Goal: Information Seeking & Learning: Learn about a topic

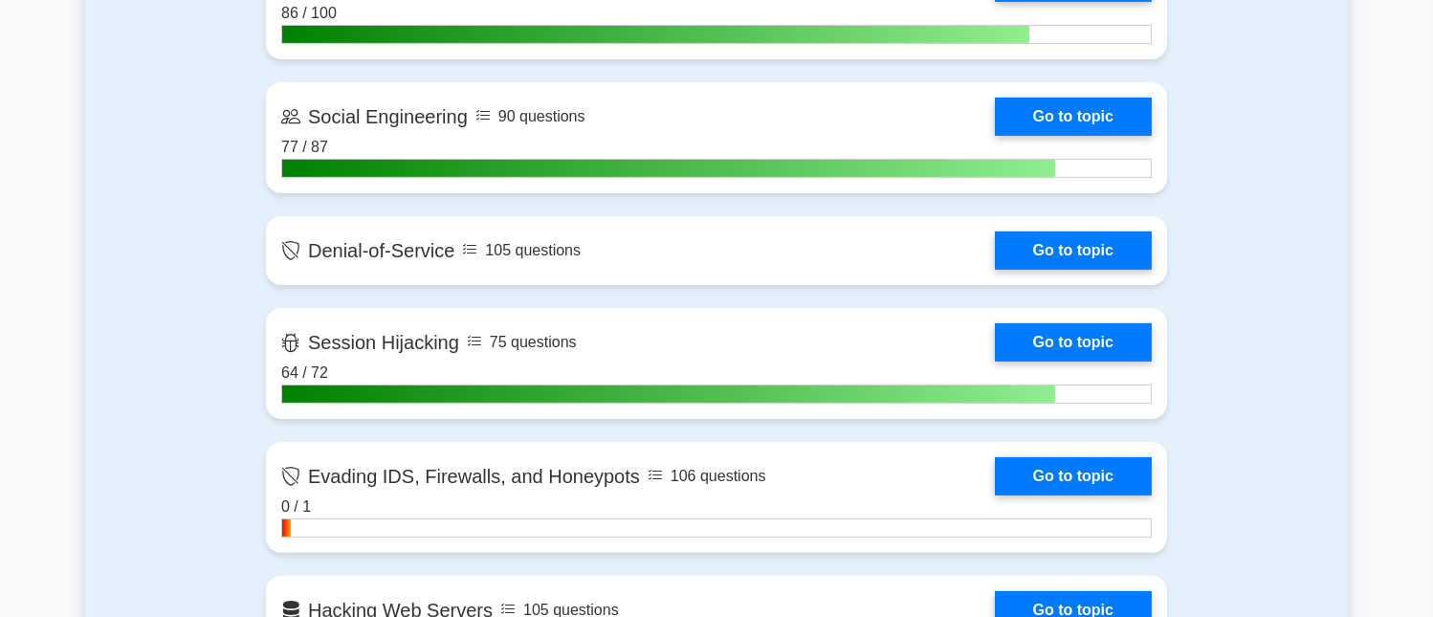
scroll to position [1955, 0]
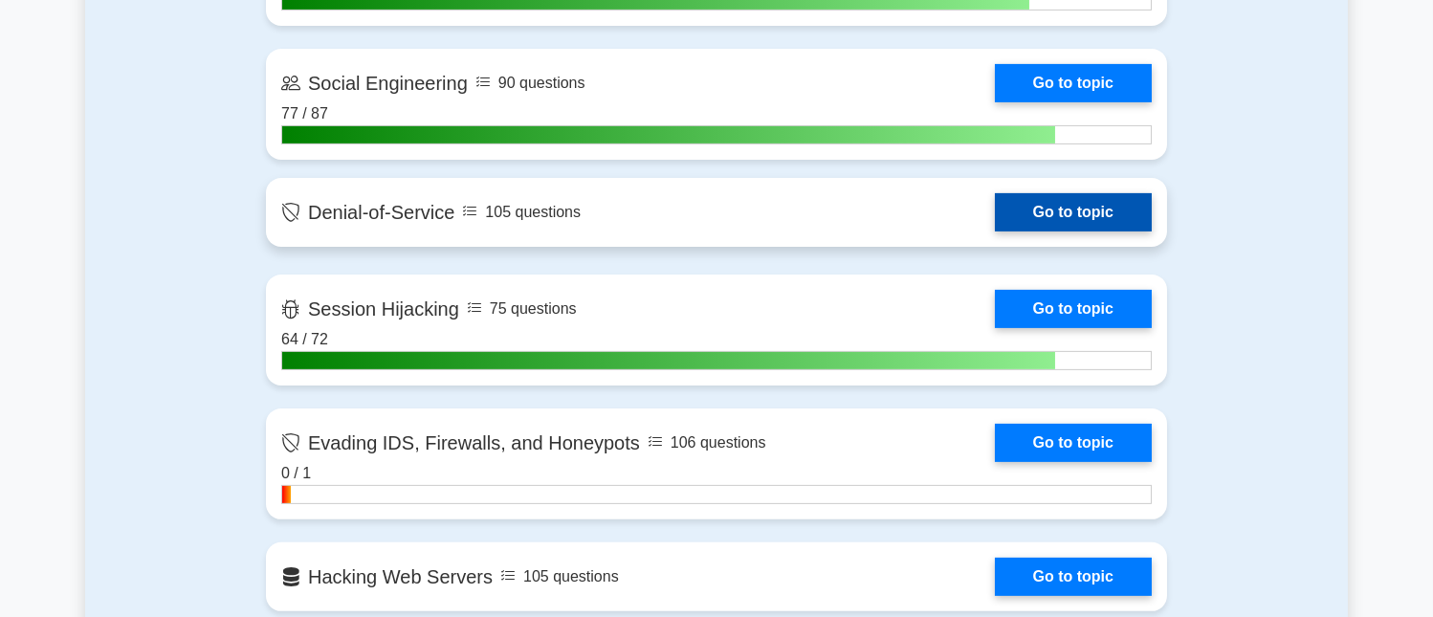
click at [1114, 215] on link "Go to topic" at bounding box center [1073, 212] width 157 height 38
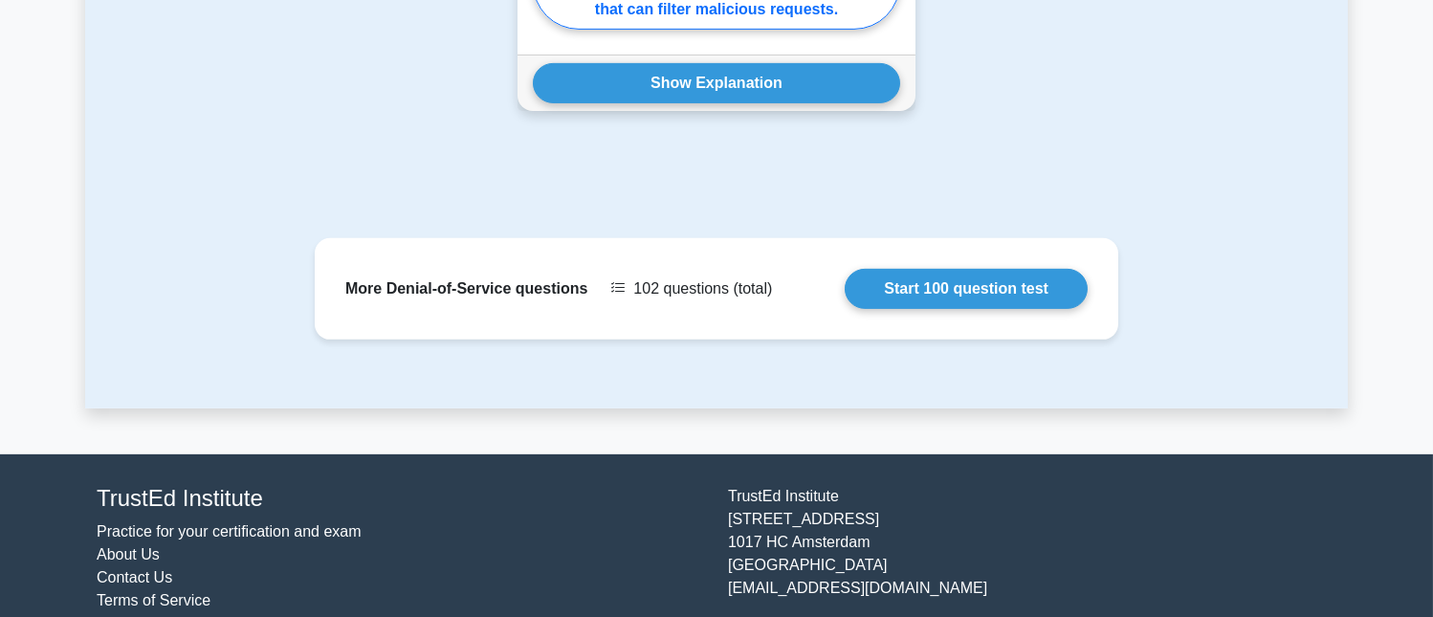
scroll to position [2267, 0]
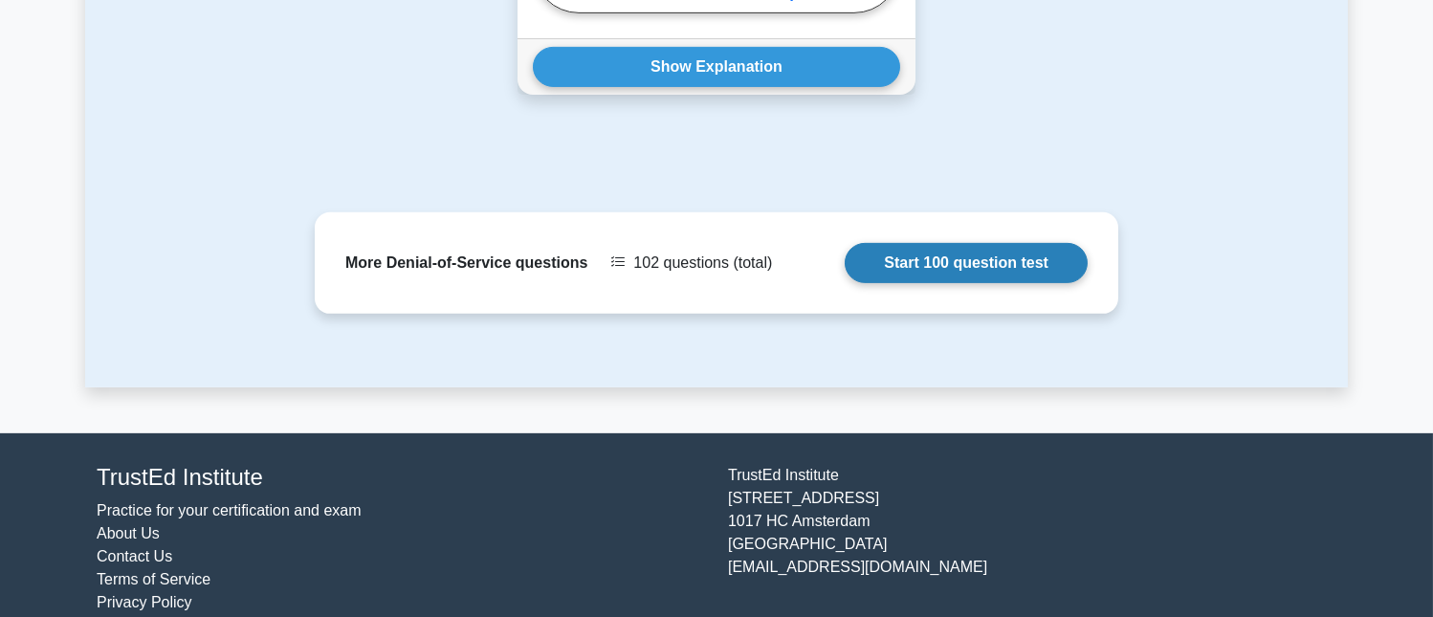
click at [1020, 252] on link "Start 100 question test" at bounding box center [965, 263] width 243 height 40
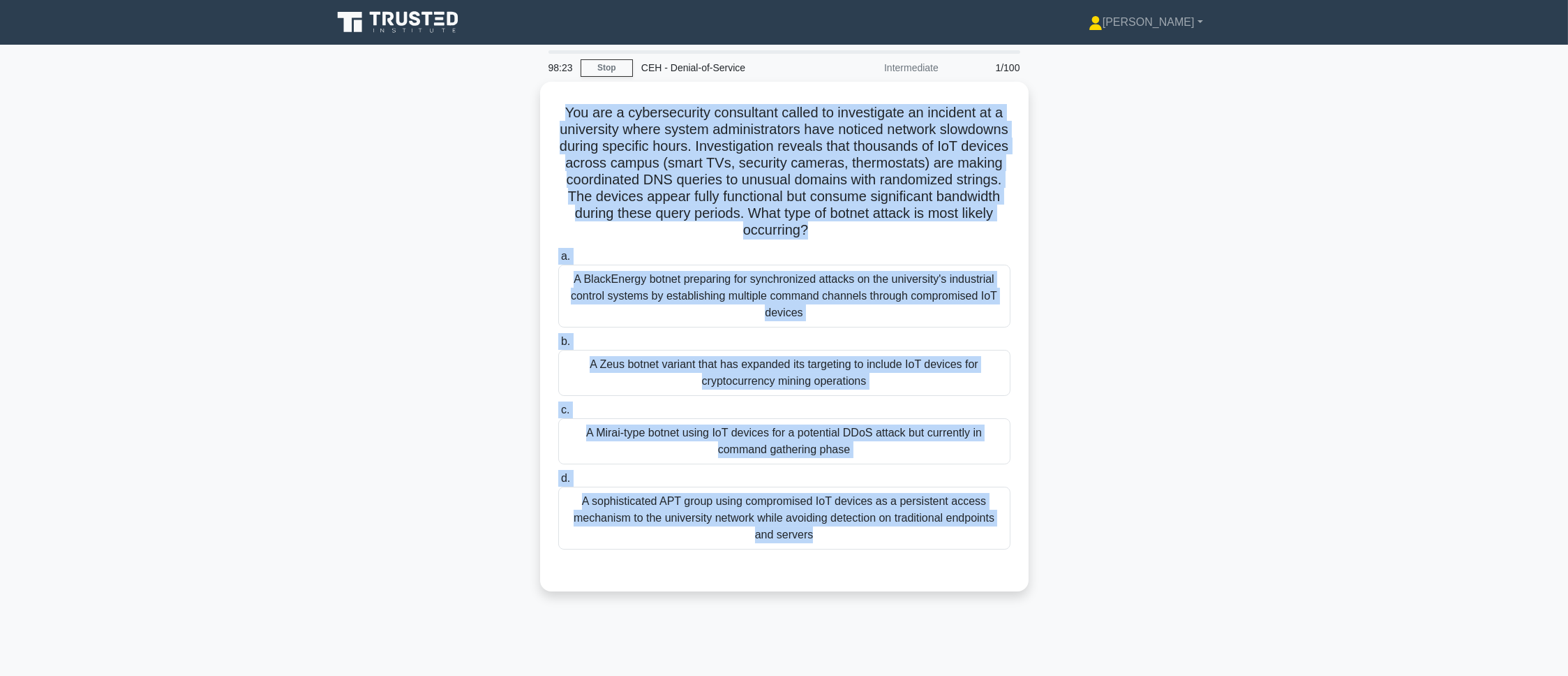
drag, startPoint x: 550, startPoint y: 99, endPoint x: 806, endPoint y: 599, distance: 561.7
click at [806, 450] on div "You are a cybersecurity consultant called to investigate an incident at a unive…" at bounding box center [784, 345] width 921 height 526
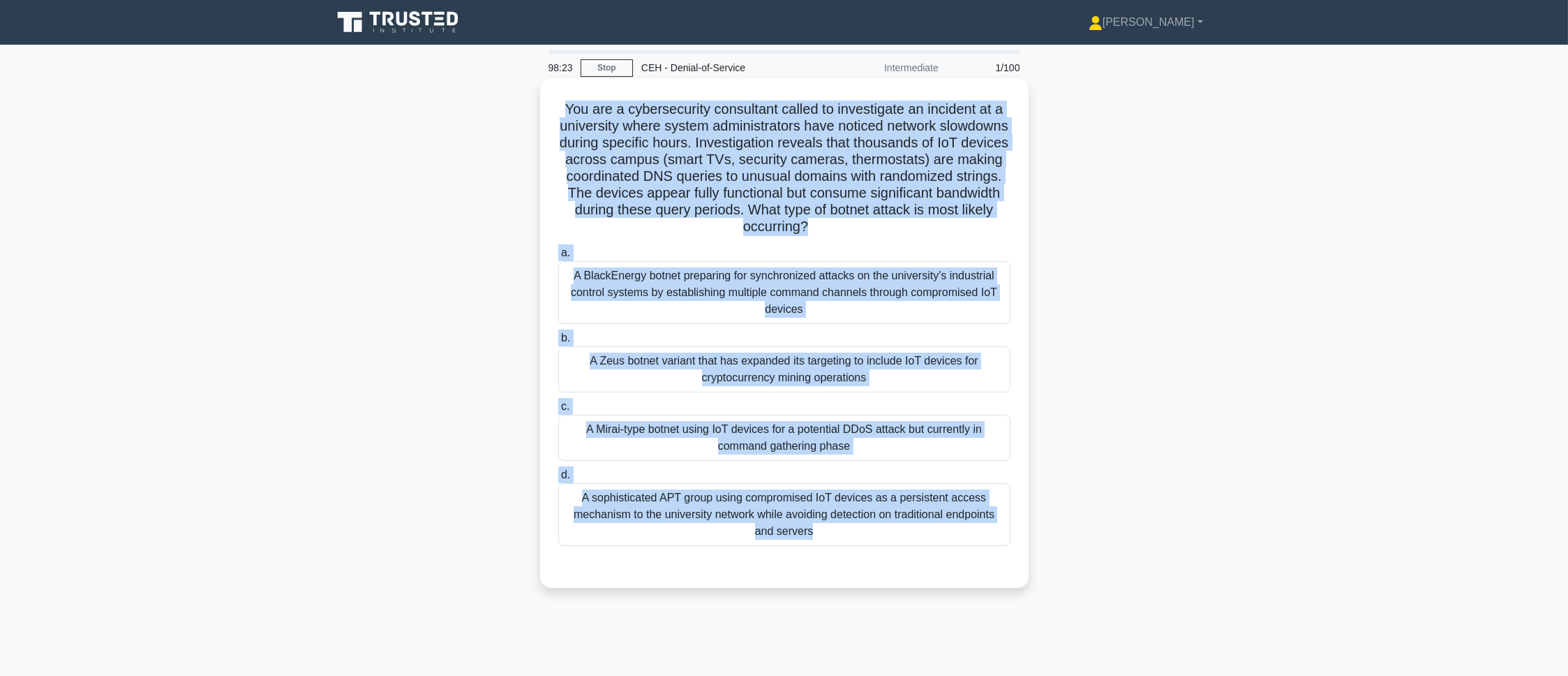
copy div "You are a cybersecurity consultant called to investigate an incident at a unive…"
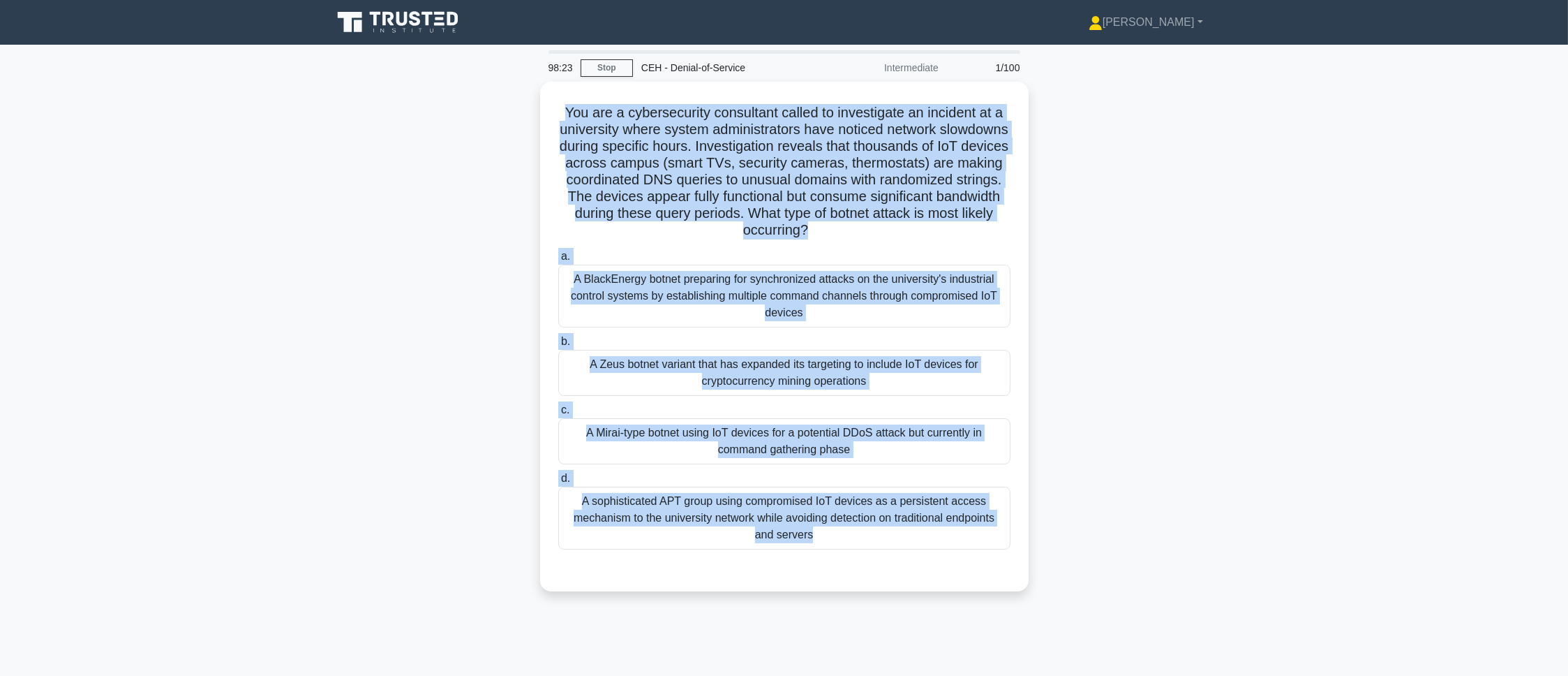
click at [1045, 348] on main "98:23 Stop CEH - Denial-of-Service Intermediate 1/100 You are a cybersecurity c…" at bounding box center [784, 399] width 1568 height 710
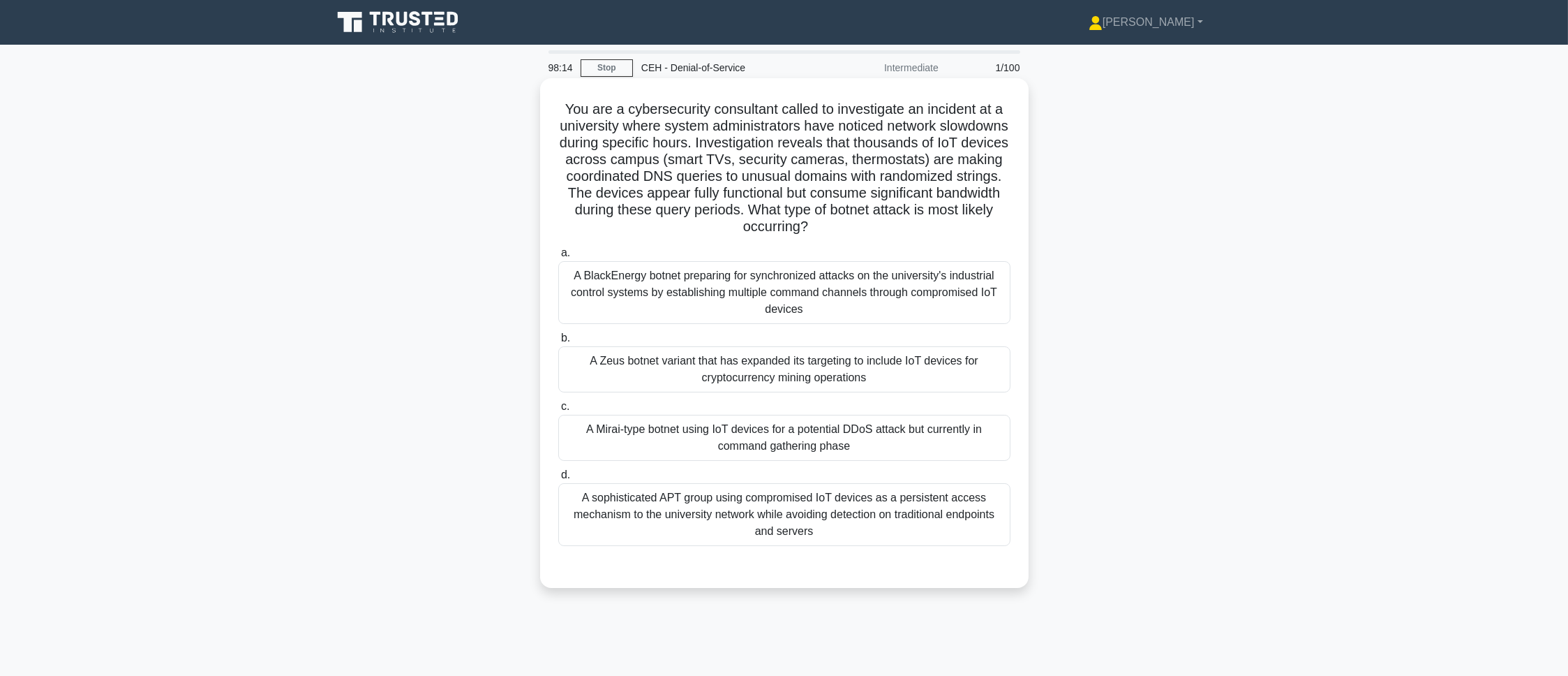
click at [599, 430] on div "A Mirai-type botnet using IoT devices for a potential DDoS attack but currently…" at bounding box center [784, 437] width 452 height 46
click at [558, 411] on input "c. A Mirai-type botnet using IoT devices for a potential DDoS attack but curren…" at bounding box center [558, 407] width 0 height 9
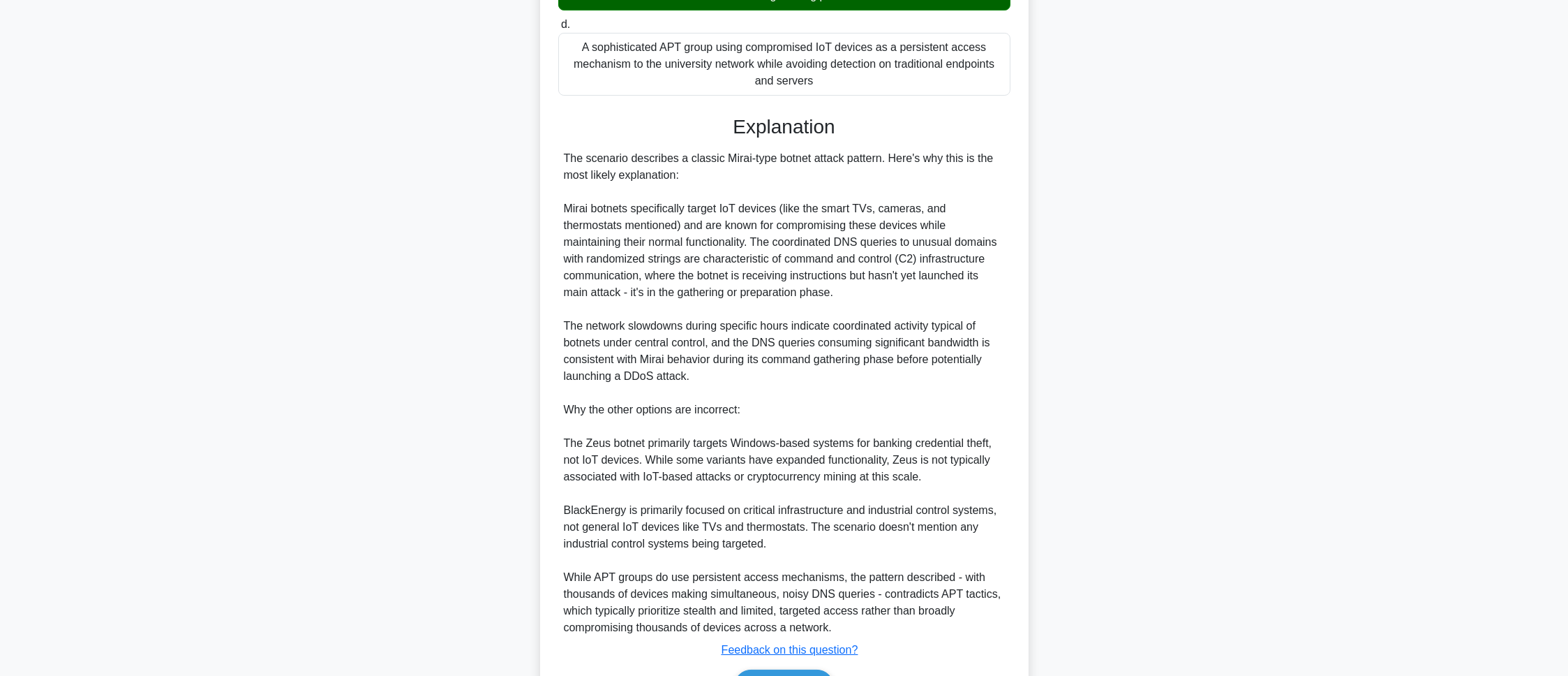
scroll to position [538, 0]
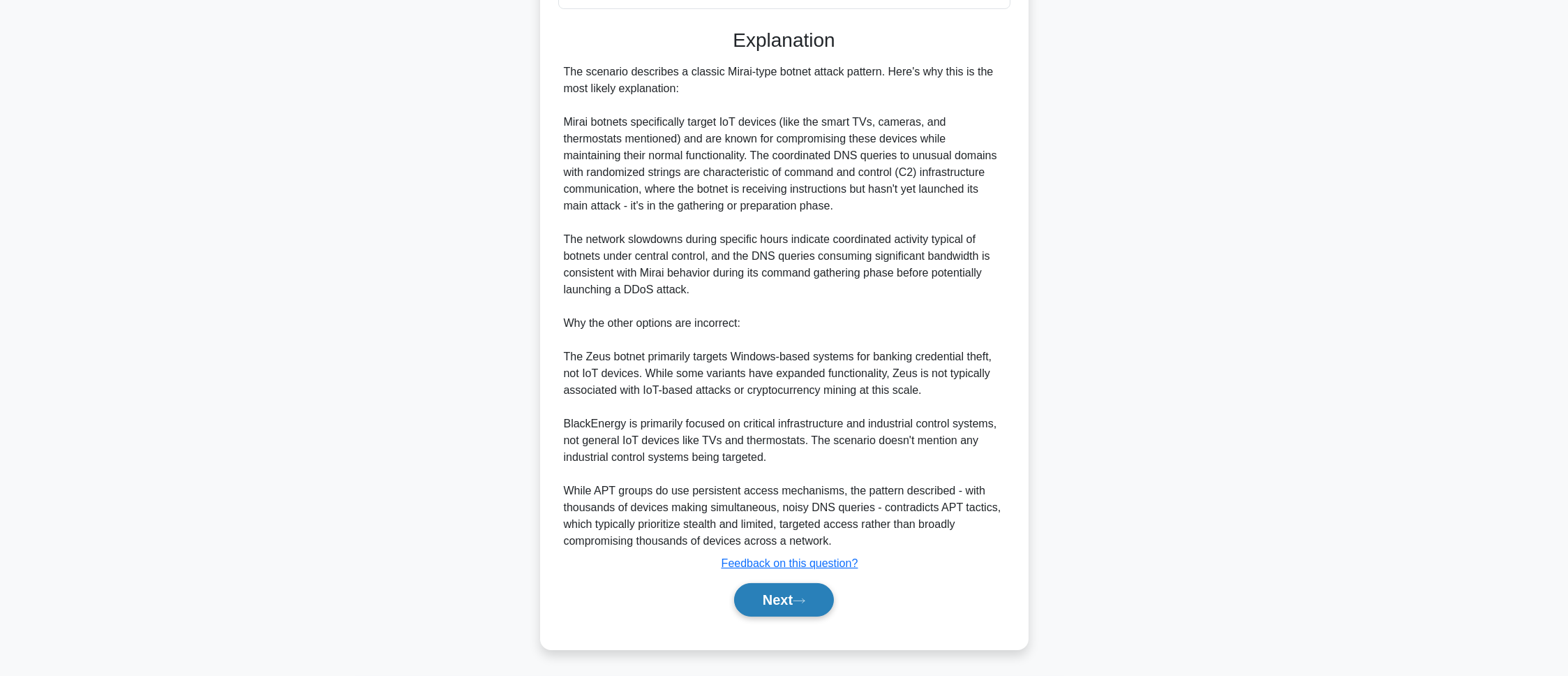
click at [792, 450] on button "Next" at bounding box center [784, 600] width 100 height 34
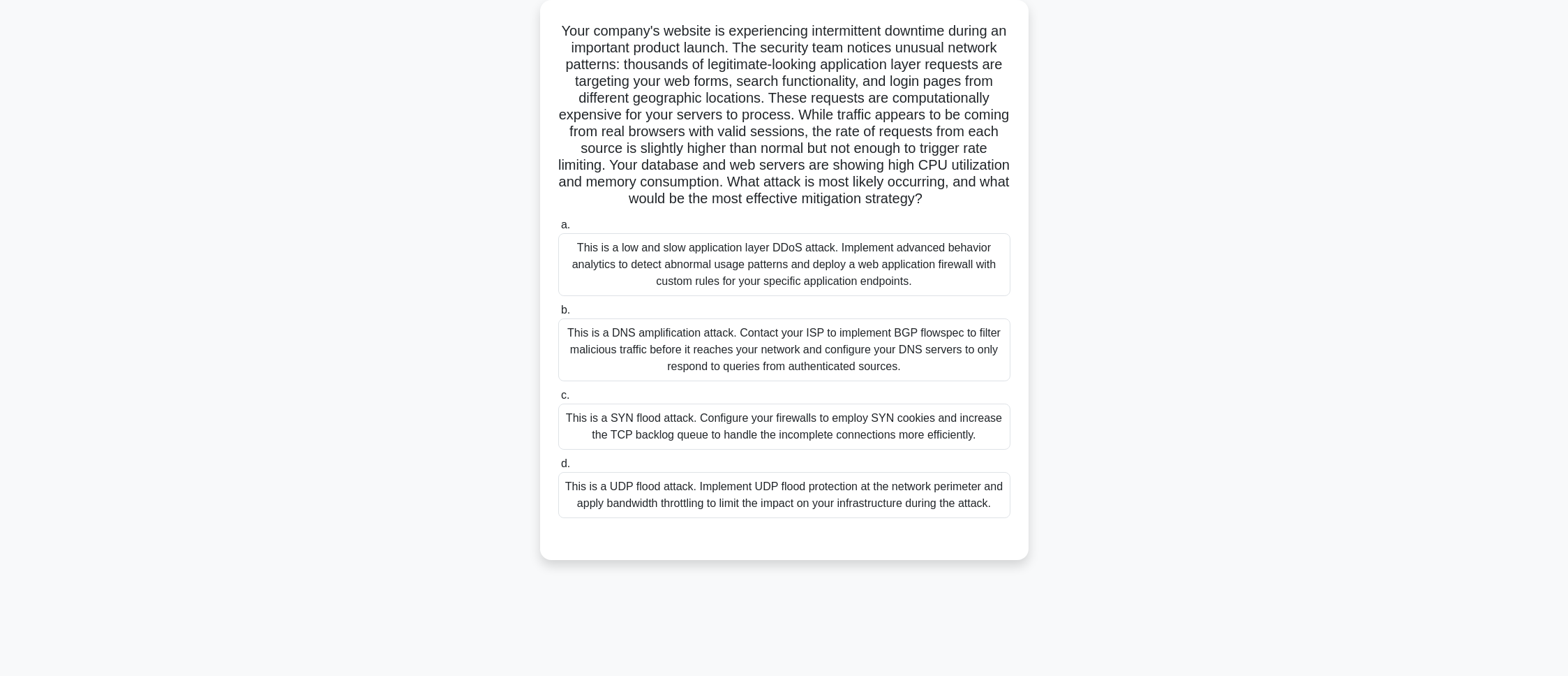
scroll to position [0, 0]
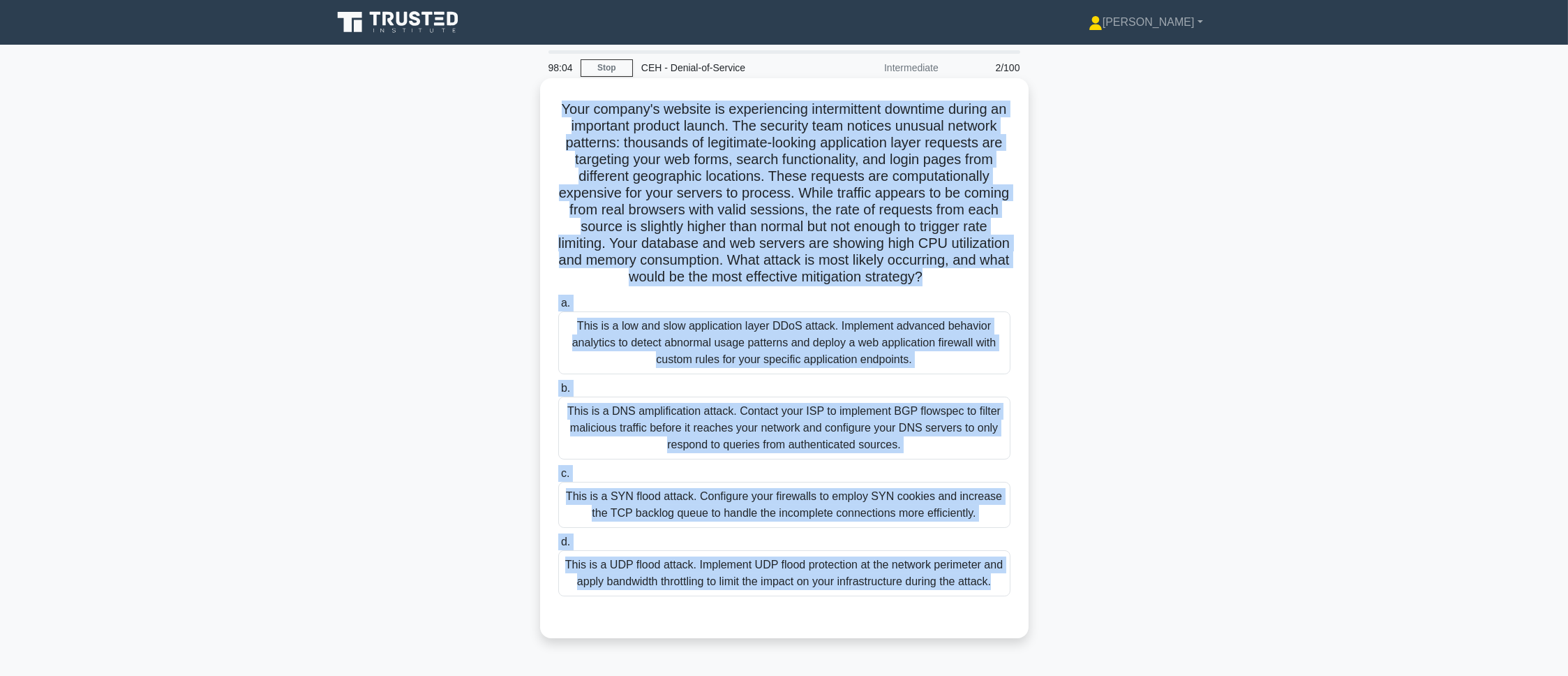
drag, startPoint x: 563, startPoint y: 104, endPoint x: 845, endPoint y: 636, distance: 602.1
click at [845, 450] on div "Your company's website is experiencing intermittent downtime during an importan…" at bounding box center [784, 358] width 477 height 549
copy div "Your company's website is experiencing intermittent downtime during an importan…"
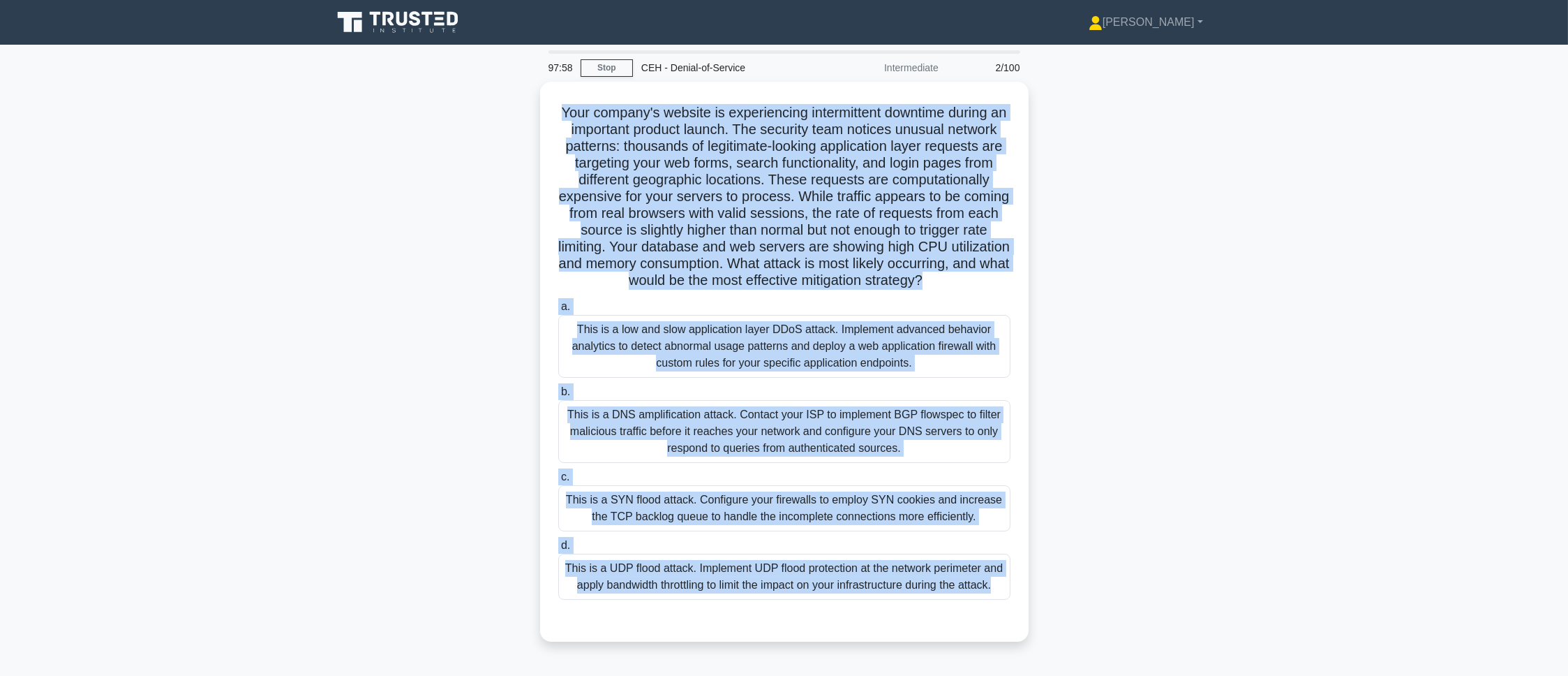
click at [1045, 296] on main "97:58 Stop CEH - Denial-of-Service Intermediate 2/100 .spinner_0XTQ{transform-o…" at bounding box center [784, 399] width 1568 height 710
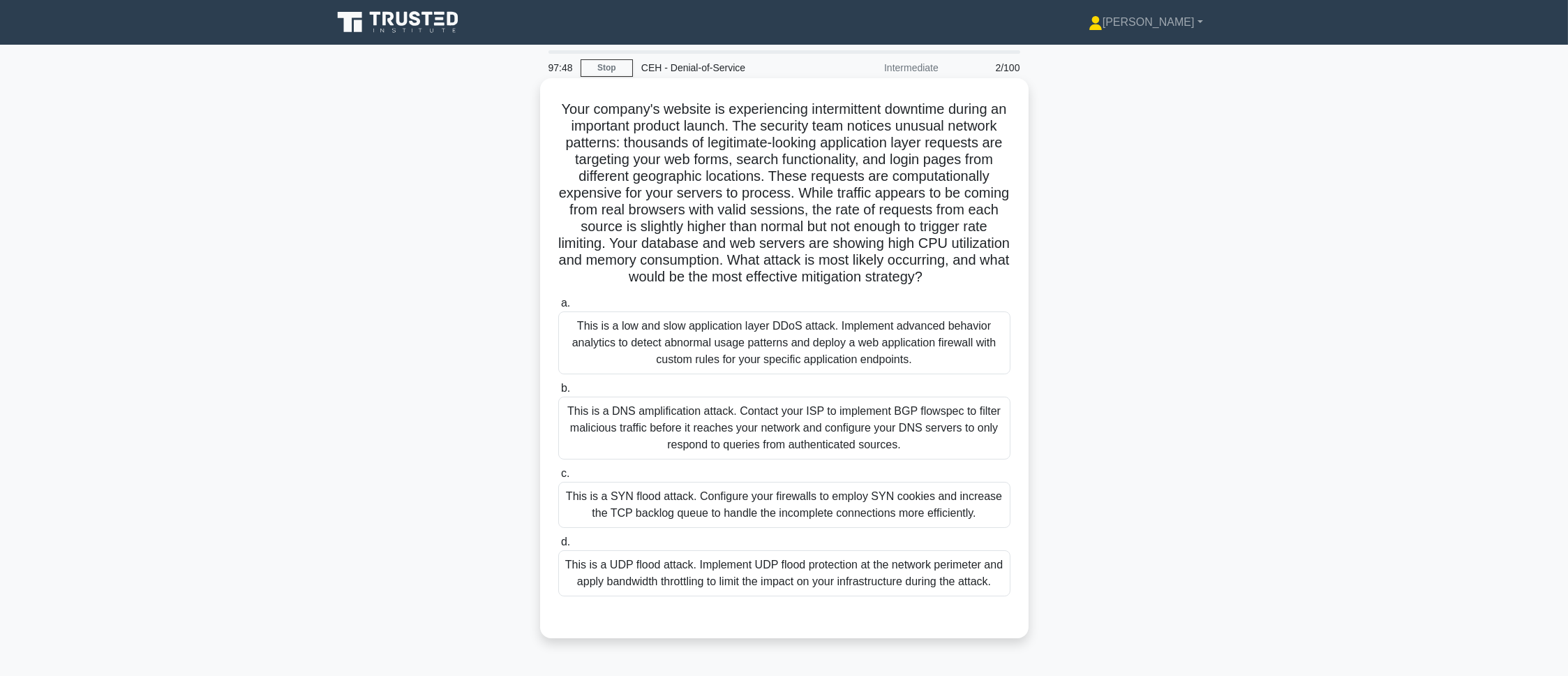
click at [898, 369] on div "This is a low and slow application layer DDoS attack. Implement advanced behavi…" at bounding box center [784, 343] width 452 height 63
click at [558, 308] on input "a. This is a low and slow application layer DDoS attack. Implement advanced beh…" at bounding box center [558, 303] width 0 height 9
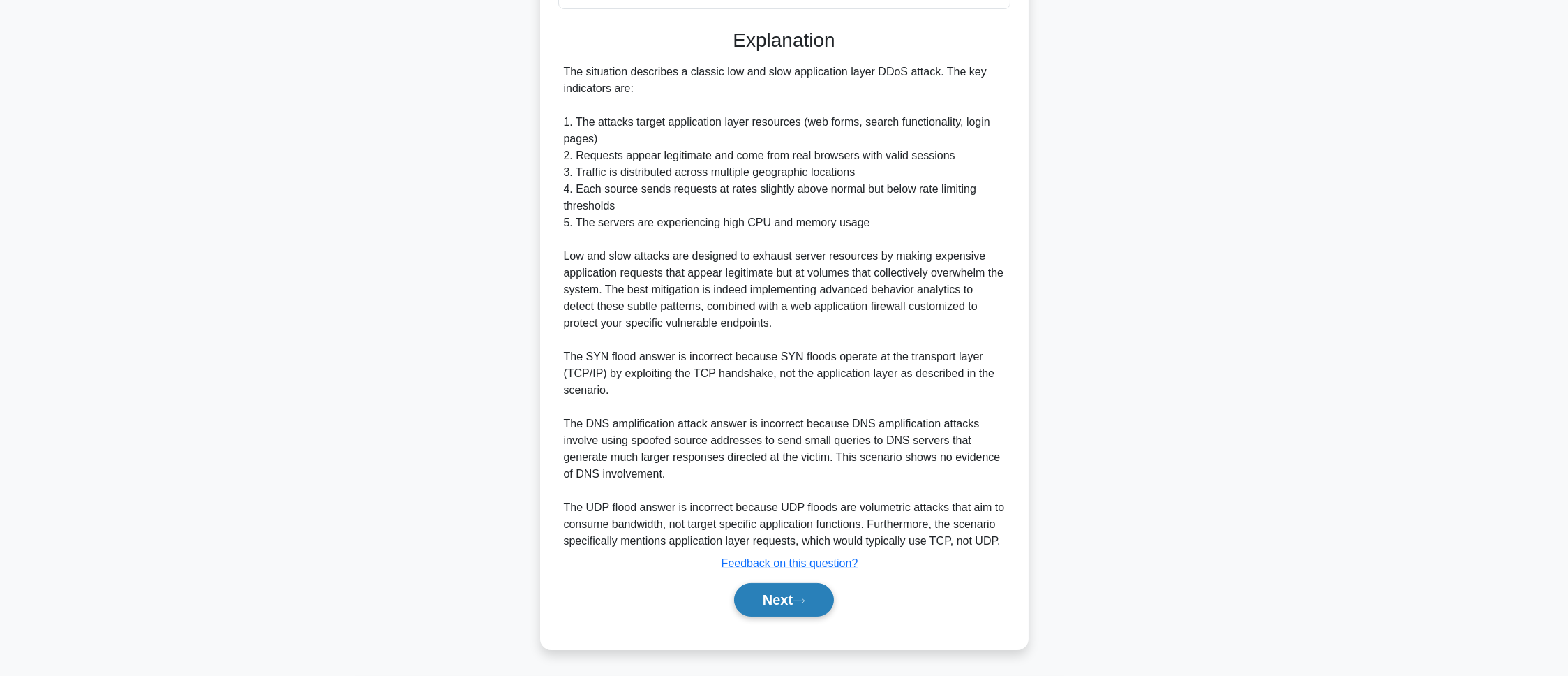
click at [803, 450] on button "Next" at bounding box center [784, 600] width 100 height 34
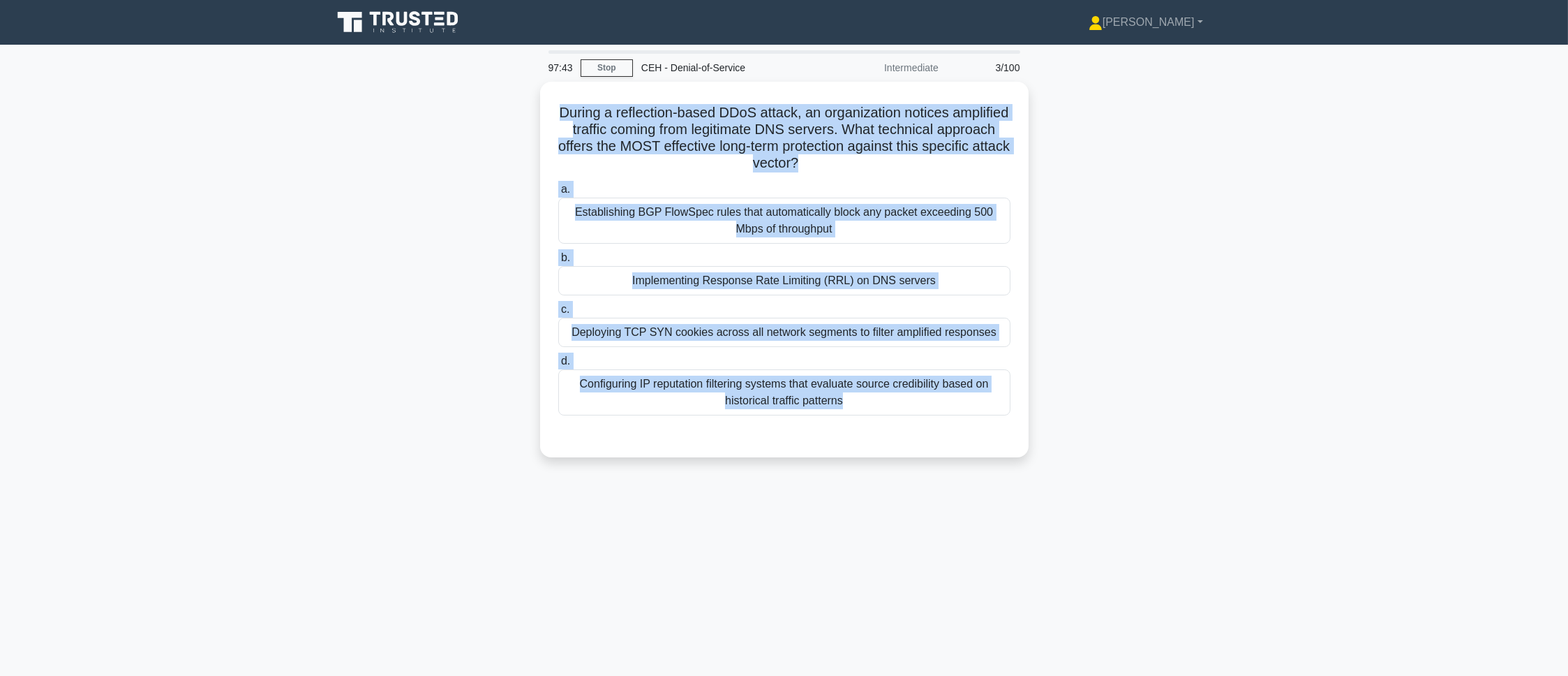
drag, startPoint x: 568, startPoint y: 93, endPoint x: 985, endPoint y: 506, distance: 586.9
click at [985, 450] on div "97:43 Stop CEH - Denial-of-Service Intermediate 3/100 During a reflection-based…" at bounding box center [784, 399] width 921 height 698
copy div "During a reflection-based DDoS attack, an organization notices amplified traffi…"
click at [1045, 272] on div "During a reflection-based DDoS attack, an organization notices amplified traffi…" at bounding box center [784, 277] width 921 height 392
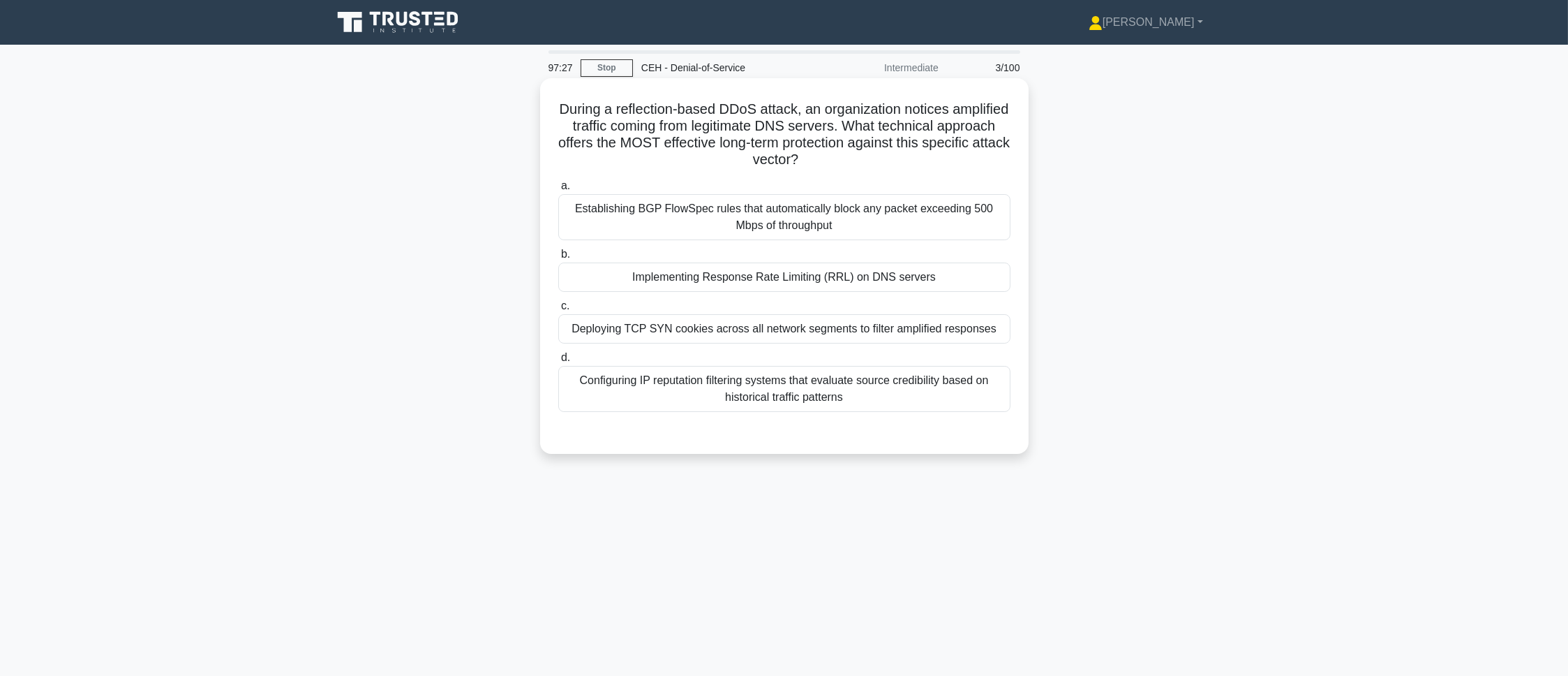
click at [617, 285] on div "Implementing Response Rate Limiting (RRL) on DNS servers" at bounding box center [784, 277] width 452 height 29
click at [558, 259] on input "b. Implementing Response Rate Limiting (RRL) on DNS servers" at bounding box center [558, 254] width 0 height 9
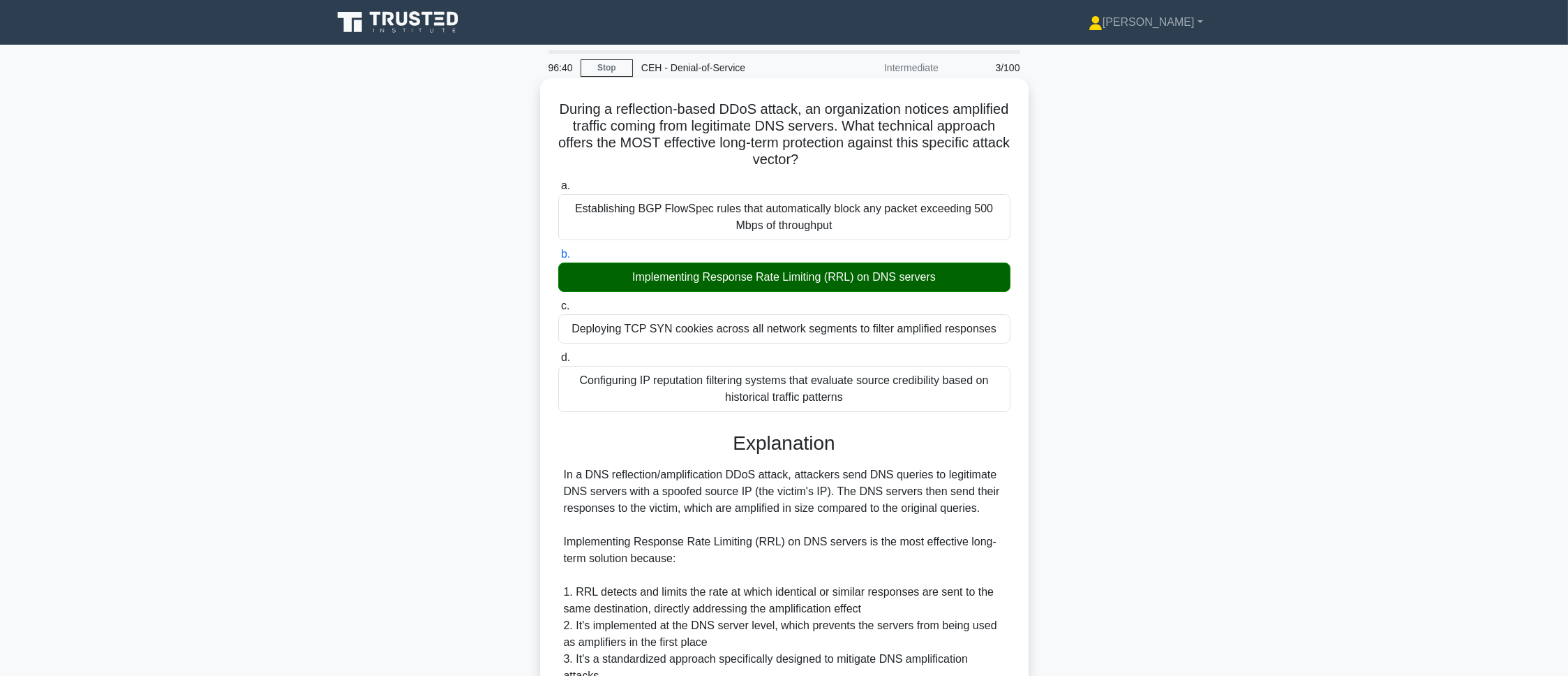
scroll to position [337, 0]
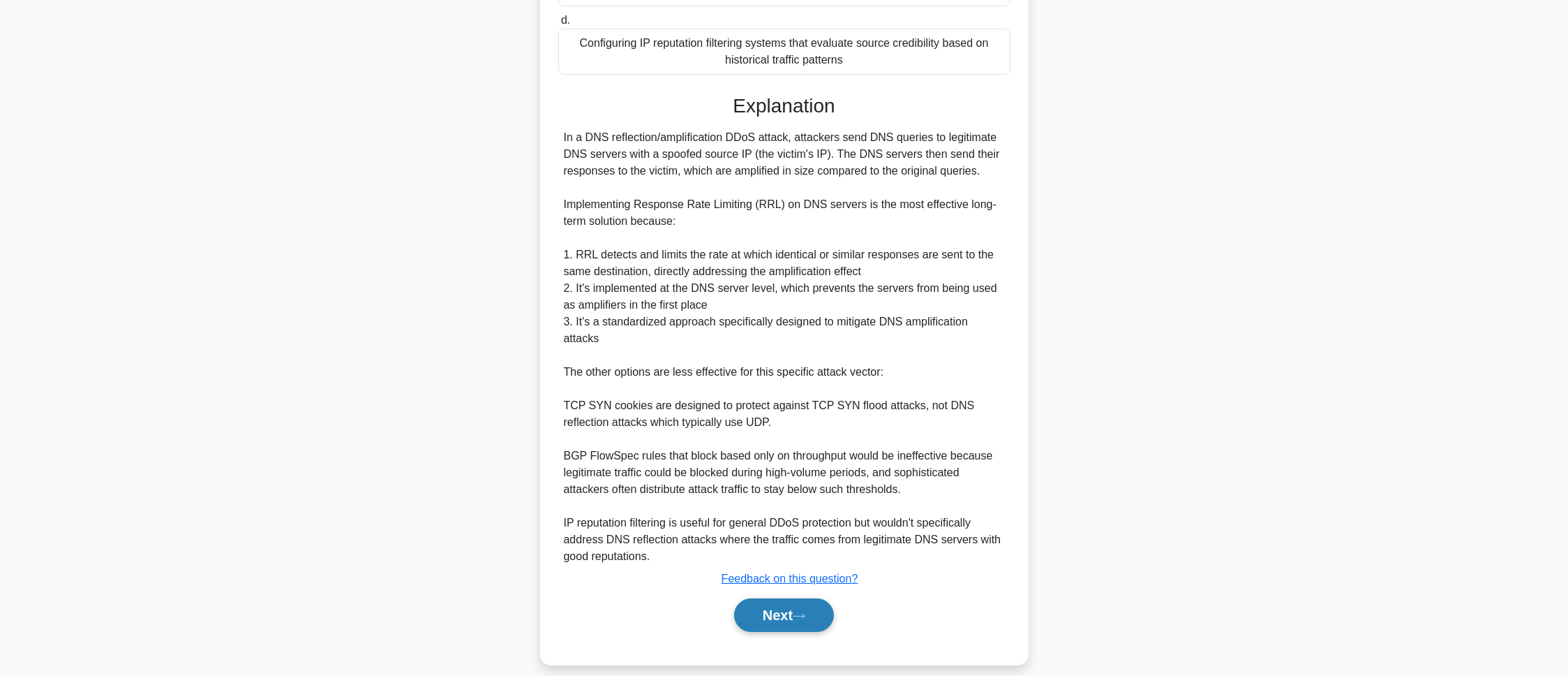
click at [791, 450] on button "Next" at bounding box center [784, 615] width 100 height 34
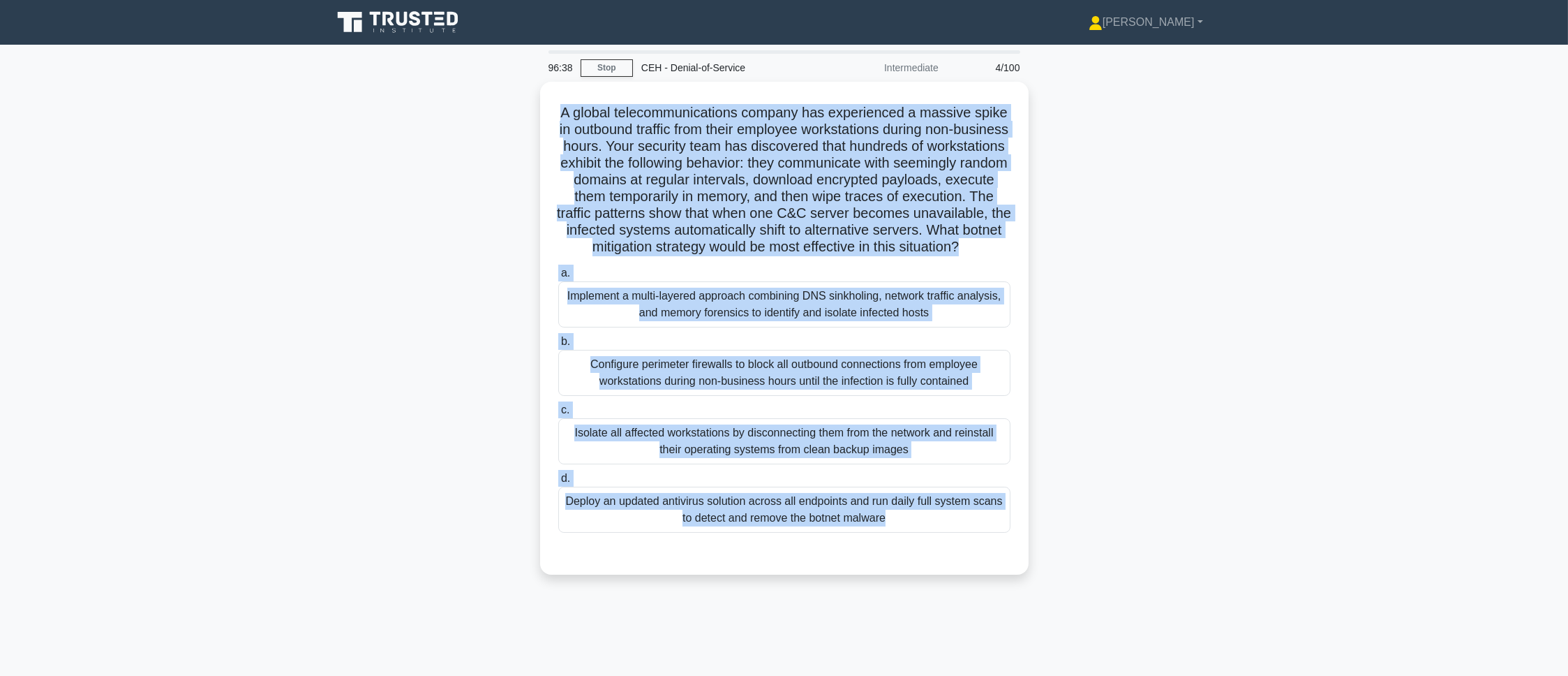
scroll to position [78, 0]
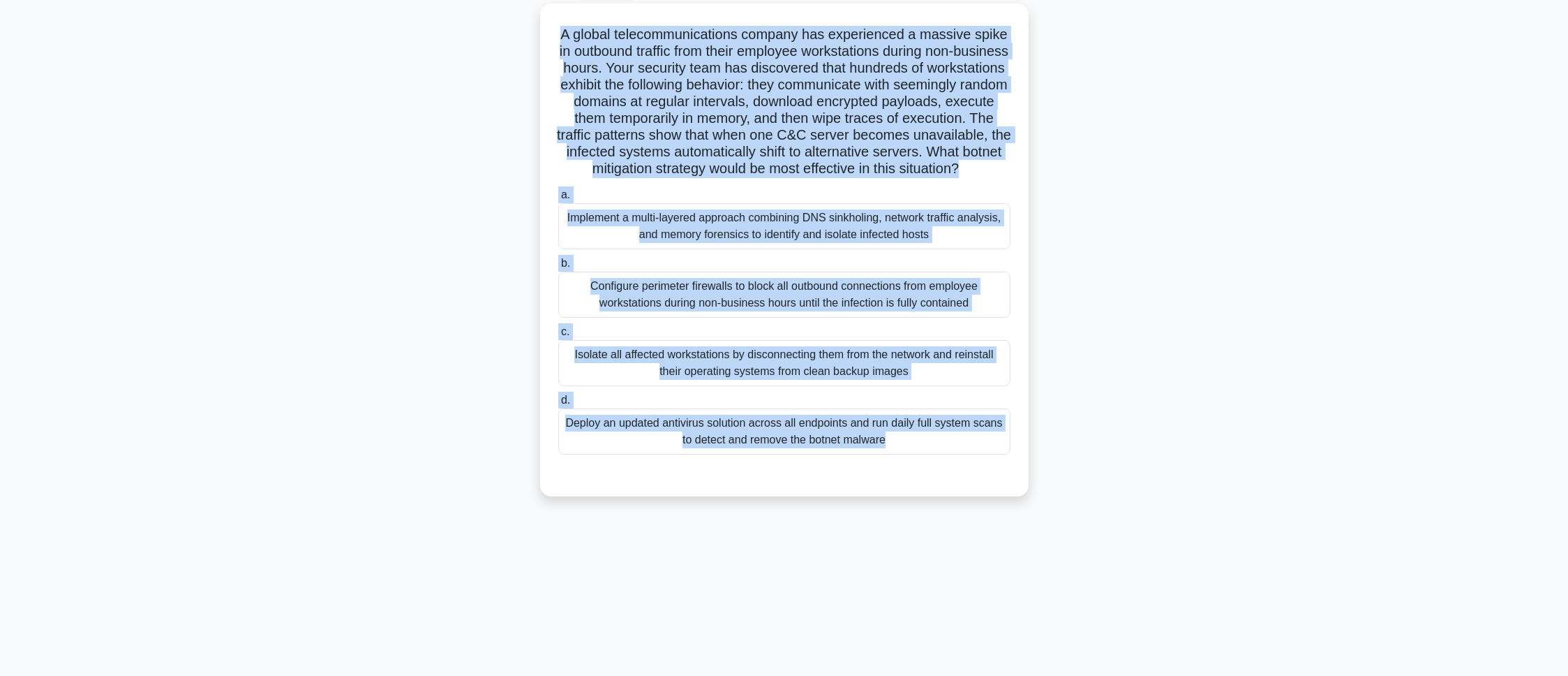
drag, startPoint x: 538, startPoint y: 97, endPoint x: 1020, endPoint y: 713, distance: 782.2
click at [1020, 450] on html "Pranav Profile Settings Profile" at bounding box center [784, 299] width 1568 height 754
copy div "A global telecommunications company has experienced a massive spike in outbound…"
click at [1045, 301] on main "96:37 Stop CEH - Denial-of-Service Intermediate 4/100 A global telecommunicatio…" at bounding box center [784, 321] width 1568 height 710
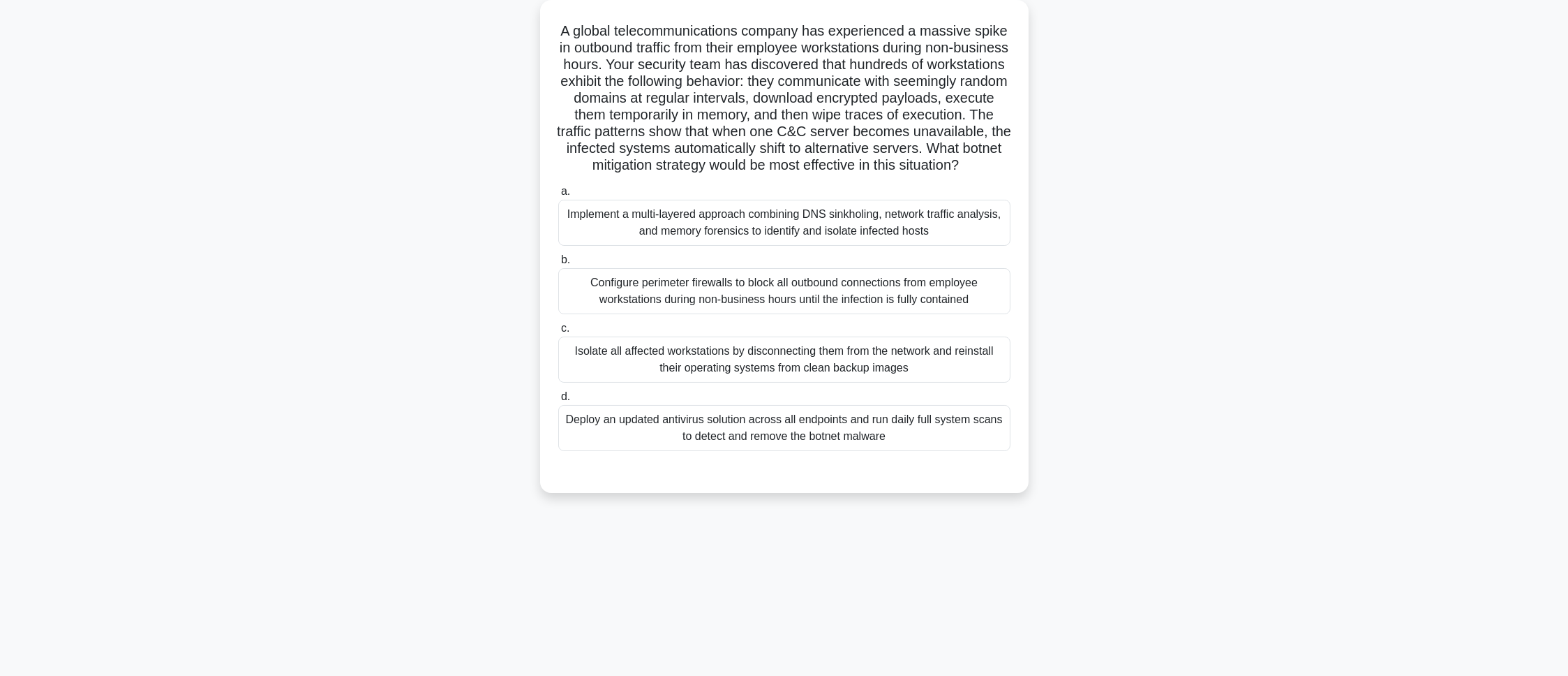
click at [864, 233] on div "Implement a multi-layered approach combining DNS sinkholing, network traffic an…" at bounding box center [784, 222] width 452 height 46
click at [558, 196] on input "a. Implement a multi-layered approach combining DNS sinkholing, network traffic…" at bounding box center [558, 191] width 0 height 9
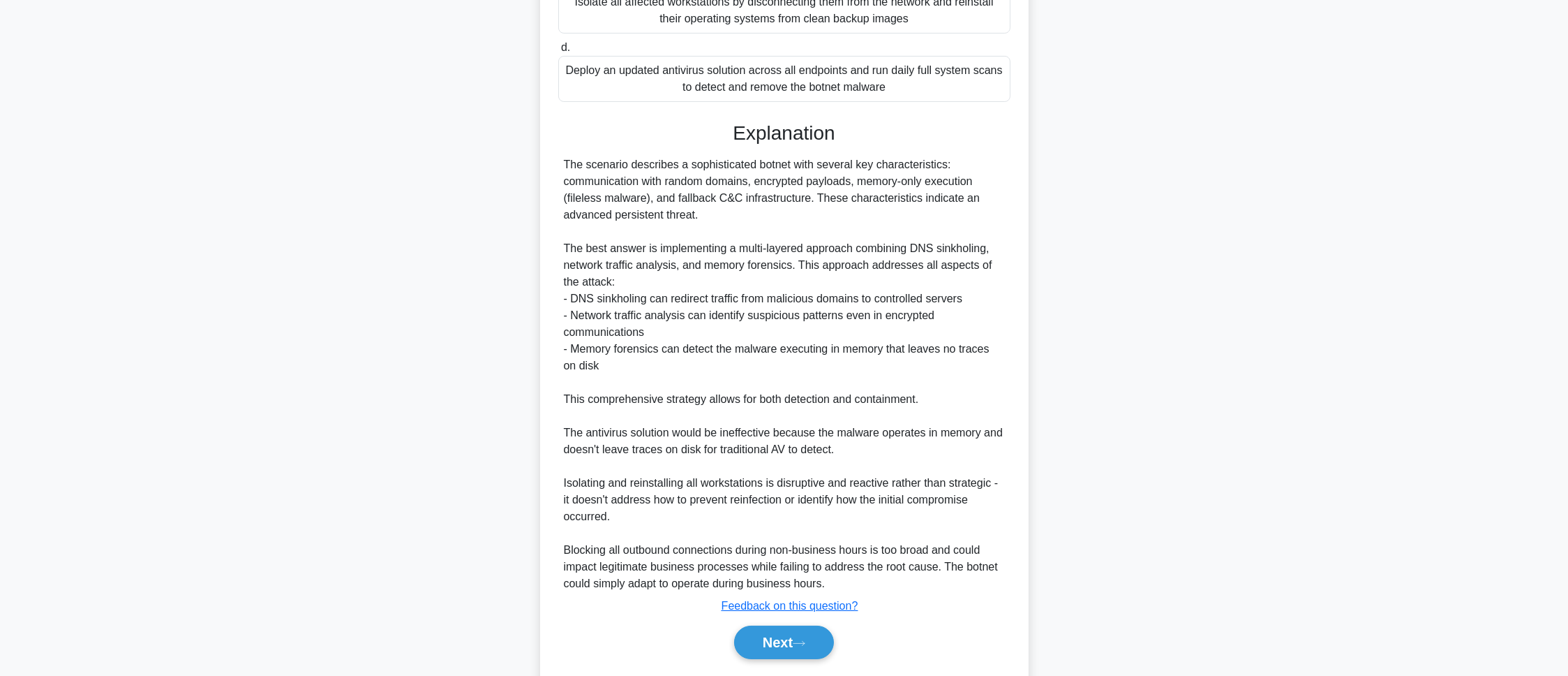
scroll to position [488, 0]
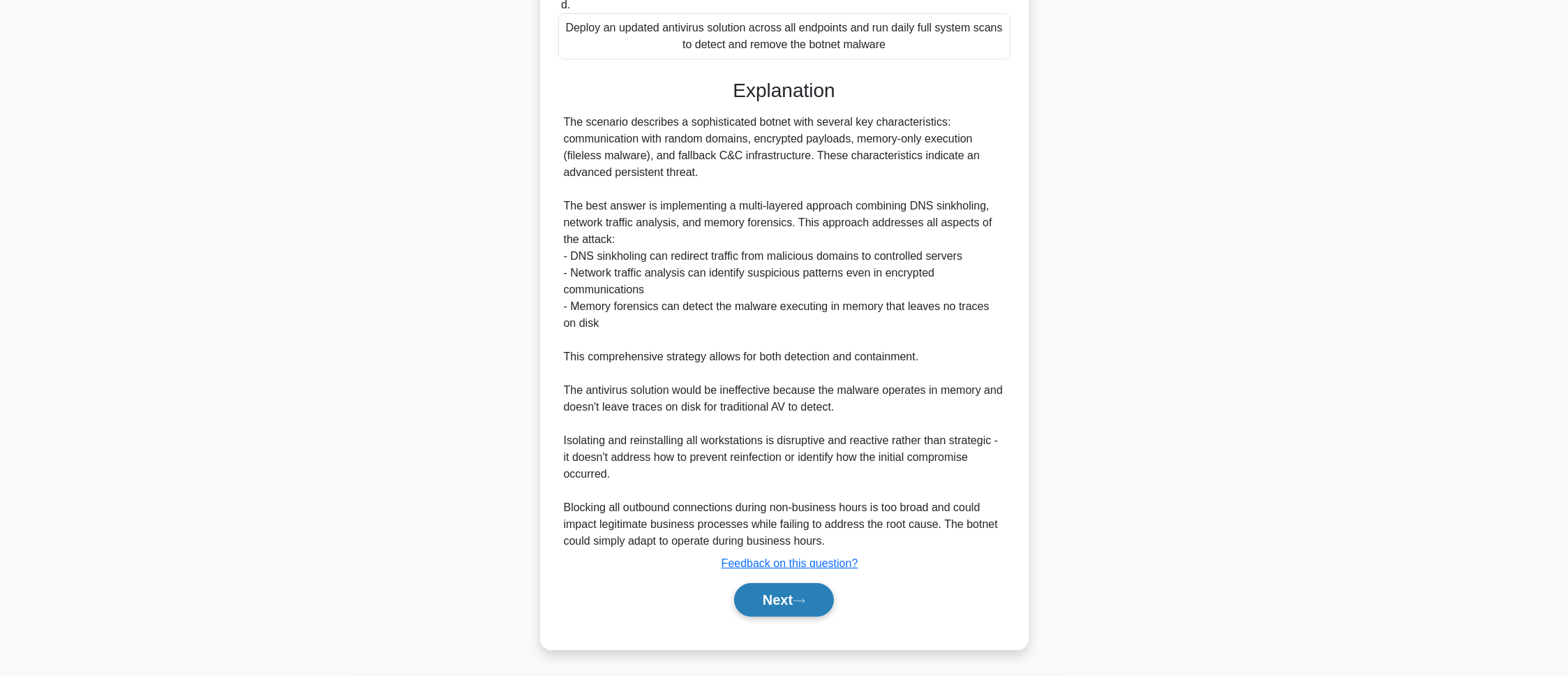
click at [760, 450] on button "Next" at bounding box center [784, 600] width 100 height 34
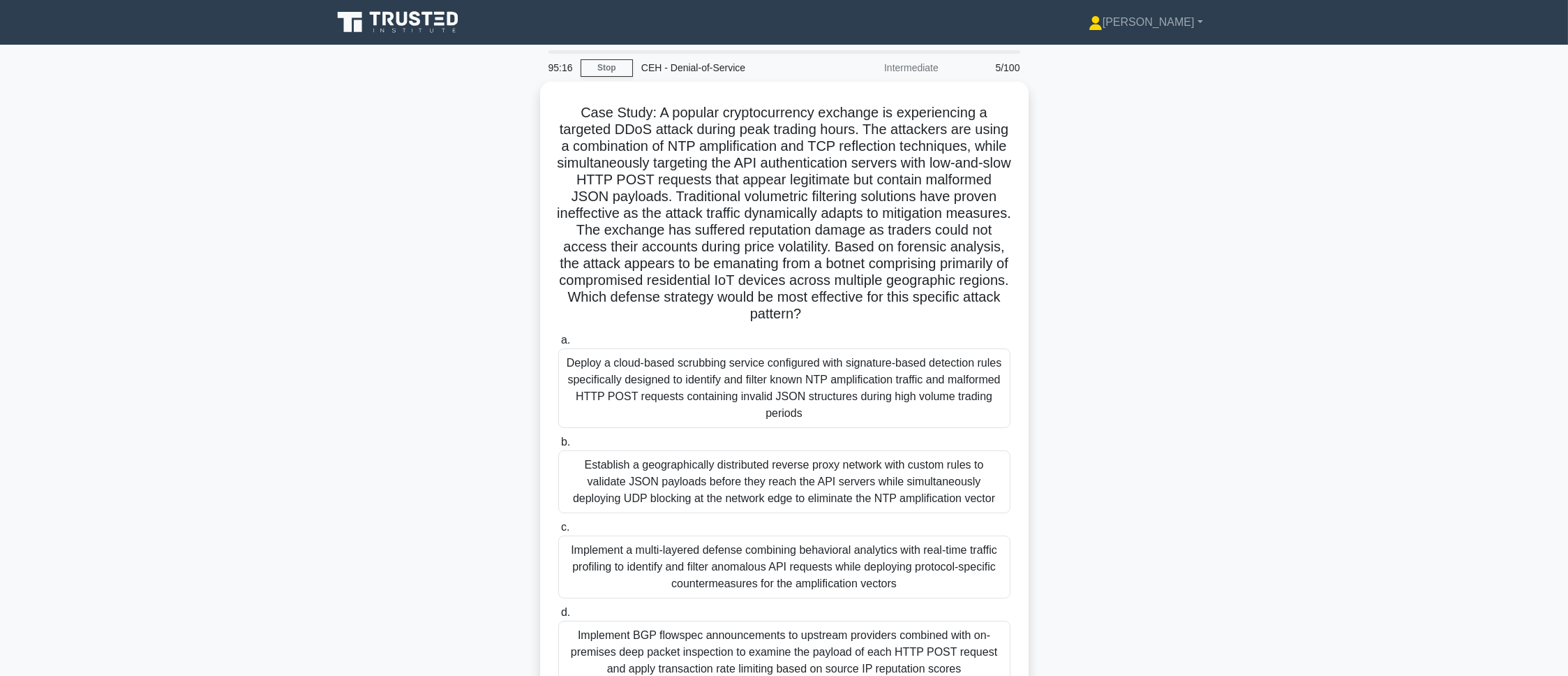
scroll to position [91, 0]
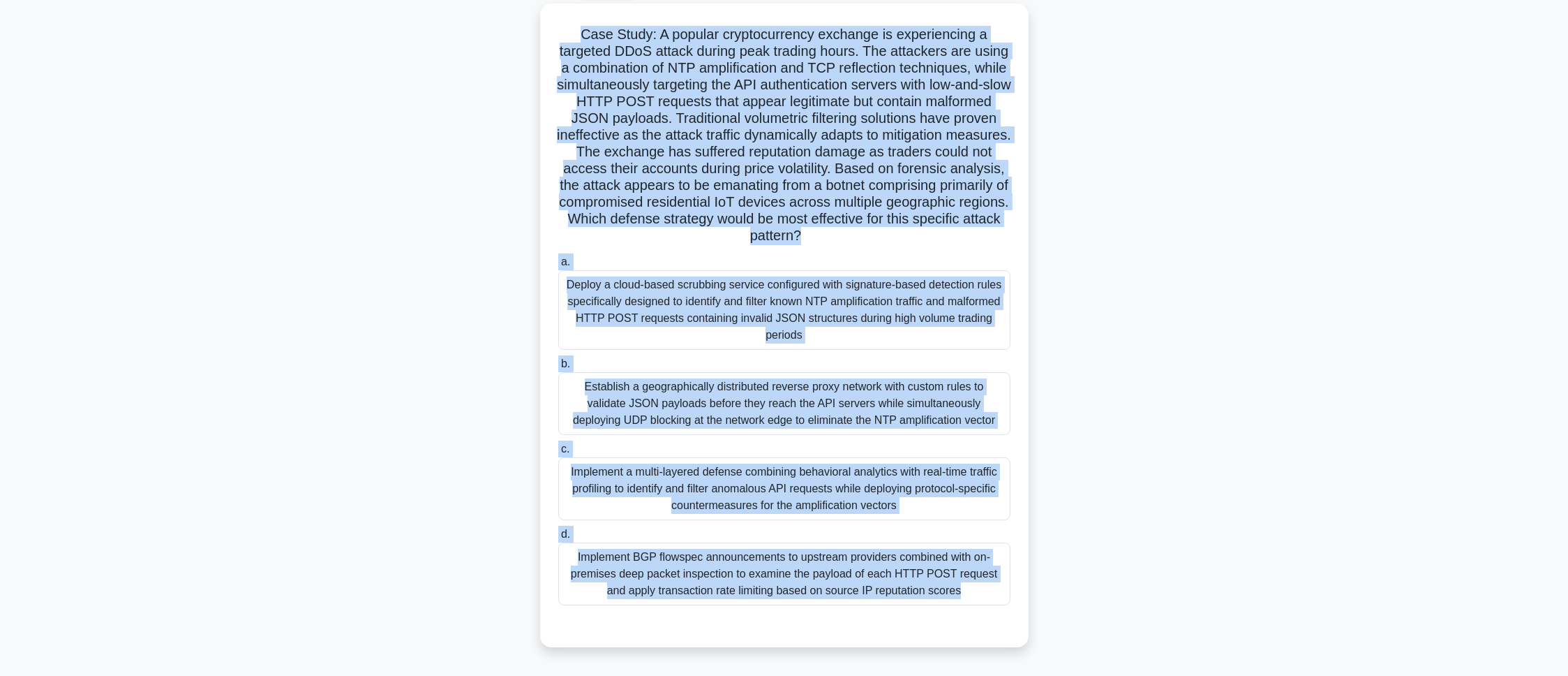
drag, startPoint x: 573, startPoint y: 114, endPoint x: 856, endPoint y: 723, distance: 671.5
click at [856, 450] on html "Pranav Profile Settings Profile" at bounding box center [784, 299] width 1568 height 754
copy div "Case Study: A popular cryptocurrency exchange is experiencing a targeted DDoS a…"
click at [1045, 133] on main "95:15 Stop CEH - Denial-of-Service Intermediate 5/100 .spinner_0XTQ{transform-o…" at bounding box center [784, 321] width 1568 height 710
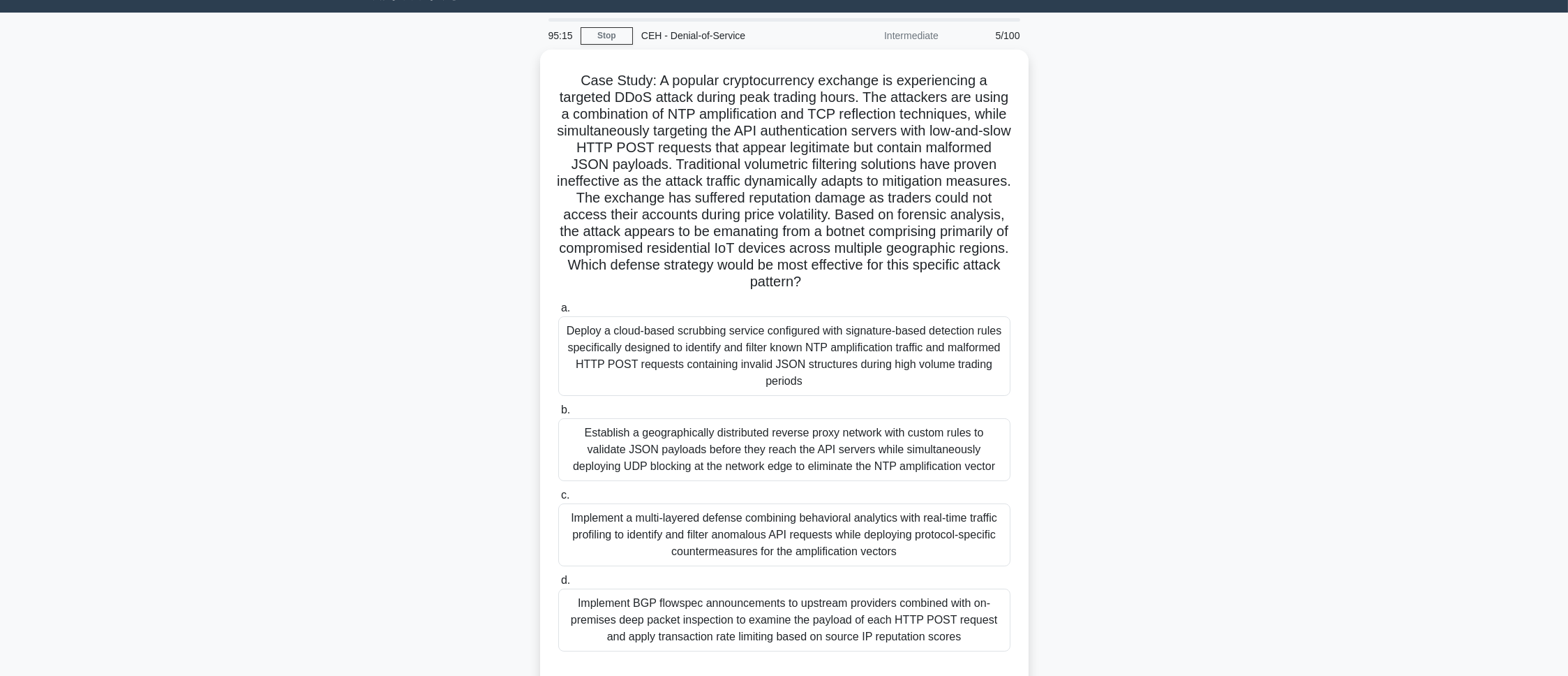
scroll to position [0, 0]
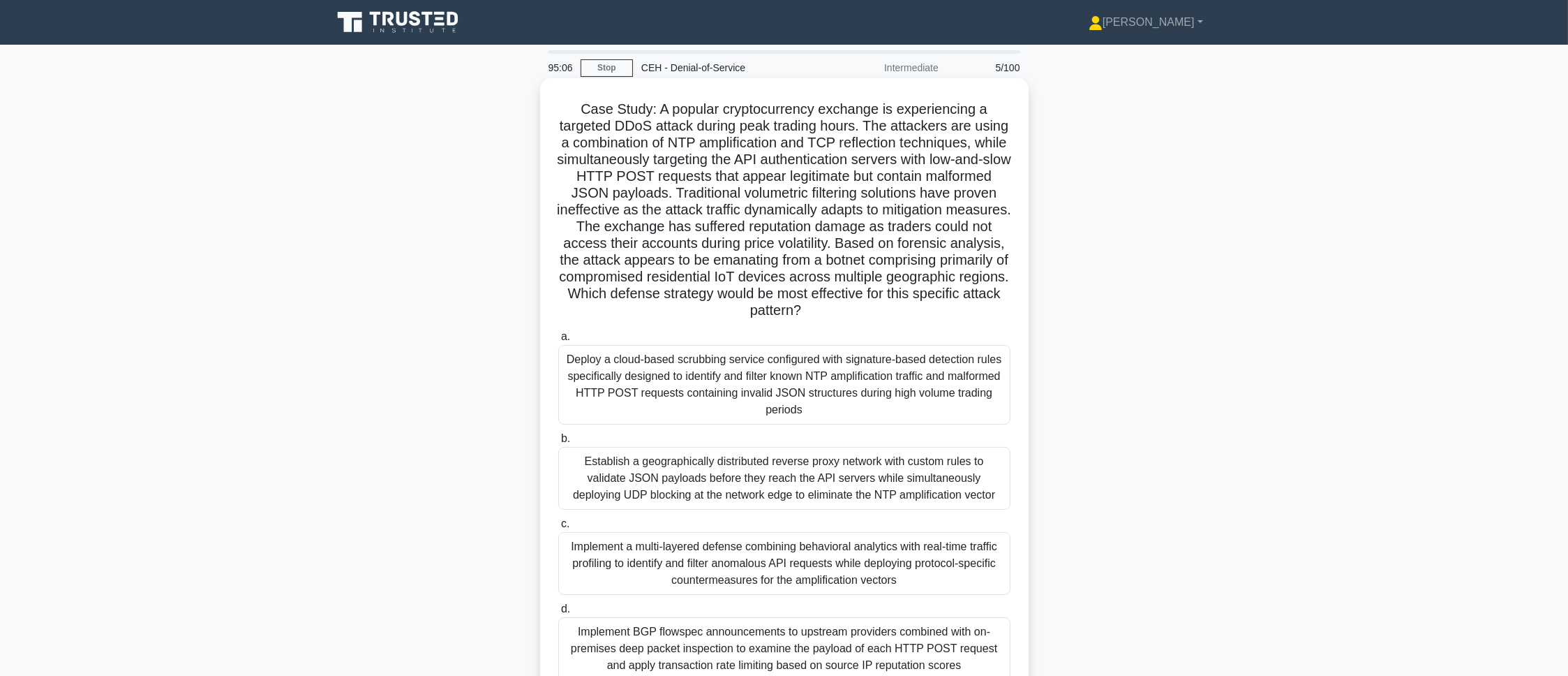
click at [579, 450] on div "Implement a multi-layered defense combining behavioral analytics with real-time…" at bounding box center [784, 564] width 452 height 63
click at [558, 450] on input "c. Implement a multi-layered defense combining behavioral analytics with real-t…" at bounding box center [558, 523] width 0 height 9
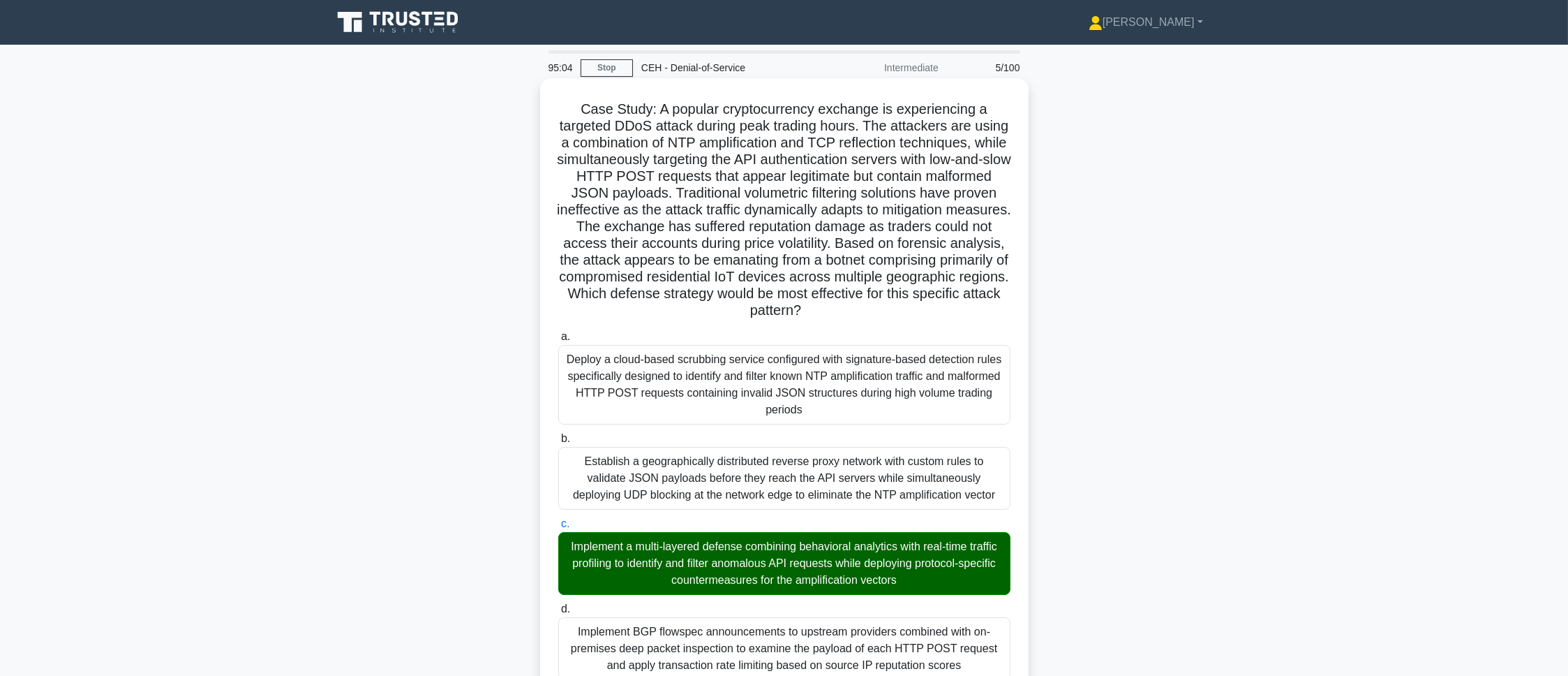
scroll to position [639, 0]
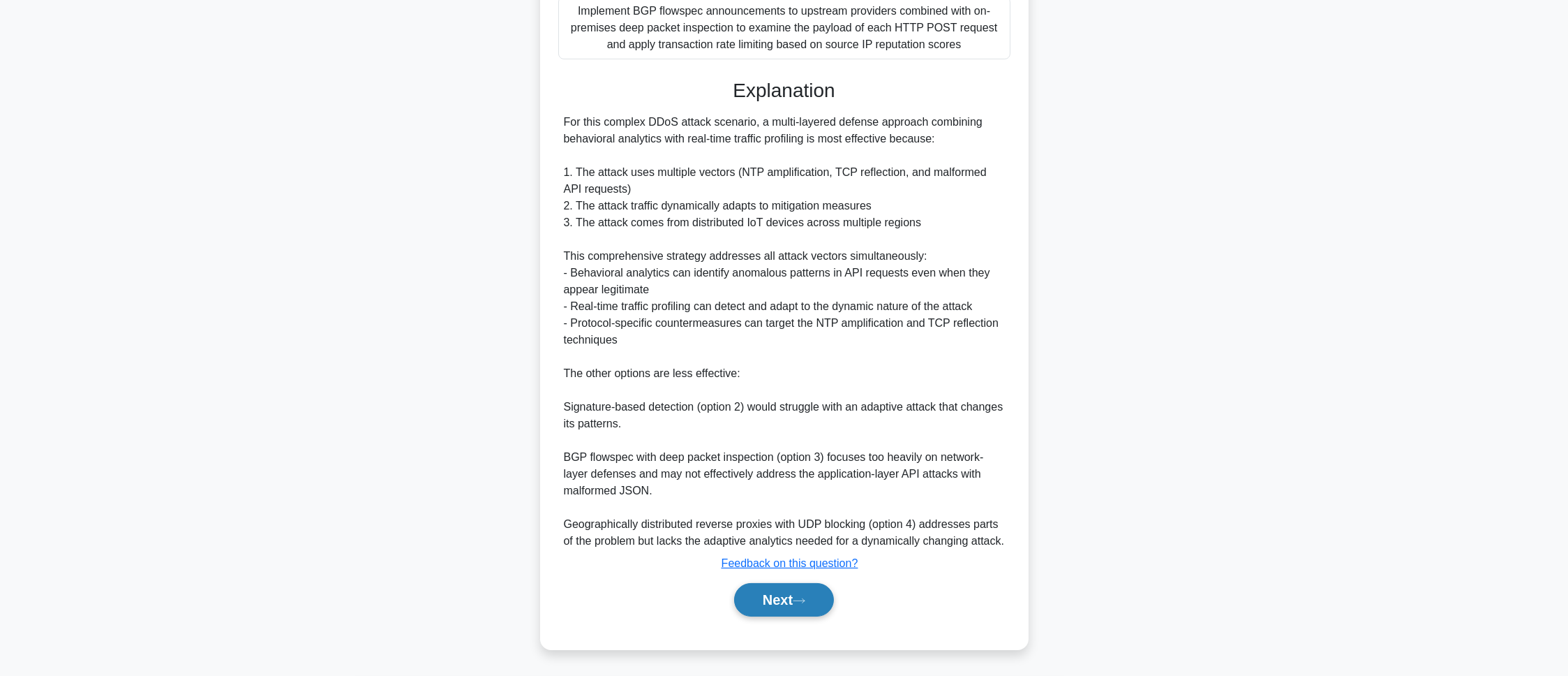
click at [766, 450] on button "Next" at bounding box center [784, 600] width 100 height 34
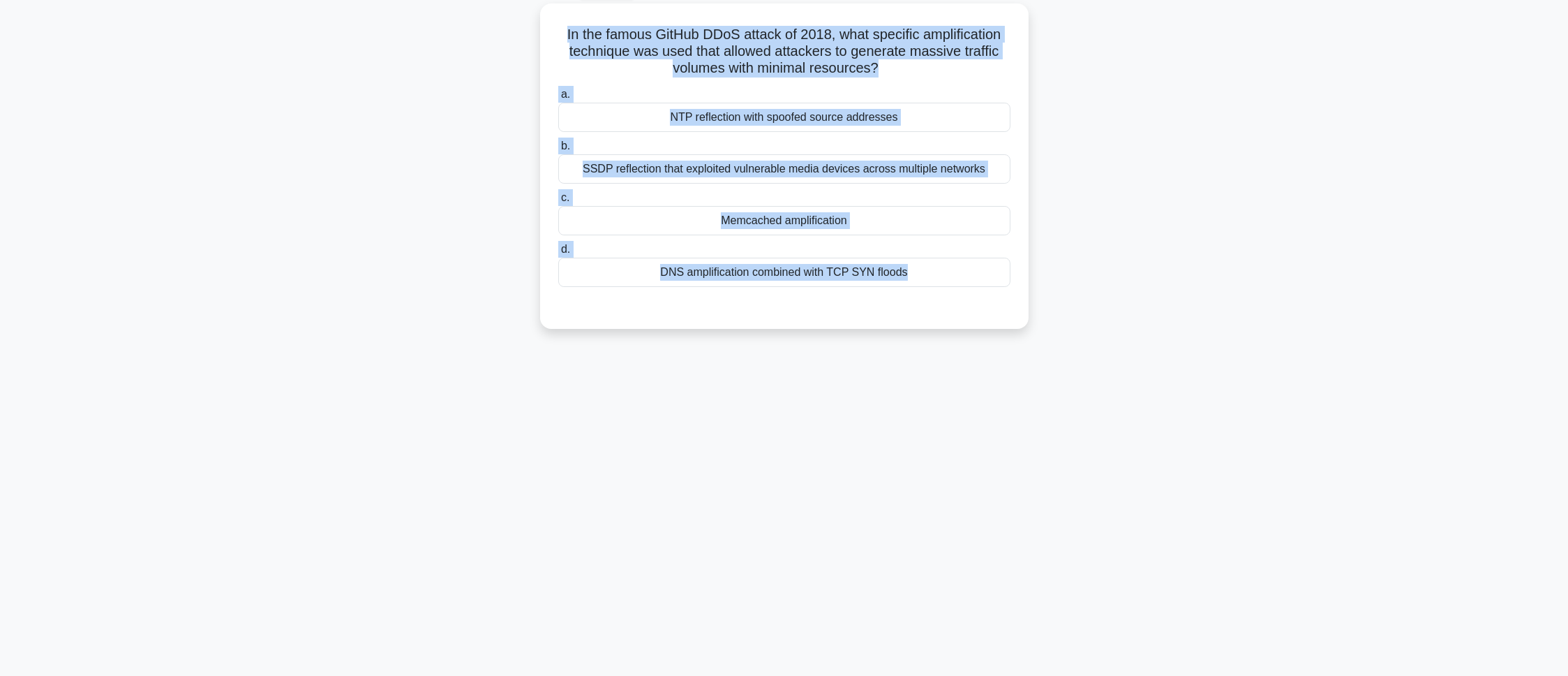
drag, startPoint x: 546, startPoint y: 28, endPoint x: 941, endPoint y: 347, distance: 507.7
click at [941, 347] on div "94:57 Stop CEH - Denial-of-Service Intermediate 6/100 In the famous GitHub DDoS…" at bounding box center [784, 321] width 921 height 698
copy div "In the famous GitHub DDoS attack of 2018, what specific amplification technique…"
click at [738, 443] on div "94:56 Stop CEH - Denial-of-Service Intermediate 6/100 In the famous GitHub DDoS…" at bounding box center [784, 321] width 921 height 698
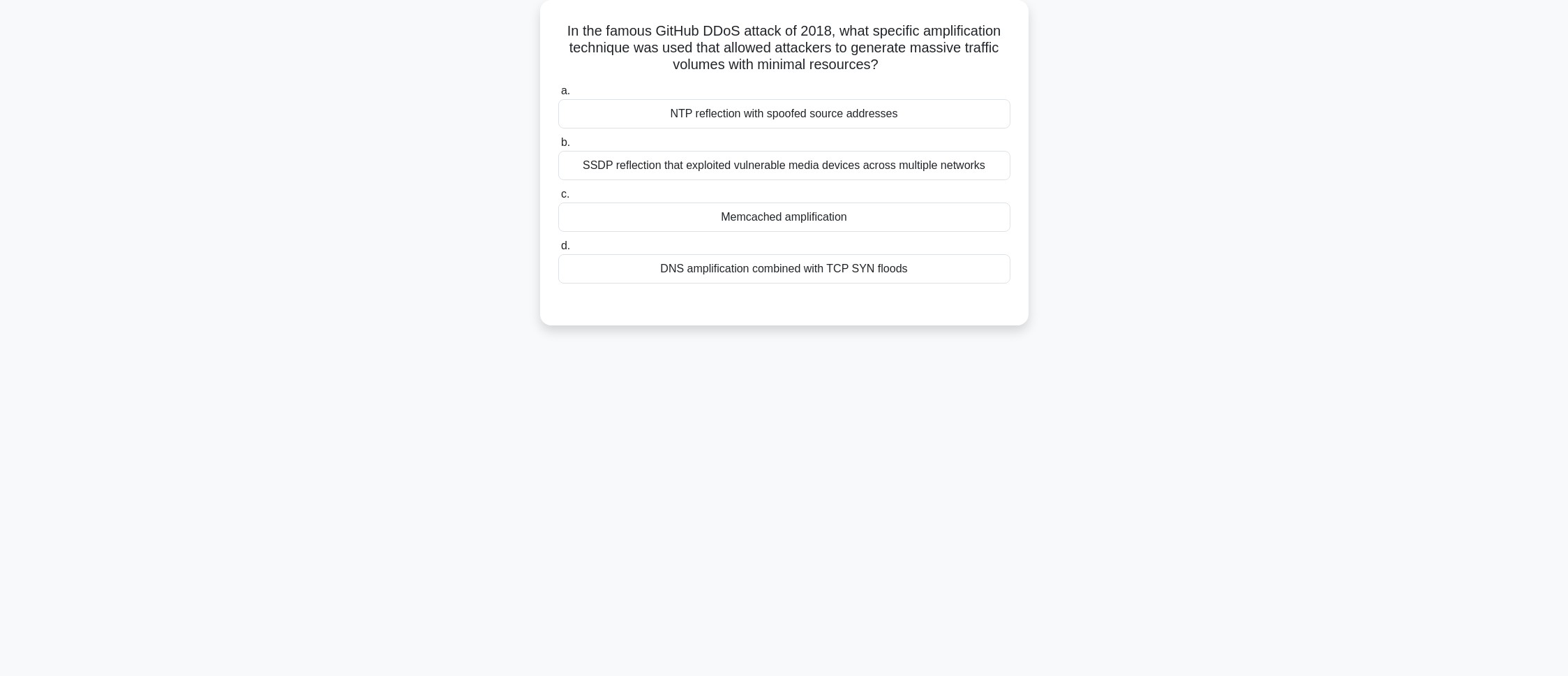
click at [814, 204] on div "Memcached amplification" at bounding box center [784, 217] width 452 height 29
click at [558, 199] on input "c. Memcached amplification" at bounding box center [558, 194] width 0 height 9
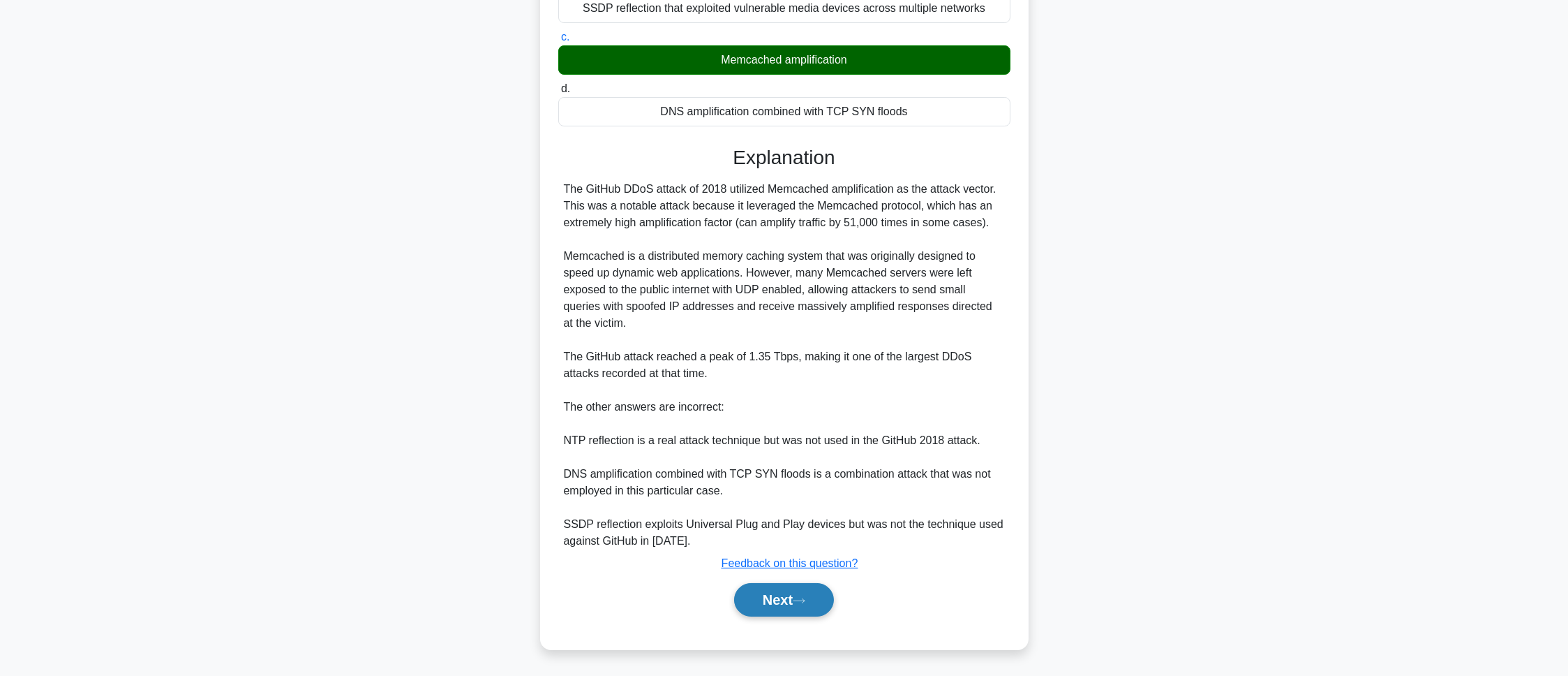
click at [767, 450] on button "Next" at bounding box center [784, 600] width 100 height 34
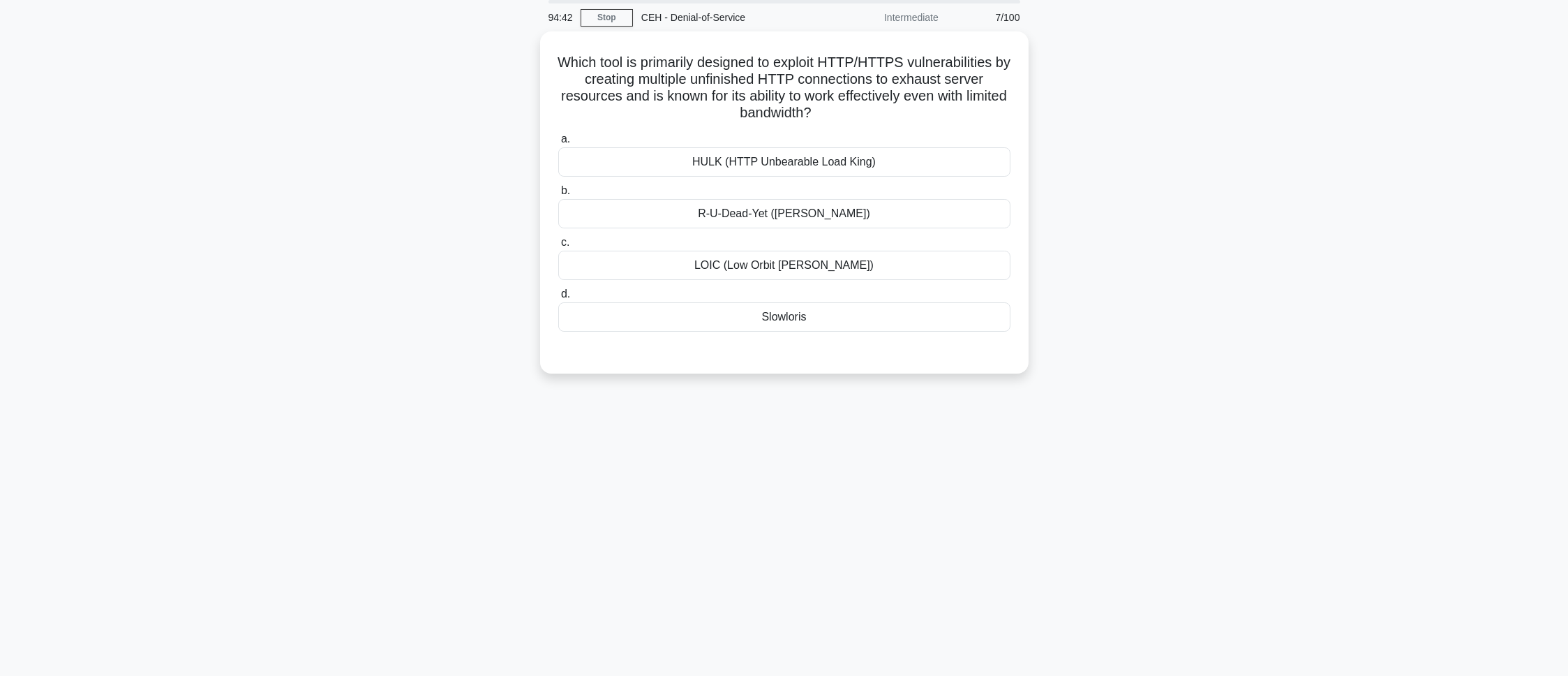
scroll to position [0, 0]
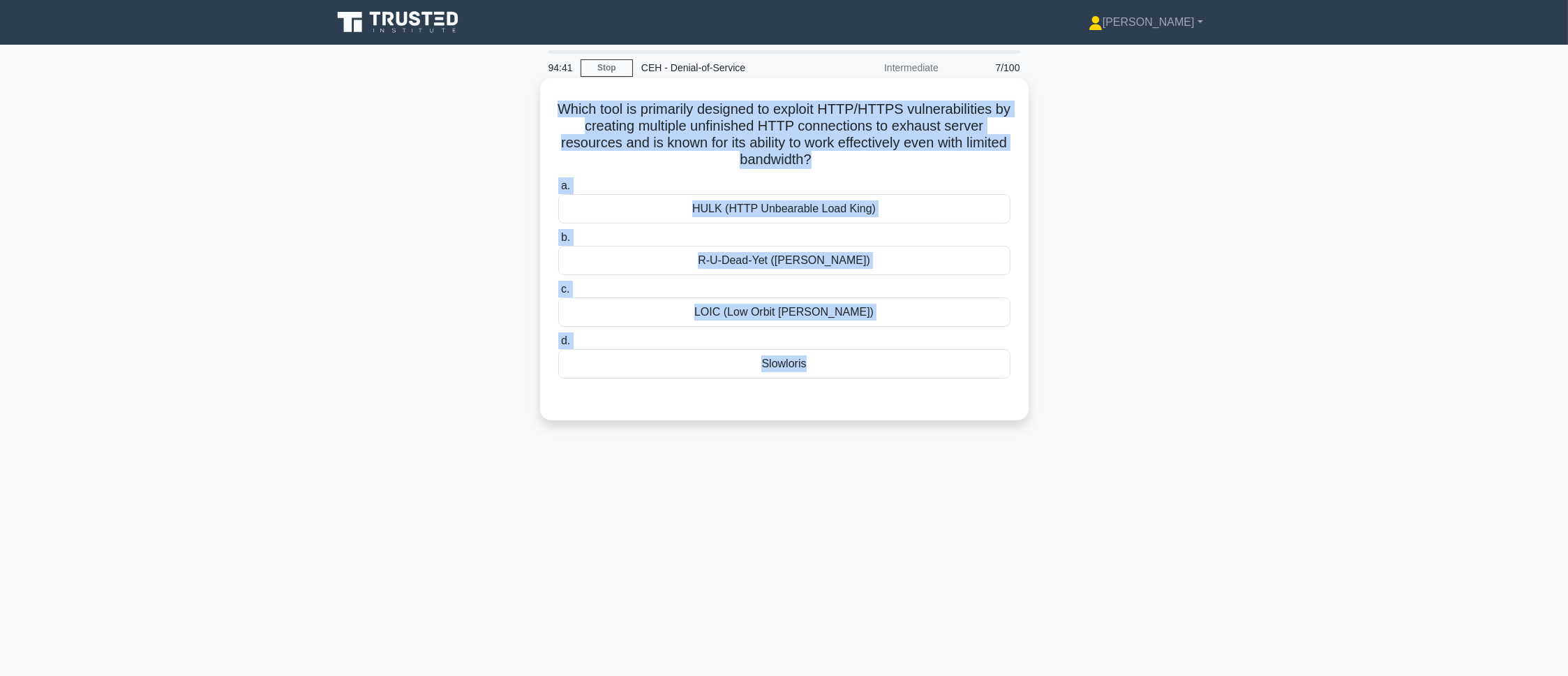
drag, startPoint x: 565, startPoint y: 107, endPoint x: 813, endPoint y: 404, distance: 386.9
click at [813, 404] on div "Which tool is primarily designed to exploit HTTP/HTTPS vulnerabilities by creat…" at bounding box center [784, 249] width 477 height 331
copy div "Which tool is primarily designed to exploit HTTP/HTTPS vulnerabilities by creat…"
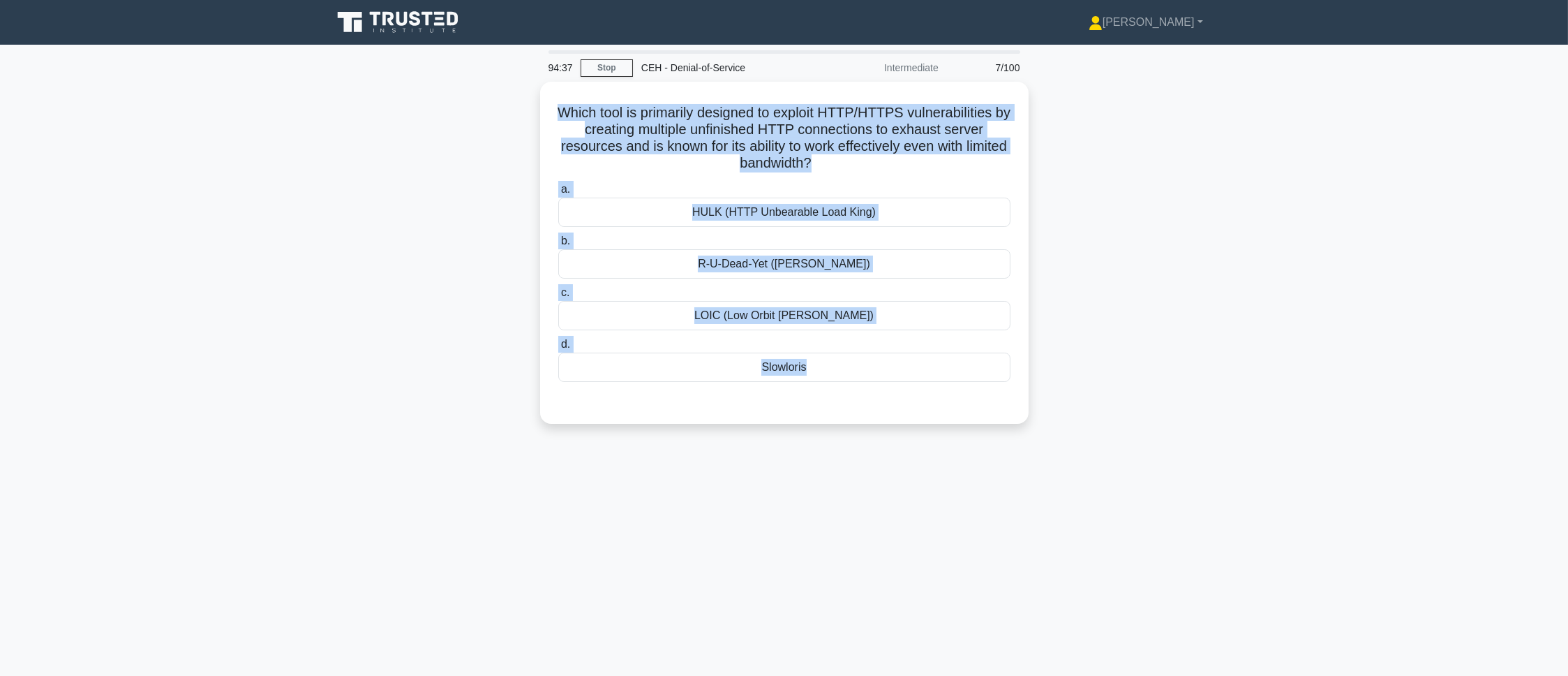
click at [1045, 196] on main "94:37 Stop CEH - Denial-of-Service Intermediate 7/100 Which tool is primarily d…" at bounding box center [784, 399] width 1568 height 710
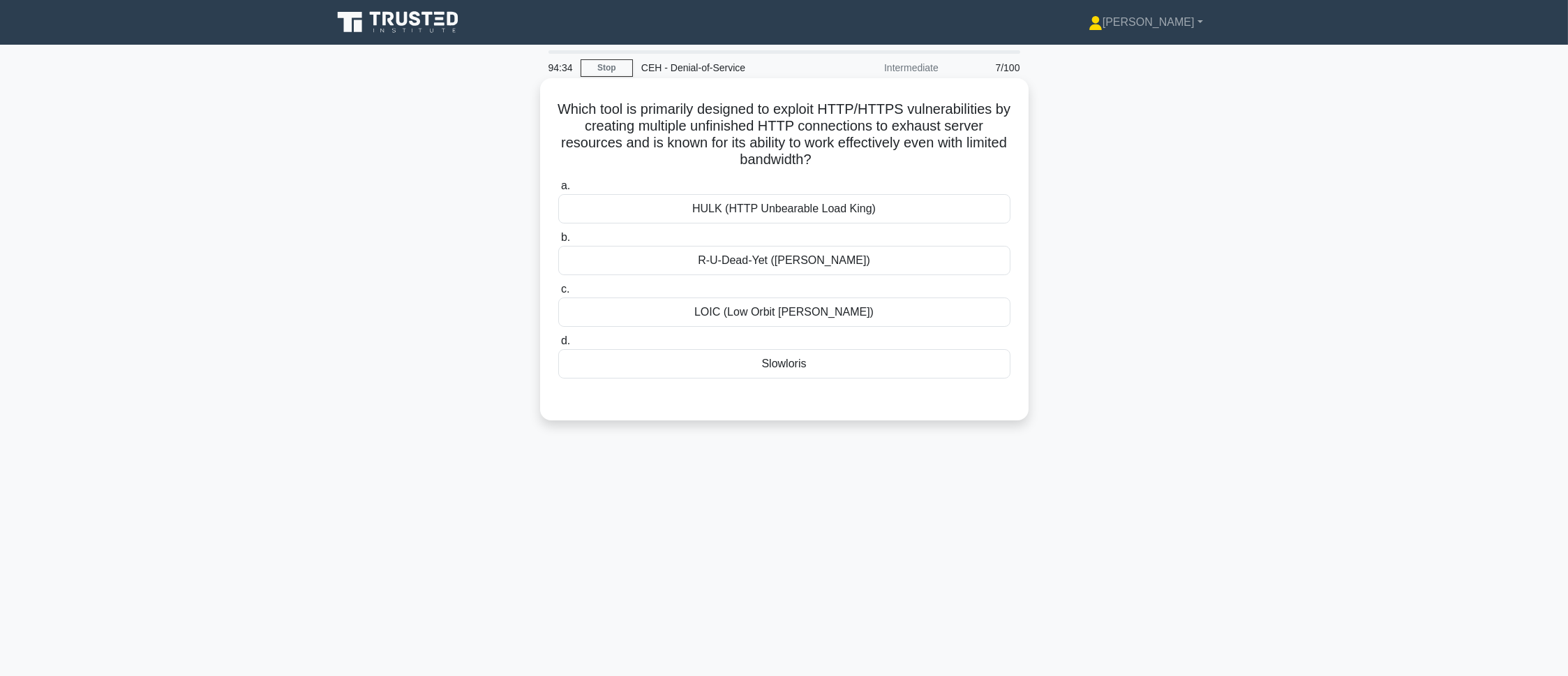
click at [800, 378] on div "Slowloris" at bounding box center [784, 364] width 452 height 29
click at [558, 345] on input "d. Slowloris" at bounding box center [558, 341] width 0 height 9
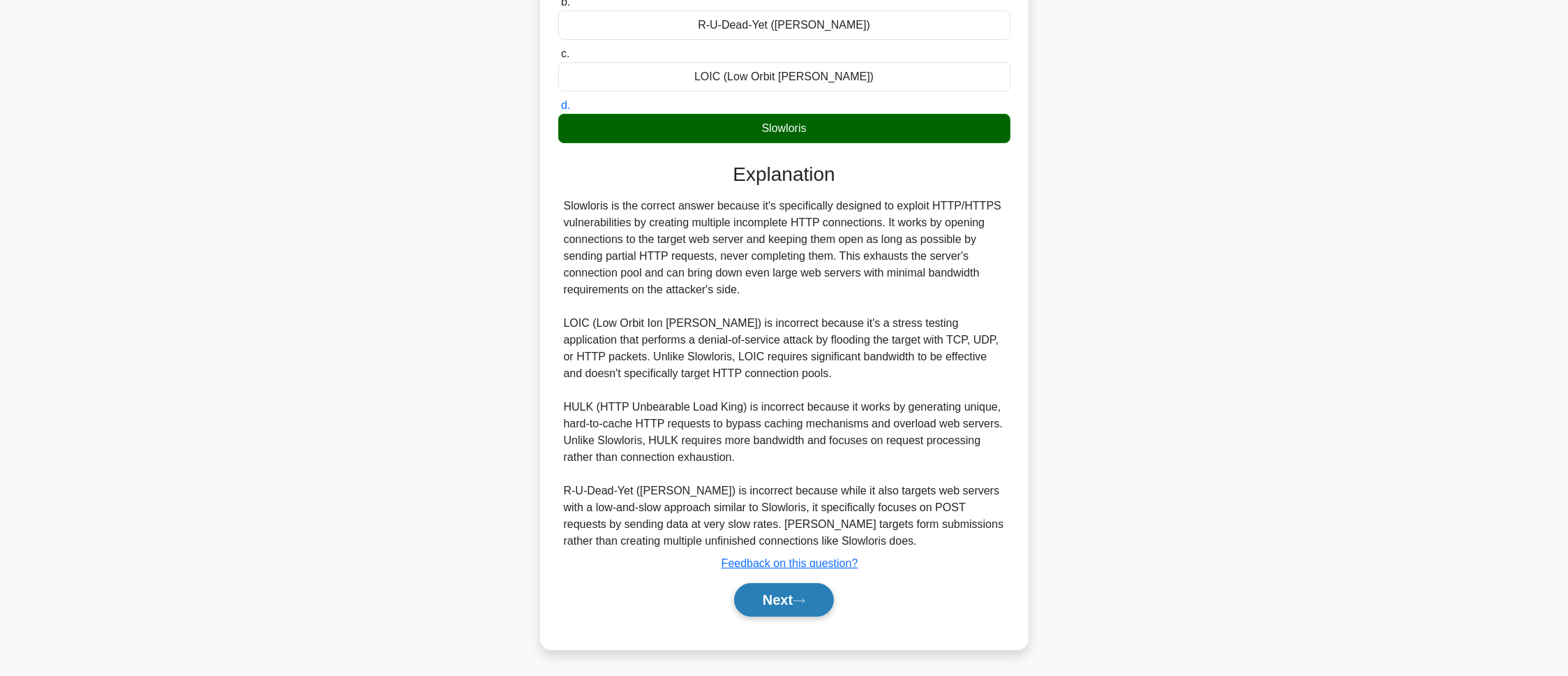
click at [787, 450] on button "Next" at bounding box center [784, 600] width 100 height 34
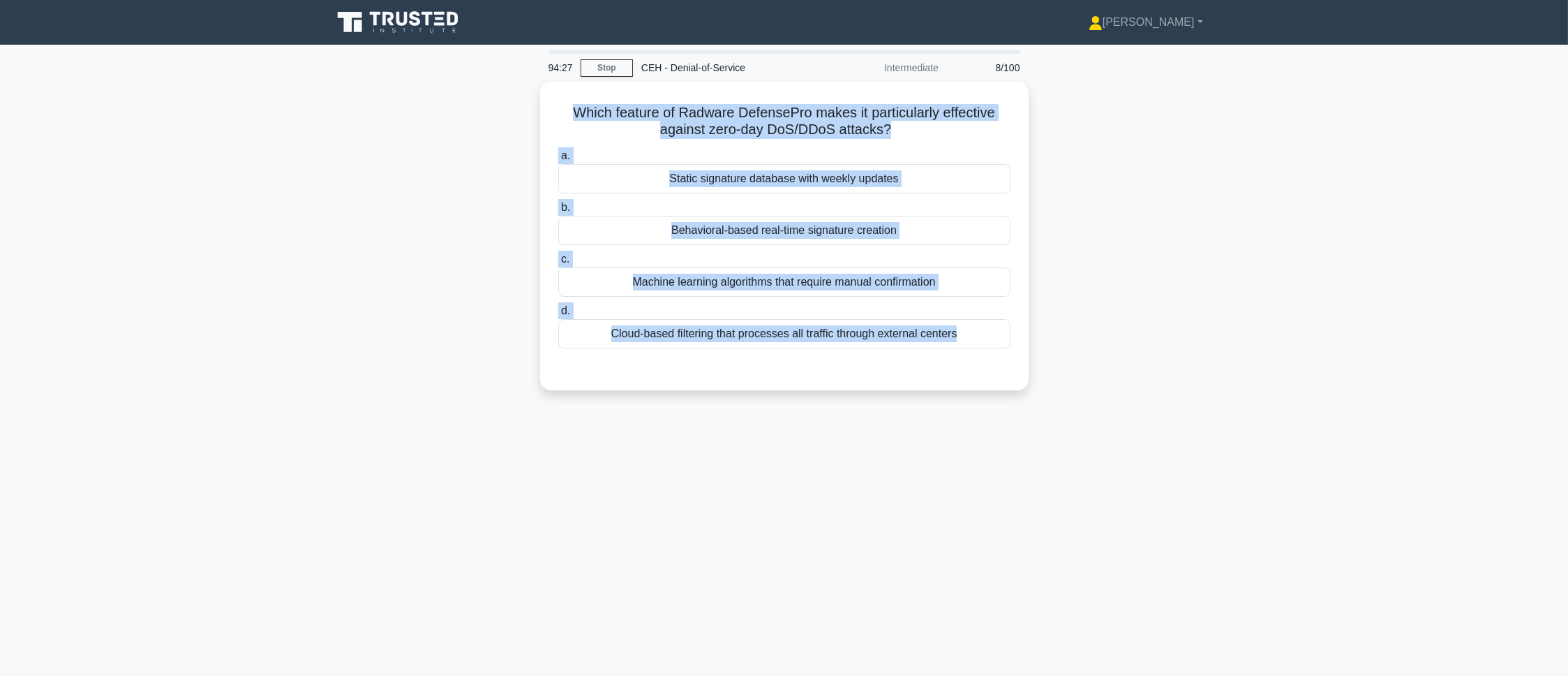
drag, startPoint x: 566, startPoint y: 104, endPoint x: 829, endPoint y: 503, distance: 477.9
click at [829, 450] on div "94:27 Stop CEH - Denial-of-Service Intermediate 8/100 Which feature of Radware …" at bounding box center [784, 399] width 921 height 698
copy div "Which feature of Radware DefensePro makes it particularly effective against zer…"
click at [809, 450] on div "94:26 Stop CEH - Denial-of-Service Intermediate 8/100 Which feature of Radware …" at bounding box center [784, 399] width 921 height 698
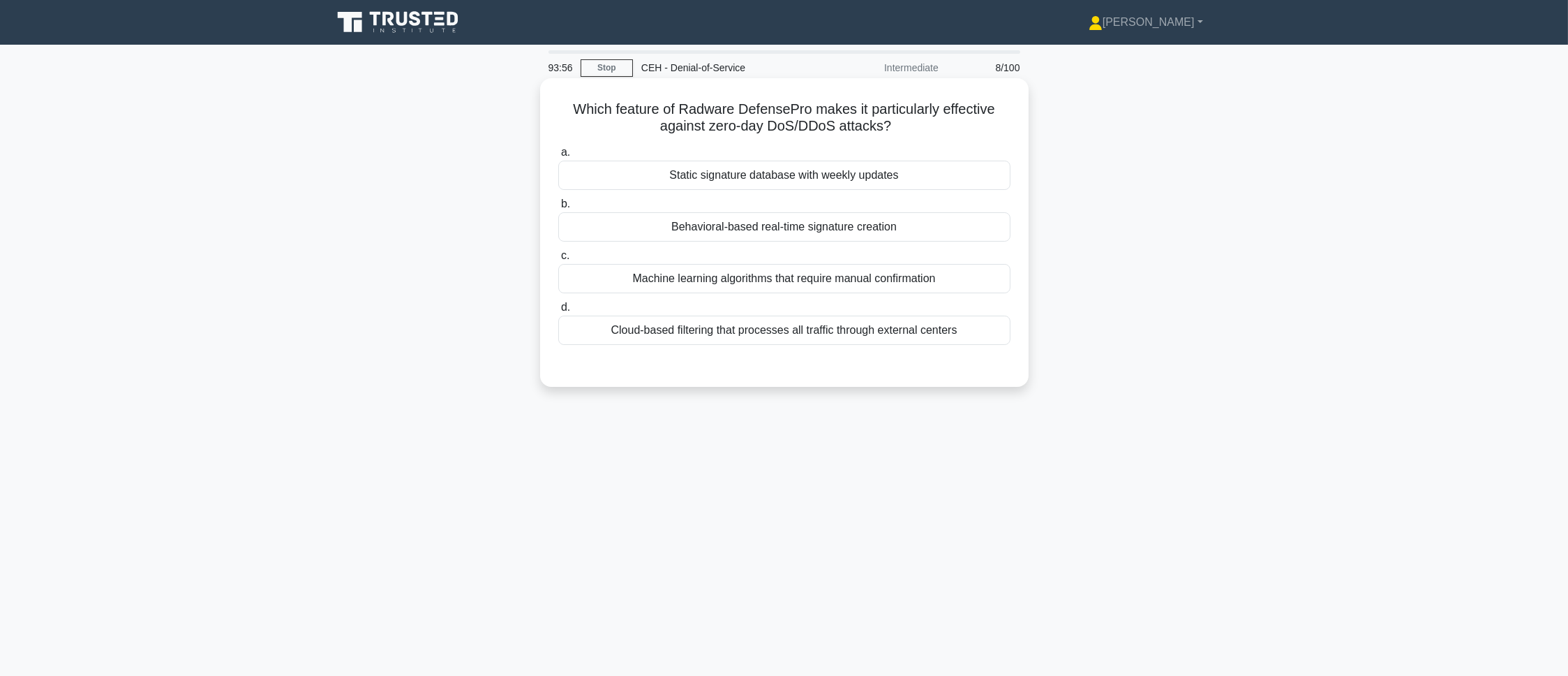
click at [886, 220] on div "Behavioral-based real-time signature creation" at bounding box center [784, 227] width 452 height 29
click at [558, 209] on input "b. Behavioral-based real-time signature creation" at bounding box center [558, 204] width 0 height 9
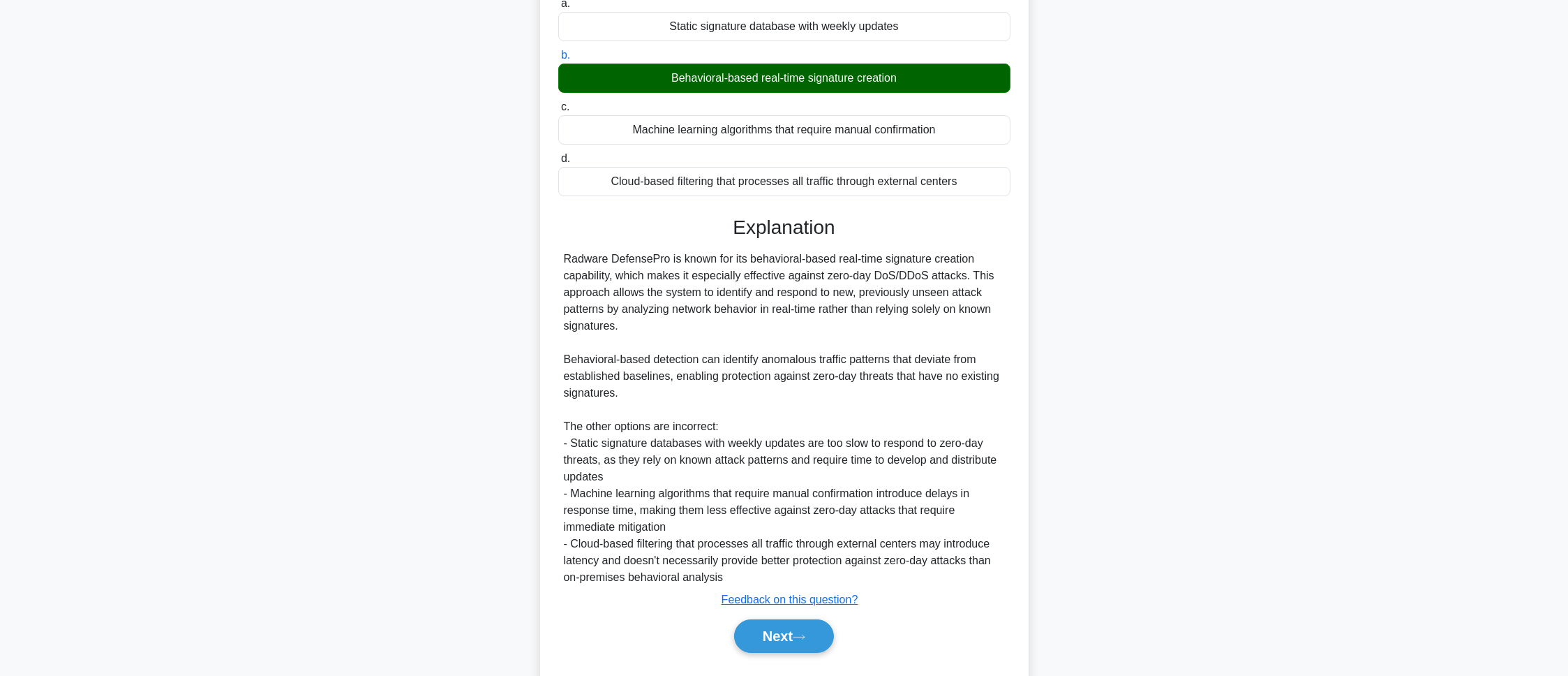
scroll to position [186, 0]
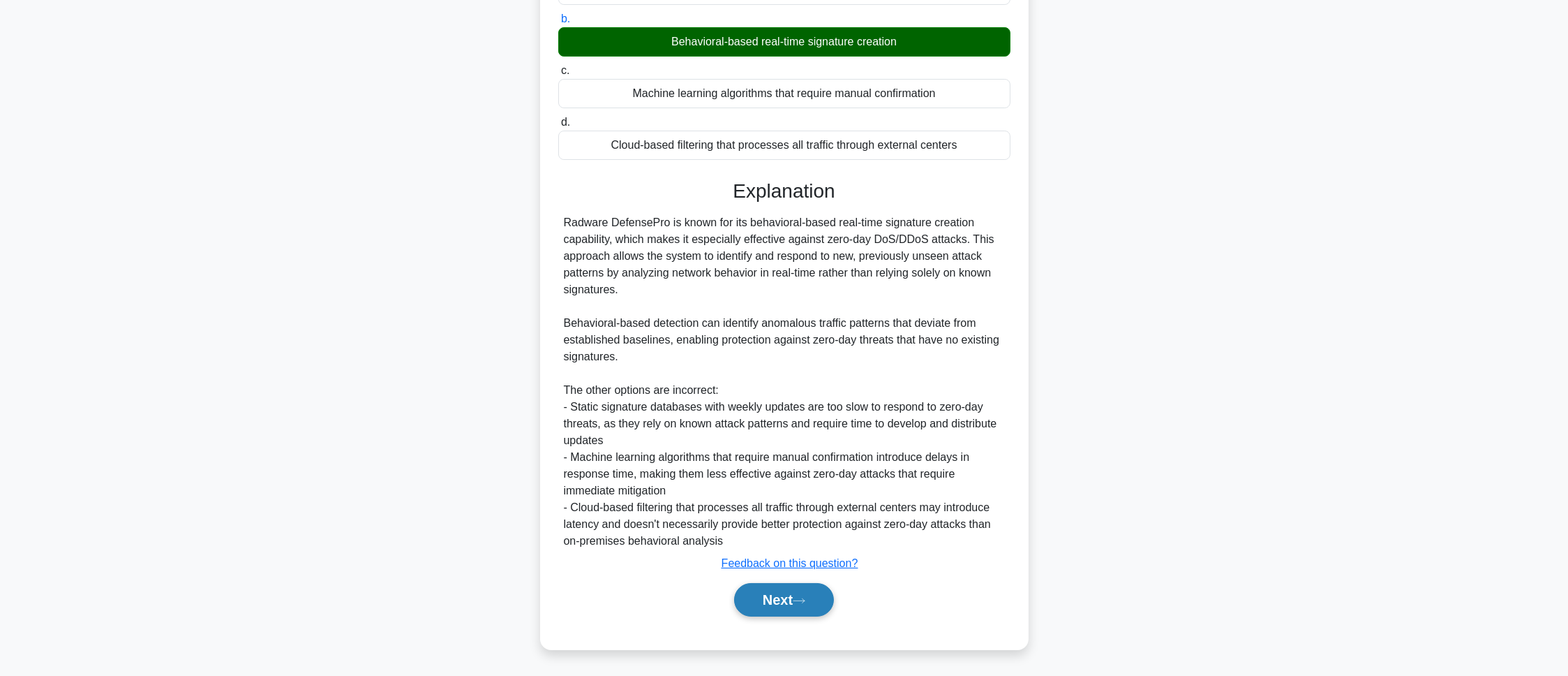
click at [771, 450] on button "Next" at bounding box center [784, 600] width 100 height 34
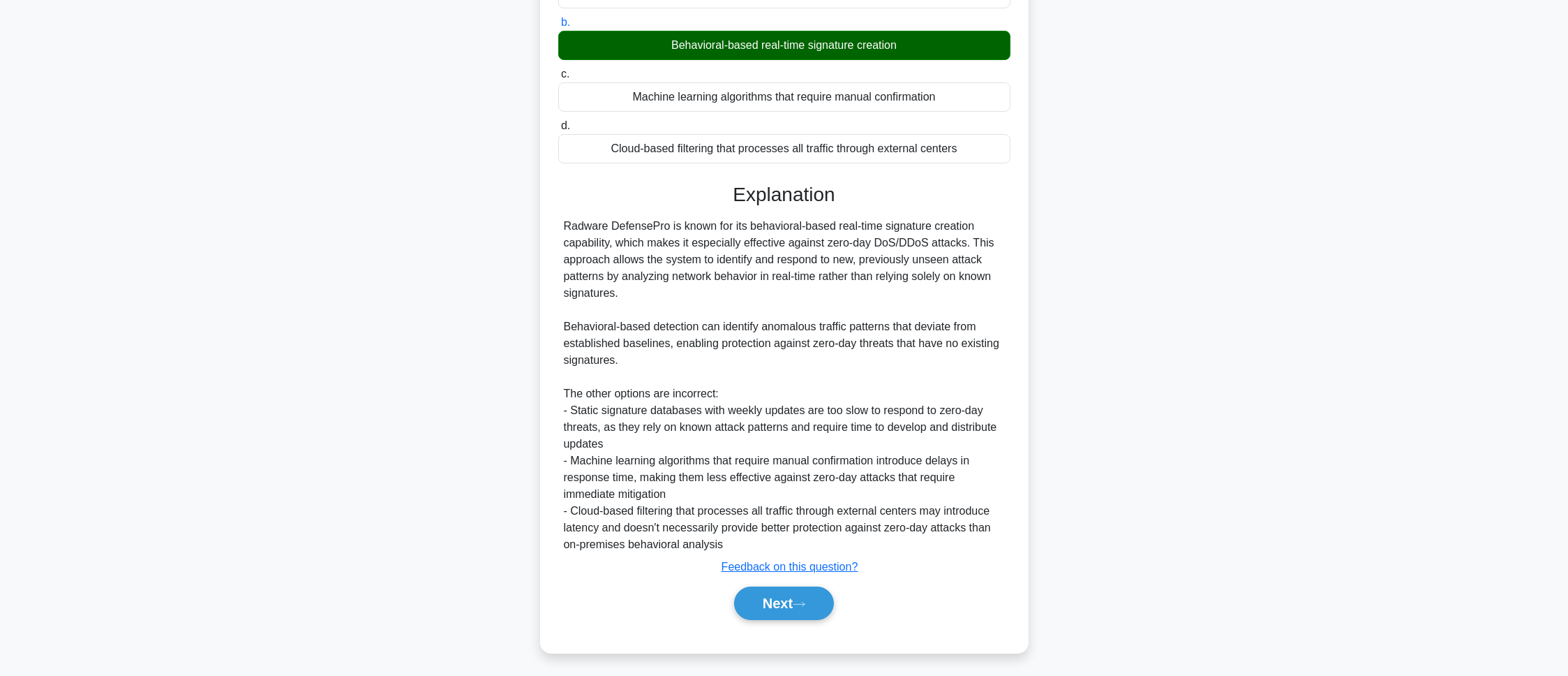
scroll to position [78, 0]
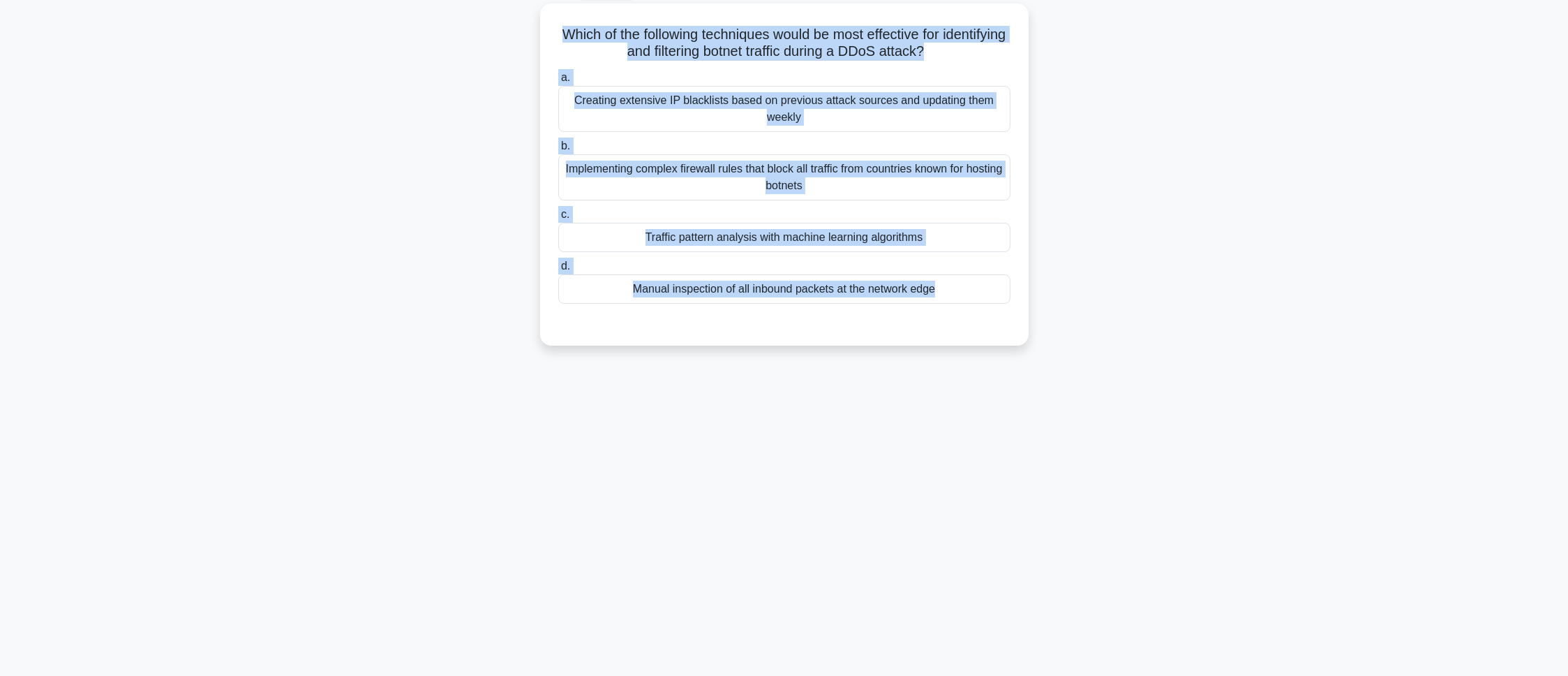
copy div "Which of the following techniques would be most effective for identifying and f…"
drag, startPoint x: 573, startPoint y: 23, endPoint x: 846, endPoint y: 369, distance: 440.7
click at [846, 369] on div "93:45 Stop CEH - Denial-of-Service Intermediate 9/100 Which of the following te…" at bounding box center [784, 321] width 921 height 698
click at [1045, 318] on main "93:44 Stop CEH - Denial-of-Service Intermediate 9/100 Which of the following te…" at bounding box center [784, 321] width 1568 height 710
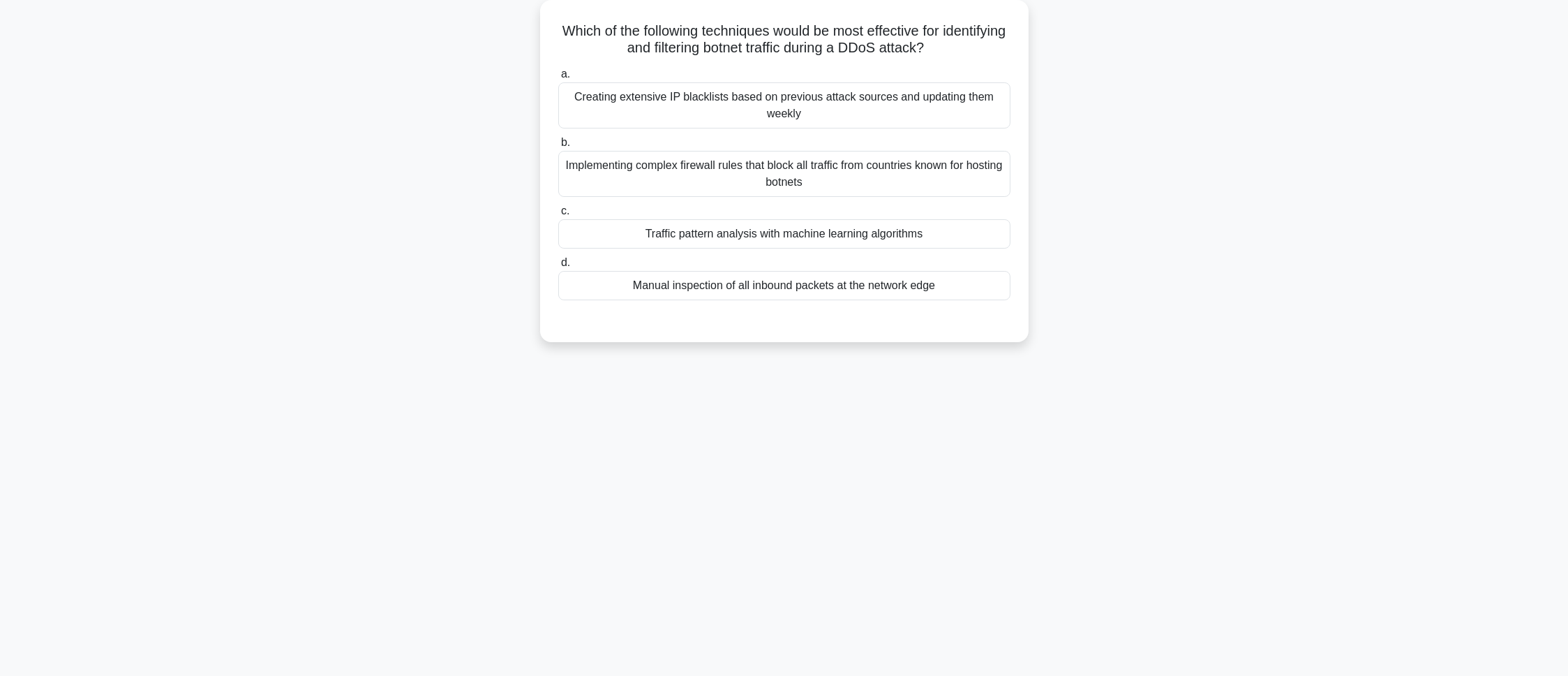
click at [681, 222] on div "Traffic pattern analysis with machine learning algorithms" at bounding box center [784, 234] width 452 height 29
click at [558, 215] on input "c. Traffic pattern analysis with machine learning algorithms" at bounding box center [558, 211] width 0 height 9
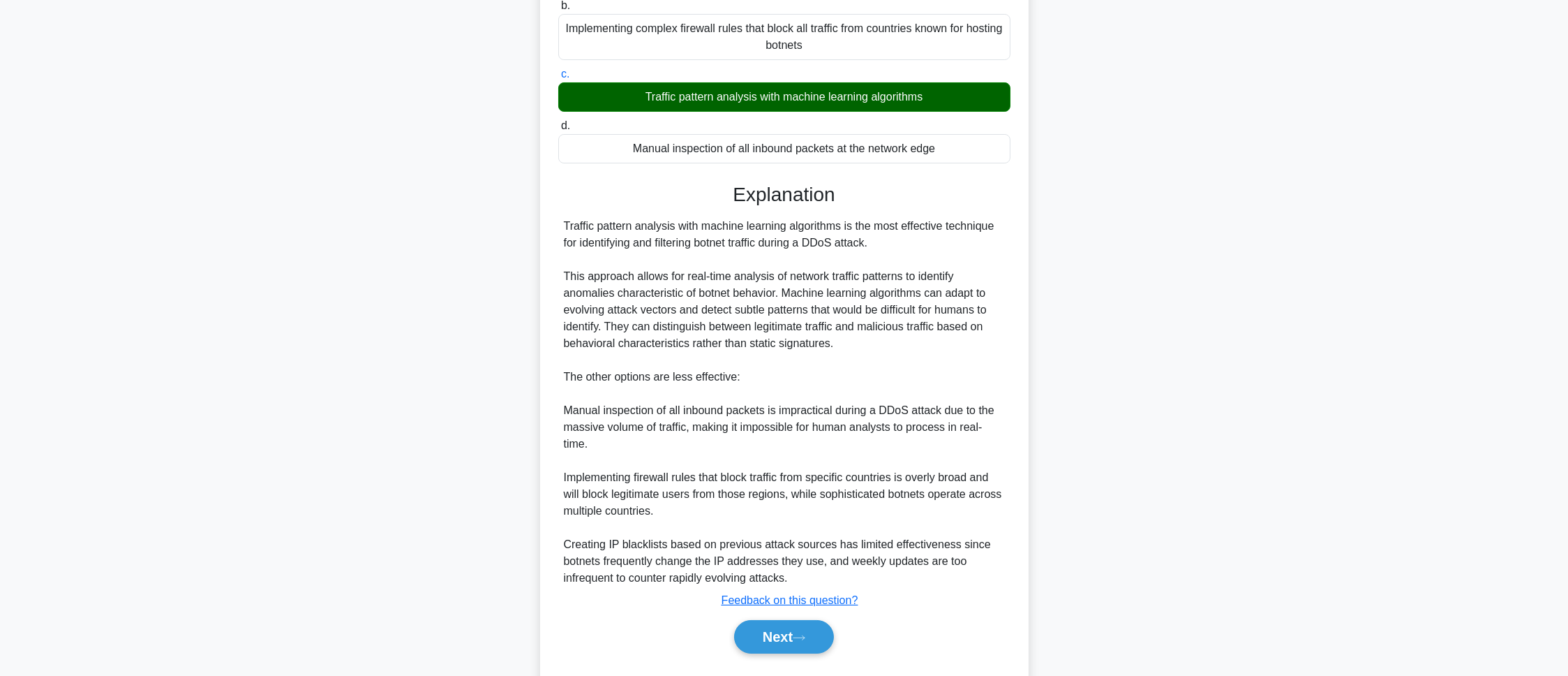
scroll to position [253, 0]
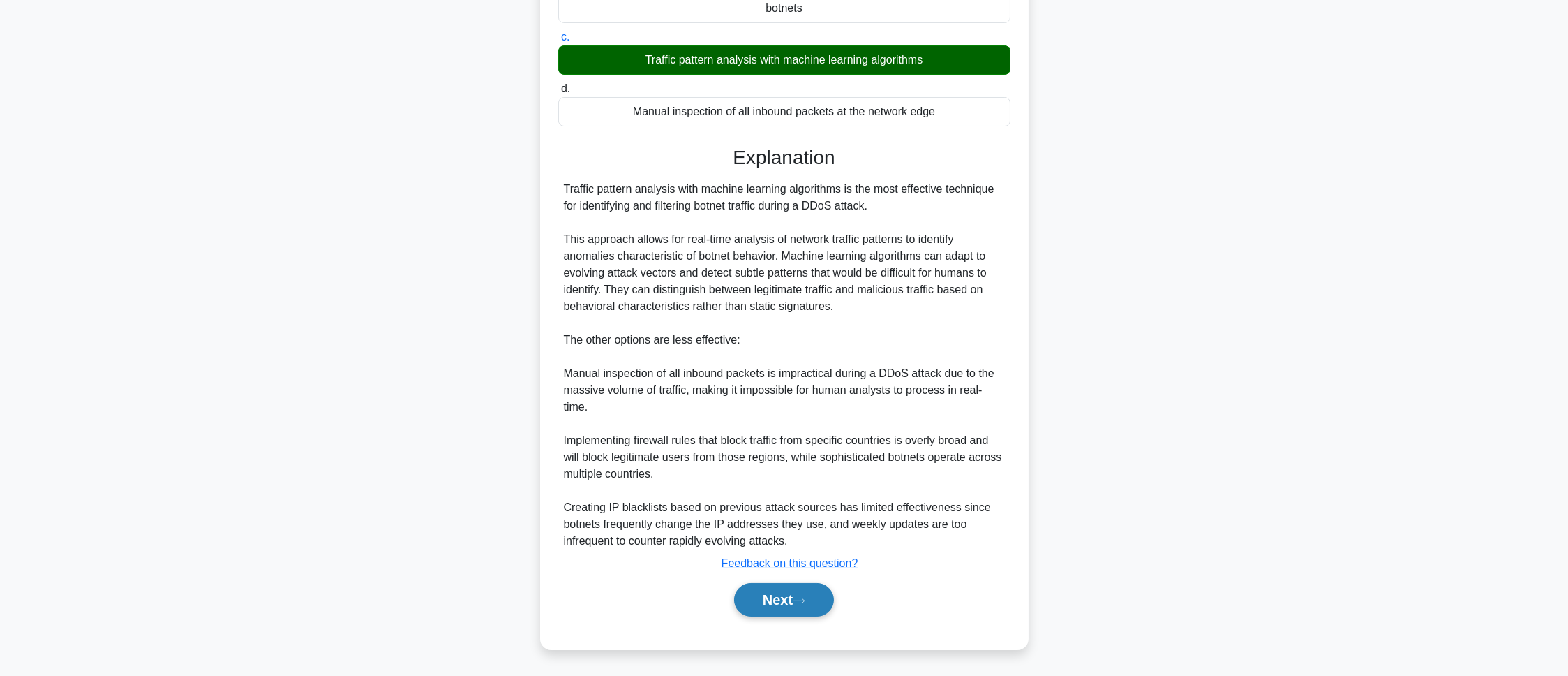
click at [774, 450] on button "Next" at bounding box center [784, 600] width 100 height 34
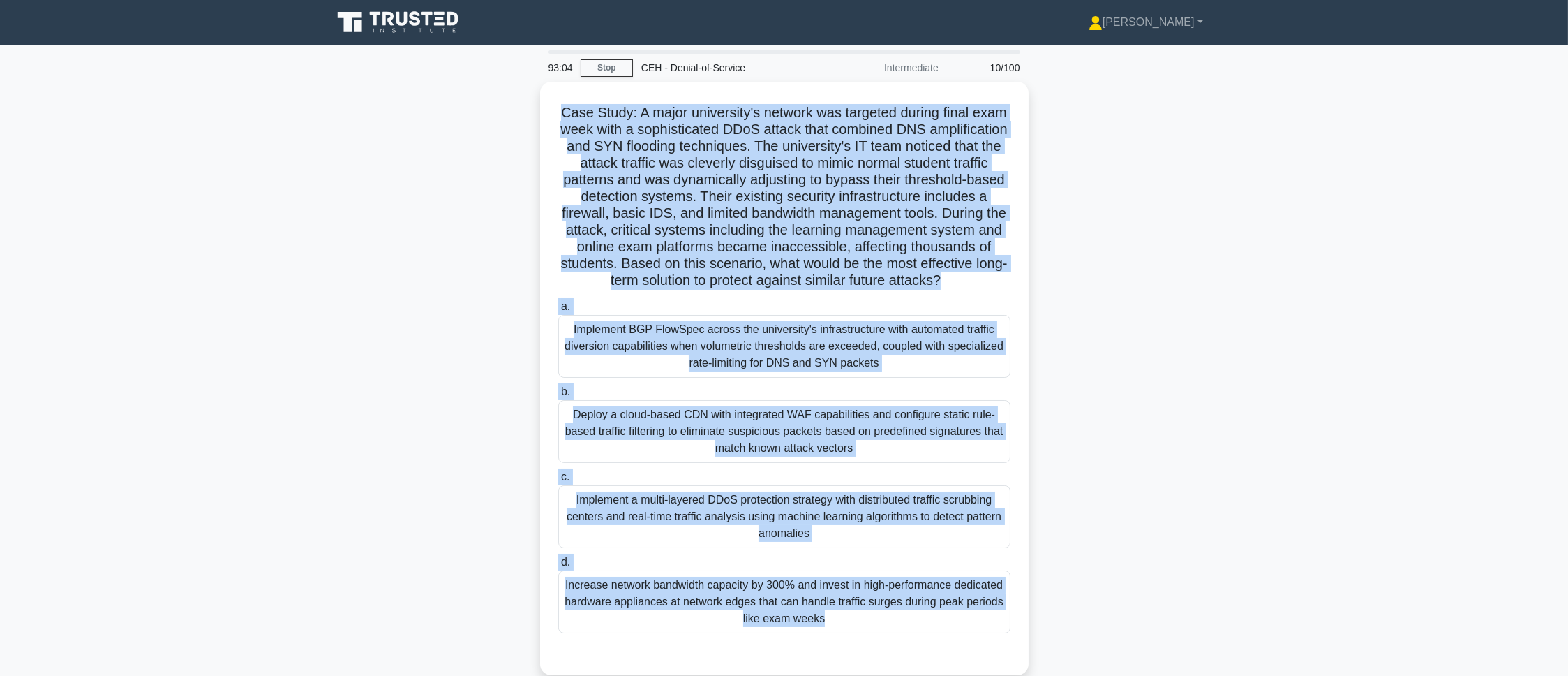
scroll to position [78, 0]
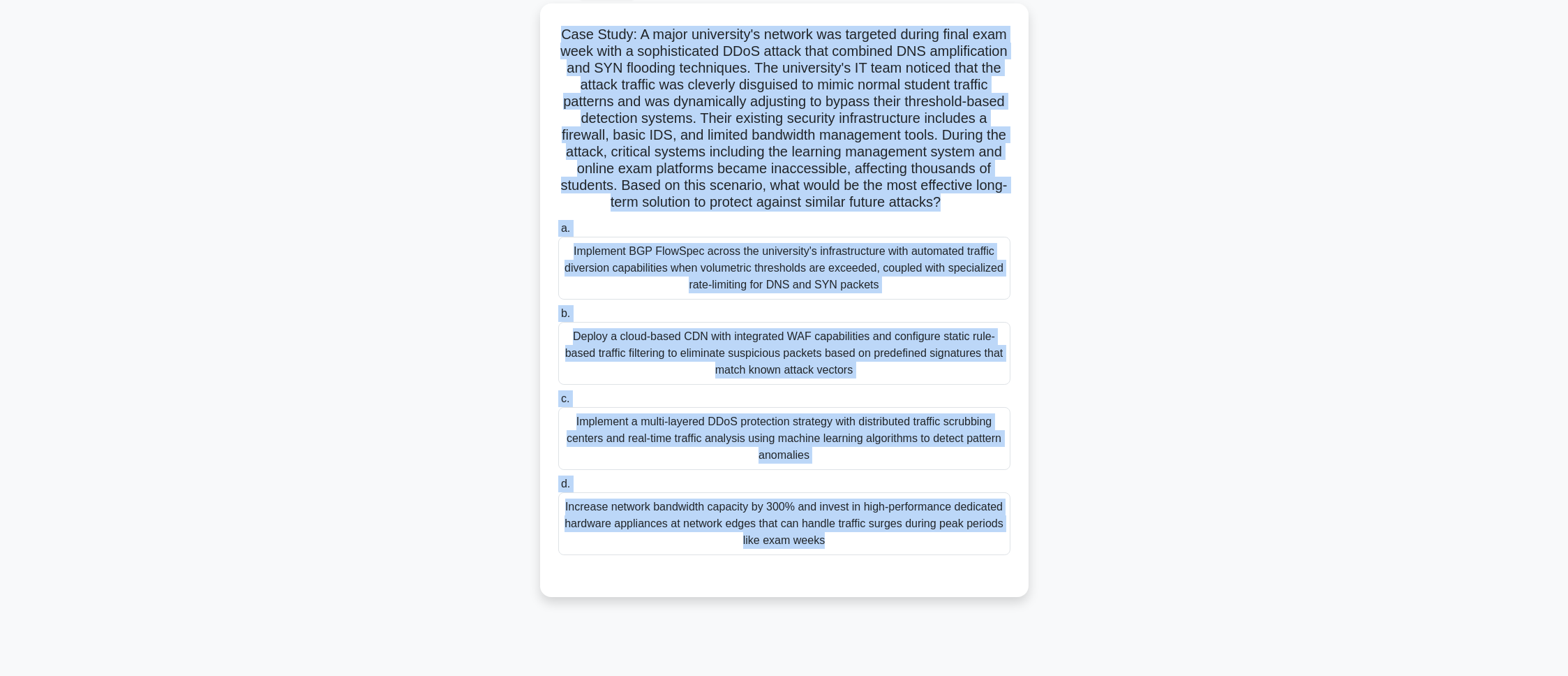
drag, startPoint x: 569, startPoint y: 105, endPoint x: 945, endPoint y: 723, distance: 723.4
click at [945, 450] on html "Pranav Profile Settings Profile" at bounding box center [784, 299] width 1568 height 754
copy div "Case Study: A major university's network was targeted during final exam week wi…"
click at [1045, 363] on main "92:53 Stop CEH - Denial-of-Service Intermediate 10/100 .spinner_0XTQ{transform-…" at bounding box center [784, 321] width 1568 height 710
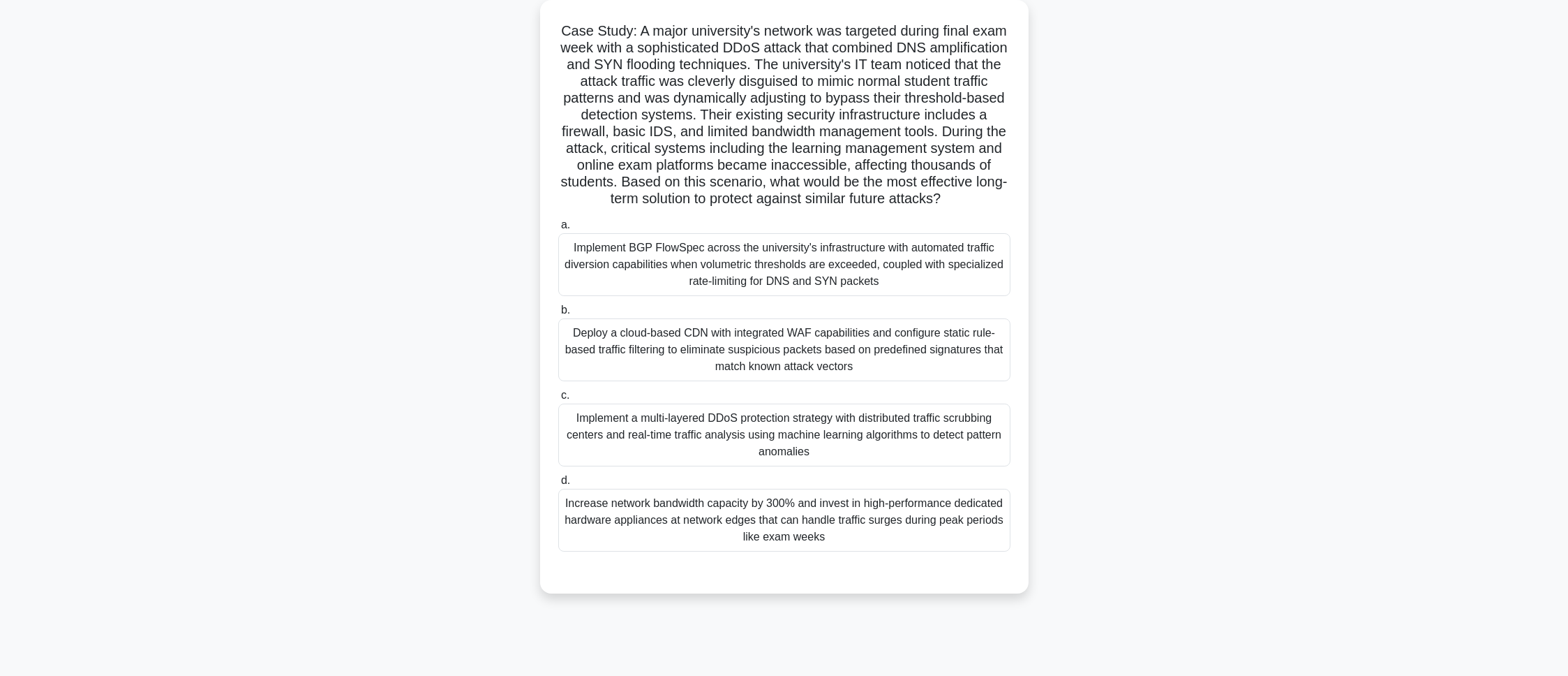
click at [953, 431] on div "Implement a multi-layered DDoS protection strategy with distributed traffic scr…" at bounding box center [784, 435] width 452 height 63
click at [558, 400] on input "c. Implement a multi-layered DDoS protection strategy with distributed traffic …" at bounding box center [558, 396] width 0 height 9
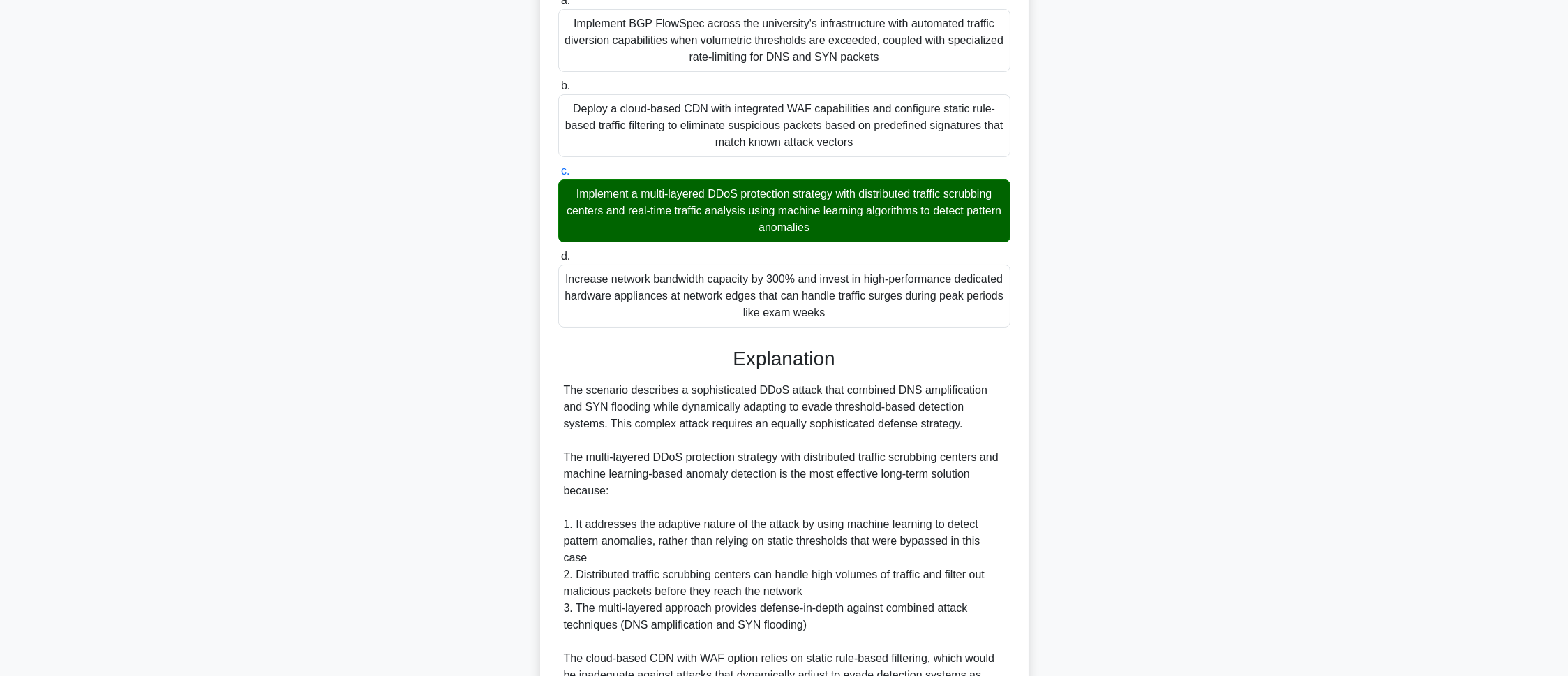
scroll to position [543, 0]
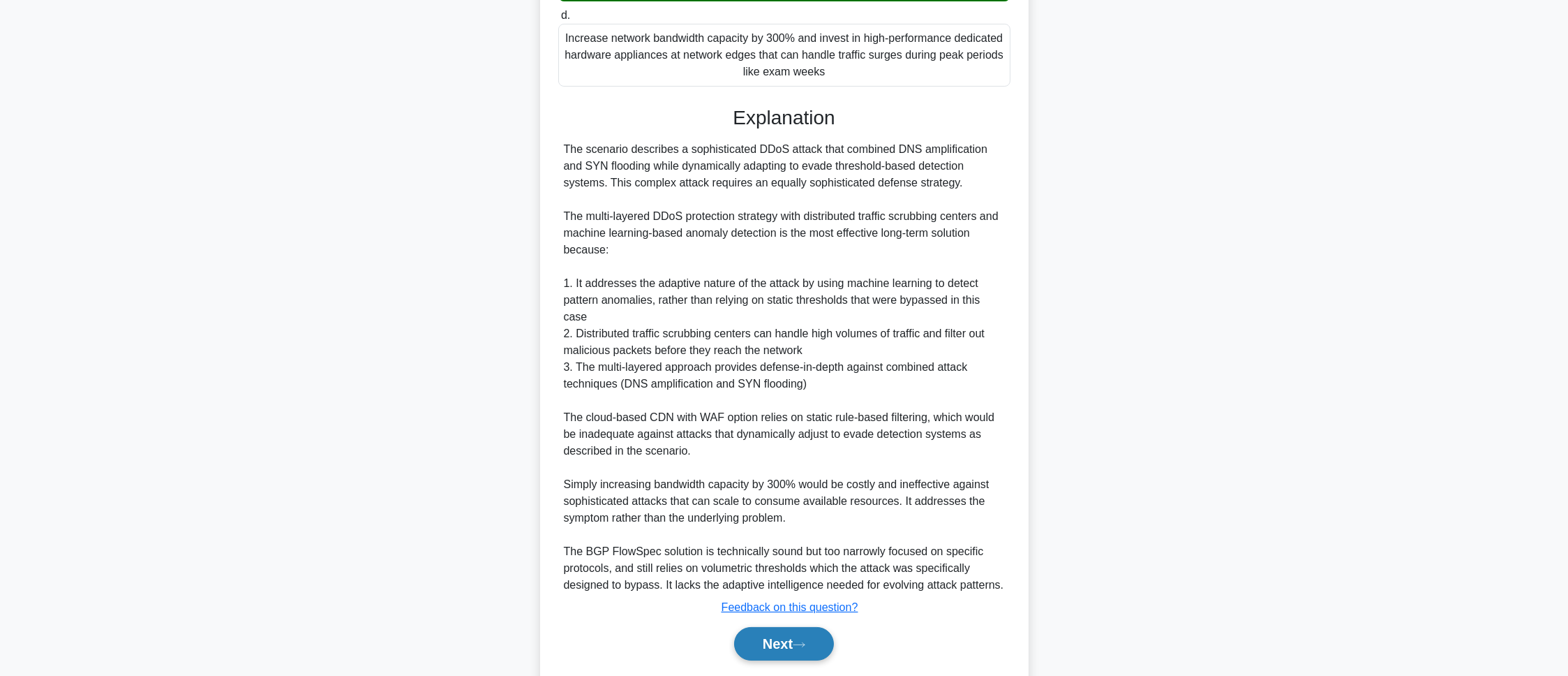
click at [808, 450] on button "Next" at bounding box center [784, 644] width 100 height 34
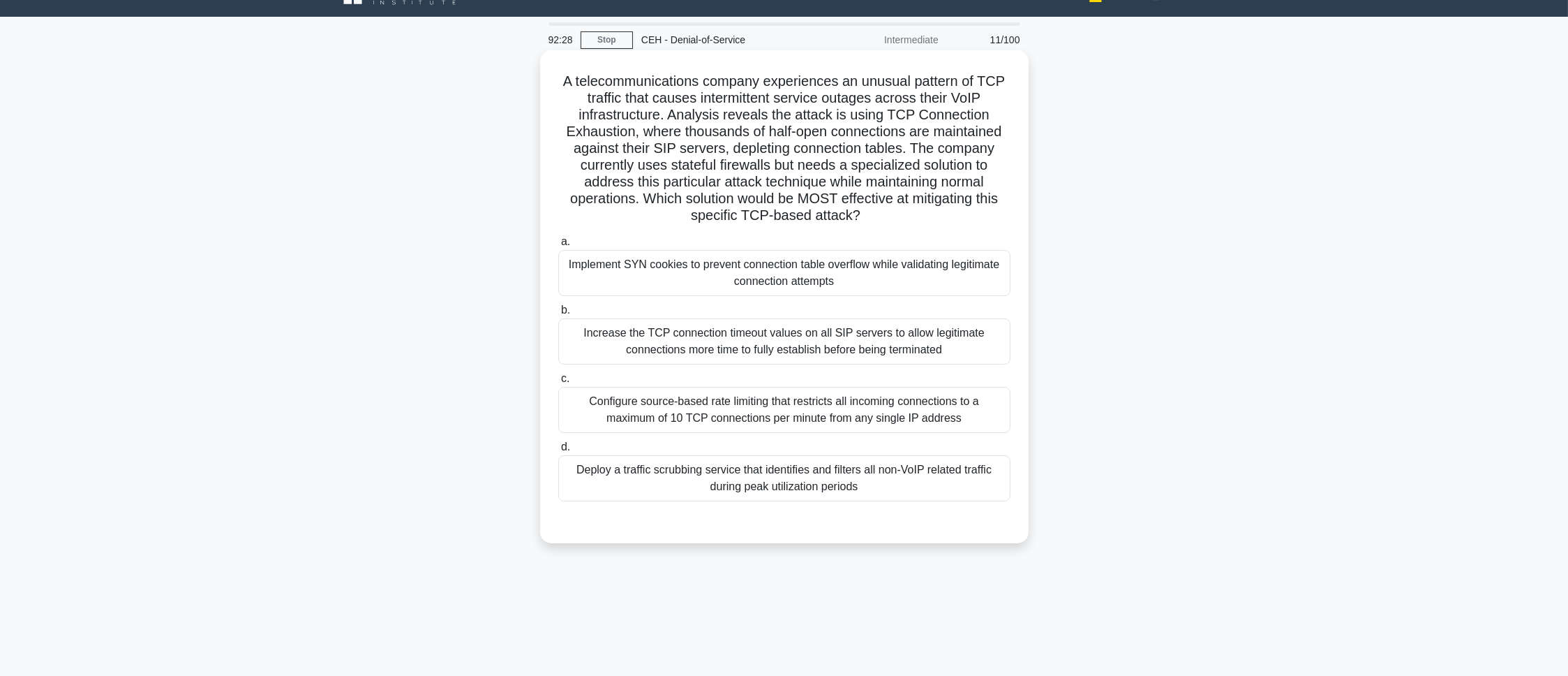
scroll to position [0, 0]
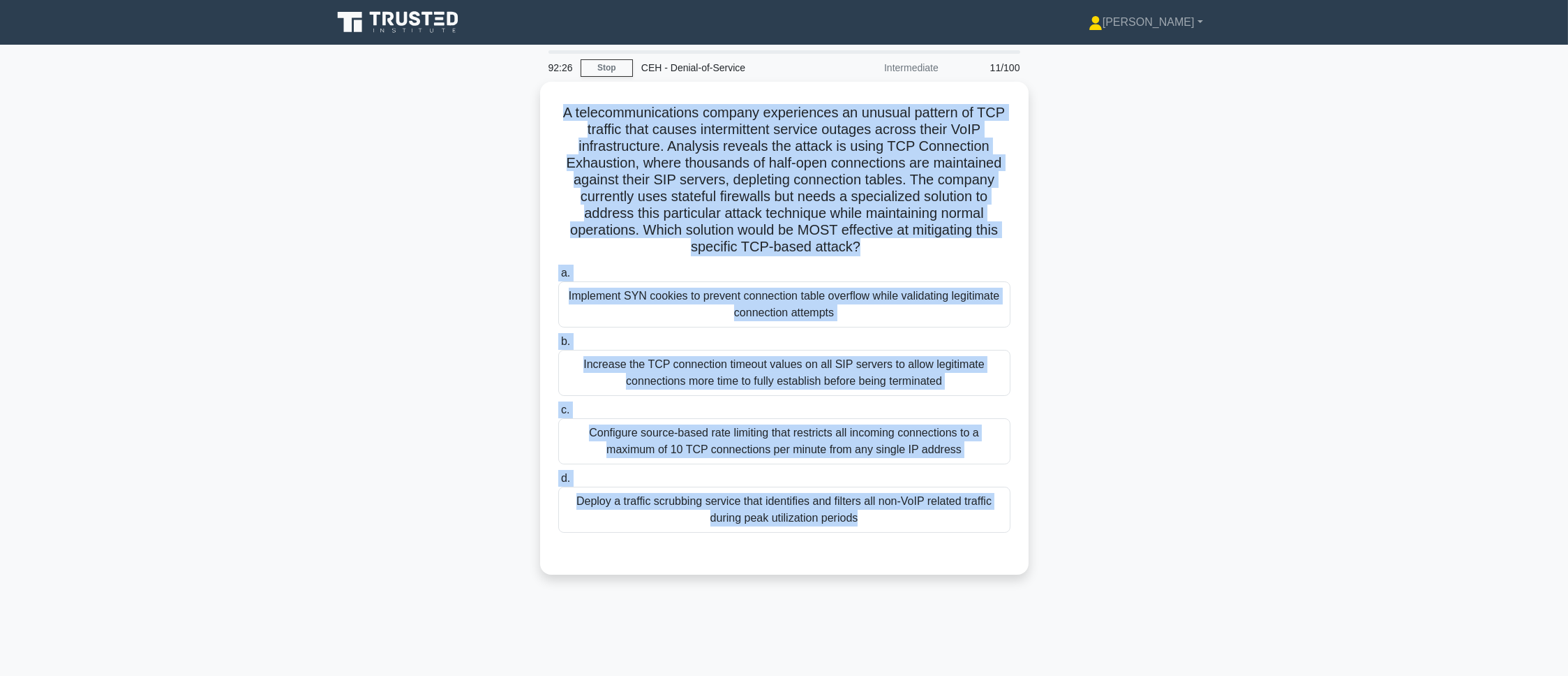
drag, startPoint x: 572, startPoint y: 132, endPoint x: 985, endPoint y: 647, distance: 660.1
click at [985, 450] on div "92:26 Stop CEH - Denial-of-Service Intermediate 11/100 A telecommunications com…" at bounding box center [784, 399] width 921 height 698
click at [1045, 401] on main "92:26 Stop CEH - Denial-of-Service Intermediate 11/100 A telecommunications com…" at bounding box center [784, 399] width 1568 height 710
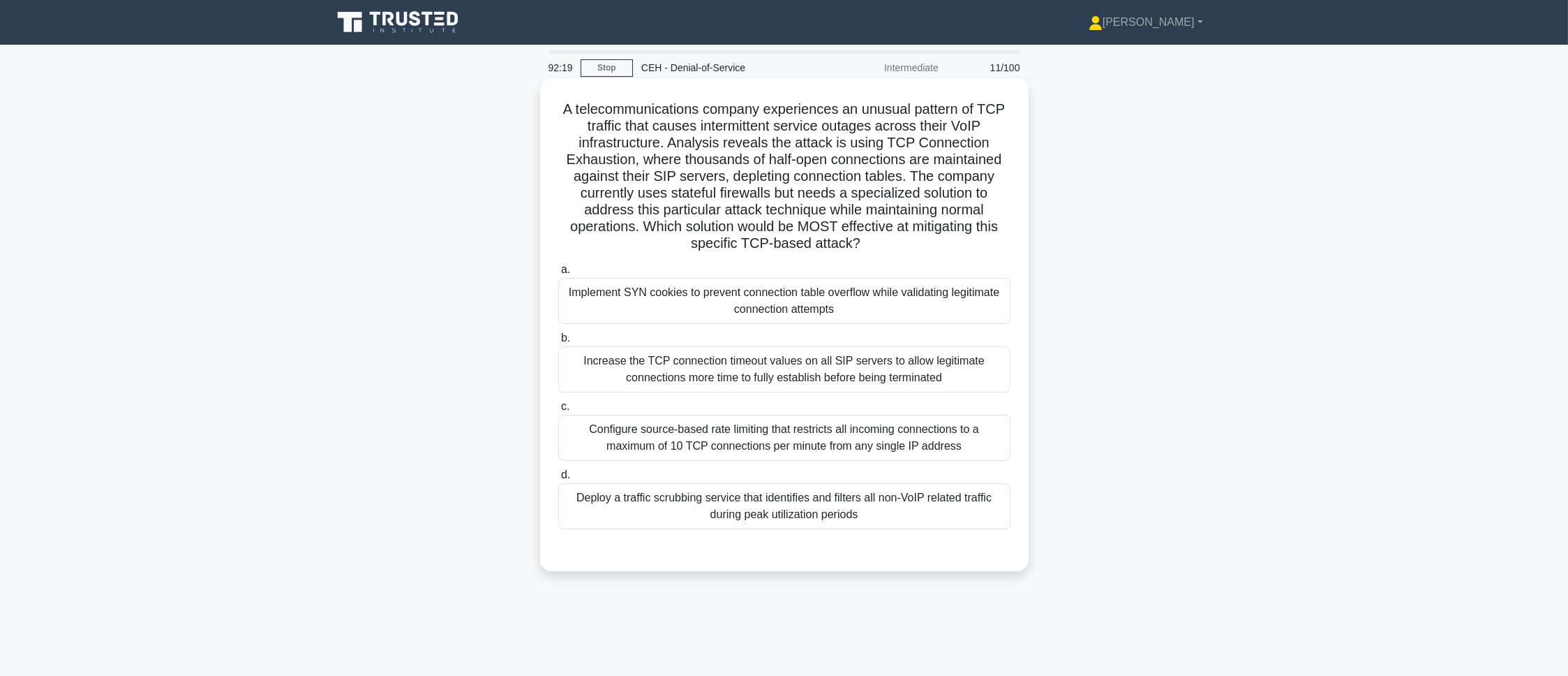
click at [800, 301] on div "Implement SYN cookies to prevent connection table overflow while validating leg…" at bounding box center [784, 301] width 452 height 46
click at [558, 274] on input "a. Implement SYN cookies to prevent connection table overflow while validating …" at bounding box center [558, 269] width 0 height 9
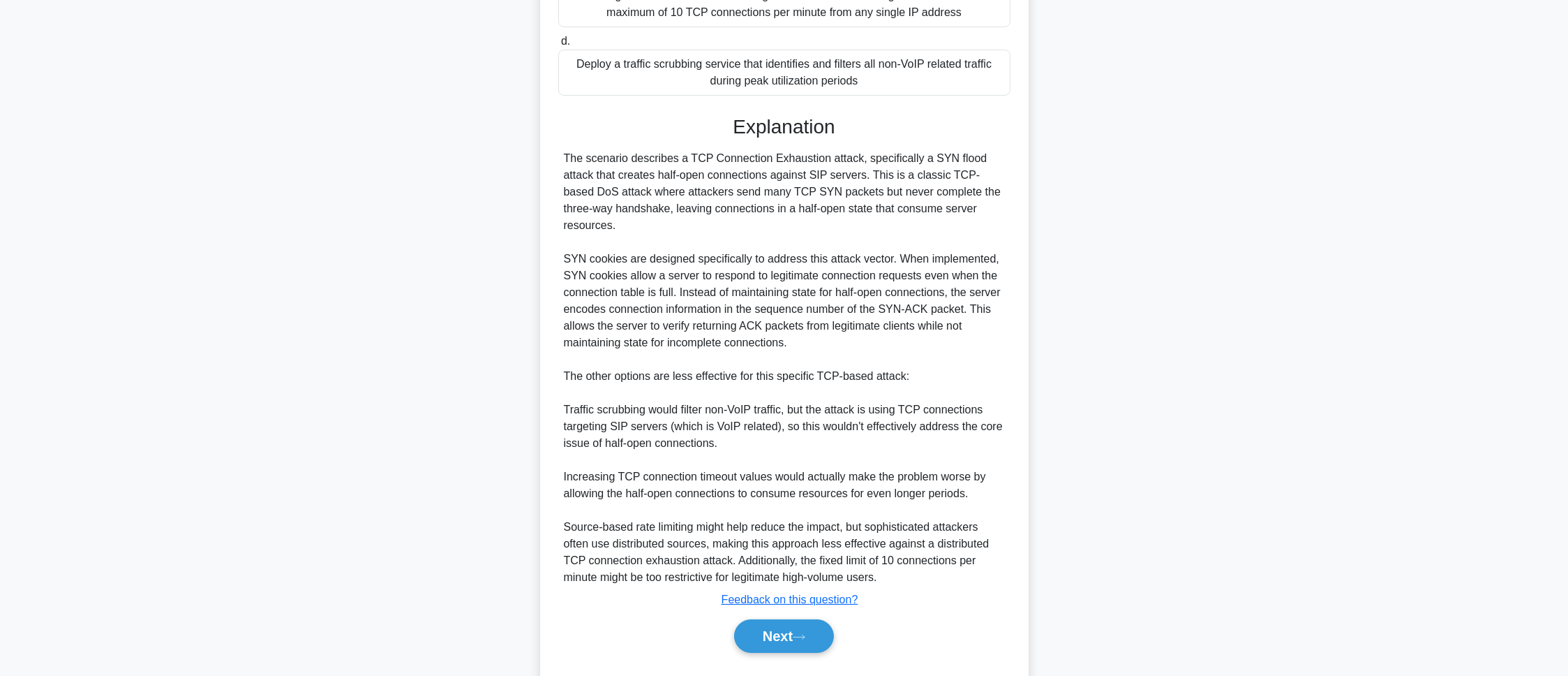
scroll to position [455, 0]
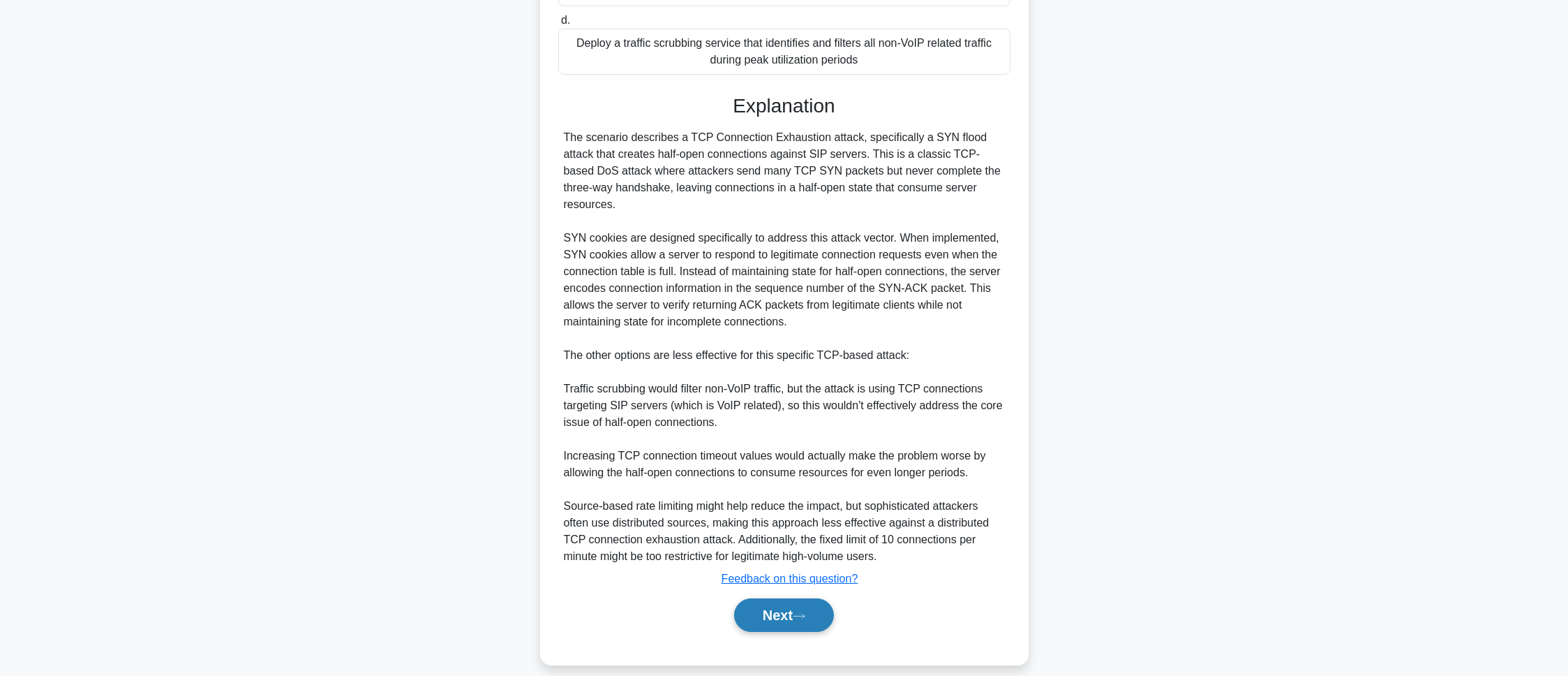
click at [826, 450] on button "Next" at bounding box center [784, 615] width 100 height 34
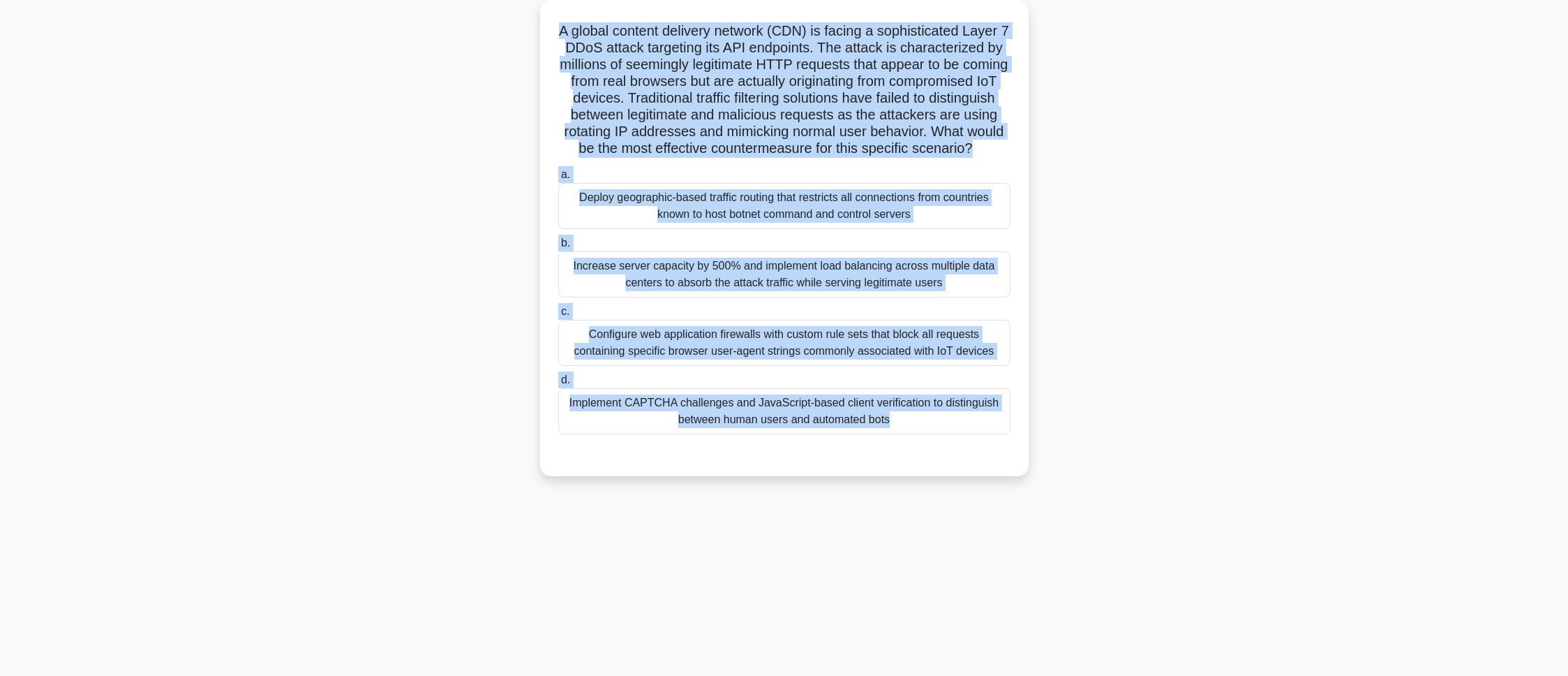
drag, startPoint x: 556, startPoint y: 33, endPoint x: 1007, endPoint y: 485, distance: 638.5
click at [1007, 450] on div "A global content delivery network (CDN) is facing a sophisticated Layer 7 DDoS …" at bounding box center [784, 238] width 477 height 465
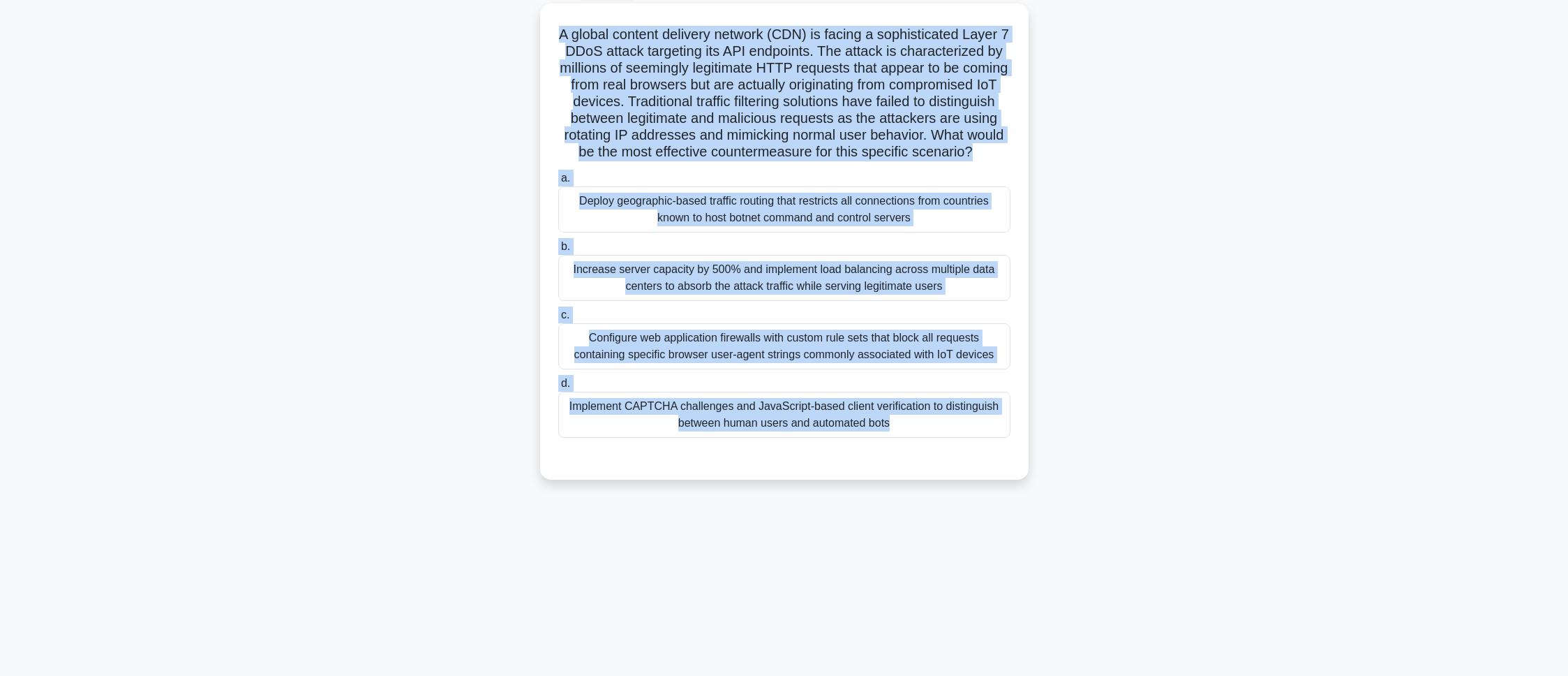
click at [1045, 342] on main "92:14 Stop CEH - Denial-of-Service Intermediate 12/100 A global content deliver…" at bounding box center [784, 321] width 1568 height 710
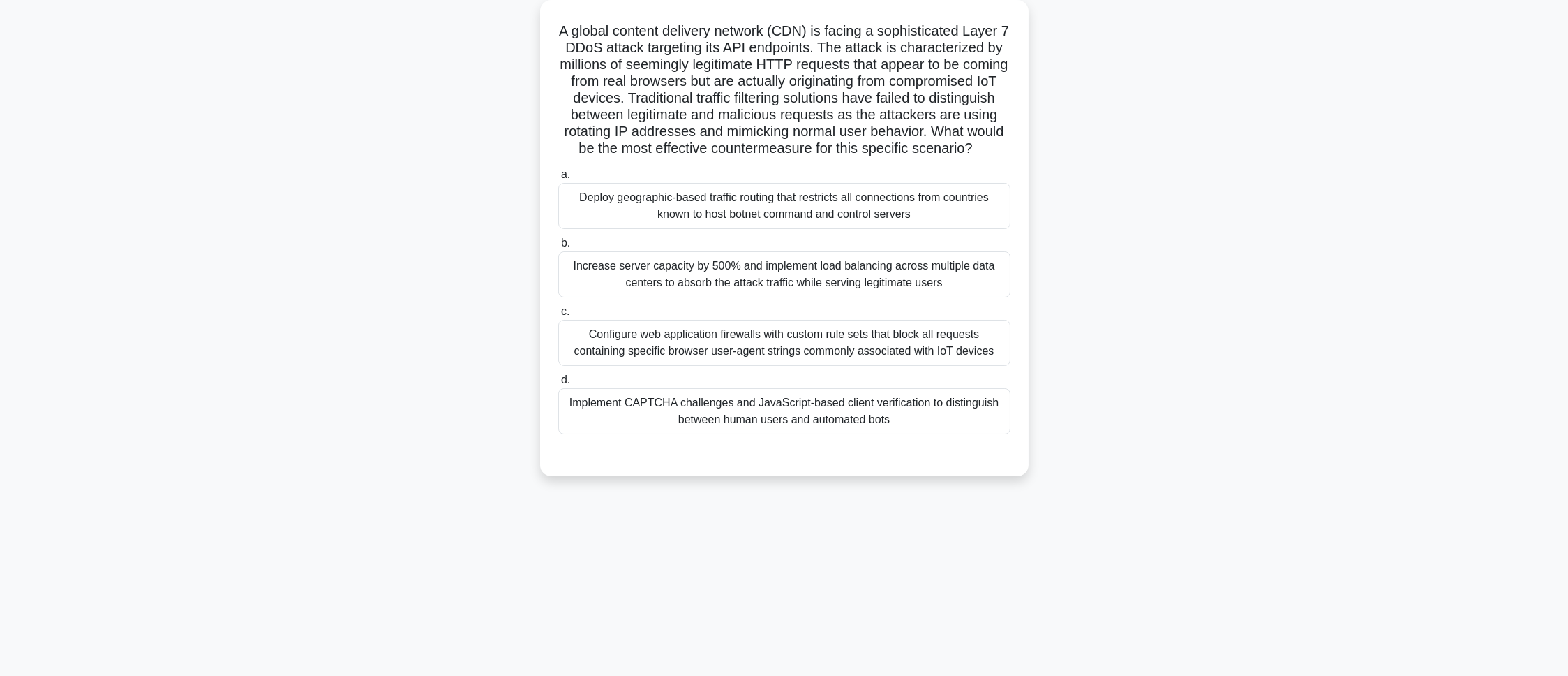
click at [791, 422] on div "Implement CAPTCHA challenges and JavaScript-based client verification to distin…" at bounding box center [784, 411] width 452 height 46
click at [558, 385] on input "d. Implement CAPTCHA challenges and JavaScript-based client verification to dis…" at bounding box center [558, 380] width 0 height 9
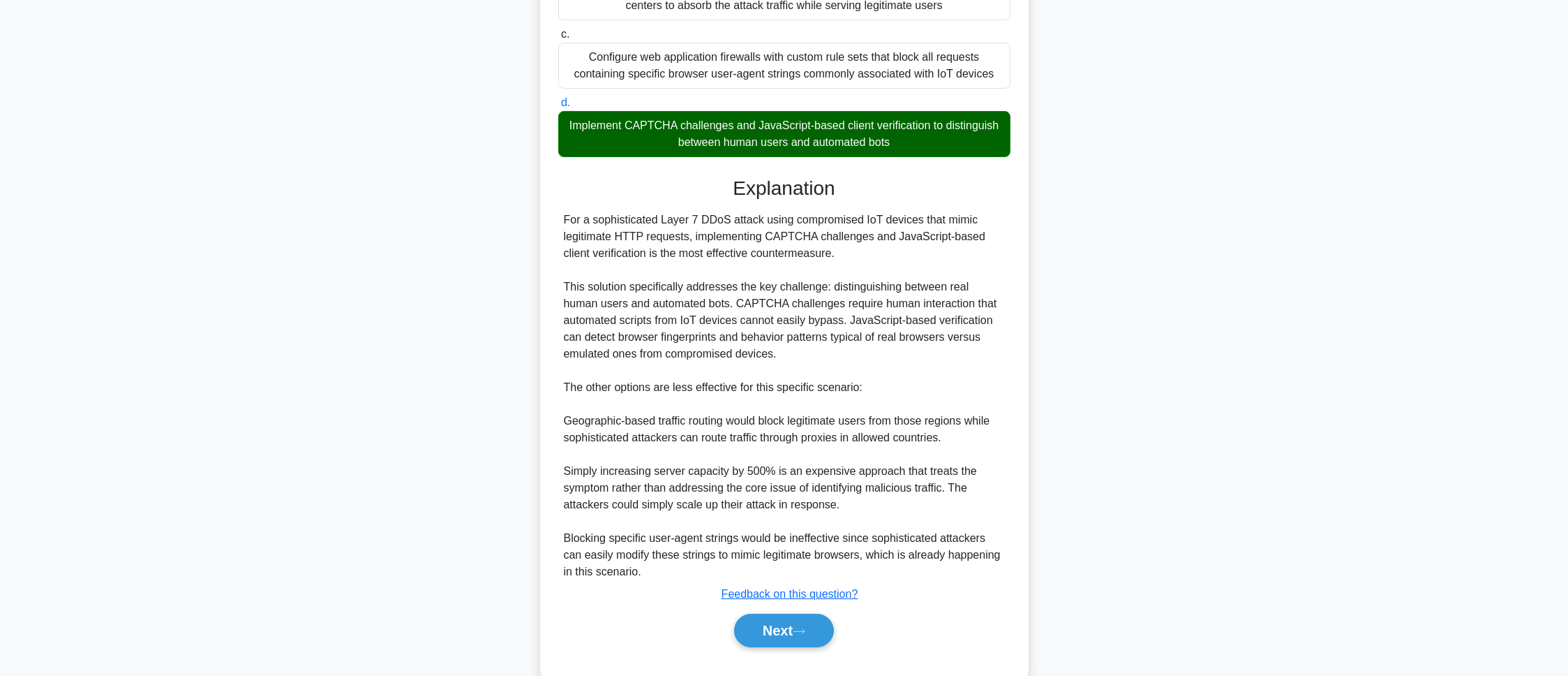
scroll to position [404, 0]
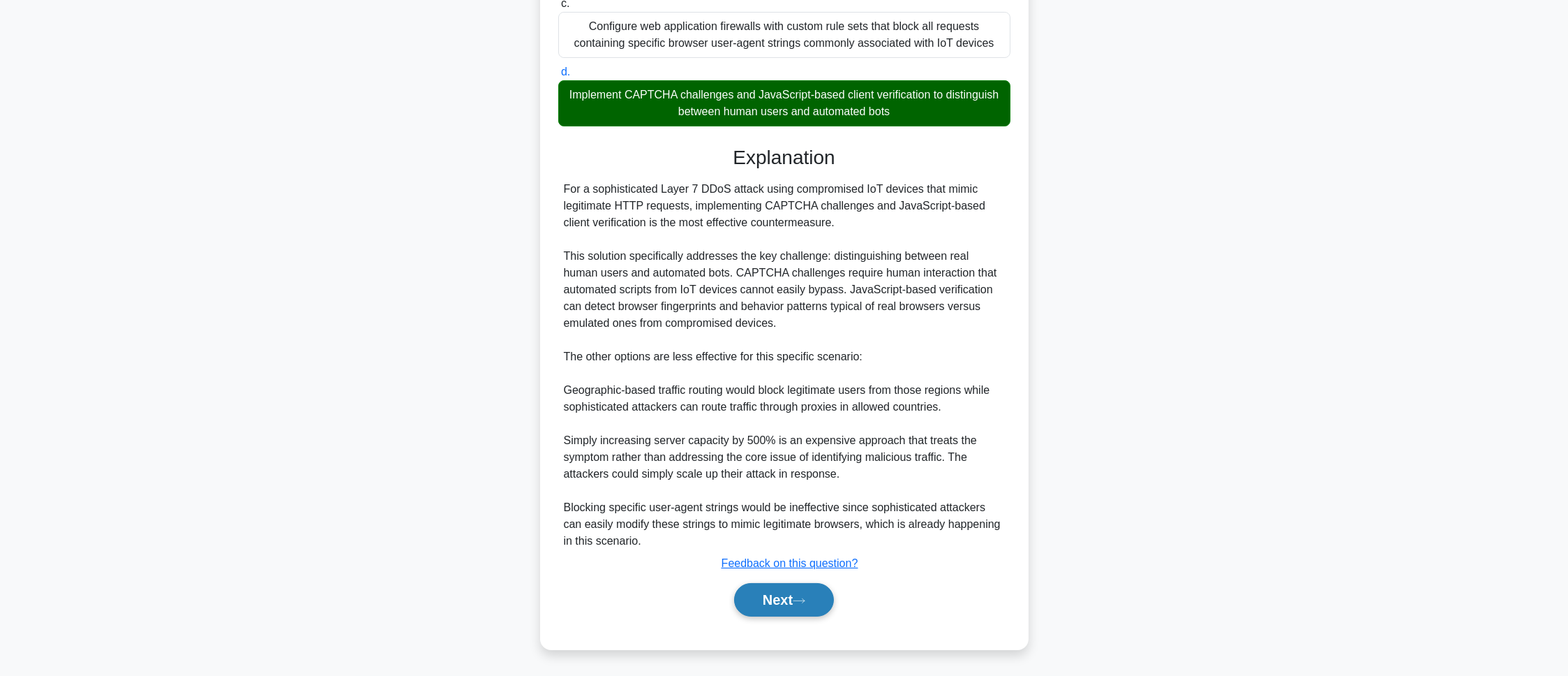
click at [803, 450] on button "Next" at bounding box center [784, 600] width 100 height 34
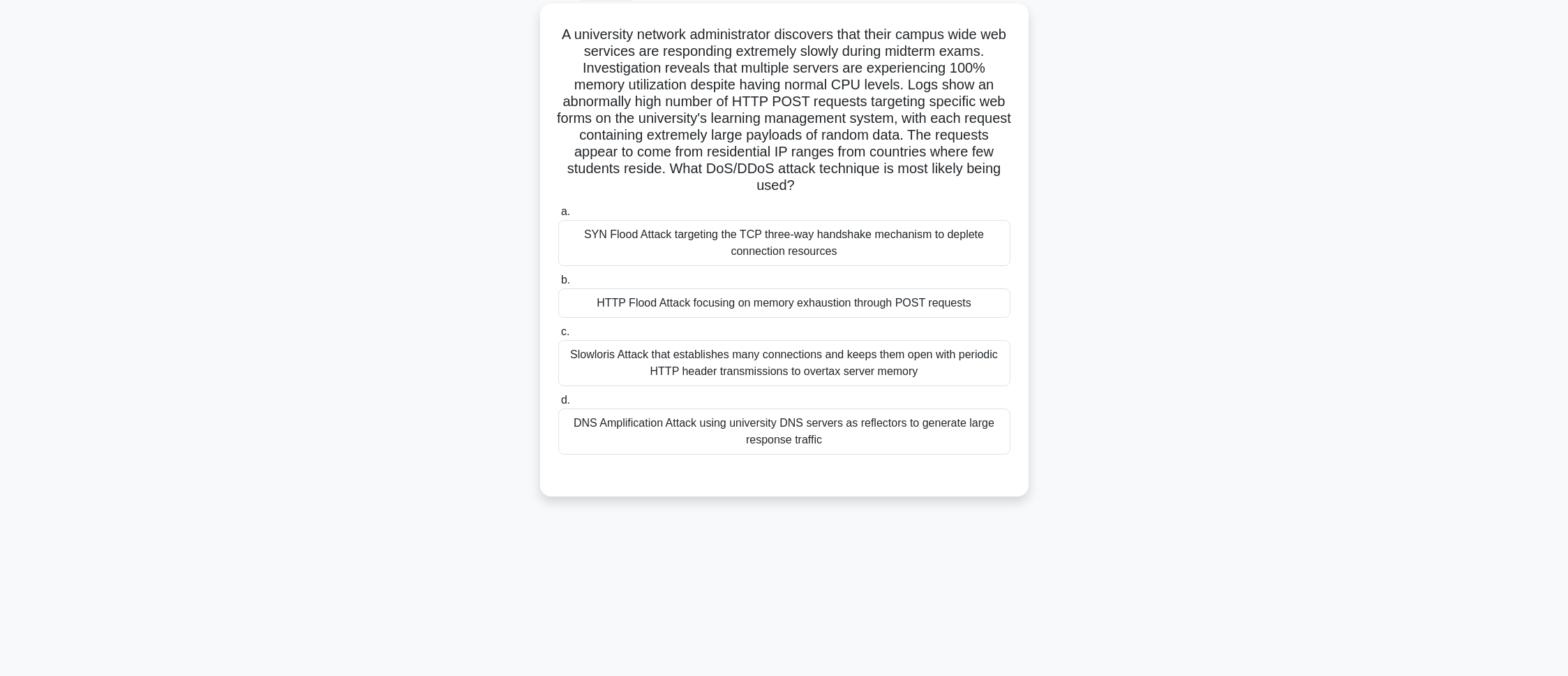
scroll to position [0, 0]
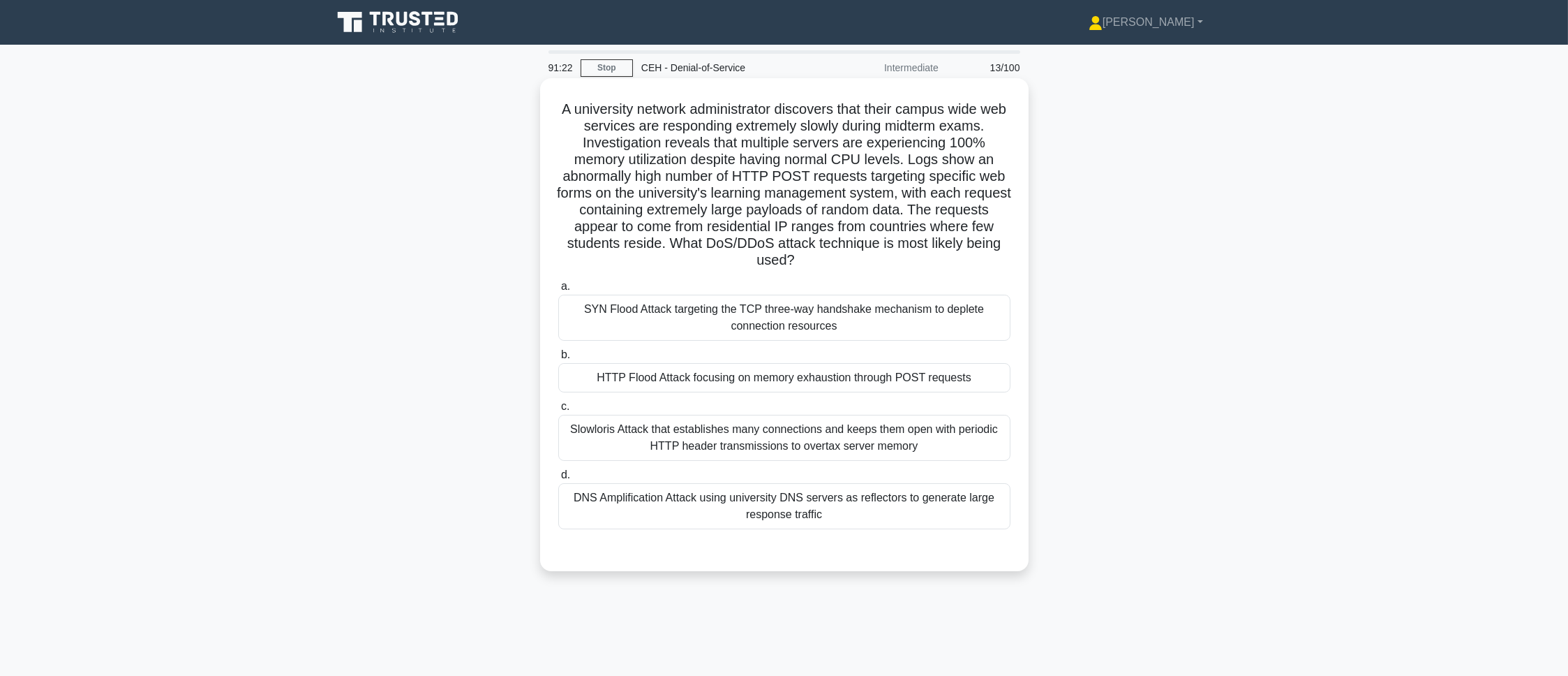
click at [719, 377] on div "HTTP Flood Attack focusing on memory exhaustion through POST requests" at bounding box center [784, 377] width 452 height 29
click at [558, 359] on input "b. HTTP Flood Attack focusing on memory exhaustion through POST requests" at bounding box center [558, 355] width 0 height 9
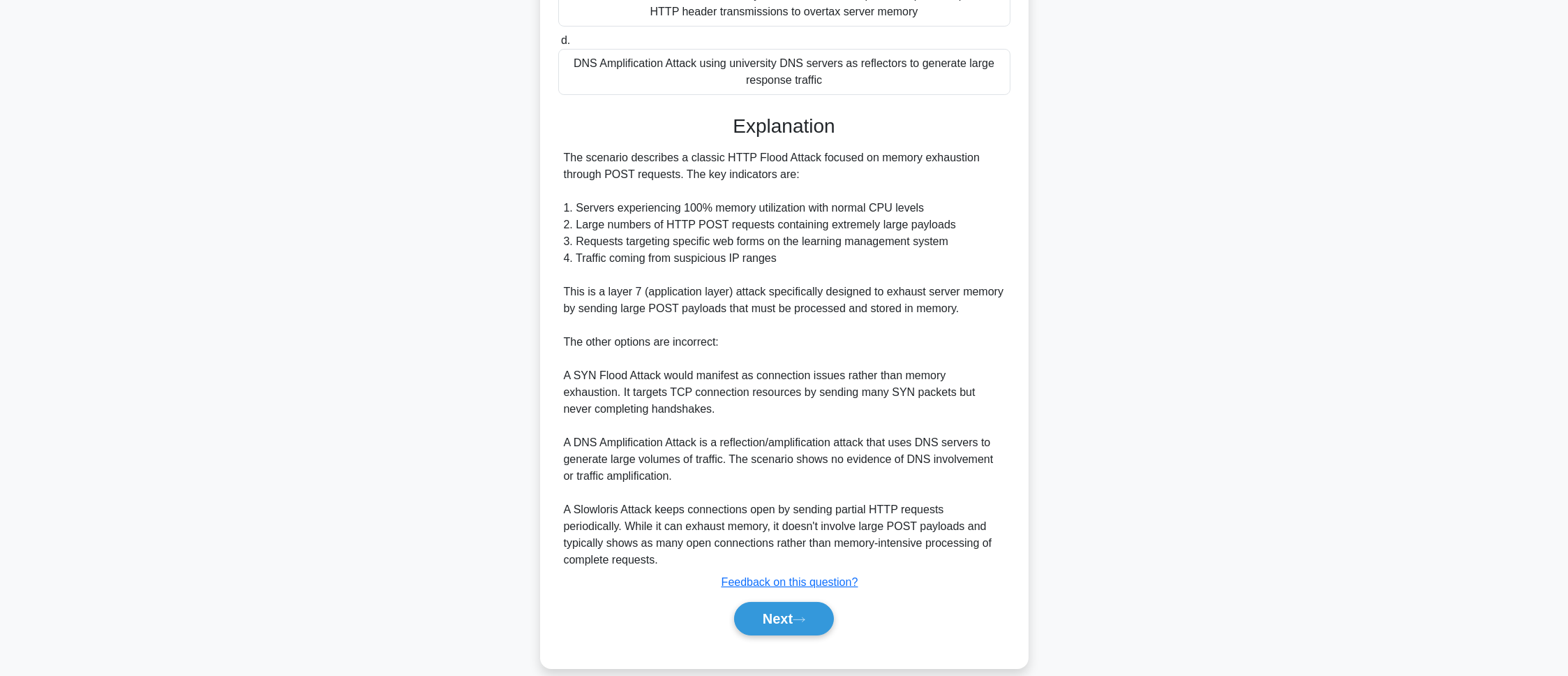
scroll to position [455, 0]
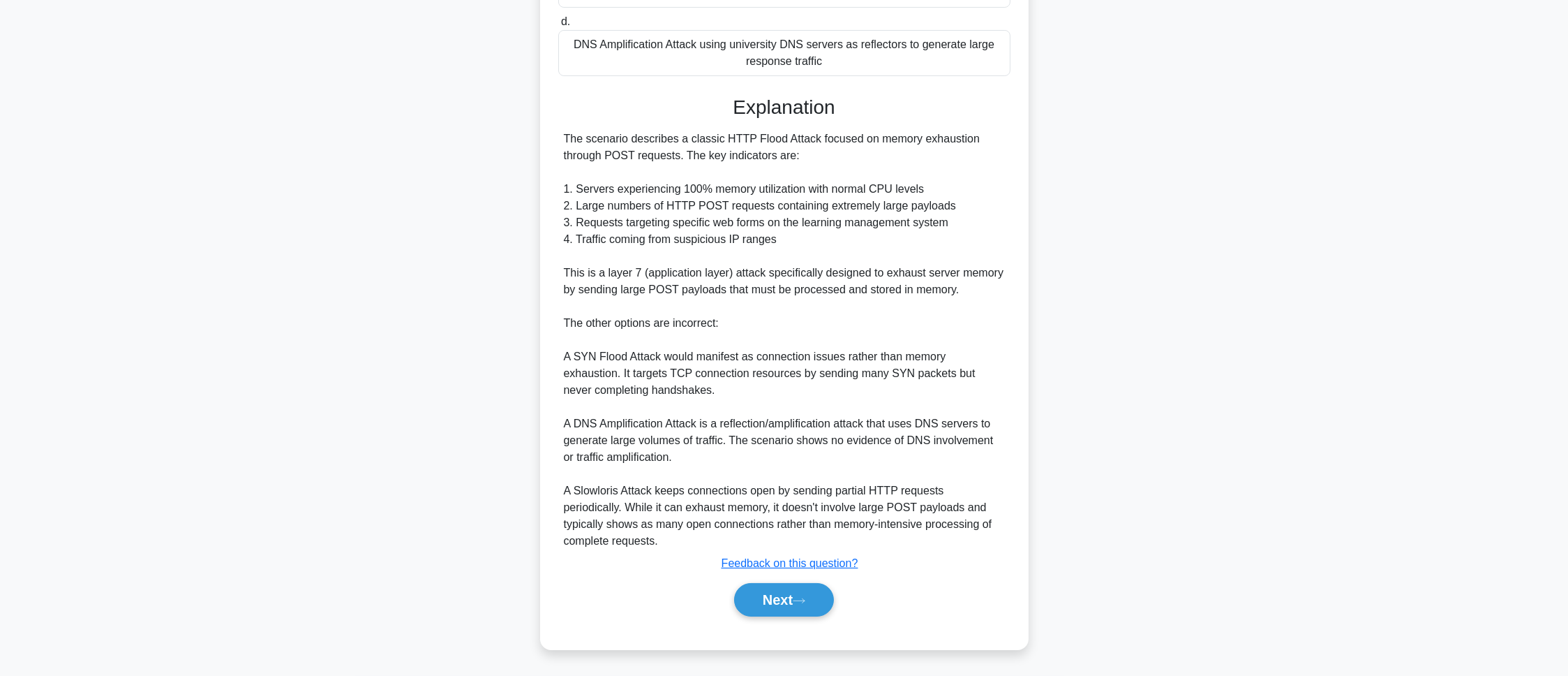
click at [806, 450] on div "Next" at bounding box center [784, 599] width 452 height 45
click at [806, 450] on icon at bounding box center [798, 601] width 12 height 8
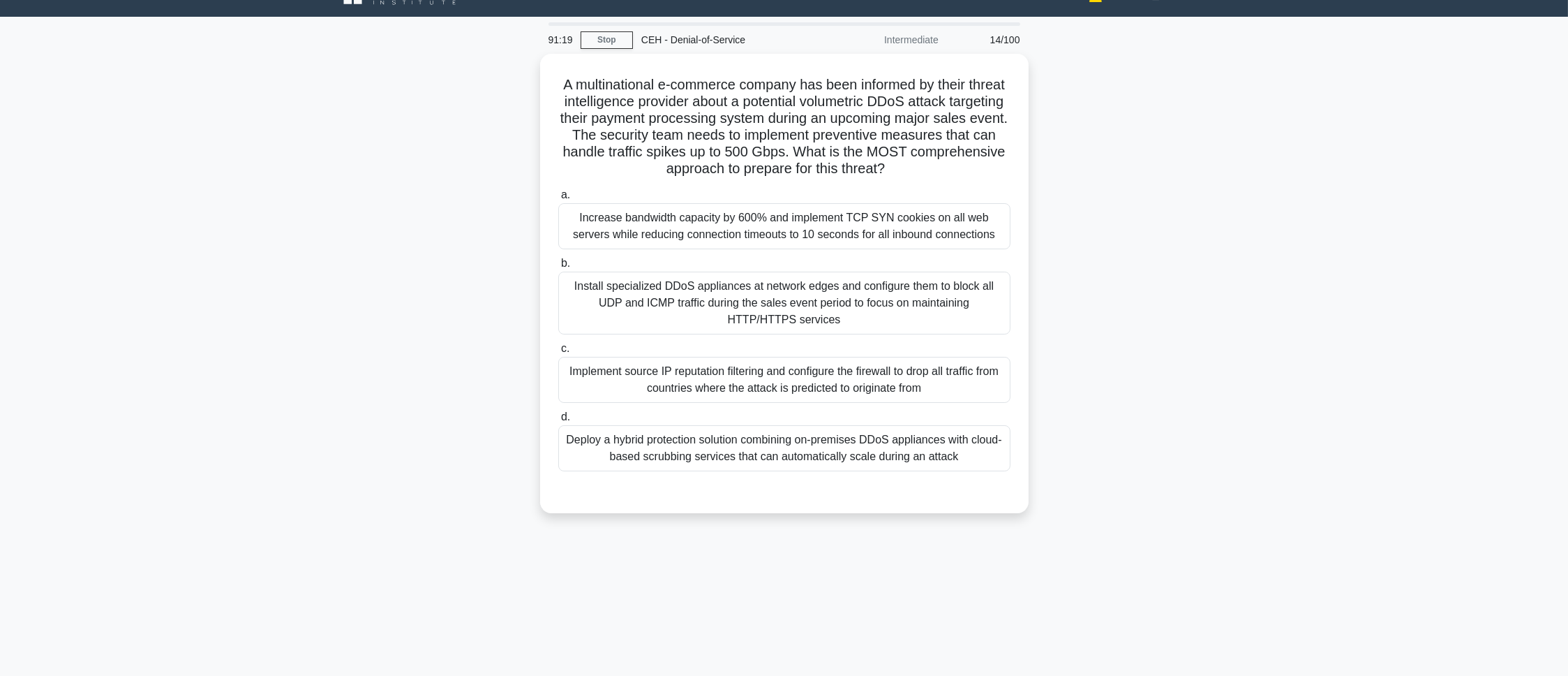
scroll to position [0, 0]
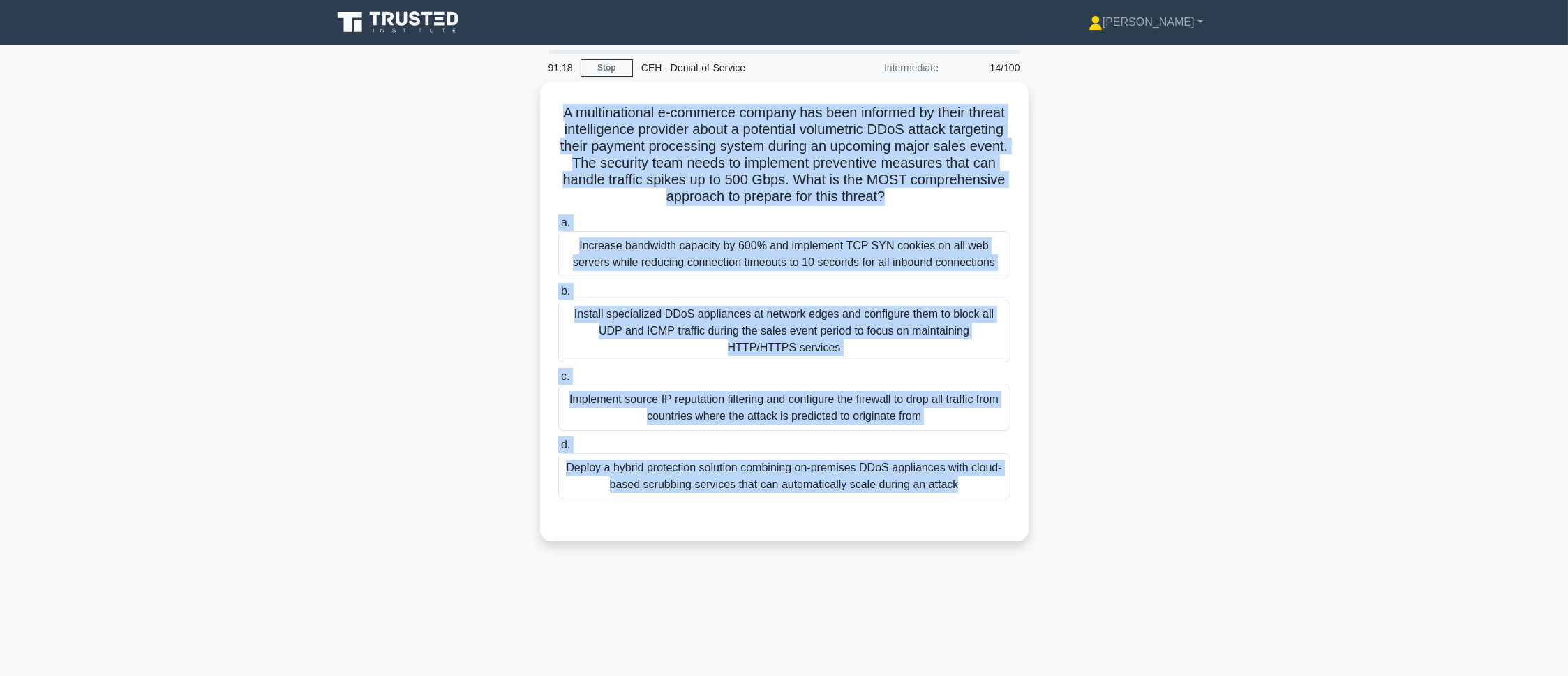
drag, startPoint x: 560, startPoint y: 91, endPoint x: 918, endPoint y: 583, distance: 608.5
click at [918, 450] on div "91:18 Stop CEH - Denial-of-Service Intermediate 14/100 A multinational e-commer…" at bounding box center [784, 399] width 921 height 698
click at [1045, 334] on main "91:17 Stop CEH - Denial-of-Service Intermediate 14/100 A multinational e-commer…" at bounding box center [784, 399] width 1568 height 710
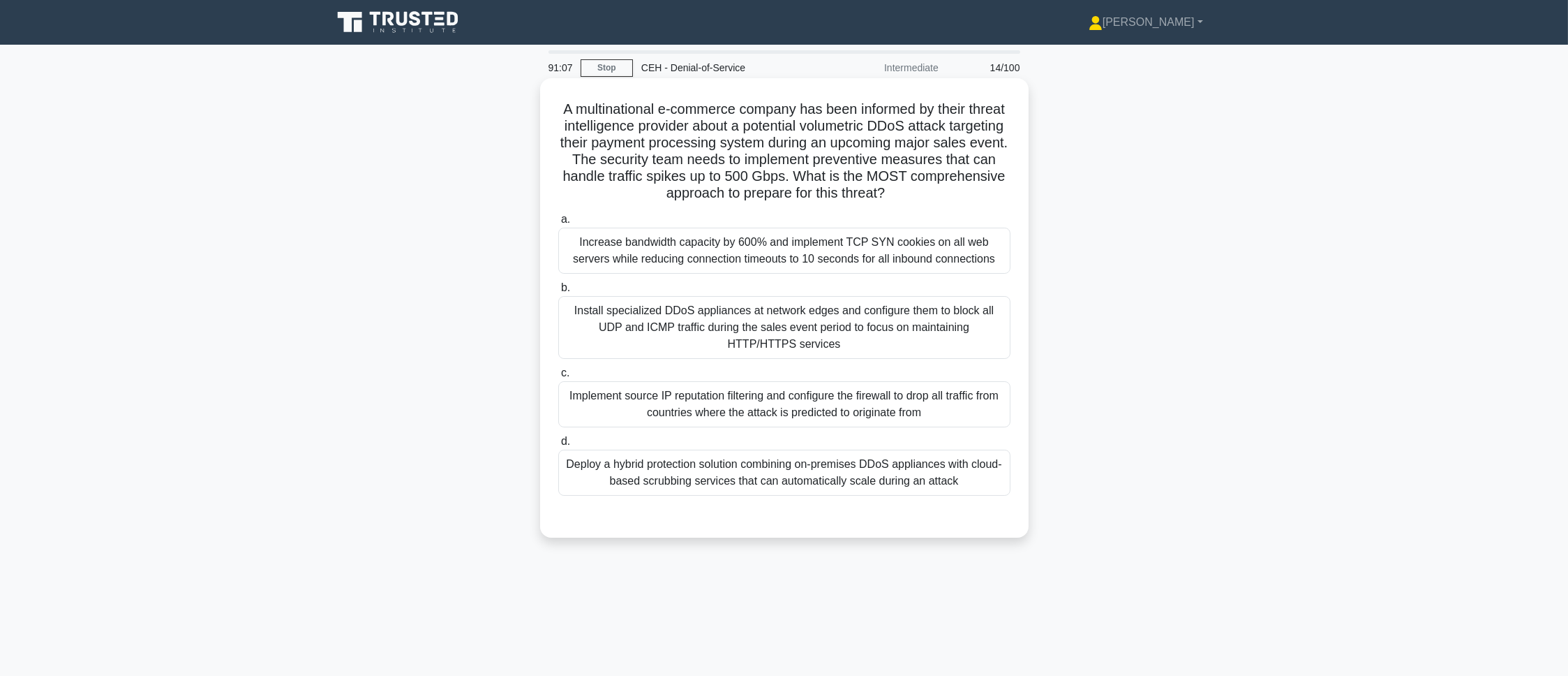
click at [733, 450] on div "Deploy a hybrid protection solution combining on-premises DDoS appliances with …" at bounding box center [784, 472] width 452 height 46
click at [558, 446] on input "d. Deploy a hybrid protection solution combining on-premises DDoS appliances wi…" at bounding box center [558, 442] width 0 height 9
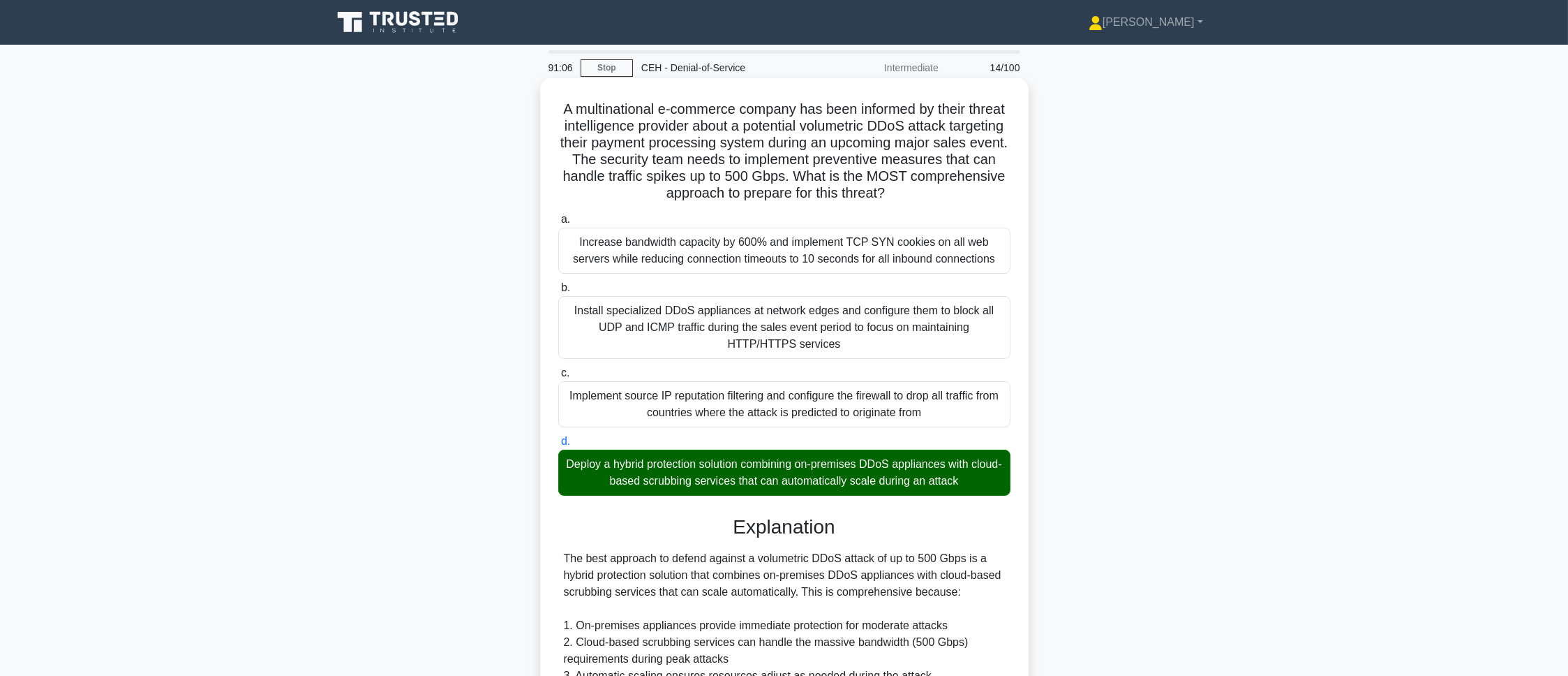
scroll to position [404, 0]
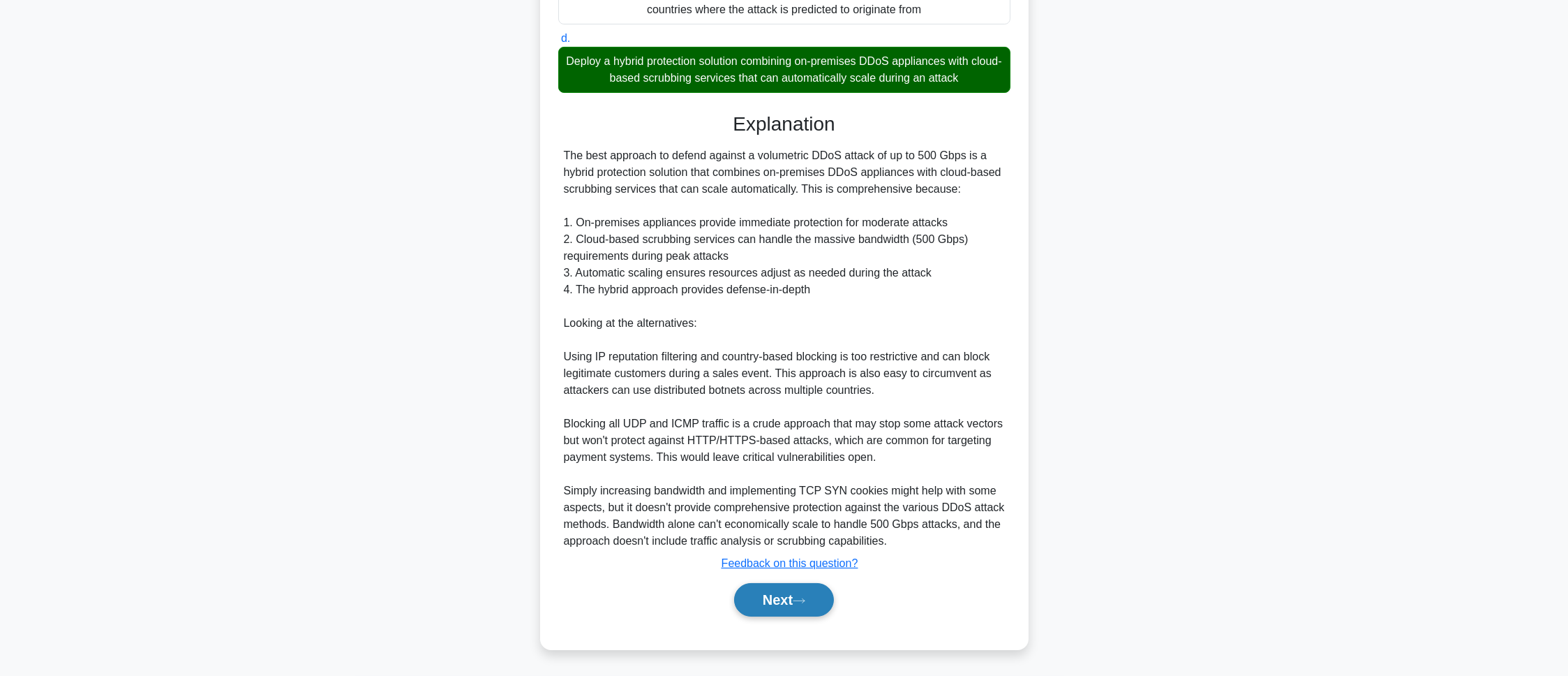
click at [766, 450] on button "Next" at bounding box center [784, 600] width 100 height 34
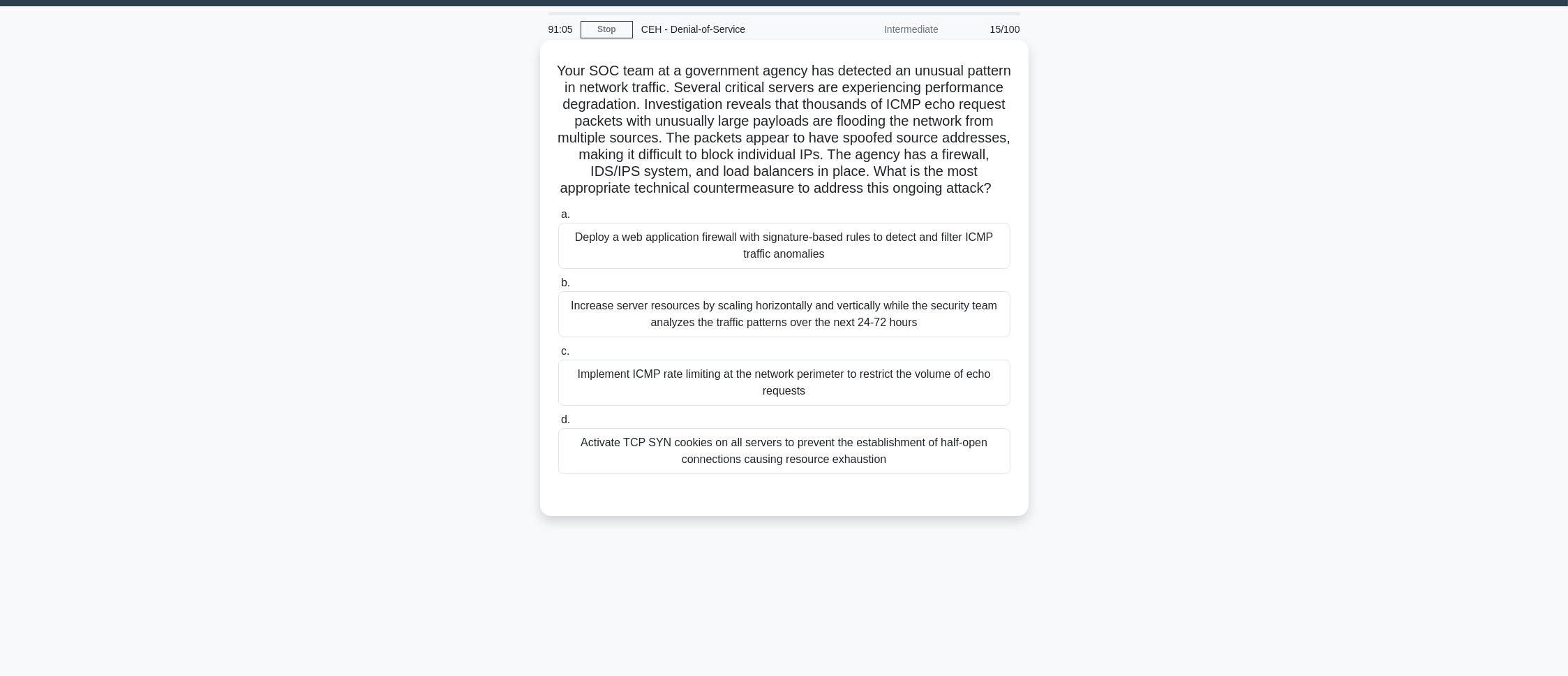
scroll to position [0, 0]
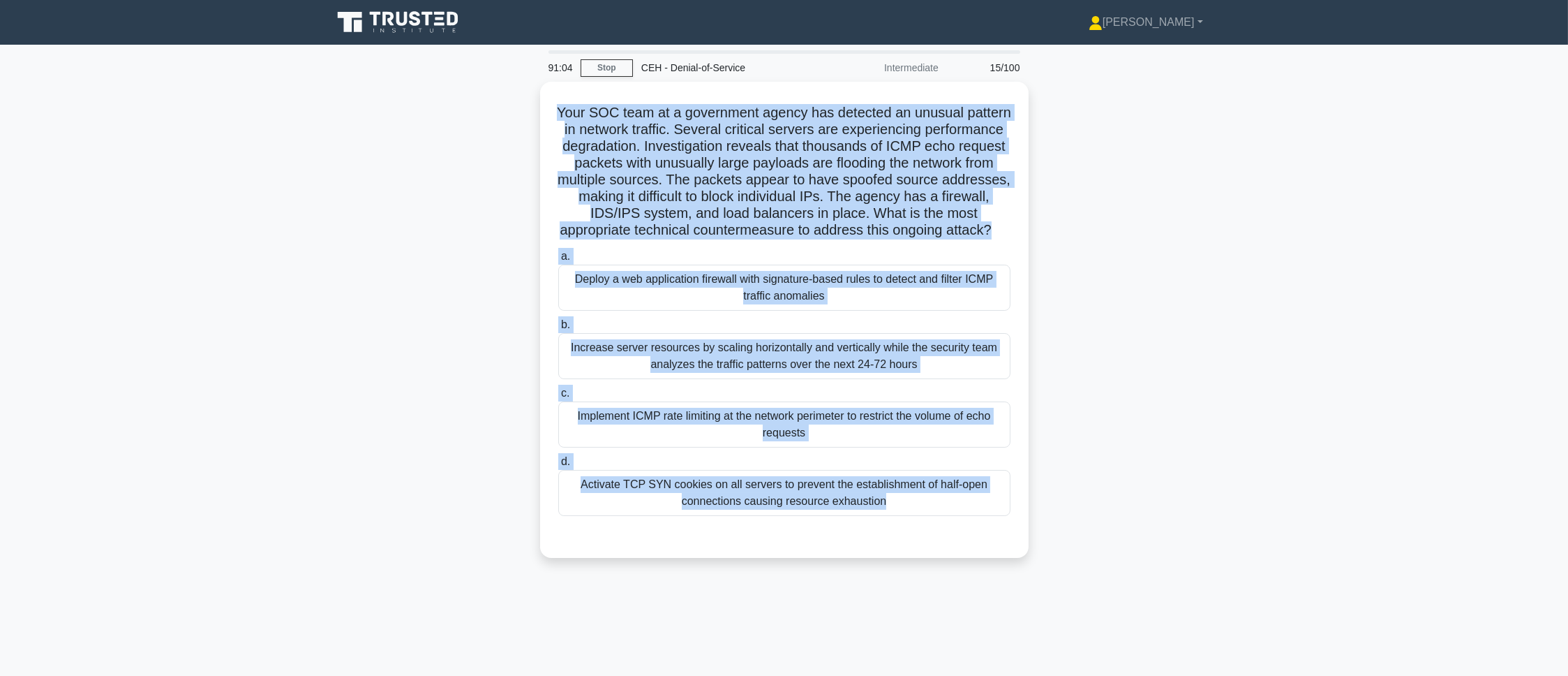
drag, startPoint x: 592, startPoint y: 144, endPoint x: 959, endPoint y: 613, distance: 595.5
click at [959, 450] on div "91:04 Stop CEH - Denial-of-Service Intermediate 15/100 Your SOC team at a gover…" at bounding box center [784, 399] width 921 height 698
click at [1045, 450] on main "91:03 Stop CEH - Denial-of-Service Intermediate 15/100 Your SOC team at a gover…" at bounding box center [784, 399] width 1568 height 710
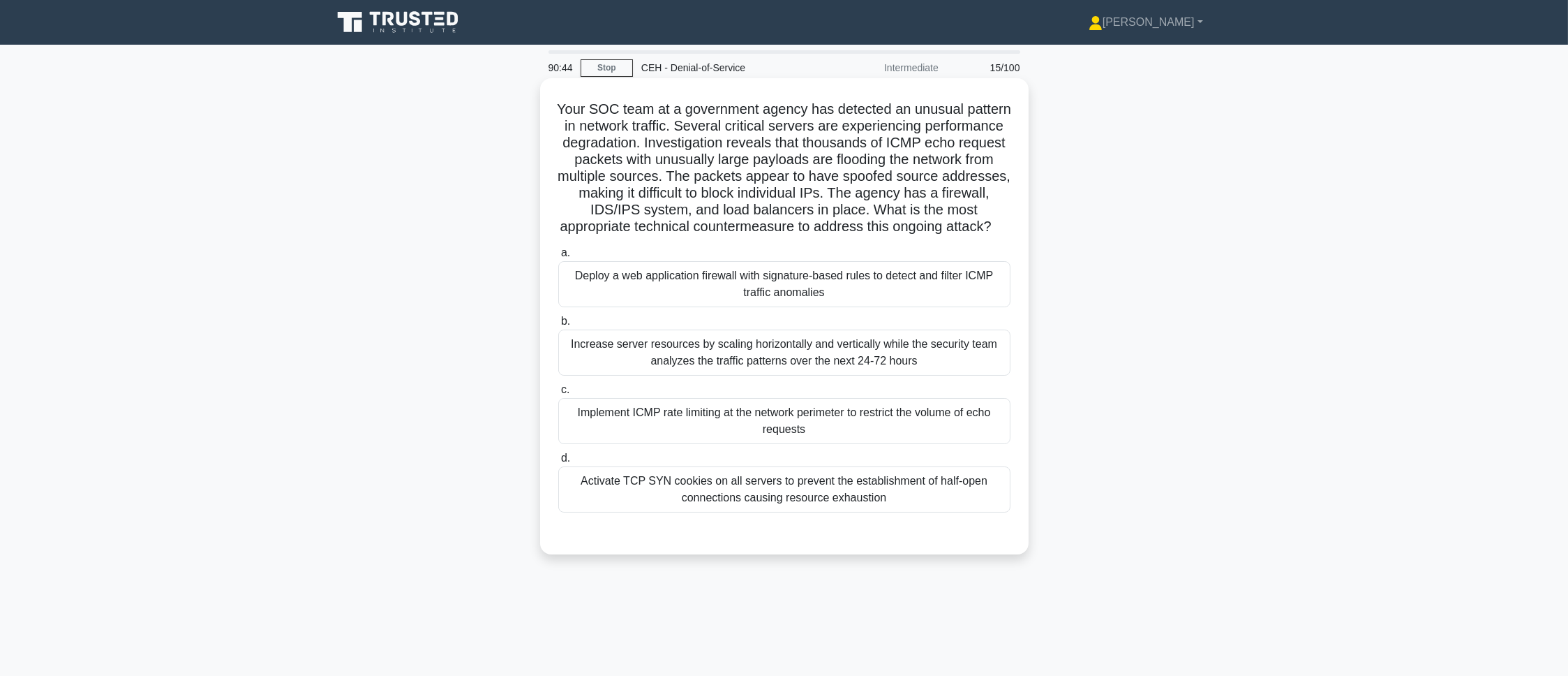
click at [662, 423] on div "Implement ICMP rate limiting at the network perimeter to restrict the volume of…" at bounding box center [784, 420] width 452 height 46
click at [558, 394] on input "c. Implement ICMP rate limiting at the network perimeter to restrict the volume…" at bounding box center [558, 390] width 0 height 9
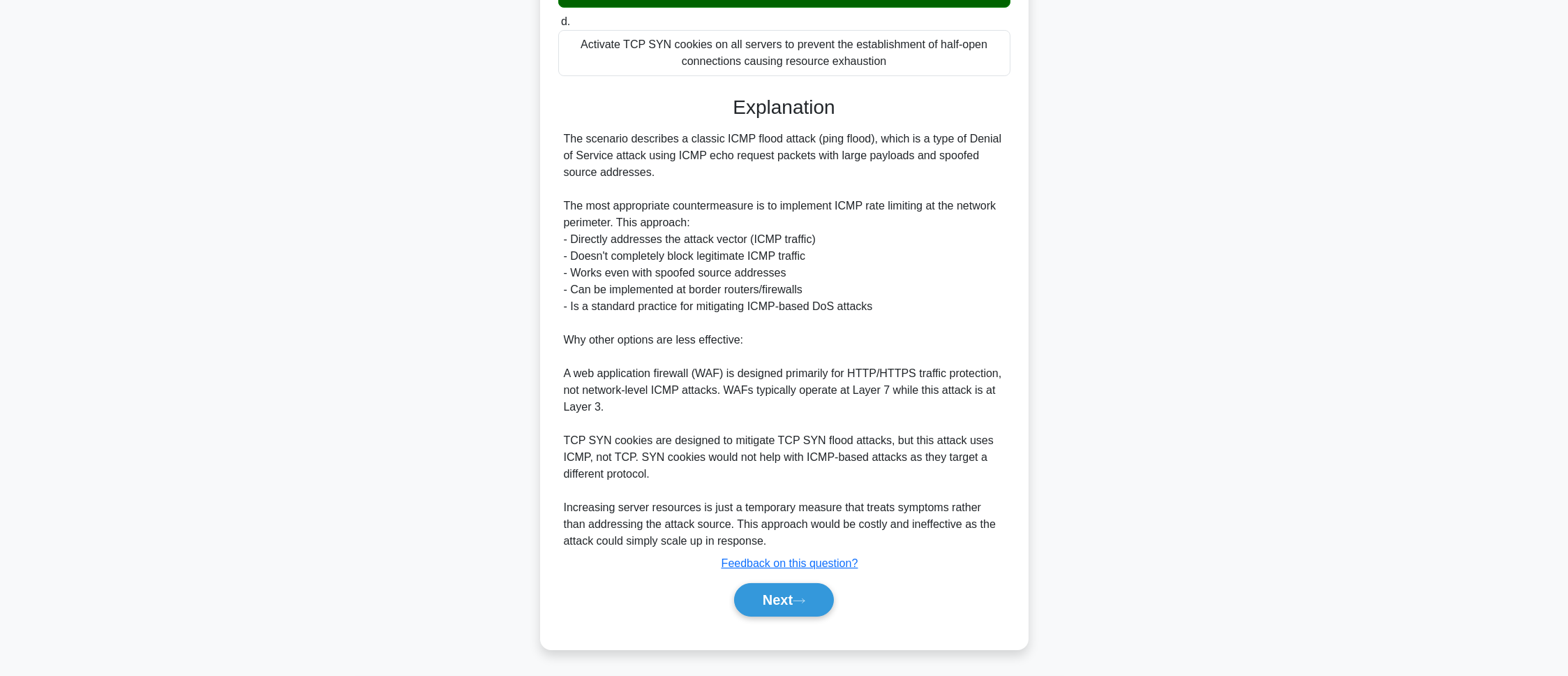
scroll to position [455, 0]
click at [762, 450] on button "Next" at bounding box center [784, 600] width 100 height 34
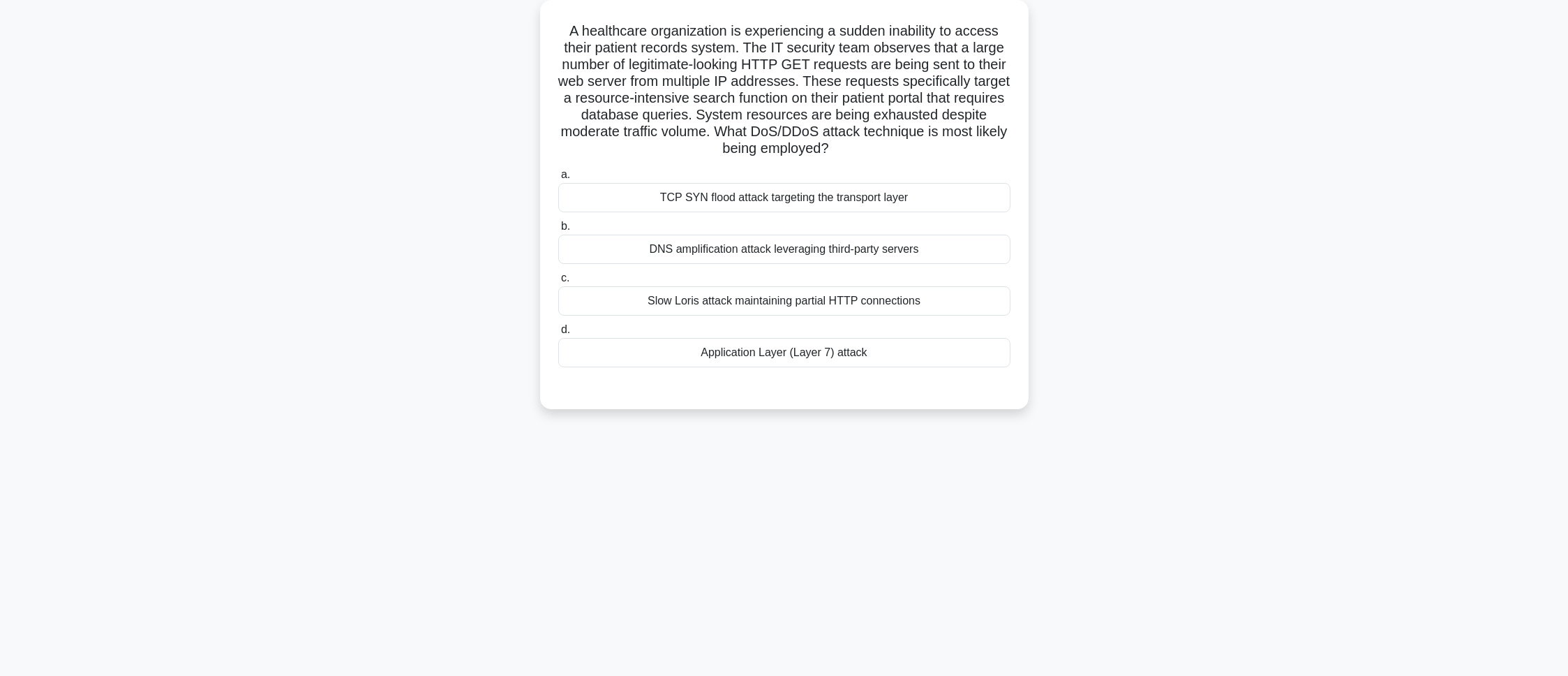
scroll to position [0, 0]
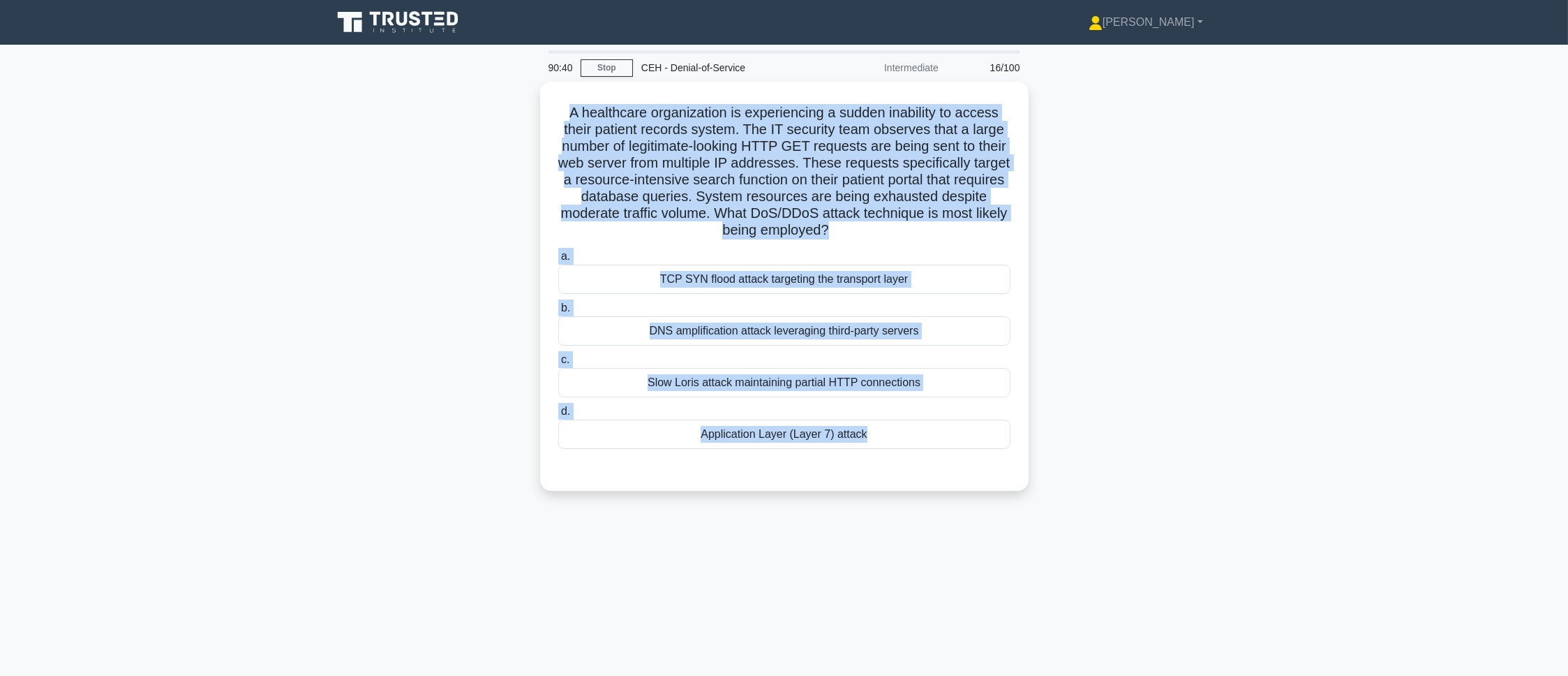
drag, startPoint x: 559, startPoint y: 110, endPoint x: 1073, endPoint y: 534, distance: 666.3
click at [1045, 450] on div "90:40 Stop CEH - Denial-of-Service Intermediate 16/100 A healthcare organizatio…" at bounding box center [784, 399] width 921 height 698
click at [1045, 226] on main "90:39 Stop CEH - Denial-of-Service Intermediate 16/100 A healthcare organizatio…" at bounding box center [784, 399] width 1568 height 710
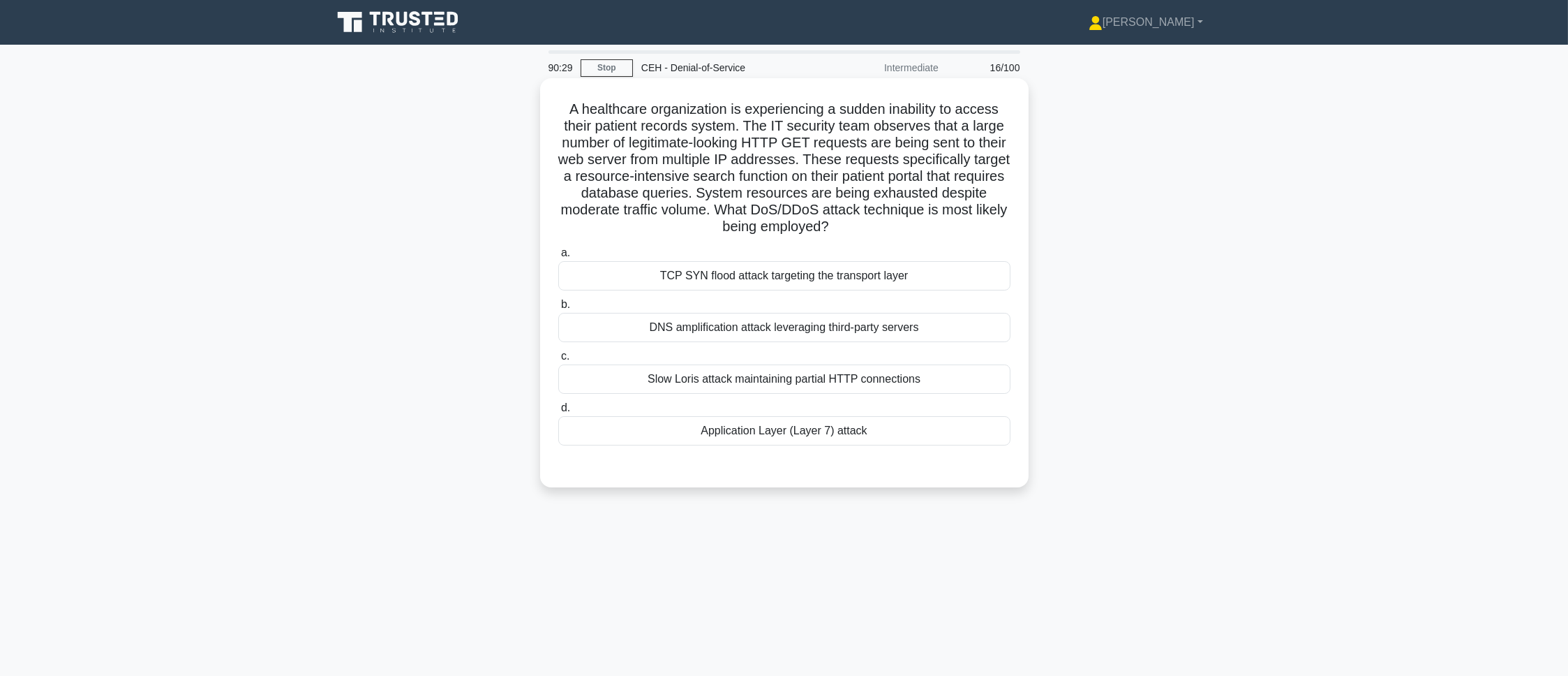
click at [911, 444] on div "Application Layer (Layer 7) attack" at bounding box center [784, 431] width 452 height 29
click at [558, 412] on input "d. Application Layer (Layer 7) attack" at bounding box center [558, 408] width 0 height 9
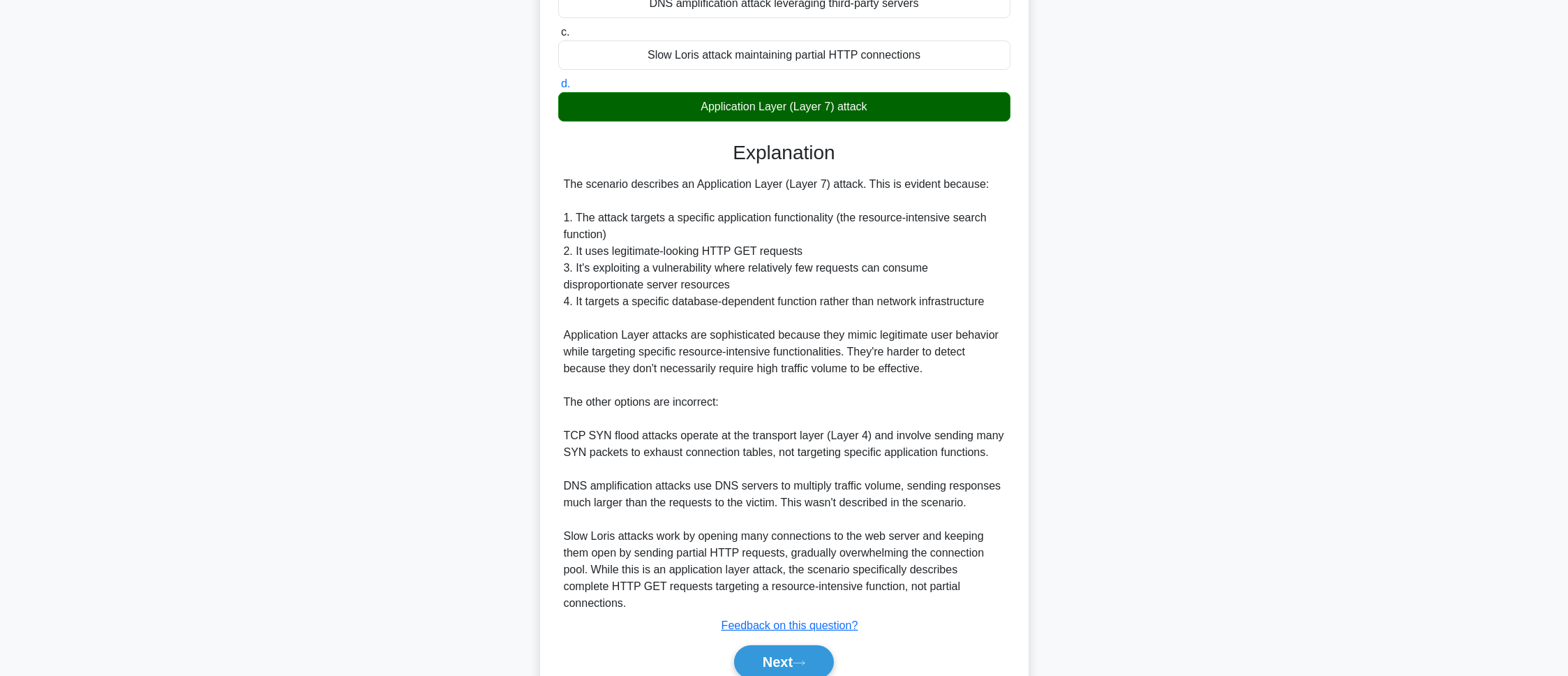
scroll to position [372, 0]
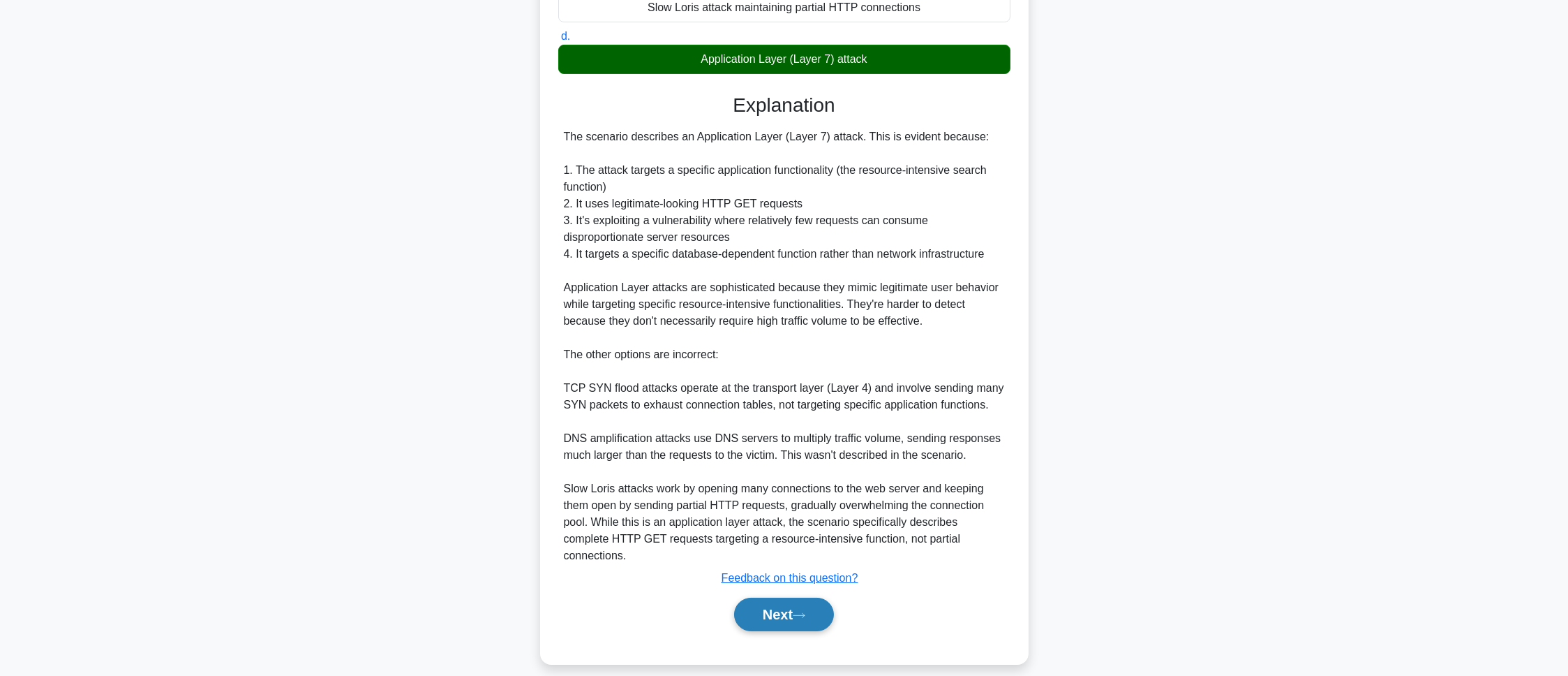
click at [773, 450] on button "Next" at bounding box center [784, 615] width 100 height 34
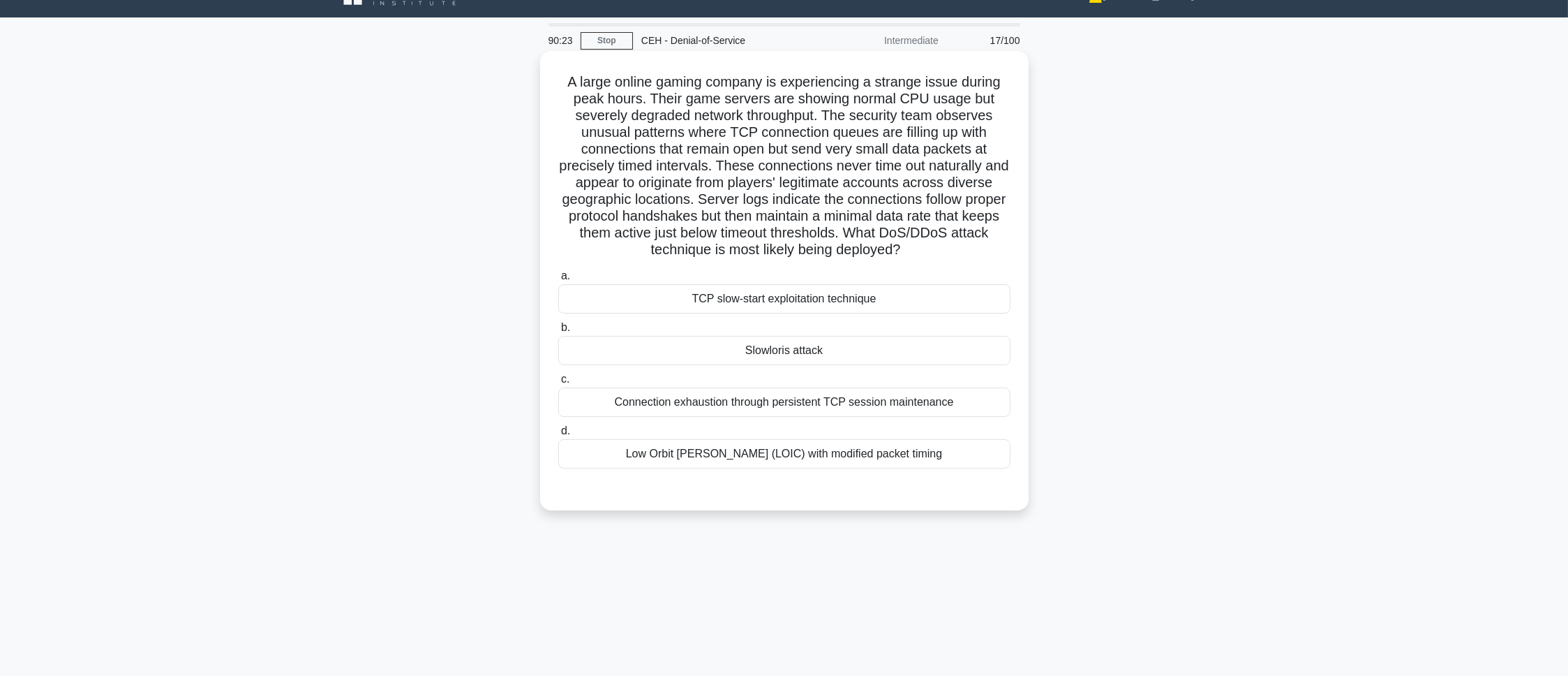
scroll to position [0, 0]
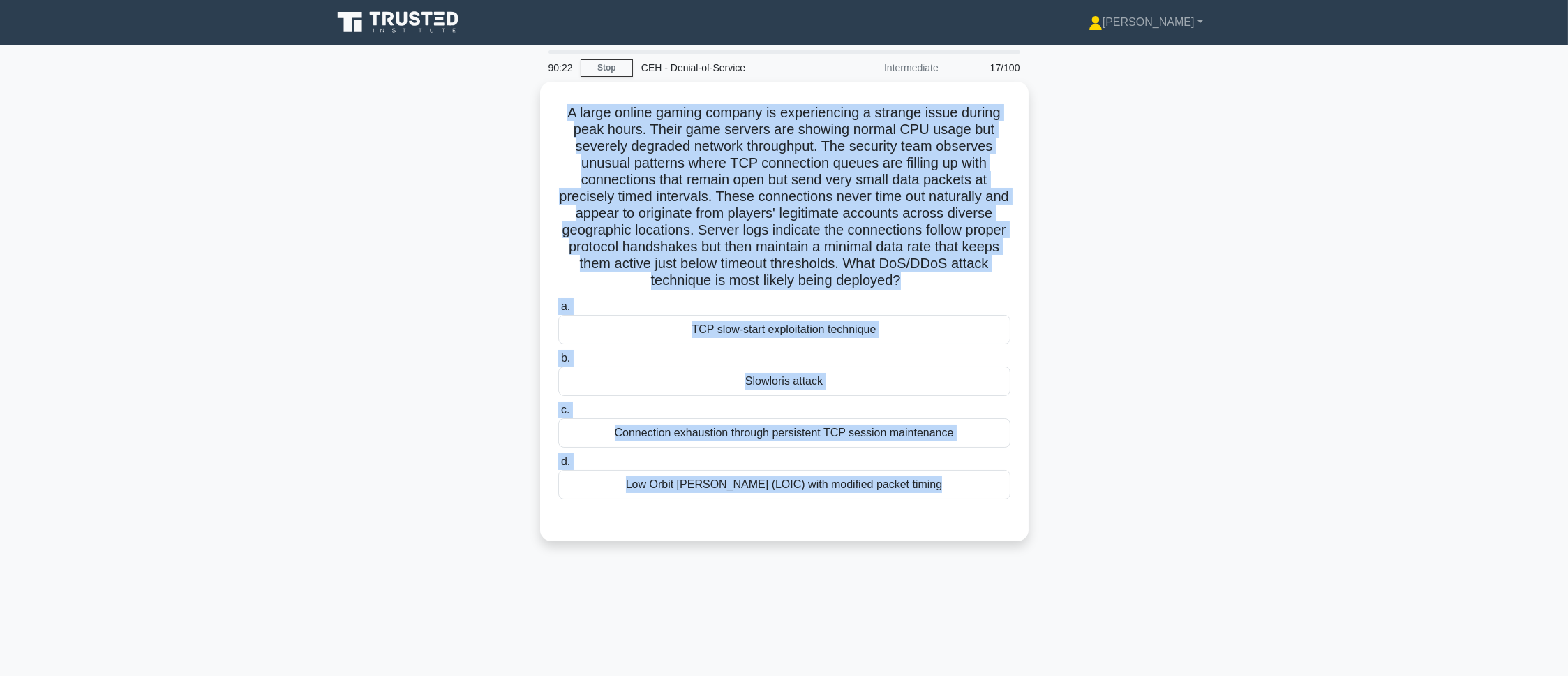
drag, startPoint x: 561, startPoint y: 103, endPoint x: 914, endPoint y: 557, distance: 575.1
click at [914, 450] on div "A large online gaming company is experiencing a strange issue during peak hours…" at bounding box center [784, 320] width 921 height 476
click at [1045, 341] on main "90:14 Stop CEH - Denial-of-Service Intermediate 17/100 .spinner_0XTQ{transform-…" at bounding box center [784, 399] width 1568 height 710
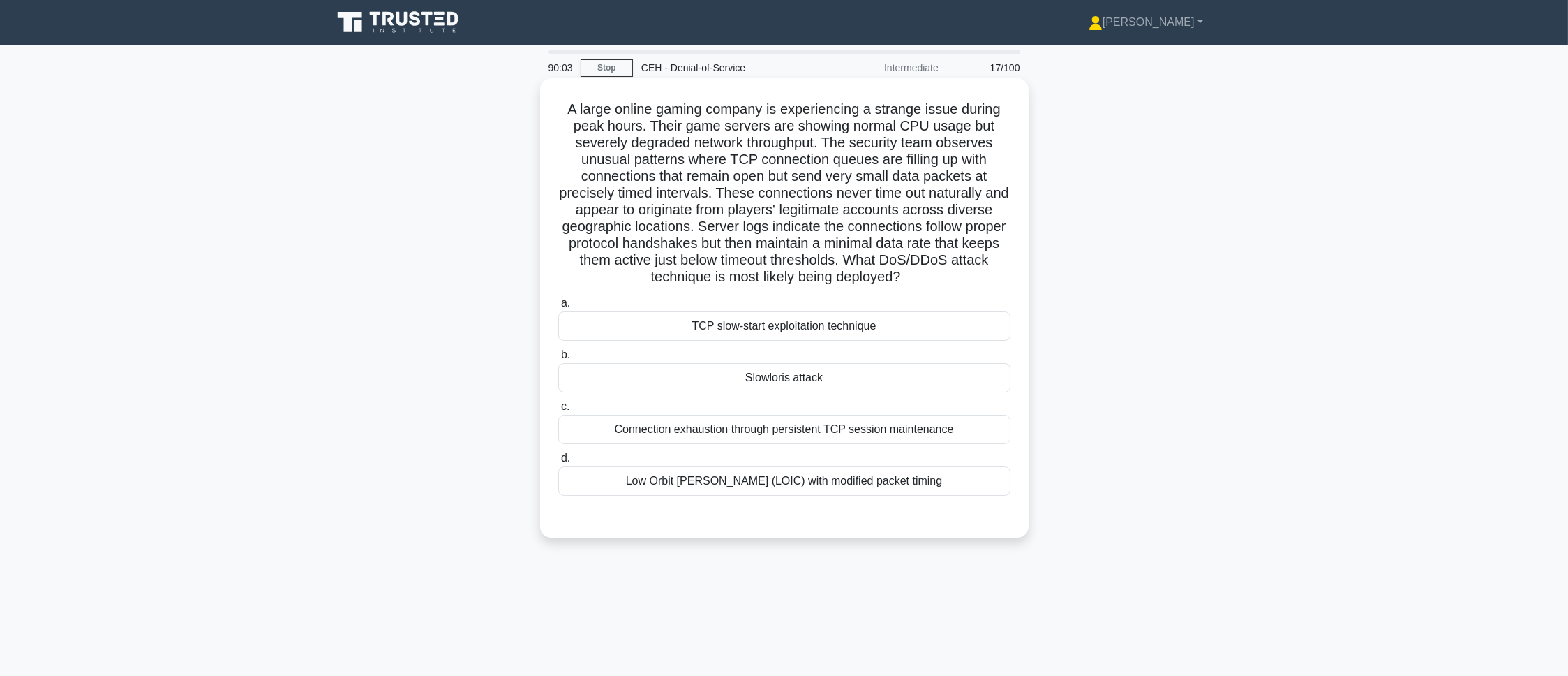
click at [981, 423] on div "Connection exhaustion through persistent TCP session maintenance" at bounding box center [784, 429] width 452 height 29
click at [558, 411] on input "c. Connection exhaustion through persistent TCP session maintenance" at bounding box center [558, 407] width 0 height 9
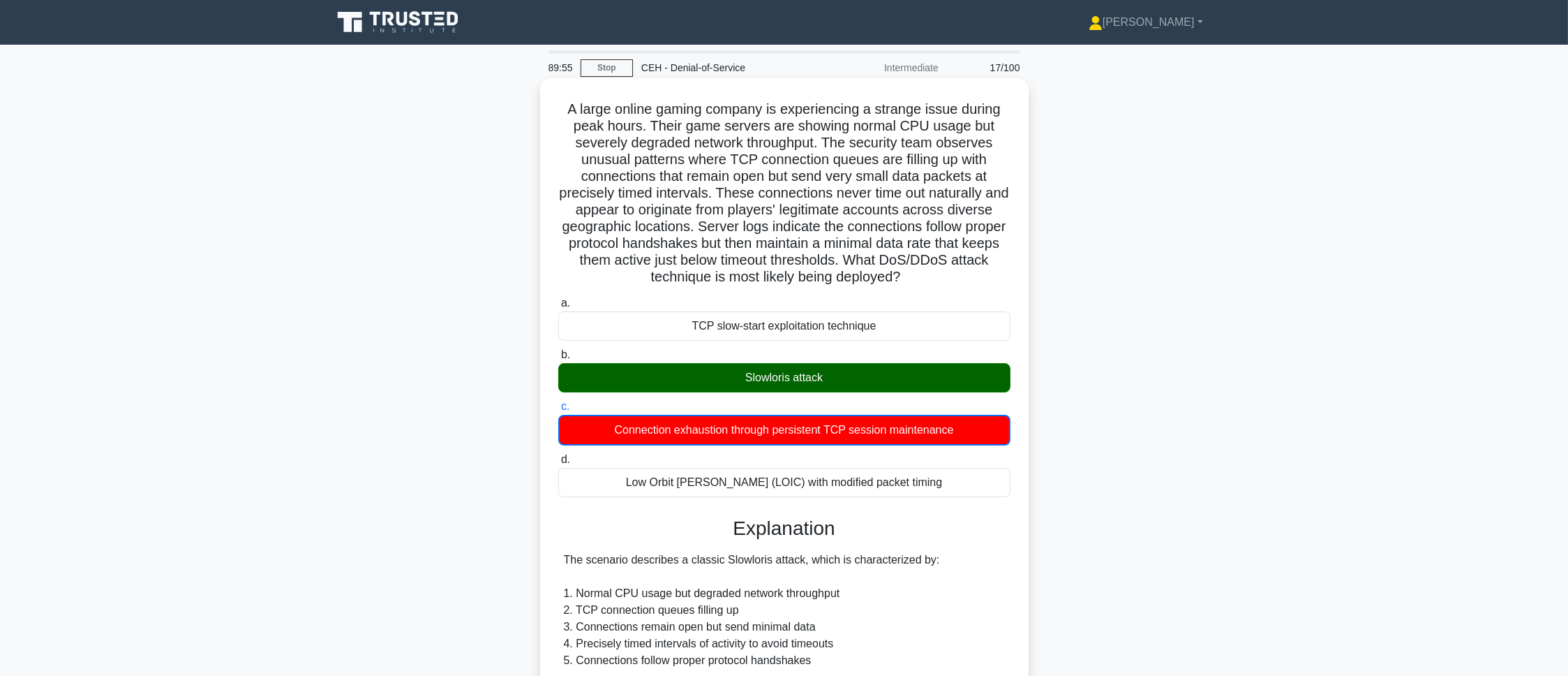
scroll to position [388, 0]
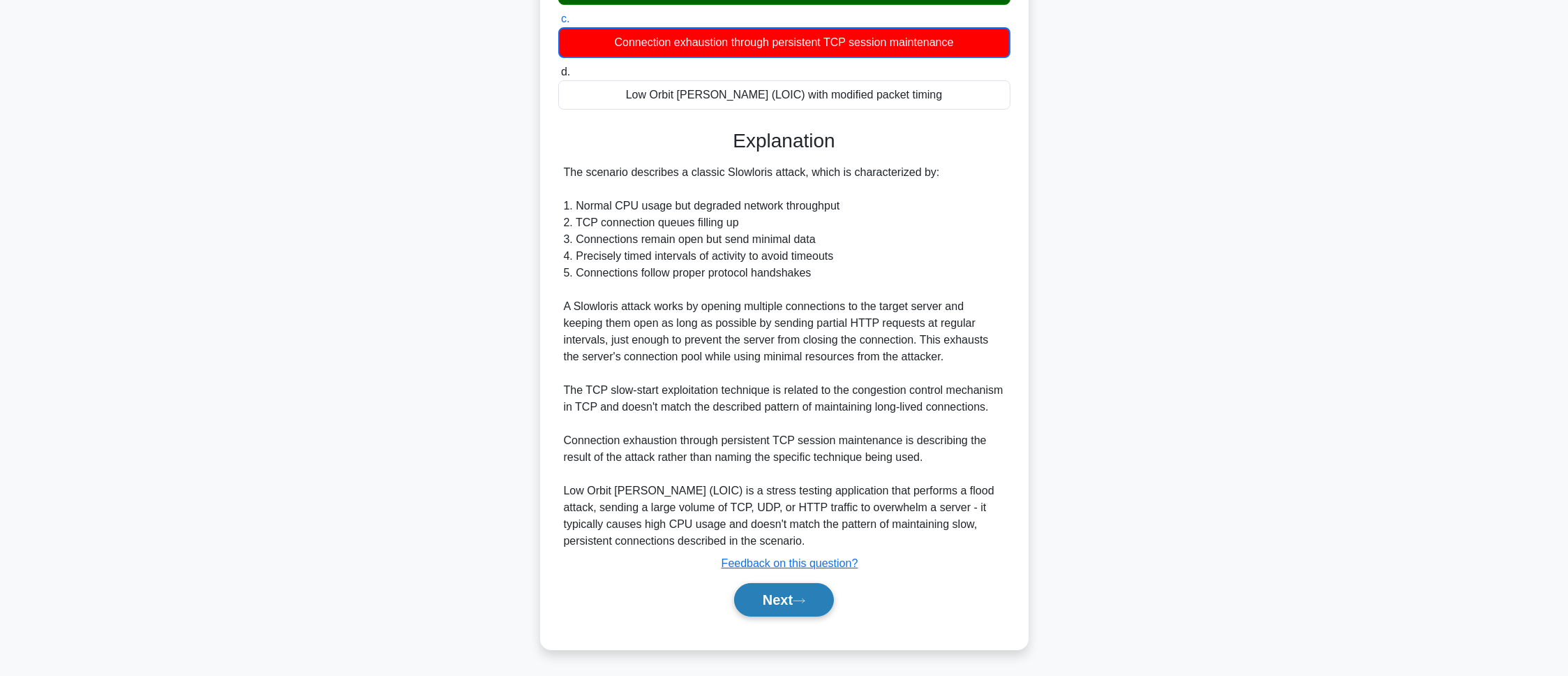
click at [792, 450] on button "Next" at bounding box center [784, 600] width 100 height 34
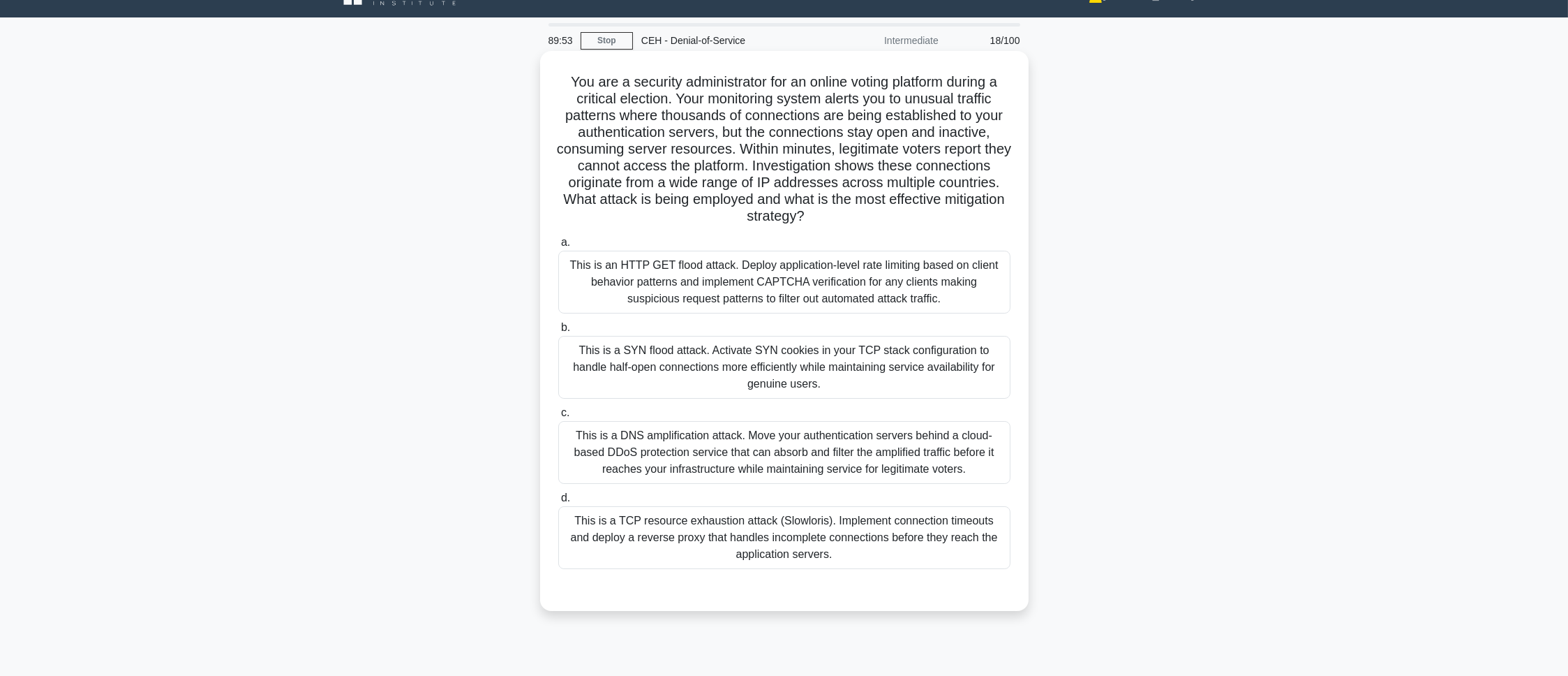
scroll to position [0, 0]
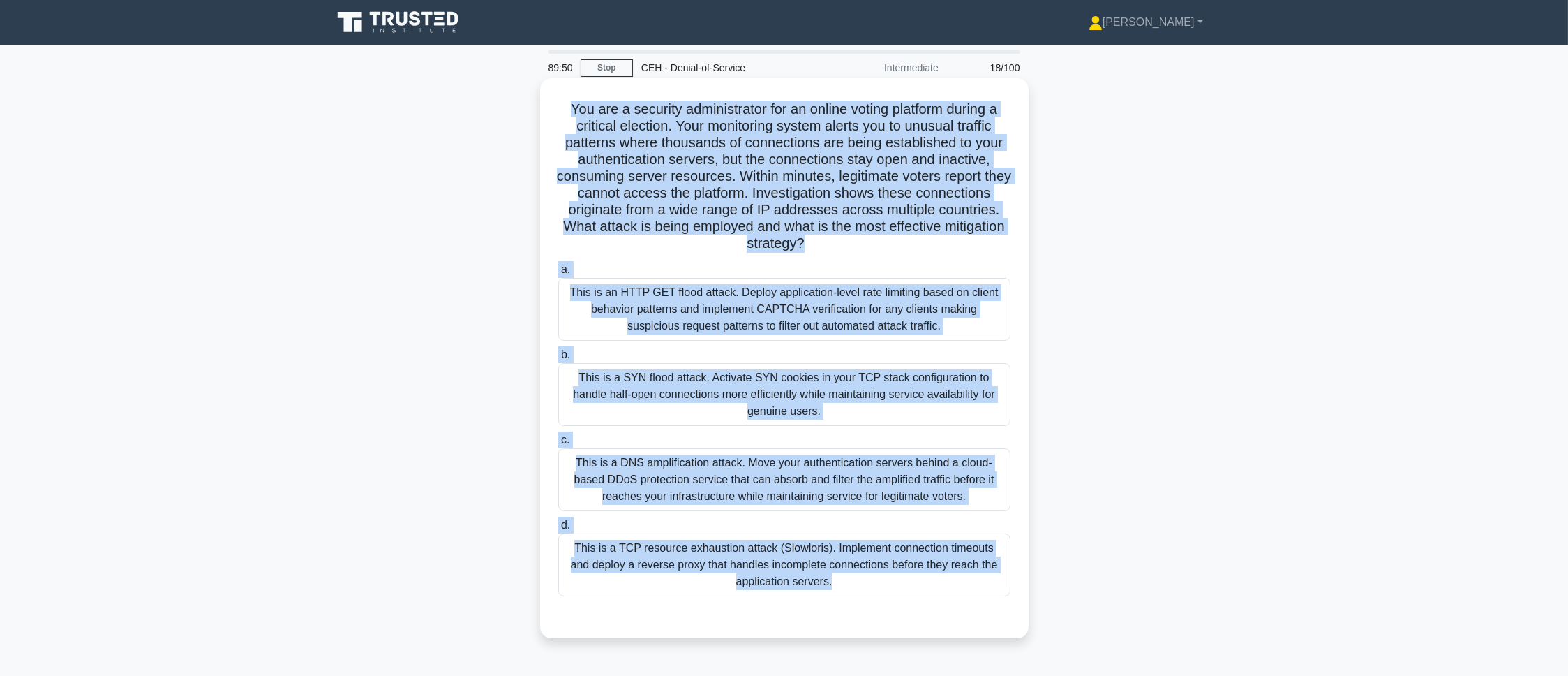
drag, startPoint x: 564, startPoint y: 112, endPoint x: 951, endPoint y: 627, distance: 644.2
click at [951, 450] on div "You are a security administrator for an online voting platform during a critica…" at bounding box center [784, 358] width 477 height 549
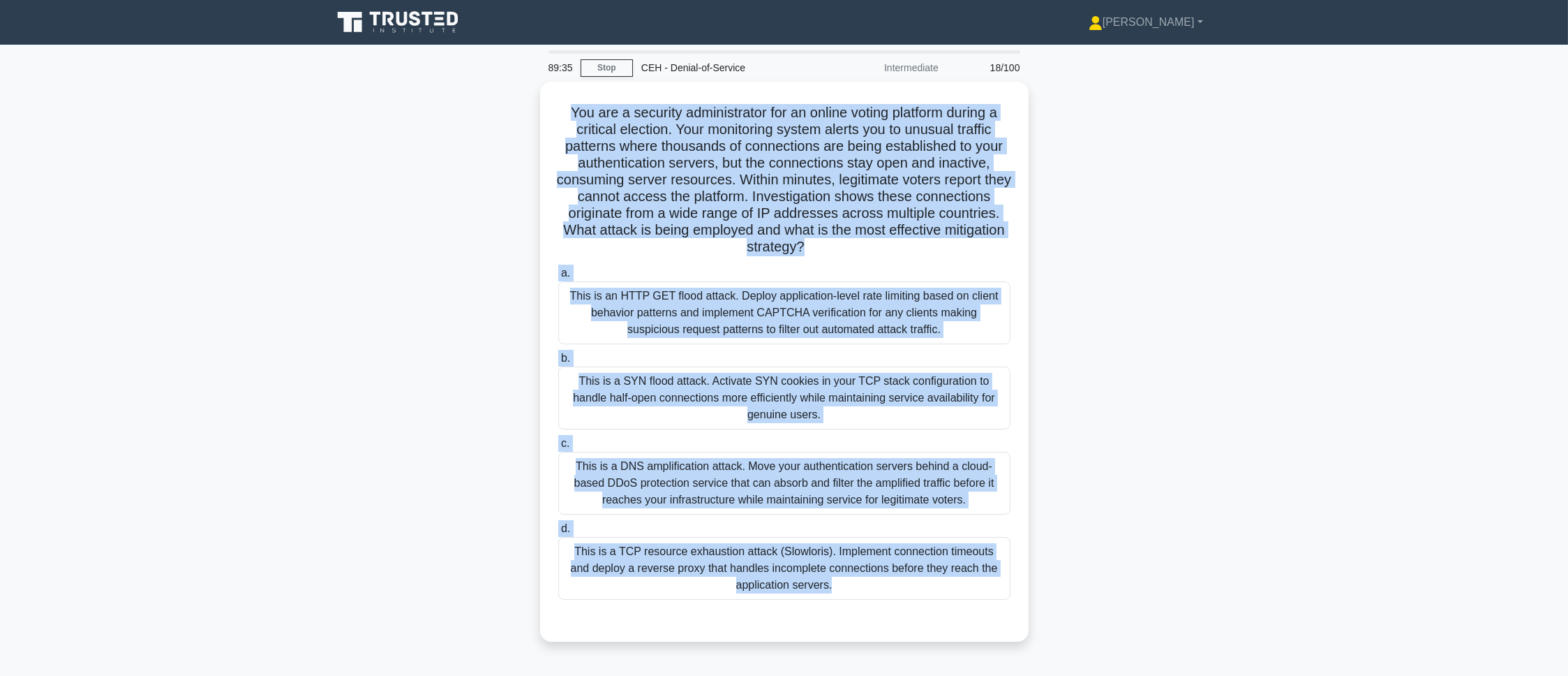
click at [1045, 298] on main "89:35 Stop CEH - Denial-of-Service Intermediate 18/100 You are a security admin…" at bounding box center [784, 399] width 1568 height 710
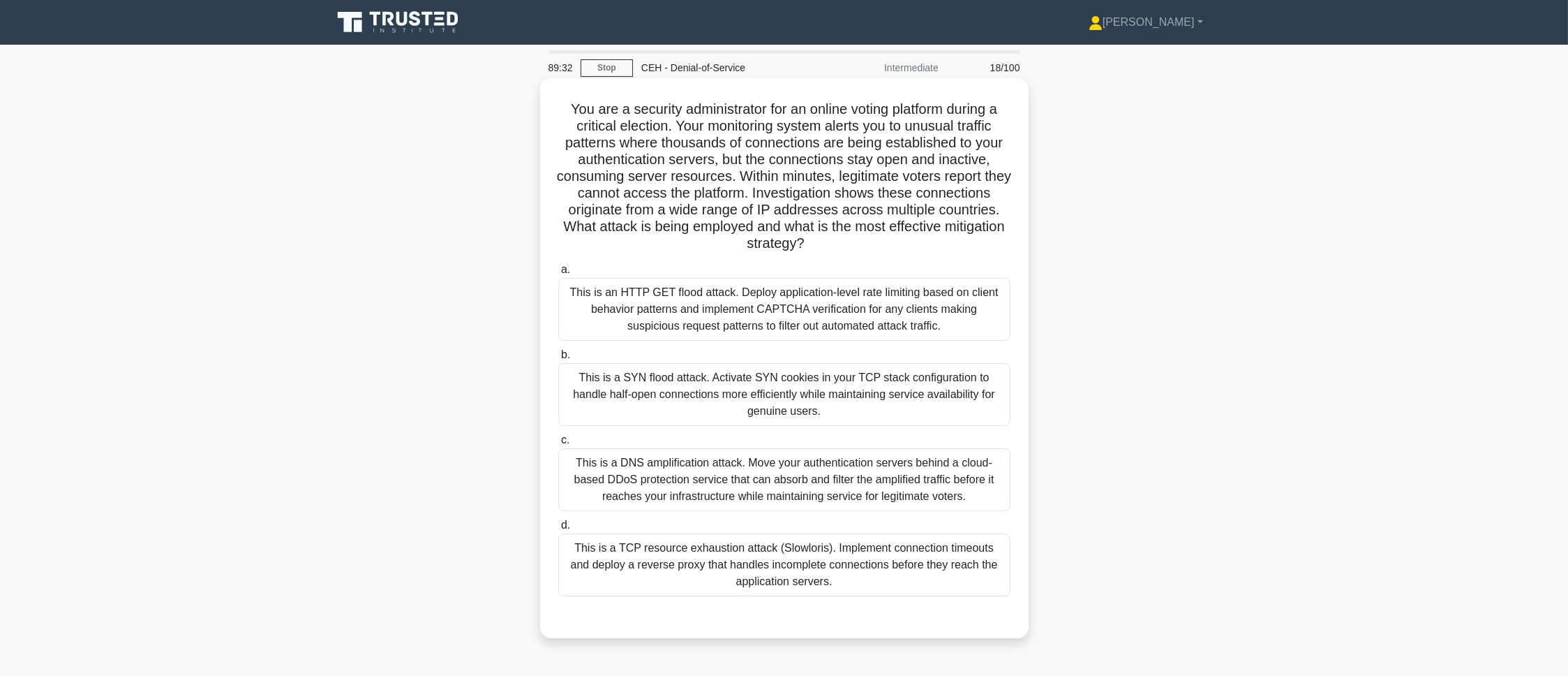
click at [958, 450] on div "This is a TCP resource exhaustion attack (Slowloris). Implement connection time…" at bounding box center [784, 565] width 452 height 63
click at [558, 450] on input "d. This is a TCP resource exhaustion attack (Slowloris). Implement connection t…" at bounding box center [558, 525] width 0 height 9
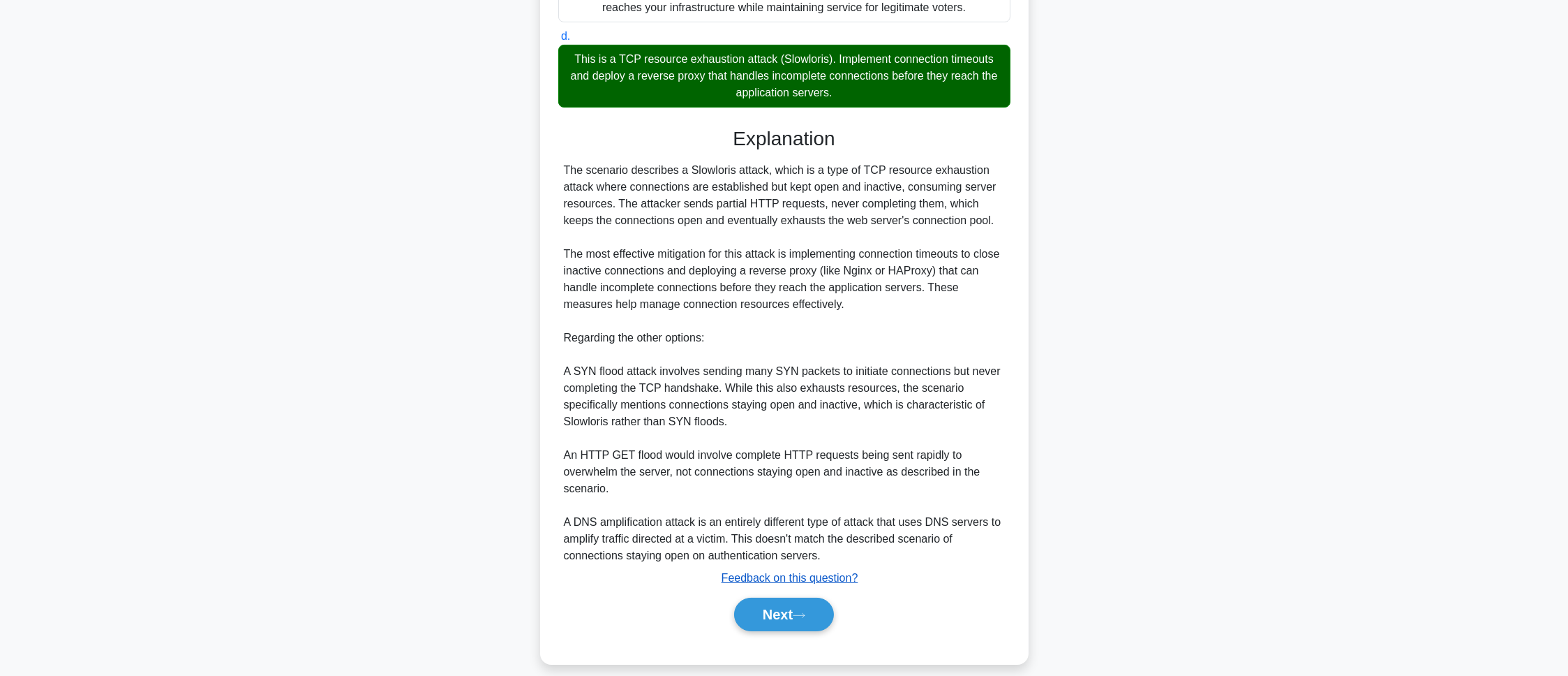
scroll to position [505, 0]
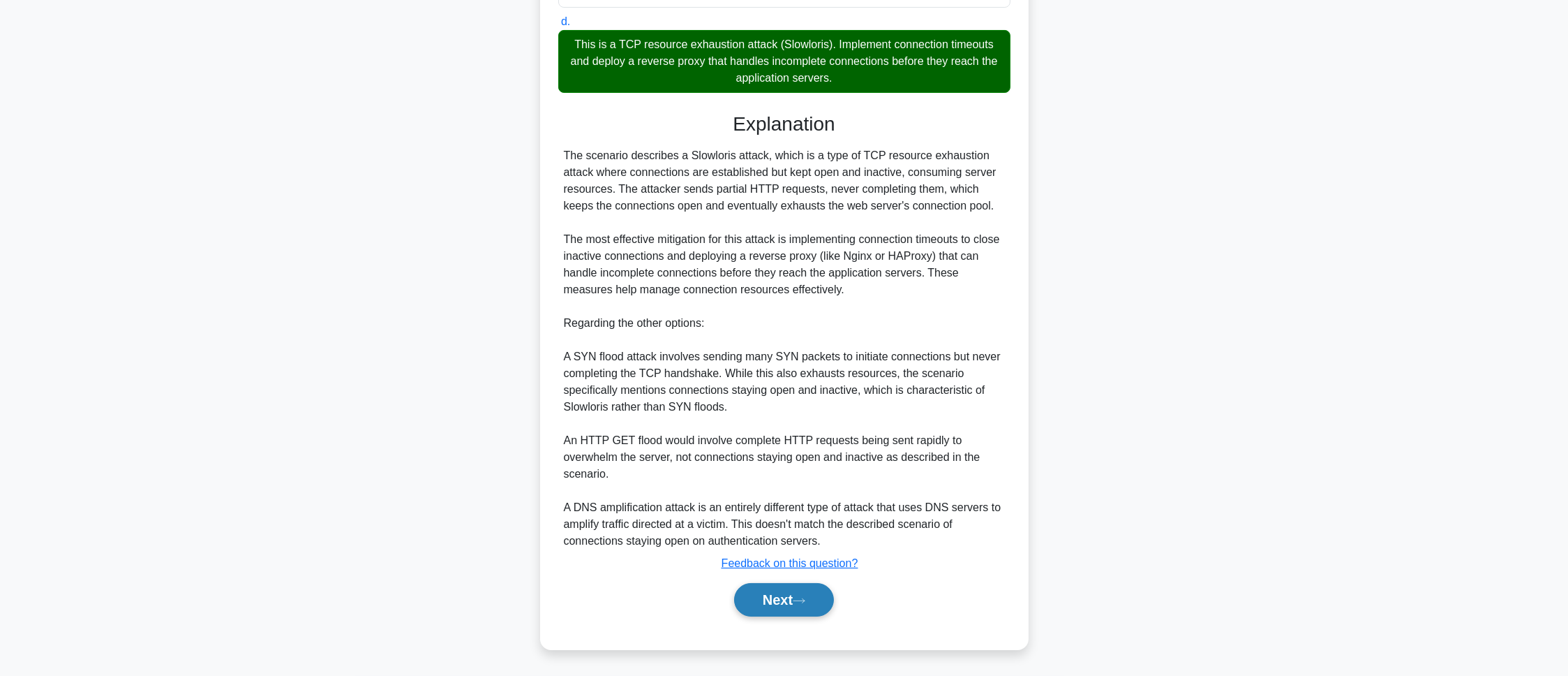
click at [811, 450] on button "Next" at bounding box center [784, 600] width 100 height 34
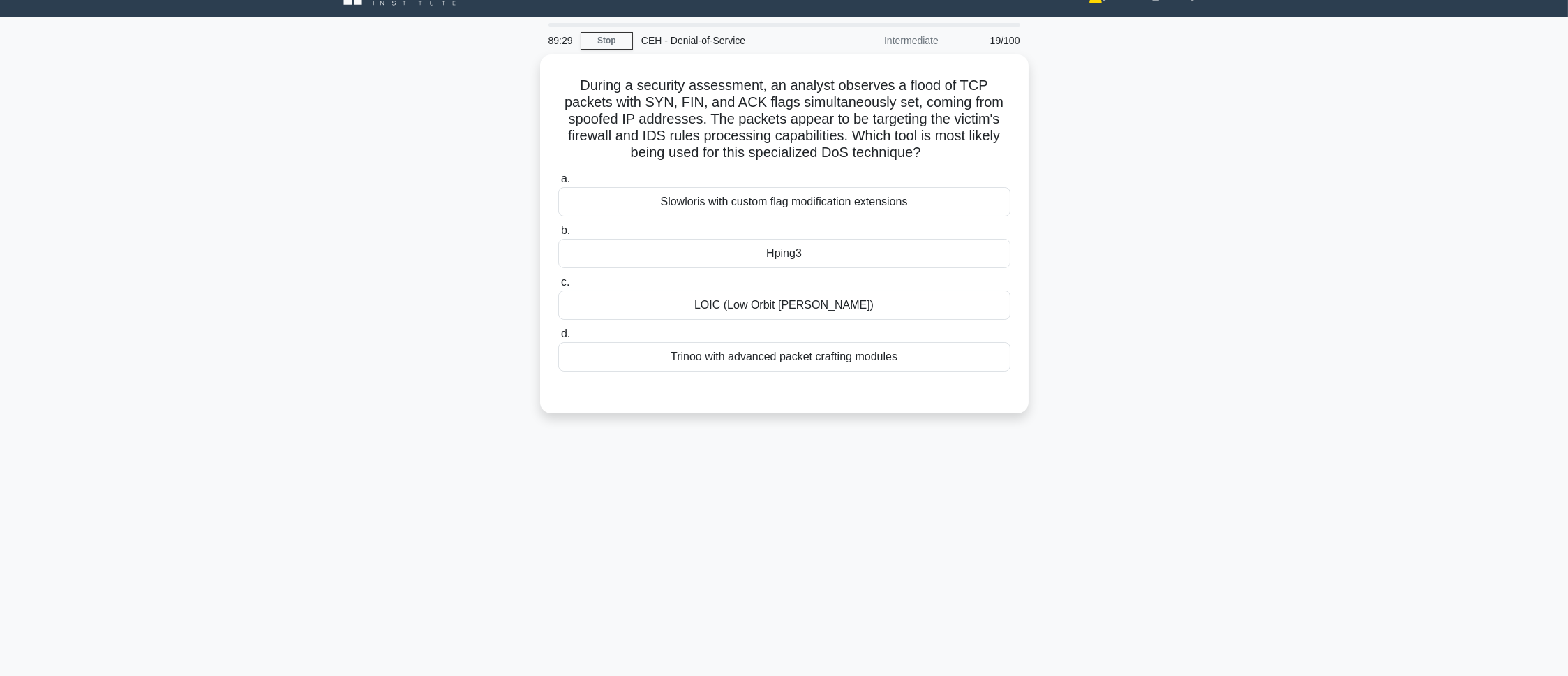
scroll to position [0, 0]
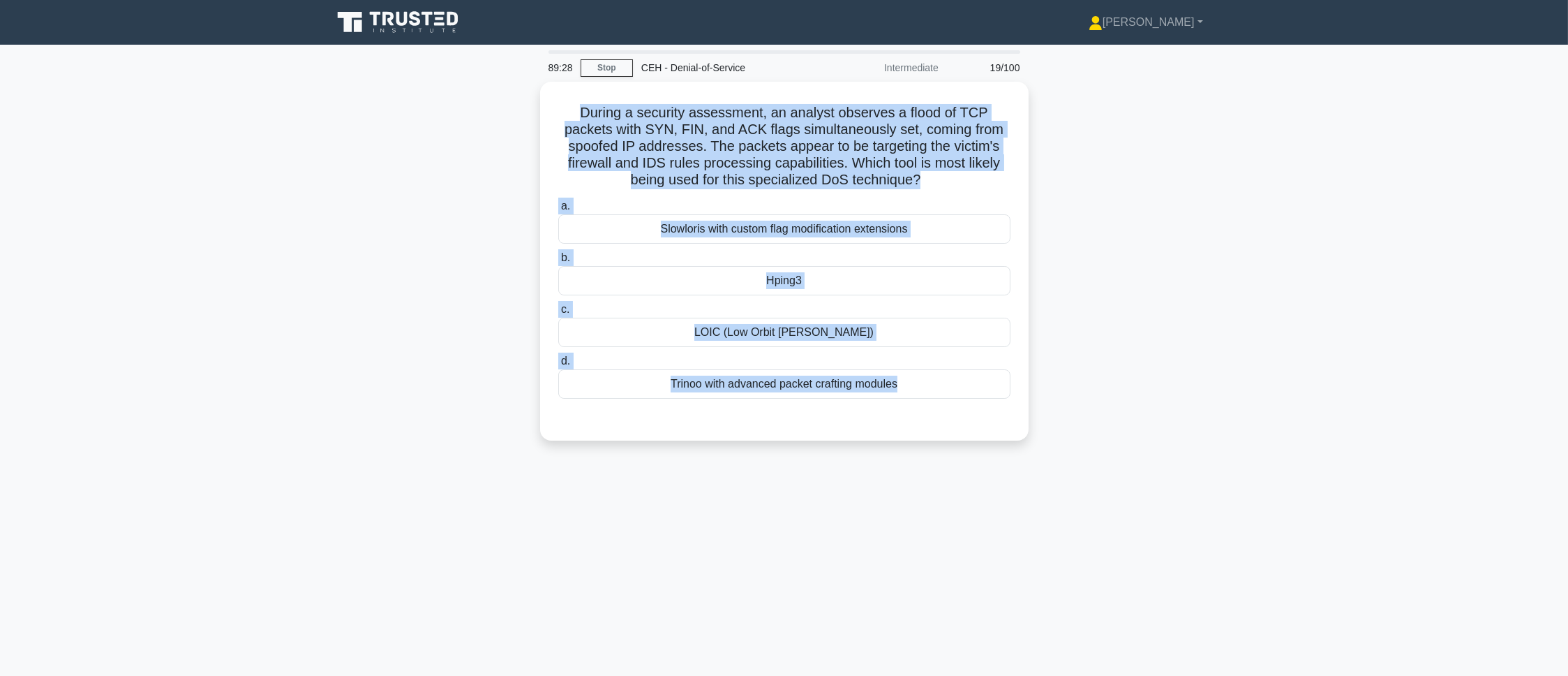
drag, startPoint x: 581, startPoint y: 106, endPoint x: 1158, endPoint y: 549, distance: 727.4
click at [1045, 450] on div "89:28 Stop CEH - Denial-of-Service Intermediate 19/100 During a security assess…" at bounding box center [784, 399] width 921 height 698
click at [1045, 450] on div "89:27 Stop CEH - Denial-of-Service Intermediate 19/100 During a security assess…" at bounding box center [784, 399] width 921 height 698
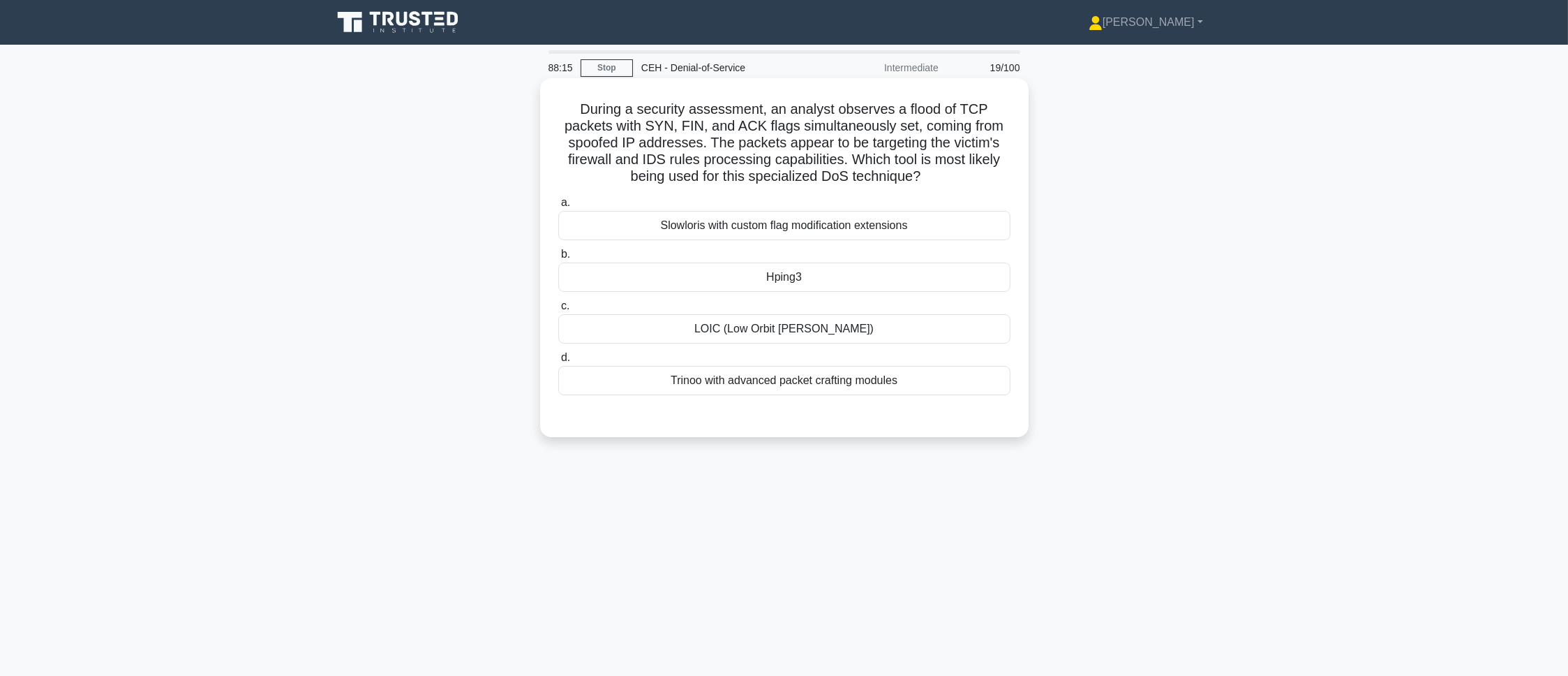
click at [749, 279] on div "Hping3" at bounding box center [784, 277] width 452 height 29
click at [558, 259] on input "b. Hping3" at bounding box center [558, 254] width 0 height 9
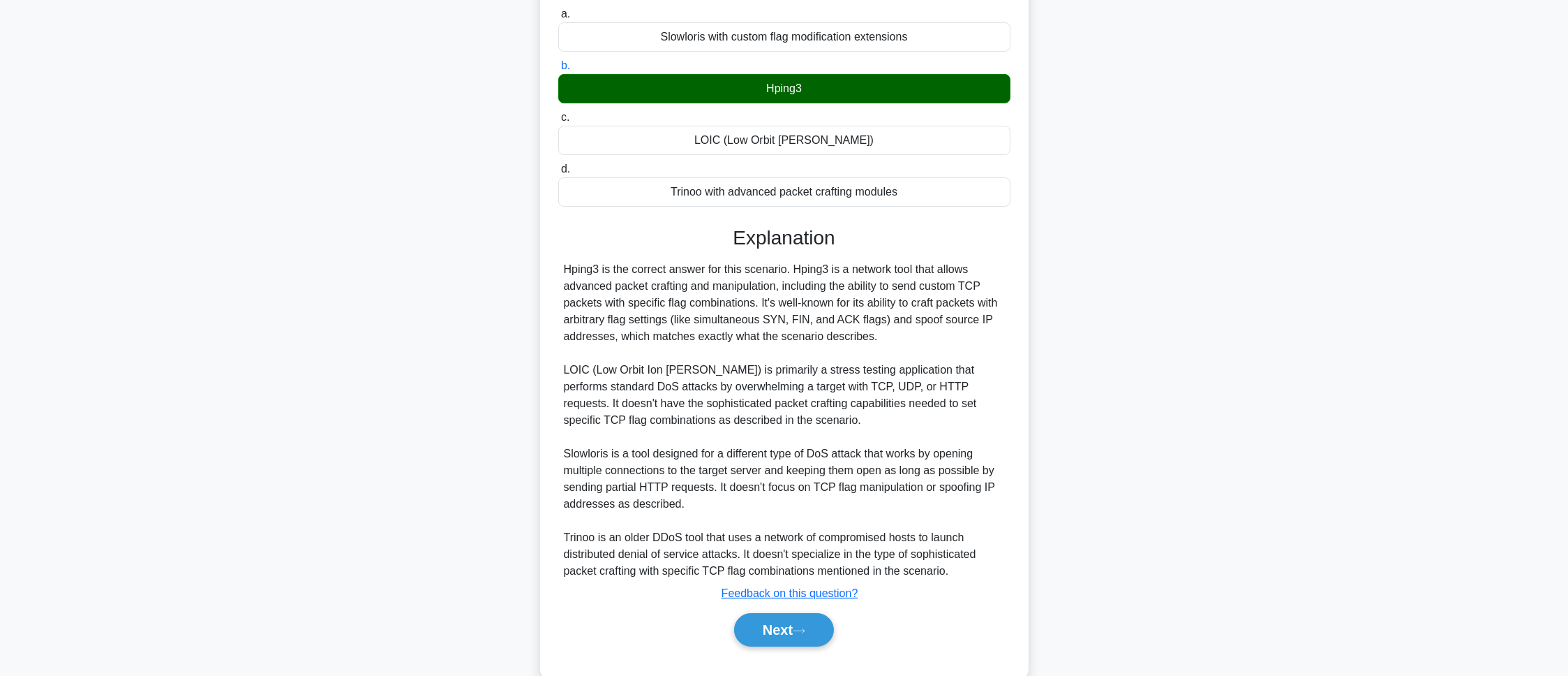
scroll to position [220, 0]
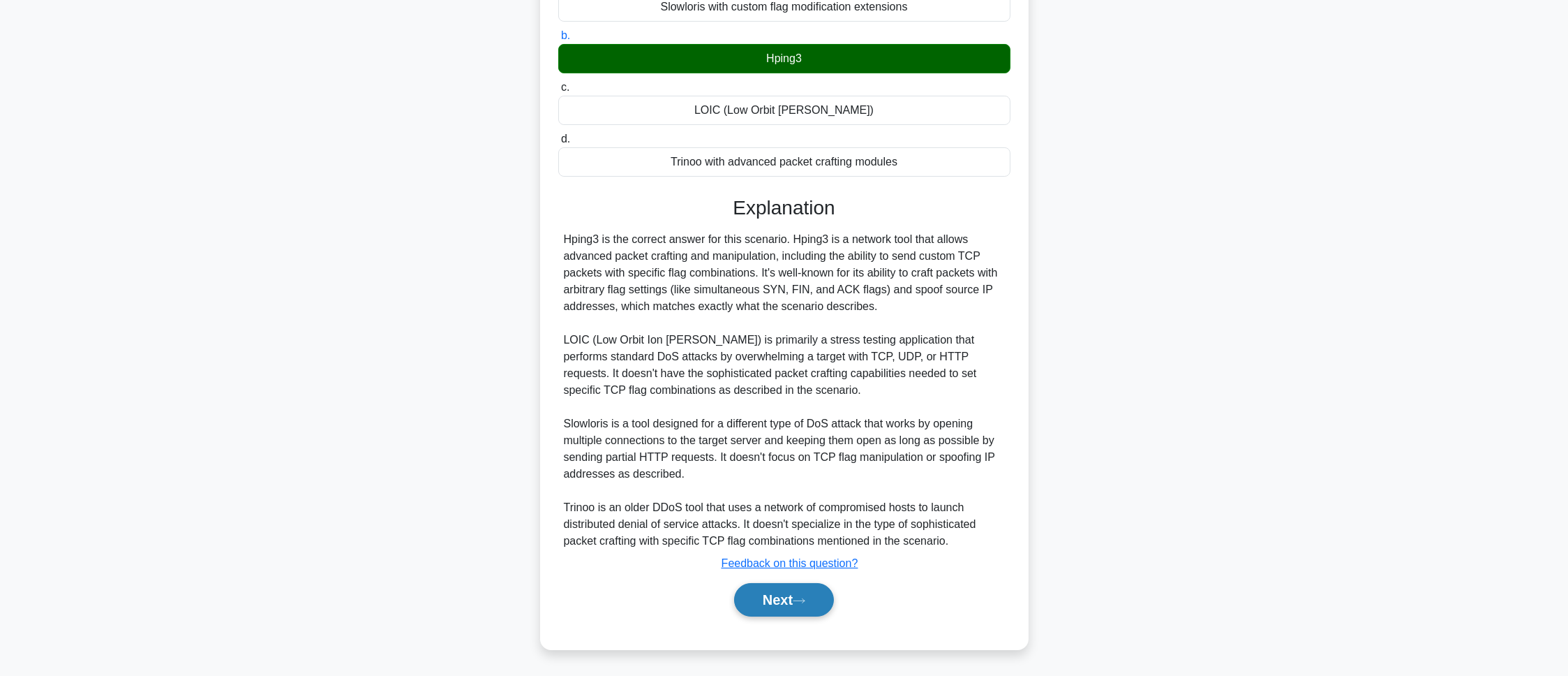
click at [775, 450] on button "Next" at bounding box center [784, 600] width 100 height 34
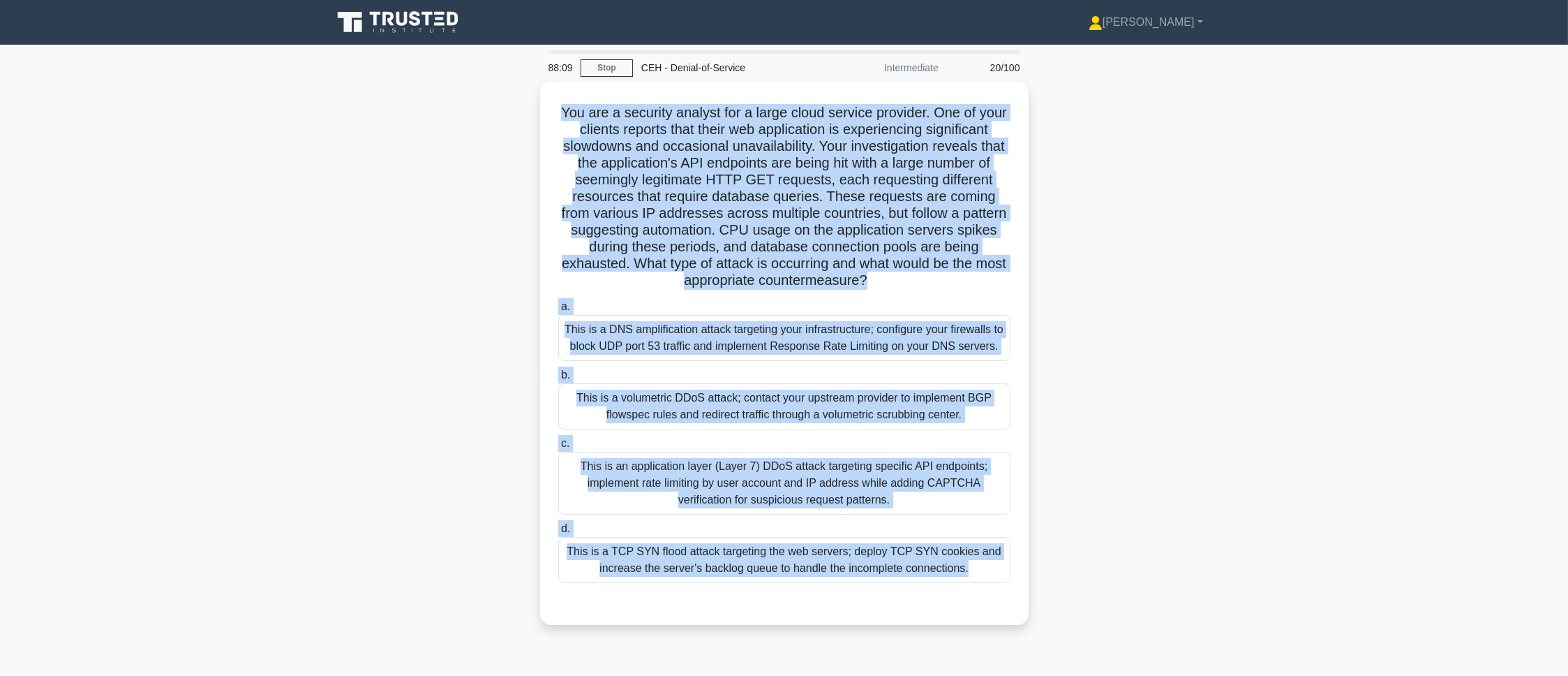
drag, startPoint x: 603, startPoint y: 201, endPoint x: 1024, endPoint y: 642, distance: 609.7
click at [1024, 450] on div "You are a security analyst for a large cloud service provider. One of your clie…" at bounding box center [784, 361] width 921 height 560
click at [1045, 175] on main "88:06 Stop CEH - Denial-of-Service Intermediate 20/100 .spinner_0XTQ{transform-…" at bounding box center [784, 399] width 1568 height 710
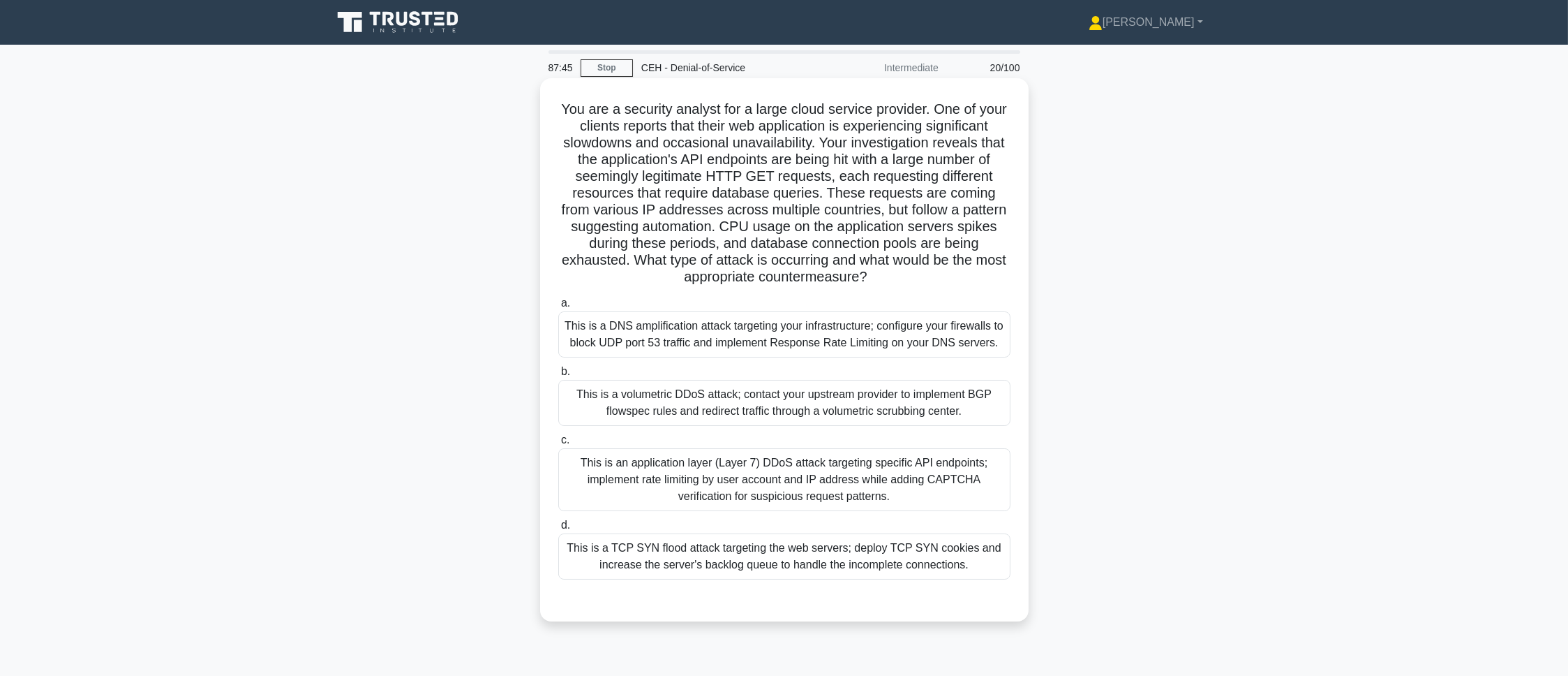
click at [735, 450] on div "This is an application layer (Layer 7) DDoS attack targeting specific API endpo…" at bounding box center [784, 480] width 452 height 63
click at [558, 445] on input "c. This is an application layer (Layer 7) DDoS attack targeting specific API en…" at bounding box center [558, 440] width 0 height 9
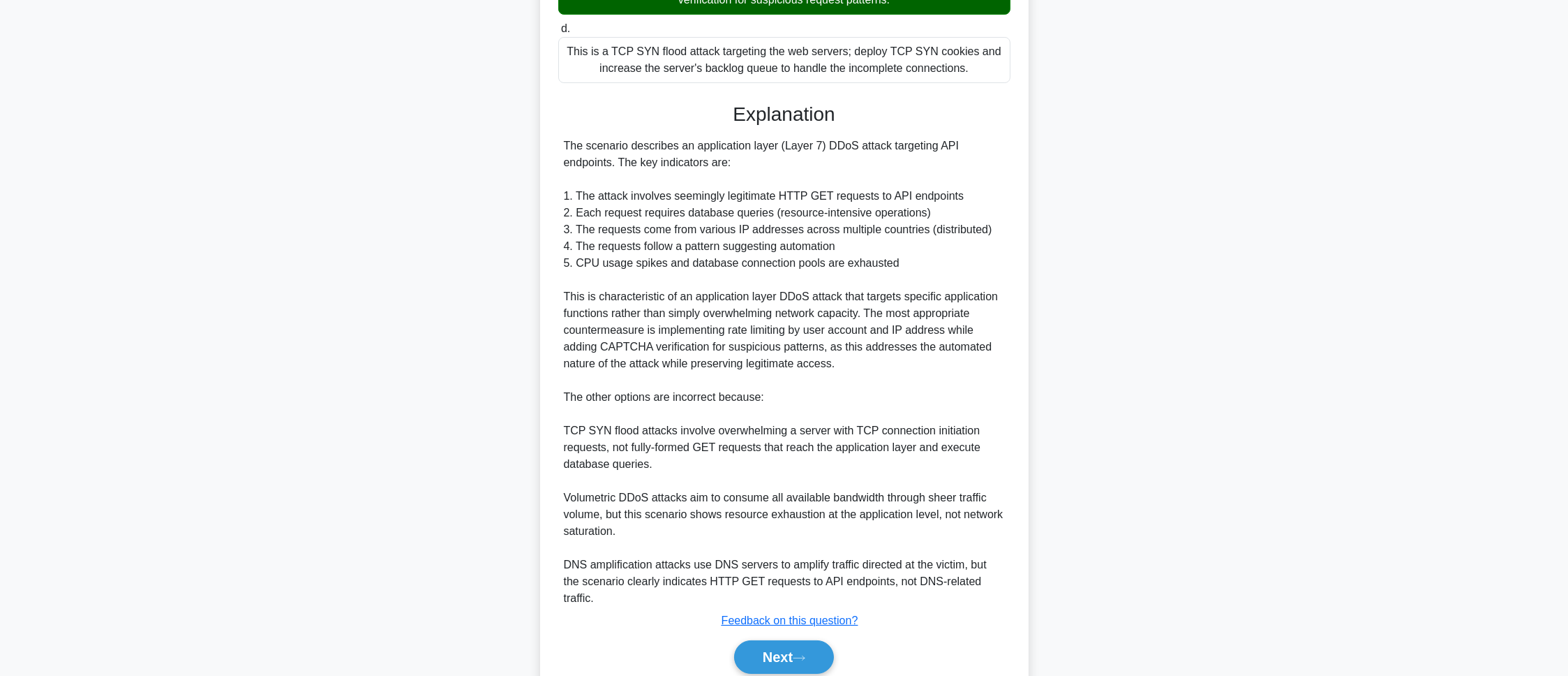
scroll to position [538, 0]
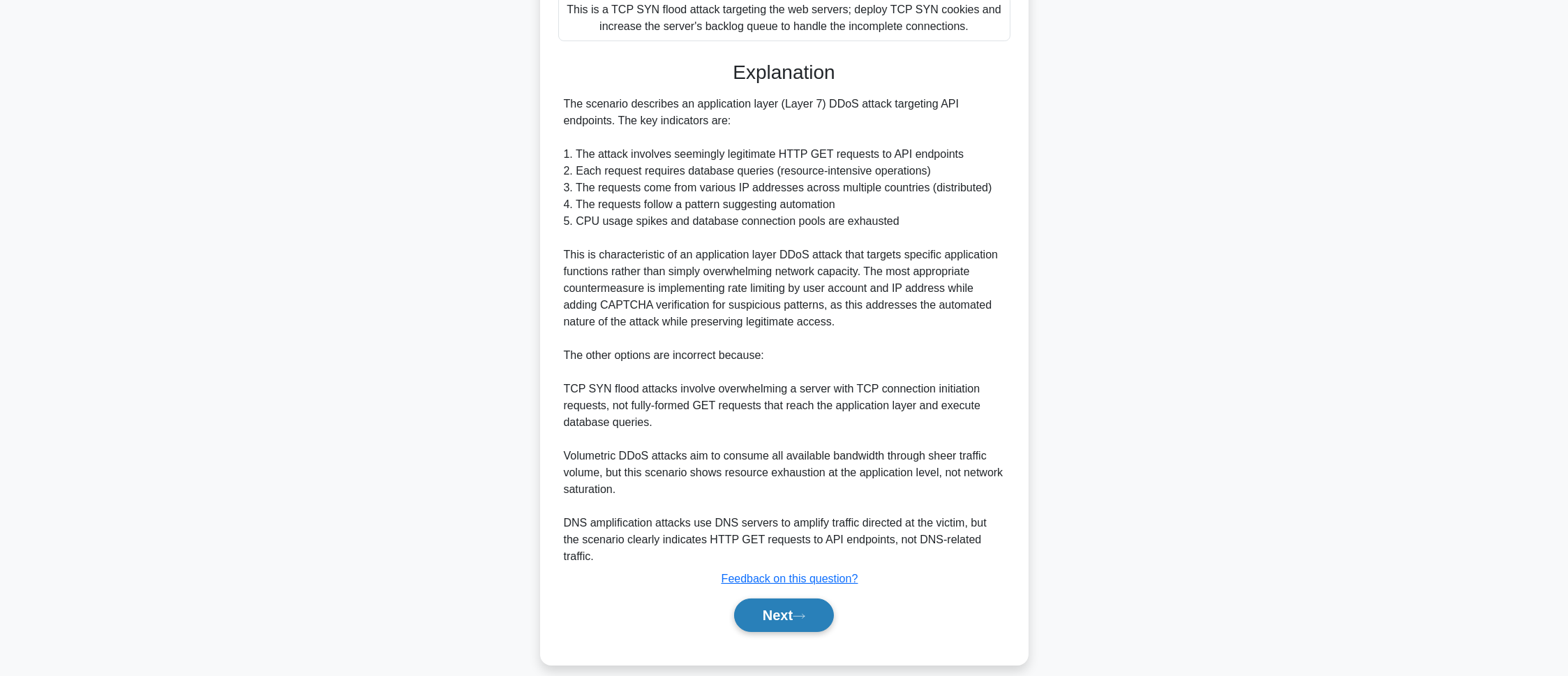
click at [753, 450] on button "Next" at bounding box center [784, 615] width 100 height 34
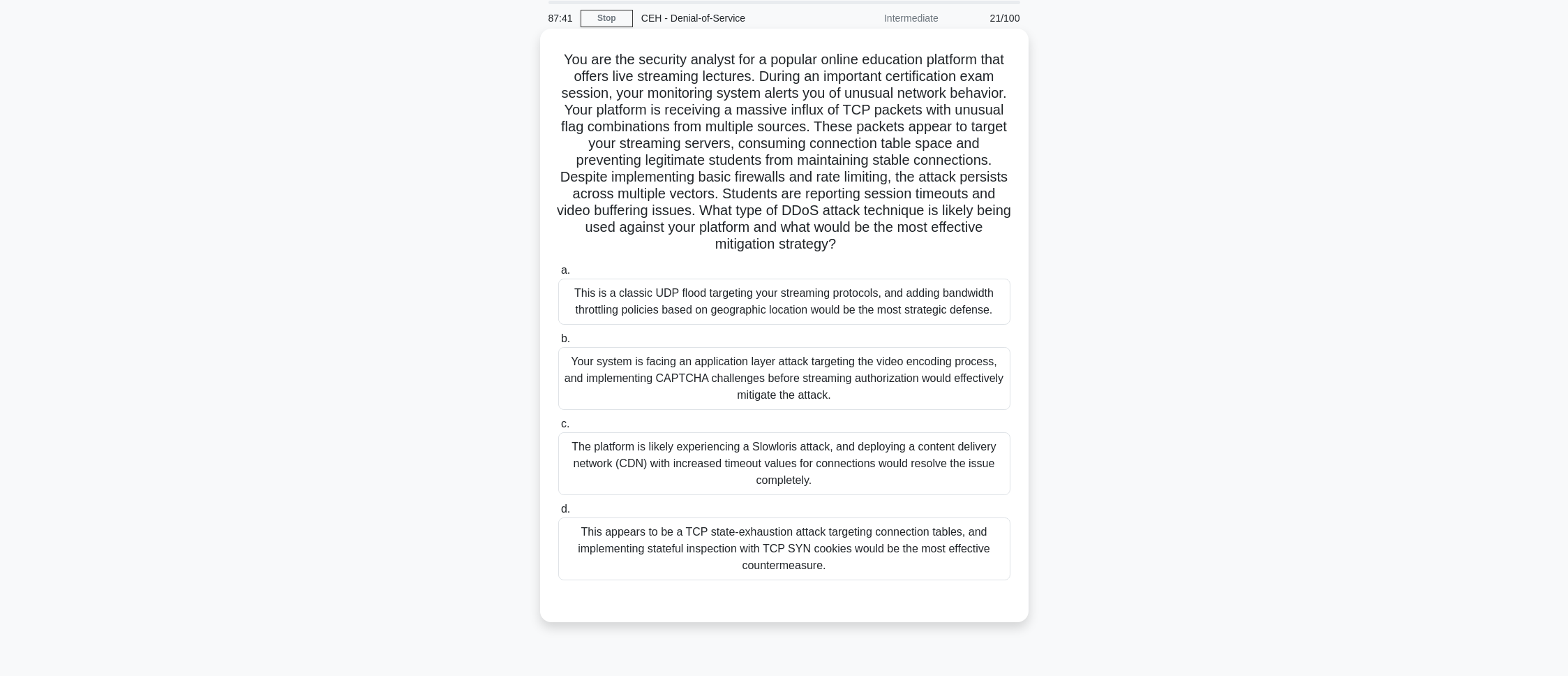
scroll to position [0, 0]
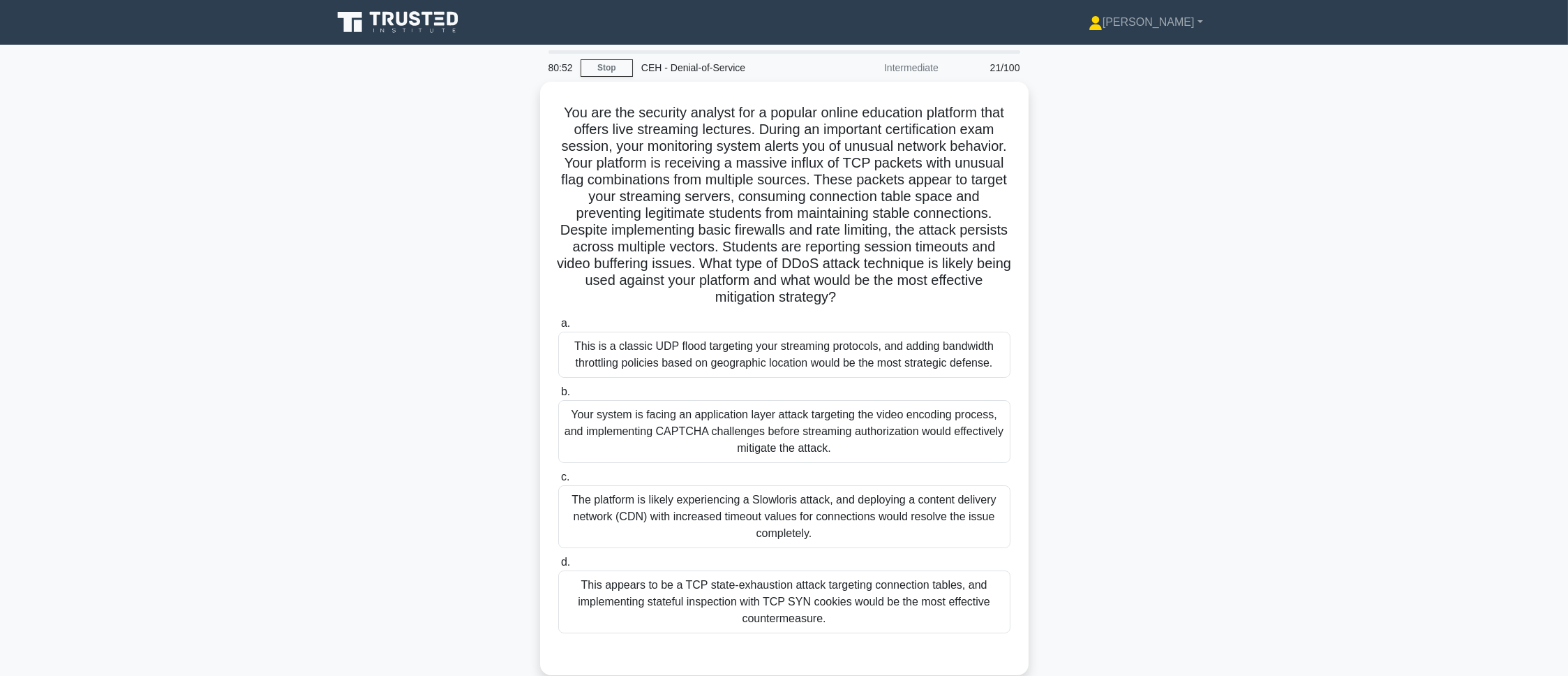
click at [1045, 211] on main "80:52 Stop CEH - Denial-of-Service Intermediate 21/100 .spinner_0XTQ{transform-…" at bounding box center [784, 399] width 1568 height 710
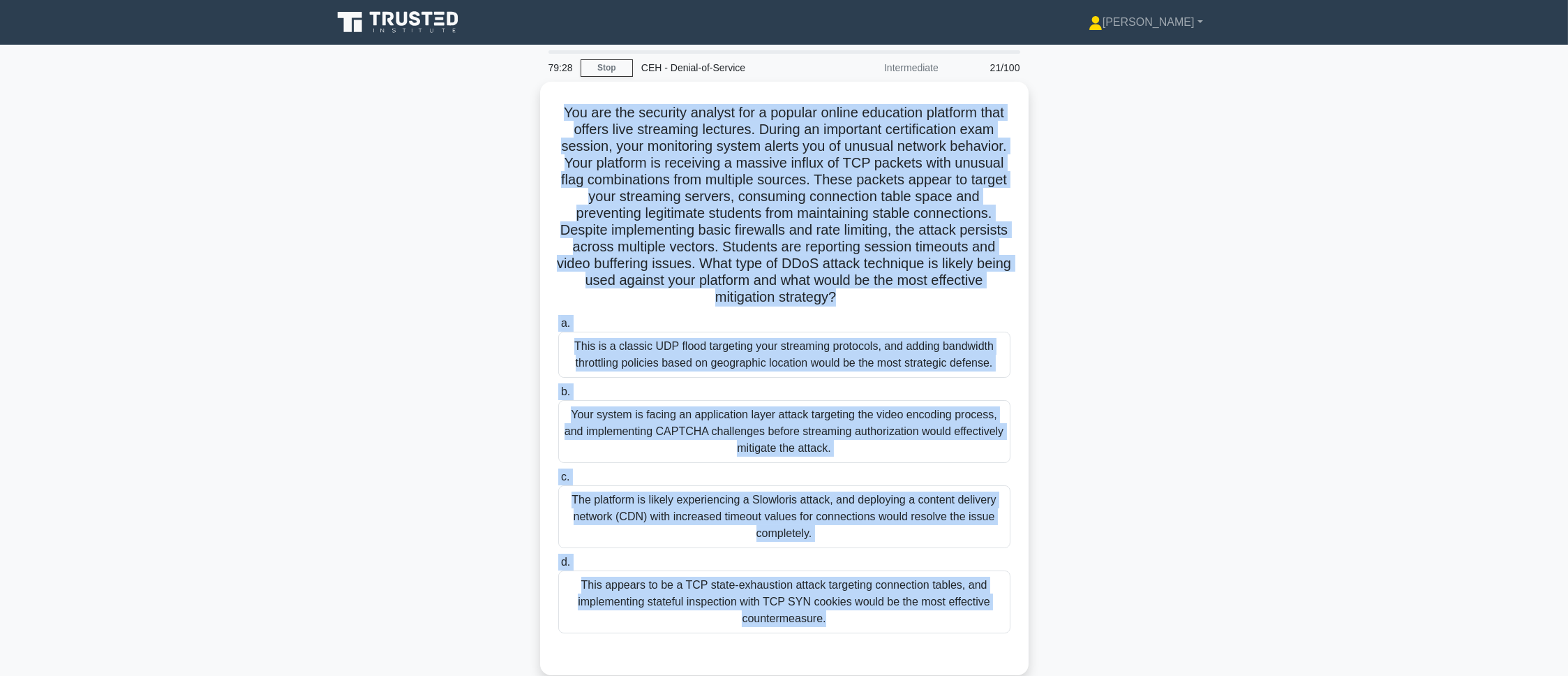
scroll to position [78, 0]
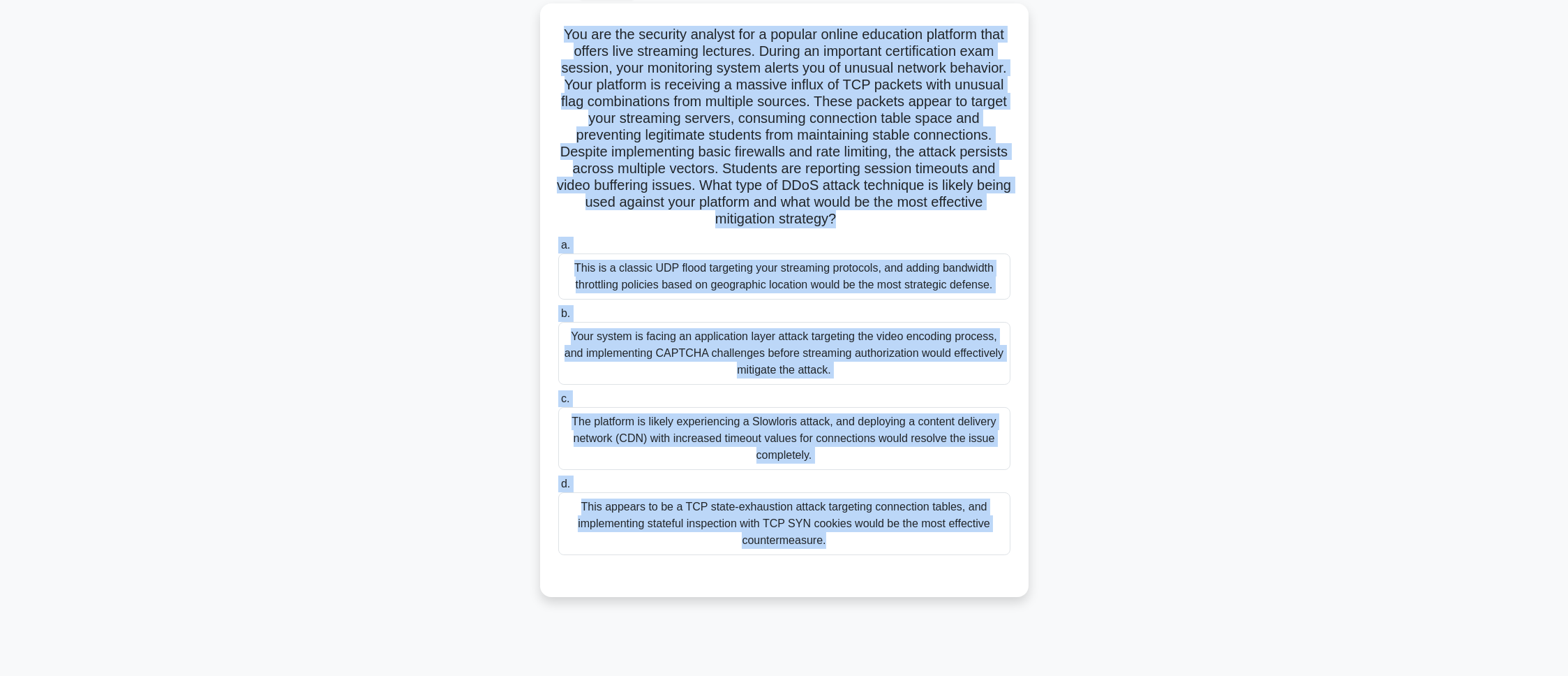
drag, startPoint x: 570, startPoint y: 116, endPoint x: 774, endPoint y: 721, distance: 638.5
click at [774, 450] on html "Pranav Profile Settings Profile" at bounding box center [784, 299] width 1568 height 754
click at [1045, 185] on main "79:27 Stop CEH - Denial-of-Service Intermediate 21/100 .spinner_0XTQ{transform-…" at bounding box center [784, 321] width 1568 height 710
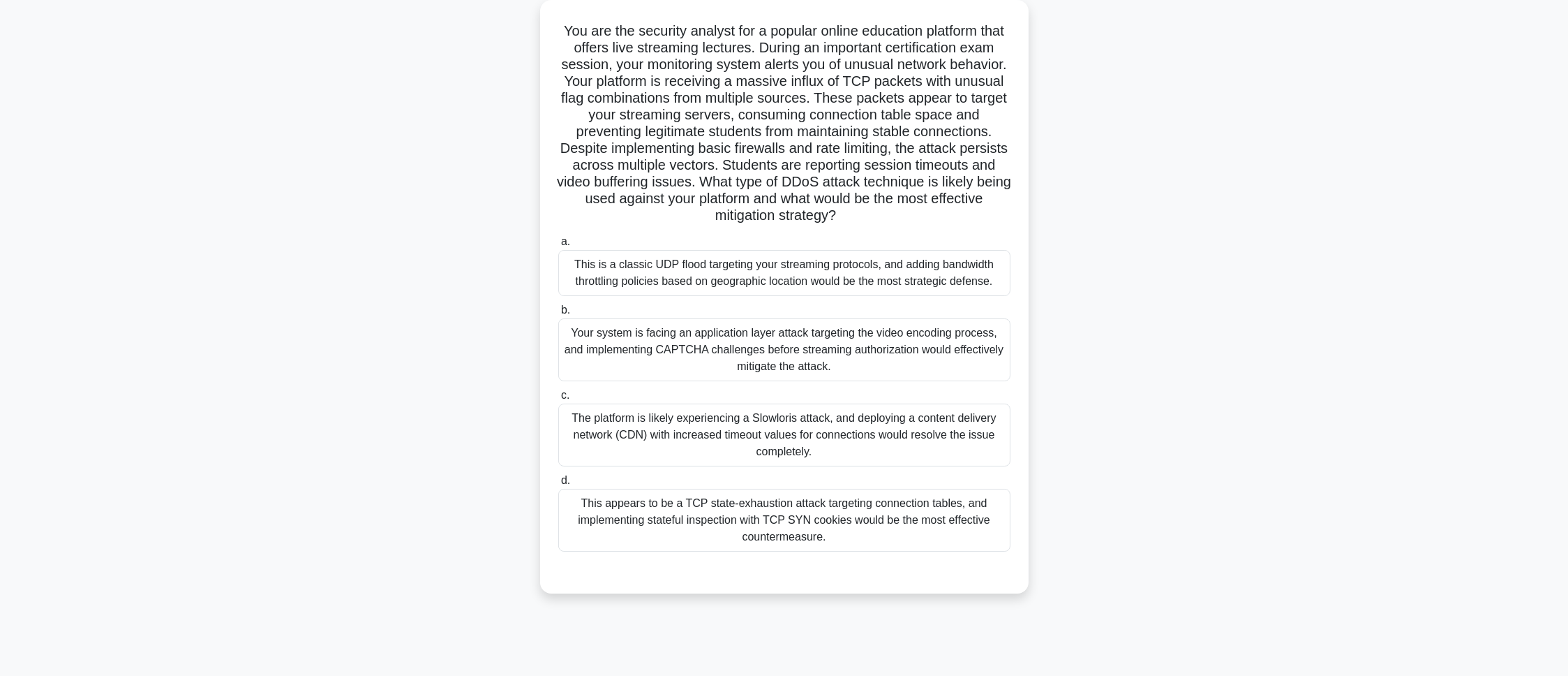
click at [749, 450] on div "This appears to be a TCP state-exhaustion attack targeting connection tables, a…" at bounding box center [784, 520] width 452 height 63
click at [558, 450] on input "d. This appears to be a TCP state-exhaustion attack targeting connection tables…" at bounding box center [558, 480] width 0 height 9
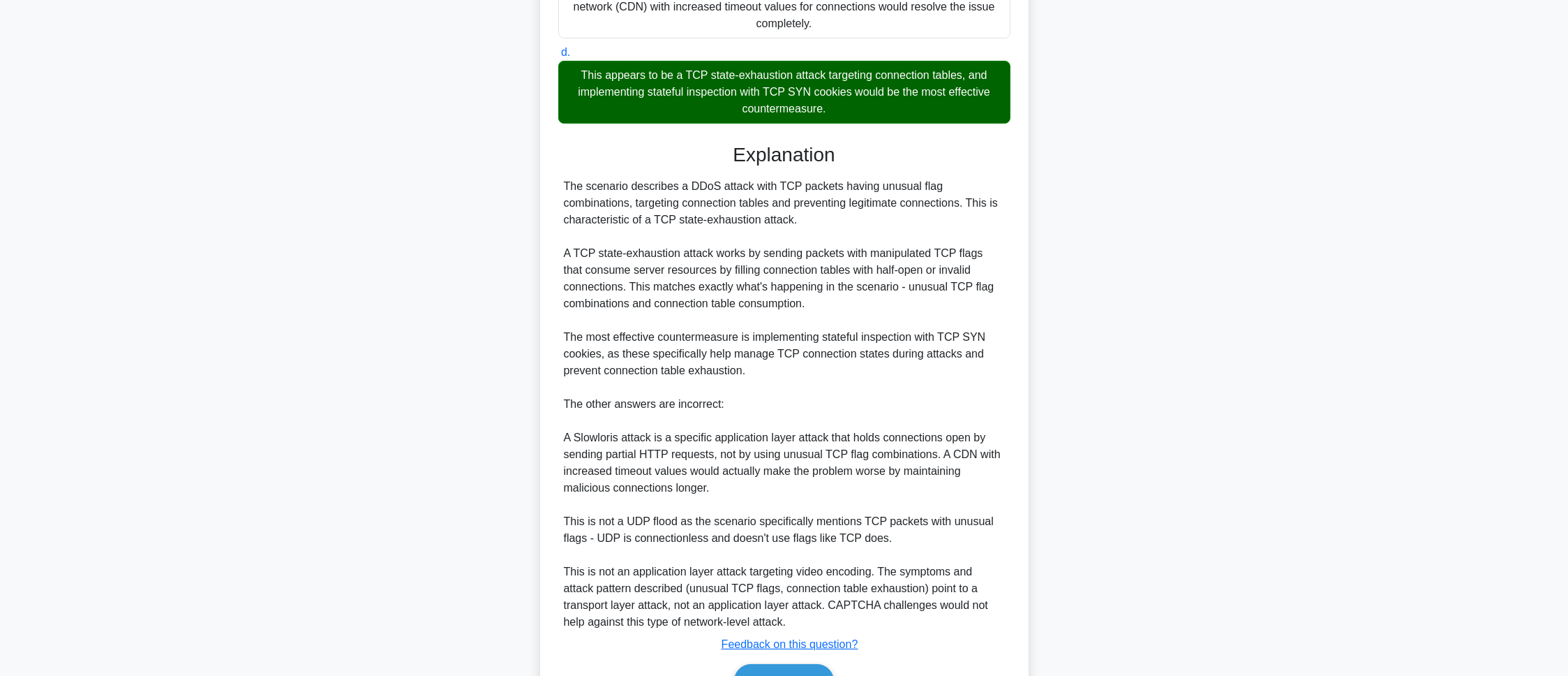
scroll to position [588, 0]
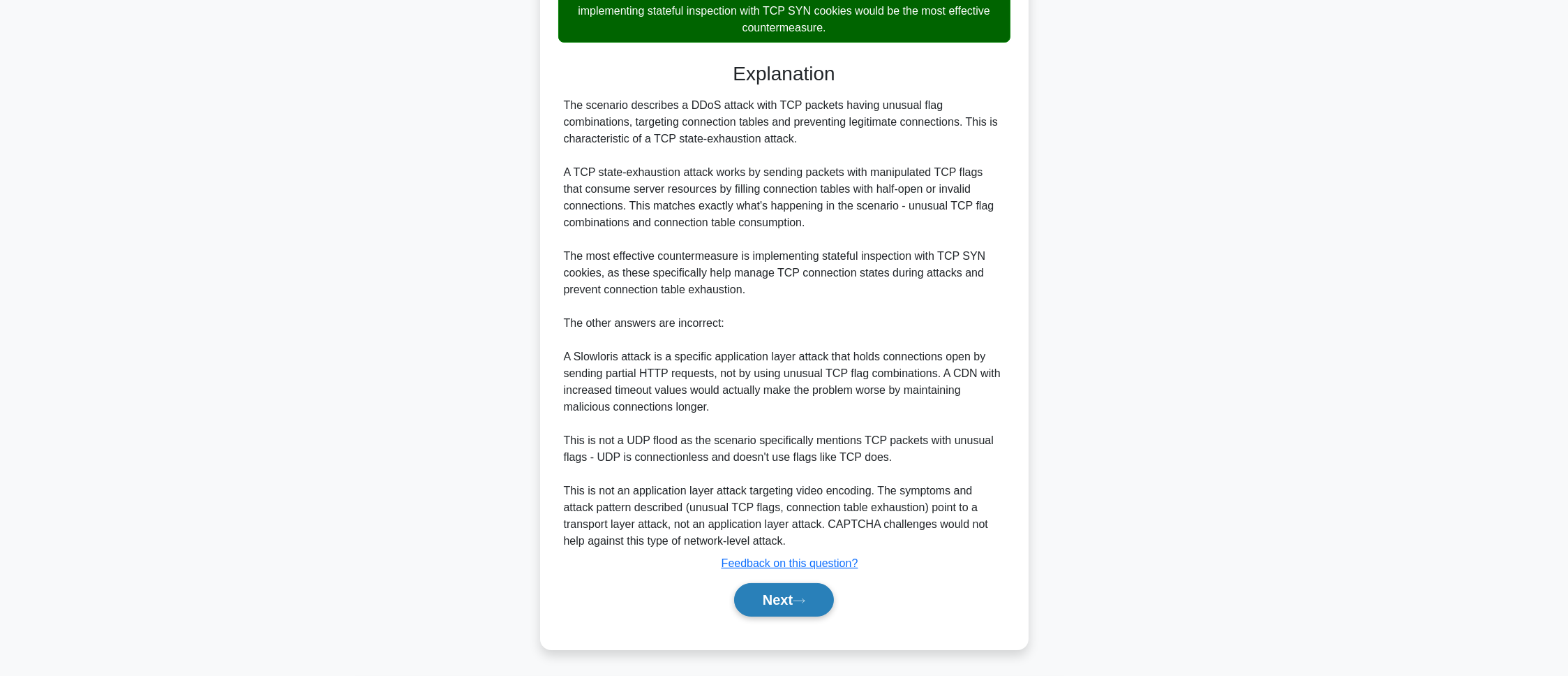
click at [795, 450] on button "Next" at bounding box center [784, 600] width 100 height 34
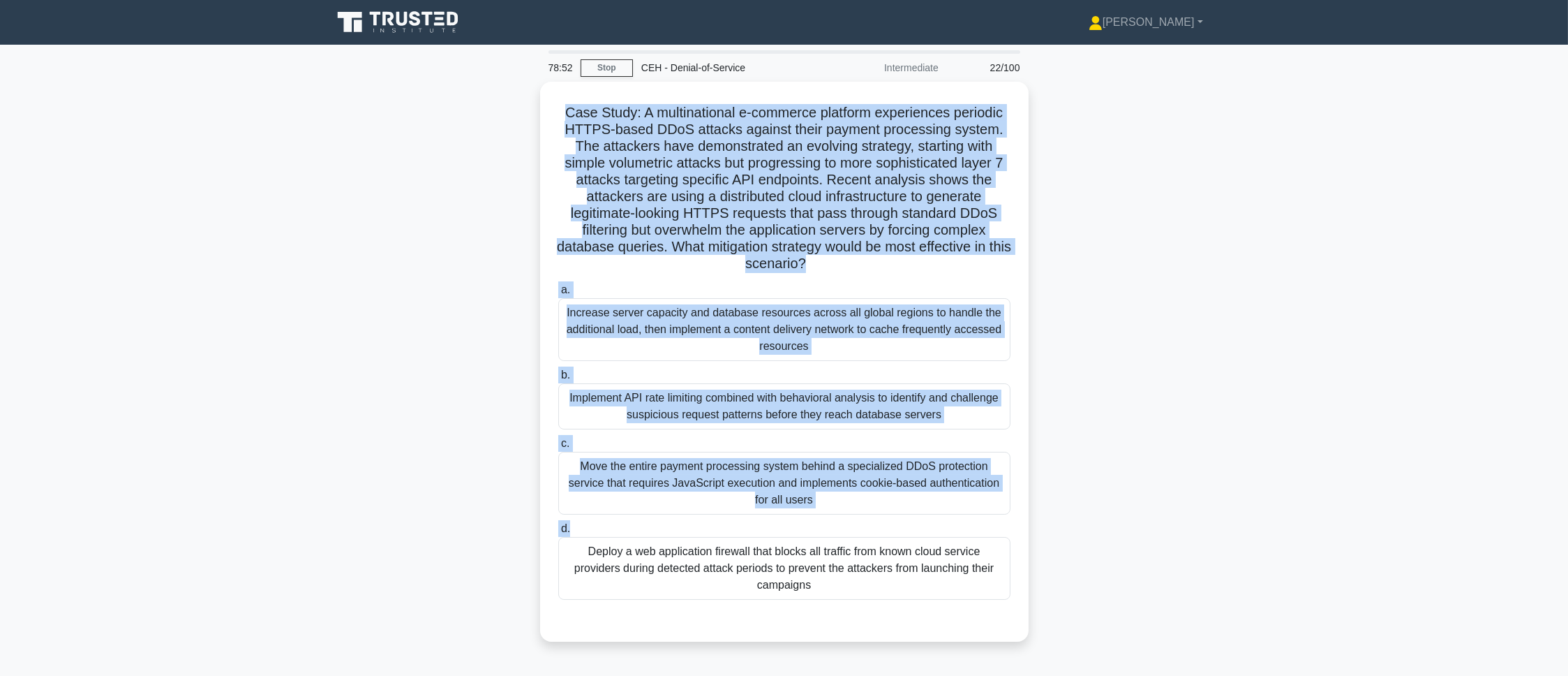
scroll to position [78, 0]
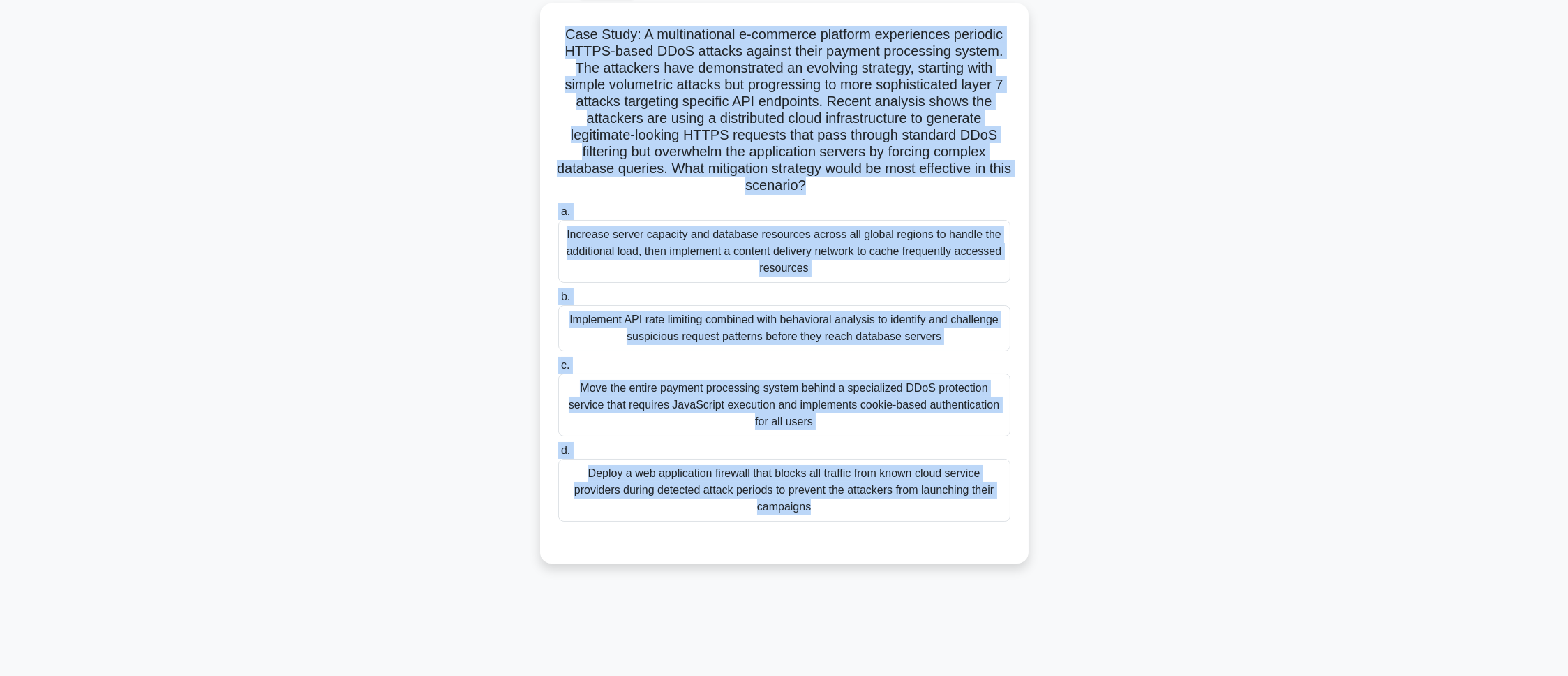
drag, startPoint x: 559, startPoint y: 104, endPoint x: 1019, endPoint y: 715, distance: 764.8
click at [1019, 450] on html "Pranav Profile Settings Profile" at bounding box center [784, 299] width 1568 height 754
click at [1045, 291] on div "Case Study: A multinational e-commerce platform experiences periodic HTTPS-base…" at bounding box center [784, 292] width 921 height 577
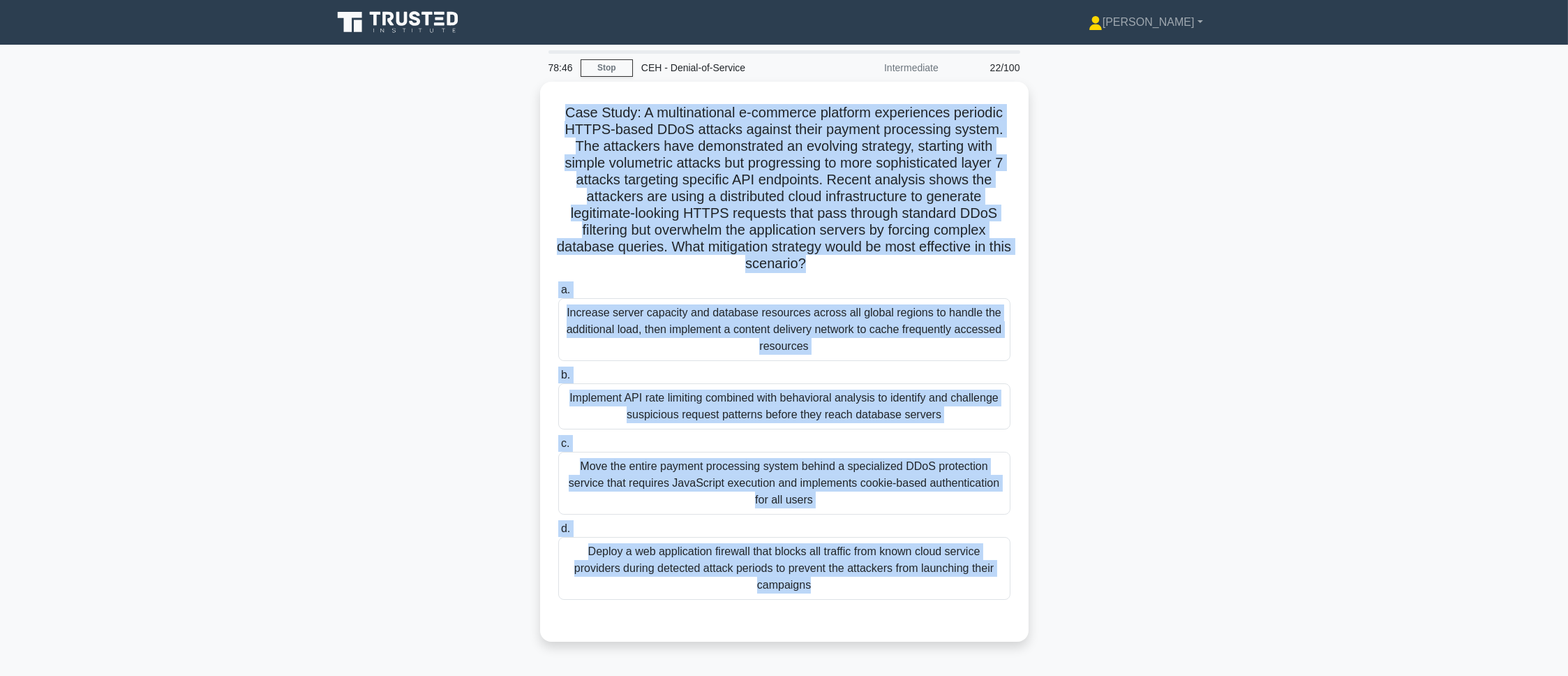
click at [1045, 399] on main "78:46 Stop CEH - Denial-of-Service Intermediate 22/100 .spinner_0XTQ{transform-…" at bounding box center [784, 399] width 1568 height 710
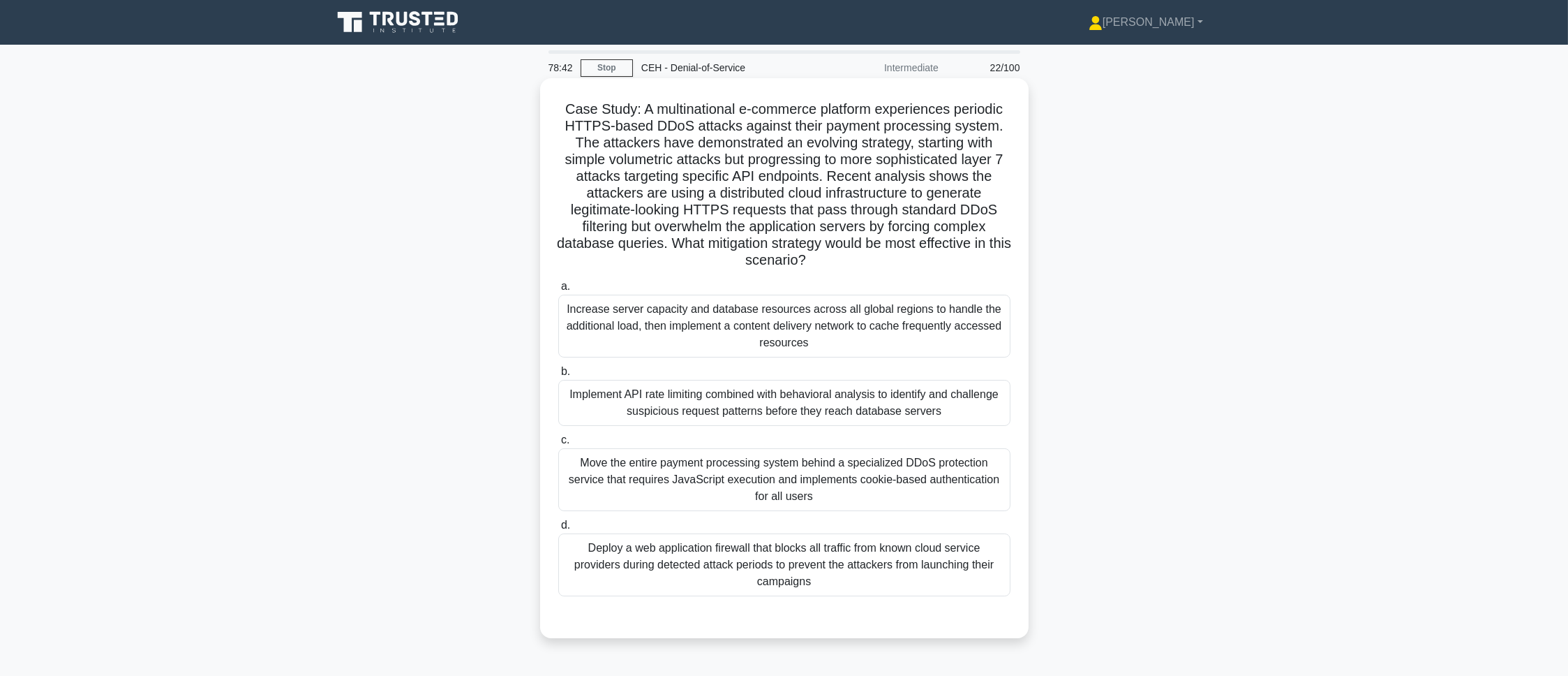
click at [649, 391] on div "Implement API rate limiting combined with behavioral analysis to identify and c…" at bounding box center [784, 402] width 452 height 46
click at [558, 376] on input "b. Implement API rate limiting combined with behavioral analysis to identify an…" at bounding box center [558, 372] width 0 height 9
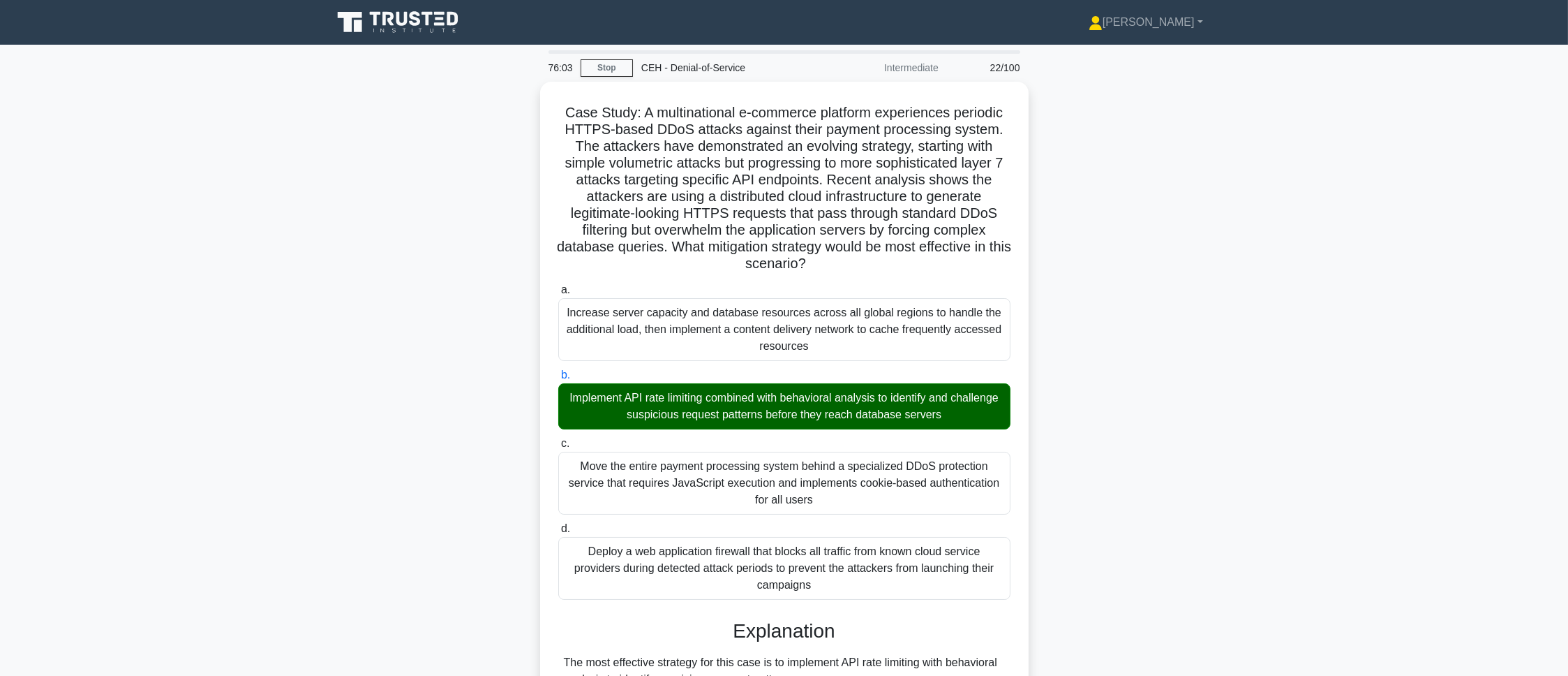
scroll to position [471, 0]
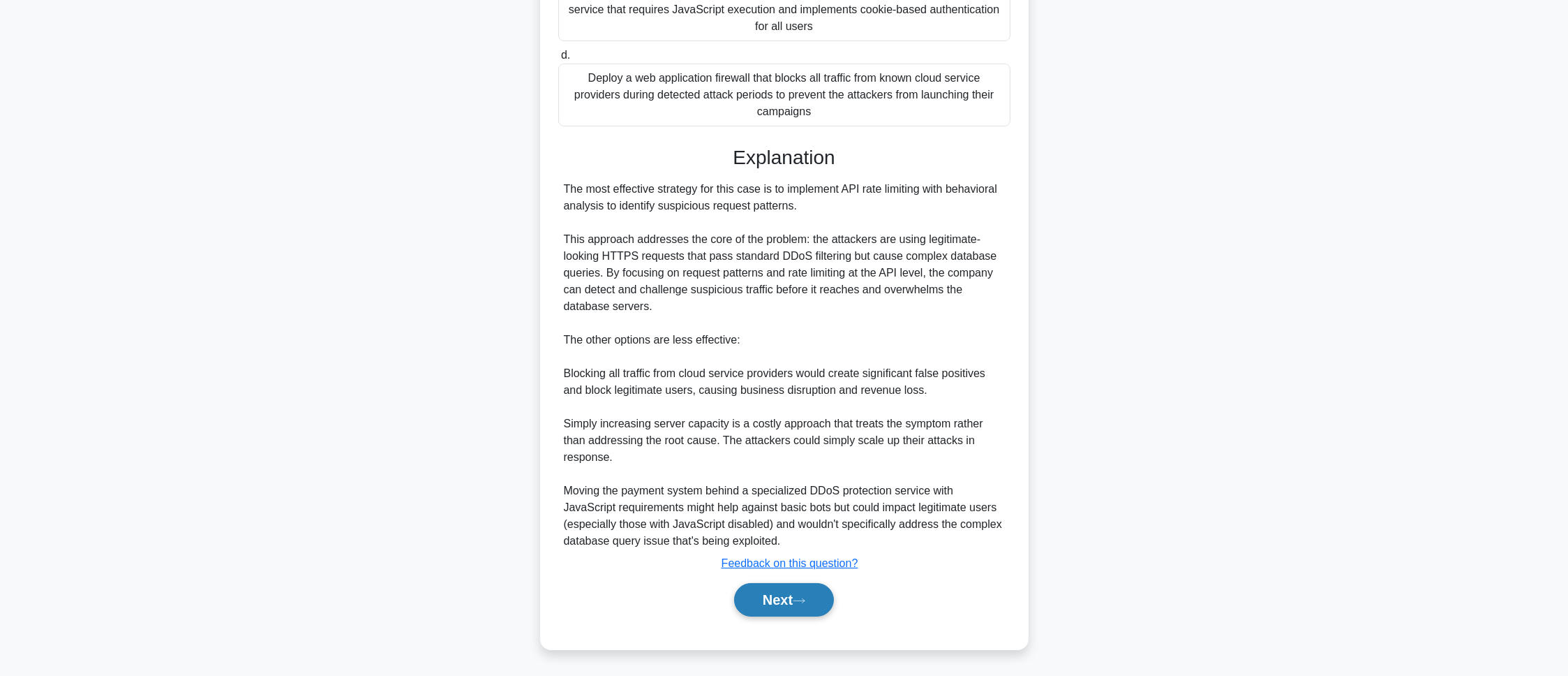
click at [833, 450] on button "Next" at bounding box center [784, 600] width 100 height 34
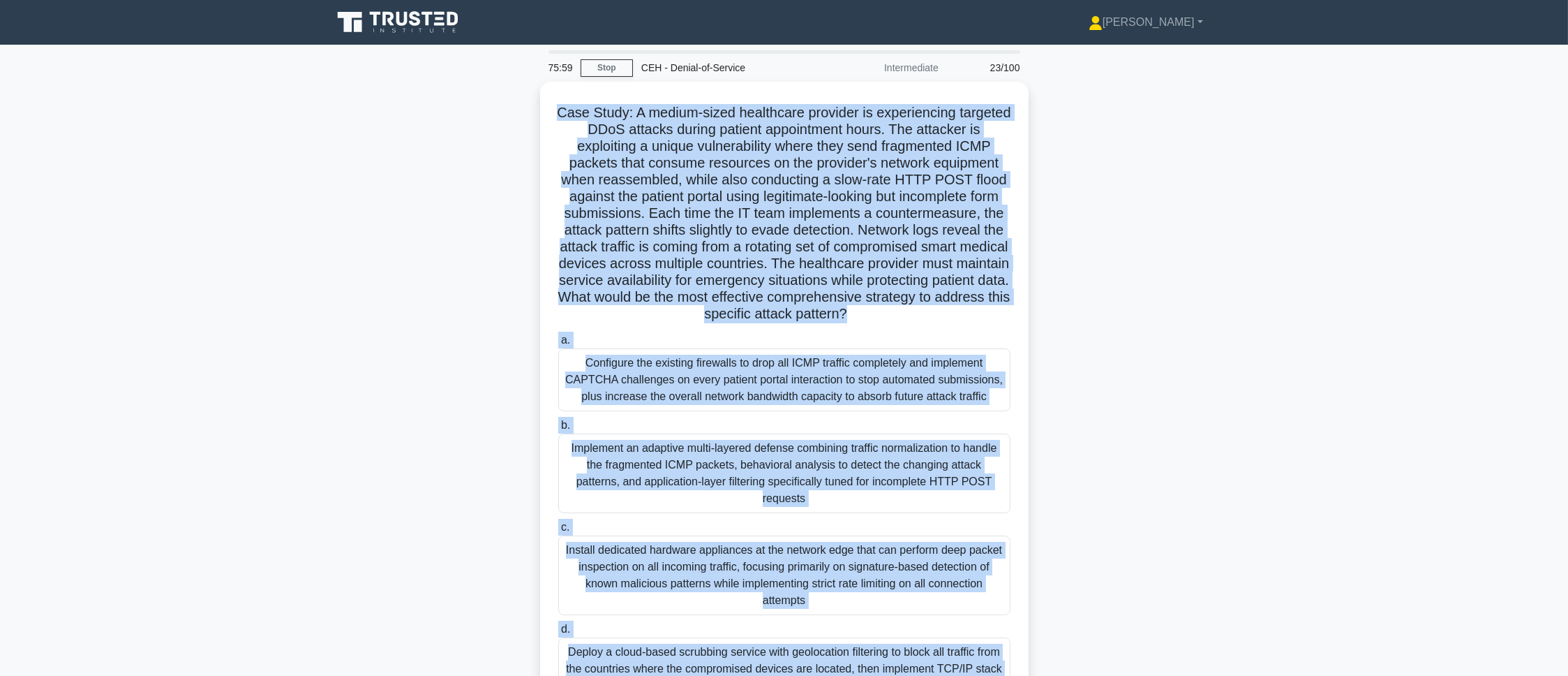
scroll to position [78, 0]
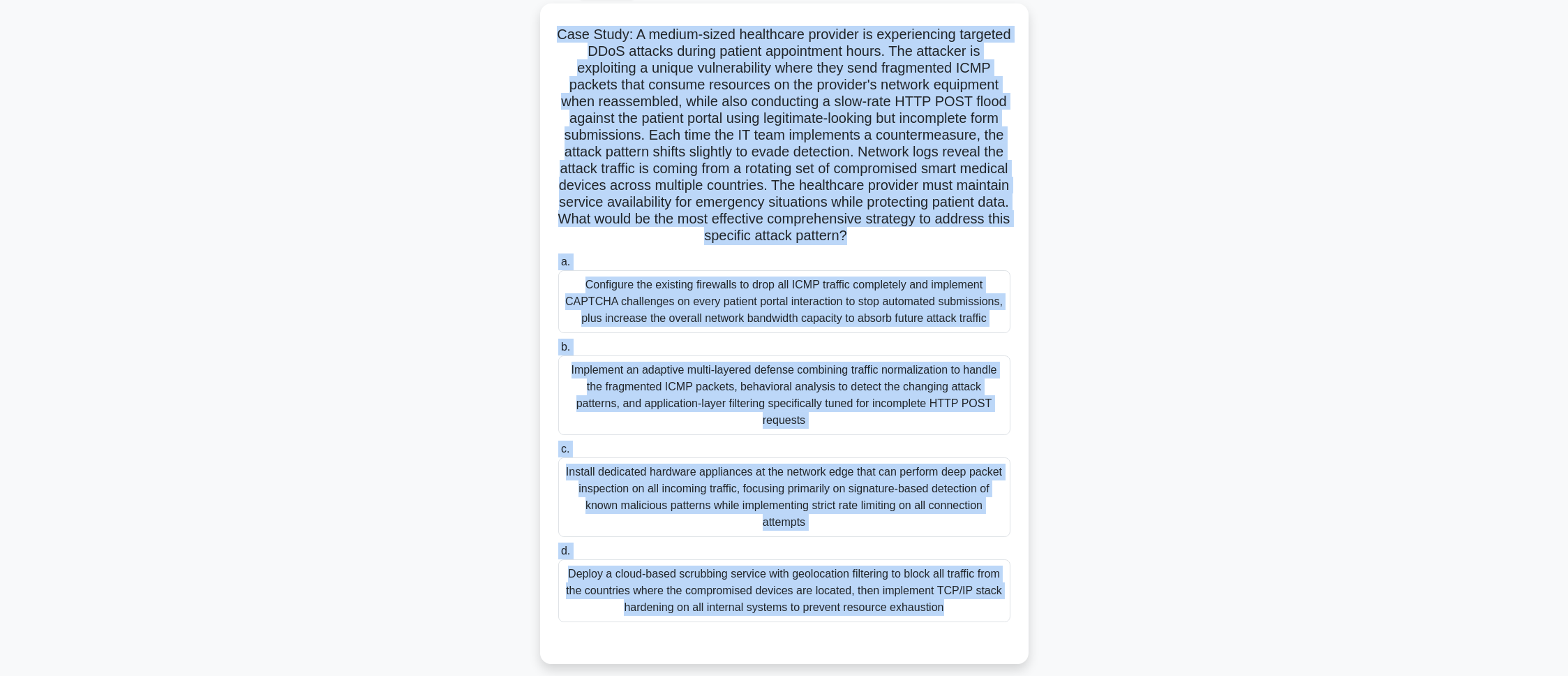
drag, startPoint x: 573, startPoint y: 114, endPoint x: 789, endPoint y: 706, distance: 630.2
click at [789, 450] on html "Pranav Profile Settings Profile" at bounding box center [784, 304] width 1568 height 764
click at [1045, 359] on div "Case Study: A medium-sized healthcare provider is experiencing targeted DDoS at…" at bounding box center [784, 342] width 921 height 677
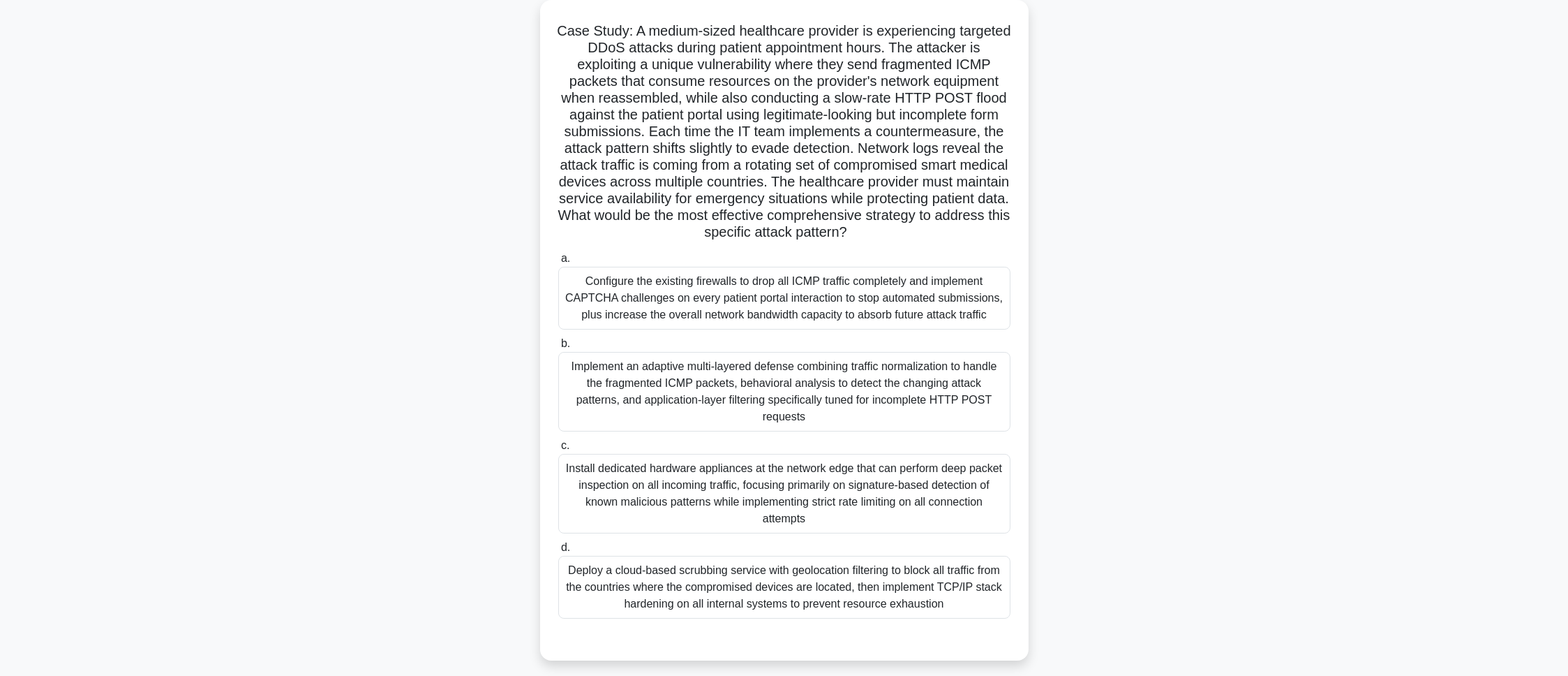
click at [964, 396] on div "Implement an adaptive multi-layered defense combining traffic normalization to …" at bounding box center [784, 391] width 452 height 80
click at [558, 348] on input "b. Implement an adaptive multi-layered defense combining traffic normalization …" at bounding box center [558, 344] width 0 height 9
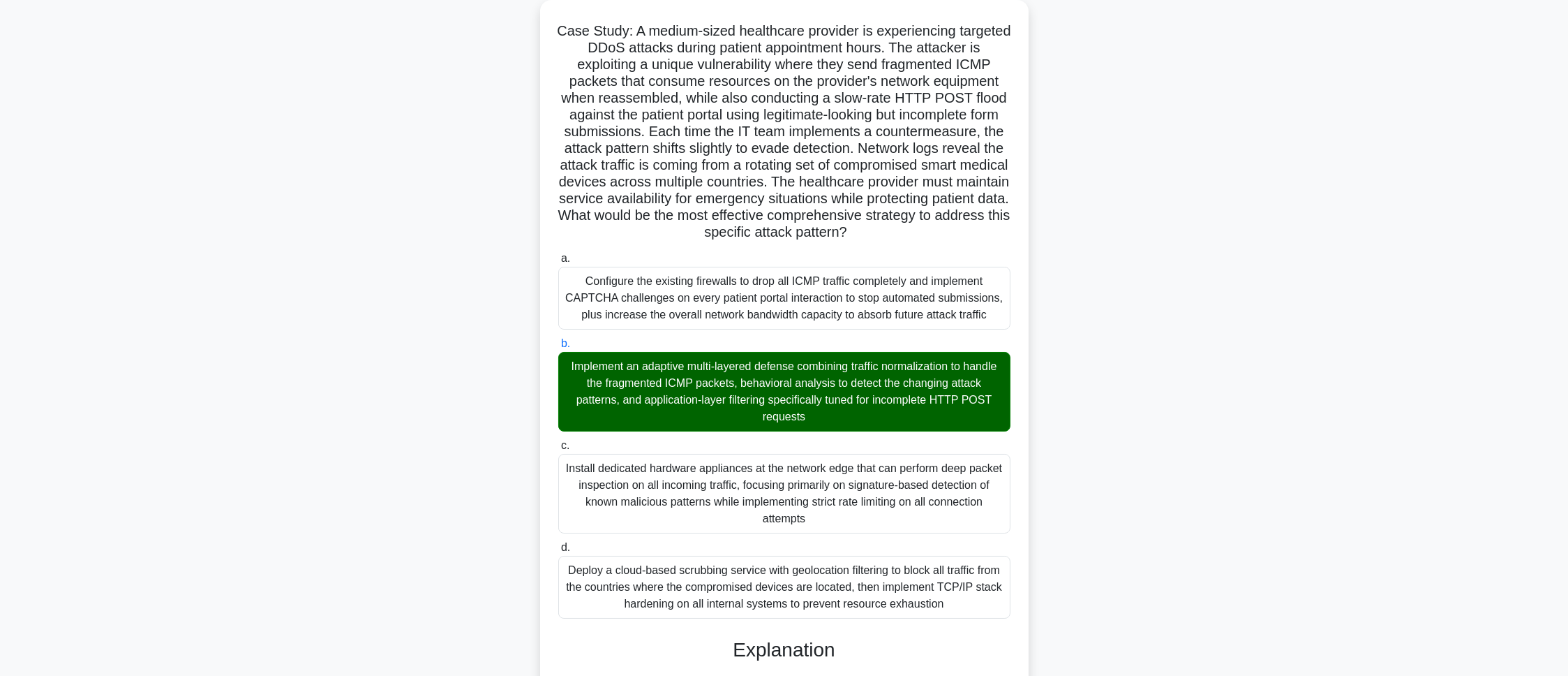
scroll to position [689, 0]
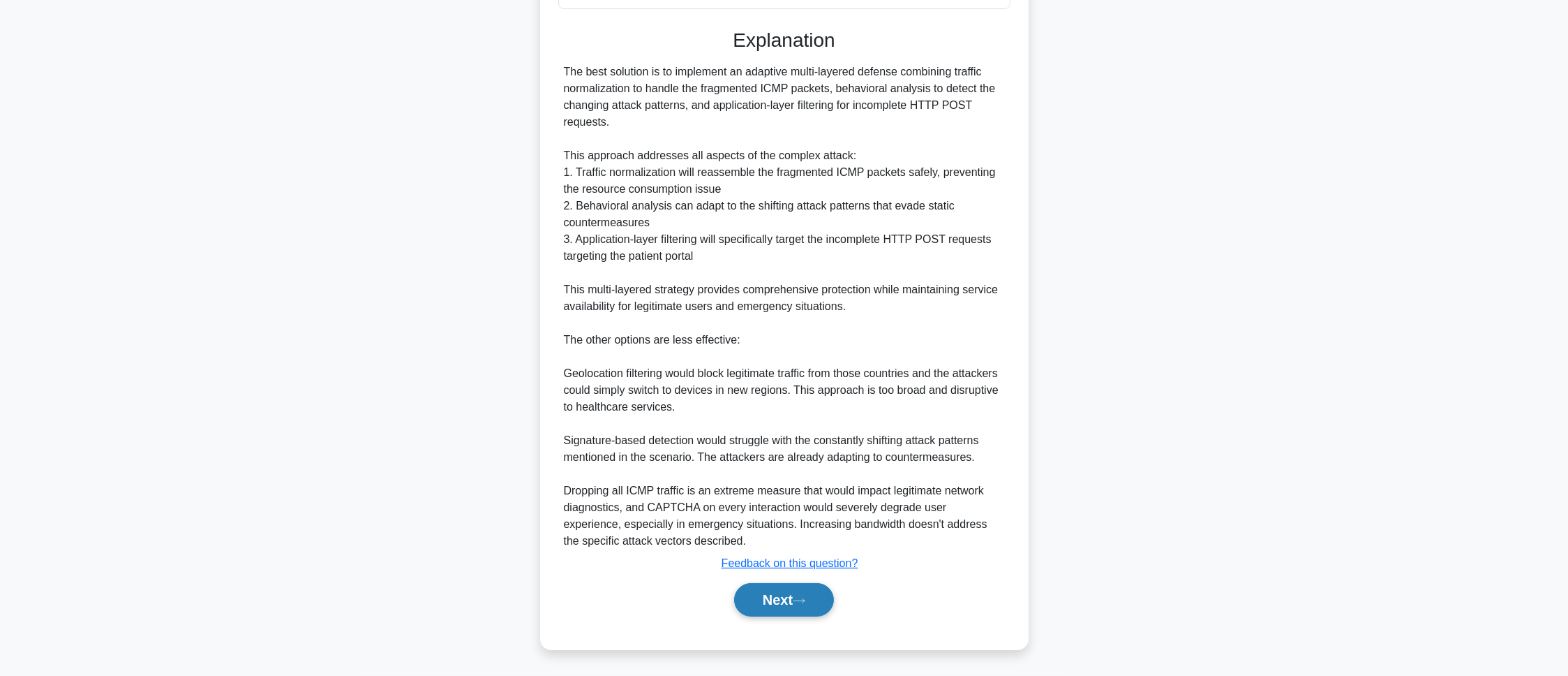
click at [816, 450] on button "Next" at bounding box center [784, 600] width 100 height 34
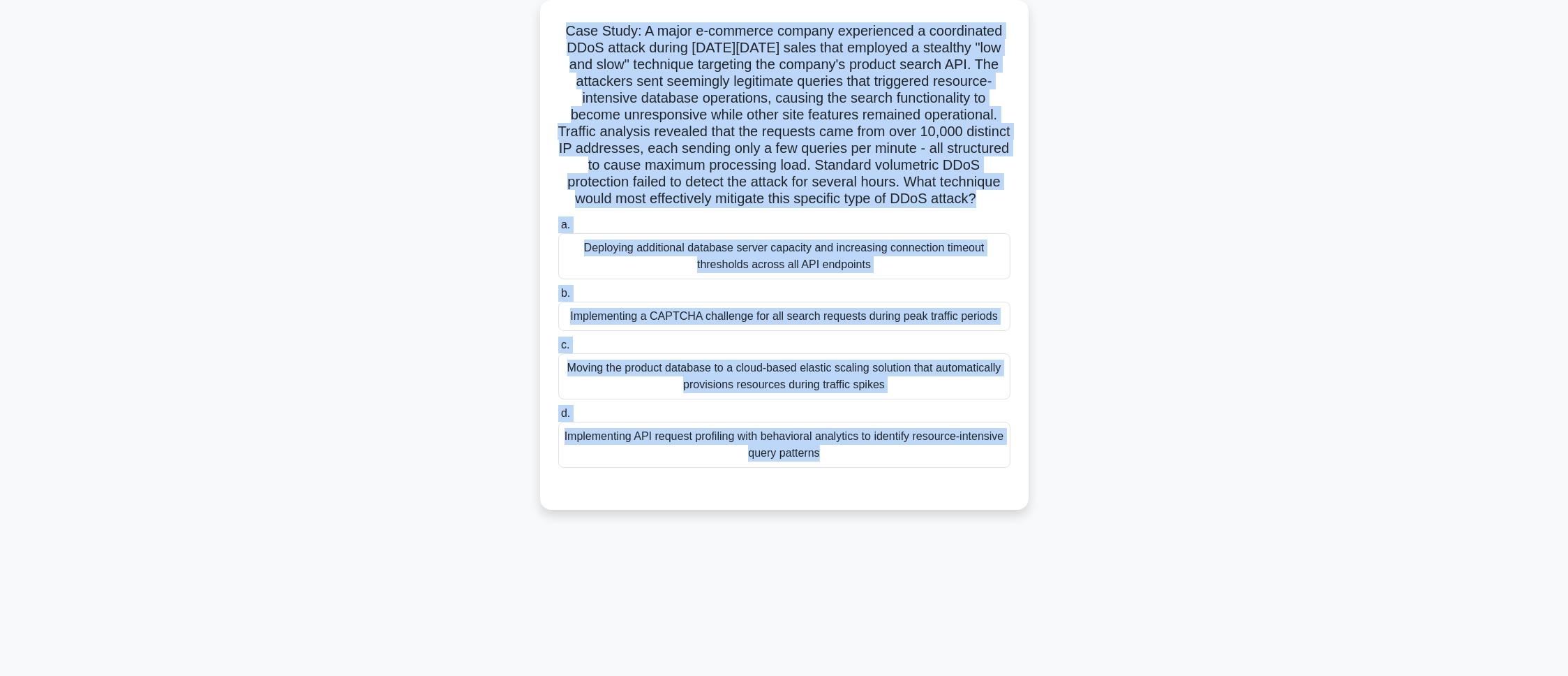
drag, startPoint x: 559, startPoint y: 26, endPoint x: 977, endPoint y: 514, distance: 642.5
click at [977, 450] on div "Case Study: A major e-commerce company experienced a coordinated DDoS attack du…" at bounding box center [784, 255] width 477 height 499
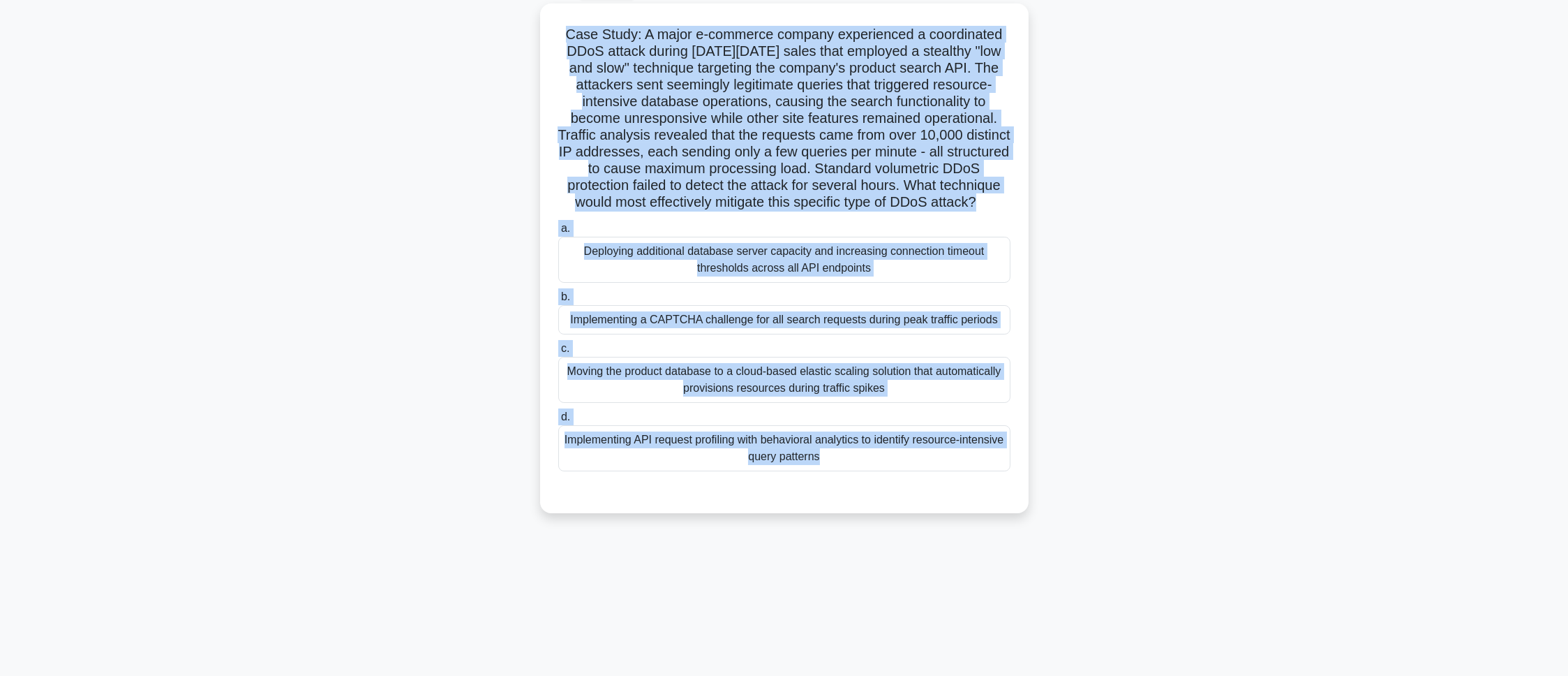
click at [1045, 418] on main "73:30 Stop CEH - Denial-of-Service Intermediate 24/100 .spinner_0XTQ{transform-…" at bounding box center [784, 321] width 1568 height 710
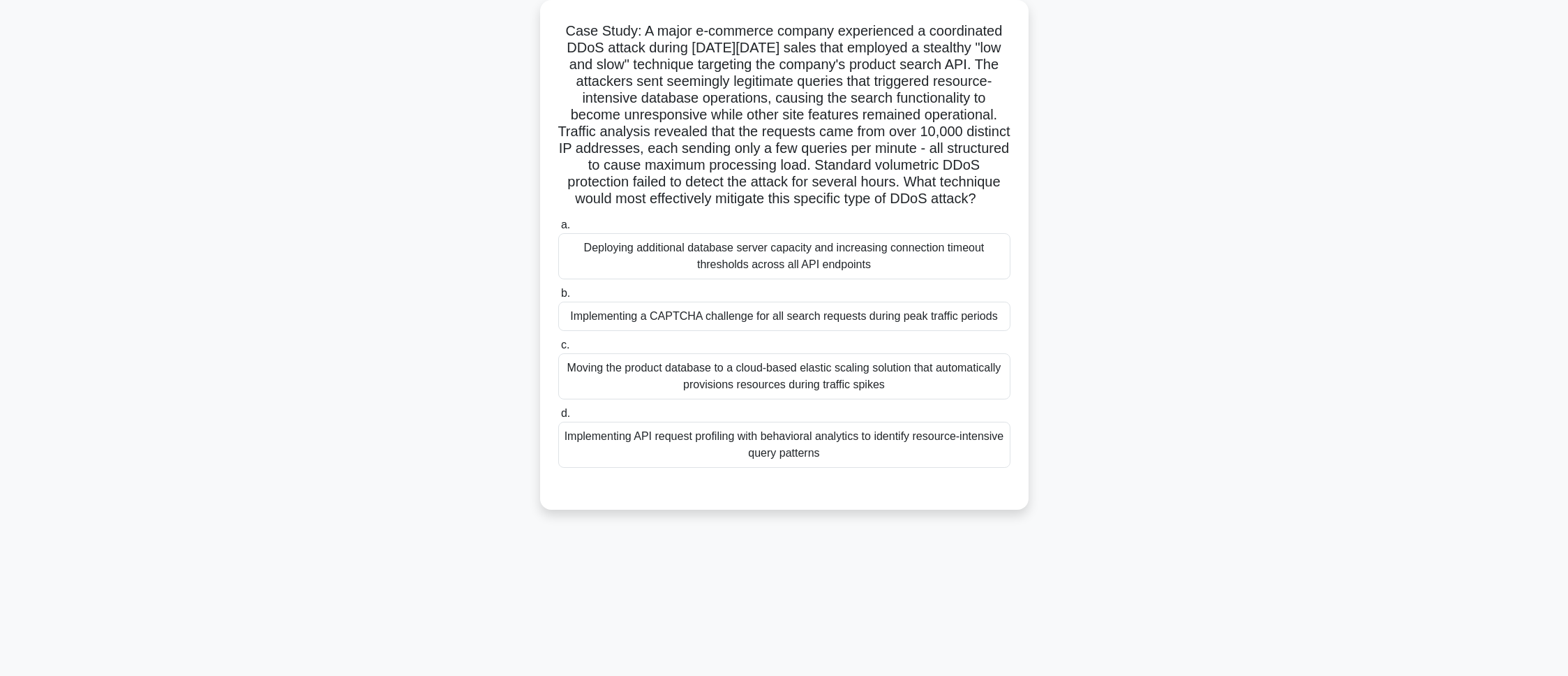
click at [857, 450] on div "Implementing API request profiling with behavioral analytics to identify resour…" at bounding box center [784, 445] width 452 height 46
click at [558, 418] on input "d. Implementing API request profiling with behavioral analytics to identify res…" at bounding box center [558, 413] width 0 height 9
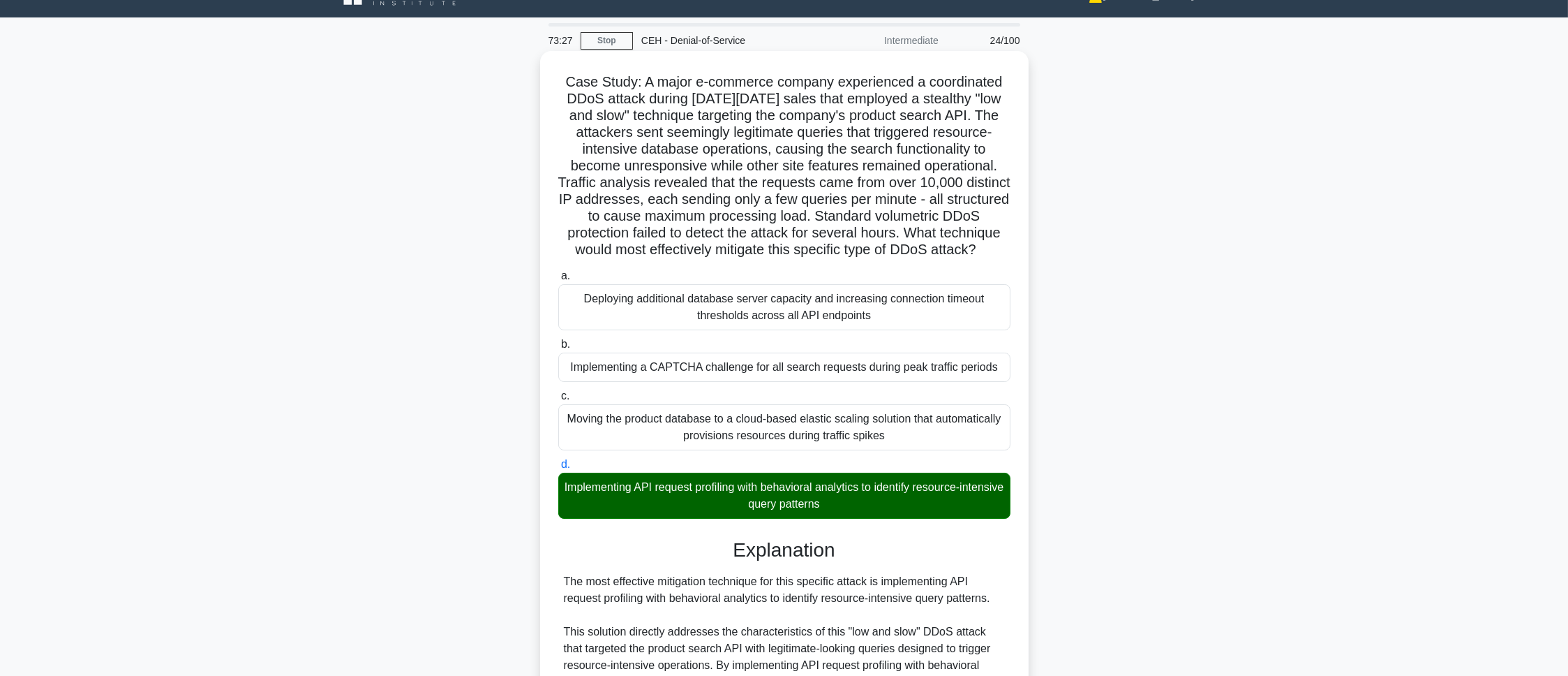
scroll to position [0, 0]
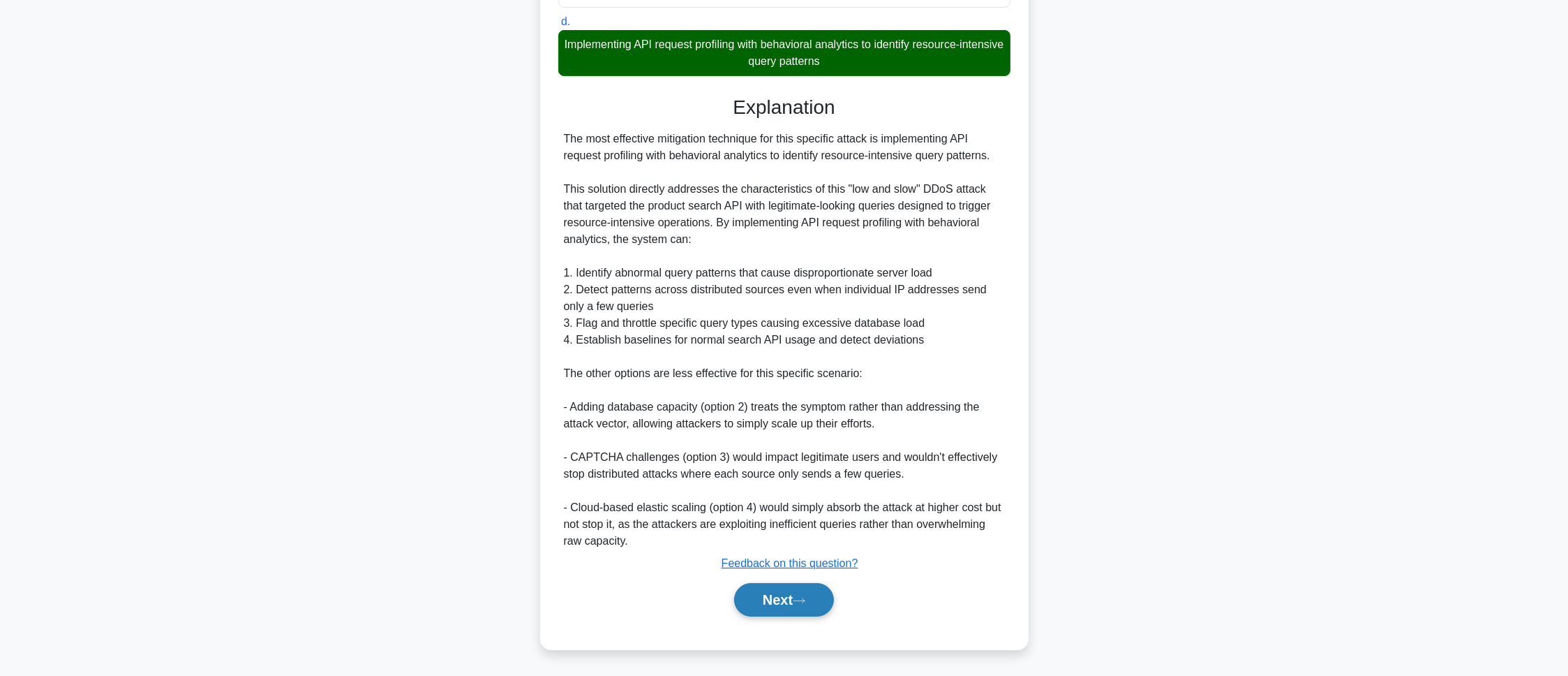
click at [819, 450] on button "Next" at bounding box center [784, 600] width 100 height 34
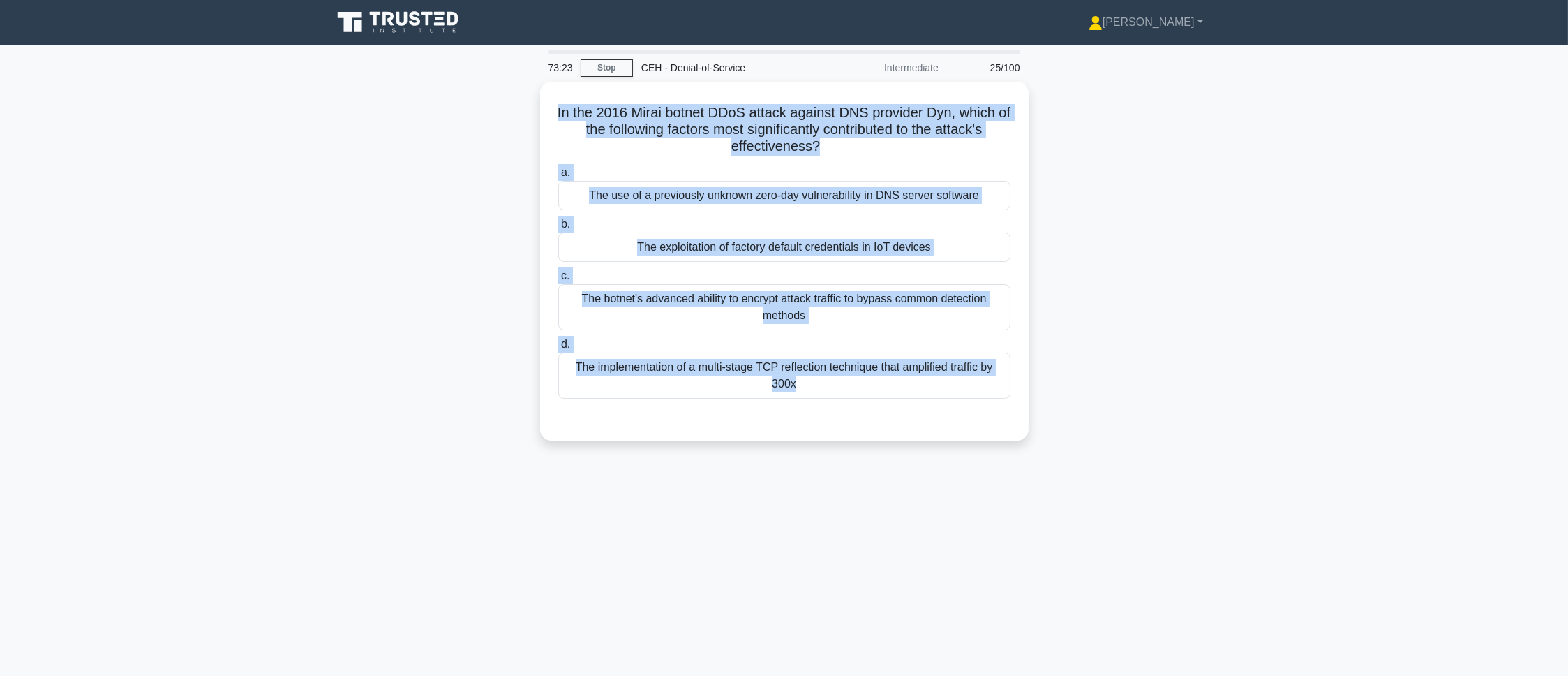
drag, startPoint x: 560, startPoint y: 113, endPoint x: 903, endPoint y: 451, distance: 481.6
click at [903, 450] on div "In the 2016 Mirai botnet DDoS attack against DNS provider Dyn, which of the fol…" at bounding box center [784, 269] width 921 height 375
click at [1045, 278] on div "In the 2016 Mirai botnet DDoS attack against DNS provider Dyn, which of the fol…" at bounding box center [784, 269] width 921 height 375
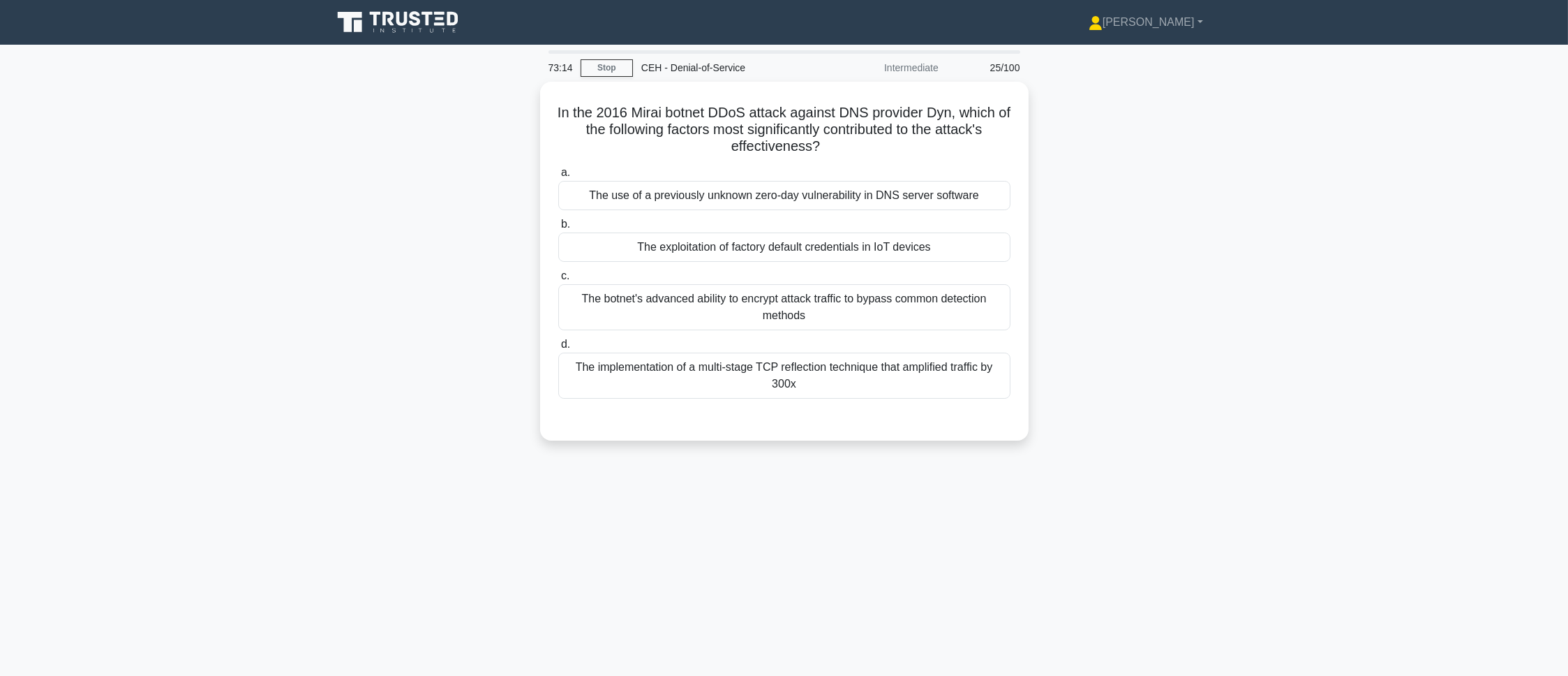
click at [1045, 267] on main "73:14 Stop CEH - Denial-of-Service Intermediate 25/100 In the 2016 Mirai botnet…" at bounding box center [784, 399] width 1568 height 710
click at [920, 251] on div "The exploitation of factory default credentials in IoT devices" at bounding box center [784, 244] width 452 height 29
click at [558, 226] on input "b. The exploitation of factory default credentials in IoT devices" at bounding box center [558, 220] width 0 height 9
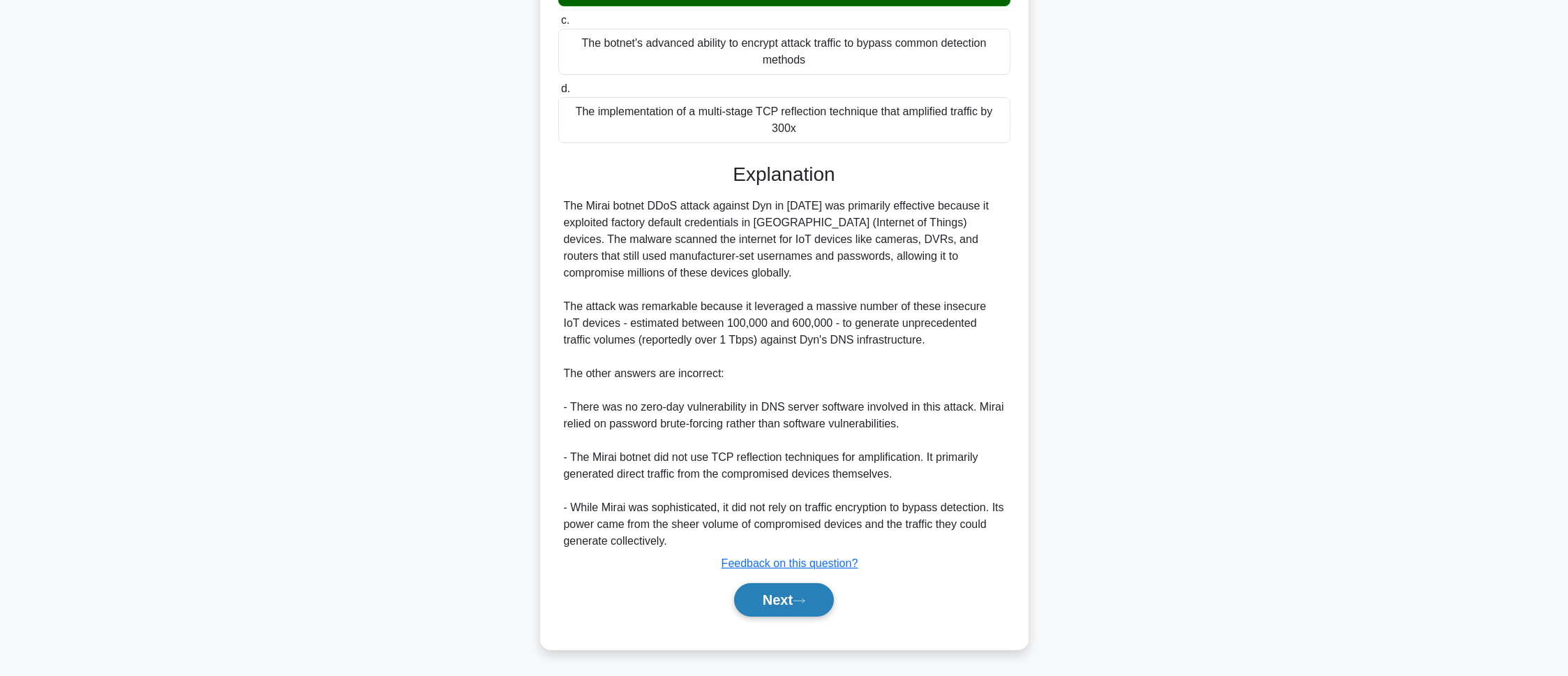
click at [820, 450] on button "Next" at bounding box center [784, 600] width 100 height 34
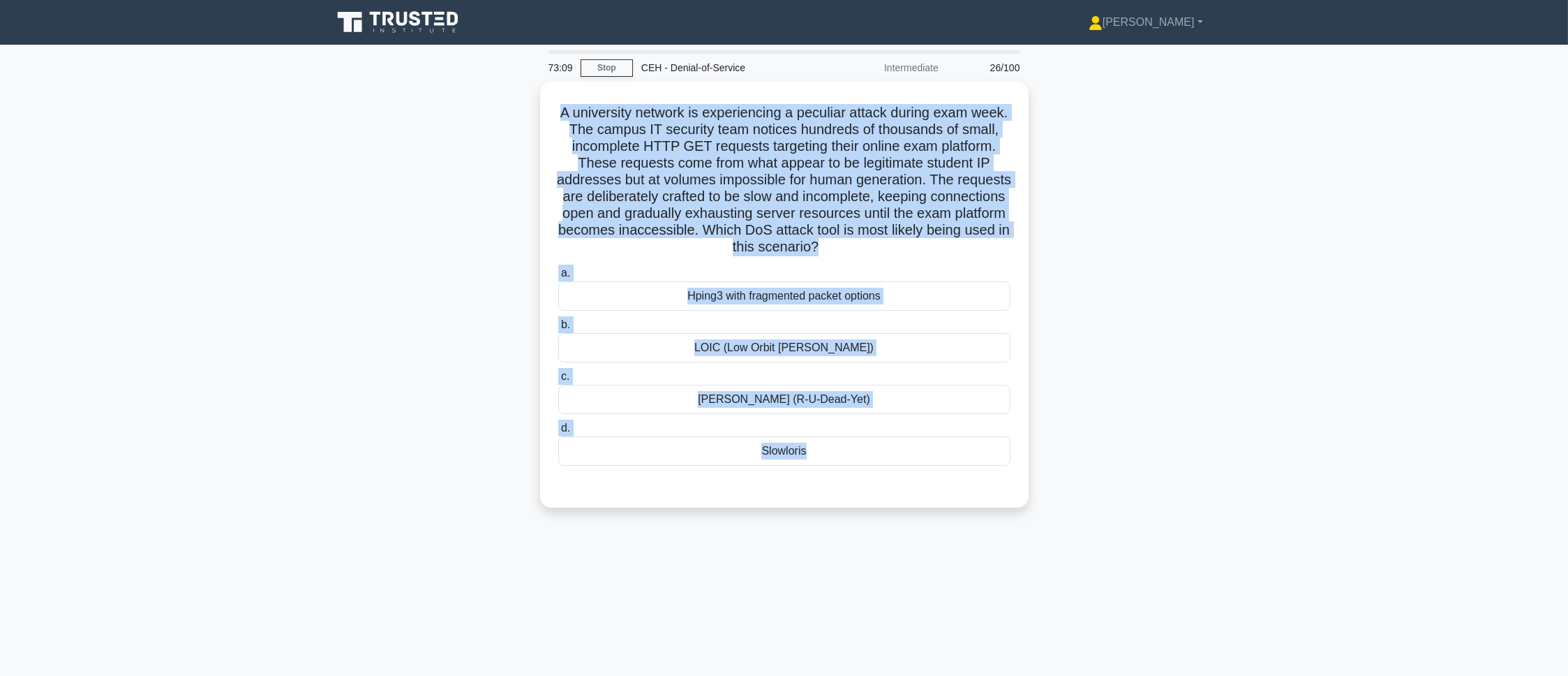
drag, startPoint x: 563, startPoint y: 104, endPoint x: 1013, endPoint y: 584, distance: 658.0
click at [1013, 450] on div "73:09 Stop CEH - Denial-of-Service Intermediate 26/100 A university network is …" at bounding box center [784, 399] width 921 height 698
click at [997, 450] on div "73:05 Stop CEH - Denial-of-Service Intermediate 26/100 A university network is …" at bounding box center [784, 399] width 921 height 698
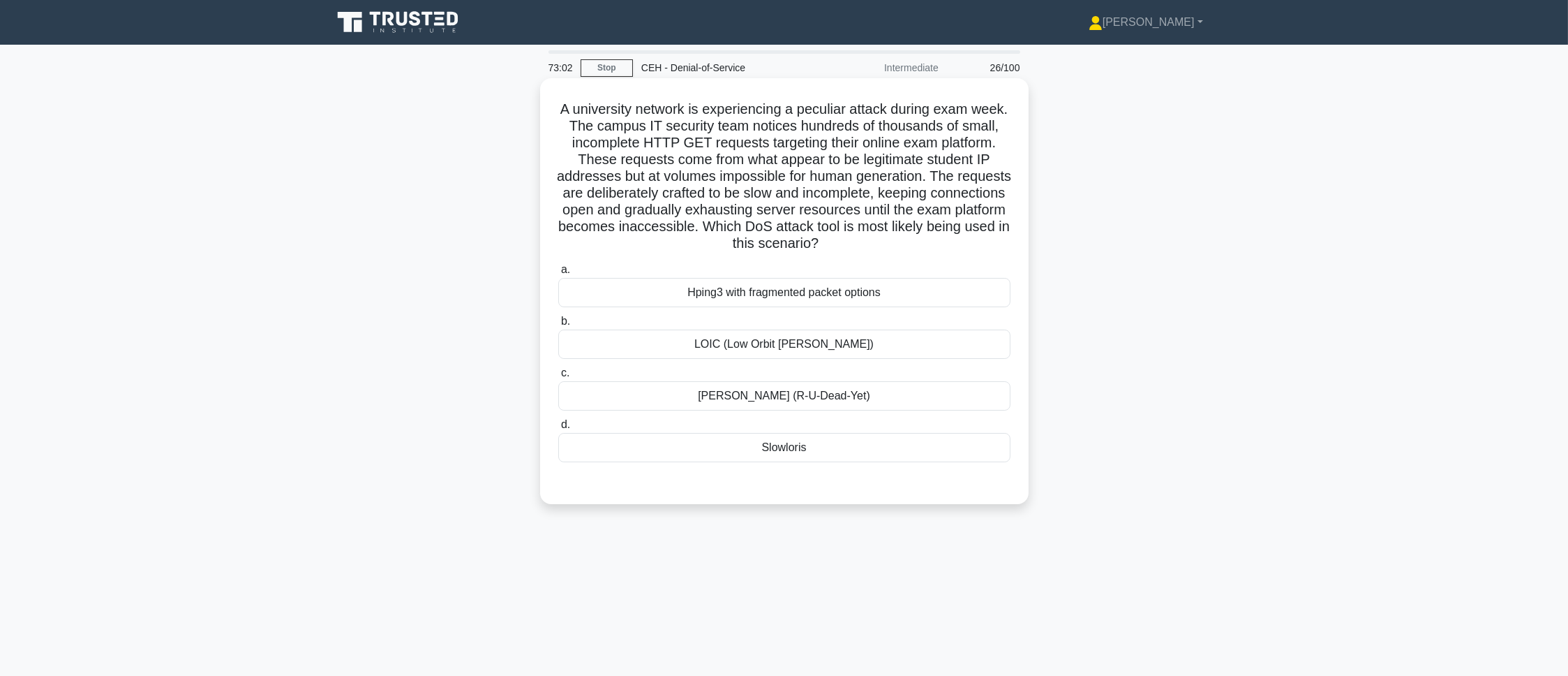
click at [673, 450] on div "a. Hping3 with fragmented packet options b. LOIC (Low Orbit Ion Cannon) c. d." at bounding box center [784, 373] width 455 height 229
click at [673, 450] on div "a. Hping3 with fragmented packet options b. LOIC (Low Orbit Ion Cannon) c. d." at bounding box center [784, 361] width 469 height 207
click at [673, 450] on div "Slowloris" at bounding box center [784, 448] width 452 height 29
click at [558, 429] on input "d. Slowloris" at bounding box center [558, 425] width 0 height 9
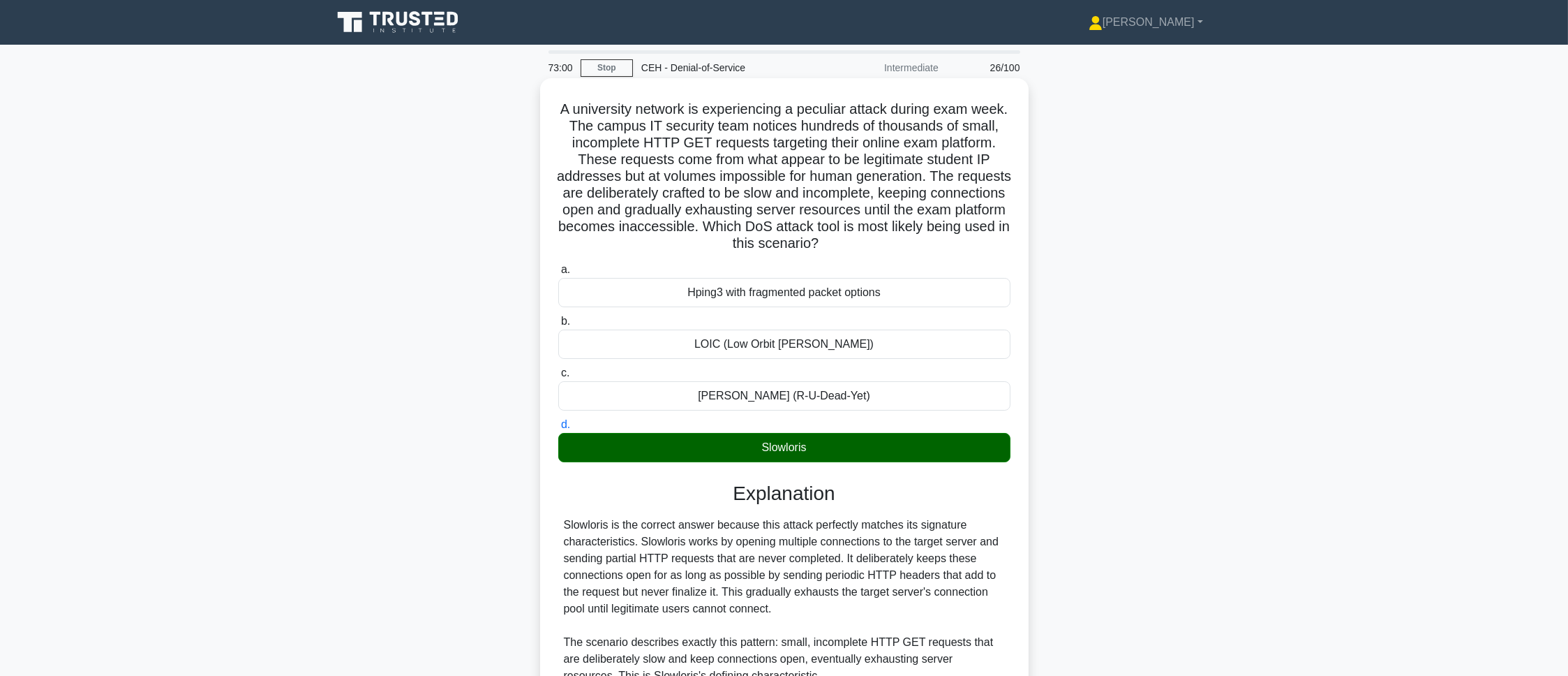
scroll to position [388, 0]
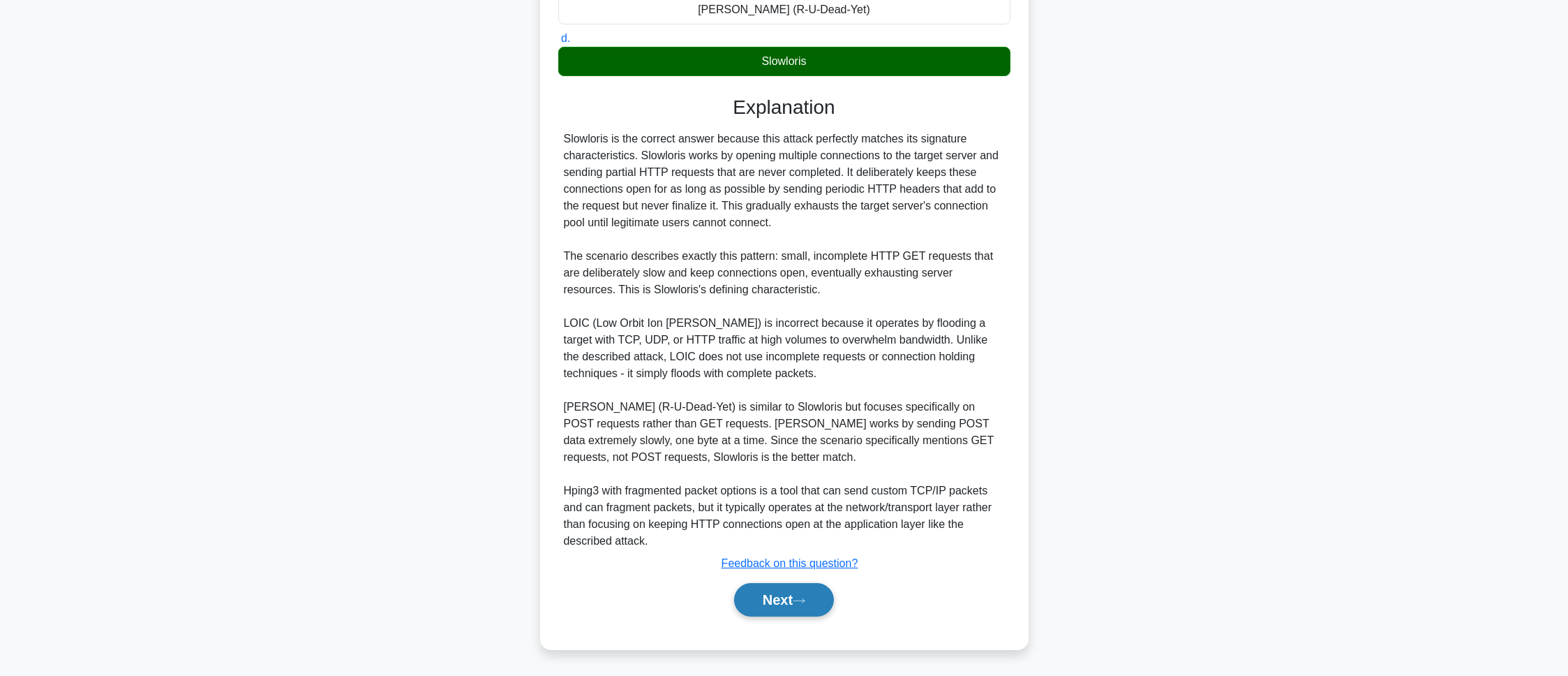
click at [814, 450] on button "Next" at bounding box center [784, 600] width 100 height 34
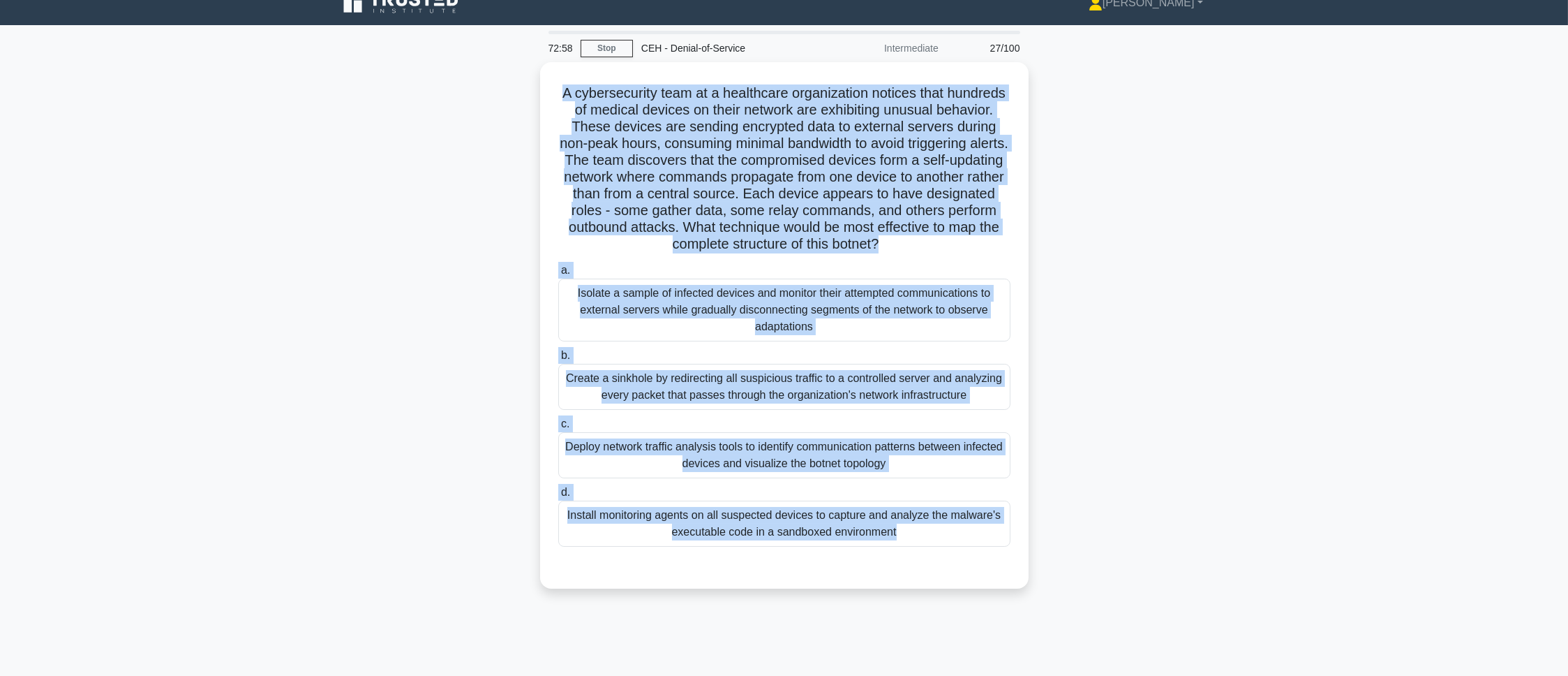
scroll to position [64, 0]
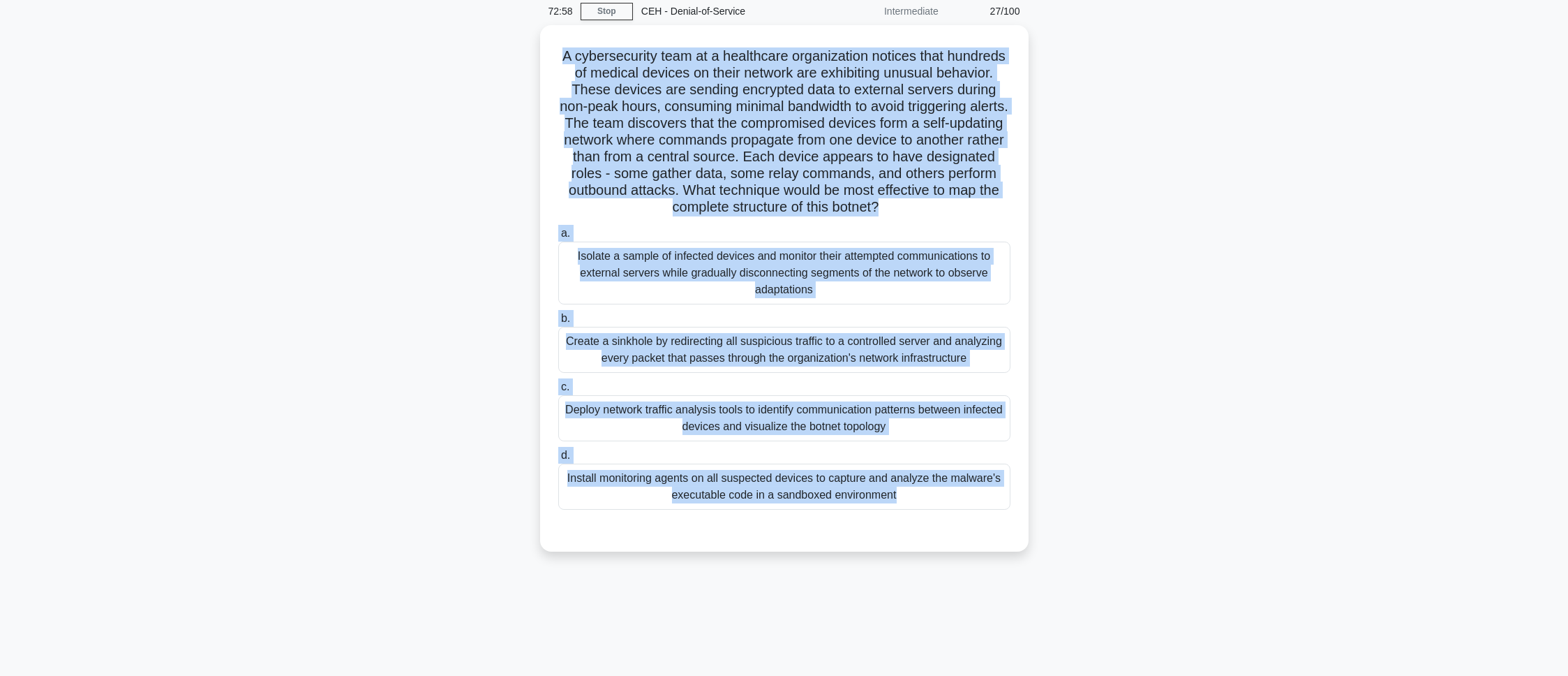
drag, startPoint x: 546, startPoint y: 102, endPoint x: 972, endPoint y: 665, distance: 706.0
click at [972, 450] on div "72:58 Stop CEH - Denial-of-Service Intermediate 27/100 .spinner_0XTQ{transform-…" at bounding box center [784, 342] width 921 height 698
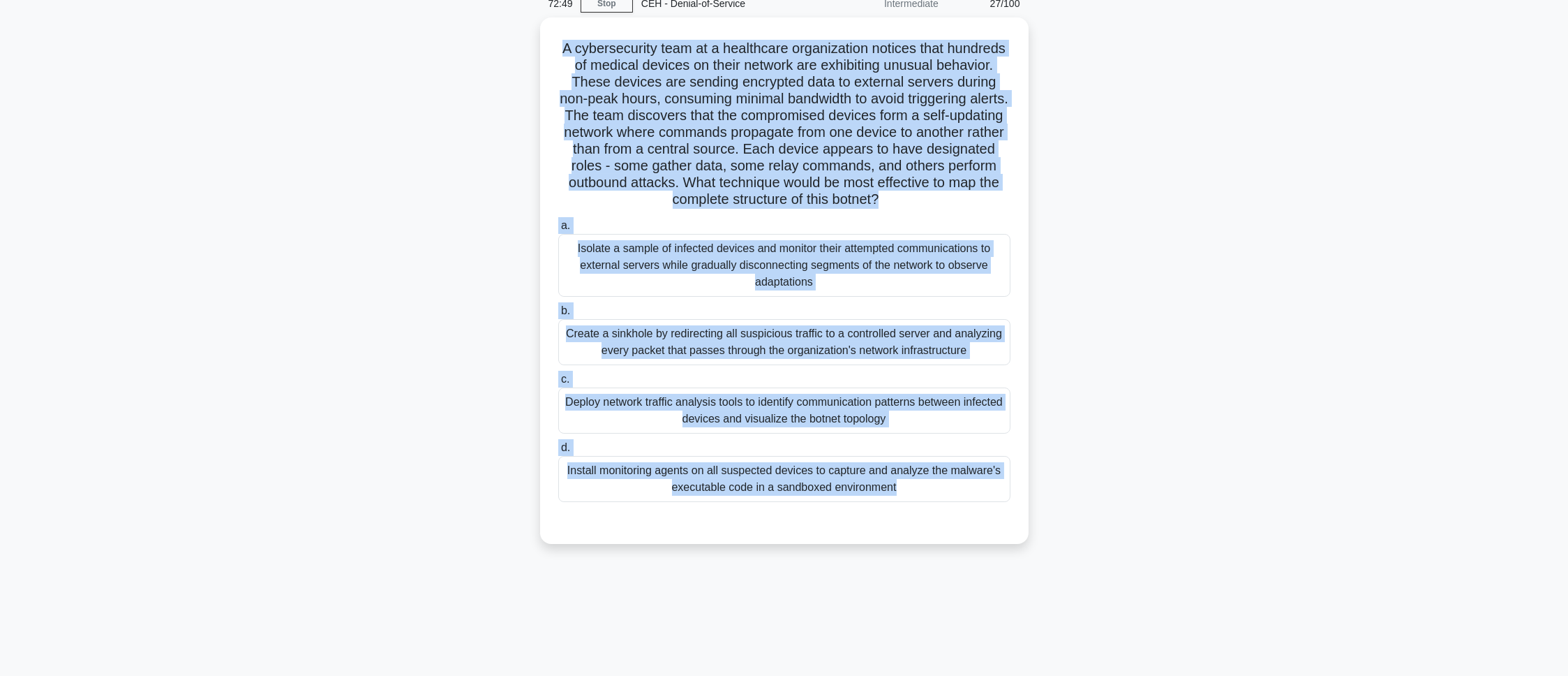
click at [1045, 376] on main "72:49 Stop CEH - Denial-of-Service Intermediate 27/100 .spinner_0XTQ{transform-…" at bounding box center [784, 335] width 1568 height 710
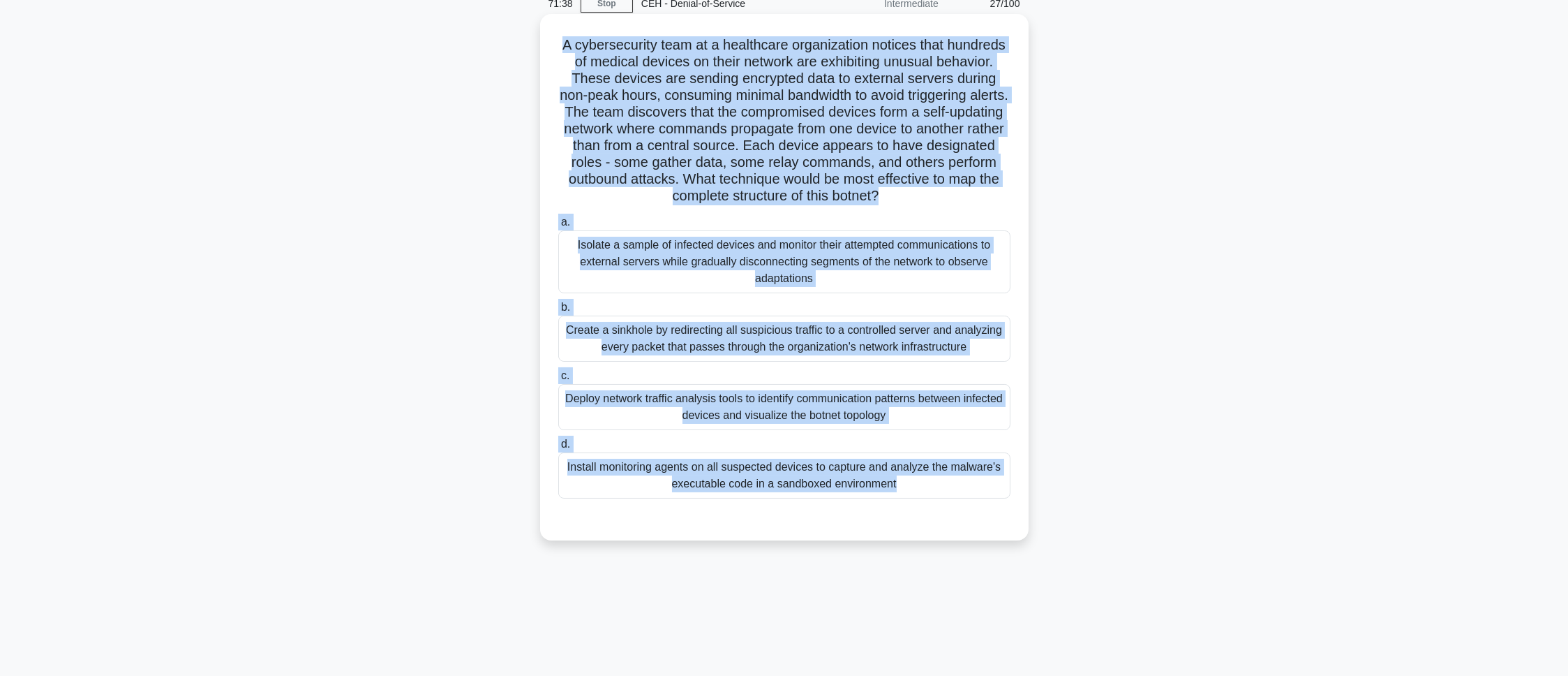
drag, startPoint x: 583, startPoint y: 42, endPoint x: 901, endPoint y: 534, distance: 585.8
click at [901, 450] on div "A cybersecurity team at a healthcare organization notices that hundreds of medi…" at bounding box center [784, 277] width 477 height 515
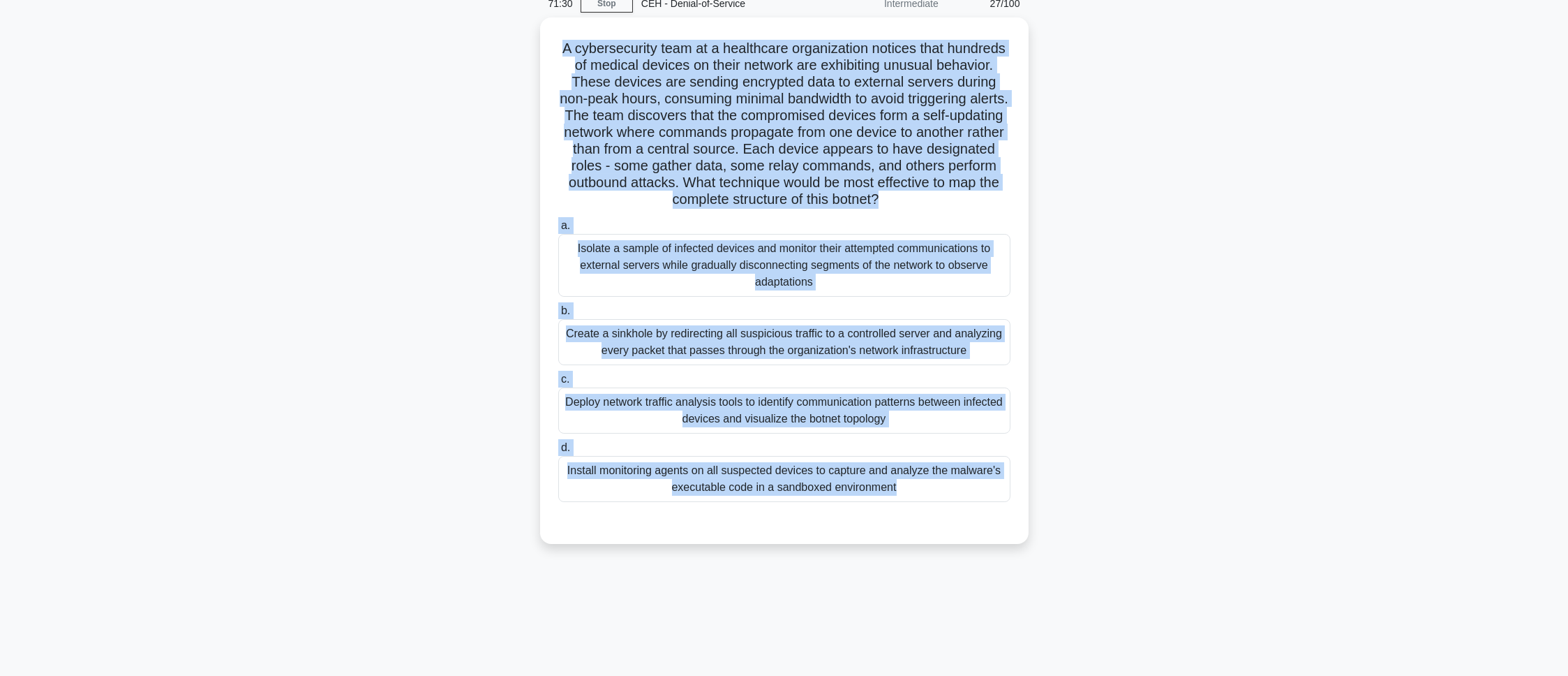
click at [1045, 144] on div "A cybersecurity team at a healthcare organization notices that hundreds of medi…" at bounding box center [784, 289] width 921 height 543
click at [1045, 361] on main "71:28 Stop CEH - Denial-of-Service Intermediate 27/100 .spinner_0XTQ{transform-…" at bounding box center [784, 335] width 1568 height 710
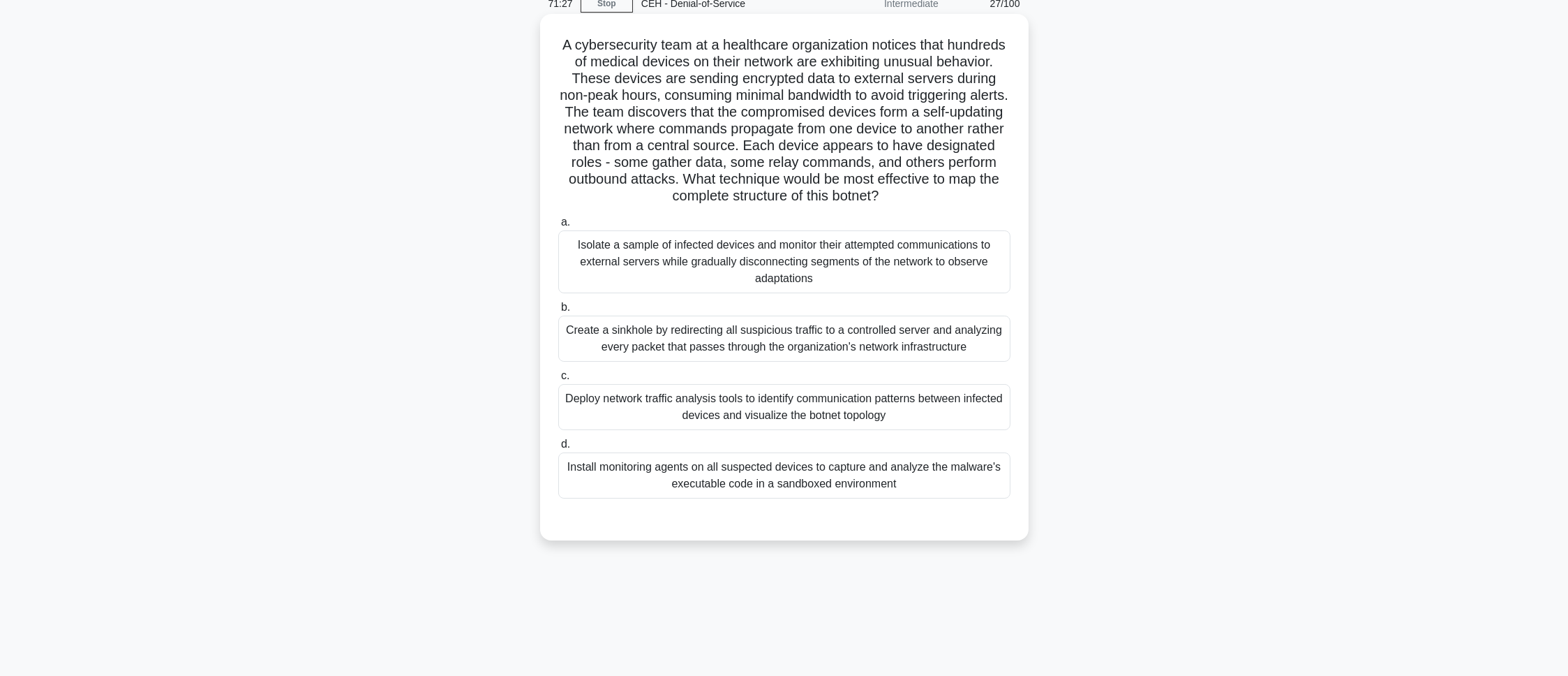
click at [927, 422] on div "Deploy network traffic analysis tools to identify communication patterns betwee…" at bounding box center [784, 407] width 452 height 46
click at [558, 380] on input "c. Deploy network traffic analysis tools to identify communication patterns bet…" at bounding box center [558, 376] width 0 height 9
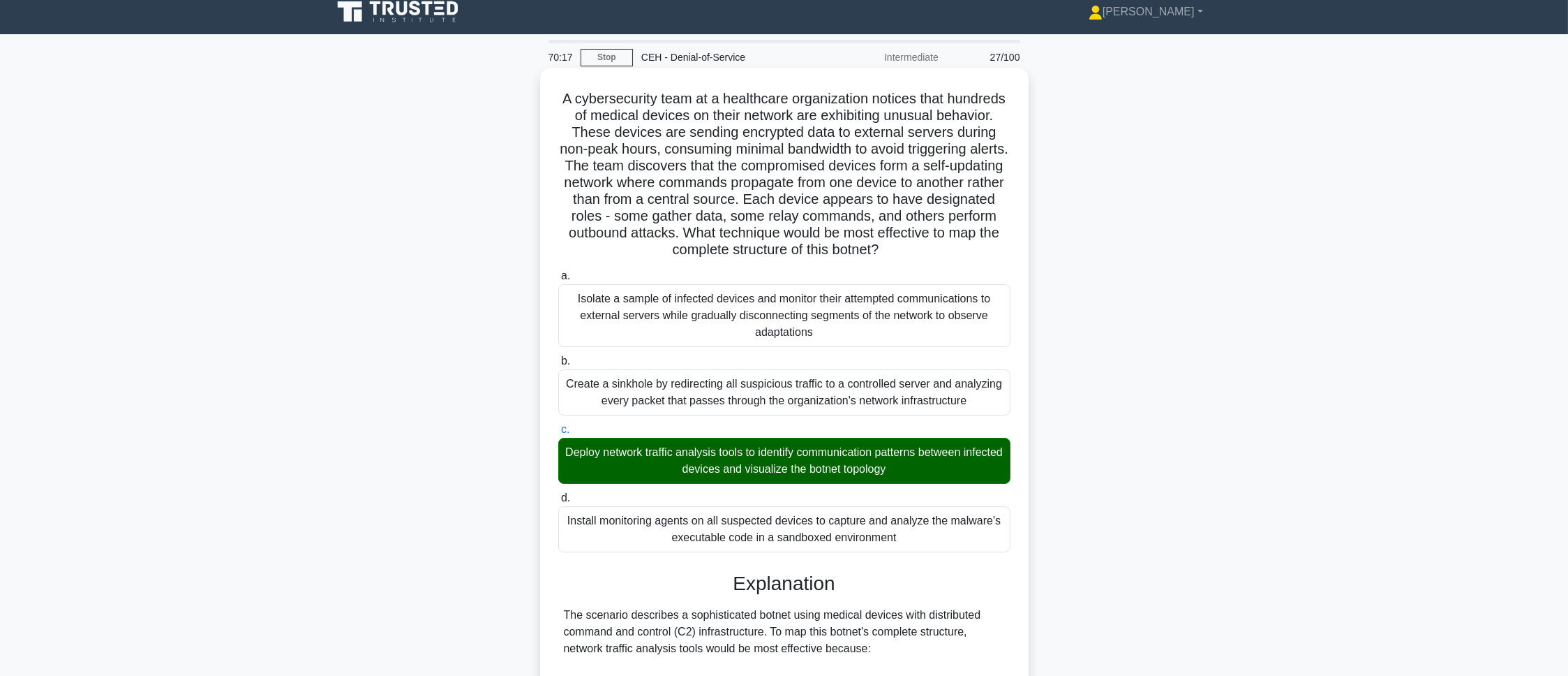
scroll to position [0, 0]
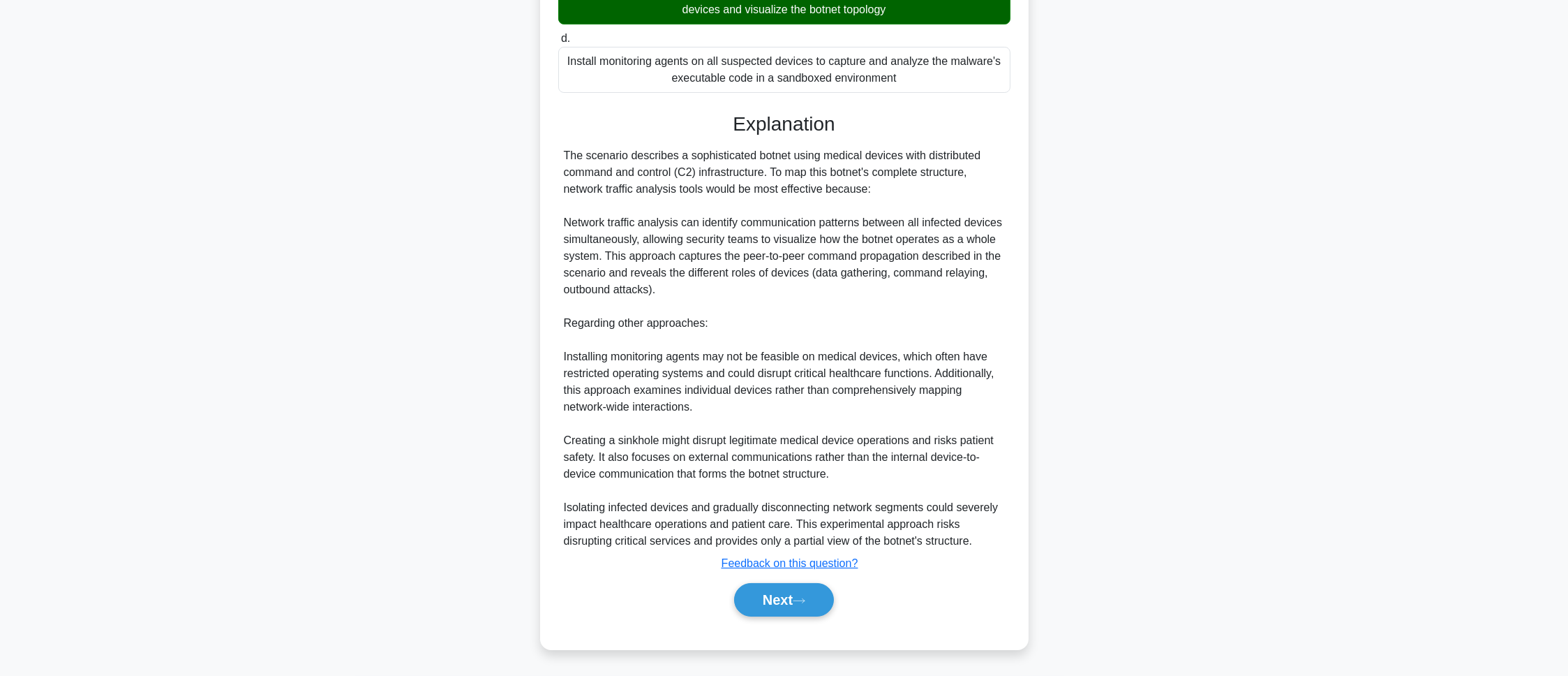
drag, startPoint x: 779, startPoint y: 596, endPoint x: 765, endPoint y: 538, distance: 59.7
click at [779, 450] on button "Next" at bounding box center [784, 600] width 100 height 34
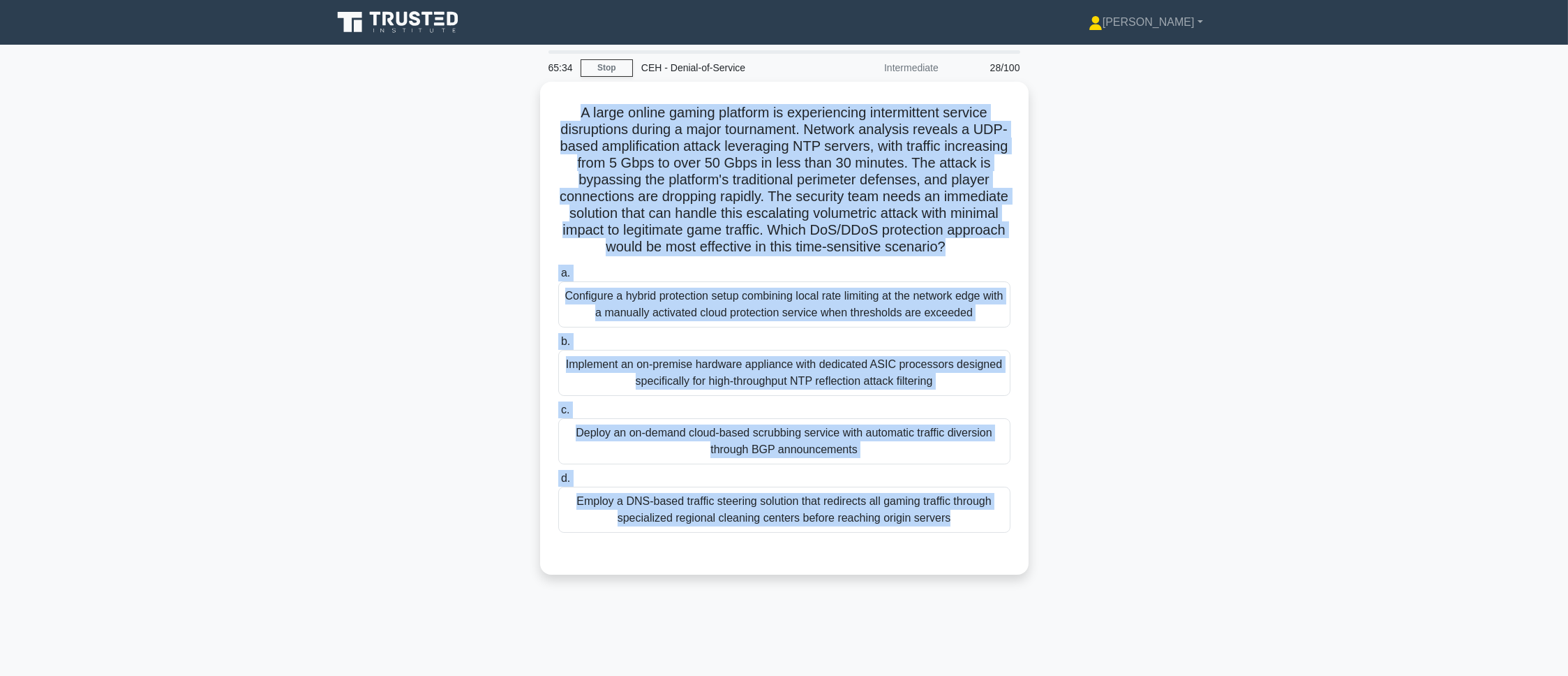
drag, startPoint x: 565, startPoint y: 104, endPoint x: 854, endPoint y: 616, distance: 587.9
click at [854, 450] on div "65:34 Stop CEH - Denial-of-Service Intermediate 28/100 .spinner_0XTQ{transform-…" at bounding box center [784, 399] width 921 height 698
click at [1045, 226] on div "A large online gaming platform is experiencing intermittent service disruptions…" at bounding box center [784, 337] width 921 height 510
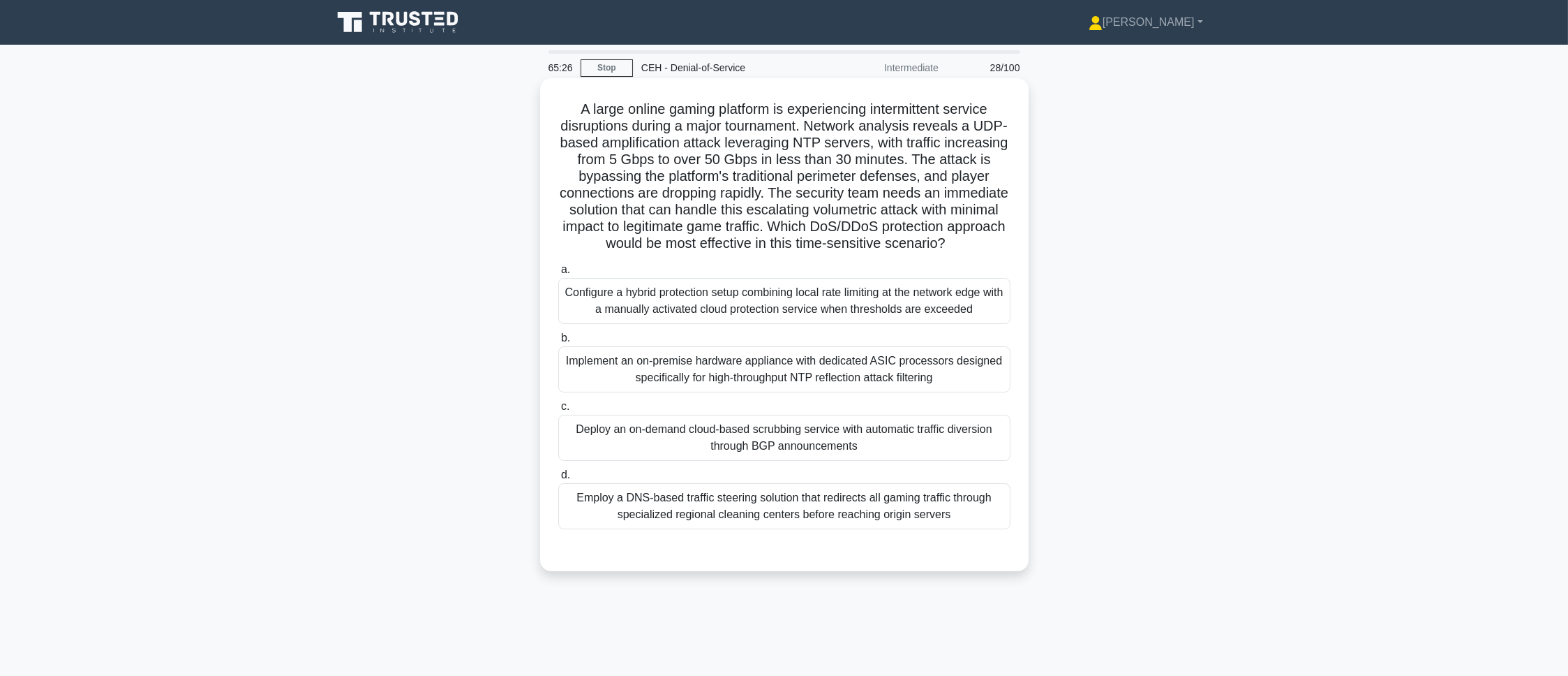
click at [805, 441] on div "Deploy an on-demand cloud-based scrubbing service with automatic traffic divers…" at bounding box center [784, 437] width 452 height 46
click at [558, 411] on input "c. Deploy an on-demand cloud-based scrubbing service with automatic traffic div…" at bounding box center [558, 407] width 0 height 9
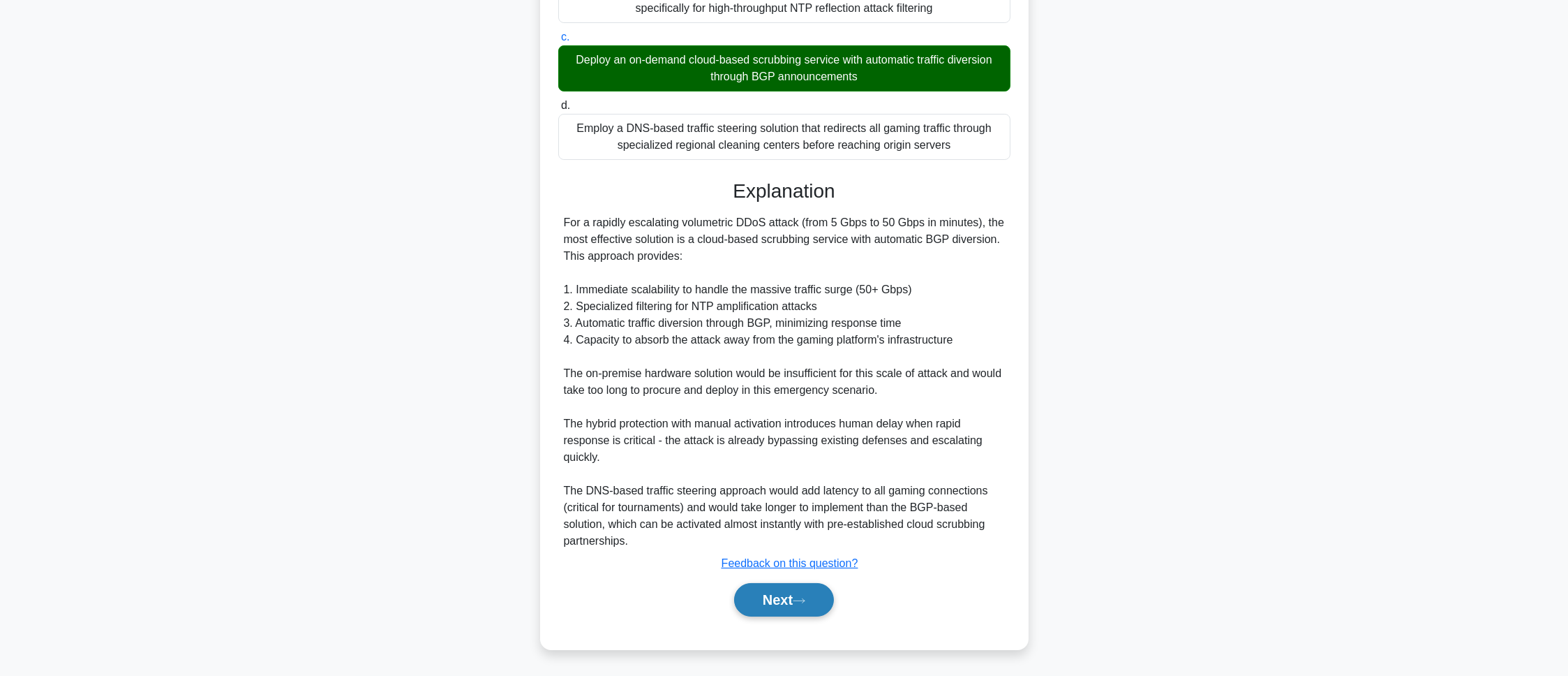
click at [805, 450] on button "Next" at bounding box center [784, 600] width 100 height 34
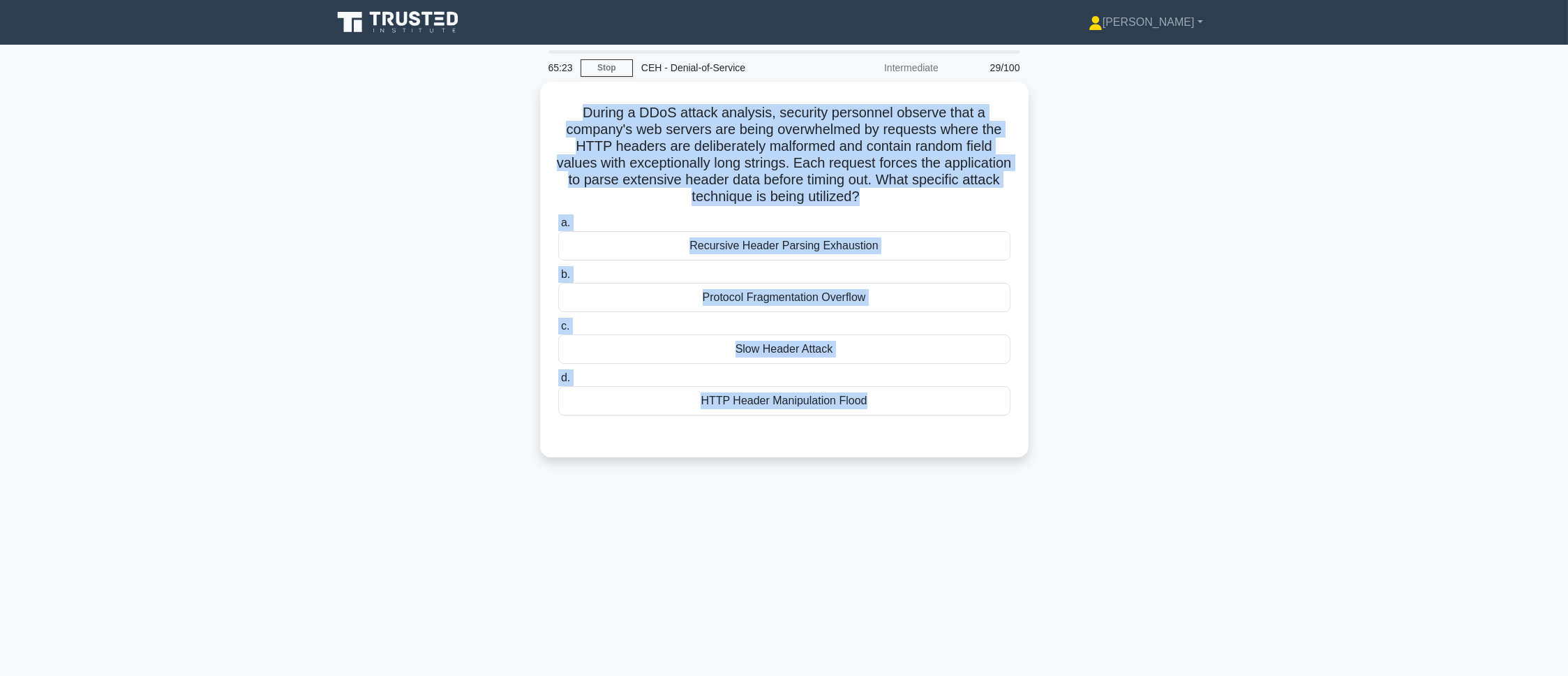
drag, startPoint x: 565, startPoint y: 96, endPoint x: 944, endPoint y: 488, distance: 545.3
click at [944, 450] on div "65:23 Stop CEH - Denial-of-Service Intermediate 29/100 During a DDoS attack ana…" at bounding box center [784, 399] width 921 height 698
click at [1045, 421] on main "65:16 Stop CEH - Denial-of-Service Intermediate 29/100 During a DDoS attack ana…" at bounding box center [784, 399] width 1568 height 710
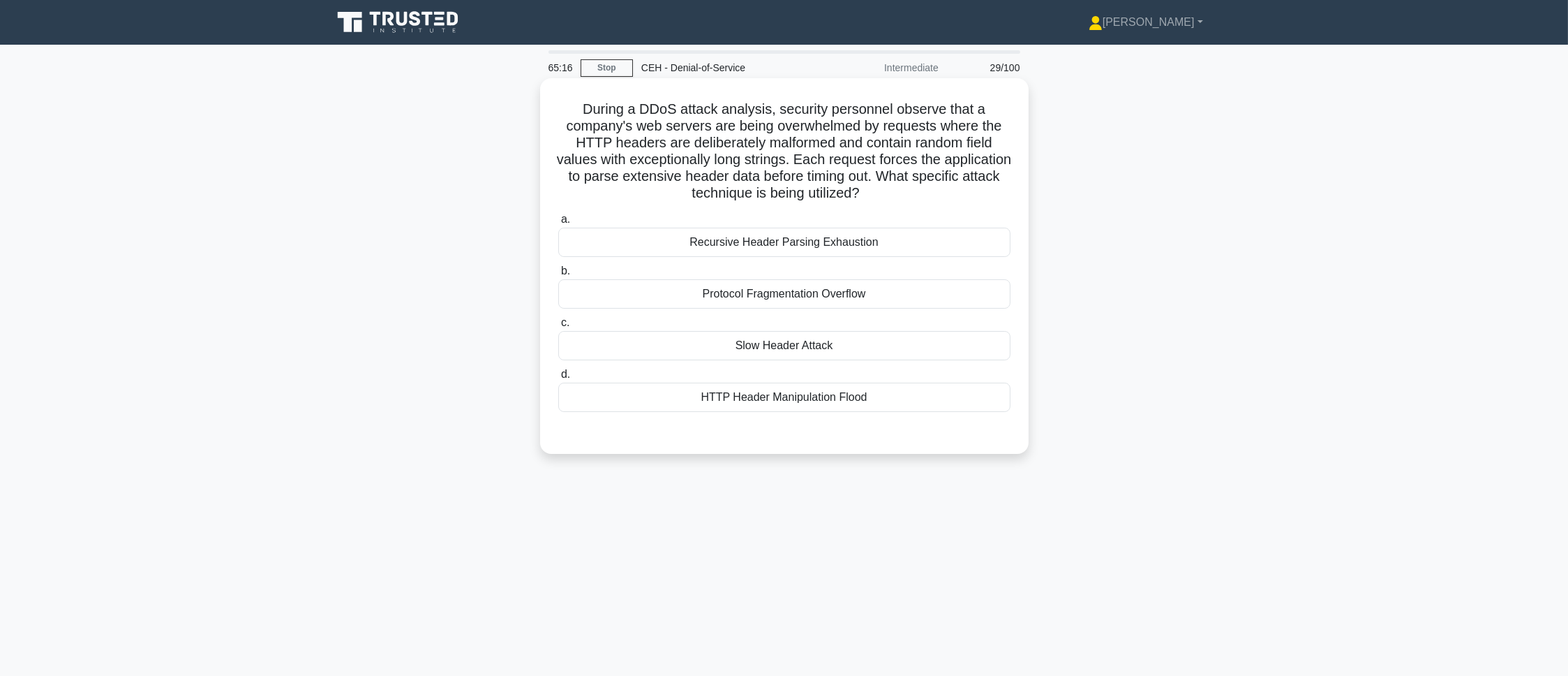
click at [971, 355] on div "Slow Header Attack" at bounding box center [784, 345] width 452 height 29
click at [558, 327] on input "c. Slow Header Attack" at bounding box center [558, 323] width 0 height 9
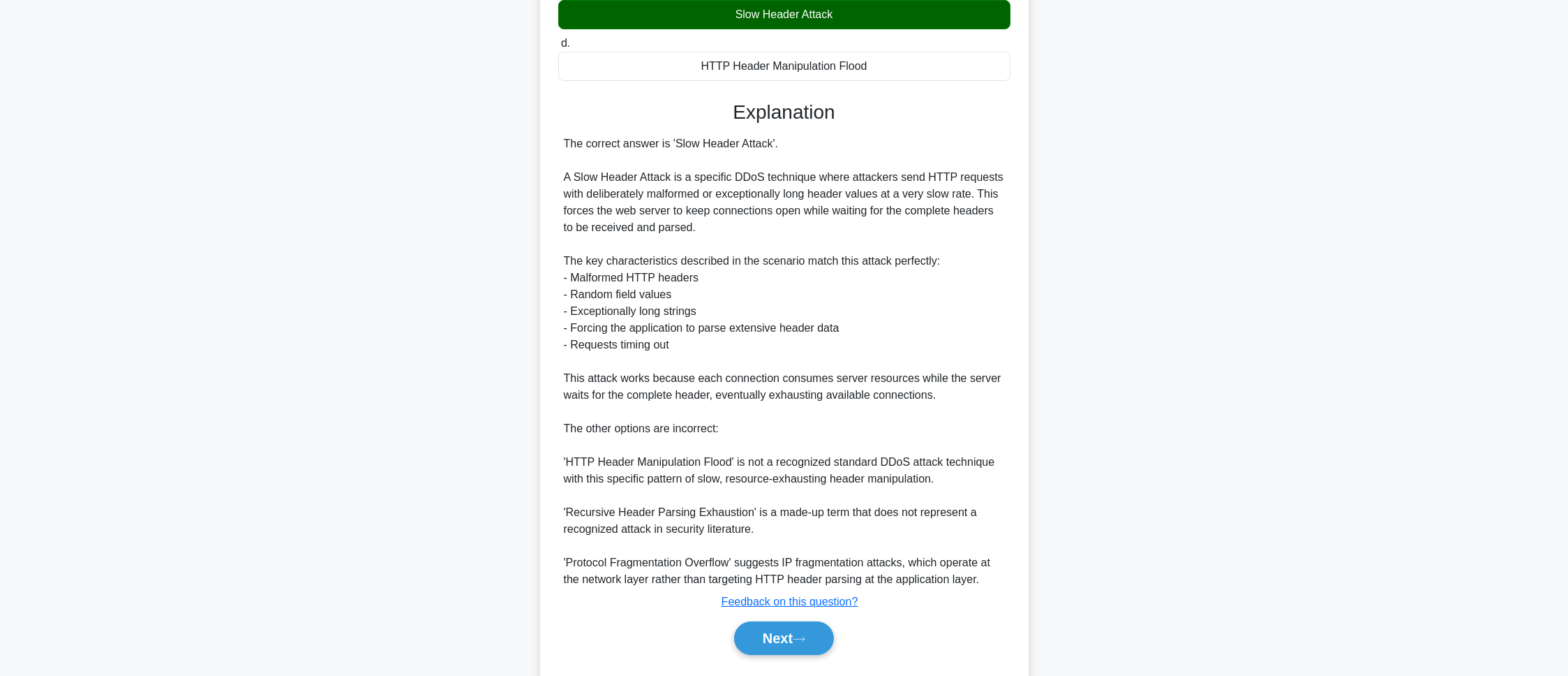
scroll to position [372, 0]
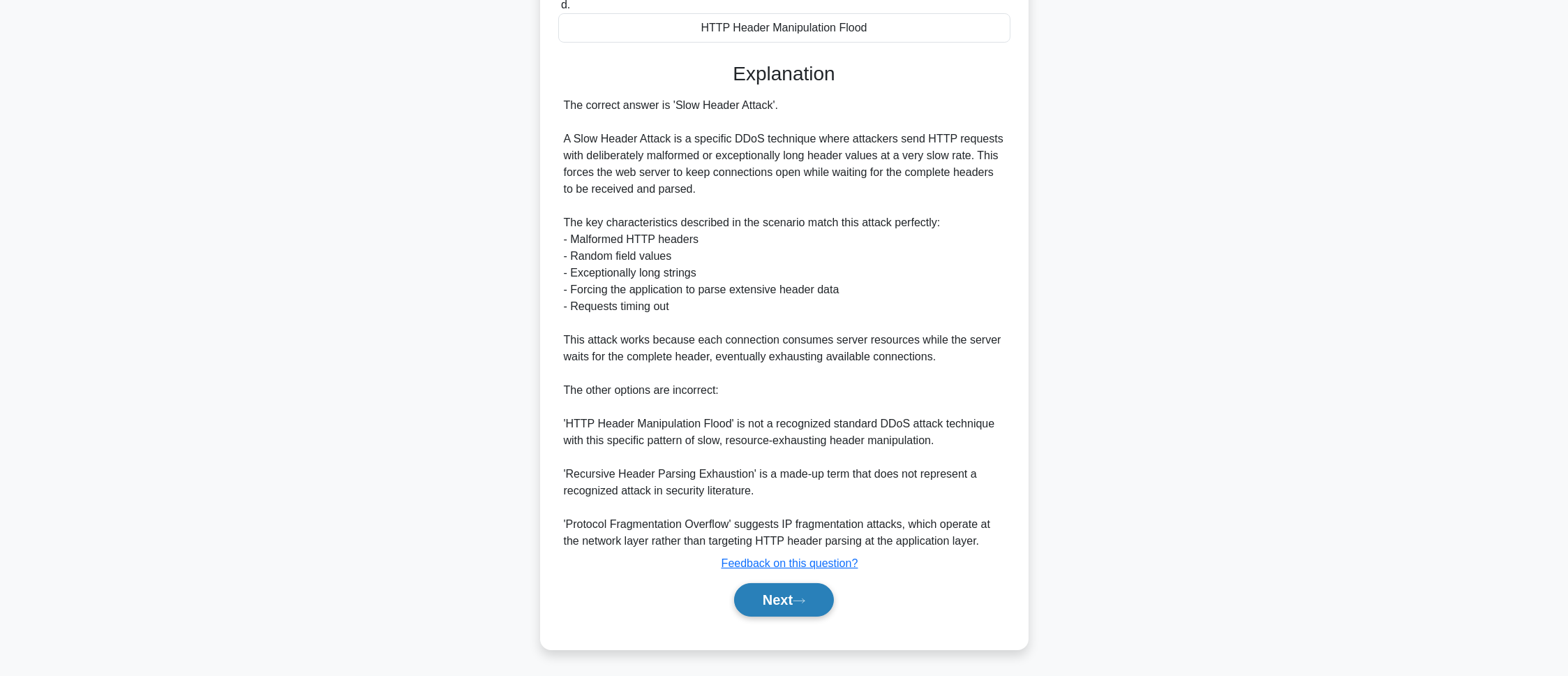
click at [819, 450] on button "Next" at bounding box center [784, 600] width 100 height 34
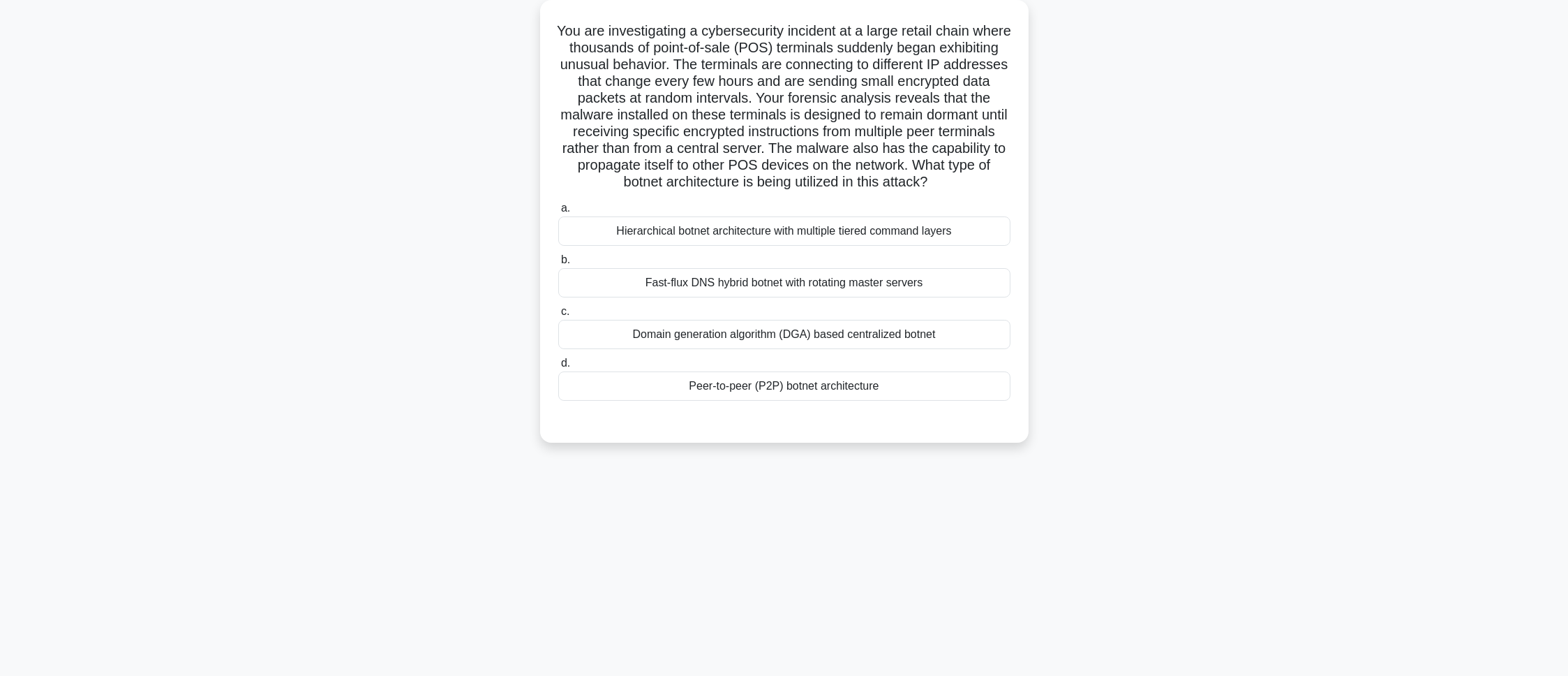
scroll to position [0, 0]
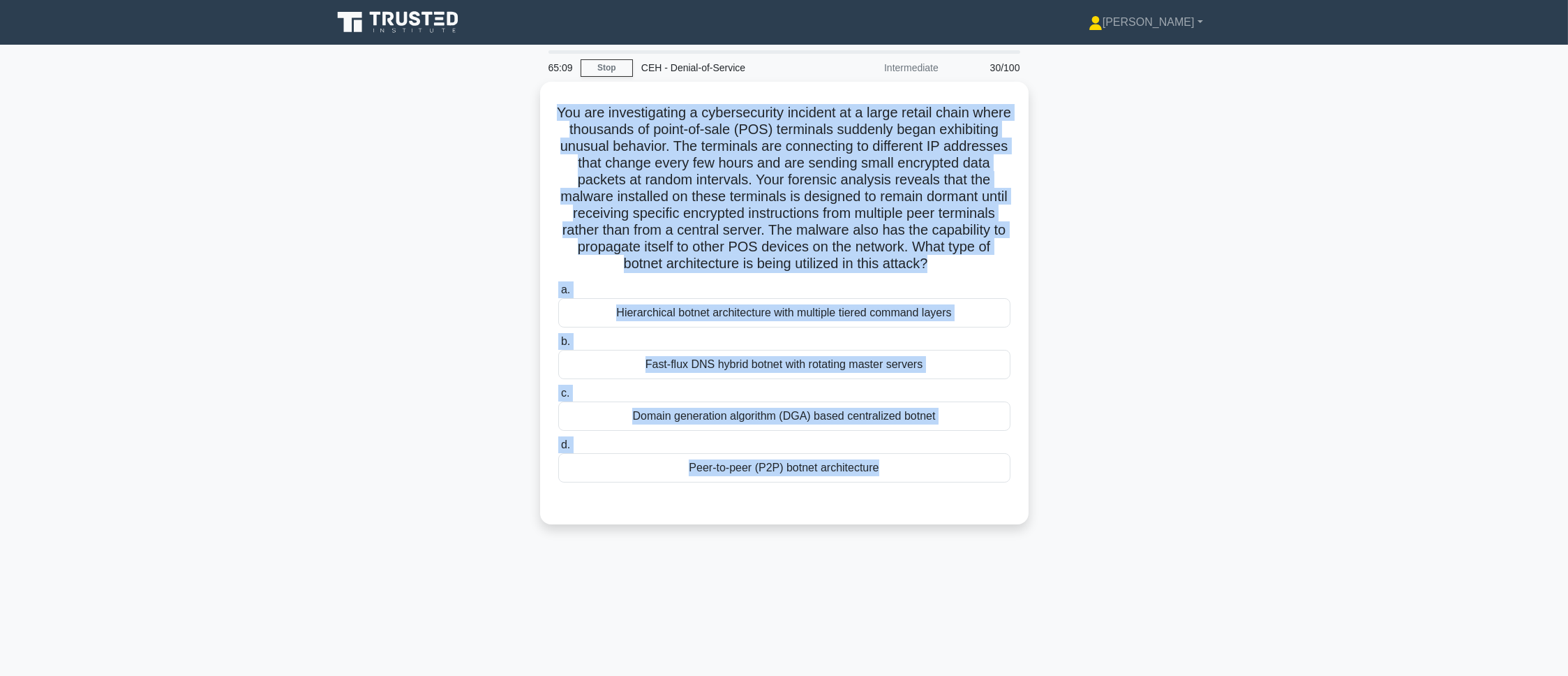
drag, startPoint x: 569, startPoint y: 114, endPoint x: 811, endPoint y: 573, distance: 518.9
click at [811, 450] on div "65:09 Stop CEH - Denial-of-Service Intermediate 30/100 .spinner_0XTQ{transform-…" at bounding box center [784, 399] width 921 height 698
click at [1045, 450] on main "65:04 Stop CEH - Denial-of-Service Intermediate 30/100 .spinner_0XTQ{transform-…" at bounding box center [784, 399] width 1568 height 710
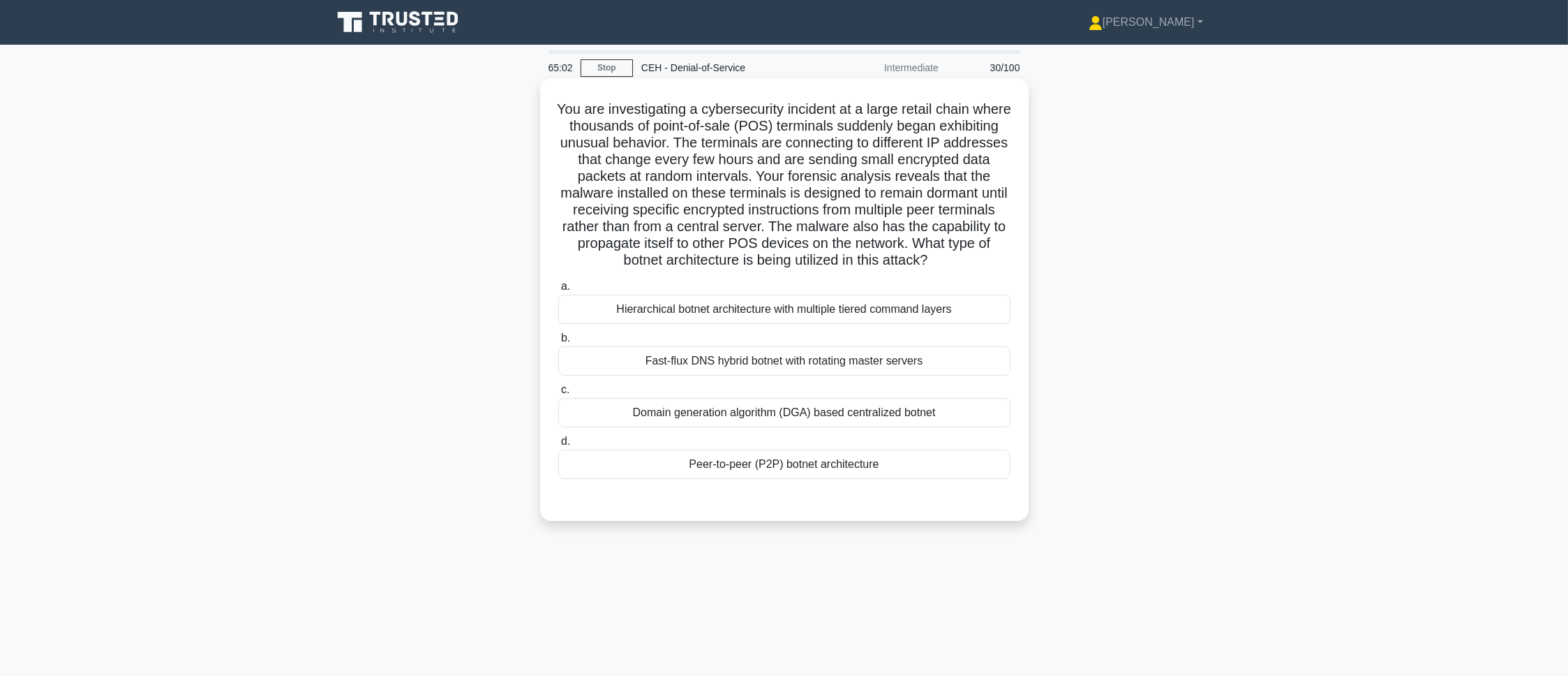
click at [841, 450] on div "Peer-to-peer (P2P) botnet architecture" at bounding box center [784, 464] width 452 height 29
click at [558, 446] on input "d. Peer-to-peer (P2P) botnet architecture" at bounding box center [558, 442] width 0 height 9
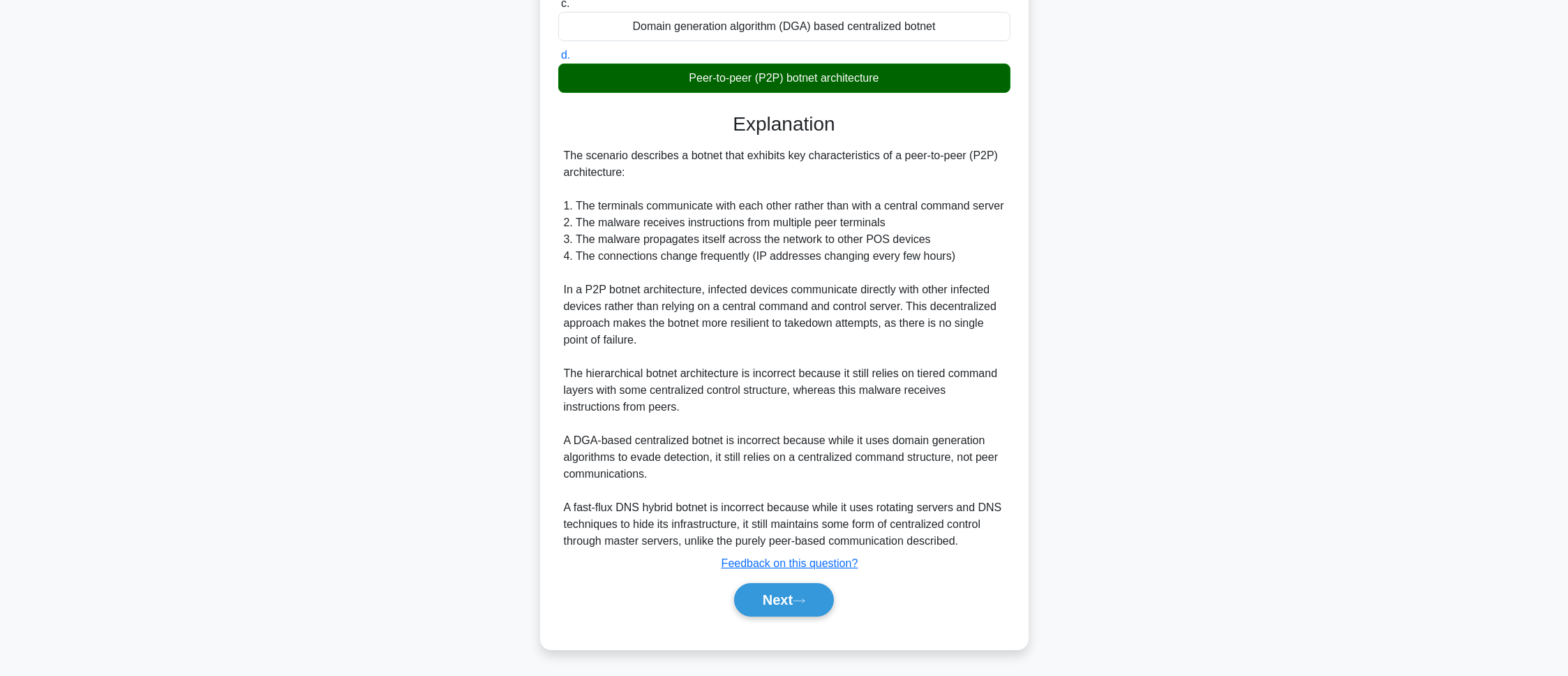
scroll to position [404, 0]
click at [806, 450] on button "Next" at bounding box center [784, 600] width 100 height 34
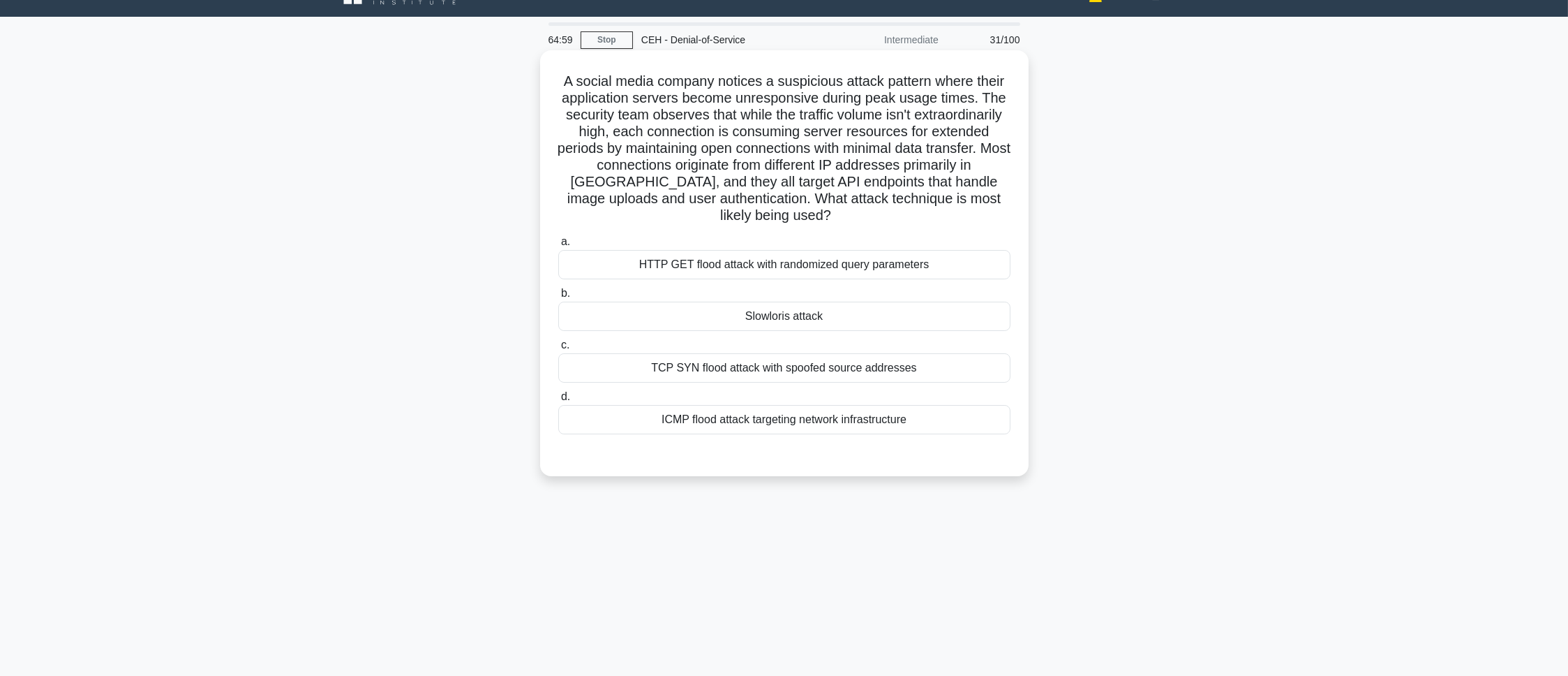
scroll to position [0, 0]
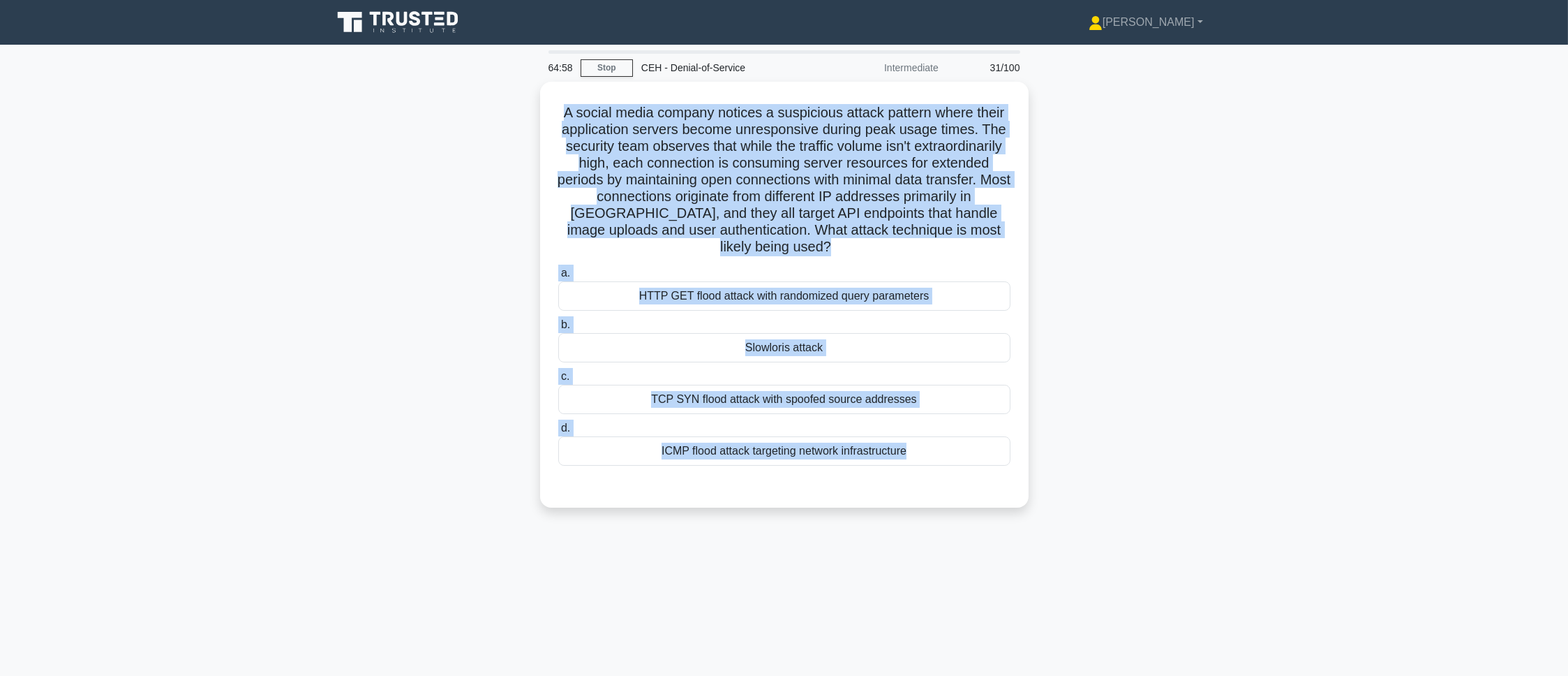
drag, startPoint x: 568, startPoint y: 127, endPoint x: 905, endPoint y: 553, distance: 543.2
click at [905, 450] on div "64:58 Stop CEH - Denial-of-Service Intermediate 31/100 A social media company n…" at bounding box center [784, 399] width 921 height 698
click at [1045, 382] on main "64:57 Stop CEH - Denial-of-Service Intermediate 31/100 A social media company n…" at bounding box center [784, 399] width 1568 height 710
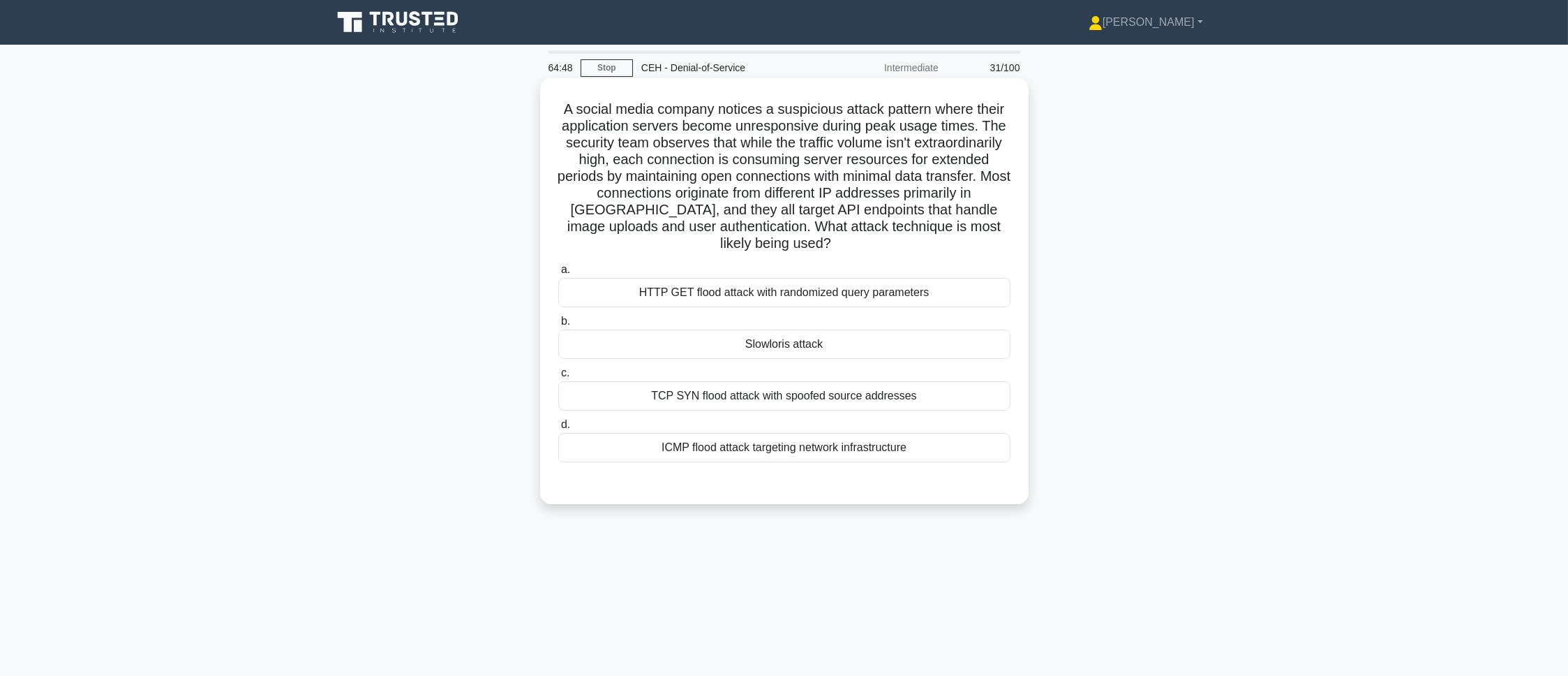
click at [689, 342] on div "Slowloris attack" at bounding box center [784, 344] width 452 height 29
click at [558, 326] on input "b. Slowloris attack" at bounding box center [558, 321] width 0 height 9
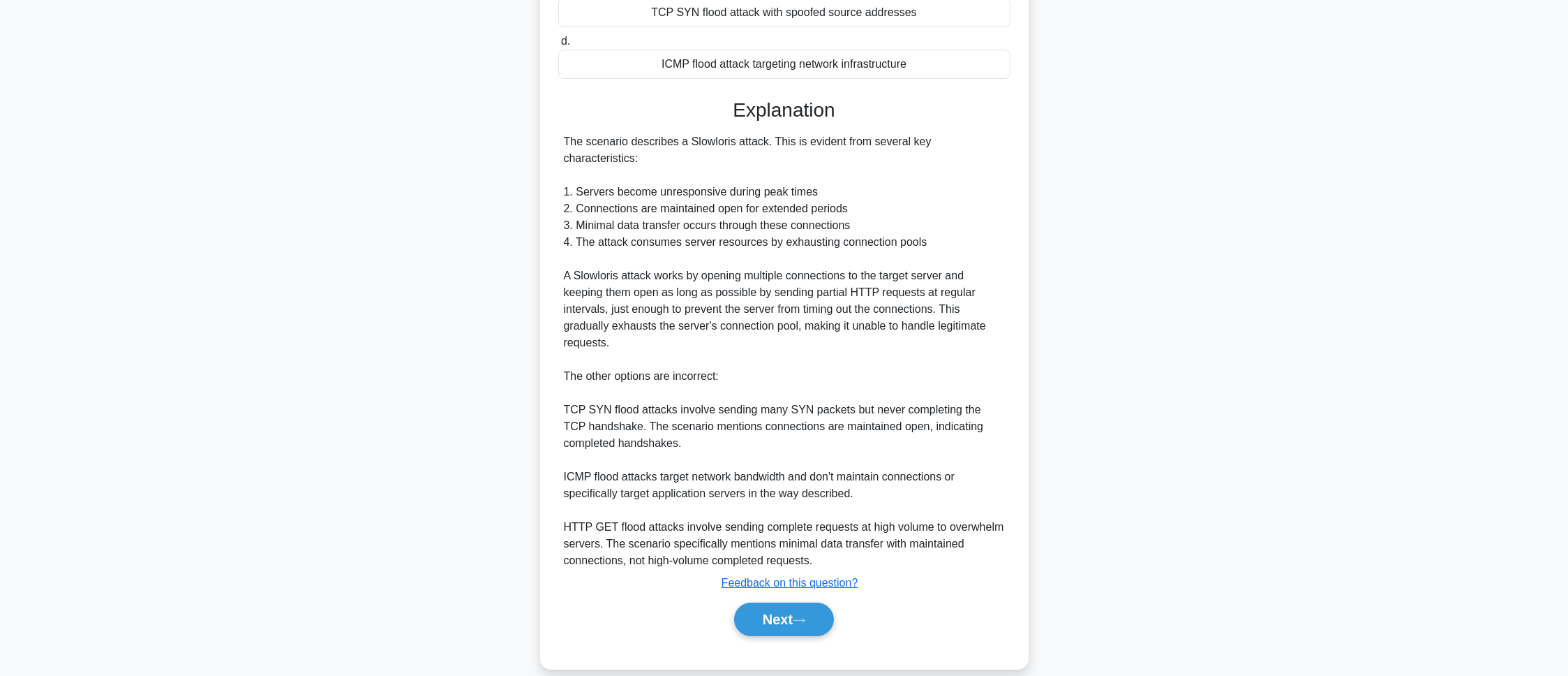
scroll to position [388, 0]
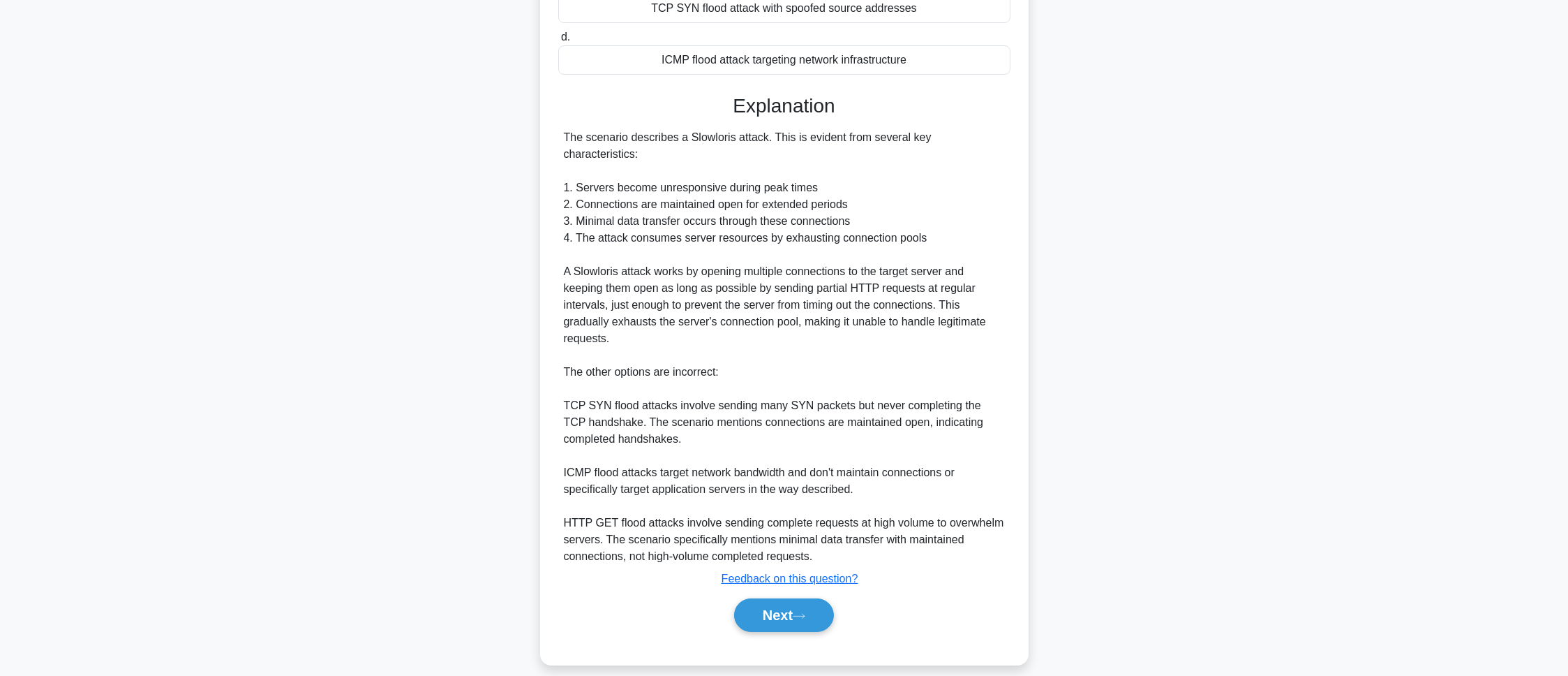
click at [738, 450] on div "Explanation The scenario describes a Slowloris attack. This is evident from sev…" at bounding box center [784, 366] width 452 height 543
click at [738, 450] on button "Next" at bounding box center [784, 615] width 100 height 34
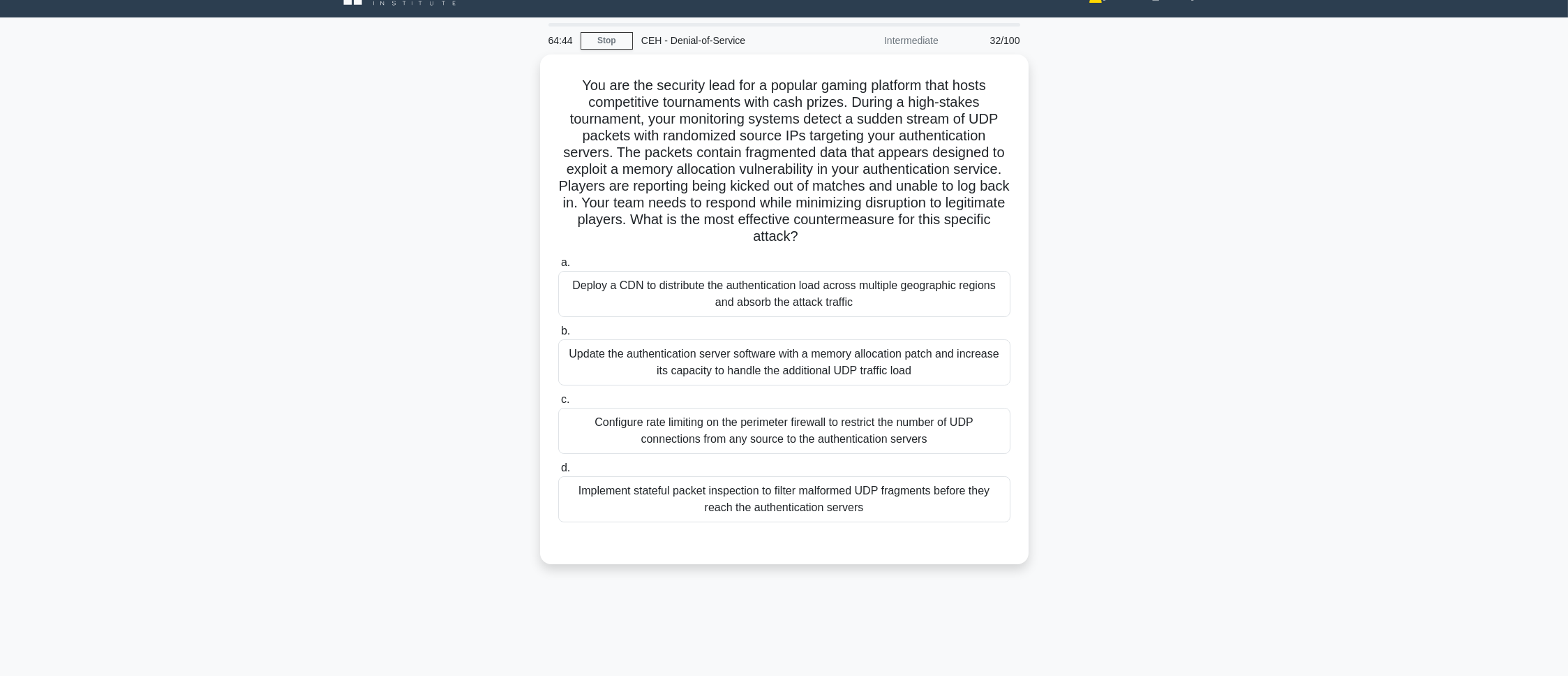
scroll to position [0, 0]
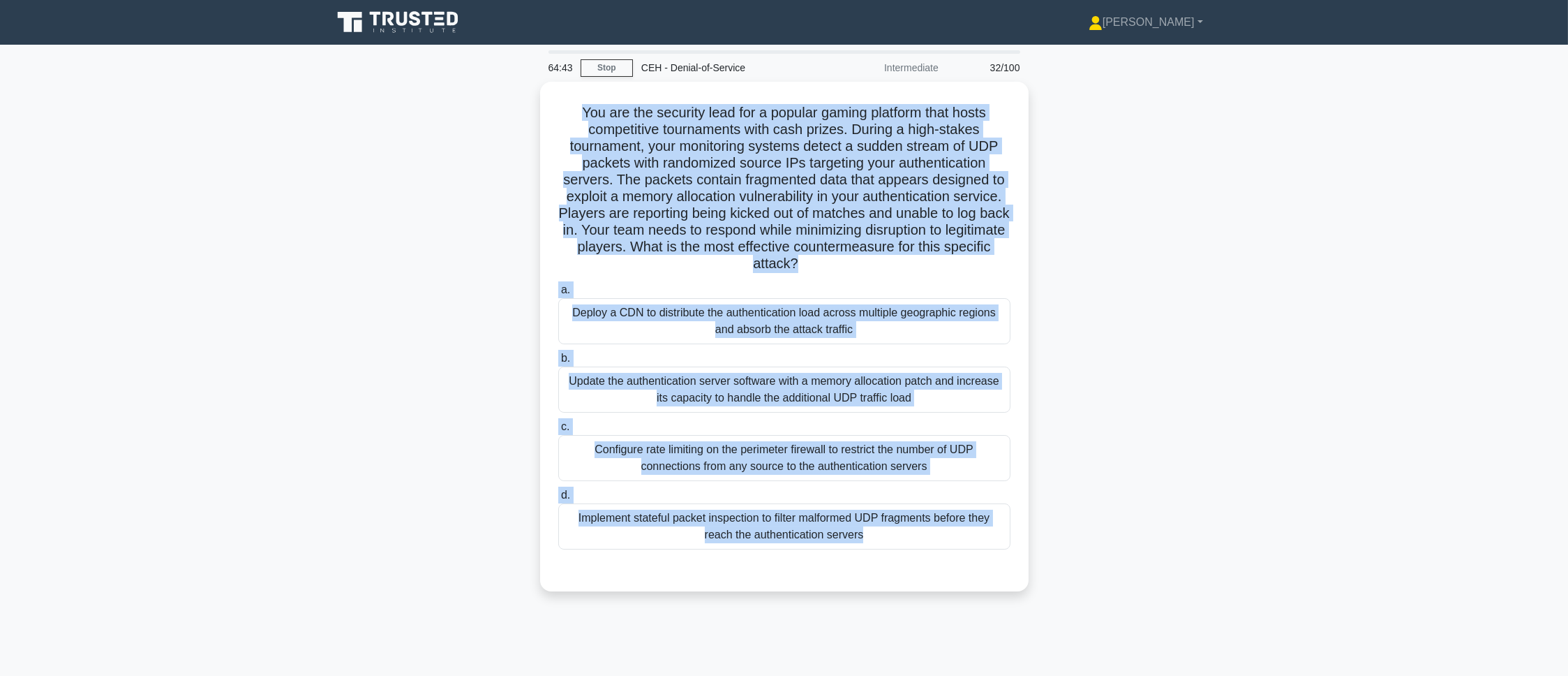
drag, startPoint x: 572, startPoint y: 104, endPoint x: 1121, endPoint y: 575, distance: 723.4
click at [1045, 450] on div "You are the security lead for a popular gaming platform that hosts competitive …" at bounding box center [784, 345] width 921 height 526
click at [1045, 351] on div "You are the security lead for a popular gaming platform that hosts competitive …" at bounding box center [784, 345] width 921 height 526
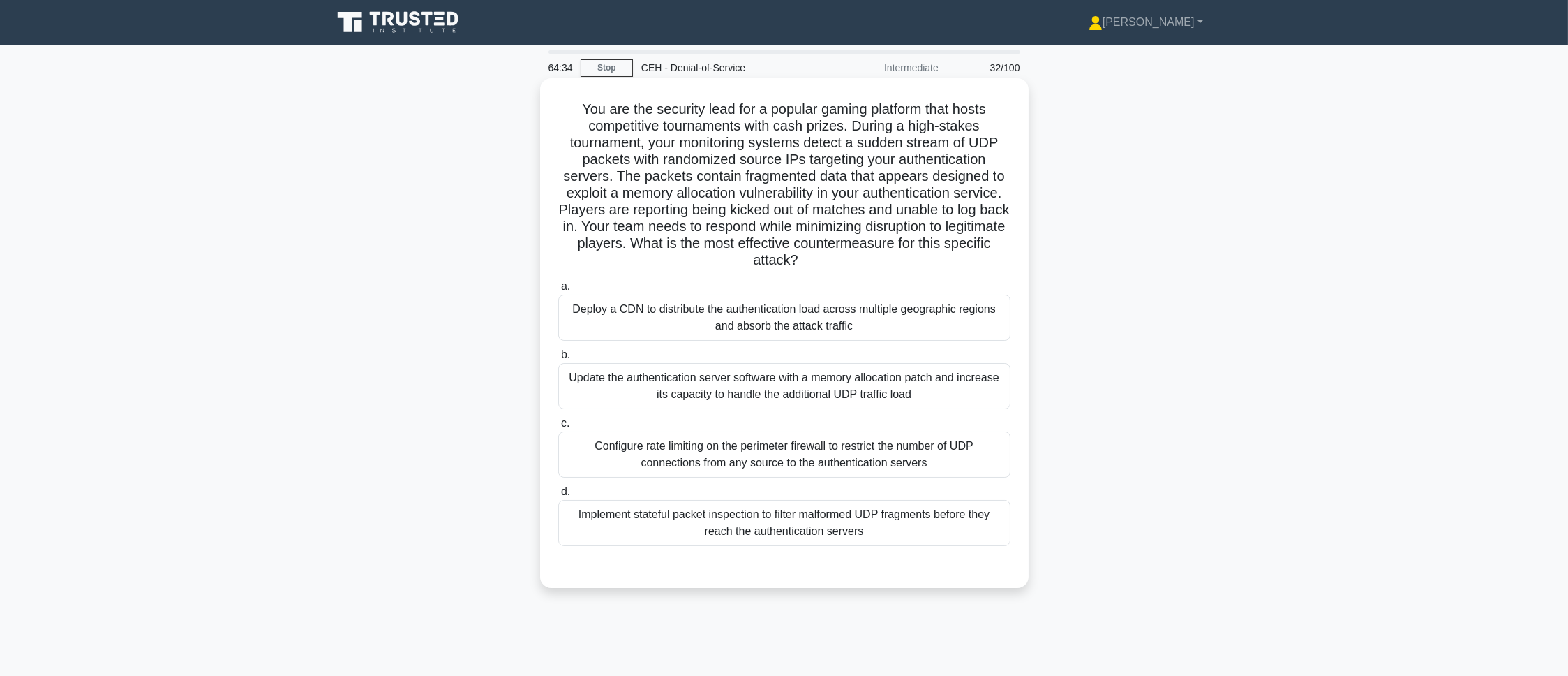
click at [994, 450] on div "Implement stateful packet inspection to filter malformed UDP fragments before t…" at bounding box center [784, 523] width 452 height 46
click at [558, 450] on input "d. Implement stateful packet inspection to filter malformed UDP fragments befor…" at bounding box center [558, 491] width 0 height 9
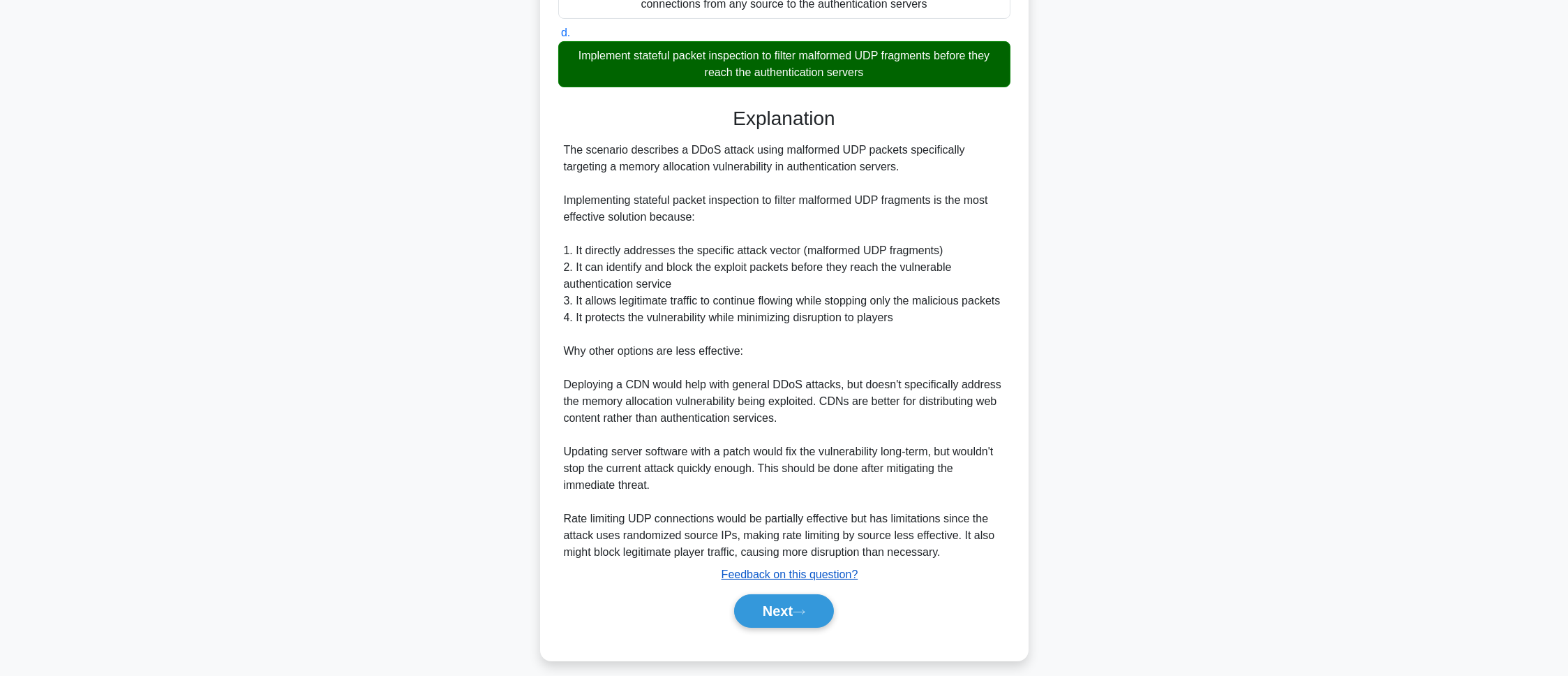
scroll to position [488, 0]
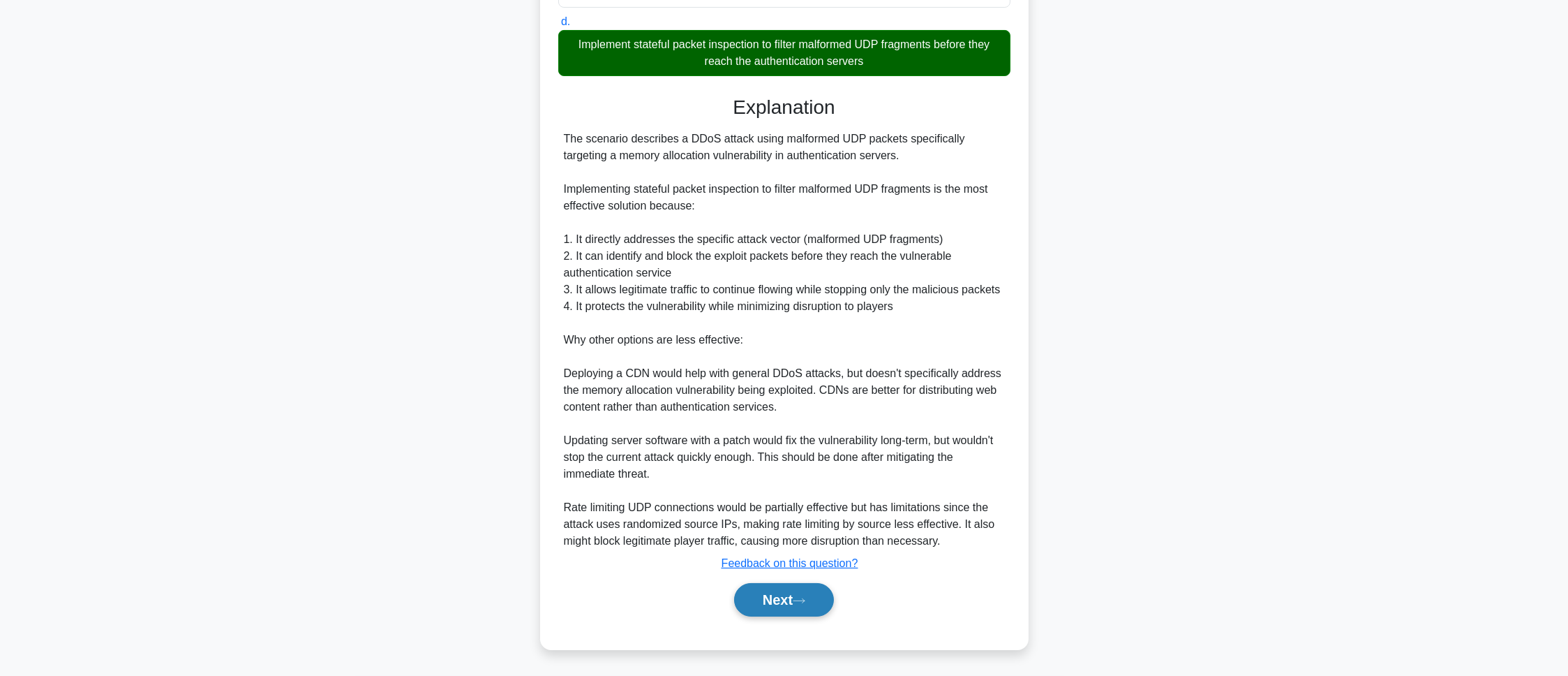
click at [806, 450] on button "Next" at bounding box center [784, 600] width 100 height 34
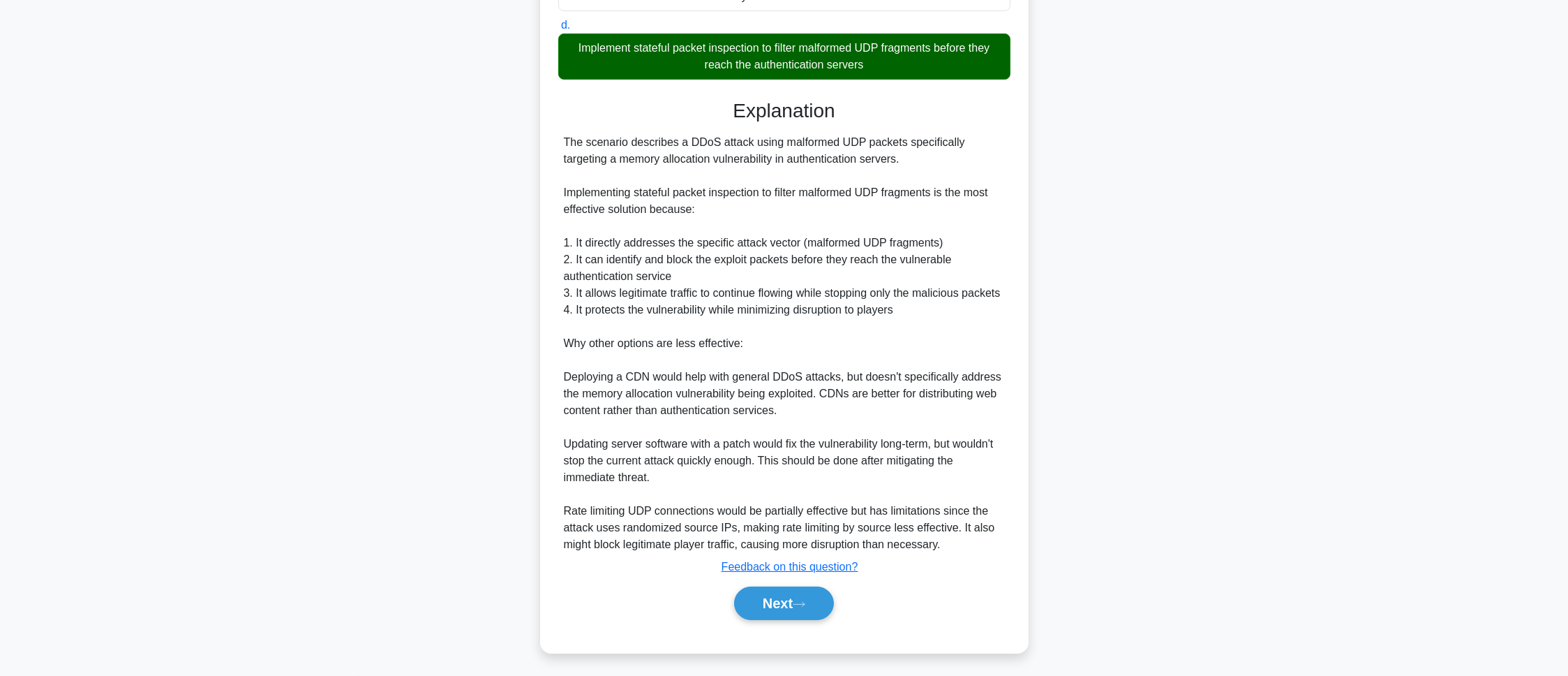
scroll to position [78, 0]
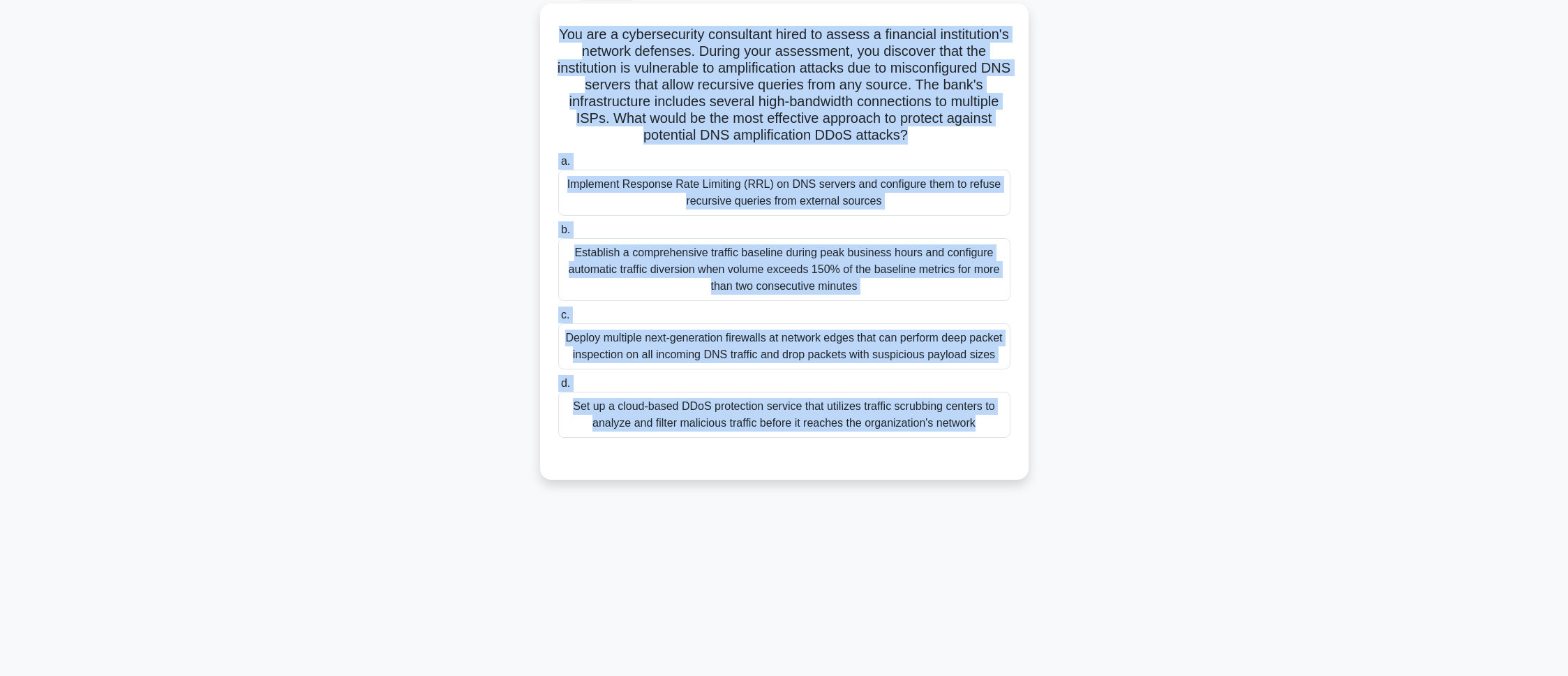
drag, startPoint x: 650, startPoint y: 151, endPoint x: 919, endPoint y: 557, distance: 487.0
click at [919, 450] on div "64:30 Stop CEH - Denial-of-Service Intermediate 33/100 You are a cybersecurity …" at bounding box center [784, 321] width 921 height 698
click at [1045, 396] on div "You are a cybersecurity consultant hired to assess a financial institution's ne…" at bounding box center [784, 250] width 921 height 493
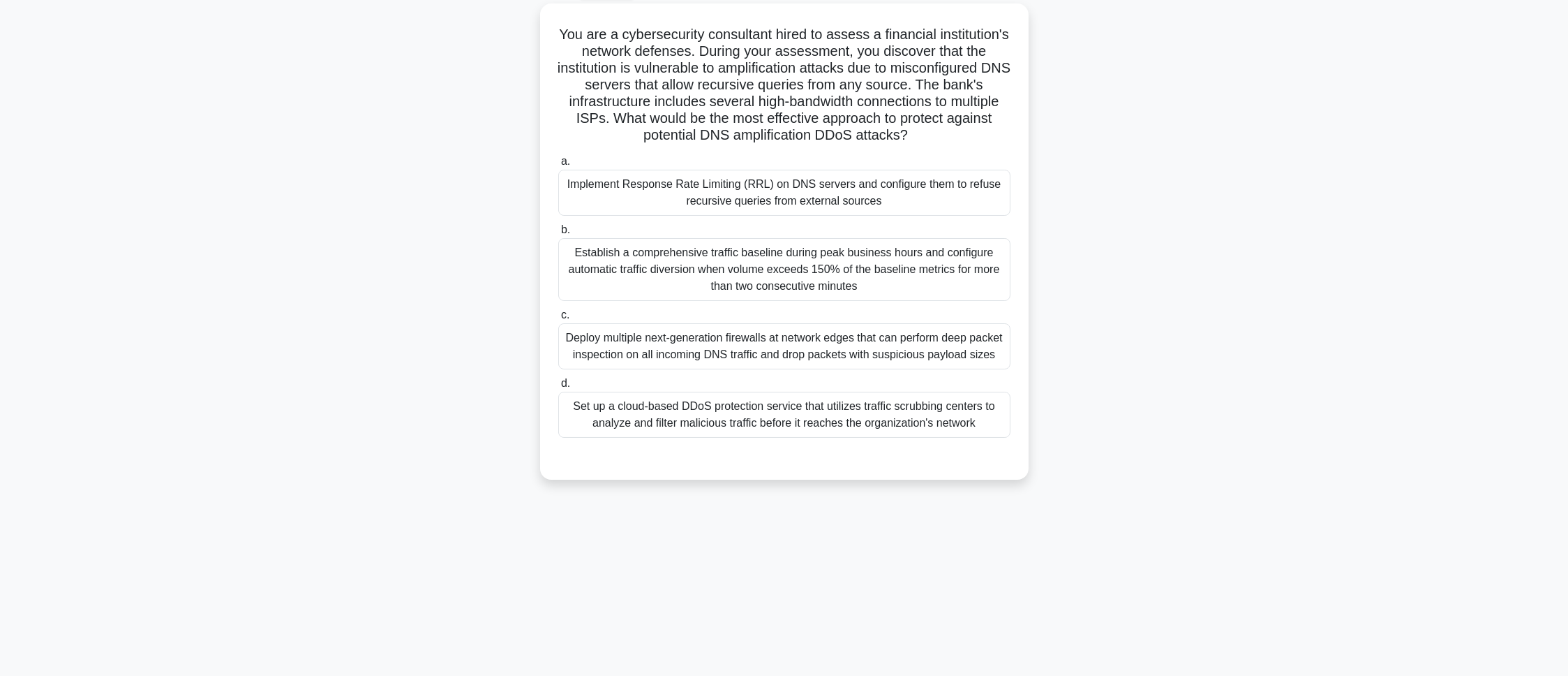
click at [1045, 153] on main "64:21 Stop CEH - Denial-of-Service Intermediate 33/100 You are a cybersecurity …" at bounding box center [784, 321] width 1568 height 710
click at [988, 196] on div "Implement Response Rate Limiting (RRL) on DNS servers and configure them to ref…" at bounding box center [784, 189] width 452 height 46
click at [558, 163] on input "a. Implement Response Rate Limiting (RRL) on DNS servers and configure them to …" at bounding box center [558, 158] width 0 height 9
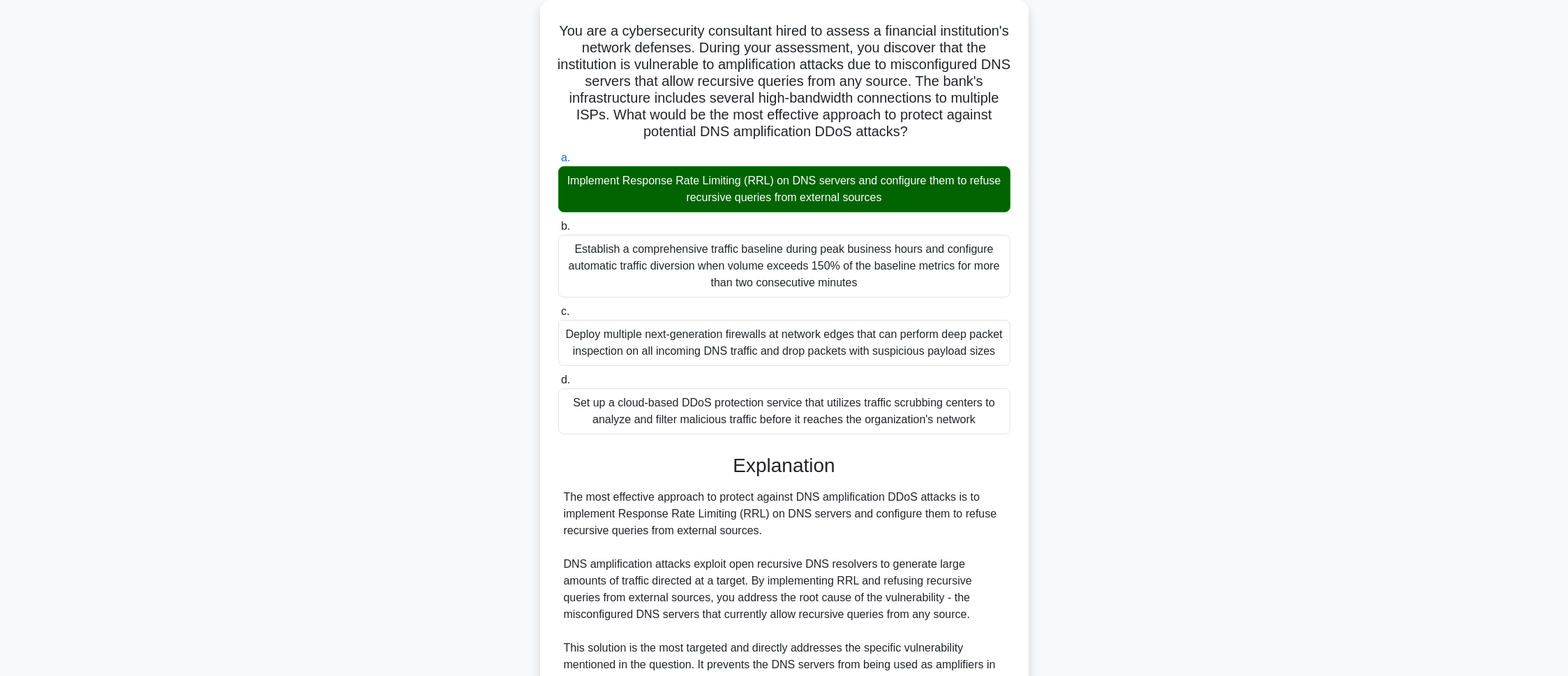
scroll to position [488, 0]
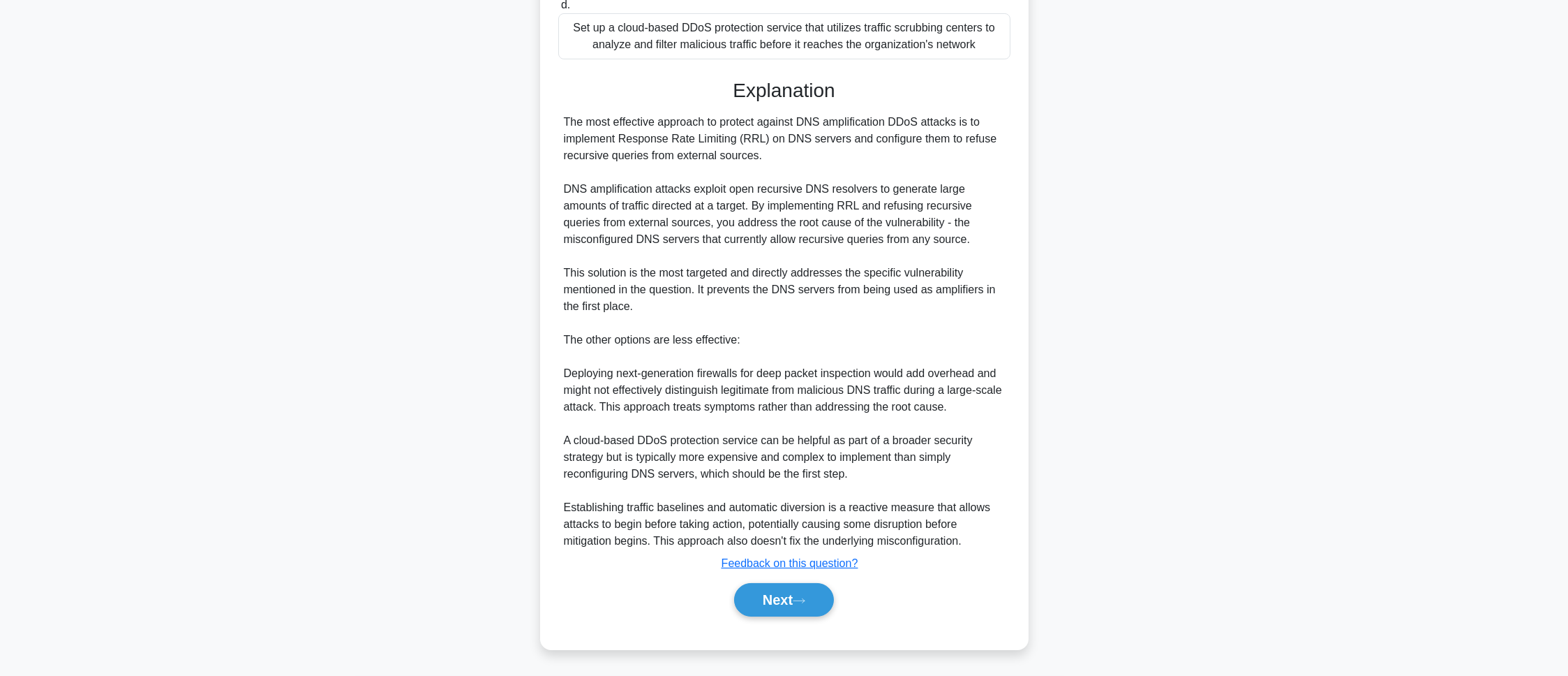
click at [813, 450] on div "Next" at bounding box center [784, 599] width 452 height 45
click at [806, 450] on button "Next" at bounding box center [784, 600] width 100 height 34
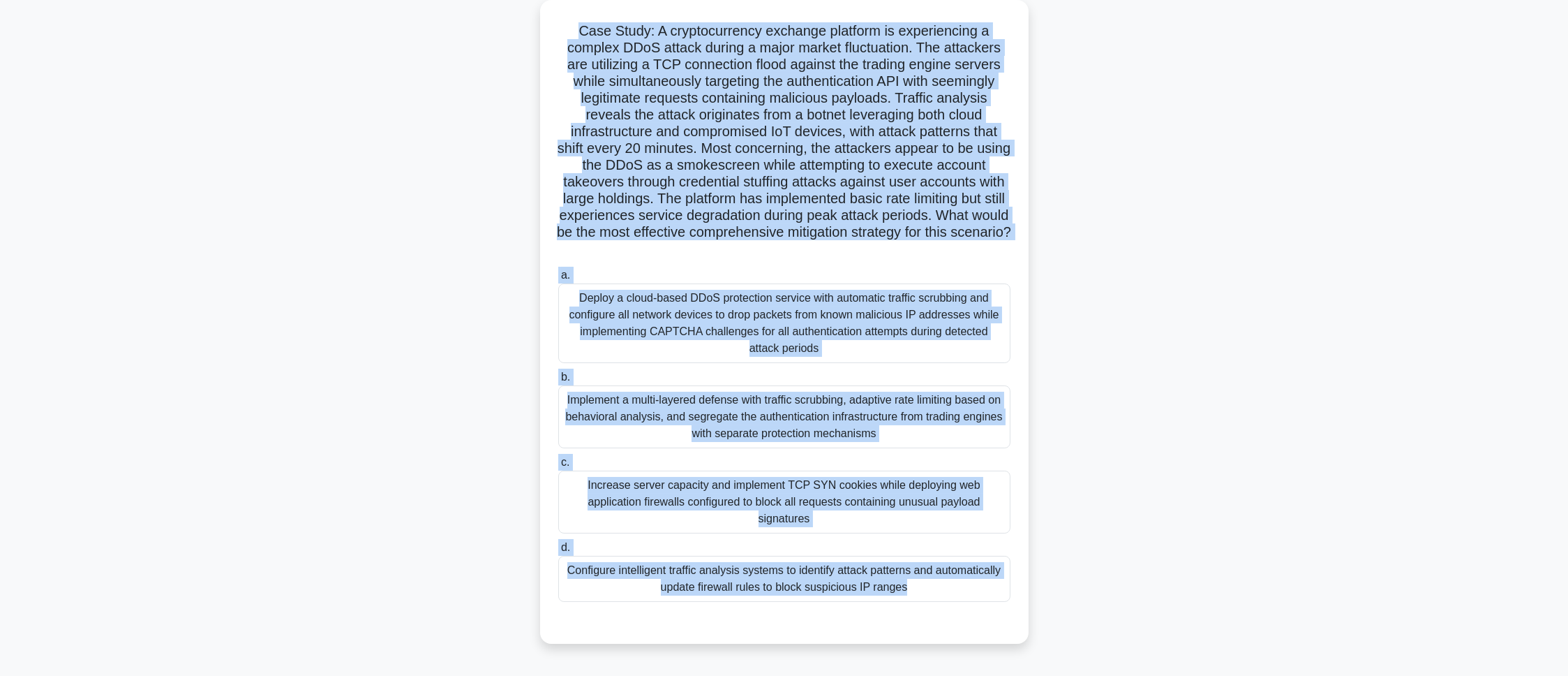
drag, startPoint x: 573, startPoint y: 24, endPoint x: 973, endPoint y: 636, distance: 731.1
click at [973, 450] on div "Case Study: A cryptocurrency exchange platform is experiencing a complex DDoS a…" at bounding box center [784, 322] width 477 height 632
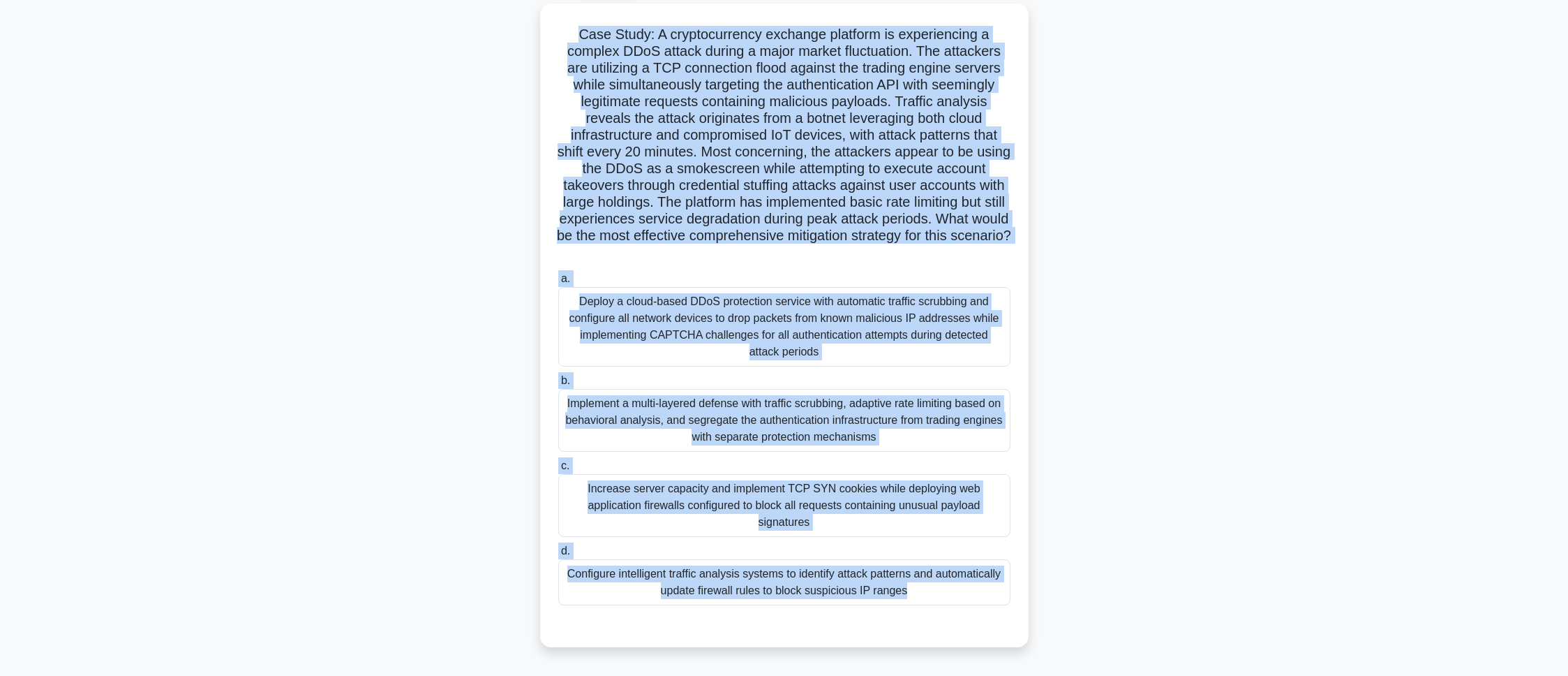
click at [1045, 410] on main "64:14 Stop CEH - Denial-of-Service Intermediate 34/100 .spinner_0XTQ{transform-…" at bounding box center [784, 321] width 1568 height 710
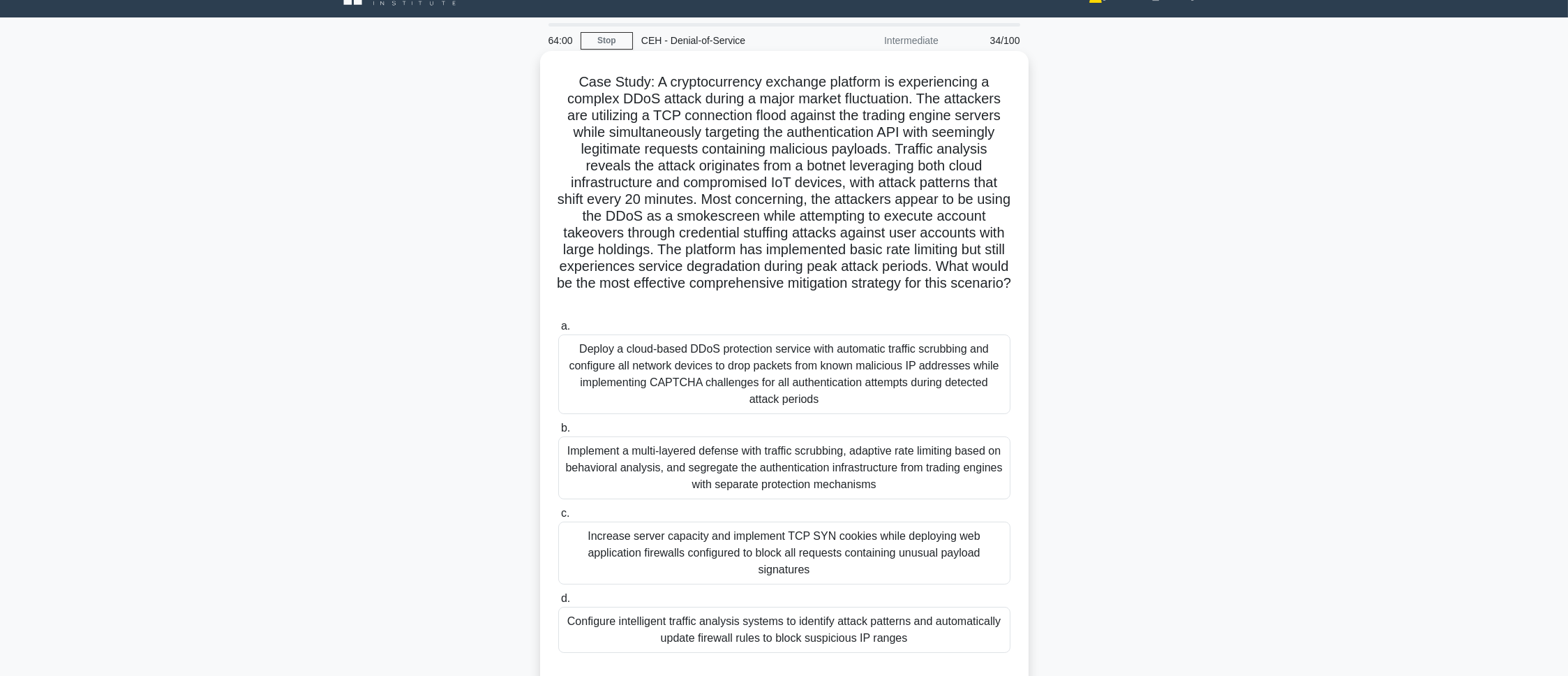
scroll to position [0, 0]
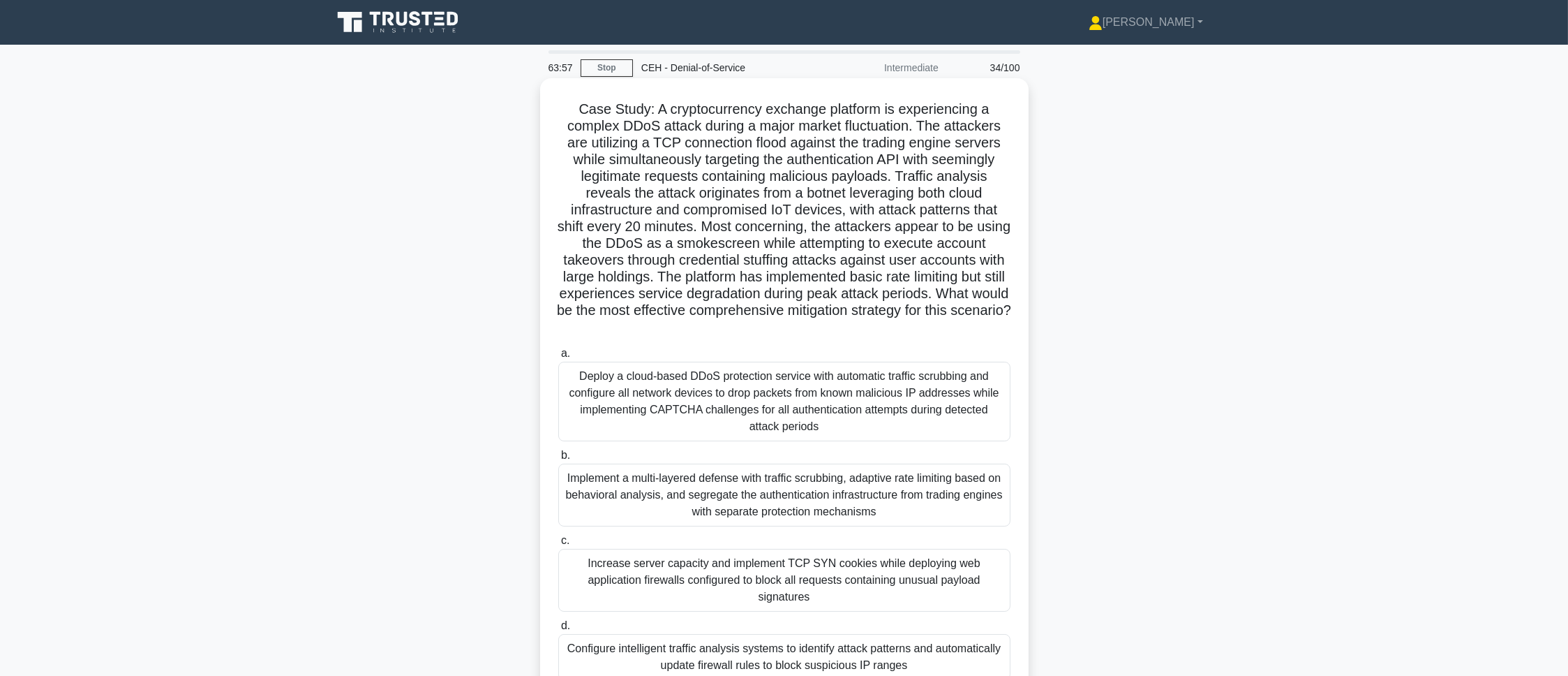
click at [860, 450] on div "Implement a multi-layered defense with traffic scrubbing, adaptive rate limitin…" at bounding box center [784, 495] width 452 height 63
click at [558, 450] on input "b. Implement a multi-layered defense with traffic scrubbing, adaptive rate limi…" at bounding box center [558, 456] width 0 height 9
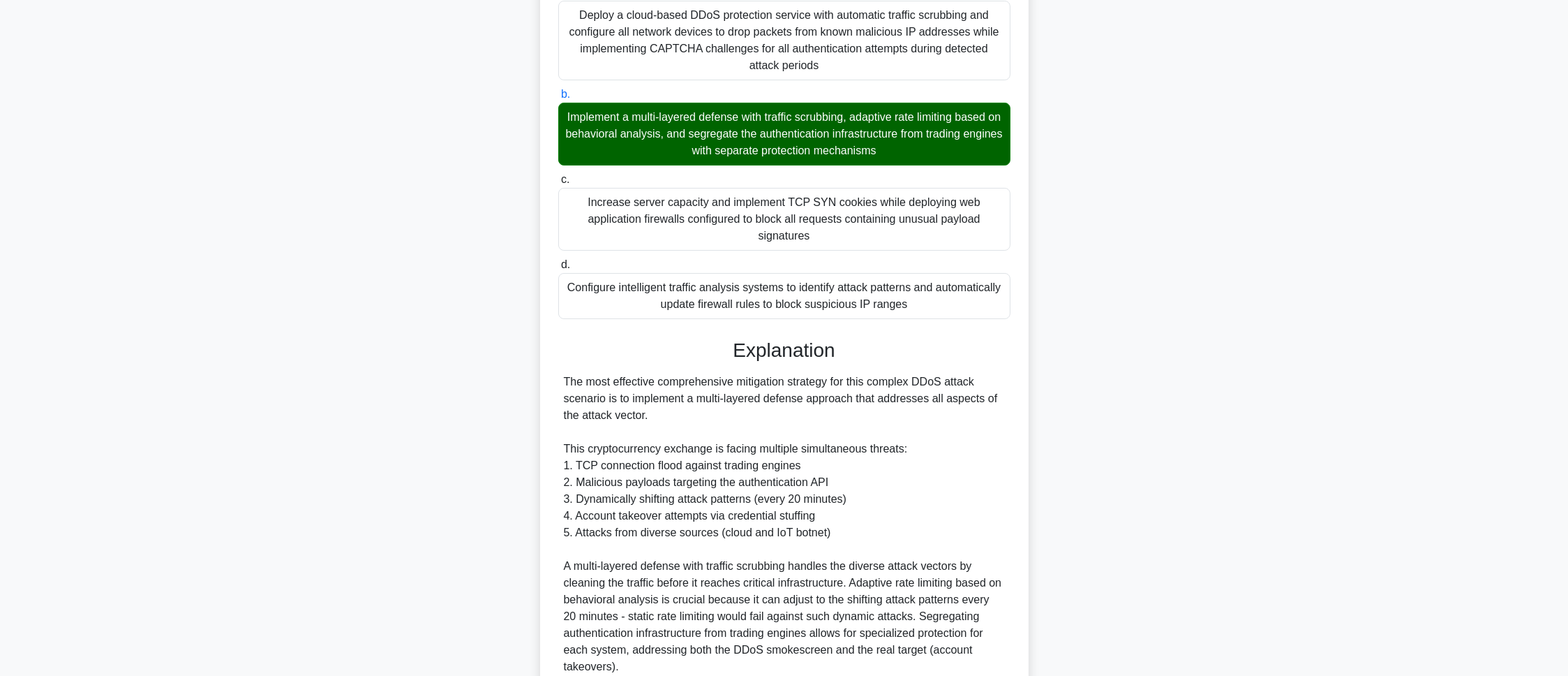
scroll to position [656, 0]
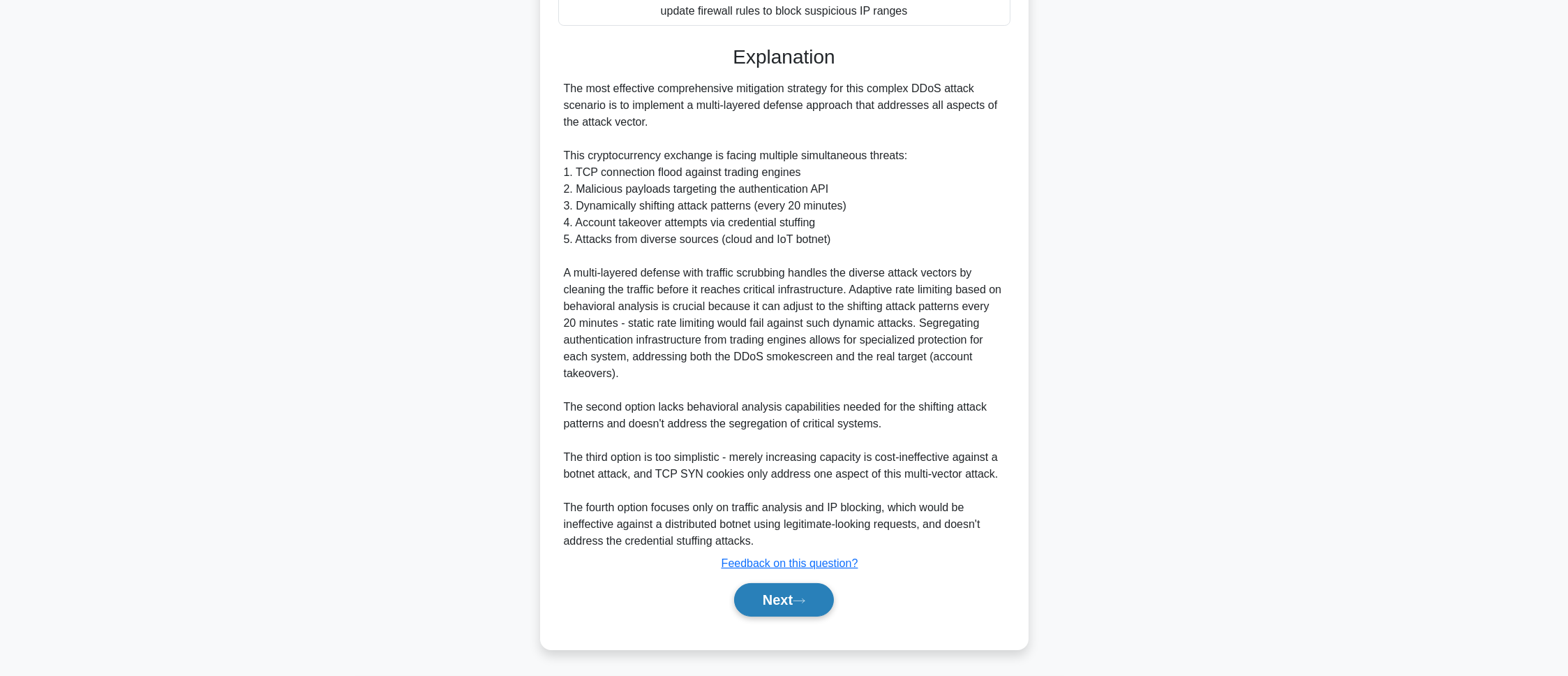
click at [806, 450] on icon at bounding box center [798, 601] width 12 height 8
click at [765, 450] on button "Next" at bounding box center [784, 600] width 100 height 34
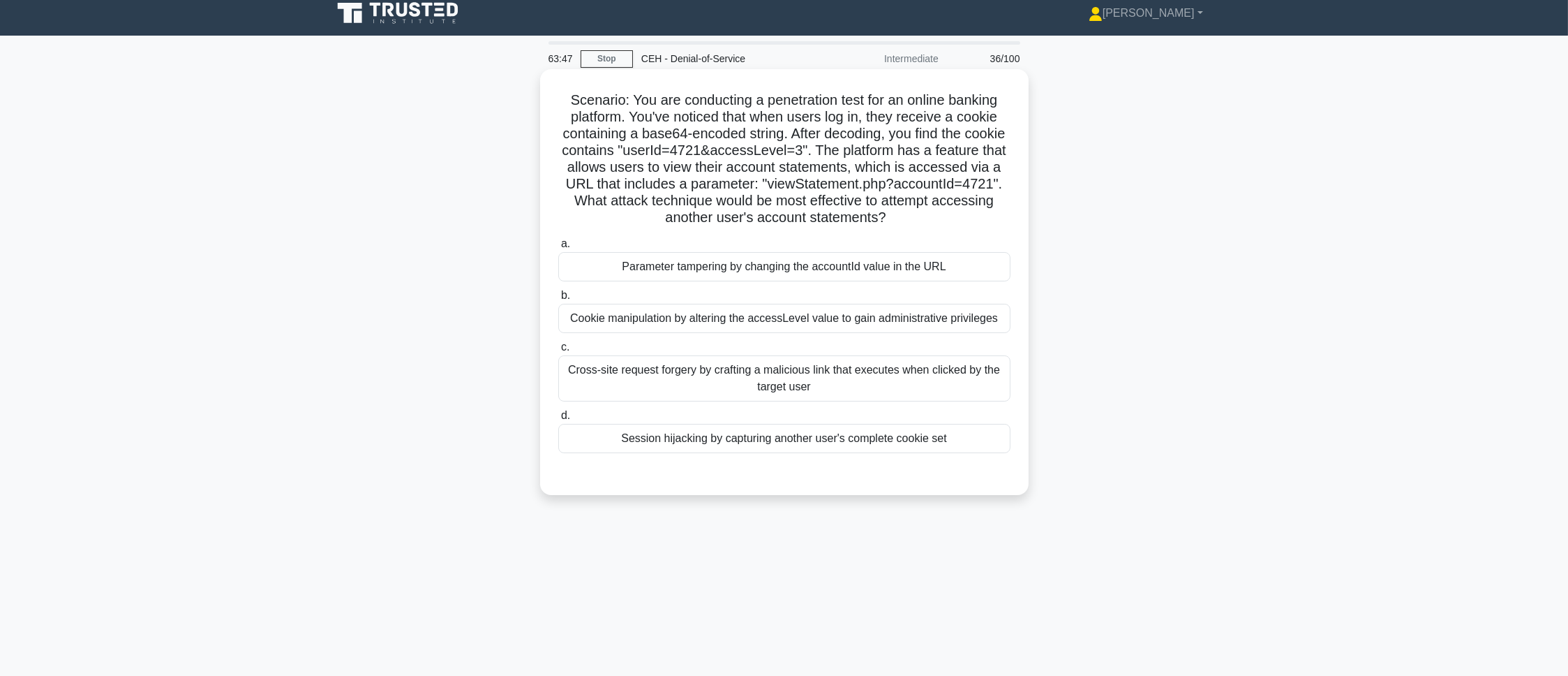
scroll to position [0, 0]
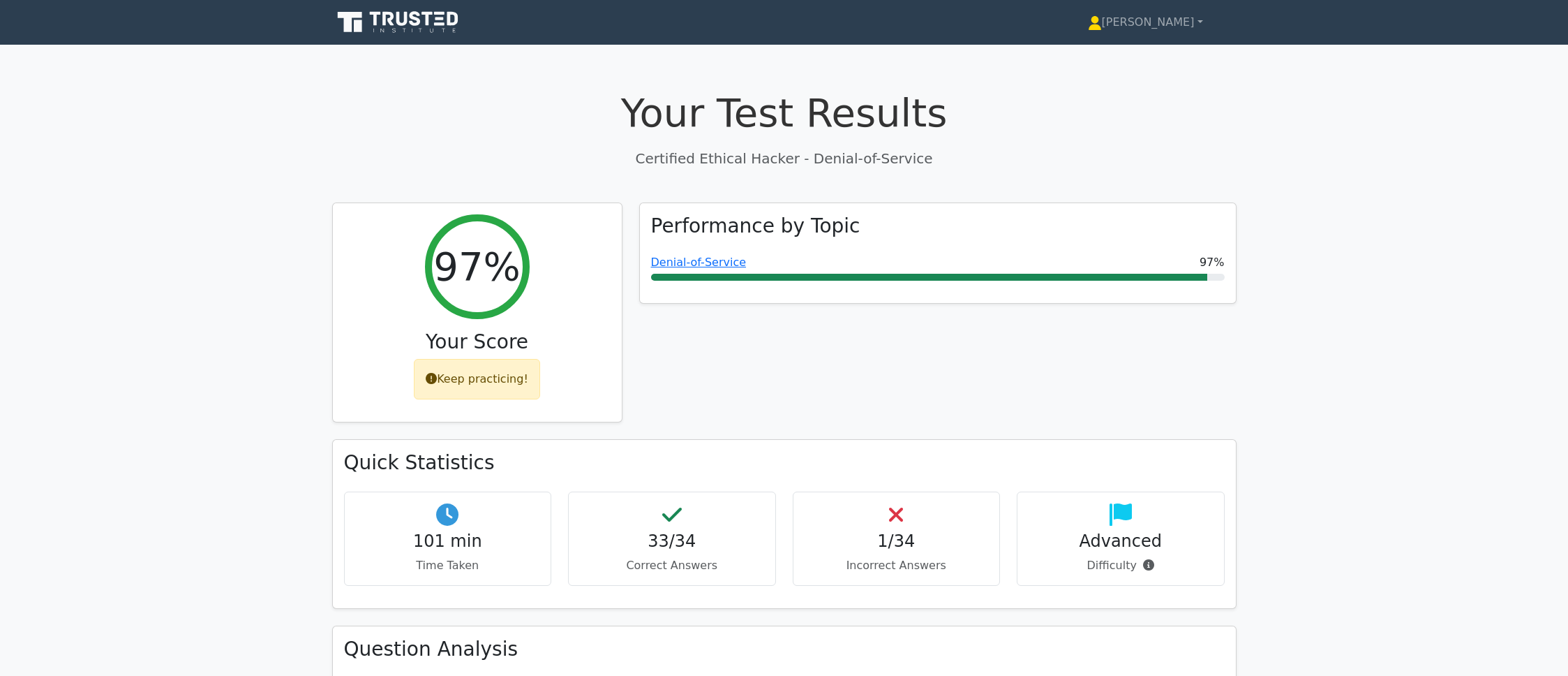
click at [561, 106] on h1 "Your Test Results" at bounding box center [784, 112] width 904 height 47
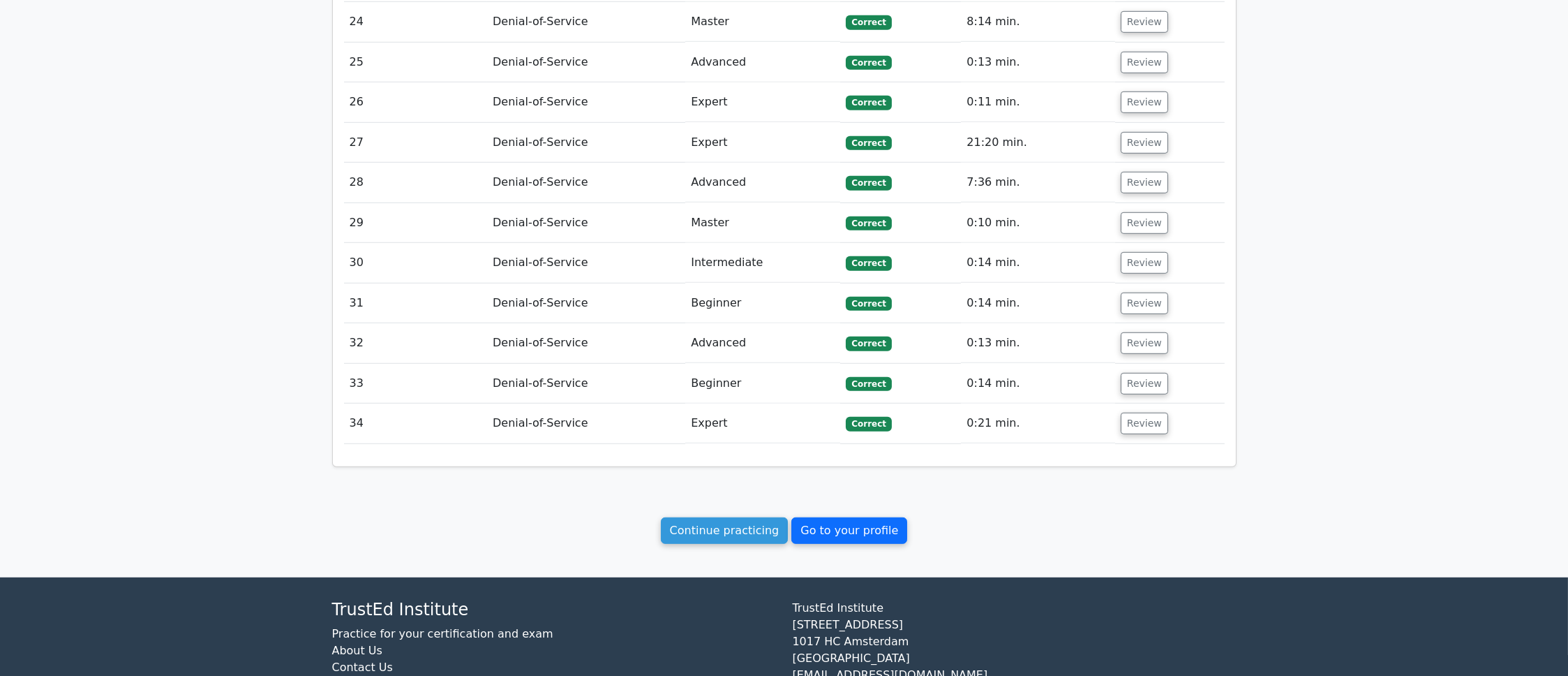
scroll to position [2751, 0]
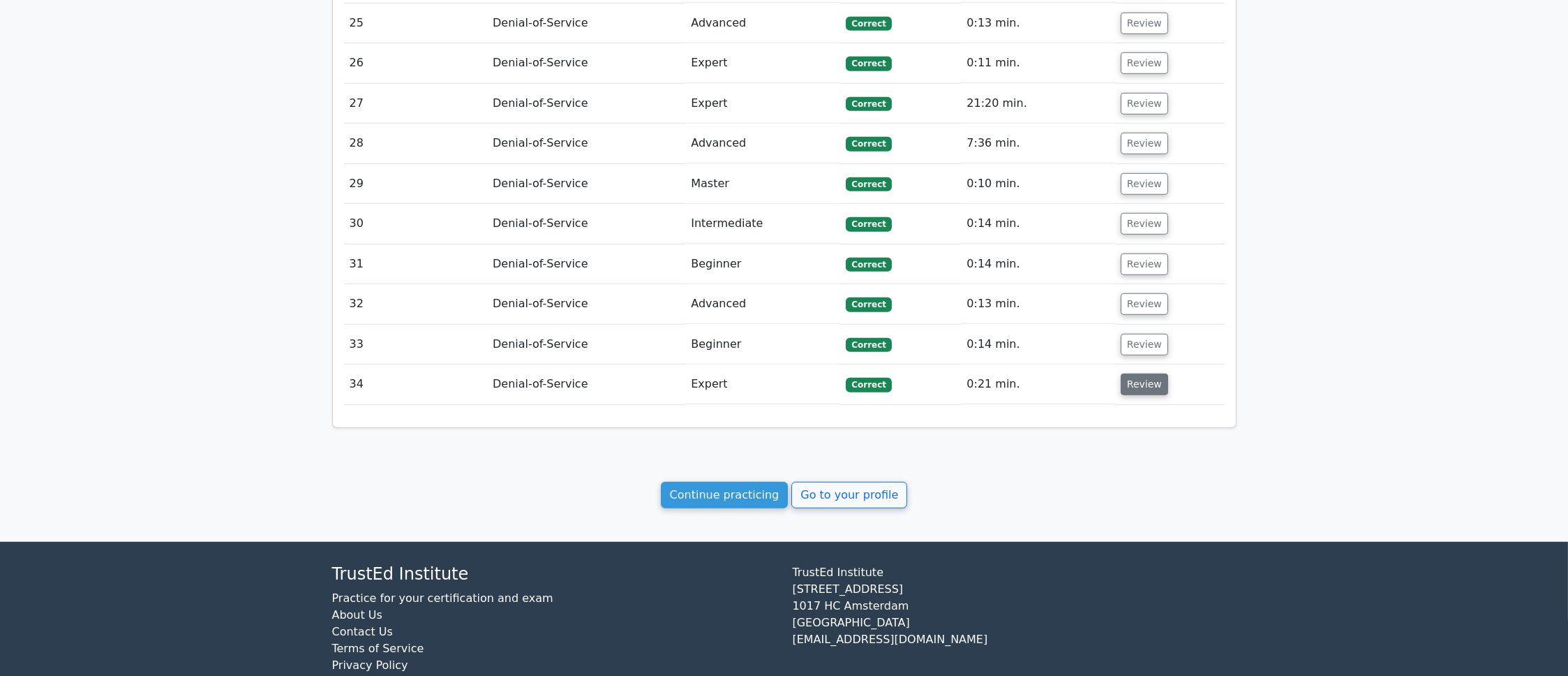
click at [1139, 374] on button "Review" at bounding box center [1144, 385] width 47 height 22
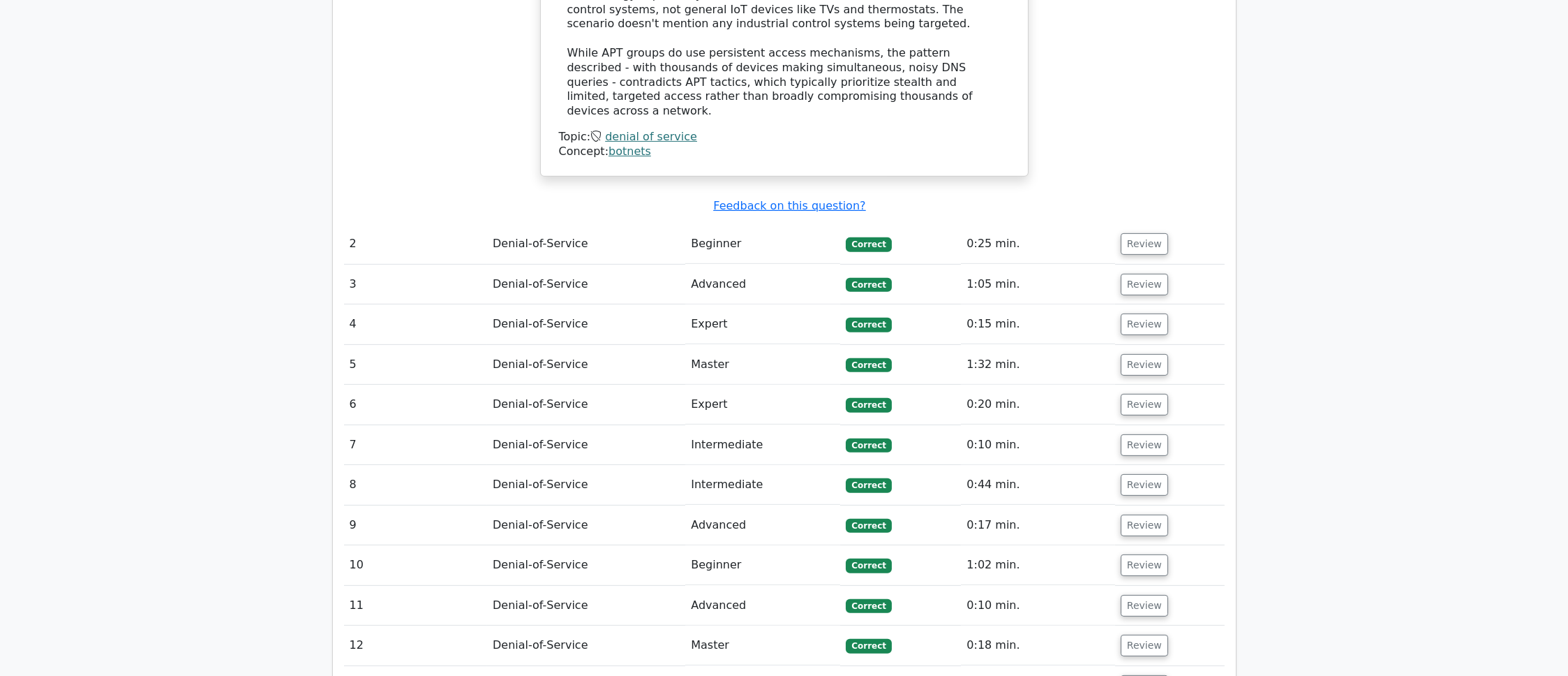
scroll to position [1588, 0]
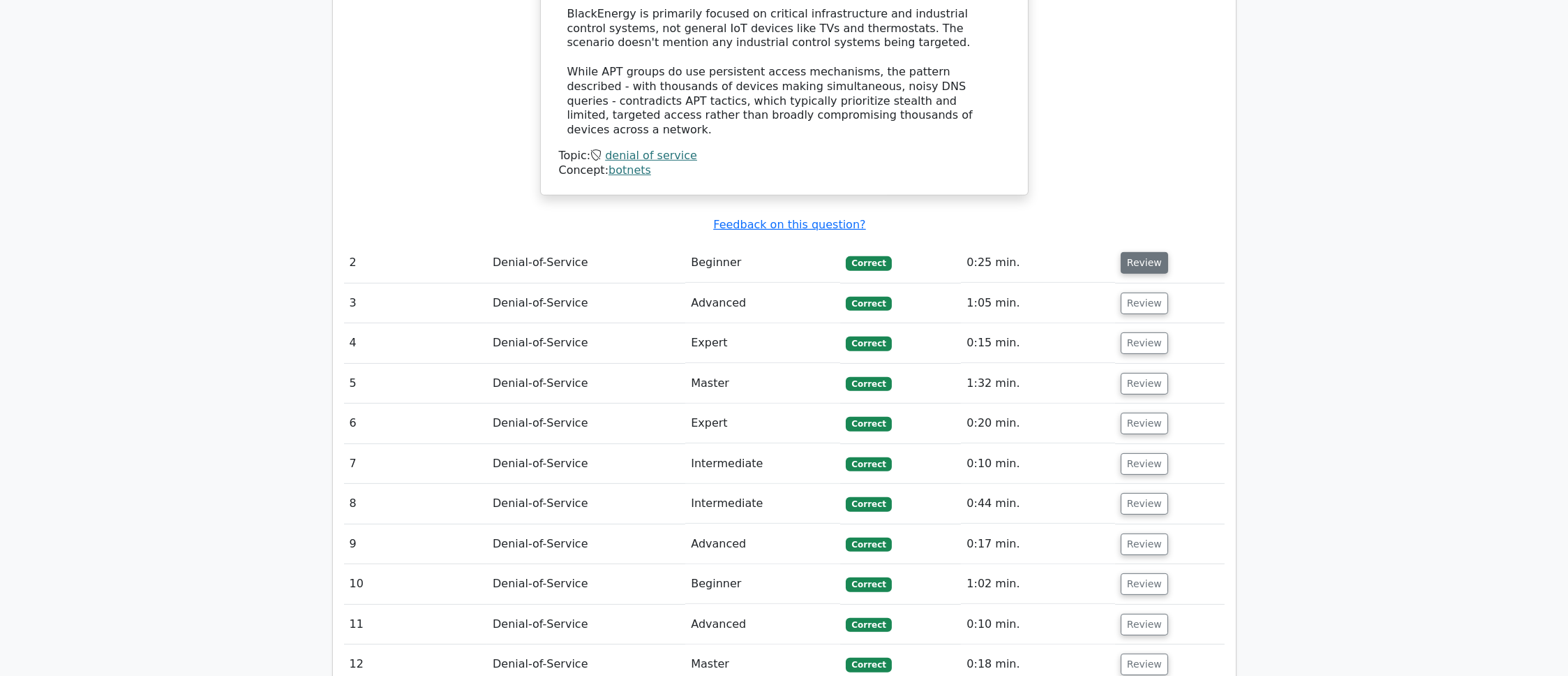
drag, startPoint x: 1115, startPoint y: 215, endPoint x: 1126, endPoint y: 213, distance: 11.2
click at [1122, 243] on td "Review" at bounding box center [1170, 263] width 109 height 40
click at [1127, 252] on button "Review" at bounding box center [1144, 263] width 47 height 22
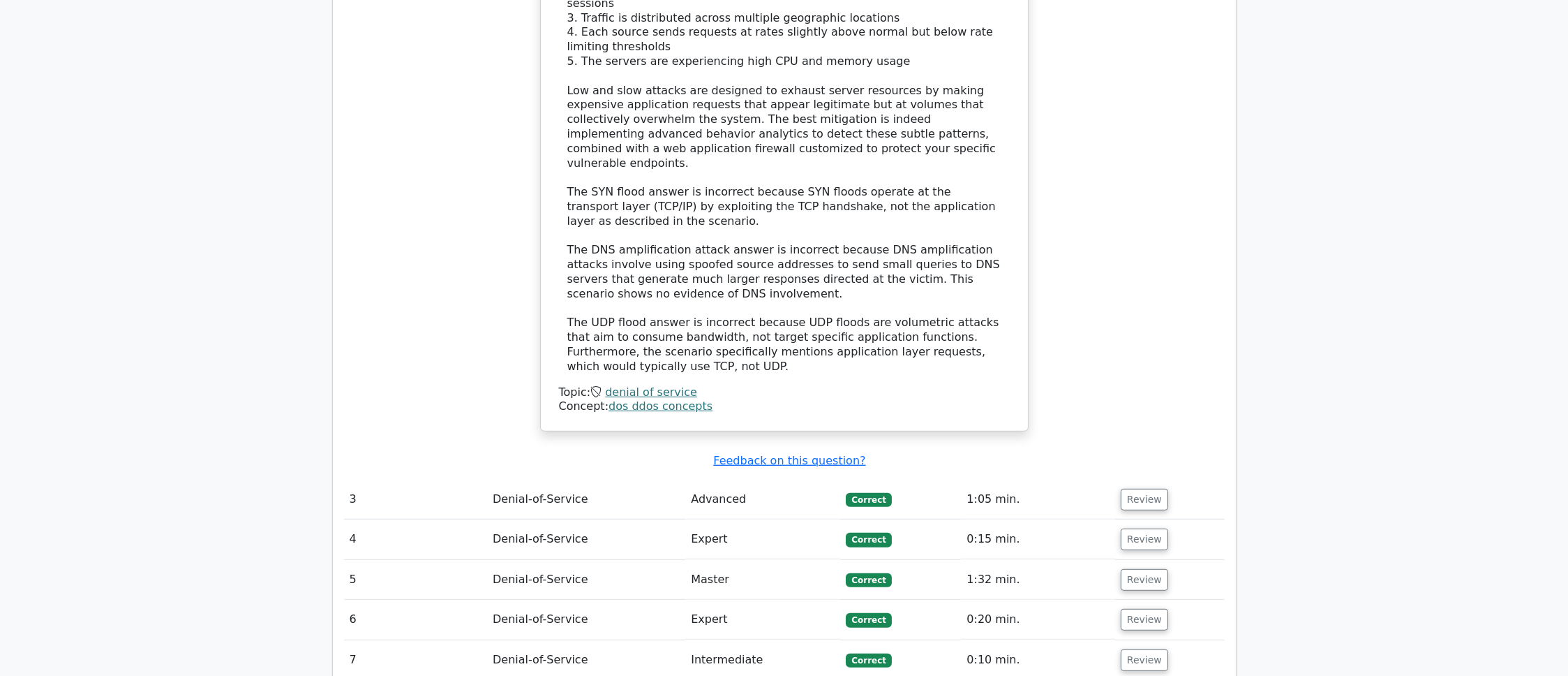
scroll to position [2751, 0]
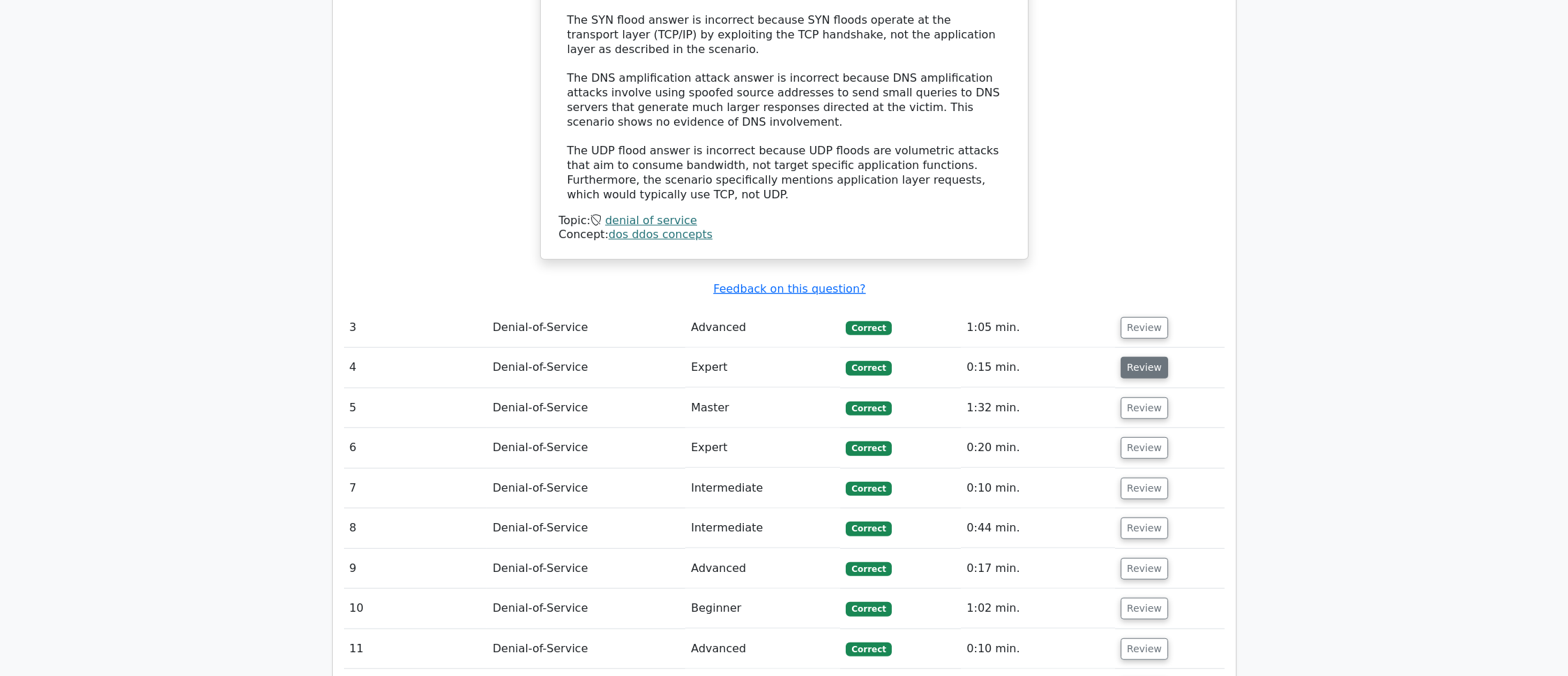
click at [1130, 357] on button "Review" at bounding box center [1144, 368] width 47 height 22
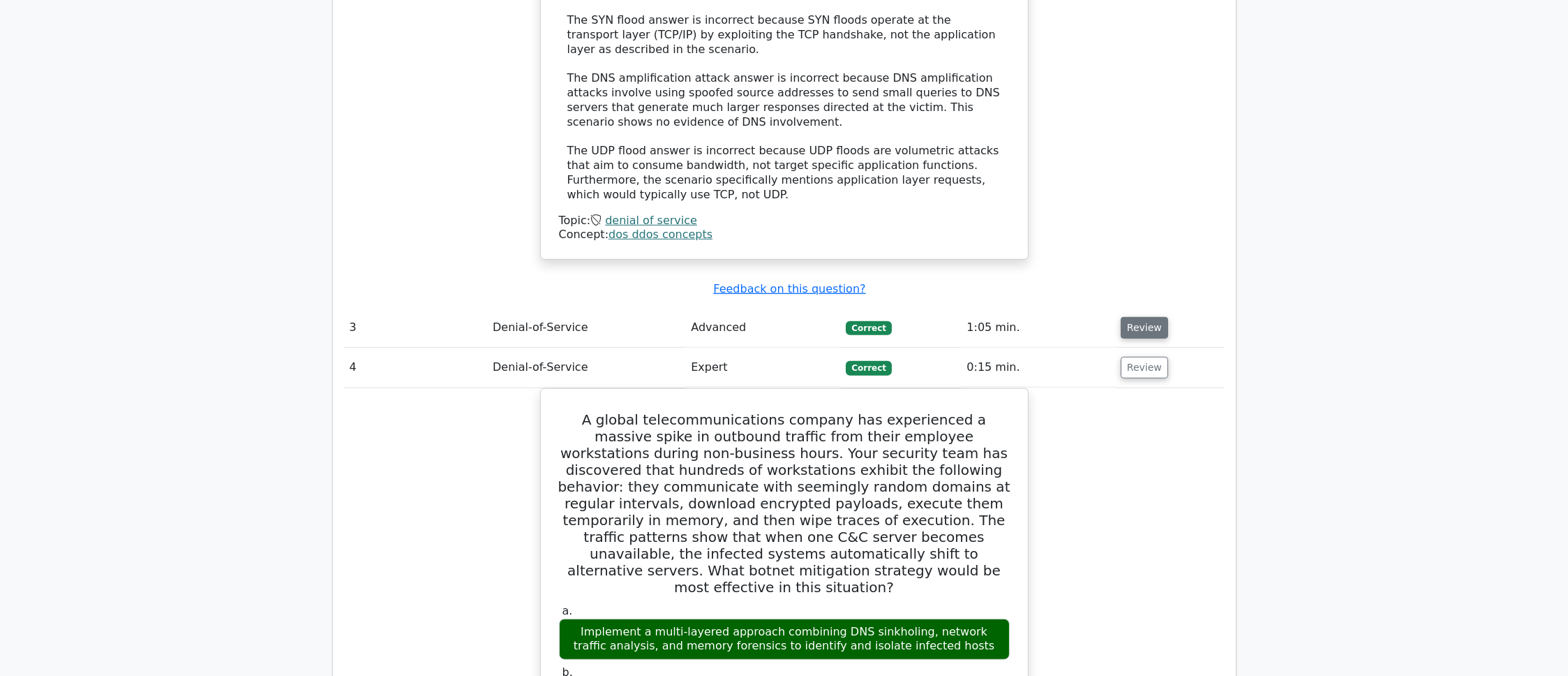
click at [1123, 317] on button "Review" at bounding box center [1144, 328] width 47 height 22
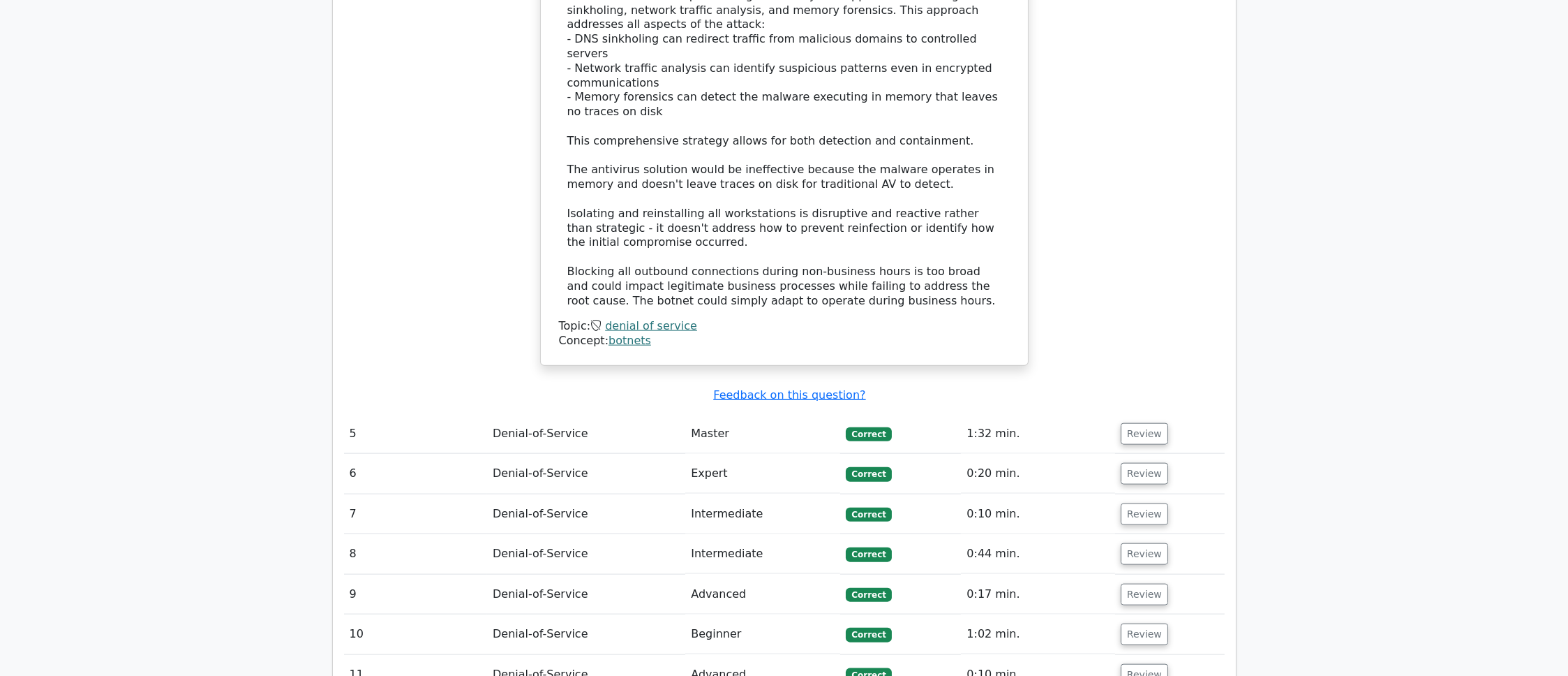
scroll to position [4612, 0]
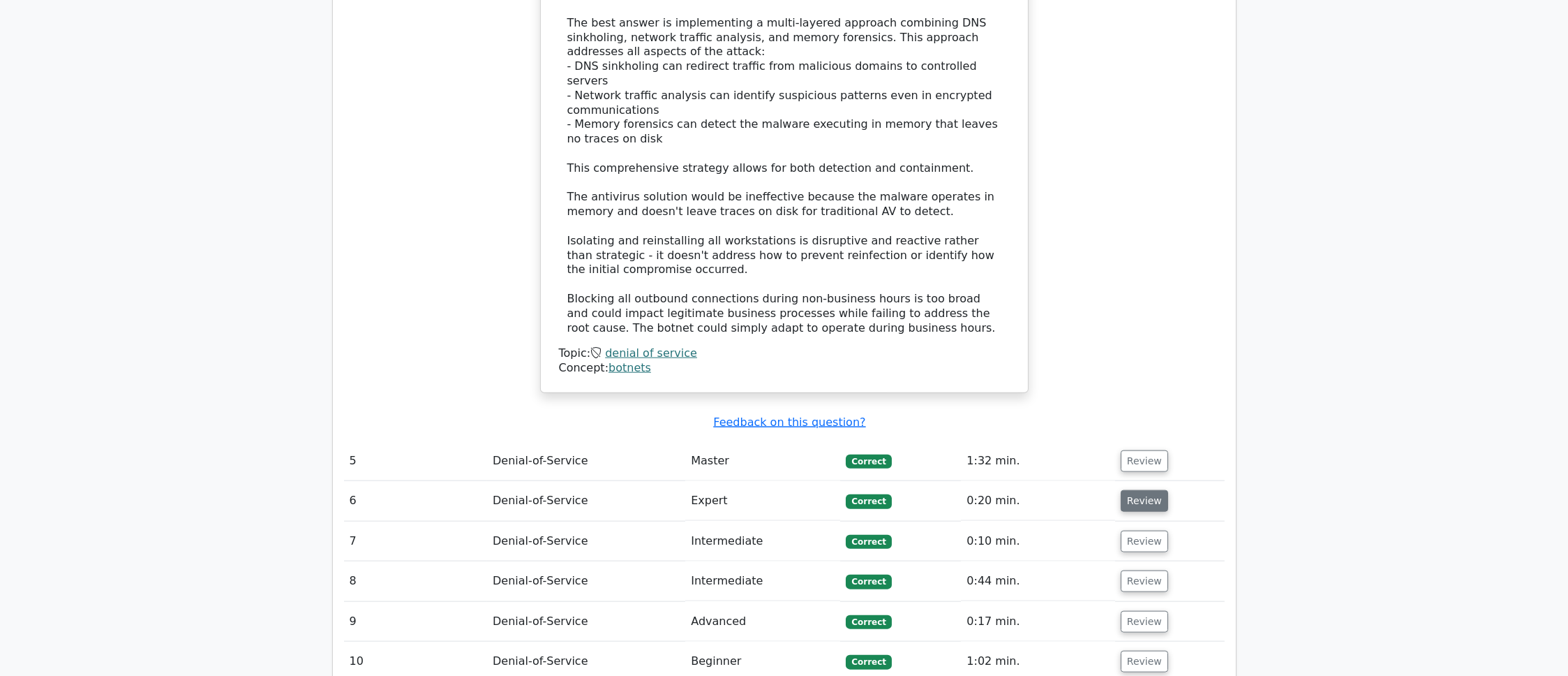
click at [1121, 490] on button "Review" at bounding box center [1144, 501] width 47 height 22
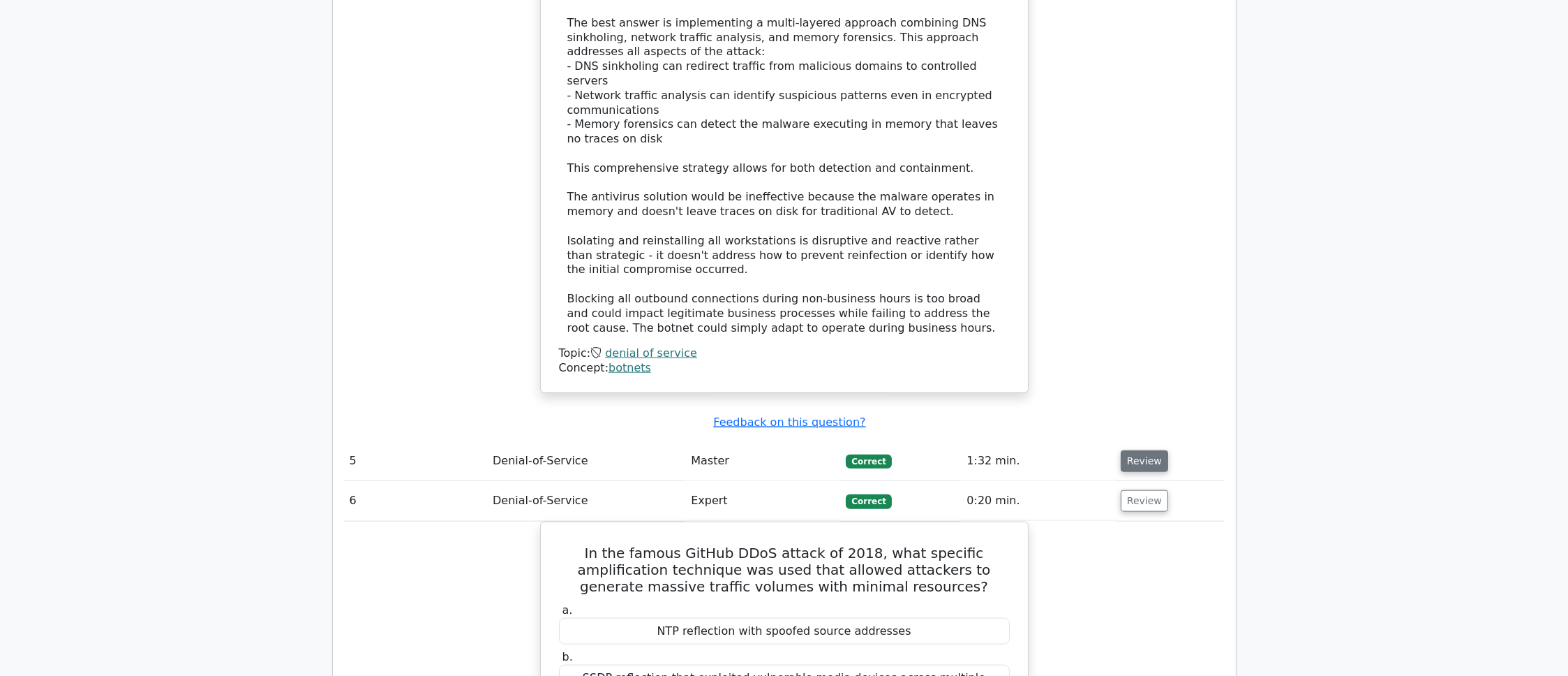
click at [1141, 450] on button "Review" at bounding box center [1144, 461] width 47 height 22
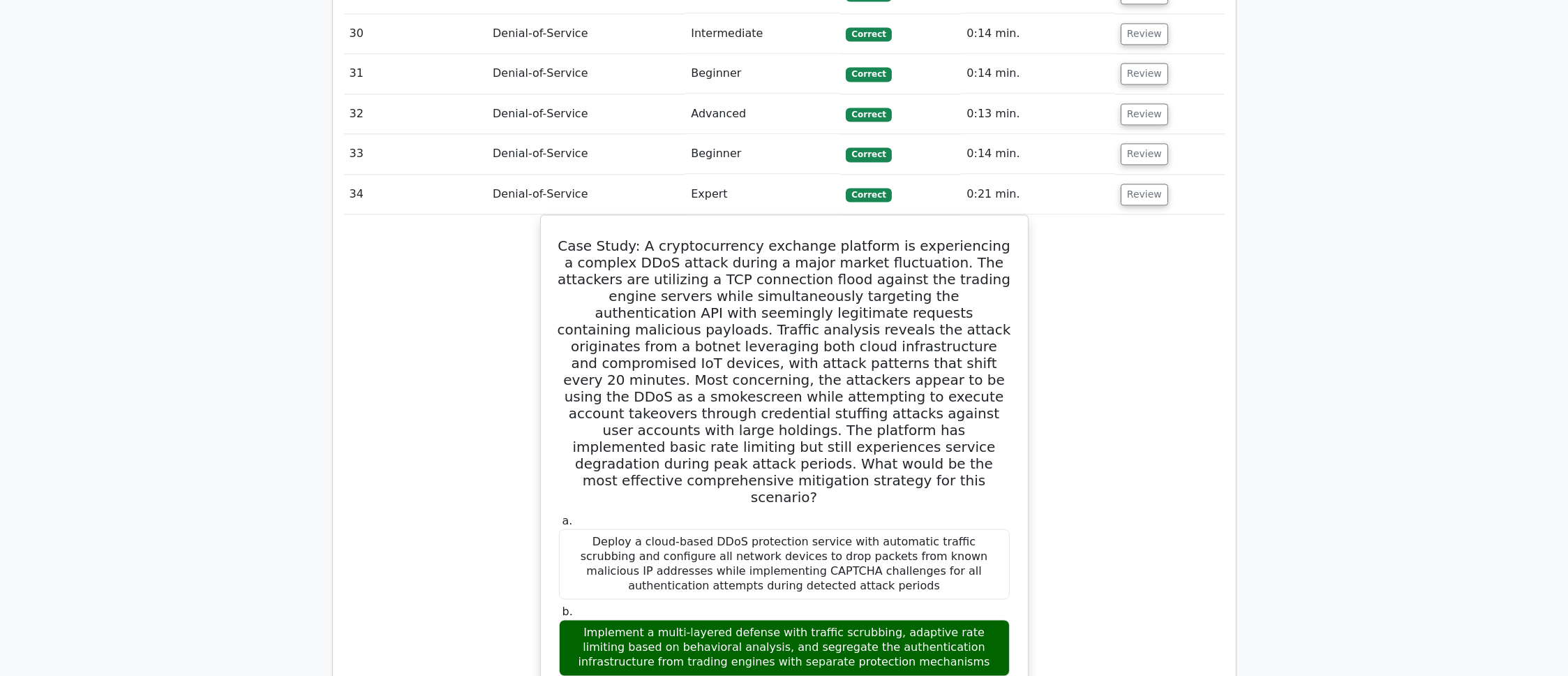
scroll to position [7556, 0]
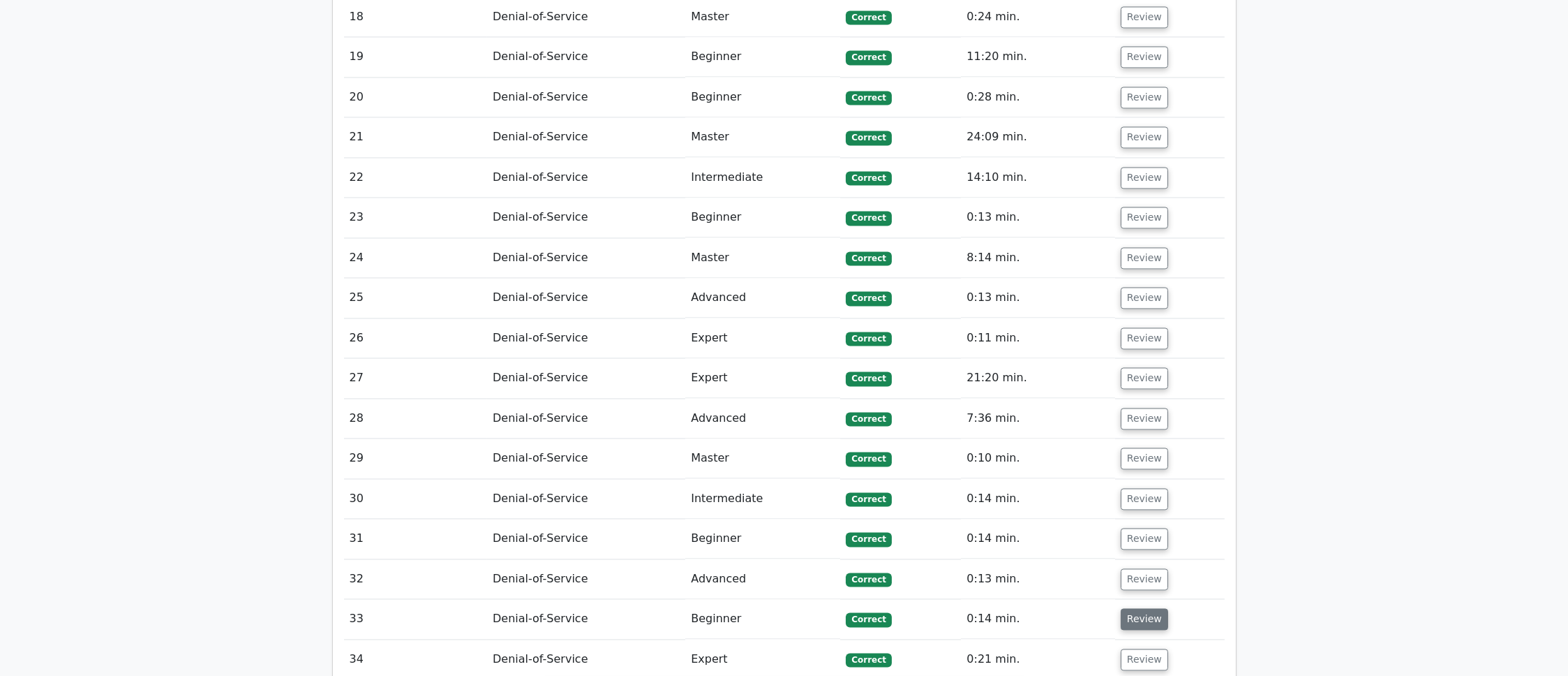
click at [1131, 608] on button "Review" at bounding box center [1144, 619] width 47 height 22
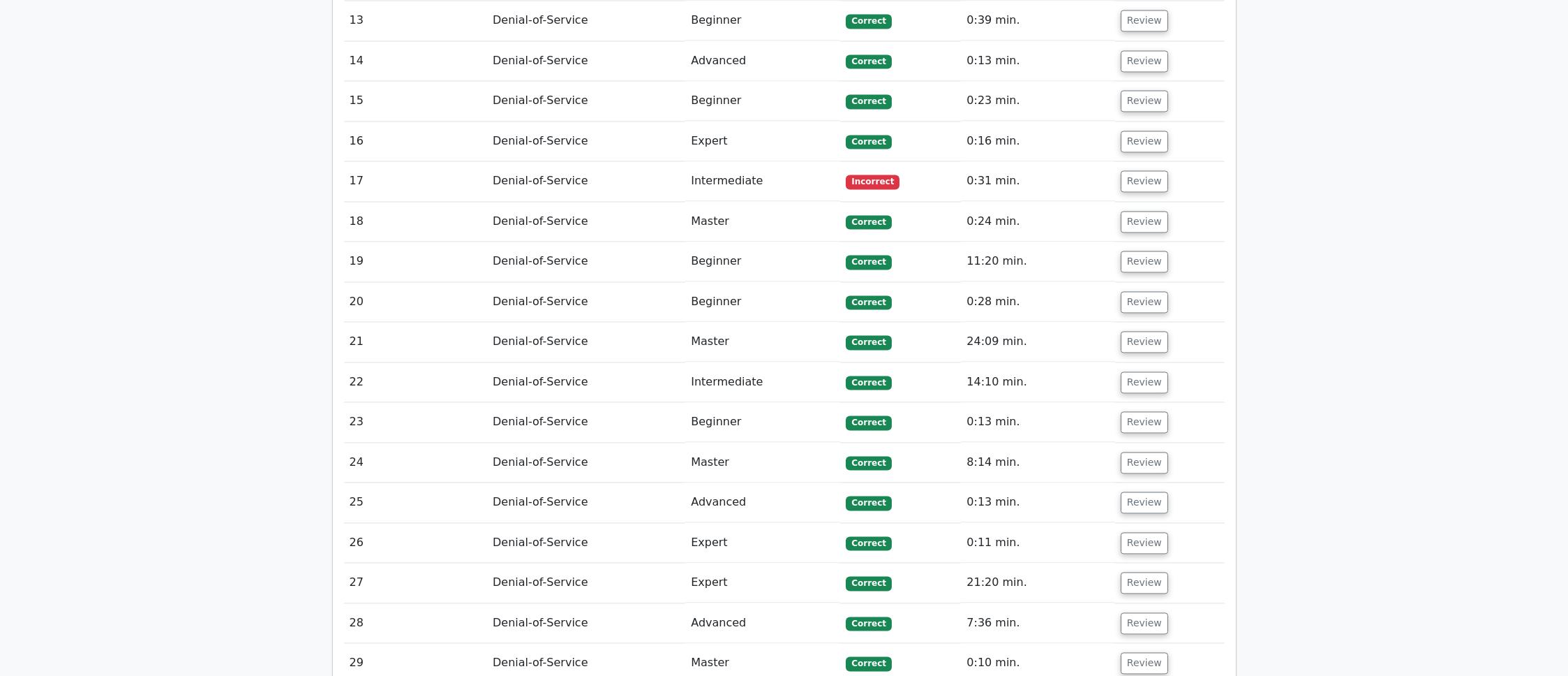
scroll to position [7323, 0]
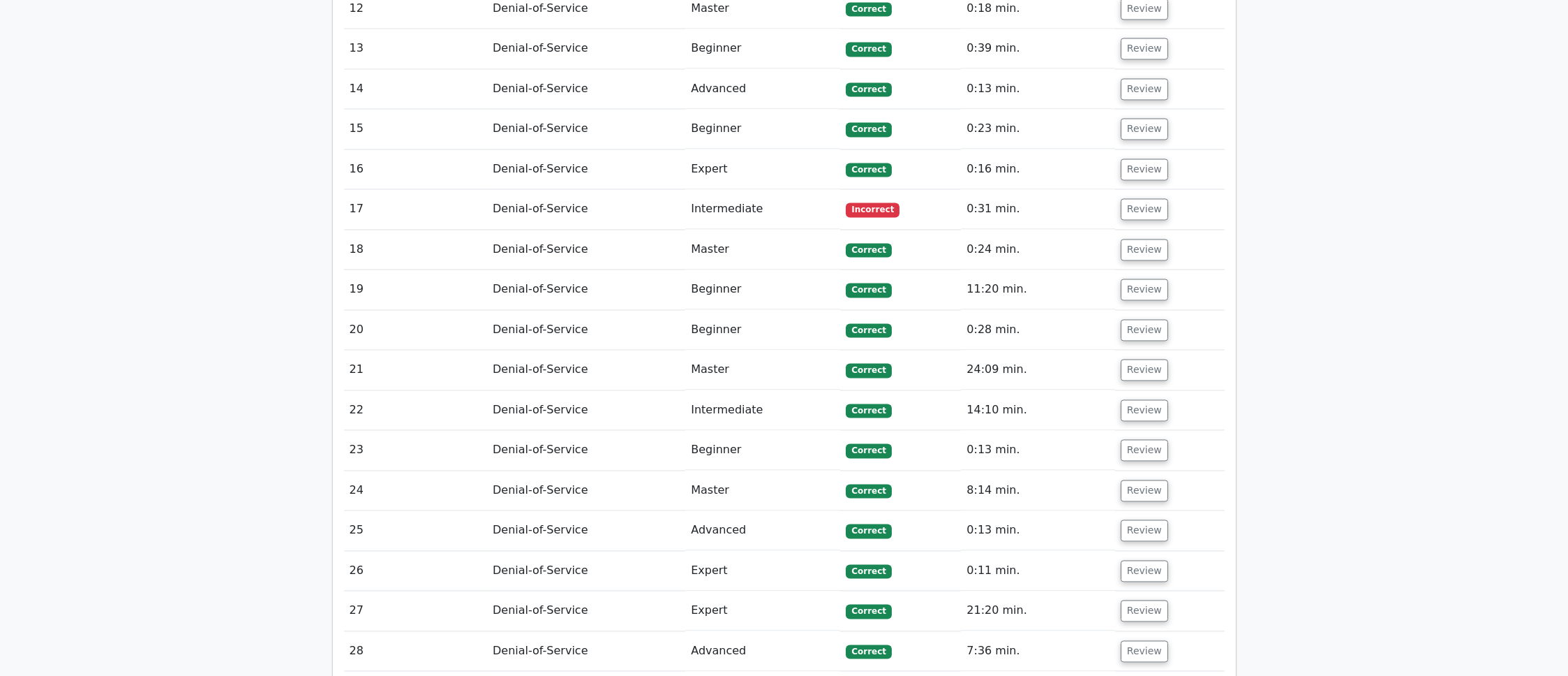
click at [1128, 640] on button "Review" at bounding box center [1144, 651] width 47 height 22
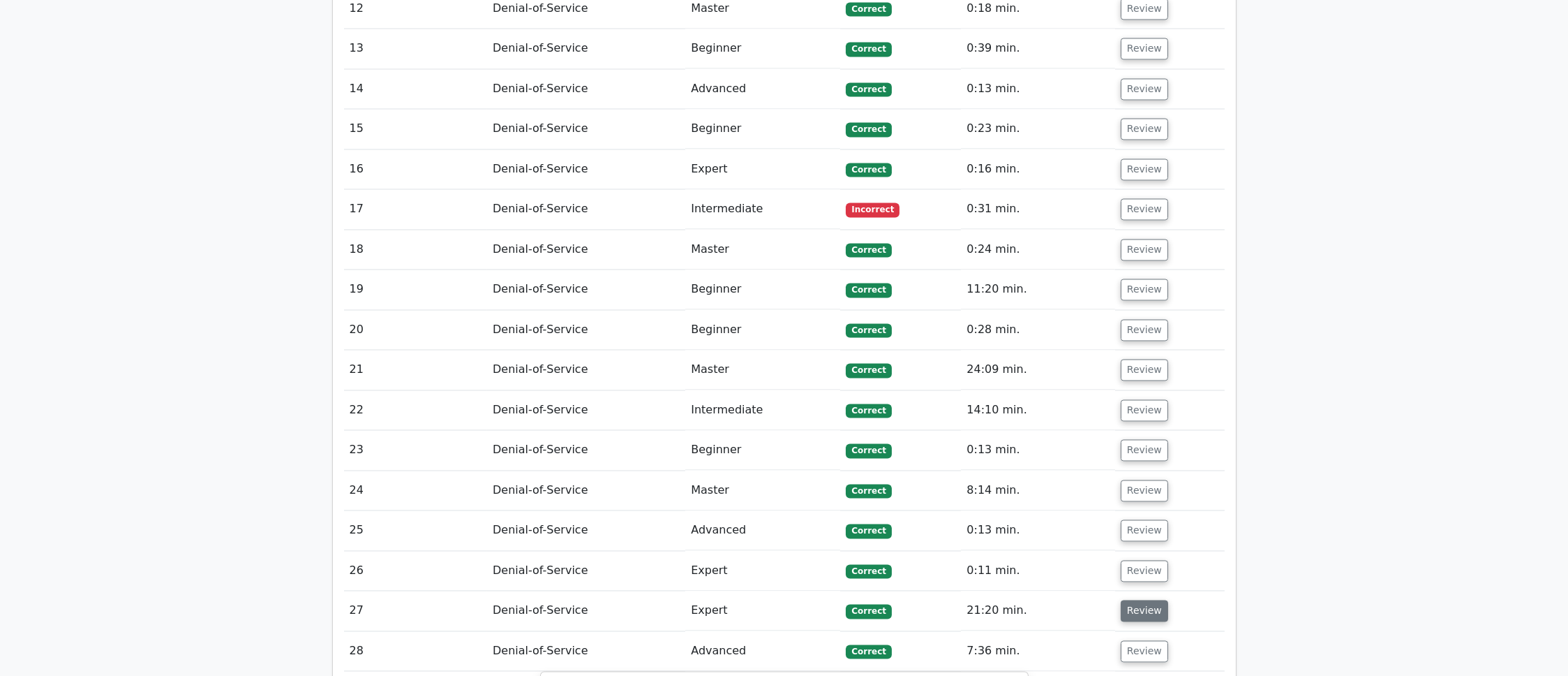
click at [1124, 599] on button "Review" at bounding box center [1144, 610] width 47 height 22
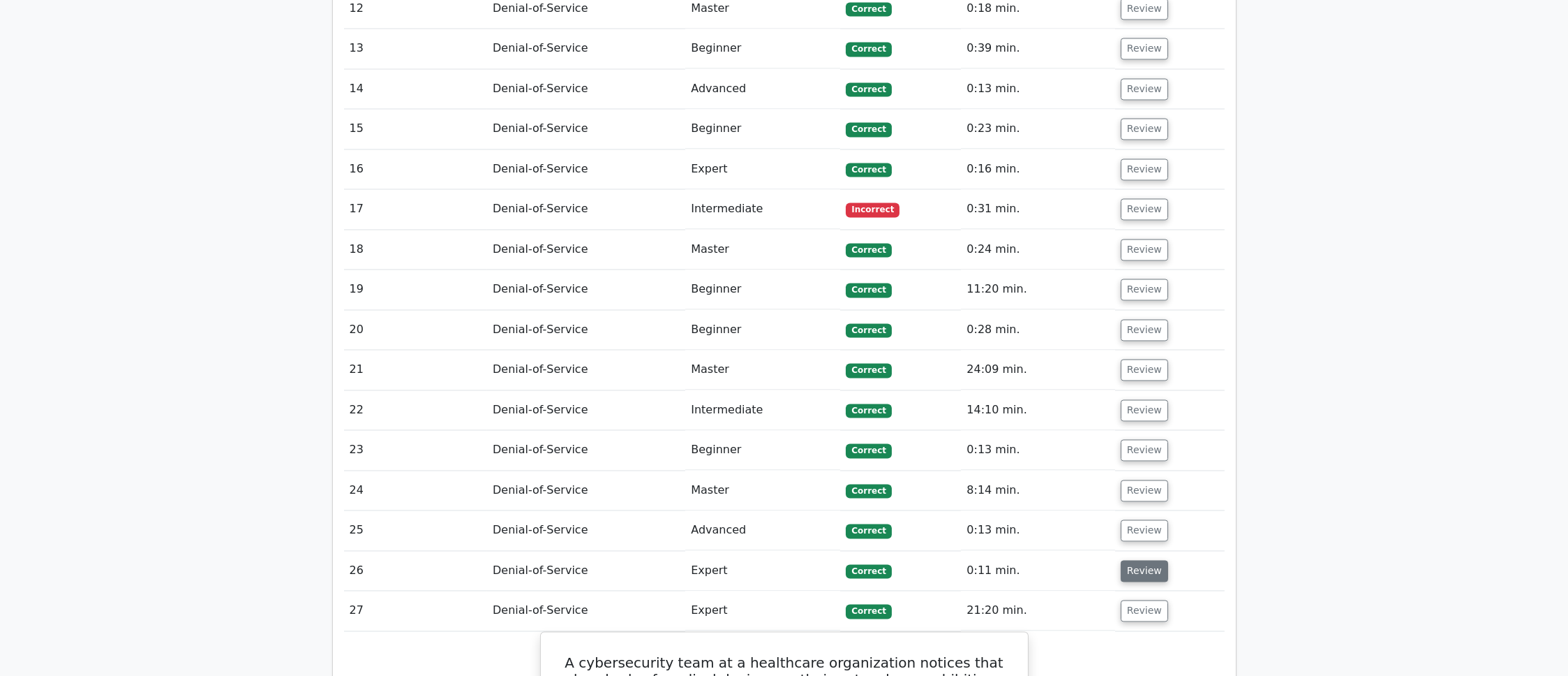
click at [1129, 560] on button "Review" at bounding box center [1144, 571] width 47 height 22
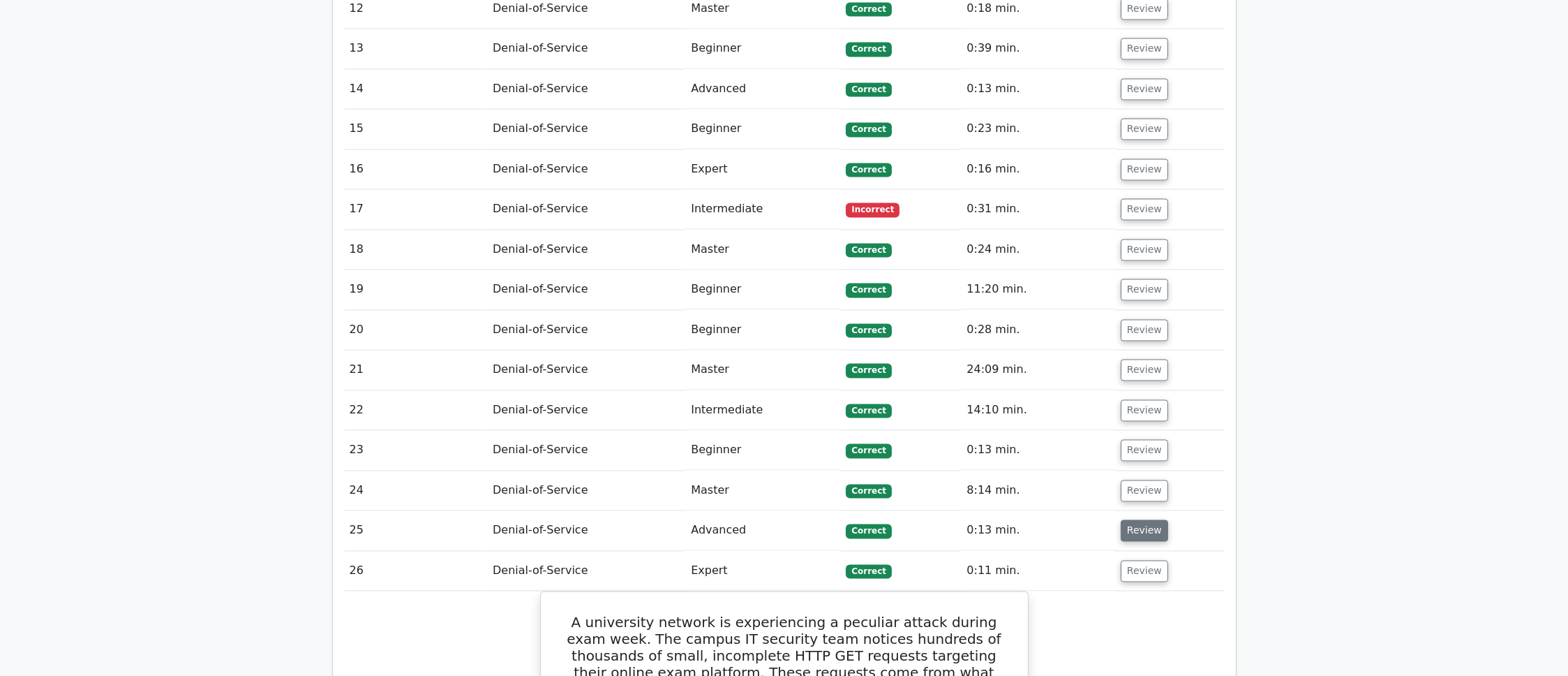
click at [1137, 519] on button "Review" at bounding box center [1144, 530] width 47 height 22
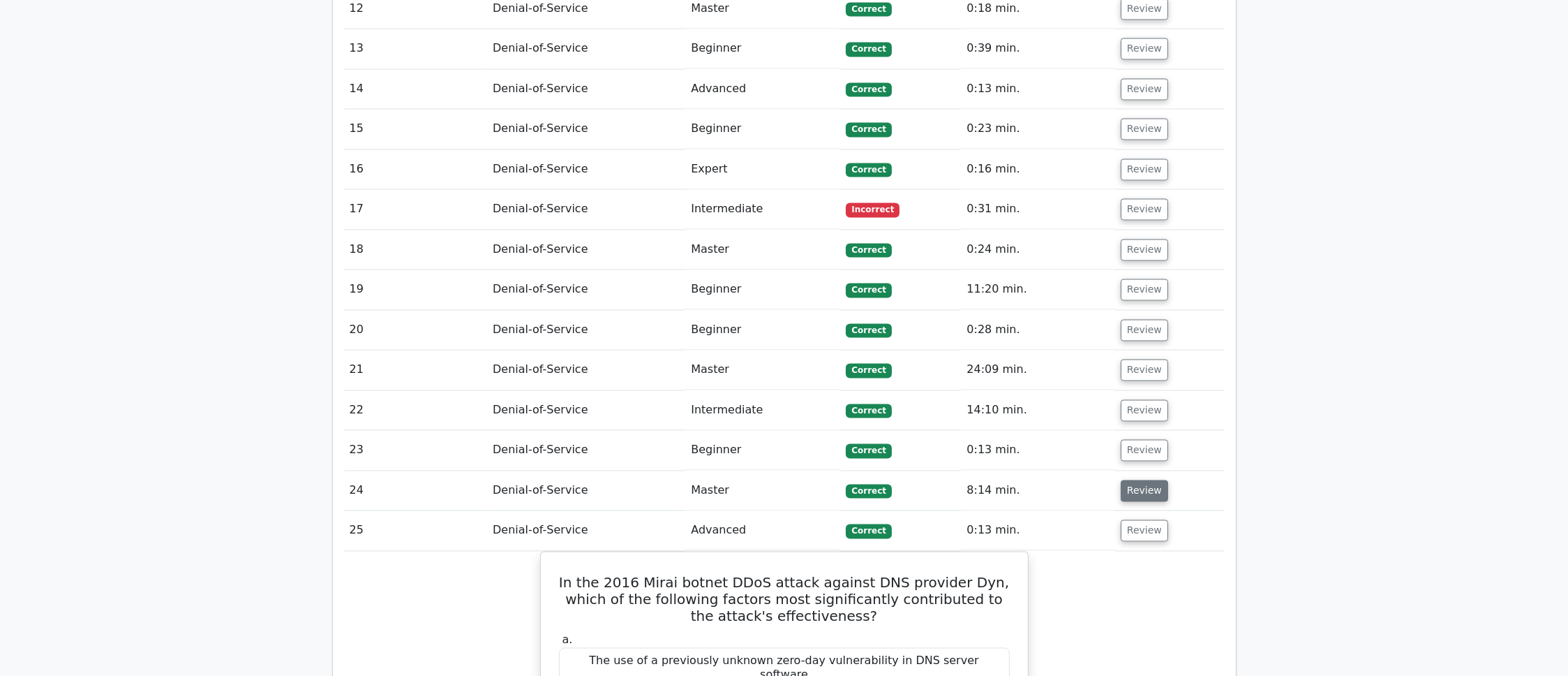
click at [1145, 480] on button "Review" at bounding box center [1144, 491] width 47 height 22
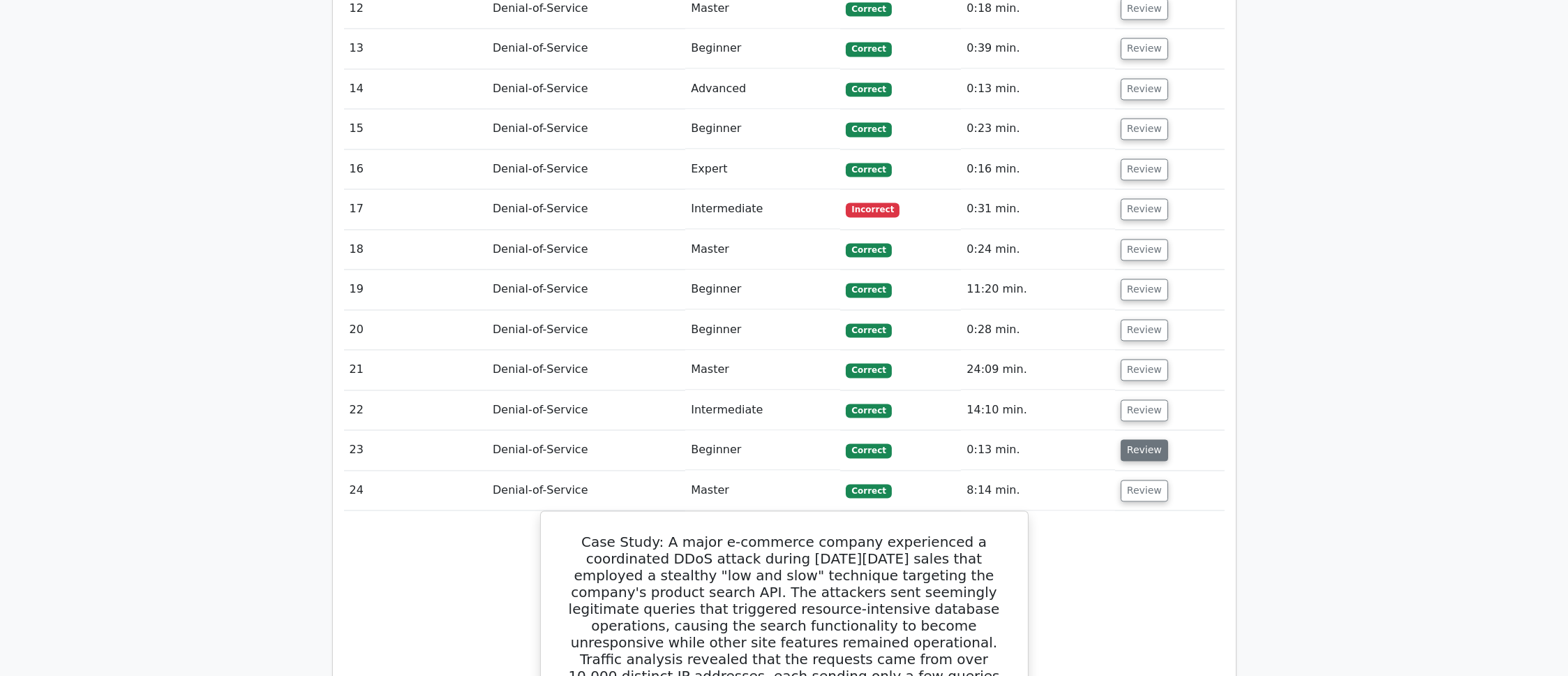
click at [1141, 439] on button "Review" at bounding box center [1144, 450] width 47 height 22
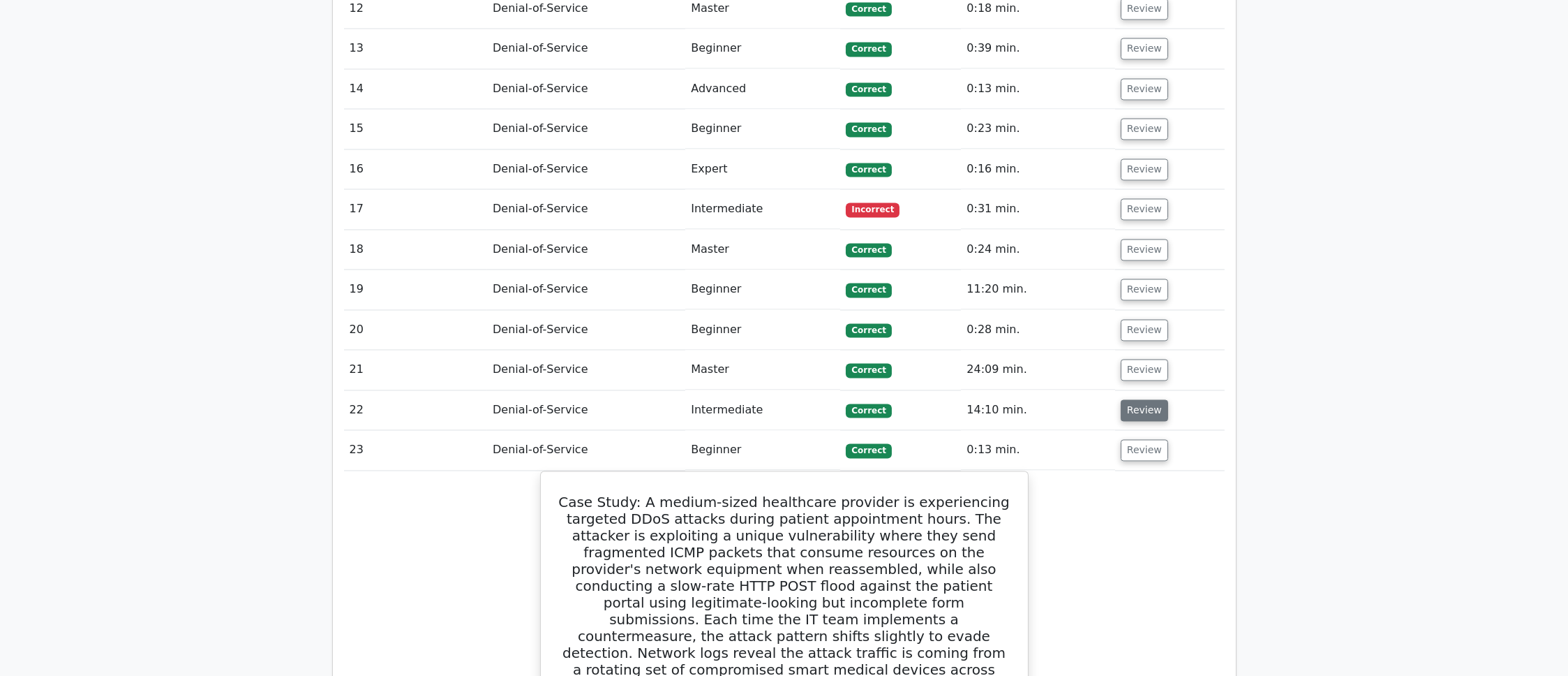
click at [1130, 399] on button "Review" at bounding box center [1144, 410] width 47 height 22
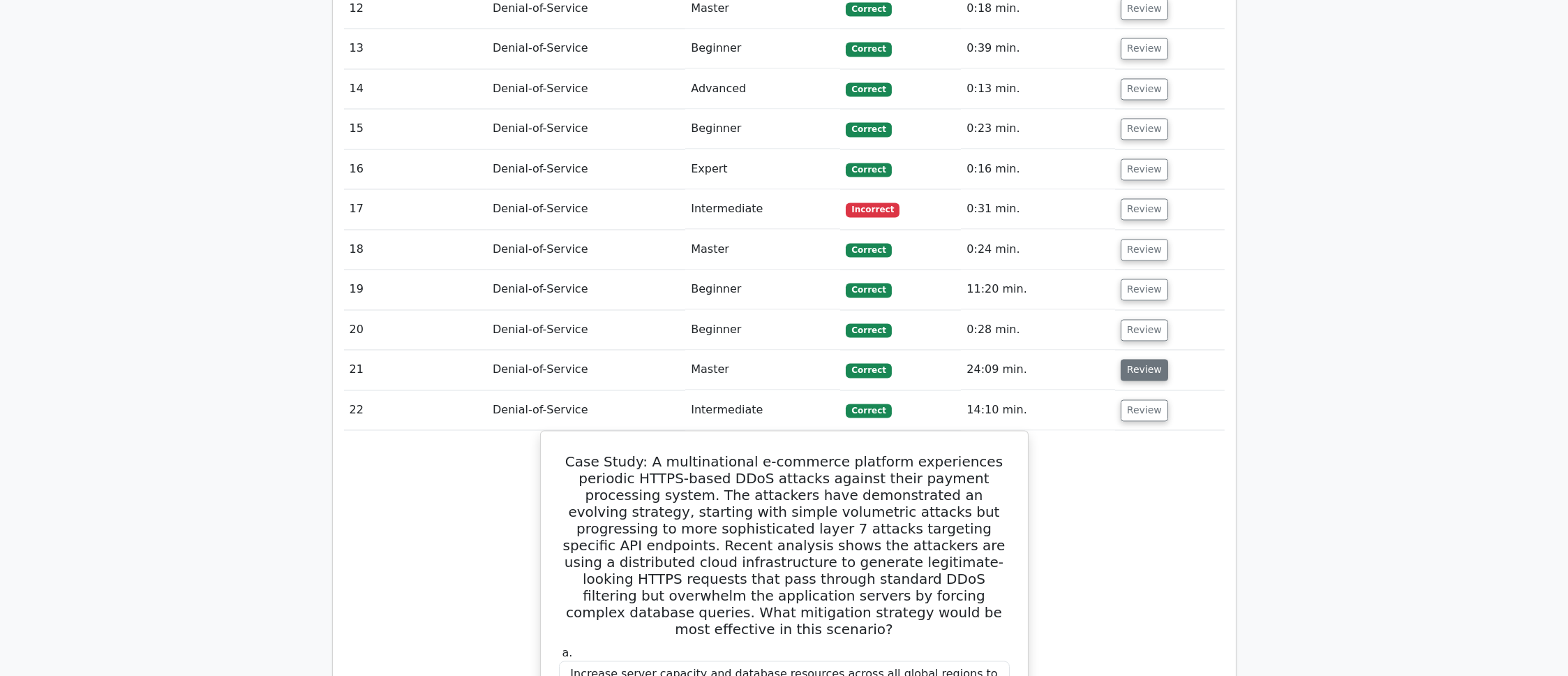
click at [1121, 359] on button "Review" at bounding box center [1144, 370] width 47 height 22
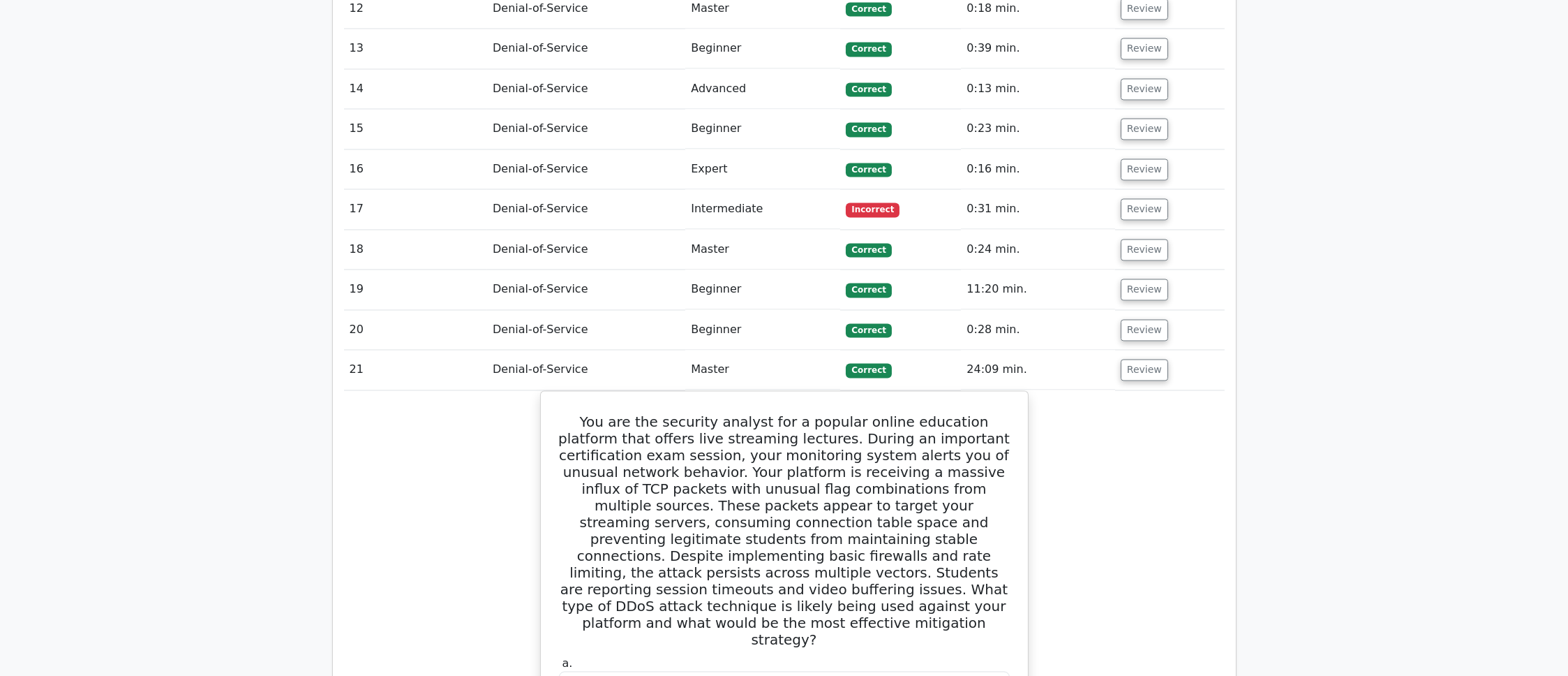
click at [1115, 310] on td "Review" at bounding box center [1170, 330] width 109 height 40
click at [1121, 319] on button "Review" at bounding box center [1144, 330] width 47 height 22
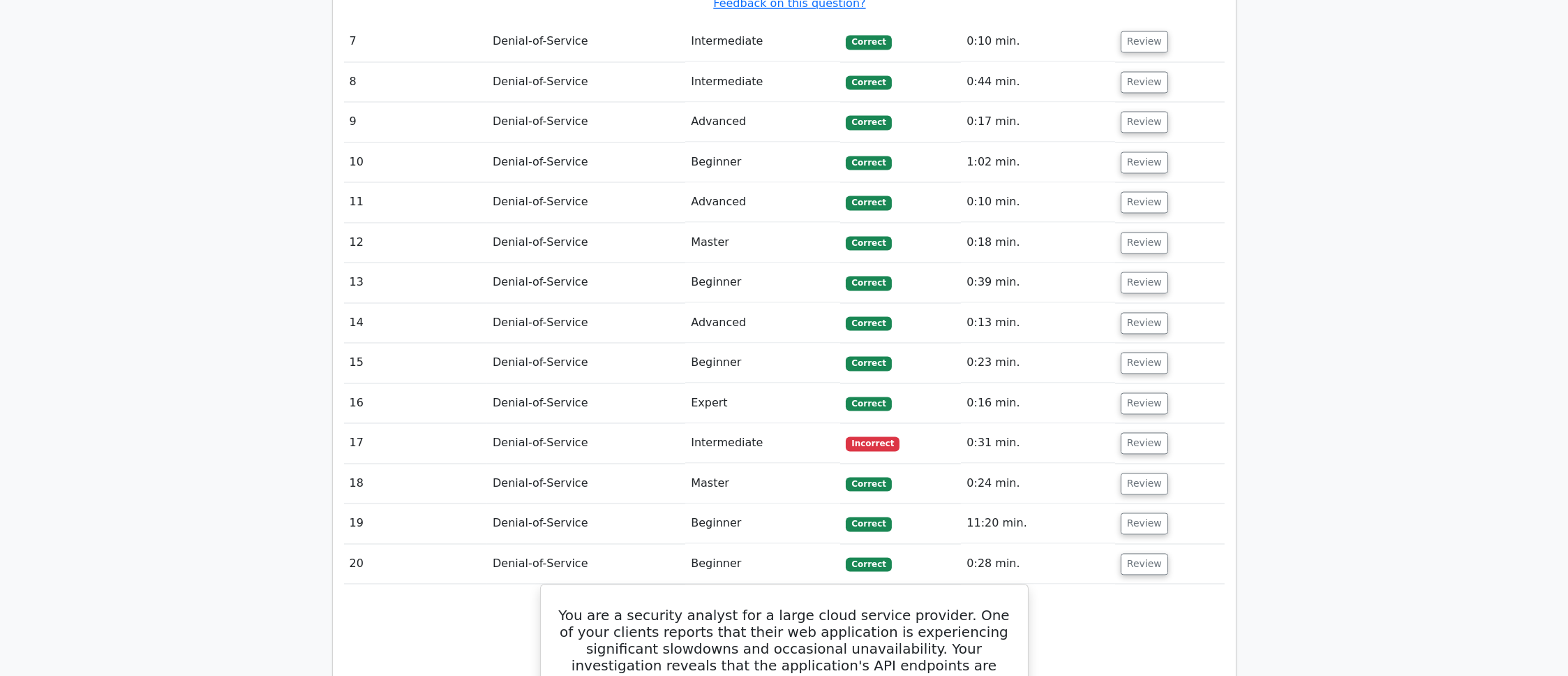
scroll to position [6857, 0]
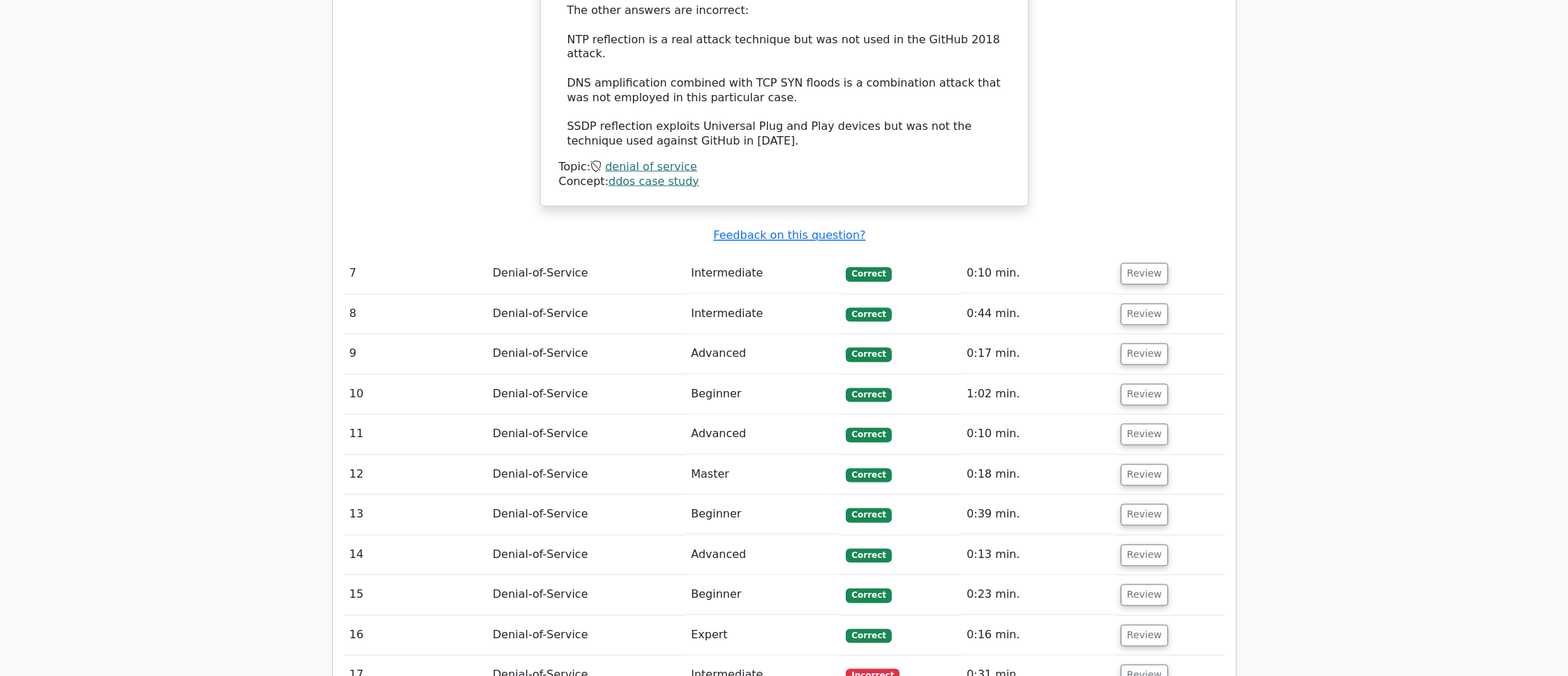
click at [1137, 664] on button "Review" at bounding box center [1144, 675] width 47 height 22
click at [1144, 625] on button "Review" at bounding box center [1144, 636] width 47 height 22
click at [1149, 584] on button "Review" at bounding box center [1144, 595] width 47 height 22
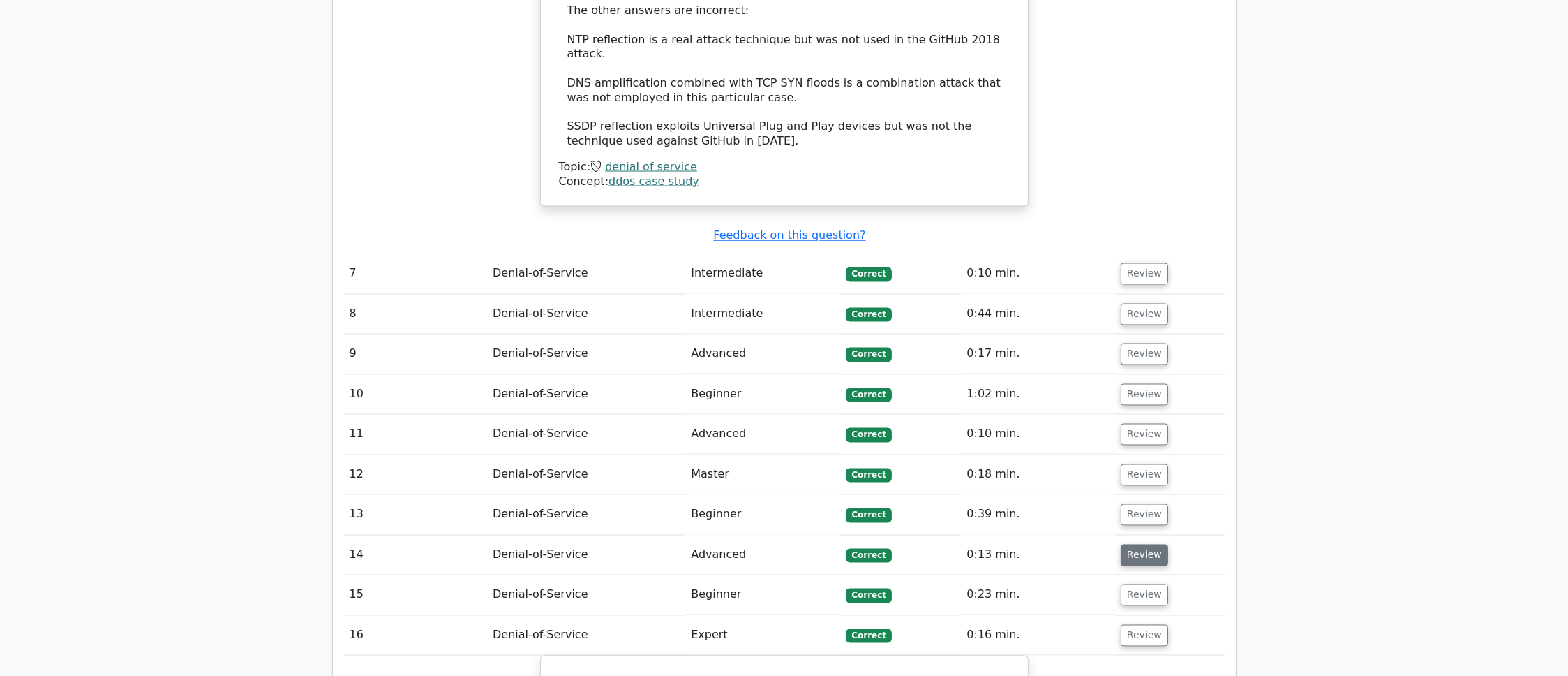
click at [1125, 545] on button "Review" at bounding box center [1144, 556] width 47 height 22
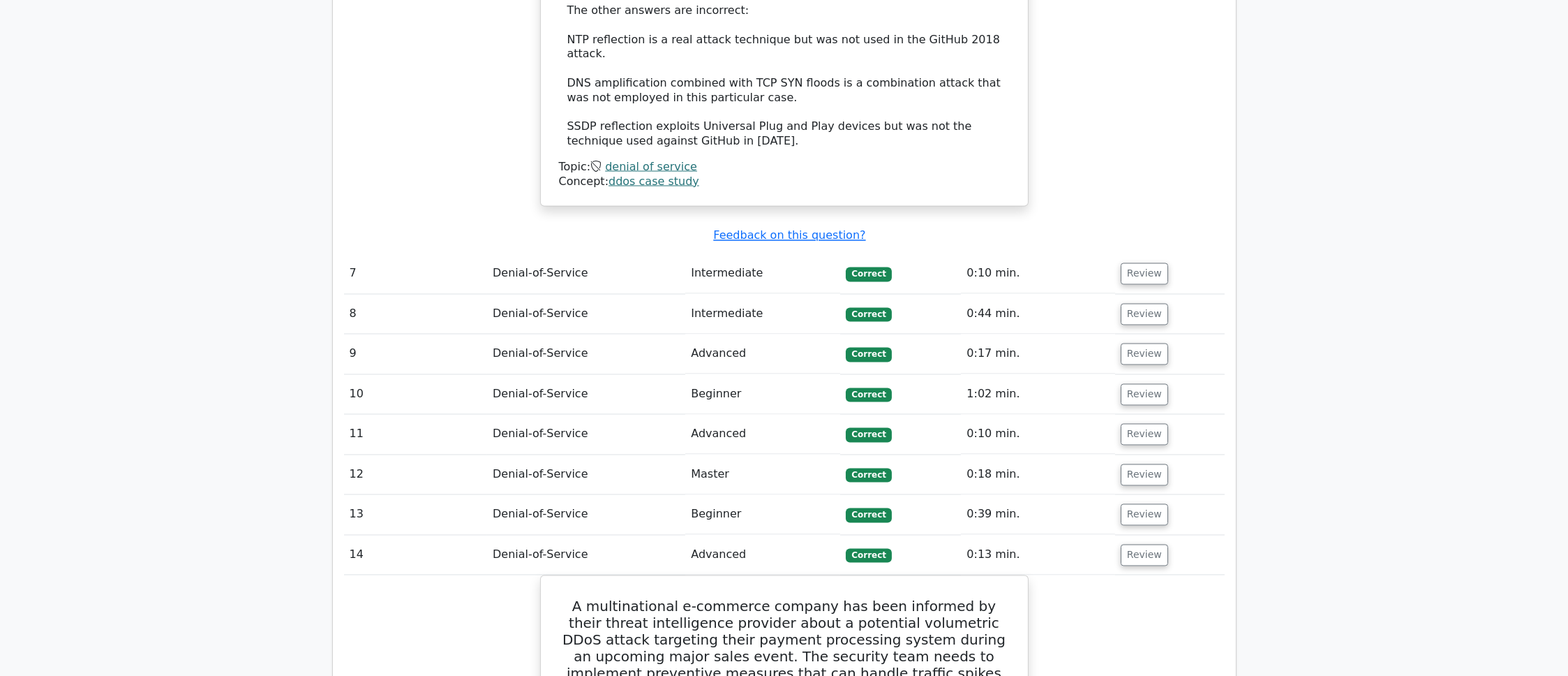
click at [1125, 495] on td "Review" at bounding box center [1170, 515] width 109 height 40
click at [1125, 504] on button "Review" at bounding box center [1144, 515] width 47 height 22
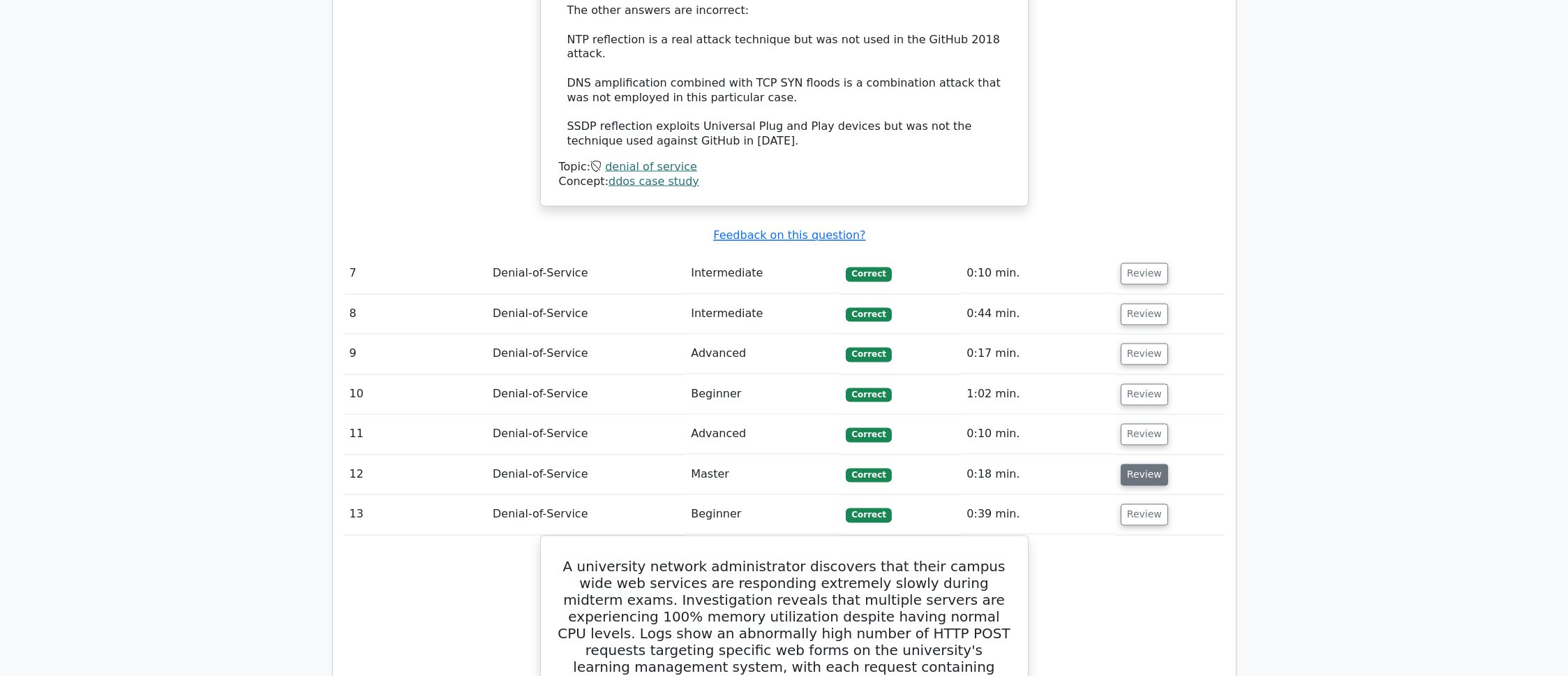
click at [1126, 464] on button "Review" at bounding box center [1144, 475] width 47 height 22
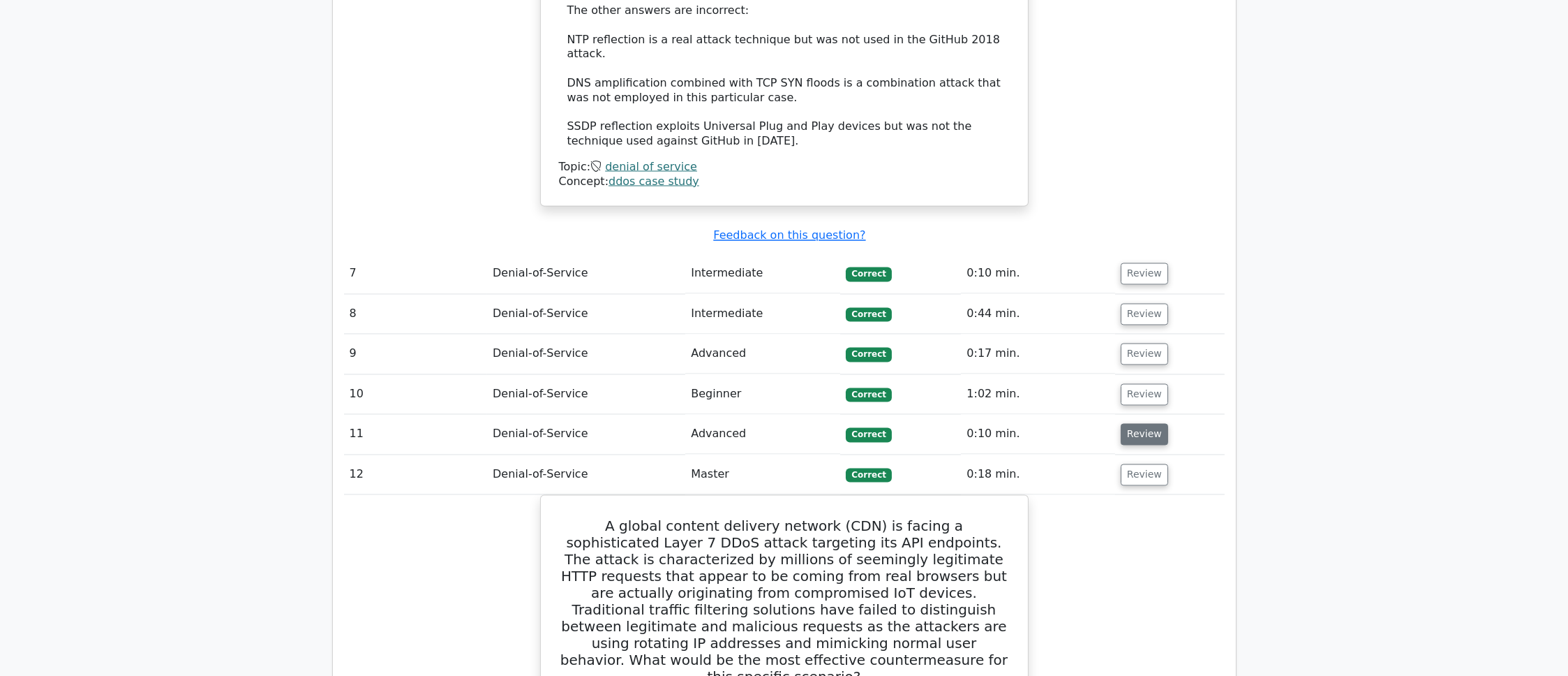
click at [1123, 423] on button "Review" at bounding box center [1144, 434] width 47 height 22
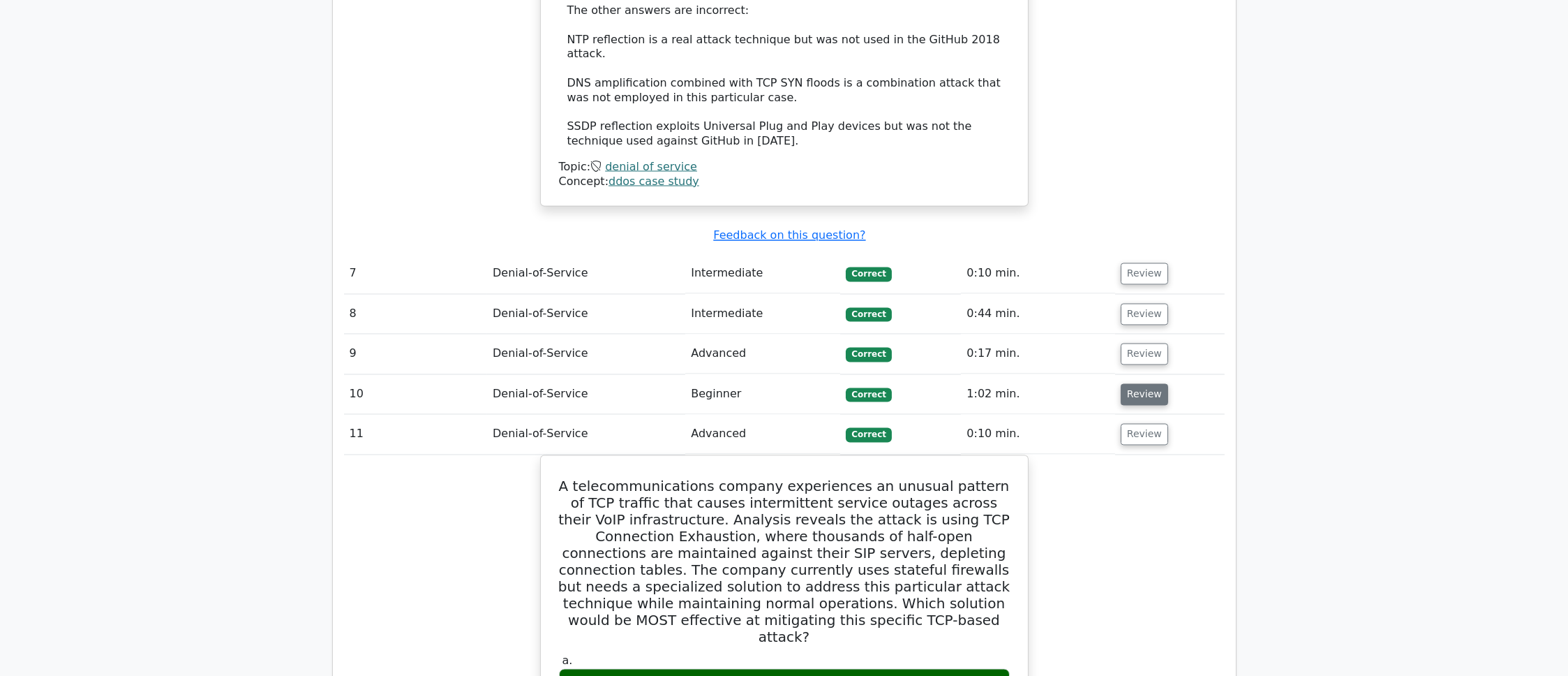
click at [1127, 384] on button "Review" at bounding box center [1144, 395] width 47 height 22
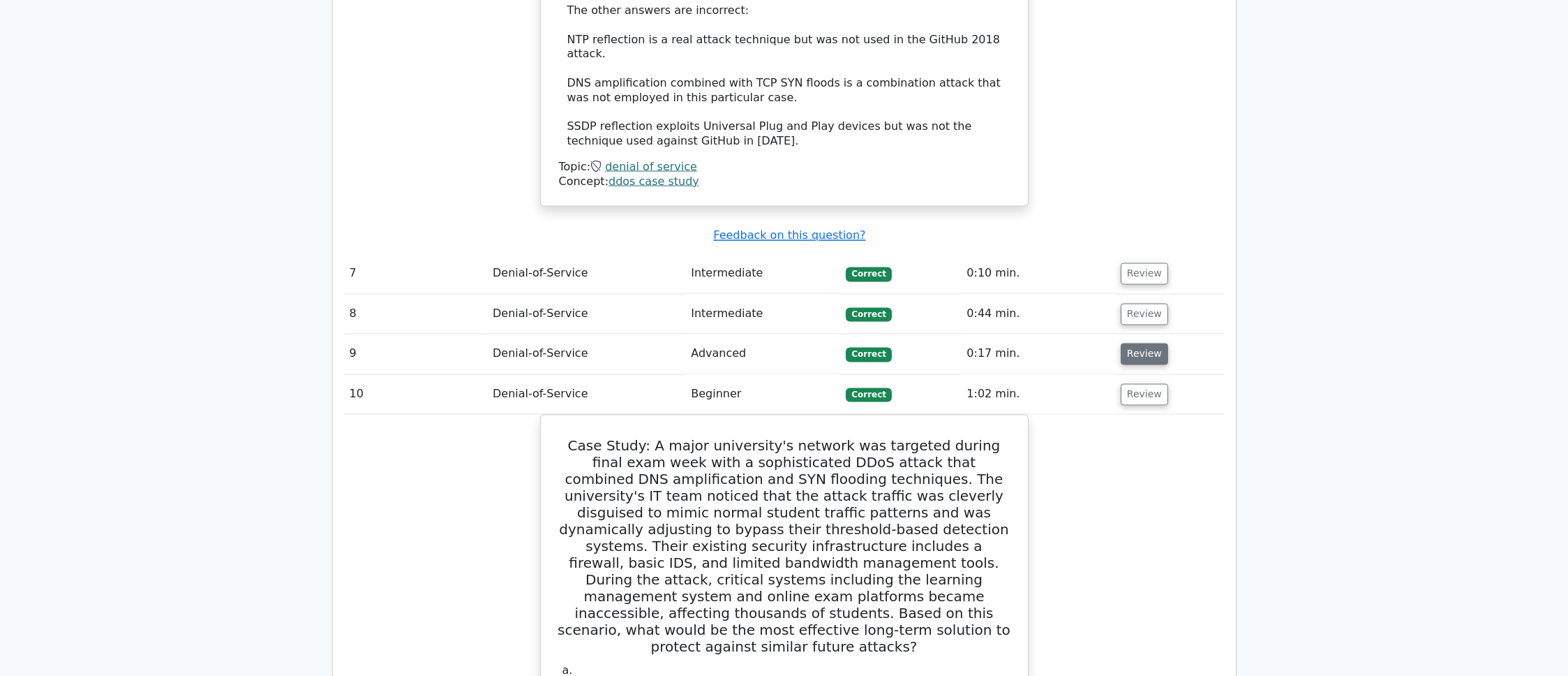
click at [1127, 343] on button "Review" at bounding box center [1144, 354] width 47 height 22
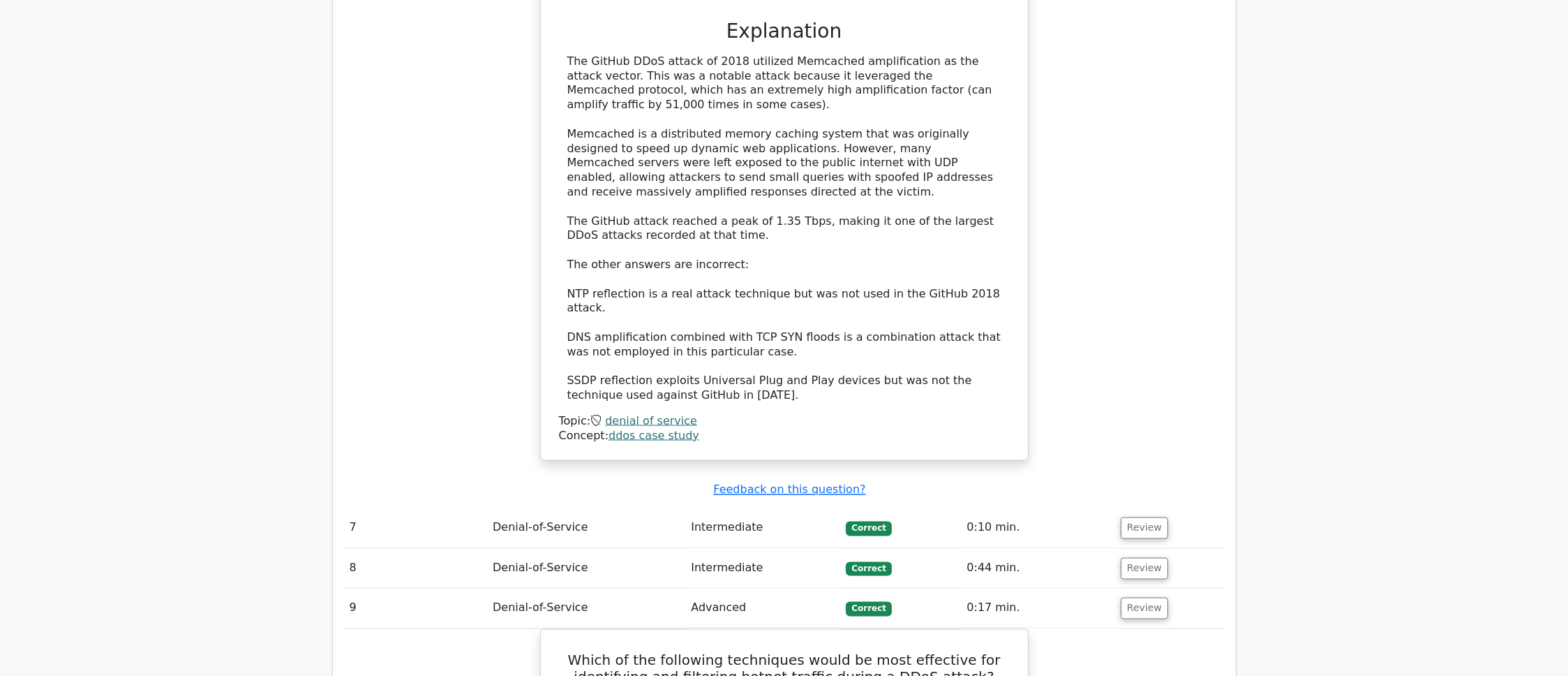
scroll to position [6392, 0]
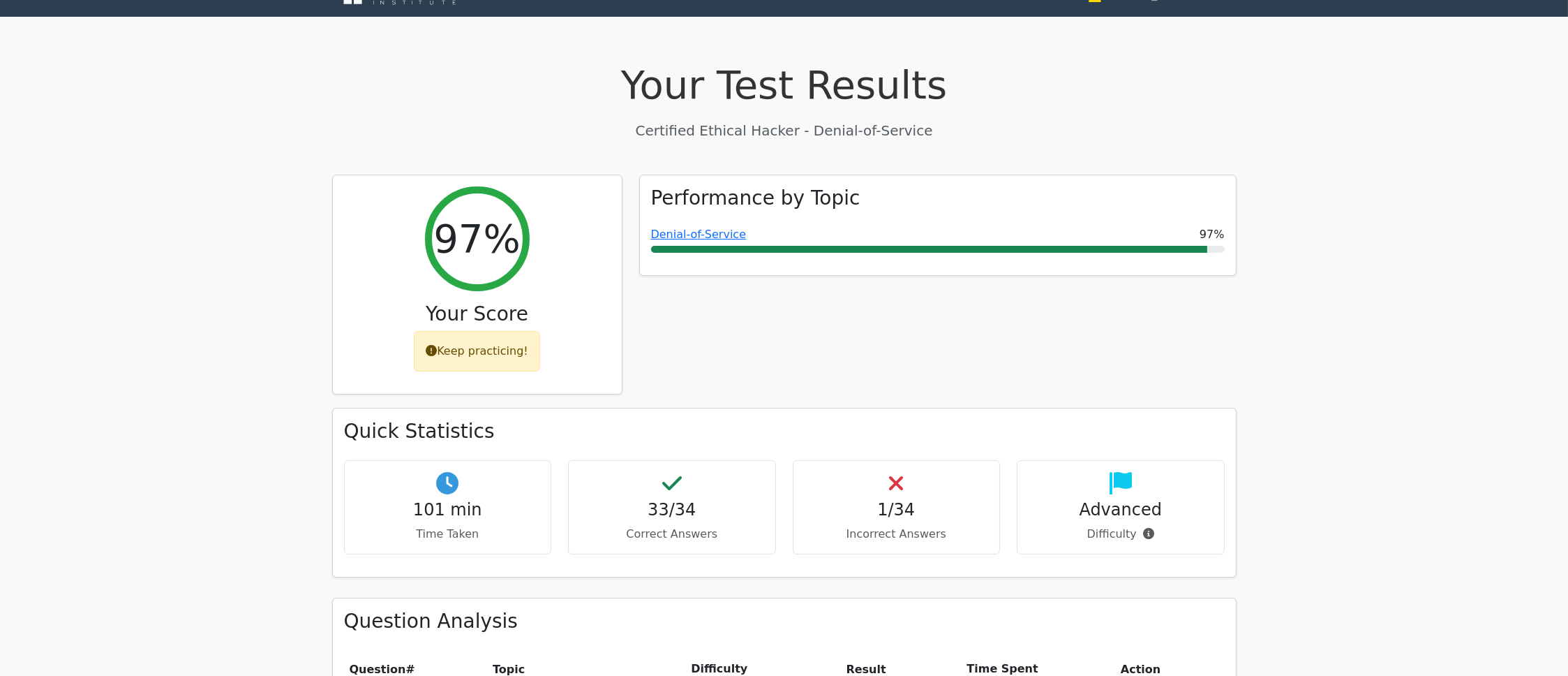
scroll to position [0, 0]
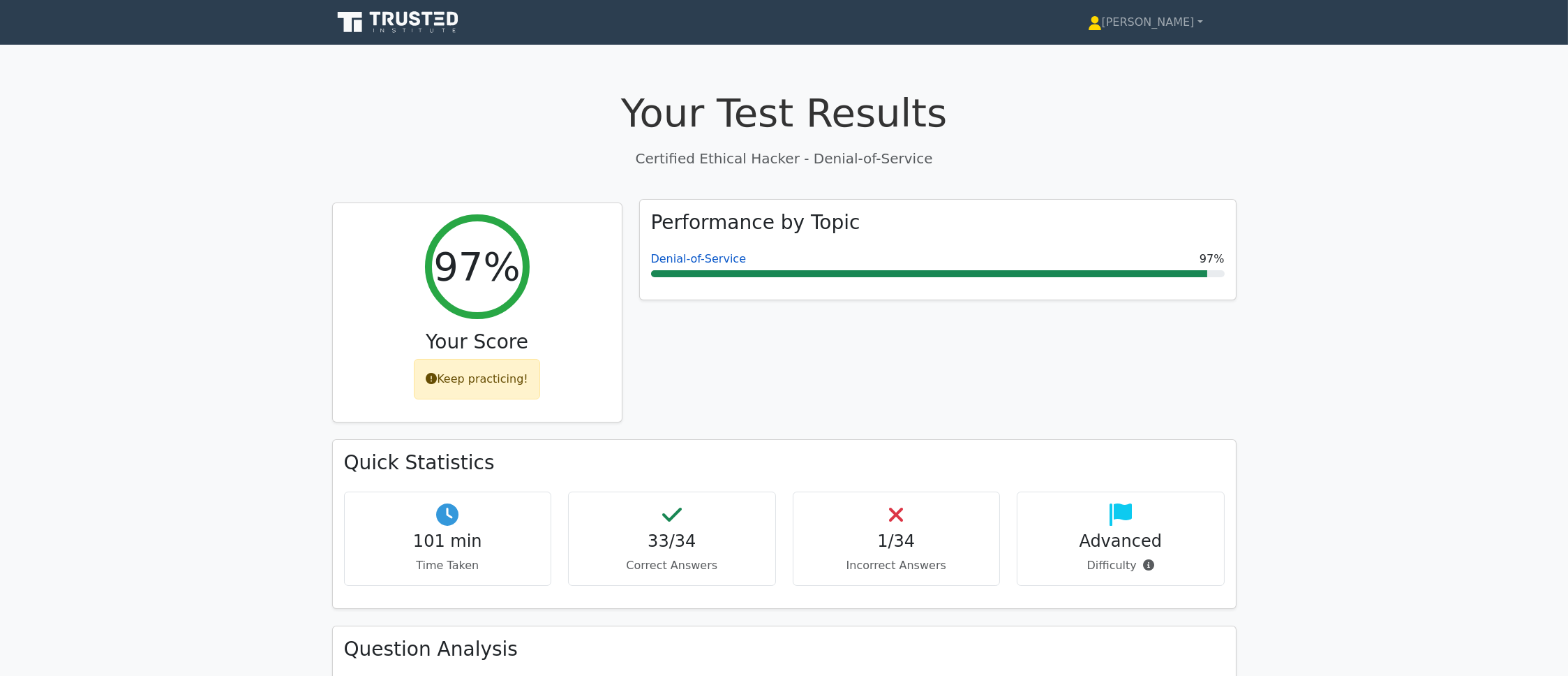
click at [673, 257] on link "Denial-of-Service" at bounding box center [698, 258] width 96 height 13
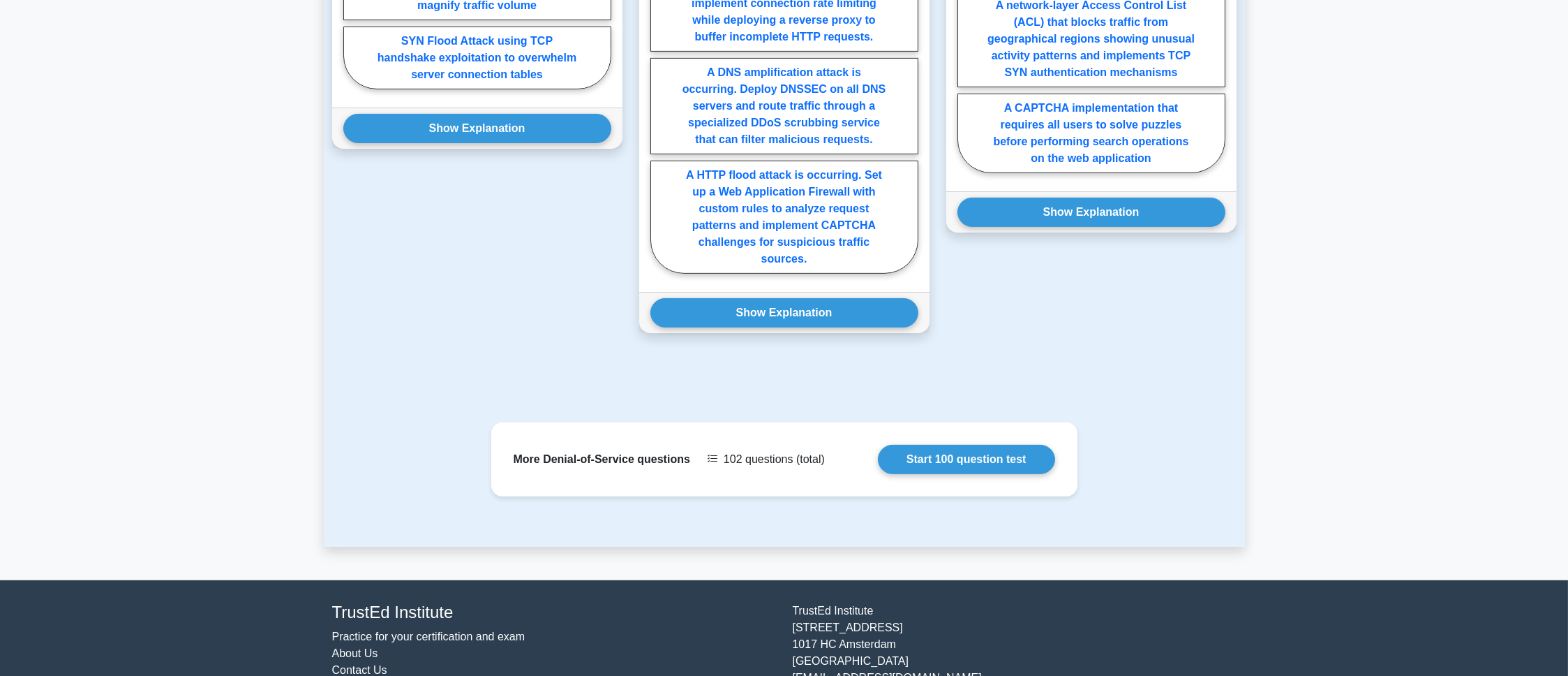
scroll to position [1435, 0]
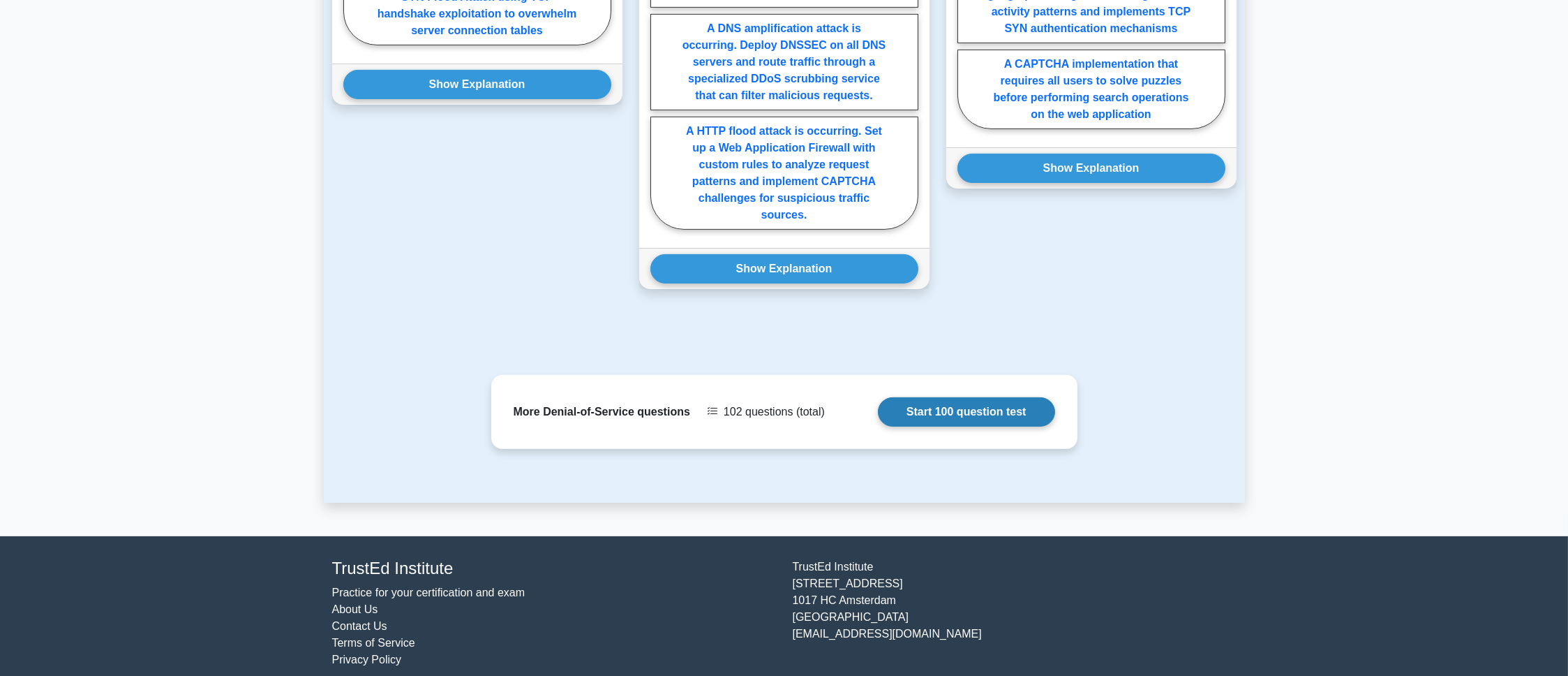
click at [945, 397] on link "Start 100 question test" at bounding box center [966, 412] width 177 height 29
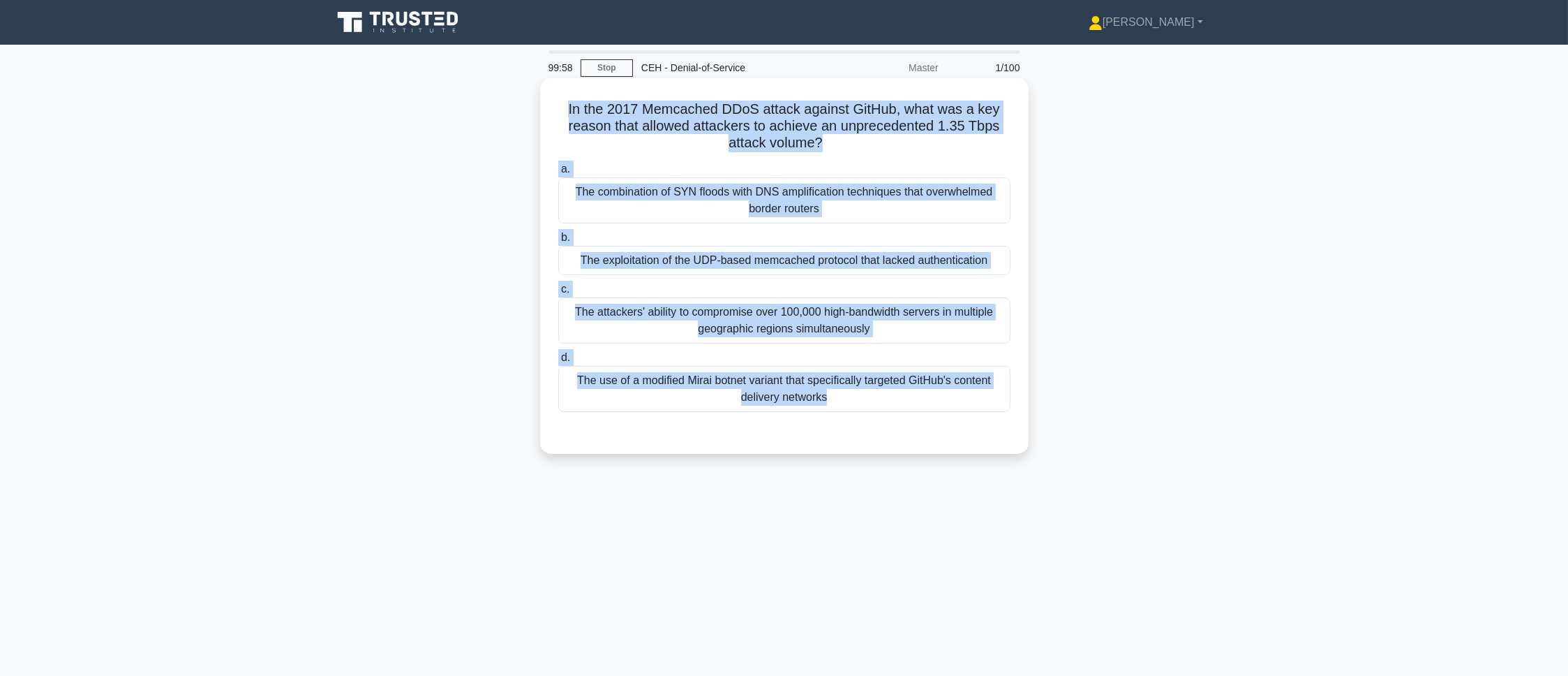
drag, startPoint x: 555, startPoint y: 99, endPoint x: 896, endPoint y: 427, distance: 473.1
click at [896, 427] on div "In the 2017 Memcached DDoS attack against GitHub, what was a key reason that al…" at bounding box center [784, 266] width 477 height 364
copy div "In the 2017 Memcached DDoS attack against GitHub, what was a key reason that al…"
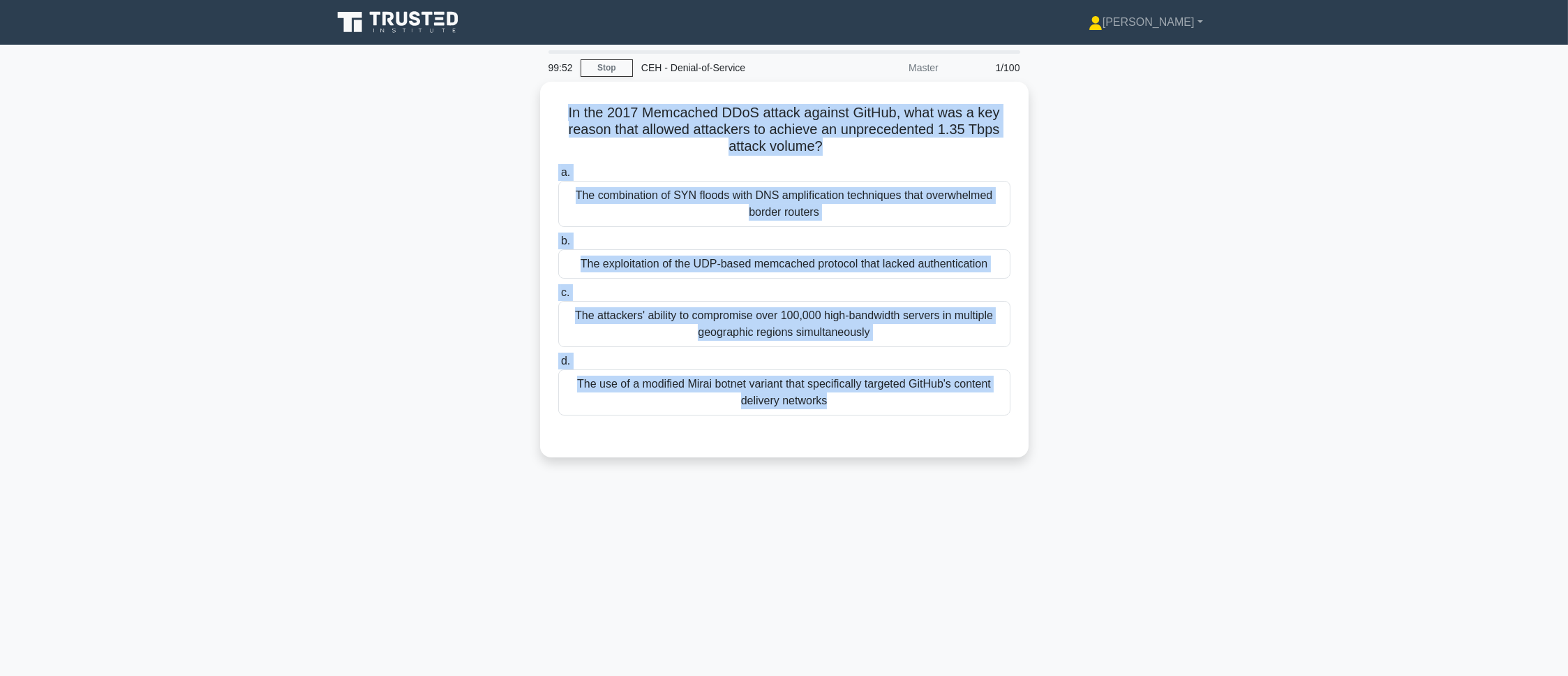
click at [276, 350] on main "99:52 Stop CEH - Denial-of-Service Master 1/100 In the 2017 Memcached DDoS atta…" at bounding box center [784, 399] width 1568 height 710
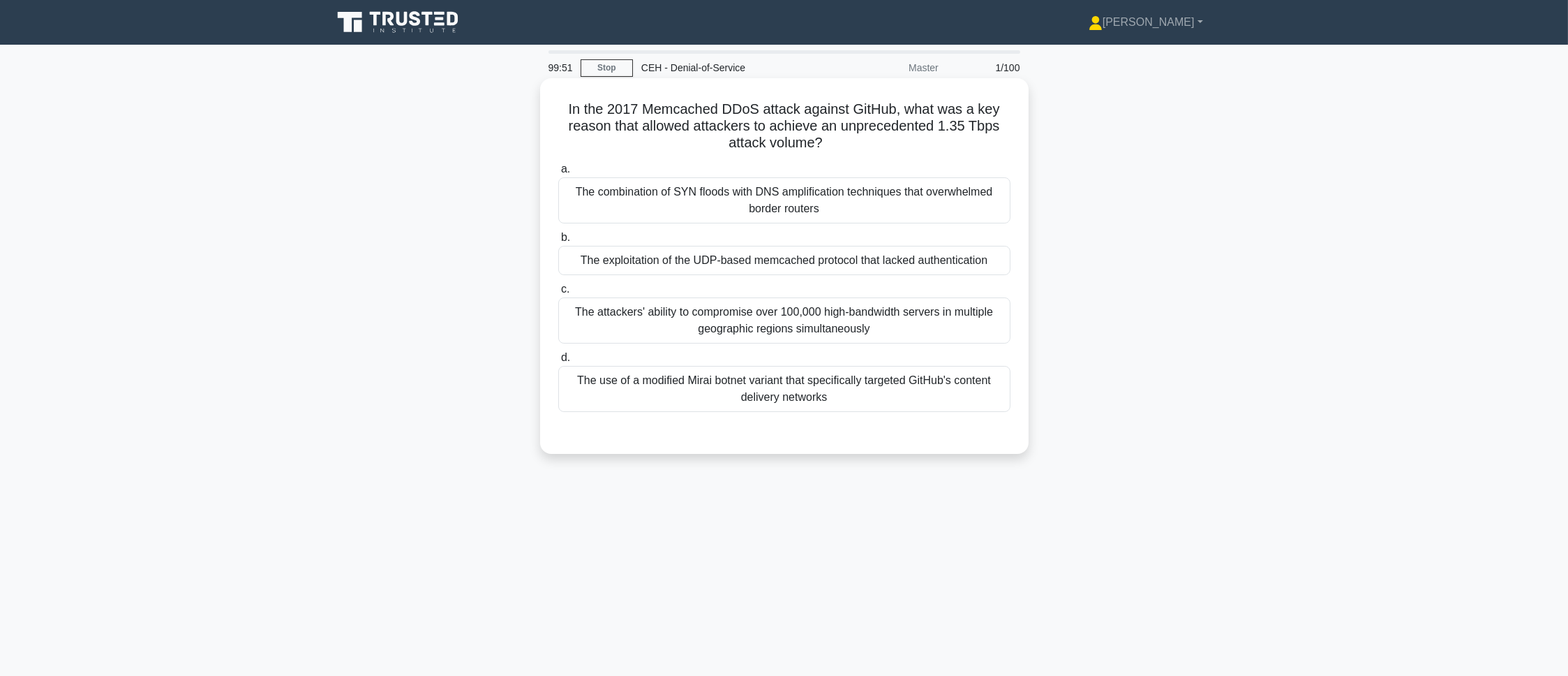
click at [804, 261] on div "The exploitation of the UDP-based memcached protocol that lacked authentication" at bounding box center [784, 261] width 452 height 29
click at [558, 242] on input "b. The exploitation of the UDP-based memcached protocol that lacked authenticat…" at bounding box center [558, 237] width 0 height 9
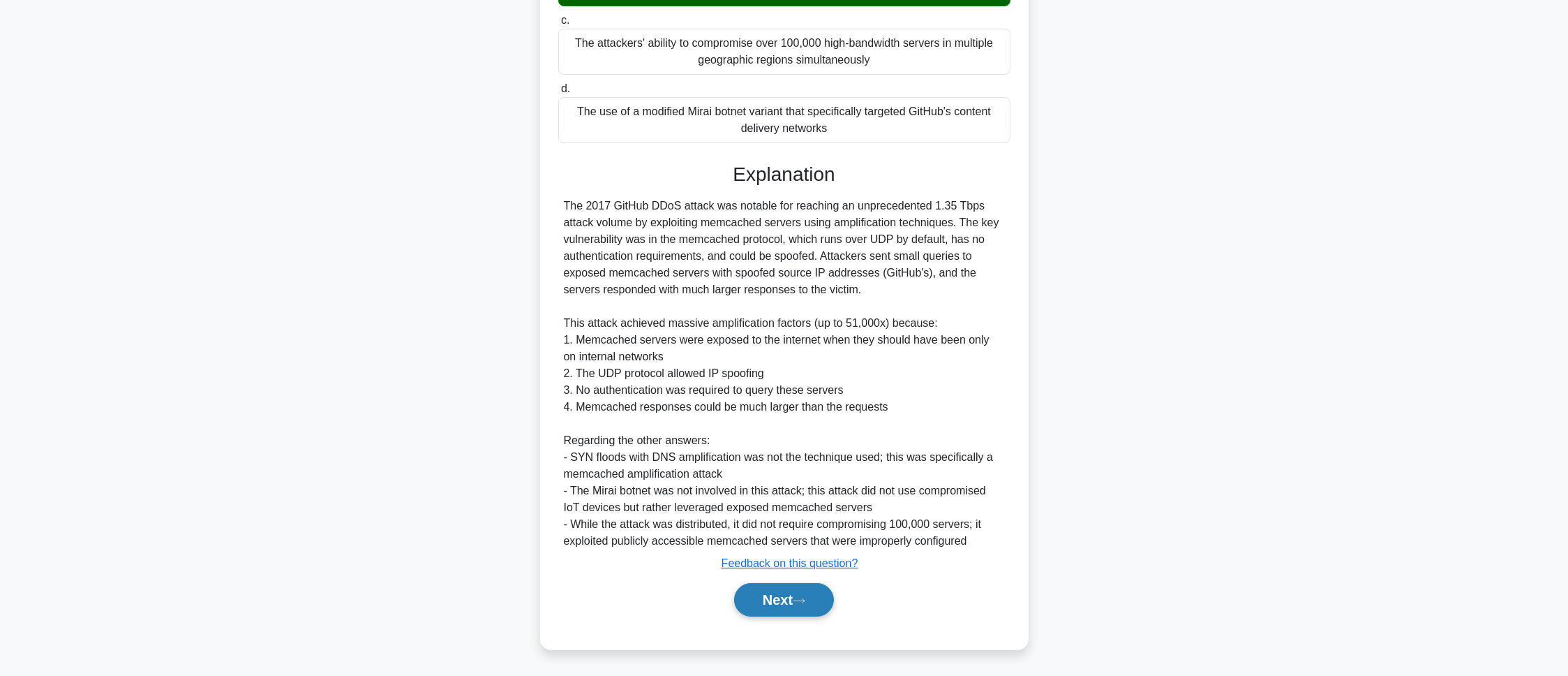
click at [820, 593] on button "Next" at bounding box center [784, 600] width 100 height 34
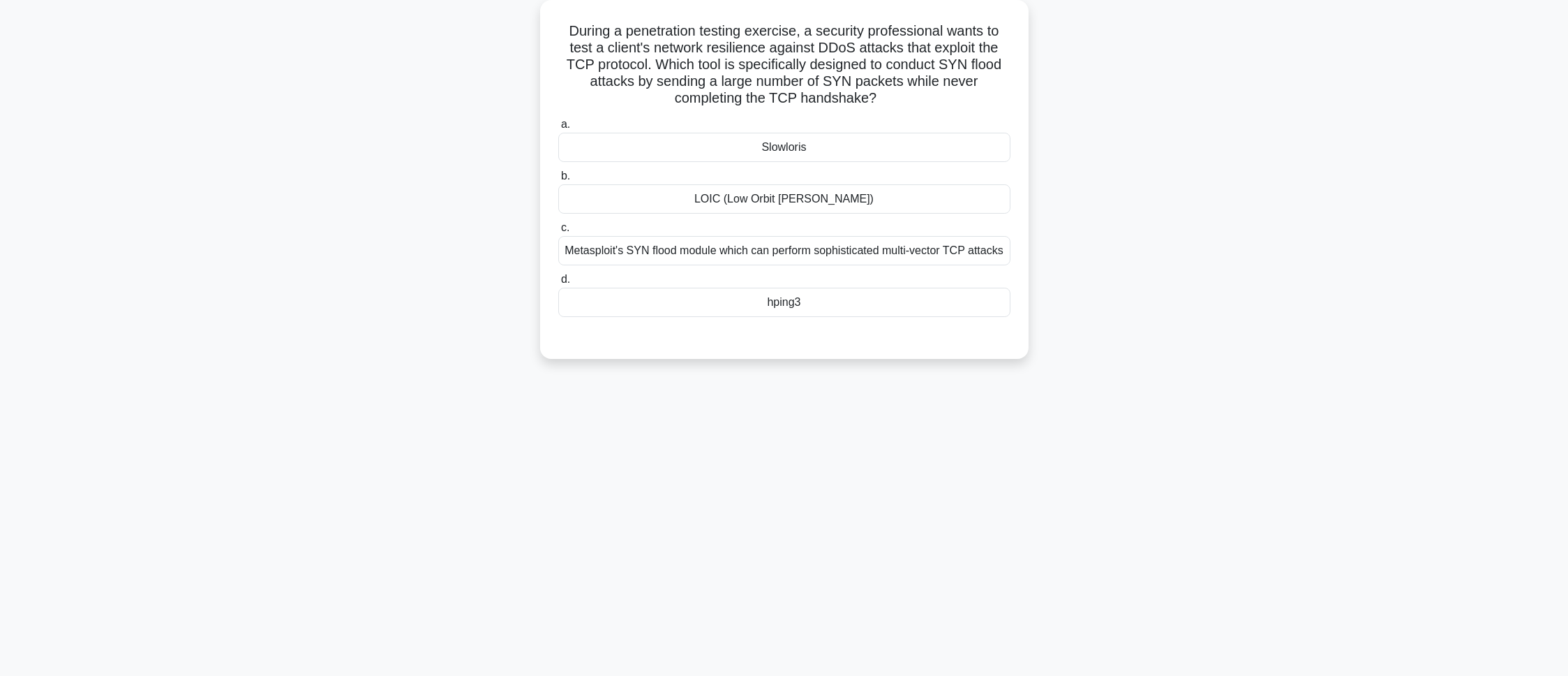
scroll to position [78, 0]
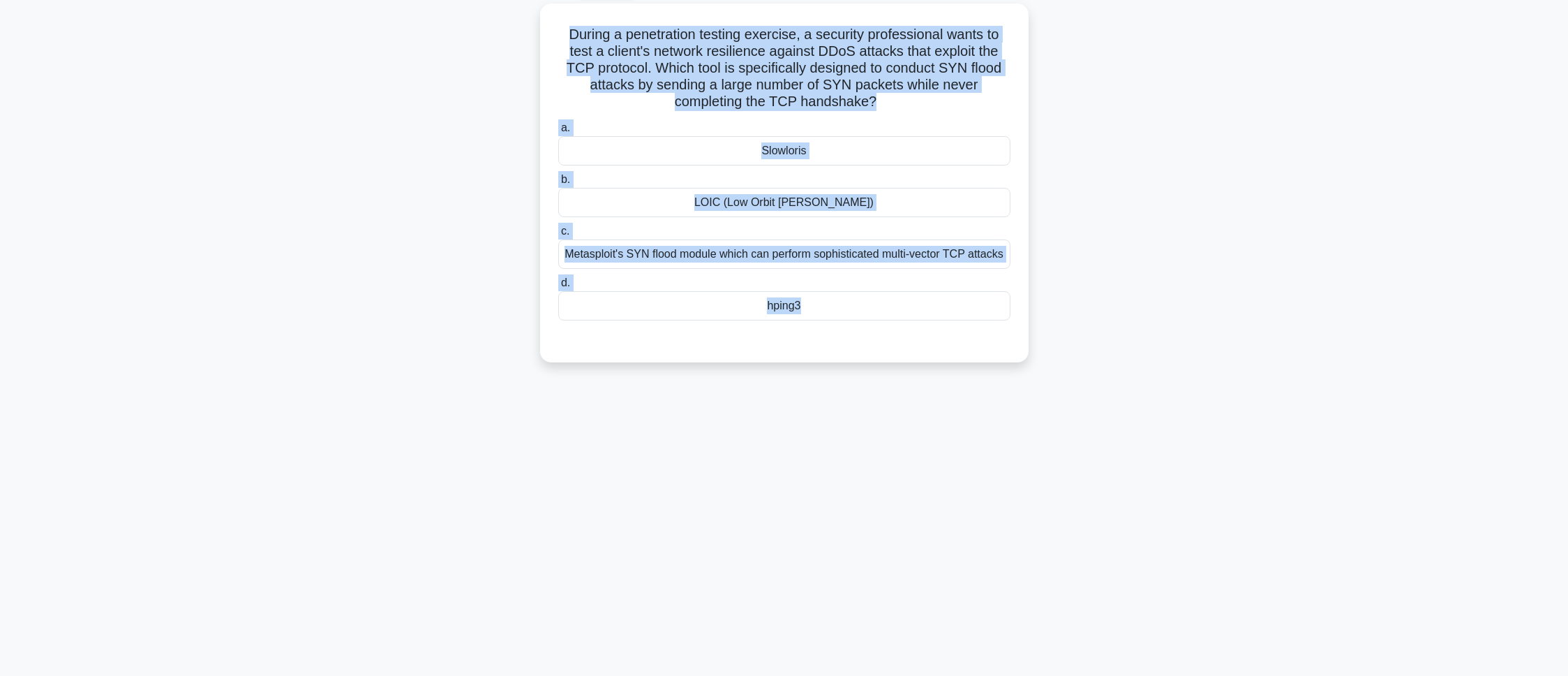
drag, startPoint x: 558, startPoint y: 18, endPoint x: 935, endPoint y: 407, distance: 541.7
click at [935, 407] on div "99:48 Stop CEH - Denial-of-Service Master 2/100 During a penetration testing ex…" at bounding box center [784, 321] width 921 height 698
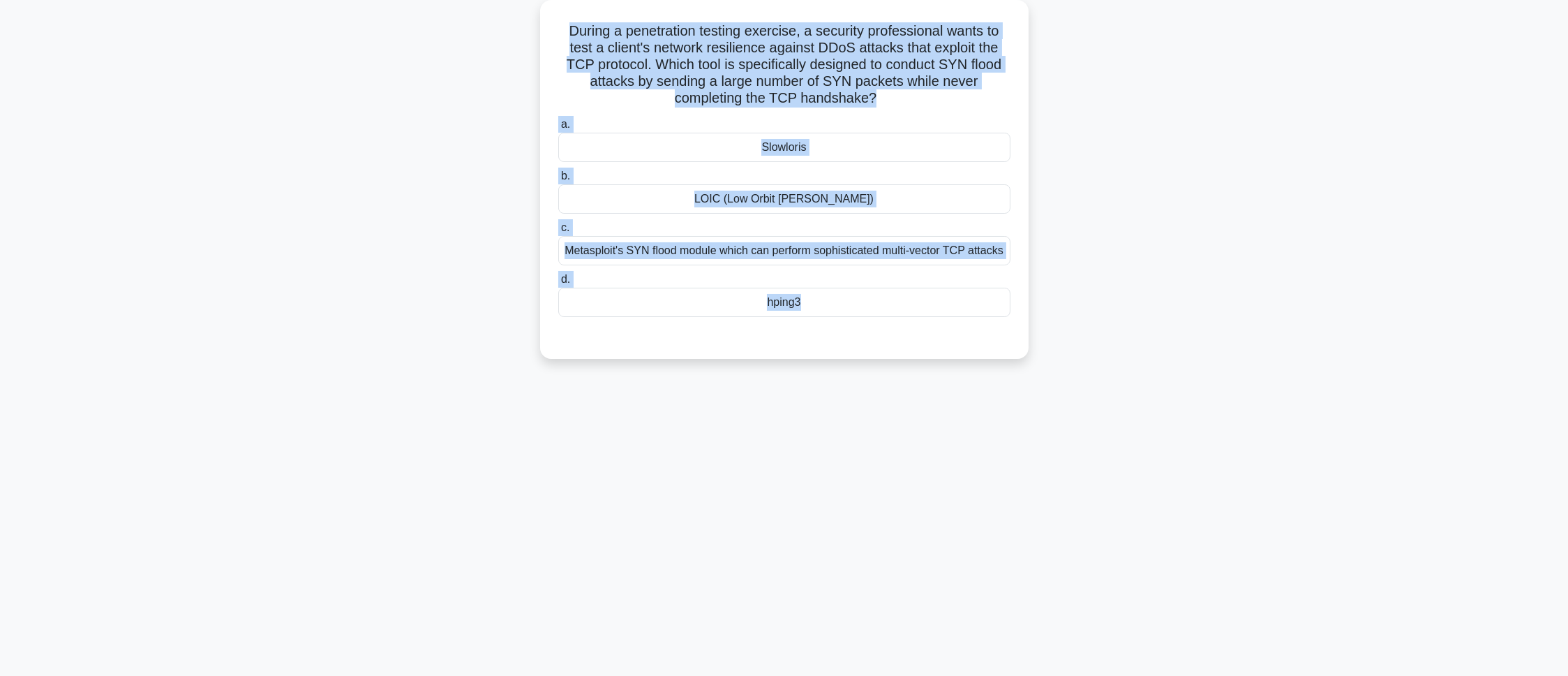
copy div "During a penetration testing exercise, a security professional wants to test a …"
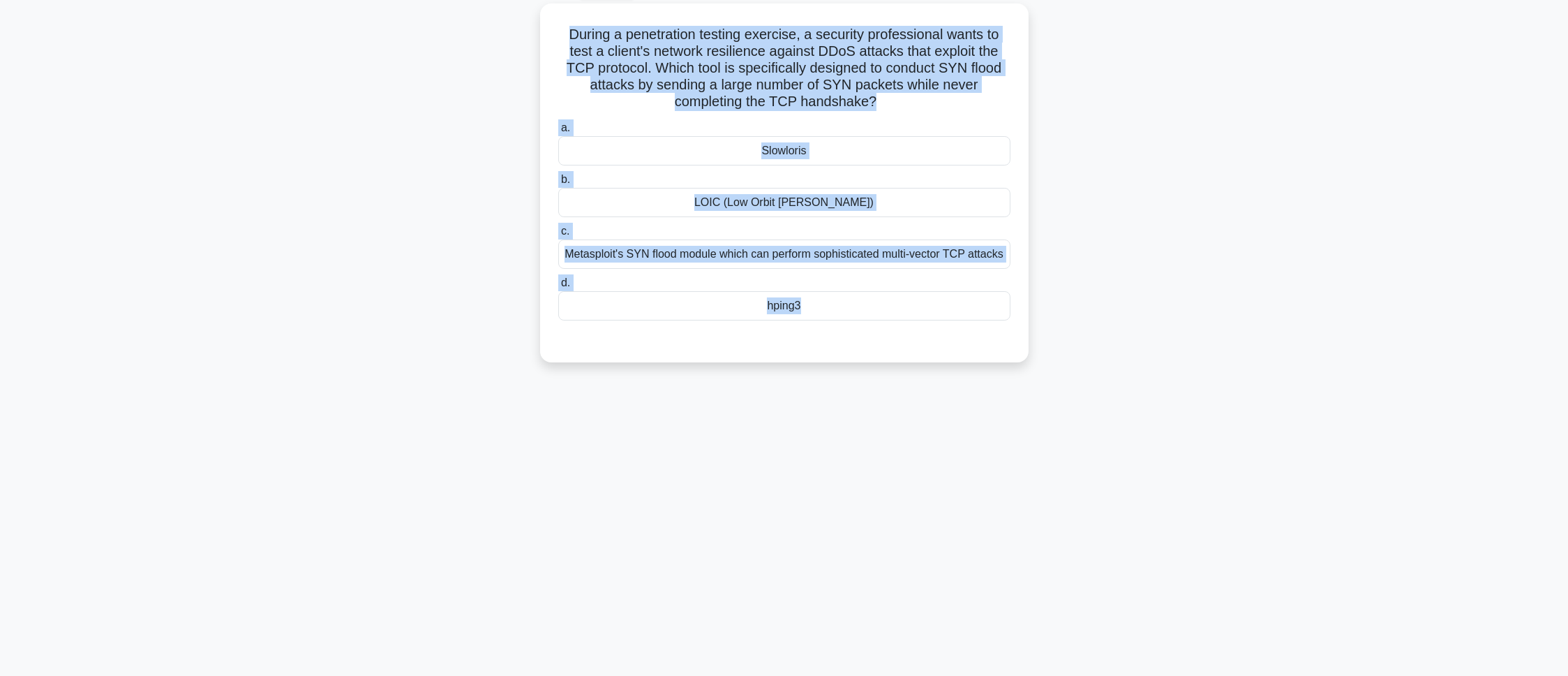
click at [538, 439] on div "99:43 Stop CEH - Denial-of-Service Master 2/100 During a penetration testing ex…" at bounding box center [784, 321] width 921 height 698
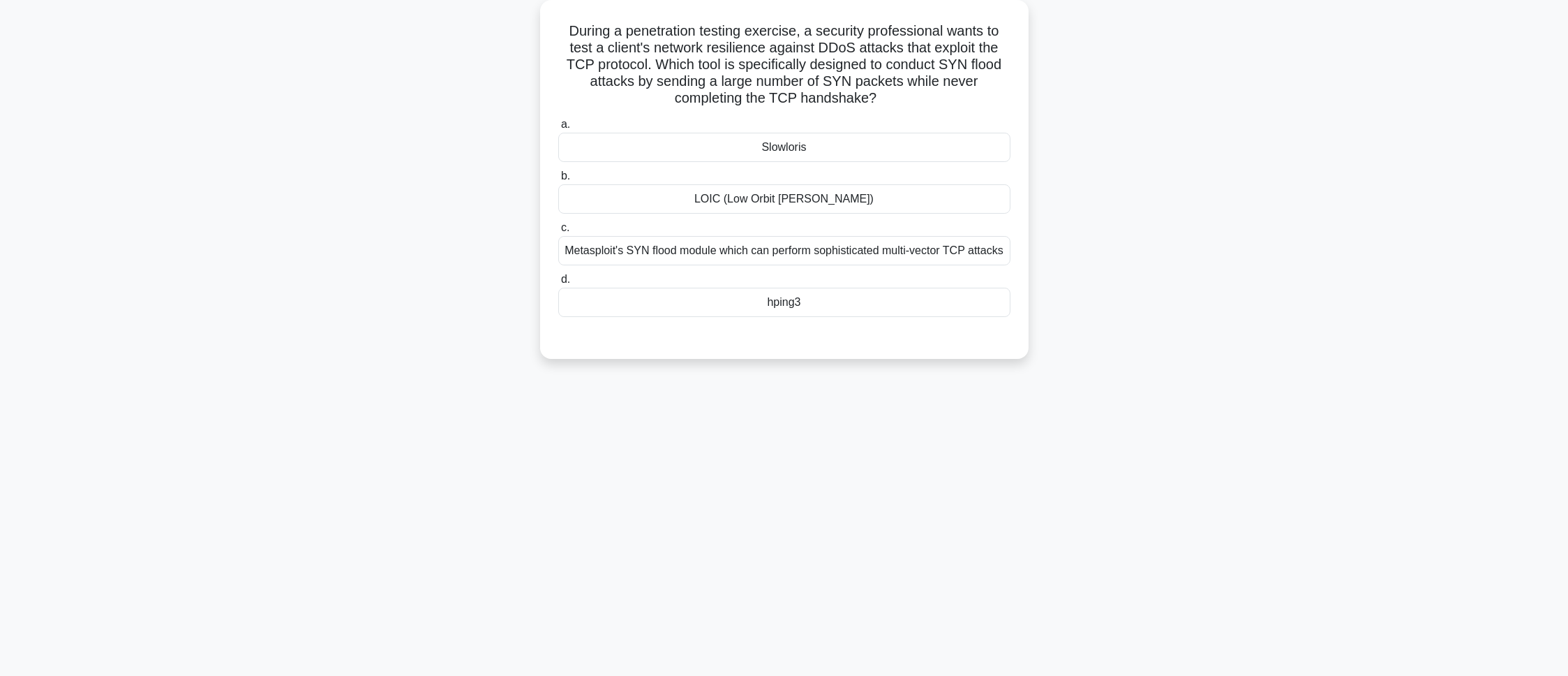
click at [679, 317] on div "hping3" at bounding box center [784, 302] width 452 height 29
click at [558, 284] on input "d. hping3" at bounding box center [558, 280] width 0 height 9
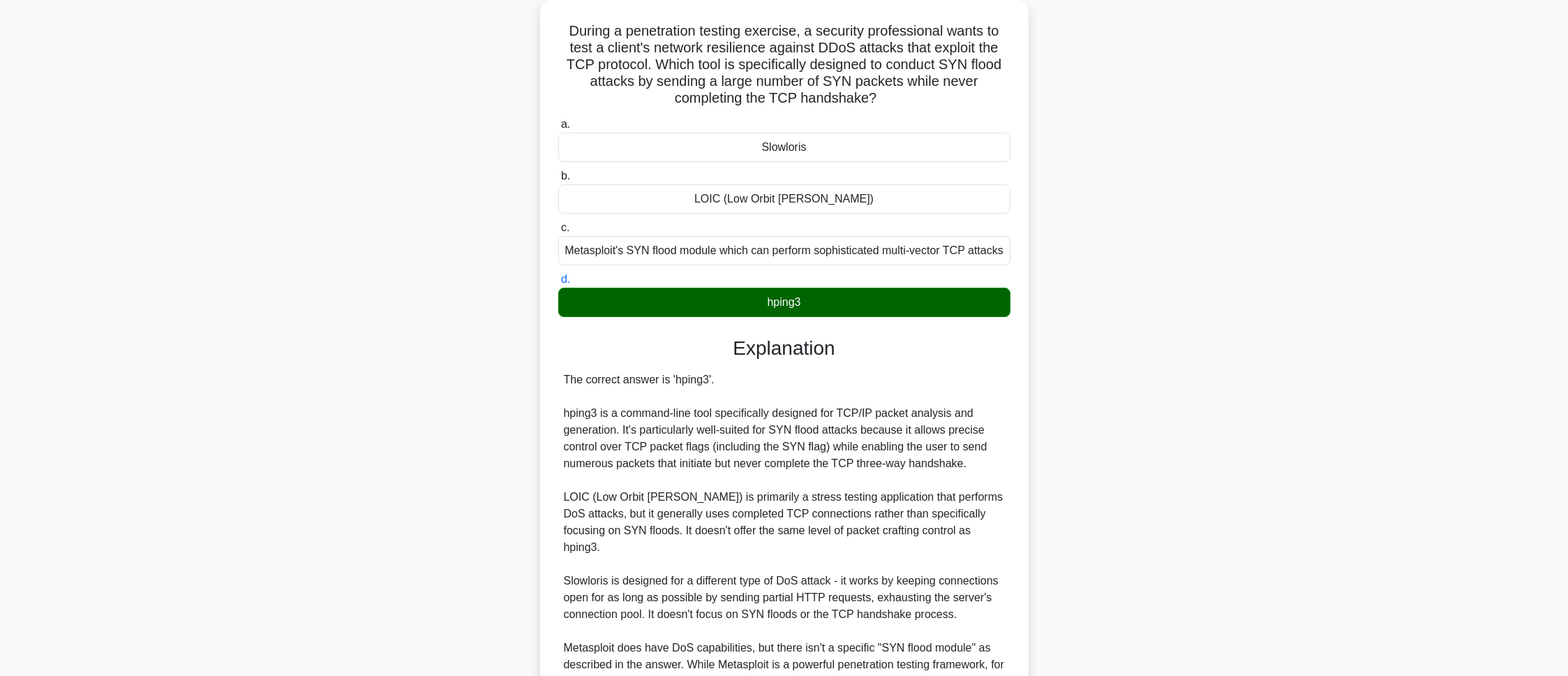
scroll to position [220, 0]
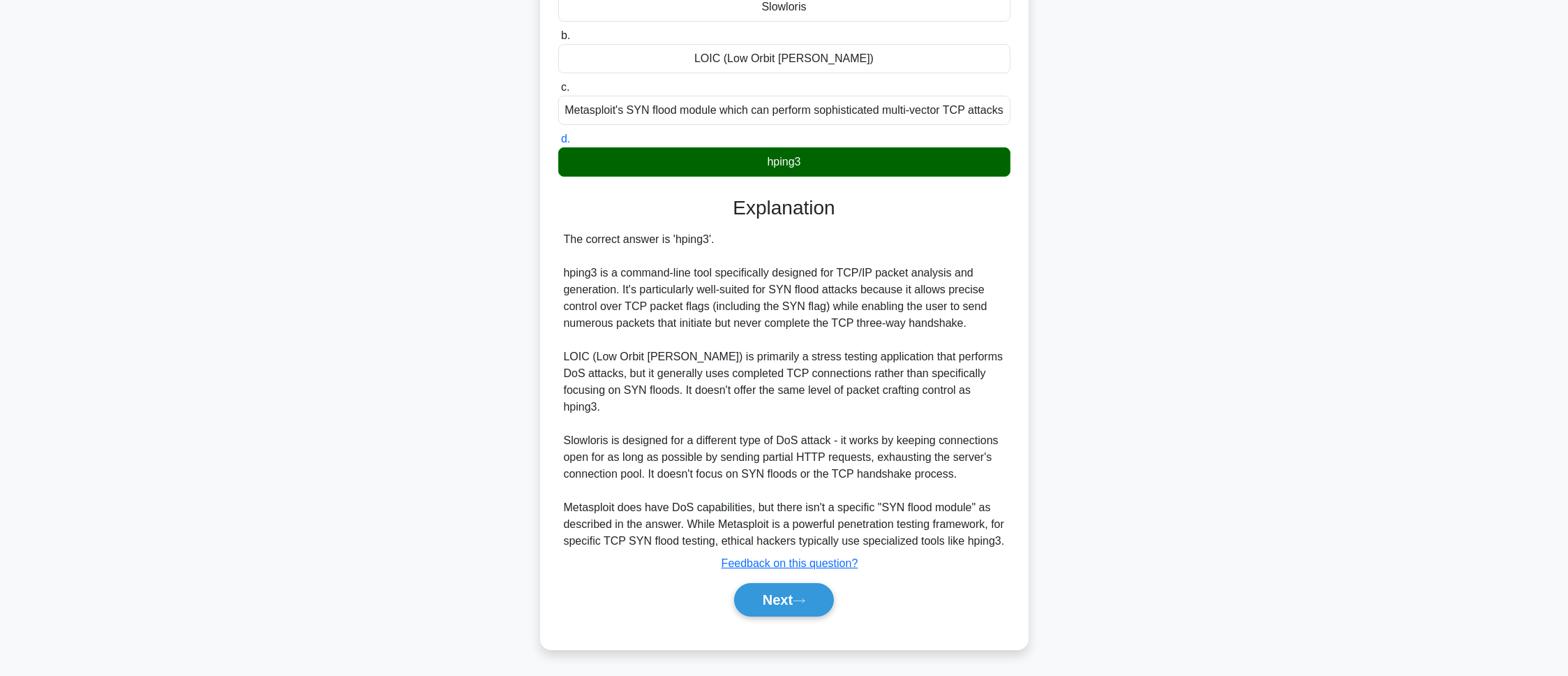
click at [816, 576] on div "Explanation The correct answer is 'hping3'. hping3 is a command-line tool speci…" at bounding box center [784, 409] width 452 height 426
click at [811, 600] on button "Next" at bounding box center [784, 600] width 100 height 34
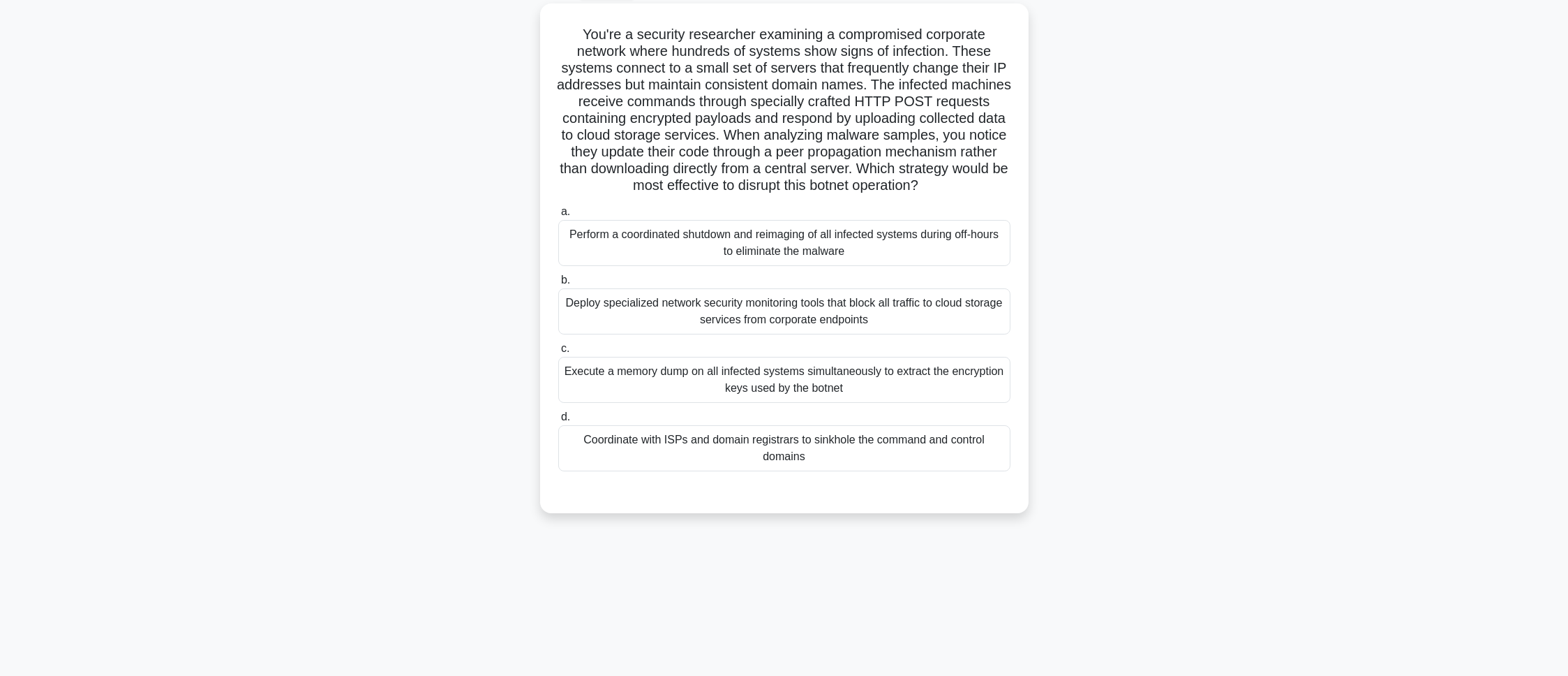
scroll to position [78, 0]
drag, startPoint x: 578, startPoint y: 31, endPoint x: 968, endPoint y: 489, distance: 601.6
click at [968, 489] on div "You're a security researcher examining a compromised corporate network where hu…" at bounding box center [784, 255] width 477 height 499
copy div "You're a security researcher examining a compromised corporate network where hu…"
click at [314, 218] on main "98:26 Stop CEH - Denial-of-Service Master 3/100 You're a security researcher ex…" at bounding box center [784, 321] width 1568 height 710
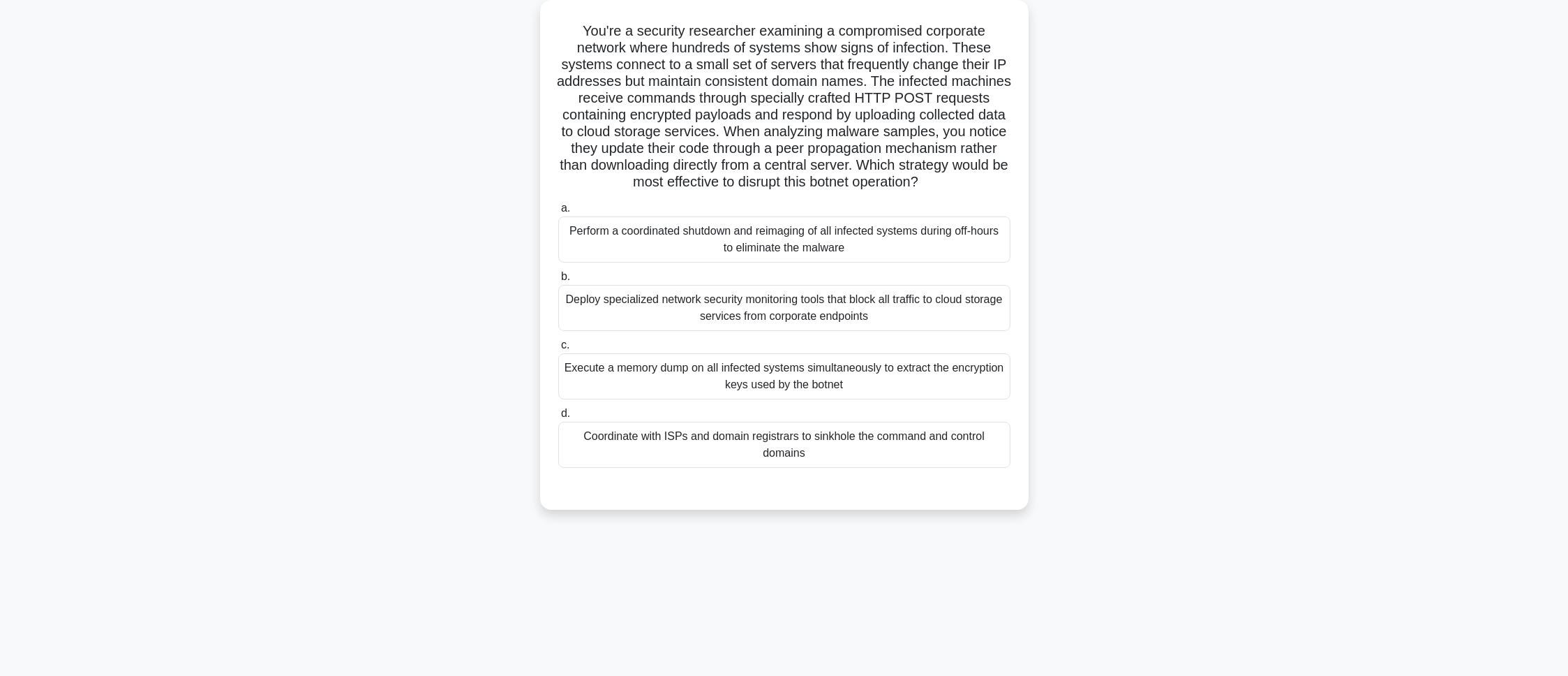
click at [676, 464] on div "Coordinate with ISPs and domain registrars to sinkhole the command and control …" at bounding box center [784, 445] width 452 height 46
click at [558, 418] on input "d. Coordinate with ISPs and domain registrars to sinkhole the command and contr…" at bounding box center [558, 413] width 0 height 9
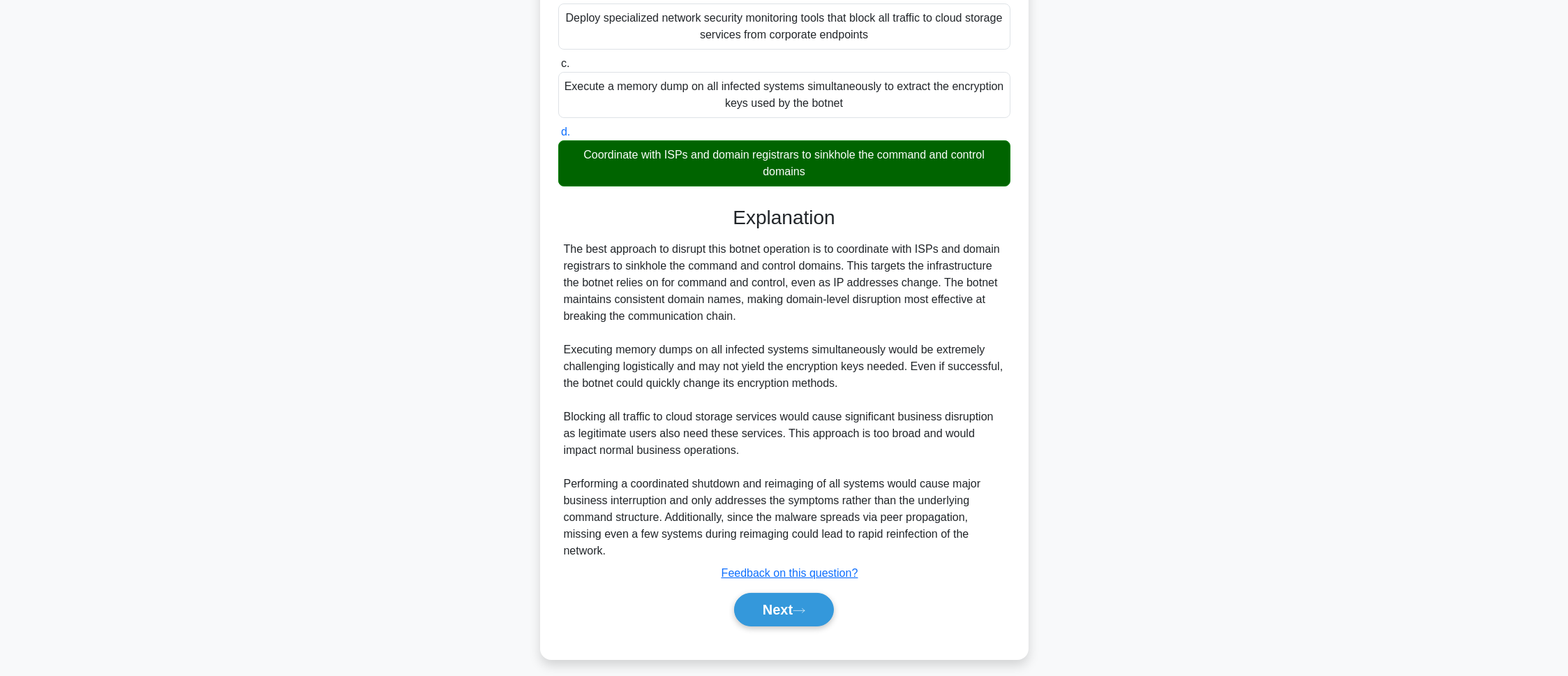
scroll to position [388, 0]
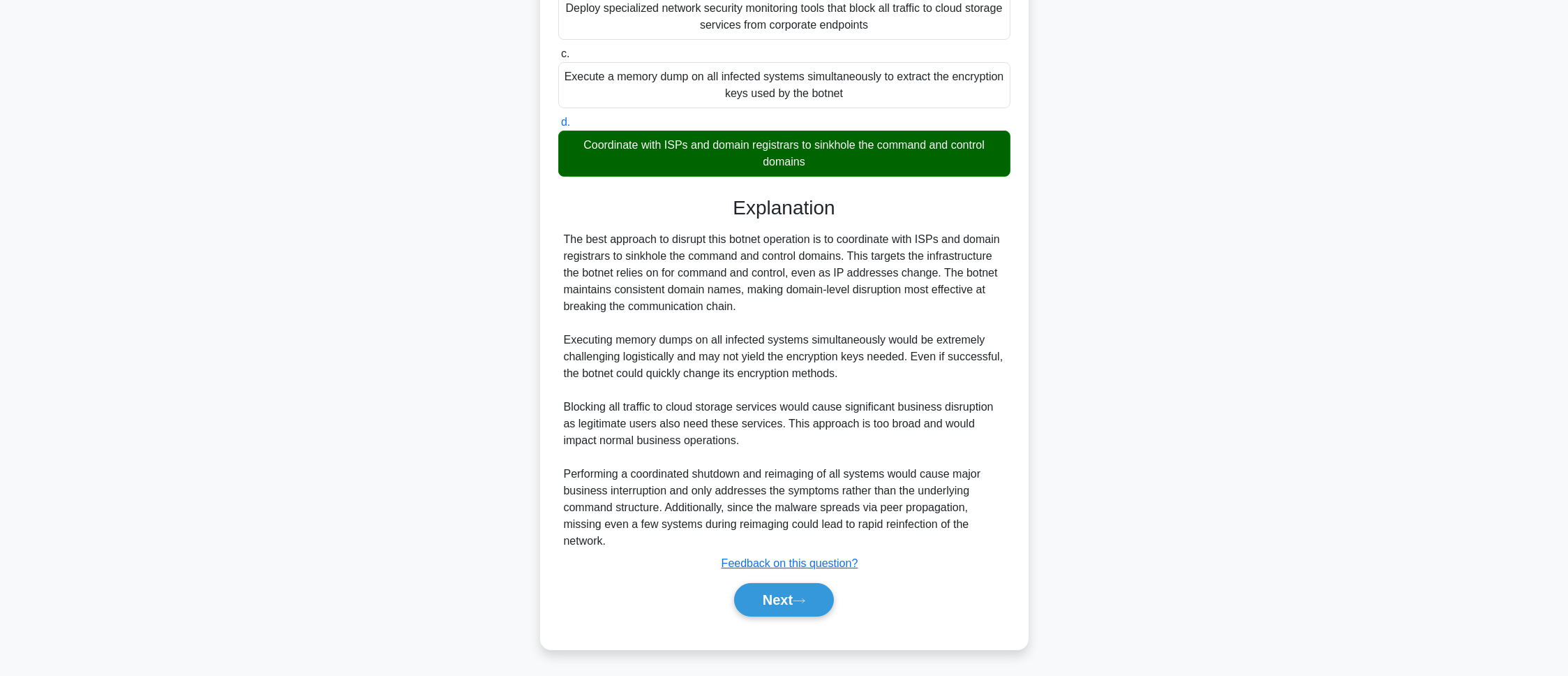
click at [840, 606] on div "Next" at bounding box center [784, 600] width 457 height 34
click at [829, 602] on button "Next" at bounding box center [784, 600] width 100 height 34
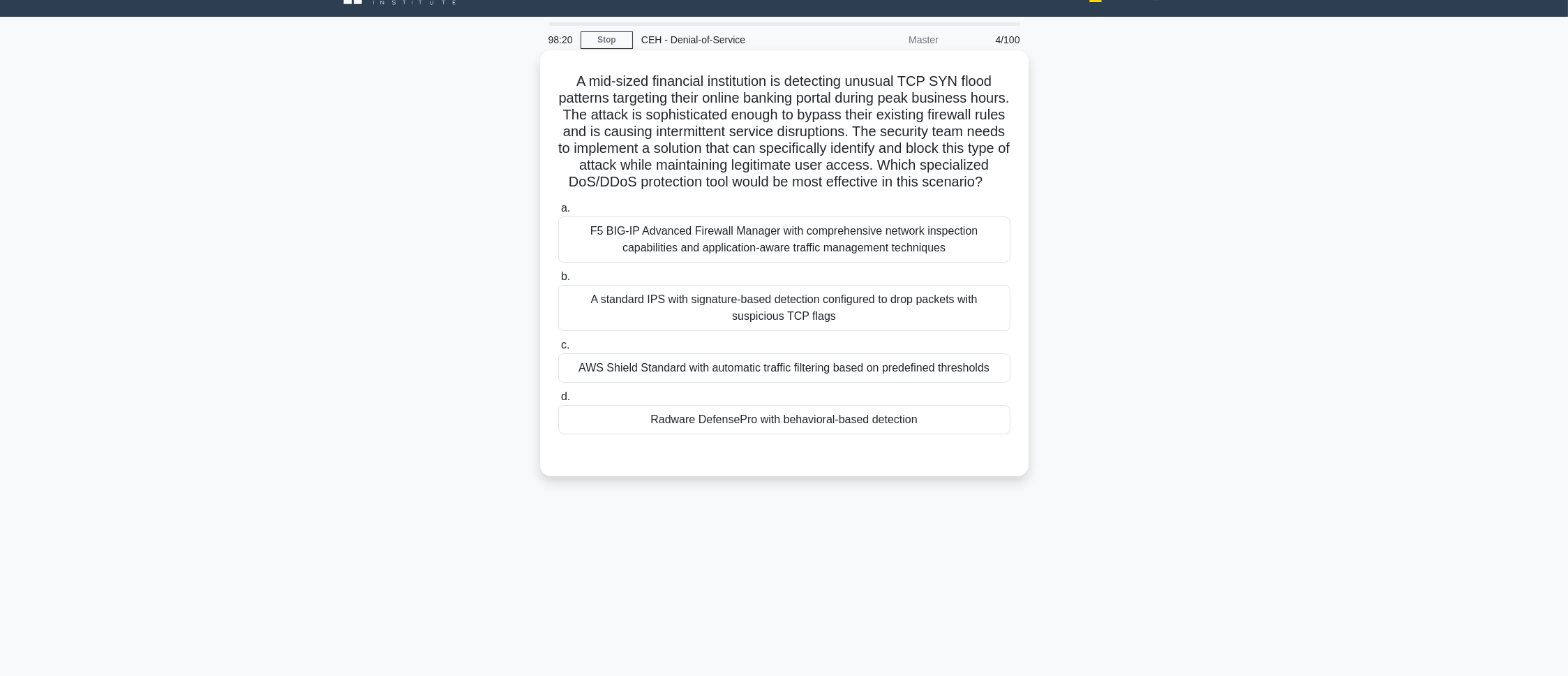
scroll to position [0, 0]
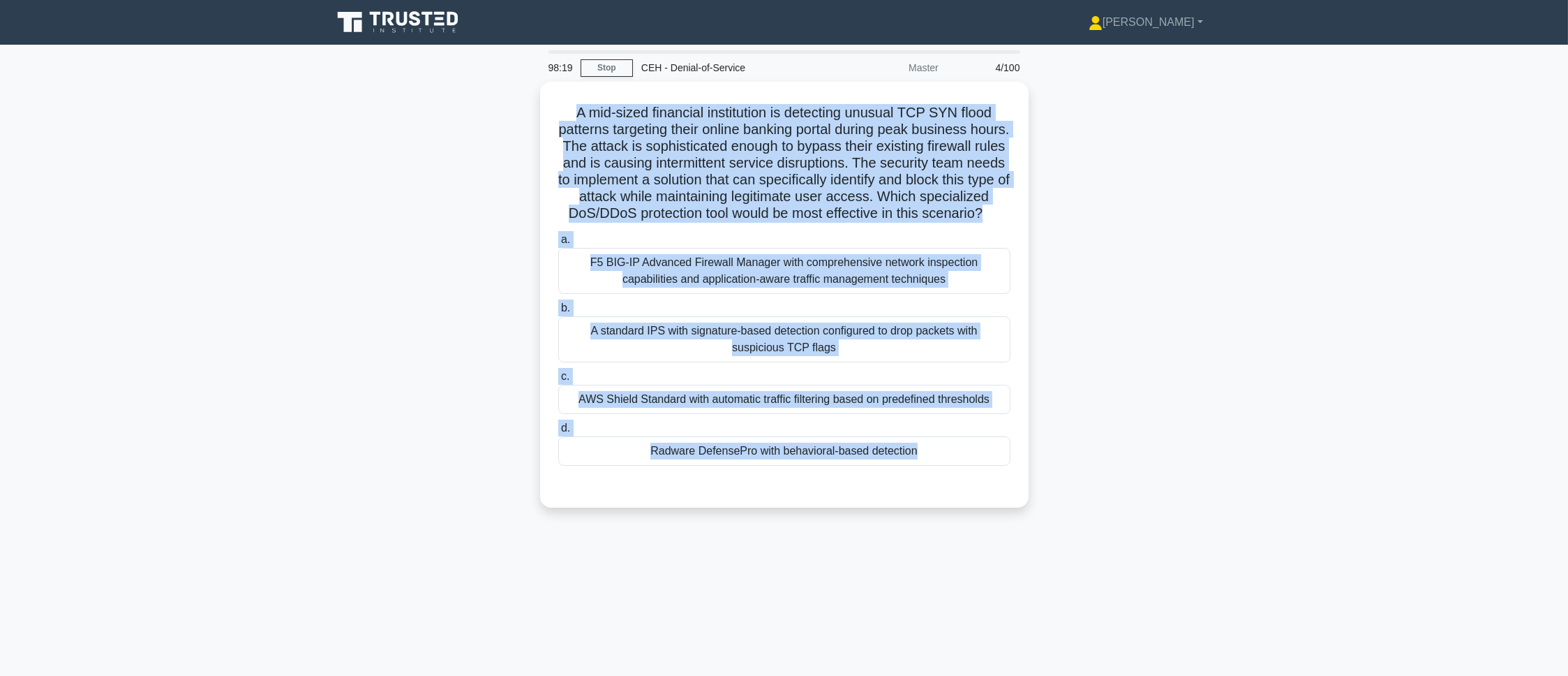
drag, startPoint x: 573, startPoint y: 110, endPoint x: 949, endPoint y: 615, distance: 629.6
click at [949, 615] on div "98:19 Stop CEH - Denial-of-Service Master 4/100 A mid-sized financial instituti…" at bounding box center [784, 399] width 921 height 698
copy div "A mid-sized financial institution is detecting unusual TCP SYN flood patterns t…"
click at [1135, 476] on div "A mid-sized financial institution is detecting unusual TCP SYN flood patterns t…" at bounding box center [784, 303] width 921 height 442
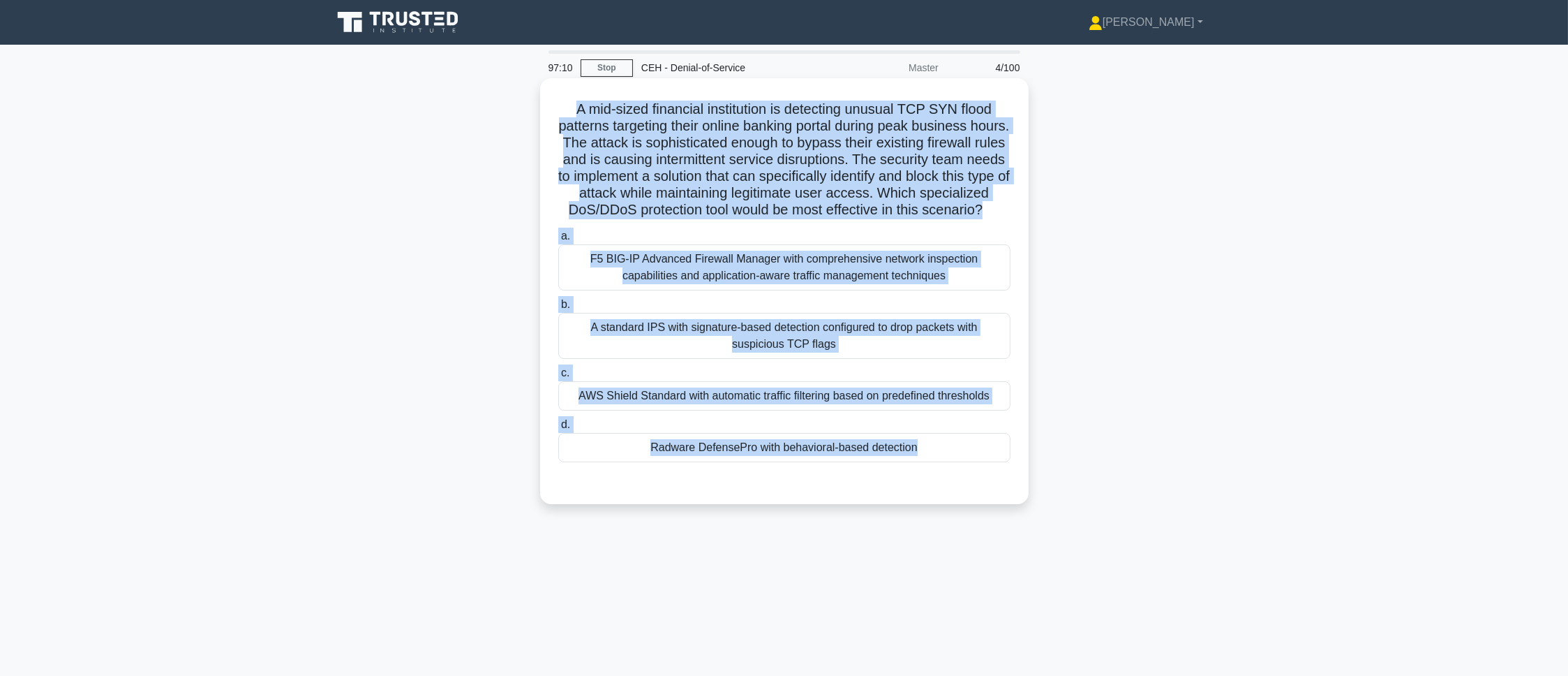
click at [931, 465] on div "a. F5 BIG-IP Advanced Firewall Manager with comprehensive network inspection ca…" at bounding box center [784, 345] width 469 height 240
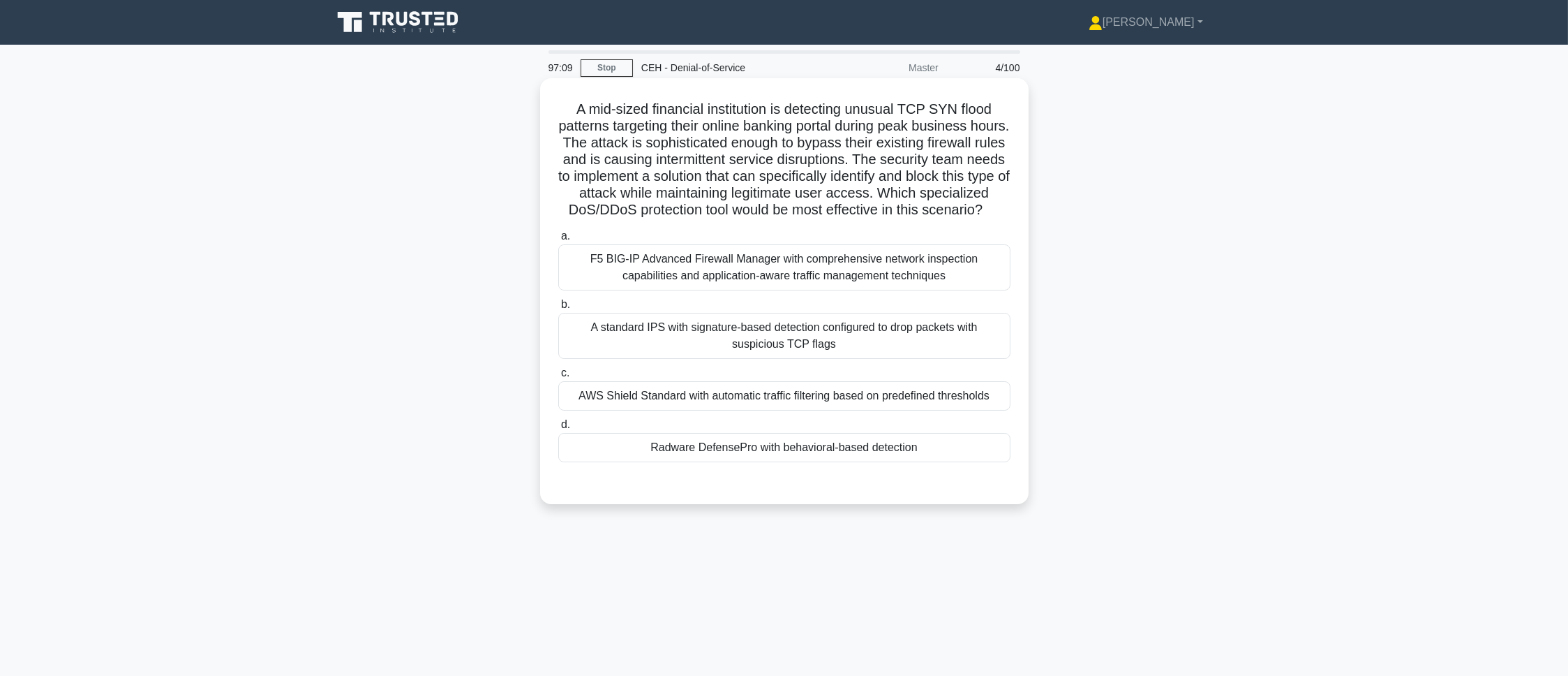
click at [931, 462] on div "Radware DefensePro with behavioral-based detection" at bounding box center [784, 448] width 452 height 29
click at [558, 429] on input "d. Radware DefensePro with behavioral-based detection" at bounding box center [558, 425] width 0 height 9
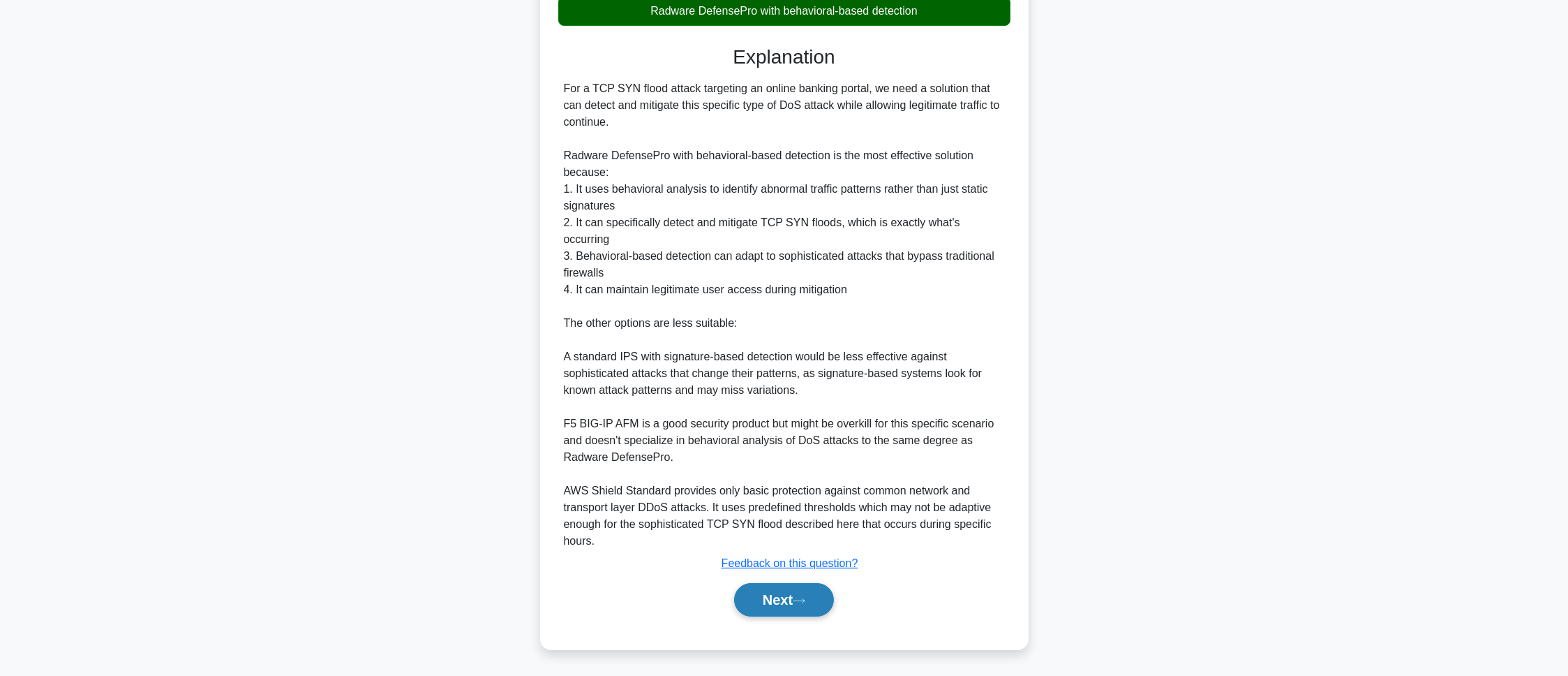
click at [815, 591] on button "Next" at bounding box center [784, 600] width 100 height 34
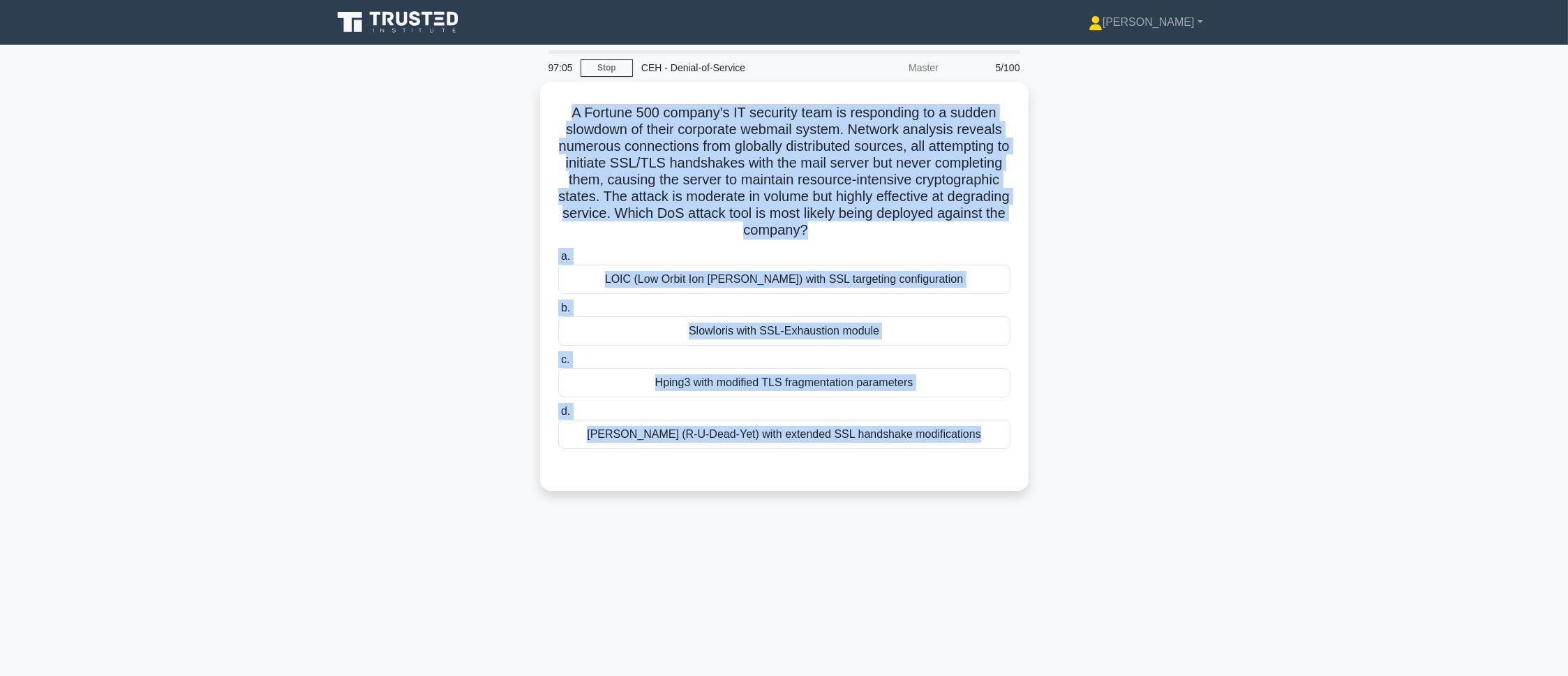
drag, startPoint x: 579, startPoint y: 120, endPoint x: 997, endPoint y: 524, distance: 581.3
click at [997, 524] on div "97:05 Stop CEH - Denial-of-Service Master 5/100 A Fortune 500 company's IT secu…" at bounding box center [784, 399] width 921 height 698
copy div "A Fortune 500 company's IT security team is responding to a sudden slowdown of …"
click at [358, 502] on div "A Fortune 500 company's IT security team is responding to a sudden slowdown of …" at bounding box center [784, 294] width 921 height 426
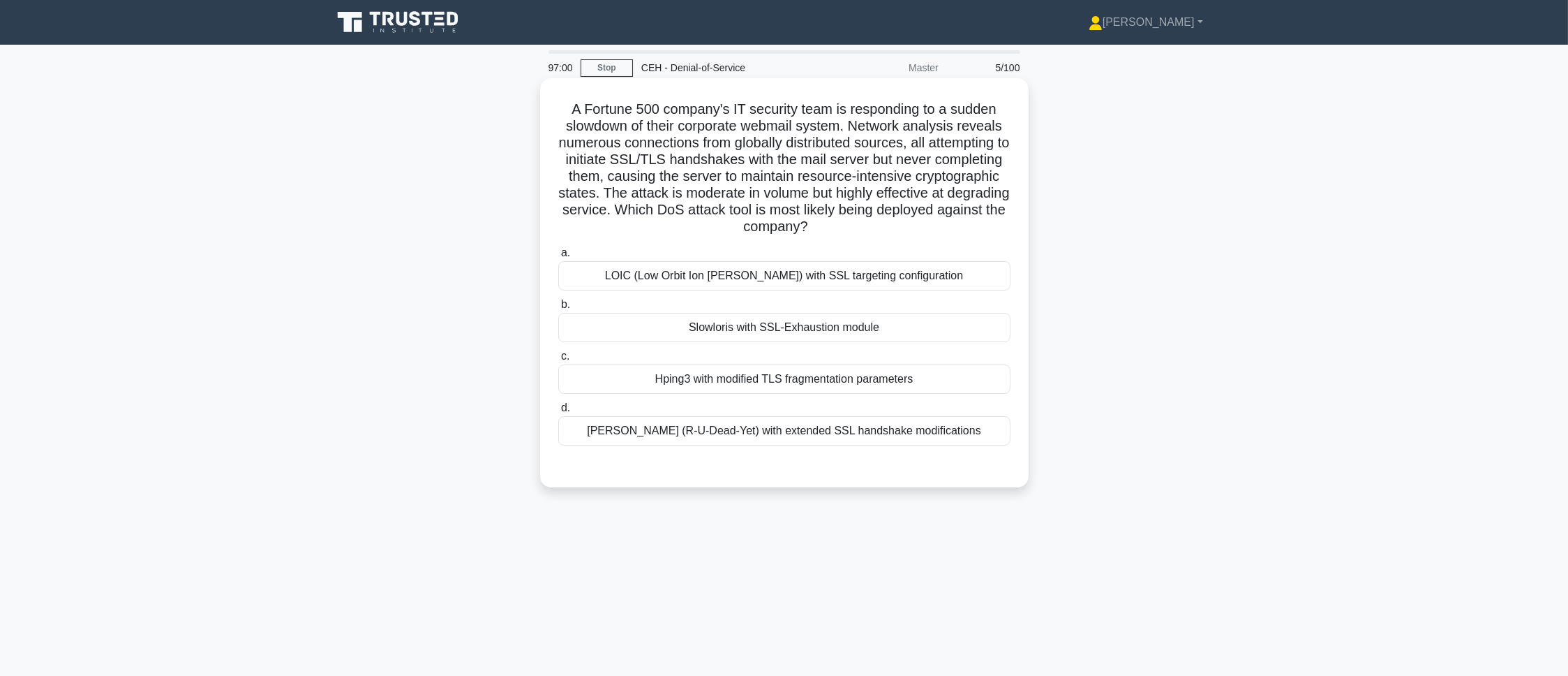
click at [676, 442] on div "RUDY (R-U-Dead-Yet) with extended SSL handshake modifications" at bounding box center [784, 431] width 452 height 29
click at [558, 412] on input "d. RUDY (R-U-Dead-Yet) with extended SSL handshake modifications" at bounding box center [558, 408] width 0 height 9
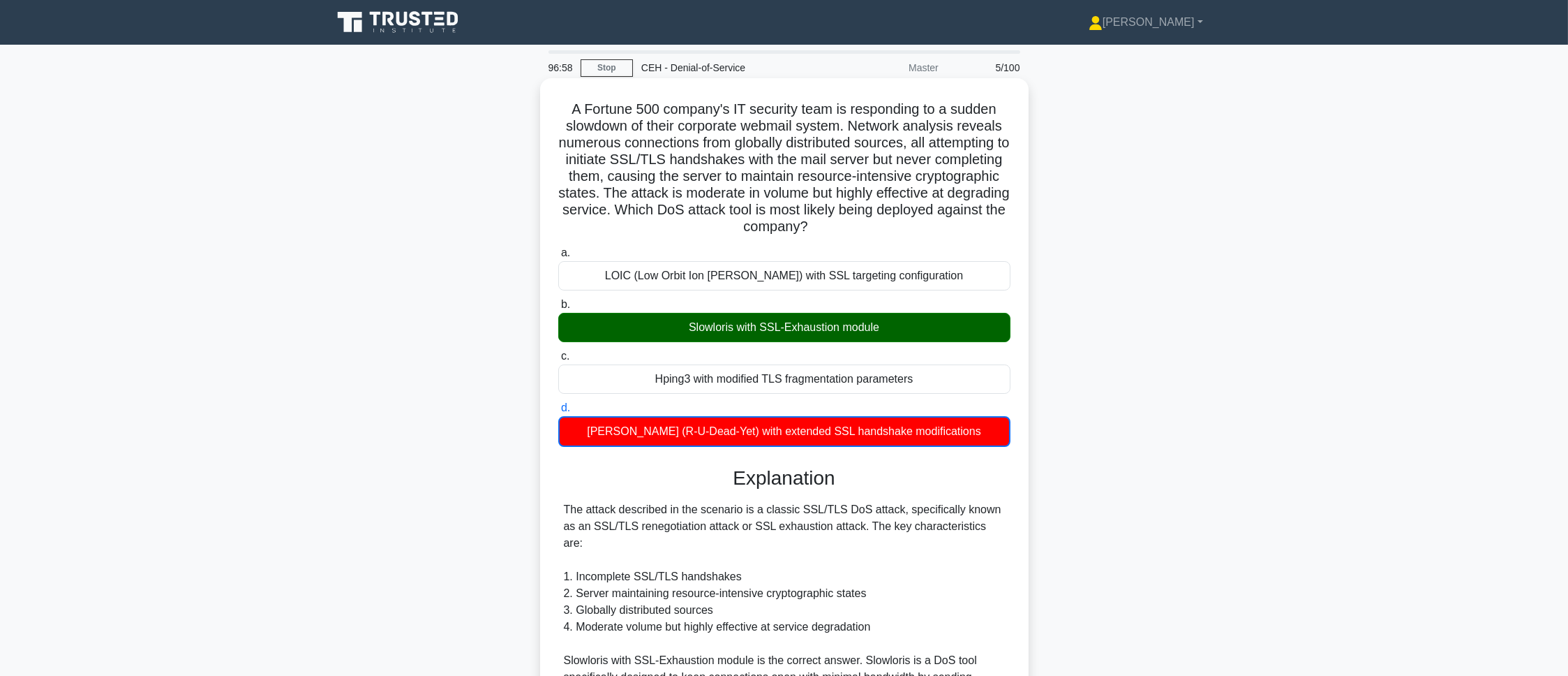
scroll to position [421, 0]
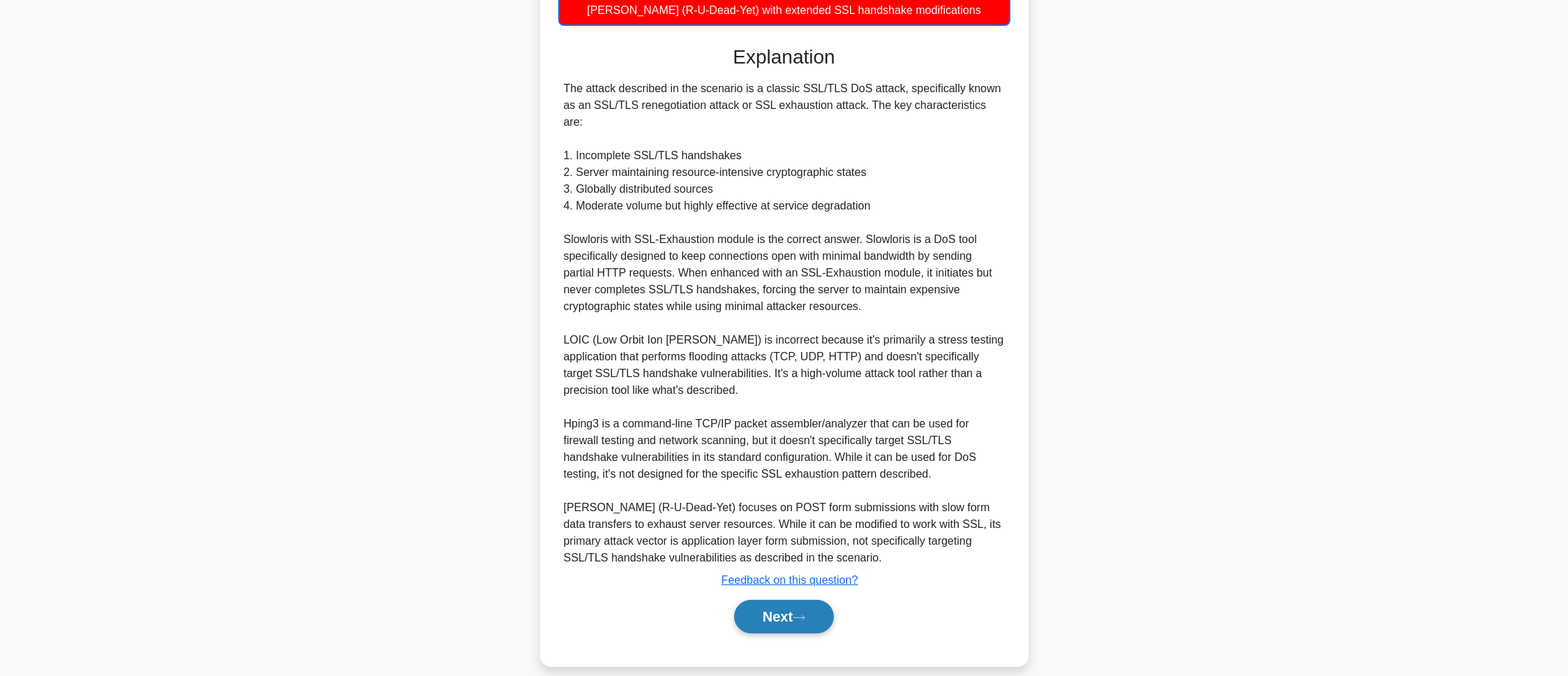
click at [747, 606] on button "Next" at bounding box center [784, 616] width 100 height 34
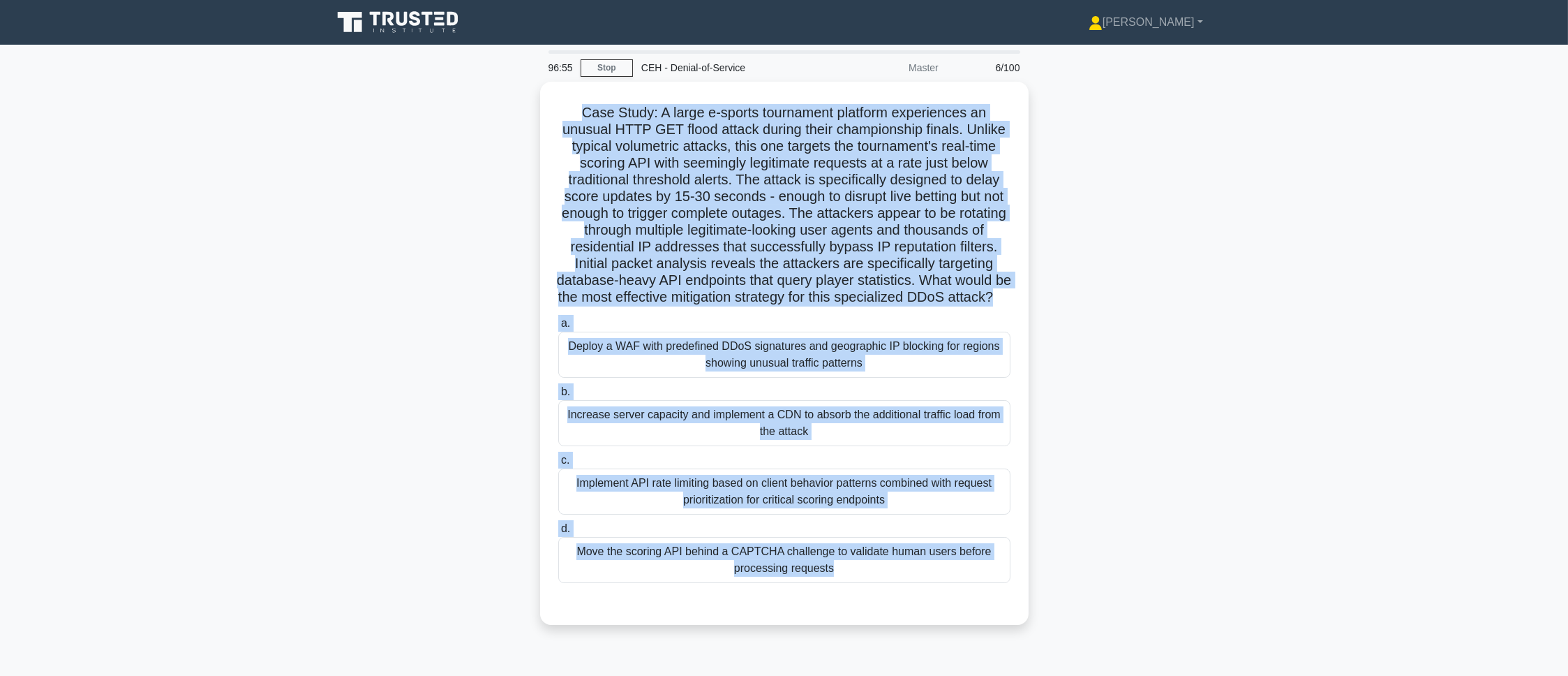
scroll to position [78, 0]
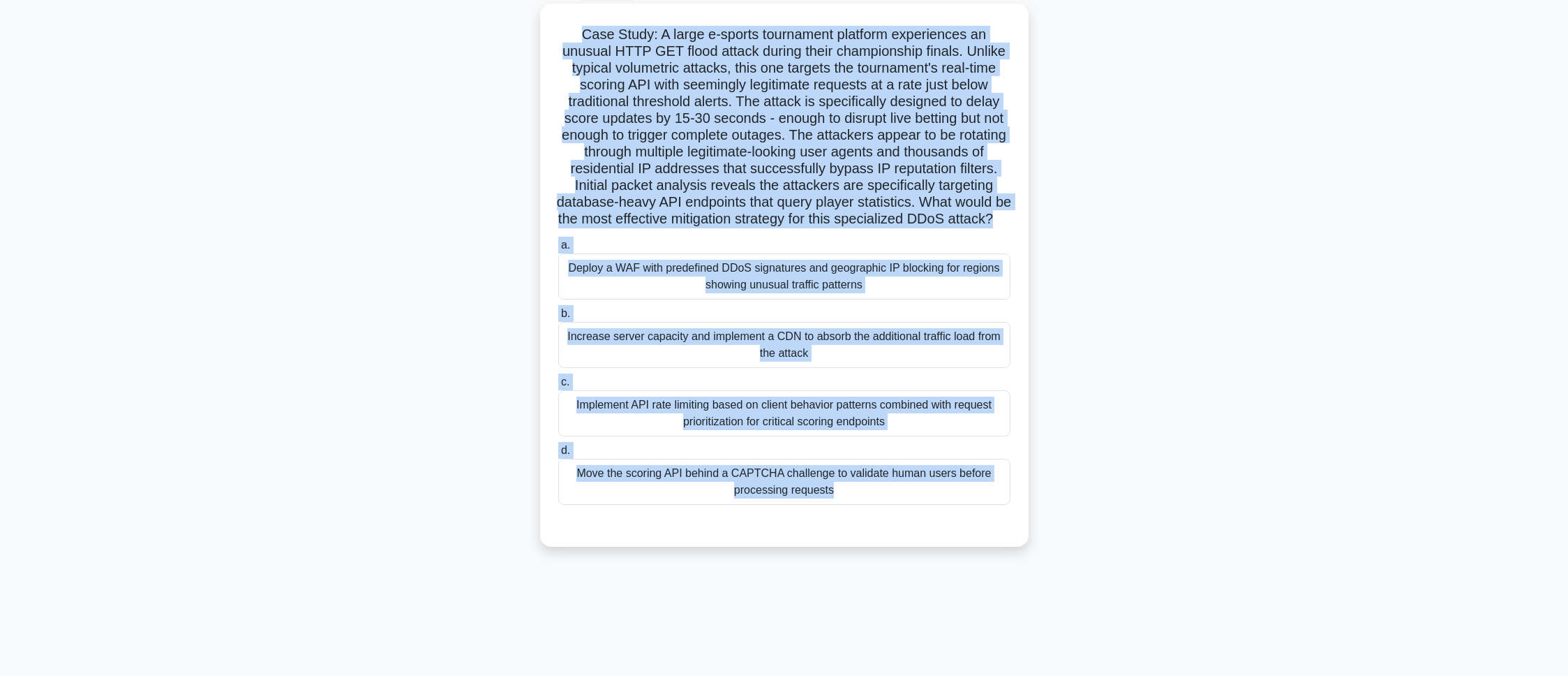
drag, startPoint x: 577, startPoint y: 104, endPoint x: 934, endPoint y: 692, distance: 687.9
click at [934, 675] on html "Pranav Profile Settings Profile" at bounding box center [784, 299] width 1568 height 754
copy div "Case Study: A large e-sports tournament platform experiences an unusual HTTP GE…"
click at [1301, 233] on main "96:51 Stop CEH - Denial-of-Service Master 6/100 .spinner_0XTQ{transform-origin:…" at bounding box center [784, 321] width 1568 height 710
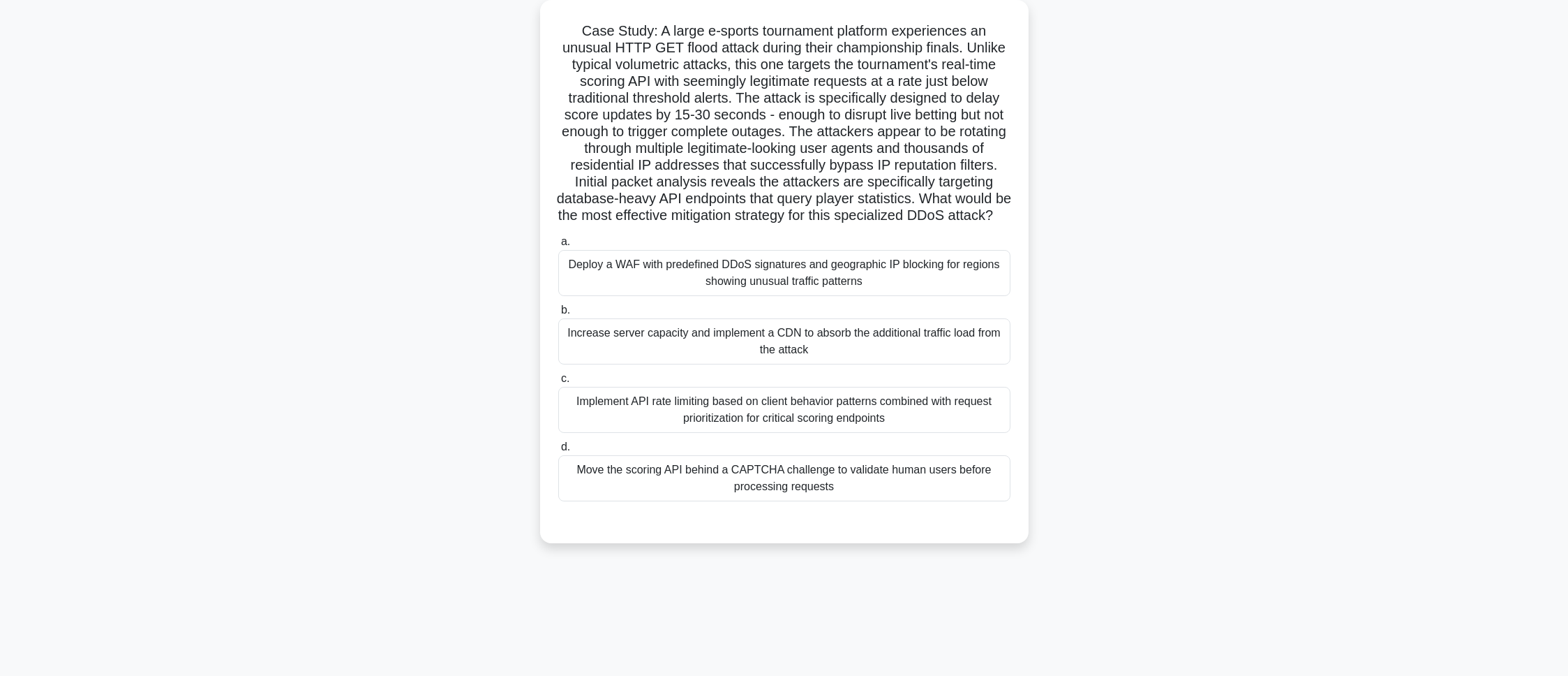
click at [622, 410] on div "Implement API rate limiting based on client behavior patterns combined with req…" at bounding box center [784, 410] width 452 height 46
click at [558, 383] on input "c. Implement API rate limiting based on client behavior patterns combined with …" at bounding box center [558, 379] width 0 height 9
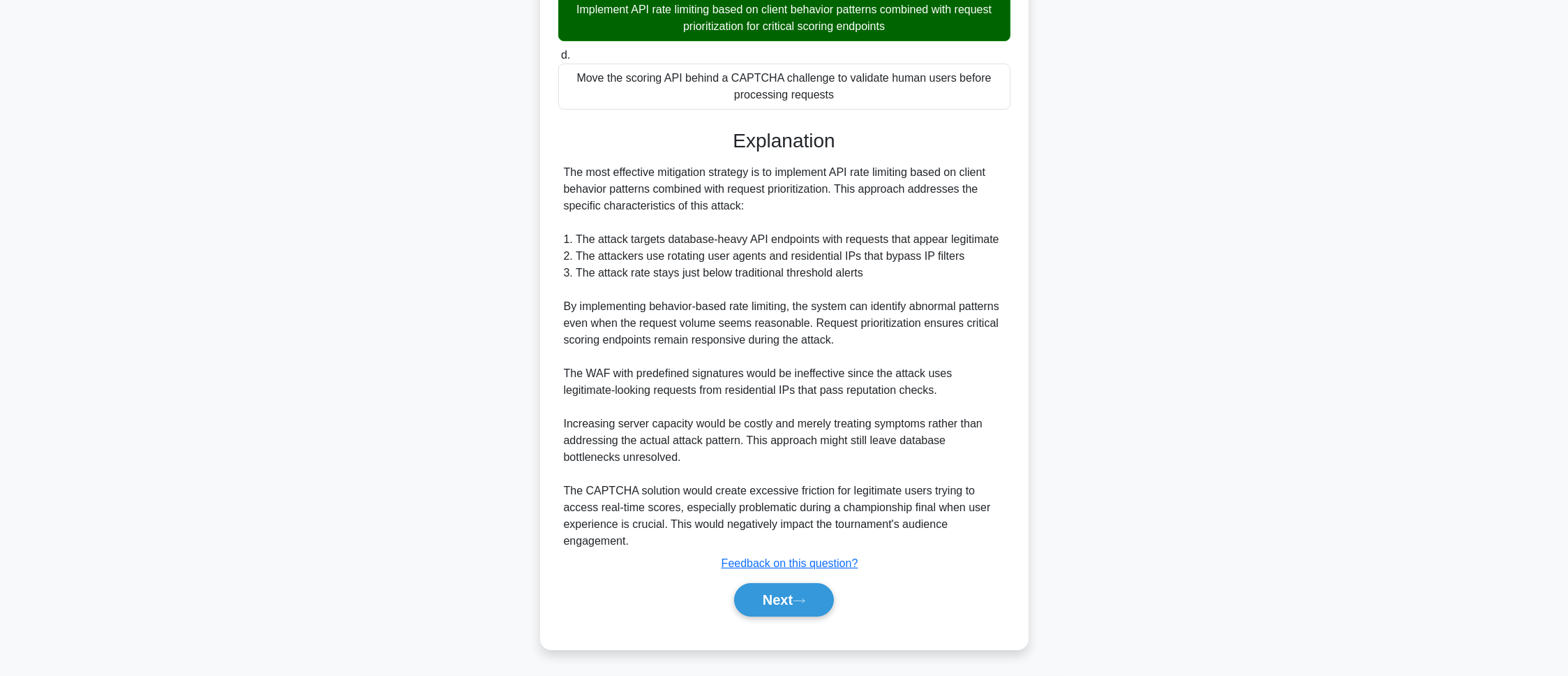
scroll to position [488, 0]
click at [741, 593] on button "Next" at bounding box center [784, 600] width 100 height 34
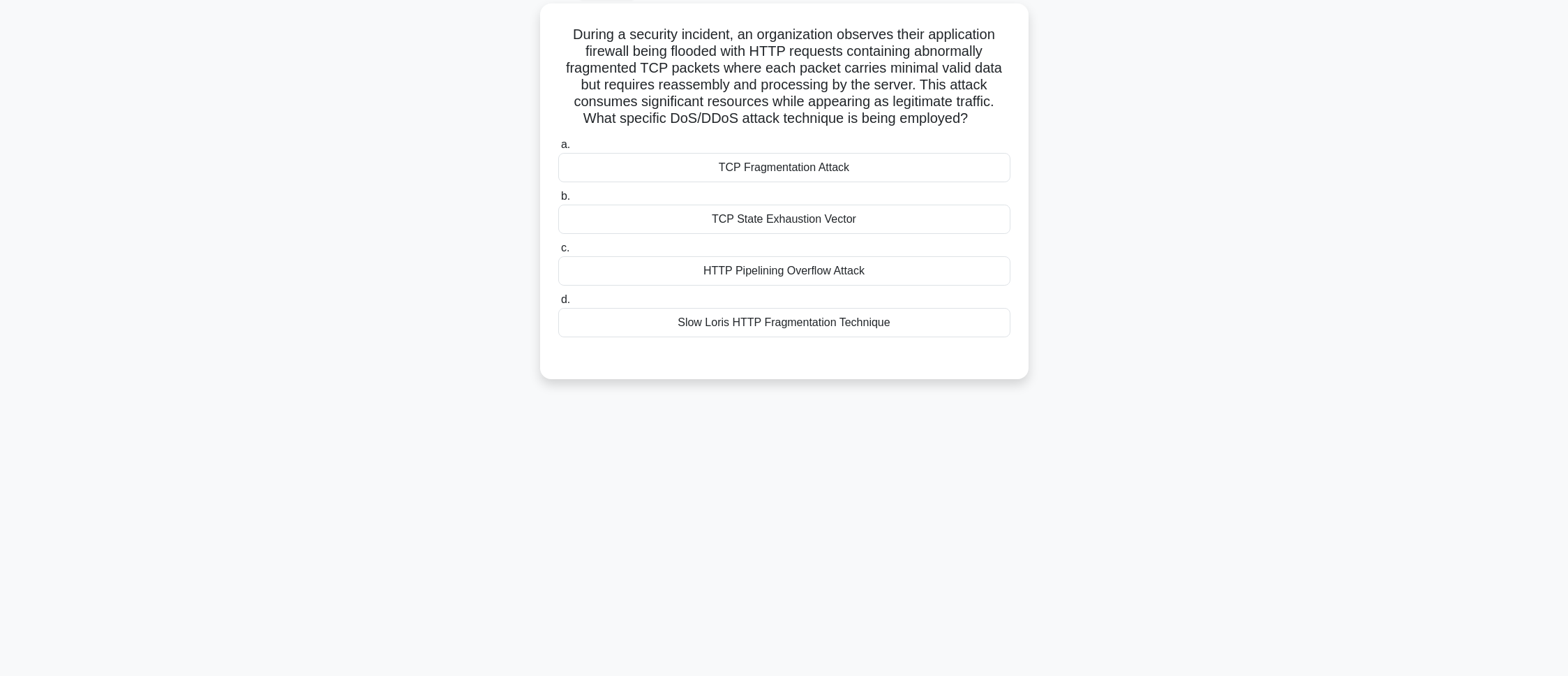
scroll to position [78, 0]
click at [574, 11] on div "During a security incident, an organization observes their application firewall…" at bounding box center [784, 188] width 477 height 364
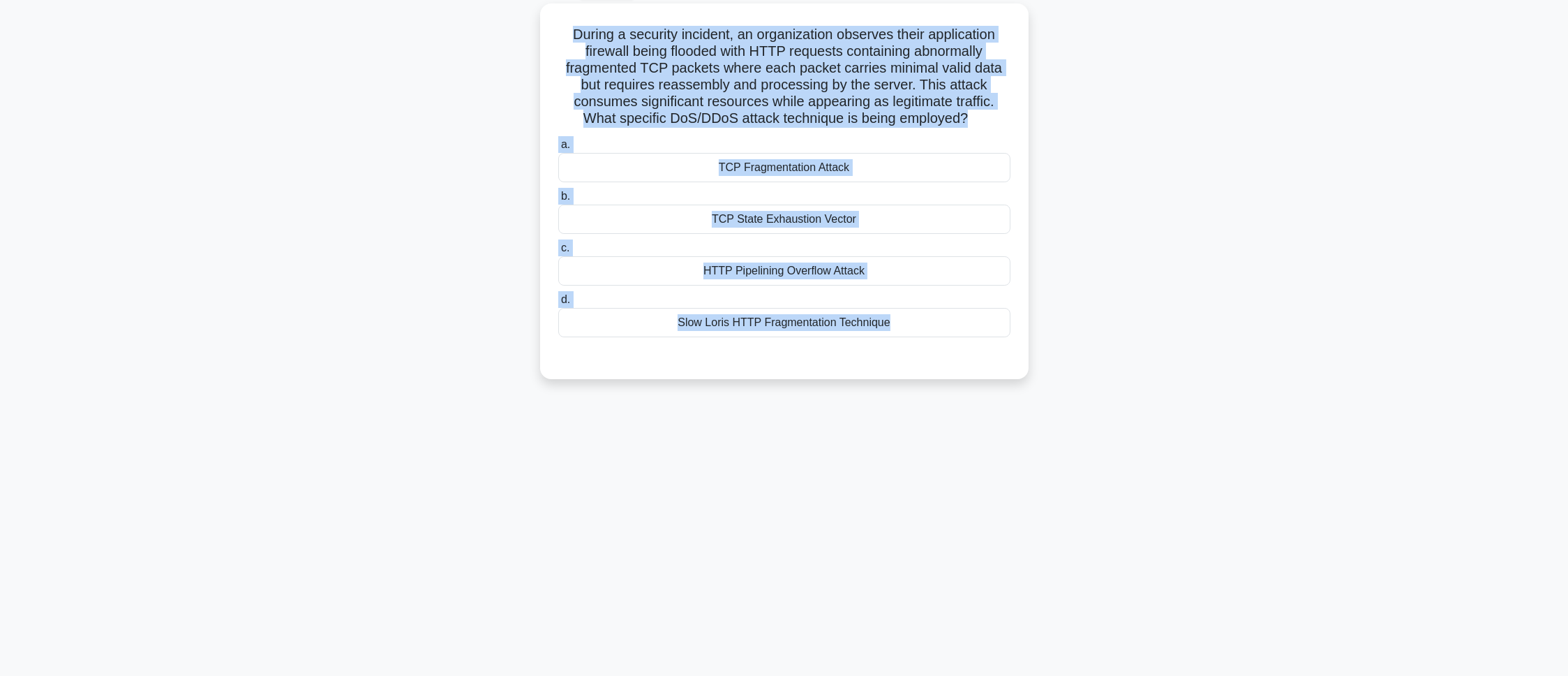
drag, startPoint x: 705, startPoint y: 185, endPoint x: 940, endPoint y: 399, distance: 317.8
click at [940, 399] on div "96:23 Stop CEH - Denial-of-Service Master 7/100 During a security incident, an …" at bounding box center [784, 321] width 921 height 698
copy div "During a security incident, an organization observes their application firewall…"
click at [249, 211] on main "96:20 Stop CEH - Denial-of-Service Master 7/100 During a security incident, an …" at bounding box center [784, 321] width 1568 height 710
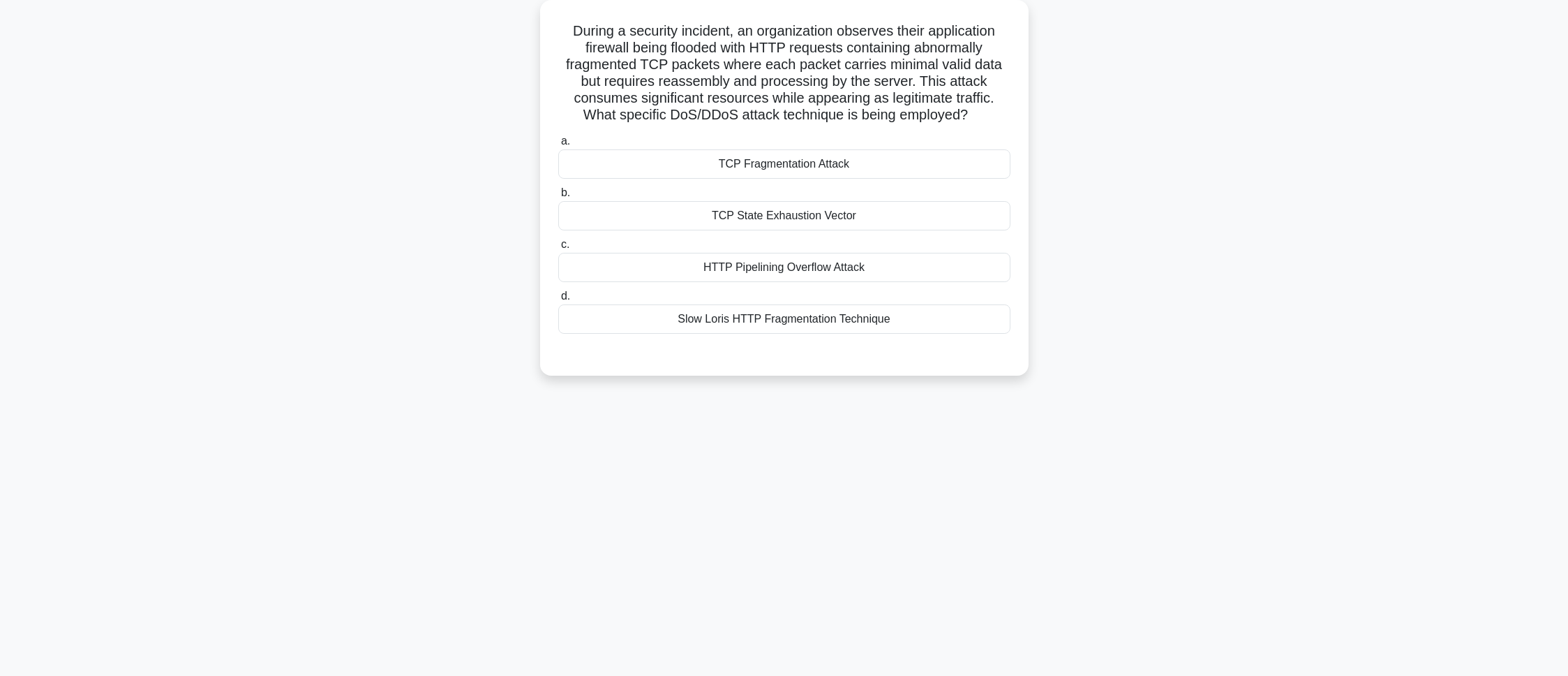
click at [708, 163] on div "TCP Fragmentation Attack" at bounding box center [784, 164] width 452 height 29
click at [558, 146] on input "a. TCP Fragmentation Attack" at bounding box center [558, 141] width 0 height 9
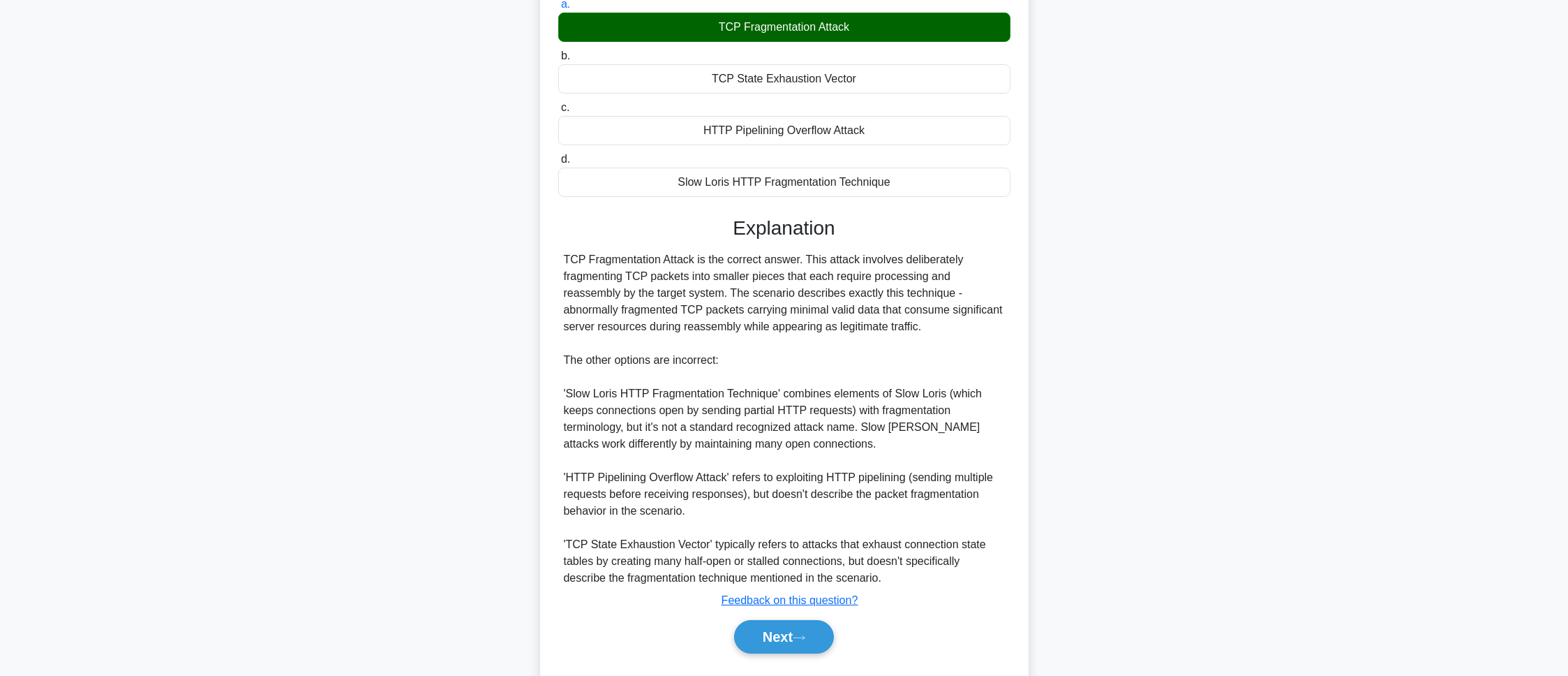
scroll to position [253, 0]
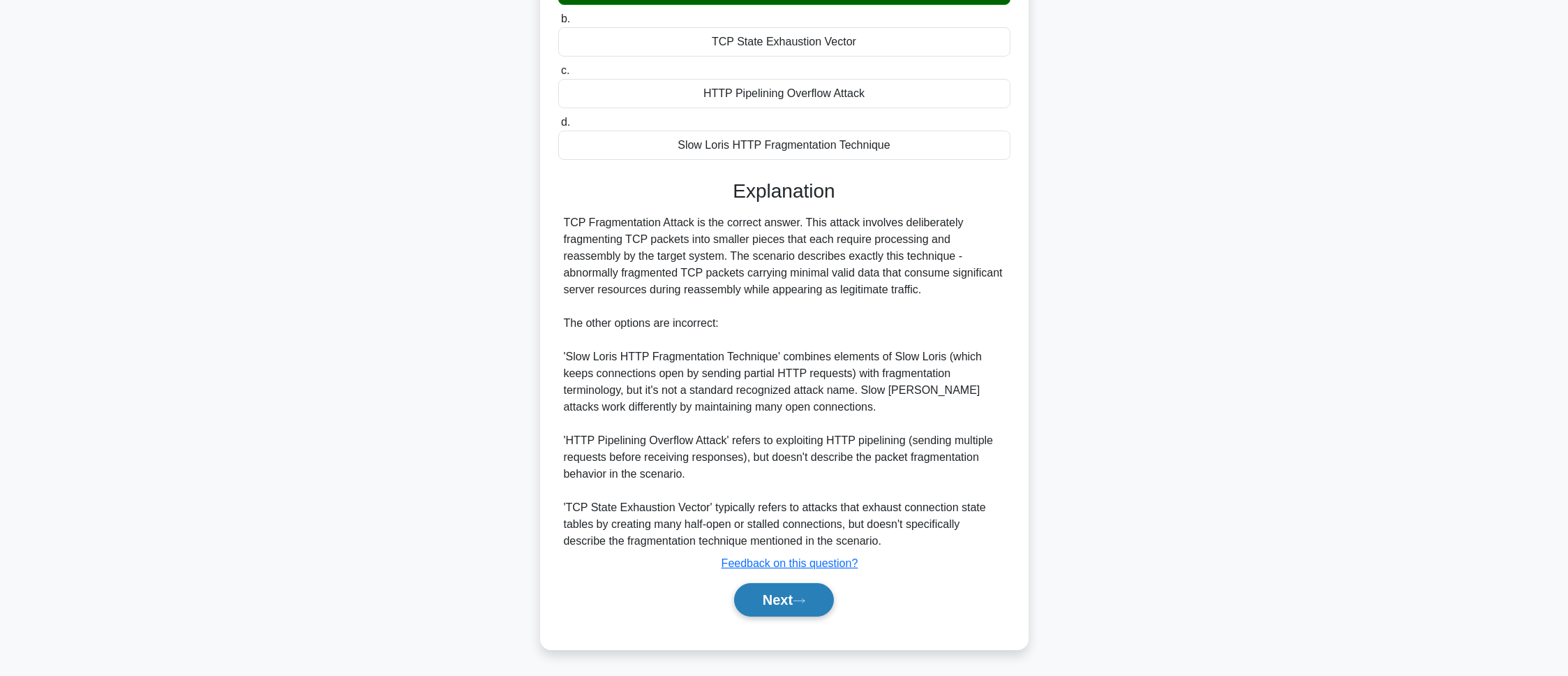
click at [762, 600] on button "Next" at bounding box center [784, 600] width 100 height 34
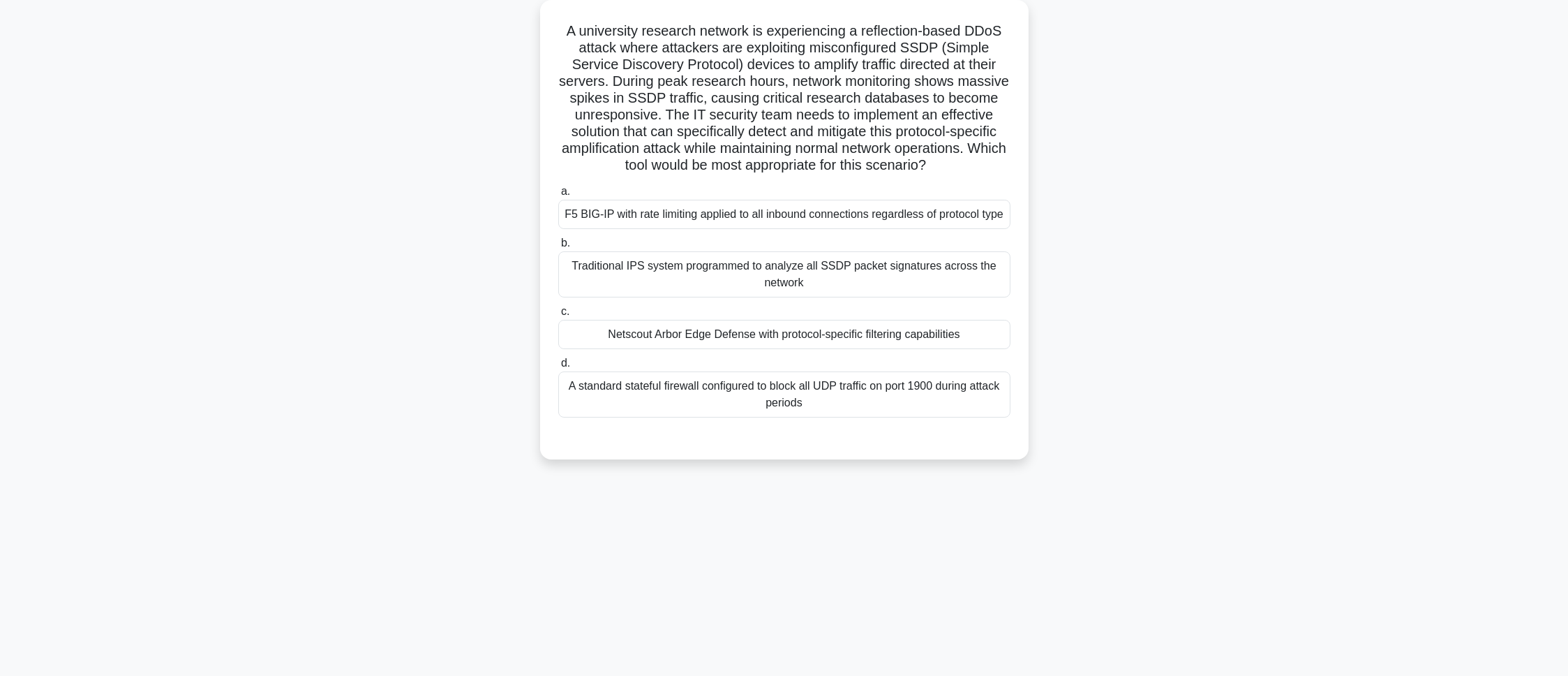
scroll to position [78, 0]
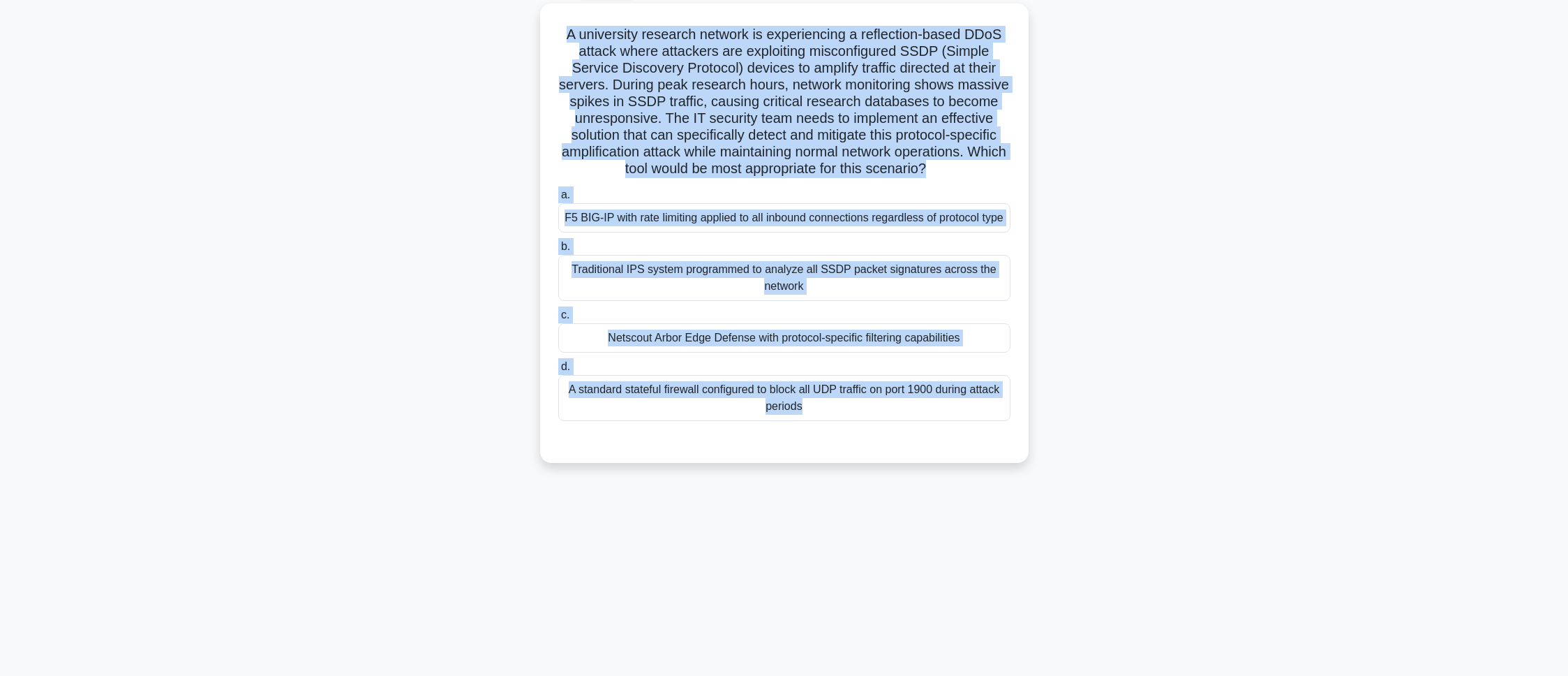
drag, startPoint x: 562, startPoint y: 33, endPoint x: 970, endPoint y: 543, distance: 653.1
click at [970, 543] on div "96:15 Stop CEH - Denial-of-Service Master 8/100 A university research network i…" at bounding box center [784, 321] width 921 height 698
copy div "A university research network is experiencing a reflection-based DDoS attack wh…"
click at [515, 435] on div "A university research network is experiencing a reflection-based DDoS attack wh…" at bounding box center [784, 242] width 921 height 476
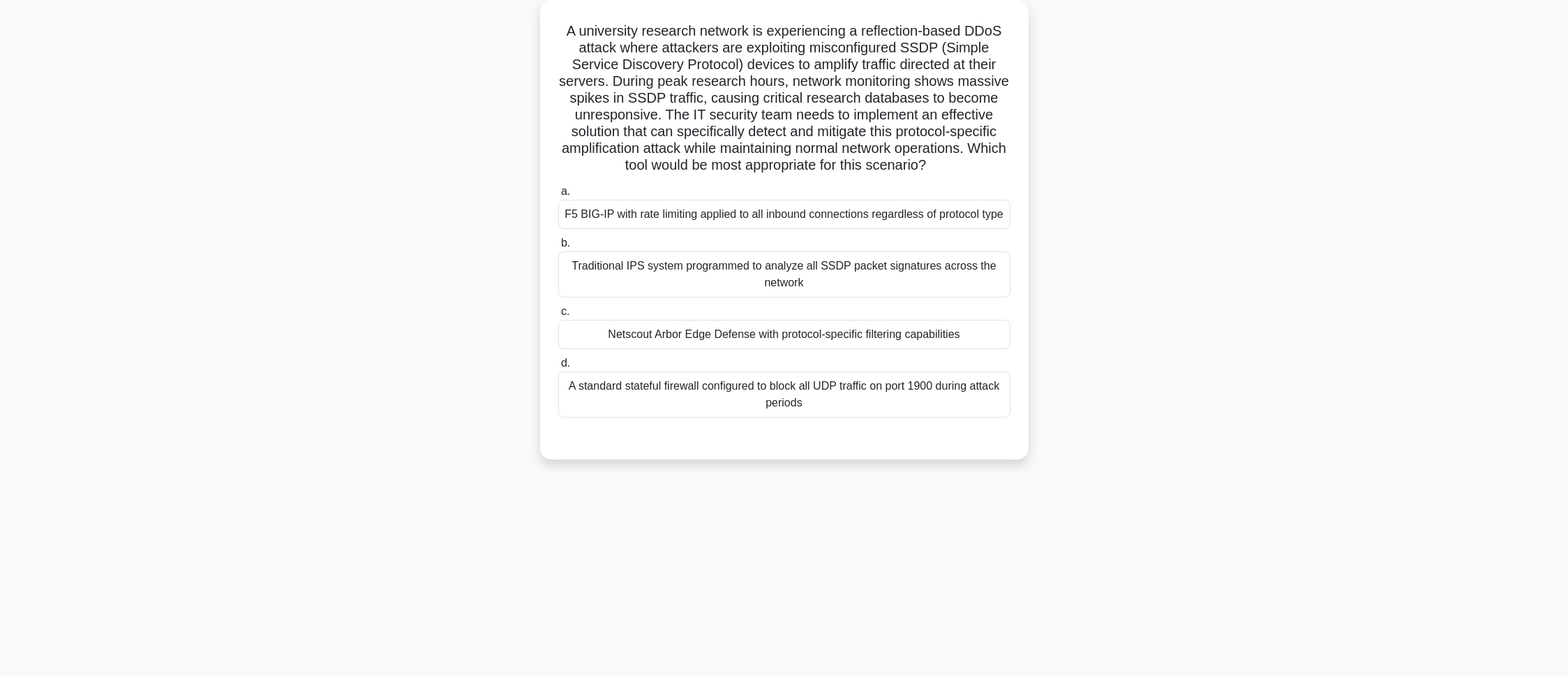
click at [600, 330] on label "c. Netscout Arbor Edge Defense with protocol-specific filtering capabilities" at bounding box center [784, 326] width 452 height 46
click at [558, 316] on input "c. Netscout Arbor Edge Defense with protocol-specific filtering capabilities" at bounding box center [558, 312] width 0 height 9
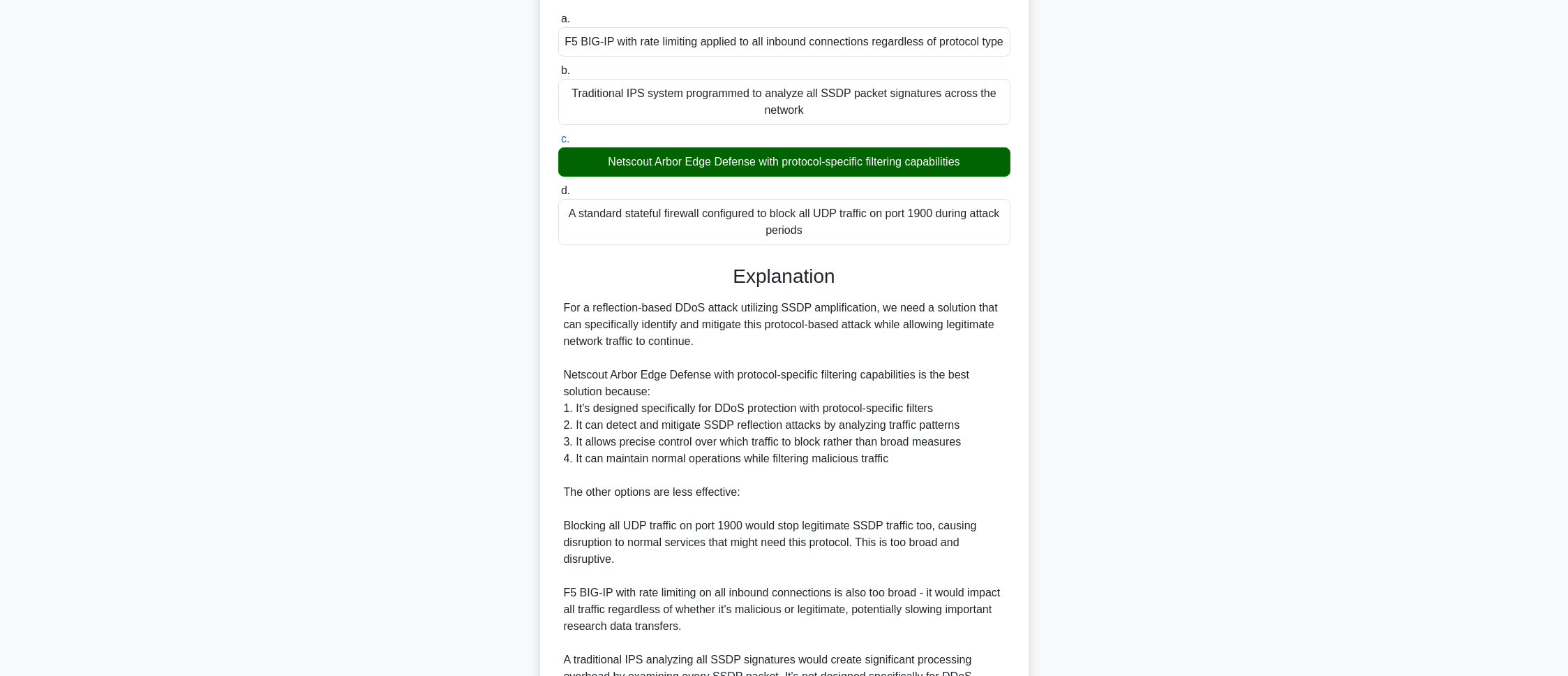
scroll to position [421, 0]
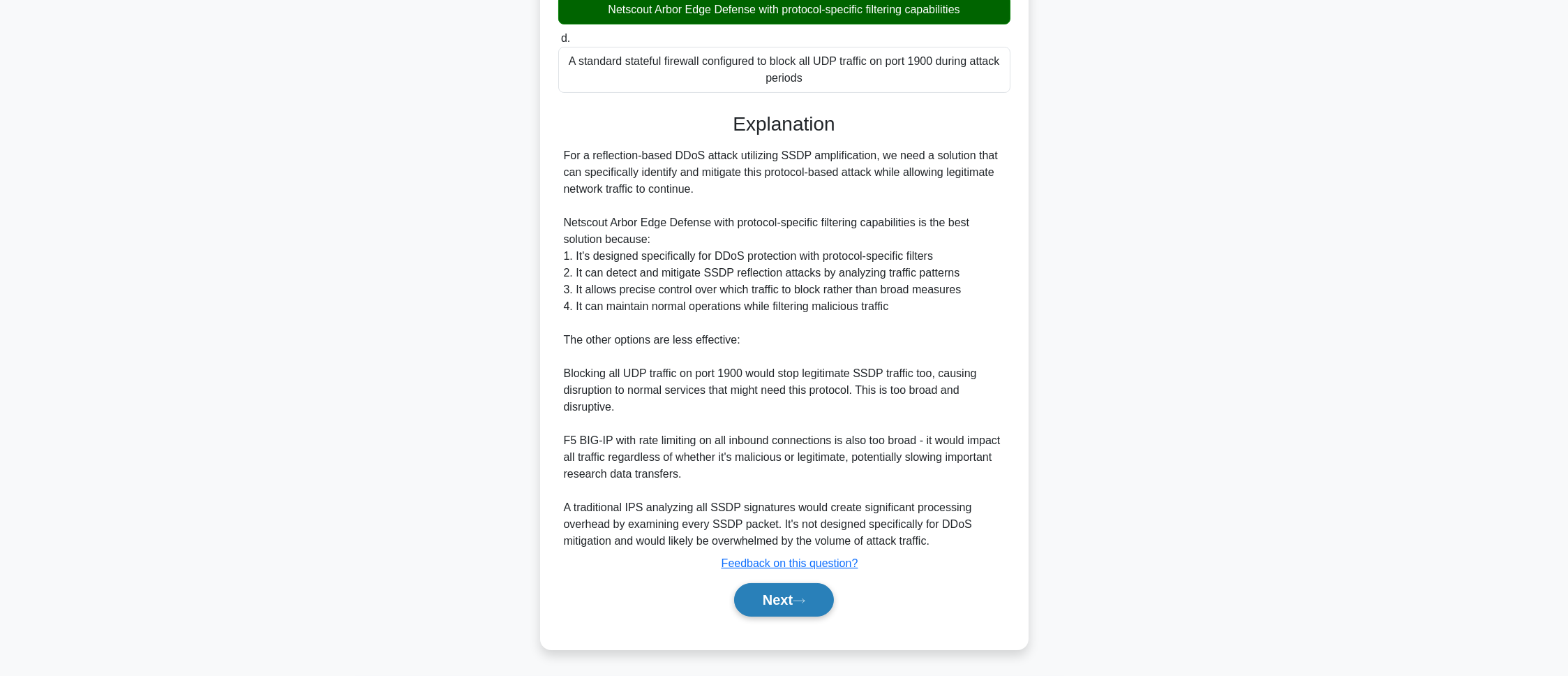
click at [735, 602] on button "Next" at bounding box center [784, 600] width 100 height 34
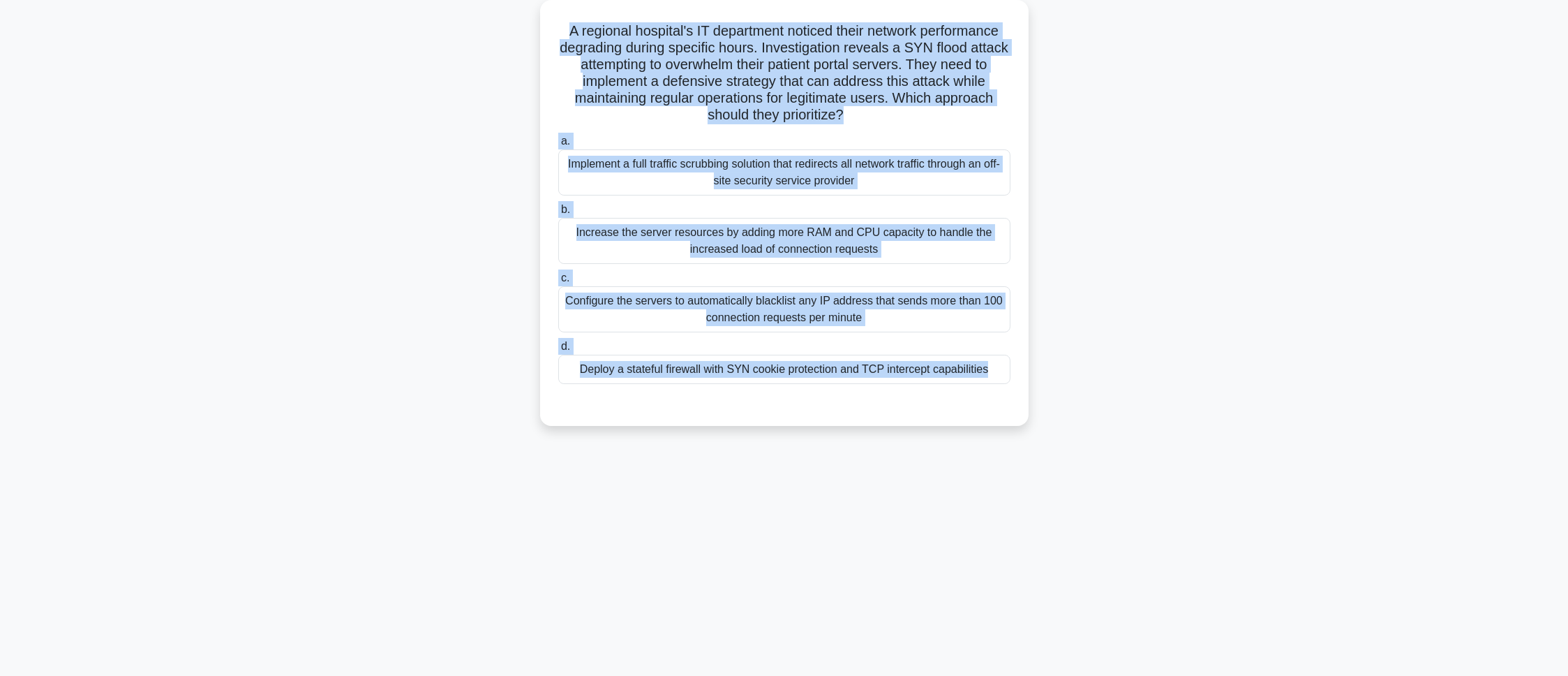
drag, startPoint x: 538, startPoint y: 15, endPoint x: 797, endPoint y: 391, distance: 456.6
click at [797, 391] on div "A regional hospital's IT department noticed their network performance degrading…" at bounding box center [784, 212] width 488 height 426
copy div "A regional hospital's IT department noticed their network performance degrading…"
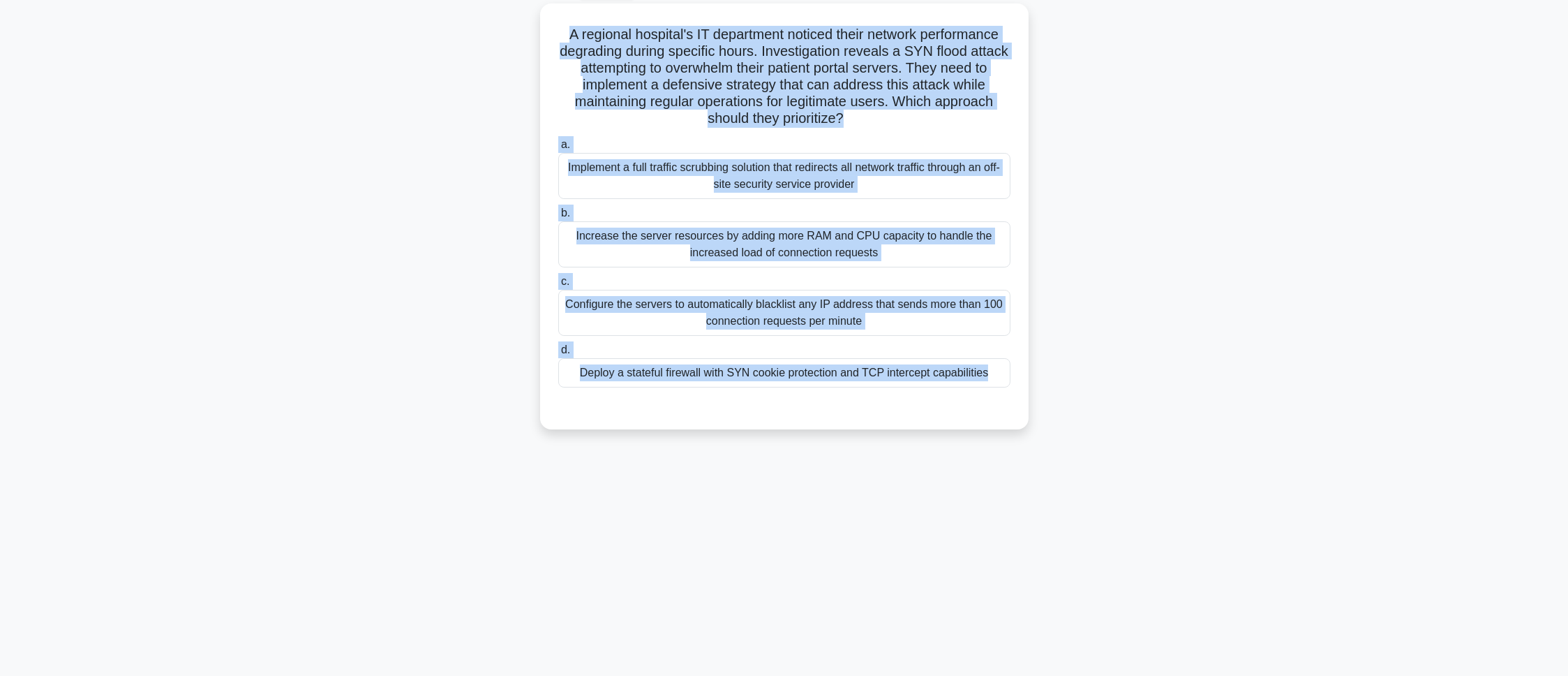
click at [470, 437] on div "A regional hospital's IT department noticed their network performance degrading…" at bounding box center [784, 225] width 921 height 442
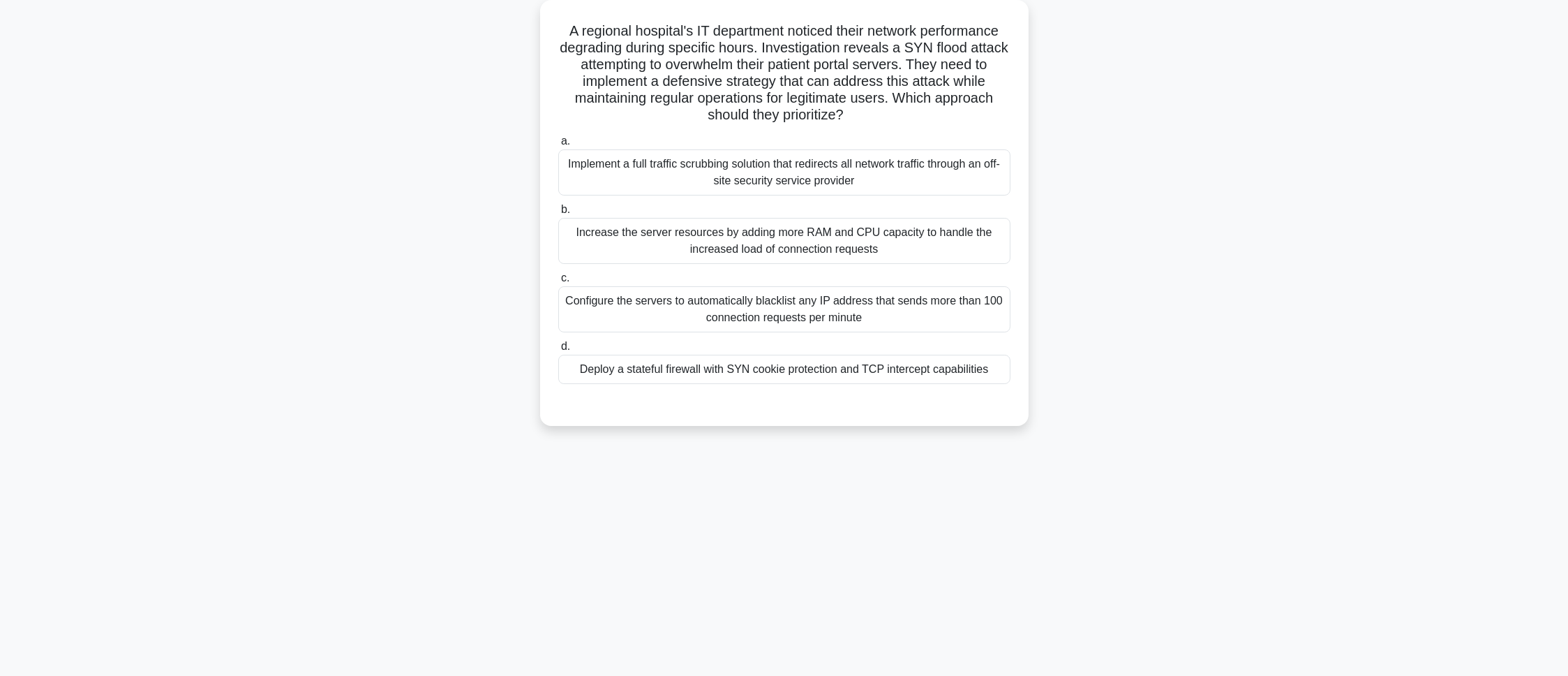
click at [598, 384] on div "Deploy a stateful firewall with SYN cookie protection and TCP intercept capabil…" at bounding box center [784, 369] width 452 height 29
click at [558, 351] on input "d. Deploy a stateful firewall with SYN cookie protection and TCP intercept capa…" at bounding box center [558, 347] width 0 height 9
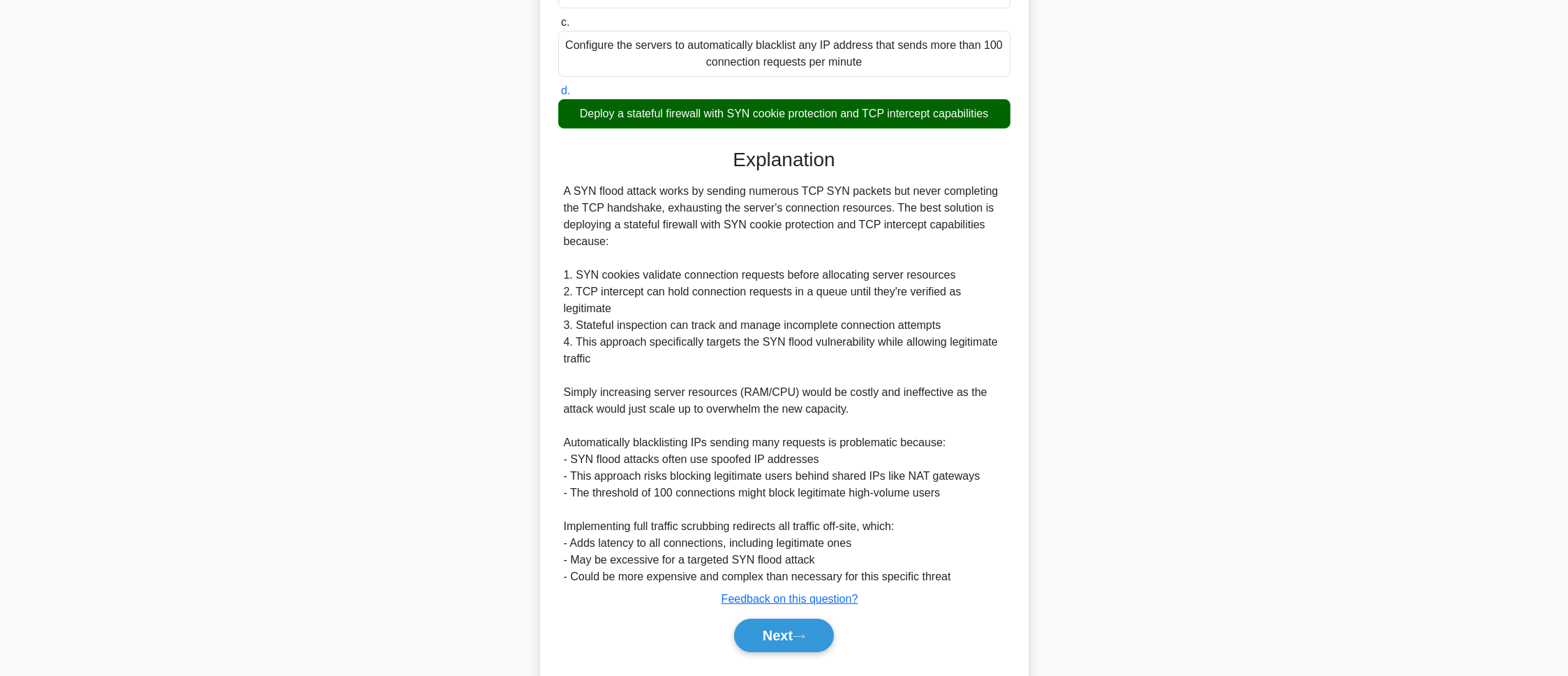
scroll to position [372, 0]
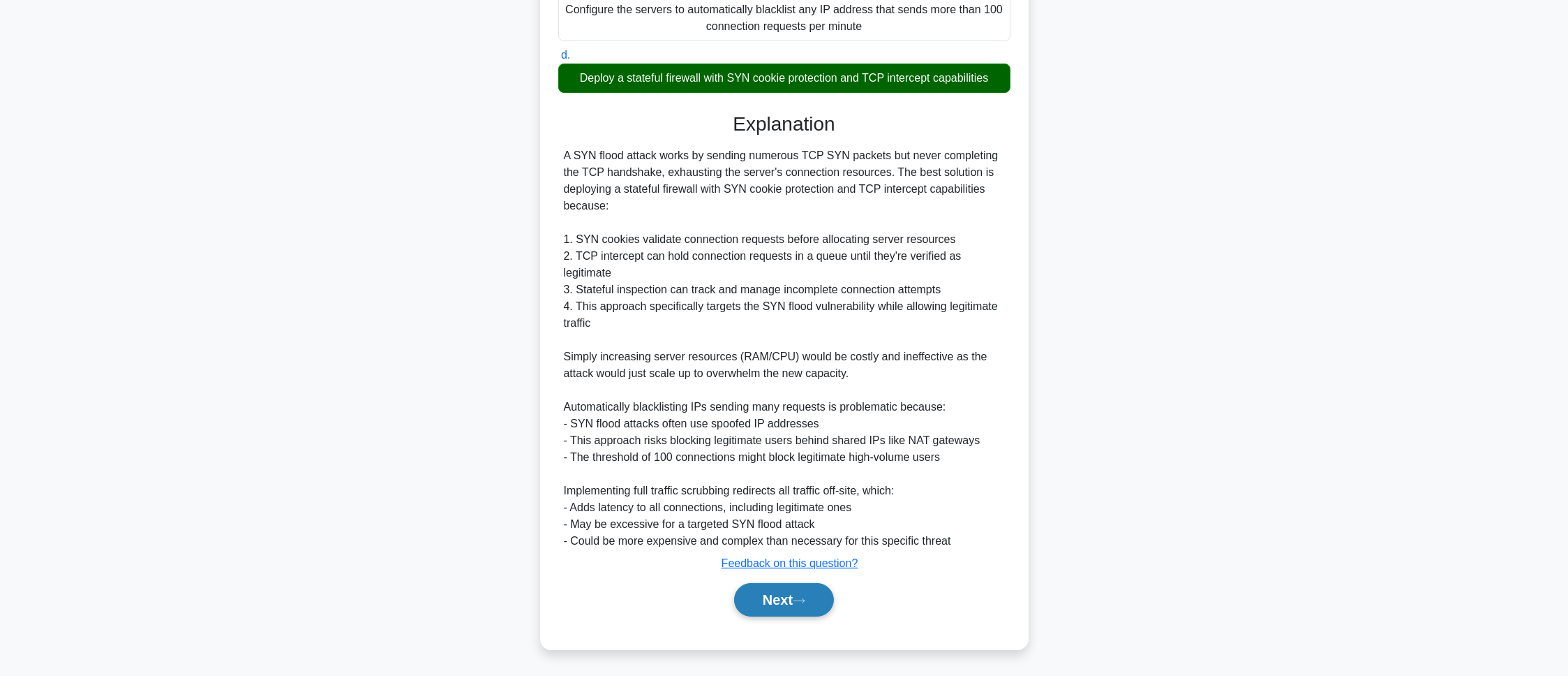
click at [748, 612] on button "Next" at bounding box center [784, 600] width 100 height 34
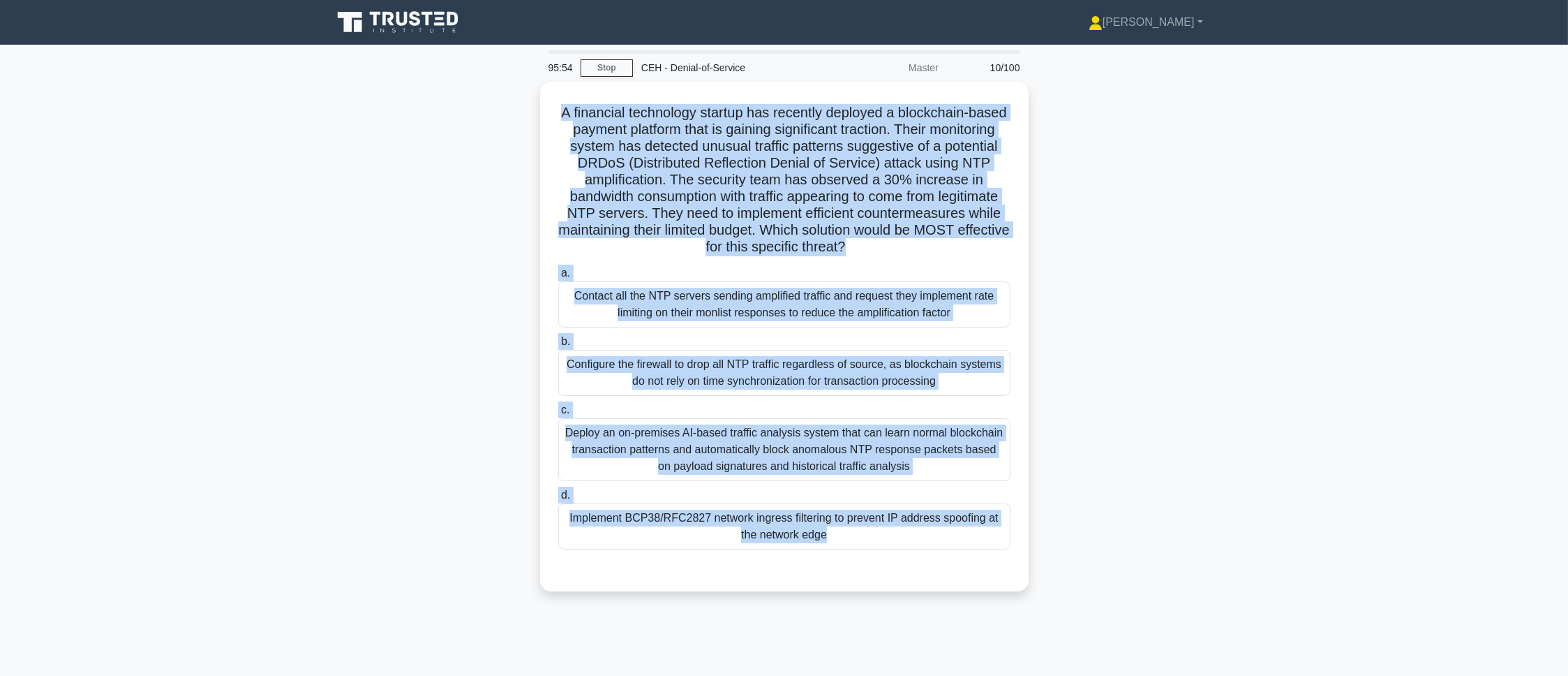
scroll to position [78, 0]
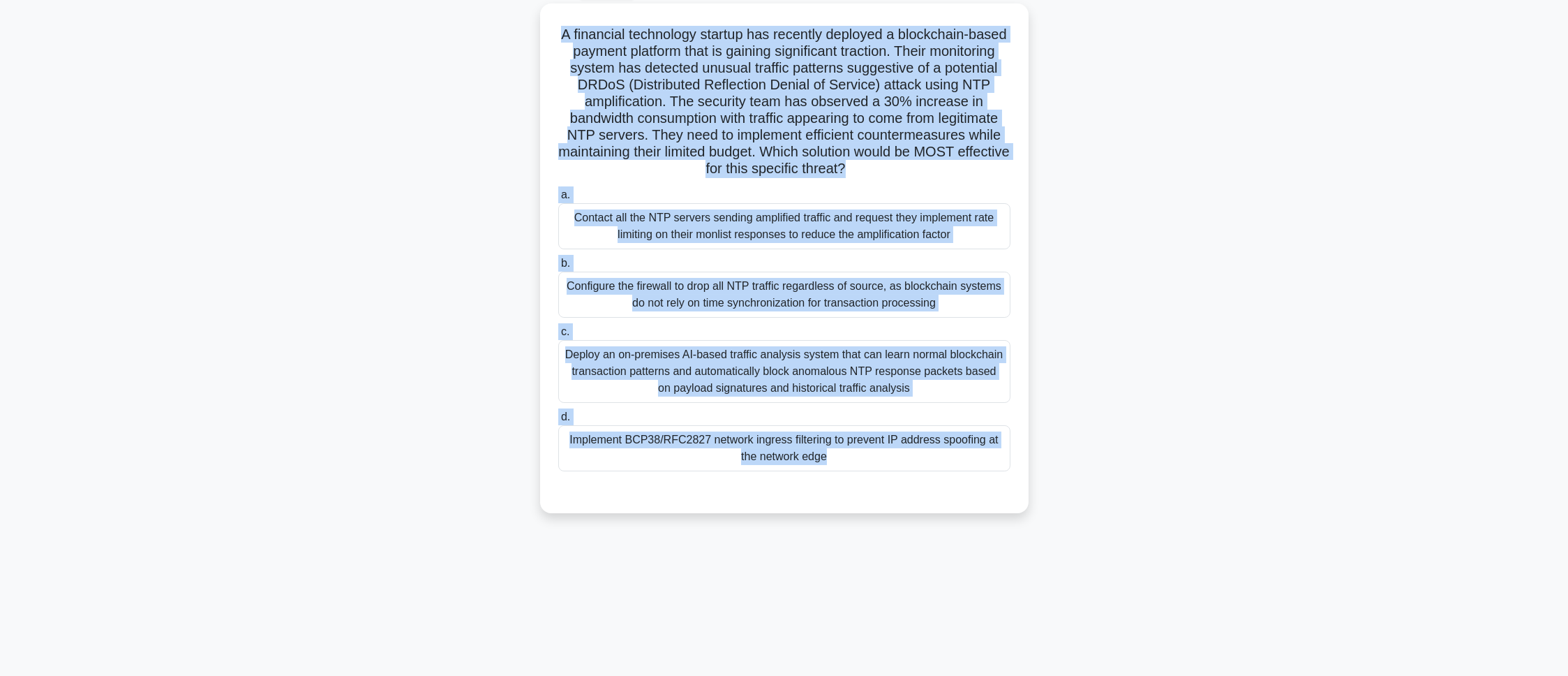
drag, startPoint x: 655, startPoint y: 285, endPoint x: 935, endPoint y: 723, distance: 519.8
click at [935, 675] on html "Pranav Profile Settings Profile" at bounding box center [784, 299] width 1568 height 754
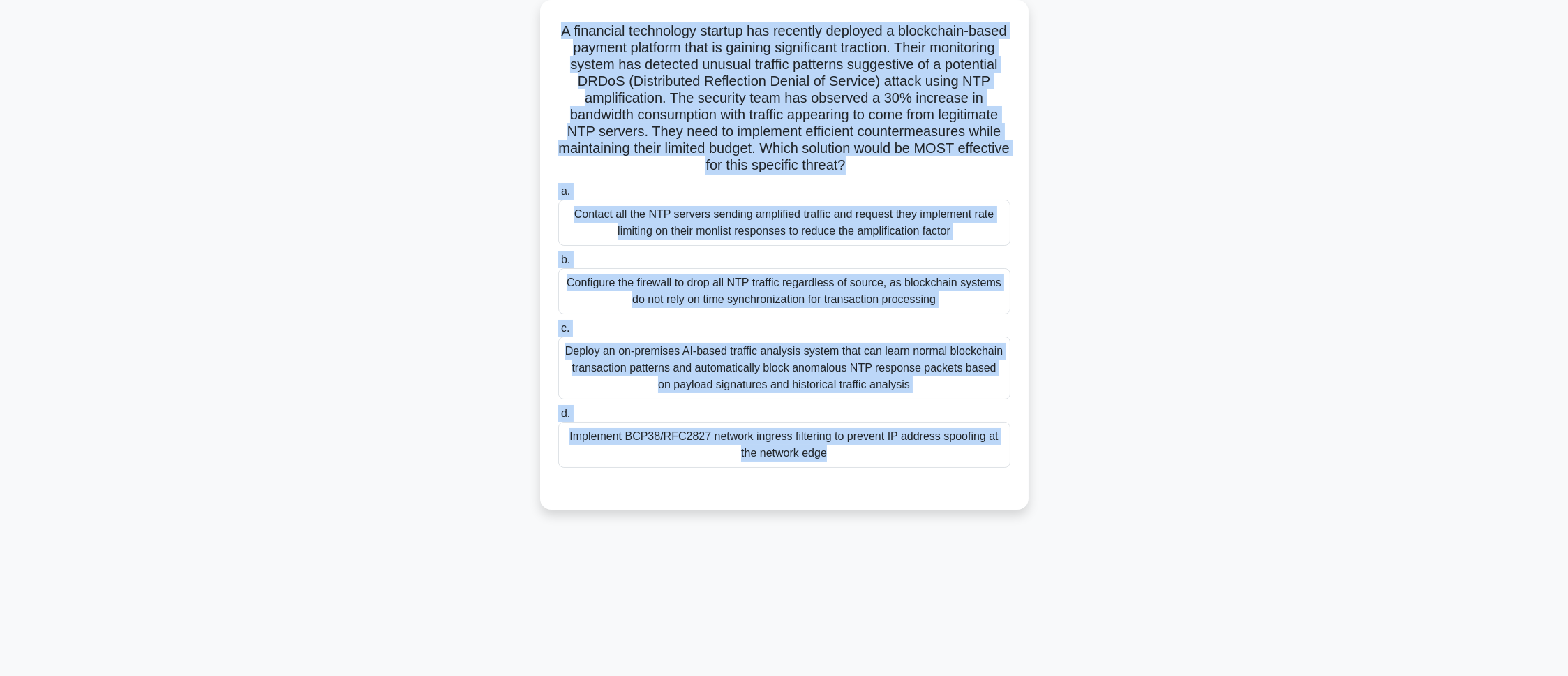
copy div "A financial technology startup has recently deployed a blockchain-based payment…"
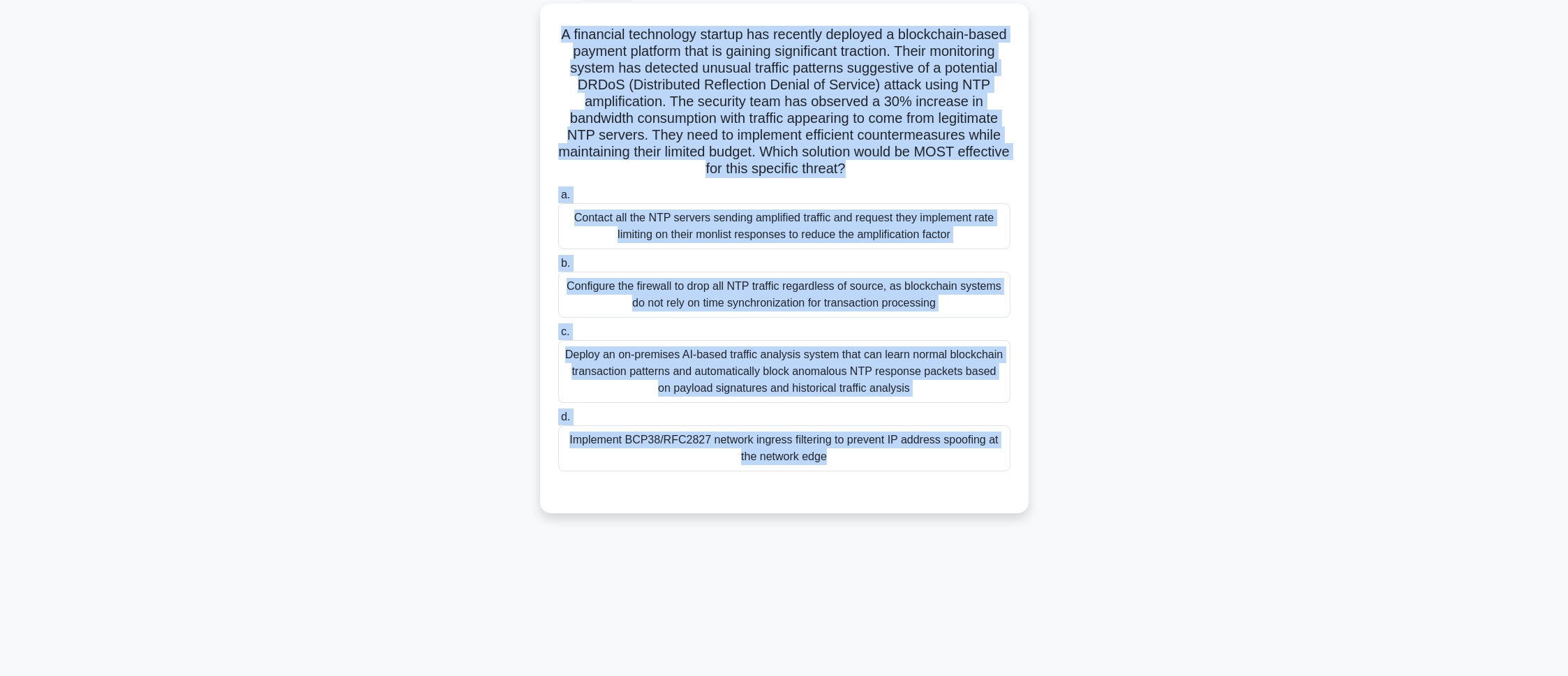
click at [1148, 621] on div "95:46 Stop CEH - Denial-of-Service Master 10/100 A financial technology startup…" at bounding box center [784, 321] width 921 height 698
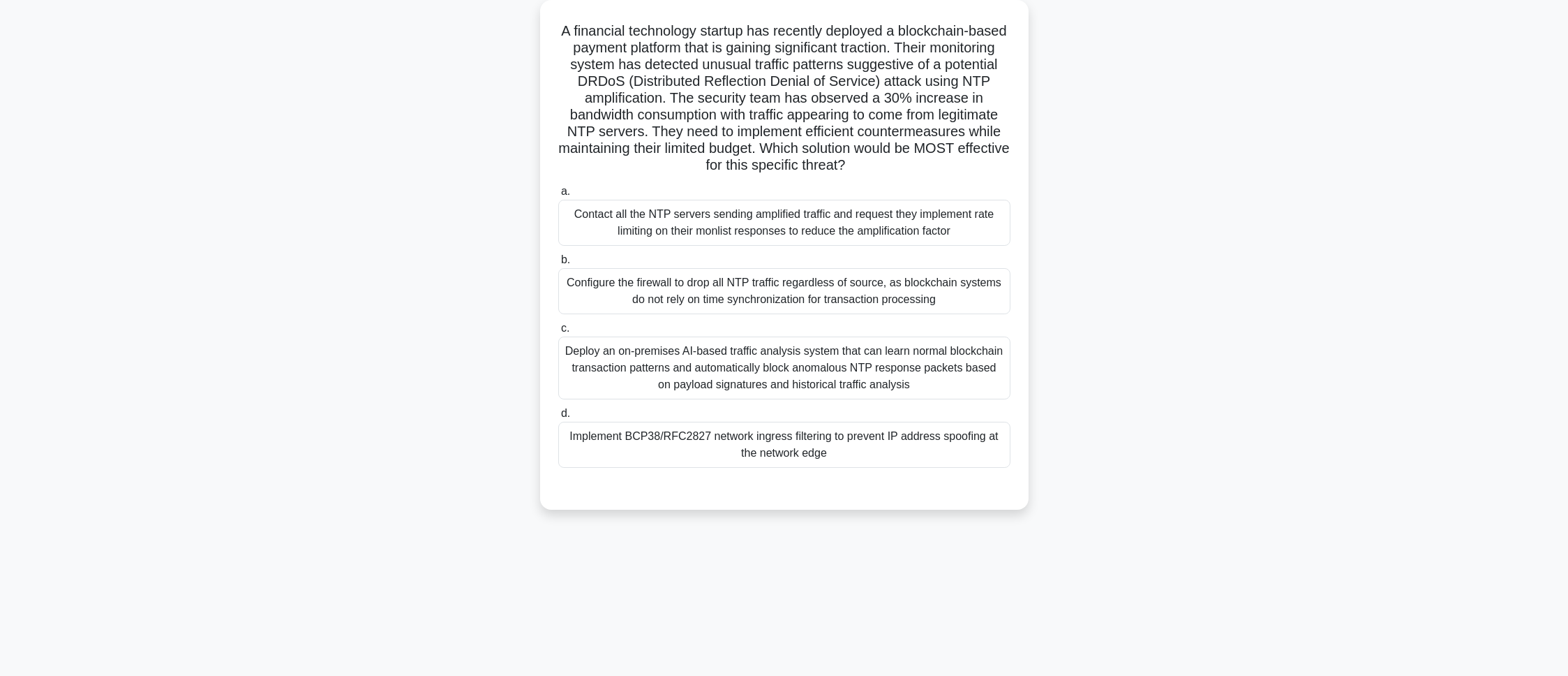
click at [881, 467] on div "Implement BCP38/RFC2827 network ingress filtering to prevent IP address spoofin…" at bounding box center [784, 445] width 452 height 46
click at [558, 418] on input "d. Implement BCP38/RFC2827 network ingress filtering to prevent IP address spoo…" at bounding box center [558, 413] width 0 height 9
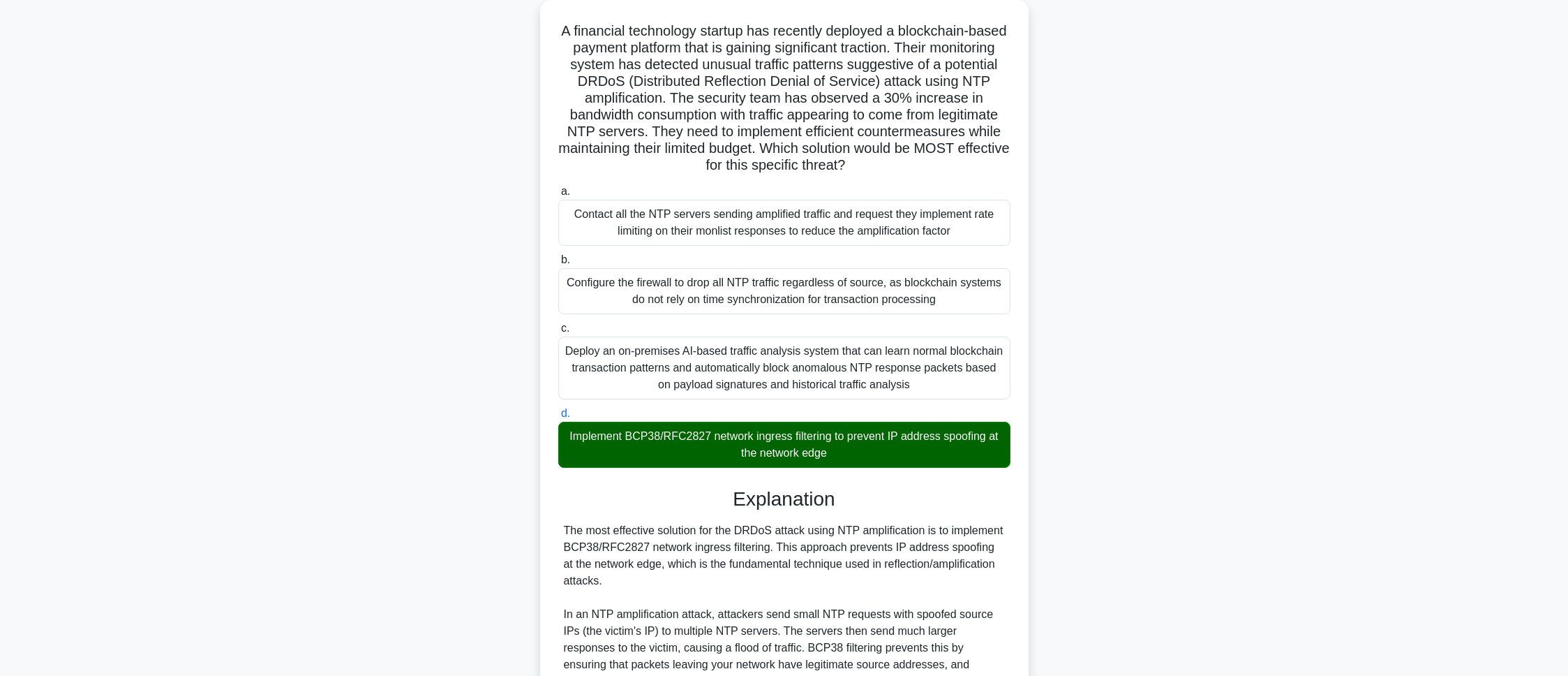
scroll to position [439, 0]
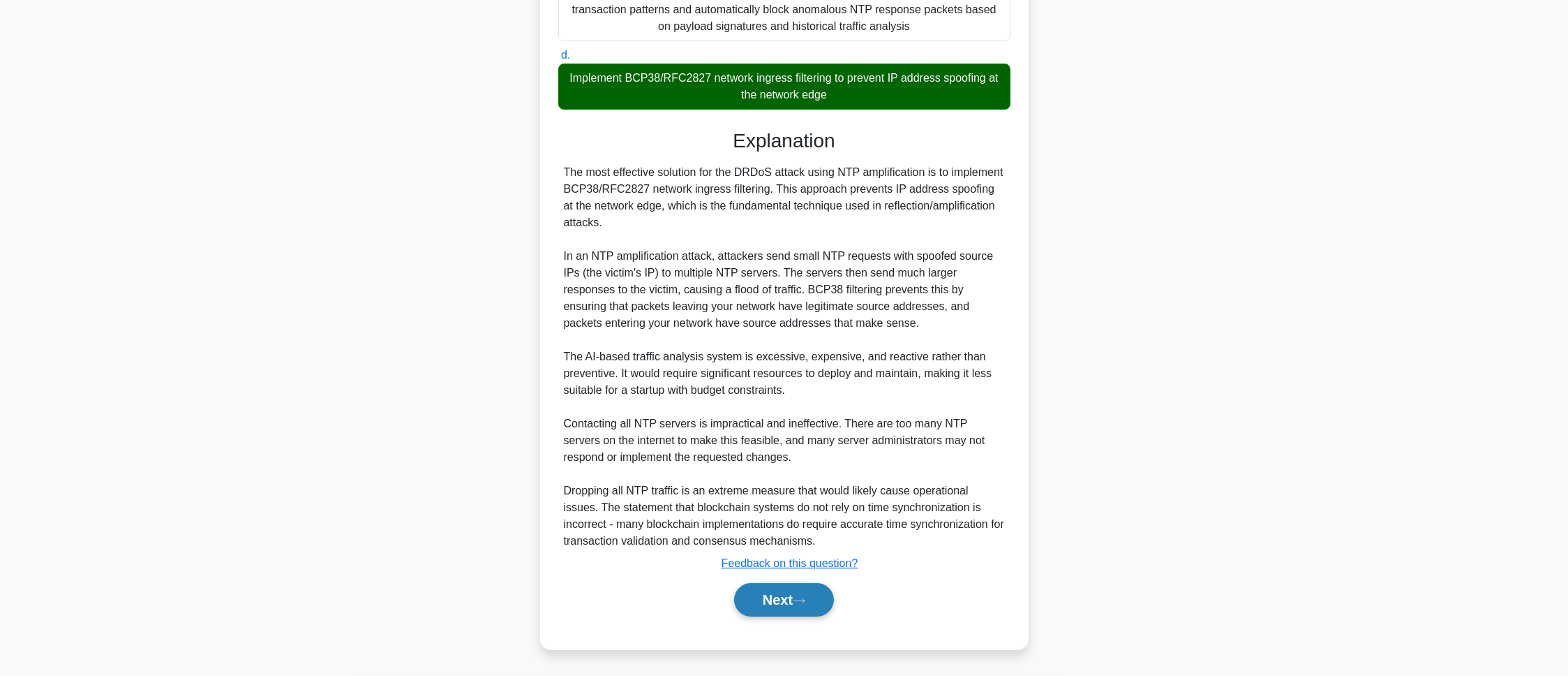
click at [819, 615] on button "Next" at bounding box center [784, 600] width 100 height 34
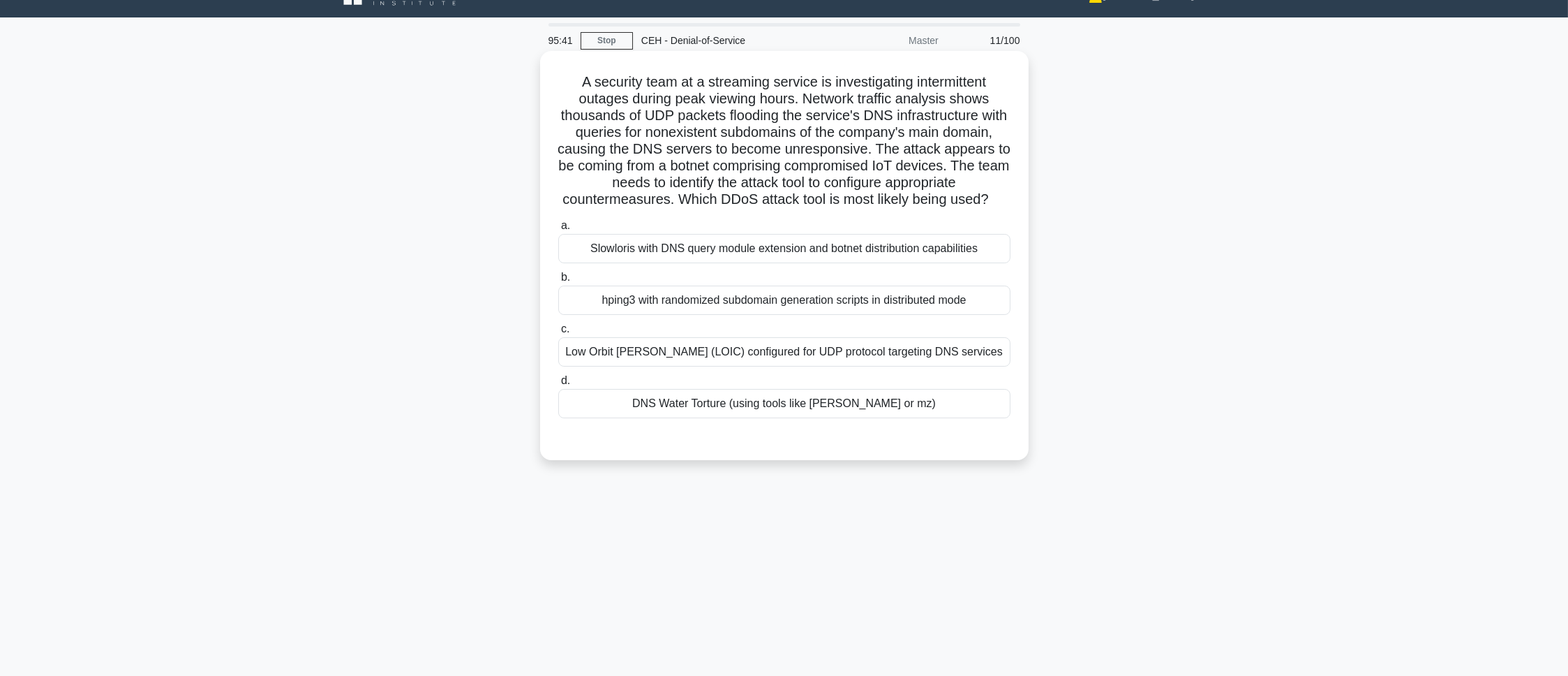
scroll to position [0, 0]
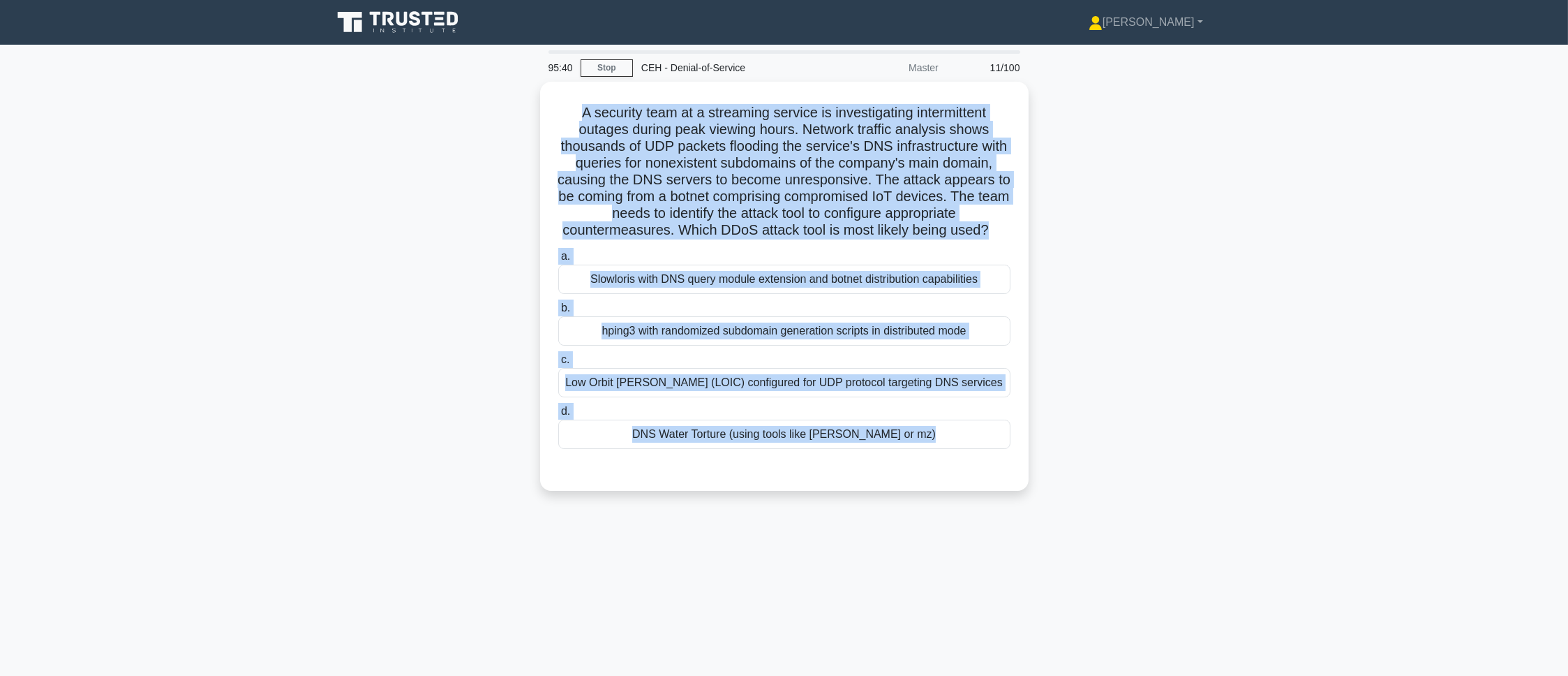
drag, startPoint x: 706, startPoint y: 285, endPoint x: 1016, endPoint y: 633, distance: 466.1
click at [1016, 633] on div "95:40 Stop CEH - Denial-of-Service Master 11/100 A security team at a streaming…" at bounding box center [784, 399] width 921 height 698
click at [238, 203] on main "95:35 Stop CEH - Denial-of-Service Master 11/100 A security team at a streaming…" at bounding box center [784, 399] width 1568 height 710
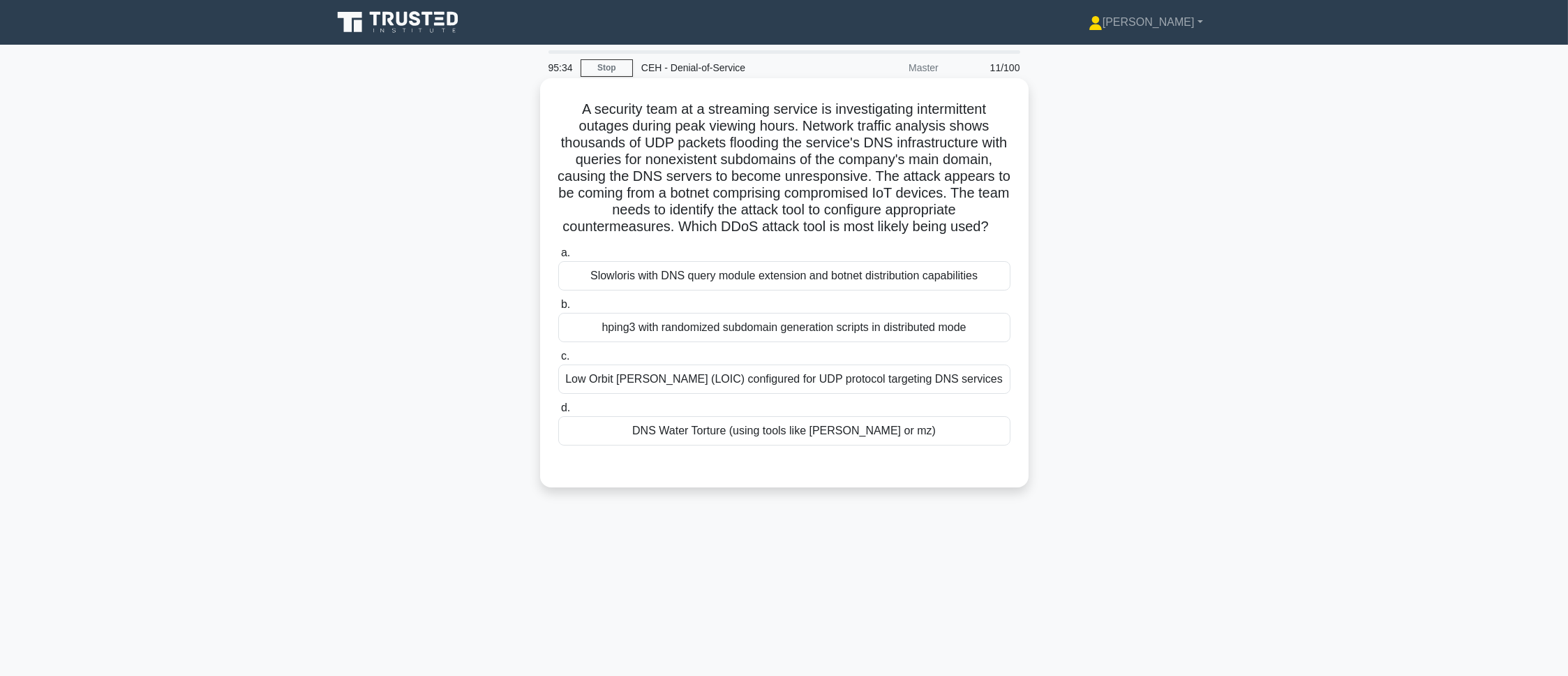
click at [603, 445] on div "DNS Water Torture (using tools like saddam or mz)" at bounding box center [784, 431] width 452 height 29
click at [558, 412] on input "d. DNS Water Torture (using tools like saddam or mz)" at bounding box center [558, 408] width 0 height 9
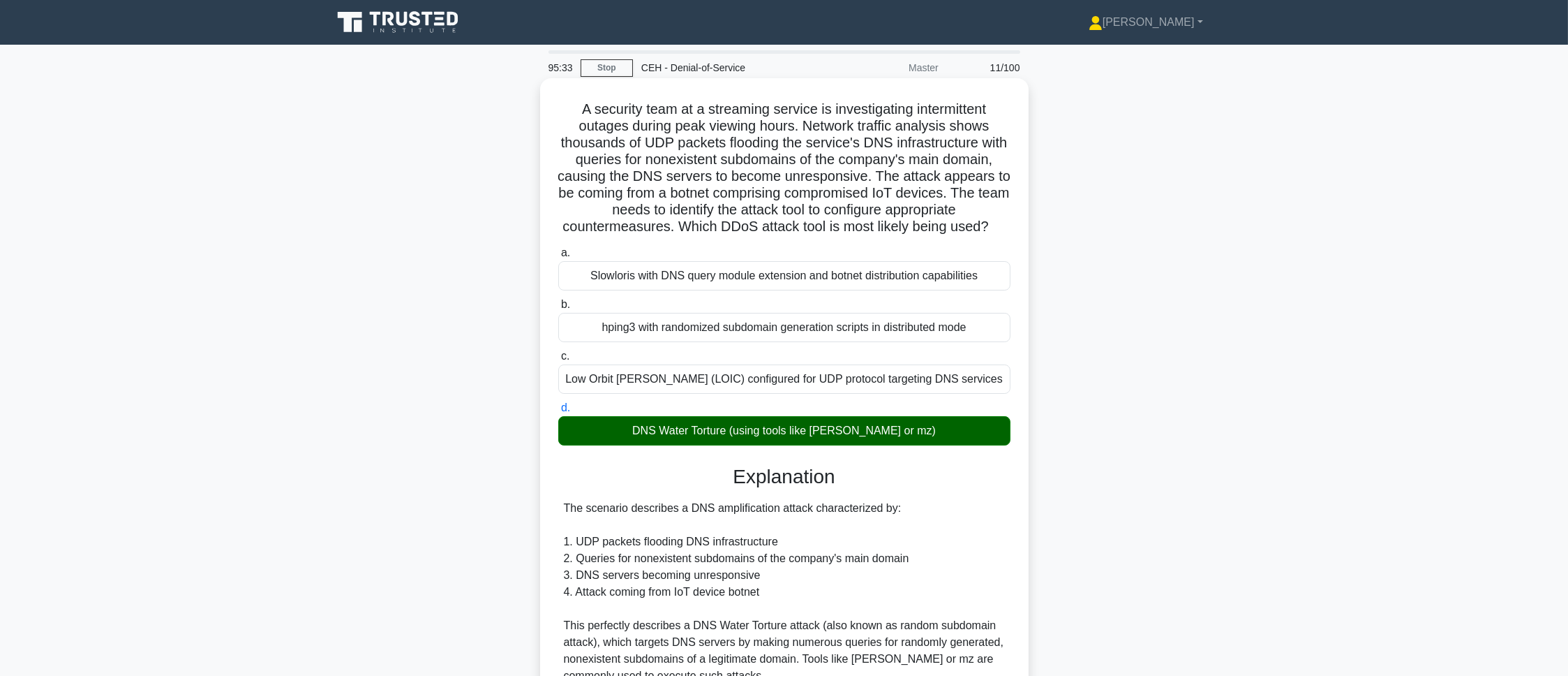
scroll to position [388, 0]
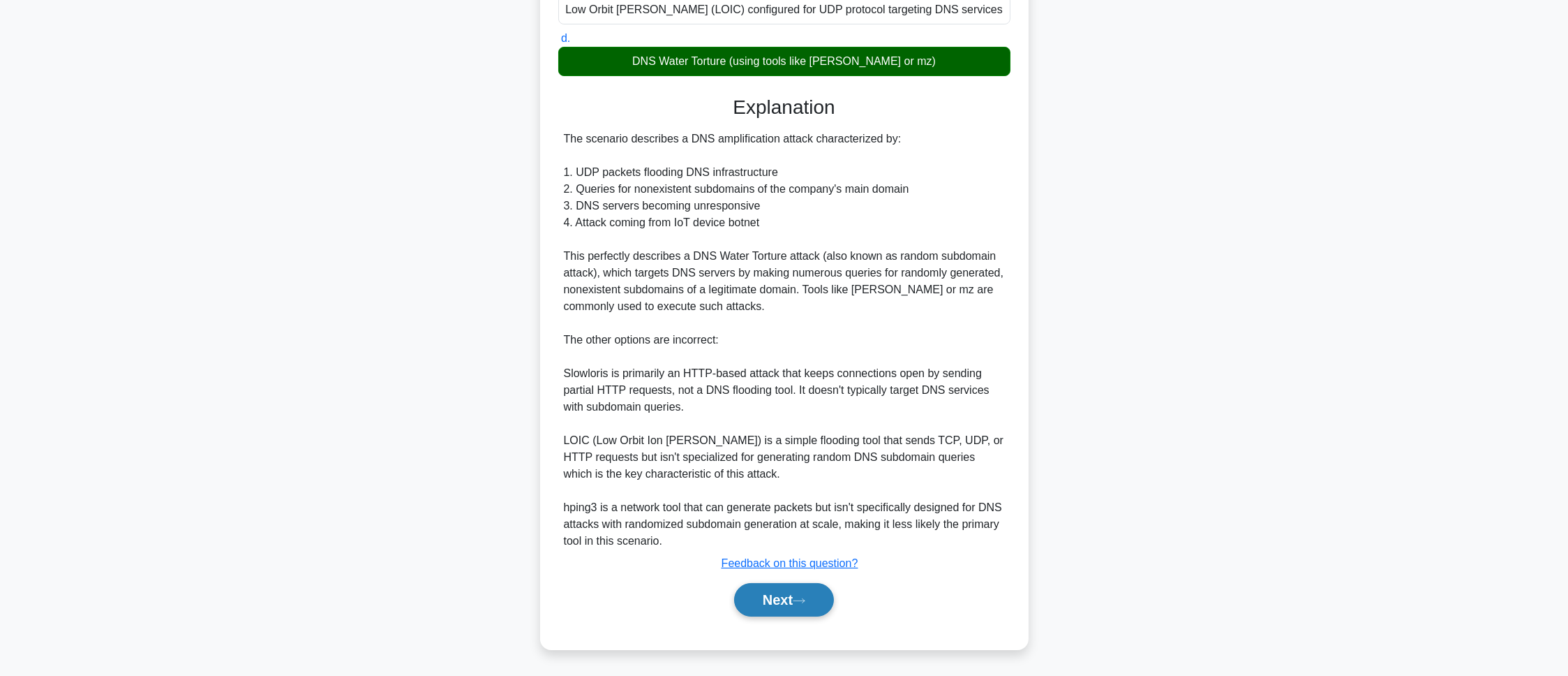
click at [752, 602] on button "Next" at bounding box center [784, 600] width 100 height 34
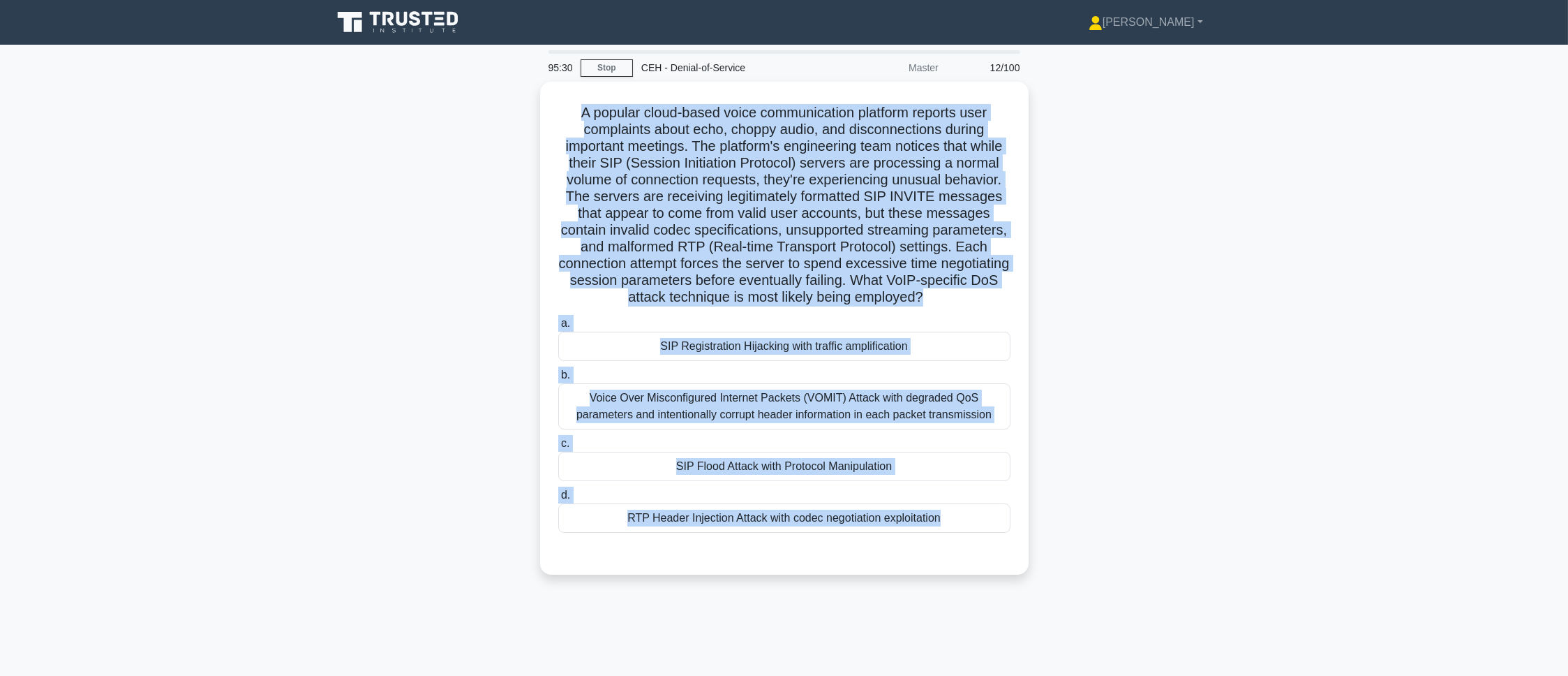
scroll to position [78, 0]
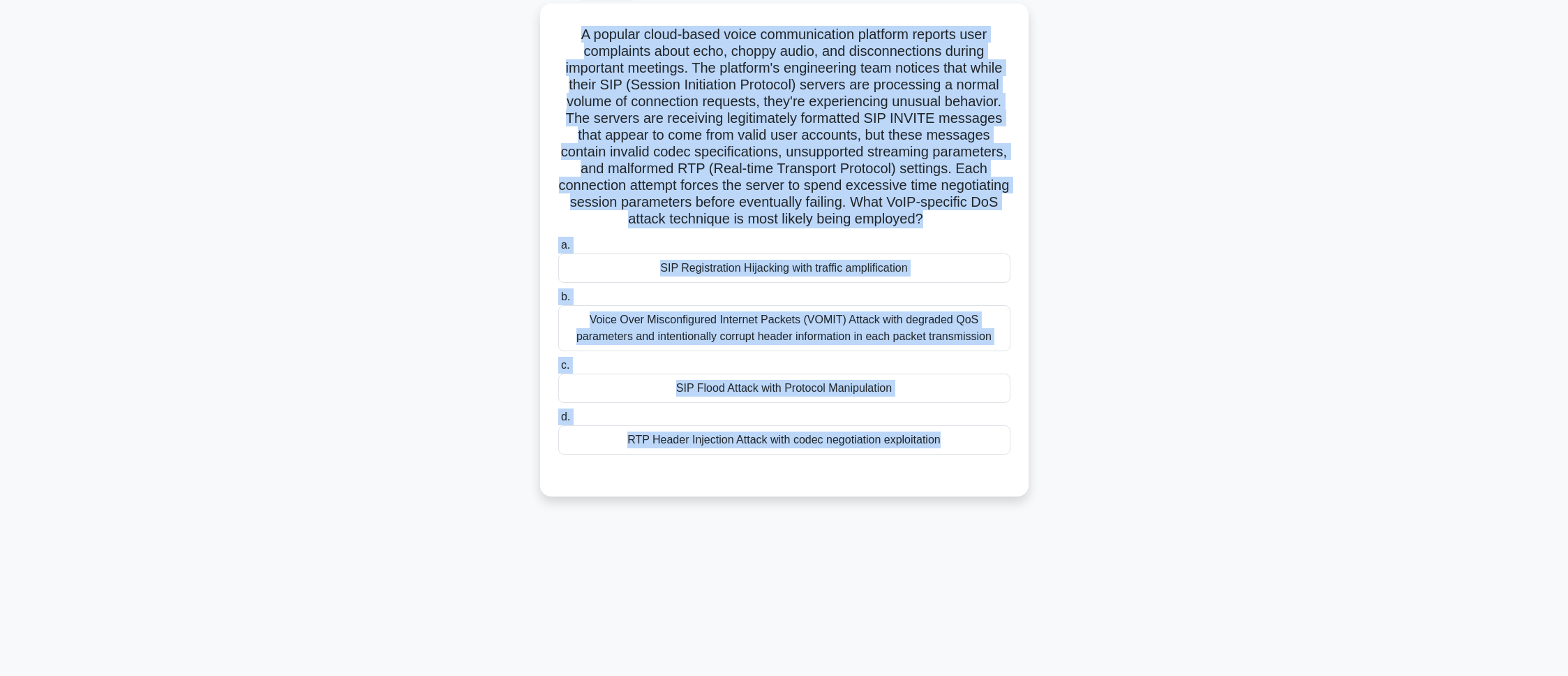
drag, startPoint x: 568, startPoint y: 106, endPoint x: 1014, endPoint y: 678, distance: 725.3
click at [1014, 675] on html "Pranav Profile Settings Profile" at bounding box center [784, 299] width 1568 height 754
click at [339, 497] on div "A popular cloud-based voice communication platform reports user complaints abou…" at bounding box center [784, 258] width 921 height 510
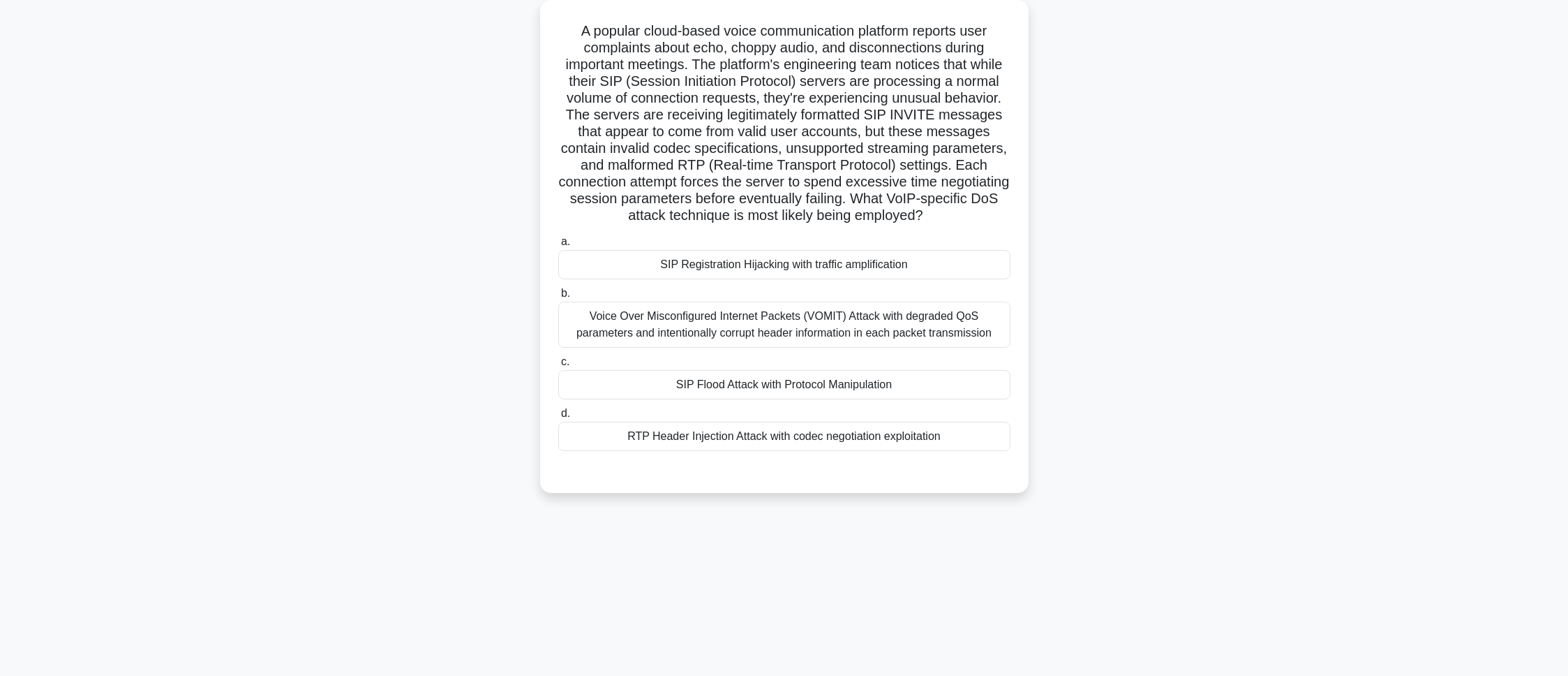
click at [651, 396] on div "SIP Flood Attack with Protocol Manipulation" at bounding box center [784, 385] width 452 height 29
click at [558, 366] on input "c. SIP Flood Attack with Protocol Manipulation" at bounding box center [558, 362] width 0 height 9
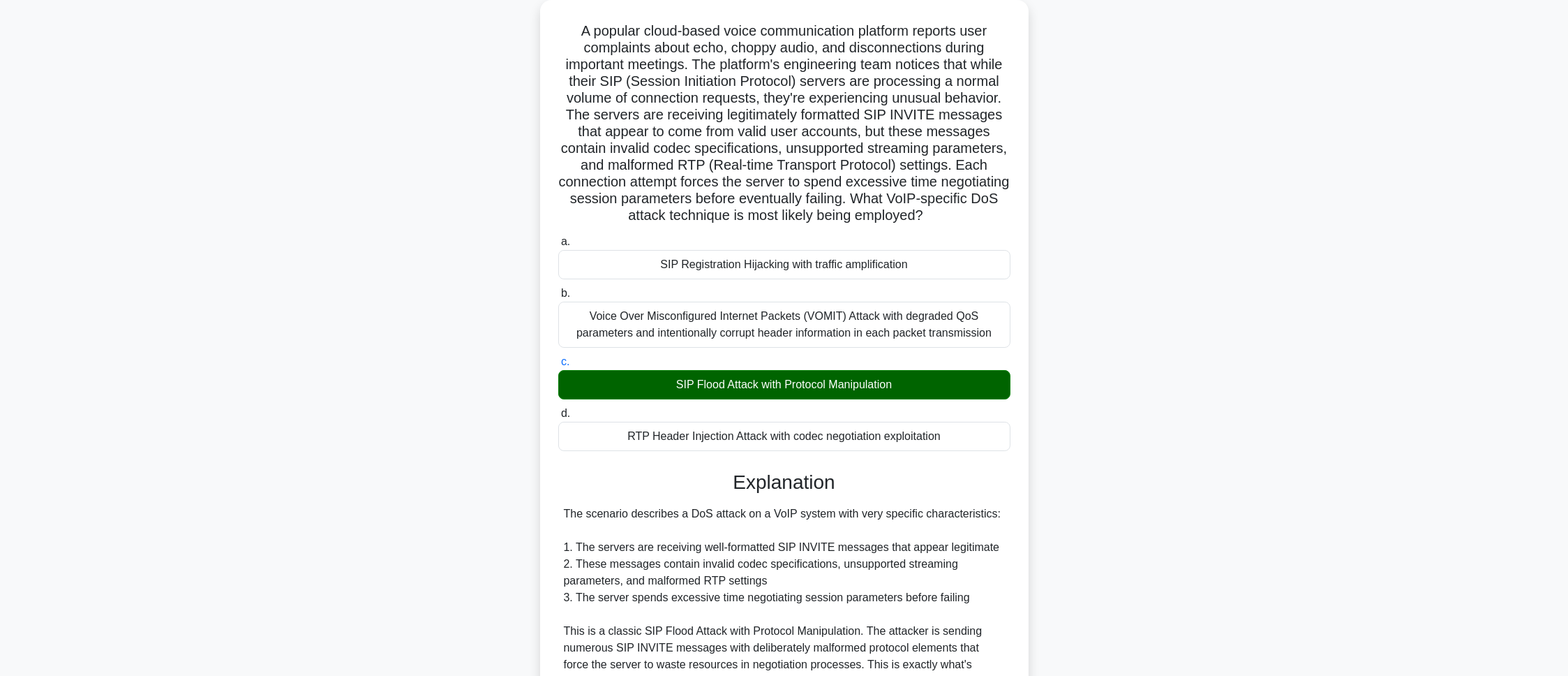
scroll to position [471, 0]
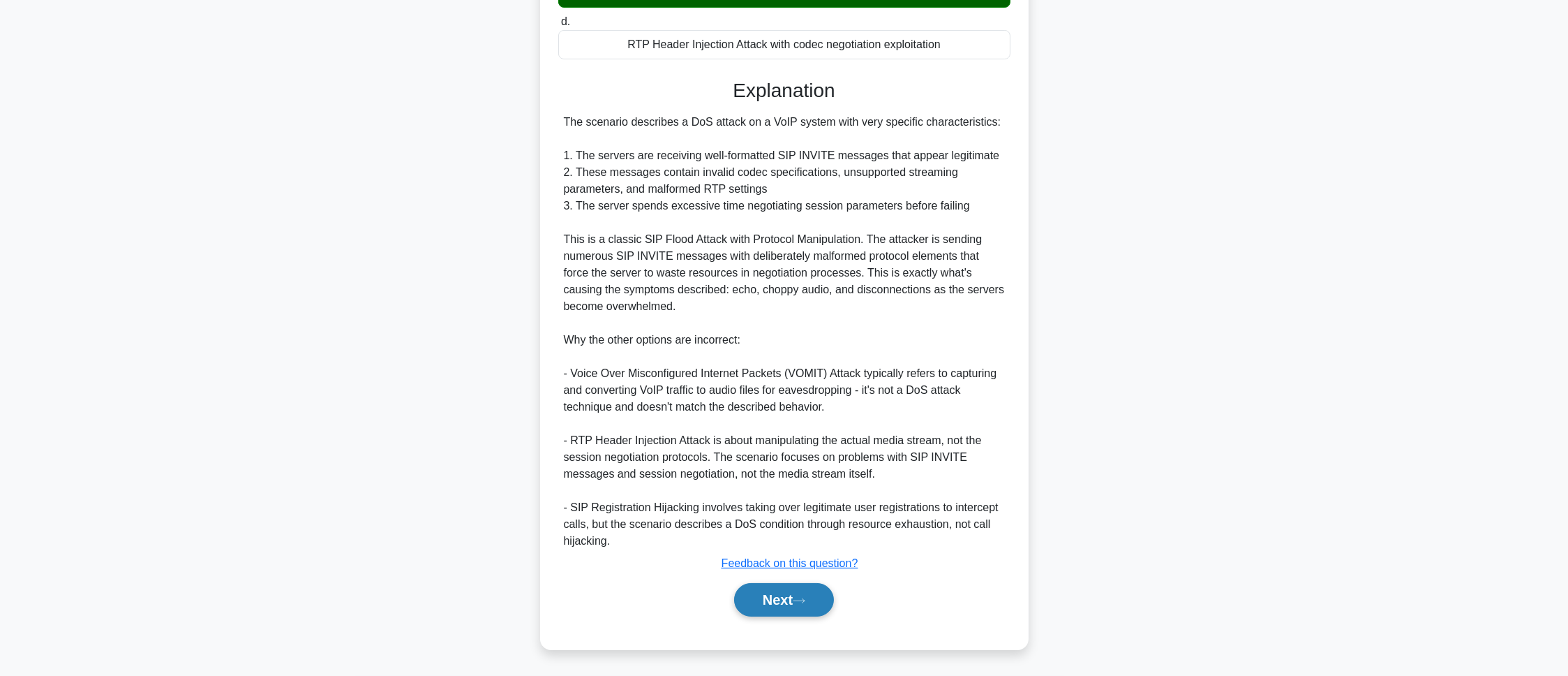
click at [749, 598] on button "Next" at bounding box center [784, 600] width 100 height 34
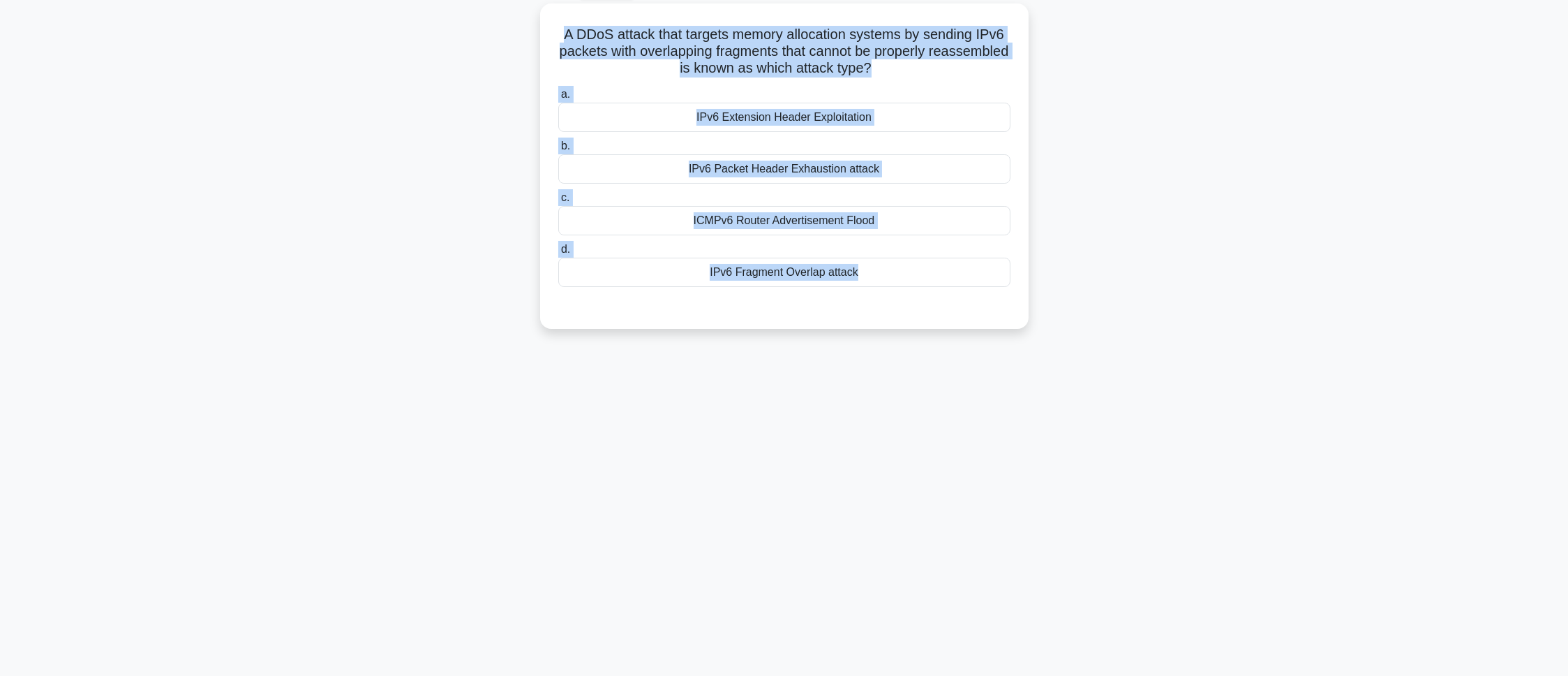
drag, startPoint x: 545, startPoint y: 16, endPoint x: 941, endPoint y: 341, distance: 512.3
click at [941, 341] on div "A DDoS attack that targets memory allocation systems by sending IPv6 packets wi…" at bounding box center [784, 174] width 921 height 342
click at [429, 427] on div "95:16 Stop CEH - Denial-of-Service Master 13/100 A DDoS attack that targets mem…" at bounding box center [784, 321] width 921 height 698
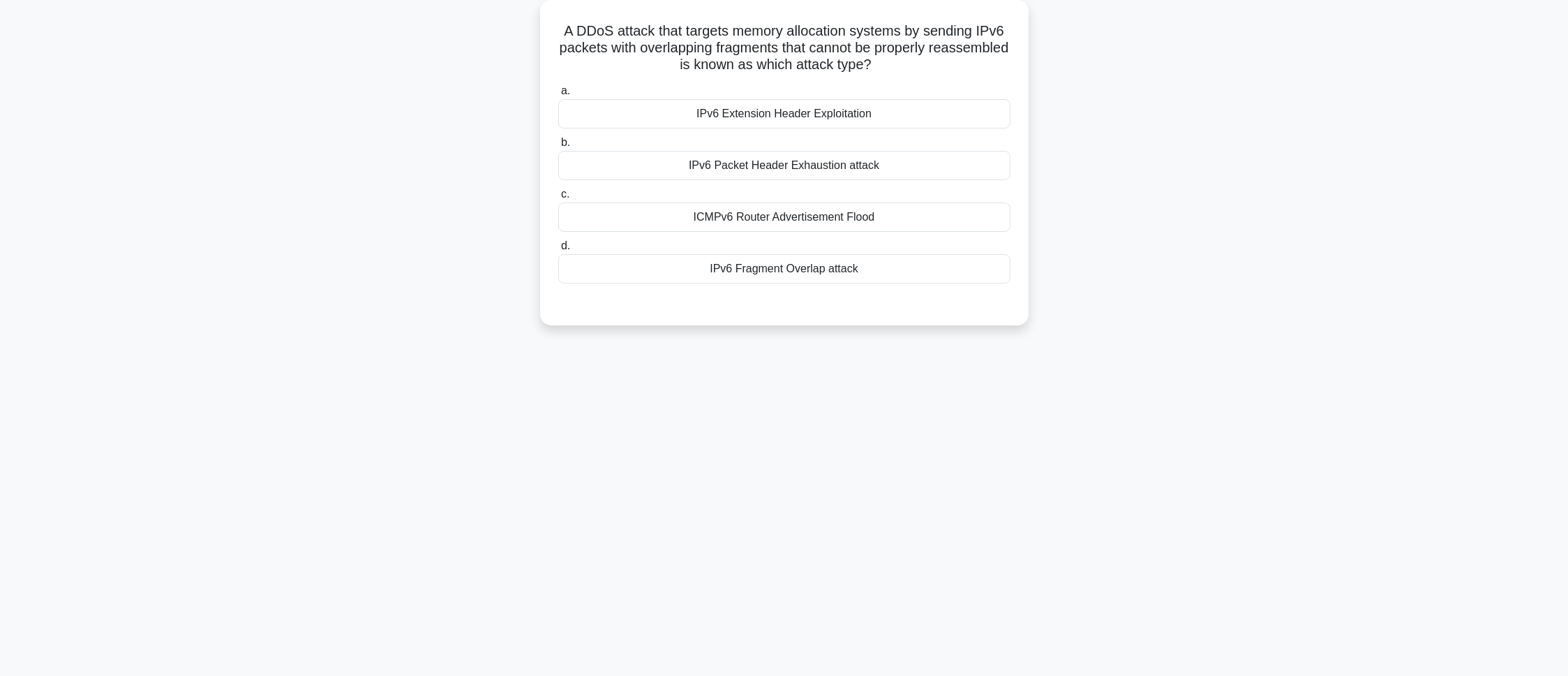
click at [706, 283] on div "IPv6 Fragment Overlap attack" at bounding box center [784, 269] width 452 height 29
click at [558, 250] on input "d. IPv6 Fragment Overlap attack" at bounding box center [558, 246] width 0 height 9
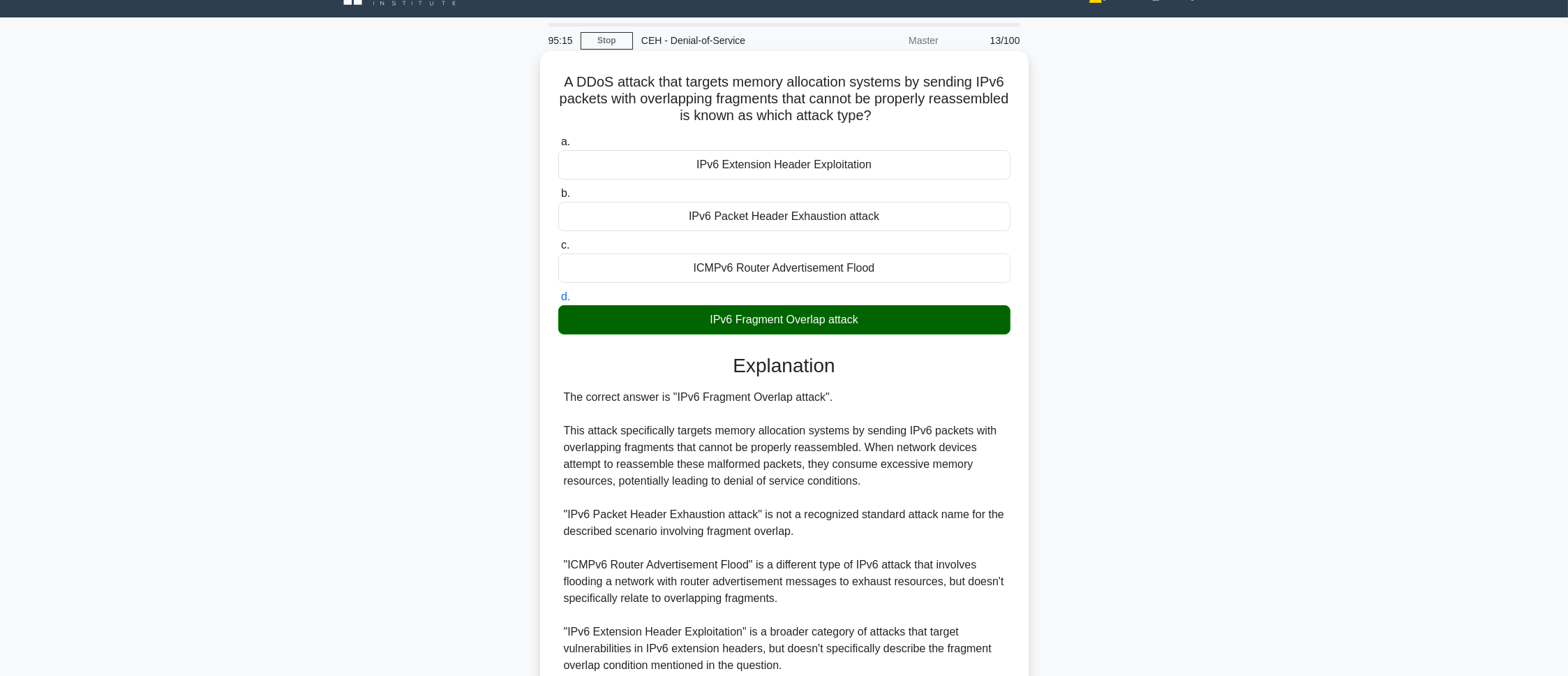
scroll to position [0, 0]
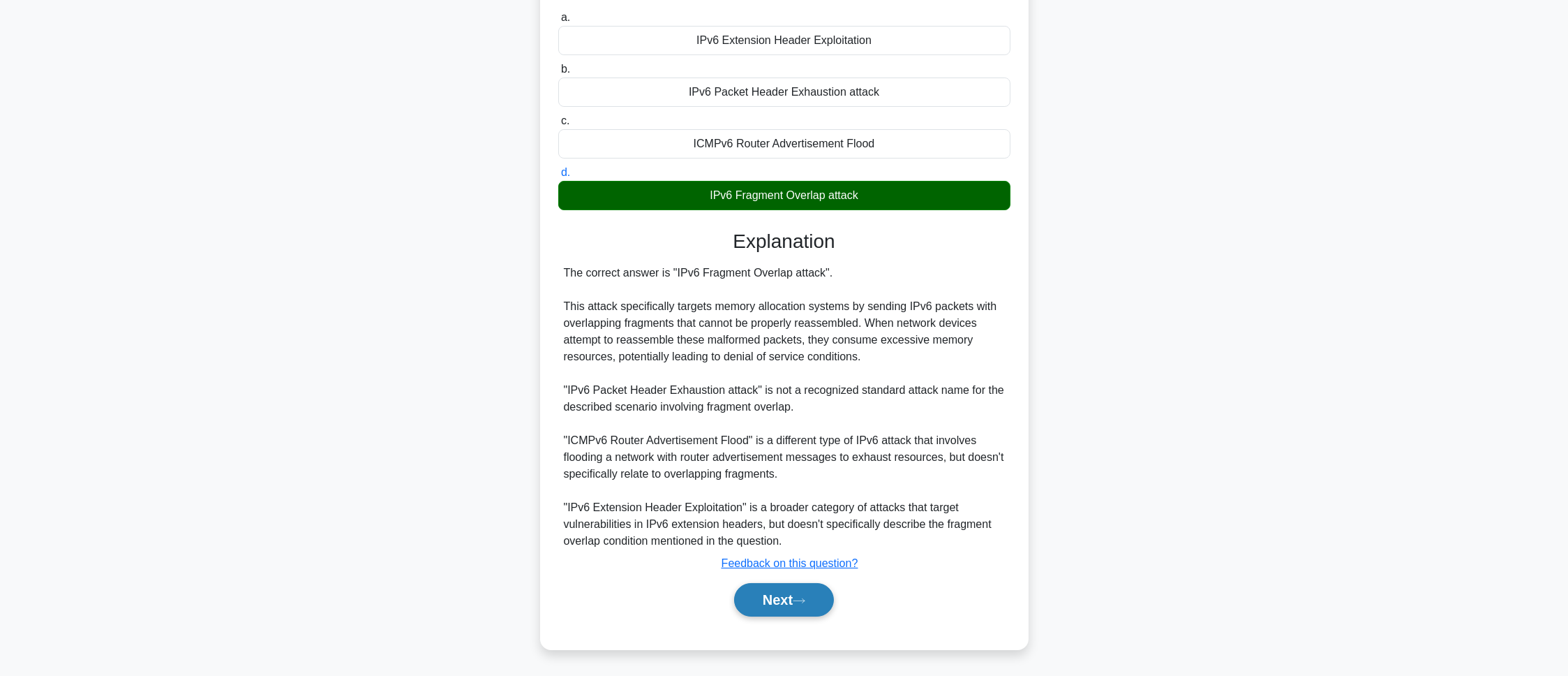
click at [749, 589] on button "Next" at bounding box center [784, 600] width 100 height 34
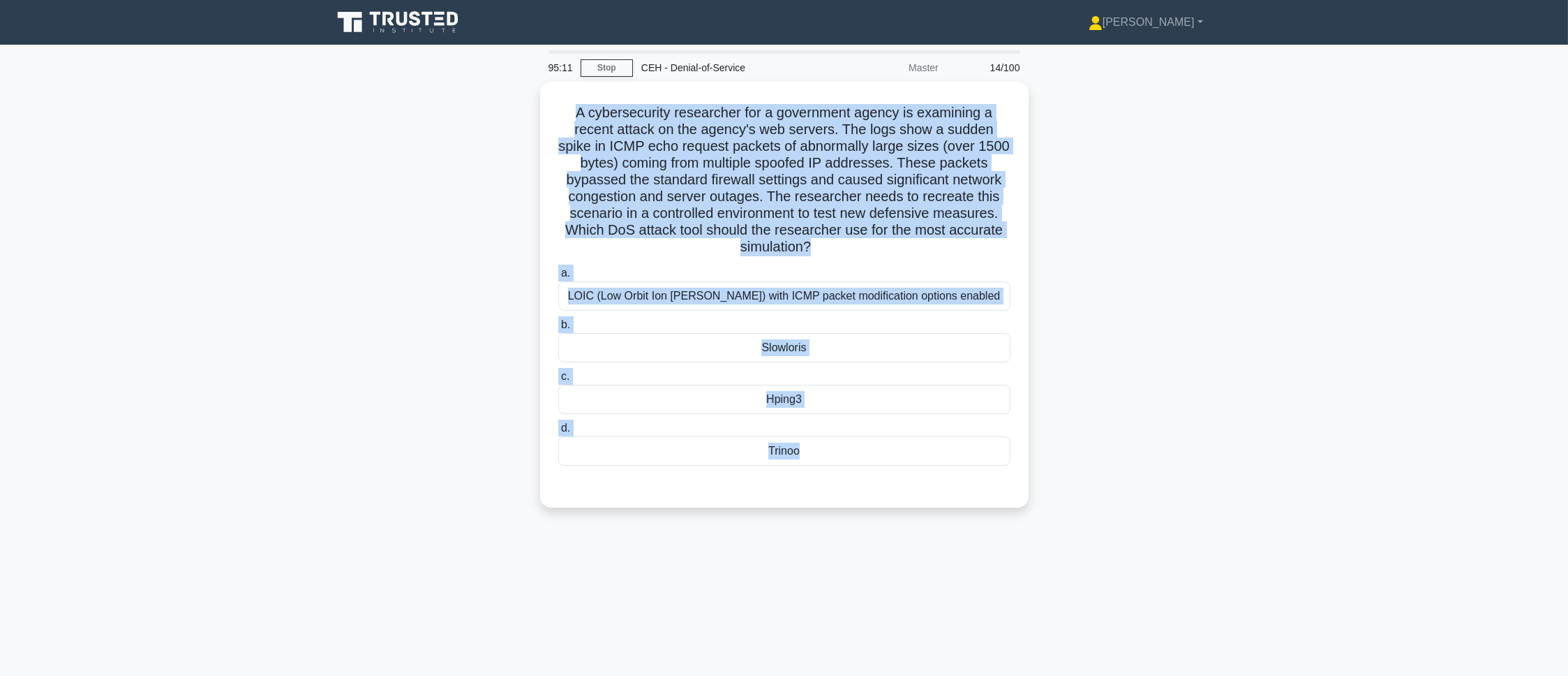
drag, startPoint x: 565, startPoint y: 101, endPoint x: 972, endPoint y: 542, distance: 600.1
click at [972, 542] on div "95:11 Stop CEH - Denial-of-Service Master 14/100 A cybersecurity researcher for…" at bounding box center [784, 399] width 921 height 698
click at [452, 266] on div "A cybersecurity researcher for a government agency is examining a recent attack…" at bounding box center [784, 303] width 921 height 442
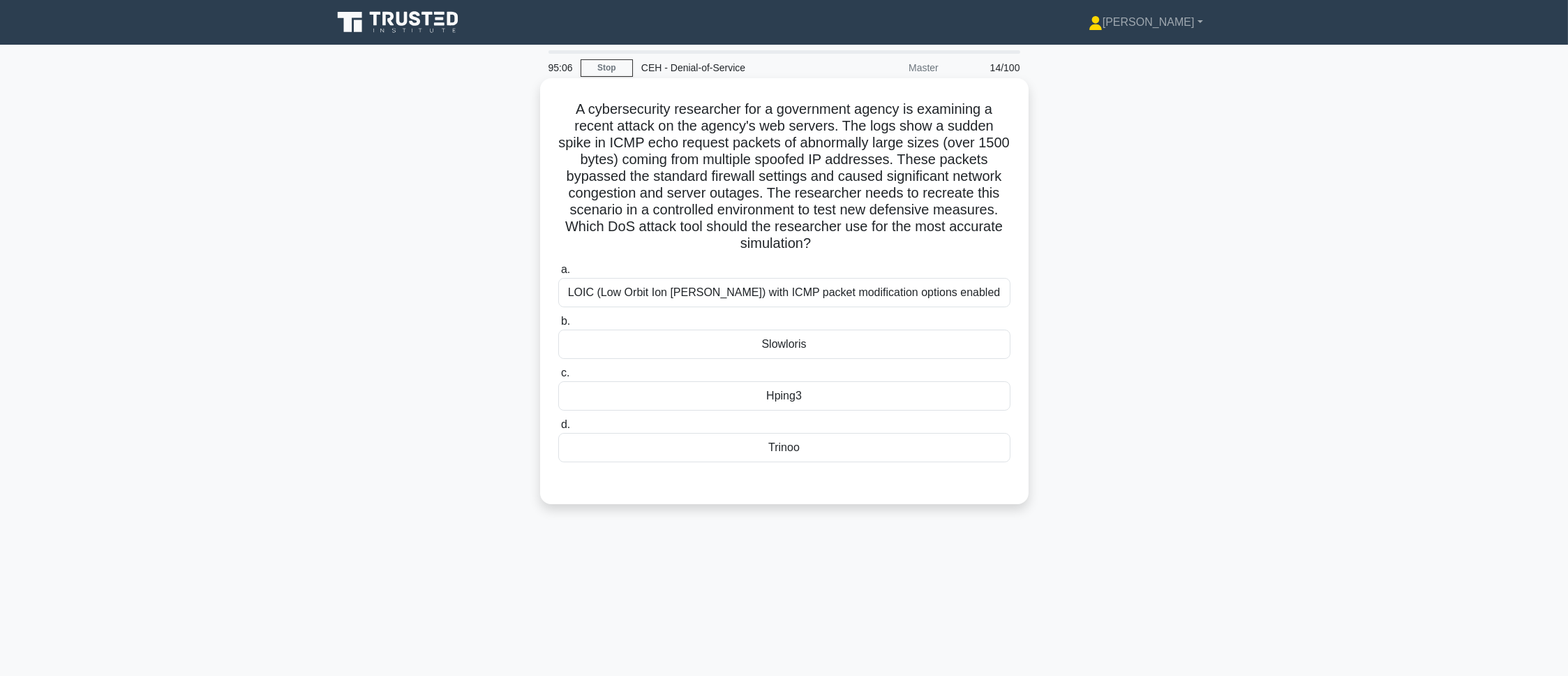
click at [712, 390] on div "Hping3" at bounding box center [784, 396] width 452 height 29
click at [558, 377] on input "c. Hping3" at bounding box center [558, 373] width 0 height 9
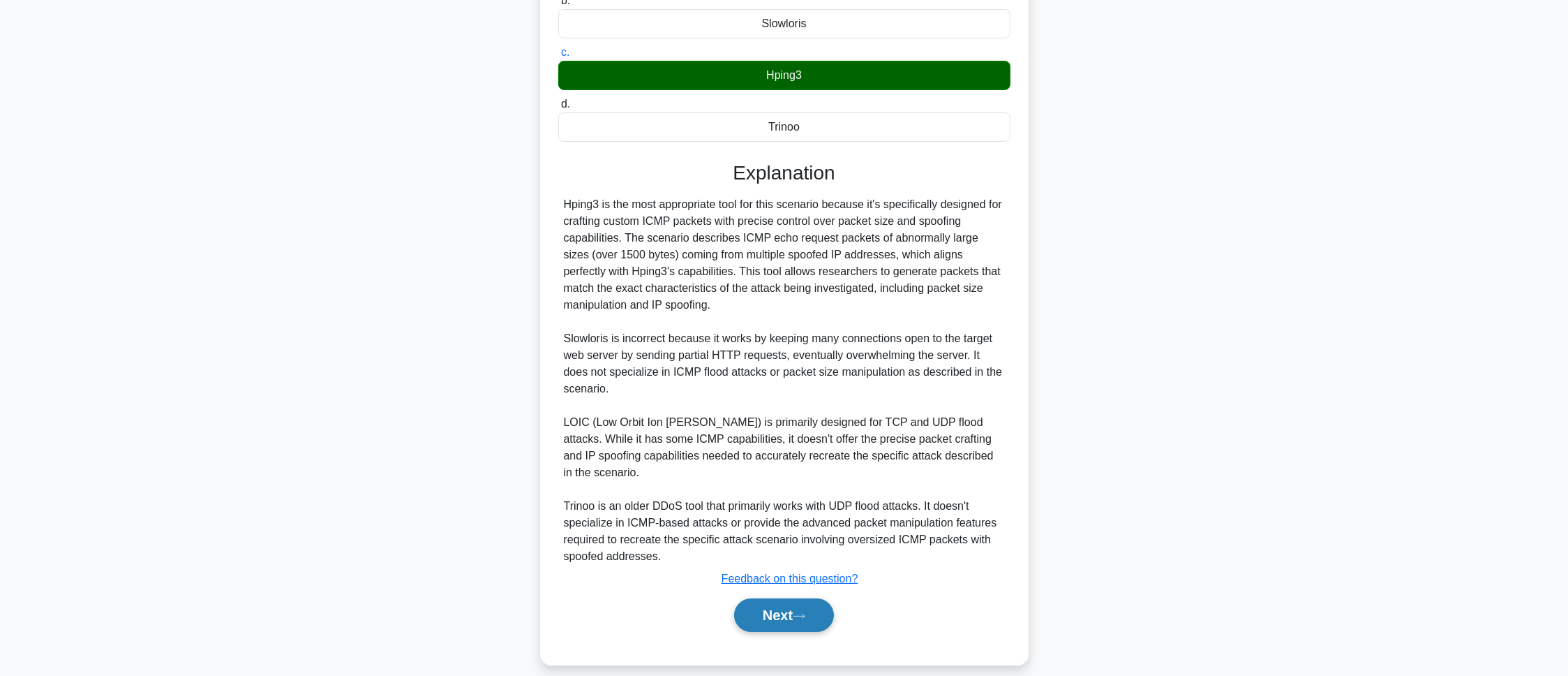
click at [802, 605] on button "Next" at bounding box center [784, 615] width 100 height 34
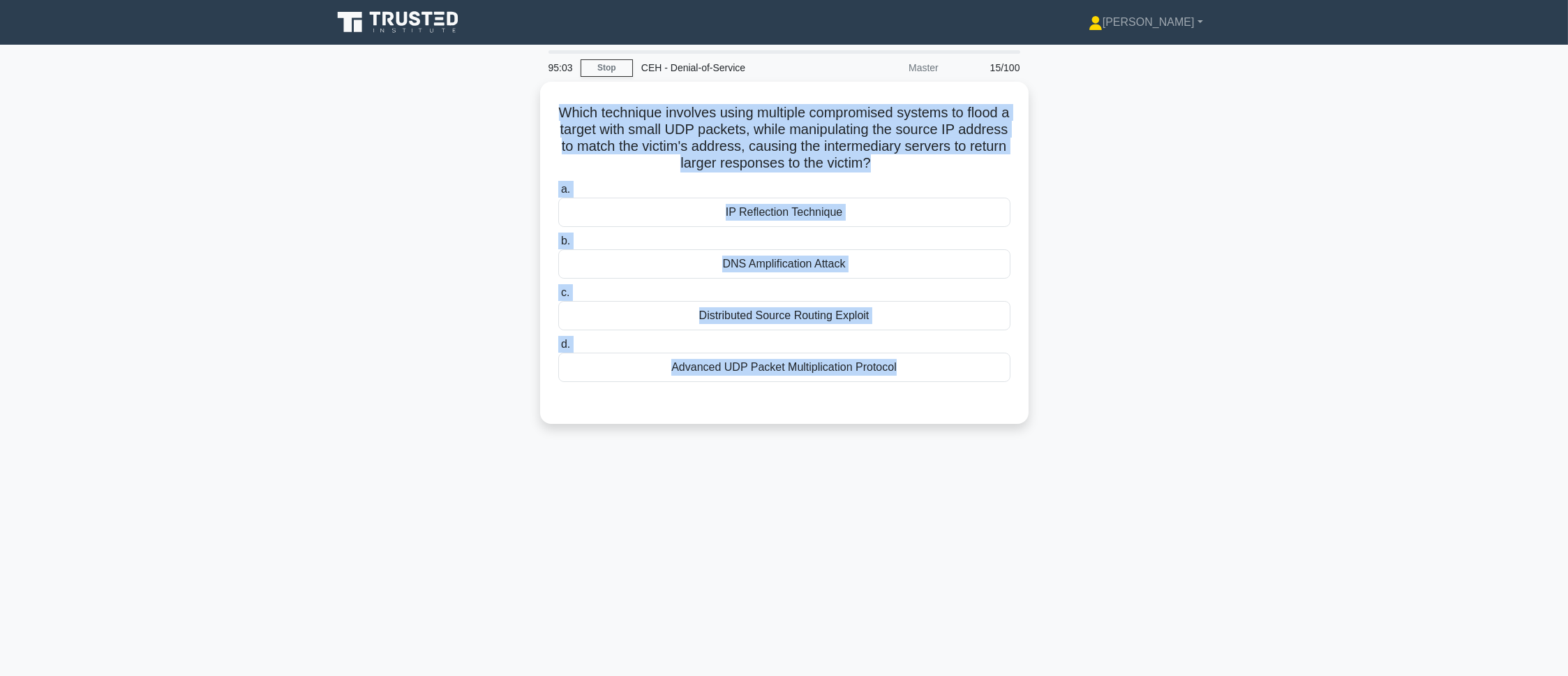
drag, startPoint x: 541, startPoint y: 113, endPoint x: 891, endPoint y: 521, distance: 537.6
click at [891, 521] on div "95:03 Stop CEH - Denial-of-Service Master 15/100 Which technique involves using…" at bounding box center [784, 399] width 921 height 698
click at [328, 200] on div "Which technique involves using multiple compromised systems to flood a target w…" at bounding box center [784, 261] width 921 height 359
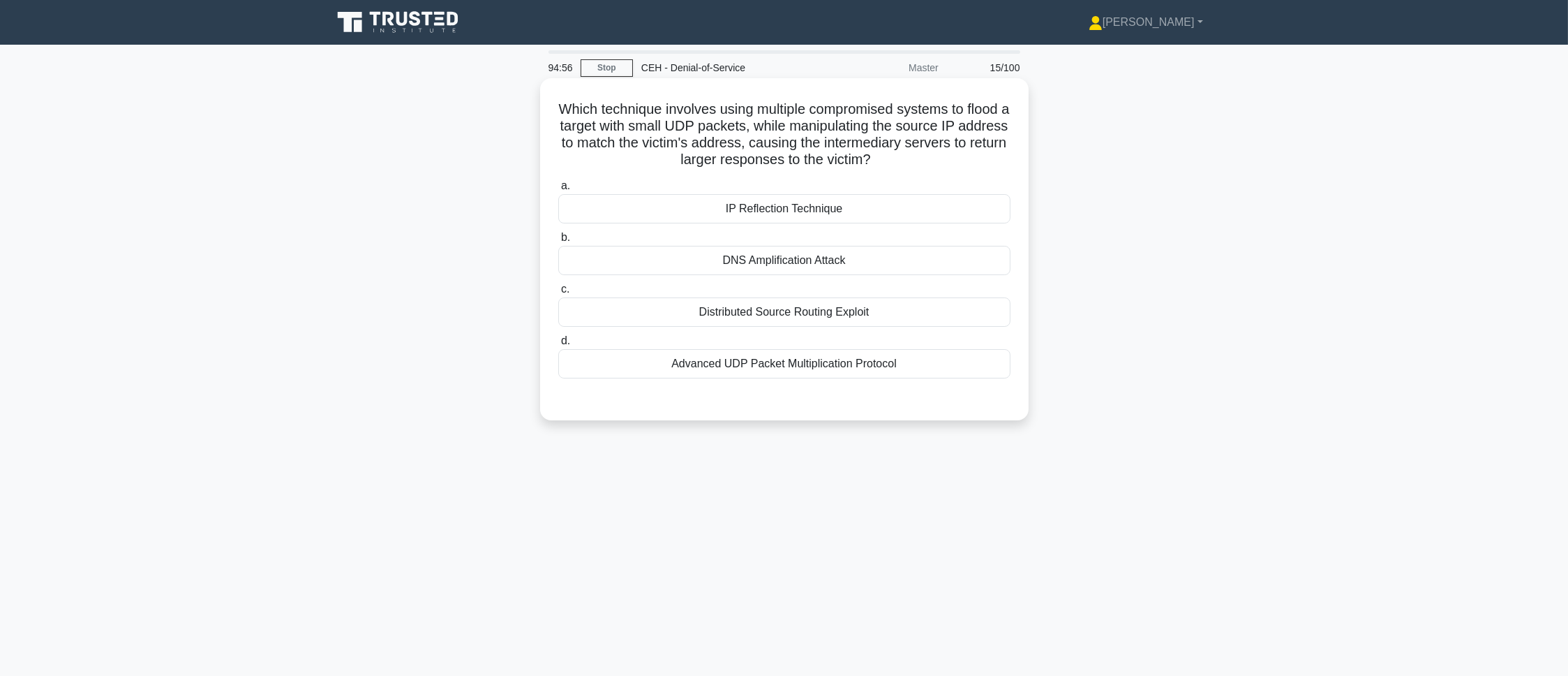
click at [781, 272] on div "DNS Amplification Attack" at bounding box center [784, 261] width 452 height 29
click at [558, 242] on input "b. DNS Amplification Attack" at bounding box center [558, 237] width 0 height 9
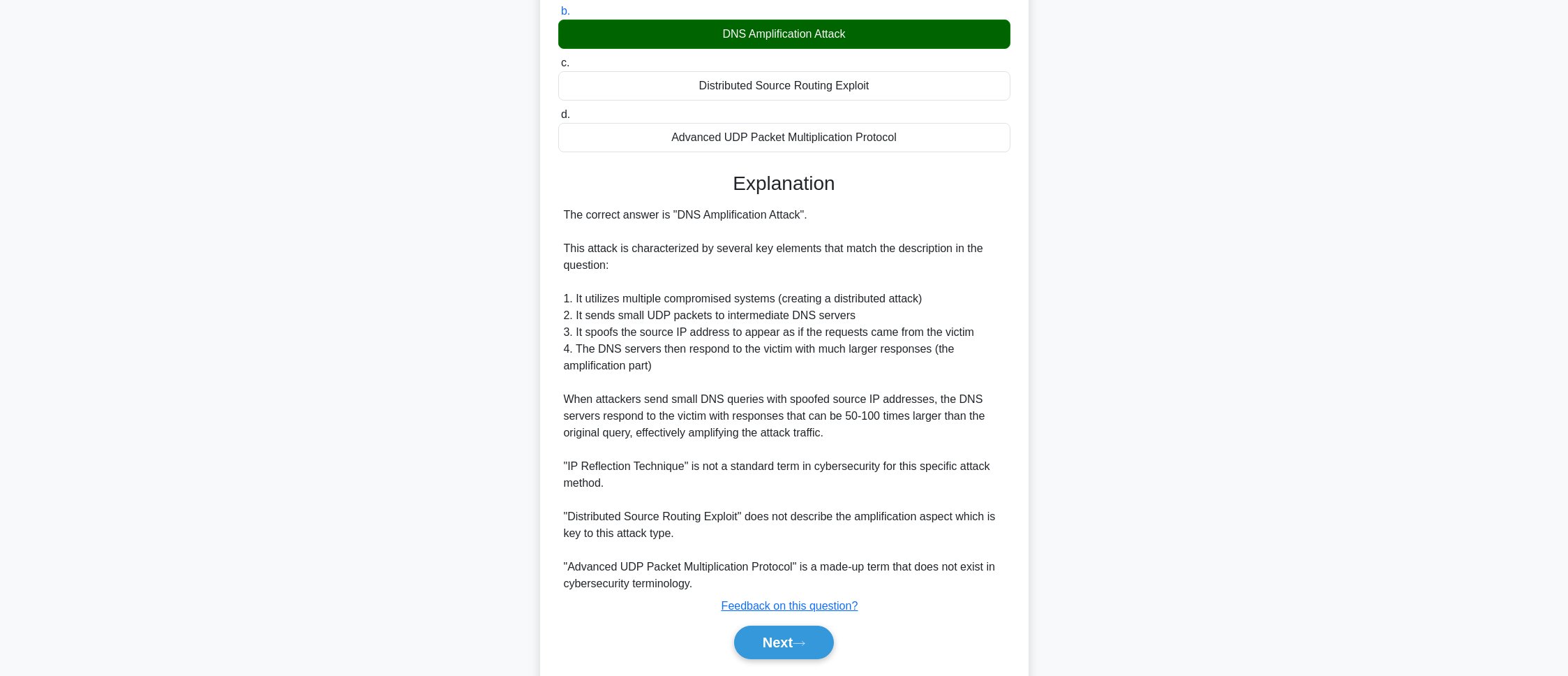
scroll to position [270, 0]
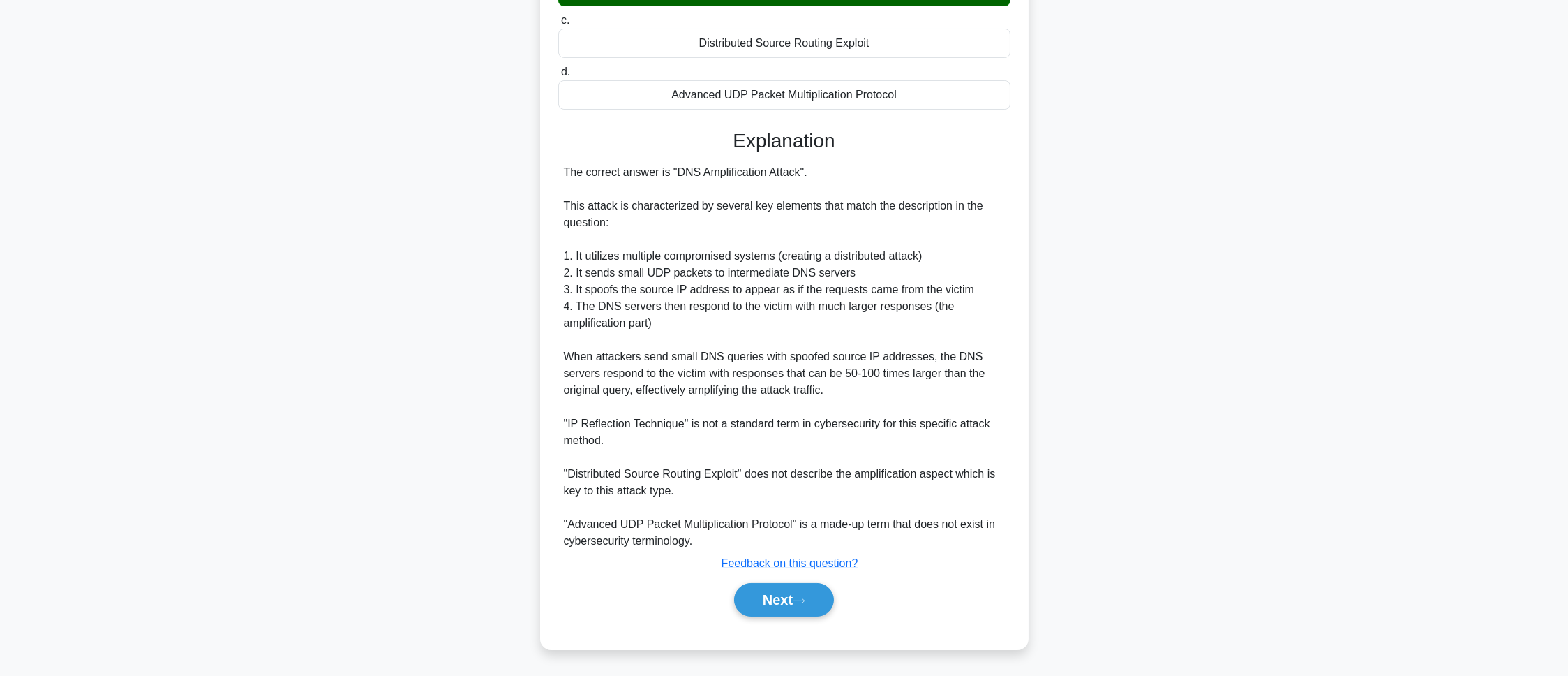
click at [753, 618] on div "Next" at bounding box center [784, 599] width 452 height 45
click at [752, 609] on button "Next" at bounding box center [784, 600] width 100 height 34
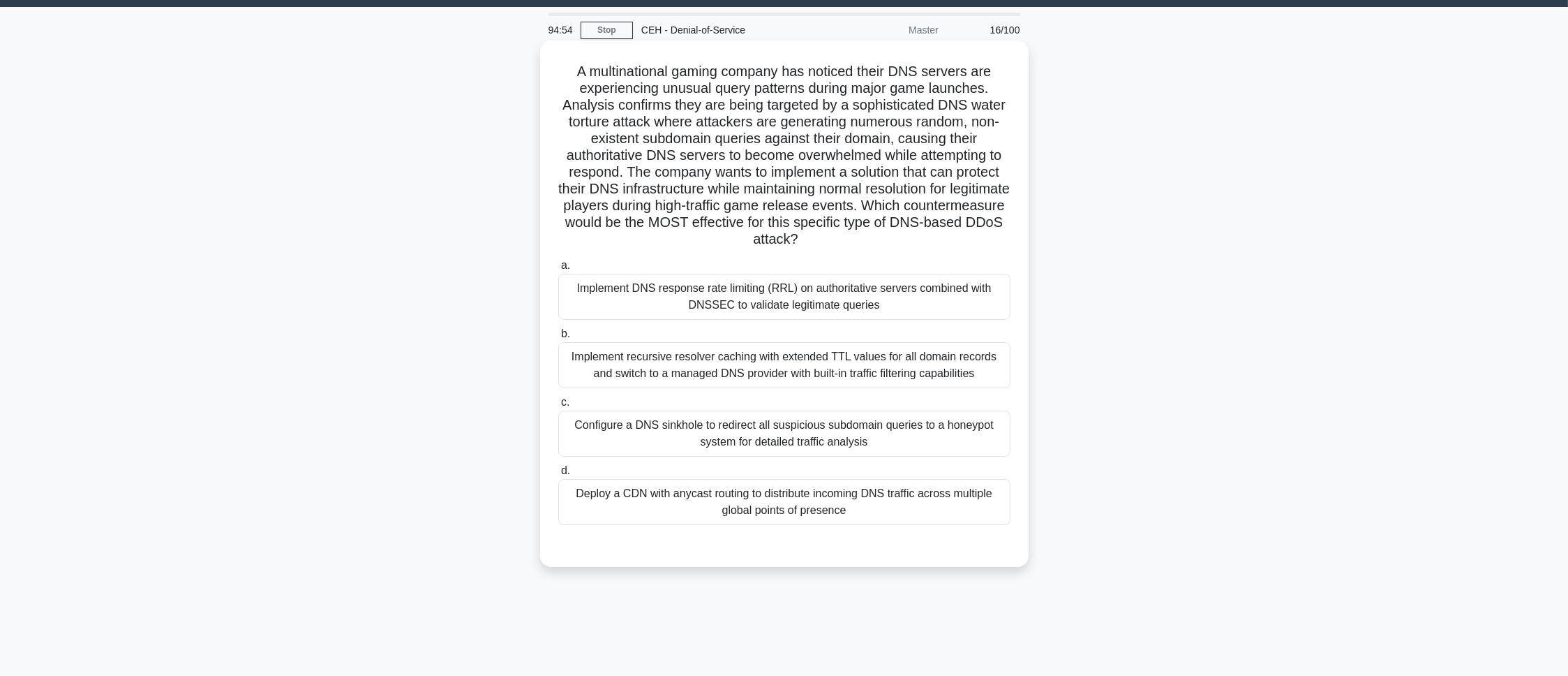
scroll to position [0, 0]
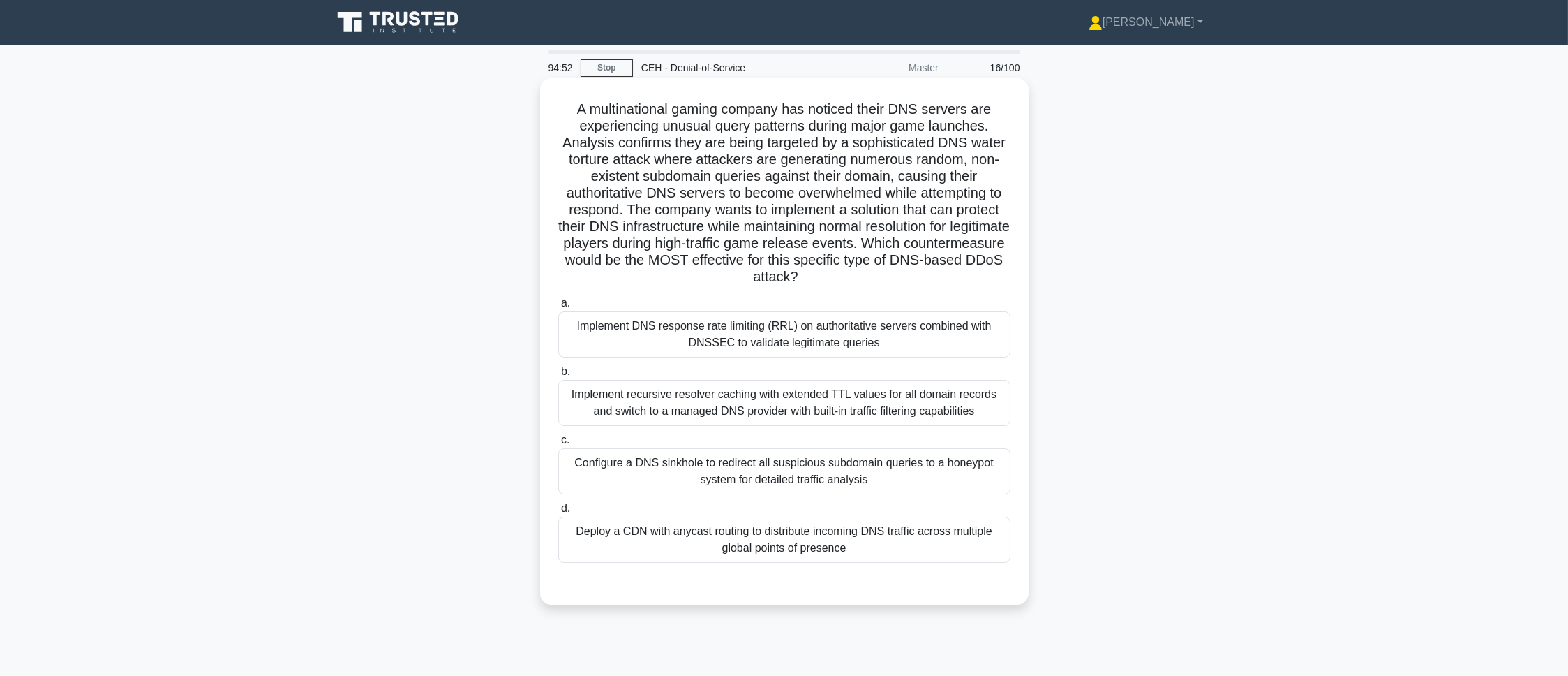
drag, startPoint x: 573, startPoint y: 108, endPoint x: 971, endPoint y: 561, distance: 603.0
click at [971, 561] on div "A multinational gaming company has noticed their DNS servers are experiencing u…" at bounding box center [784, 342] width 477 height 515
click at [314, 369] on main "94:04 Stop CEH - Denial-of-Service Master 16/100 .spinner_0XTQ{transform-origin…" at bounding box center [784, 399] width 1568 height 710
click at [776, 359] on div "a. Implement DNS response rate limiting (RRL) on authoritative servers combined…" at bounding box center [784, 429] width 469 height 274
click at [779, 347] on div "Implement DNS response rate limiting (RRL) on authoritative servers combined wi…" at bounding box center [784, 334] width 452 height 46
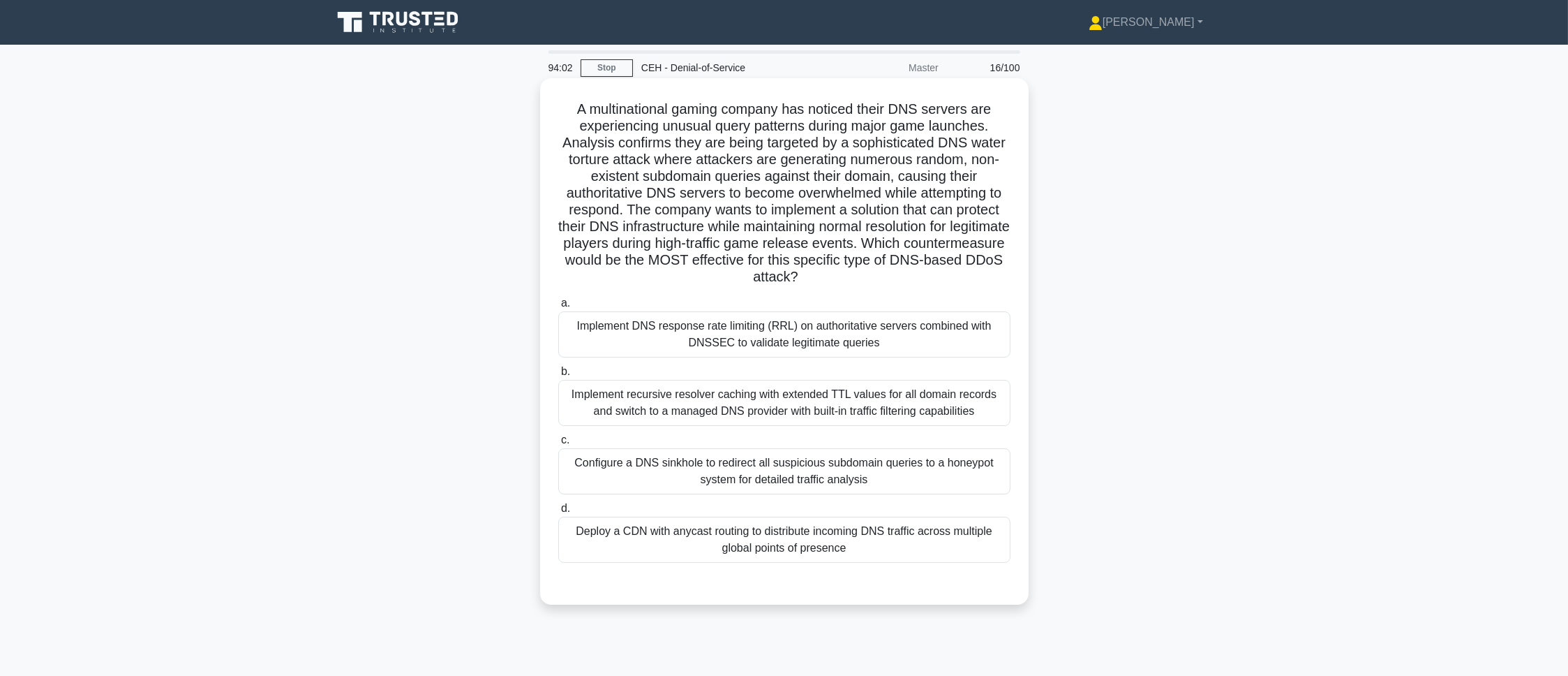
click at [558, 308] on input "a. Implement DNS response rate limiting (RRL) on authoritative servers combined…" at bounding box center [558, 303] width 0 height 9
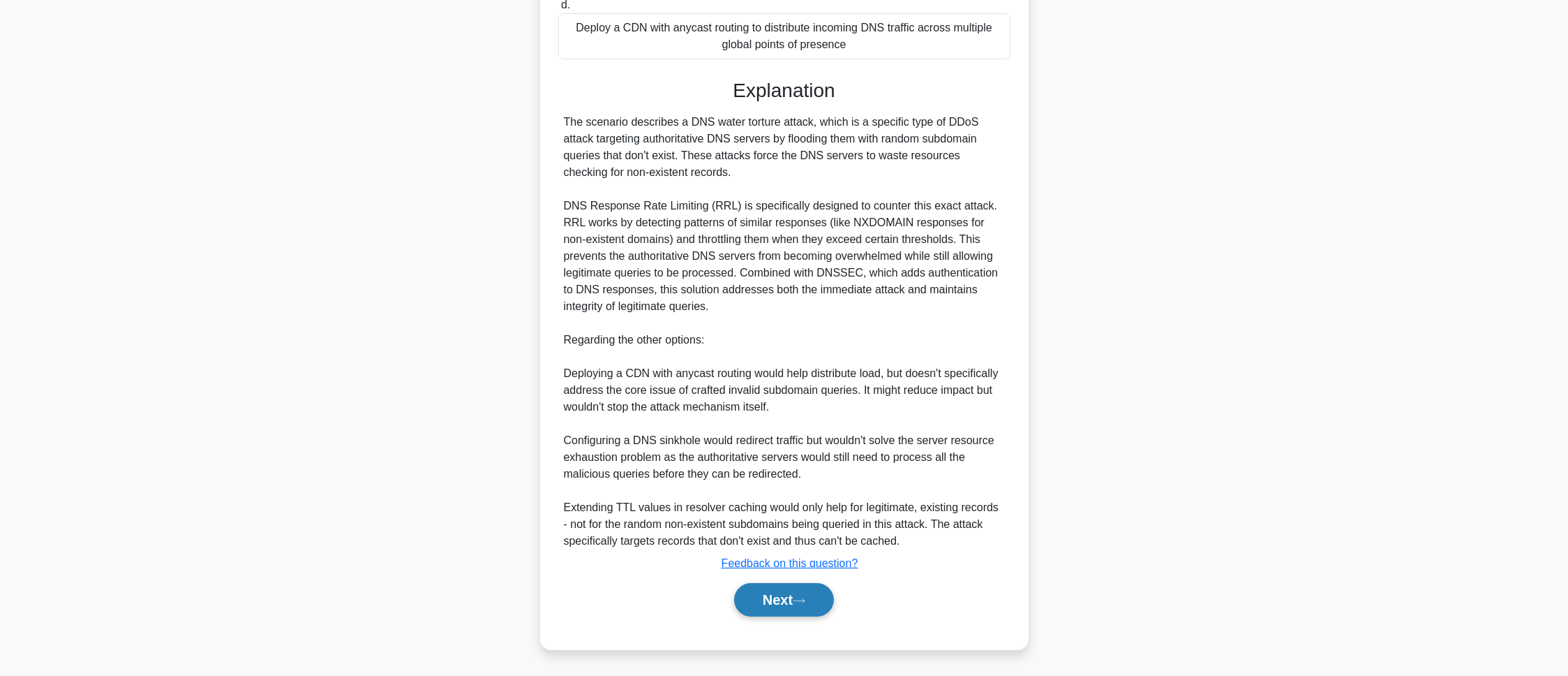
click at [813, 597] on button "Next" at bounding box center [784, 600] width 100 height 34
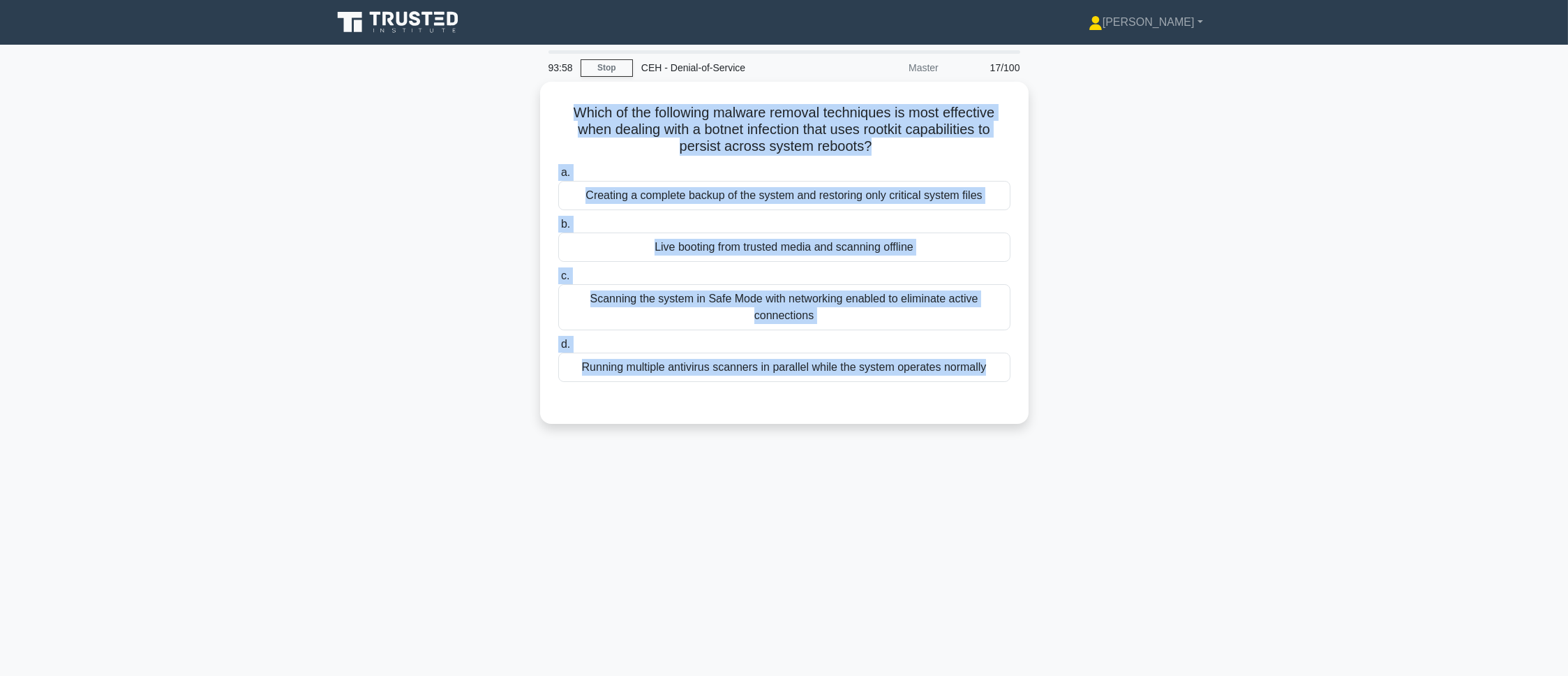
drag, startPoint x: 564, startPoint y: 104, endPoint x: 760, endPoint y: 513, distance: 453.5
click at [760, 513] on div "93:58 Stop CEH - Denial-of-Service Master 17/100 Which of the following malware…" at bounding box center [784, 399] width 921 height 698
click at [288, 264] on main "93:53 Stop CEH - Denial-of-Service Master 17/100 Which of the following malware…" at bounding box center [784, 399] width 1568 height 710
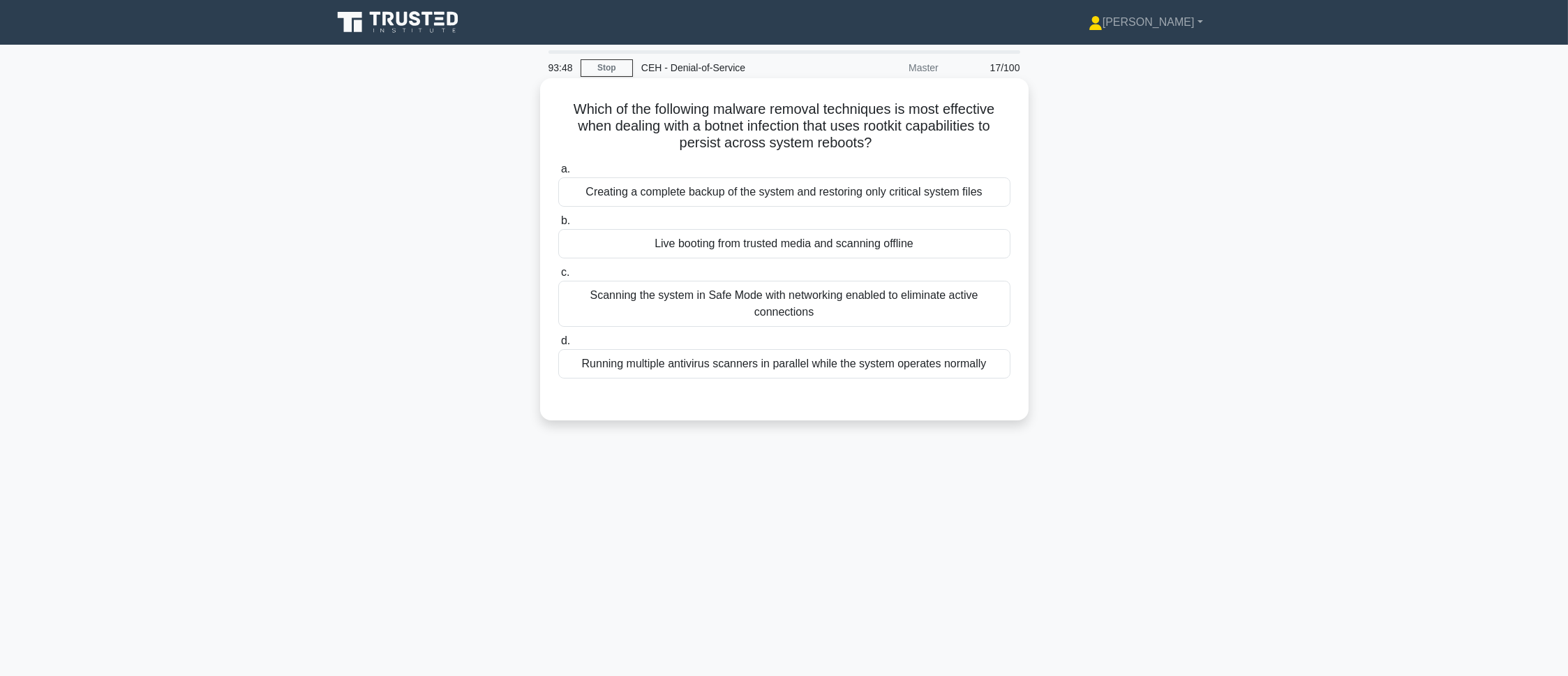
click at [641, 248] on div "Live booting from trusted media and scanning offline" at bounding box center [784, 244] width 452 height 29
click at [558, 226] on input "b. Live booting from trusted media and scanning offline" at bounding box center [558, 220] width 0 height 9
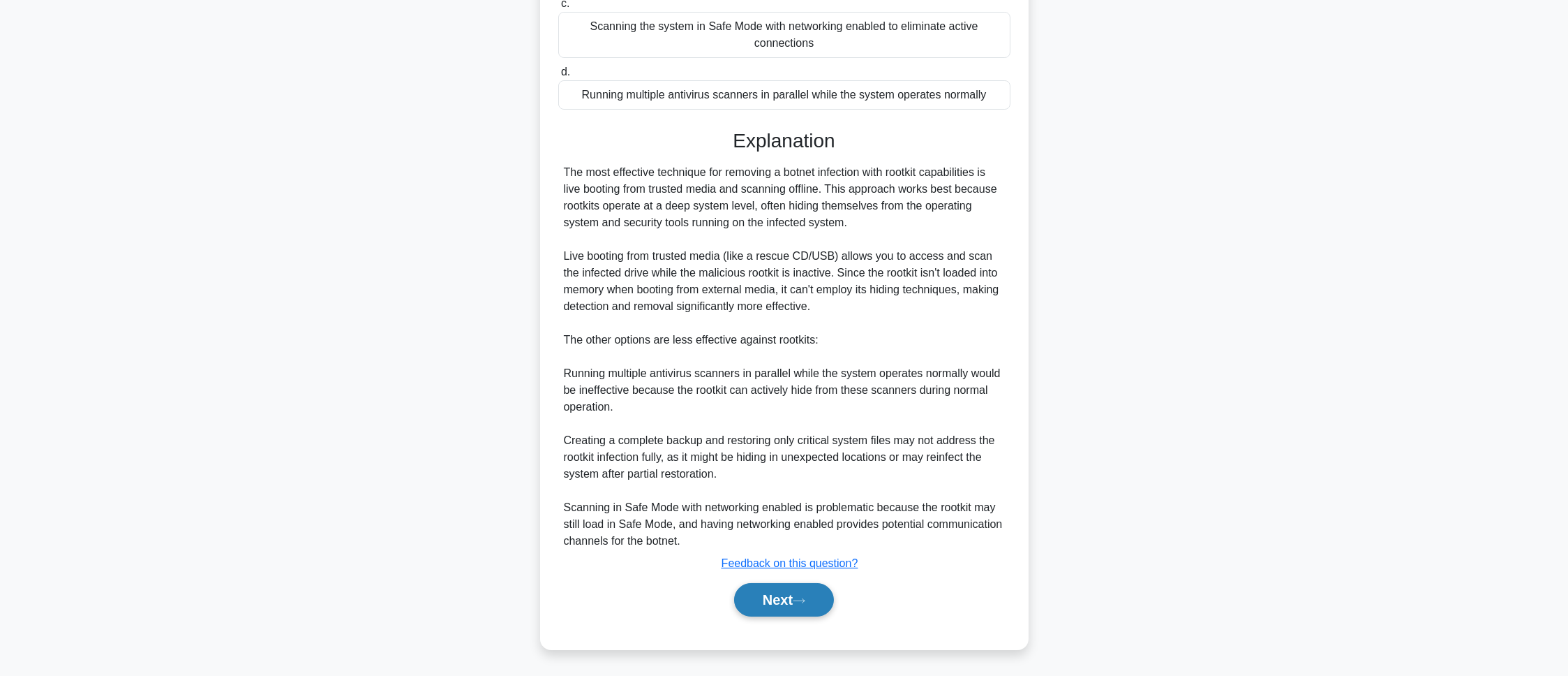
click at [734, 594] on button "Next" at bounding box center [784, 600] width 100 height 34
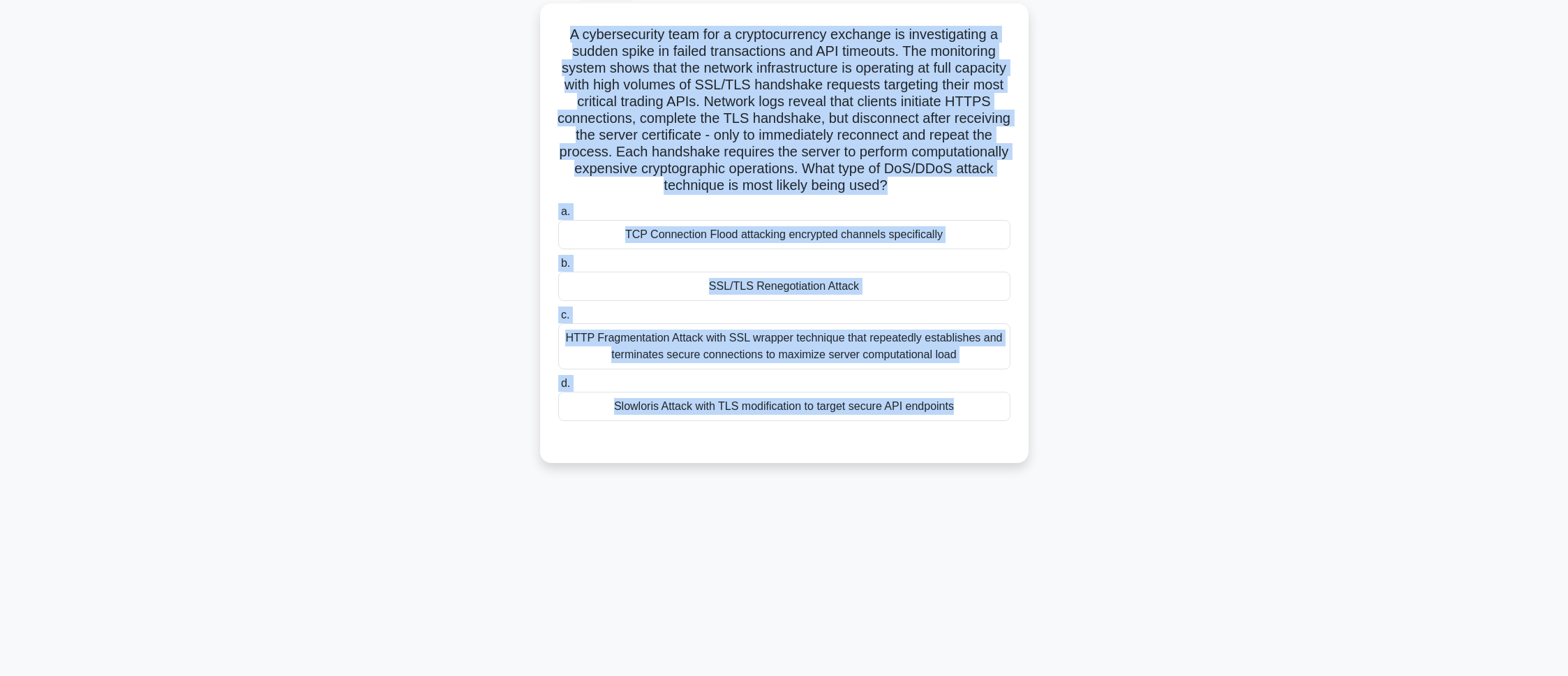
drag, startPoint x: 559, startPoint y: 24, endPoint x: 910, endPoint y: 561, distance: 641.5
click at [910, 561] on div "93:45 Stop CEH - Denial-of-Service Master 18/100 .spinner_0XTQ{transform-origin…" at bounding box center [784, 321] width 921 height 698
click at [385, 199] on div "A cybersecurity team for a cryptocurrency exchange is investigating a sudden sp…" at bounding box center [784, 242] width 921 height 476
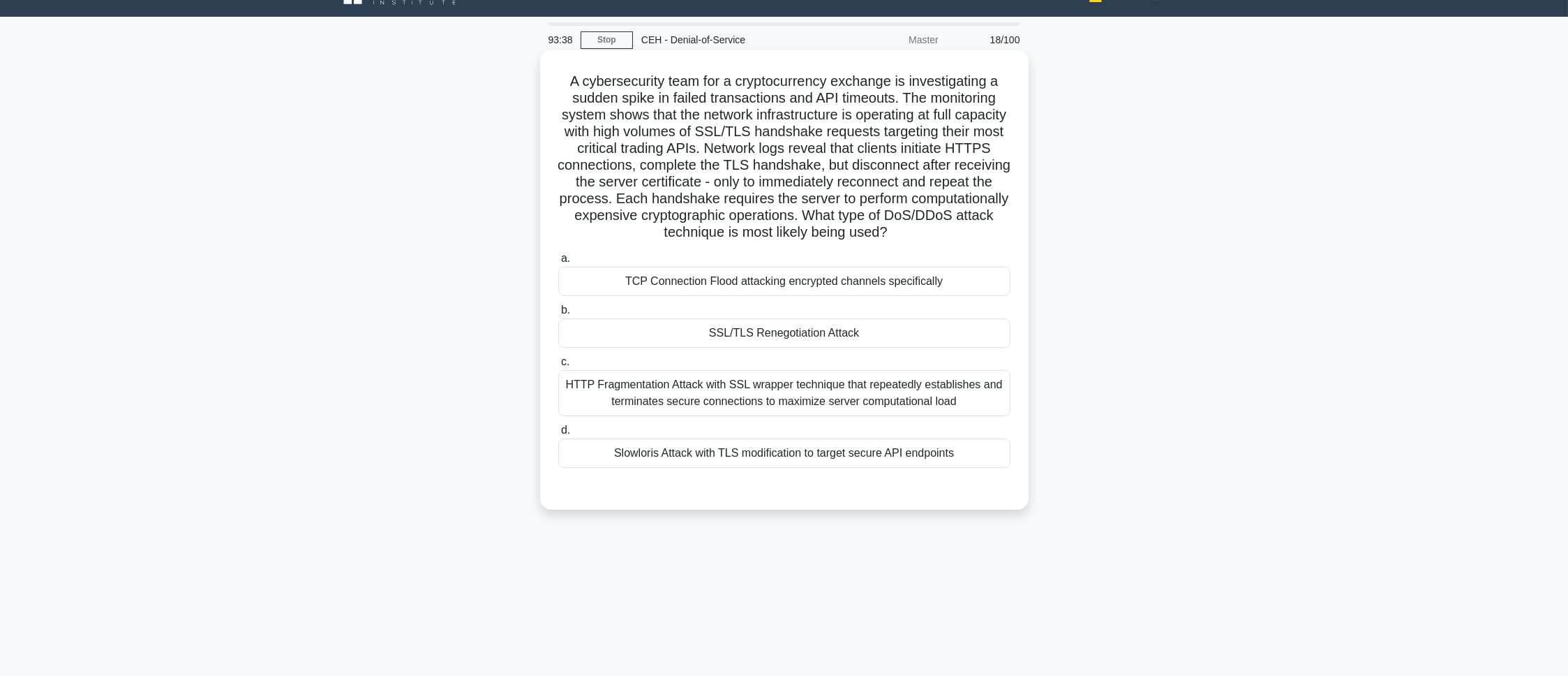
scroll to position [0, 0]
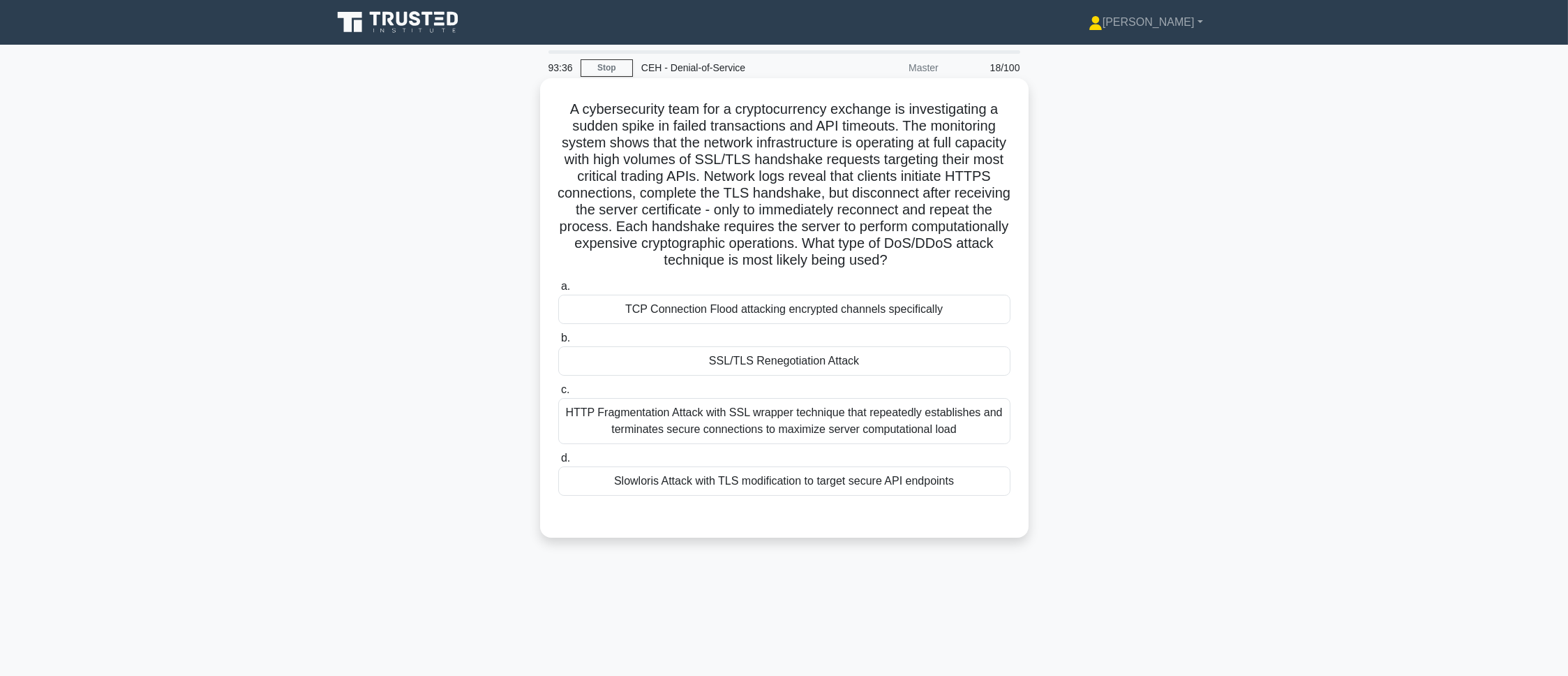
click at [796, 369] on div "SSL/TLS Renegotiation Attack" at bounding box center [784, 361] width 452 height 29
click at [558, 343] on input "b. SSL/TLS Renegotiation Attack" at bounding box center [558, 338] width 0 height 9
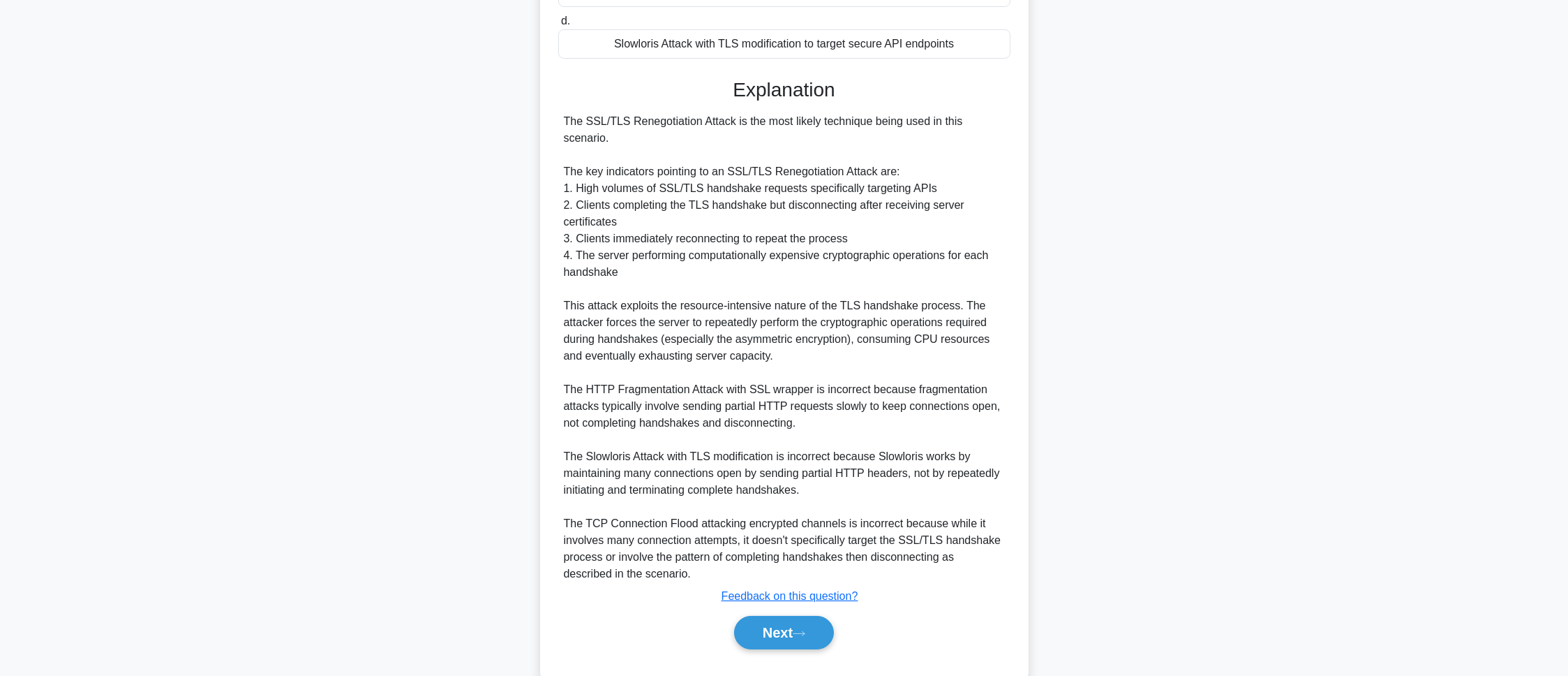
scroll to position [455, 0]
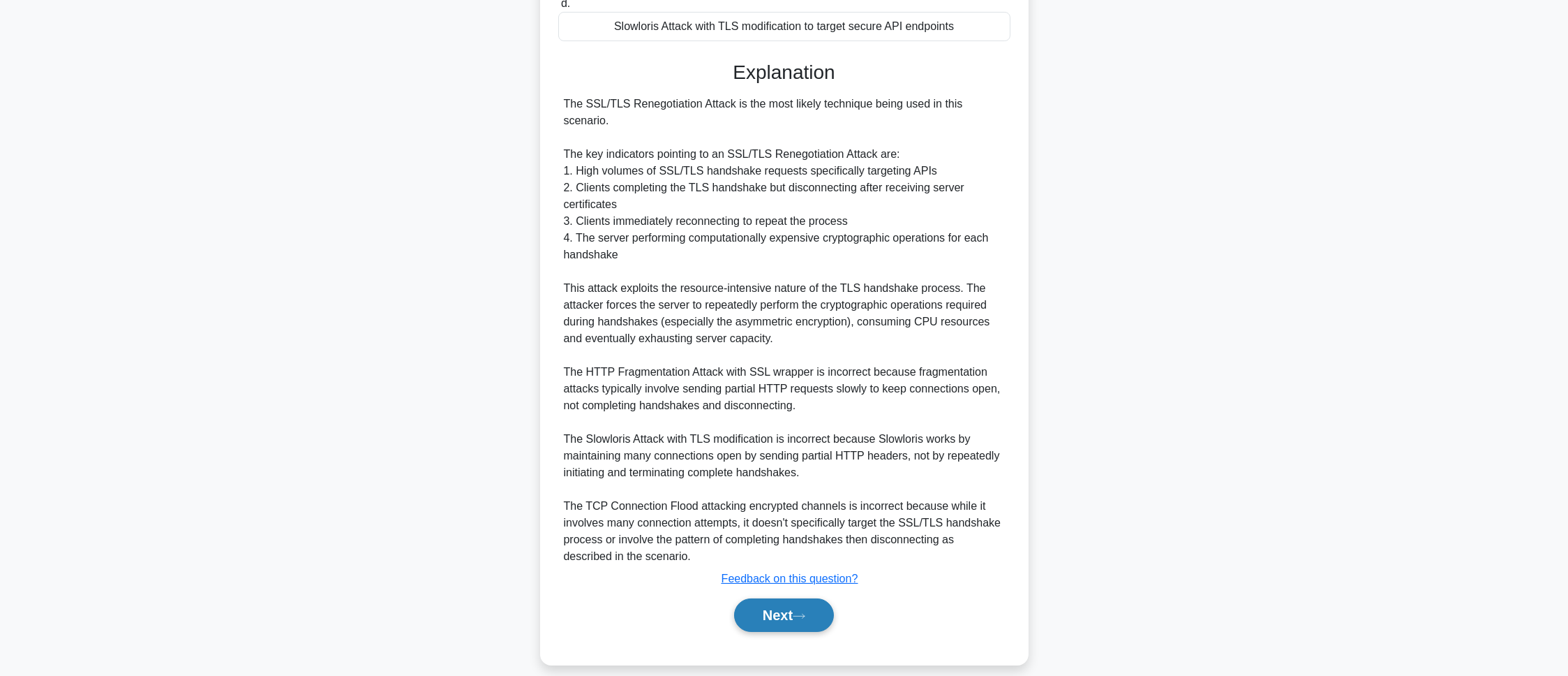
click at [798, 599] on button "Next" at bounding box center [784, 615] width 100 height 34
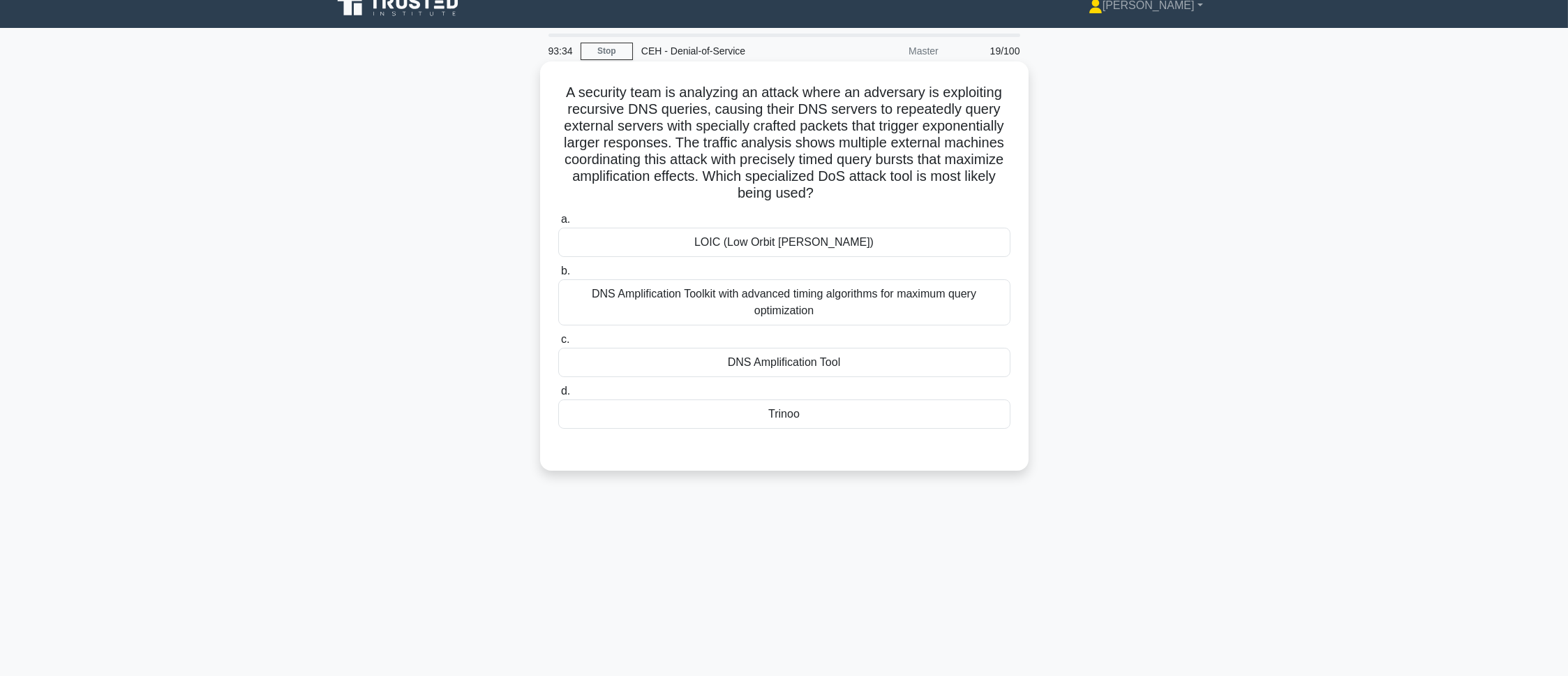
scroll to position [0, 0]
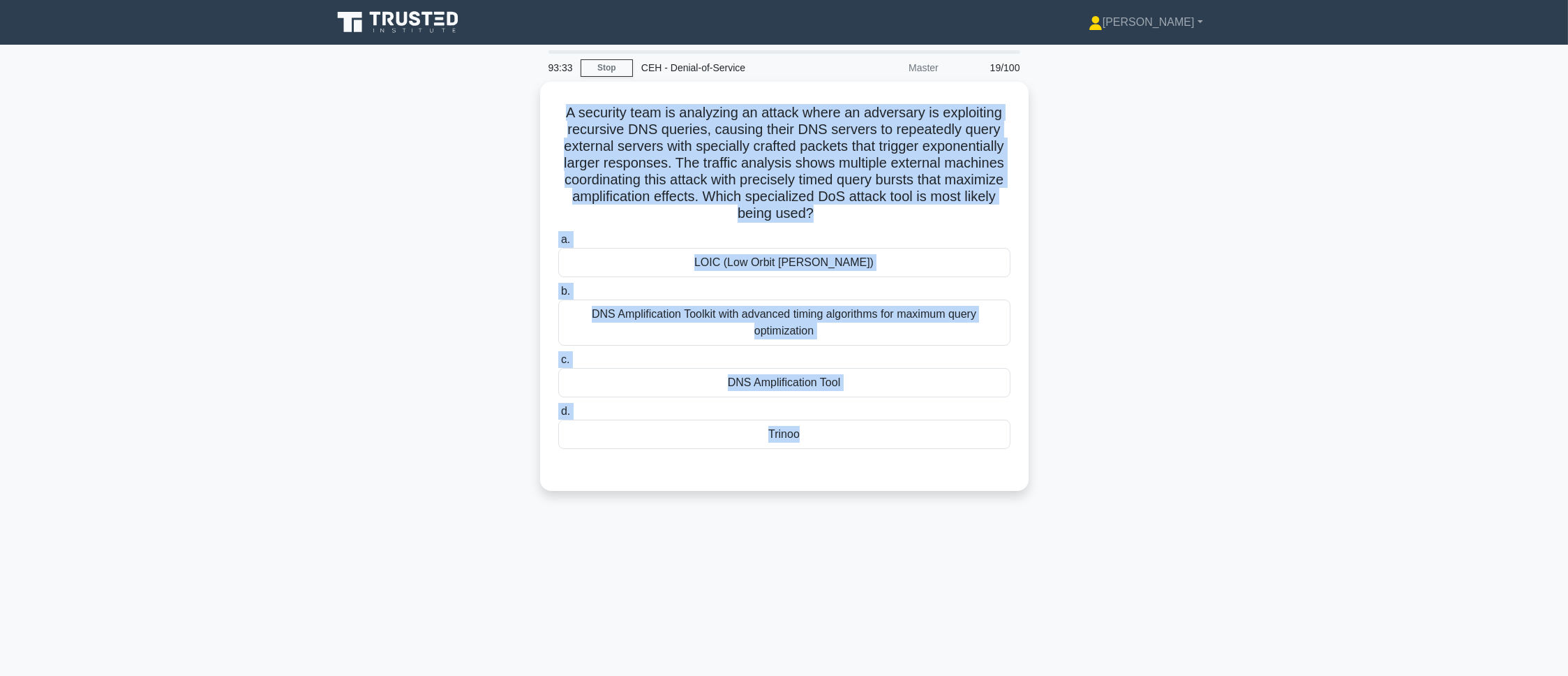
drag, startPoint x: 583, startPoint y: 144, endPoint x: 874, endPoint y: 579, distance: 523.4
click at [874, 579] on div "93:33 Stop CEH - Denial-of-Service Master 19/100 A security team is analyzing a…" at bounding box center [784, 399] width 921 height 698
click at [396, 292] on div "A security team is analyzing an attack where an adversary is exploiting recursi…" at bounding box center [784, 294] width 921 height 426
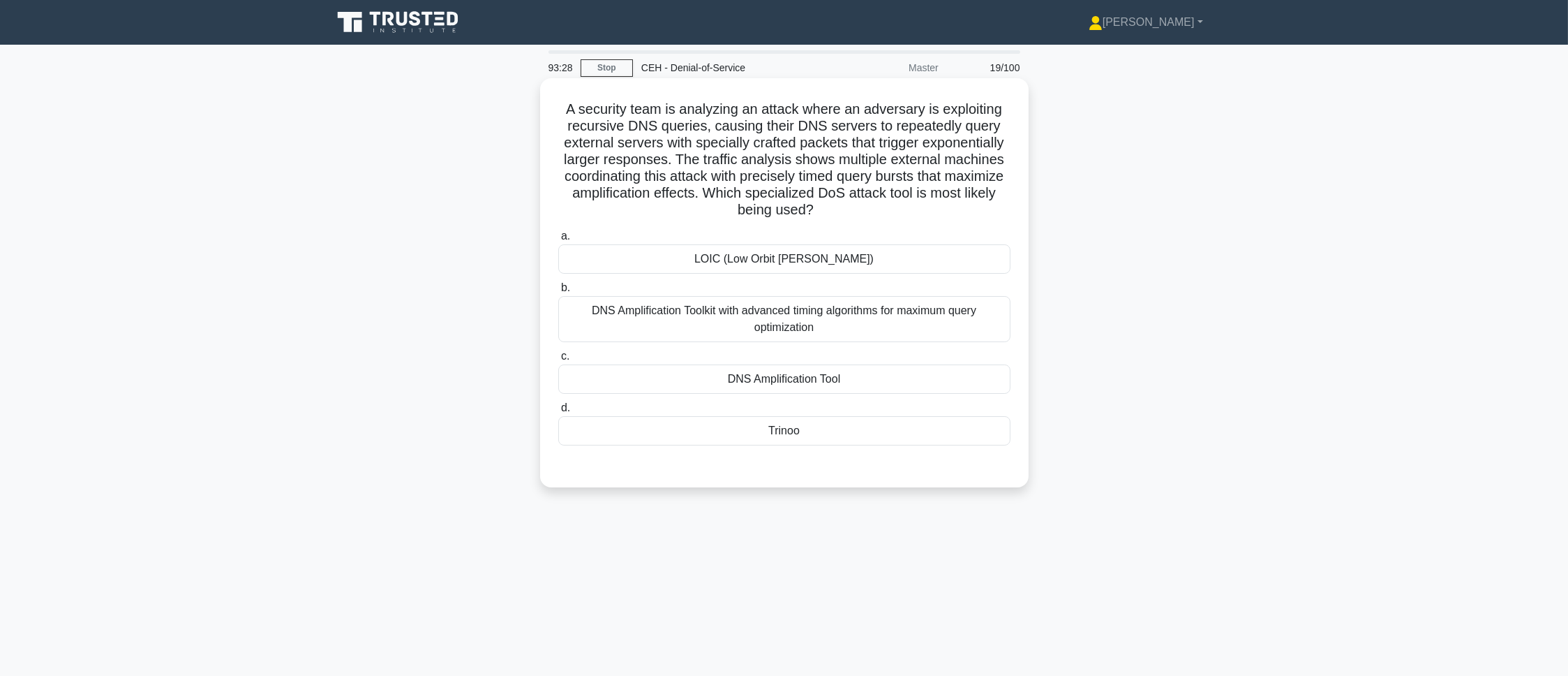
click at [660, 400] on div "a. LOIC (Low Orbit Ion Cannon) b. DNS Amplification Toolkit with advanced timin…" at bounding box center [784, 337] width 469 height 223
click at [660, 382] on div "DNS Amplification Tool" at bounding box center [784, 379] width 452 height 29
click at [558, 361] on input "c. DNS Amplification Tool" at bounding box center [558, 356] width 0 height 9
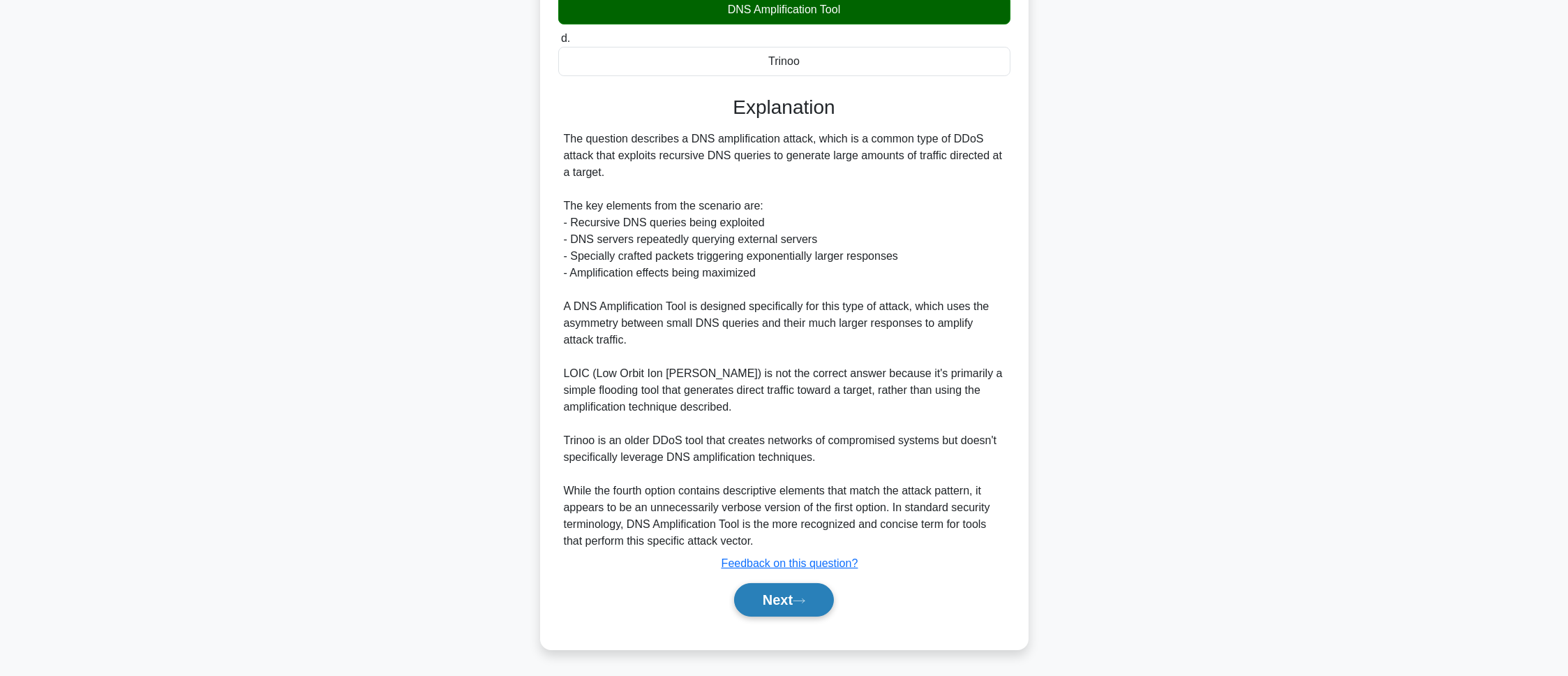
click at [774, 599] on button "Next" at bounding box center [784, 600] width 100 height 34
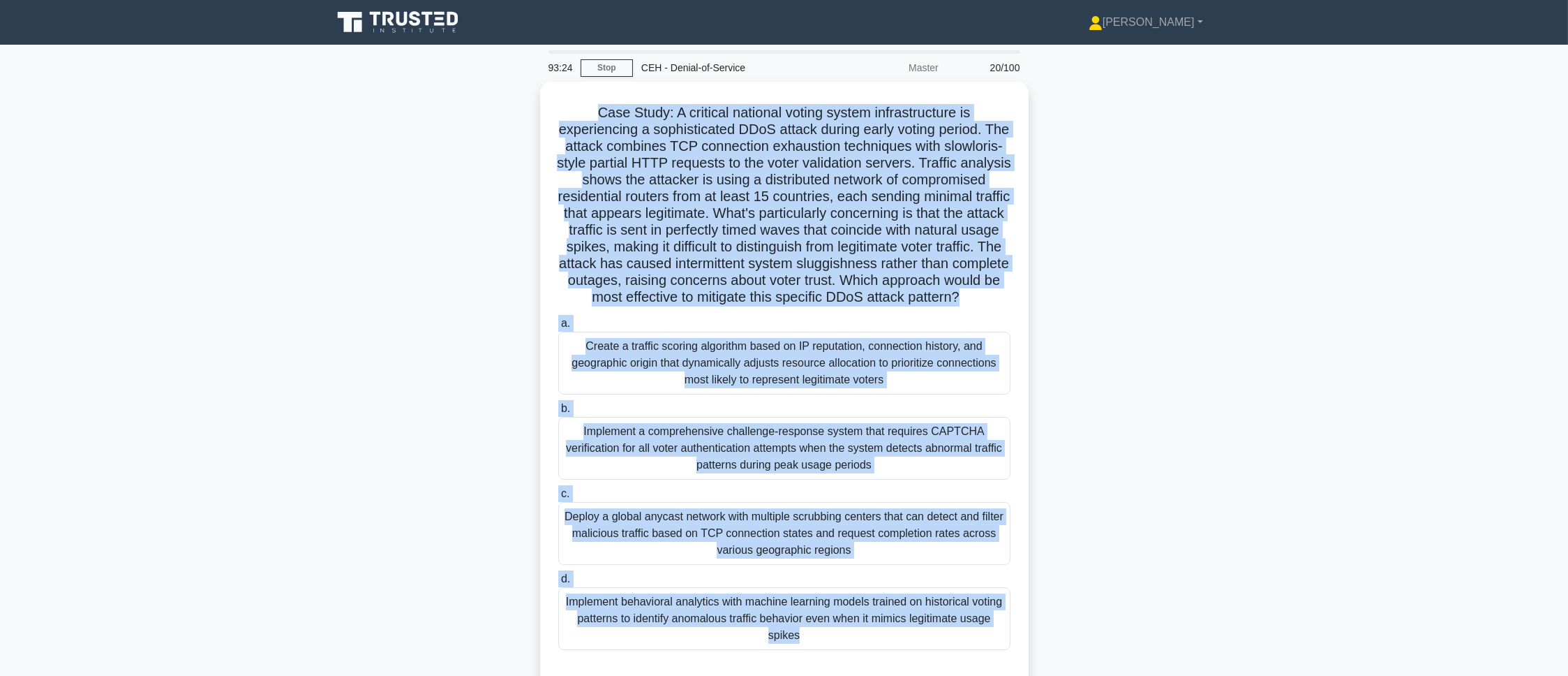
scroll to position [78, 0]
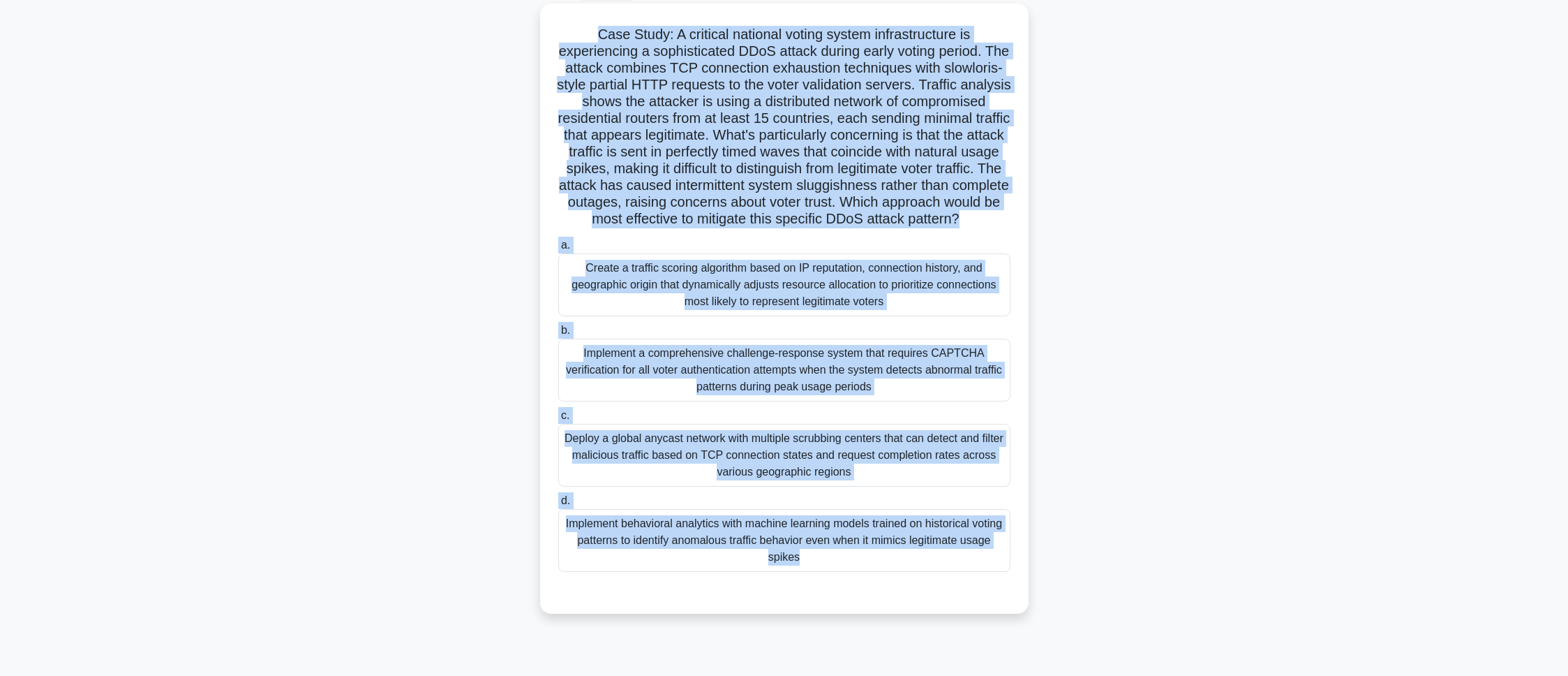
drag, startPoint x: 592, startPoint y: 110, endPoint x: 824, endPoint y: 723, distance: 655.4
click at [824, 675] on html "Pranav Profile Settings Profile" at bounding box center [784, 299] width 1568 height 754
click at [368, 329] on div "Case Study: A critical national voting system infrastructure is experiencing a …" at bounding box center [784, 317] width 921 height 627
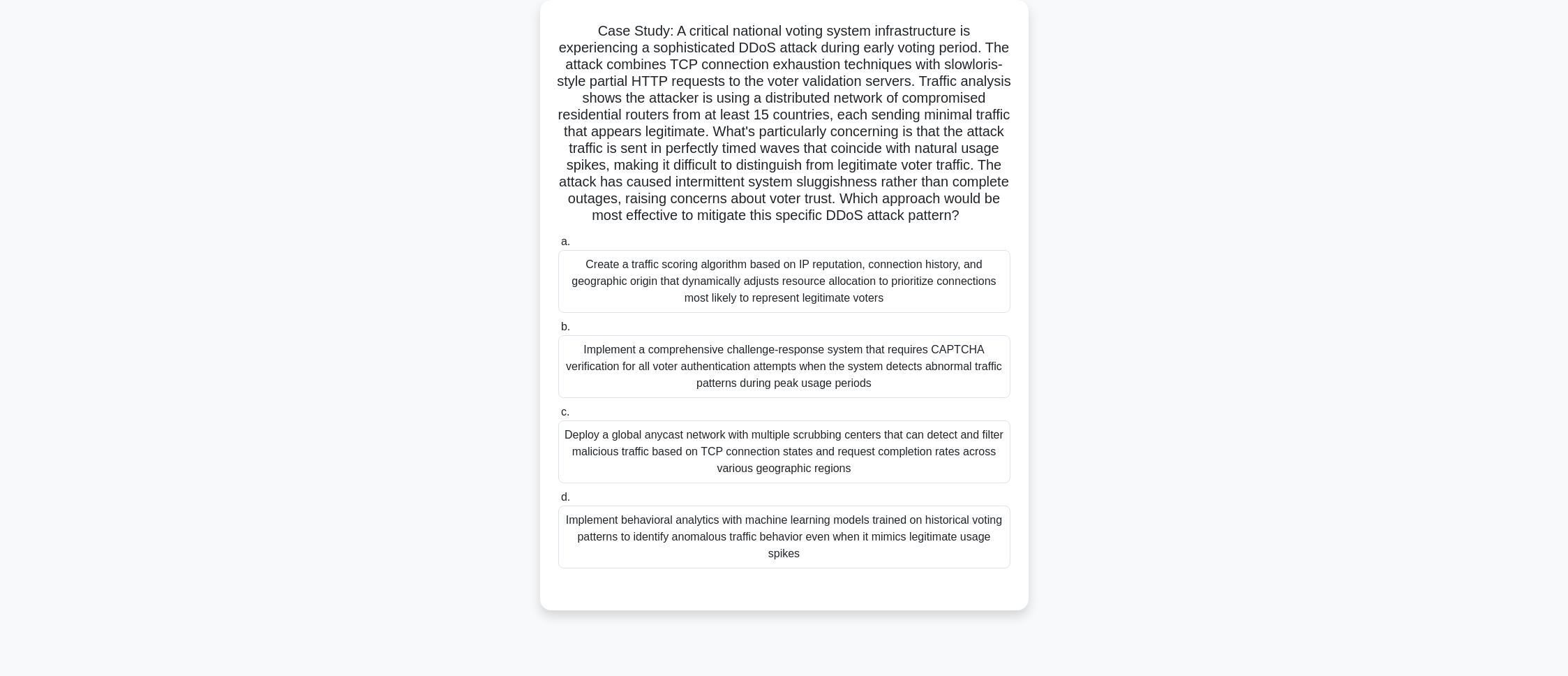
click at [592, 568] on div "Implement behavioral analytics with machine learning models trained on historic…" at bounding box center [784, 537] width 452 height 63
click at [558, 502] on input "d. Implement behavioral analytics with machine learning models trained on histo…" at bounding box center [558, 497] width 0 height 9
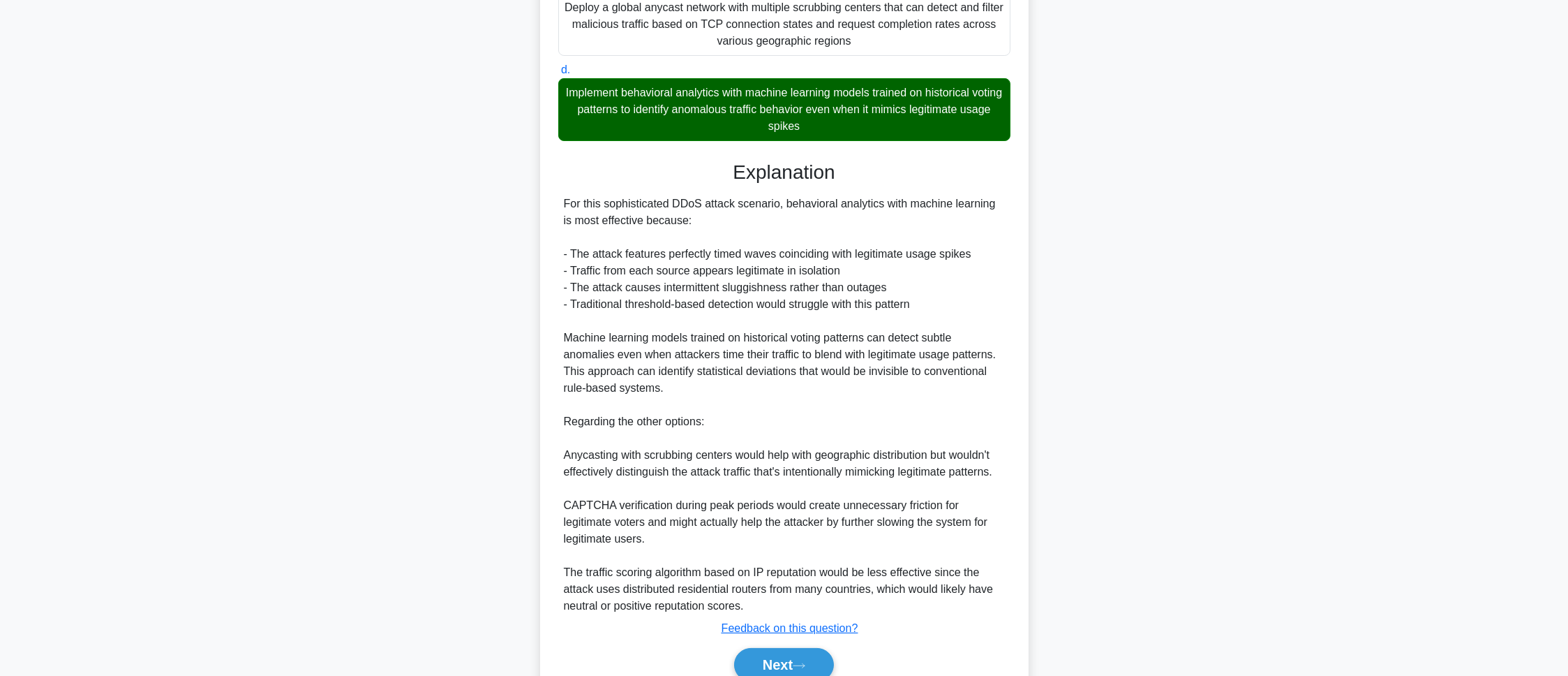
scroll to position [588, 0]
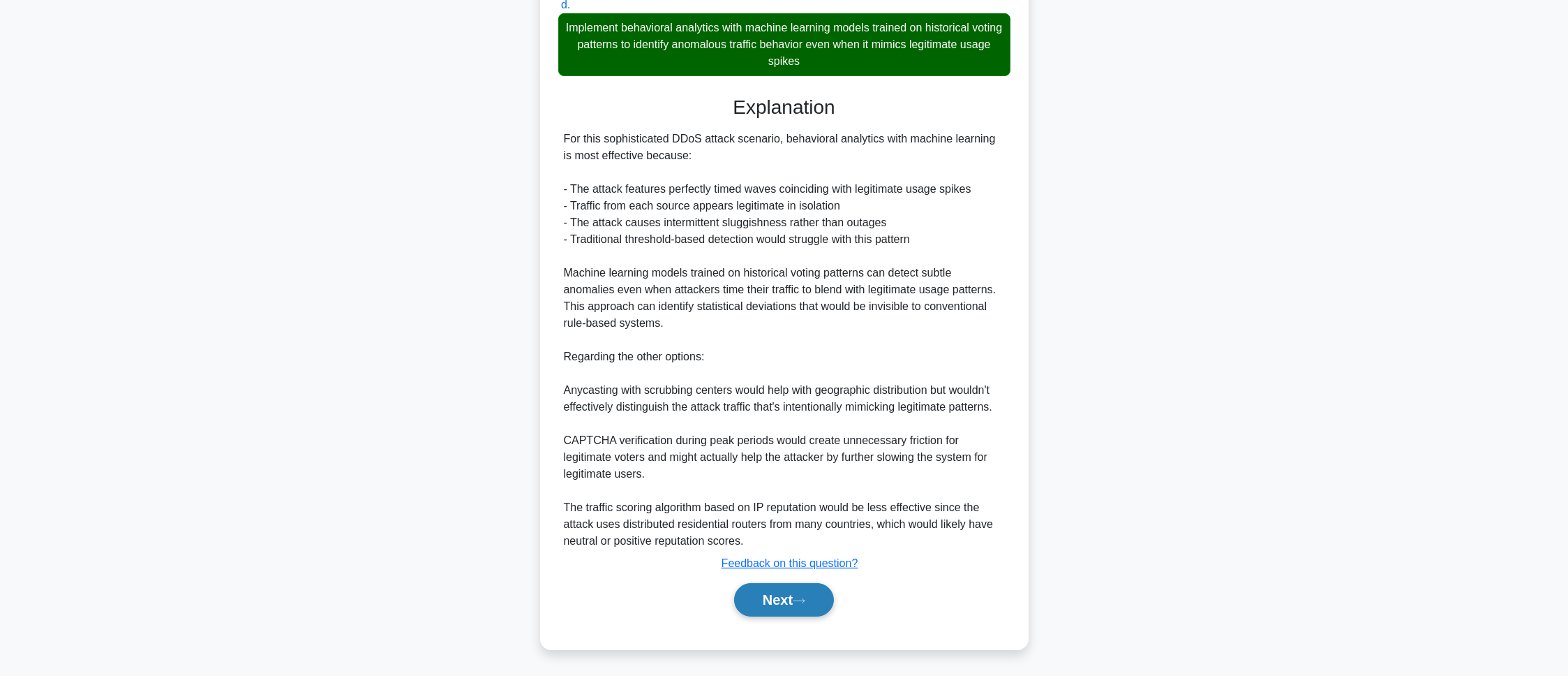
click at [752, 585] on button "Next" at bounding box center [784, 600] width 100 height 34
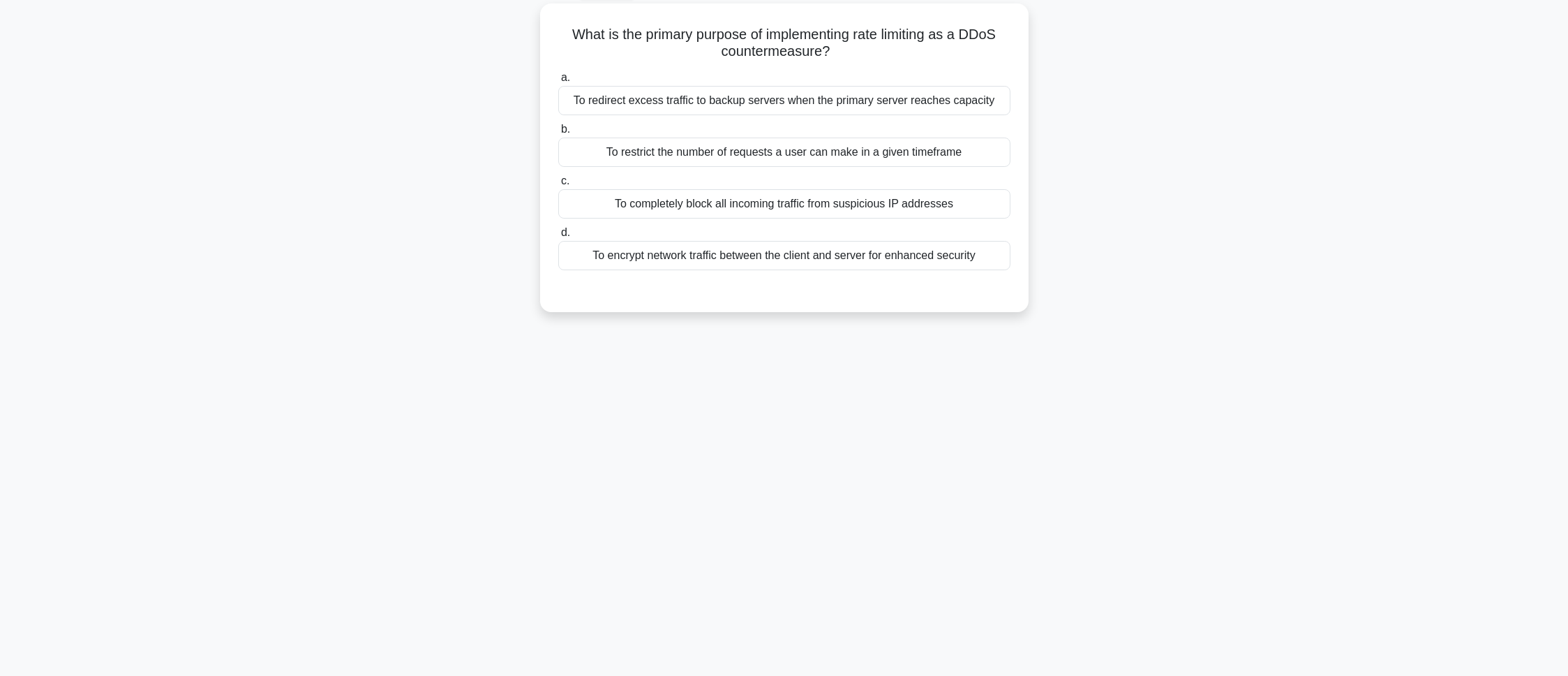
scroll to position [78, 0]
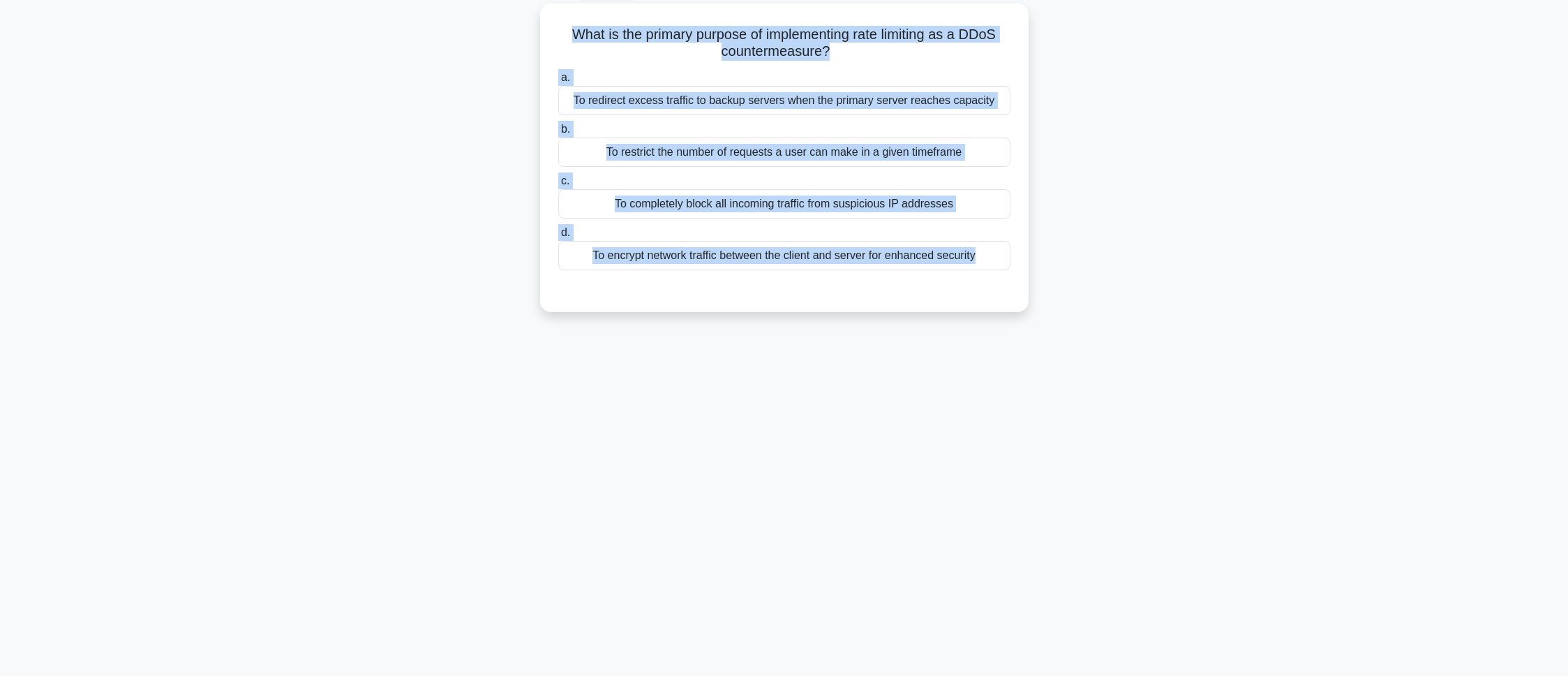
drag, startPoint x: 557, startPoint y: 17, endPoint x: 1069, endPoint y: 324, distance: 597.0
click at [1069, 324] on div "What is the primary purpose of implementing rate limiting as a DDoS countermeas…" at bounding box center [784, 166] width 921 height 326
click at [339, 190] on div "What is the primary purpose of implementing rate limiting as a DDoS countermeas…" at bounding box center [784, 166] width 921 height 326
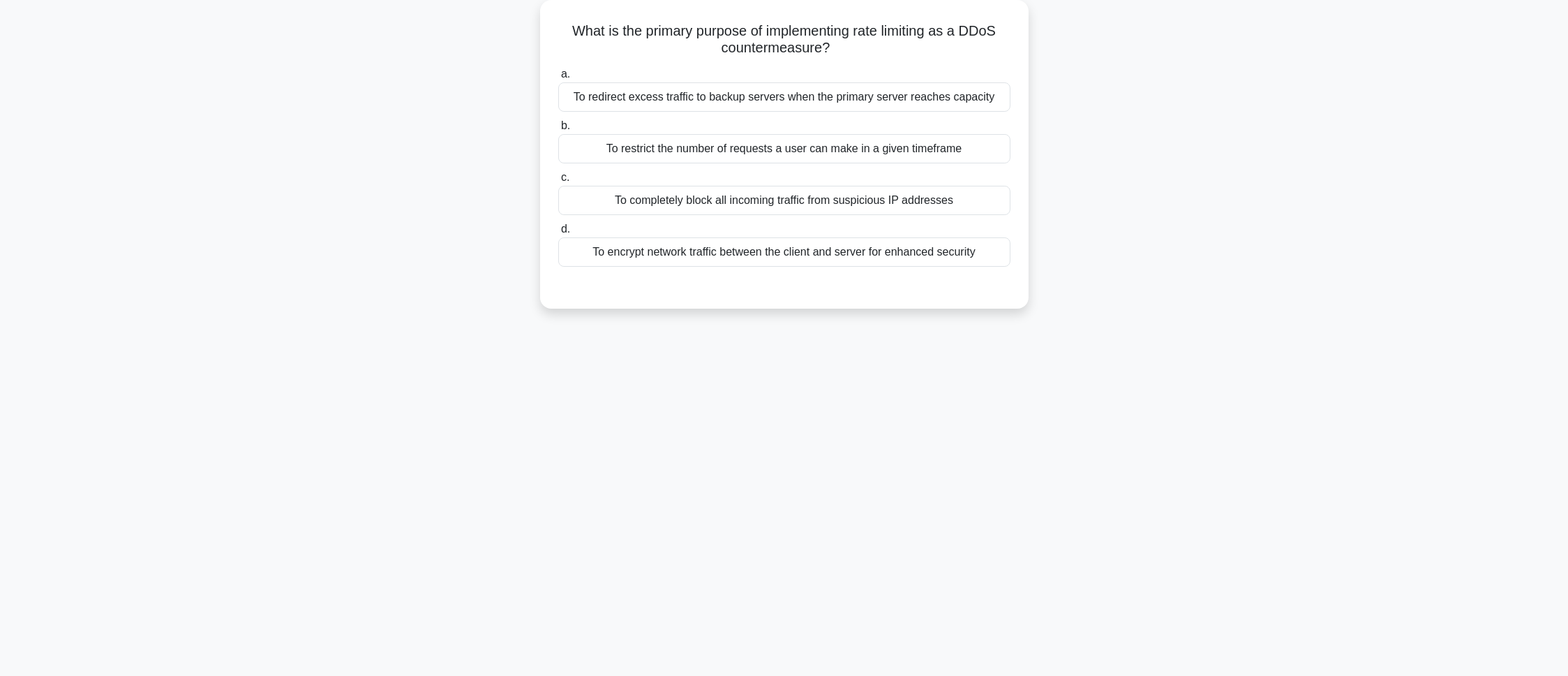
click at [664, 160] on div "To restrict the number of requests a user can make in a given timeframe" at bounding box center [784, 149] width 452 height 29
click at [558, 131] on input "b. To restrict the number of requests a user can make in a given timeframe" at bounding box center [558, 126] width 0 height 9
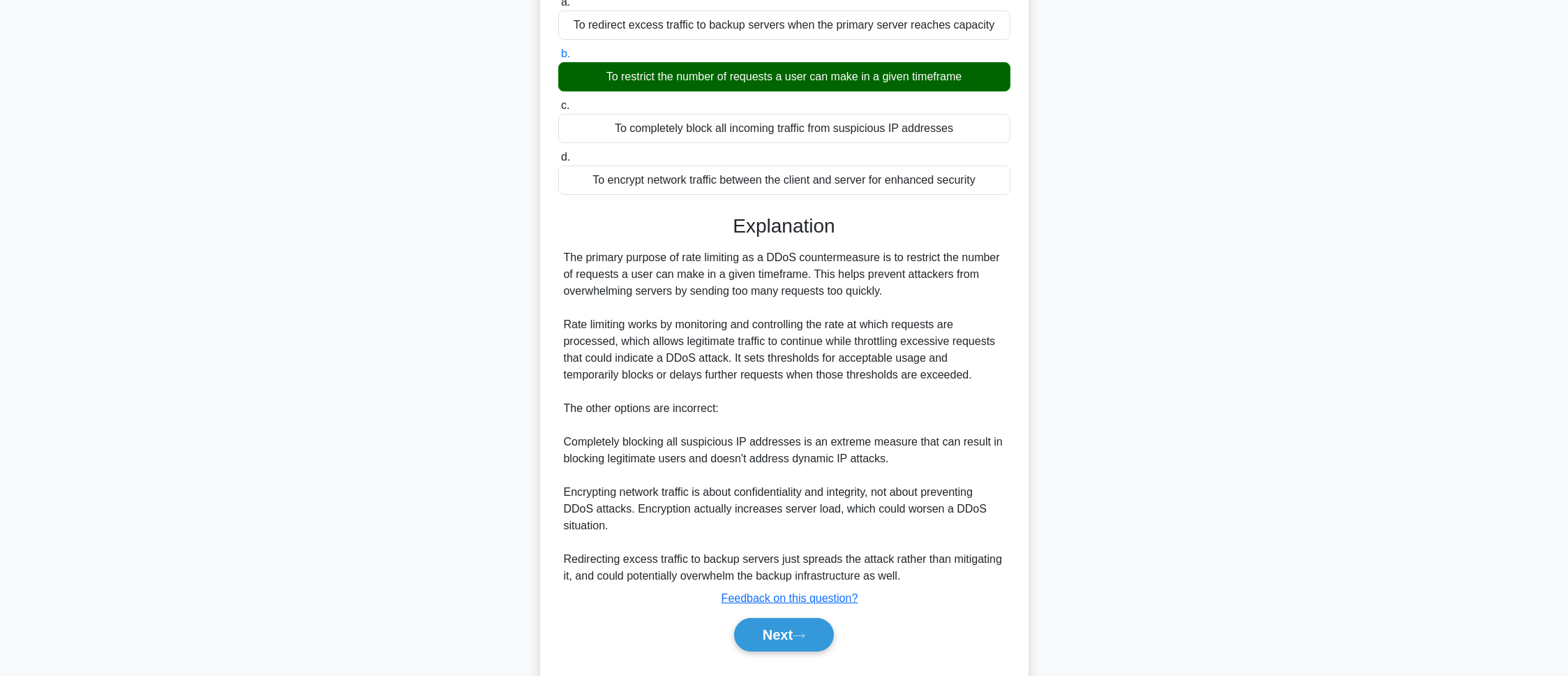
scroll to position [186, 0]
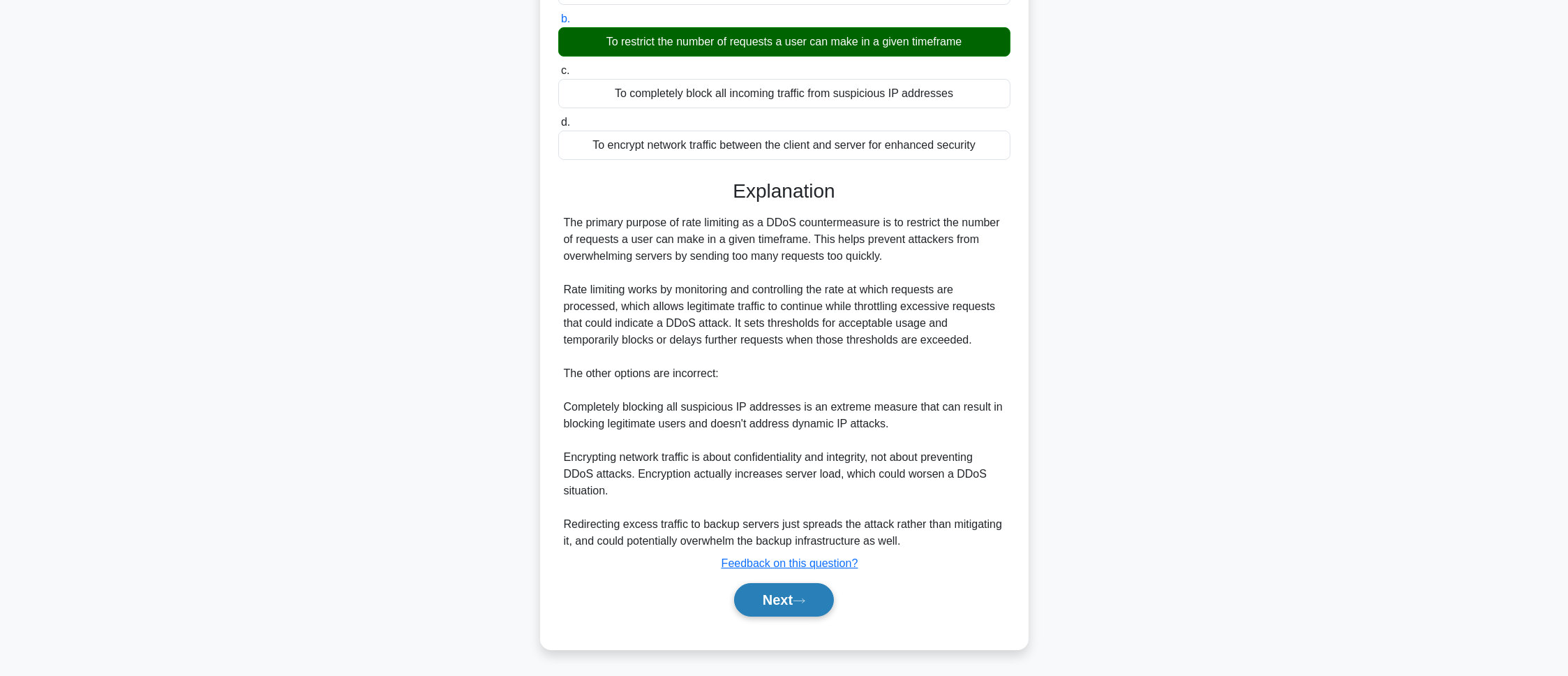
click at [767, 600] on button "Next" at bounding box center [784, 600] width 100 height 34
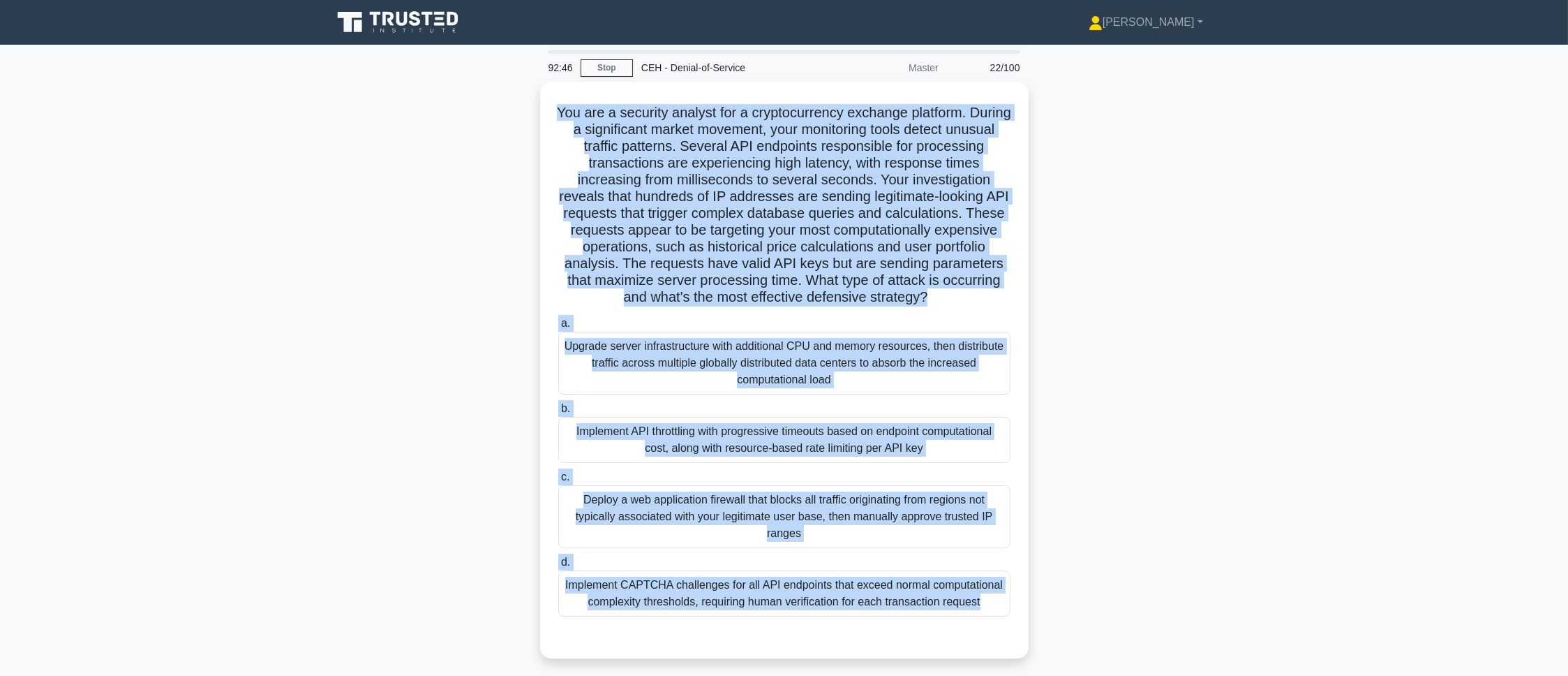
scroll to position [78, 0]
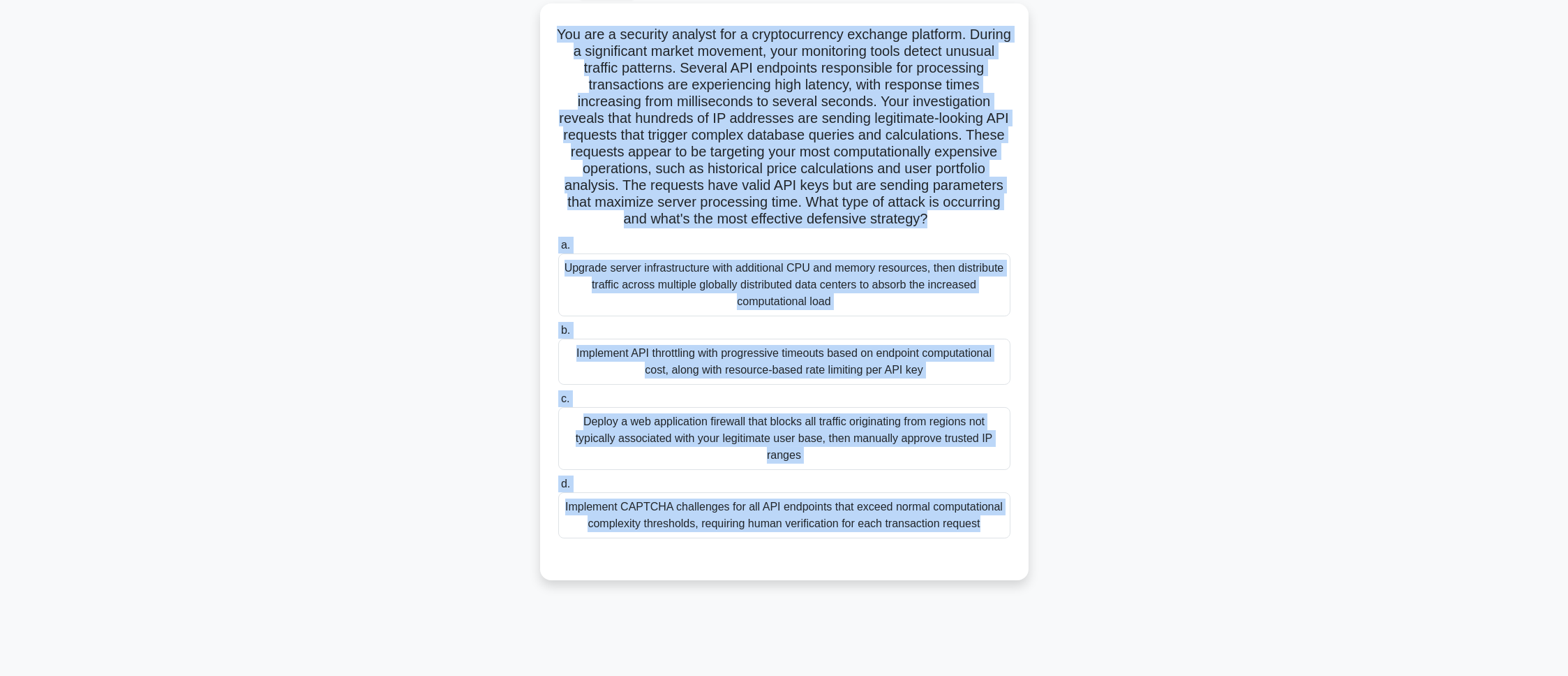
drag, startPoint x: 569, startPoint y: 105, endPoint x: 800, endPoint y: 723, distance: 659.8
click at [800, 675] on html "Pranav Profile Settings Profile" at bounding box center [784, 299] width 1568 height 754
click at [315, 190] on main "92:39 Stop CEH - Denial-of-Service Master 22/100 .spinner_0XTQ{transform-origin…" at bounding box center [784, 321] width 1568 height 710
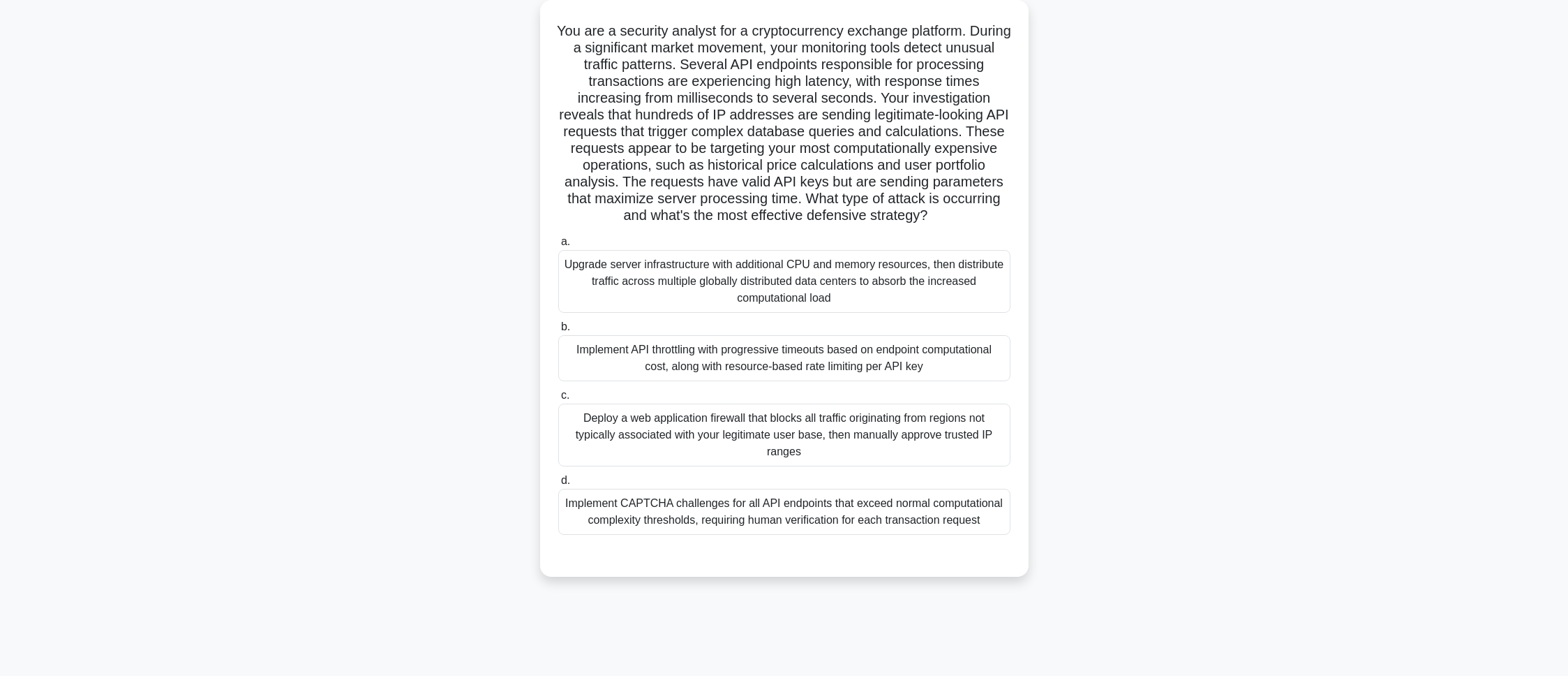
click at [619, 381] on div "Implement API throttling with progressive timeouts based on endpoint computatio…" at bounding box center [784, 358] width 452 height 46
click at [558, 331] on input "b. Implement API throttling with progressive timeouts based on endpoint computa…" at bounding box center [558, 327] width 0 height 9
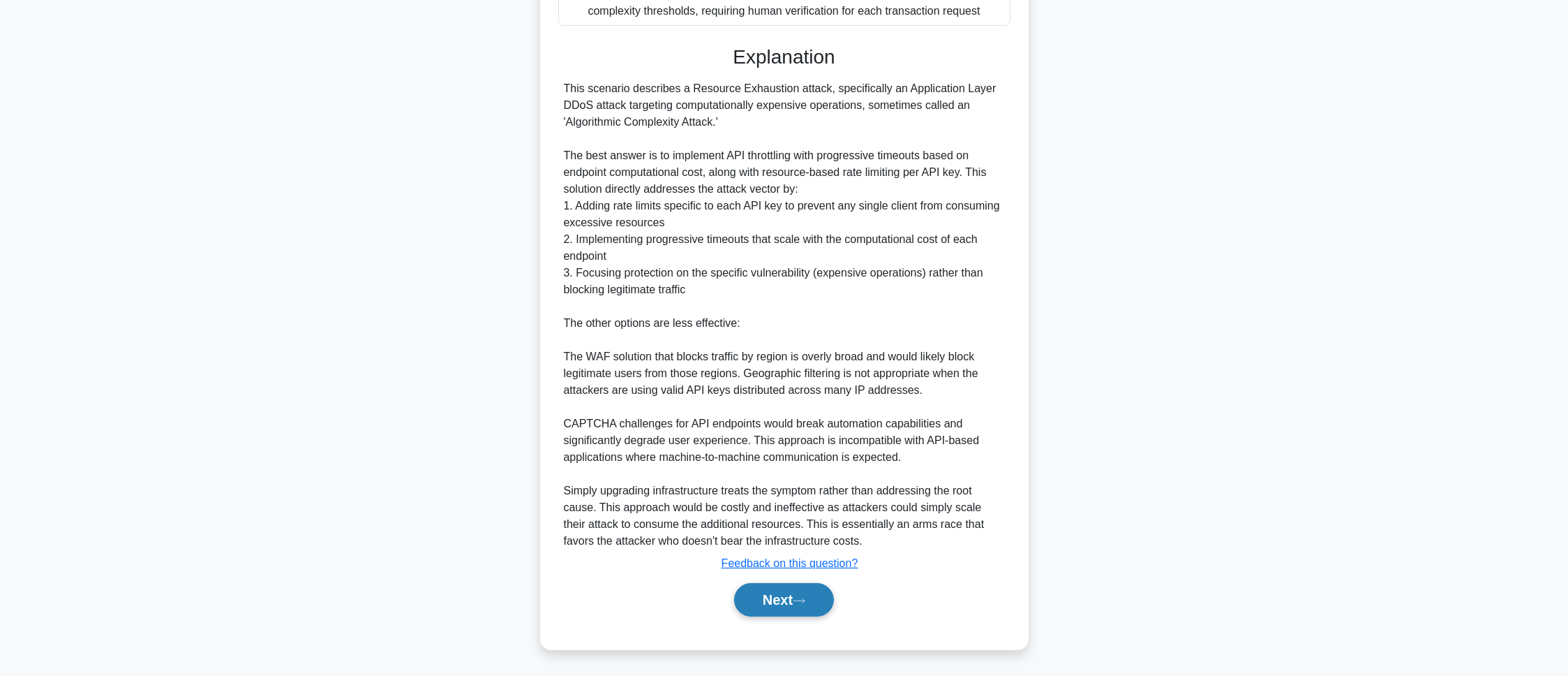
click at [769, 606] on button "Next" at bounding box center [784, 600] width 100 height 34
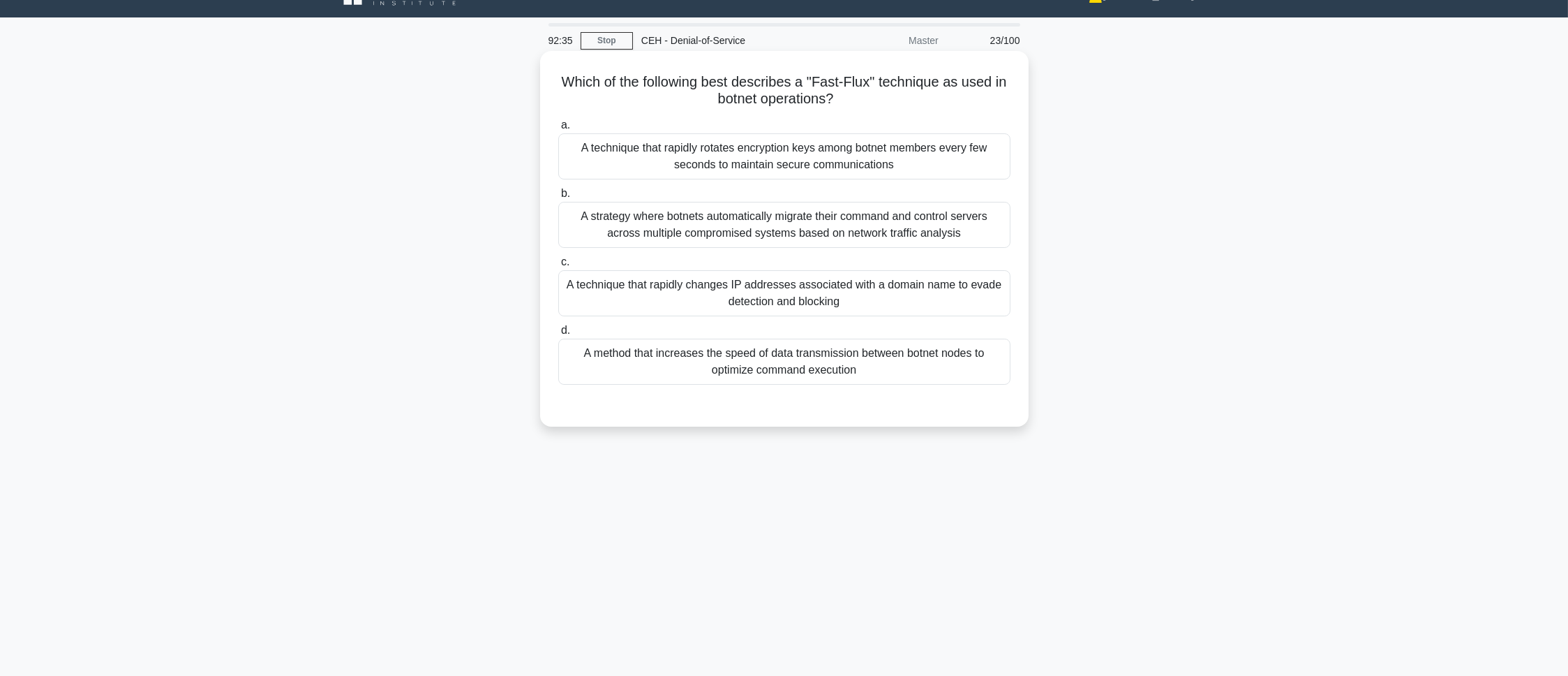
scroll to position [0, 0]
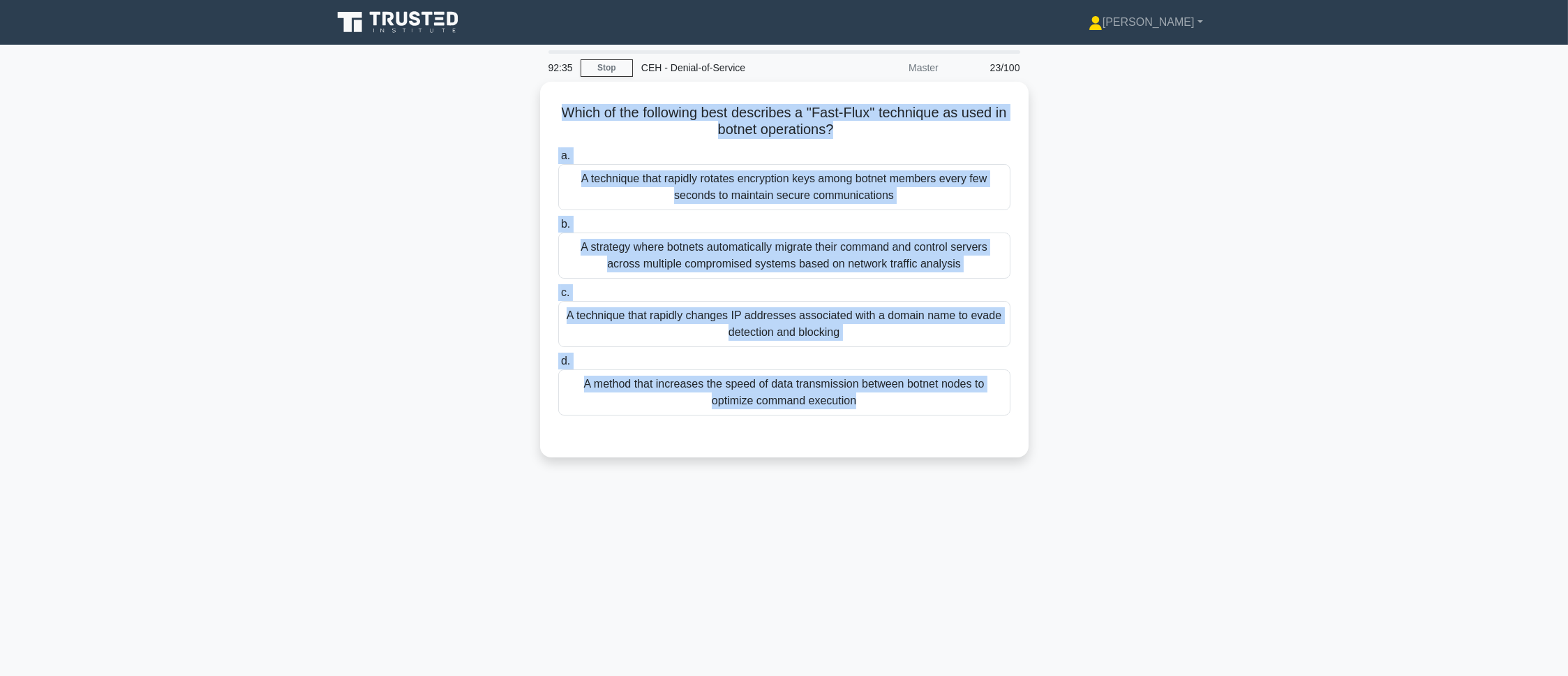
drag, startPoint x: 546, startPoint y: 108, endPoint x: 793, endPoint y: 480, distance: 446.5
click at [793, 480] on div "92:35 Stop CEH - Denial-of-Service Master 23/100 Which of the following best de…" at bounding box center [784, 399] width 921 height 698
click at [339, 264] on div "Which of the following best describes a "Fast-Flux" technique as used in botnet…" at bounding box center [784, 277] width 921 height 392
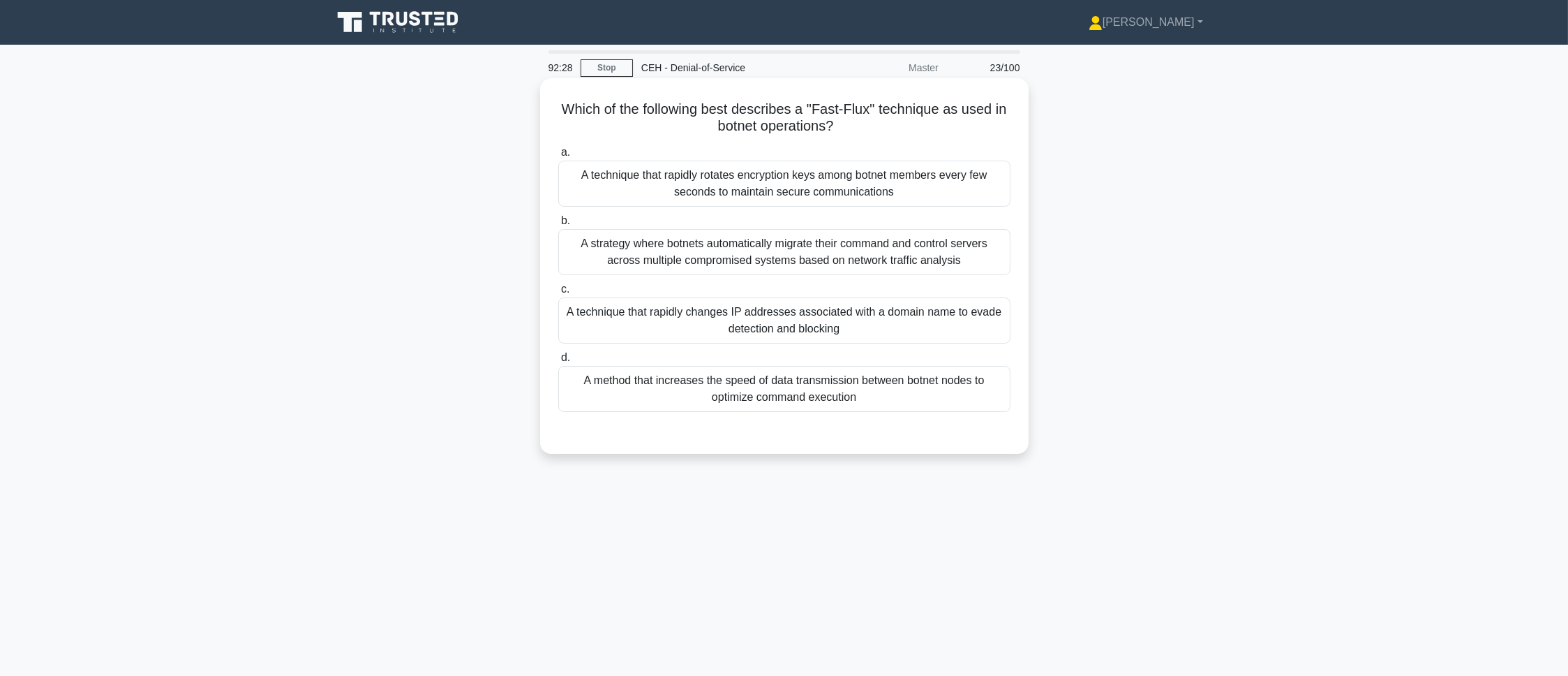
click at [601, 314] on div "A technique that rapidly changes IP addresses associated with a domain name to …" at bounding box center [784, 320] width 452 height 46
click at [558, 294] on input "c. A technique that rapidly changes IP addresses associated with a domain name …" at bounding box center [558, 289] width 0 height 9
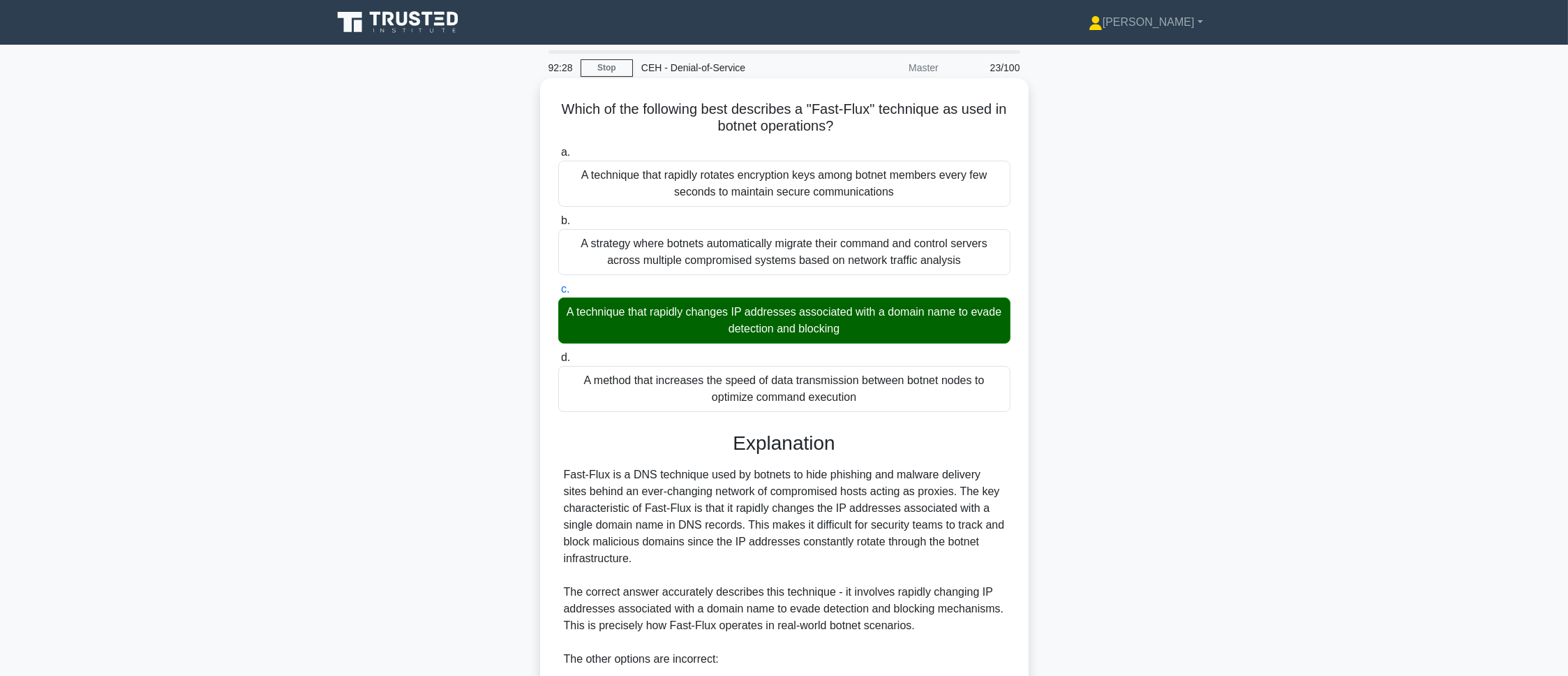
scroll to position [337, 0]
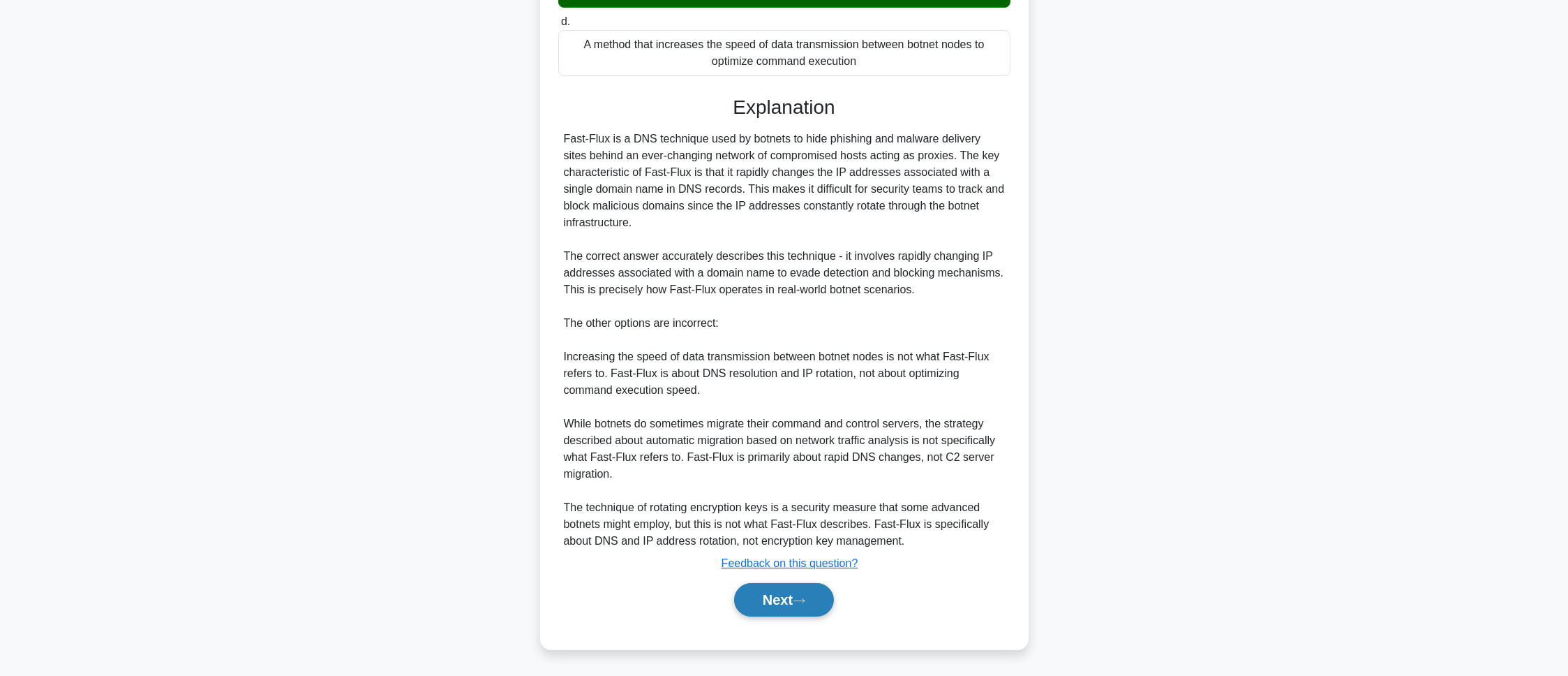
click at [787, 602] on button "Next" at bounding box center [784, 600] width 100 height 34
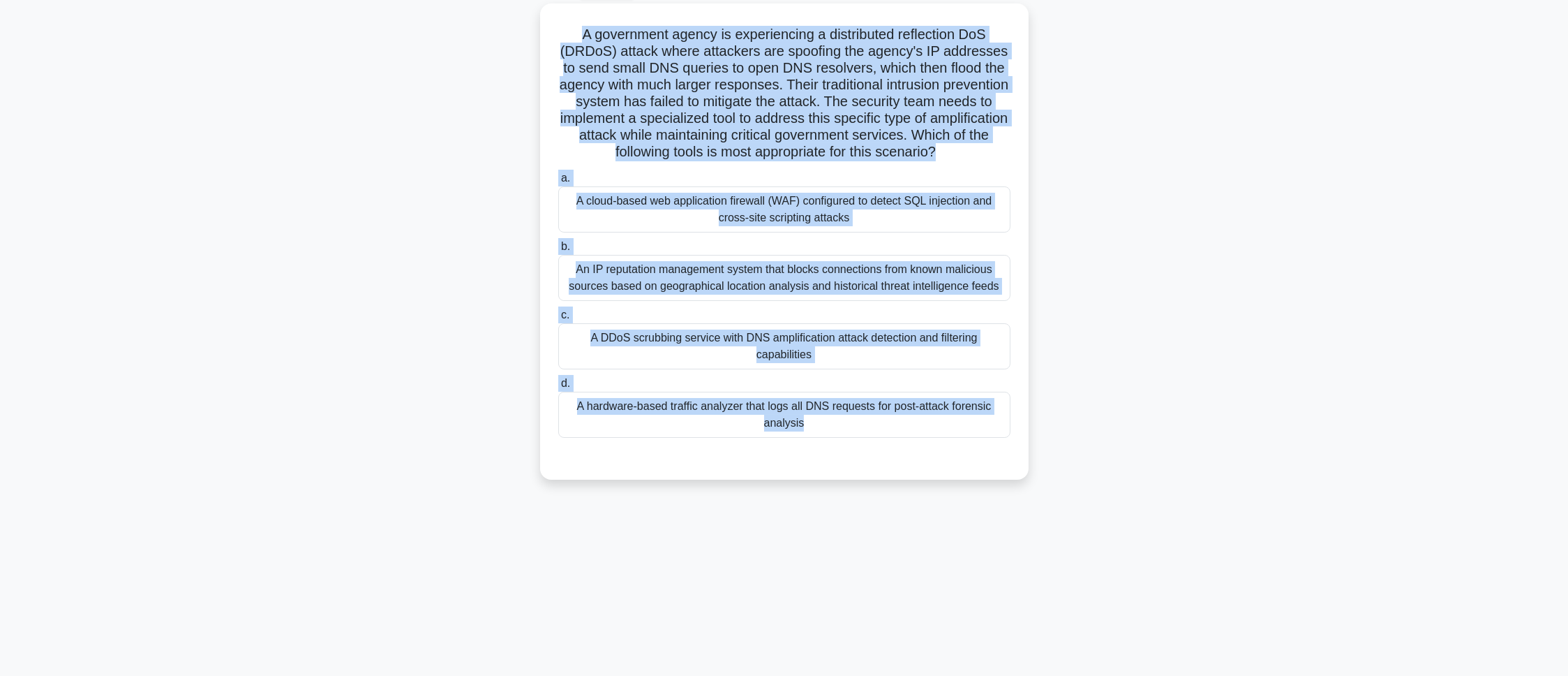
drag, startPoint x: 575, startPoint y: 24, endPoint x: 852, endPoint y: 509, distance: 558.5
click at [852, 509] on div "92:23 Stop CEH - Denial-of-Service Master 24/100 A government agency is experie…" at bounding box center [784, 321] width 921 height 698
click at [385, 379] on div "A government agency is experiencing a distributed reflection DoS (DRDoS) attack…" at bounding box center [784, 250] width 921 height 493
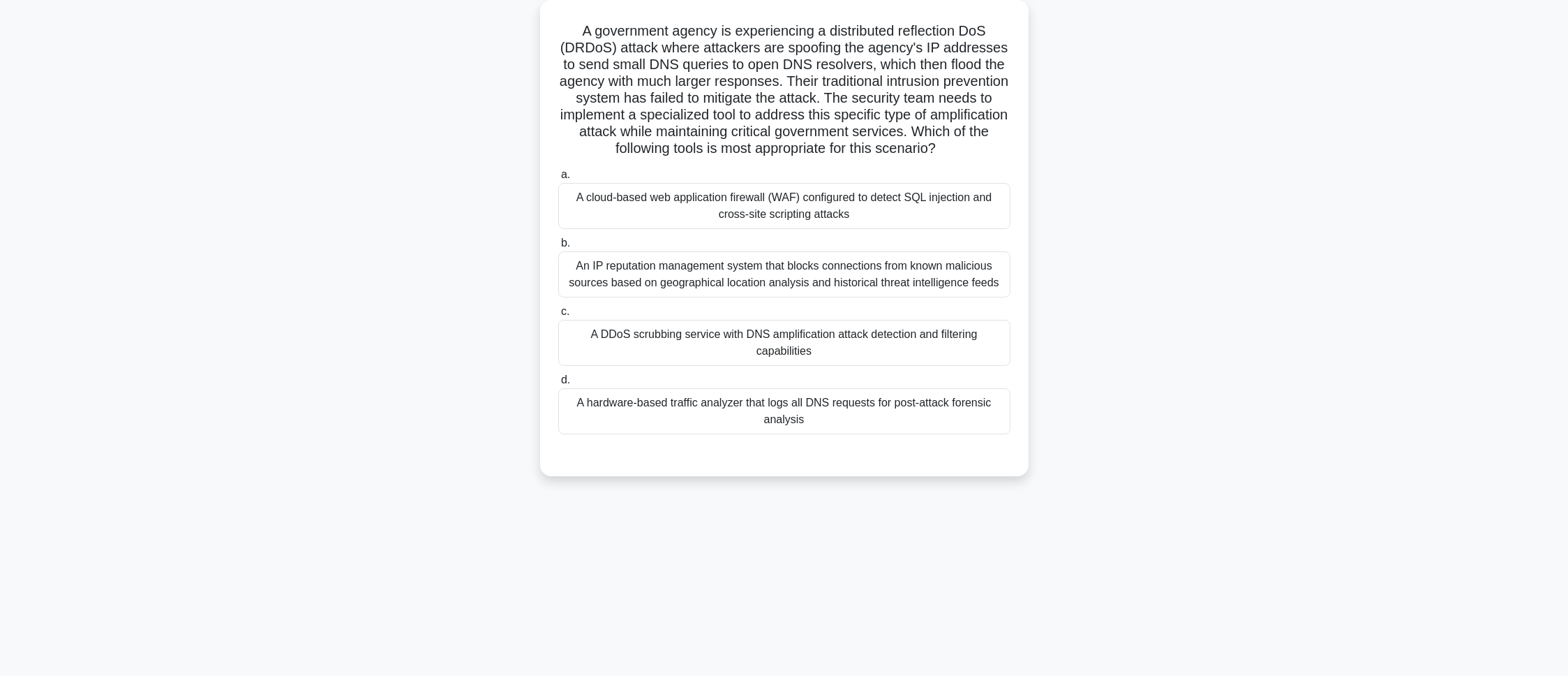
click at [617, 373] on label "d. A hardware-based traffic analyzer that logs all DNS requests for post-attack…" at bounding box center [784, 403] width 452 height 63
click at [558, 375] on input "d. A hardware-based traffic analyzer that logs all DNS requests for post-attack…" at bounding box center [558, 380] width 0 height 9
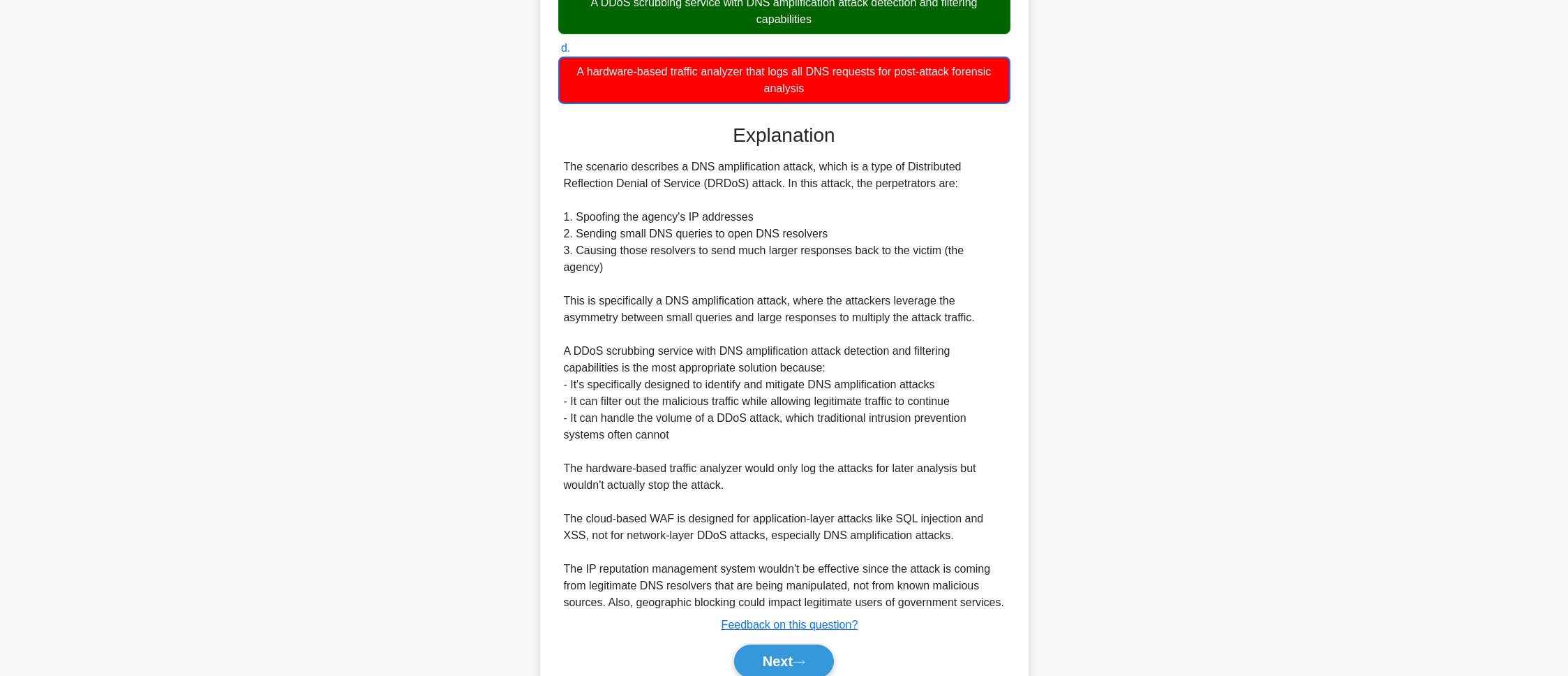
scroll to position [455, 0]
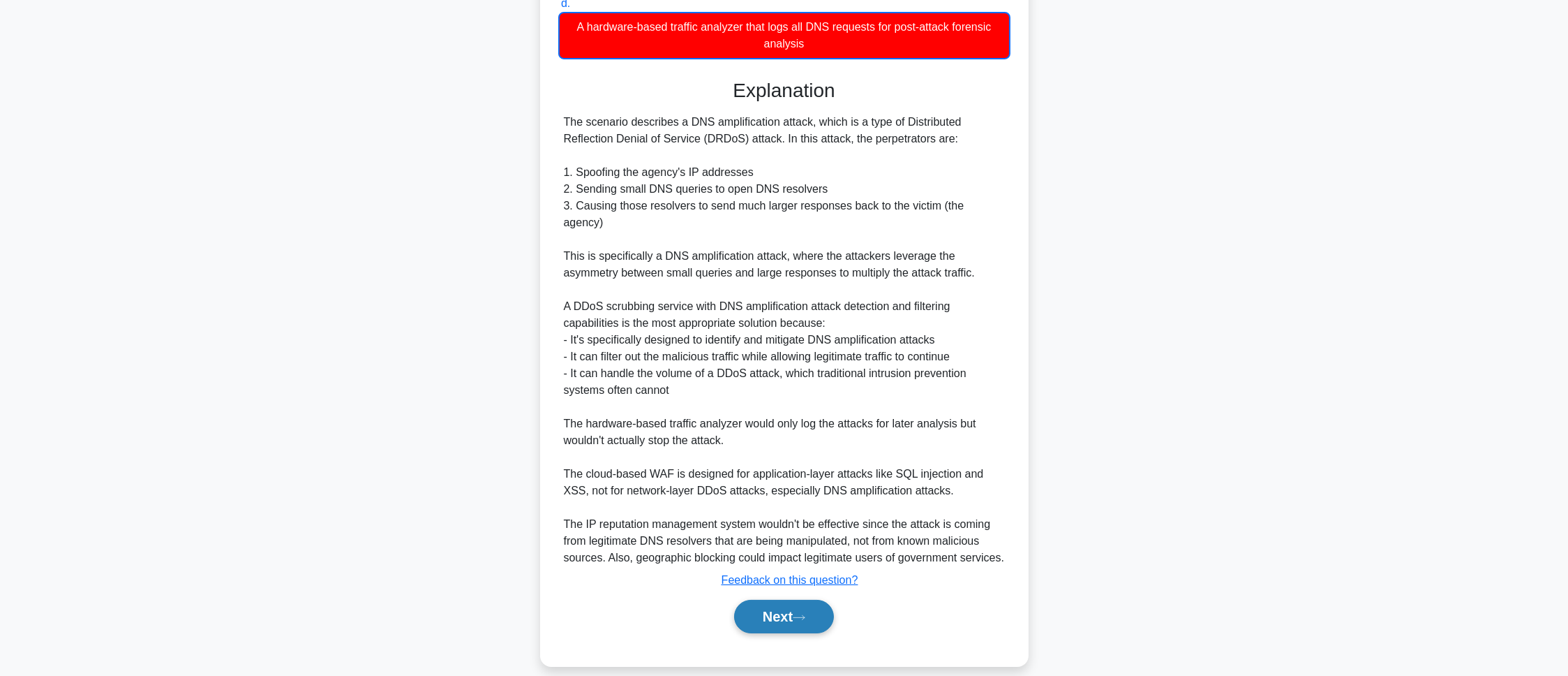
click at [785, 613] on button "Next" at bounding box center [784, 616] width 100 height 34
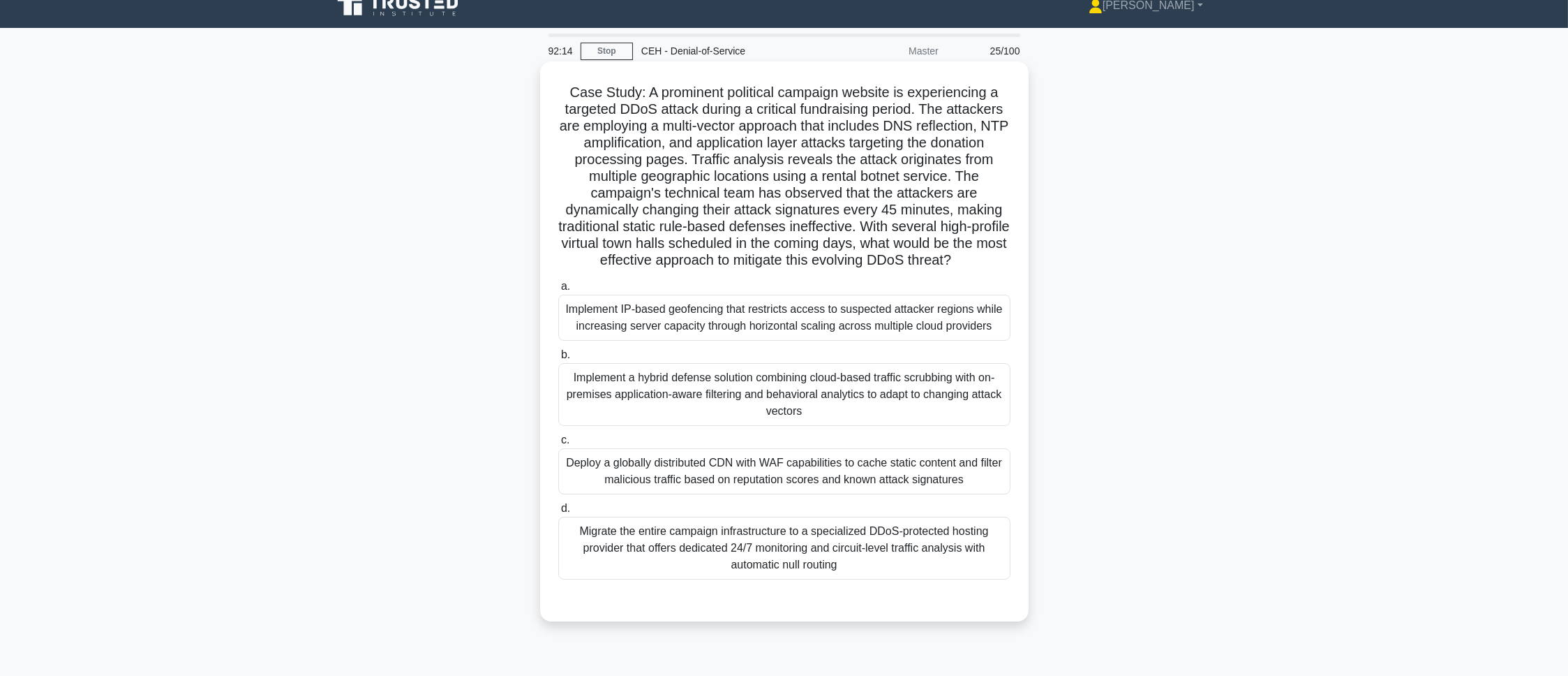
scroll to position [0, 0]
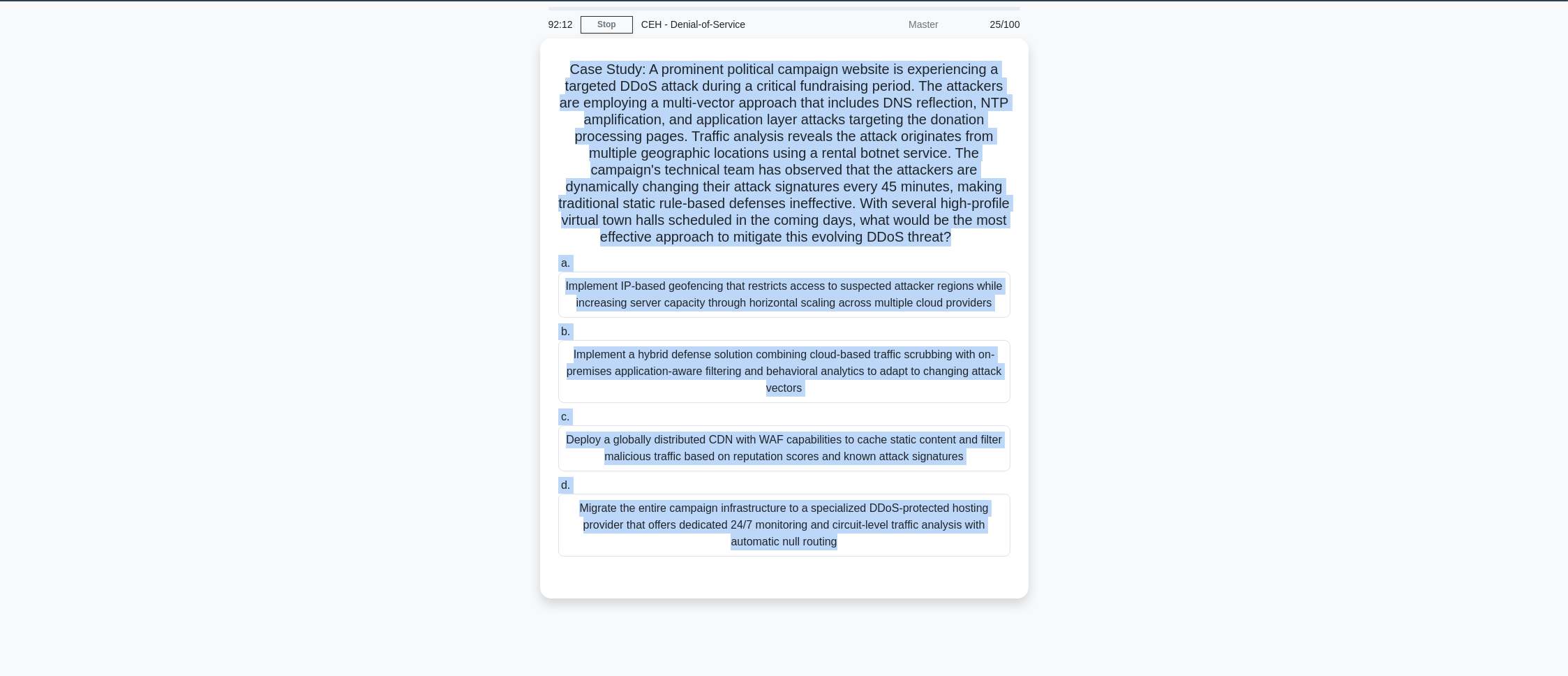
drag, startPoint x: 564, startPoint y: 112, endPoint x: 858, endPoint y: 677, distance: 636.9
click at [858, 675] on html "Pranav Profile Settings Profile" at bounding box center [784, 334] width 1568 height 754
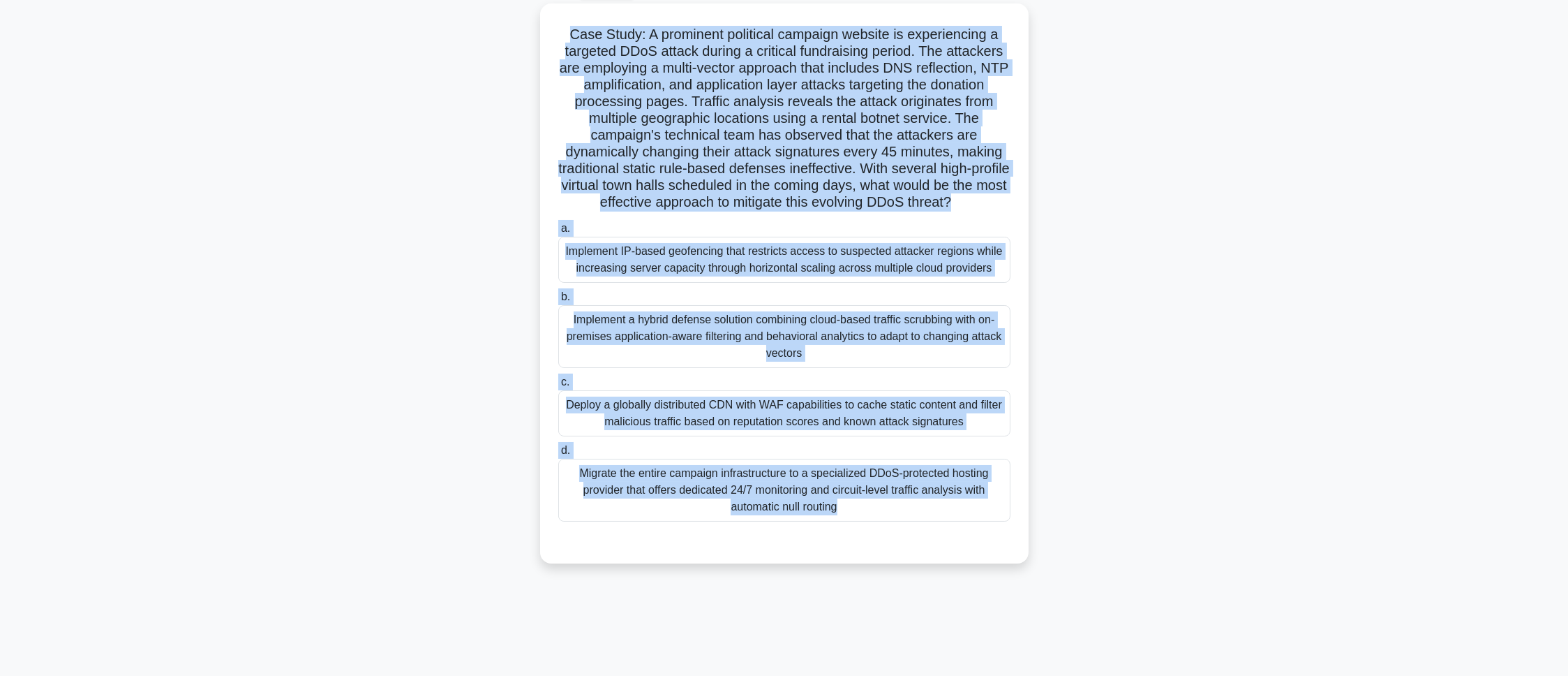
click at [185, 193] on main "92:08 Stop CEH - Denial-of-Service Master 25/100 .spinner_0XTQ{transform-origin…" at bounding box center [784, 321] width 1568 height 710
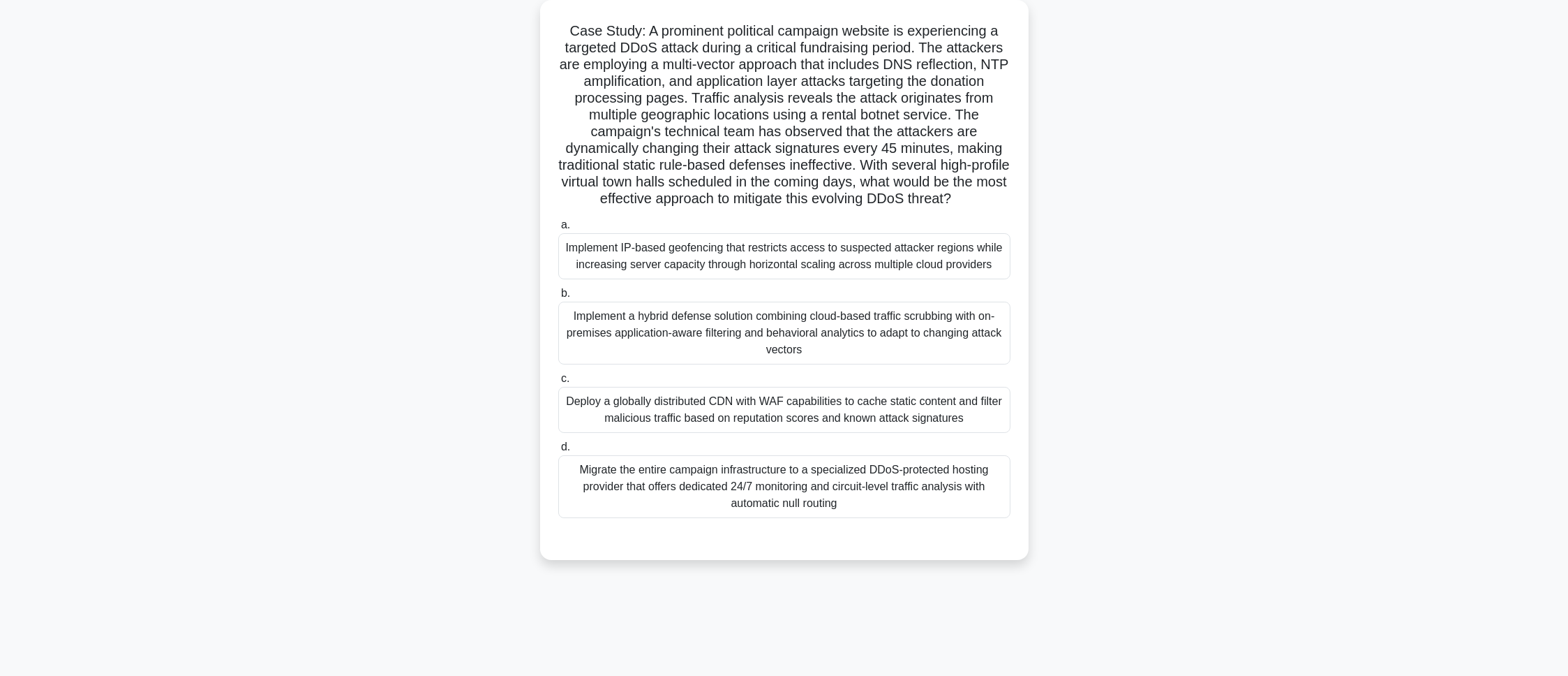
click at [633, 343] on div "Implement a hybrid defense solution combining cloud-based traffic scrubbing wit…" at bounding box center [784, 333] width 452 height 63
click at [558, 298] on input "b. Implement a hybrid defense solution combining cloud-based traffic scrubbing …" at bounding box center [558, 293] width 0 height 9
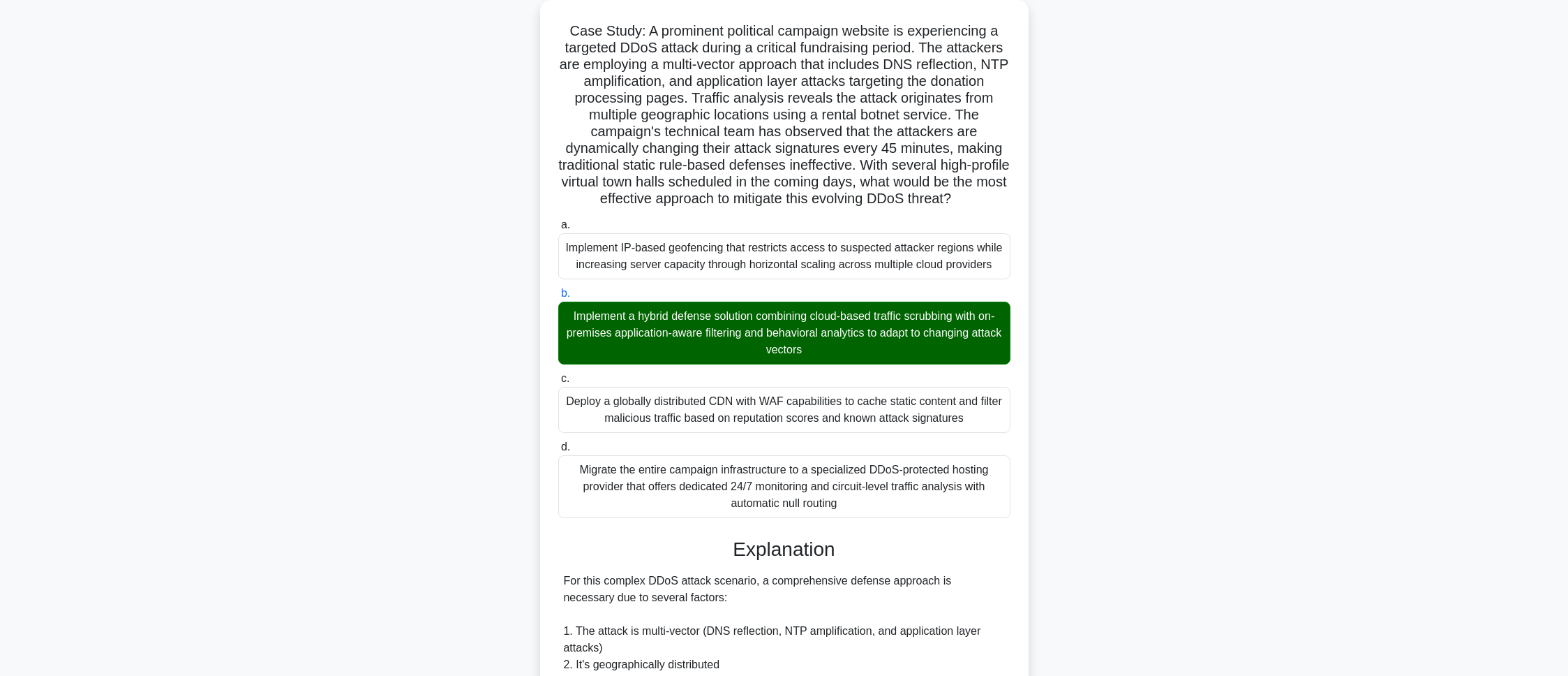
scroll to position [538, 0]
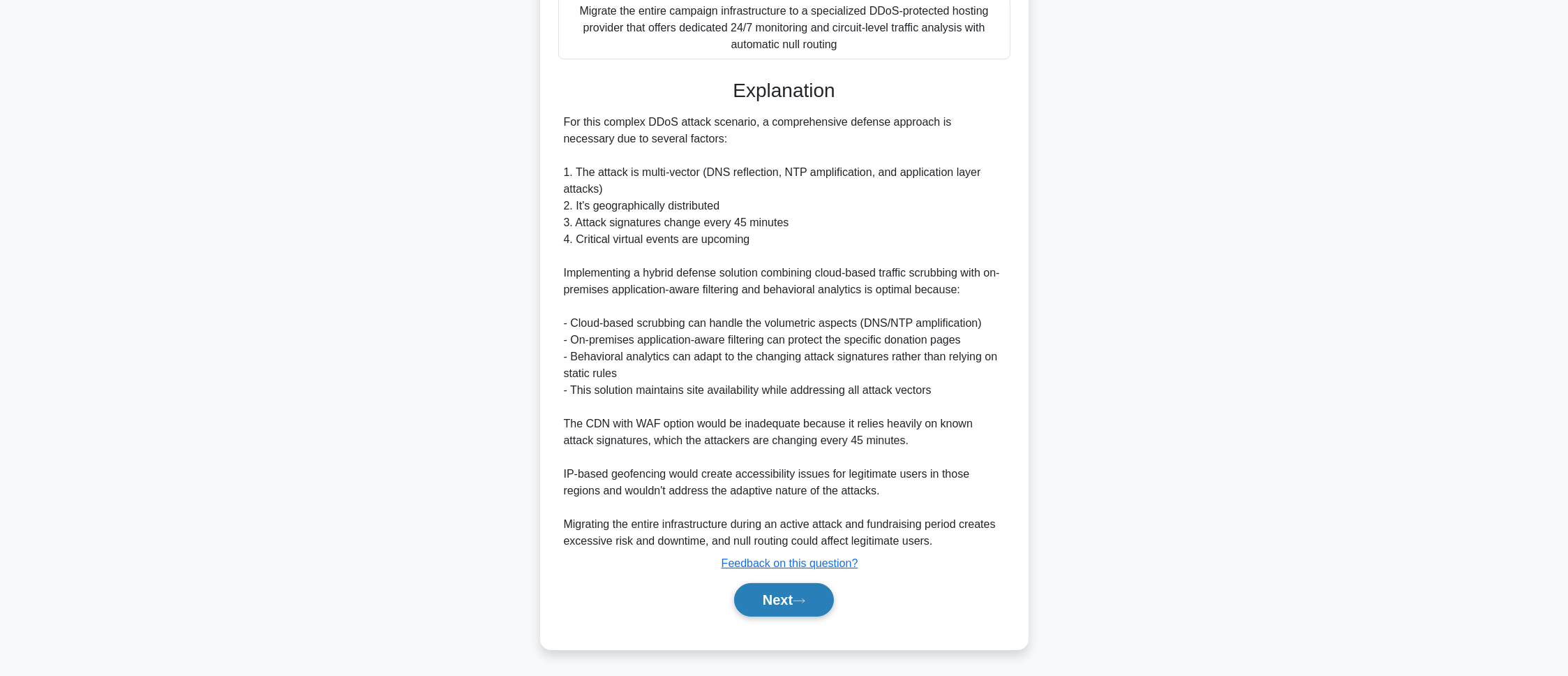
click at [735, 607] on button "Next" at bounding box center [784, 600] width 100 height 34
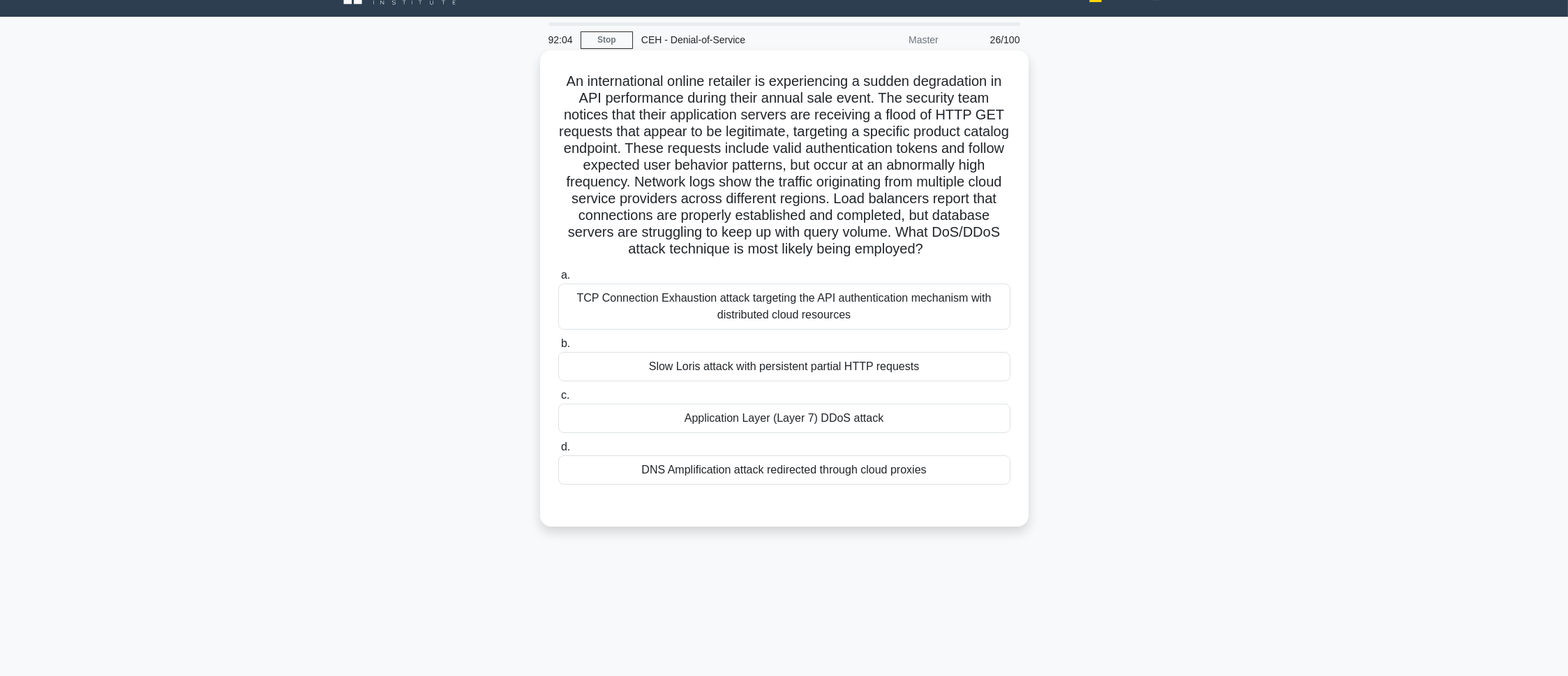
scroll to position [0, 0]
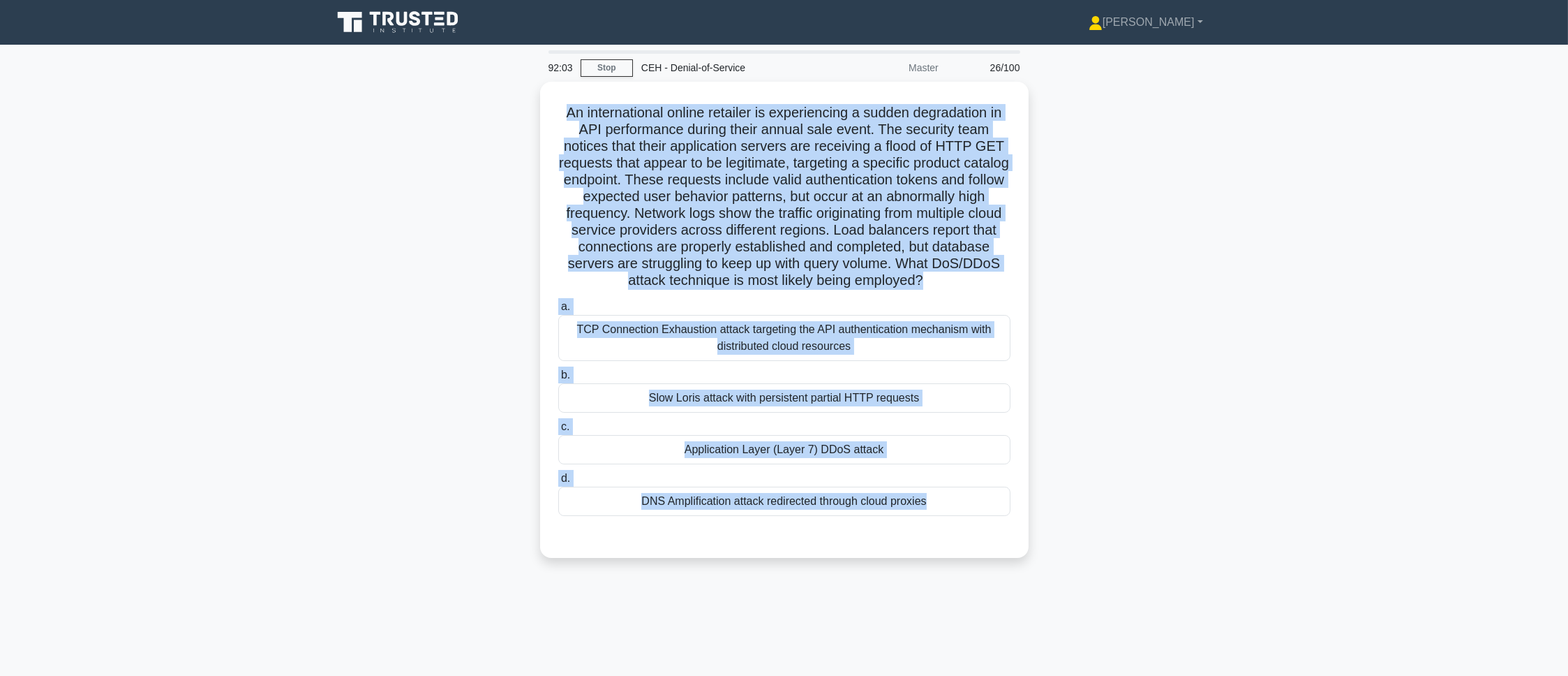
drag, startPoint x: 552, startPoint y: 104, endPoint x: 910, endPoint y: 619, distance: 627.2
click at [910, 619] on div "92:03 Stop CEH - Denial-of-Service Master 26/100 .spinner_0XTQ{transform-origin…" at bounding box center [784, 399] width 921 height 698
click at [443, 307] on div "An international online retailer is experiencing a sudden degradation in API pe…" at bounding box center [784, 328] width 921 height 493
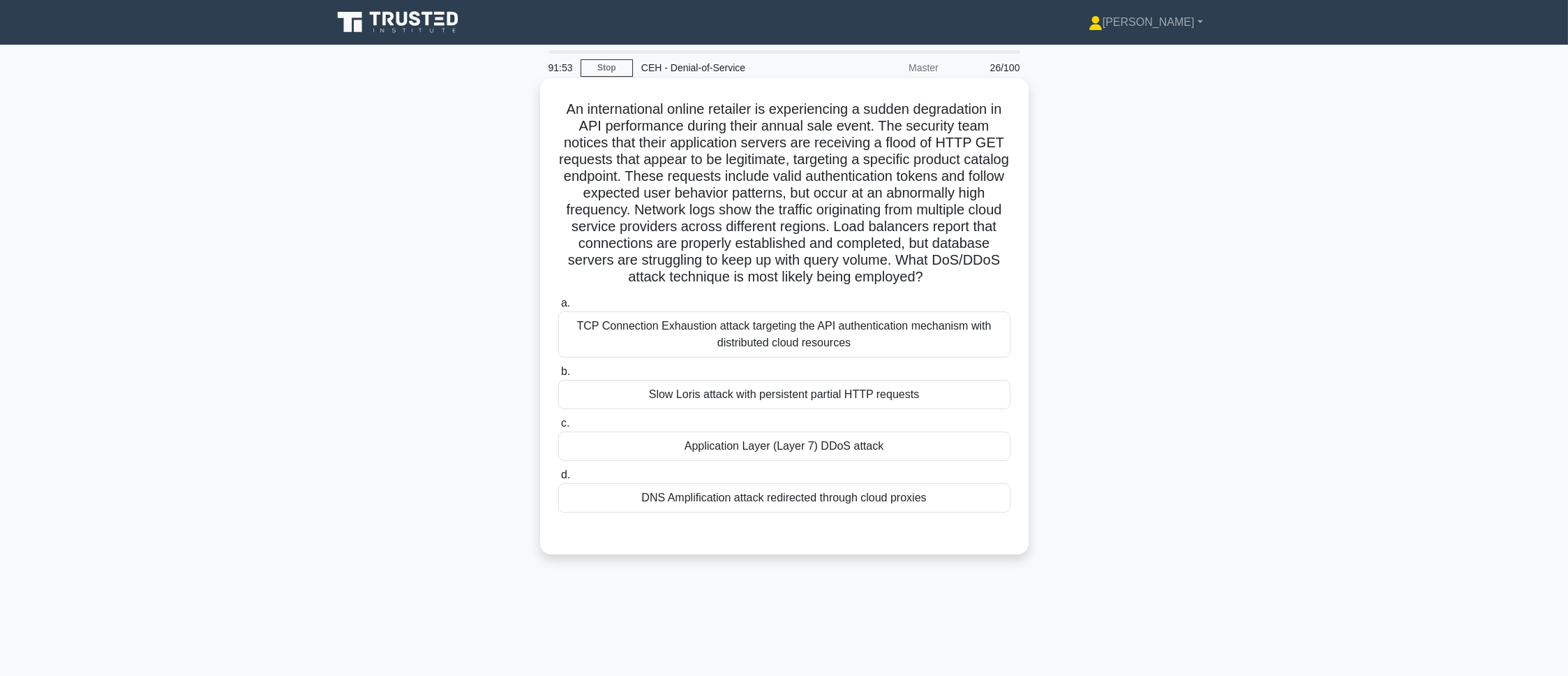
click at [654, 458] on div "Application Layer (Layer 7) DDoS attack" at bounding box center [784, 446] width 452 height 29
click at [558, 428] on input "c. Application Layer (Layer 7) DDoS attack" at bounding box center [558, 423] width 0 height 9
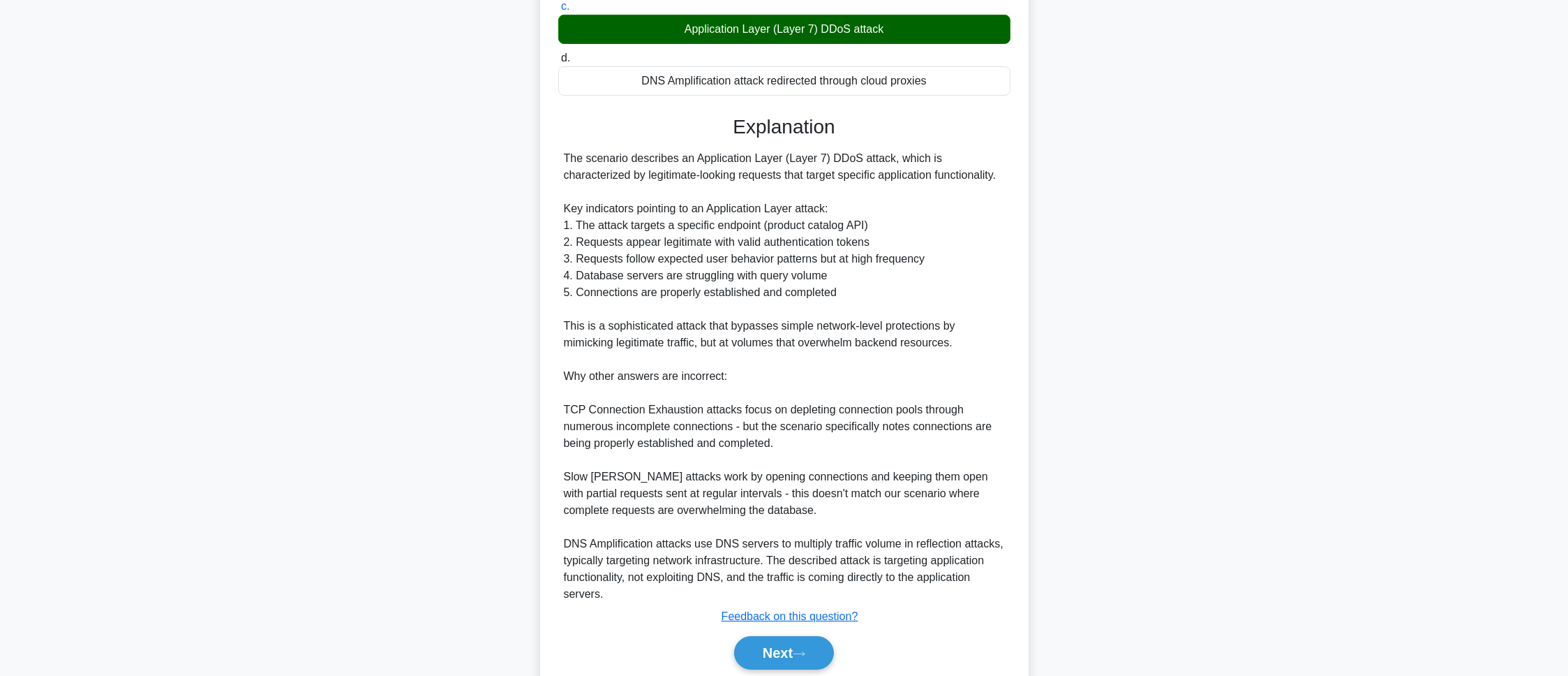
scroll to position [471, 0]
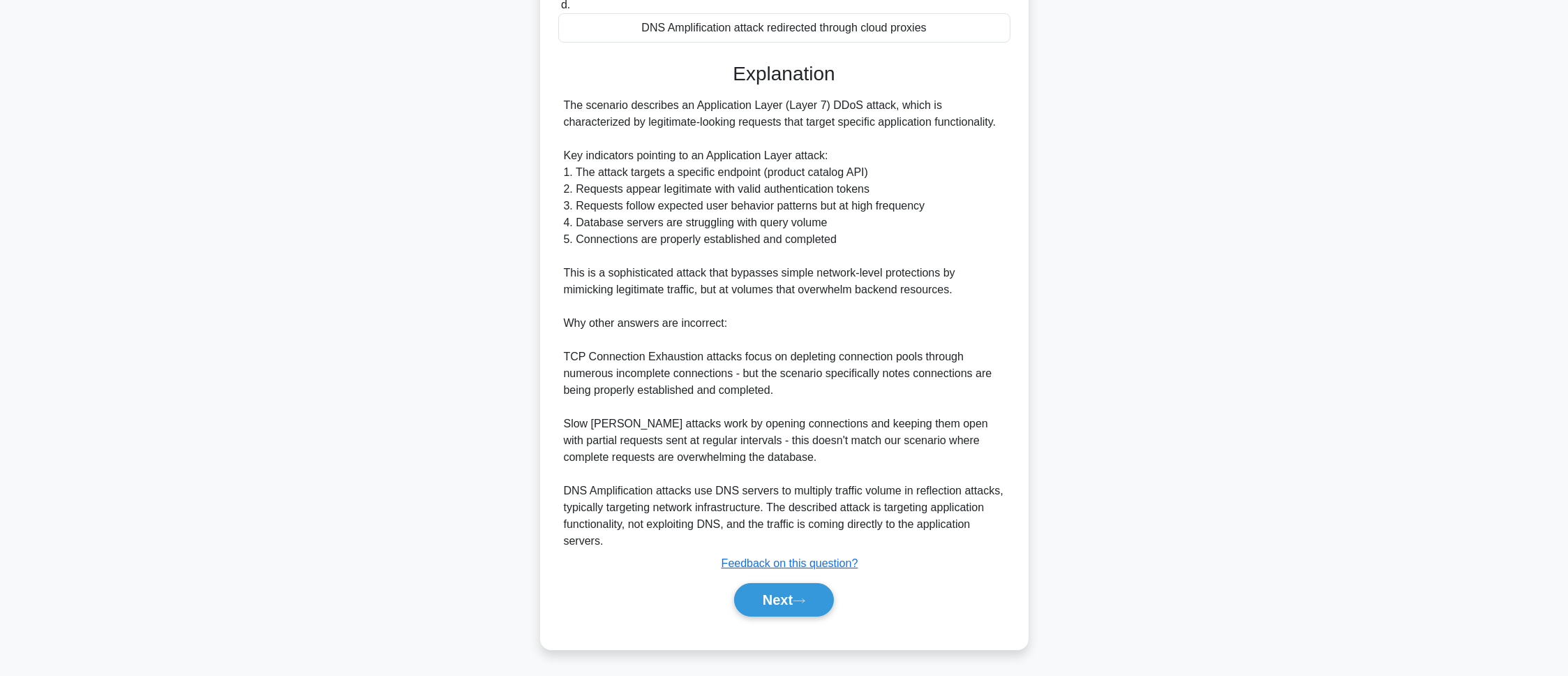
click at [779, 626] on div "a. TCP Connection Exhaustion attack targeting the API authentication mechanism …" at bounding box center [784, 227] width 455 height 811
click at [779, 605] on button "Next" at bounding box center [784, 600] width 100 height 34
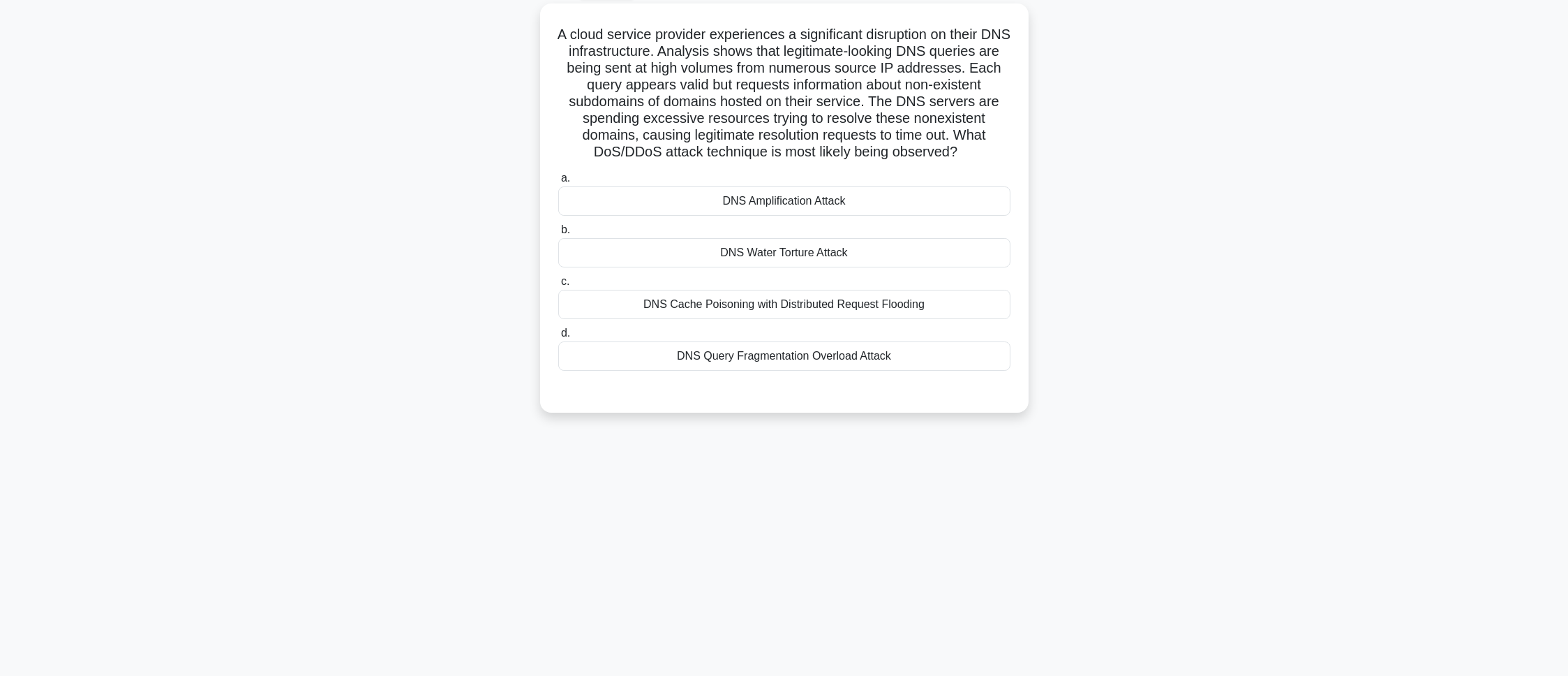
scroll to position [78, 0]
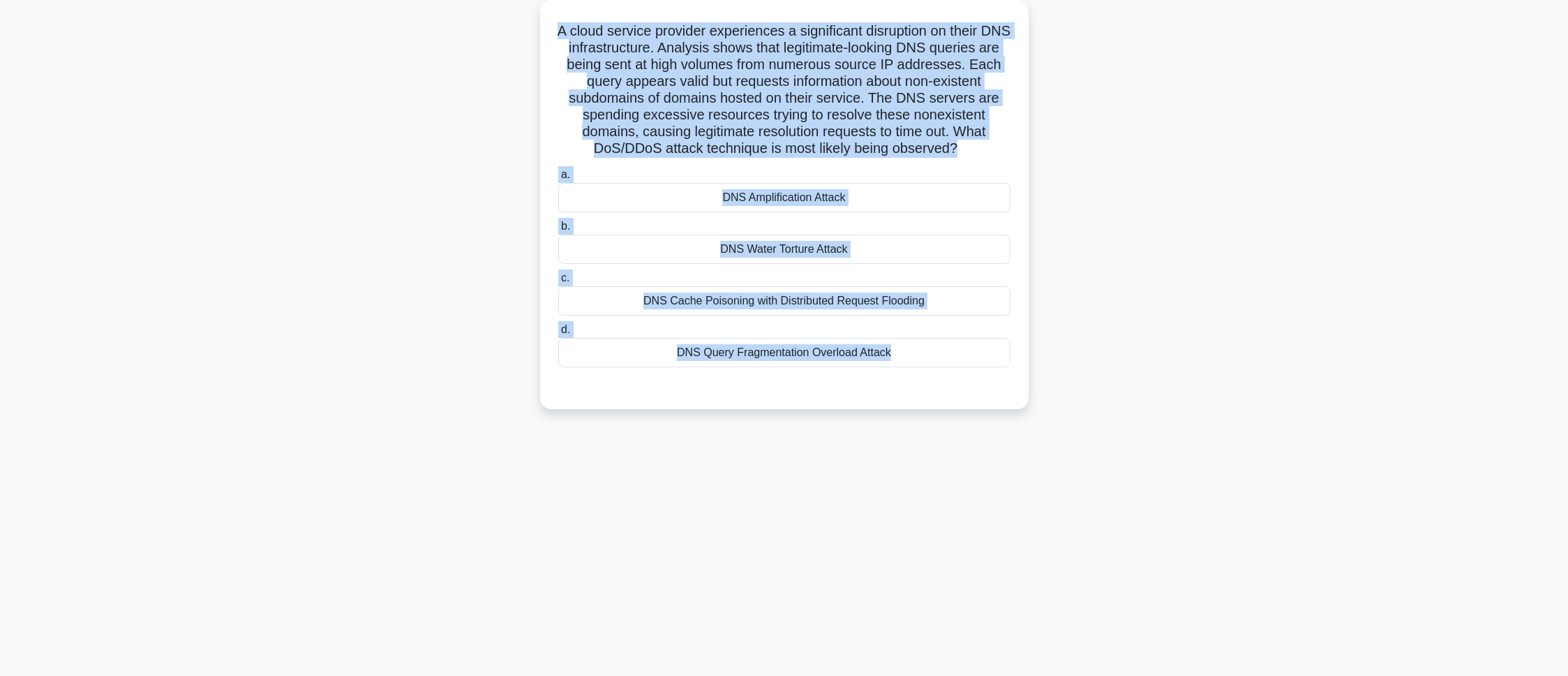
drag, startPoint x: 568, startPoint y: 30, endPoint x: 988, endPoint y: 391, distance: 553.8
click at [988, 391] on div "A cloud service provider experiences a significant disruption on their DNS infr…" at bounding box center [784, 204] width 477 height 398
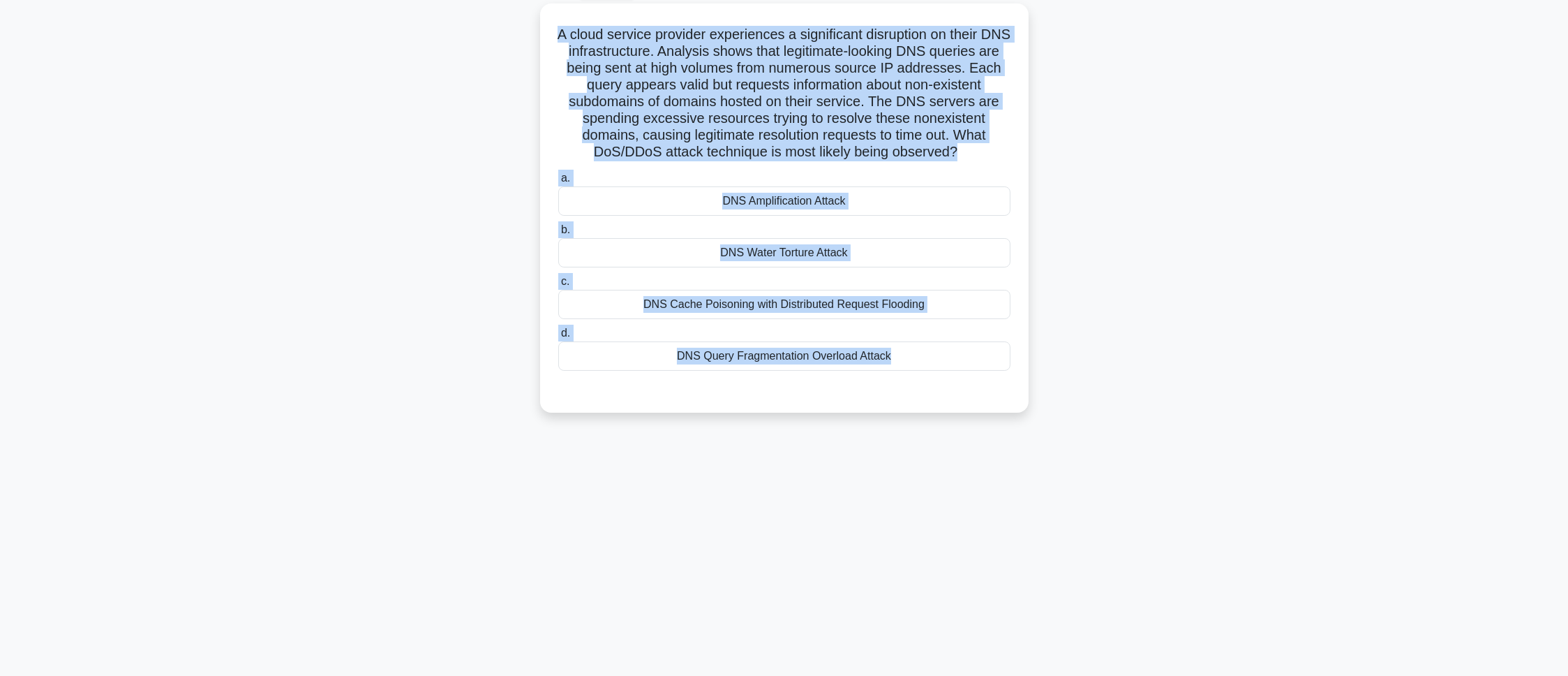
click at [402, 222] on div "A cloud service provider experiences a significant disruption on their DNS infr…" at bounding box center [784, 216] width 921 height 426
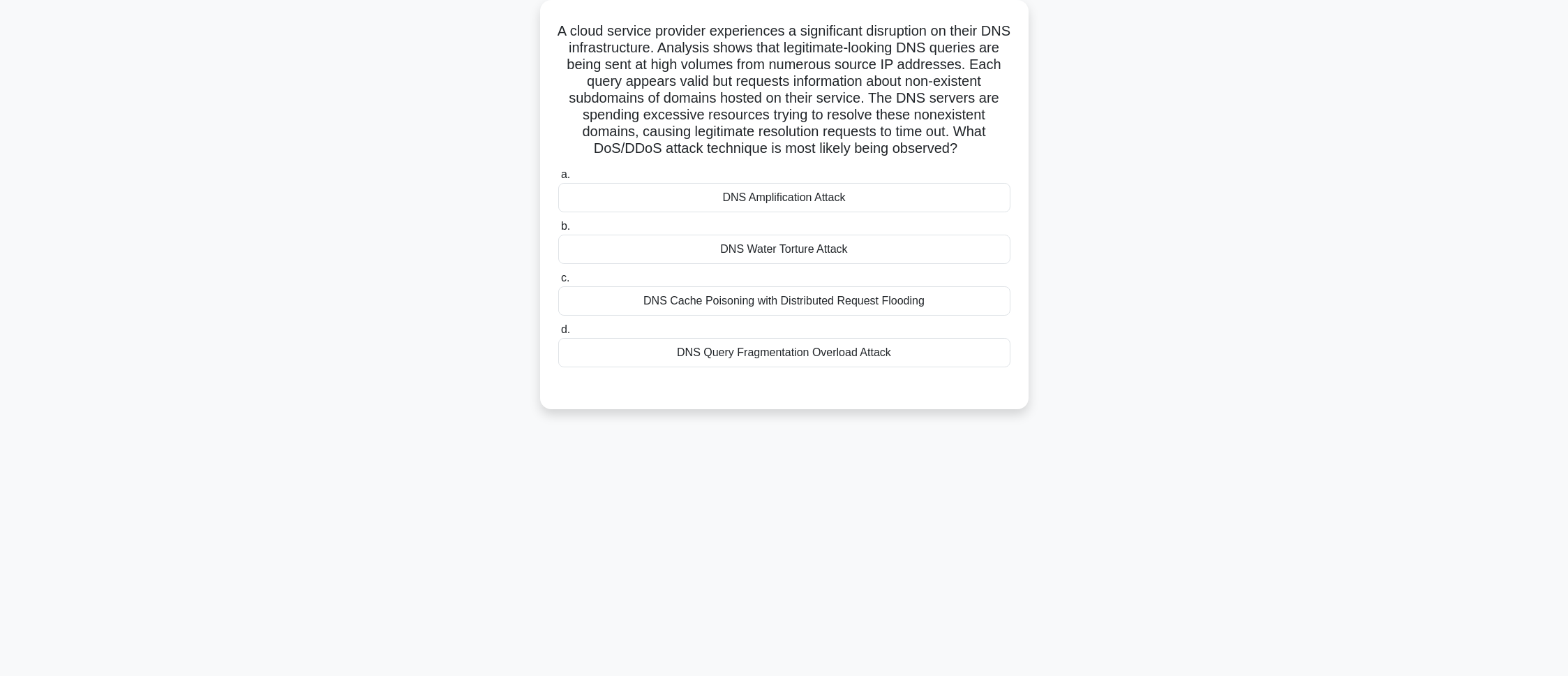
click at [663, 266] on div "a. DNS Amplification Attack b. DNS Water Torture Attack c. d." at bounding box center [784, 266] width 469 height 207
click at [663, 258] on div "DNS Water Torture Attack" at bounding box center [784, 249] width 452 height 29
click at [558, 231] on input "b. DNS Water Torture Attack" at bounding box center [558, 226] width 0 height 9
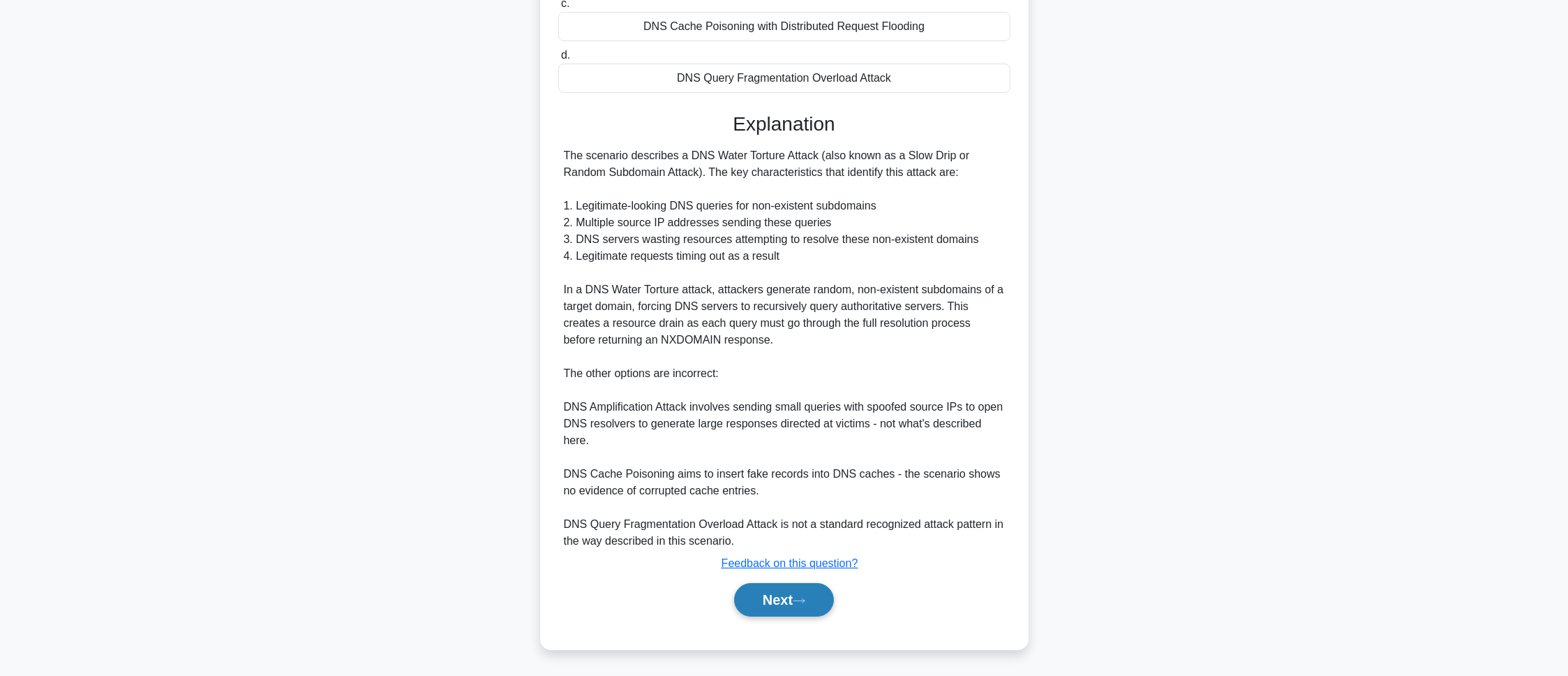
click at [742, 607] on button "Next" at bounding box center [784, 600] width 100 height 34
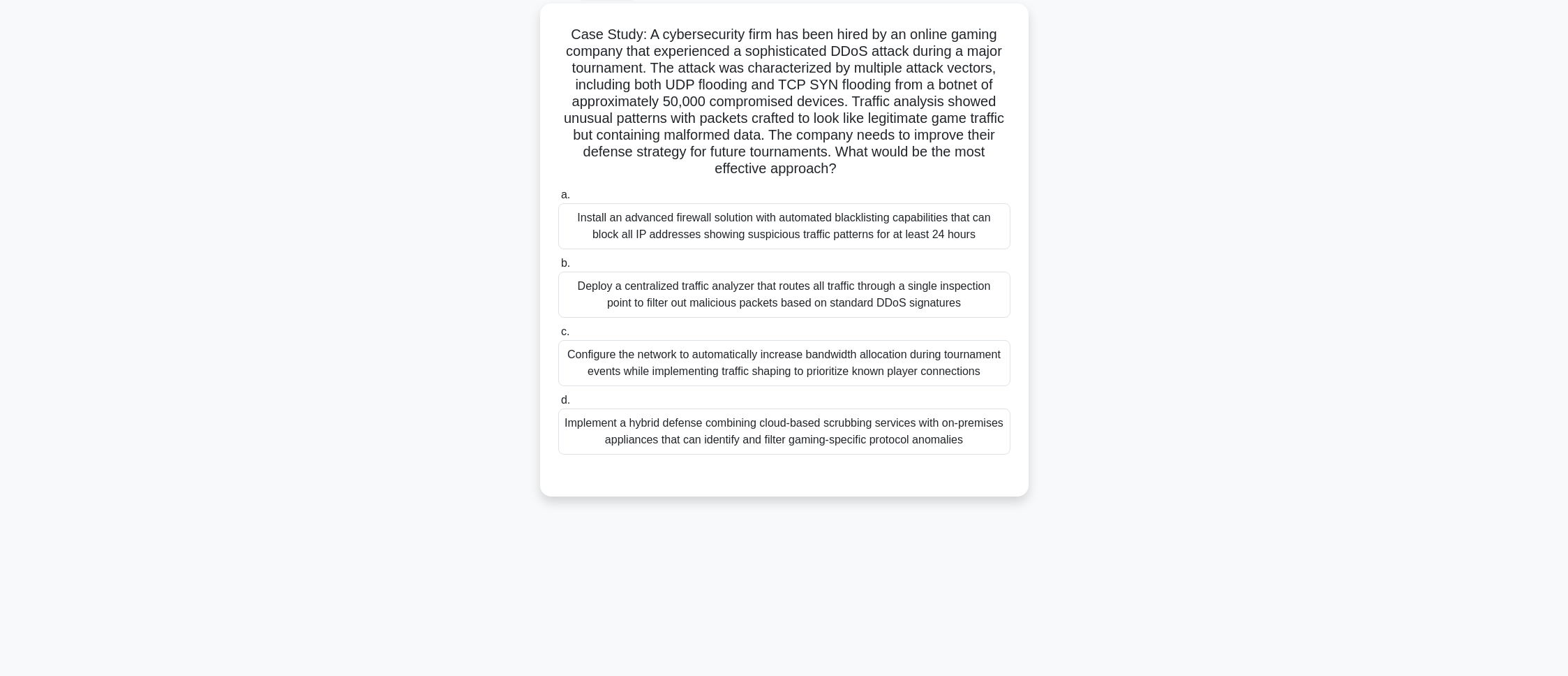
scroll to position [0, 0]
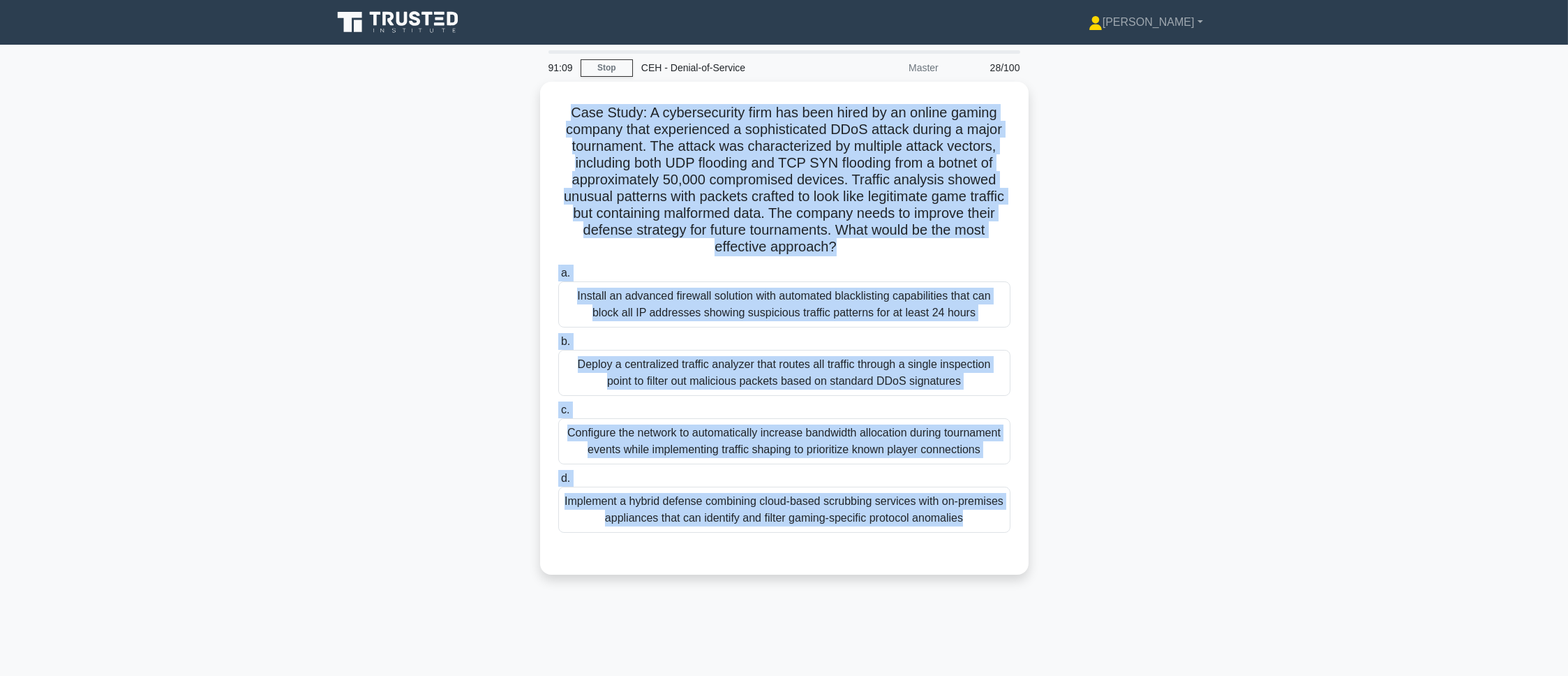
drag, startPoint x: 555, startPoint y: 99, endPoint x: 897, endPoint y: 628, distance: 629.9
click at [897, 628] on div "91:09 Stop CEH - Denial-of-Service Master 28/100 Case Study: A cybersecurity fi…" at bounding box center [784, 399] width 921 height 698
click at [324, 326] on div "Case Study: A cybersecurity firm has been hired by an online gaming company tha…" at bounding box center [784, 337] width 921 height 510
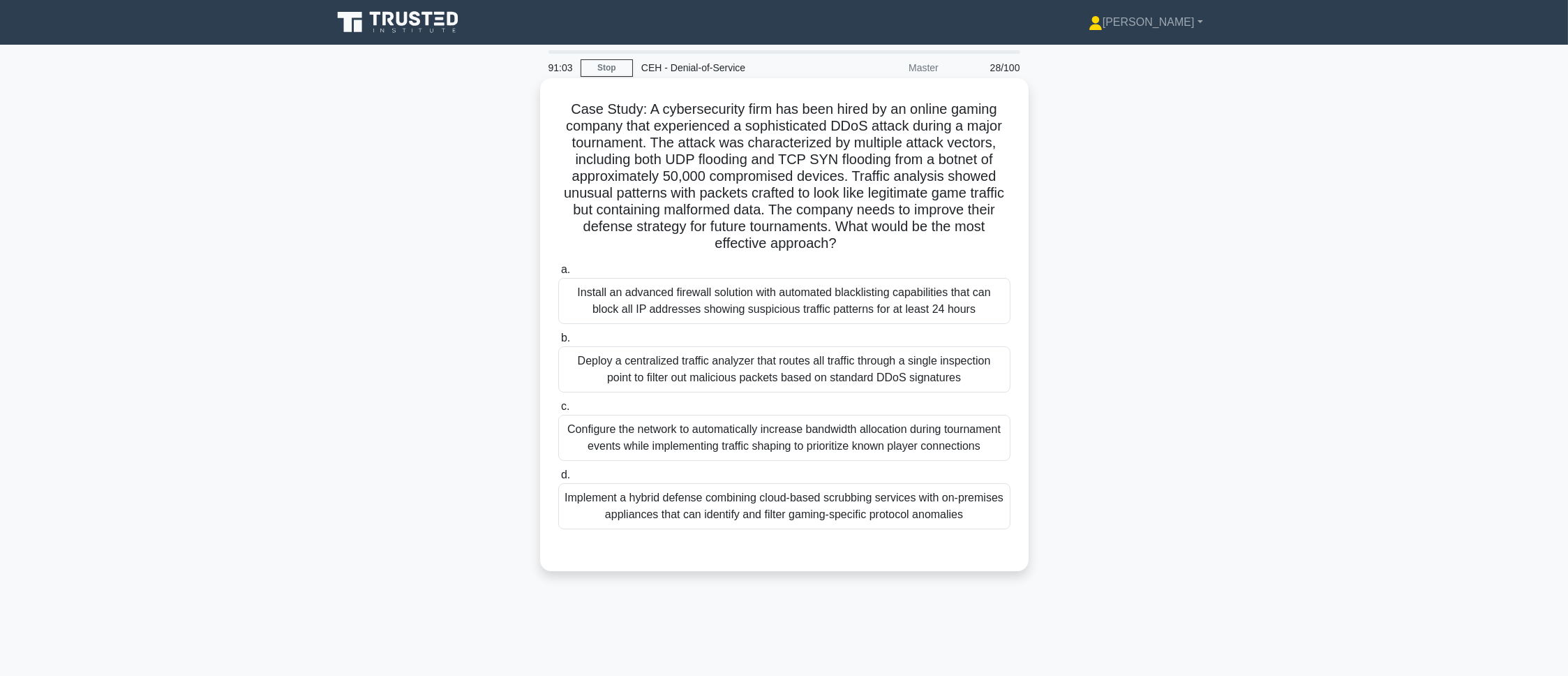
click at [623, 504] on div "Implement a hybrid defense combining cloud-based scrubbing services with on-pre…" at bounding box center [784, 506] width 452 height 46
click at [558, 480] on input "d. Implement a hybrid defense combining cloud-based scrubbing services with on-…" at bounding box center [558, 475] width 0 height 9
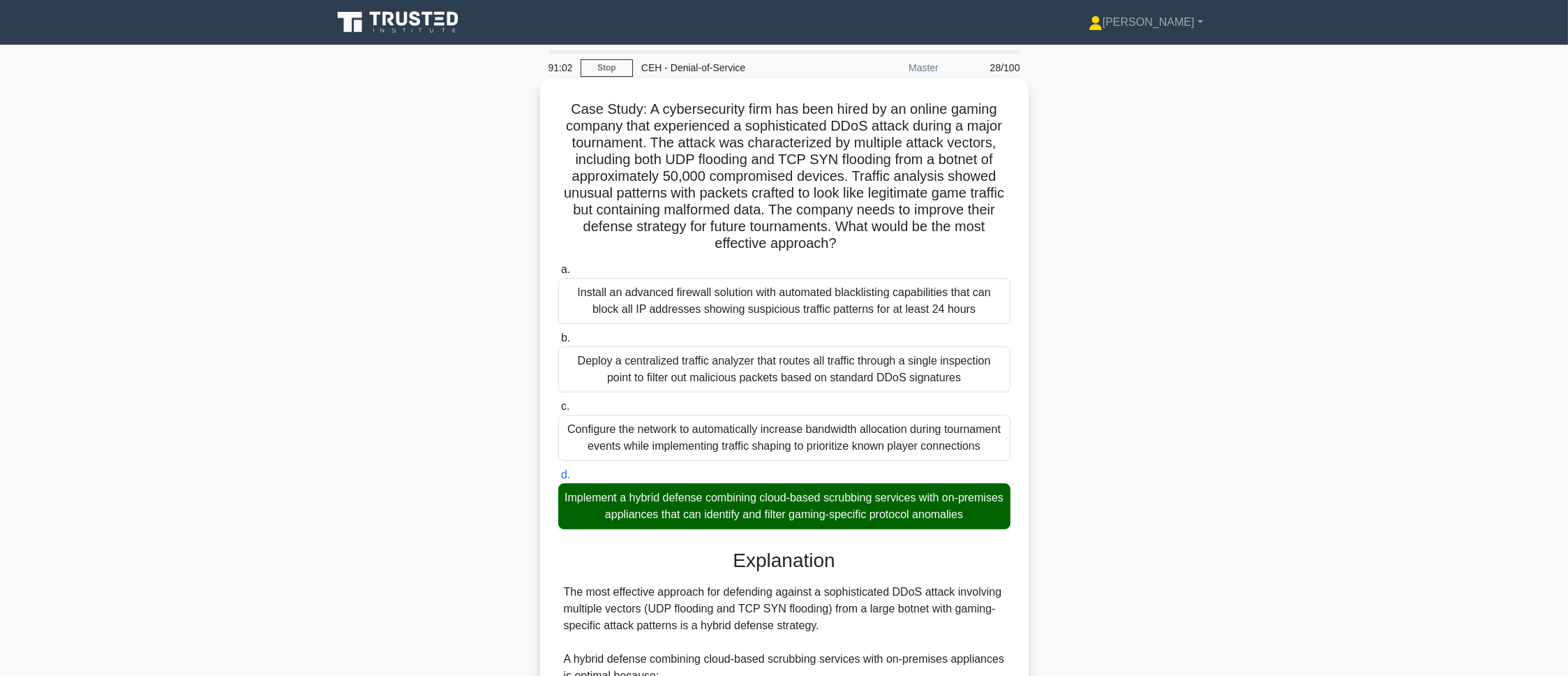
scroll to position [455, 0]
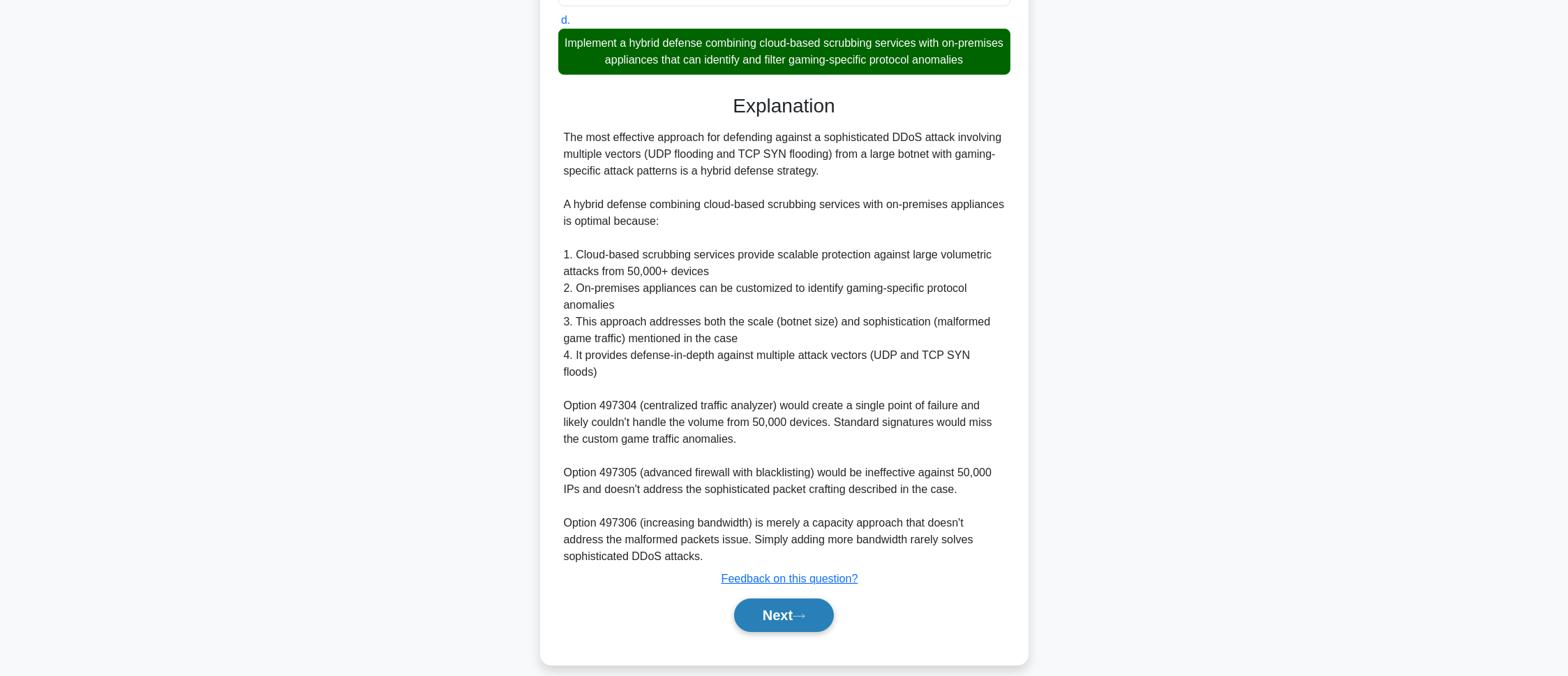
click at [744, 609] on button "Next" at bounding box center [784, 615] width 100 height 34
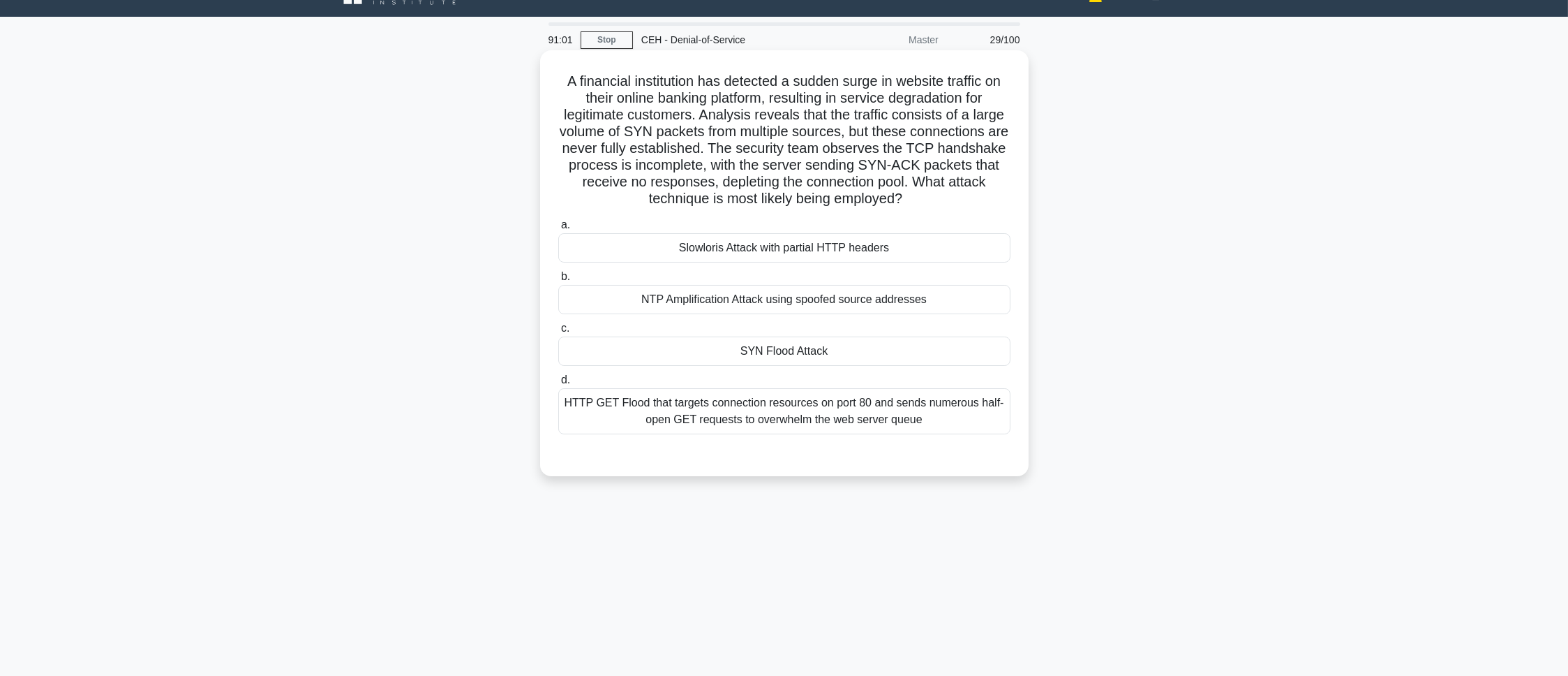
scroll to position [0, 0]
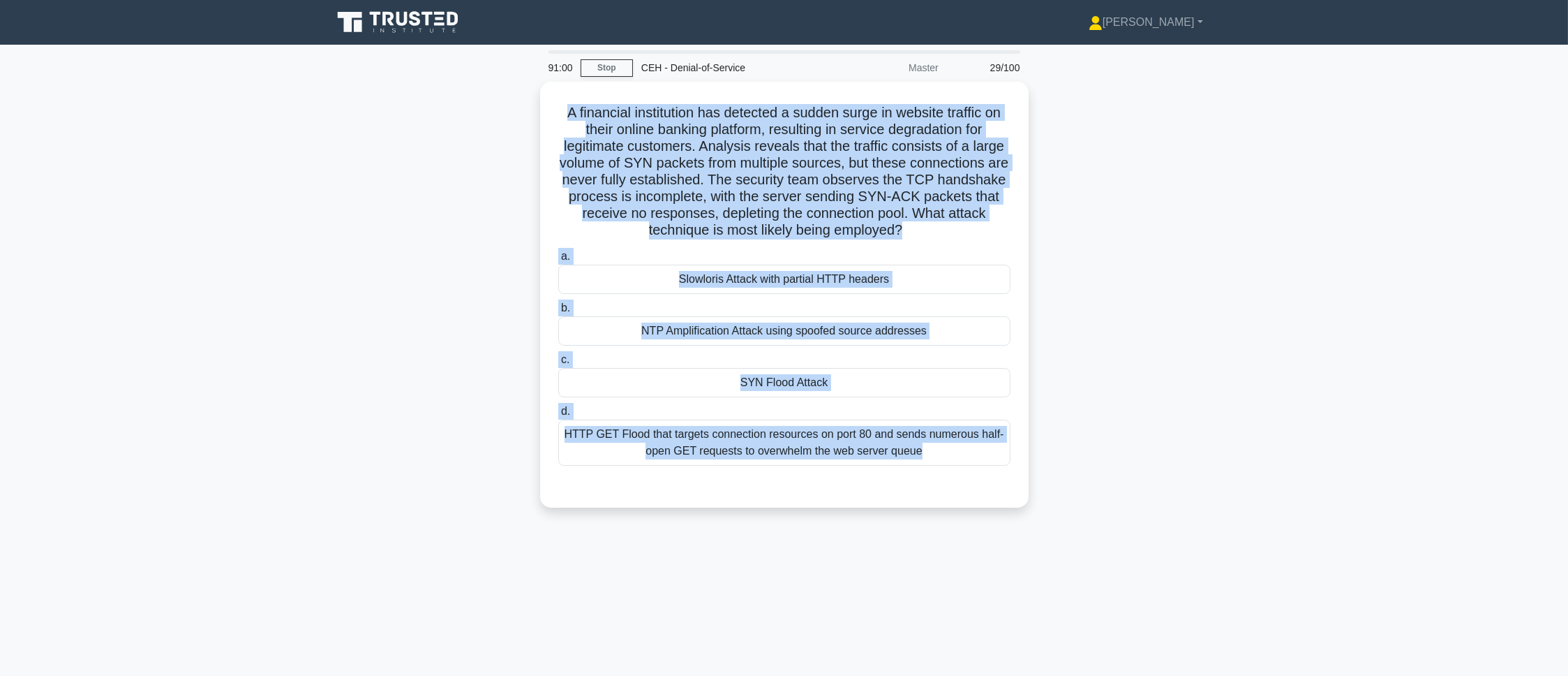
drag, startPoint x: 548, startPoint y: 97, endPoint x: 900, endPoint y: 552, distance: 575.3
click at [900, 552] on div "91:00 Stop CEH - Denial-of-Service Master 29/100 A financial institution has de…" at bounding box center [784, 399] width 921 height 698
click at [331, 295] on div "A financial institution has detected a sudden surge in website traffic on their…" at bounding box center [784, 303] width 921 height 442
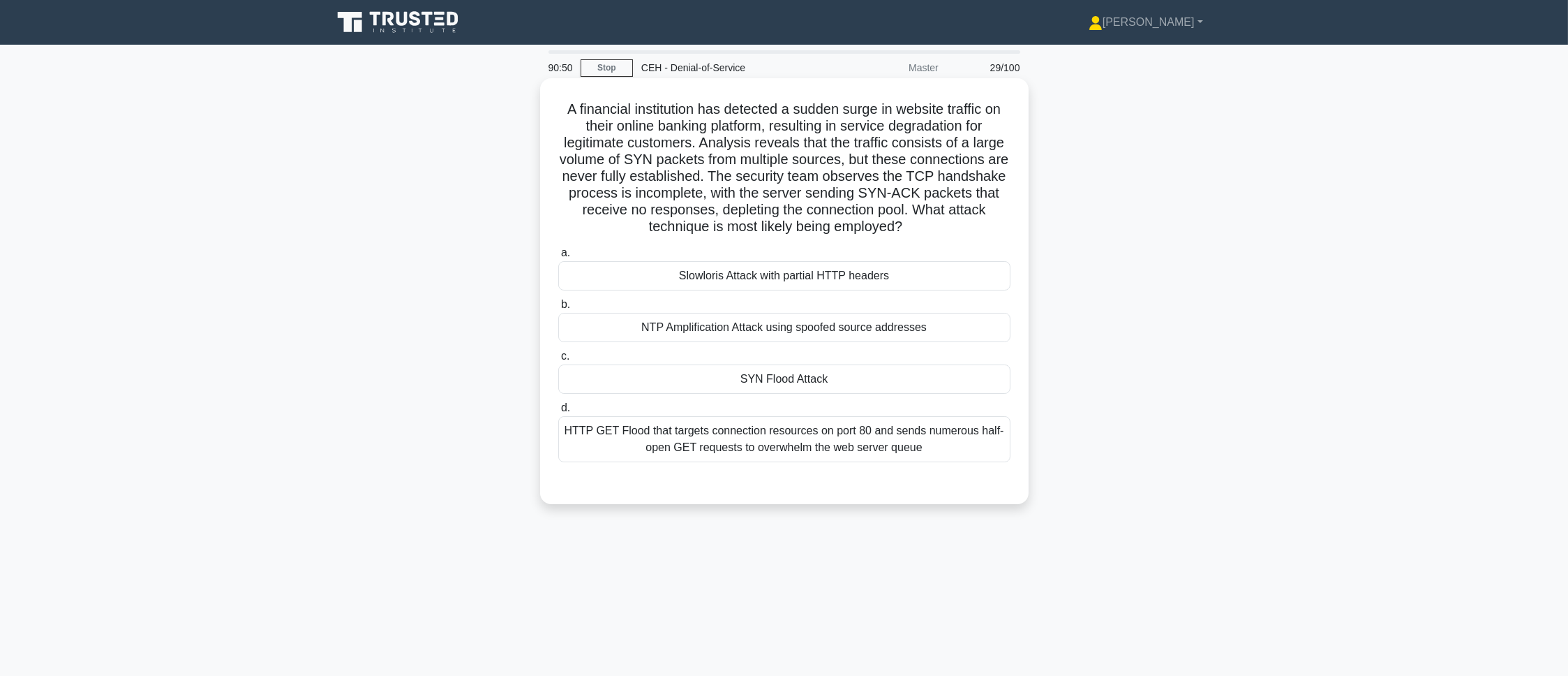
click at [722, 382] on div "SYN Flood Attack" at bounding box center [784, 379] width 452 height 29
click at [558, 361] on input "c. SYN Flood Attack" at bounding box center [558, 356] width 0 height 9
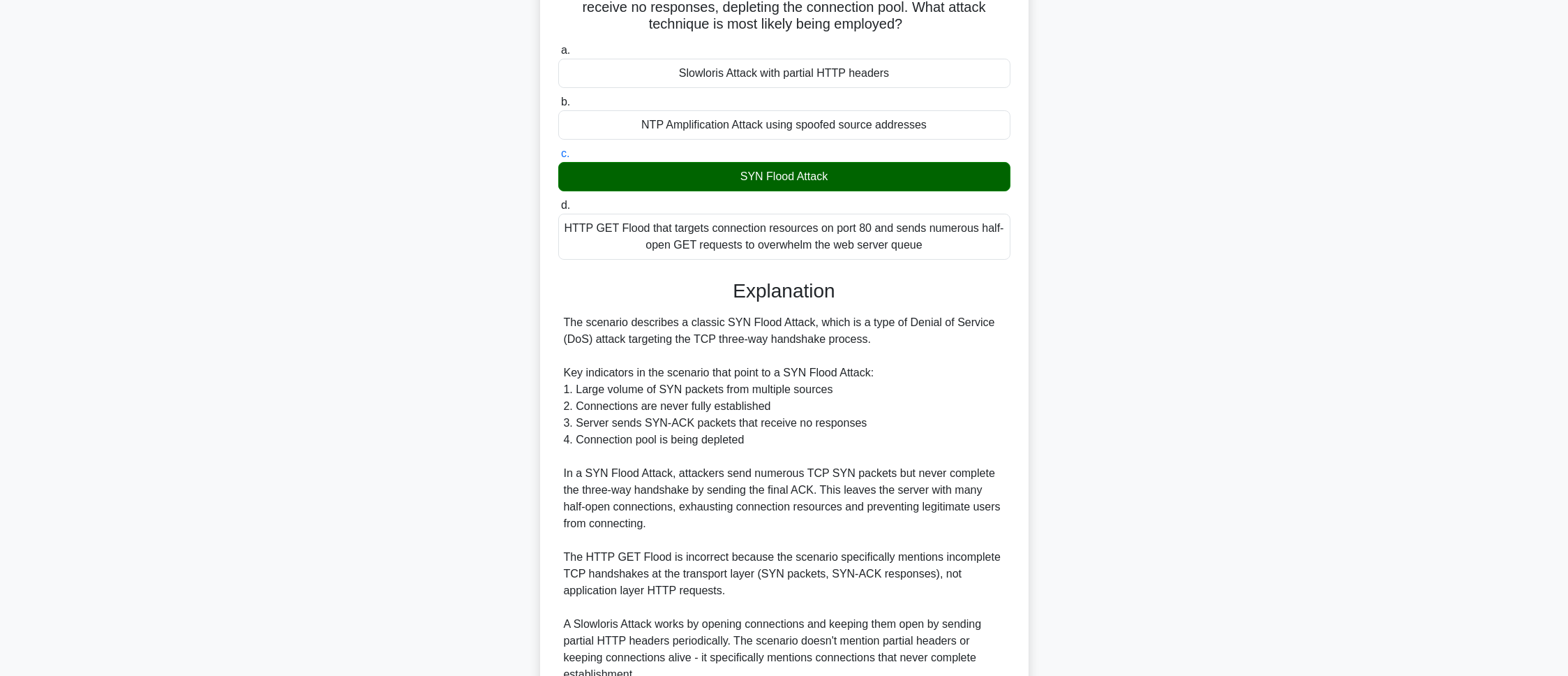
scroll to position [421, 0]
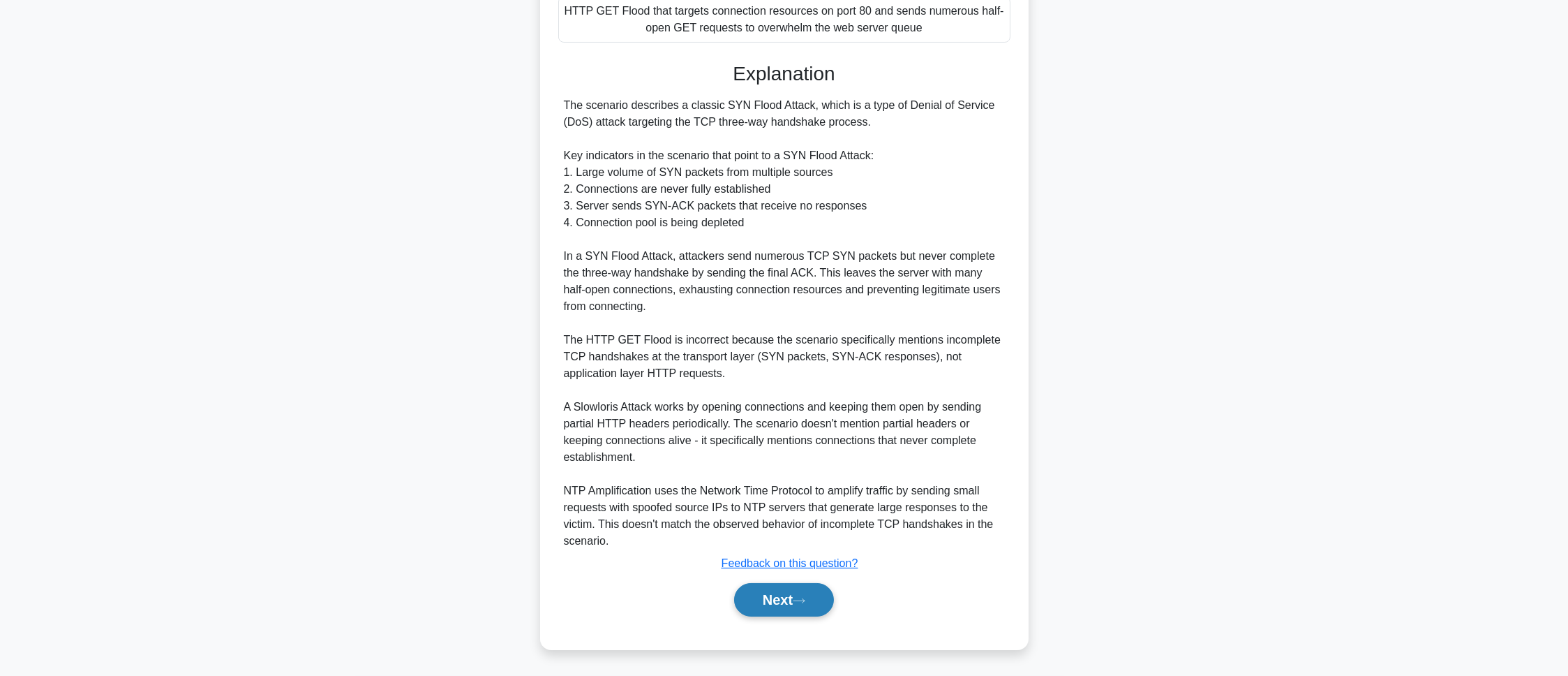
click at [787, 612] on button "Next" at bounding box center [784, 600] width 100 height 34
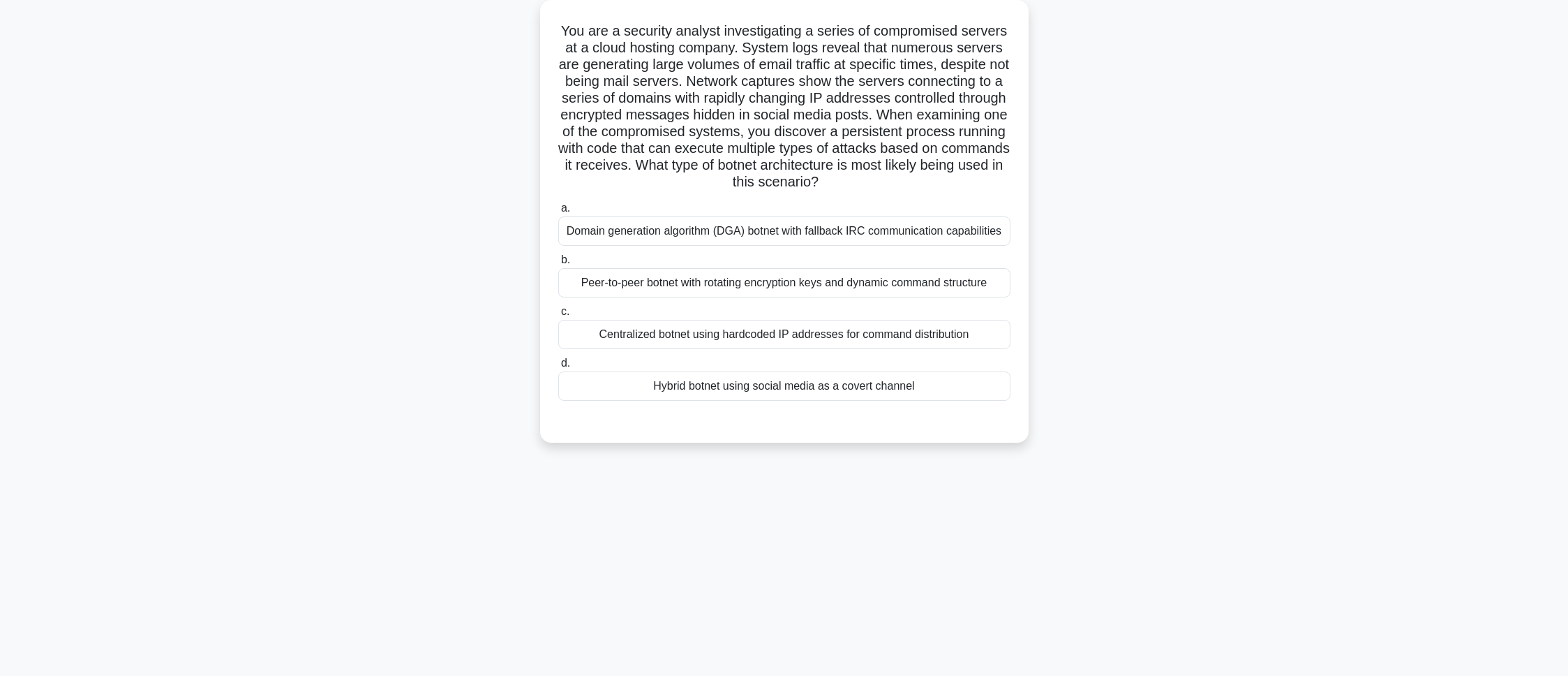
drag, startPoint x: 558, startPoint y: 45, endPoint x: 557, endPoint y: 30, distance: 15.0
click at [558, 38] on h5 "You are a security analyst investigating a series of compromised servers at a c…" at bounding box center [784, 107] width 455 height 169
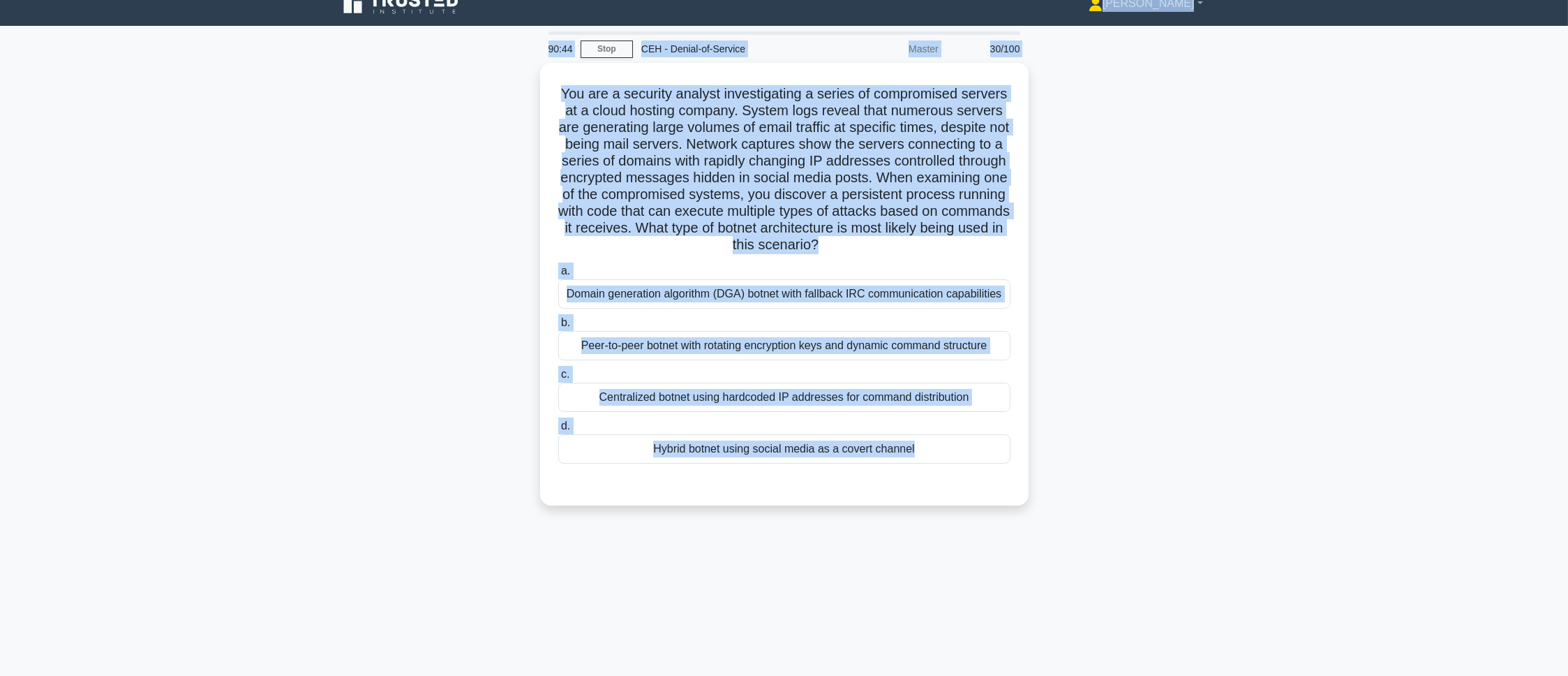
drag, startPoint x: 973, startPoint y: 430, endPoint x: 532, endPoint y: 10, distance: 609.0
click at [532, 10] on body "Pranav Profile Settings" at bounding box center [784, 358] width 1568 height 754
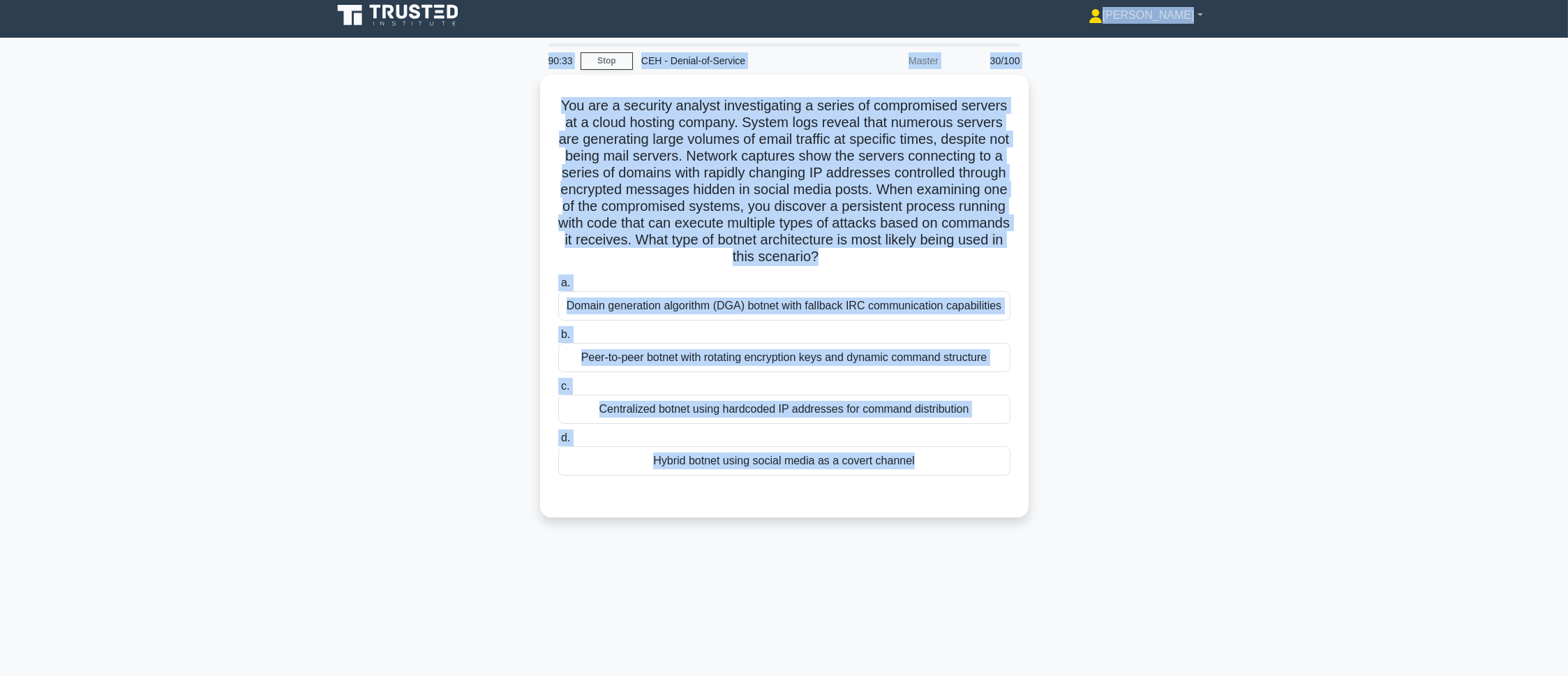
click at [333, 316] on div "You are a security analyst investigating a series of compromised servers at a c…" at bounding box center [784, 304] width 921 height 459
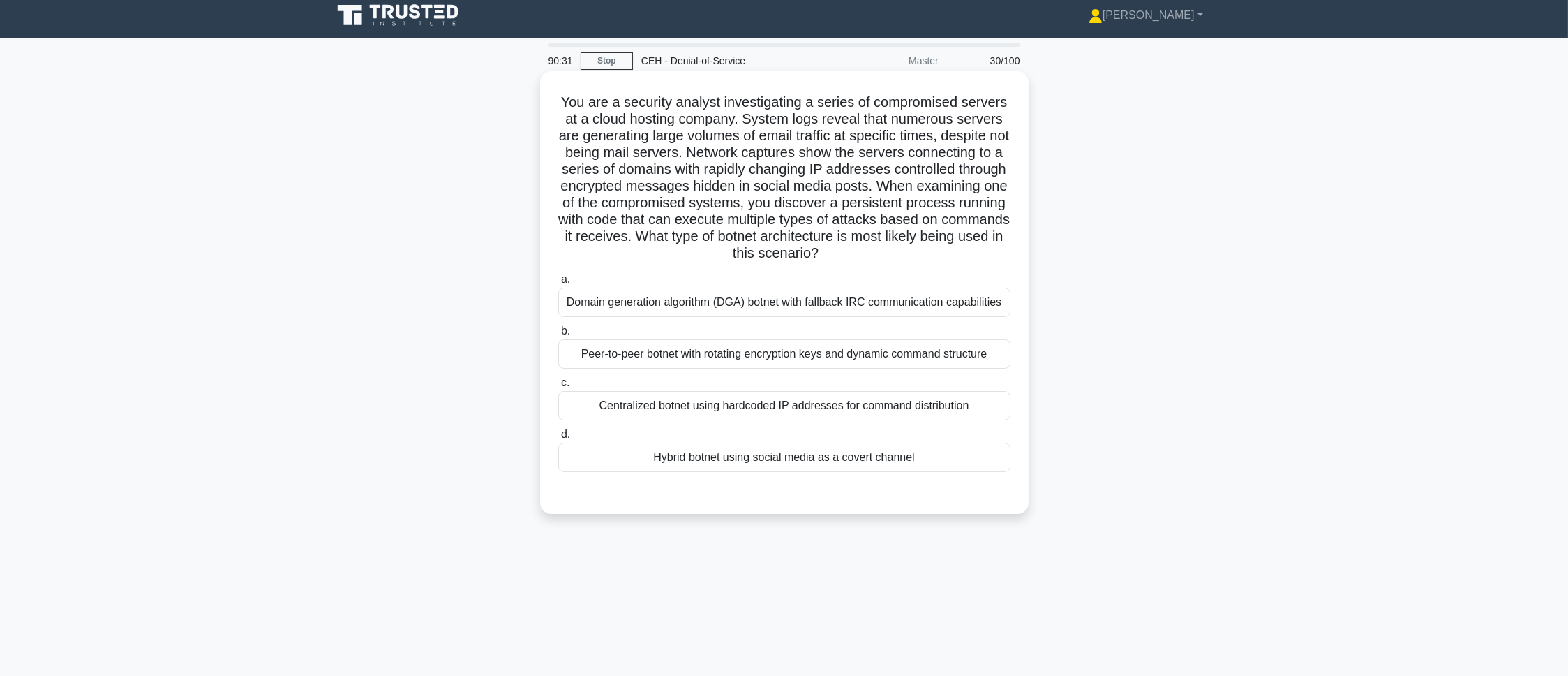
click at [679, 459] on div "Hybrid botnet using social media as a covert channel" at bounding box center [784, 457] width 452 height 29
click at [558, 439] on input "d. Hybrid botnet using social media as a covert channel" at bounding box center [558, 434] width 0 height 9
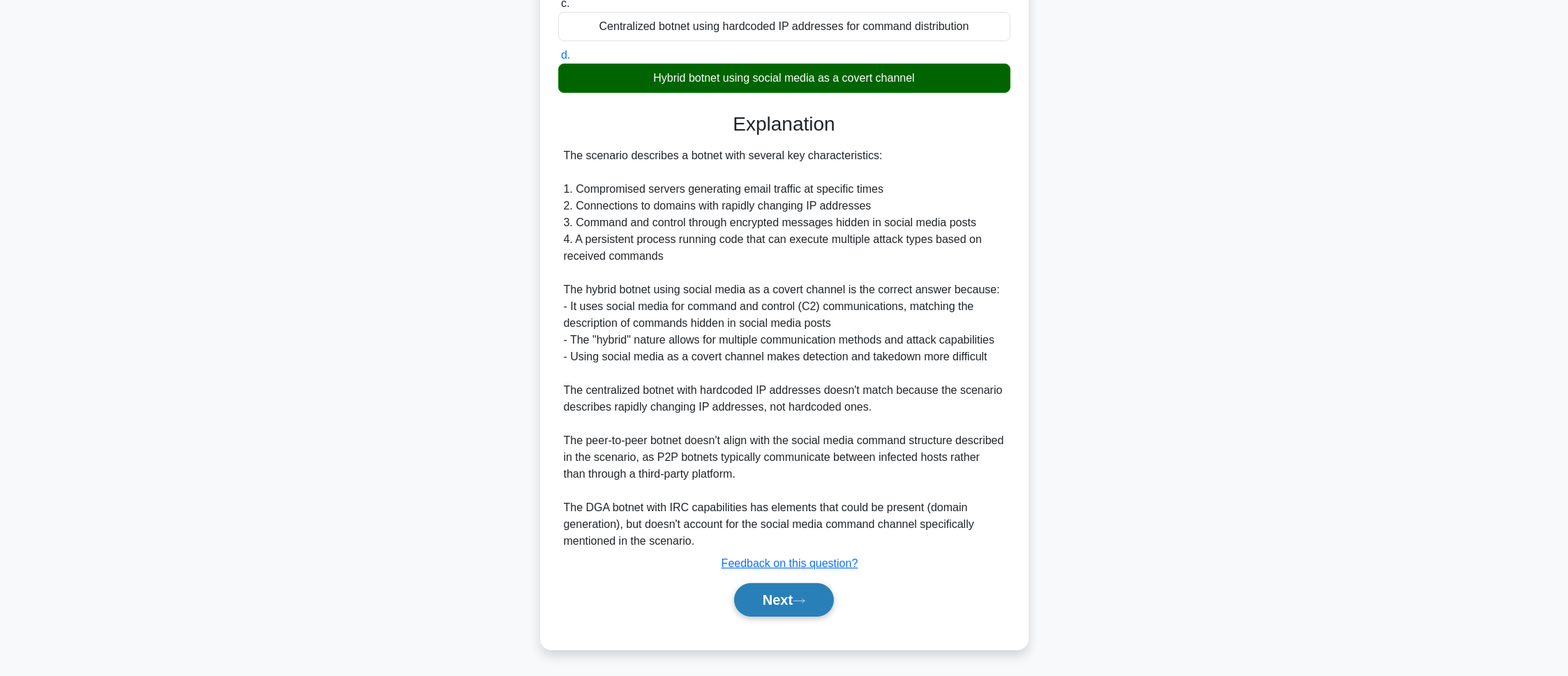
scroll to position [388, 0]
click at [784, 612] on button "Next" at bounding box center [784, 600] width 100 height 34
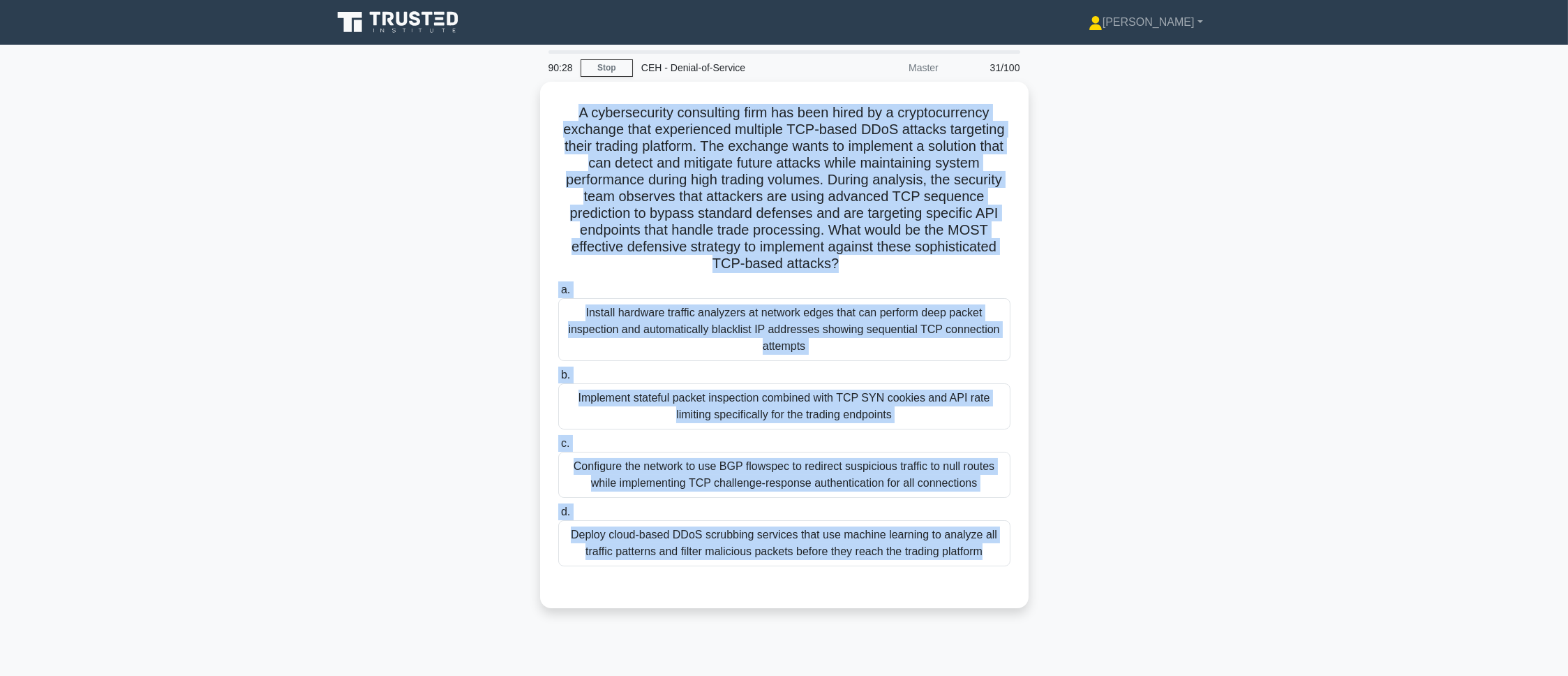
drag, startPoint x: 566, startPoint y: 103, endPoint x: 939, endPoint y: 656, distance: 667.0
click at [939, 656] on div "90:28 Stop CEH - Denial-of-Service Master 31/100 .spinner_0XTQ{transform-origin…" at bounding box center [784, 399] width 921 height 698
click at [309, 337] on main "90:21 Stop CEH - Denial-of-Service Master 31/100 .spinner_0XTQ{transform-origin…" at bounding box center [784, 399] width 1568 height 710
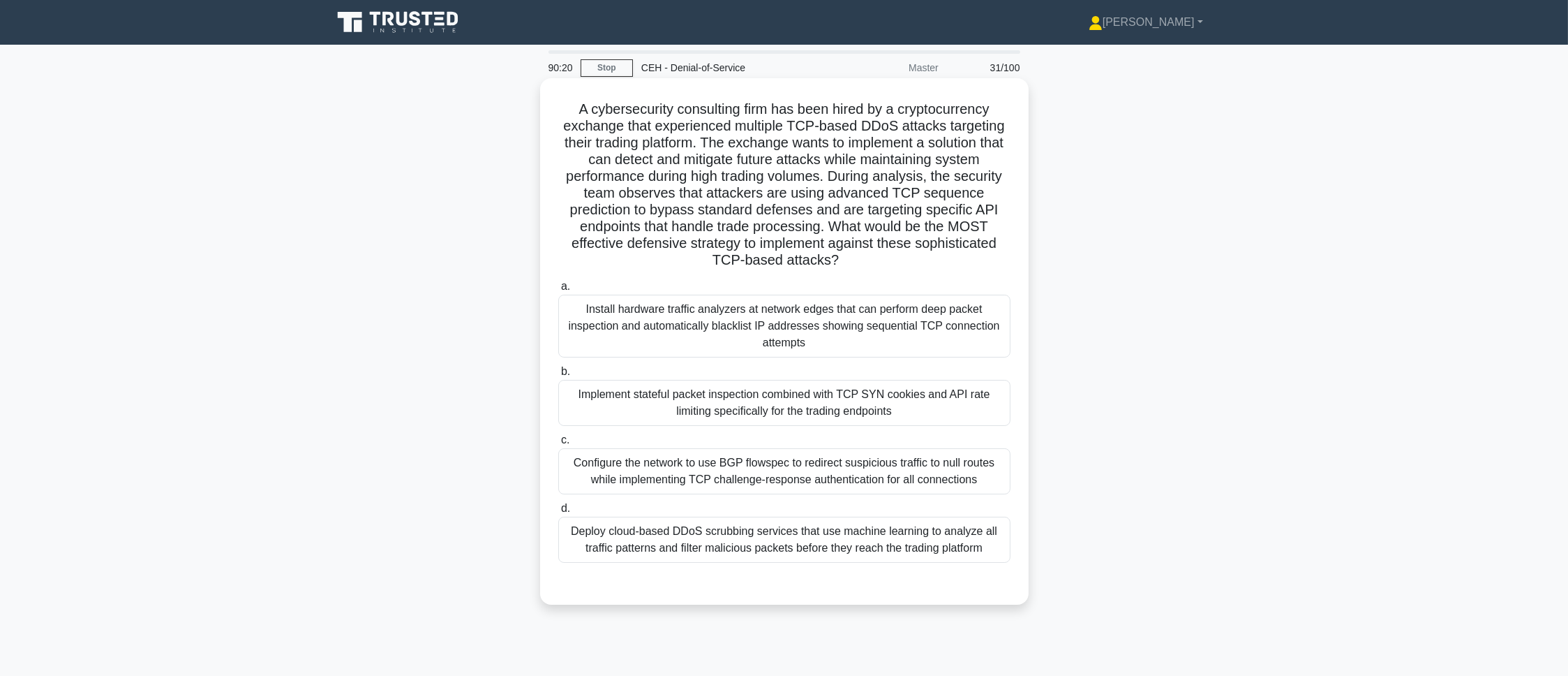
click at [718, 423] on div "Implement stateful packet inspection combined with TCP SYN cookies and API rate…" at bounding box center [784, 402] width 452 height 46
click at [558, 376] on input "b. Implement stateful packet inspection combined with TCP SYN cookies and API r…" at bounding box center [558, 372] width 0 height 9
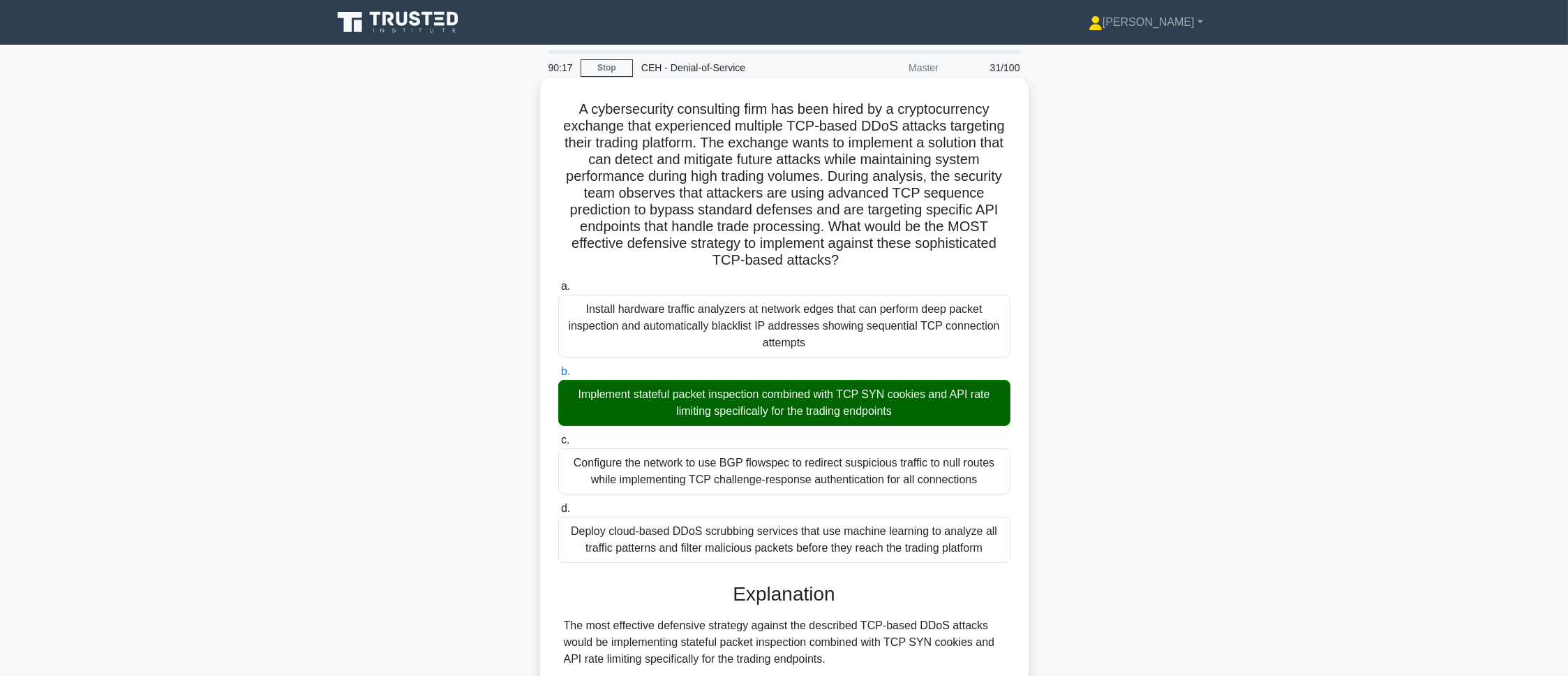
scroll to position [455, 0]
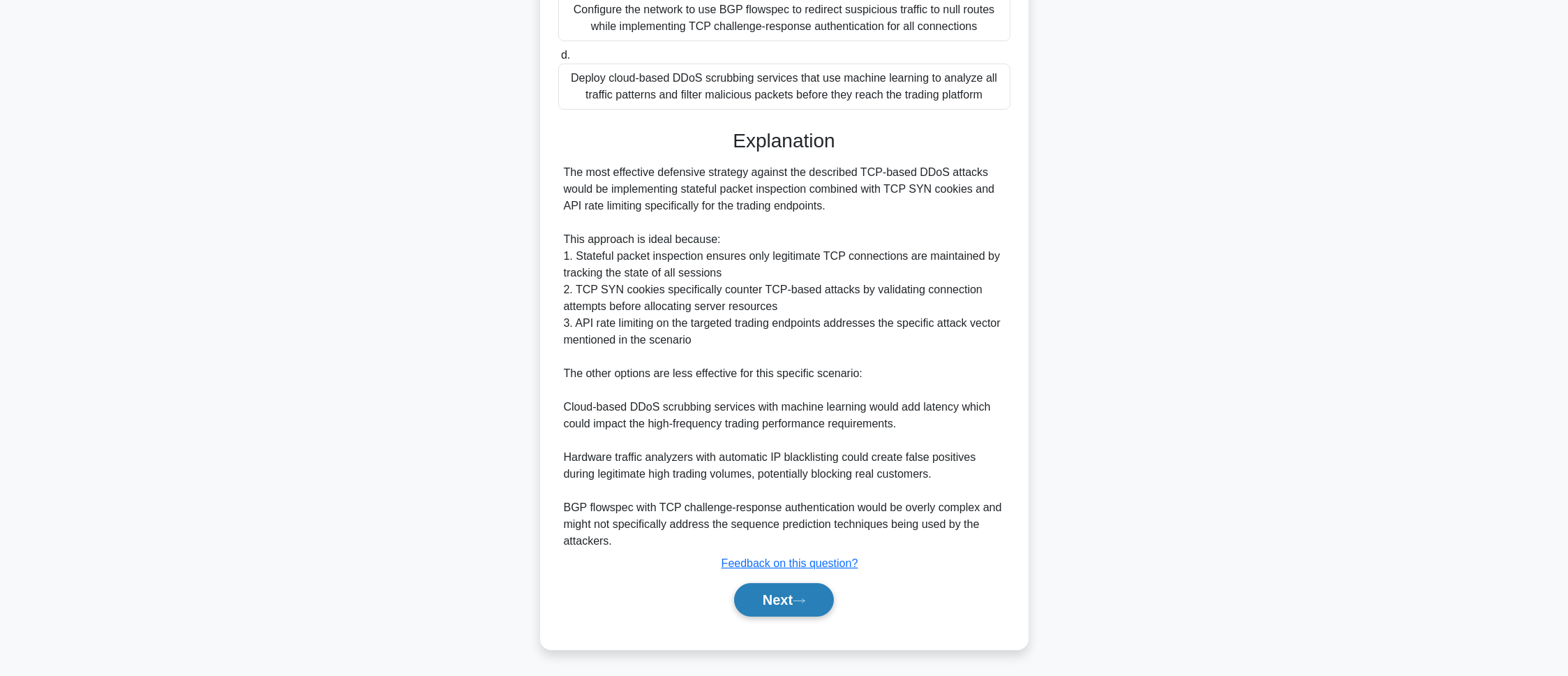
click at [780, 605] on button "Next" at bounding box center [784, 600] width 100 height 34
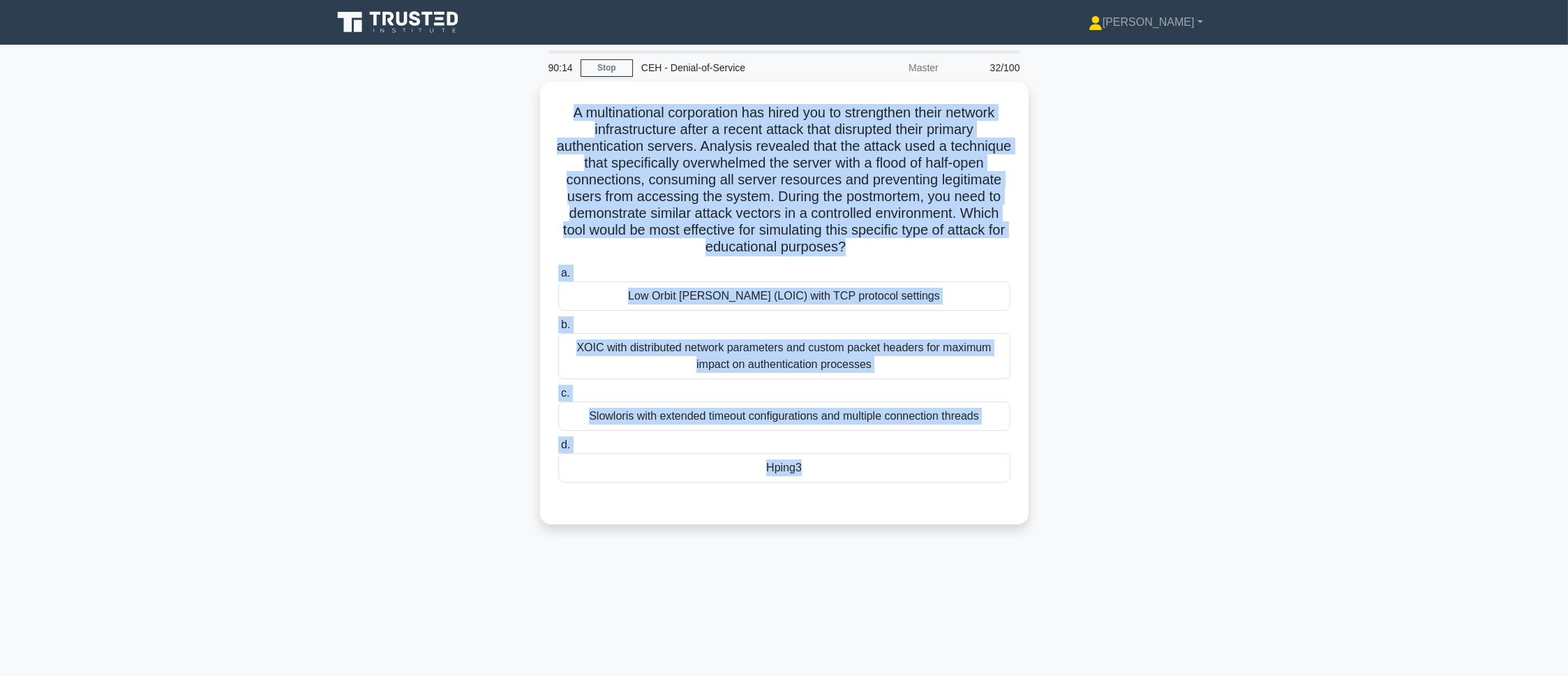
drag, startPoint x: 559, startPoint y: 107, endPoint x: 1007, endPoint y: 549, distance: 629.3
click at [1007, 549] on div "90:14 Stop CEH - Denial-of-Service Master 32/100 A multinational corporation ha…" at bounding box center [784, 399] width 921 height 698
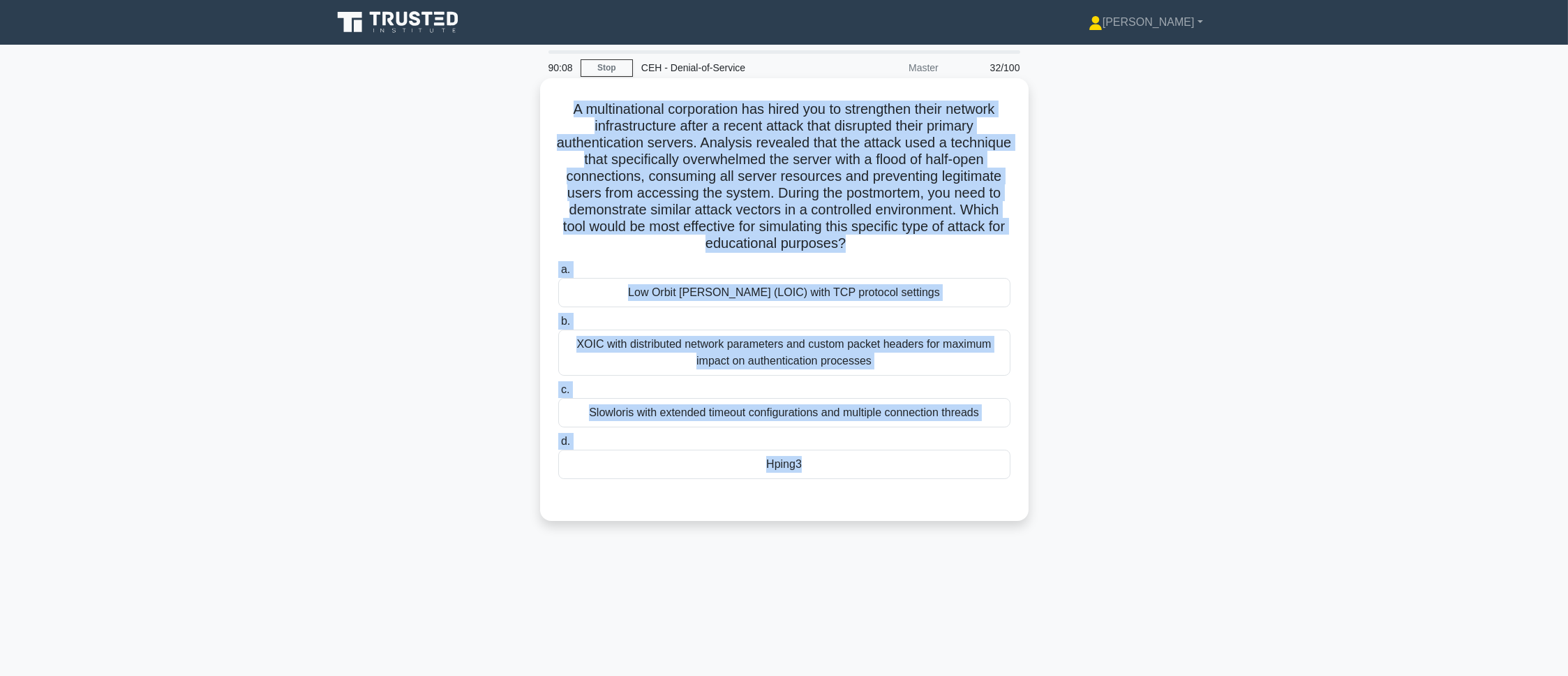
click at [741, 471] on div "Hping3" at bounding box center [784, 464] width 452 height 29
click at [558, 446] on input "d. Hping3" at bounding box center [558, 442] width 0 height 9
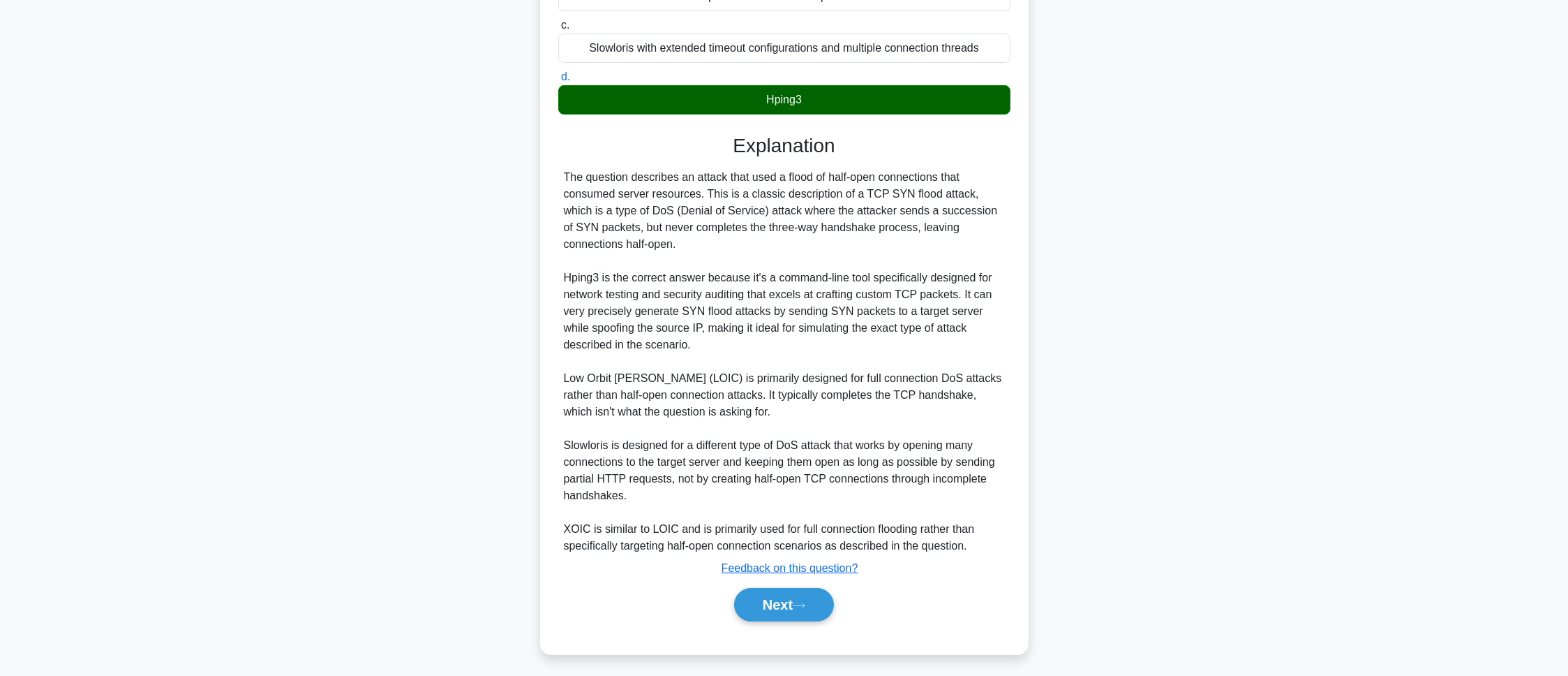
scroll to position [372, 0]
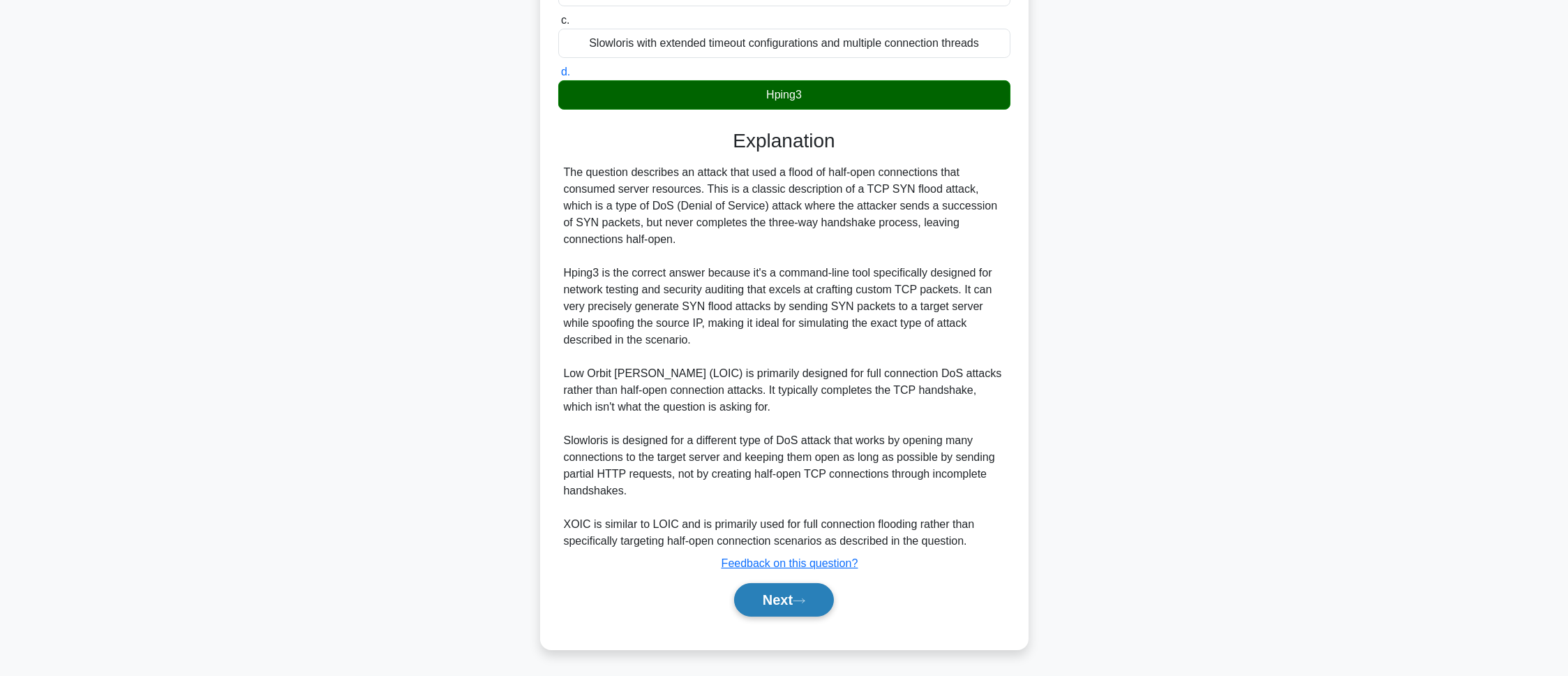
click at [742, 602] on button "Next" at bounding box center [784, 600] width 100 height 34
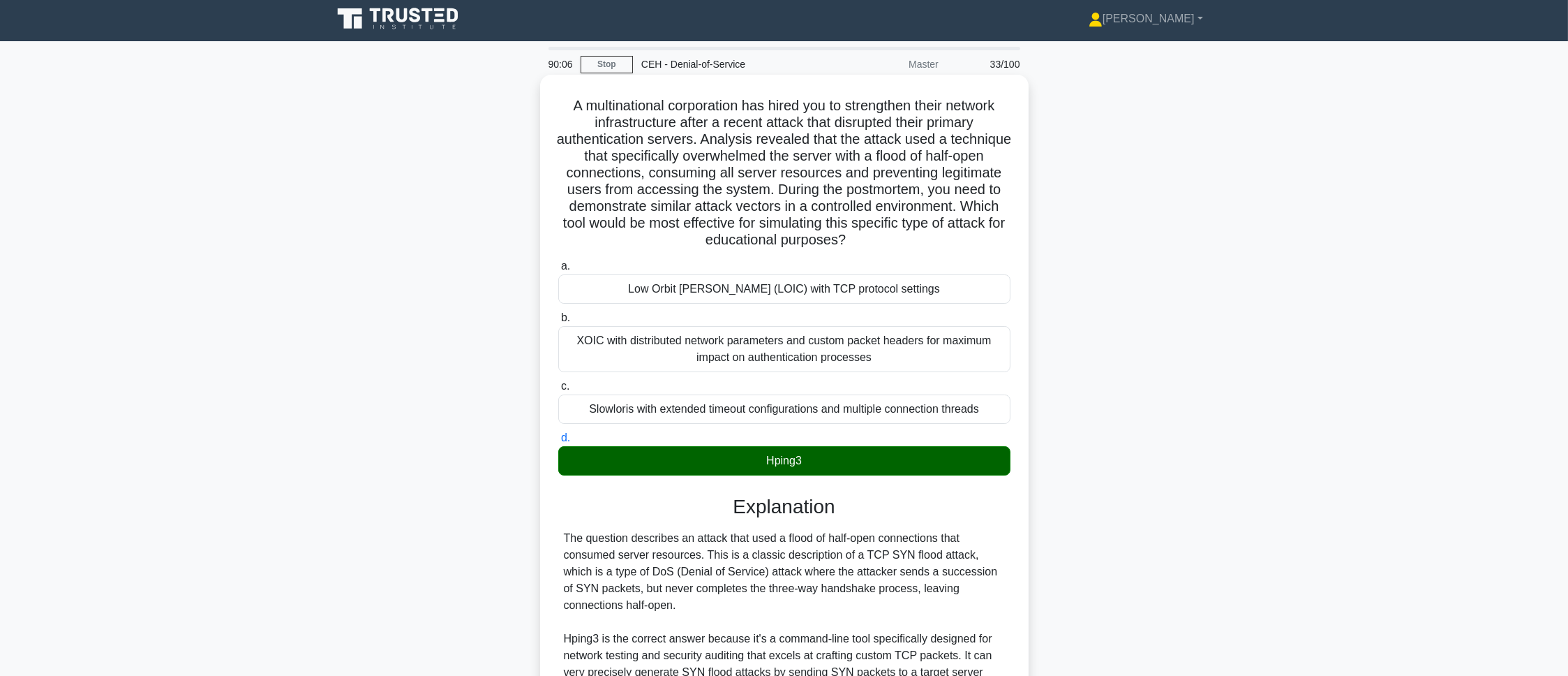
scroll to position [0, 0]
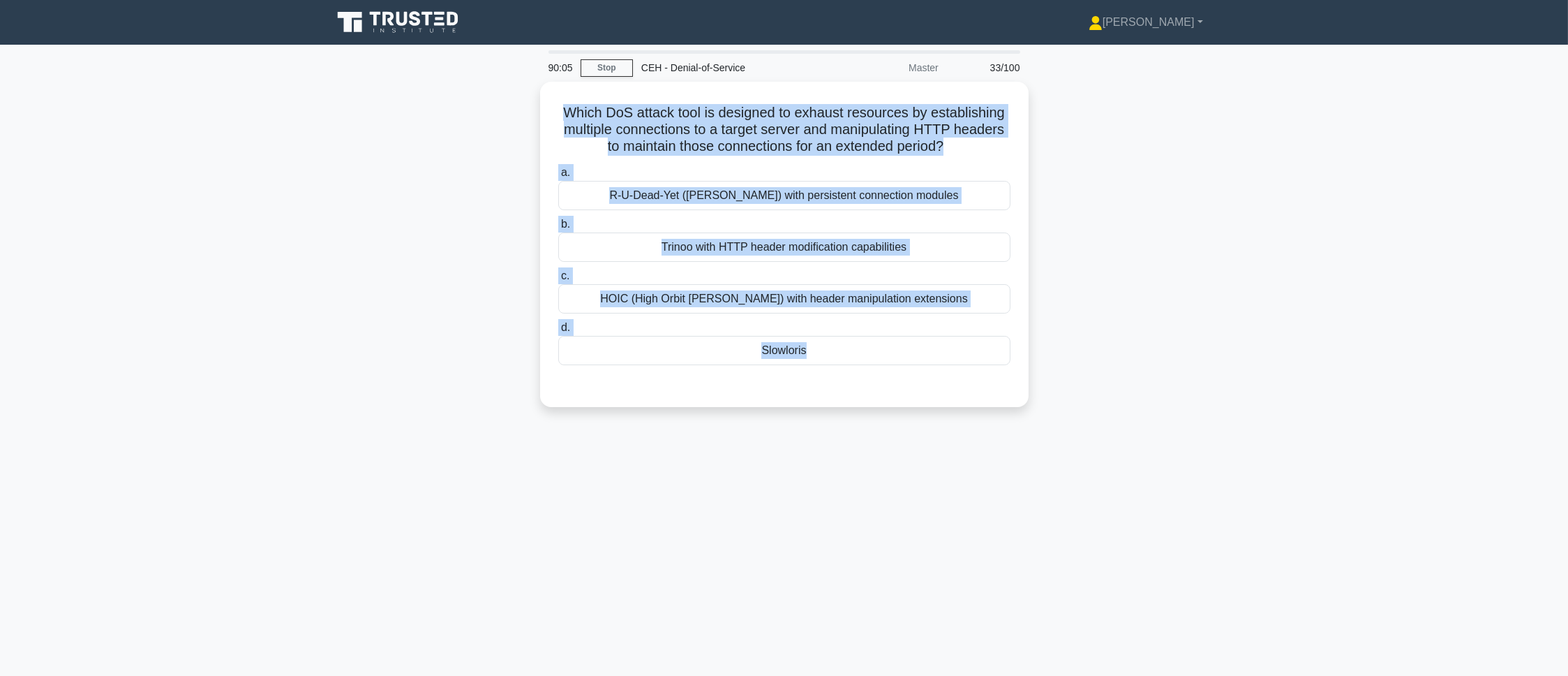
drag, startPoint x: 551, startPoint y: 101, endPoint x: 818, endPoint y: 592, distance: 558.9
click at [818, 592] on div "90:05 Stop CEH - Denial-of-Service Master 33/100 Which DoS attack tool is desig…" at bounding box center [784, 399] width 921 height 698
click at [729, 437] on div "90:00 Stop CEH - Denial-of-Service Master 33/100 Which DoS attack tool is desig…" at bounding box center [784, 399] width 921 height 698
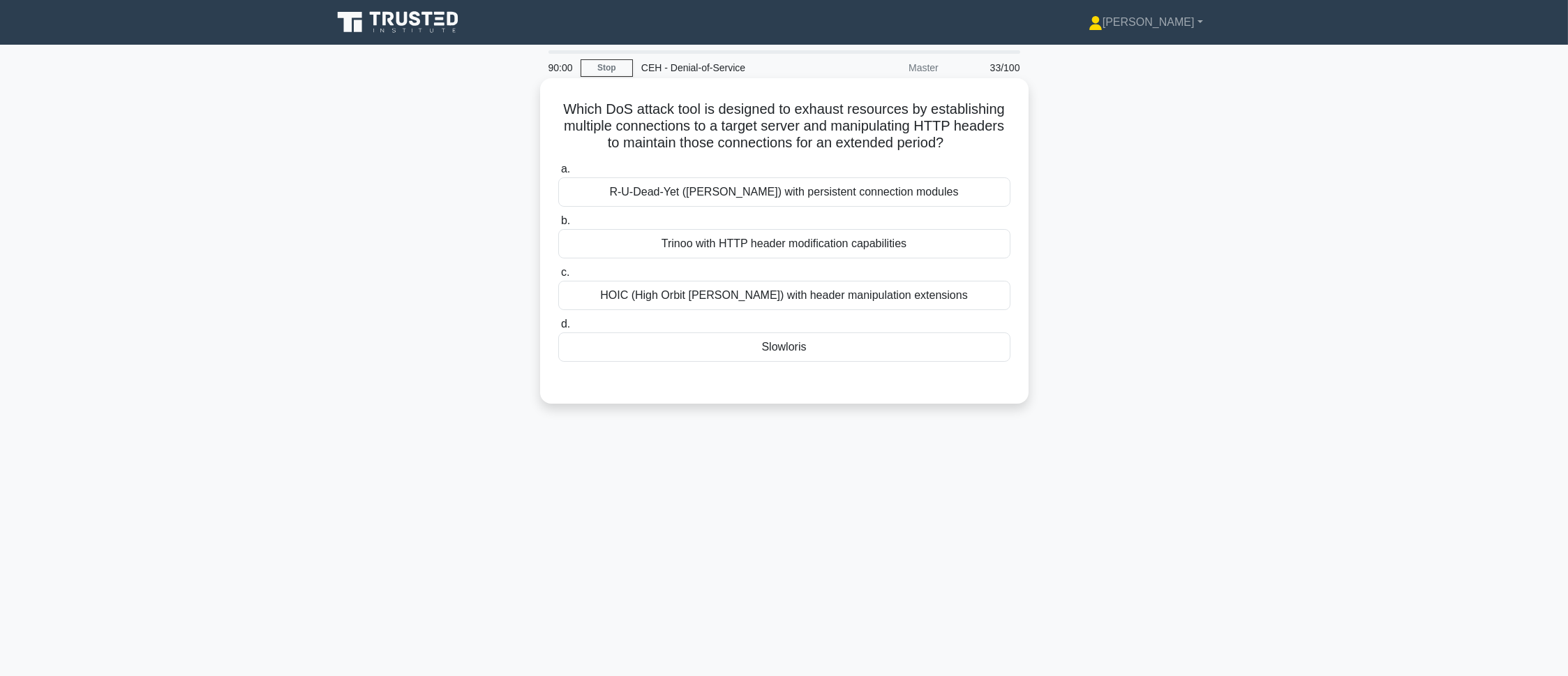
click at [730, 358] on div "Slowloris" at bounding box center [784, 347] width 452 height 29
click at [558, 329] on input "d. Slowloris" at bounding box center [558, 324] width 0 height 9
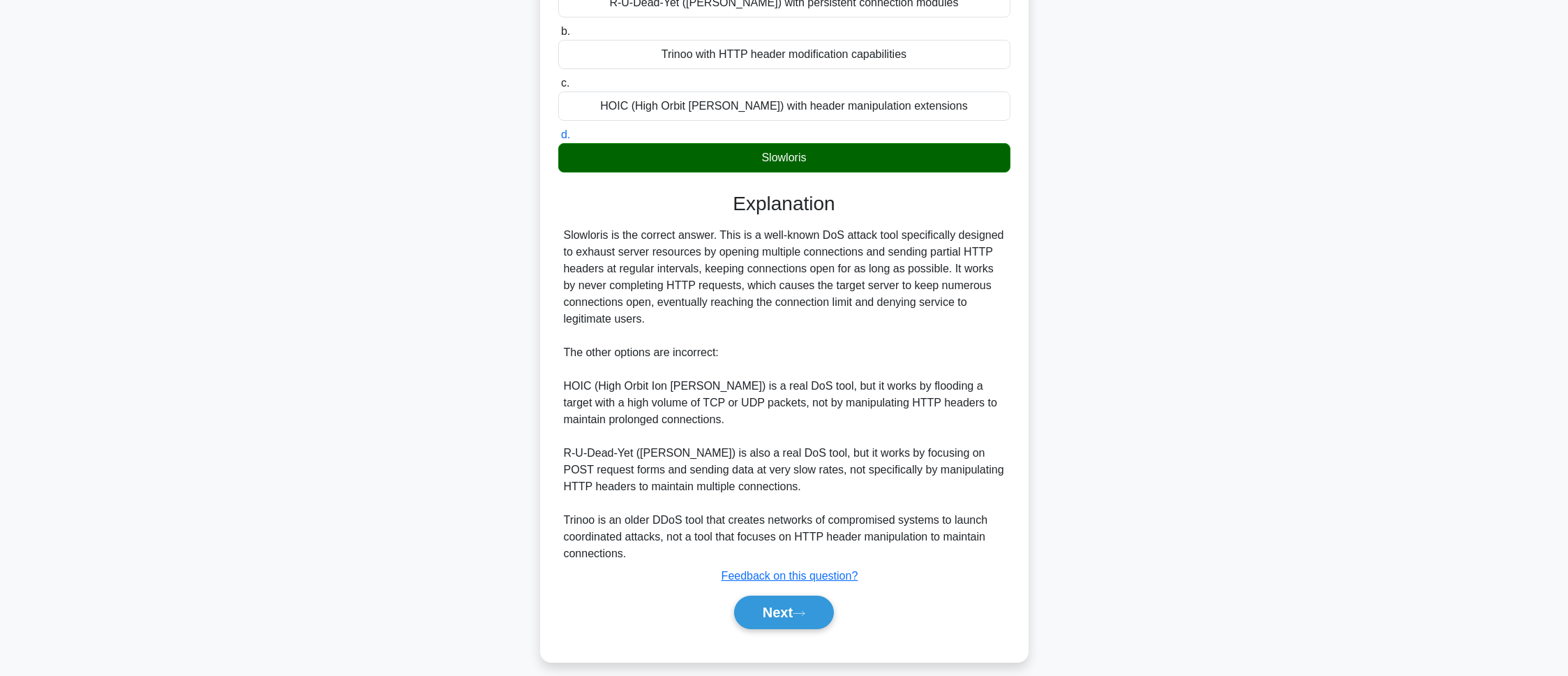
scroll to position [203, 0]
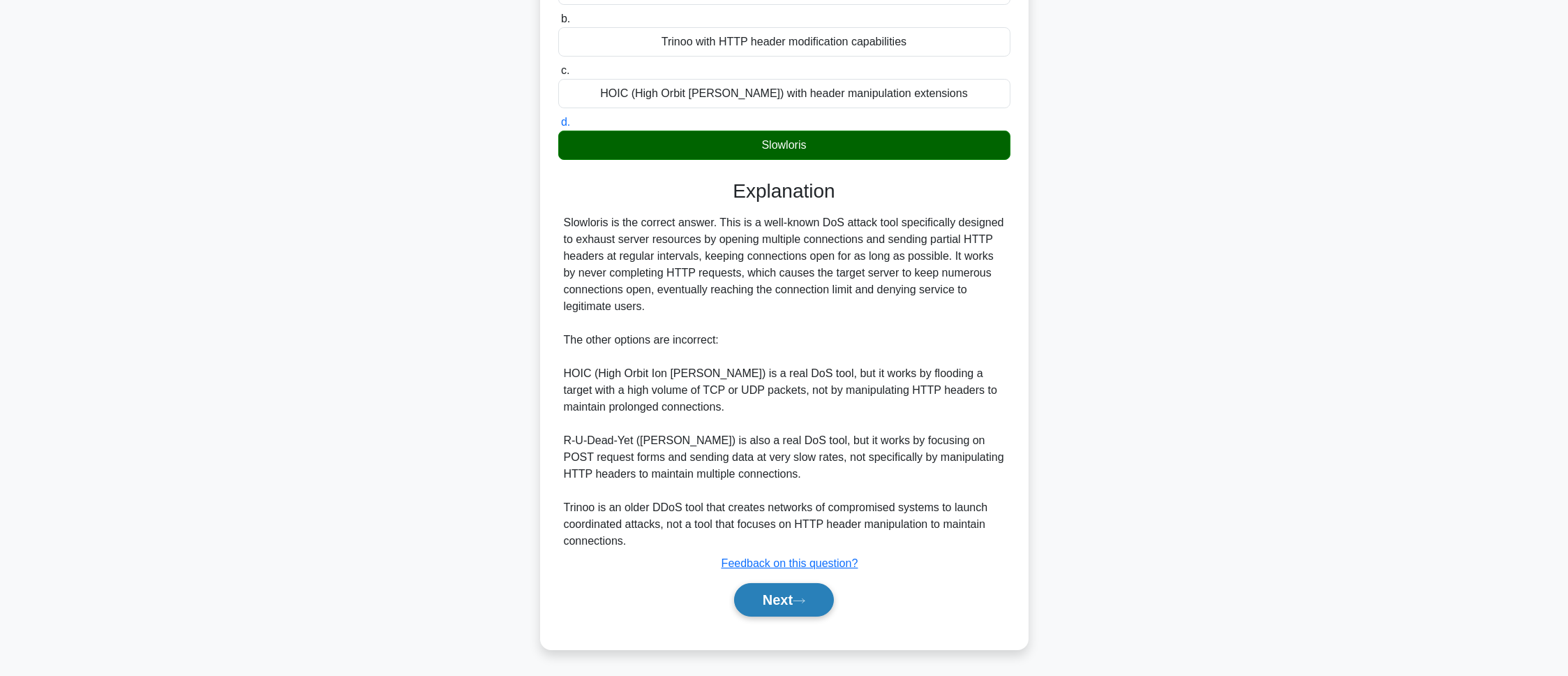
click at [807, 596] on button "Next" at bounding box center [784, 600] width 100 height 34
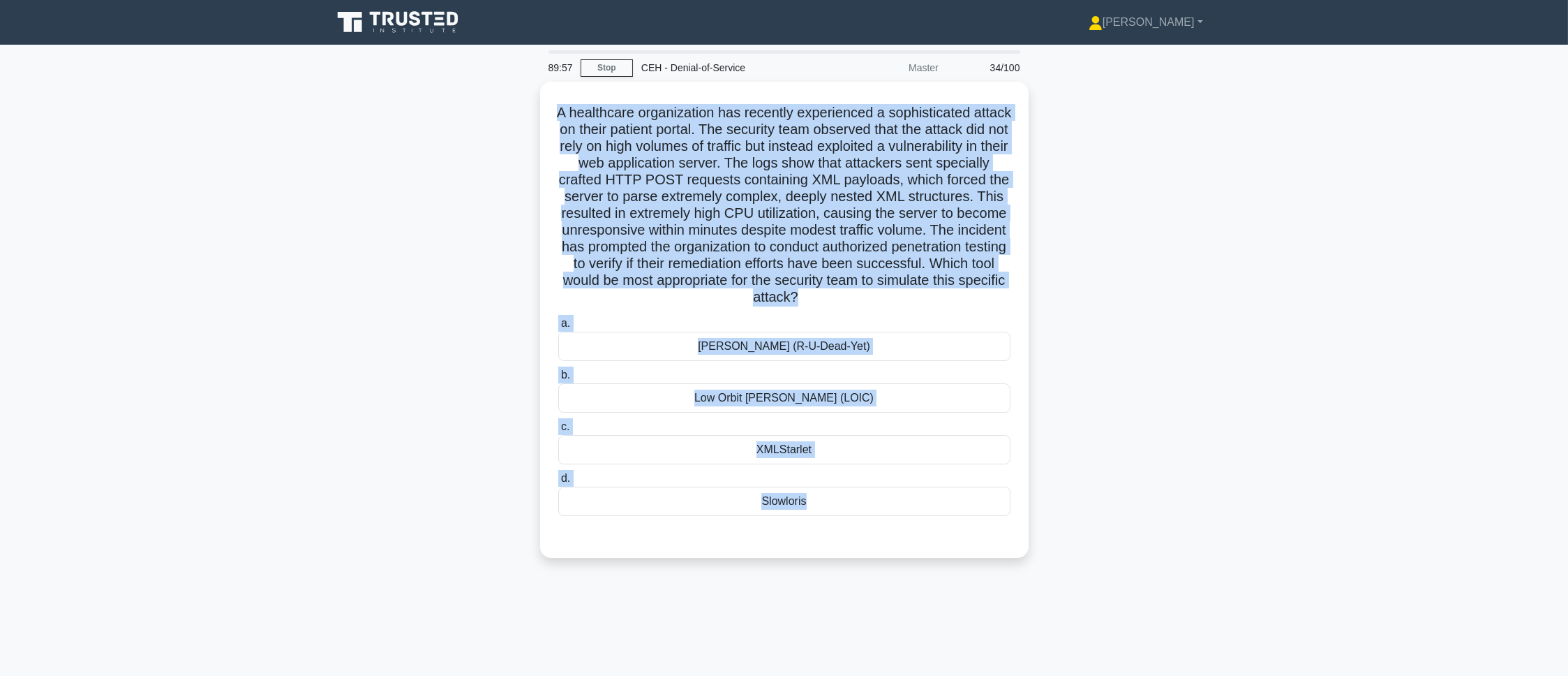
scroll to position [78, 0]
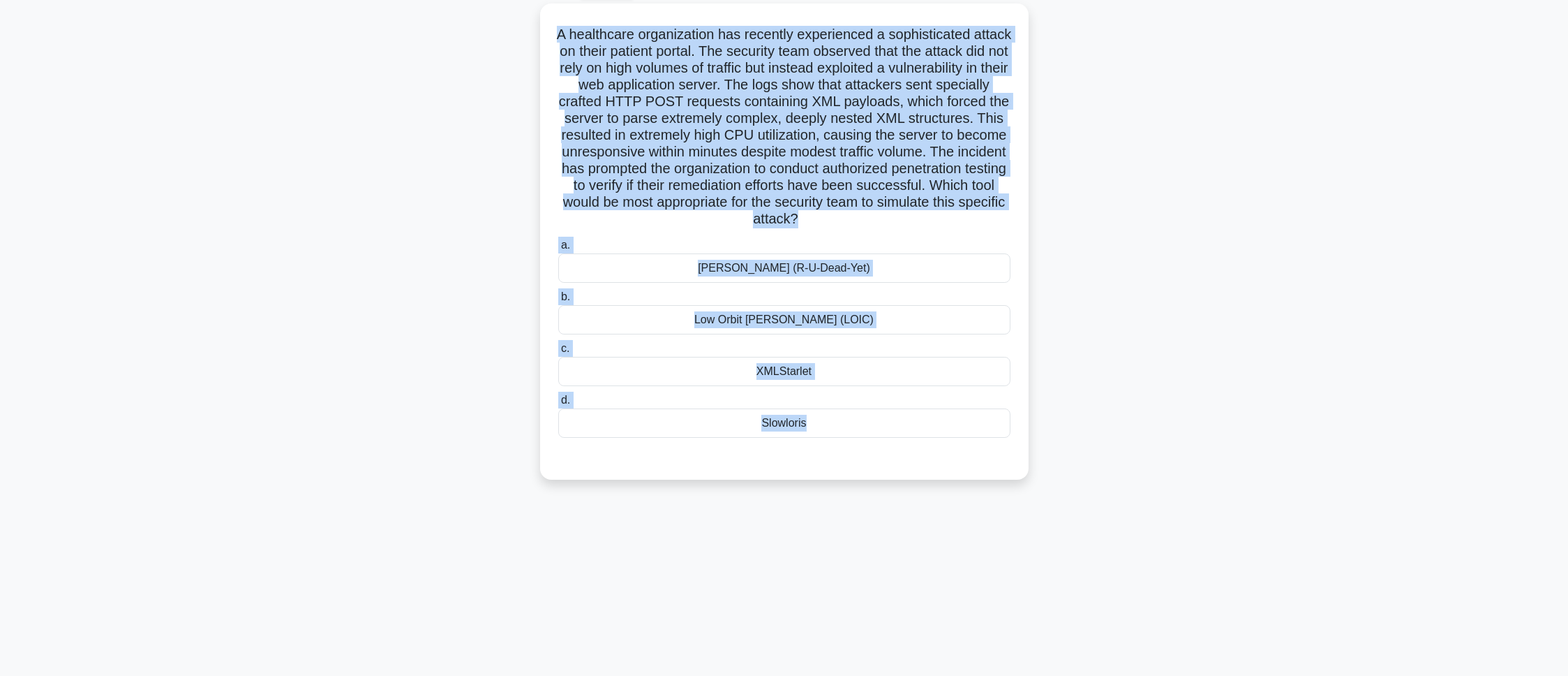
drag, startPoint x: 569, startPoint y: 110, endPoint x: 969, endPoint y: 685, distance: 700.4
click at [969, 675] on html "Pranav Profile Settings Profile" at bounding box center [784, 299] width 1568 height 754
click at [273, 187] on main "89:51 Stop CEH - Denial-of-Service Master 34/100 .spinner_0XTQ{transform-origin…" at bounding box center [784, 321] width 1568 height 710
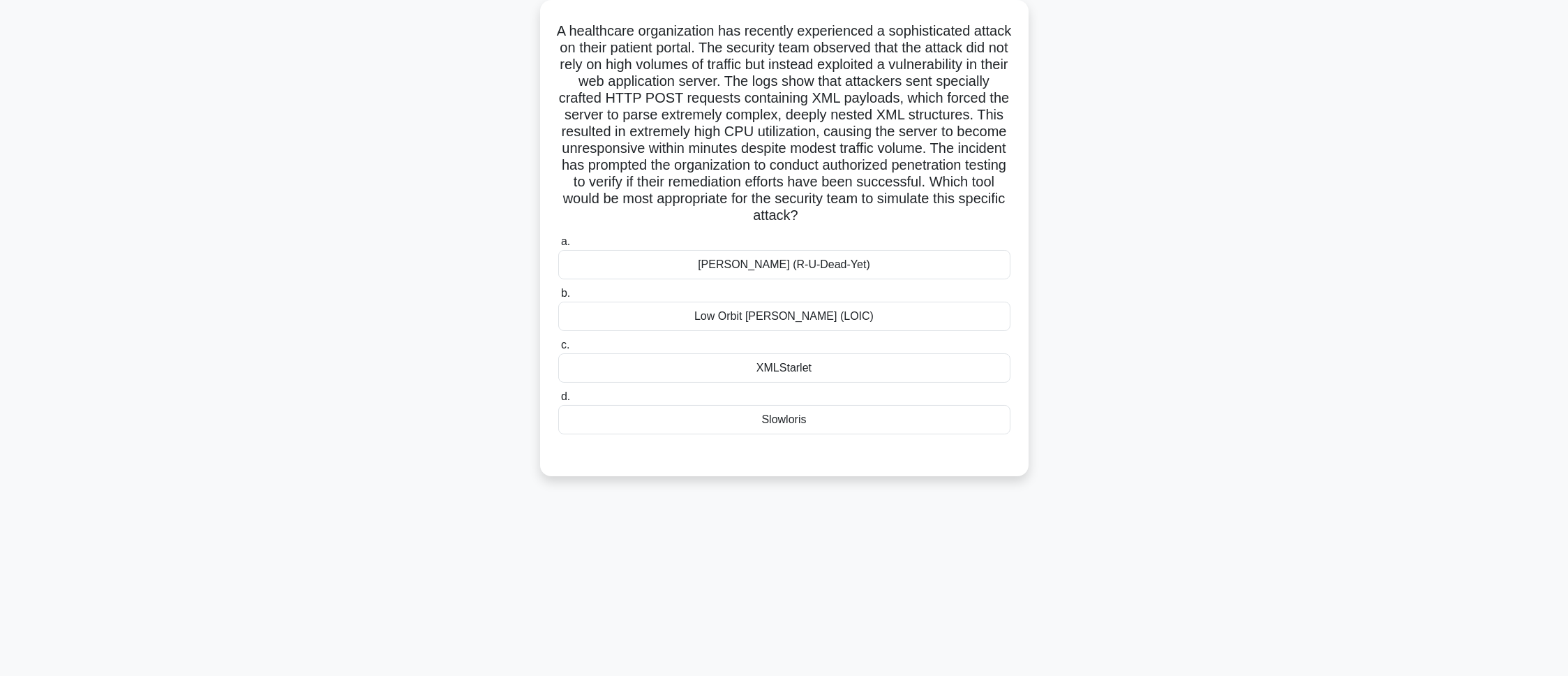
click at [759, 277] on div "RUDY (R-U-Dead-Yet)" at bounding box center [784, 264] width 452 height 29
click at [558, 247] on input "a. RUDY (R-U-Dead-Yet)" at bounding box center [558, 242] width 0 height 9
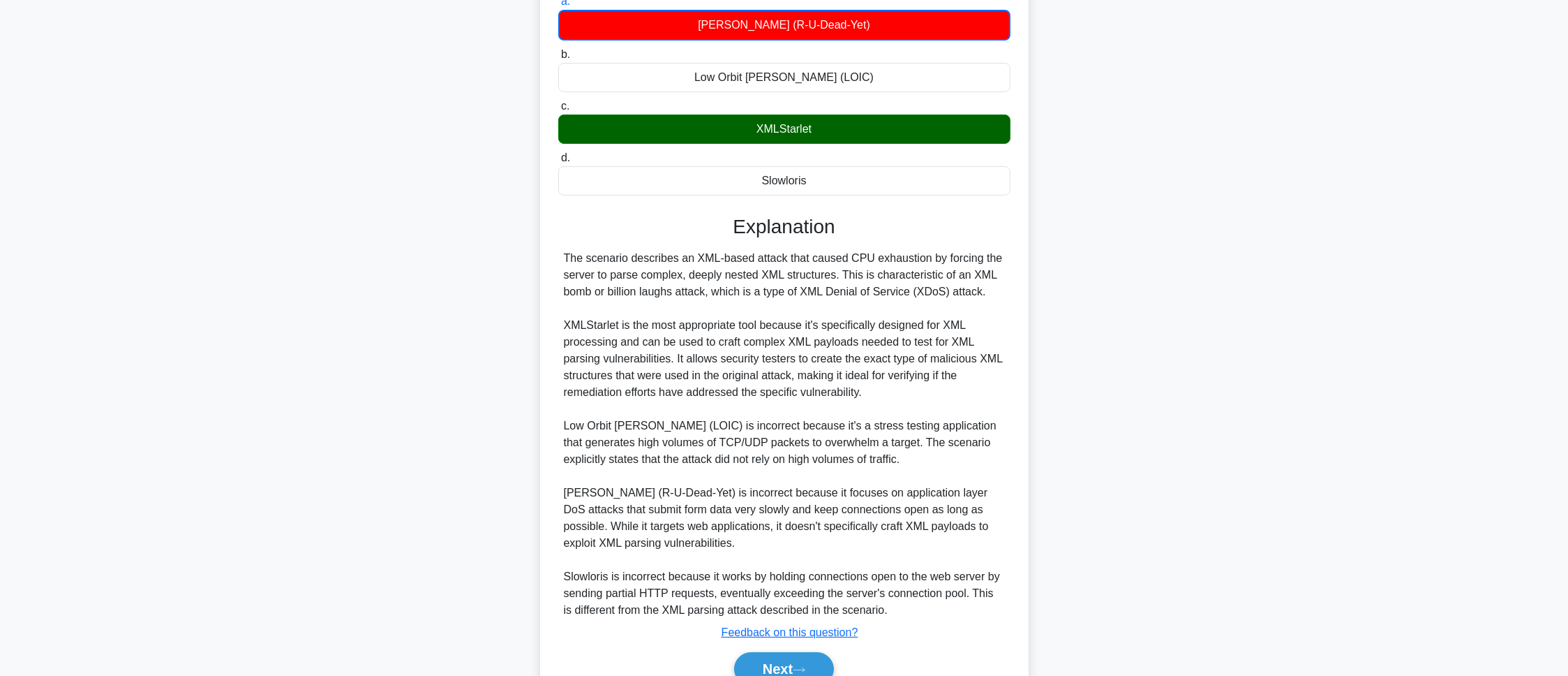
scroll to position [388, 0]
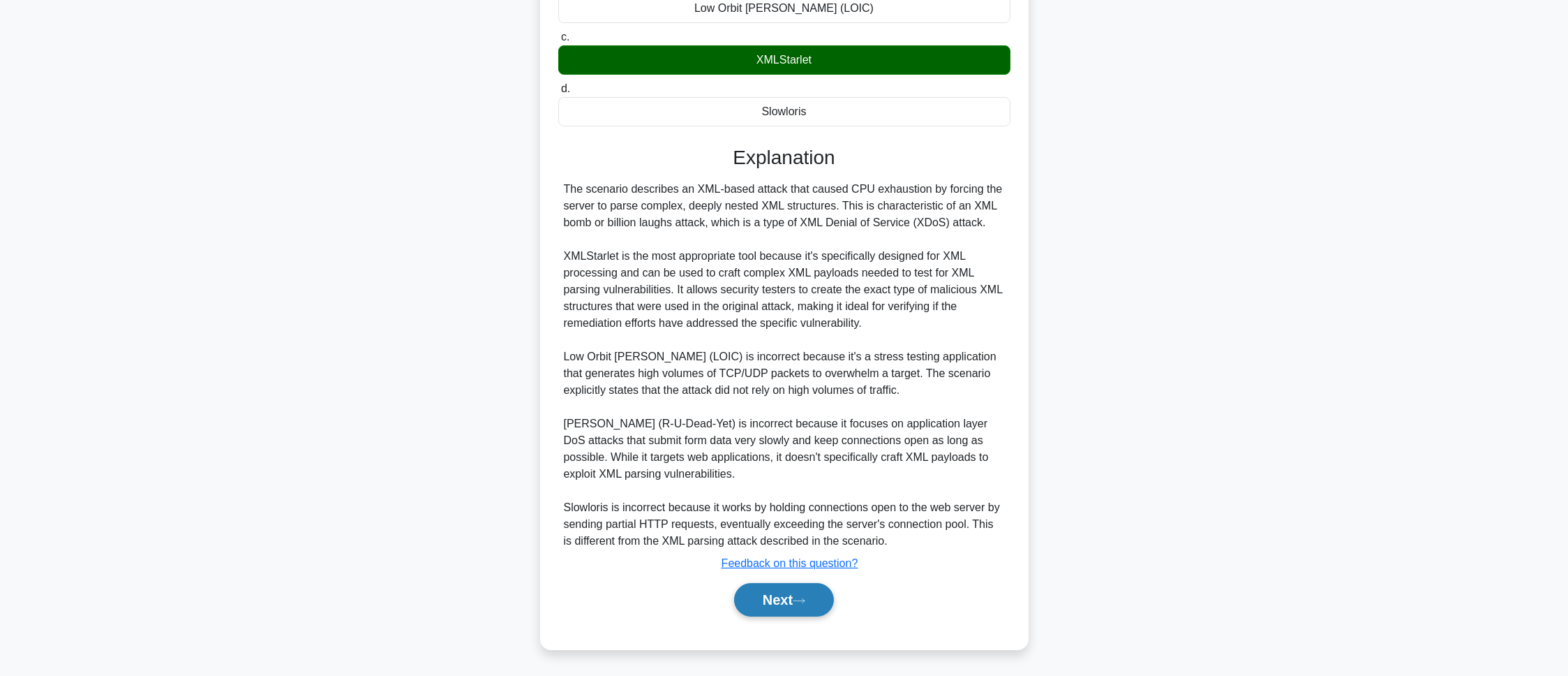
click at [780, 610] on button "Next" at bounding box center [784, 600] width 100 height 34
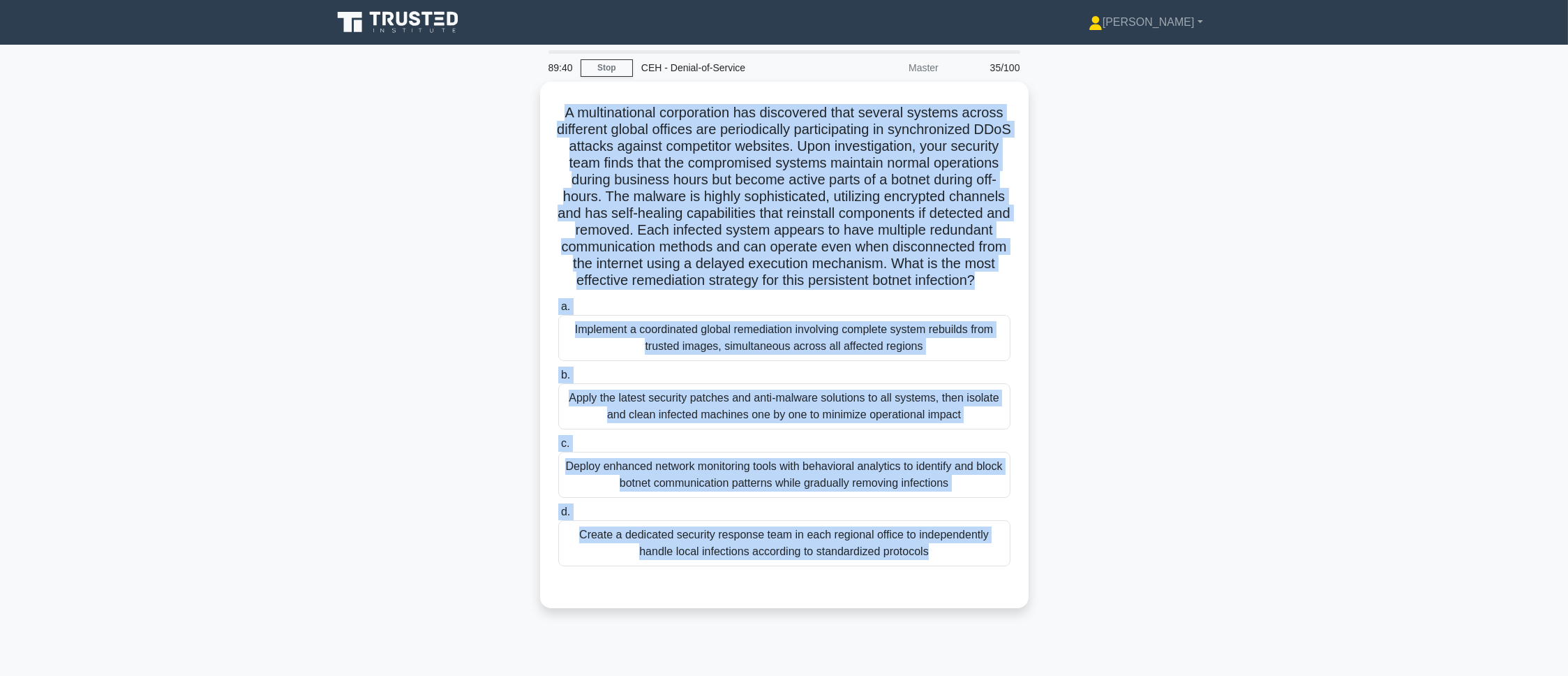
scroll to position [78, 0]
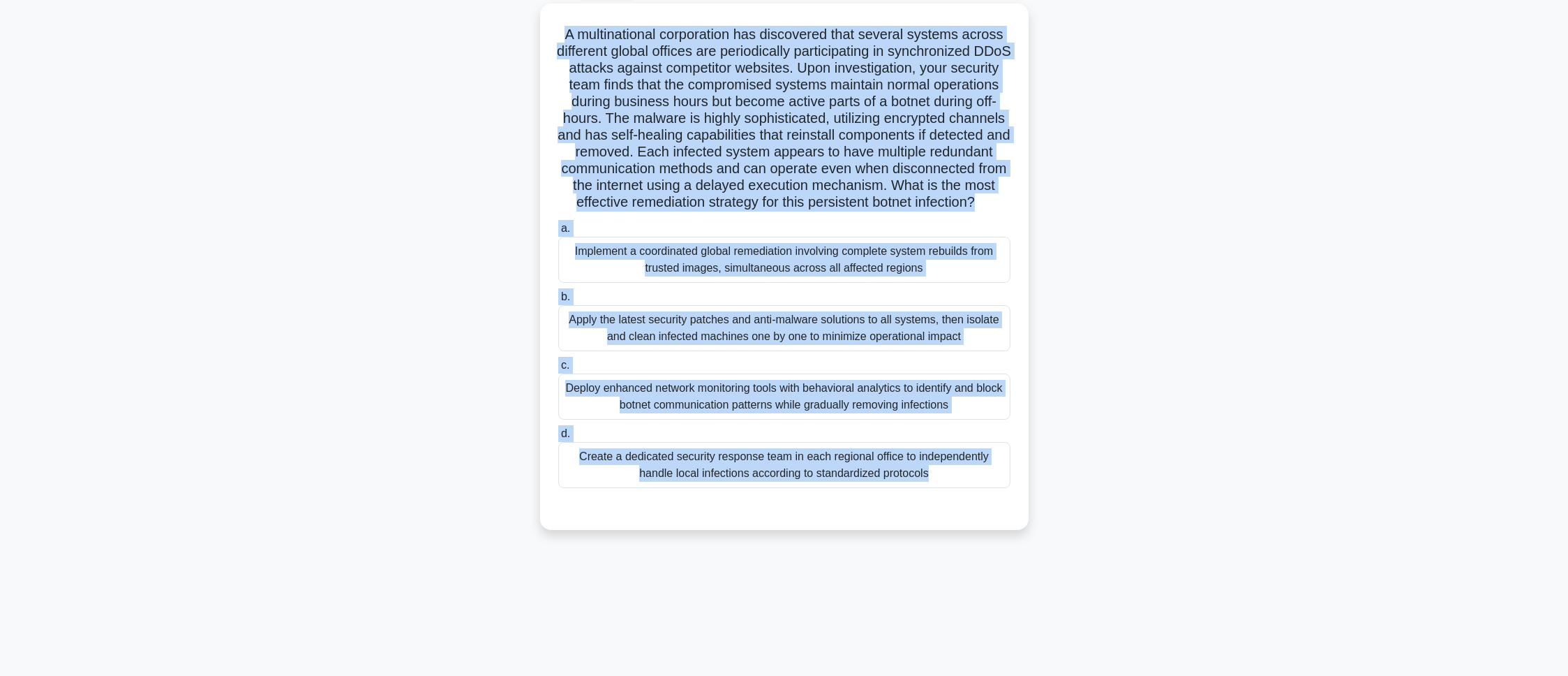
drag, startPoint x: 557, startPoint y: 104, endPoint x: 919, endPoint y: 711, distance: 706.7
click at [919, 675] on html "Pranav Profile Settings Profile" at bounding box center [784, 299] width 1568 height 754
click at [323, 369] on main "89:15 Stop CEH - Denial-of-Service Master 35/100 .spinner_0XTQ{transform-origin…" at bounding box center [784, 321] width 1568 height 710
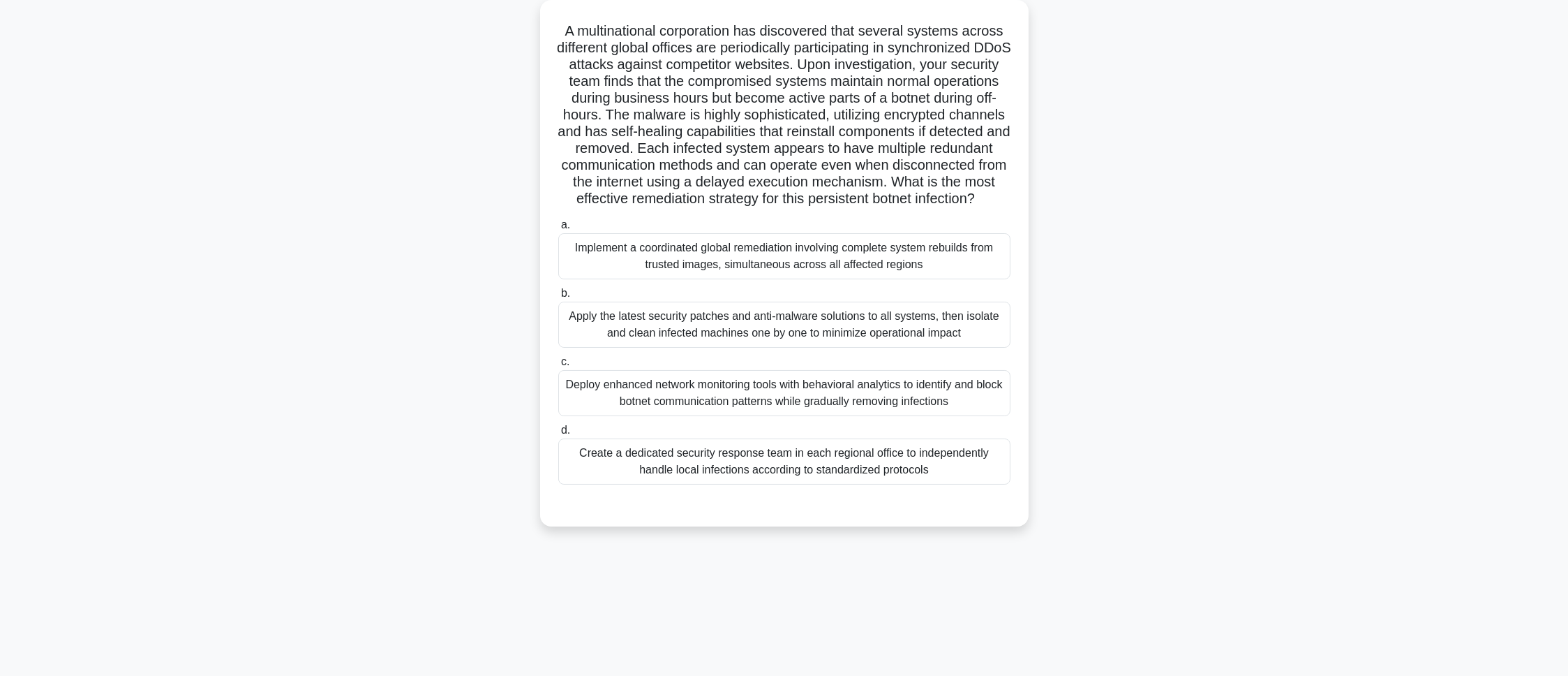
click at [757, 277] on div "Implement a coordinated global remediation involving complete system rebuilds f…" at bounding box center [784, 256] width 452 height 46
click at [558, 230] on input "a. Implement a coordinated global remediation involving complete system rebuild…" at bounding box center [558, 225] width 0 height 9
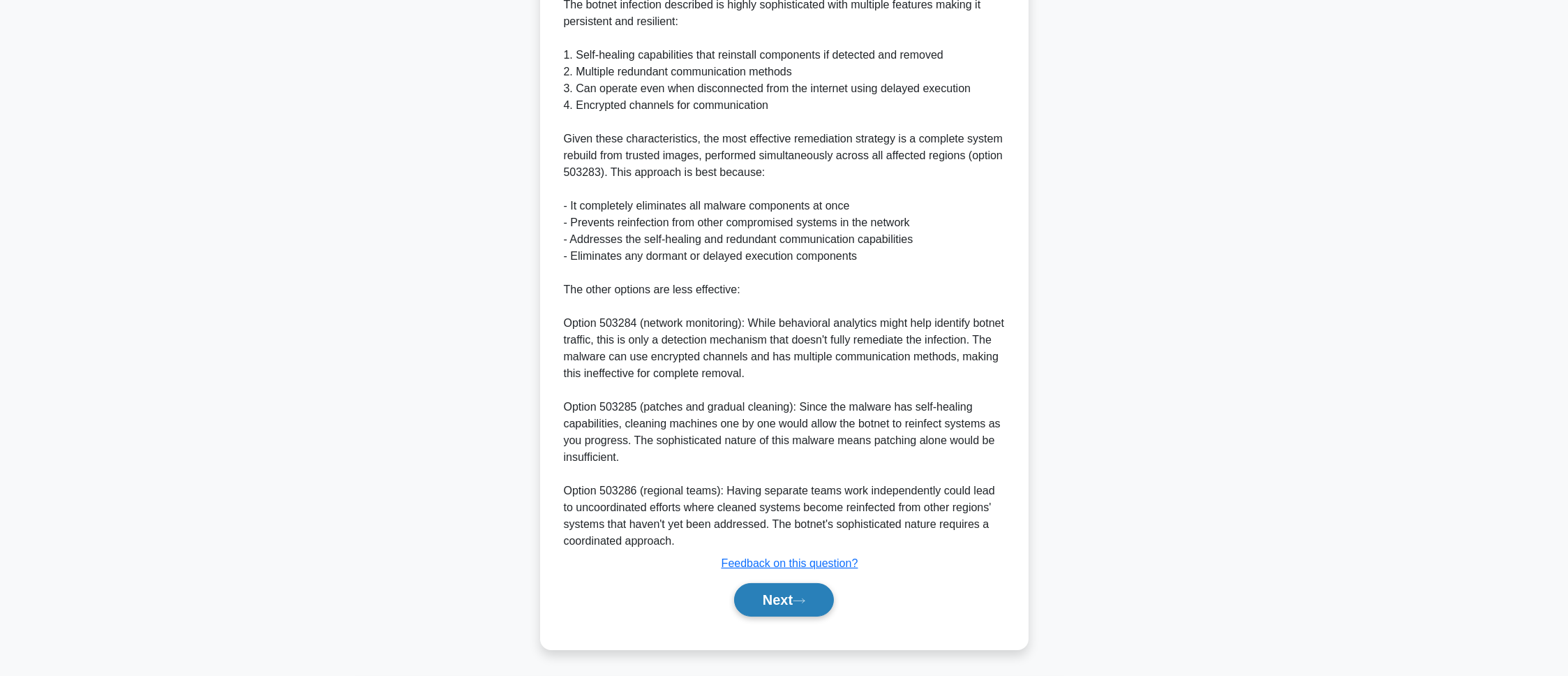
click at [784, 607] on button "Next" at bounding box center [784, 600] width 100 height 34
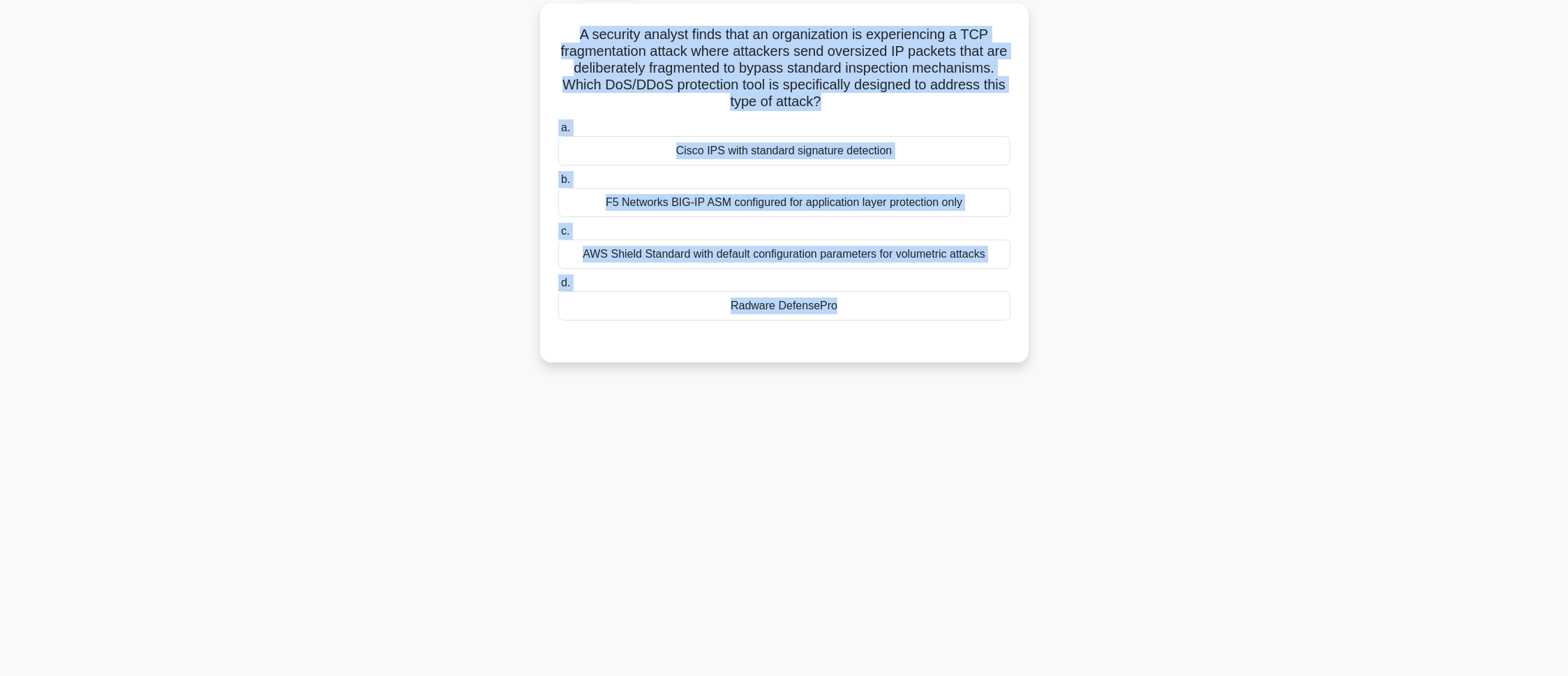
drag, startPoint x: 568, startPoint y: 28, endPoint x: 1026, endPoint y: 372, distance: 572.8
click at [1026, 372] on div "A security analyst finds that an organization is experiencing a TCP fragmentati…" at bounding box center [784, 191] width 921 height 375
click at [457, 215] on div "A security analyst finds that an organization is experiencing a TCP fragmentati…" at bounding box center [784, 191] width 921 height 375
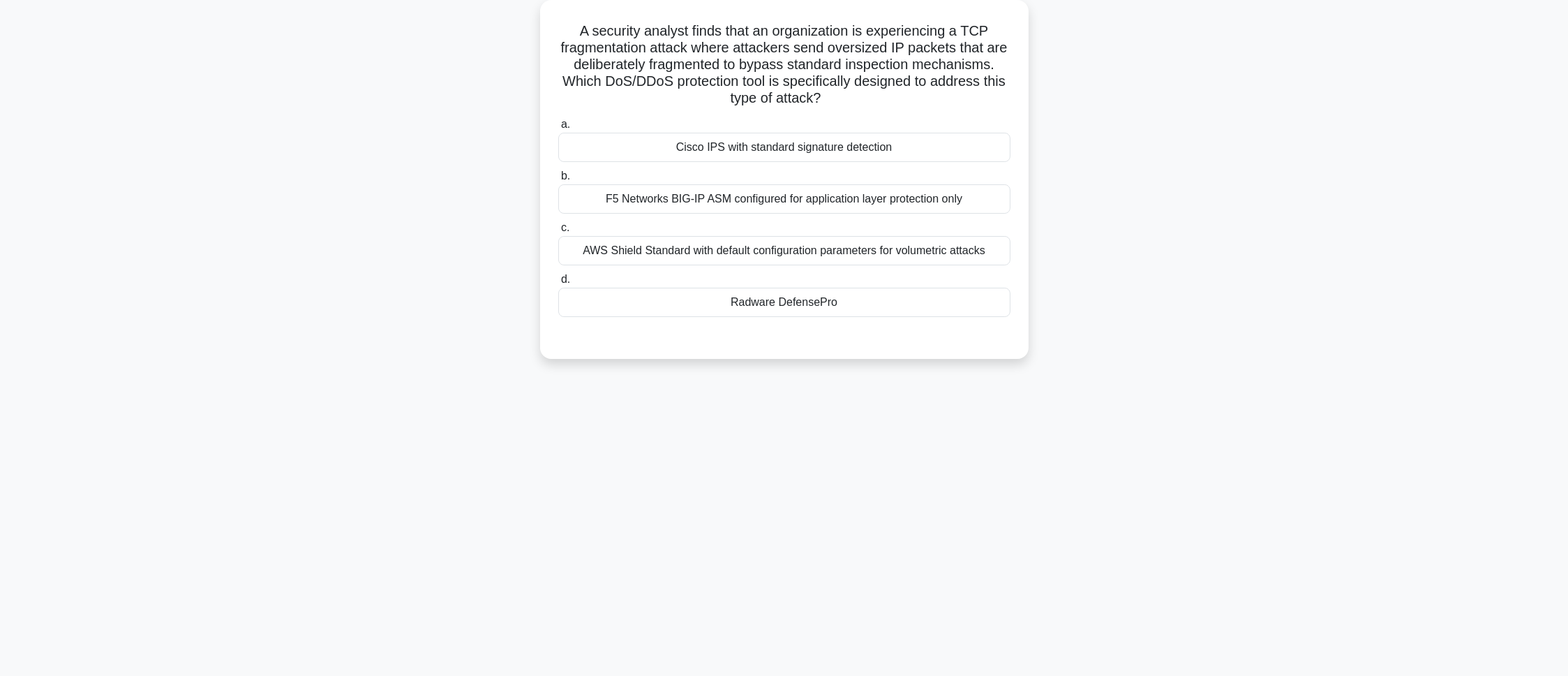
scroll to position [0, 0]
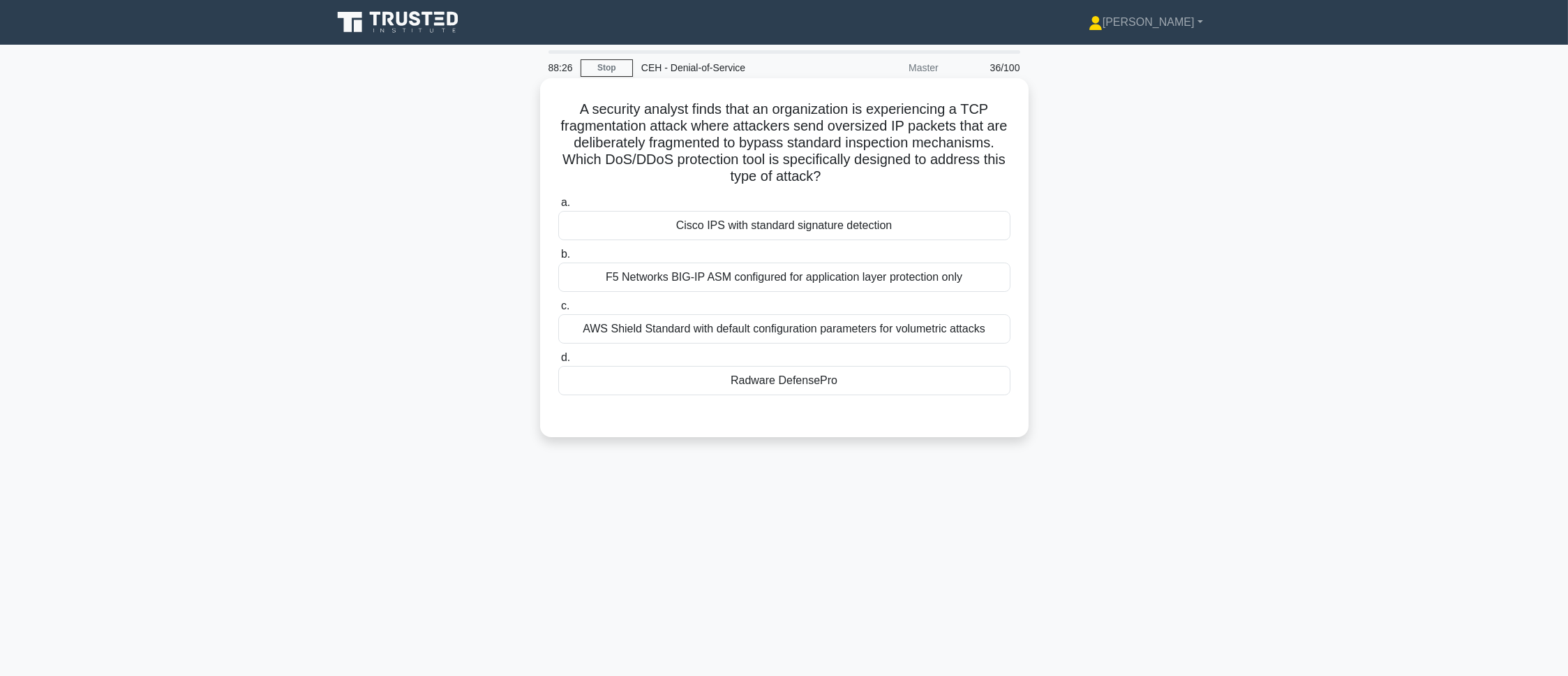
click at [721, 370] on div "Radware DefensePro" at bounding box center [784, 380] width 452 height 29
click at [558, 362] on input "d. Radware DefensePro" at bounding box center [558, 358] width 0 height 9
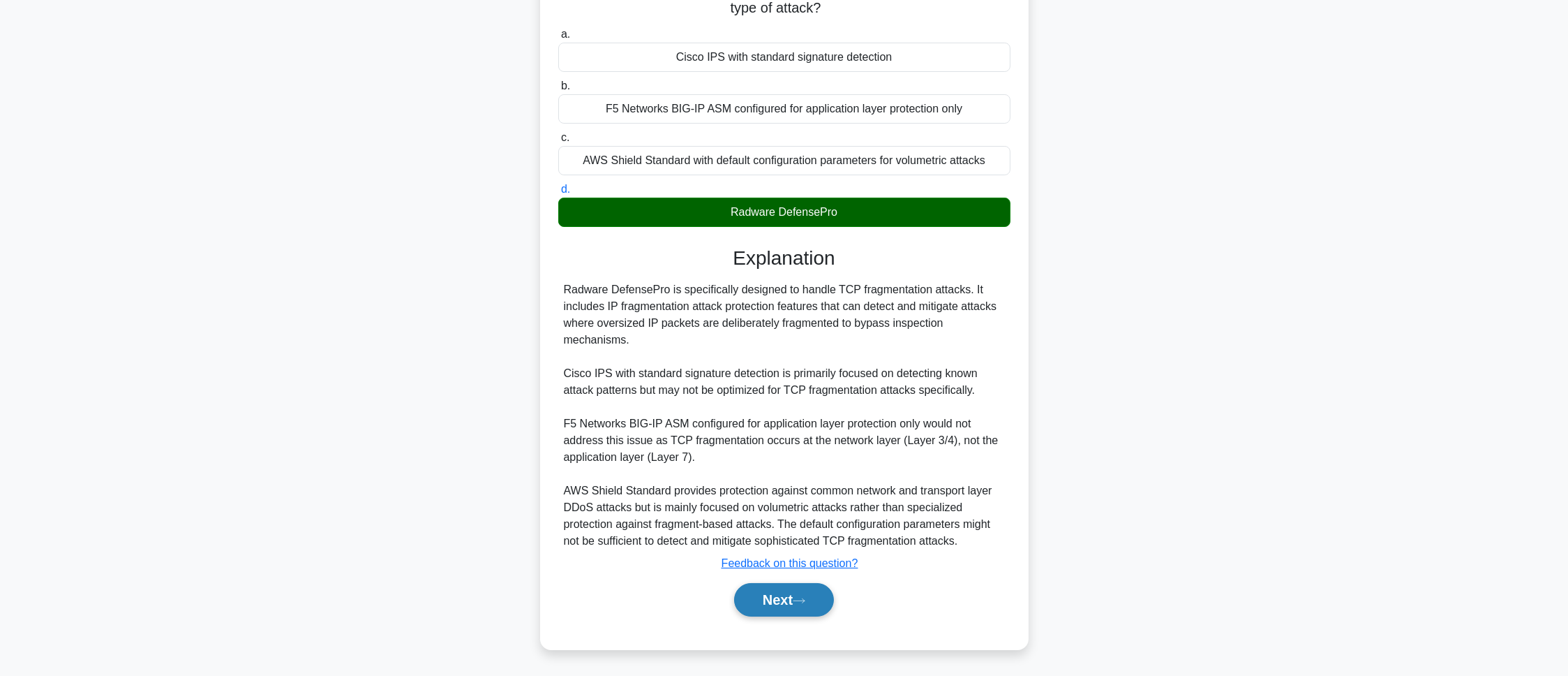
click at [823, 612] on button "Next" at bounding box center [784, 600] width 100 height 34
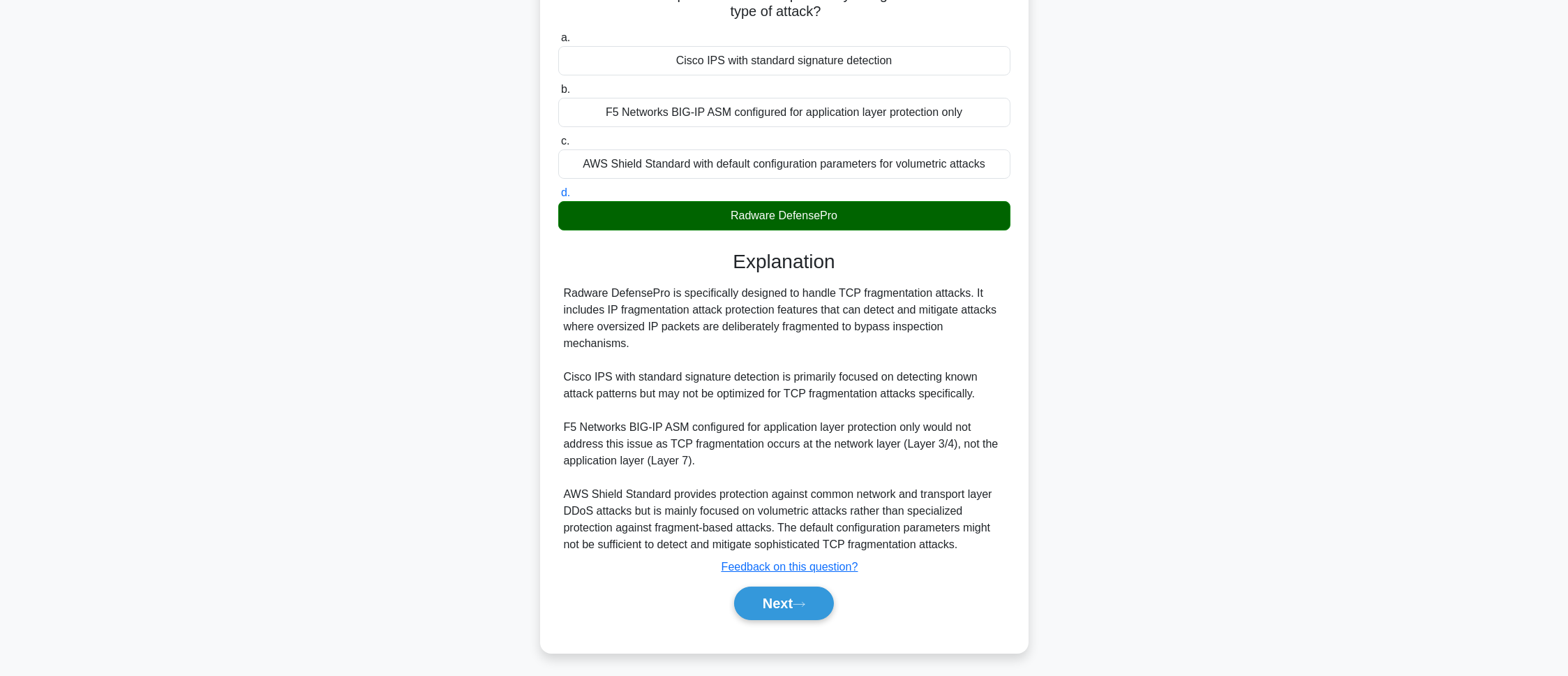
scroll to position [78, 0]
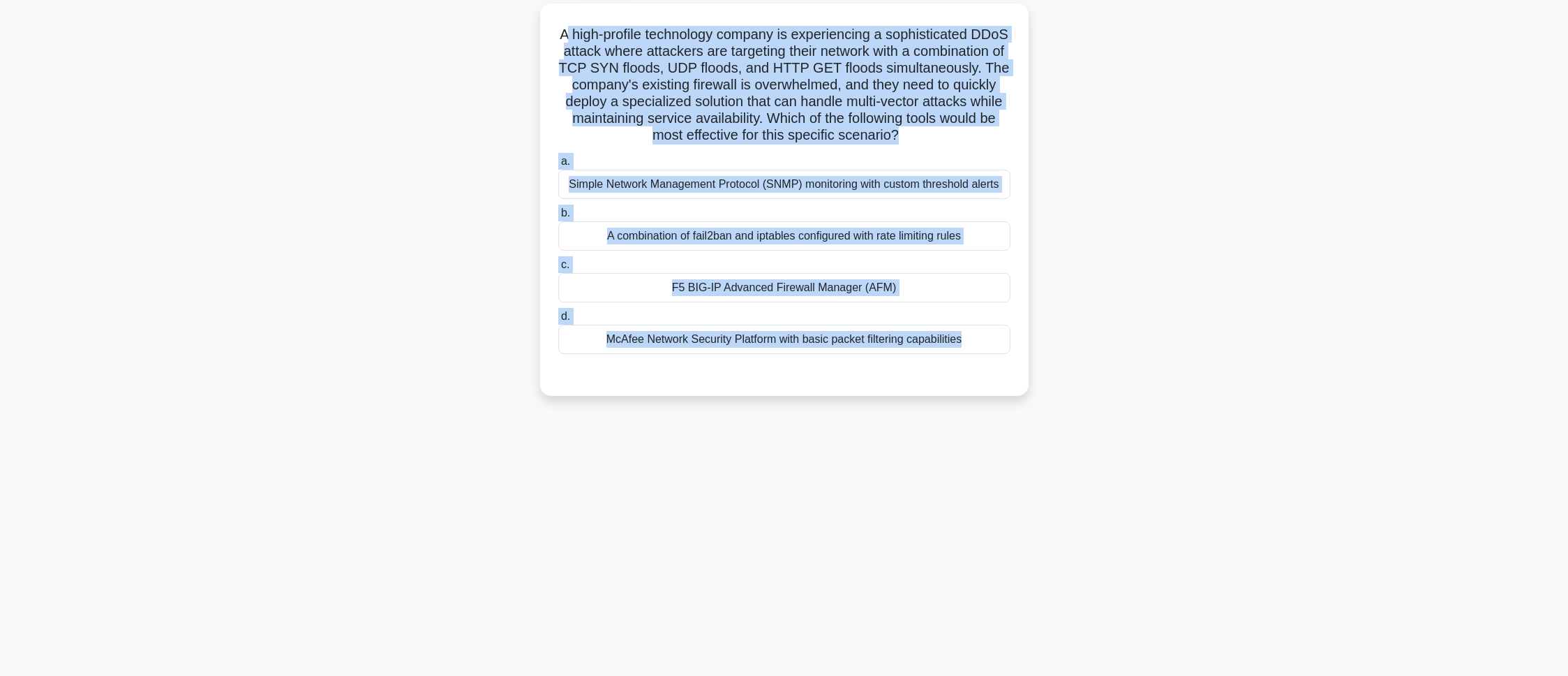
drag, startPoint x: 579, startPoint y: 24, endPoint x: 966, endPoint y: 429, distance: 560.2
click at [966, 429] on div "88:23 Stop CEH - Denial-of-Service Master 37/100 A high-profile technology comp…" at bounding box center [784, 321] width 921 height 698
click at [551, 516] on div "88:06 Stop CEH - Denial-of-Service Master 37/100 A high-profile technology comp…" at bounding box center [784, 321] width 921 height 698
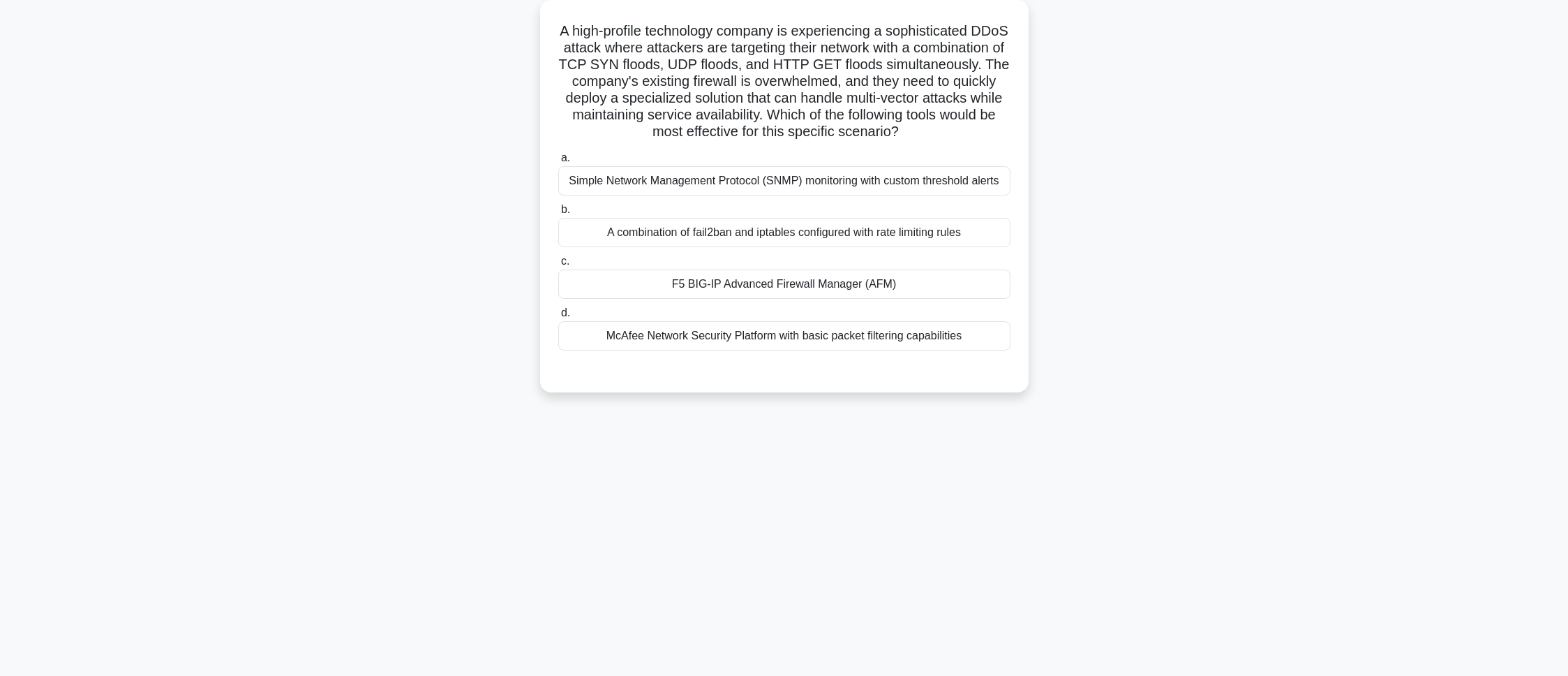
click at [654, 285] on div "F5 BIG-IP Advanced Firewall Manager (AFM)" at bounding box center [784, 284] width 452 height 29
click at [558, 266] on input "c. F5 BIG-IP Advanced Firewall Manager (AFM)" at bounding box center [558, 261] width 0 height 9
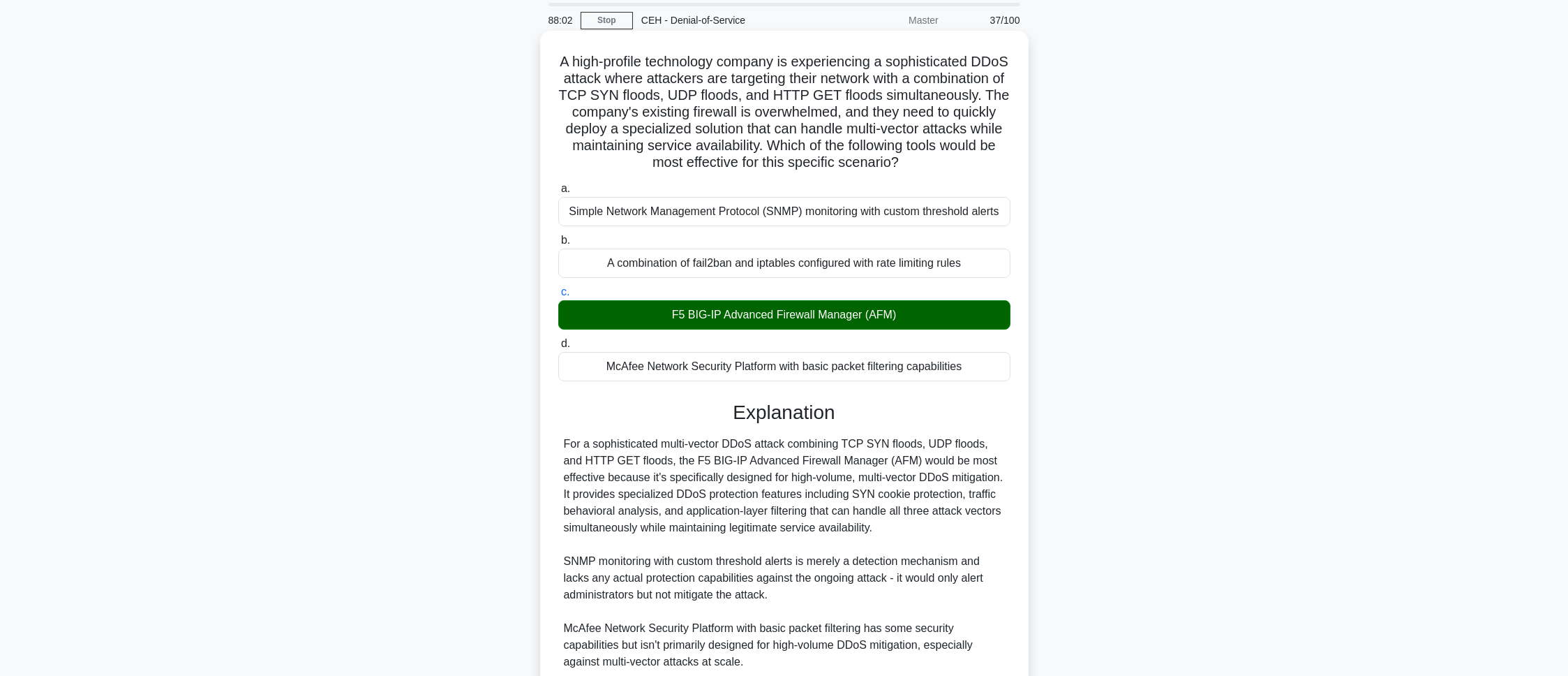
scroll to position [270, 0]
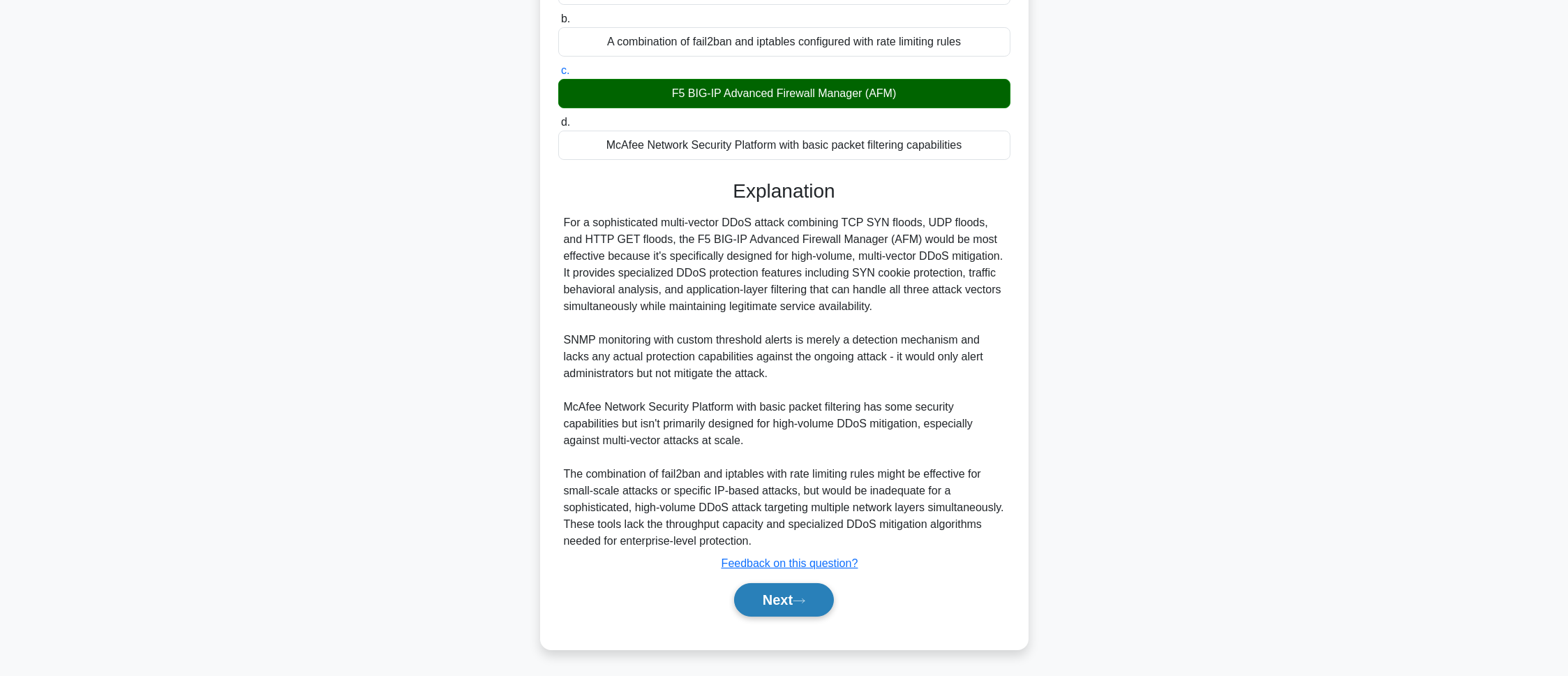
click at [749, 605] on button "Next" at bounding box center [784, 600] width 100 height 34
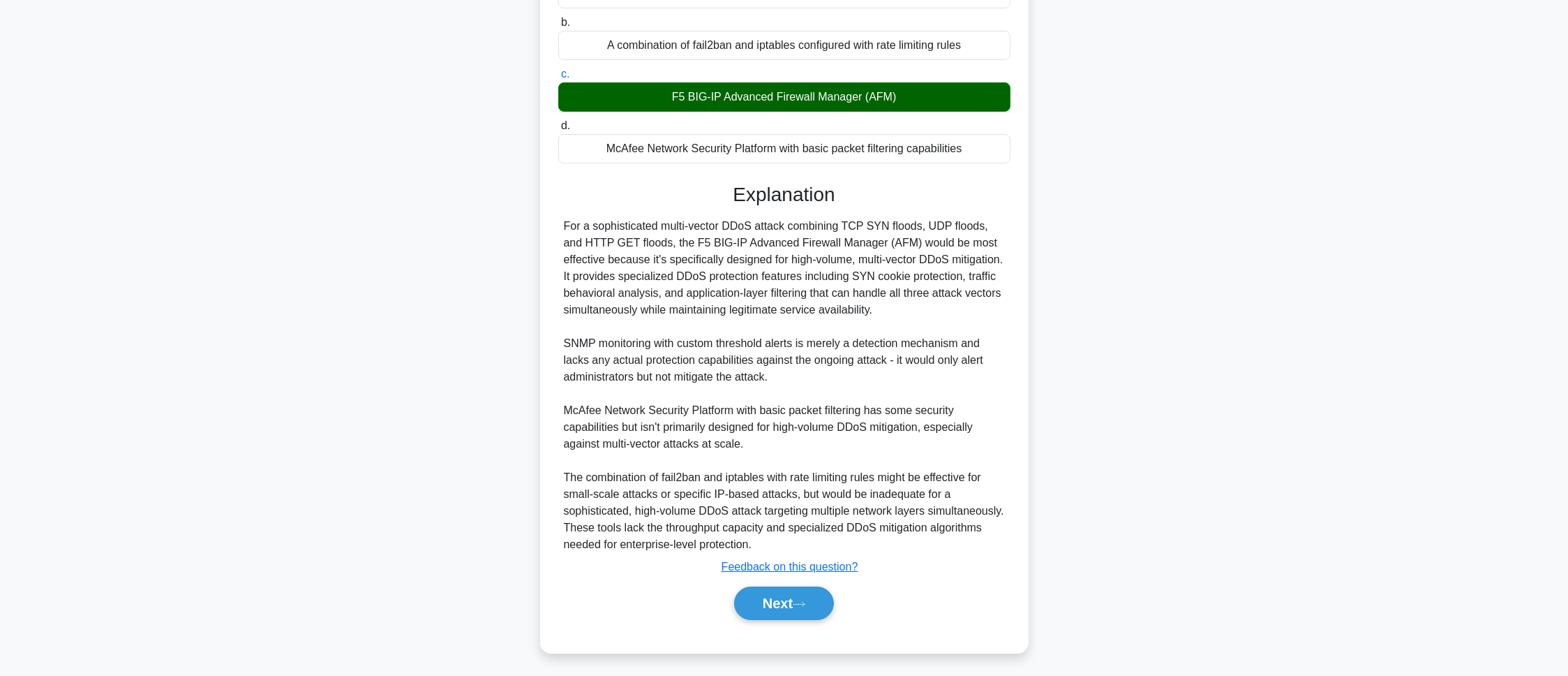
scroll to position [78, 0]
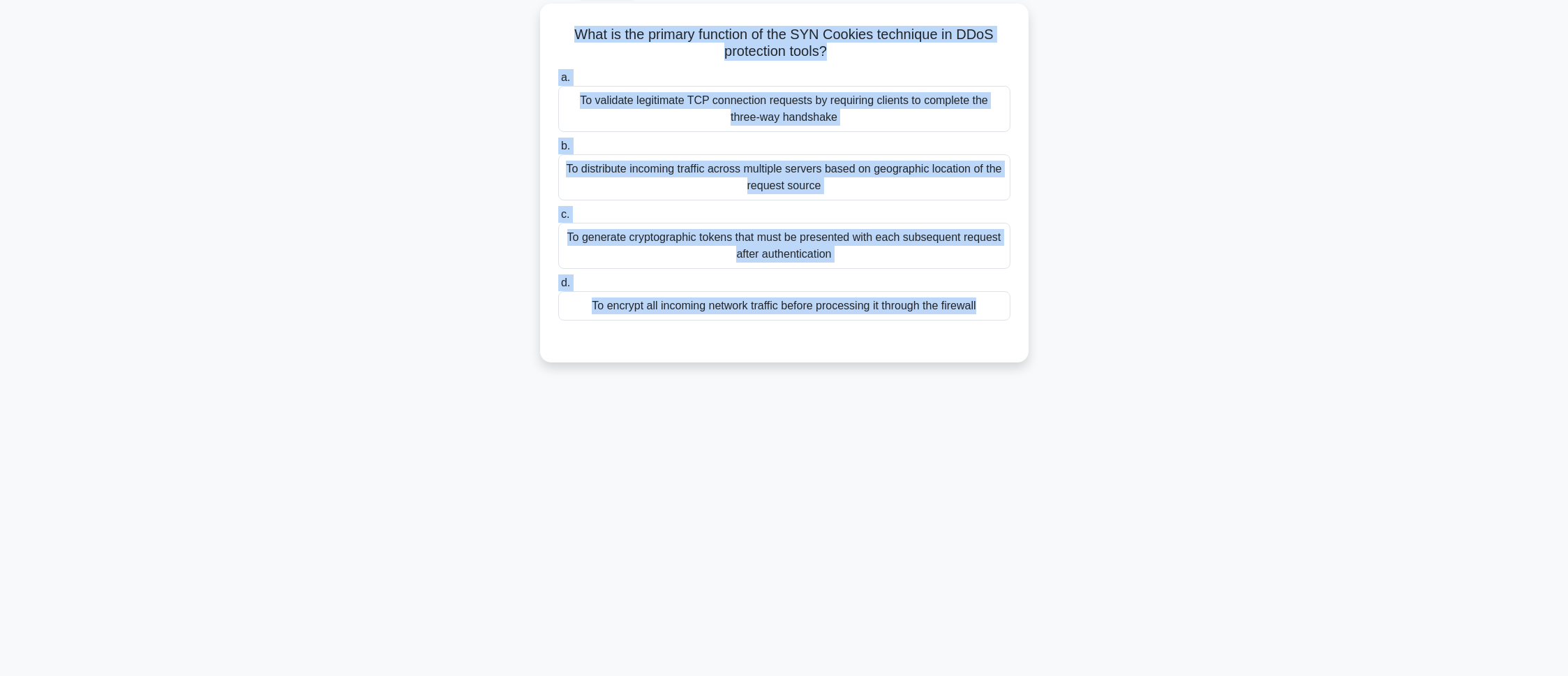
drag, startPoint x: 551, startPoint y: 12, endPoint x: 962, endPoint y: 417, distance: 577.0
click at [962, 417] on div "87:56 Stop CEH - Denial-of-Service Master 38/100 What is the primary function o…" at bounding box center [784, 321] width 921 height 698
click at [419, 320] on div "What is the primary function of the SYN Cookies technique in DDoS protection to…" at bounding box center [784, 191] width 921 height 375
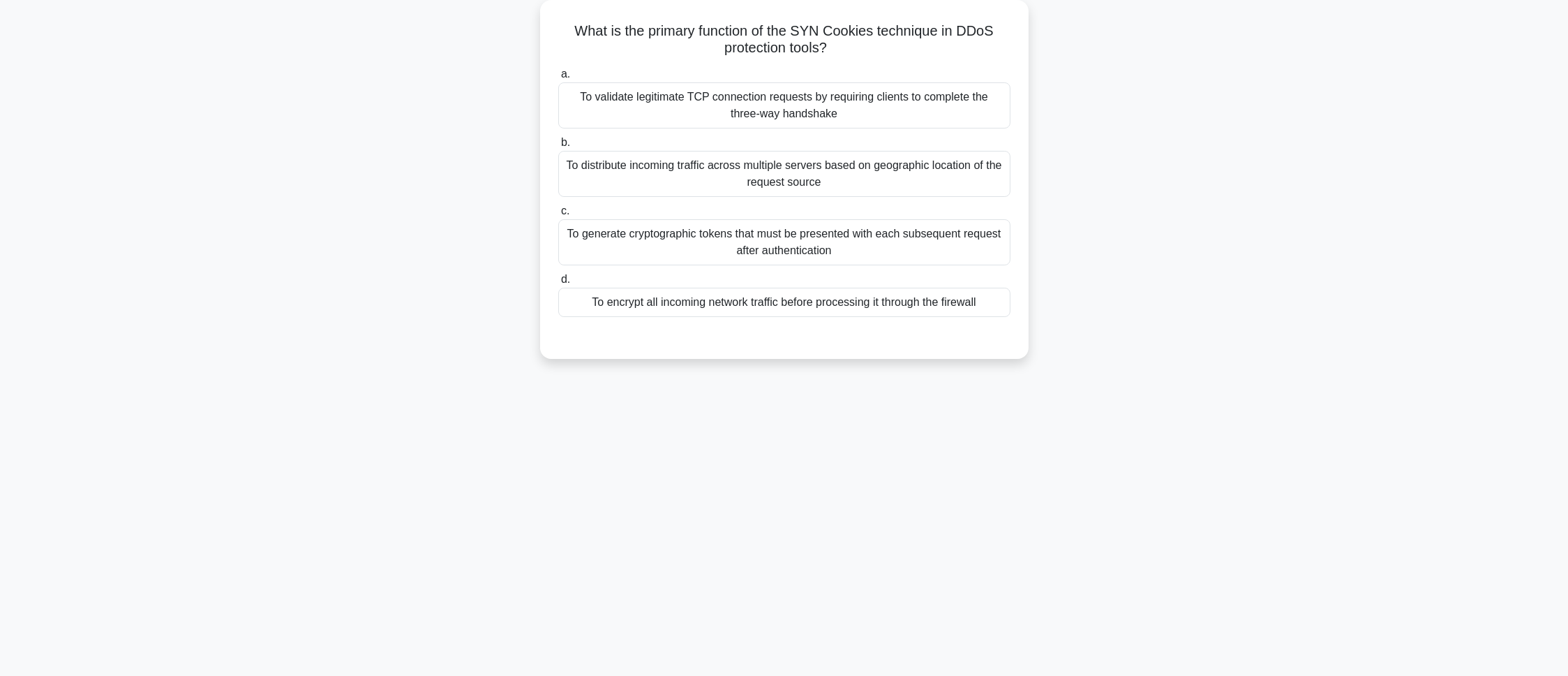
click at [585, 102] on div "To validate legitimate TCP connection requests by requiring clients to complete…" at bounding box center [784, 105] width 452 height 46
click at [558, 79] on input "a. To validate legitimate TCP connection requests by requiring clients to compl…" at bounding box center [558, 74] width 0 height 9
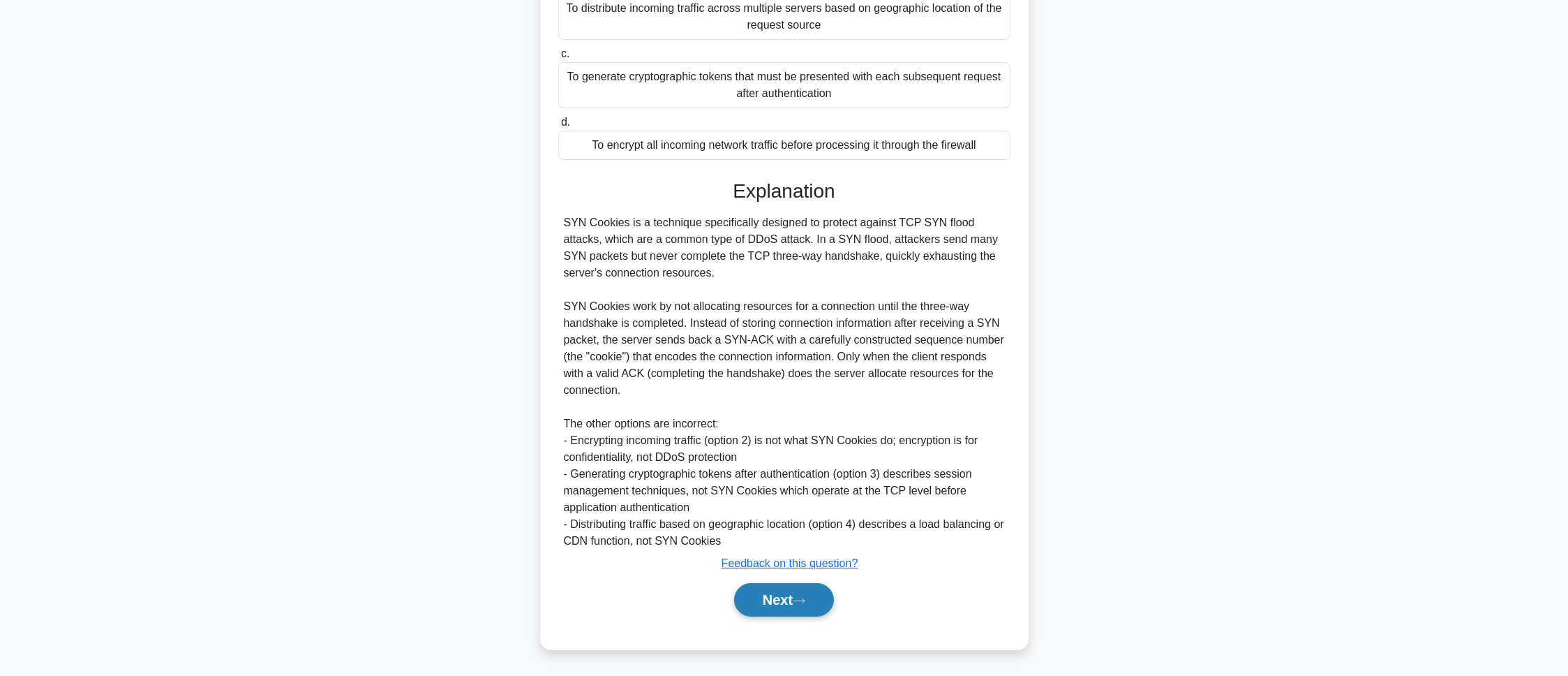
click at [784, 604] on button "Next" at bounding box center [784, 600] width 100 height 34
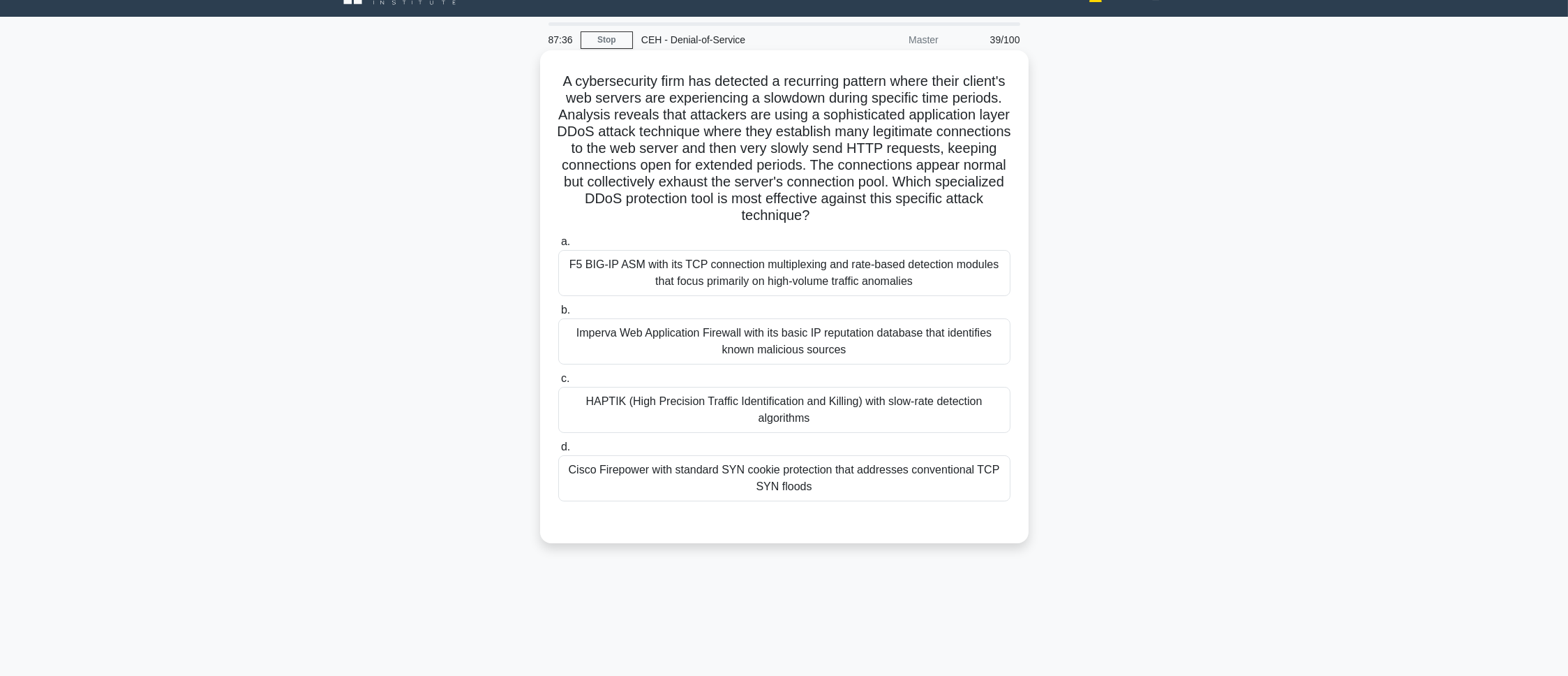
scroll to position [0, 0]
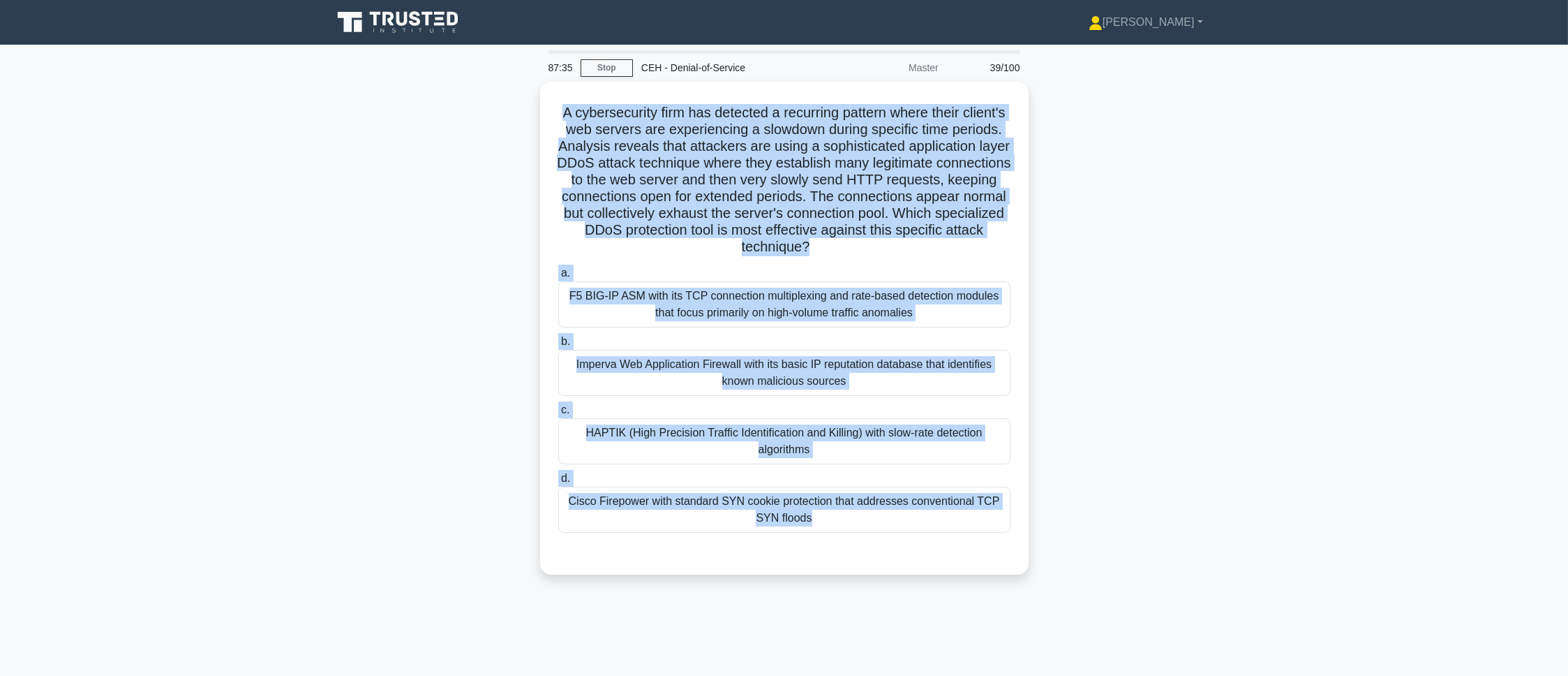
drag, startPoint x: 595, startPoint y: 145, endPoint x: 877, endPoint y: 578, distance: 516.7
click at [877, 578] on div "A cybersecurity firm has detected a recurring pattern where their client's web …" at bounding box center [784, 337] width 921 height 510
click at [309, 253] on main "87:31 Stop CEH - Denial-of-Service Master 39/100 .spinner_0XTQ{transform-origin…" at bounding box center [784, 399] width 1568 height 710
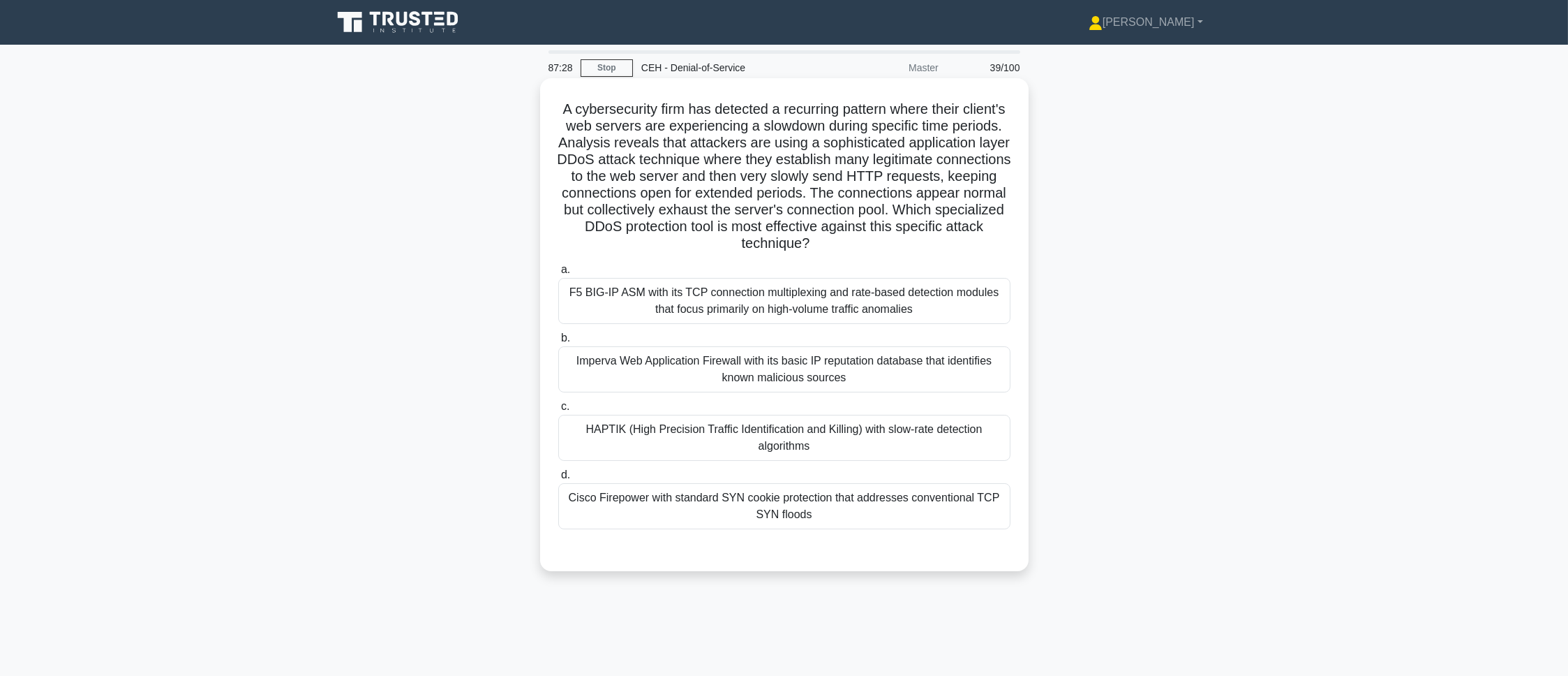
click at [704, 445] on div "HAPTIK (High Precision Traffic Identification and Killing) with slow-rate detec…" at bounding box center [784, 437] width 452 height 46
click at [558, 411] on input "c. HAPTIK (High Precision Traffic Identification and Killing) with slow-rate de…" at bounding box center [558, 407] width 0 height 9
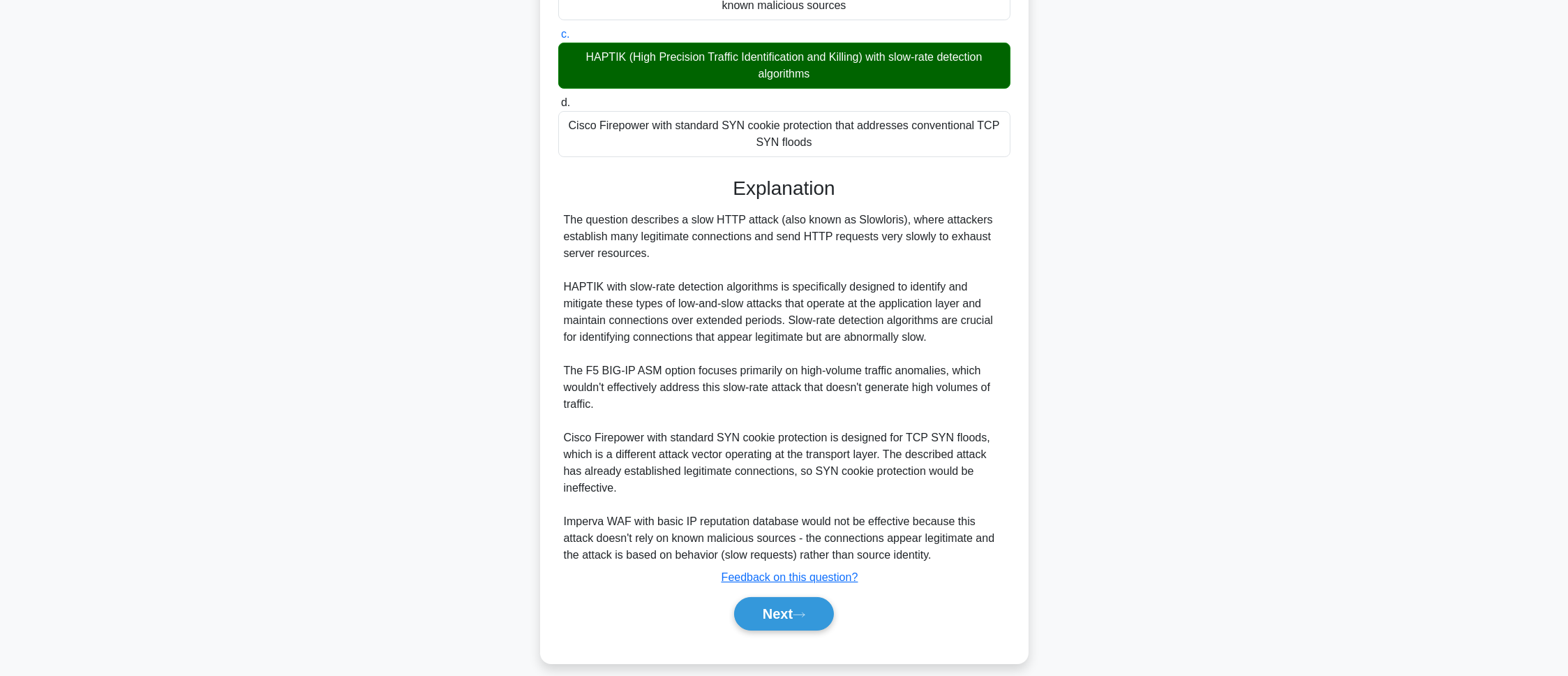
scroll to position [388, 0]
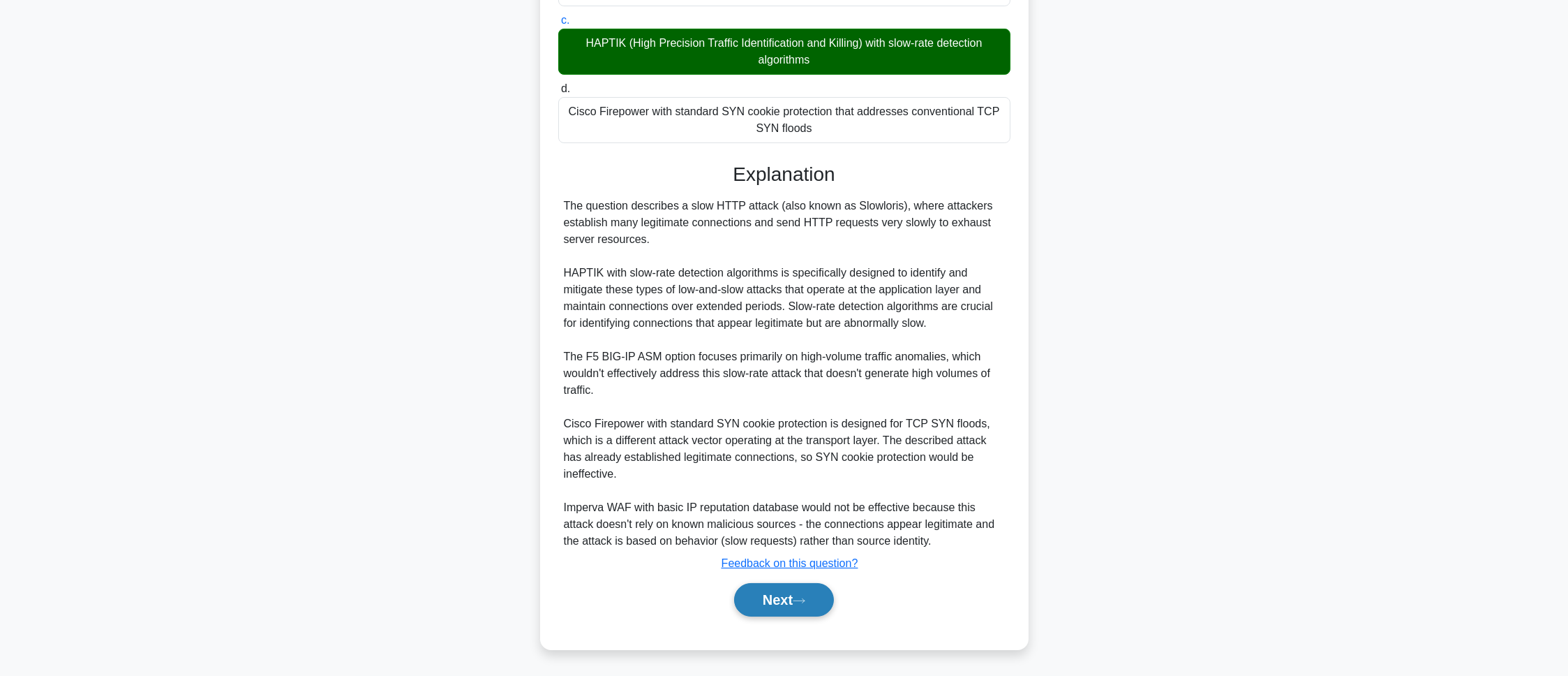
click at [787, 607] on button "Next" at bounding box center [784, 600] width 100 height 34
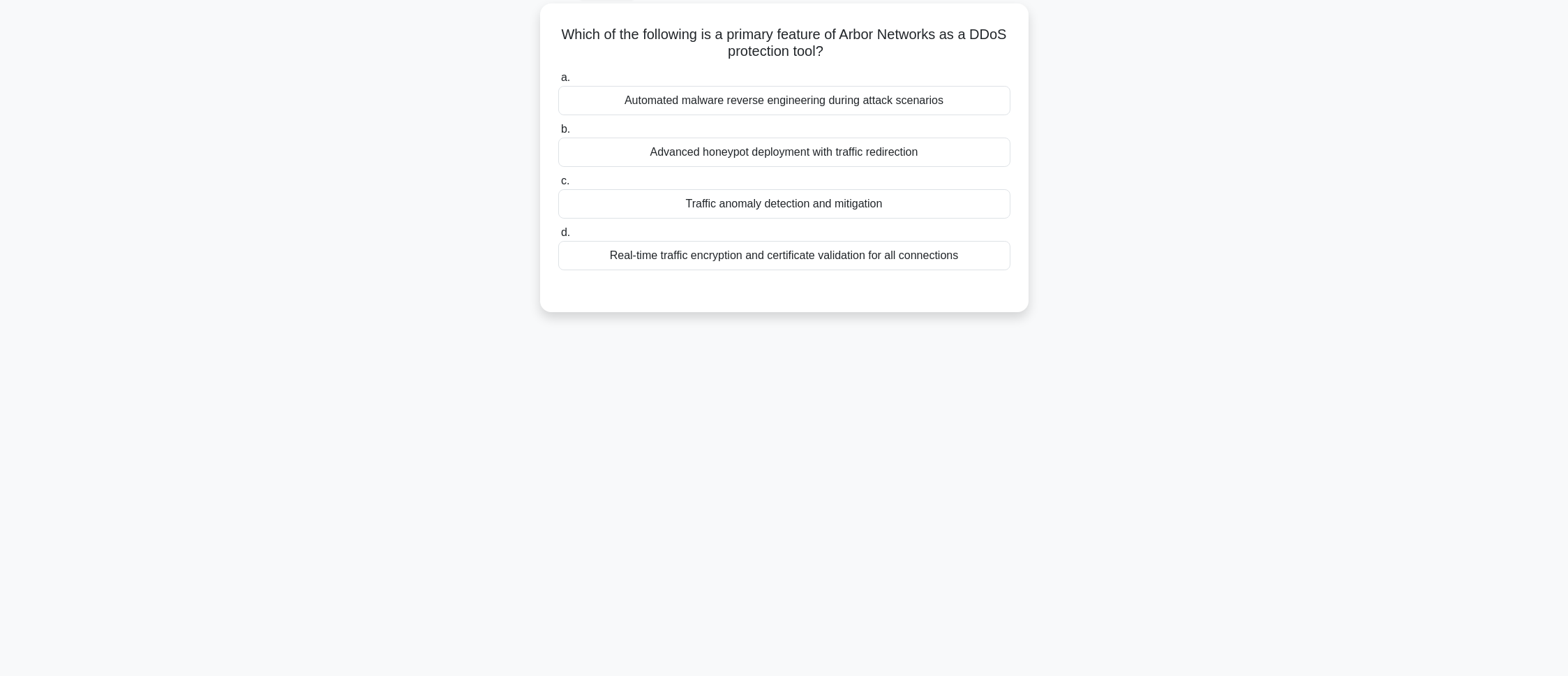
scroll to position [78, 0]
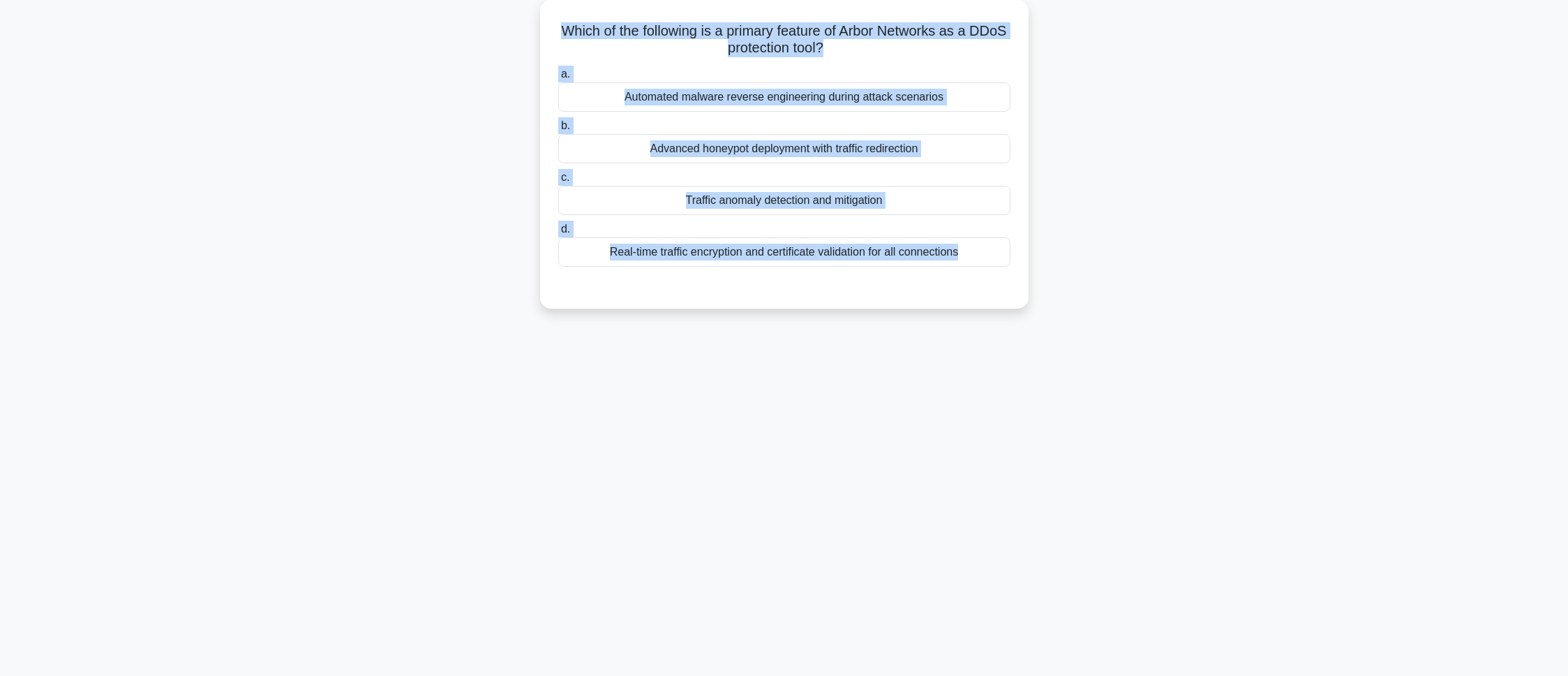
drag, startPoint x: 574, startPoint y: 18, endPoint x: 870, endPoint y: 301, distance: 409.5
click at [870, 301] on div "Which of the following is a primary feature of Arbor Networks as a DDoS protect…" at bounding box center [784, 154] width 477 height 297
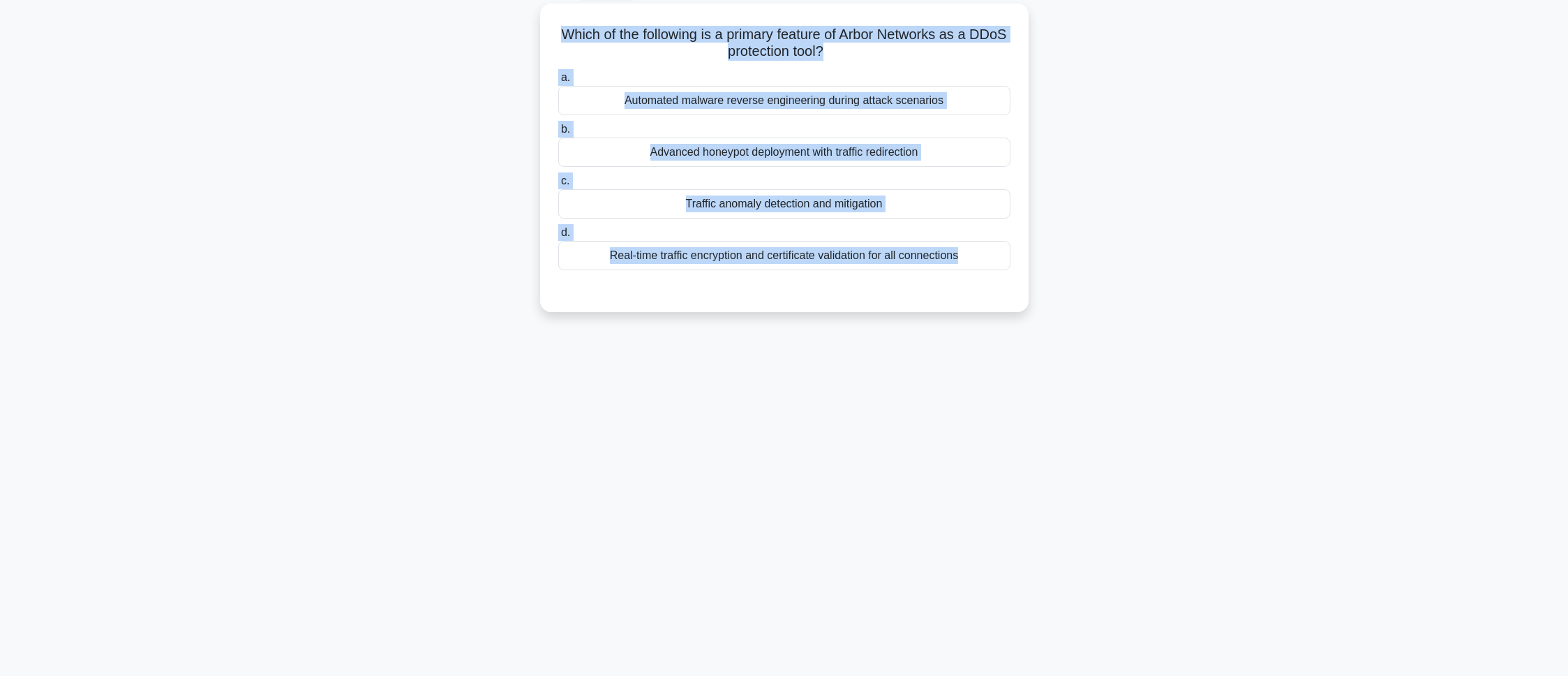
click at [637, 445] on div "87:12 Stop CEH - Denial-of-Service Master 40/100 Which of the following is a pr…" at bounding box center [784, 321] width 921 height 698
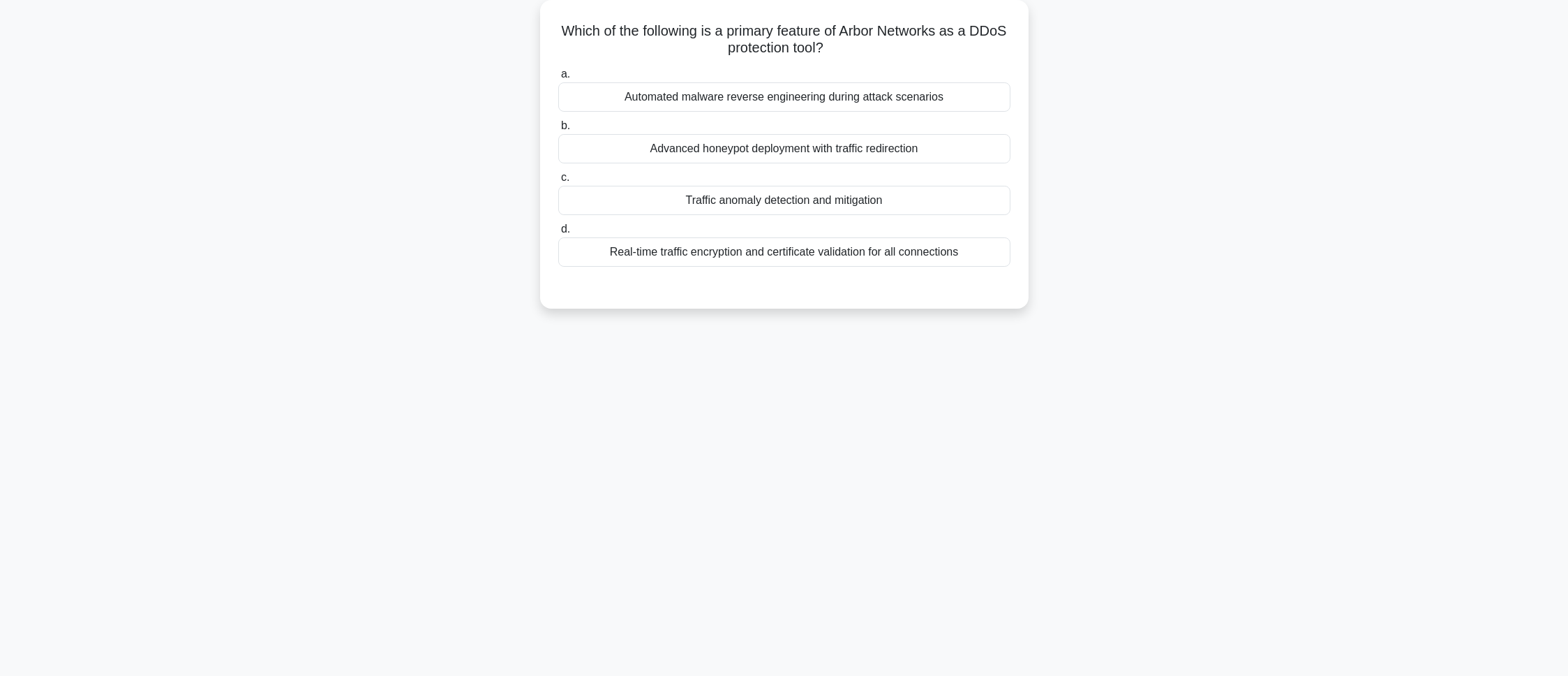
click at [638, 215] on div "Traffic anomaly detection and mitigation" at bounding box center [784, 200] width 452 height 29
click at [558, 183] on input "c. Traffic anomaly detection and mitigation" at bounding box center [558, 177] width 0 height 9
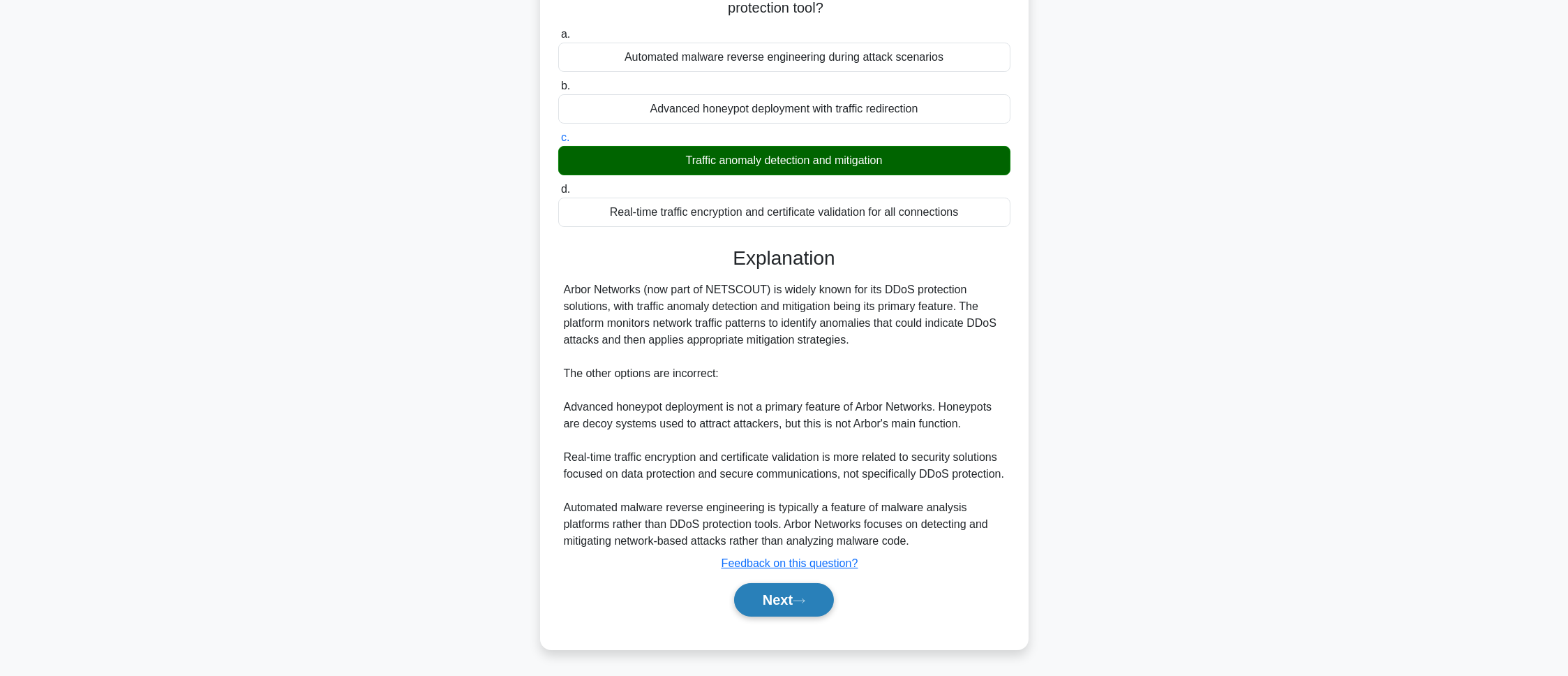
click at [787, 610] on button "Next" at bounding box center [784, 600] width 100 height 34
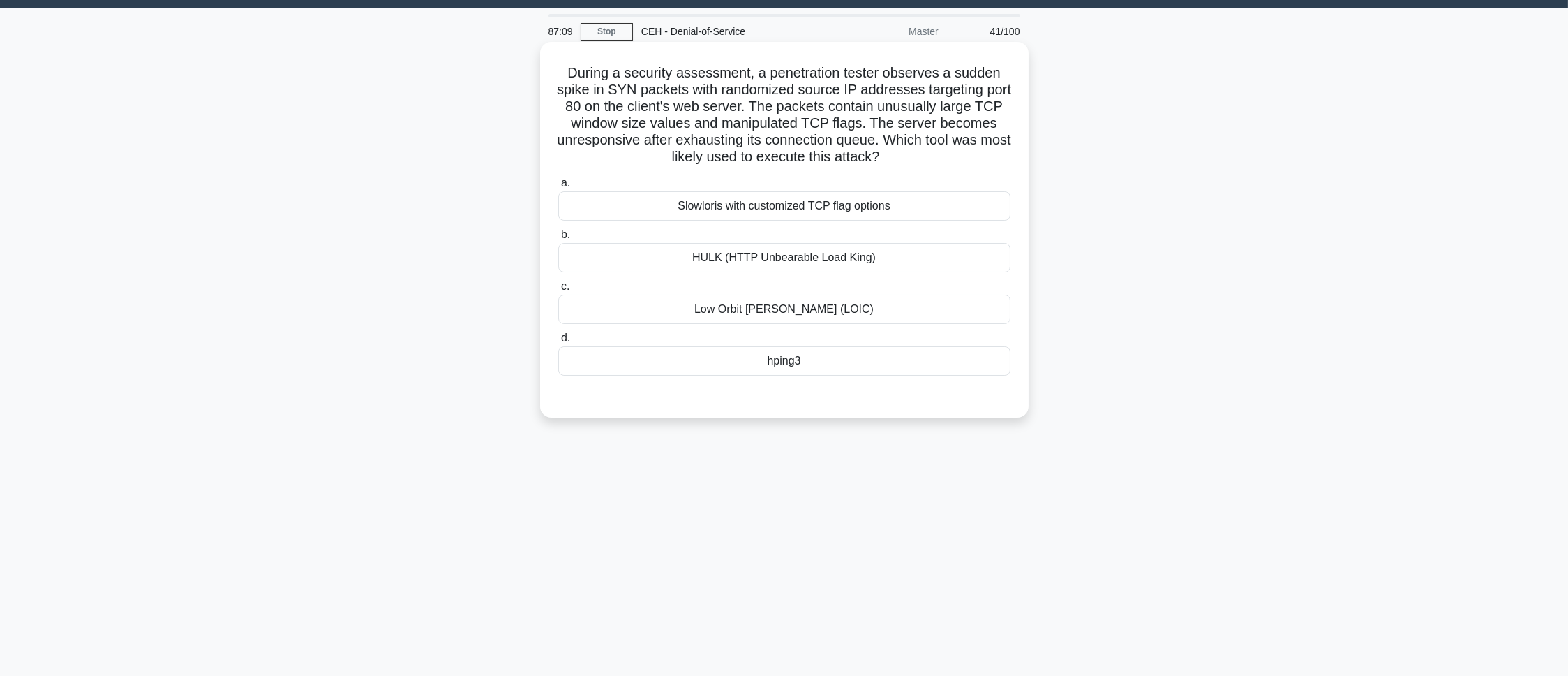
scroll to position [0, 0]
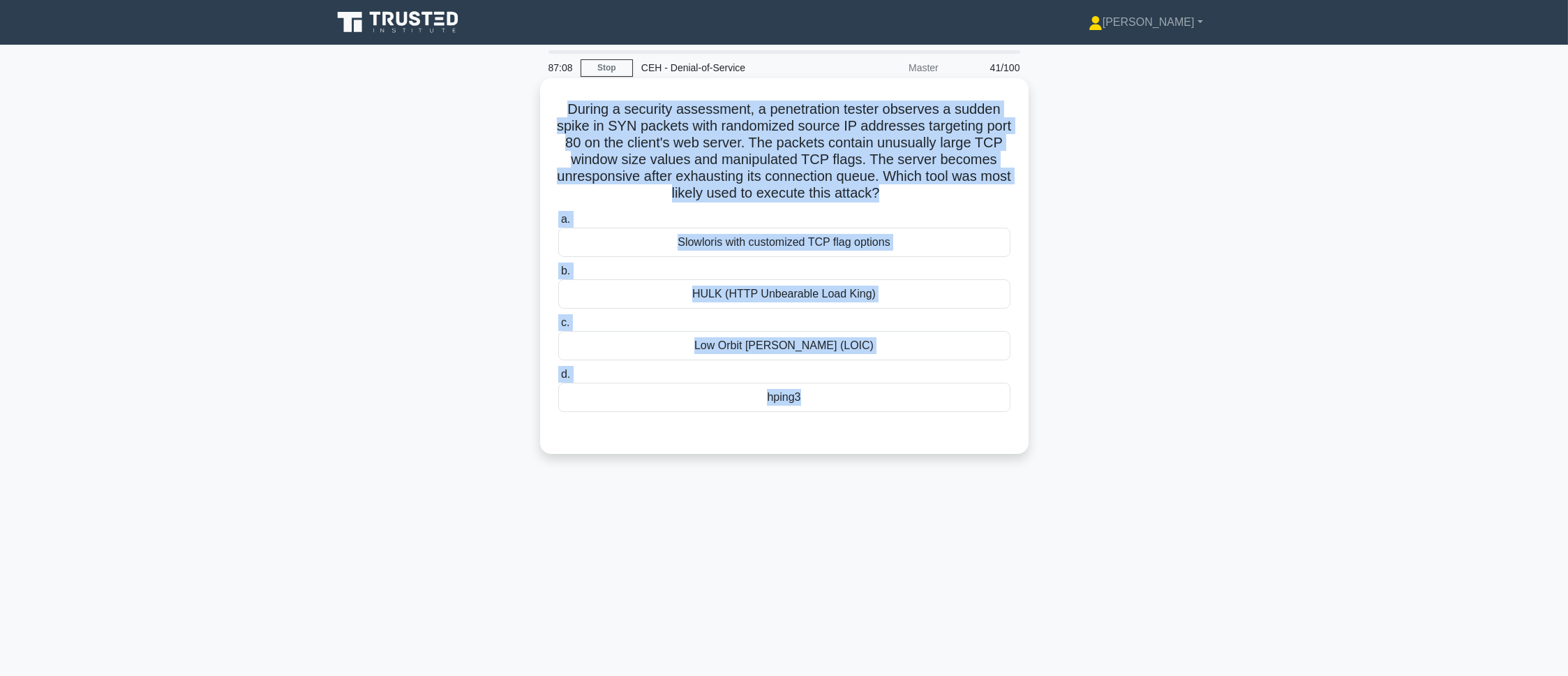
drag, startPoint x: 717, startPoint y: 272, endPoint x: 876, endPoint y: 433, distance: 226.3
click at [876, 433] on div "During a security assessment, a penetration tester observes a sudden spike in S…" at bounding box center [784, 266] width 477 height 364
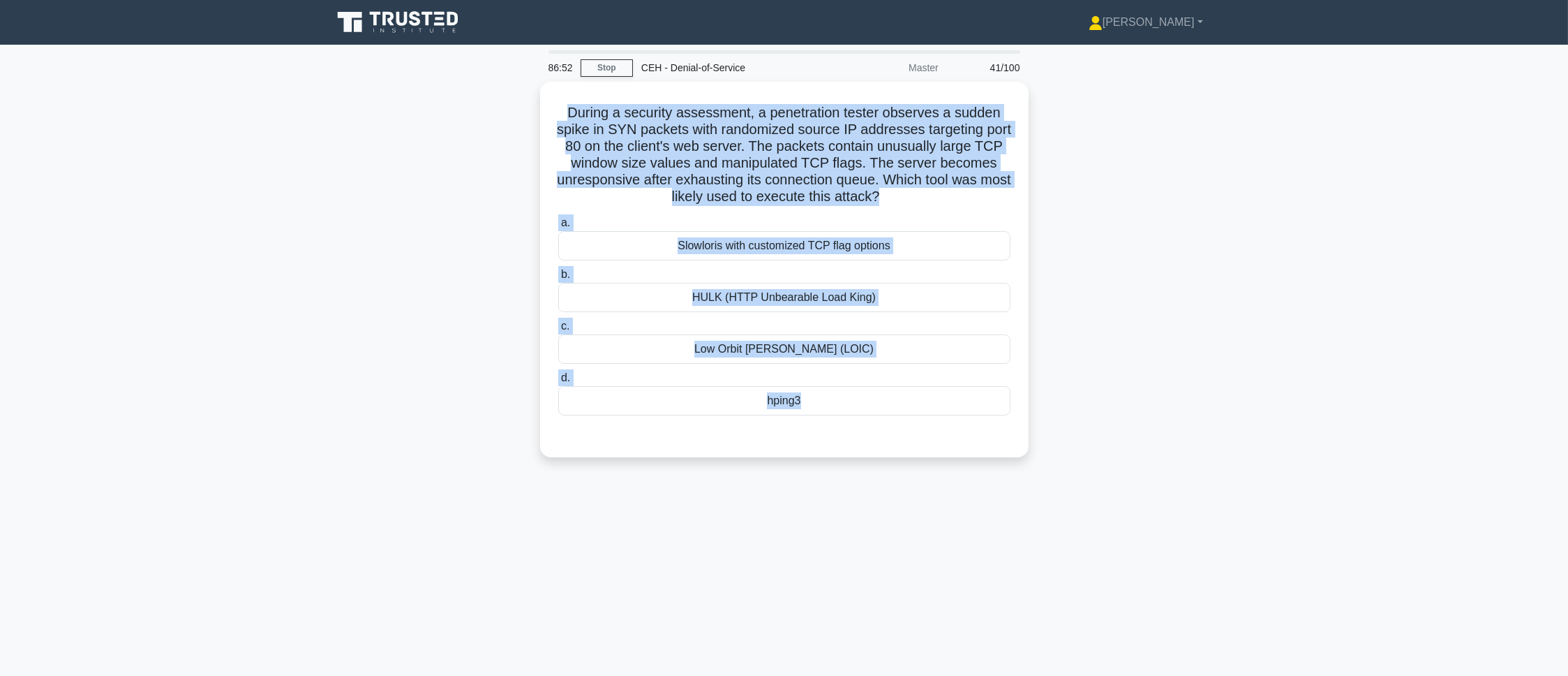
click at [560, 517] on div "86:52 Stop CEH - Denial-of-Service Master 41/100 During a security assessment, …" at bounding box center [784, 399] width 921 height 698
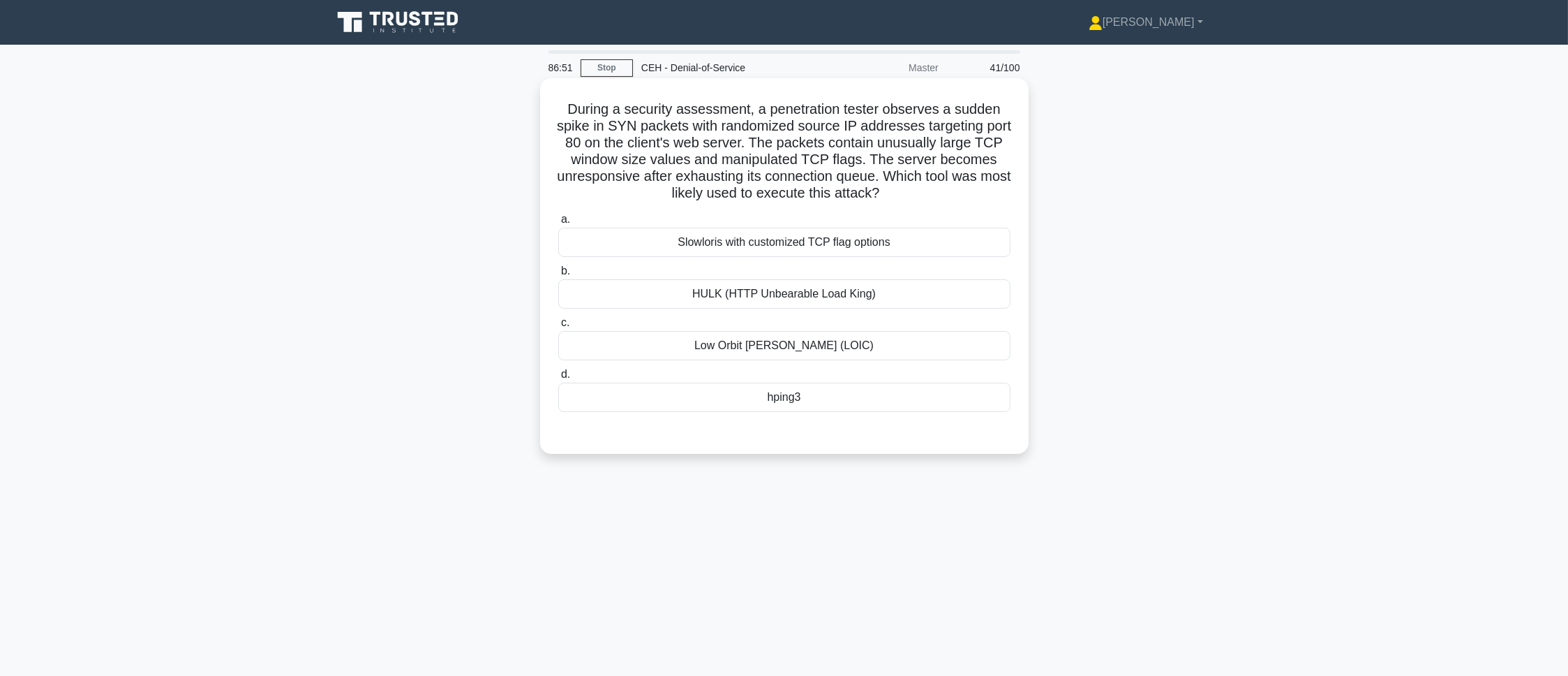
click at [688, 397] on div "hping3" at bounding box center [784, 397] width 452 height 29
click at [558, 379] on input "d. hping3" at bounding box center [558, 375] width 0 height 9
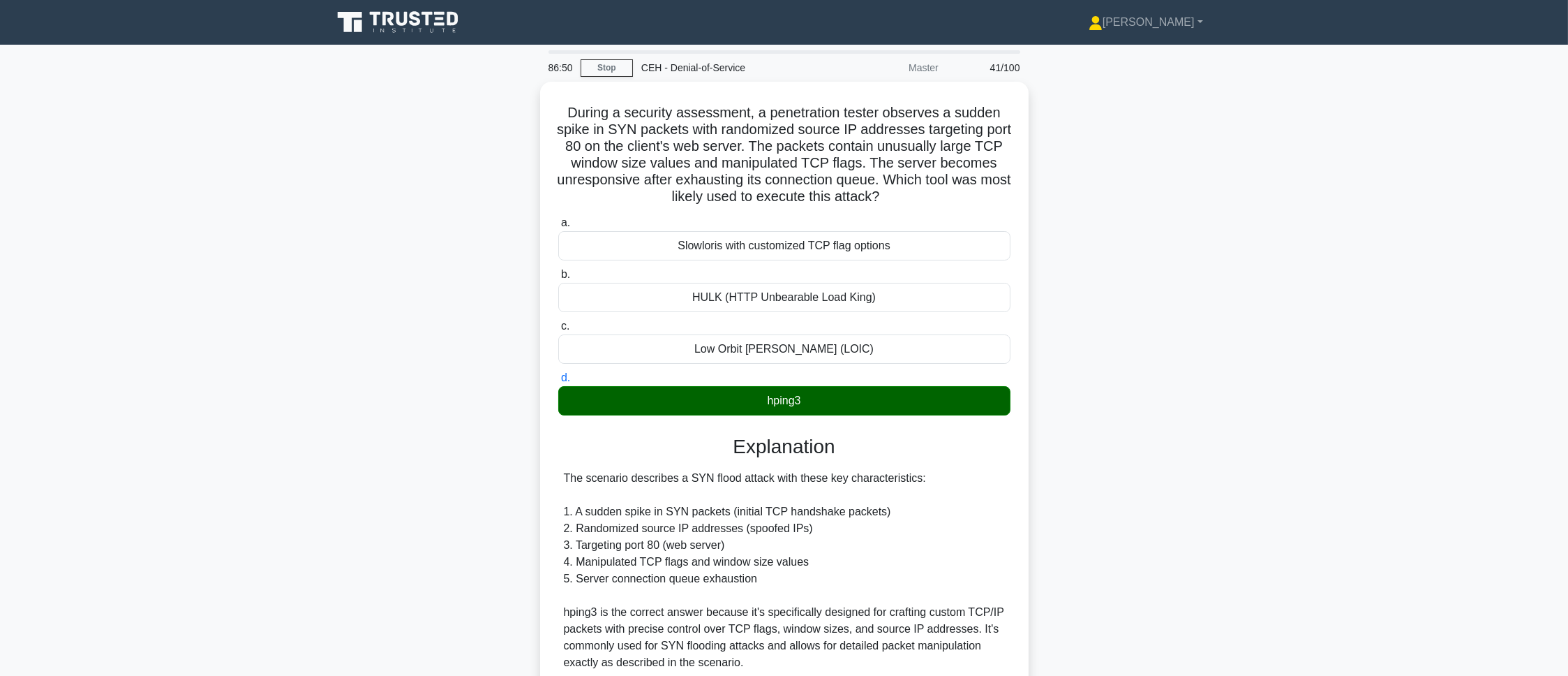
scroll to position [372, 0]
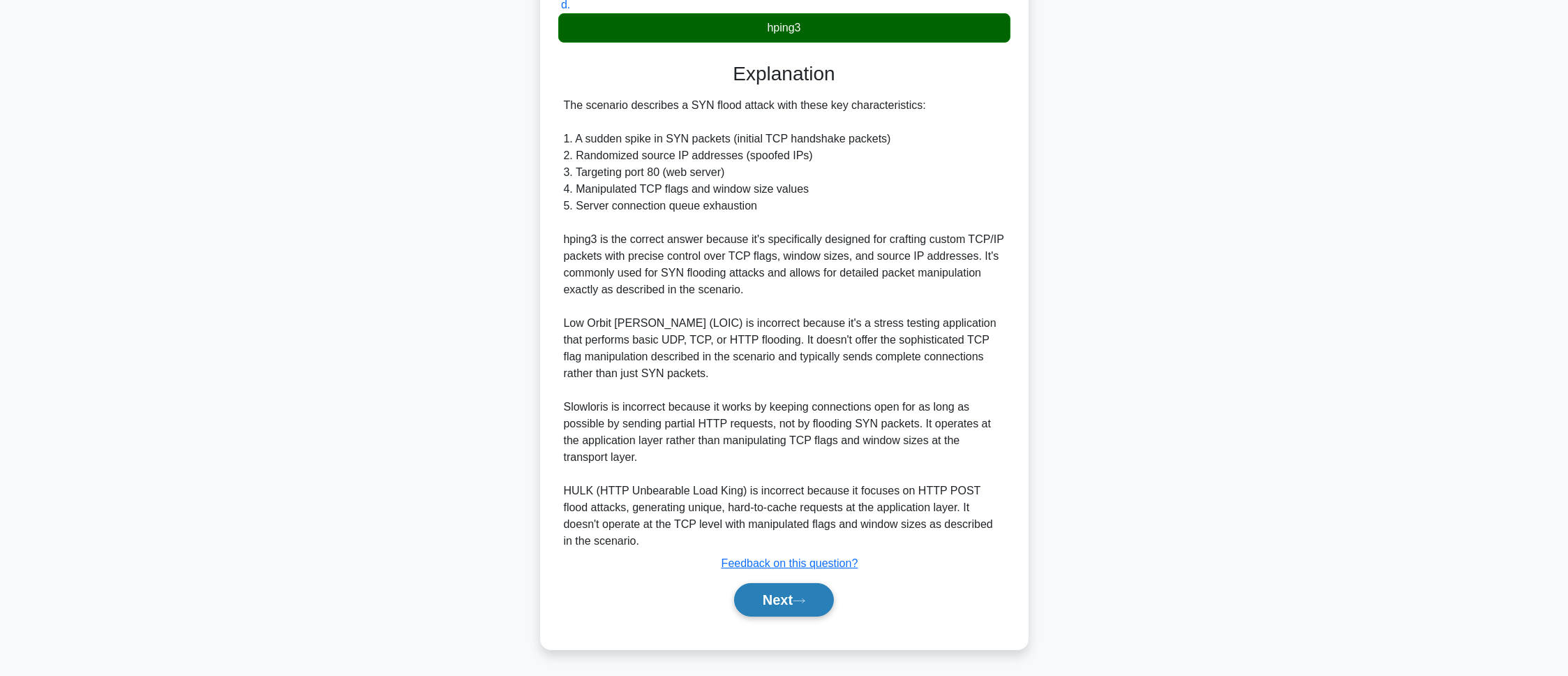
click at [829, 596] on button "Next" at bounding box center [784, 600] width 100 height 34
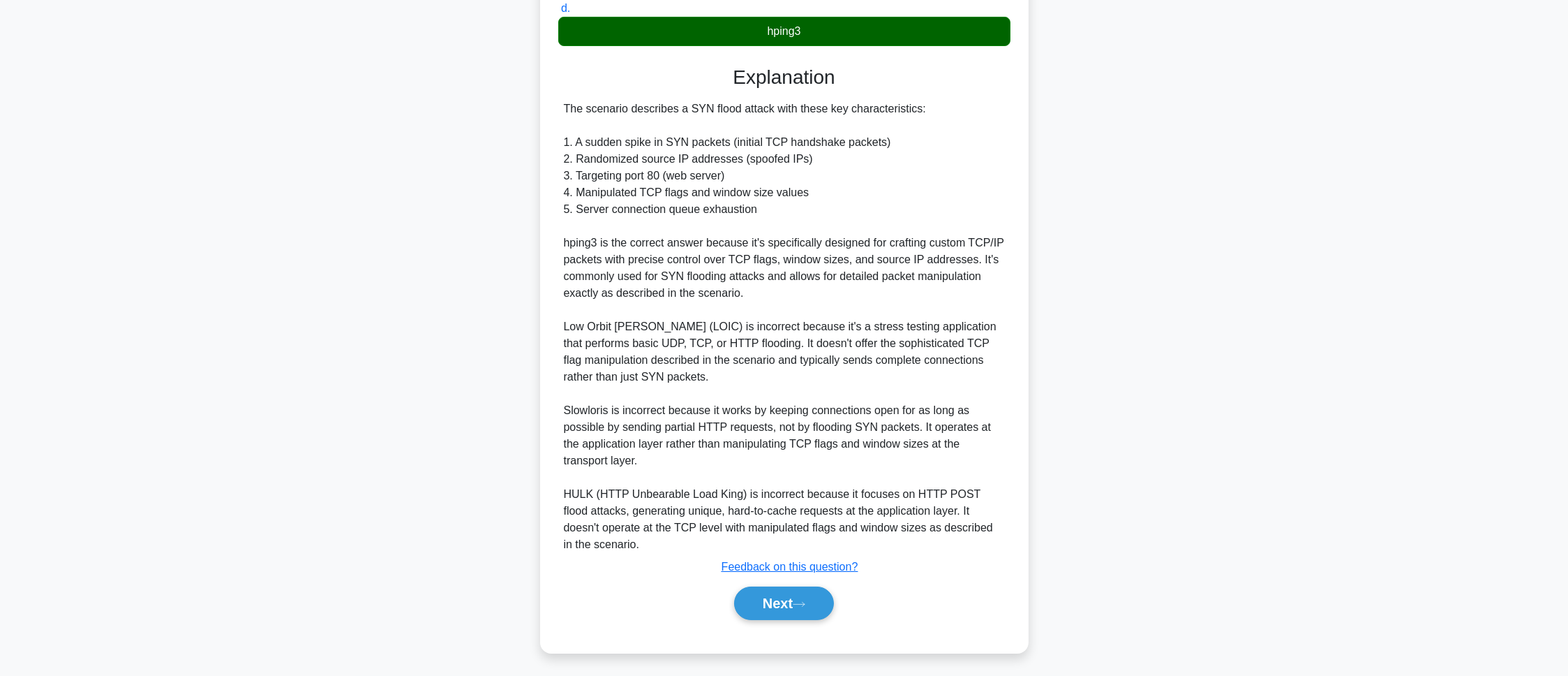
scroll to position [78, 0]
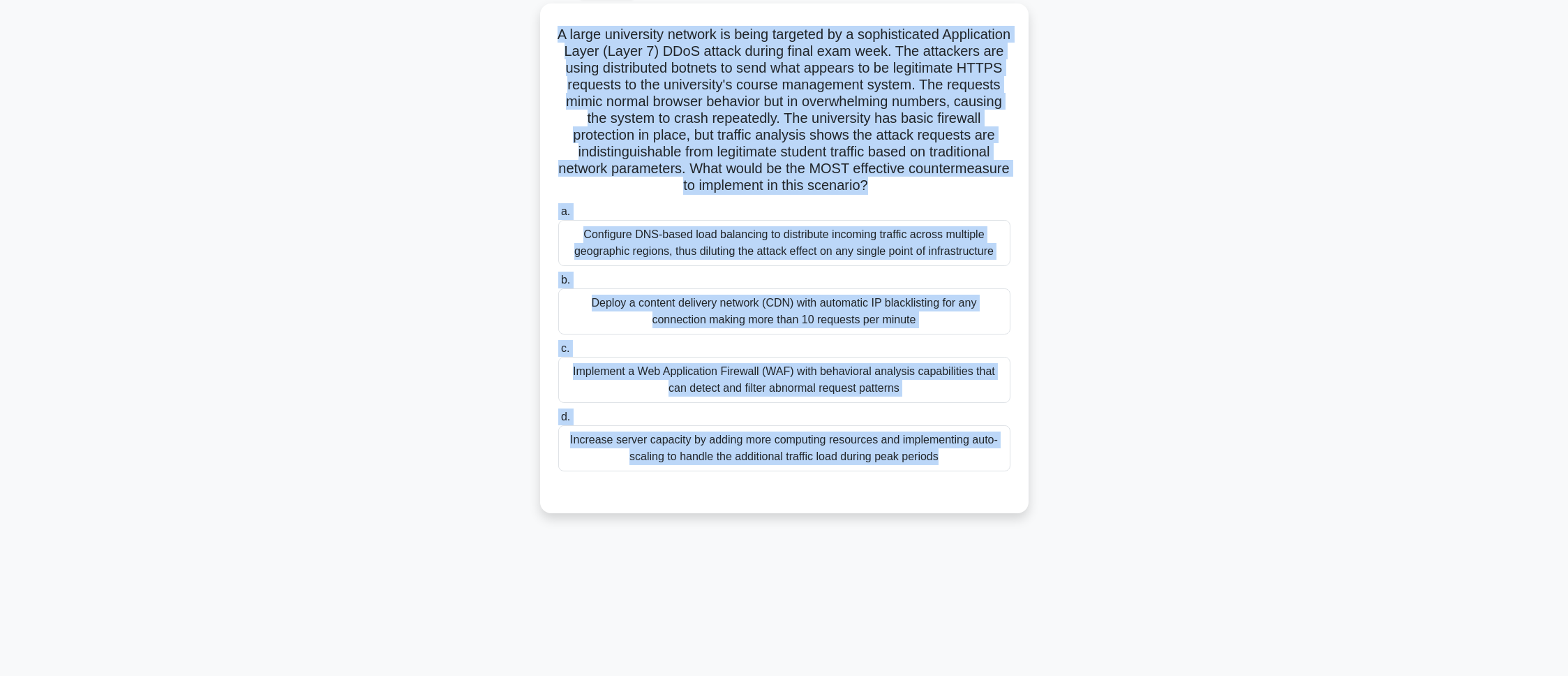
drag, startPoint x: 576, startPoint y: 26, endPoint x: 837, endPoint y: 556, distance: 590.8
click at [837, 556] on div "86:46 Stop CEH - Denial-of-Service Master 42/100 .spinner_0XTQ{transform-origin…" at bounding box center [784, 321] width 921 height 698
click at [360, 391] on div "A large university network is being targeted by a sophisticated Application Lay…" at bounding box center [784, 266] width 921 height 526
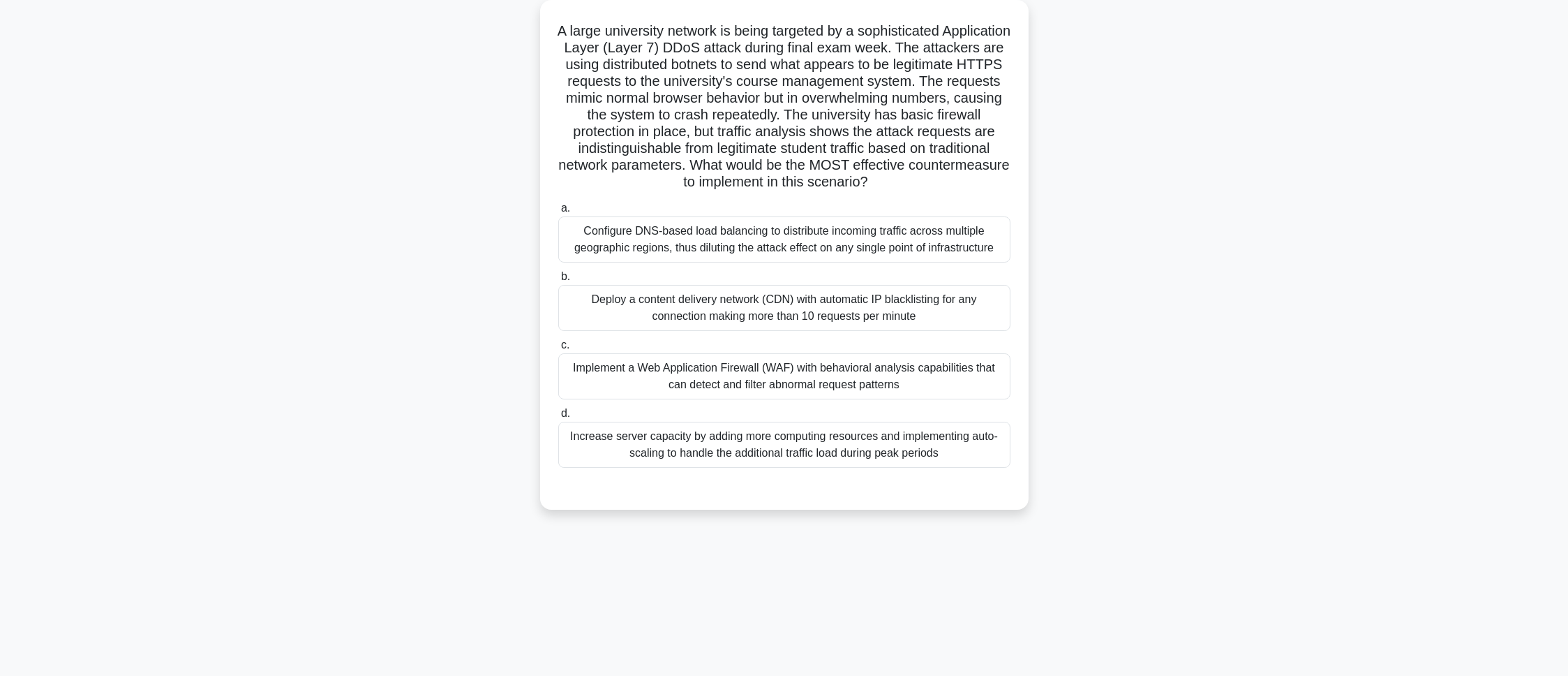
click at [606, 385] on div "Implement a Web Application Firewall (WAF) with behavioral analysis capabilitie…" at bounding box center [784, 376] width 452 height 46
click at [558, 350] on input "c. Implement a Web Application Firewall (WAF) with behavioral analysis capabili…" at bounding box center [558, 345] width 0 height 9
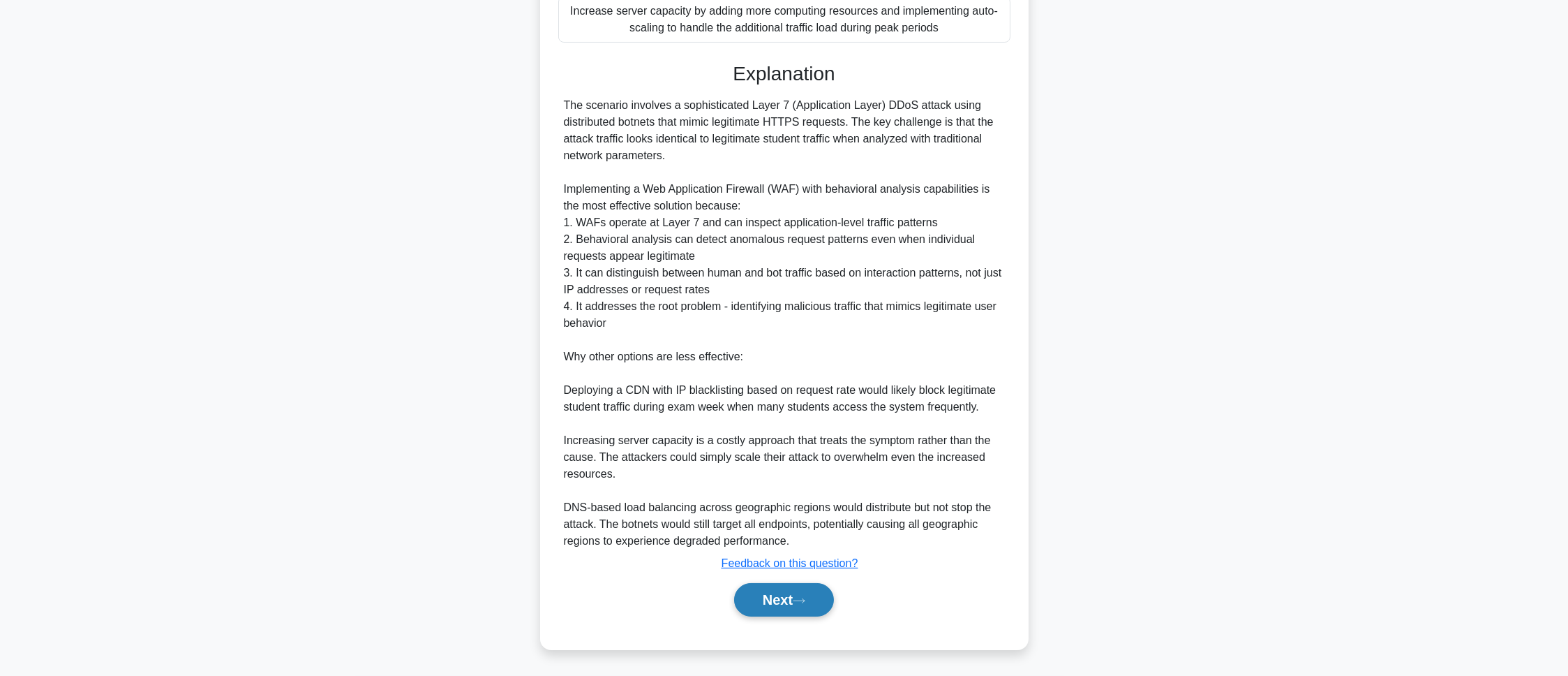
click at [754, 610] on button "Next" at bounding box center [784, 600] width 100 height 34
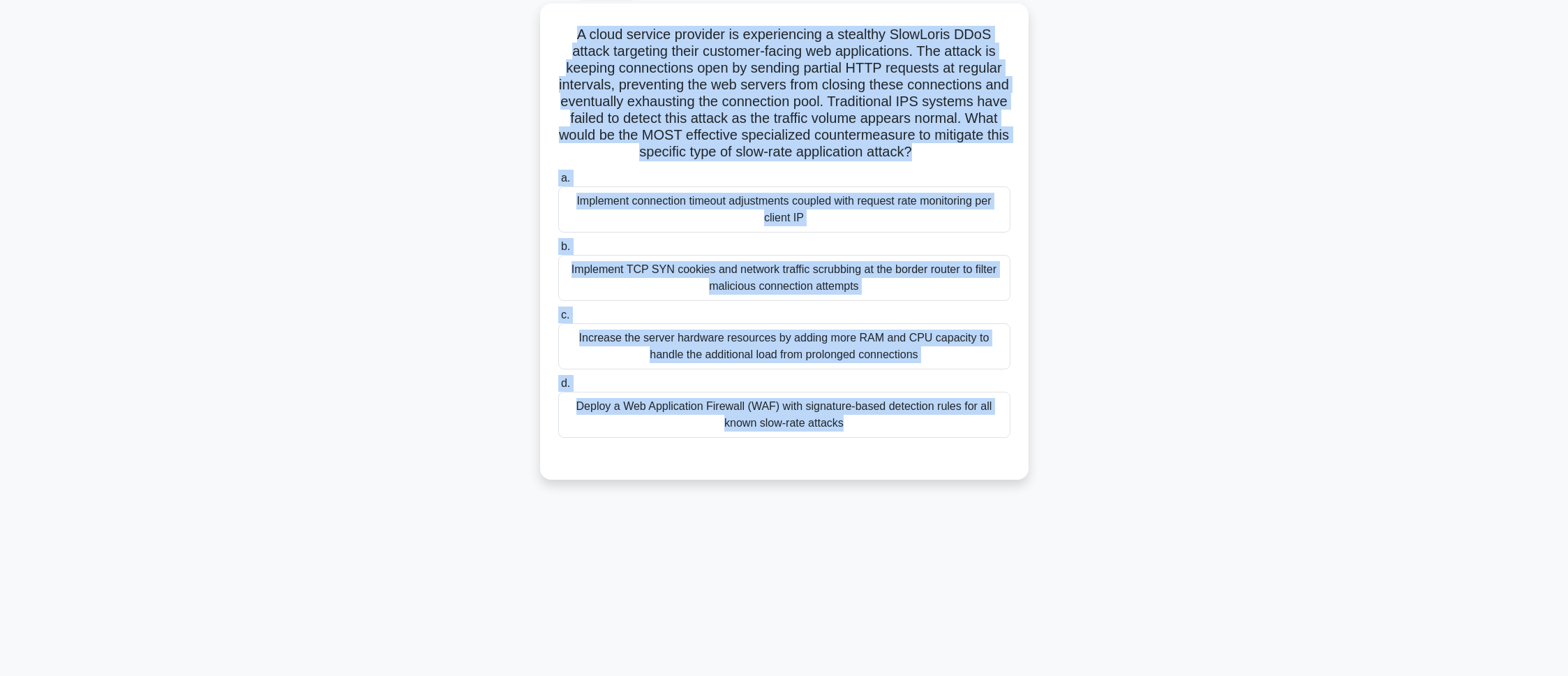
drag, startPoint x: 560, startPoint y: 97, endPoint x: 947, endPoint y: 723, distance: 736.0
click at [947, 675] on html "Pranav Profile Settings Profile" at bounding box center [784, 299] width 1568 height 754
click at [364, 150] on div "A cloud service provider is experiencing a stealthy SlowLoris DDoS attack targe…" at bounding box center [784, 250] width 921 height 493
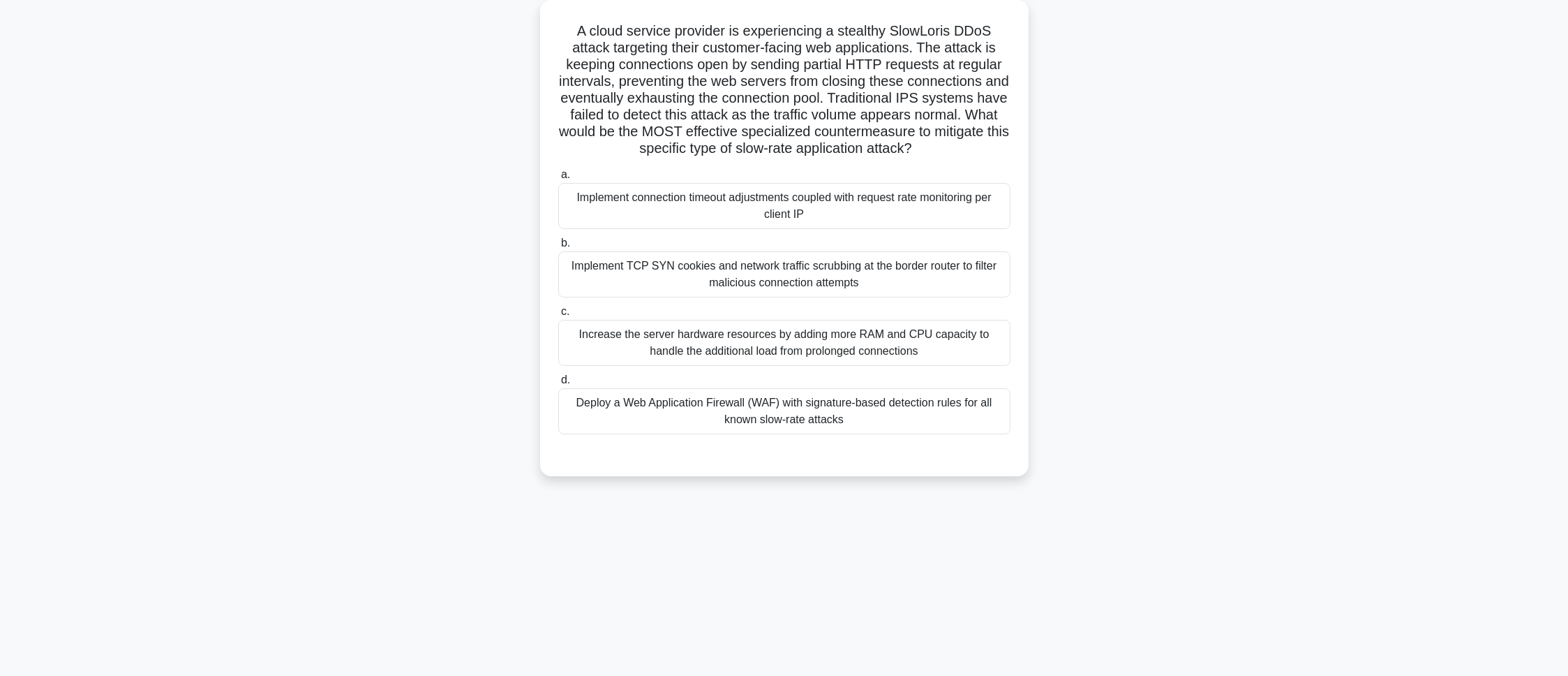
click at [660, 181] on label "a. Implement connection timeout adjustments coupled with request rate monitorin…" at bounding box center [784, 198] width 452 height 63
click at [558, 180] on input "a. Implement connection timeout adjustments coupled with request rate monitorin…" at bounding box center [558, 174] width 0 height 9
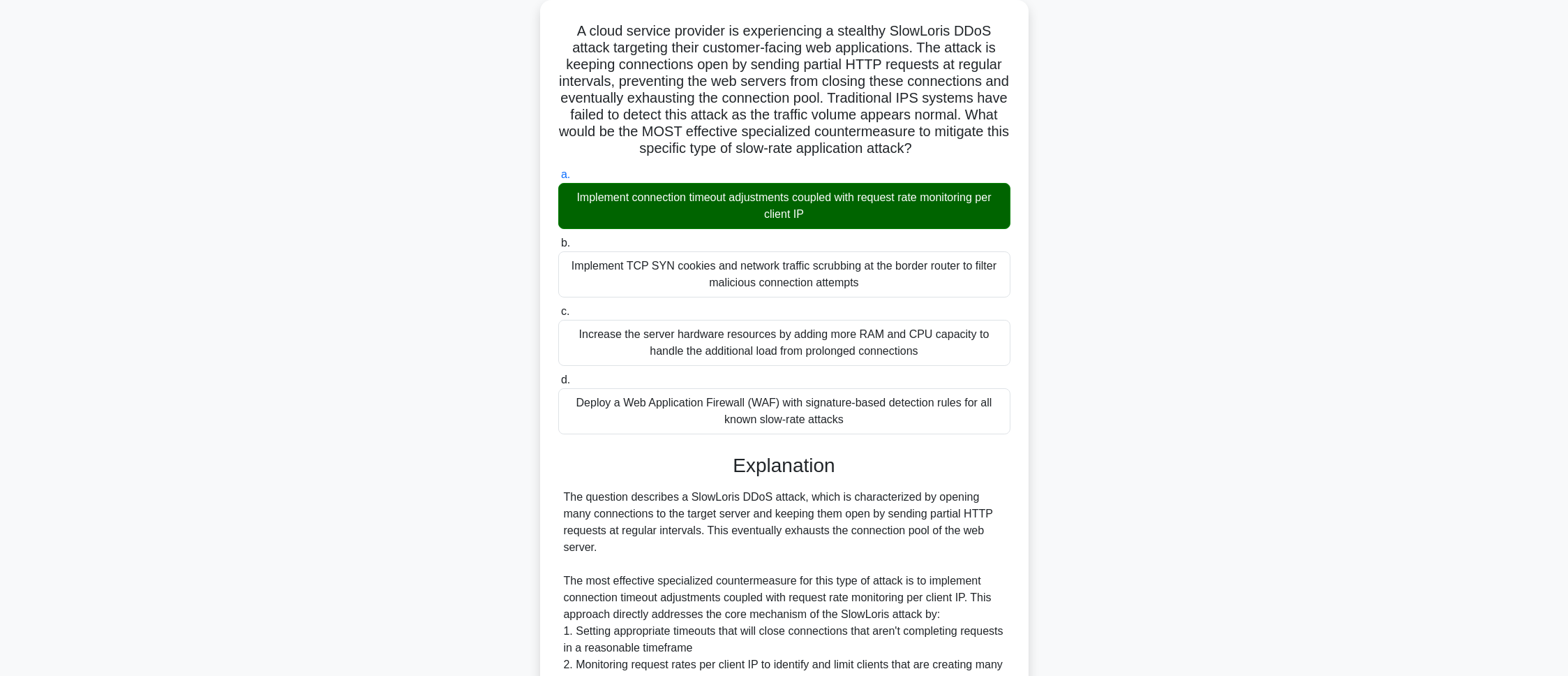
scroll to position [471, 0]
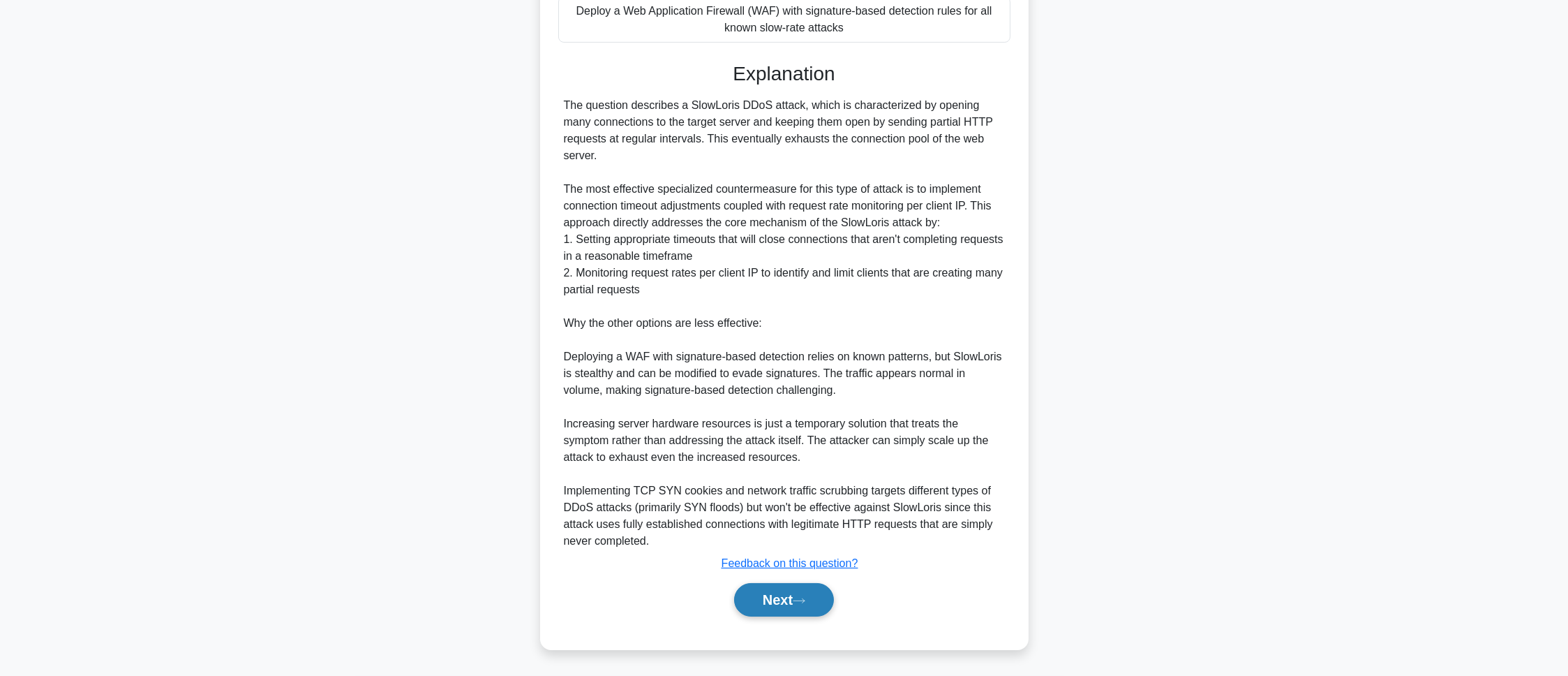
click at [806, 588] on button "Next" at bounding box center [784, 600] width 100 height 34
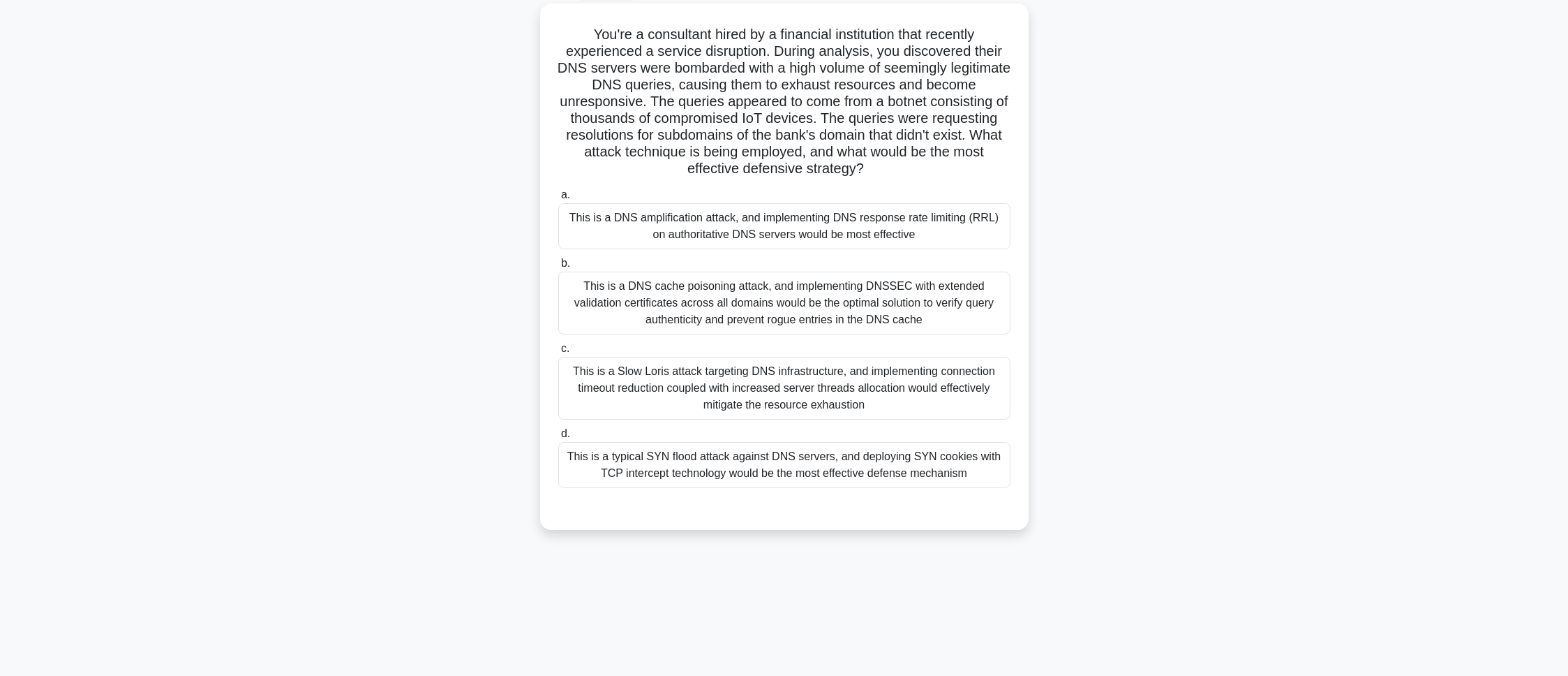
scroll to position [78, 0]
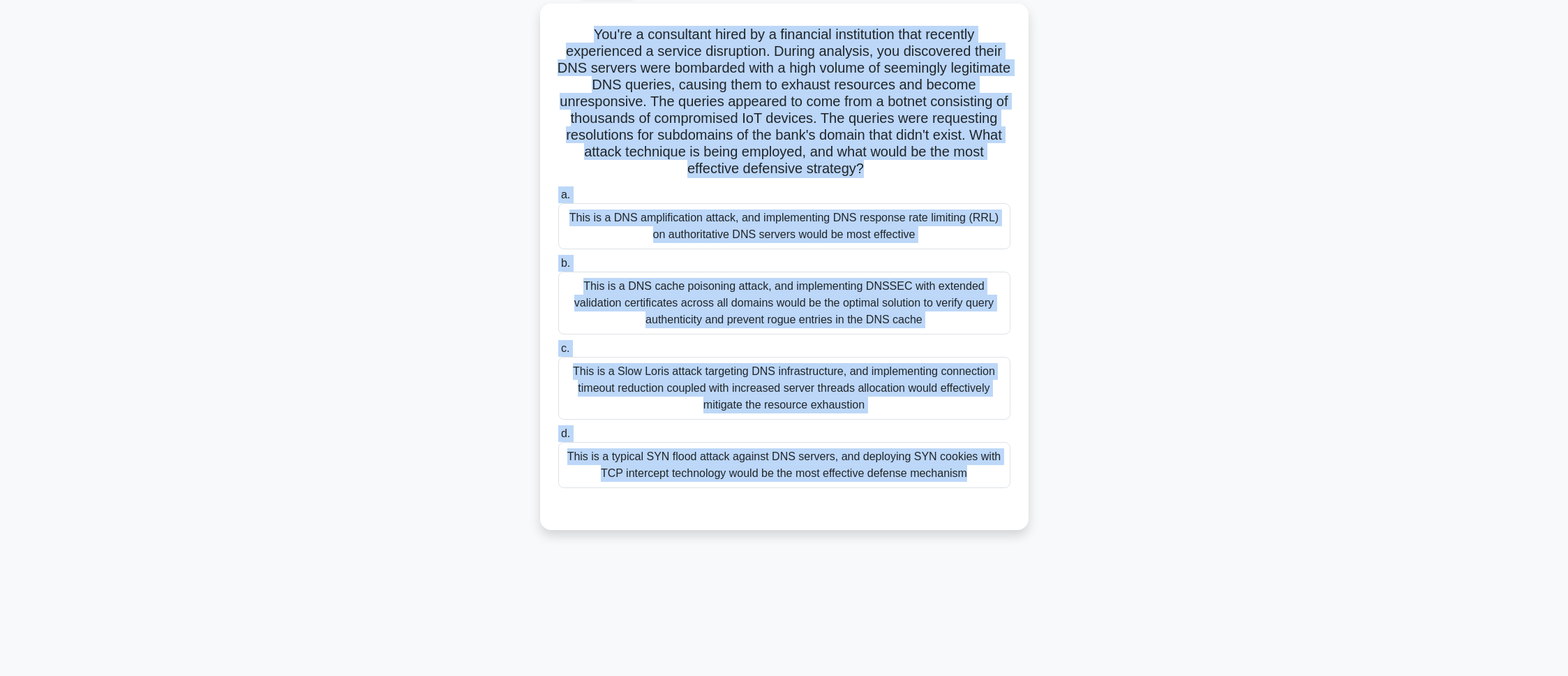
drag, startPoint x: 617, startPoint y: 137, endPoint x: 870, endPoint y: 550, distance: 484.3
click at [870, 550] on div "86:21 Stop CEH - Denial-of-Service Master 44/100 .spinner_0XTQ{transform-origin…" at bounding box center [784, 321] width 921 height 698
click at [344, 161] on div "You're a consultant hired by a financial institution that recently experienced …" at bounding box center [784, 275] width 921 height 543
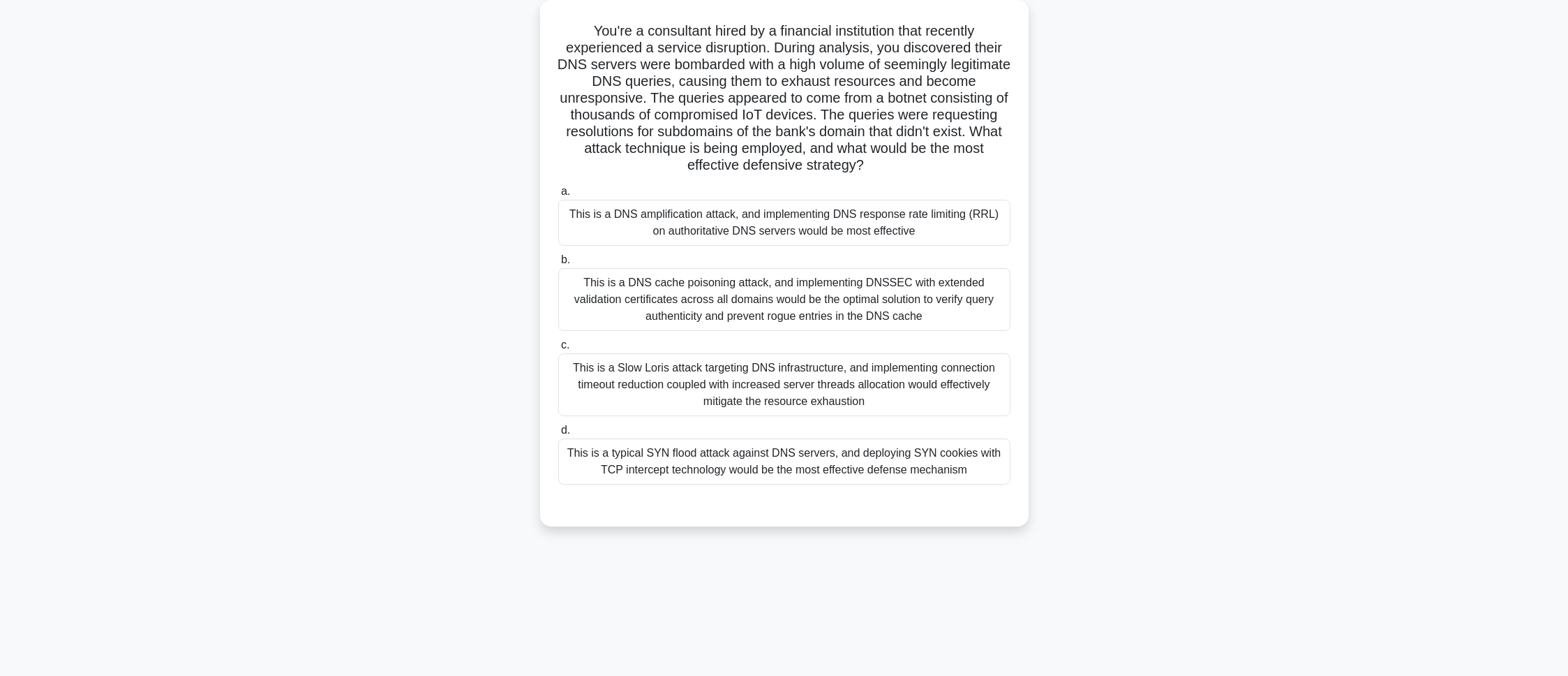
click at [693, 295] on div "This is a DNS cache poisoning attack, and implementing DNSSEC with extended val…" at bounding box center [784, 299] width 452 height 63
click at [558, 264] on input "b. This is a DNS cache poisoning attack, and implementing DNSSEC with extended …" at bounding box center [558, 260] width 0 height 9
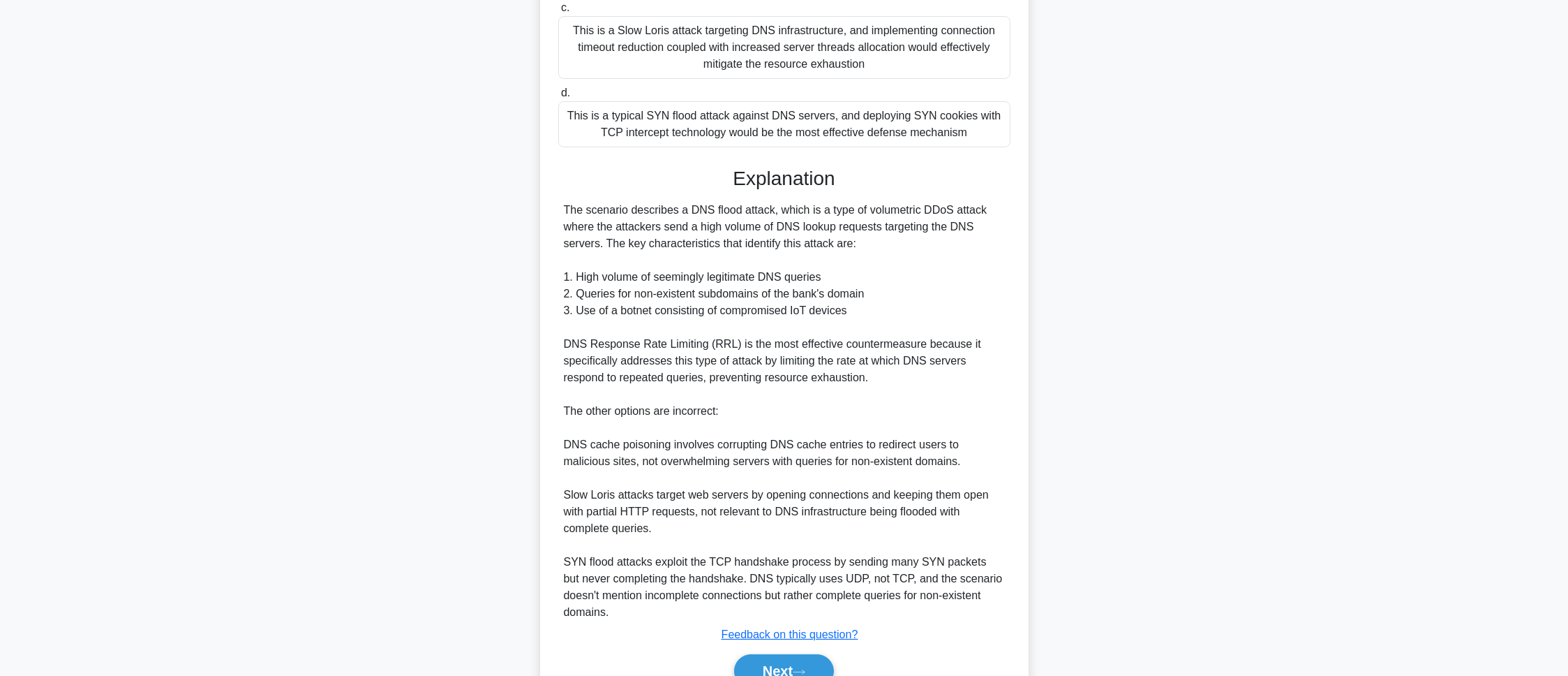
scroll to position [488, 0]
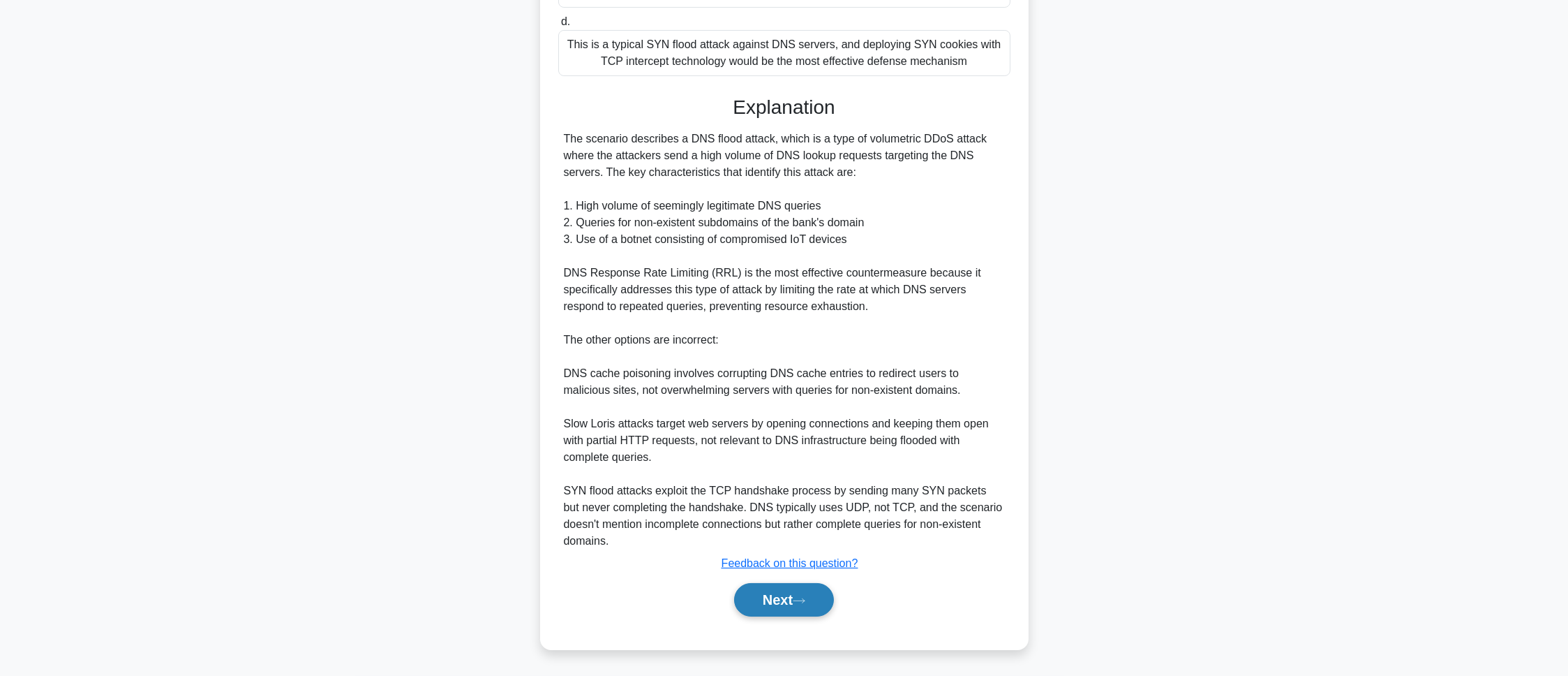
click at [823, 615] on button "Next" at bounding box center [784, 600] width 100 height 34
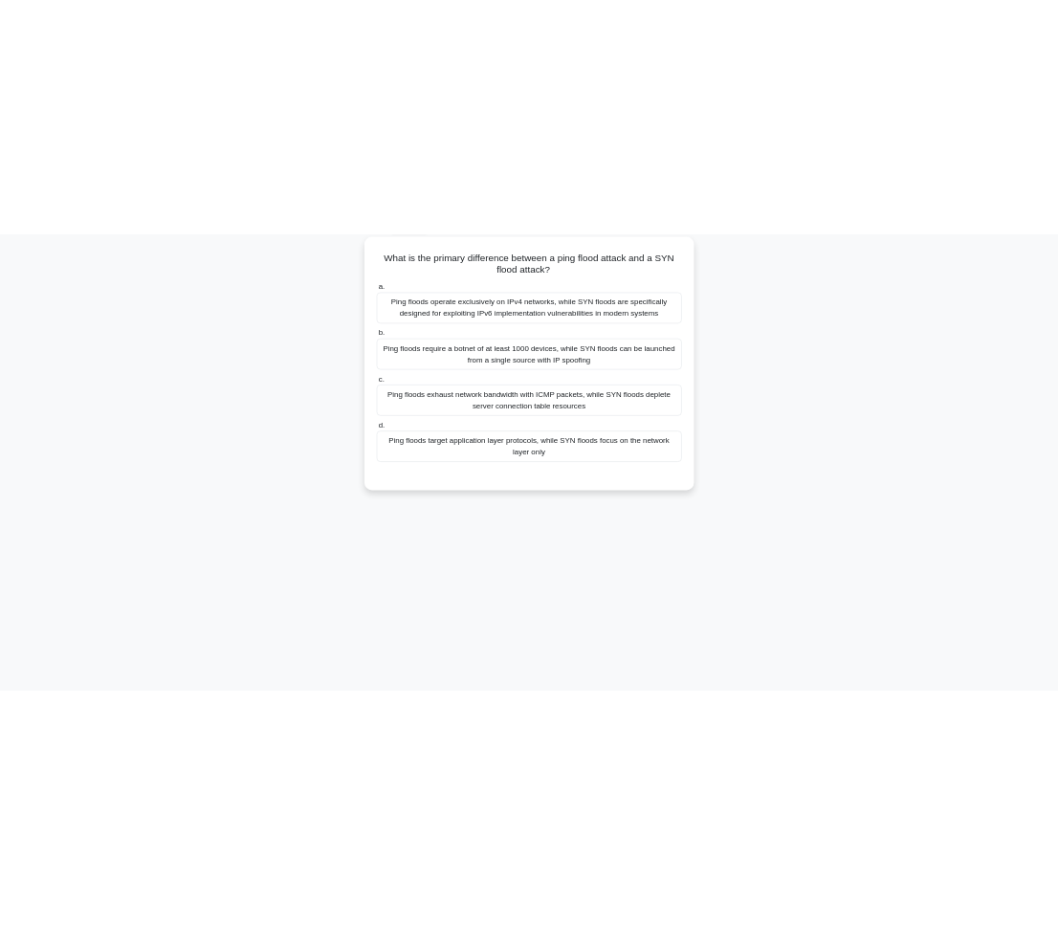
scroll to position [0, 0]
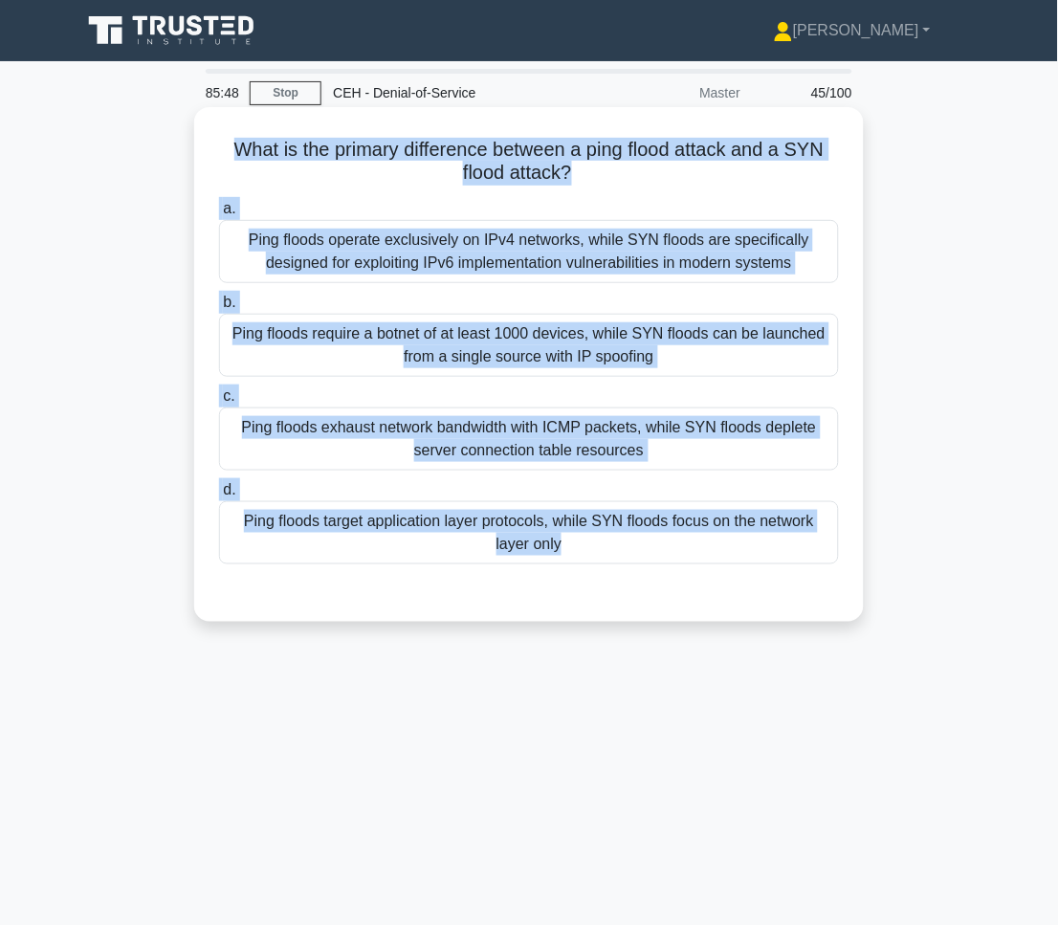
drag, startPoint x: 229, startPoint y: 134, endPoint x: 607, endPoint y: 586, distance: 589.9
click at [607, 586] on div "What is the primary difference between a ping flood attack and a SYN flood atta…" at bounding box center [529, 364] width 654 height 499
click at [319, 426] on div "Ping floods exhaust network bandwidth with ICMP packets, while SYN floods deple…" at bounding box center [529, 438] width 620 height 63
click at [219, 403] on input "c. Ping floods exhaust network bandwidth with ICMP packets, while SYN floods de…" at bounding box center [219, 396] width 0 height 12
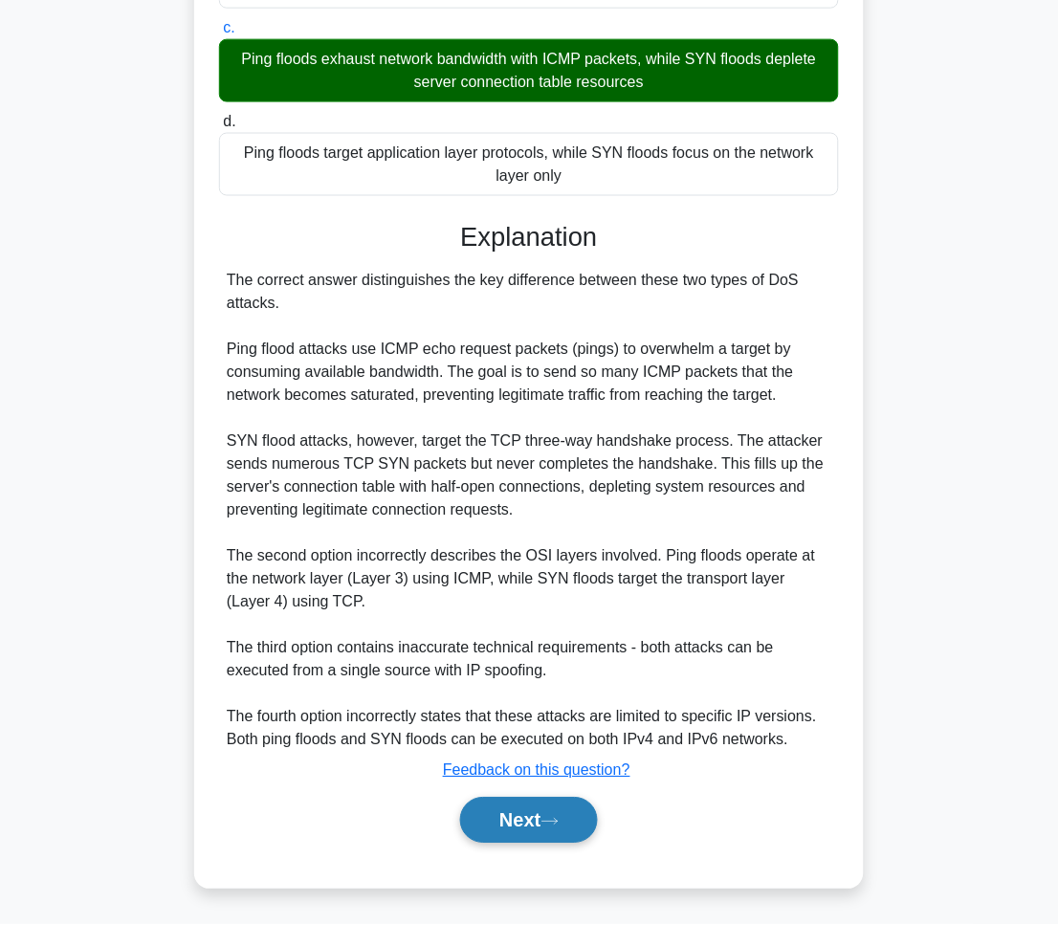
click at [558, 825] on icon at bounding box center [549, 822] width 17 height 11
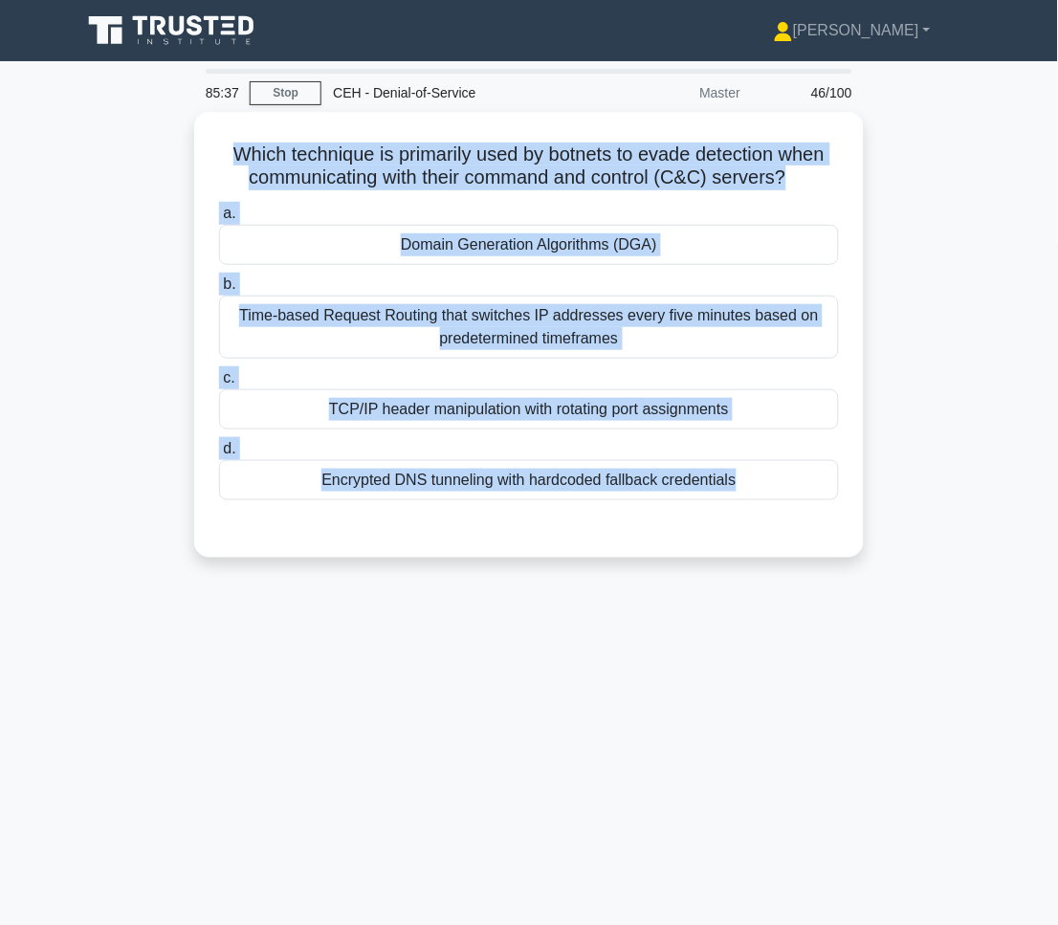
drag, startPoint x: 229, startPoint y: 134, endPoint x: 809, endPoint y: 566, distance: 723.7
click at [809, 566] on div "Which technique is primarily used by botnets to evade detection when communicat…" at bounding box center [529, 346] width 918 height 469
click at [509, 728] on div "85:34 Stop CEH - Denial-of-Service Master 46/100 Which technique is primarily u…" at bounding box center [529, 547] width 918 height 956
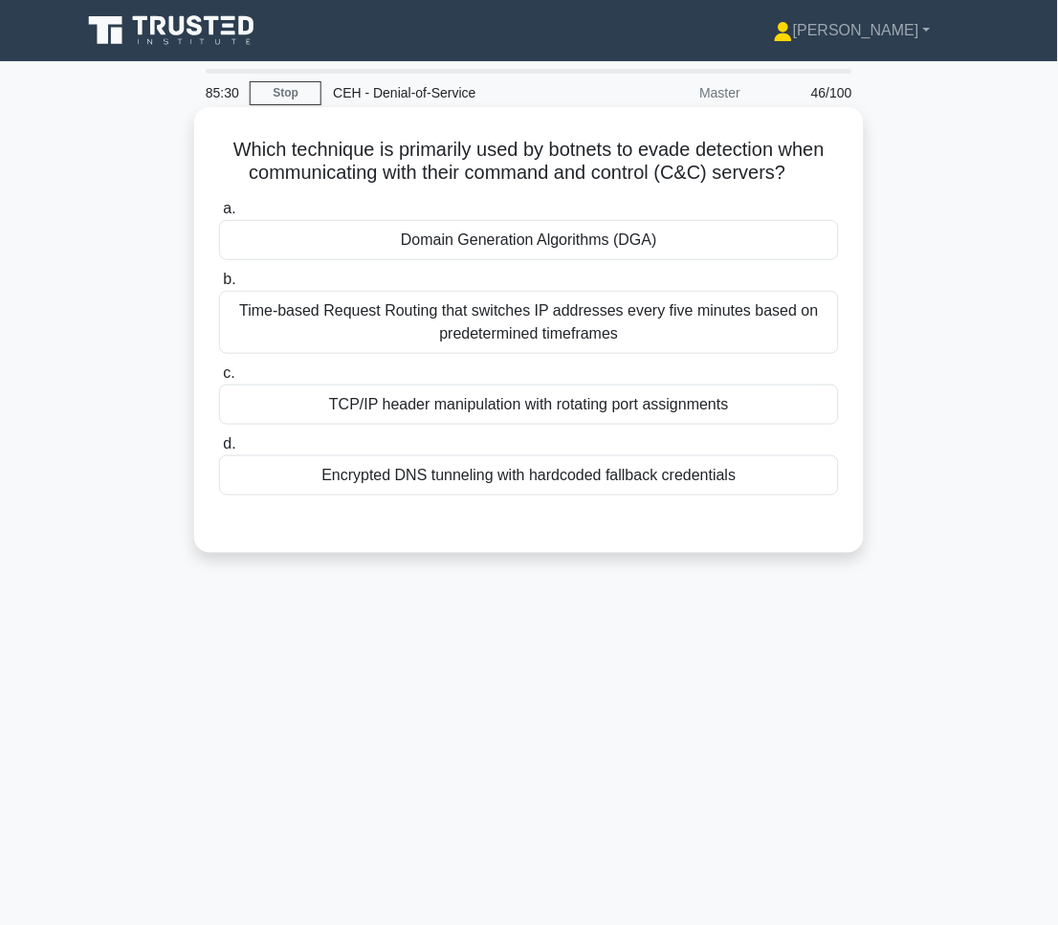
click at [382, 250] on div "Domain Generation Algorithms (DGA)" at bounding box center [529, 240] width 620 height 40
click at [219, 215] on input "a. Domain Generation Algorithms (DGA)" at bounding box center [219, 209] width 0 height 12
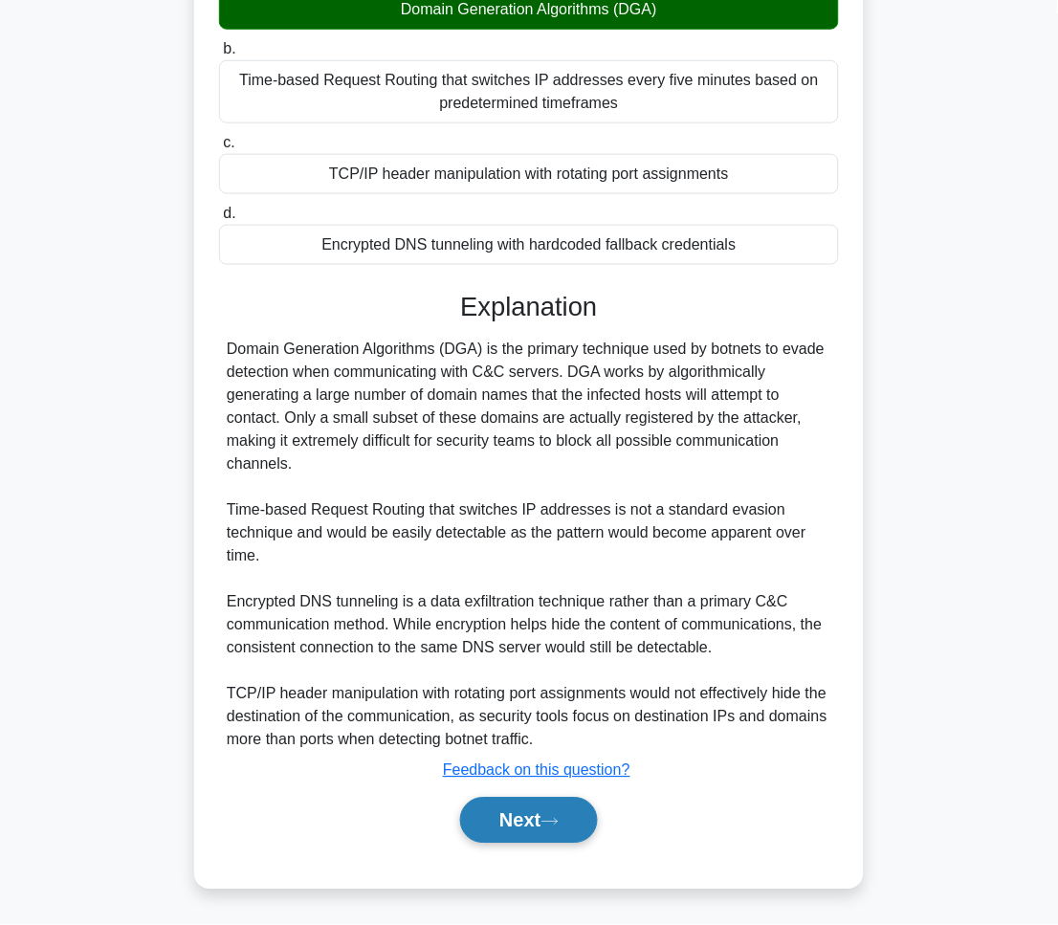
click at [570, 822] on button "Next" at bounding box center [528, 821] width 137 height 46
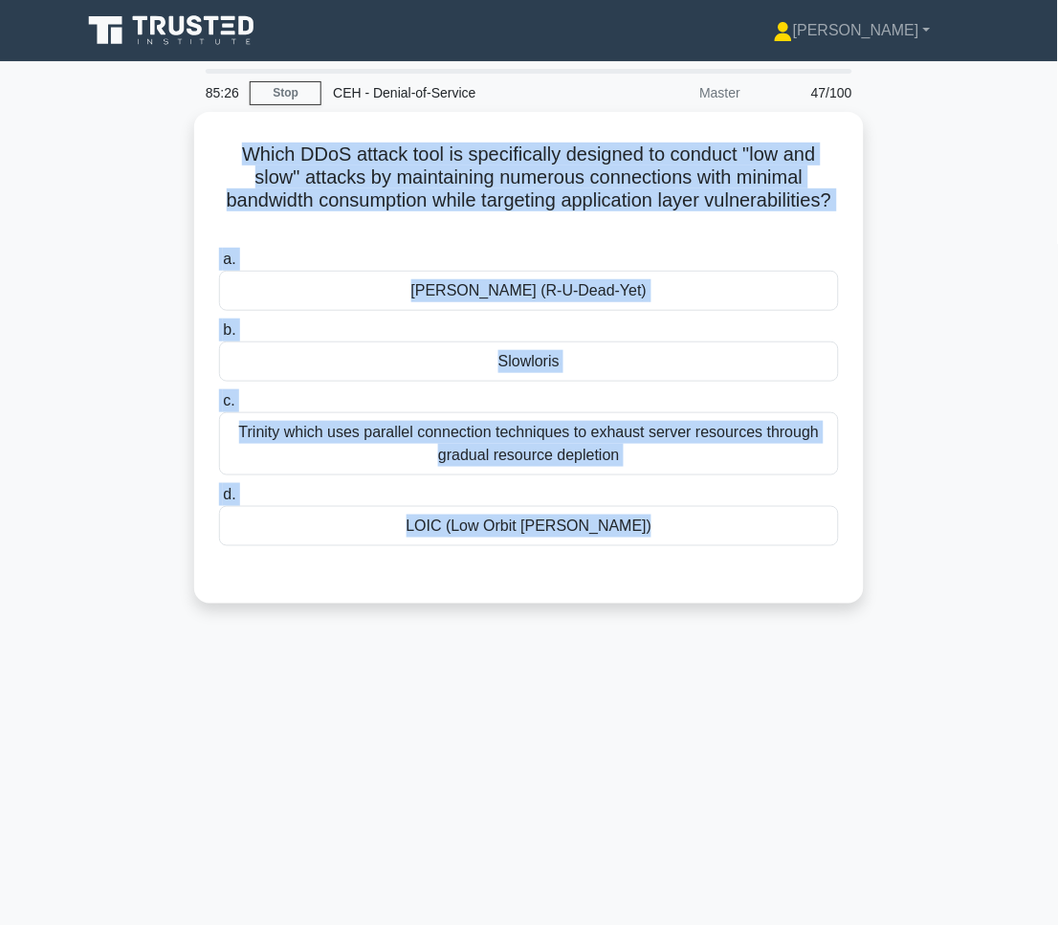
drag, startPoint x: 234, startPoint y: 142, endPoint x: 761, endPoint y: 646, distance: 729.1
click at [761, 646] on div "85:26 Stop CEH - Denial-of-Service Master 47/100 Which DDoS attack tool is spec…" at bounding box center [529, 547] width 918 height 956
click at [830, 786] on div "85:20 Stop CEH - Denial-of-Service Master 47/100 Which DDoS attack tool is spec…" at bounding box center [529, 547] width 918 height 956
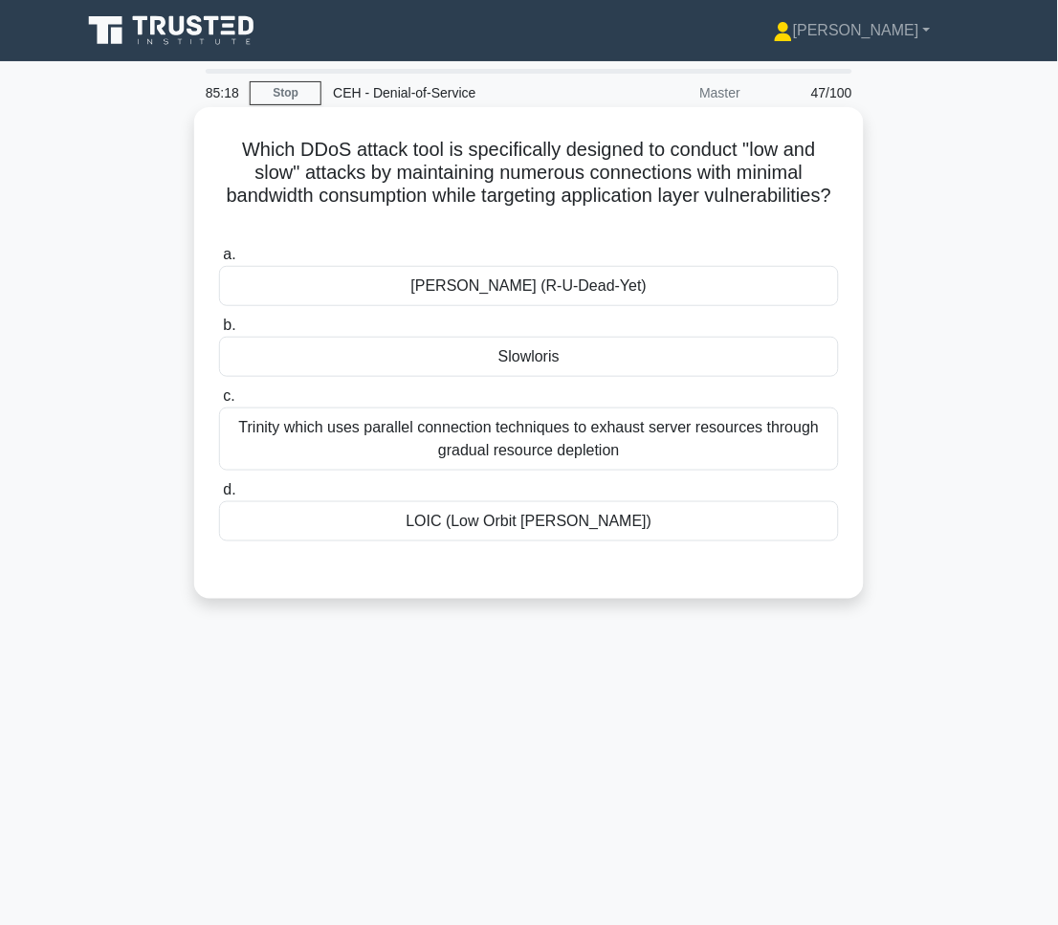
click at [476, 348] on div "Slowloris" at bounding box center [529, 357] width 620 height 40
click at [219, 332] on input "b. Slowloris" at bounding box center [219, 325] width 0 height 12
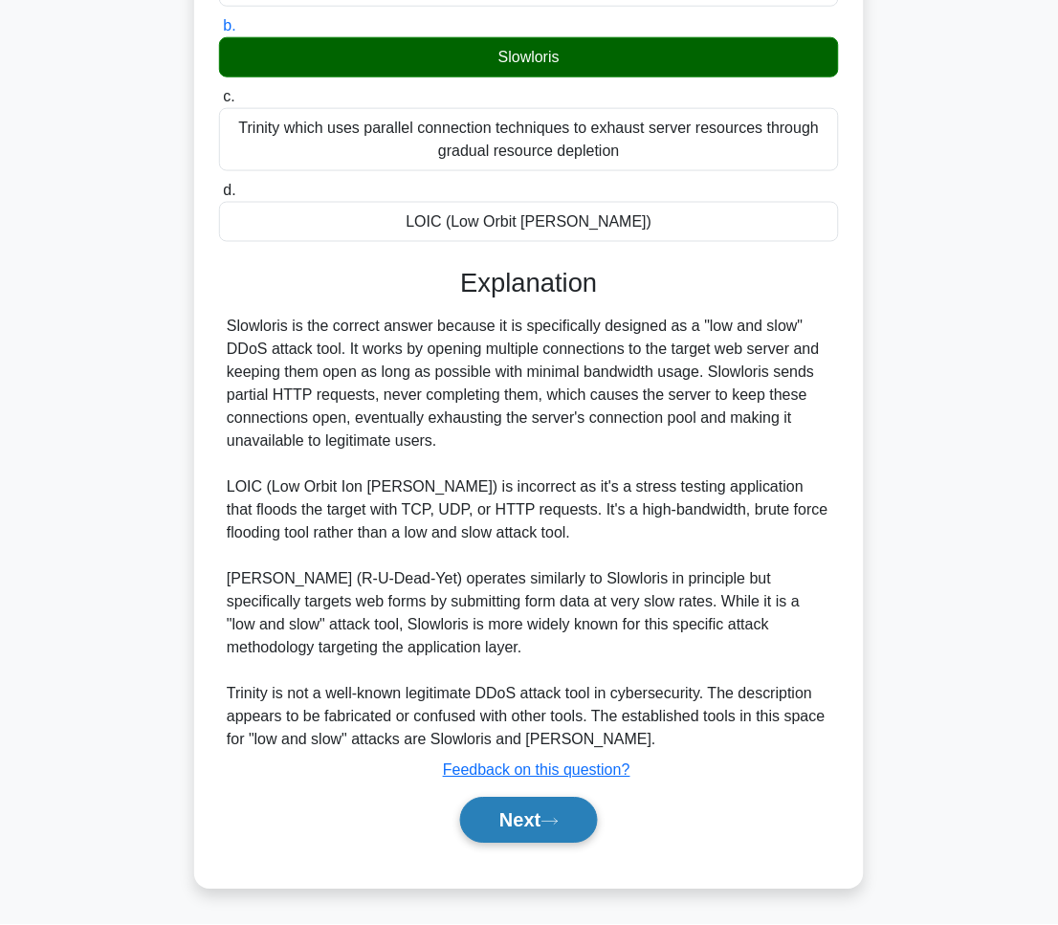
click at [586, 801] on button "Next" at bounding box center [528, 821] width 137 height 46
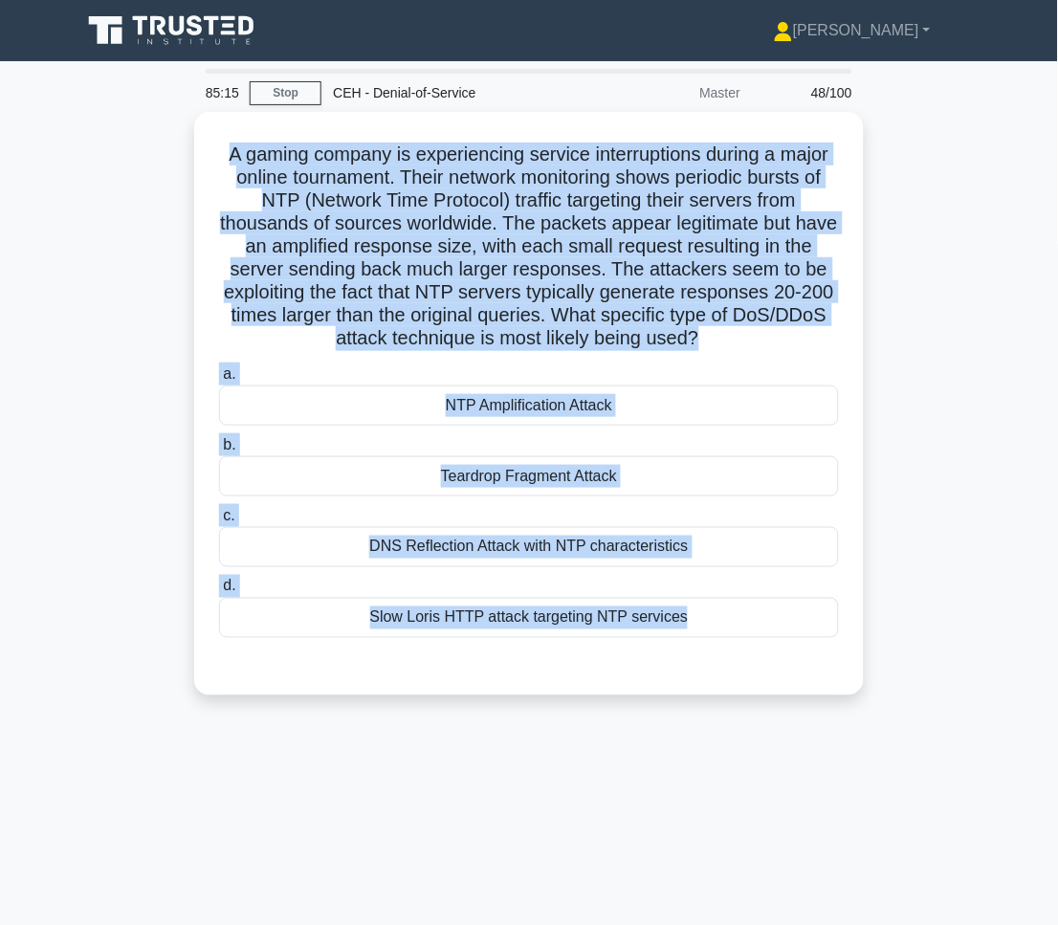
drag, startPoint x: 217, startPoint y: 140, endPoint x: 880, endPoint y: 720, distance: 881.0
click at [880, 718] on div "A gaming company is experiencing service interruptions during a major online to…" at bounding box center [529, 415] width 918 height 606
click at [882, 813] on div "85:06 Stop CEH - Denial-of-Service Master 48/100 .spinner_0XTQ{transform-origin…" at bounding box center [529, 547] width 918 height 956
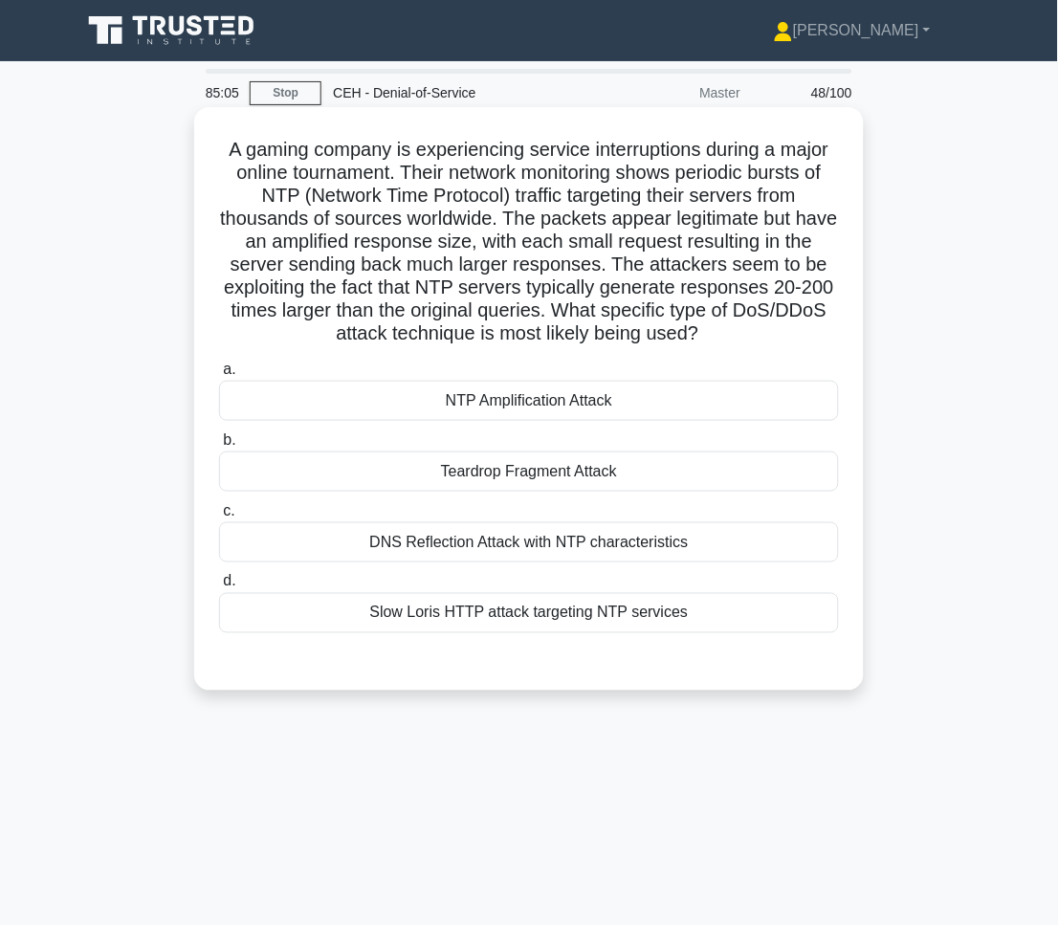
click at [525, 377] on label "a. NTP Amplification Attack" at bounding box center [529, 389] width 620 height 63
click at [219, 376] on input "a. NTP Amplification Attack" at bounding box center [219, 369] width 0 height 12
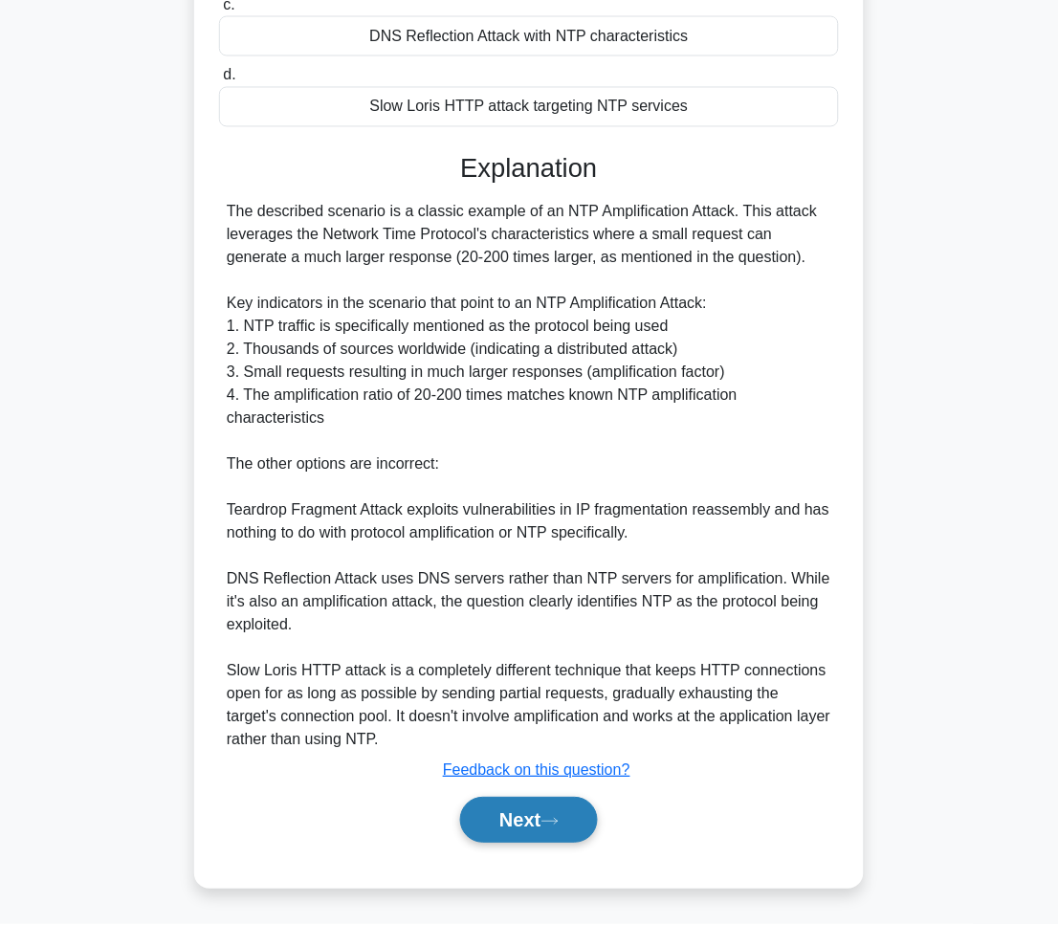
click at [478, 809] on button "Next" at bounding box center [528, 821] width 137 height 46
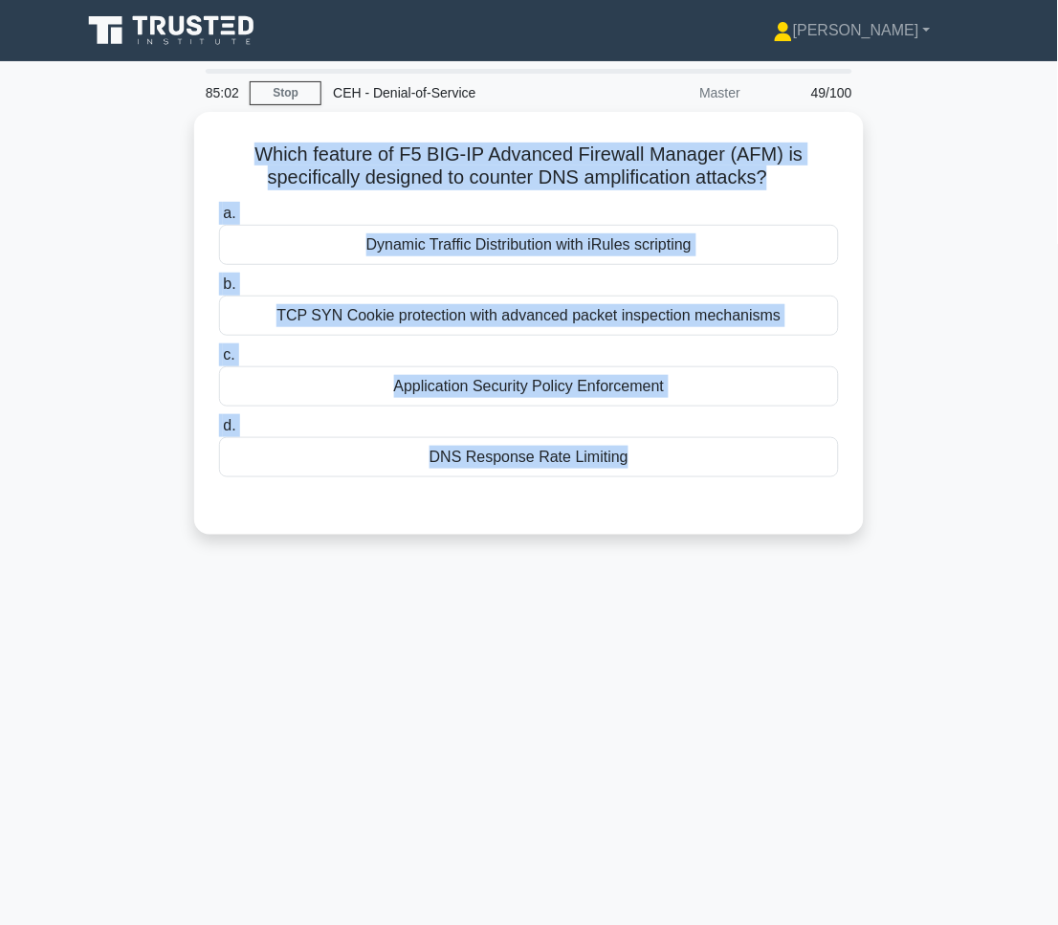
drag, startPoint x: 260, startPoint y: 153, endPoint x: 808, endPoint y: 611, distance: 714.2
click at [808, 611] on div "85:02 Stop CEH - Denial-of-Service Master 49/100 Which feature of F5 BIG-IP Adv…" at bounding box center [529, 547] width 918 height 956
click at [442, 632] on div "85:00 Stop CEH - Denial-of-Service Master 49/100 Which feature of F5 BIG-IP Adv…" at bounding box center [529, 547] width 918 height 956
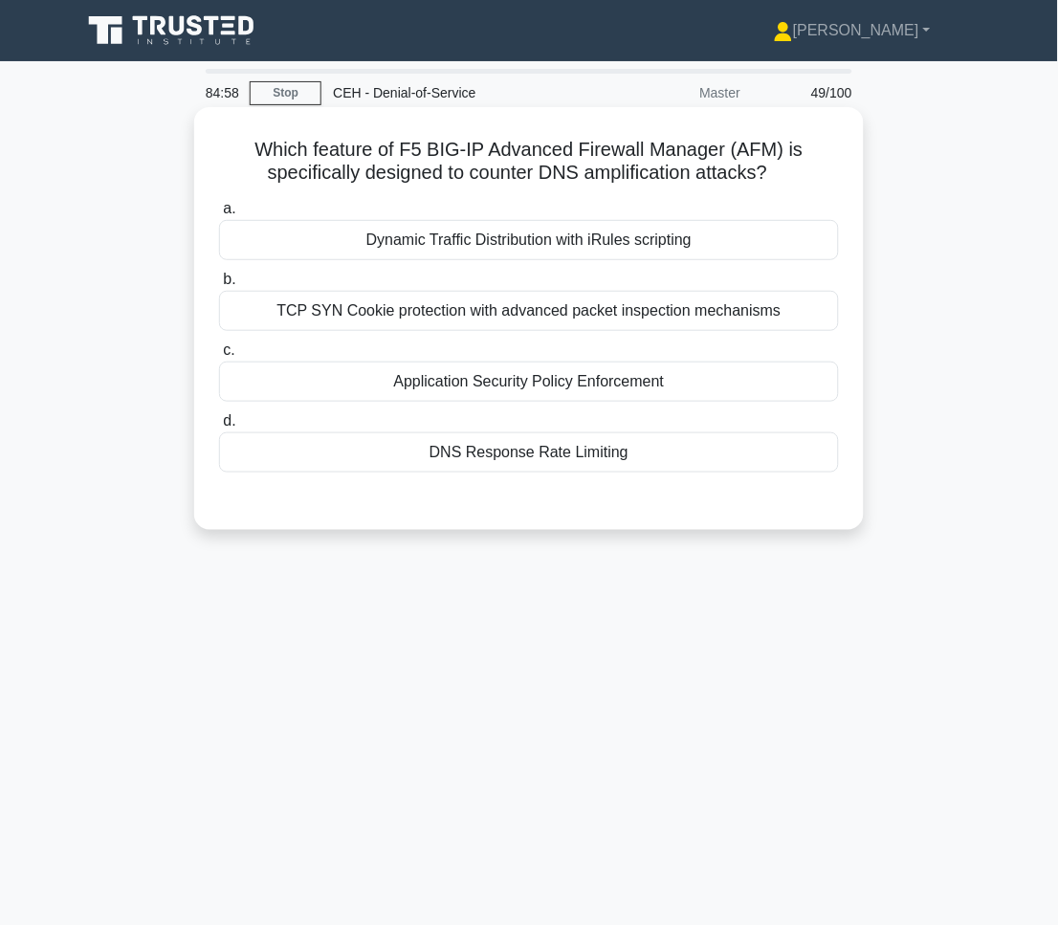
click at [456, 472] on div "DNS Response Rate Limiting" at bounding box center [529, 452] width 620 height 40
click at [219, 427] on input "d. DNS Response Rate Limiting" at bounding box center [219, 421] width 0 height 12
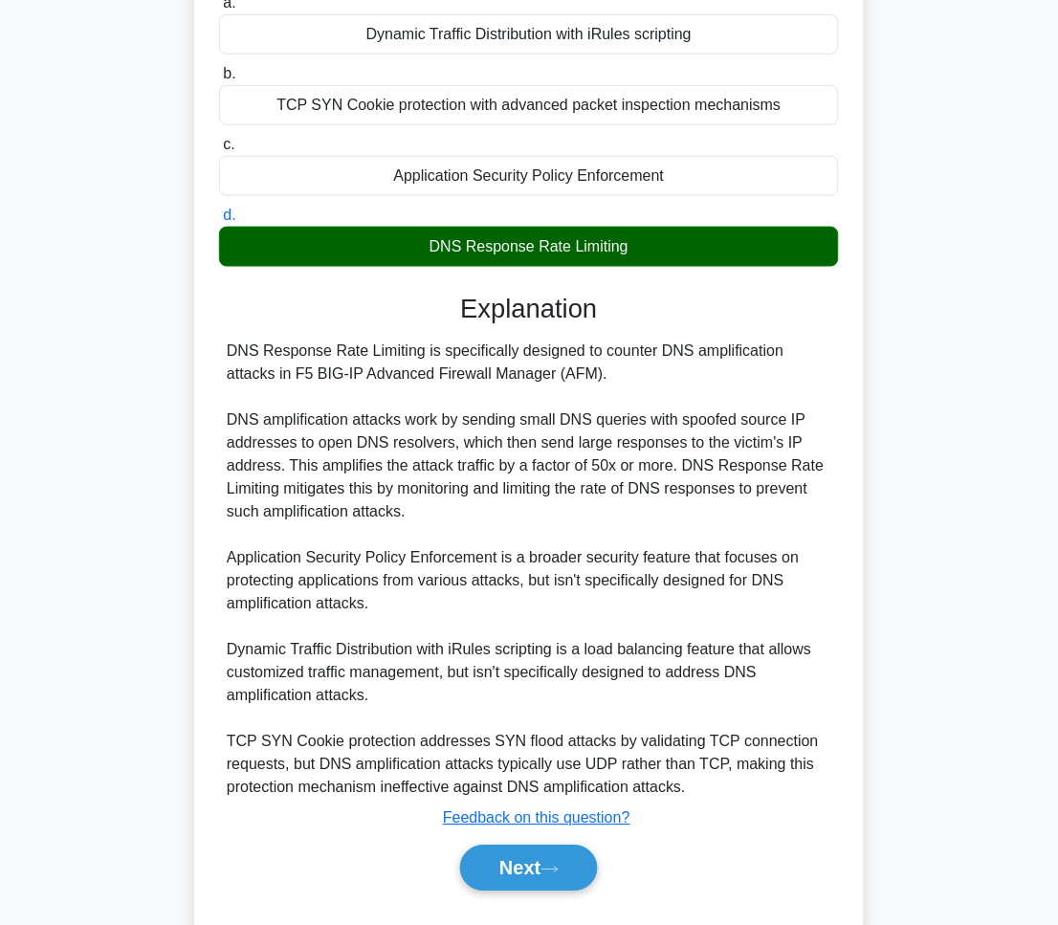
scroll to position [257, 0]
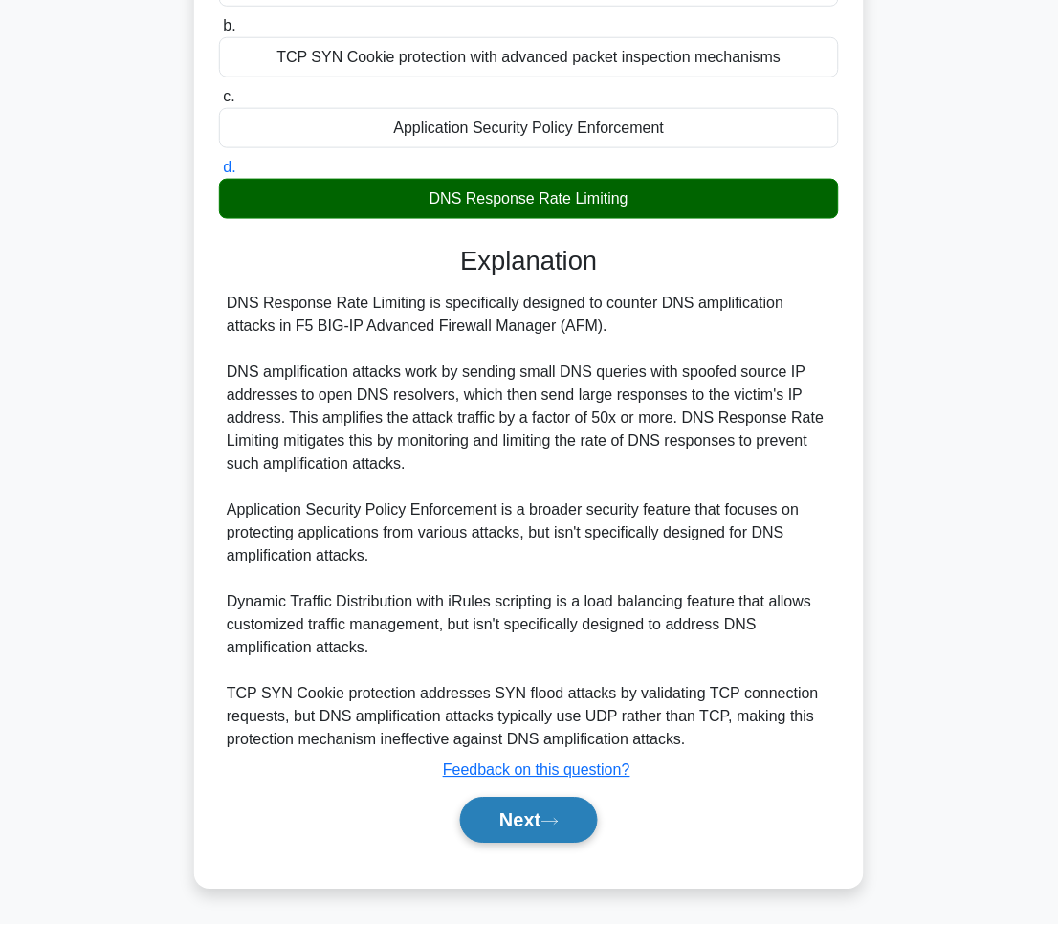
click at [536, 831] on button "Next" at bounding box center [528, 821] width 137 height 46
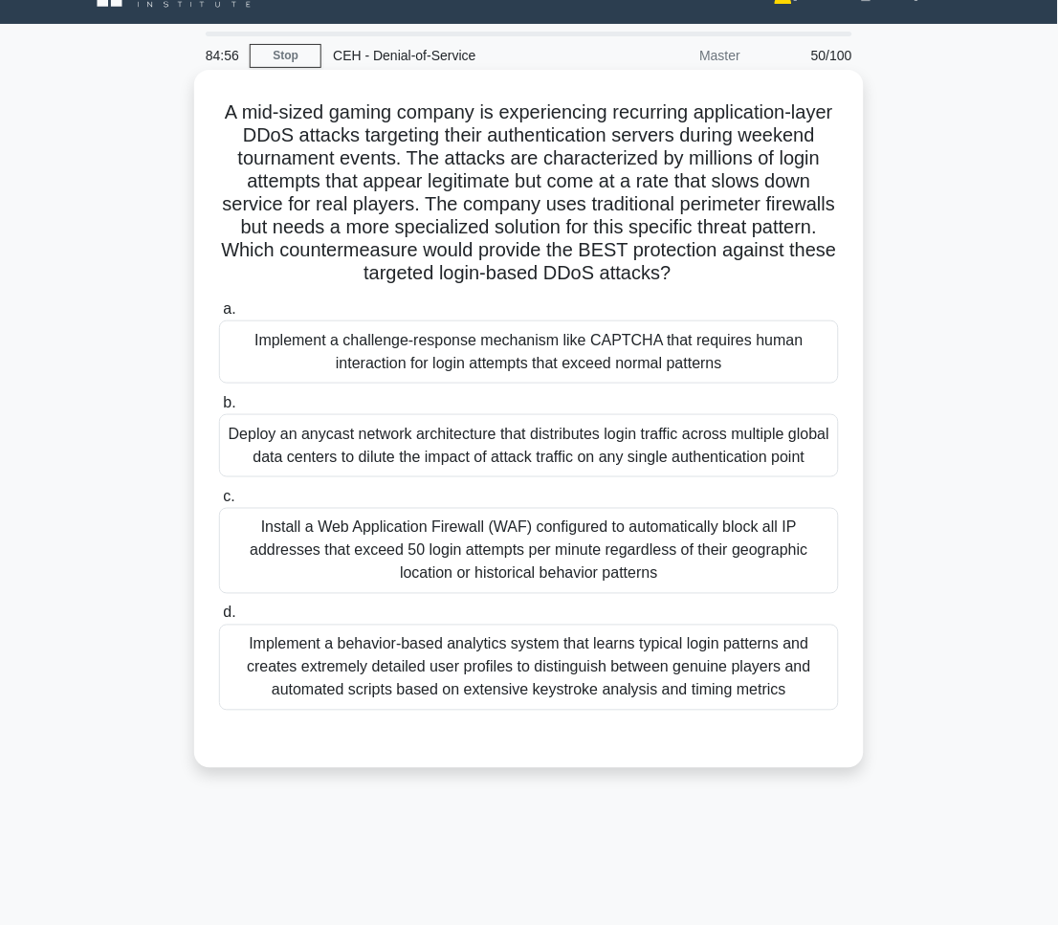
scroll to position [0, 0]
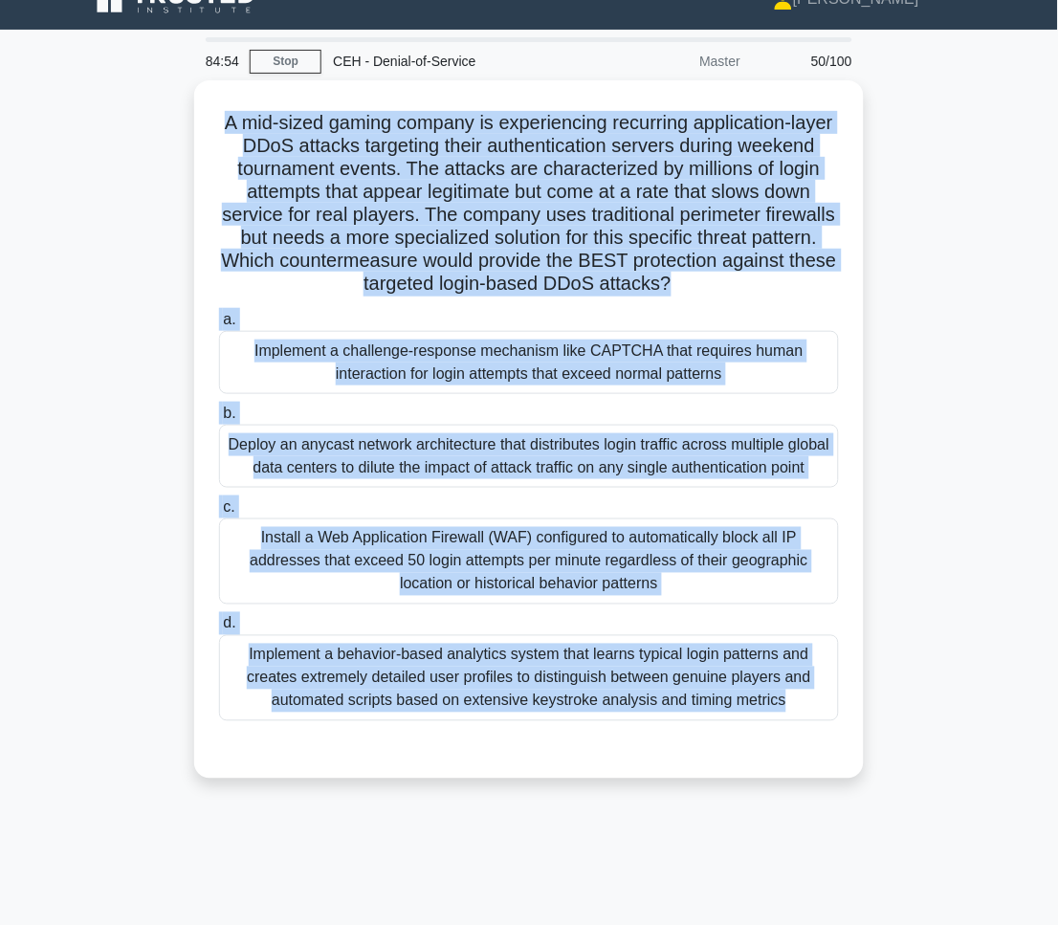
drag, startPoint x: 231, startPoint y: 145, endPoint x: 743, endPoint y: 903, distance: 914.0
click at [743, 903] on div "84:54 Stop CEH - Denial-of-Service Master 50/100 .spinner_0XTQ{transform-origin…" at bounding box center [529, 515] width 918 height 956
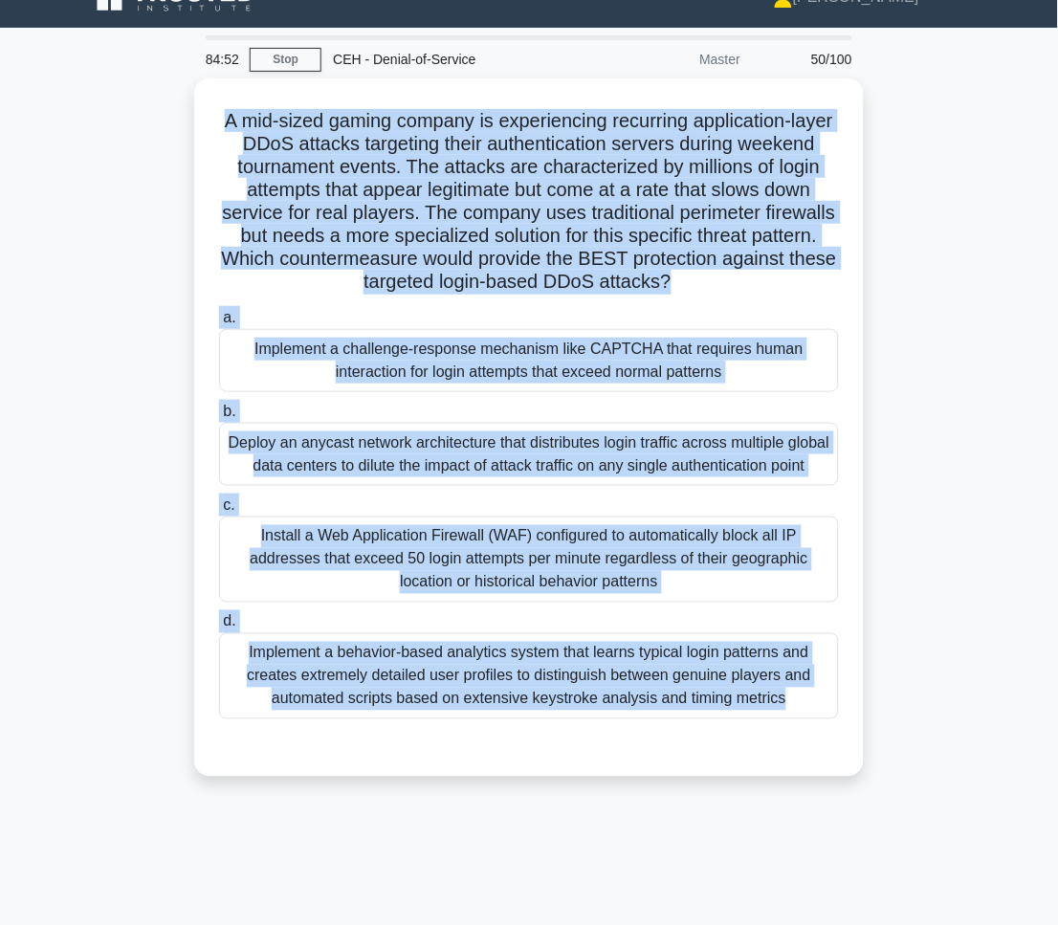
click at [989, 626] on main "84:52 Stop CEH - Denial-of-Service Master 50/100 .spinner_0XTQ{transform-origin…" at bounding box center [529, 514] width 1058 height 972
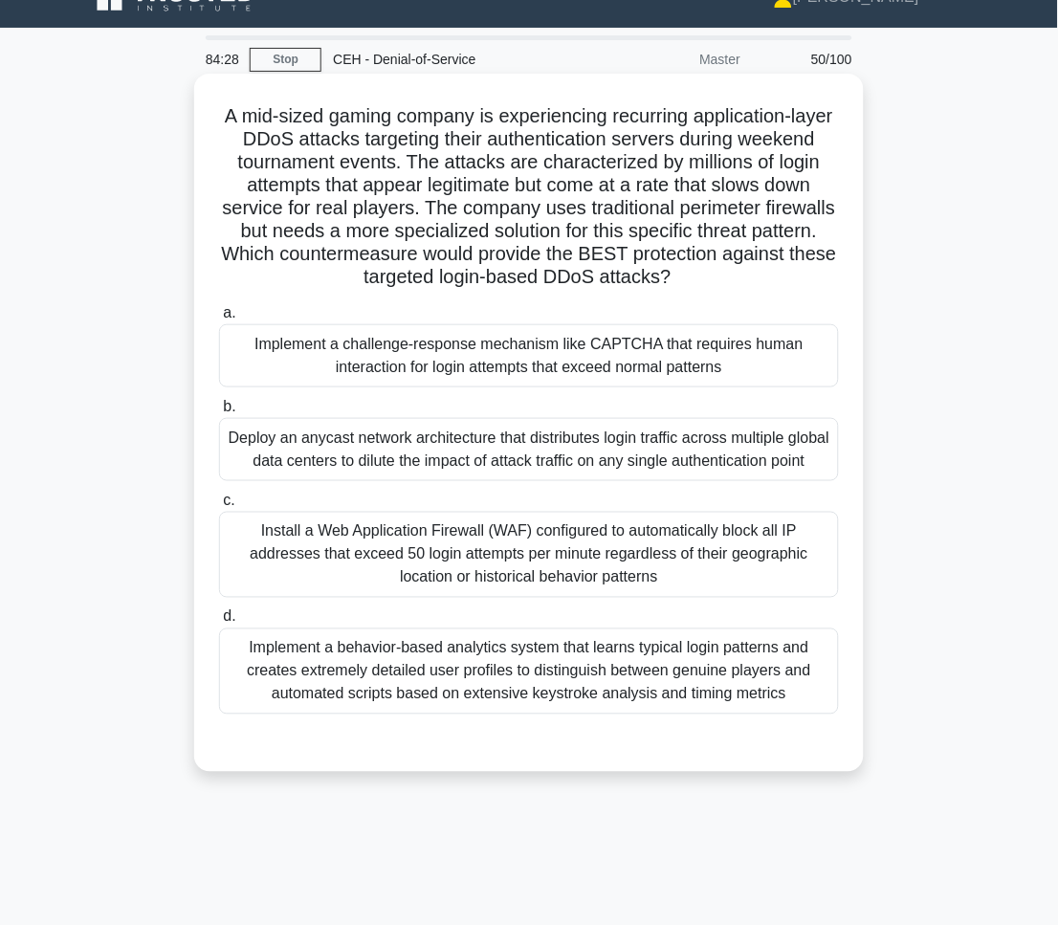
drag, startPoint x: 627, startPoint y: 359, endPoint x: 643, endPoint y: 361, distance: 15.4
click at [627, 359] on div "Implement a challenge-response mechanism like CAPTCHA that requires human inter…" at bounding box center [529, 355] width 620 height 63
click at [219, 319] on input "a. Implement a challenge-response mechanism like CAPTCHA that requires human in…" at bounding box center [219, 313] width 0 height 12
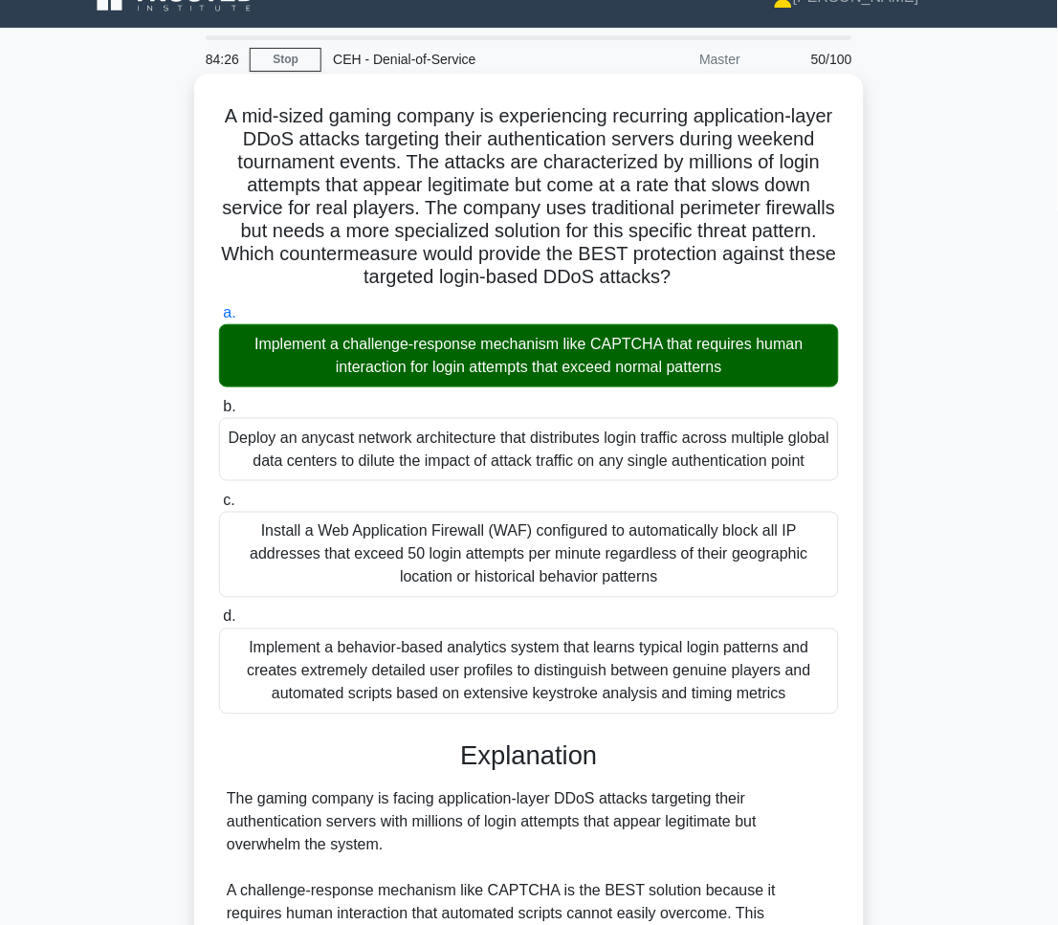
scroll to position [601, 0]
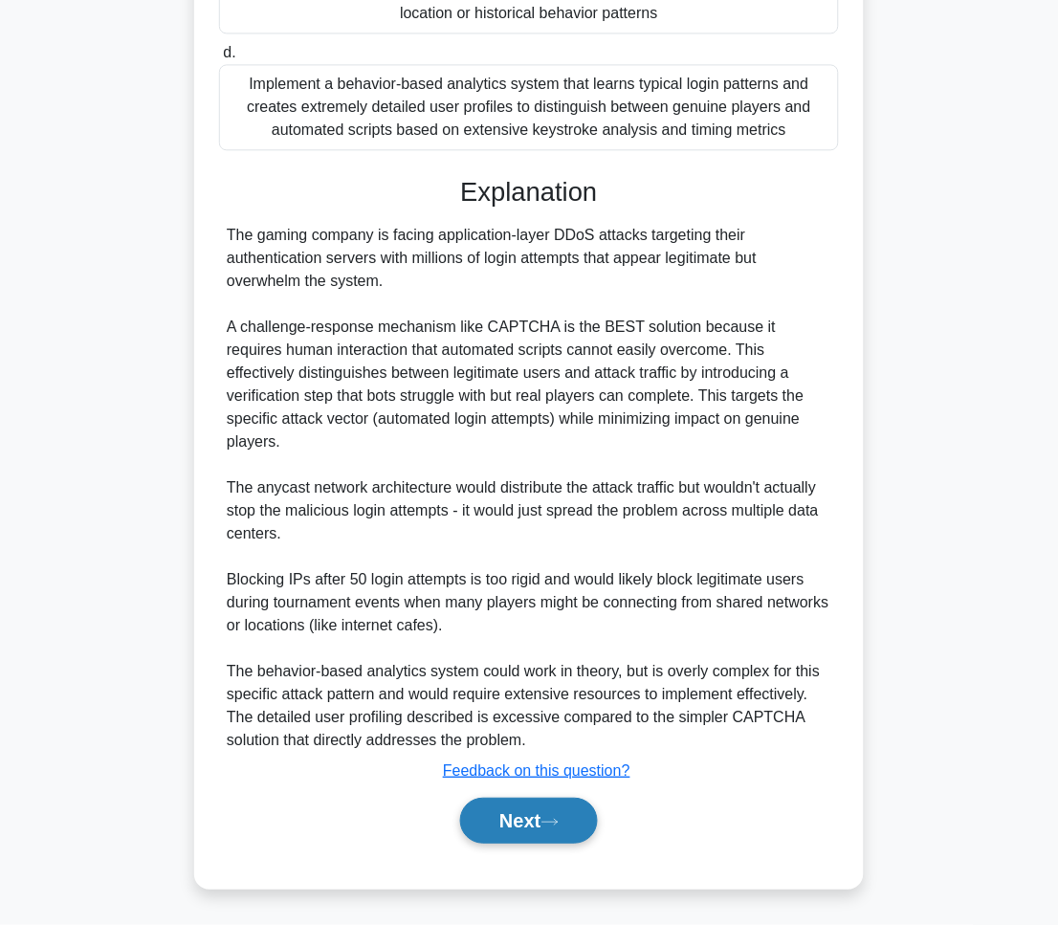
click at [511, 825] on button "Next" at bounding box center [528, 821] width 137 height 46
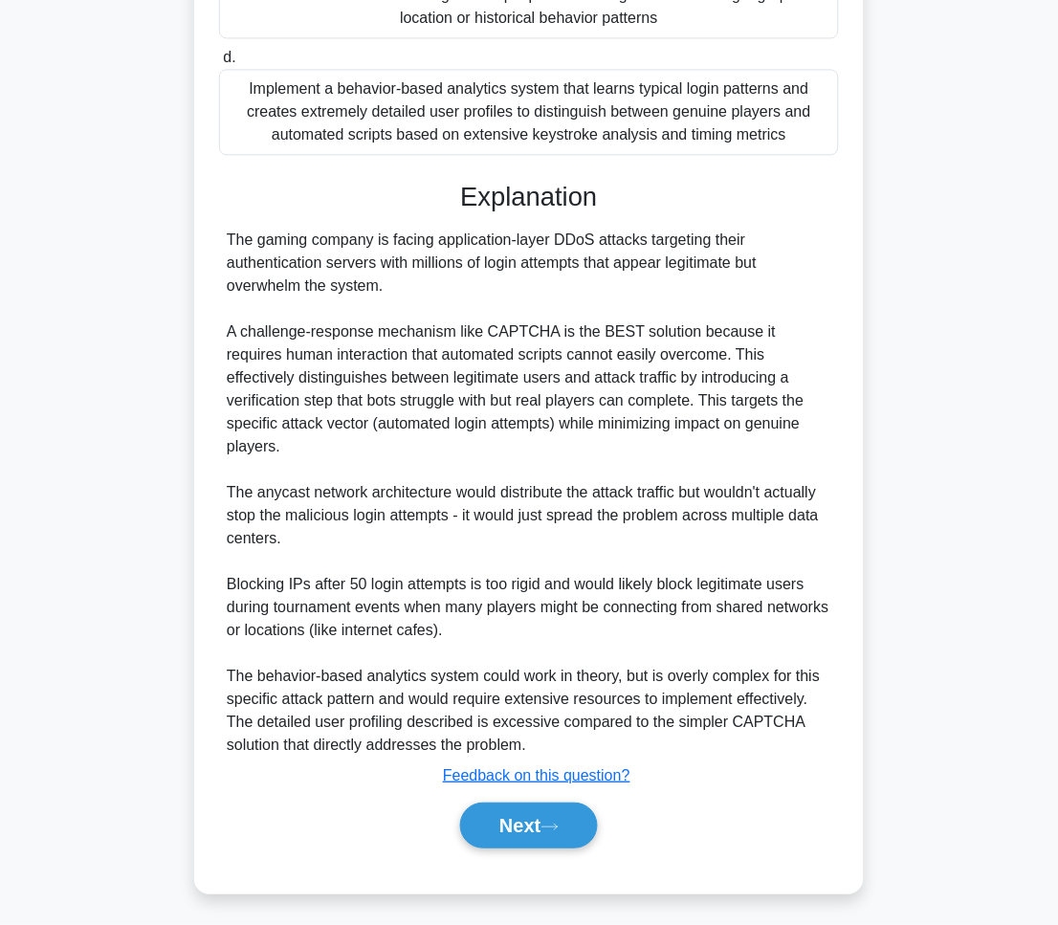
scroll to position [108, 0]
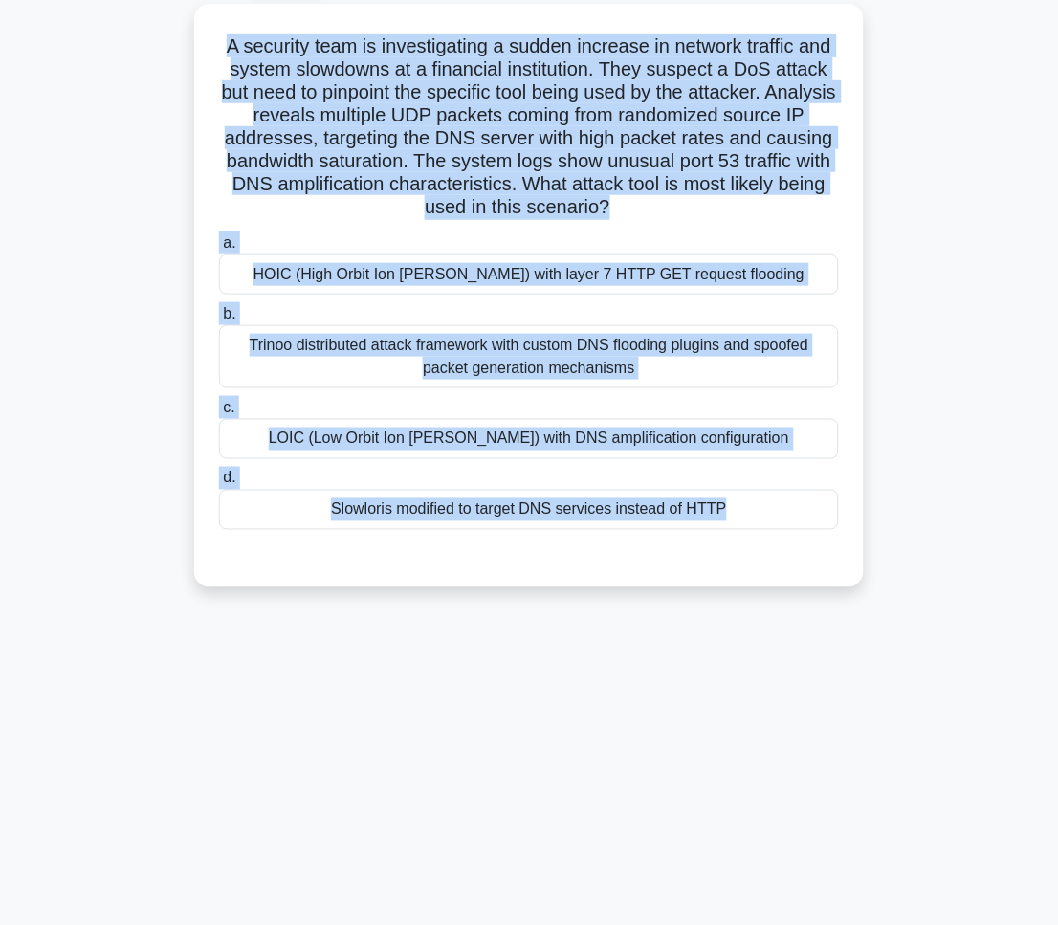
drag, startPoint x: 247, startPoint y: 64, endPoint x: 938, endPoint y: 603, distance: 876.9
click at [938, 603] on div "A security team is investigating a sudden increase in network traffic and syste…" at bounding box center [529, 307] width 918 height 606
click at [861, 763] on div "84:21 Stop CEH - Denial-of-Service Master 51/100 .spinner_0XTQ{transform-origin…" at bounding box center [529, 439] width 918 height 956
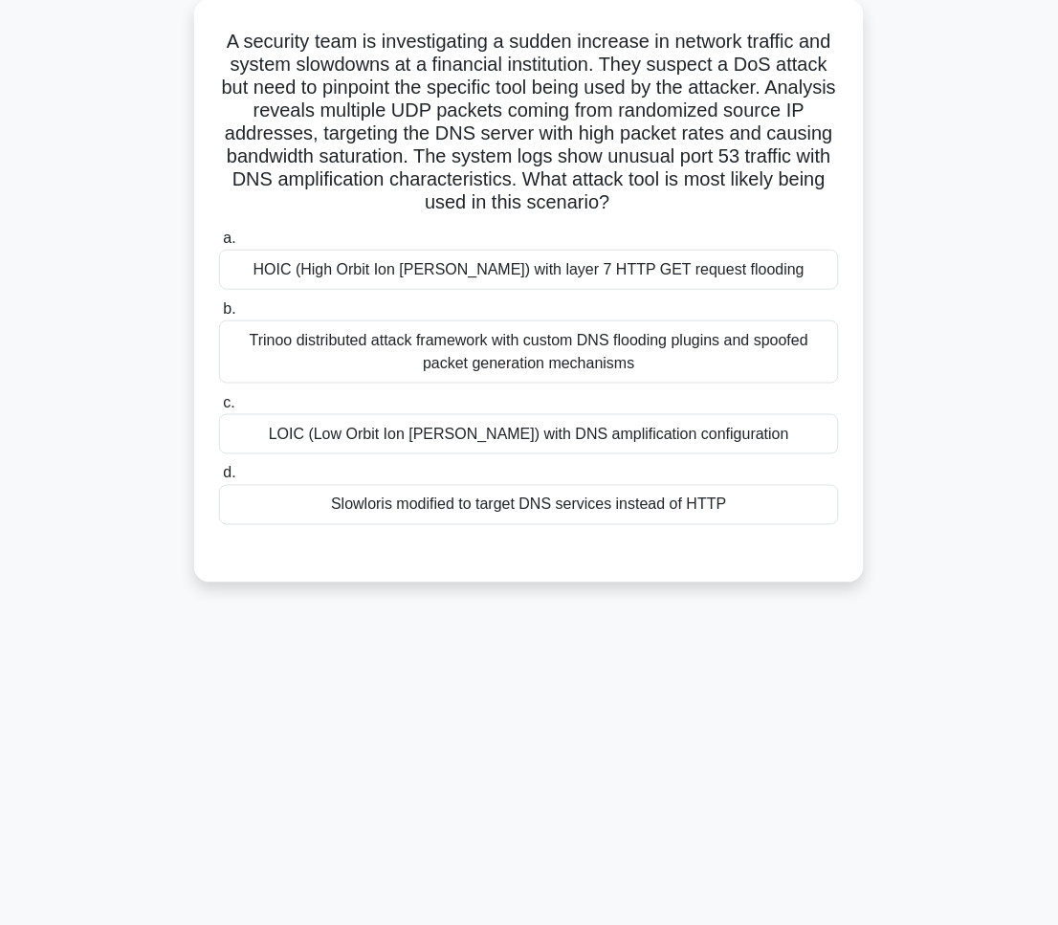
click at [437, 351] on div "Trinoo distributed attack framework with custom DNS flooding plugins and spoofe…" at bounding box center [529, 351] width 620 height 63
click at [219, 316] on input "b. Trinoo distributed attack framework with custom DNS flooding plugins and spo…" at bounding box center [219, 309] width 0 height 12
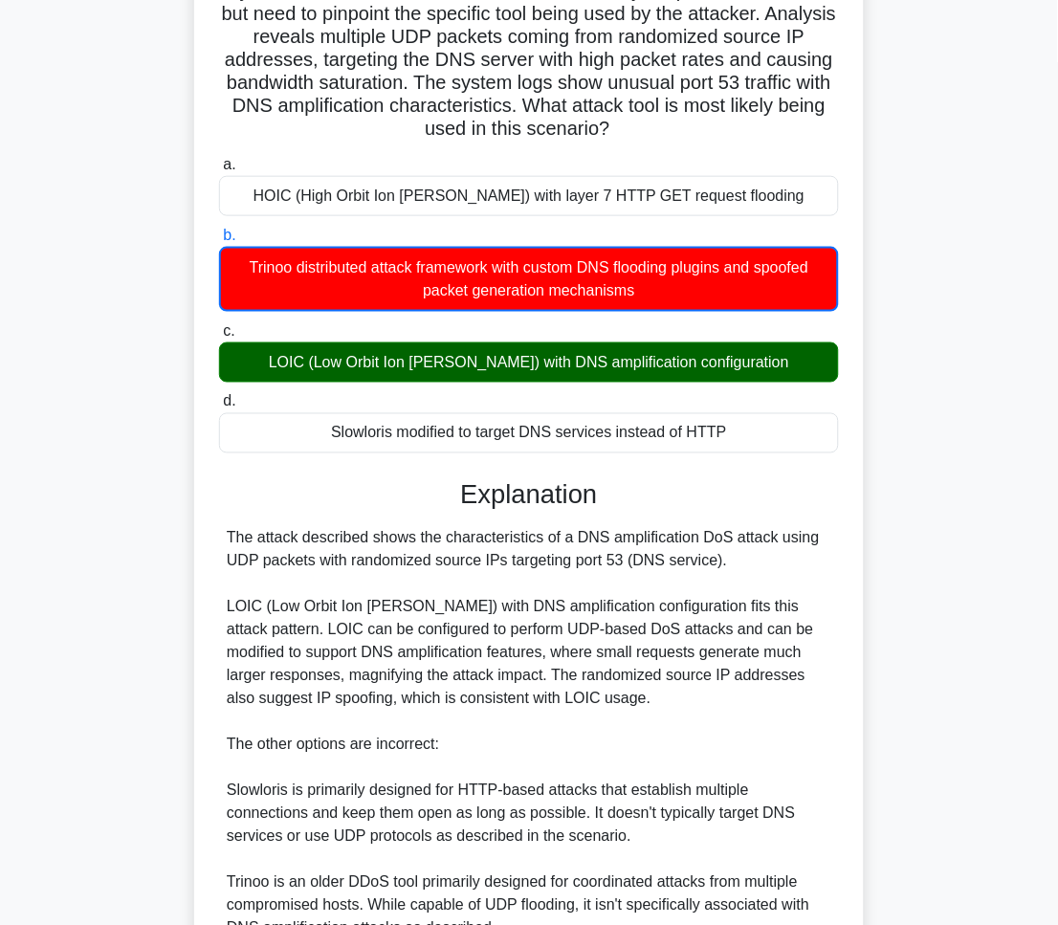
scroll to position [144, 0]
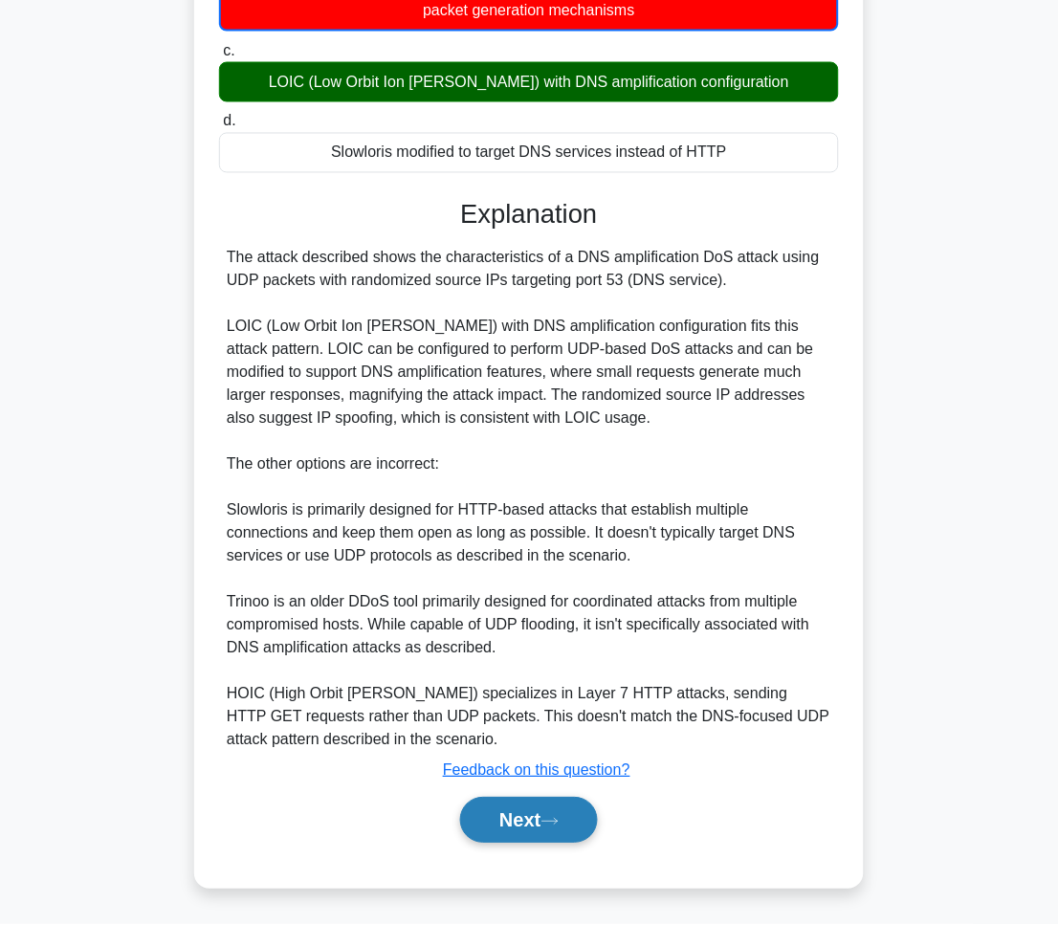
click at [530, 816] on button "Next" at bounding box center [528, 821] width 137 height 46
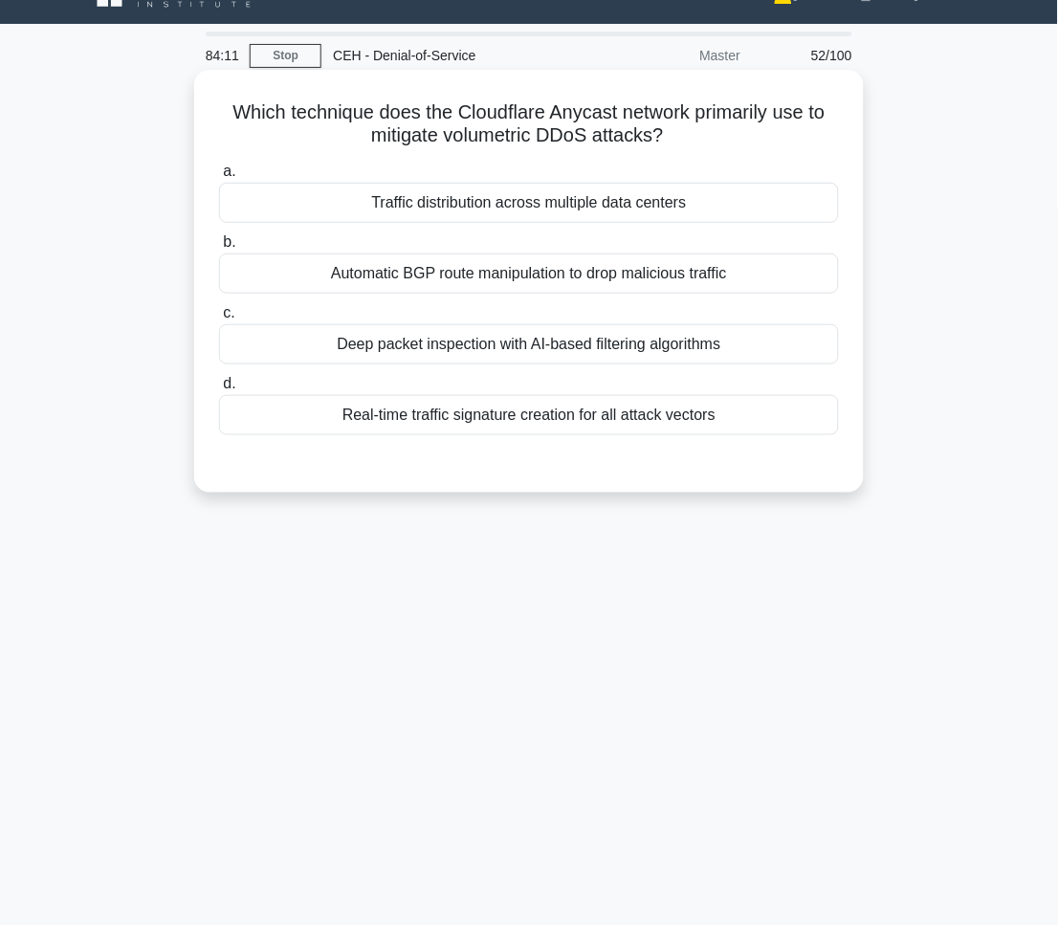
scroll to position [0, 0]
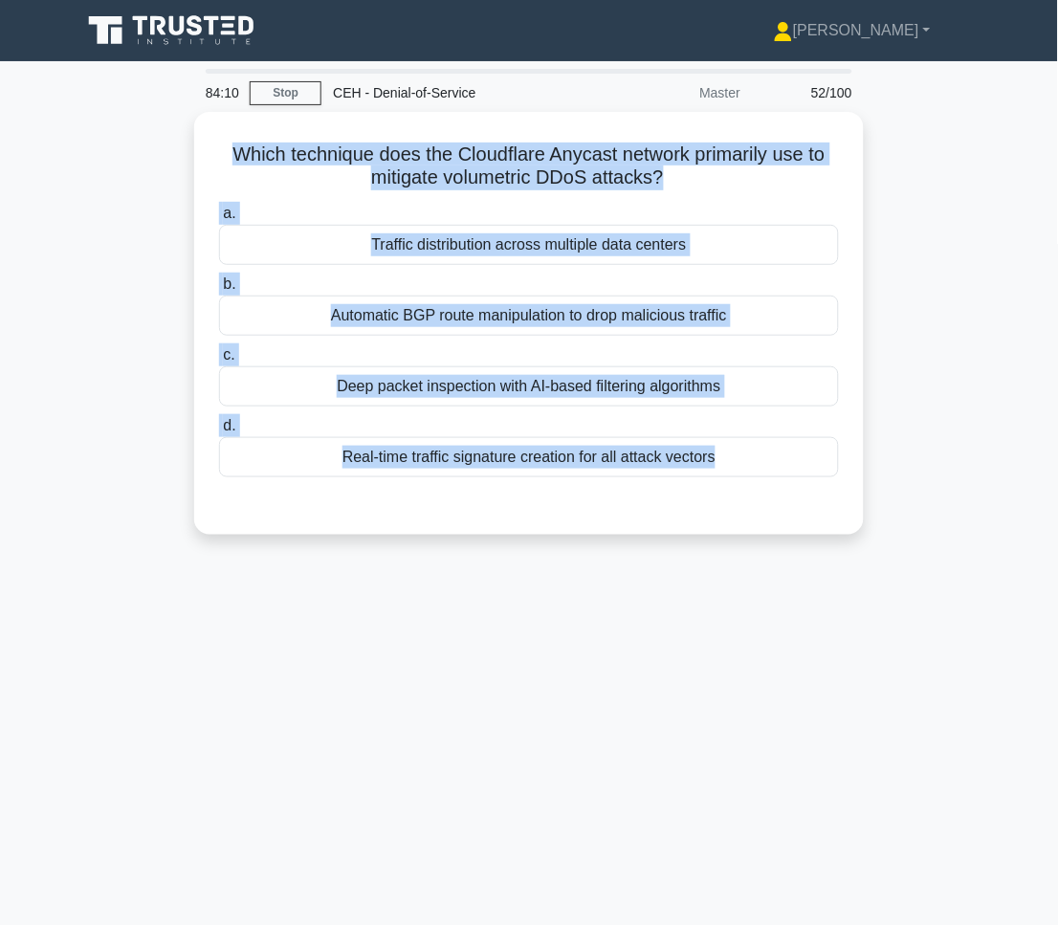
drag, startPoint x: 227, startPoint y: 130, endPoint x: 708, endPoint y: 569, distance: 651.2
click at [708, 569] on div "84:10 Stop CEH - Denial-of-Service Master 52/100 Which technique does the Cloud…" at bounding box center [529, 547] width 918 height 956
click at [461, 661] on div "84:00 Stop CEH - Denial-of-Service Master 52/100 Which technique does the Cloud…" at bounding box center [529, 547] width 918 height 956
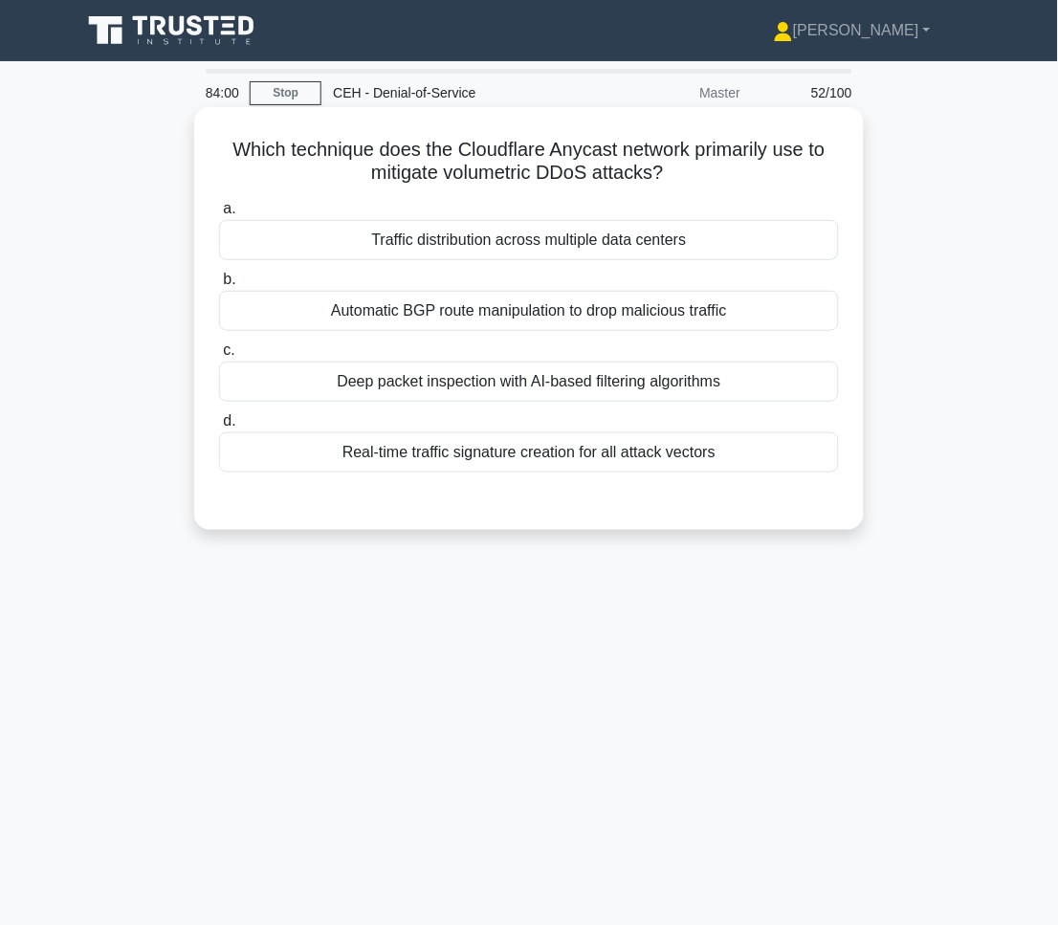
click at [453, 260] on div "Traffic distribution across multiple data centers" at bounding box center [529, 240] width 620 height 40
click at [219, 215] on input "a. Traffic distribution across multiple data centers" at bounding box center [219, 209] width 0 height 12
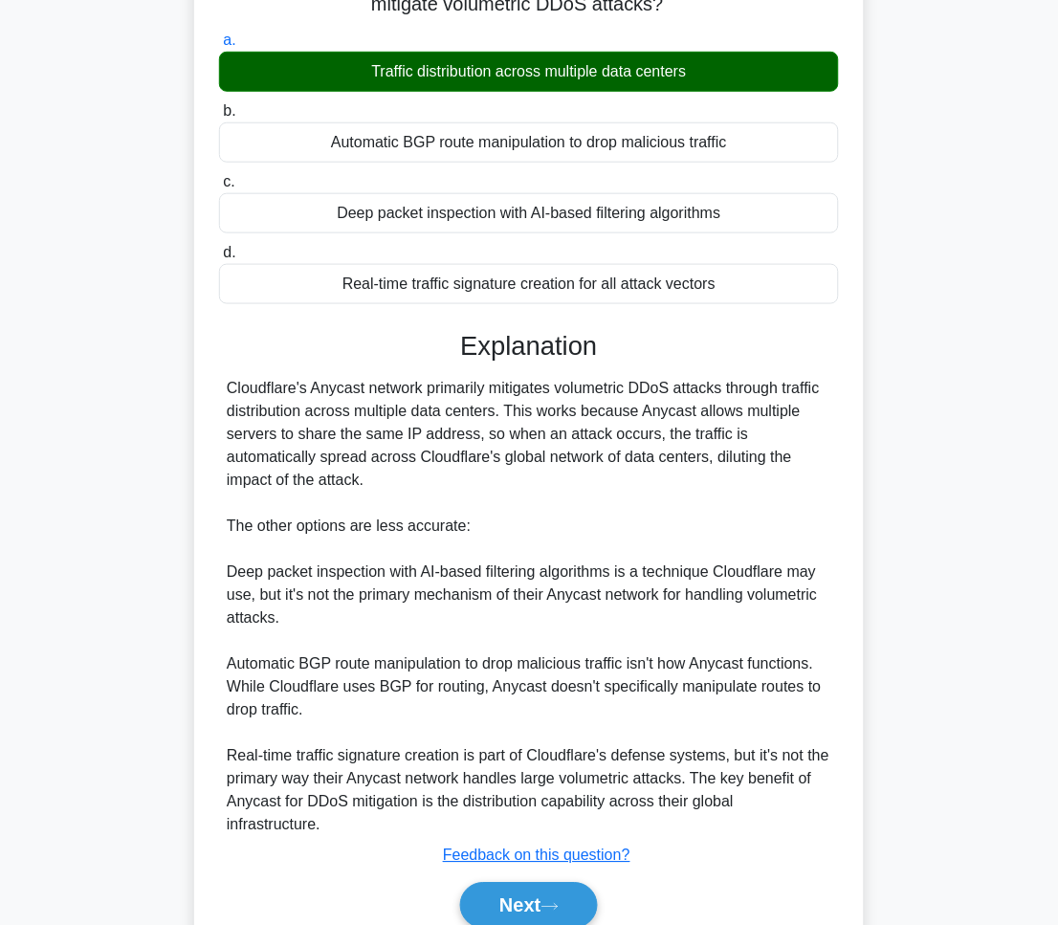
scroll to position [257, 0]
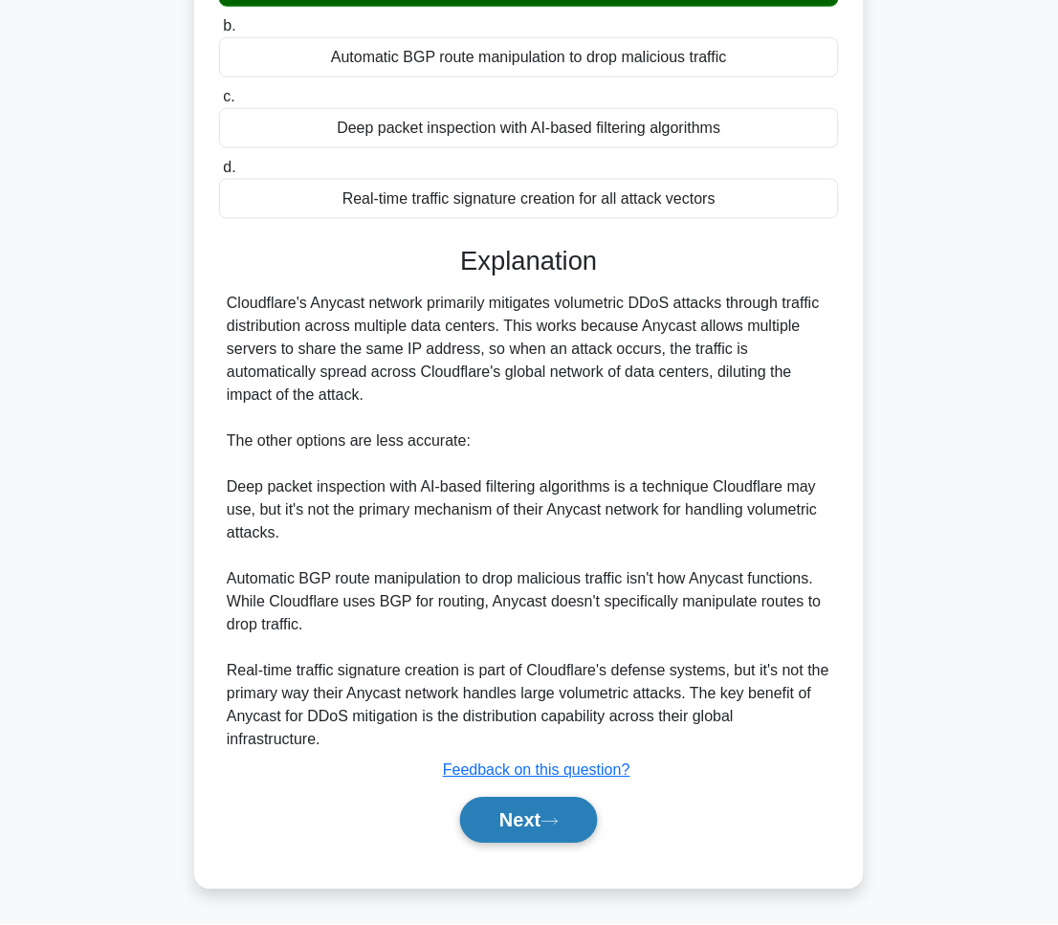
click at [560, 799] on button "Next" at bounding box center [528, 821] width 137 height 46
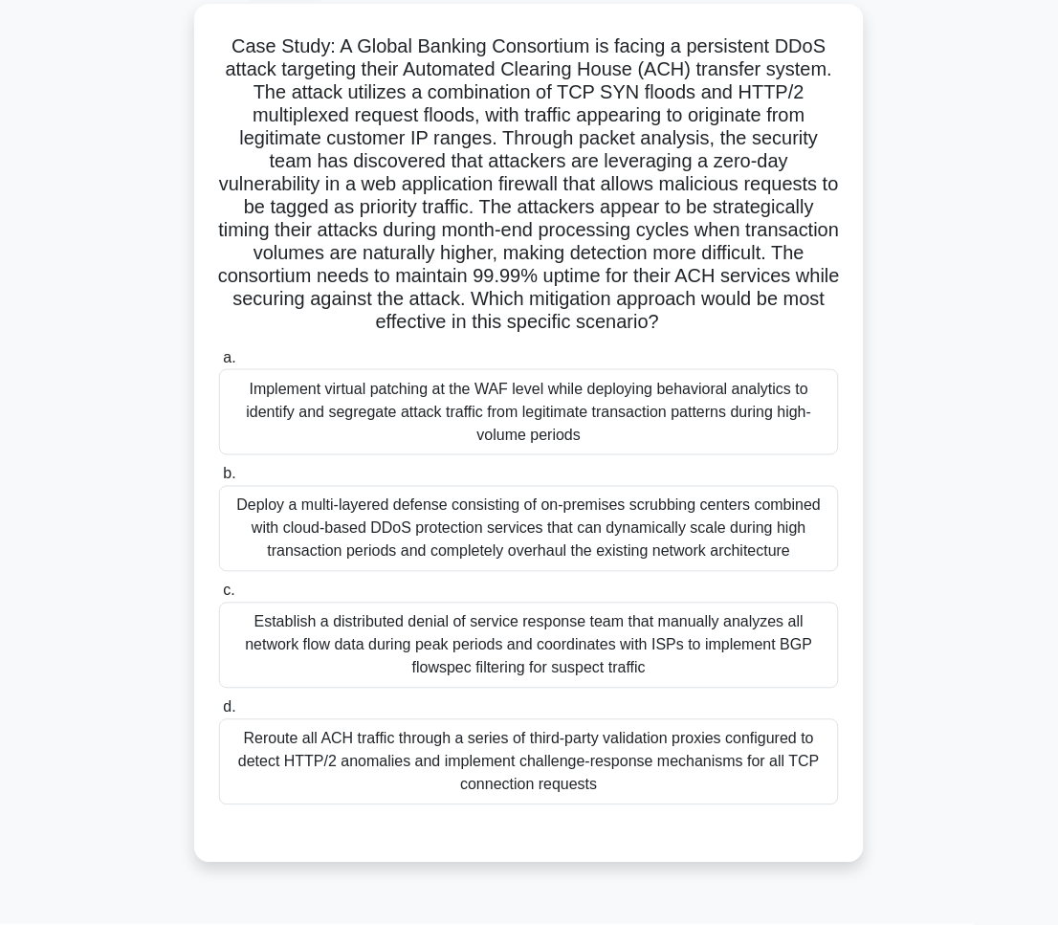
scroll to position [108, 0]
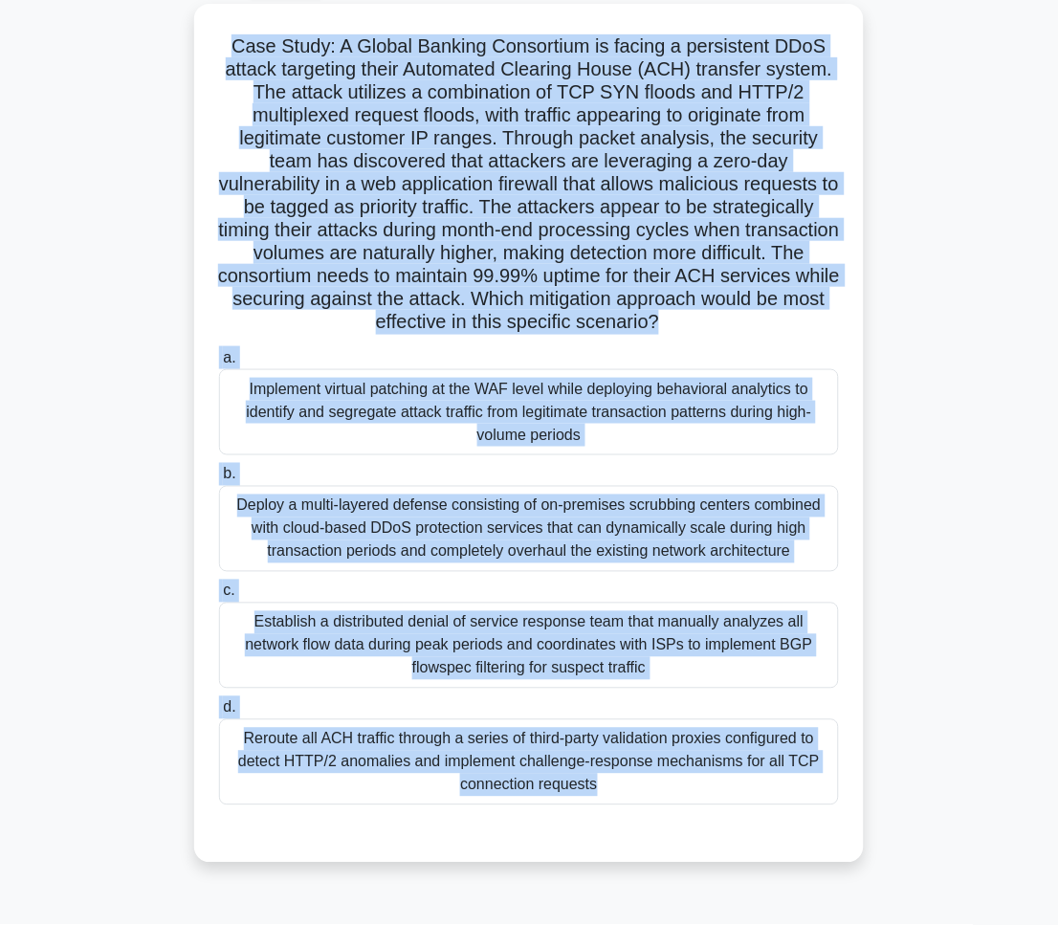
drag, startPoint x: 229, startPoint y: 39, endPoint x: 704, endPoint y: 939, distance: 1017.7
click at [704, 925] on html "Pranav Profile Settings Profile" at bounding box center [529, 408] width 1058 height 1033
click at [968, 506] on div "Case Study: A Global Banking Consortium is facing a persistent DDoS attack targ…" at bounding box center [529, 445] width 918 height 882
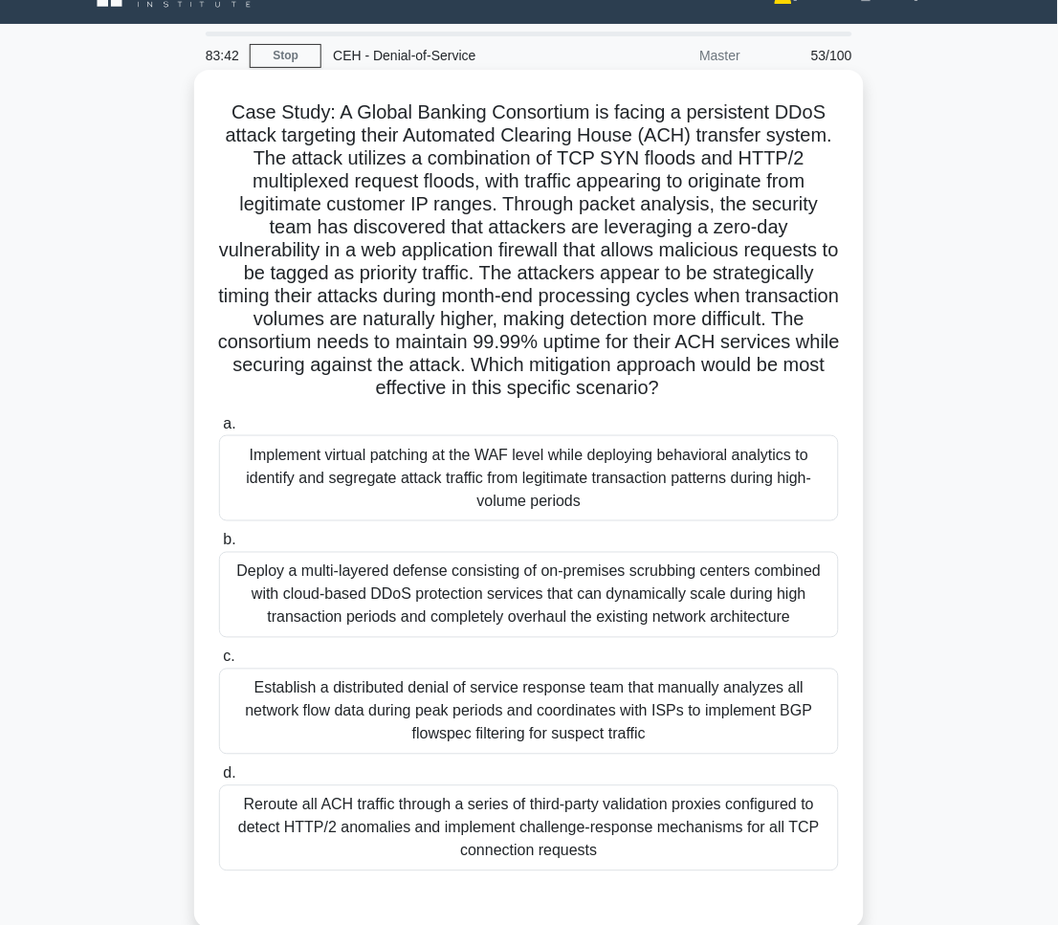
scroll to position [0, 0]
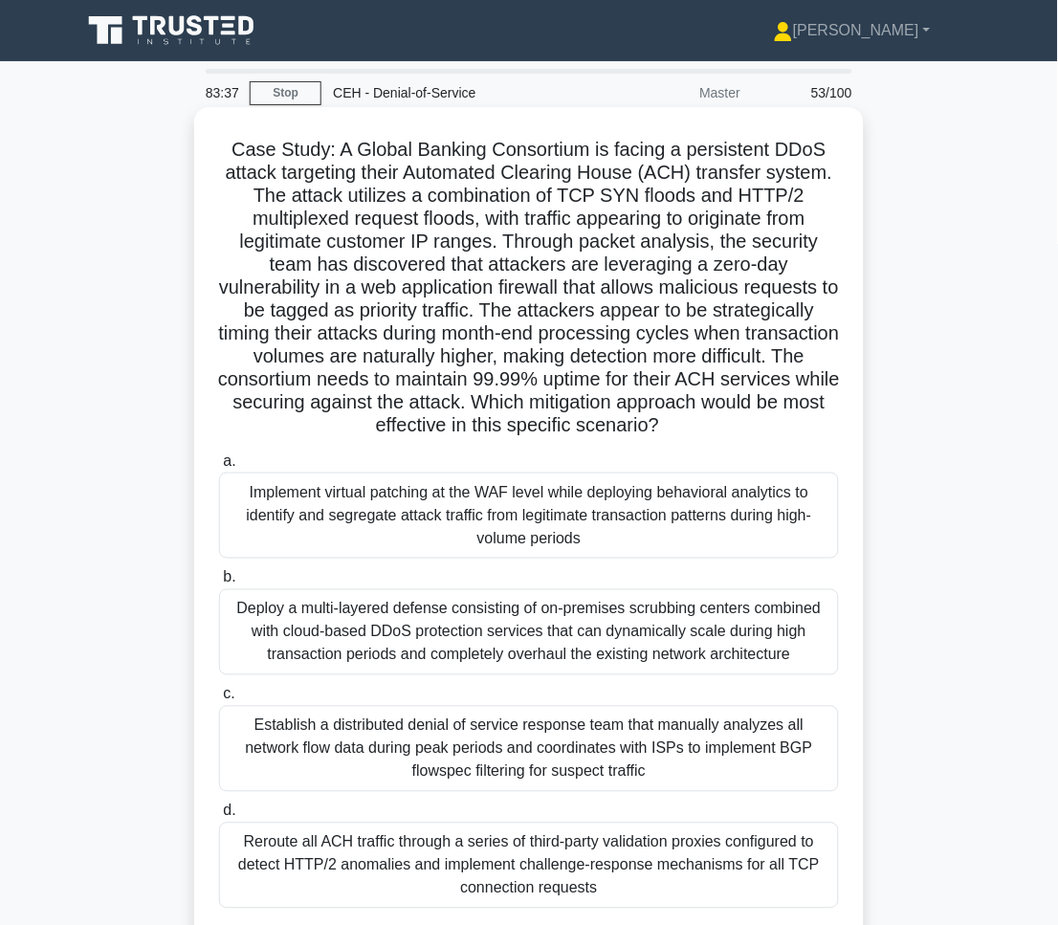
click at [470, 488] on div "Implement virtual patching at the WAF level while deploying behavioral analytic…" at bounding box center [529, 515] width 620 height 86
click at [219, 468] on input "a. Implement virtual patching at the WAF level while deploying behavioral analy…" at bounding box center [219, 461] width 0 height 12
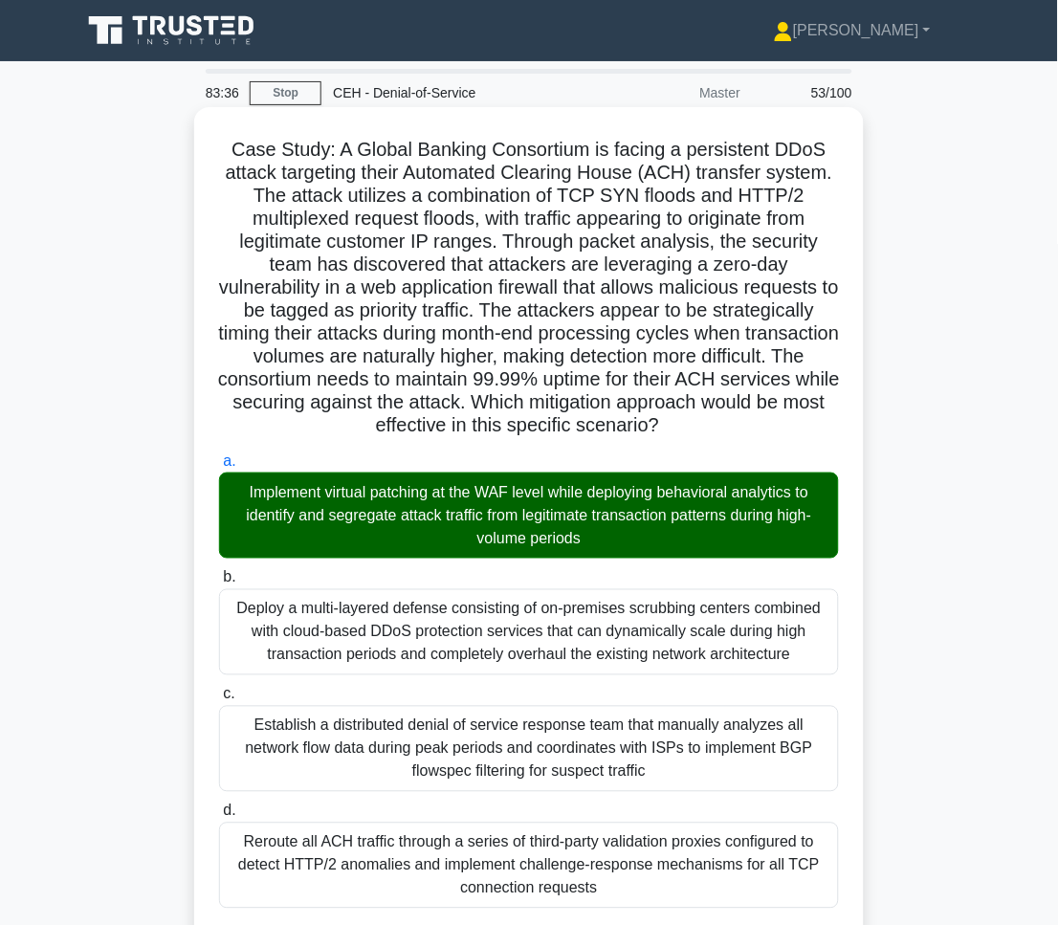
scroll to position [808, 0]
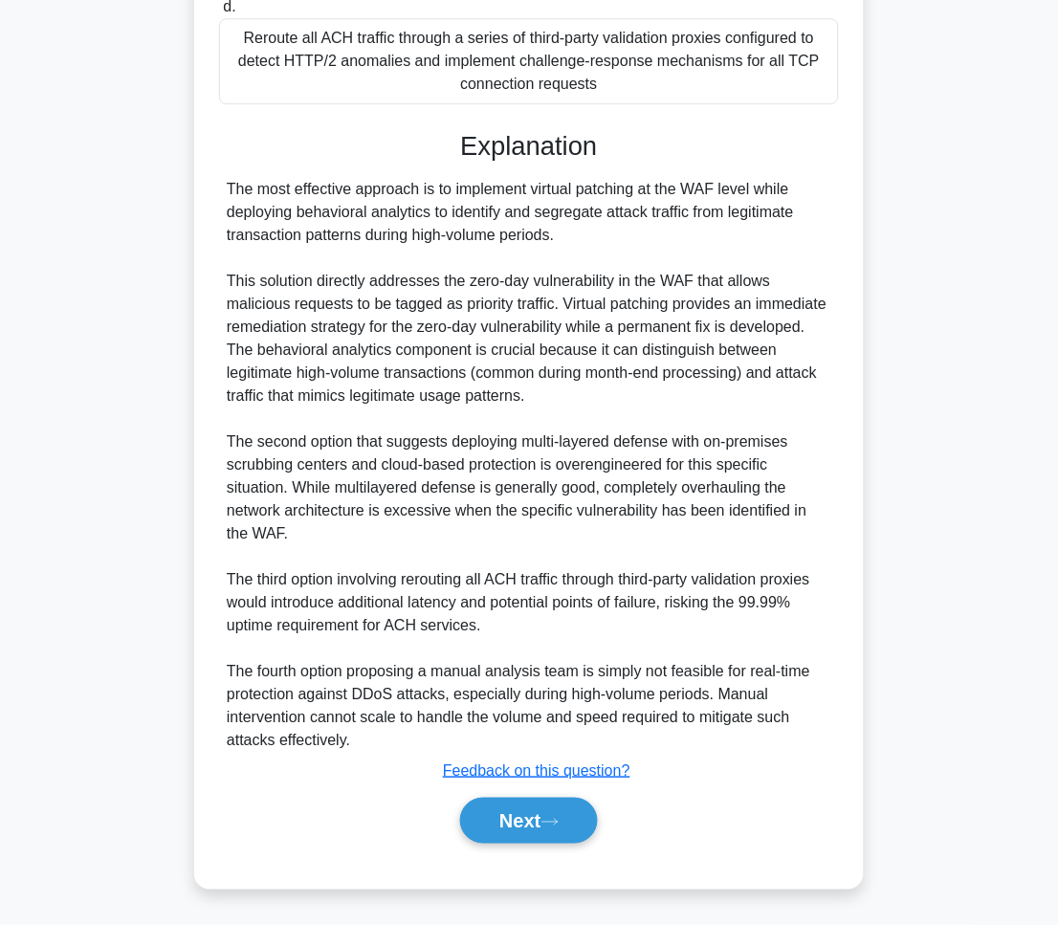
click at [597, 838] on div "Next" at bounding box center [528, 821] width 627 height 46
click at [582, 813] on button "Next" at bounding box center [528, 821] width 137 height 46
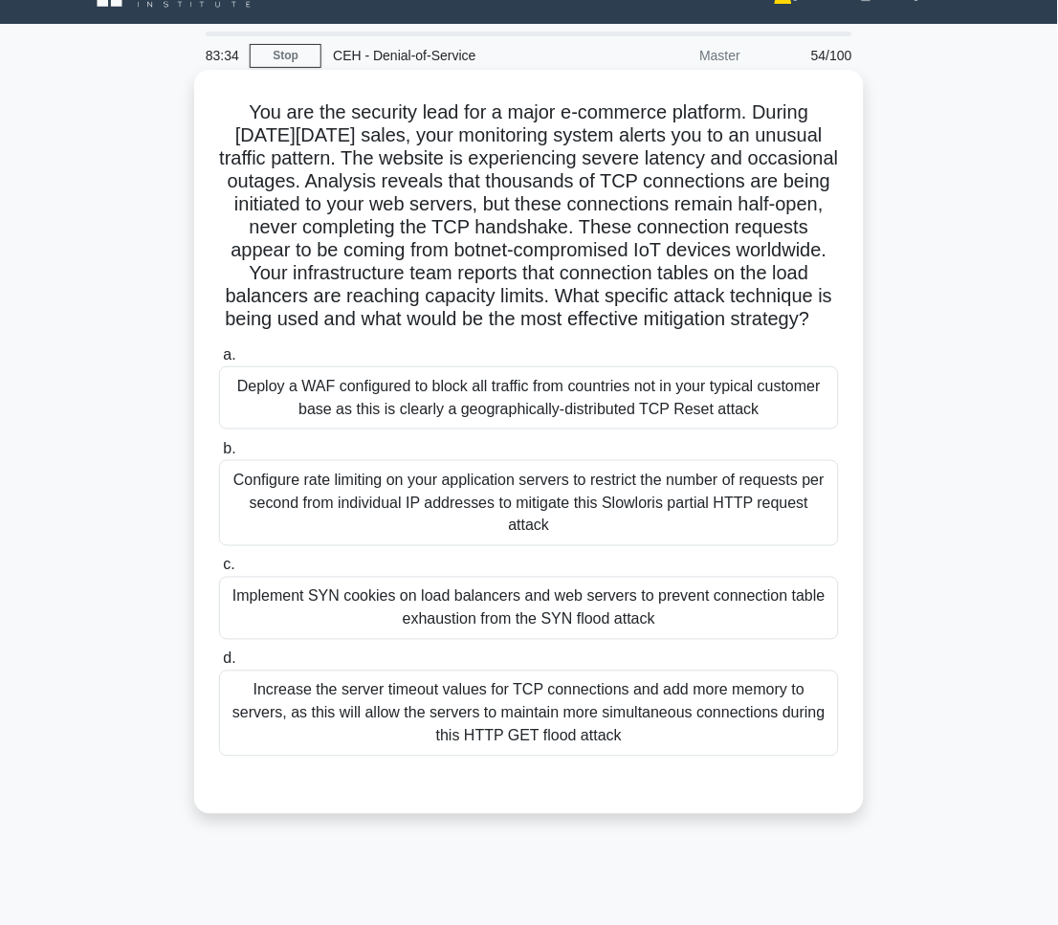
scroll to position [0, 0]
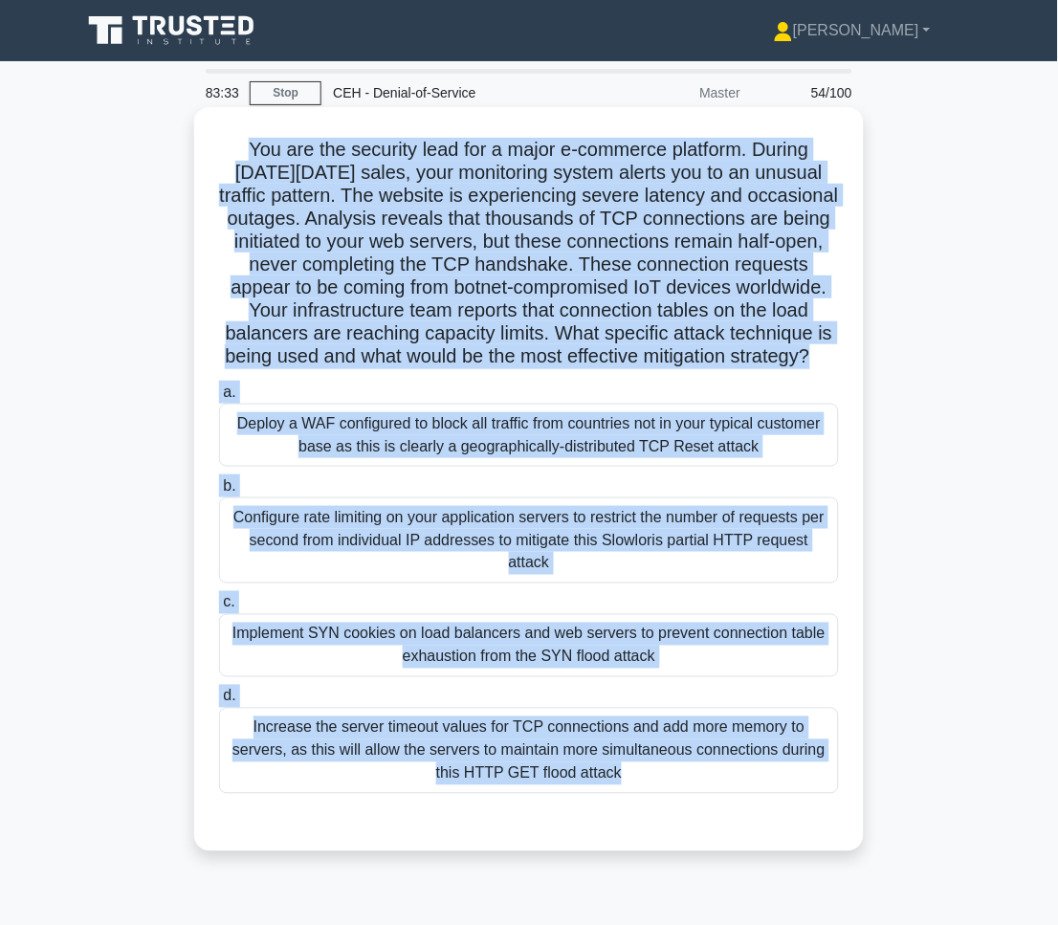
drag, startPoint x: 242, startPoint y: 142, endPoint x: 750, endPoint y: 846, distance: 867.9
click at [750, 846] on div "You are the security lead for a major e-commerce platform. During Black Friday …" at bounding box center [528, 479] width 669 height 744
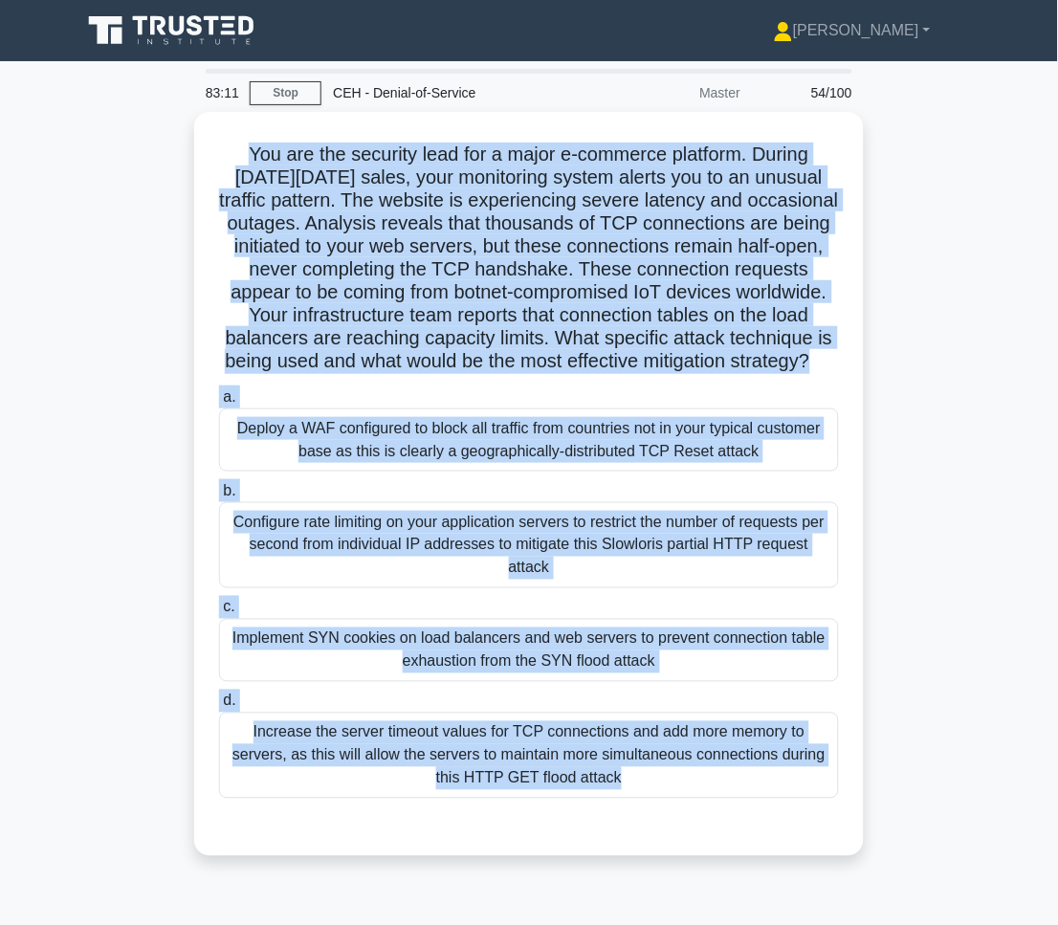
click at [982, 405] on div "You are the security lead for a major e-commerce platform. During Black Friday …" at bounding box center [529, 495] width 918 height 767
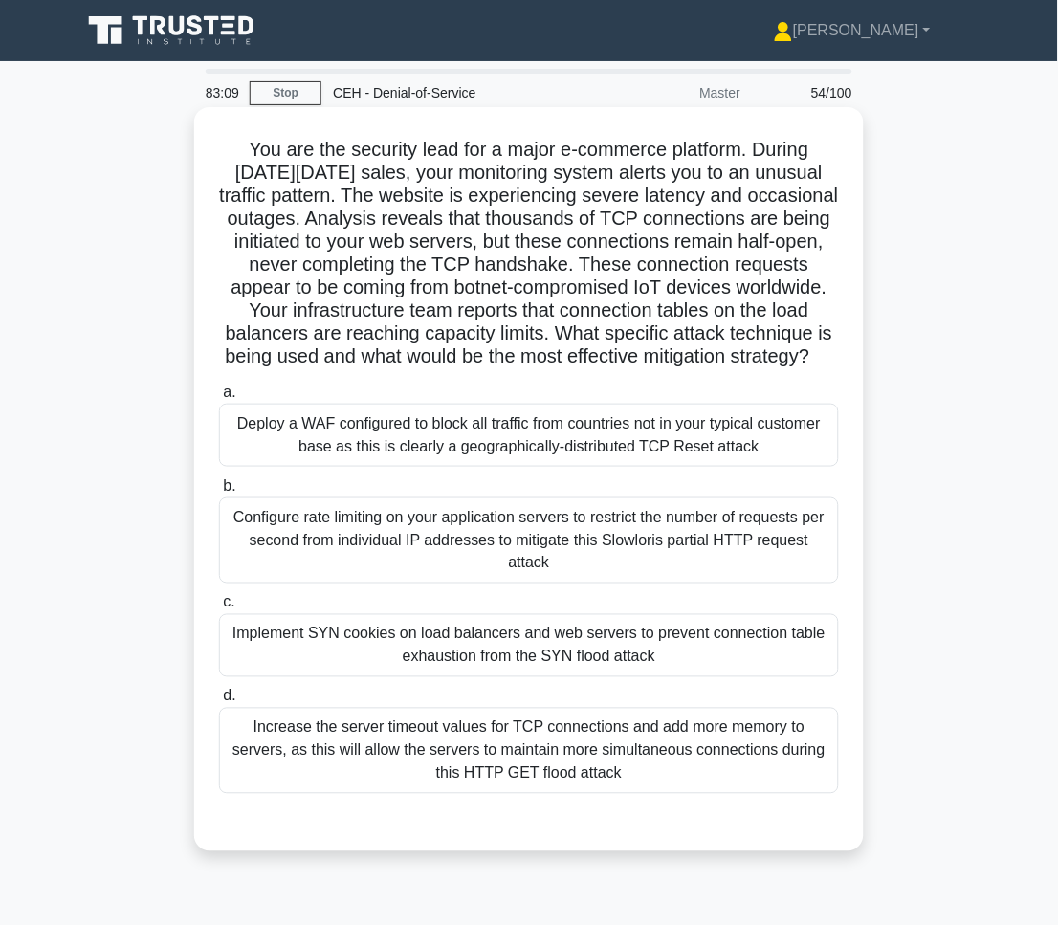
click at [792, 670] on div "Implement SYN cookies on load balancers and web servers to prevent connection t…" at bounding box center [529, 645] width 620 height 63
click at [219, 609] on input "c. Implement SYN cookies on load balancers and web servers to prevent connectio…" at bounding box center [219, 603] width 0 height 12
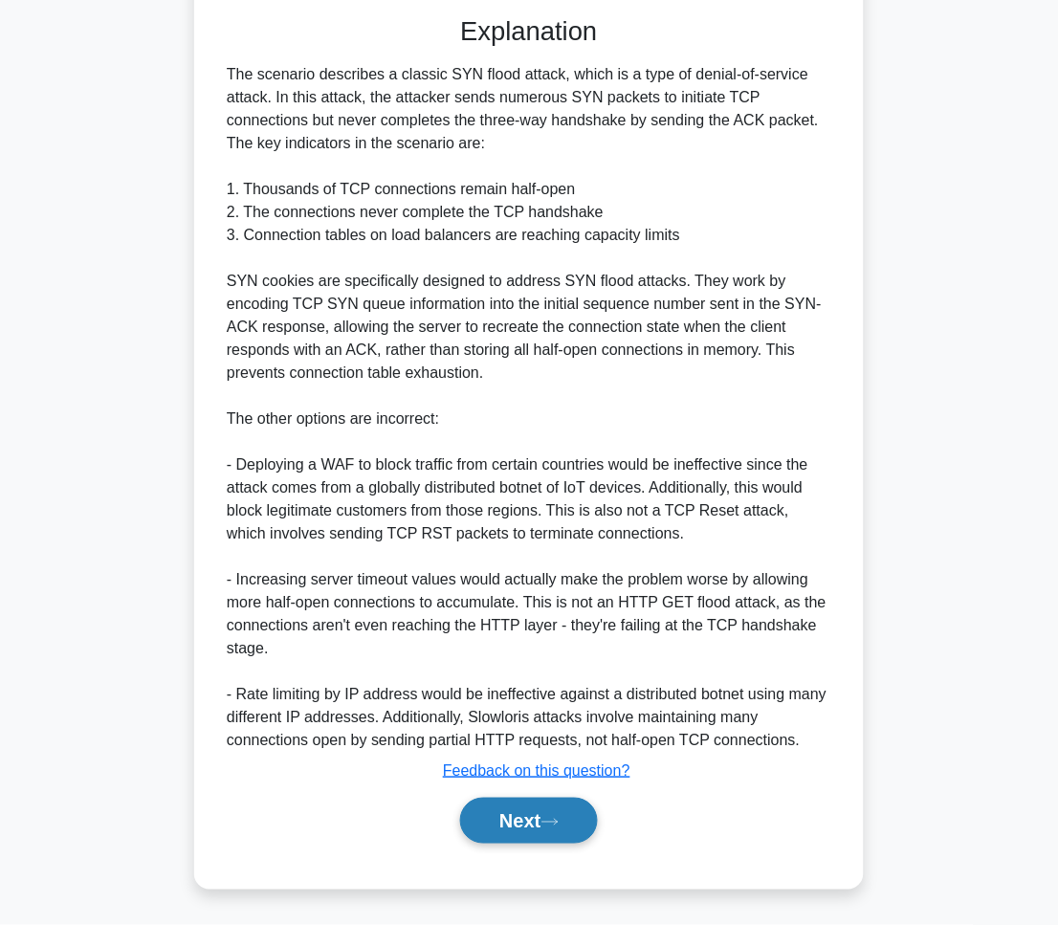
click at [588, 804] on button "Next" at bounding box center [528, 821] width 137 height 46
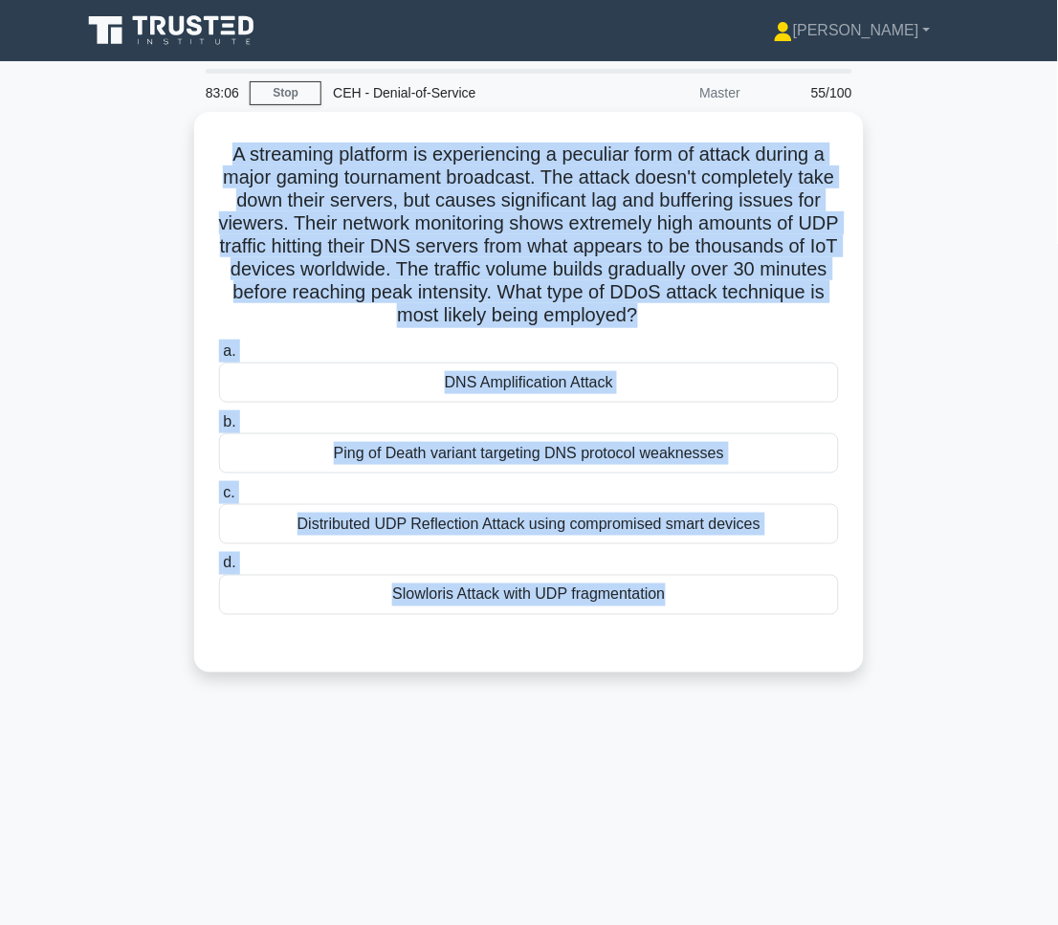
drag, startPoint x: 217, startPoint y: 150, endPoint x: 841, endPoint y: 770, distance: 879.1
click at [841, 770] on div "83:06 Stop CEH - Denial-of-Service Master 55/100 .spinner_0XTQ{transform-origin…" at bounding box center [529, 547] width 918 height 956
click at [696, 880] on div "83:03 Stop CEH - Denial-of-Service Master 55/100 .spinner_0XTQ{transform-origin…" at bounding box center [529, 547] width 918 height 956
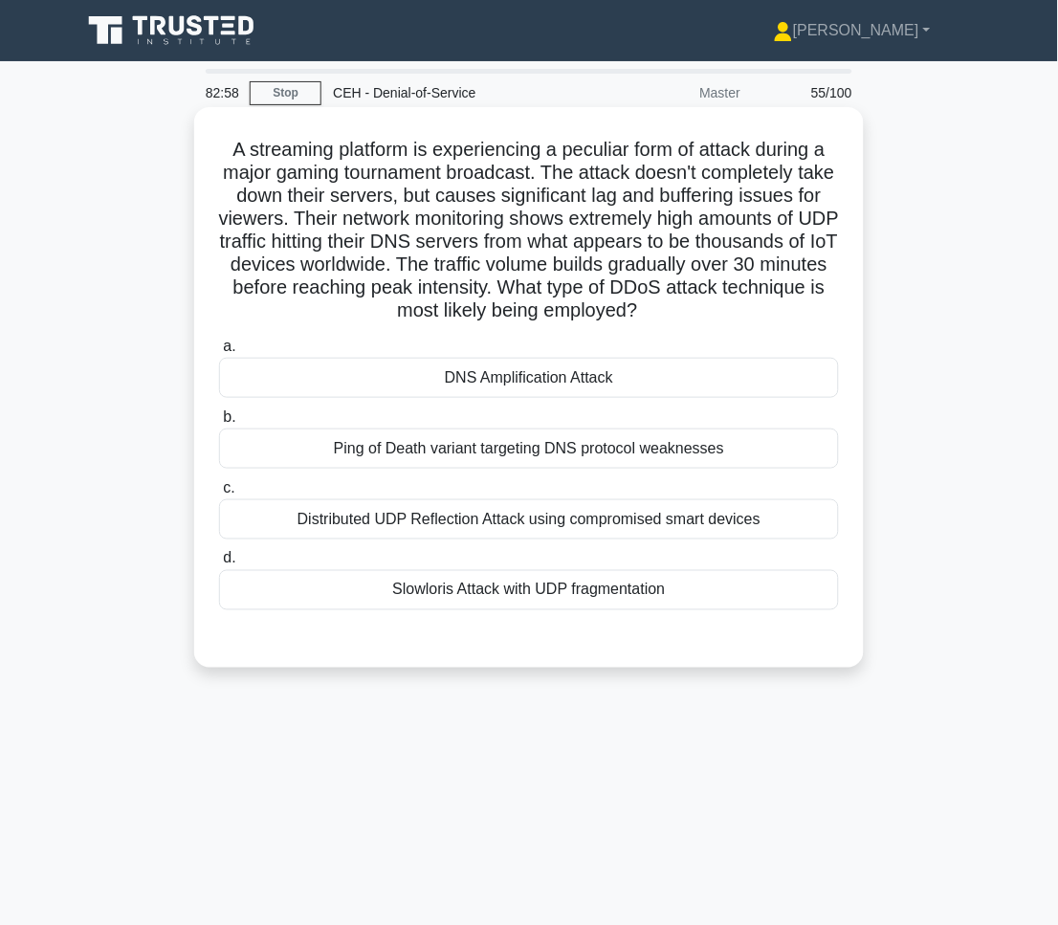
click at [539, 530] on div "Distributed UDP Reflection Attack using compromised smart devices" at bounding box center [529, 519] width 620 height 40
click at [219, 494] on input "c. Distributed UDP Reflection Attack using compromised smart devices" at bounding box center [219, 488] width 0 height 12
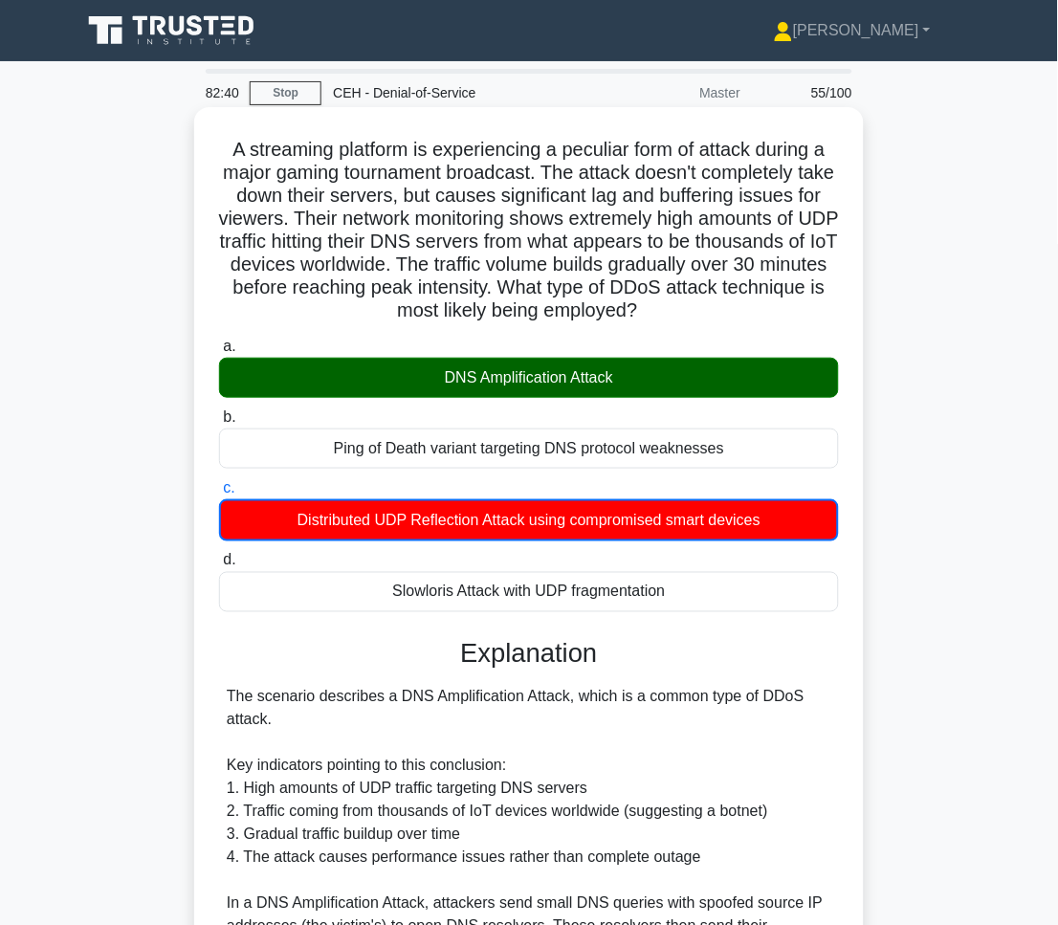
scroll to position [555, 0]
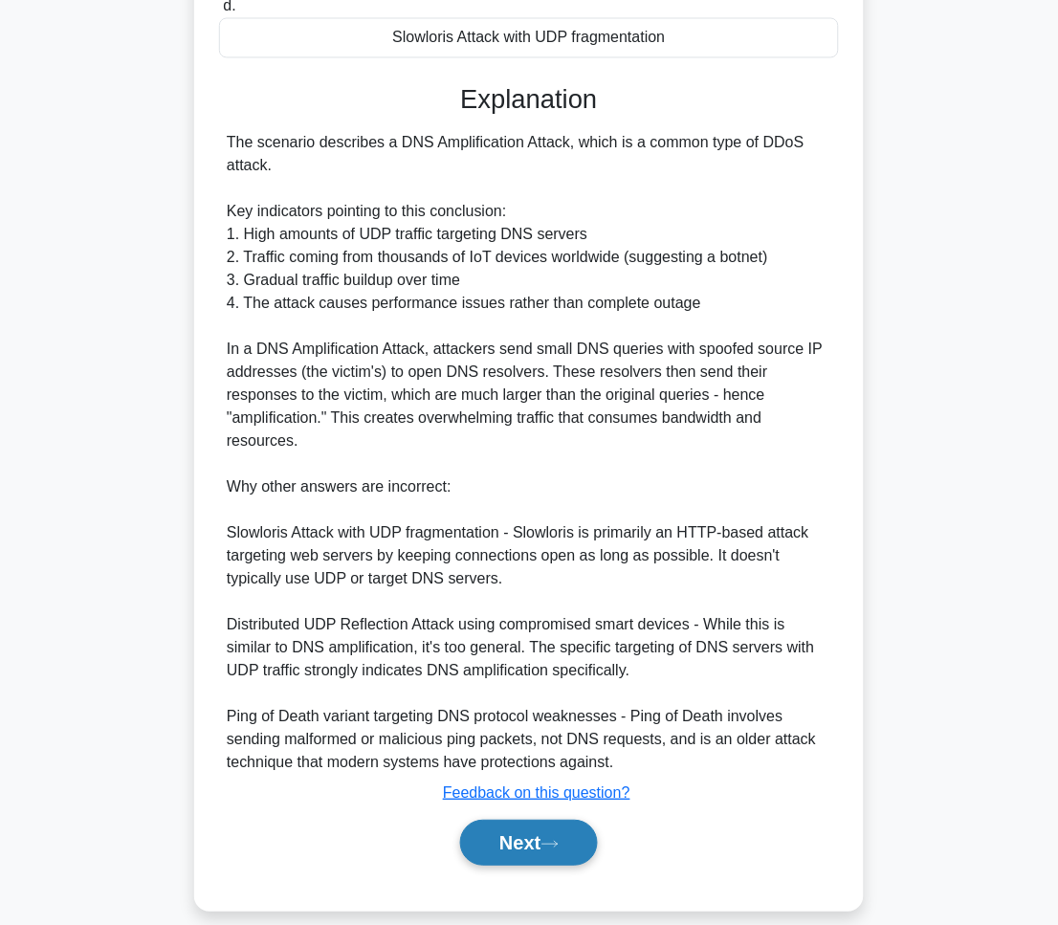
click at [558, 839] on icon at bounding box center [549, 844] width 17 height 11
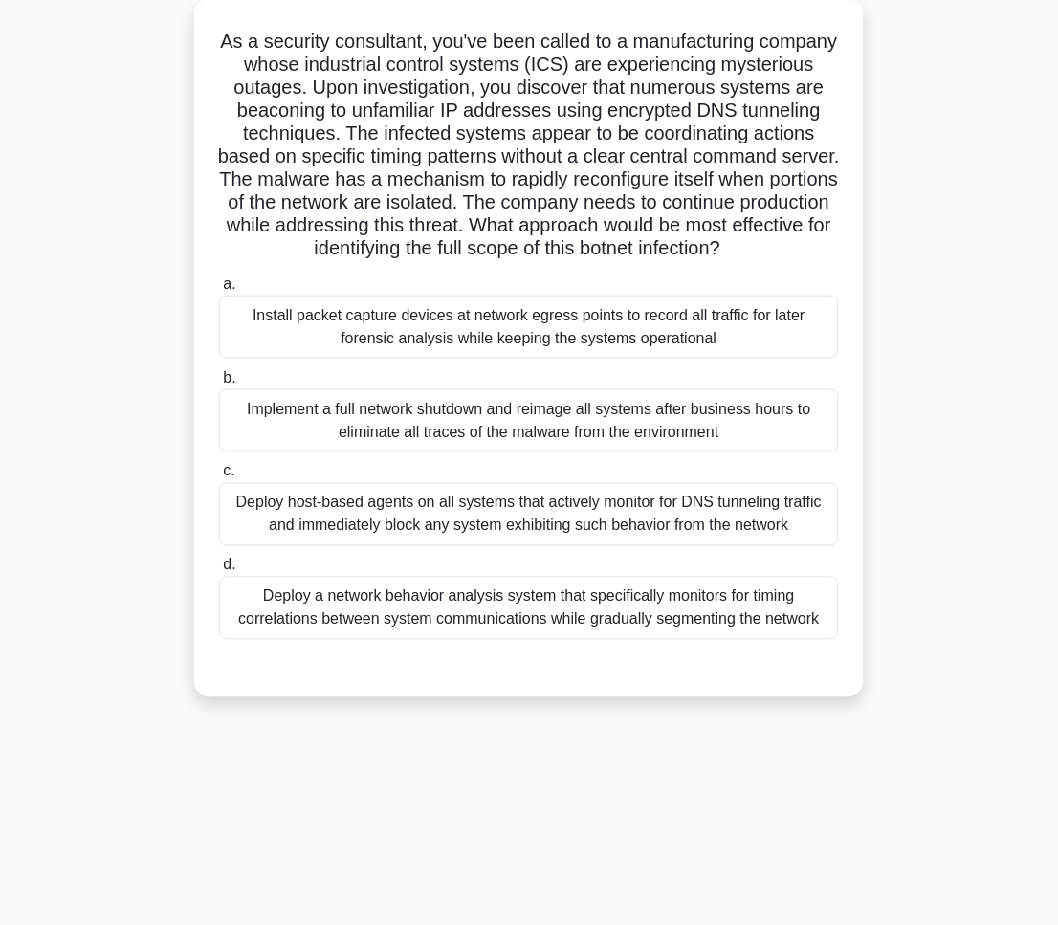
drag, startPoint x: 316, startPoint y: 133, endPoint x: 682, endPoint y: 615, distance: 605.3
click at [682, 615] on div "As a security consultant, you've been called to a manufacturing company whose i…" at bounding box center [529, 348] width 654 height 683
click at [317, 170] on h5 "As a security consultant, you've been called to a manufacturing company whose i…" at bounding box center [528, 145] width 623 height 231
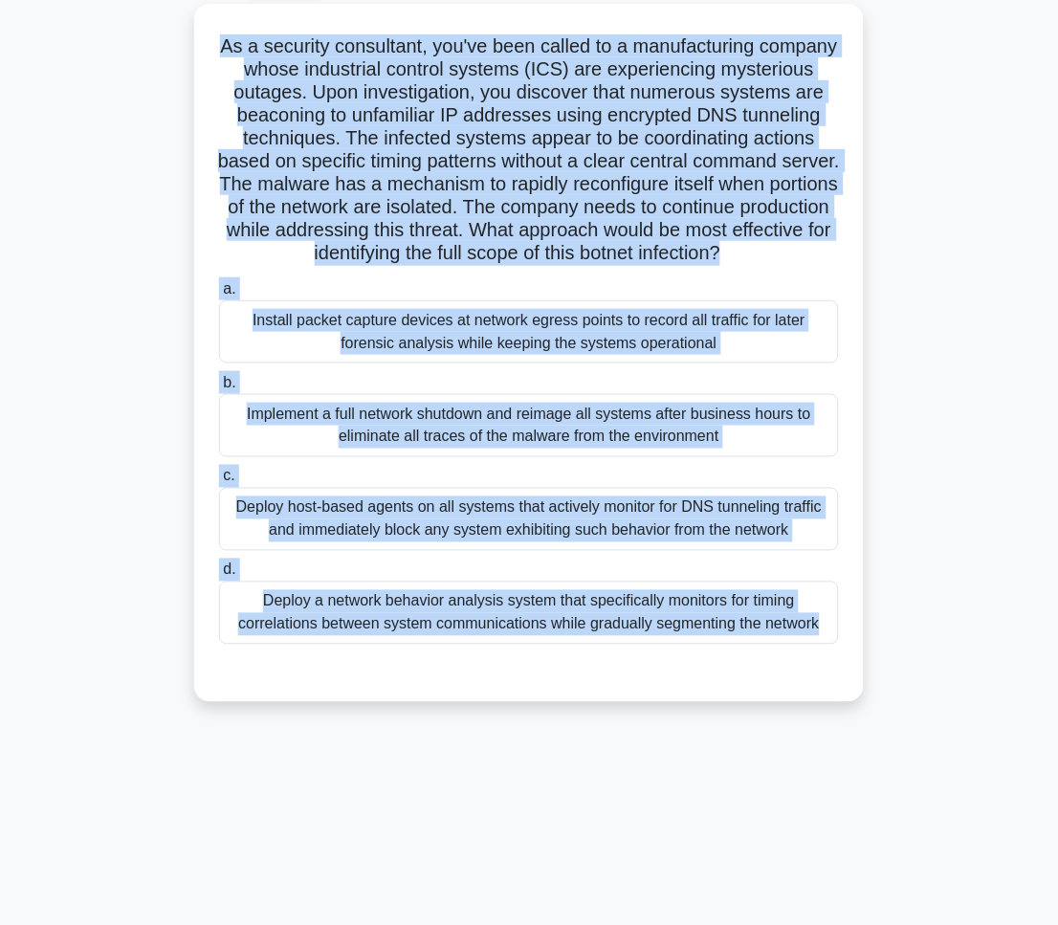
drag, startPoint x: 246, startPoint y: 42, endPoint x: 756, endPoint y: 852, distance: 957.5
click at [756, 852] on div "82:34 Stop CEH - Denial-of-Service Master 56/100 .spinner_0XTQ{transform-origin…" at bounding box center [529, 439] width 918 height 956
click at [861, 821] on div "82:30 Stop CEH - Denial-of-Service Master 56/100 .spinner_0XTQ{transform-origin…" at bounding box center [529, 439] width 918 height 956
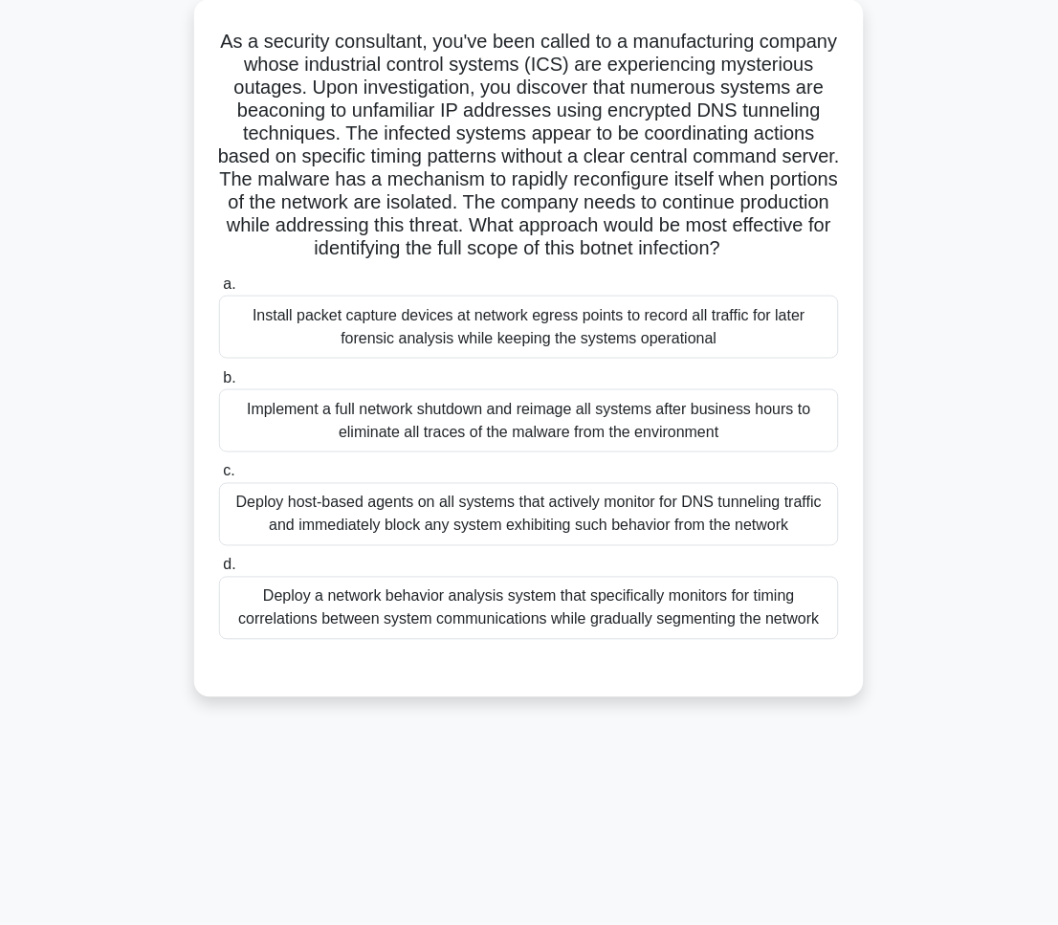
click at [763, 640] on div "Deploy a network behavior analysis system that specifically monitors for timing…" at bounding box center [529, 608] width 620 height 63
click at [219, 572] on input "d. Deploy a network behavior analysis system that specifically monitors for tim…" at bounding box center [219, 565] width 0 height 12
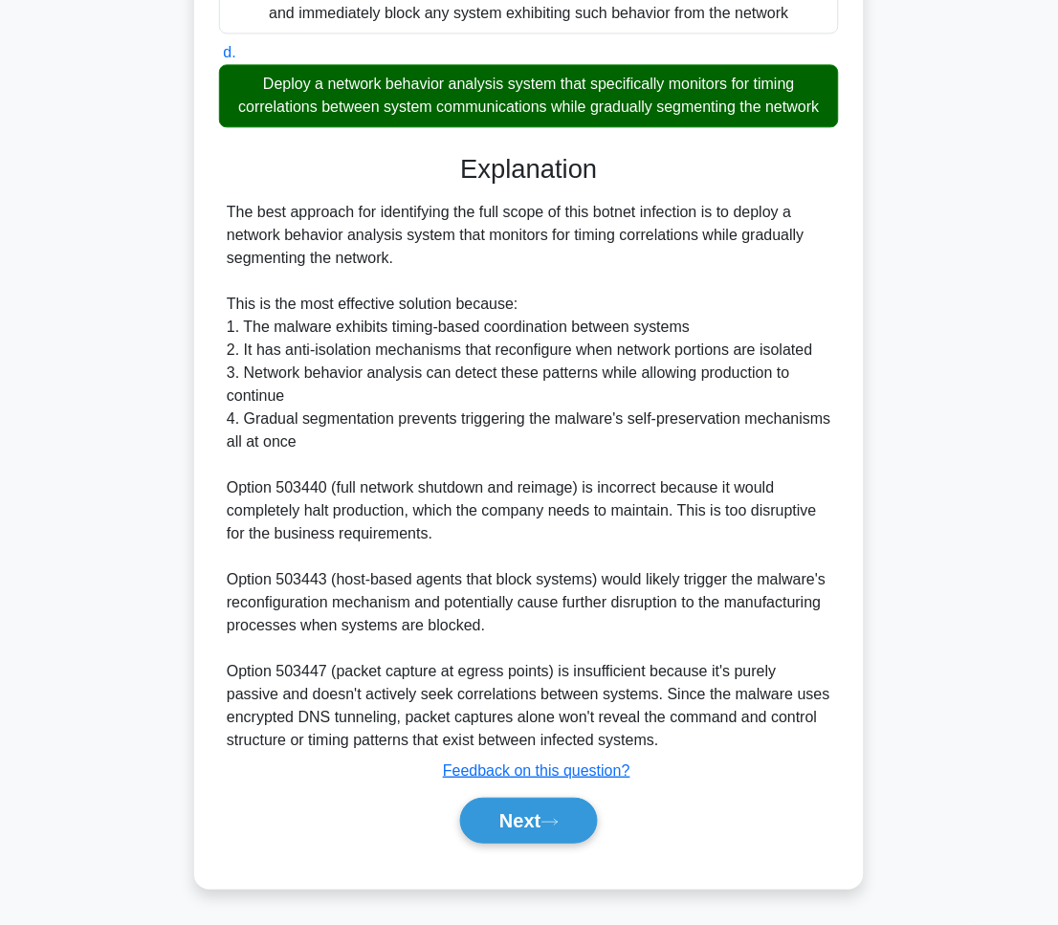
scroll to position [646, 0]
click at [597, 819] on button "Next" at bounding box center [528, 821] width 137 height 46
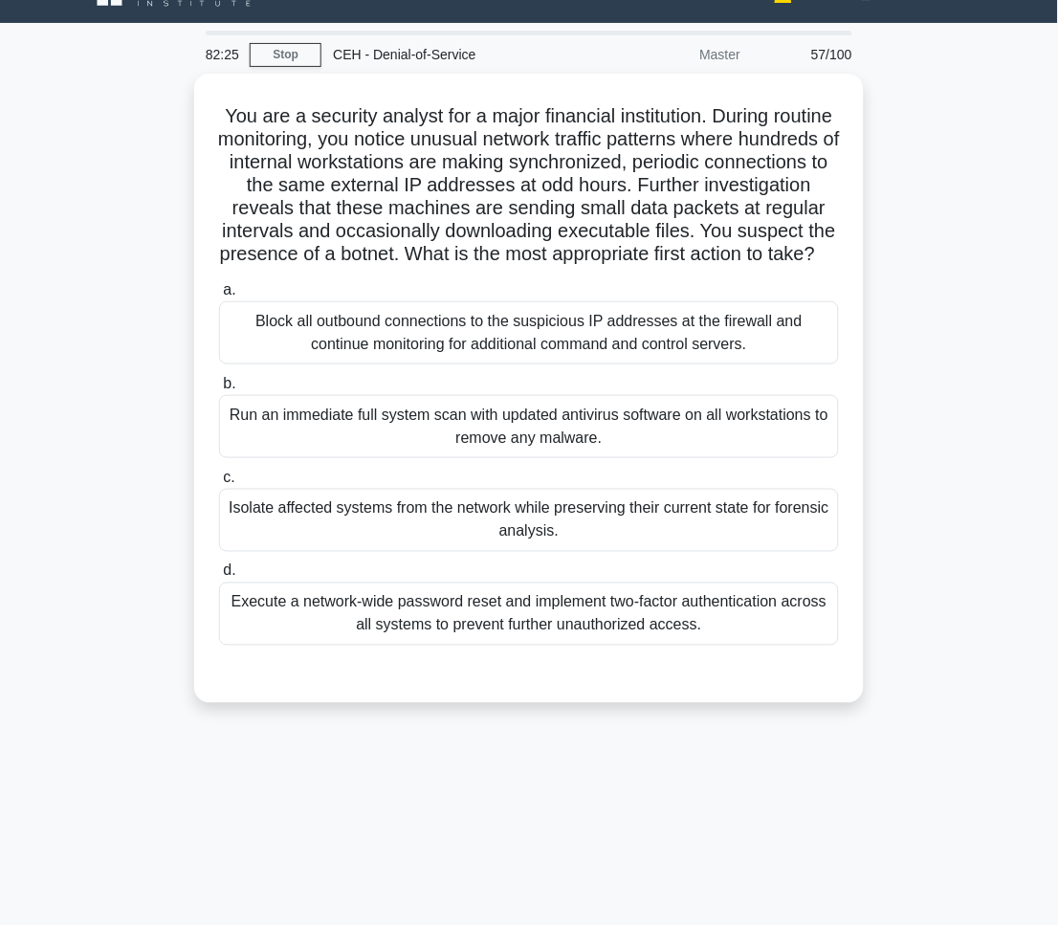
scroll to position [0, 0]
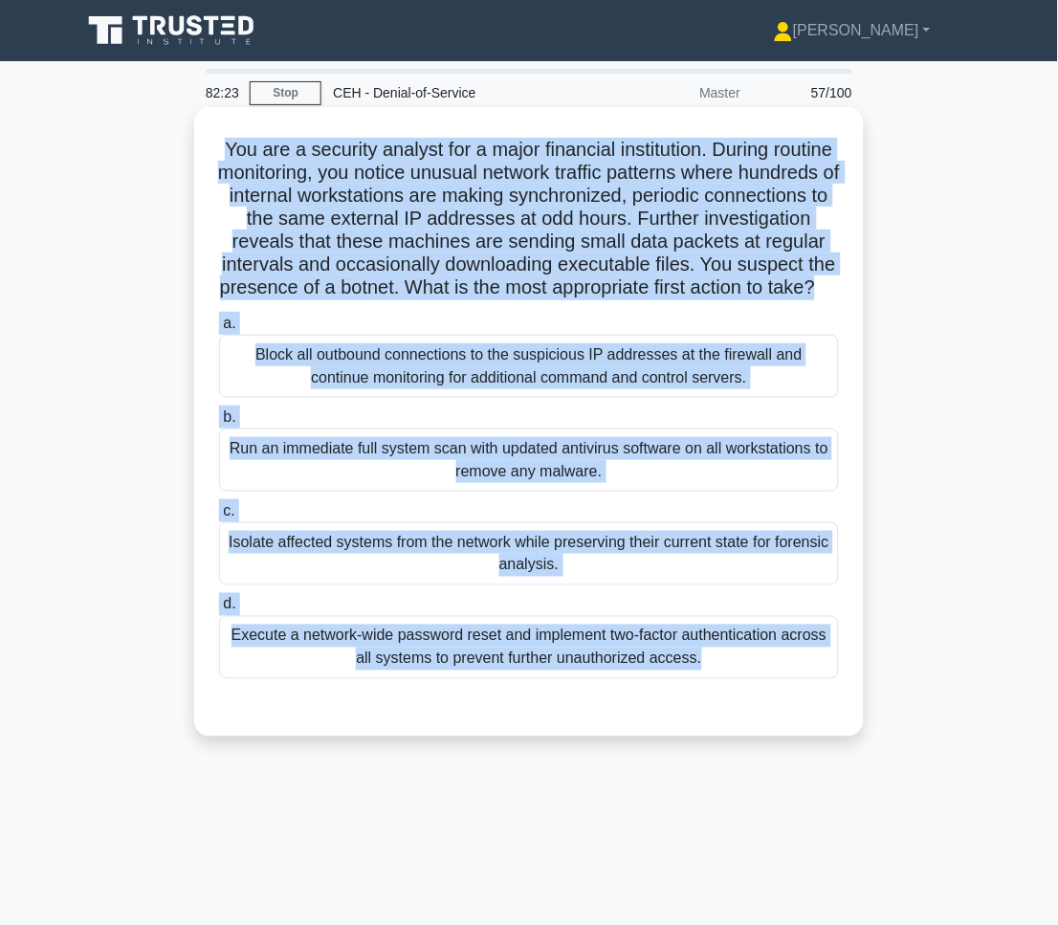
drag, startPoint x: 421, startPoint y: 321, endPoint x: 762, endPoint y: 749, distance: 547.1
click at [762, 729] on div "You are a security analyst for a major financial institution. During routine mo…" at bounding box center [529, 422] width 654 height 614
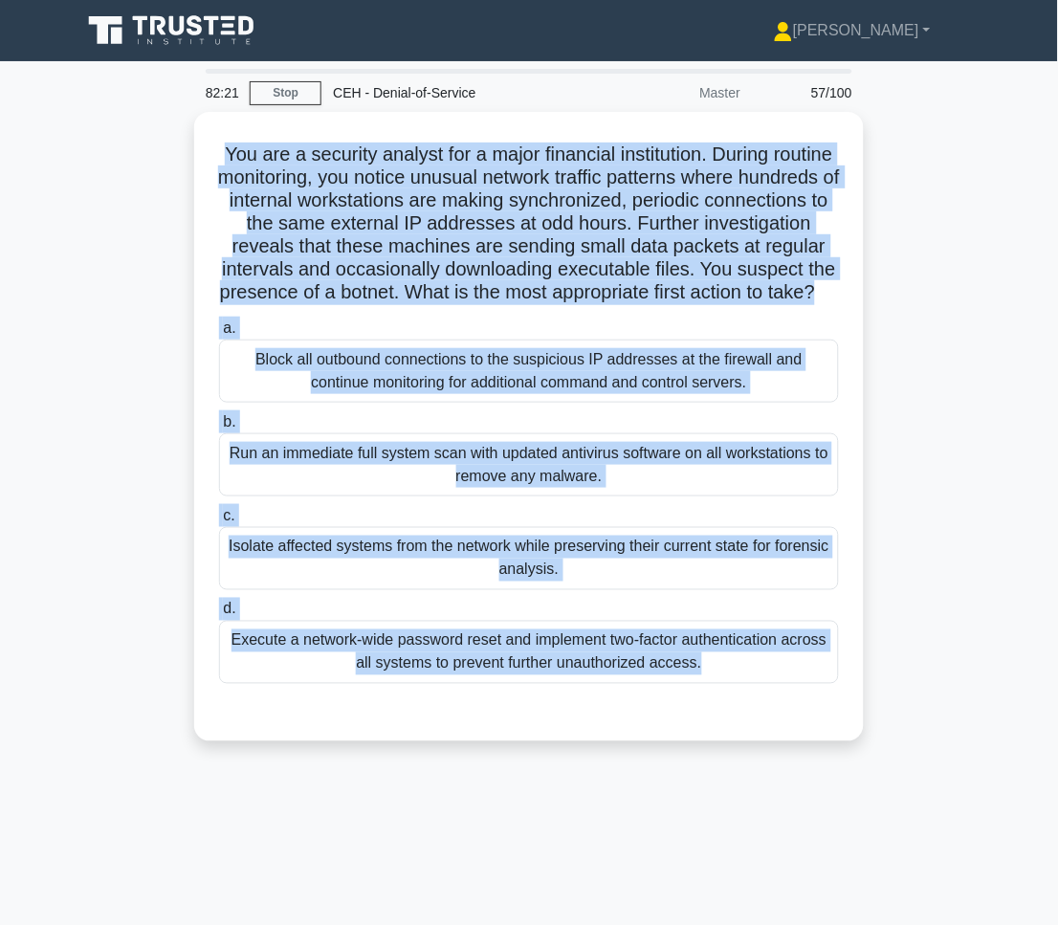
click at [977, 516] on div "You are a security analyst for a major financial institution. During routine mo…" at bounding box center [529, 438] width 918 height 652
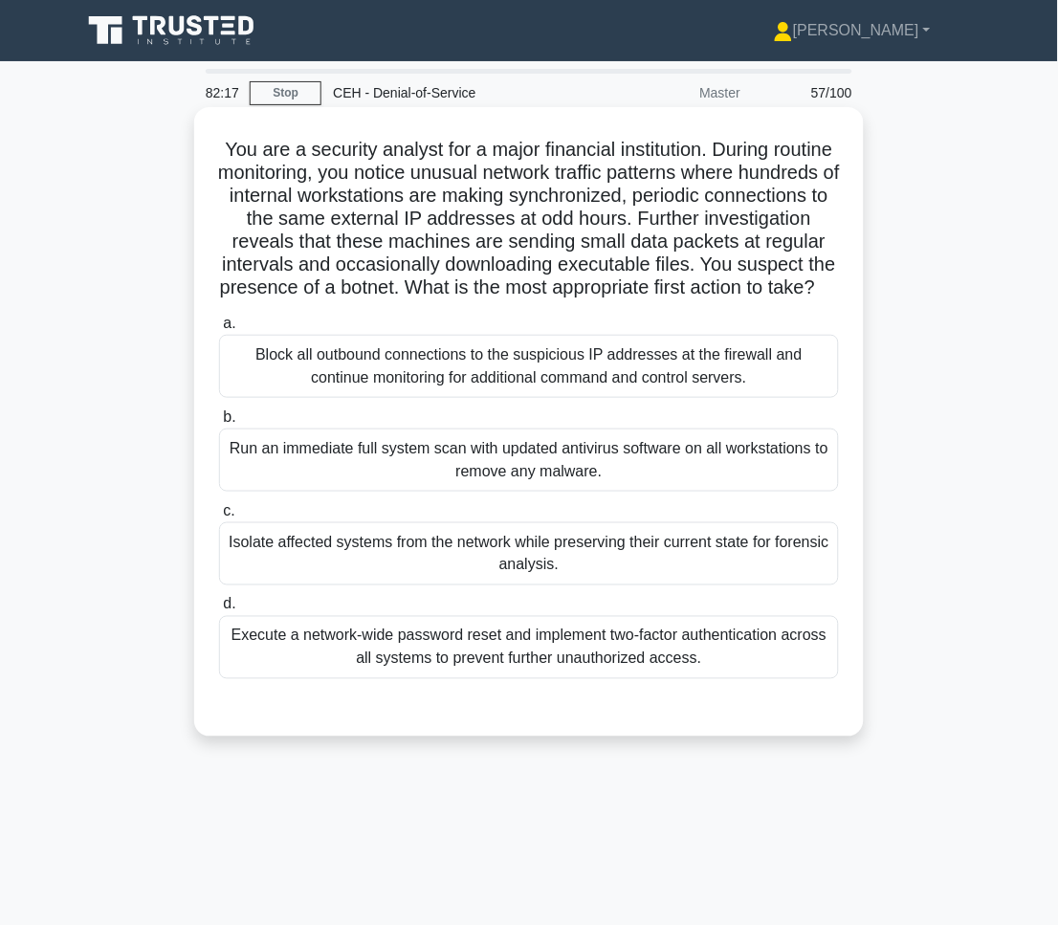
click at [552, 557] on div "Isolate affected systems from the network while preserving their current state …" at bounding box center [529, 553] width 620 height 63
click at [219, 517] on input "c. Isolate affected systems from the network while preserving their current sta…" at bounding box center [219, 511] width 0 height 12
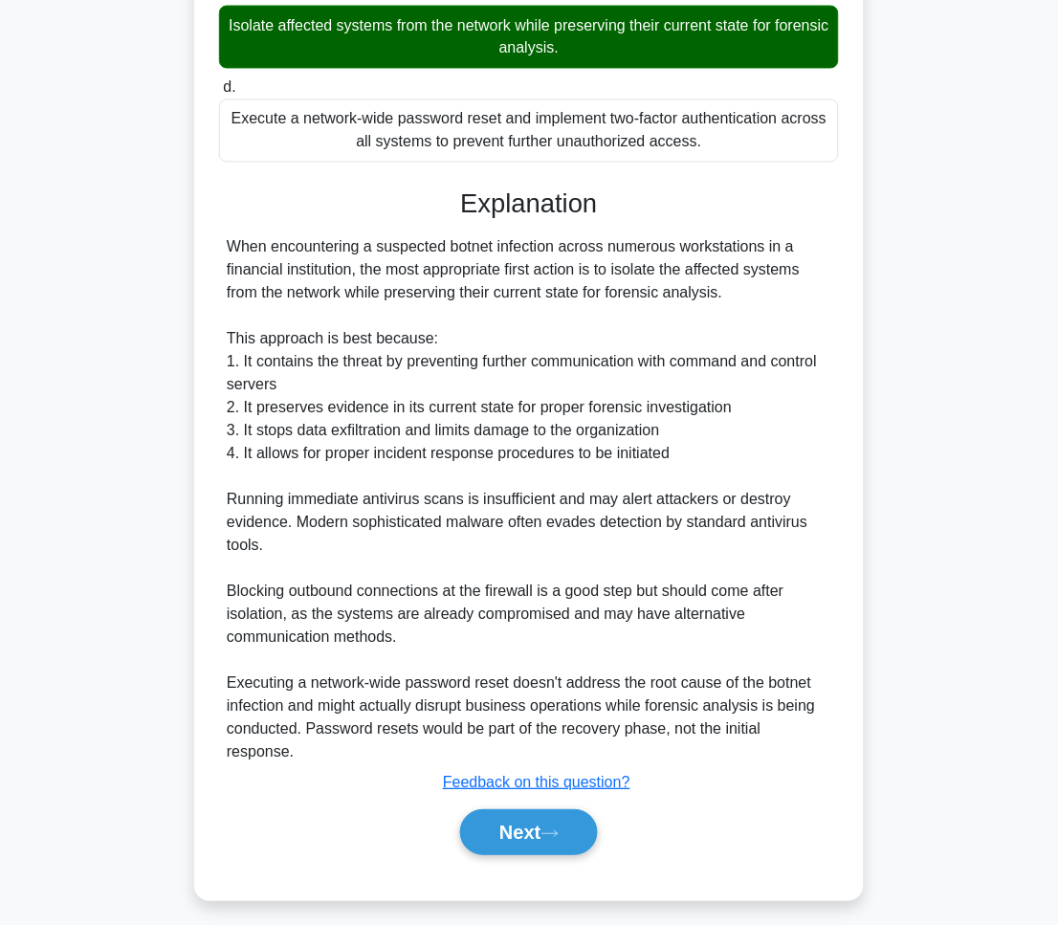
scroll to position [533, 0]
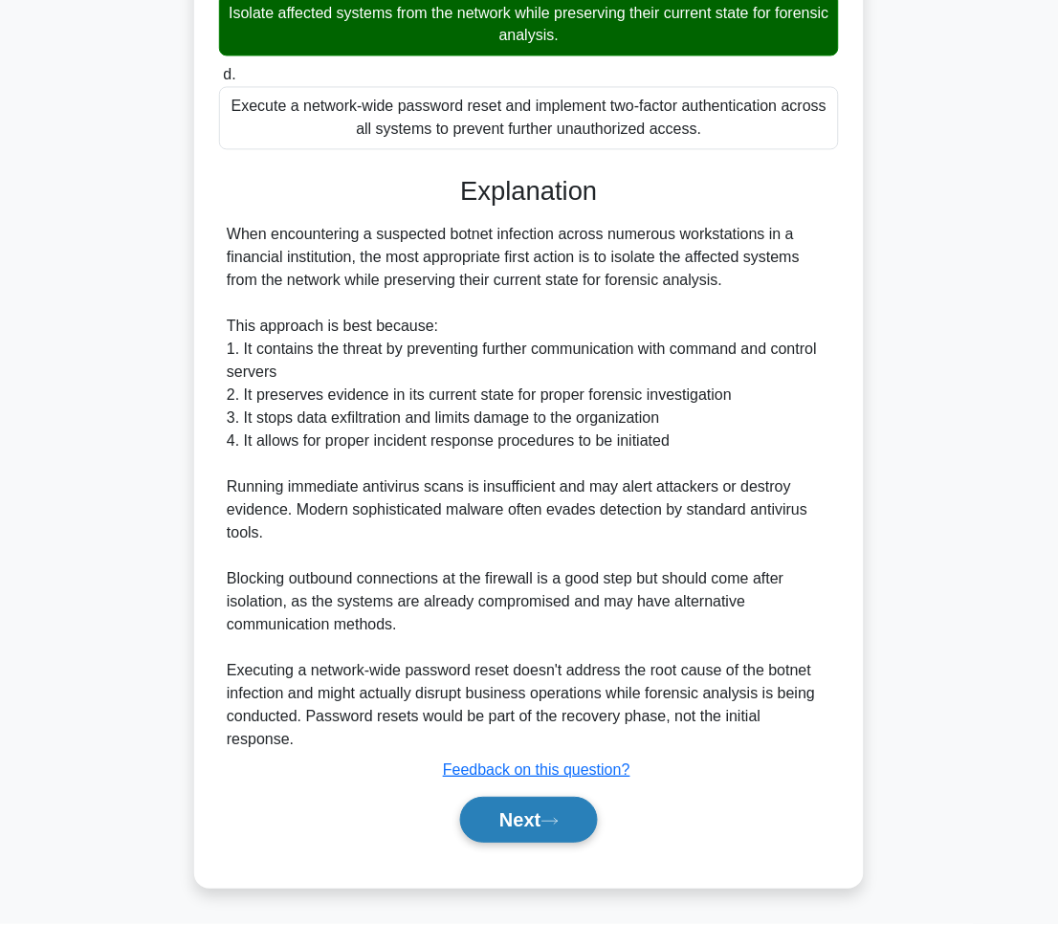
click at [572, 823] on button "Next" at bounding box center [528, 821] width 137 height 46
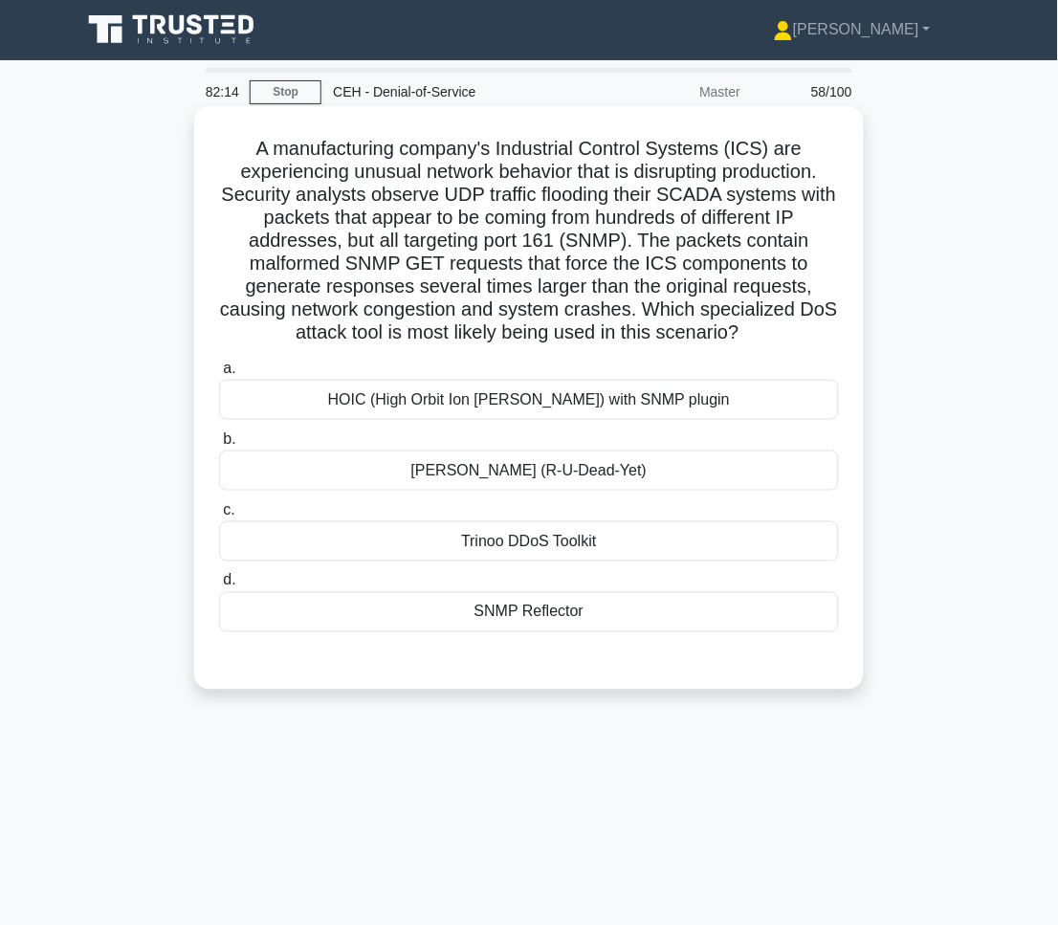
scroll to position [0, 0]
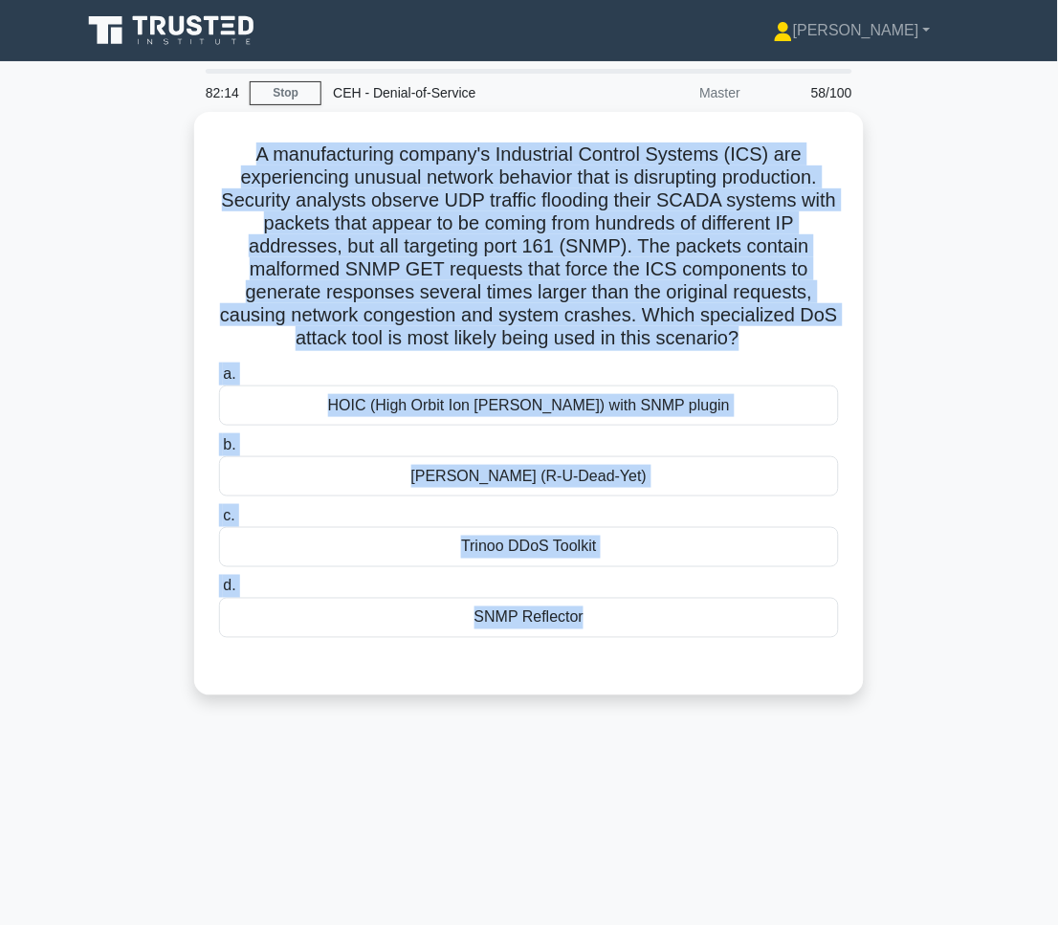
drag, startPoint x: 227, startPoint y: 142, endPoint x: 707, endPoint y: 696, distance: 732.8
click at [707, 696] on div "A manufacturing company's Industrial Control Systems (ICS) are experiencing unu…" at bounding box center [529, 415] width 918 height 606
click at [921, 788] on div "82:10 Stop CEH - Denial-of-Service Master 58/100 .spinner_0XTQ{transform-origin…" at bounding box center [529, 547] width 918 height 956
drag, startPoint x: 250, startPoint y: 144, endPoint x: 933, endPoint y: 871, distance: 997.9
click at [933, 871] on div "82:08 Stop CEH - Denial-of-Service Master 58/100 .spinner_0XTQ{transform-origin…" at bounding box center [529, 547] width 918 height 956
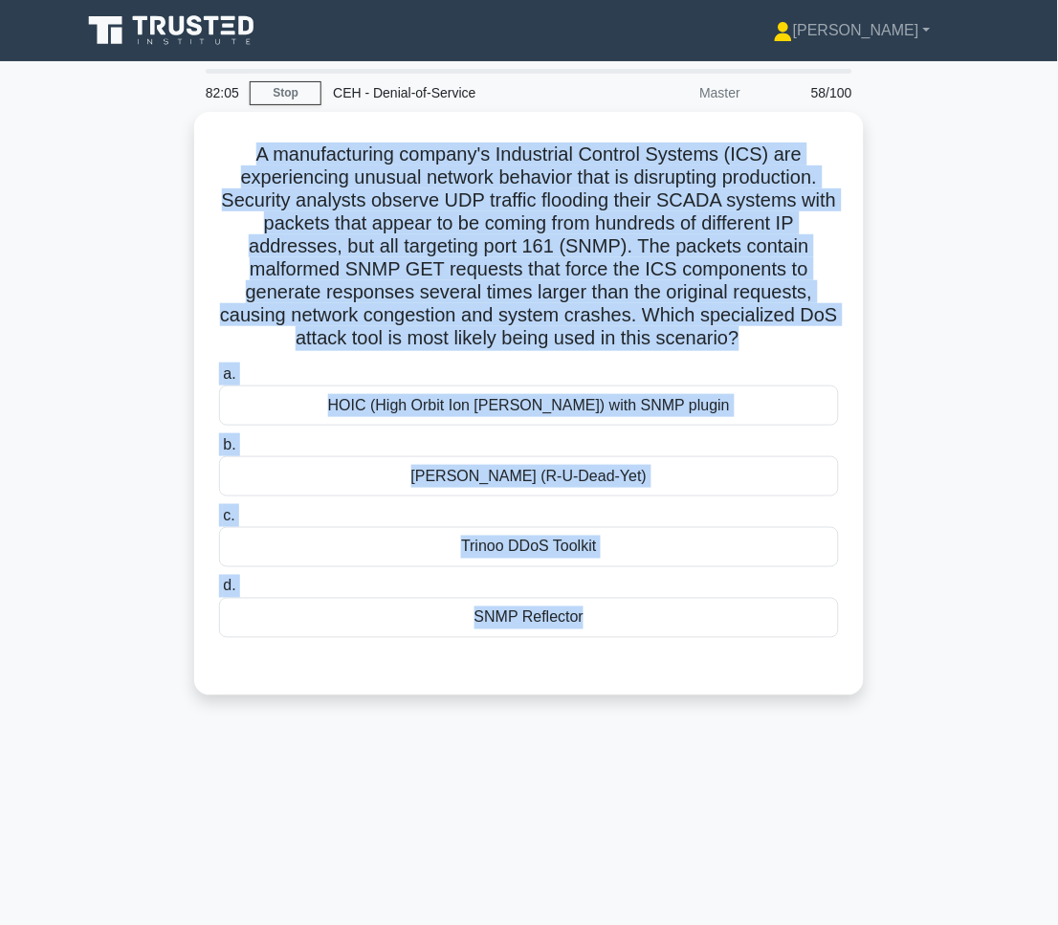
click at [882, 736] on div "82:05 Stop CEH - Denial-of-Service Master 58/100 .spinner_0XTQ{transform-origin…" at bounding box center [529, 547] width 918 height 956
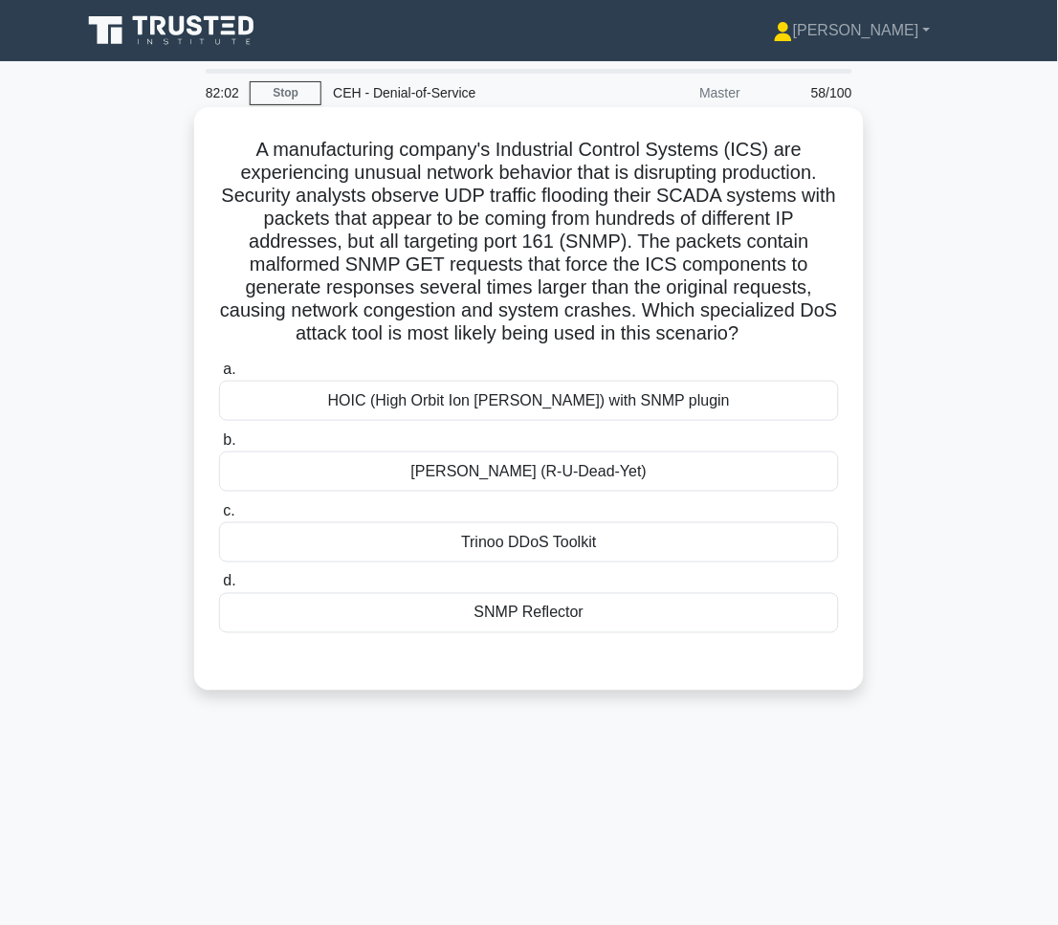
click at [504, 621] on div "SNMP Reflector" at bounding box center [529, 613] width 620 height 40
click at [219, 588] on input "d. SNMP Reflector" at bounding box center [219, 582] width 0 height 12
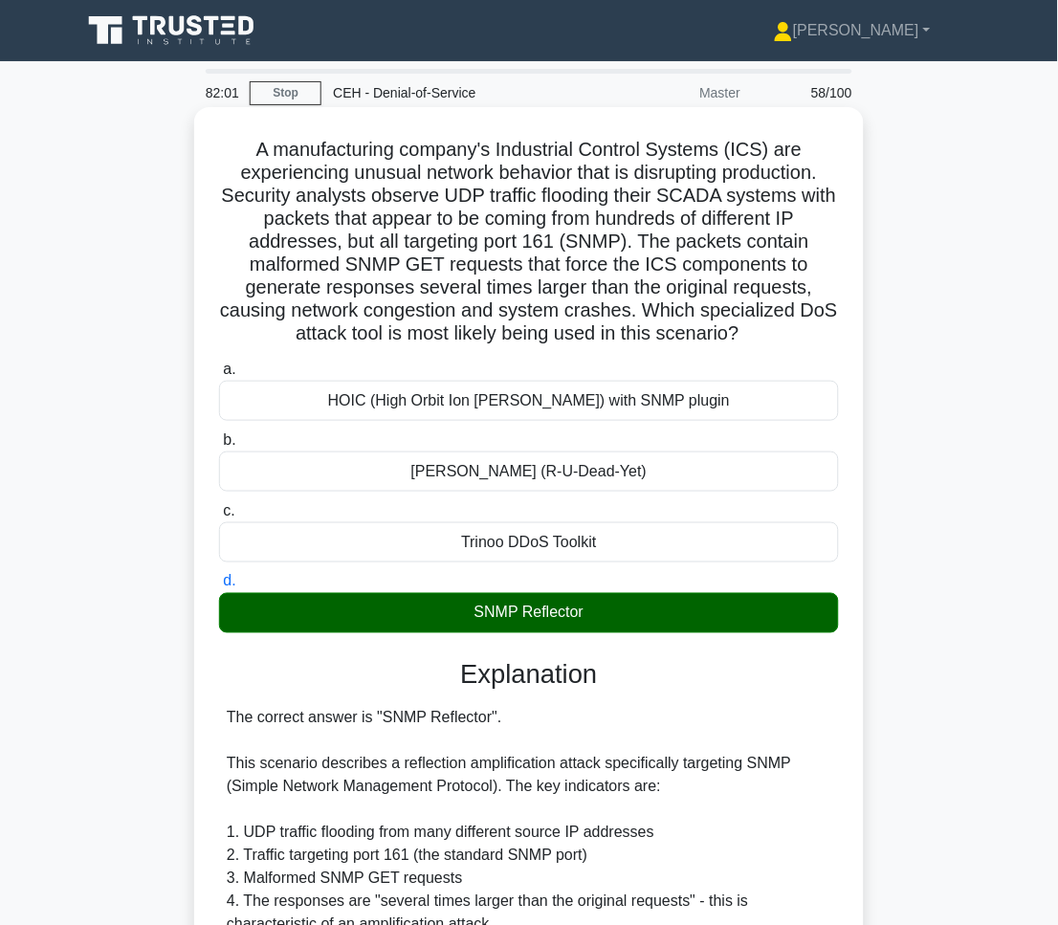
scroll to position [578, 0]
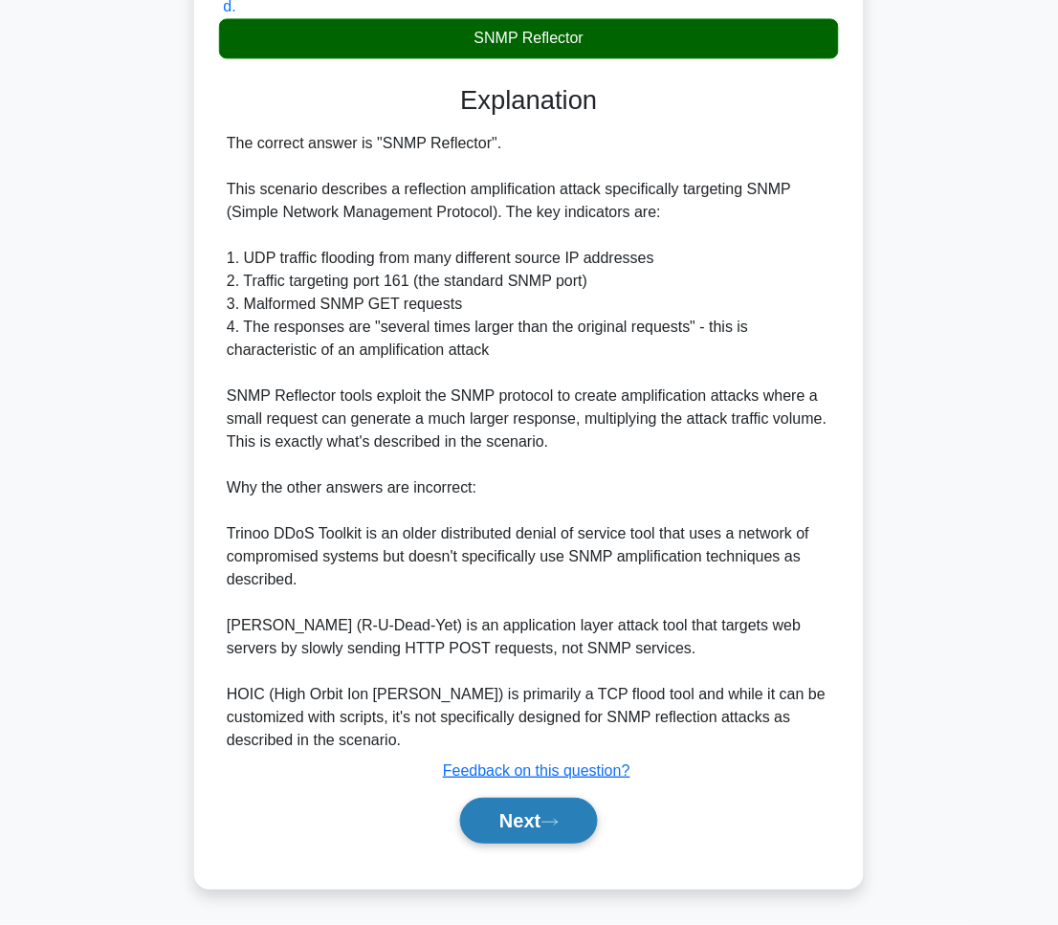
click at [554, 819] on icon at bounding box center [549, 822] width 17 height 11
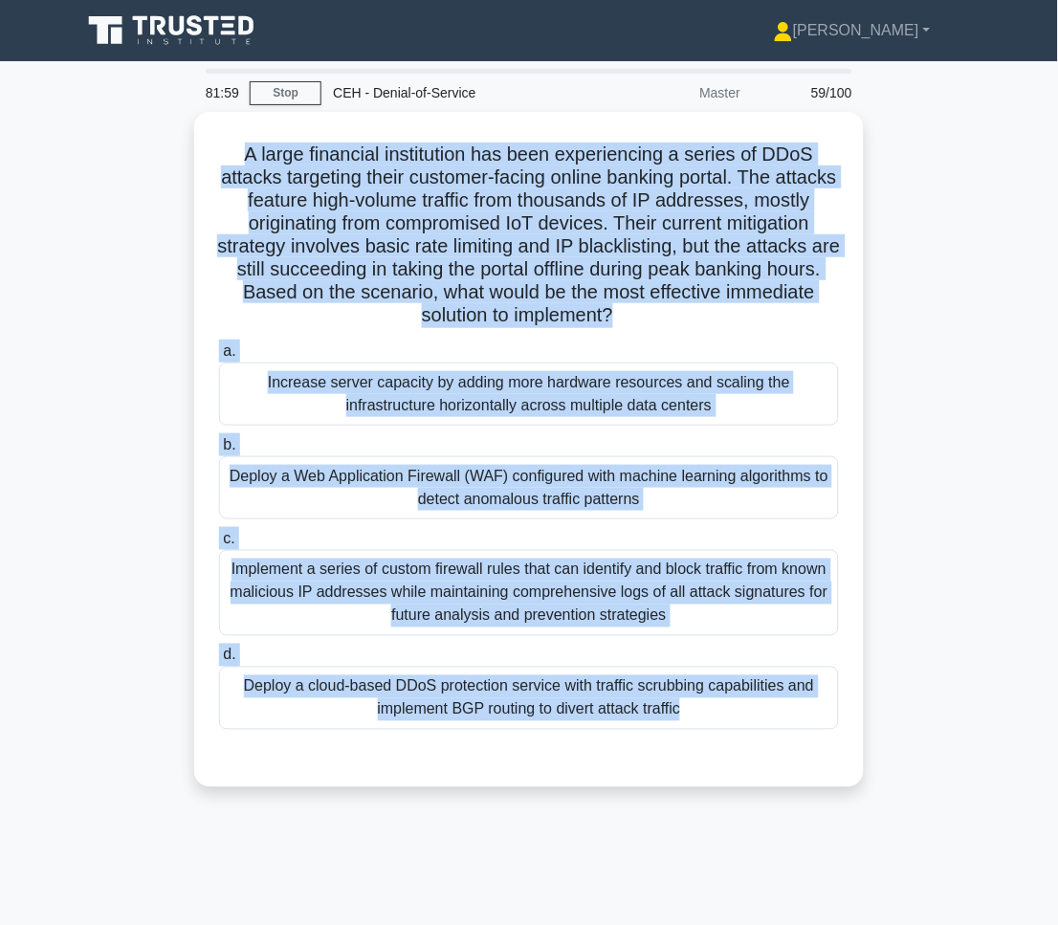
drag, startPoint x: 234, startPoint y: 152, endPoint x: 712, endPoint y: 825, distance: 825.7
click at [712, 825] on div "81:59 Stop CEH - Denial-of-Service Master 59/100 .spinner_0XTQ{transform-origin…" at bounding box center [529, 547] width 918 height 956
click at [584, 813] on div "81:53 Stop CEH - Denial-of-Service Master 59/100 .spinner_0XTQ{transform-origin…" at bounding box center [529, 547] width 918 height 956
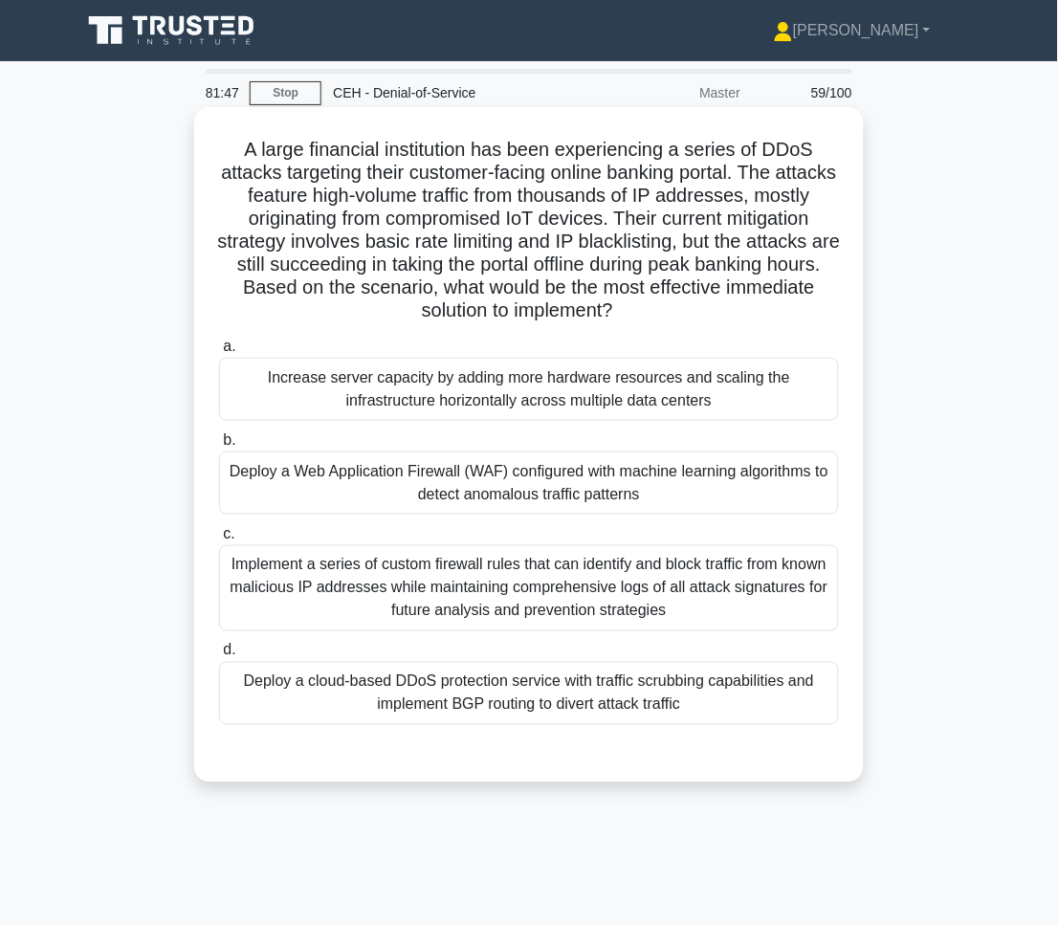
click at [650, 706] on div "Deploy a cloud-based DDoS protection service with traffic scrubbing capabilitie…" at bounding box center [529, 693] width 620 height 63
click at [219, 657] on input "d. Deploy a cloud-based DDoS protection service with traffic scrubbing capabili…" at bounding box center [219, 651] width 0 height 12
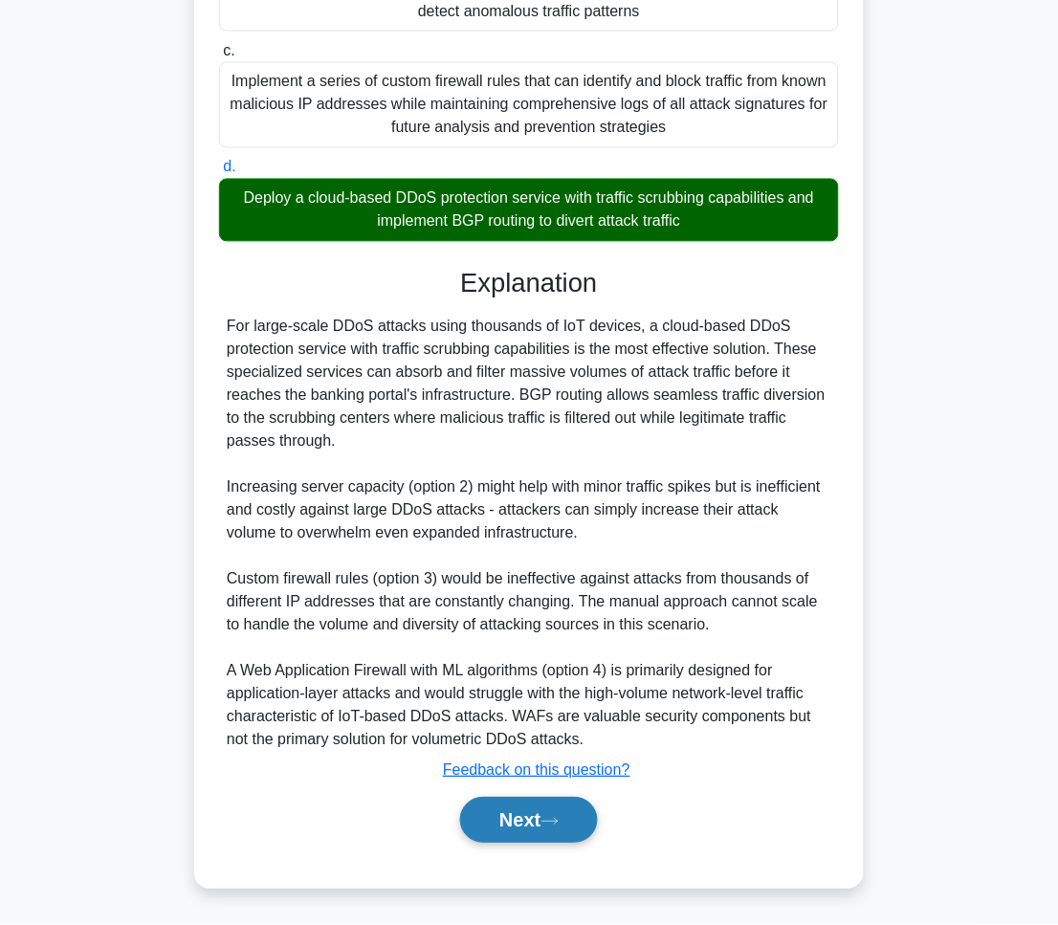
click at [549, 836] on button "Next" at bounding box center [528, 821] width 137 height 46
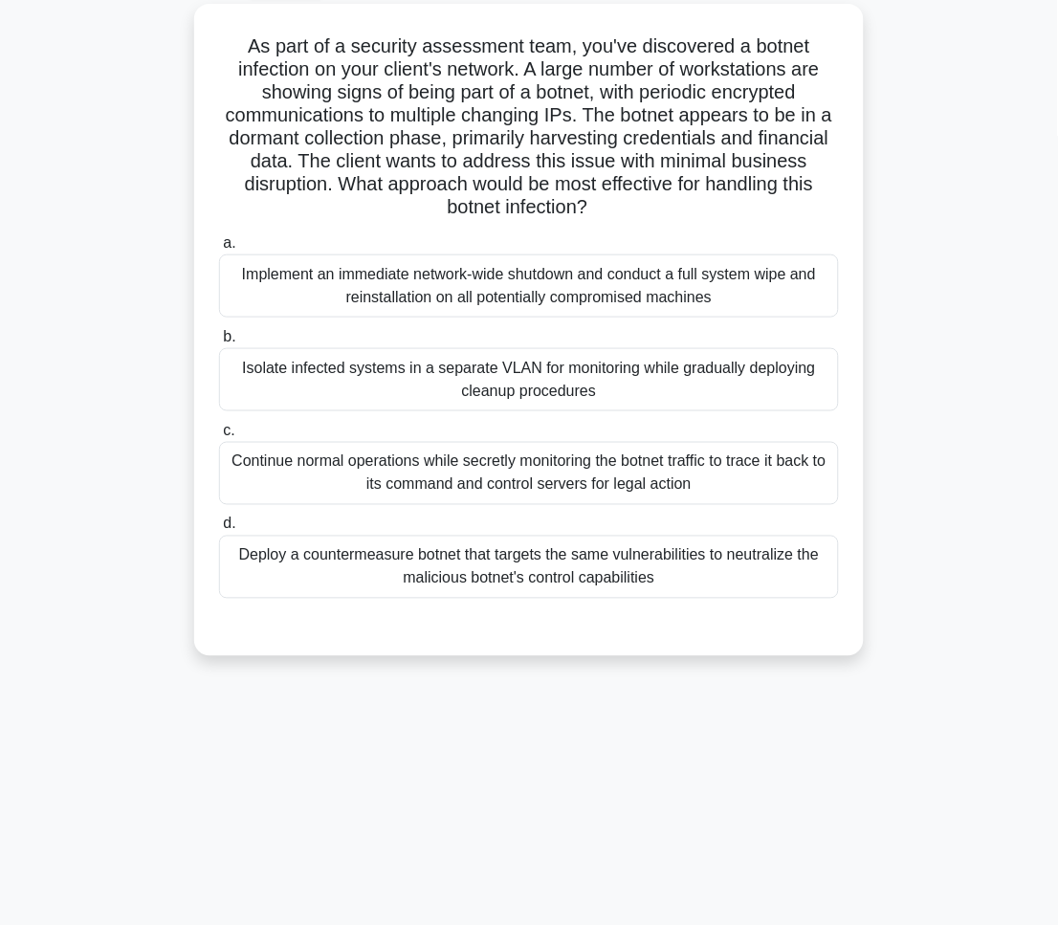
scroll to position [108, 0]
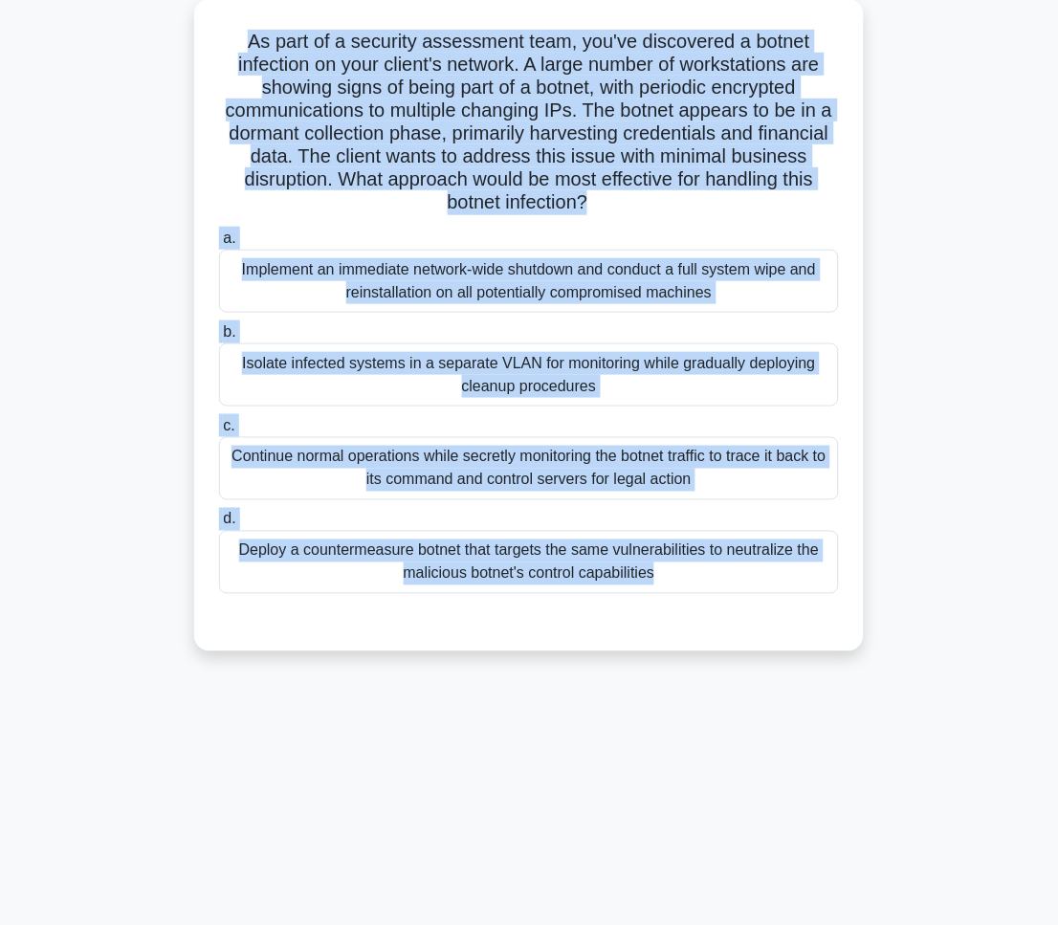
drag, startPoint x: 242, startPoint y: 40, endPoint x: 701, endPoint y: 623, distance: 742.3
click at [701, 623] on div "As part of a security assessment team, you've discovered a botnet infection on …" at bounding box center [529, 325] width 654 height 637
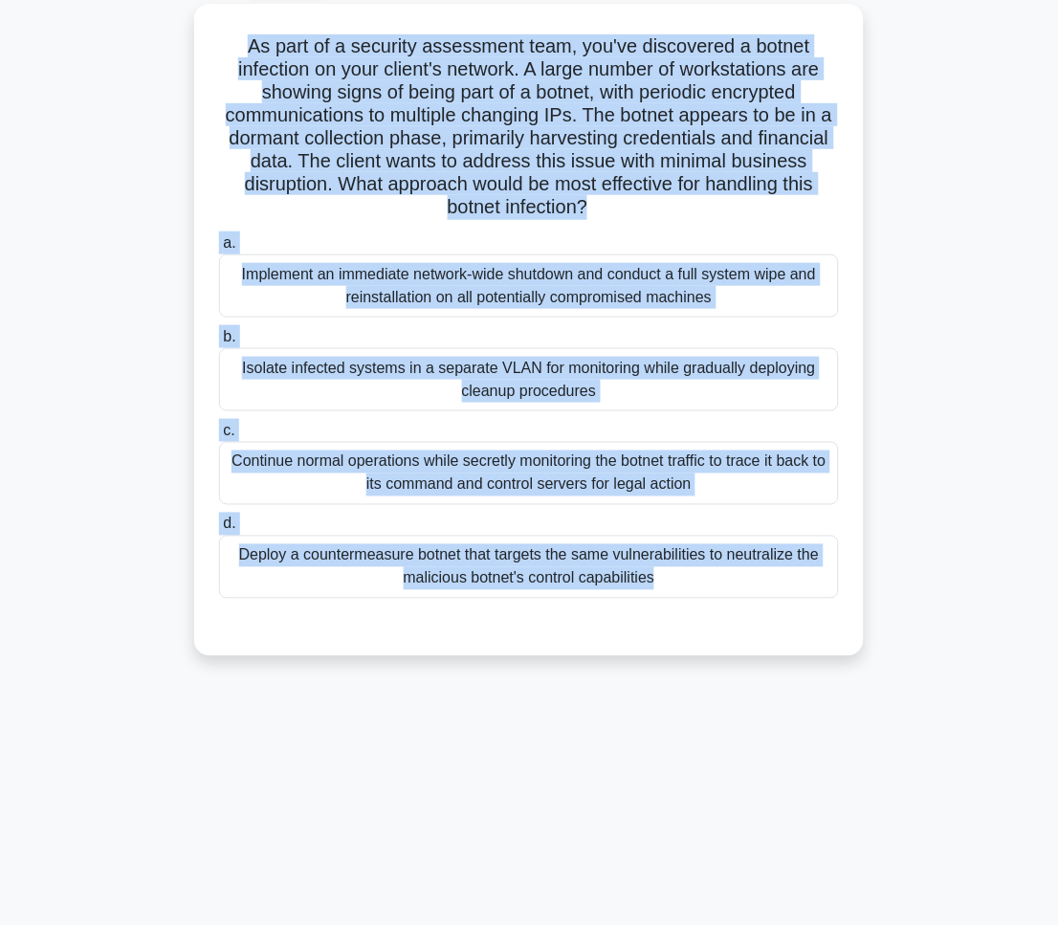
click at [993, 736] on main "81:43 Stop CEH - Denial-of-Service Master 60/100 .spinner_0XTQ{transform-origin…" at bounding box center [529, 439] width 1058 height 972
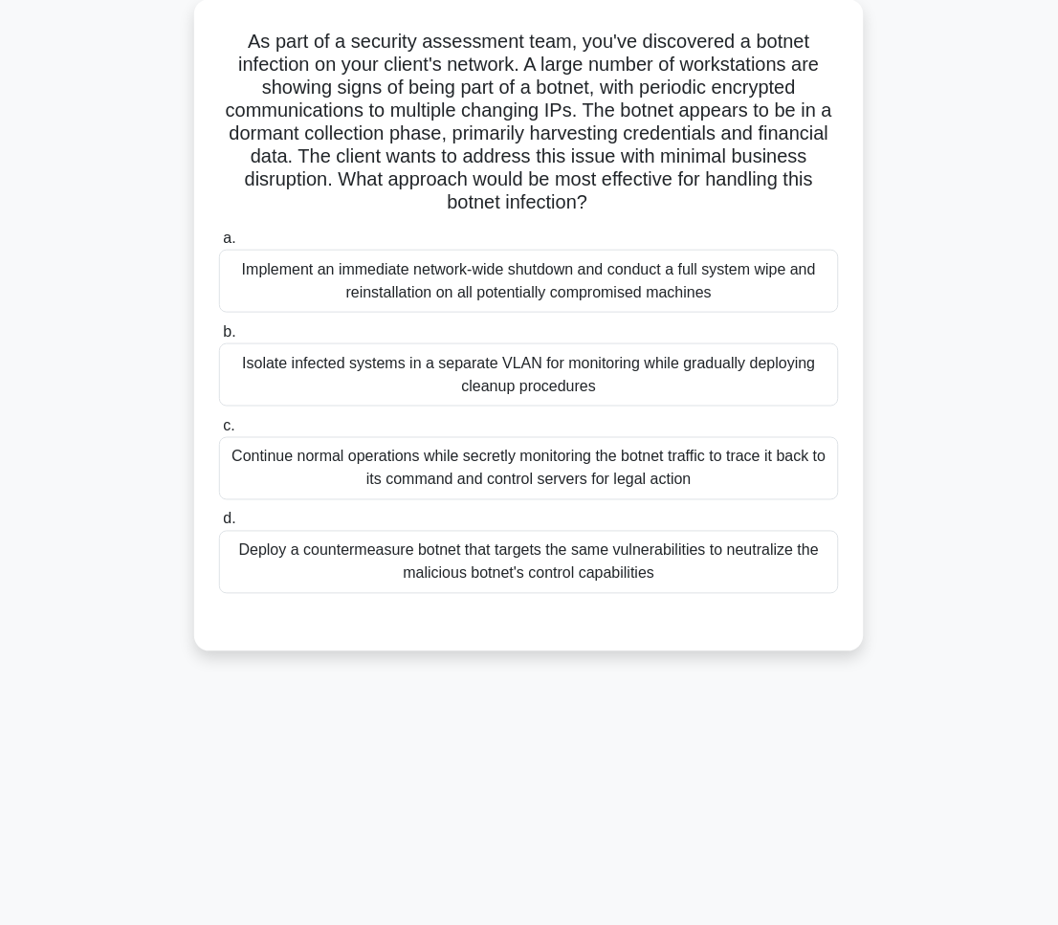
click at [403, 383] on div "Isolate infected systems in a separate VLAN for monitoring while gradually depl…" at bounding box center [529, 374] width 620 height 63
click at [219, 339] on input "b. Isolate infected systems in a separate VLAN for monitoring while gradually d…" at bounding box center [219, 332] width 0 height 12
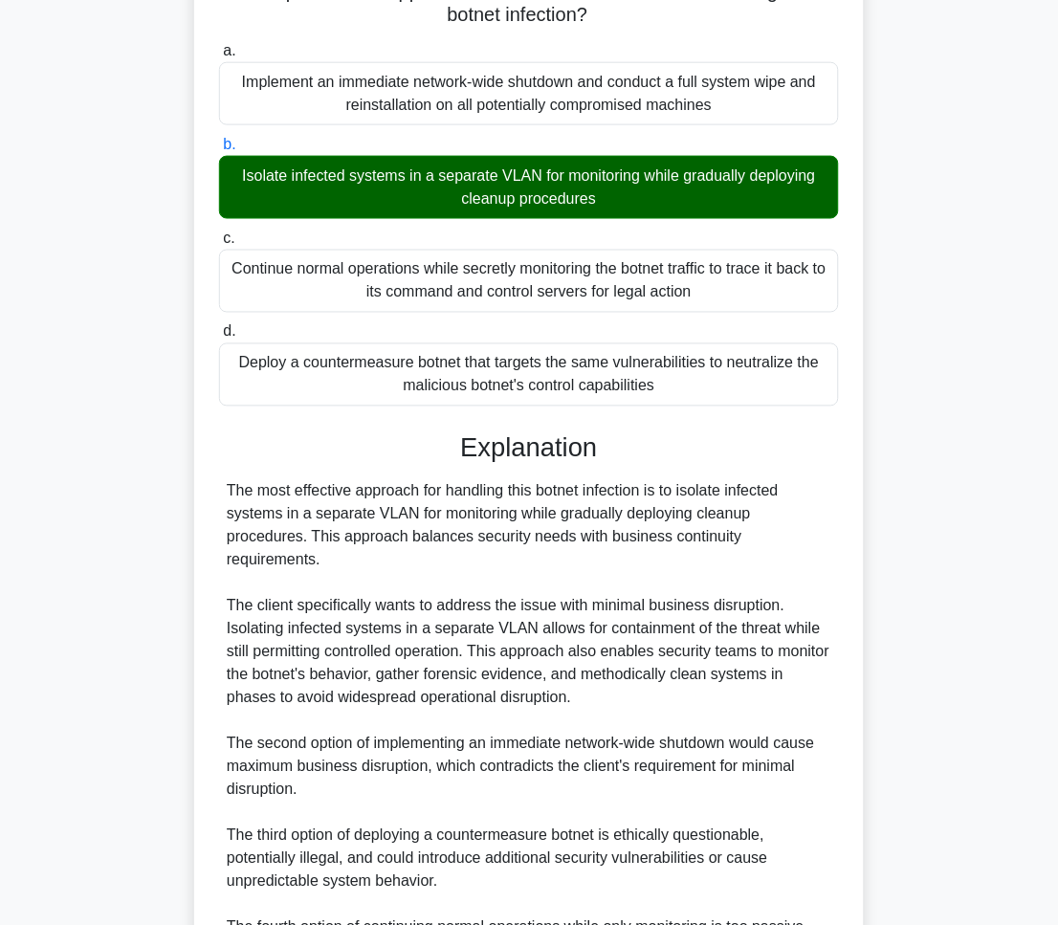
scroll to position [533, 0]
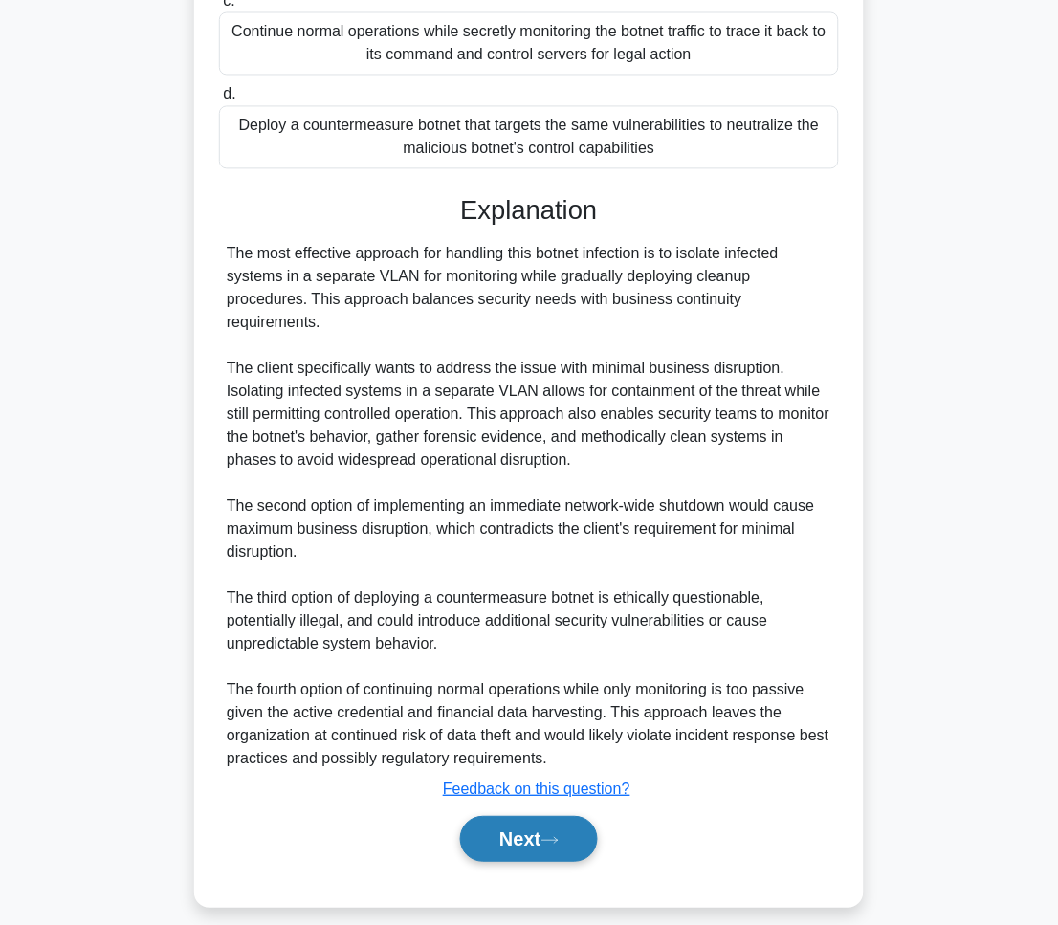
click at [488, 819] on button "Next" at bounding box center [528, 840] width 137 height 46
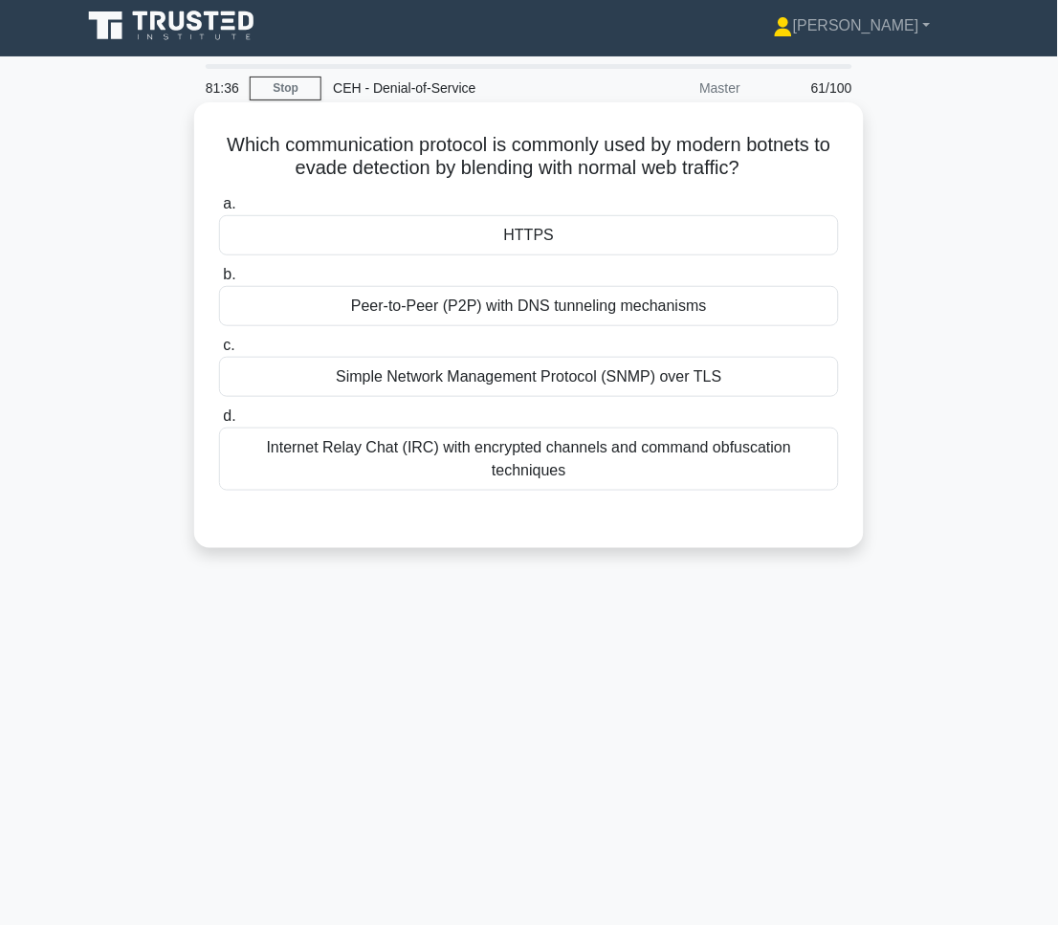
scroll to position [0, 0]
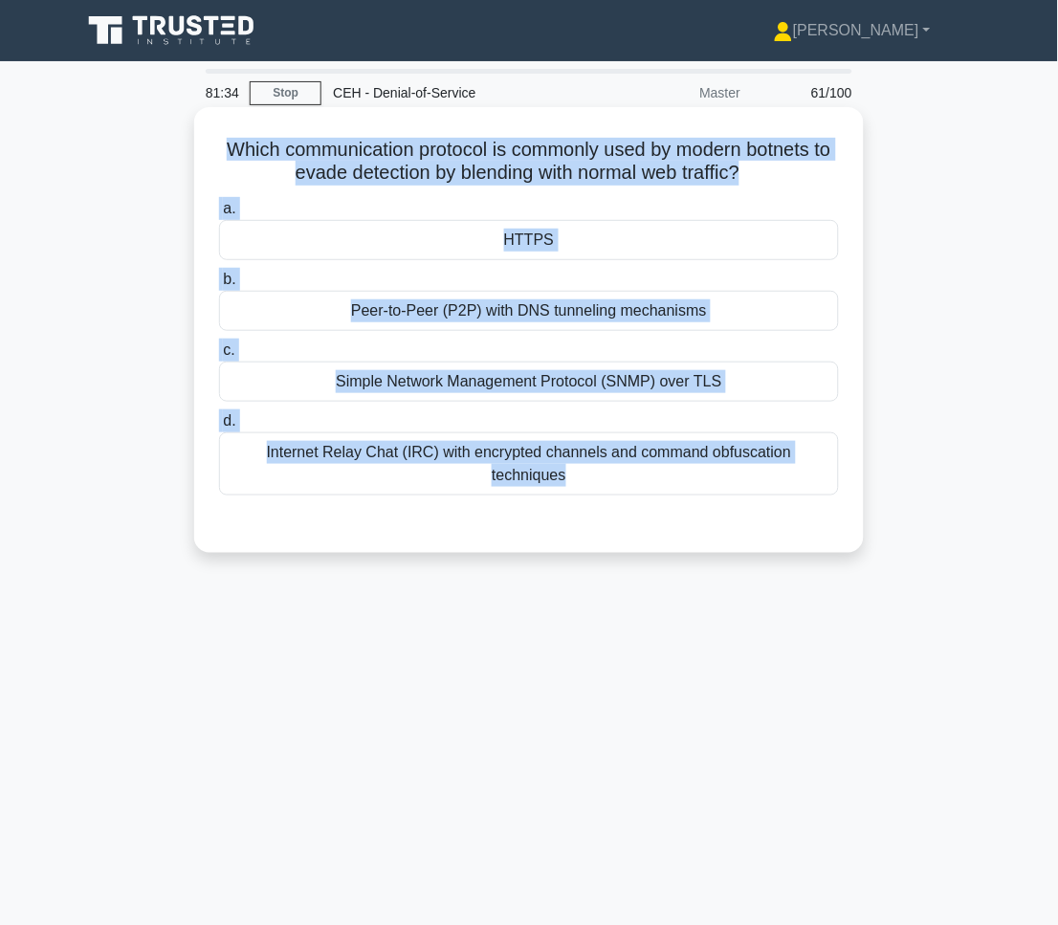
drag, startPoint x: 290, startPoint y: 188, endPoint x: 811, endPoint y: 494, distance: 604.4
click at [810, 499] on div "Which communication protocol is commonly used by modern botnets to evade detect…" at bounding box center [529, 330] width 654 height 430
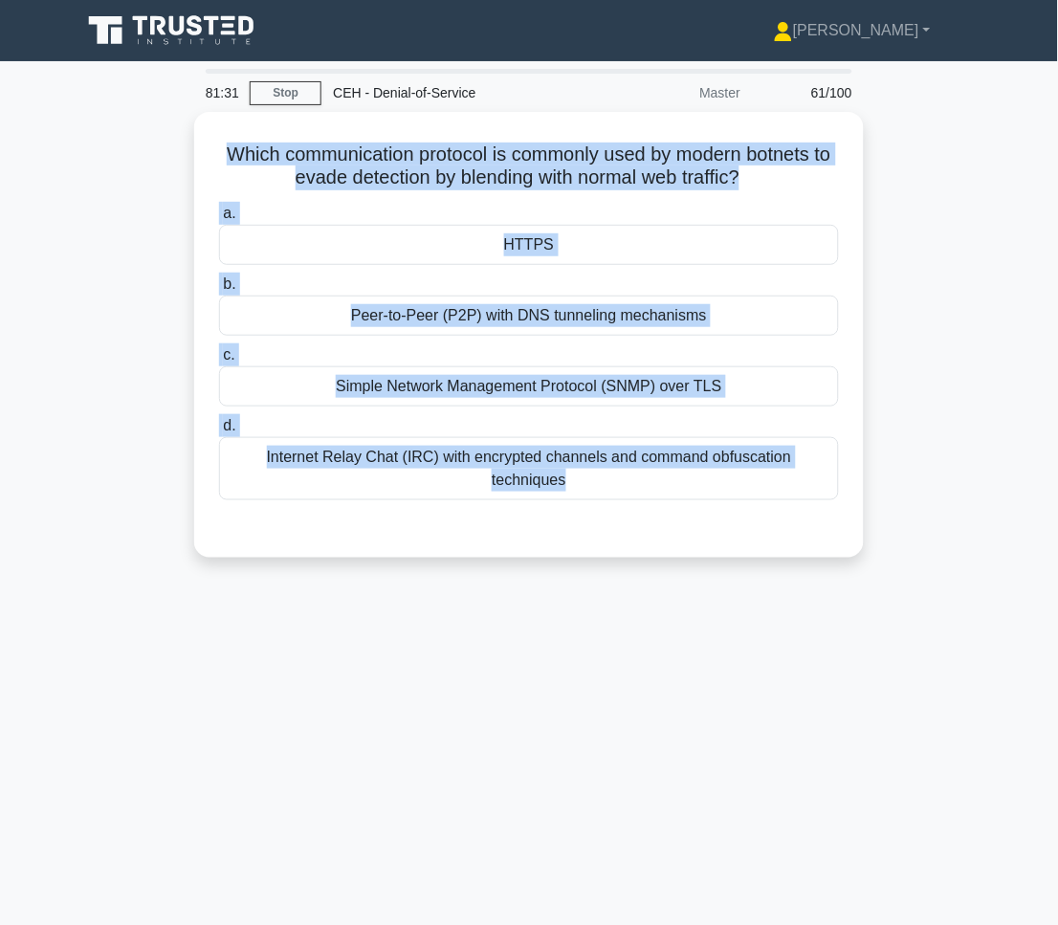
click at [659, 813] on div "81:31 Stop CEH - Denial-of-Service Master 61/100 Which communication protocol i…" at bounding box center [529, 547] width 918 height 956
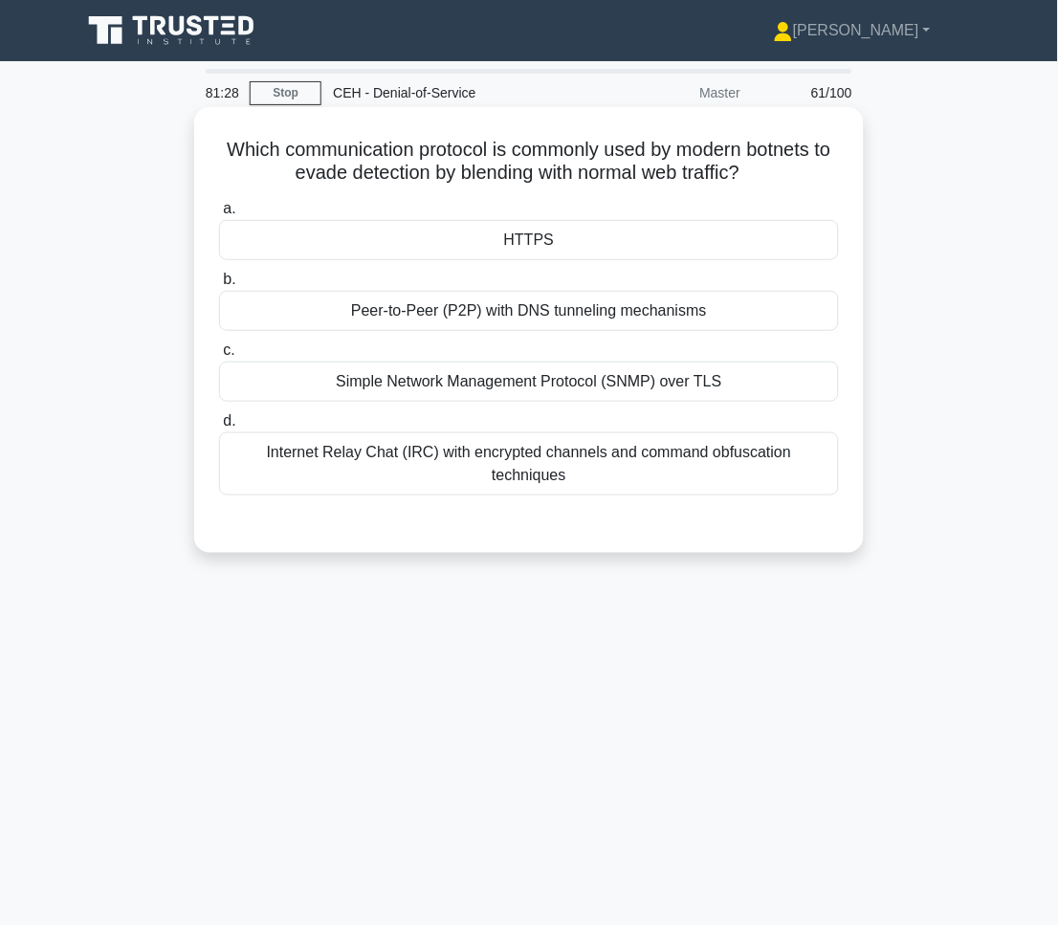
click at [462, 242] on div "HTTPS" at bounding box center [529, 240] width 620 height 40
click at [219, 215] on input "a. HTTPS" at bounding box center [219, 209] width 0 height 12
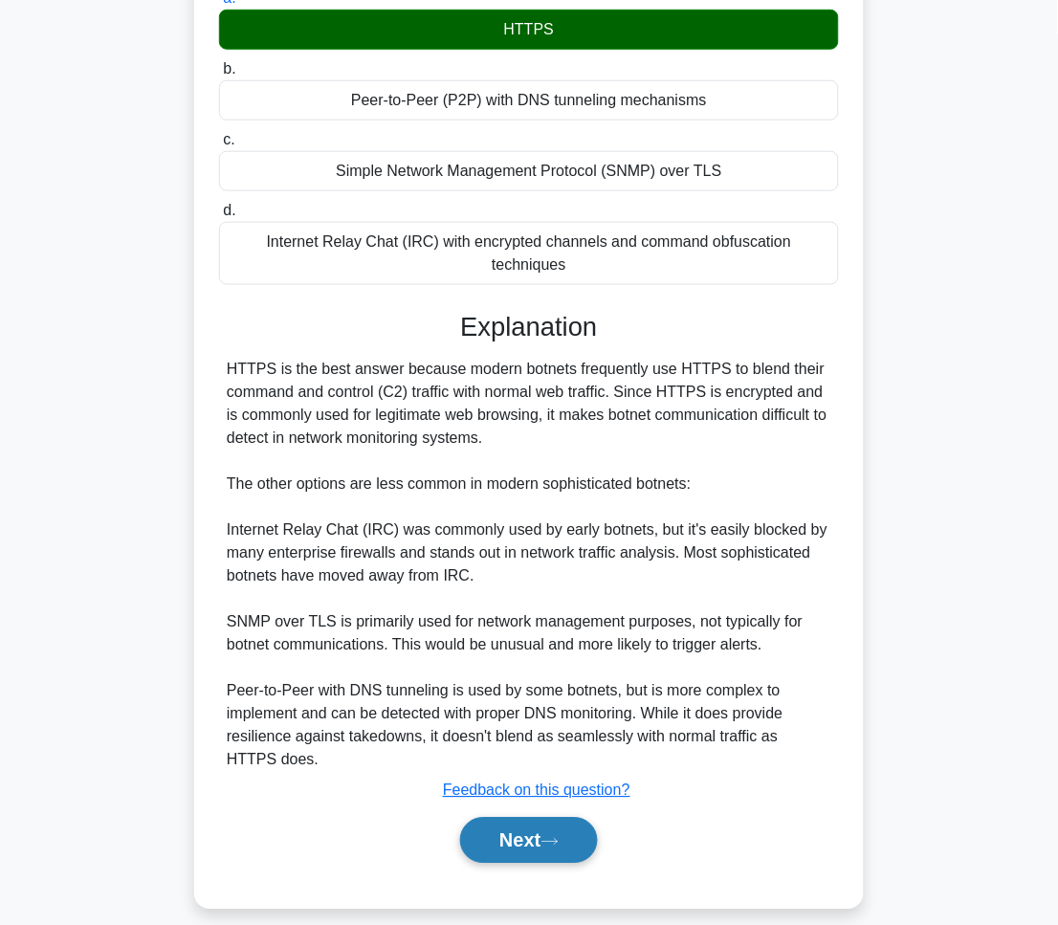
click at [567, 818] on button "Next" at bounding box center [528, 841] width 137 height 46
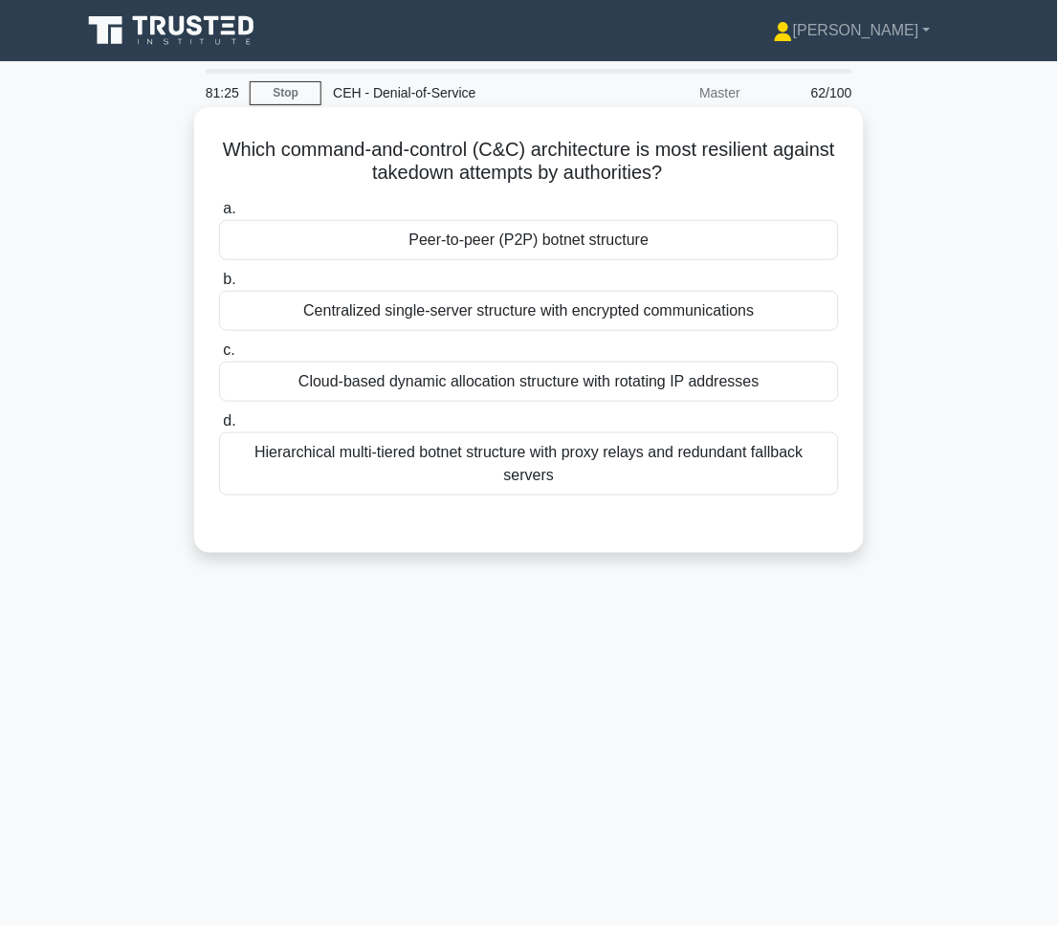
click at [262, 120] on div "Which command-and-control (C&C) architecture is most resilient against takedown…" at bounding box center [529, 330] width 654 height 430
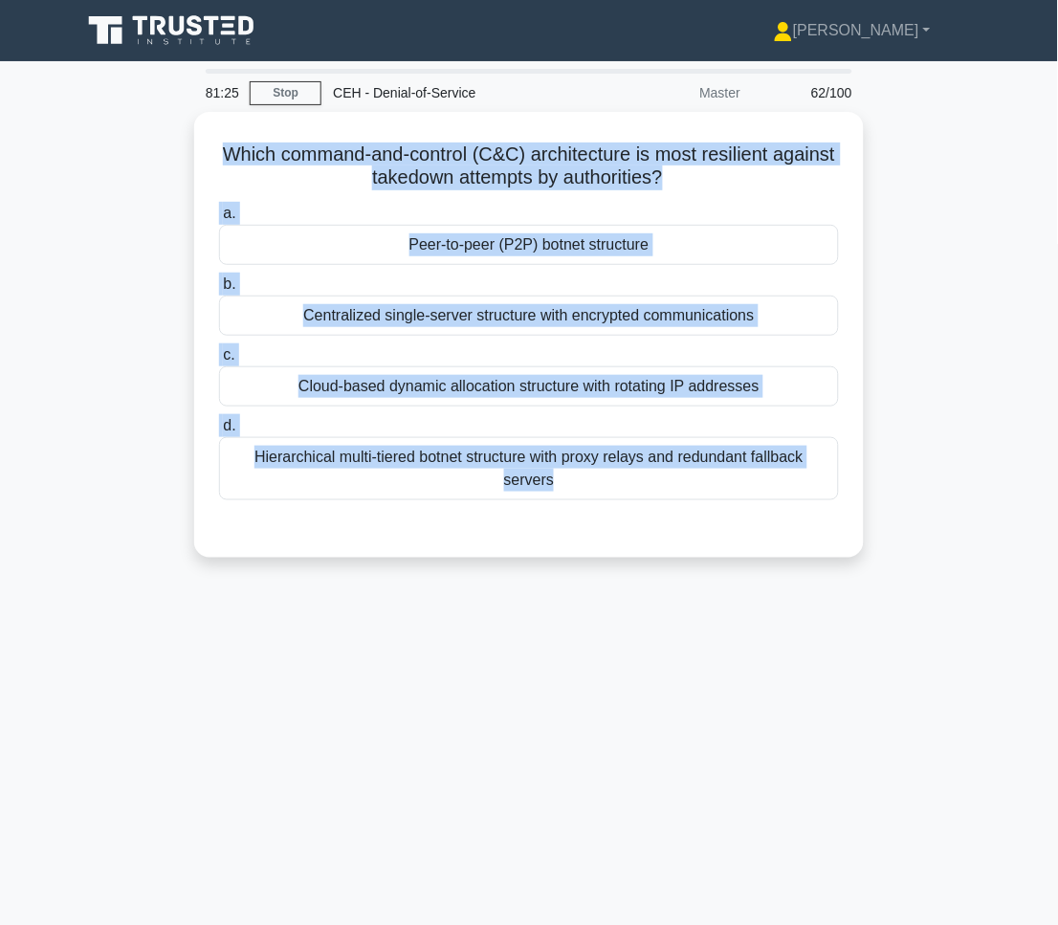
drag, startPoint x: 241, startPoint y: 132, endPoint x: 876, endPoint y: 591, distance: 783.5
click at [876, 591] on div "81:25 Stop CEH - Denial-of-Service Master 62/100 Which command-and-control (C&C…" at bounding box center [529, 547] width 918 height 956
click at [695, 721] on div "81:21 Stop CEH - Denial-of-Service Master 62/100 Which command-and-control (C&C…" at bounding box center [529, 547] width 918 height 956
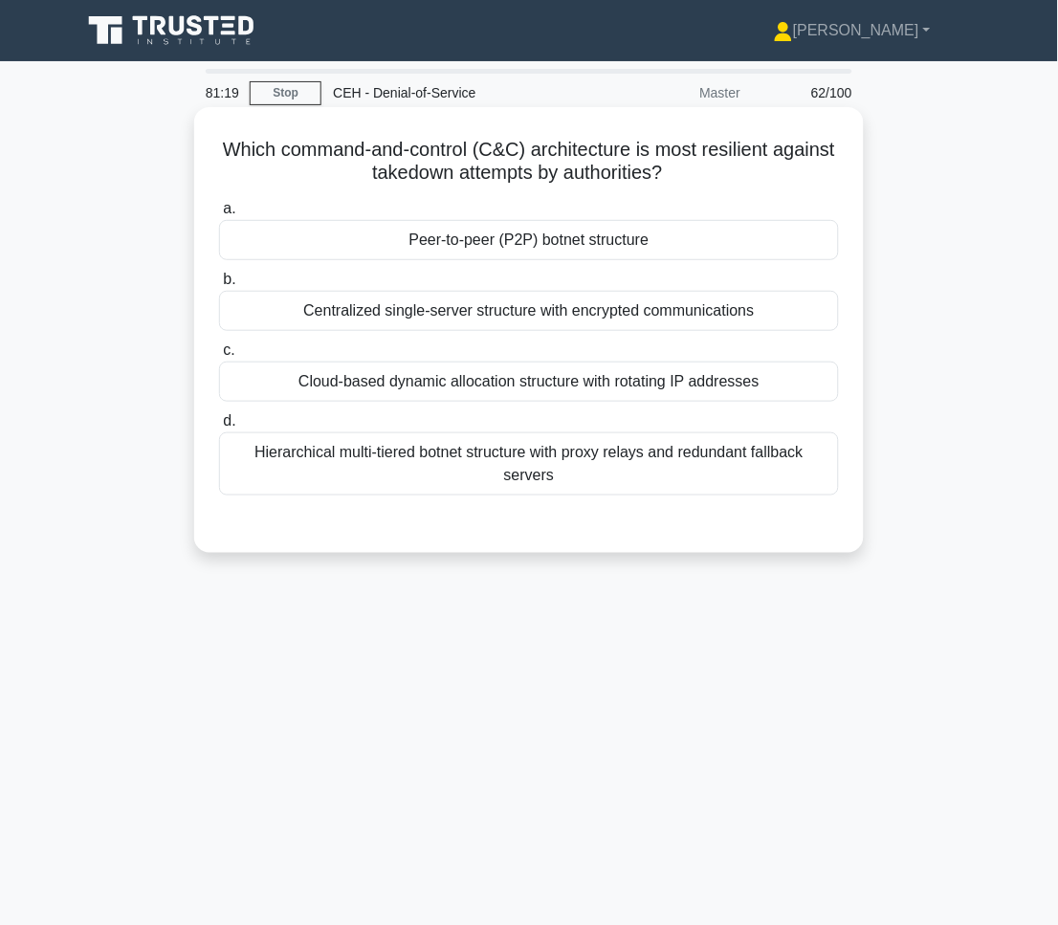
click at [455, 248] on div "Peer-to-peer (P2P) botnet structure" at bounding box center [529, 240] width 620 height 40
click at [219, 215] on input "a. Peer-to-peer (P2P) botnet structure" at bounding box center [219, 209] width 0 height 12
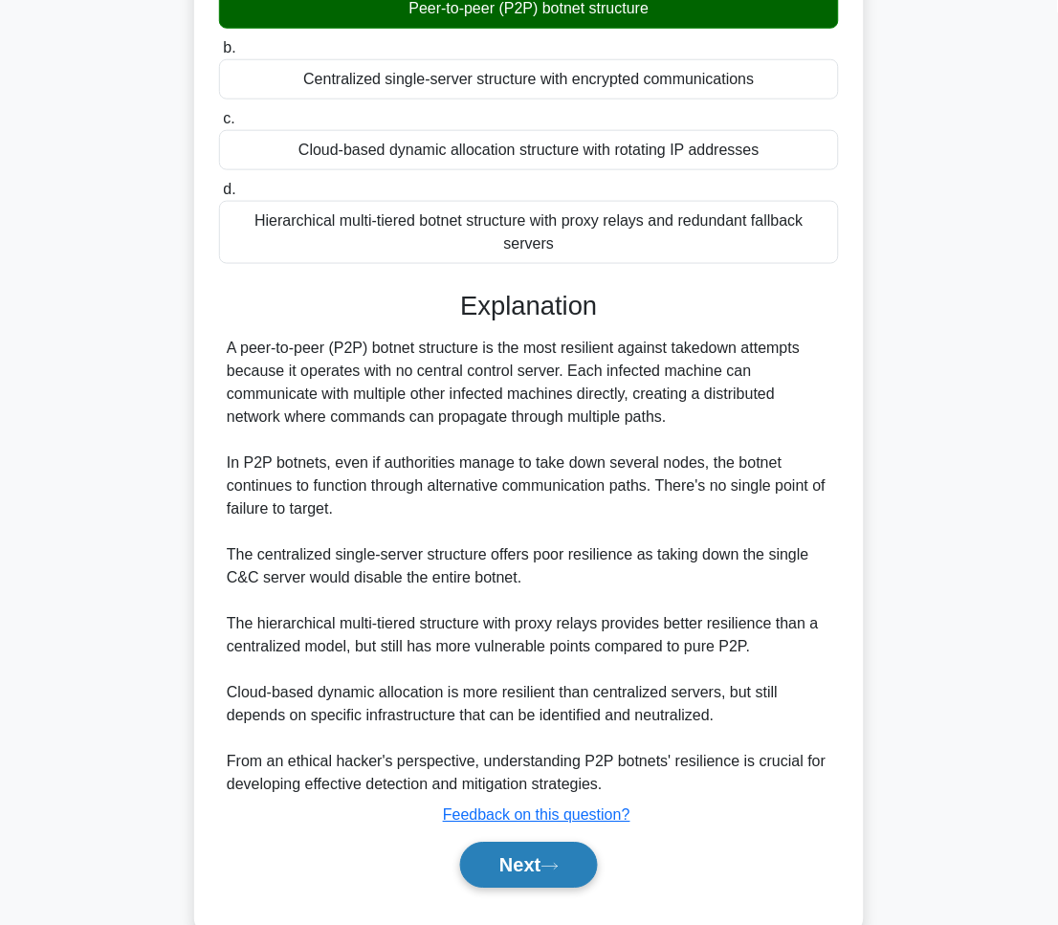
scroll to position [279, 0]
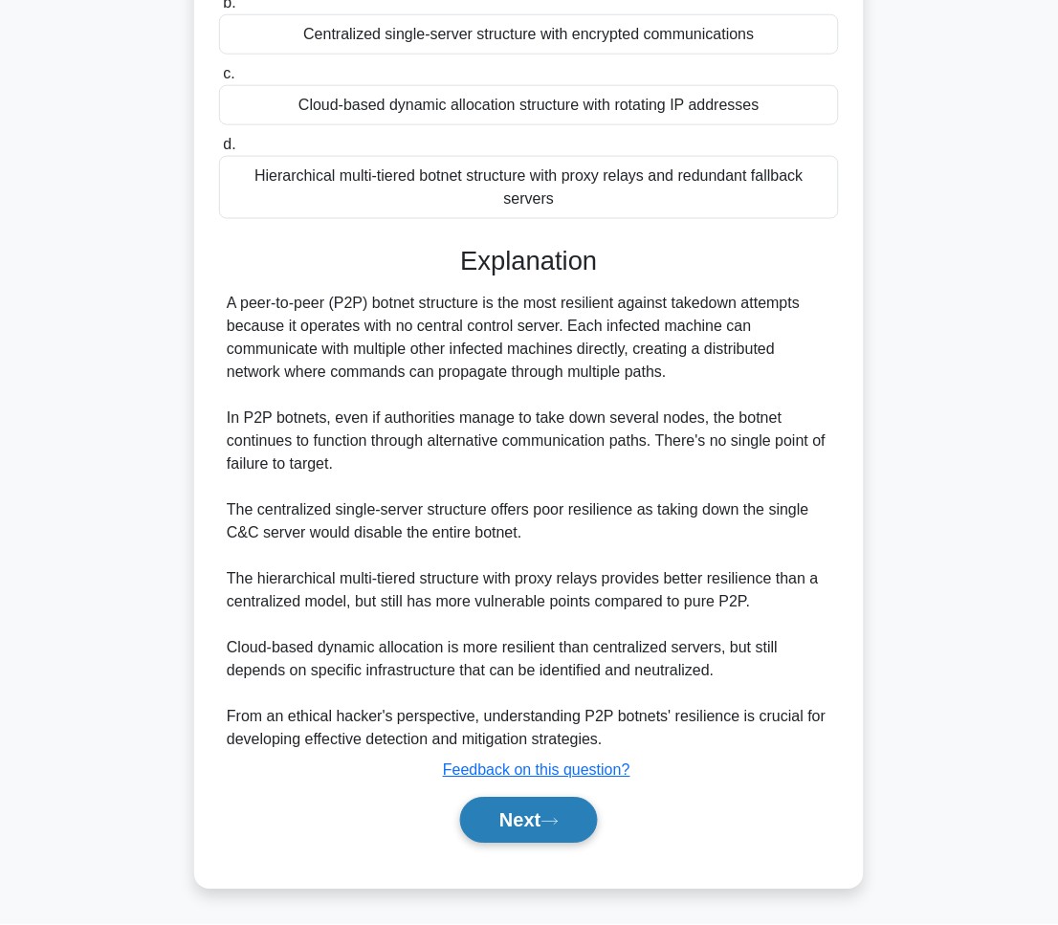
click at [594, 831] on button "Next" at bounding box center [528, 821] width 137 height 46
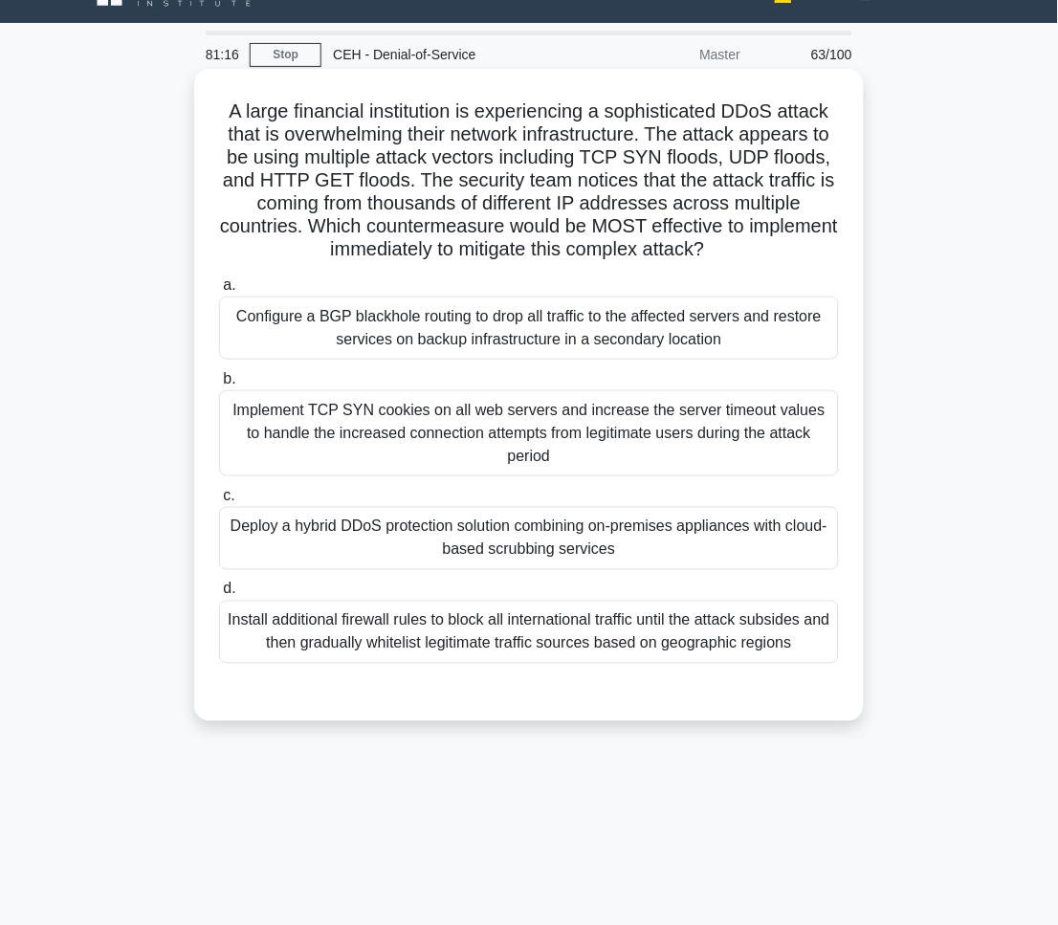
scroll to position [0, 0]
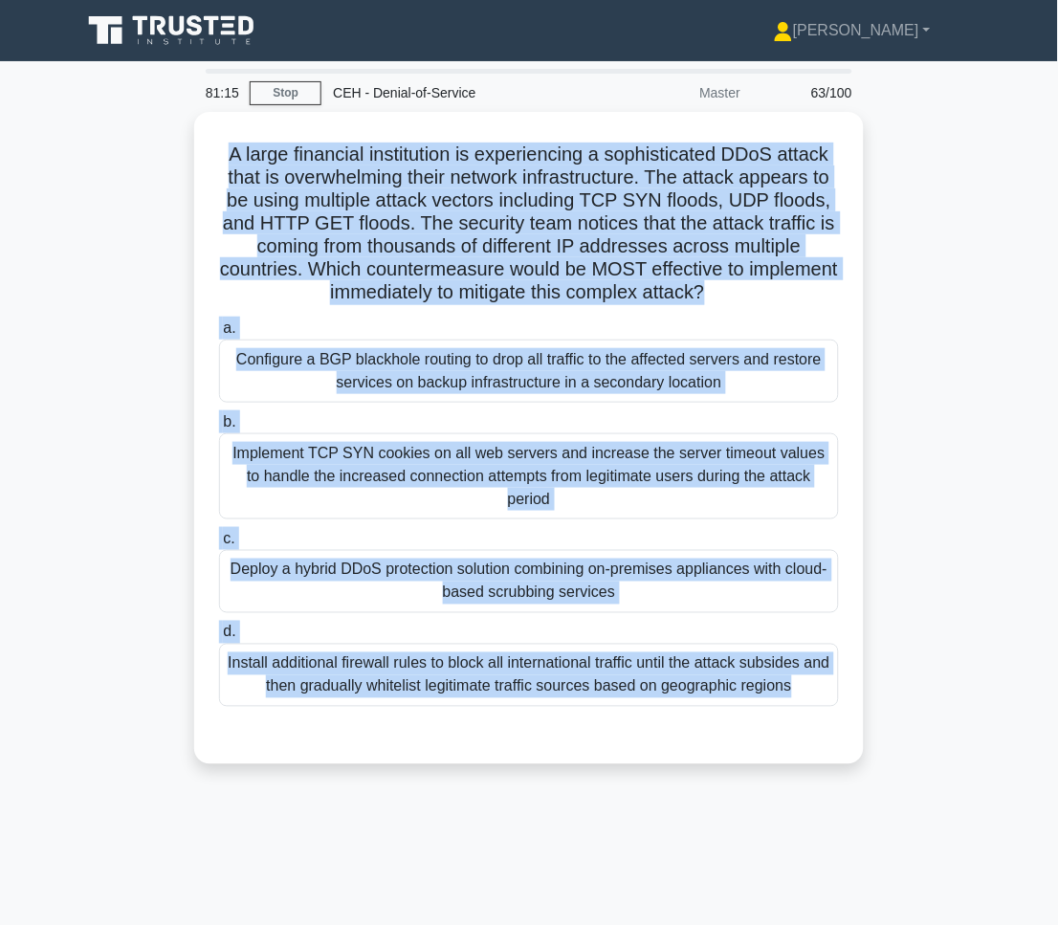
drag, startPoint x: 210, startPoint y: 151, endPoint x: 922, endPoint y: 819, distance: 975.6
click at [922, 819] on div "81:15 Stop CEH - Denial-of-Service Master 63/100 .spinner_0XTQ{transform-origin…" at bounding box center [529, 547] width 918 height 956
click at [390, 829] on div "81:08 Stop CEH - Denial-of-Service Master 63/100 .spinner_0XTQ{transform-origin…" at bounding box center [529, 547] width 918 height 956
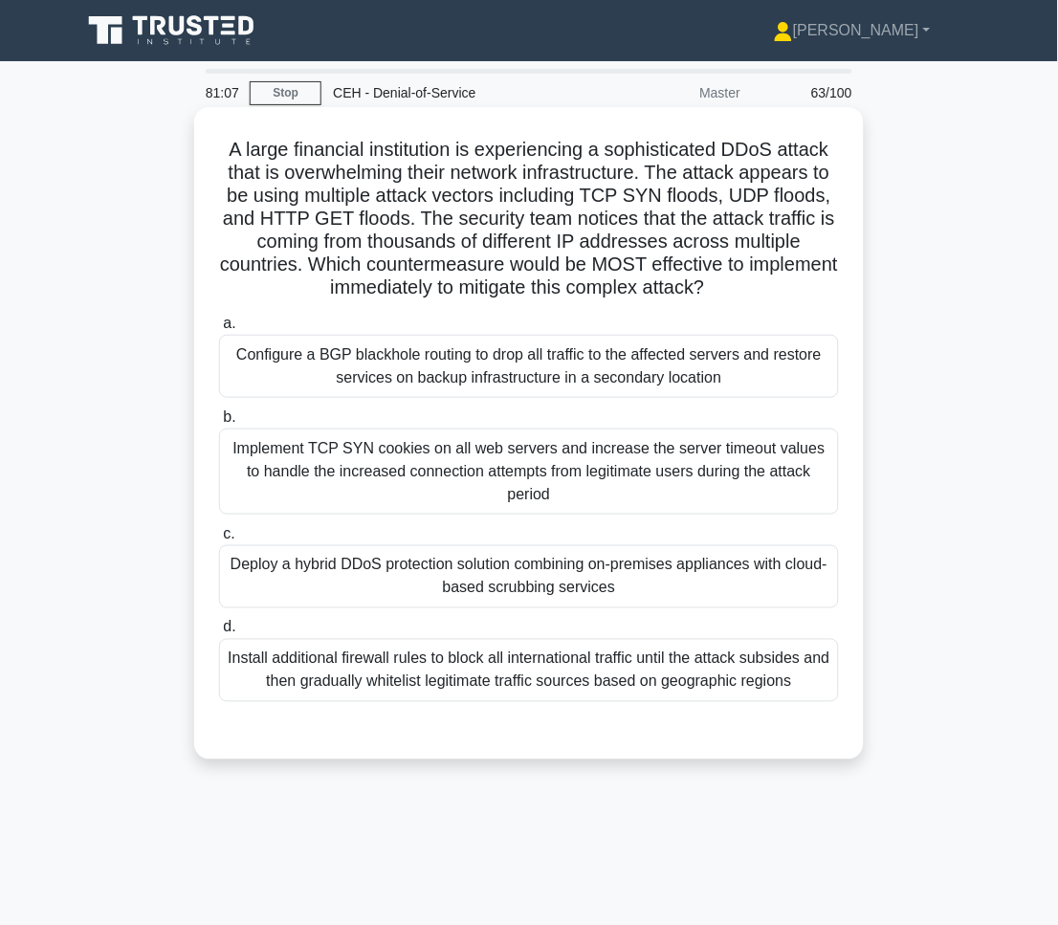
click at [390, 583] on div "Deploy a hybrid DDoS protection solution combining on-premises appliances with …" at bounding box center [529, 576] width 620 height 63
click at [219, 540] on input "c. Deploy a hybrid DDoS protection solution combining on-premises appliances wi…" at bounding box center [219, 534] width 0 height 12
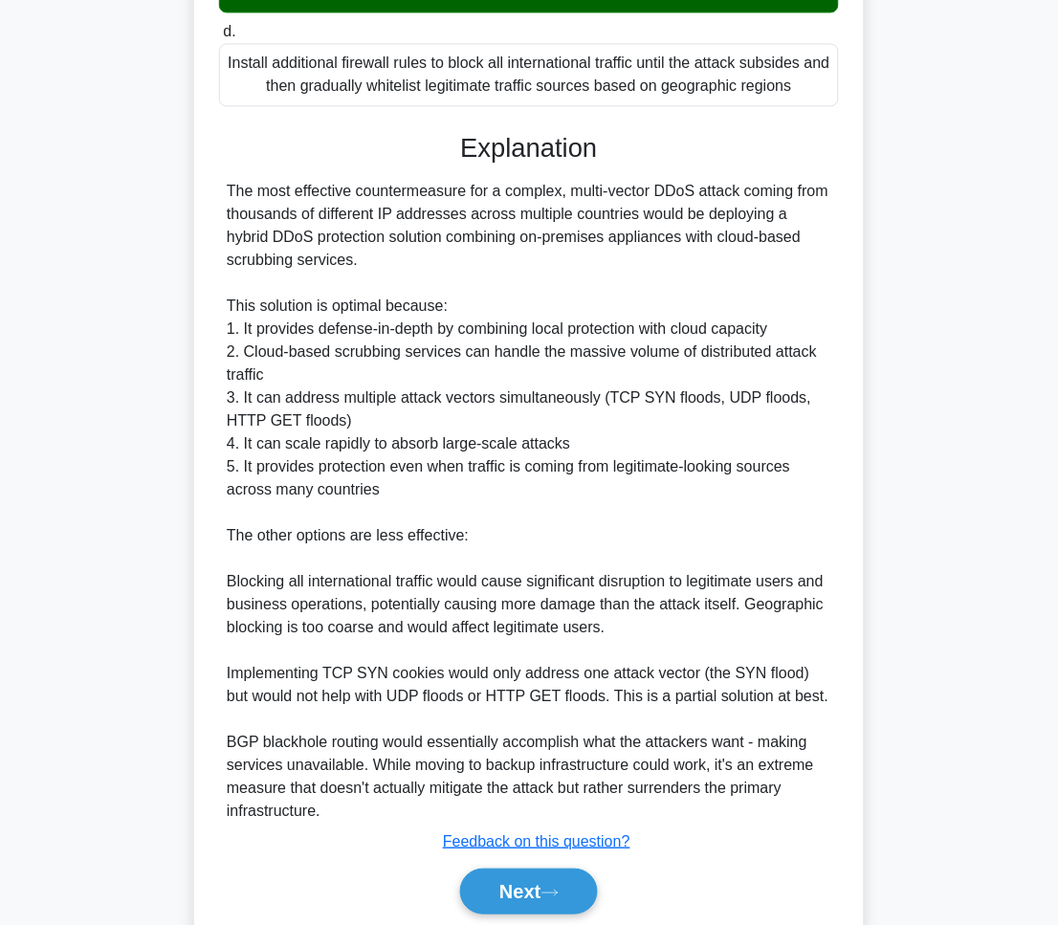
scroll to position [646, 0]
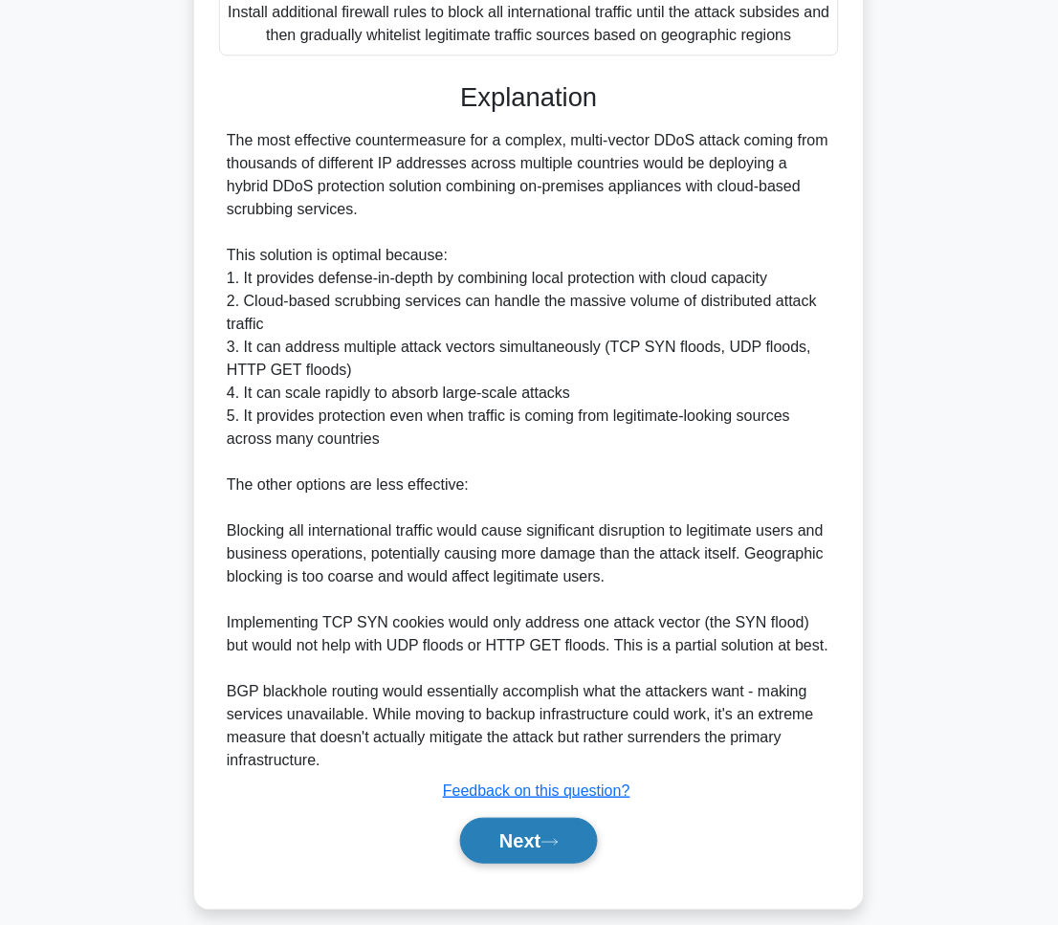
click at [505, 818] on button "Next" at bounding box center [528, 841] width 137 height 46
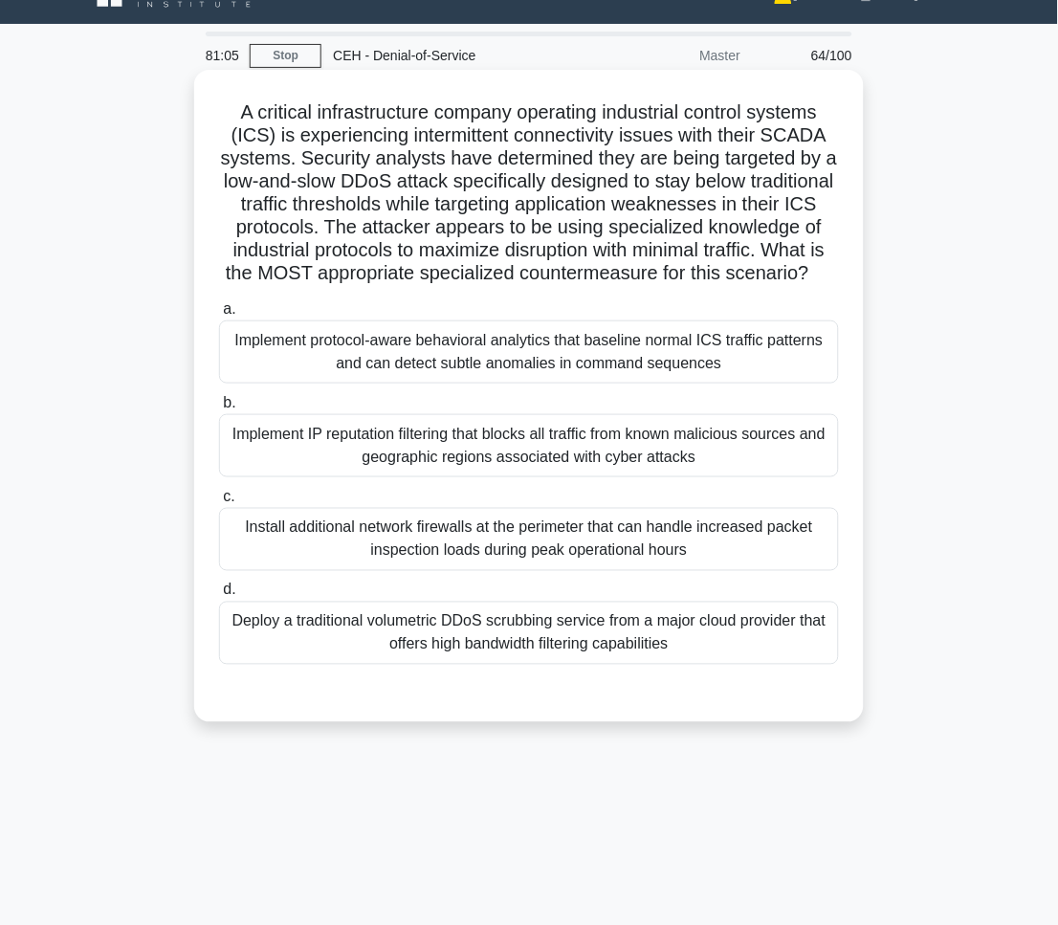
scroll to position [0, 0]
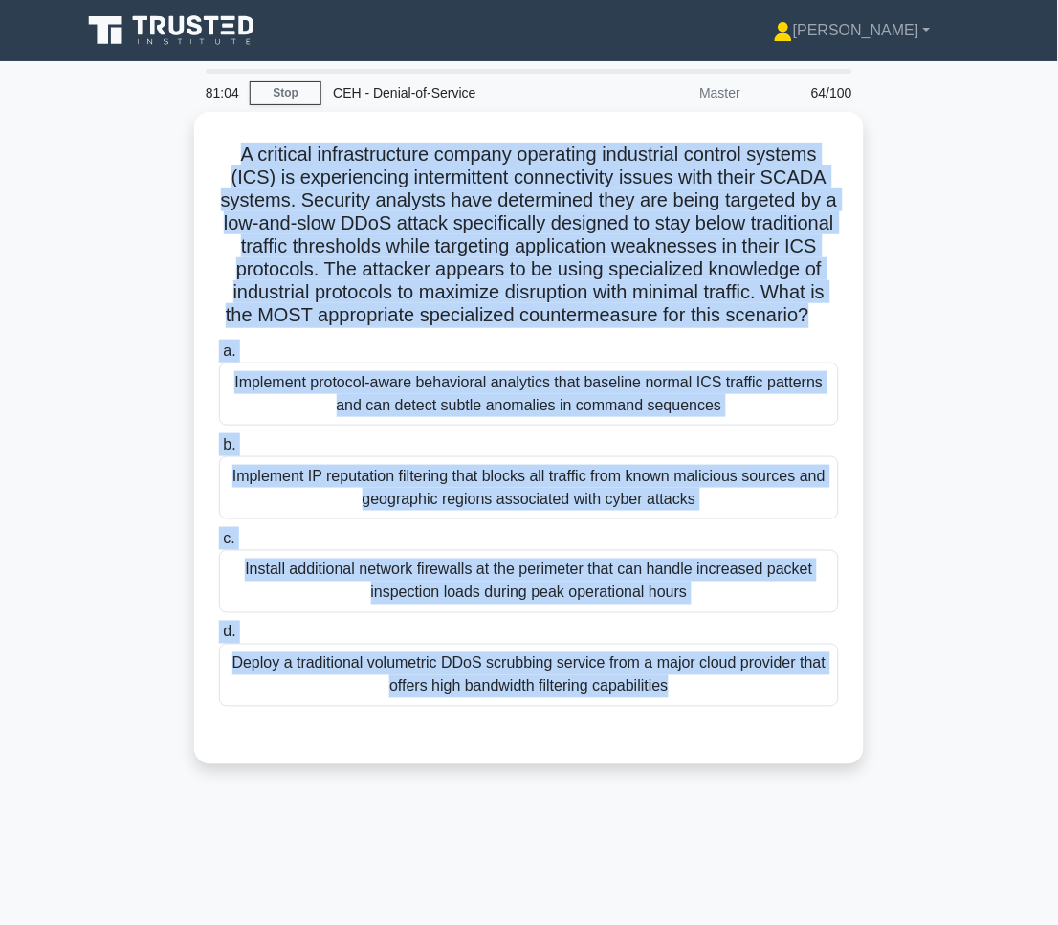
drag, startPoint x: 225, startPoint y: 139, endPoint x: 840, endPoint y: 840, distance: 932.4
click at [840, 840] on div "81:04 Stop CEH - Denial-of-Service Master 64/100 .spinner_0XTQ{transform-origin…" at bounding box center [529, 547] width 918 height 956
click at [853, 818] on div "81:01 Stop CEH - Denial-of-Service Master 64/100 .spinner_0XTQ{transform-origin…" at bounding box center [529, 547] width 918 height 956
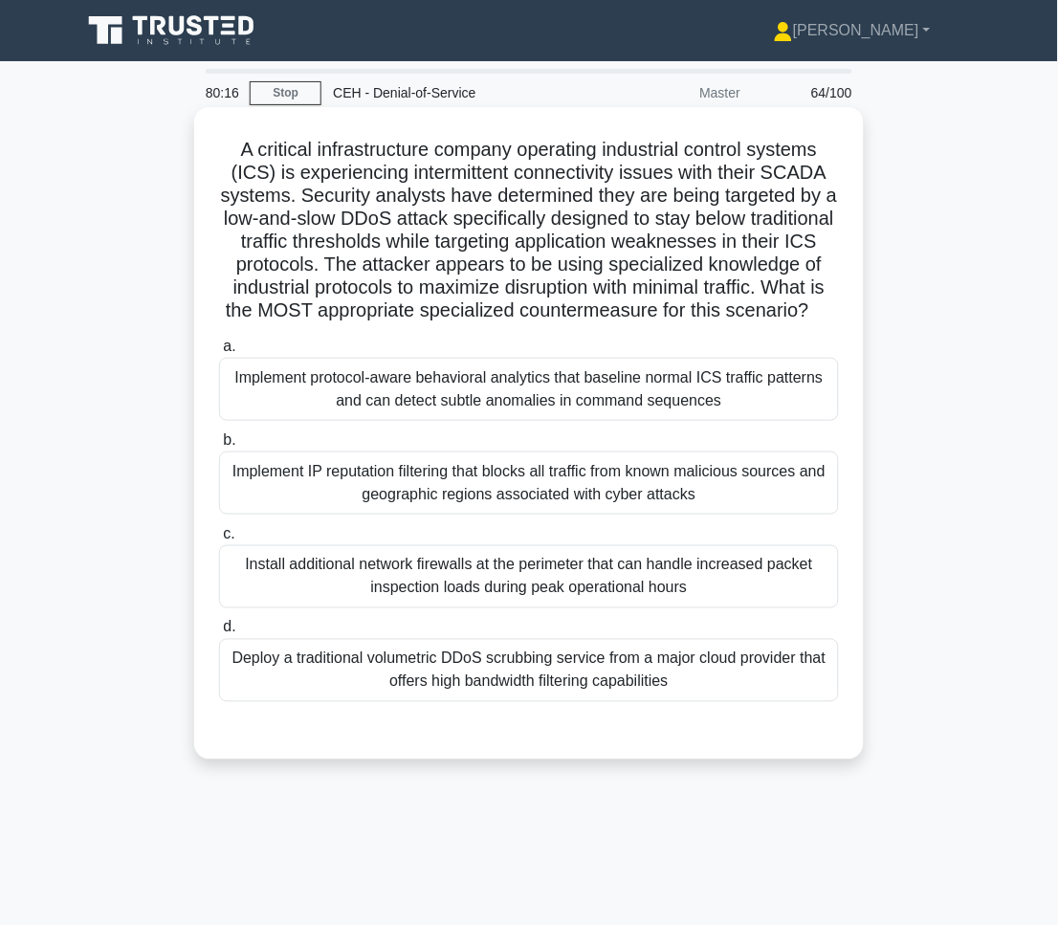
click at [418, 418] on div "Implement protocol-aware behavioral analytics that baseline normal ICS traffic …" at bounding box center [529, 389] width 620 height 63
click at [219, 353] on input "a. Implement protocol-aware behavioral analytics that baseline normal ICS traff…" at bounding box center [219, 346] width 0 height 12
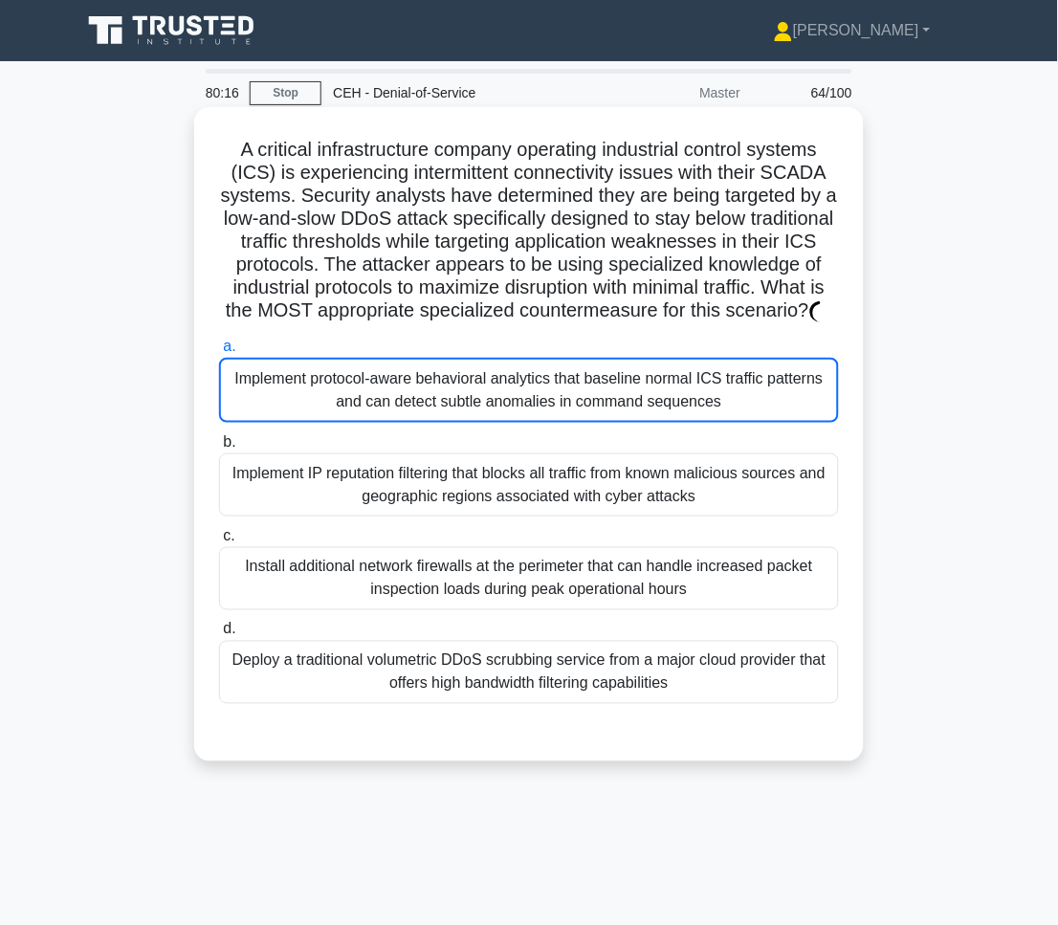
click at [418, 418] on div "Implement protocol-aware behavioral analytics that baseline normal ICS traffic …" at bounding box center [529, 390] width 620 height 65
click at [219, 353] on input "a. Implement protocol-aware behavioral analytics that baseline normal ICS traff…" at bounding box center [219, 346] width 0 height 12
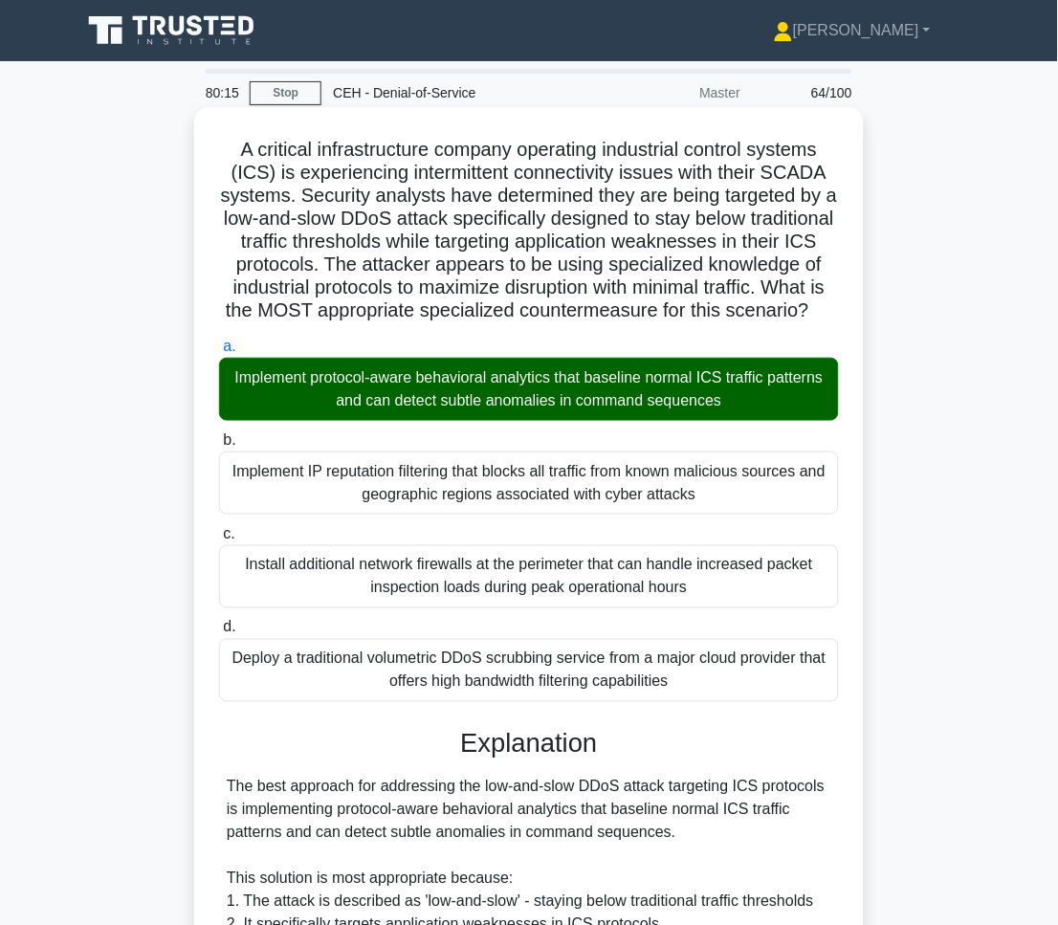
scroll to position [533, 0]
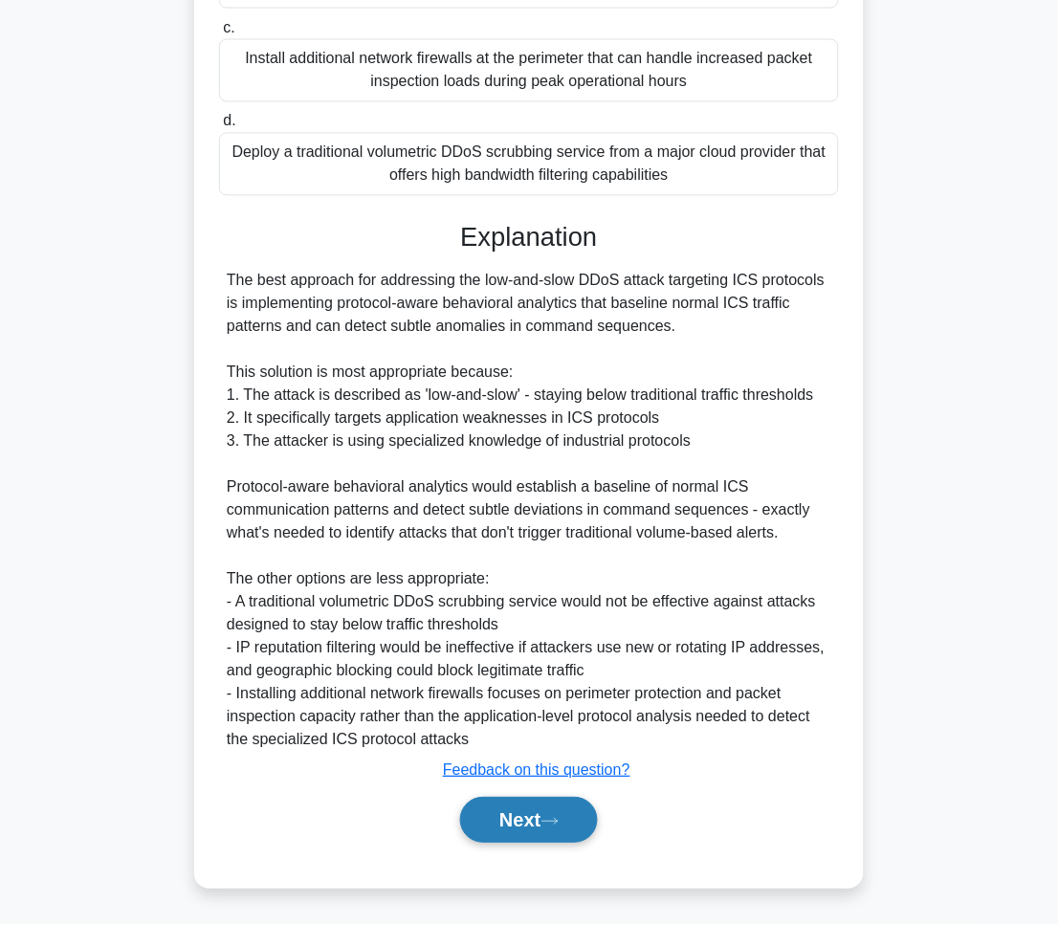
click at [591, 813] on button "Next" at bounding box center [528, 821] width 137 height 46
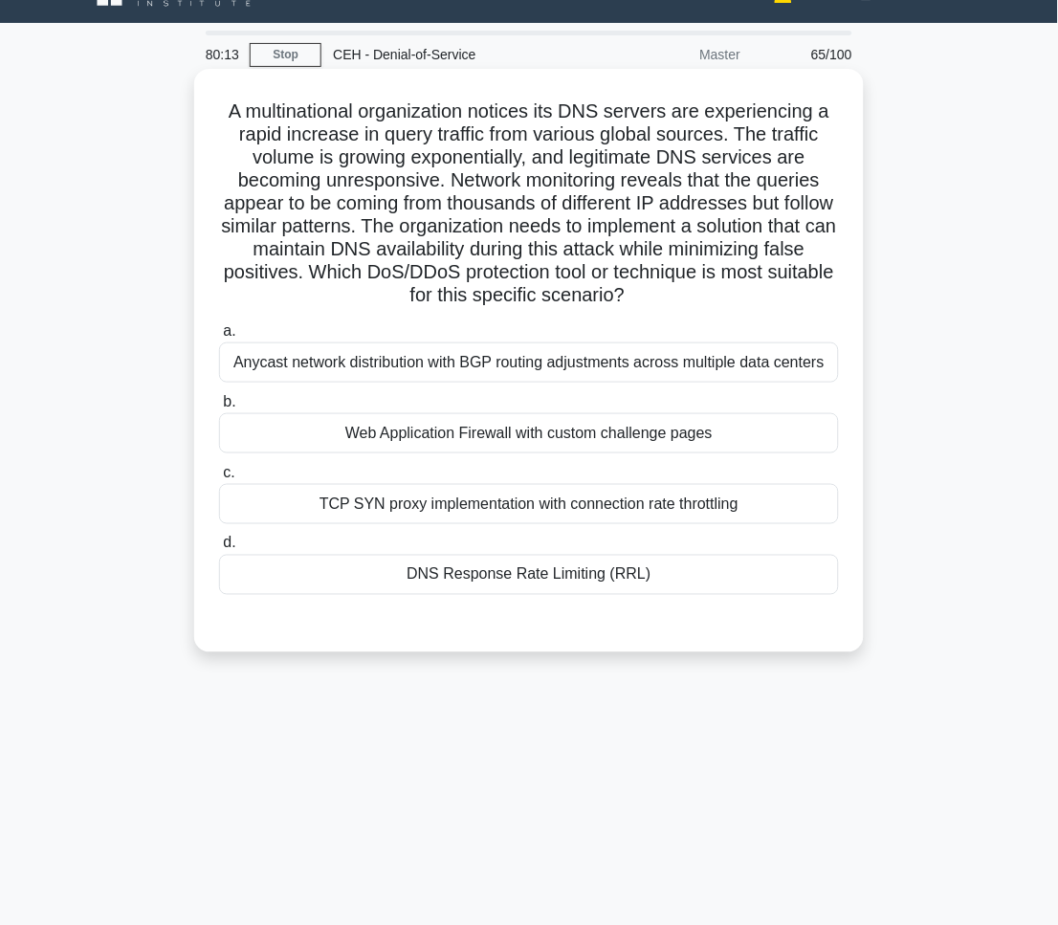
scroll to position [0, 0]
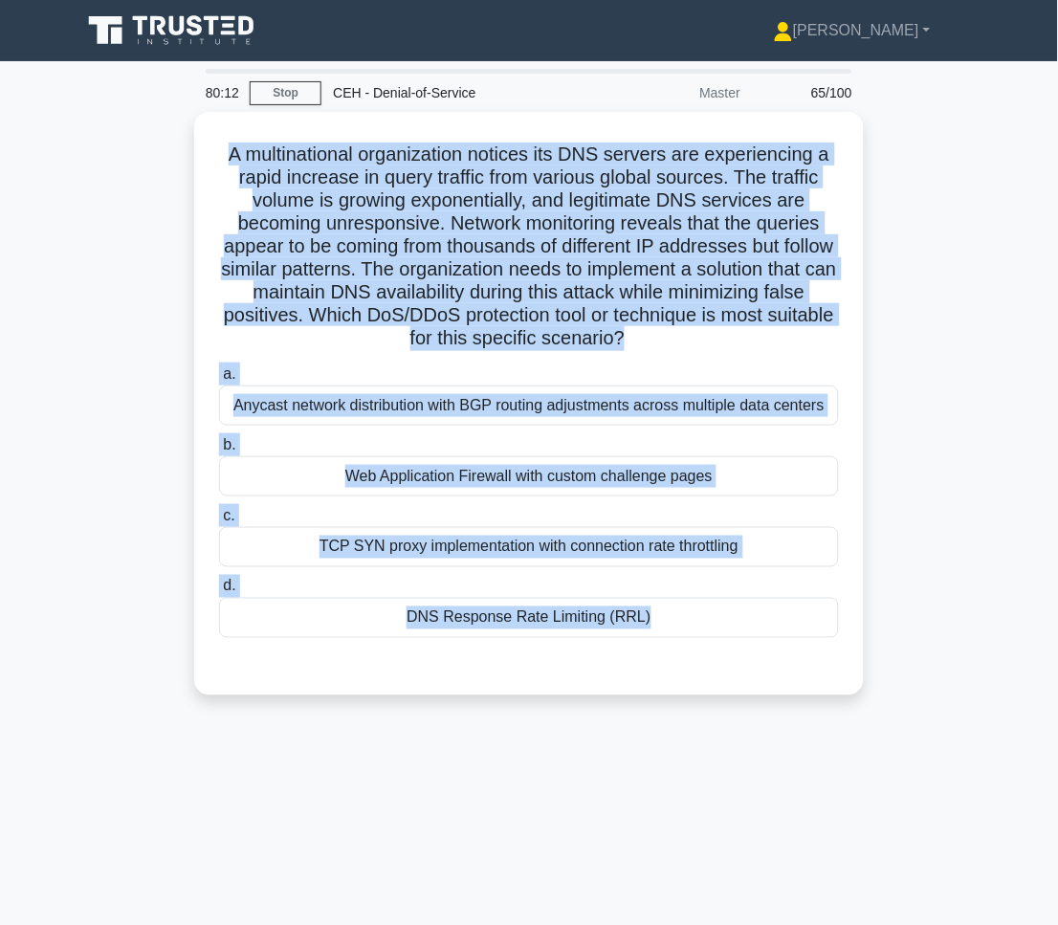
drag, startPoint x: 221, startPoint y: 156, endPoint x: 930, endPoint y: 887, distance: 1019.1
click at [930, 887] on div "80:12 Stop CEH - Denial-of-Service Master 65/100 .spinner_0XTQ{transform-origin…" at bounding box center [529, 547] width 918 height 956
click at [767, 770] on div "80:12 Stop CEH - Denial-of-Service Master 65/100 .spinner_0XTQ{transform-origin…" at bounding box center [529, 547] width 918 height 956
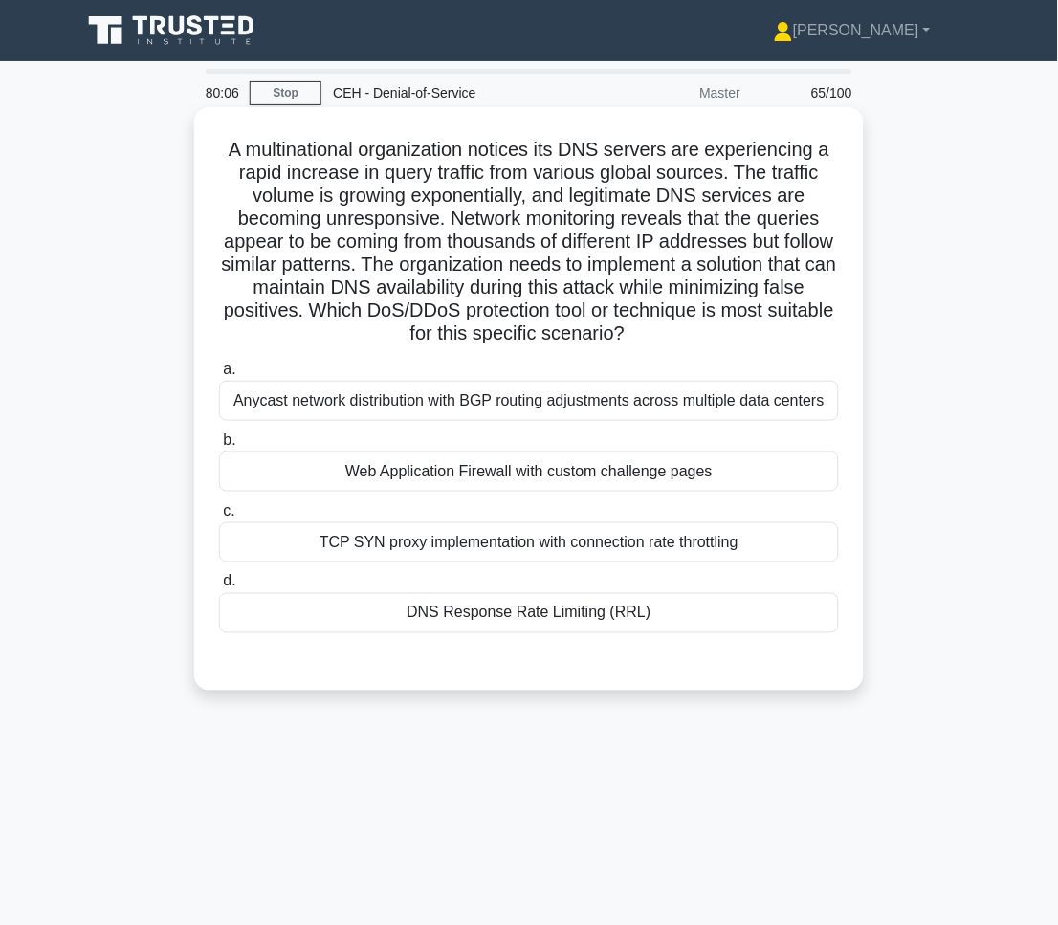
click at [623, 629] on div "DNS Response Rate Limiting (RRL)" at bounding box center [529, 613] width 620 height 40
click at [219, 588] on input "d. DNS Response Rate Limiting (RRL)" at bounding box center [219, 582] width 0 height 12
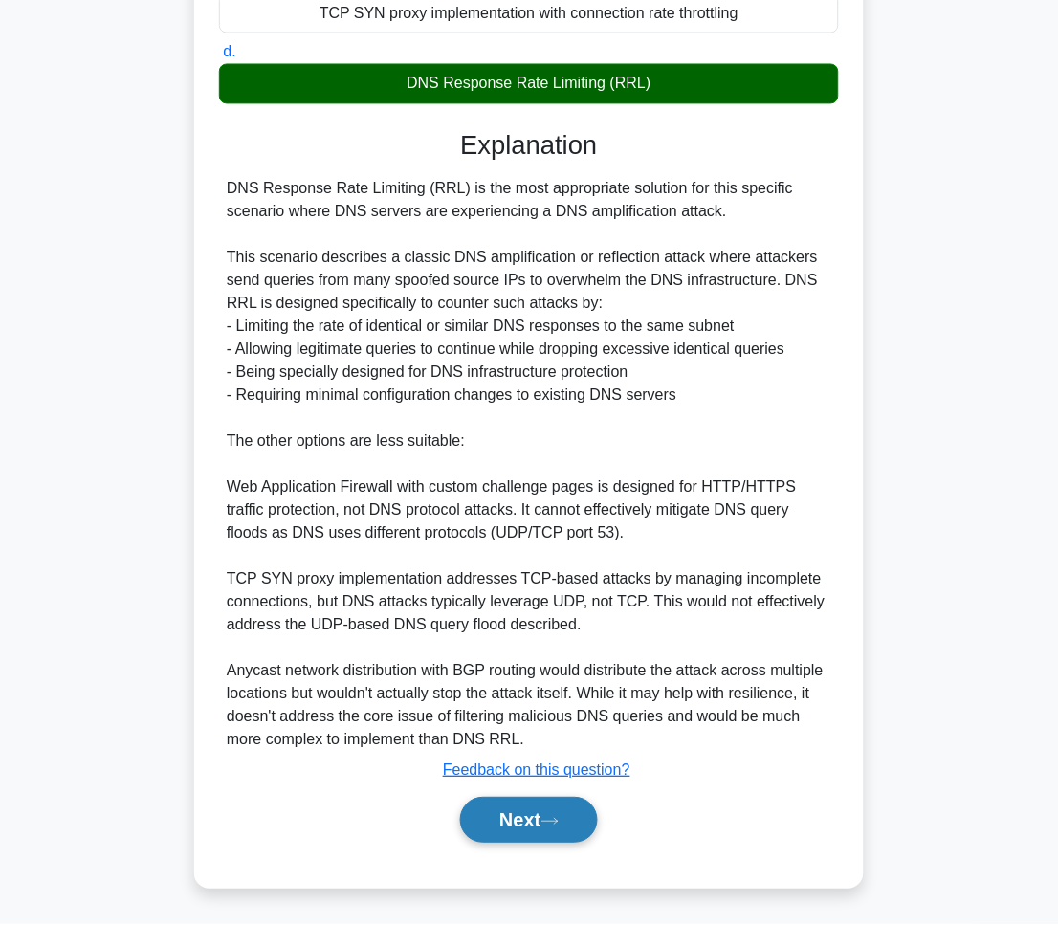
click at [568, 838] on button "Next" at bounding box center [528, 821] width 137 height 46
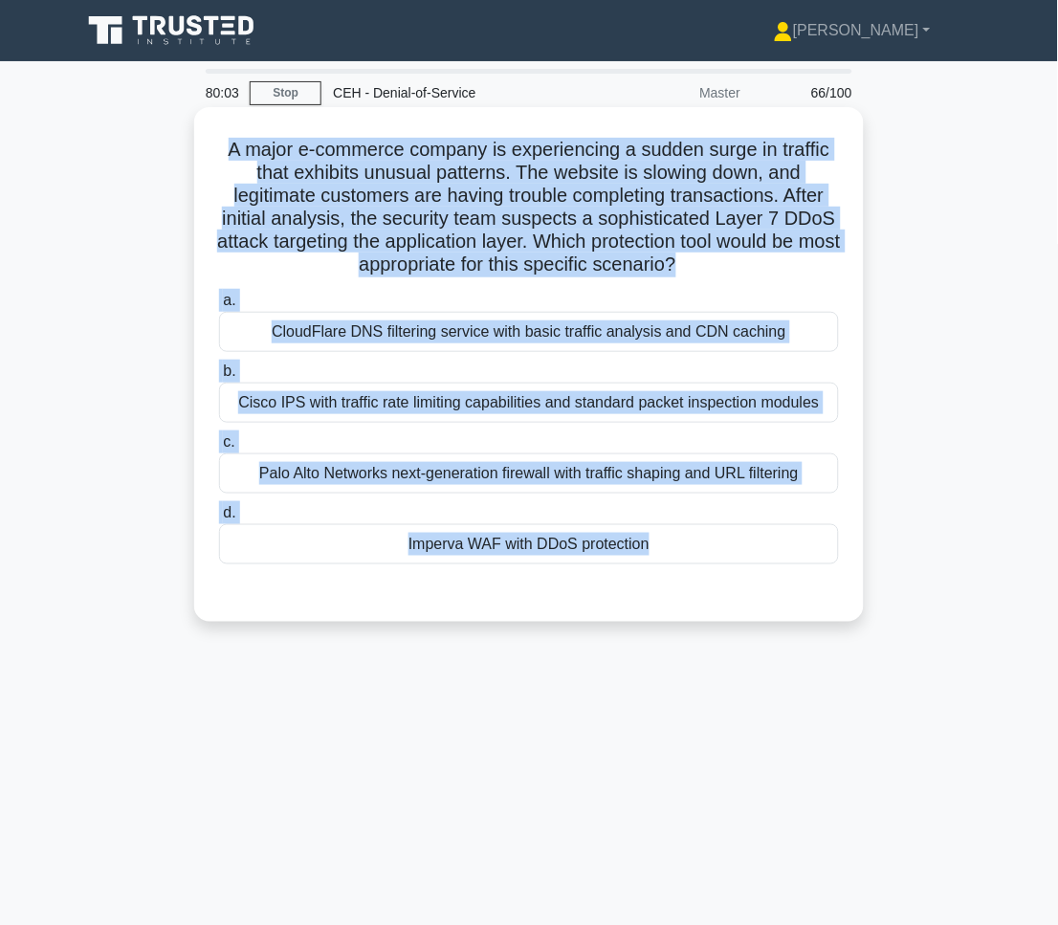
drag, startPoint x: 217, startPoint y: 136, endPoint x: 717, endPoint y: 612, distance: 690.6
click at [717, 612] on div "A major e-commerce company is experiencing a sudden surge in traffic that exhib…" at bounding box center [529, 364] width 654 height 499
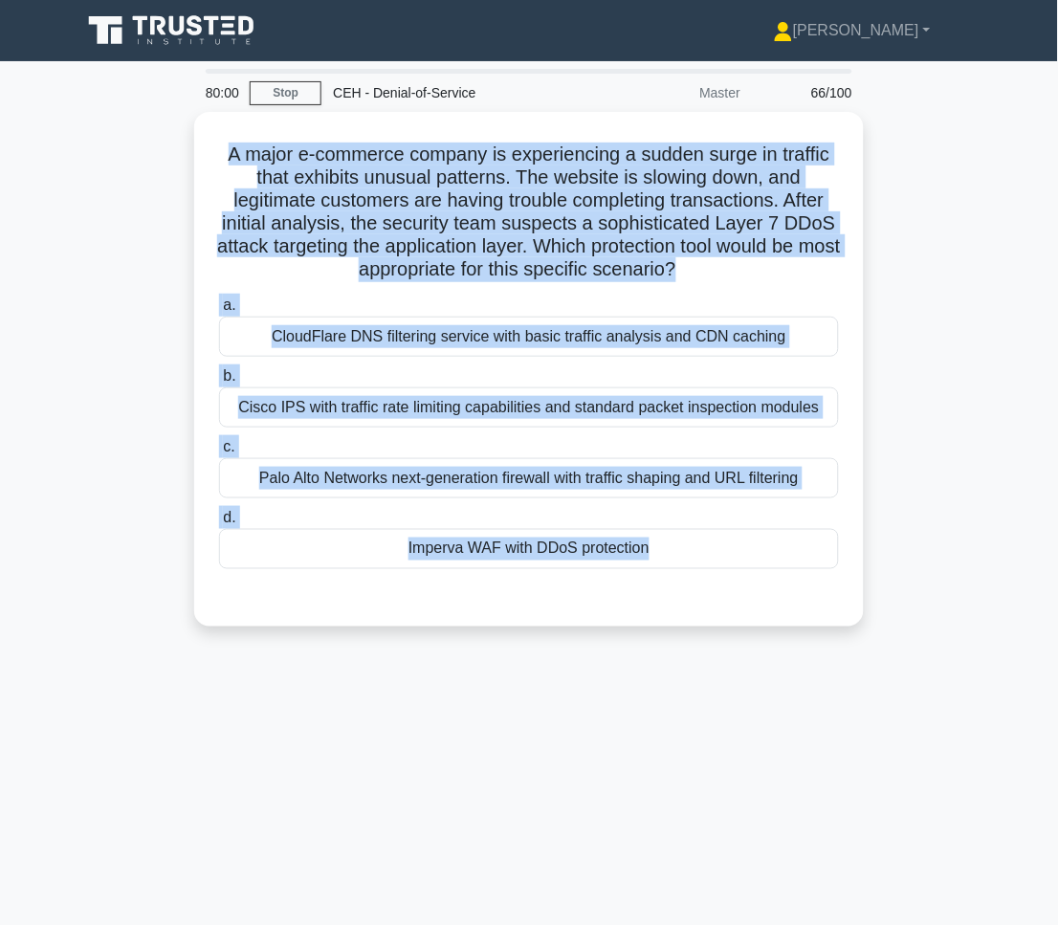
click at [800, 719] on div "80:00 Stop CEH - Denial-of-Service Master 66/100 A major e-commerce company is …" at bounding box center [529, 547] width 918 height 956
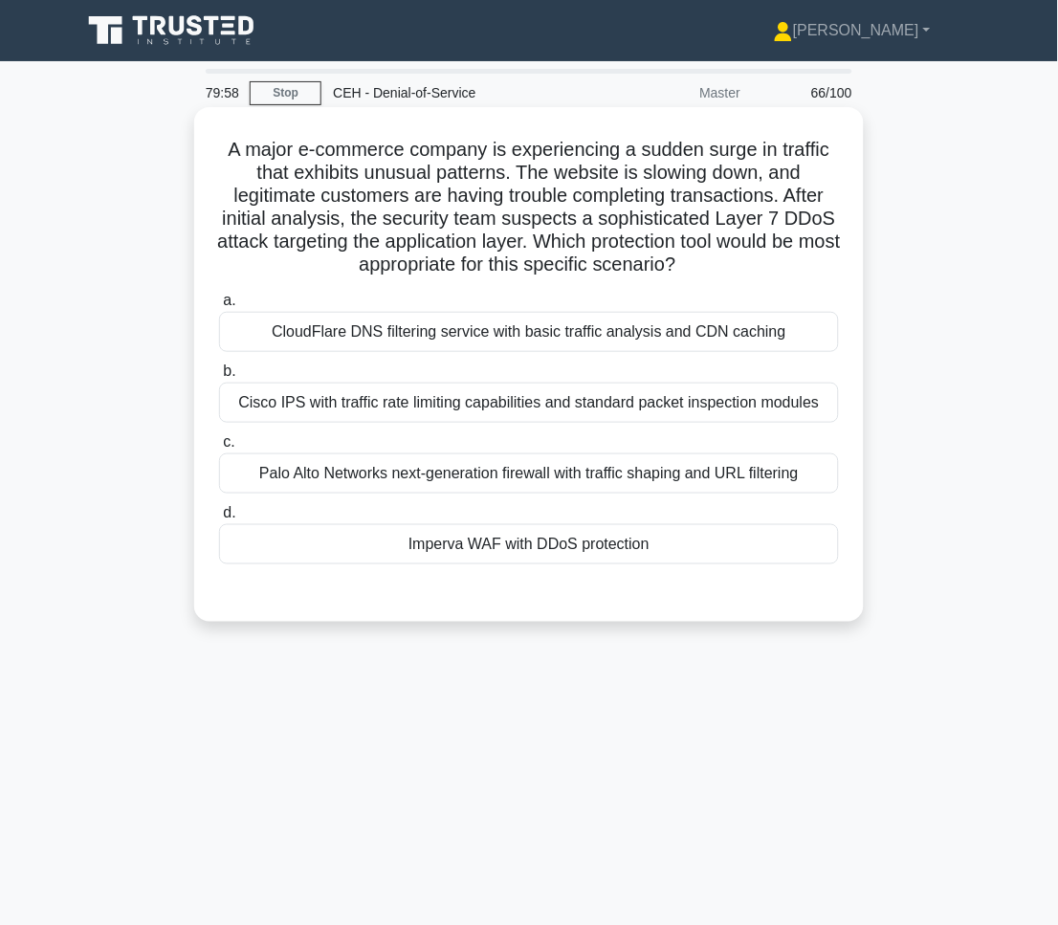
click at [420, 556] on div "Imperva WAF with DDoS protection" at bounding box center [529, 544] width 620 height 40
click at [219, 519] on input "d. Imperva WAF with DDoS protection" at bounding box center [219, 513] width 0 height 12
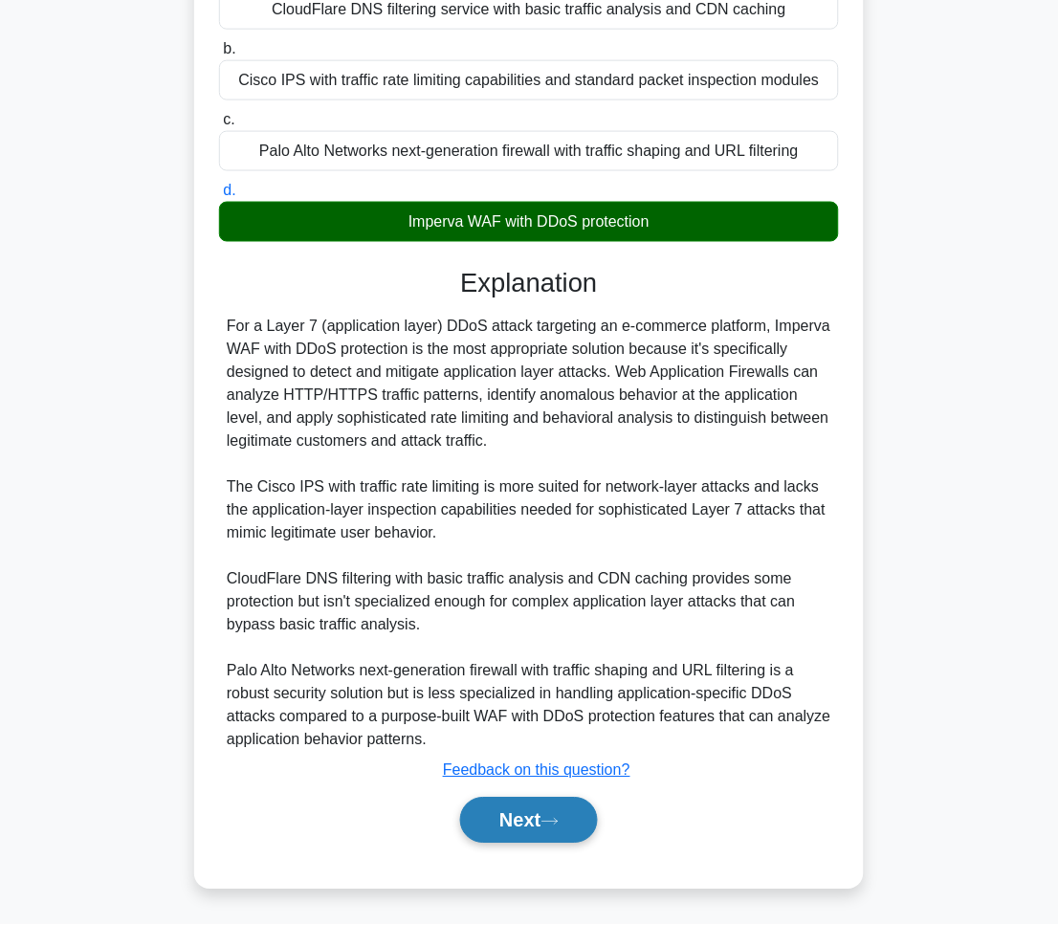
click at [530, 809] on button "Next" at bounding box center [528, 821] width 137 height 46
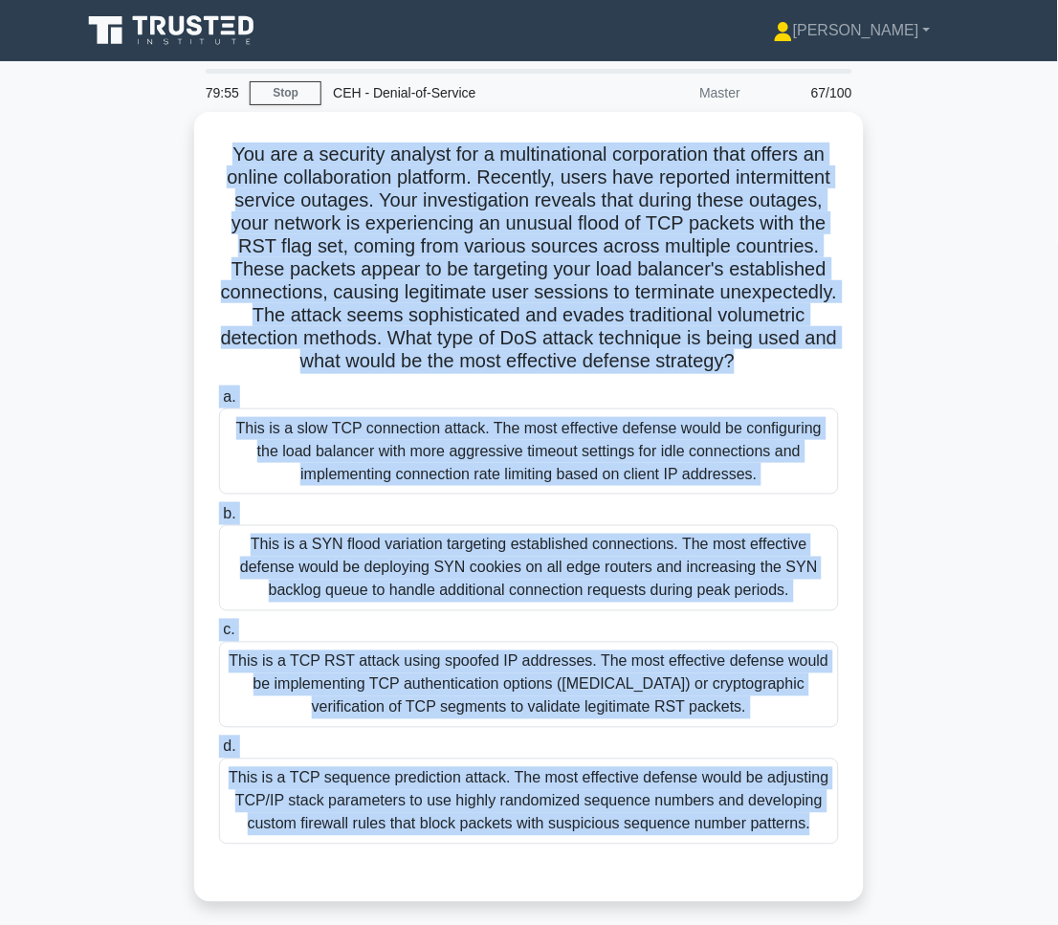
scroll to position [108, 0]
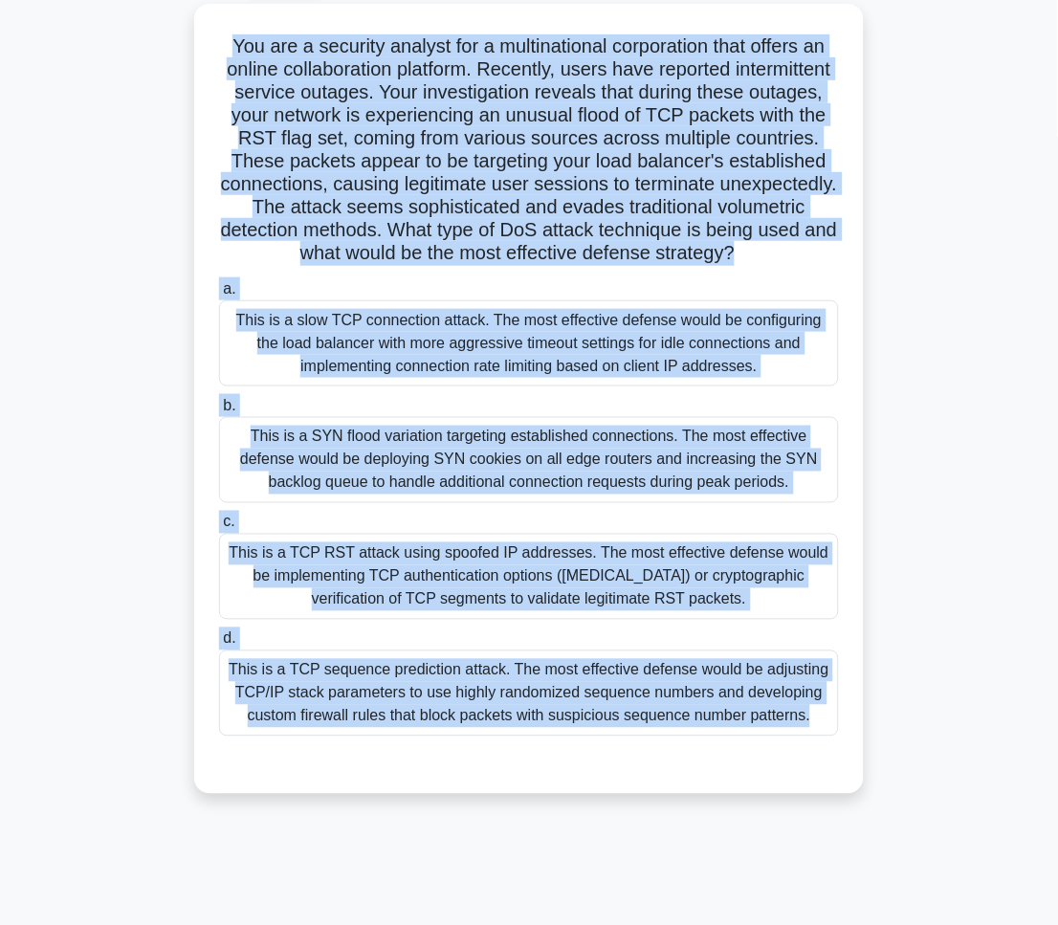
drag, startPoint x: 222, startPoint y: 152, endPoint x: 640, endPoint y: 957, distance: 907.2
click at [640, 925] on html "Pranav Profile Settings Profile" at bounding box center [529, 408] width 1058 height 1033
click at [937, 469] on div "You are a security analyst for a multinational corporation that offers an onlin…" at bounding box center [529, 410] width 918 height 813
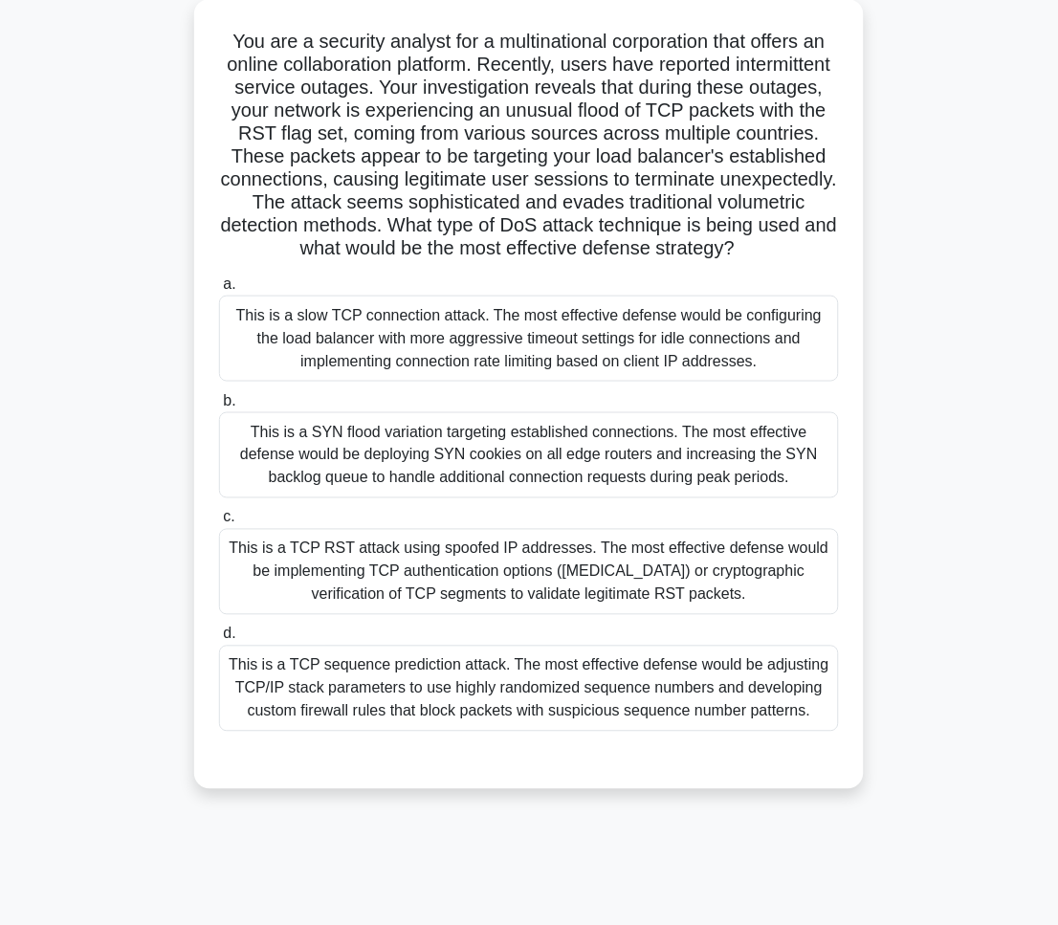
scroll to position [0, 0]
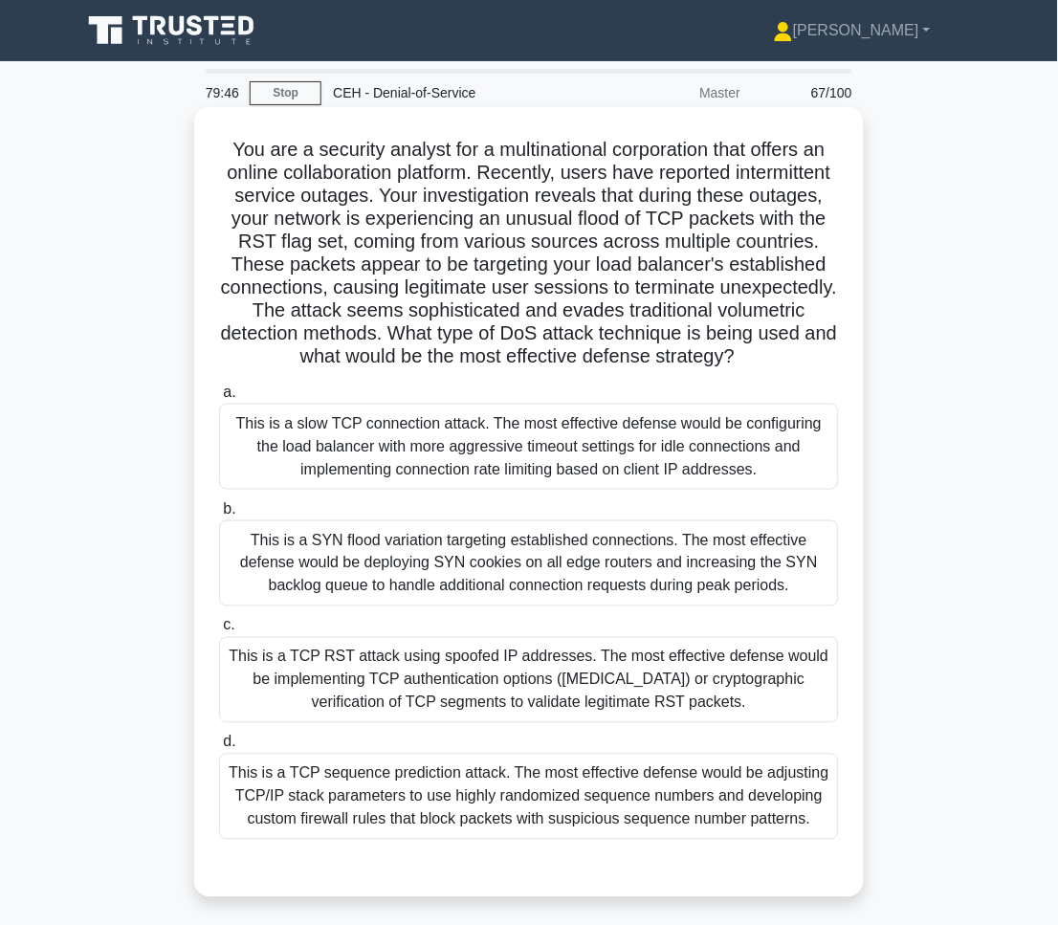
click at [695, 714] on div "This is a TCP RST attack using spoofed IP addresses. The most effective defense…" at bounding box center [529, 680] width 620 height 86
click at [219, 632] on input "c. This is a TCP RST attack using spoofed IP addresses. The most effective defe…" at bounding box center [219, 626] width 0 height 12
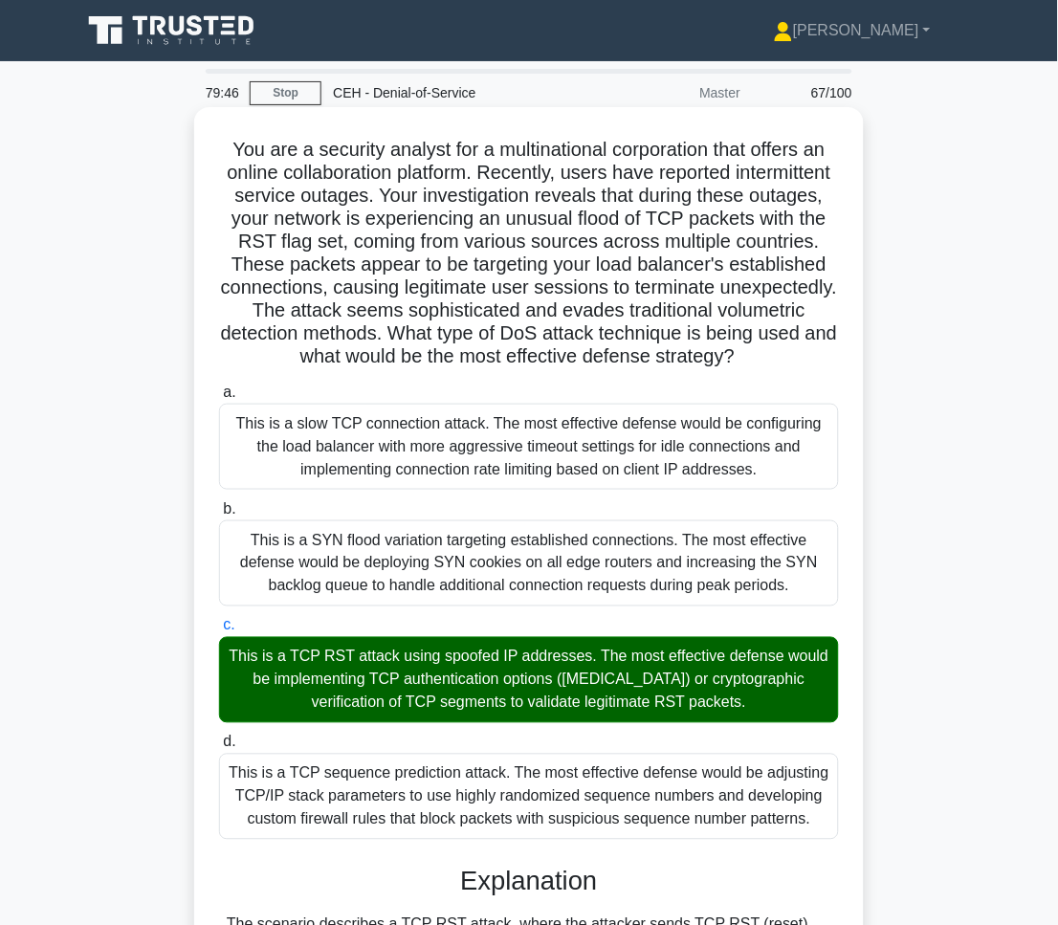
scroll to position [784, 0]
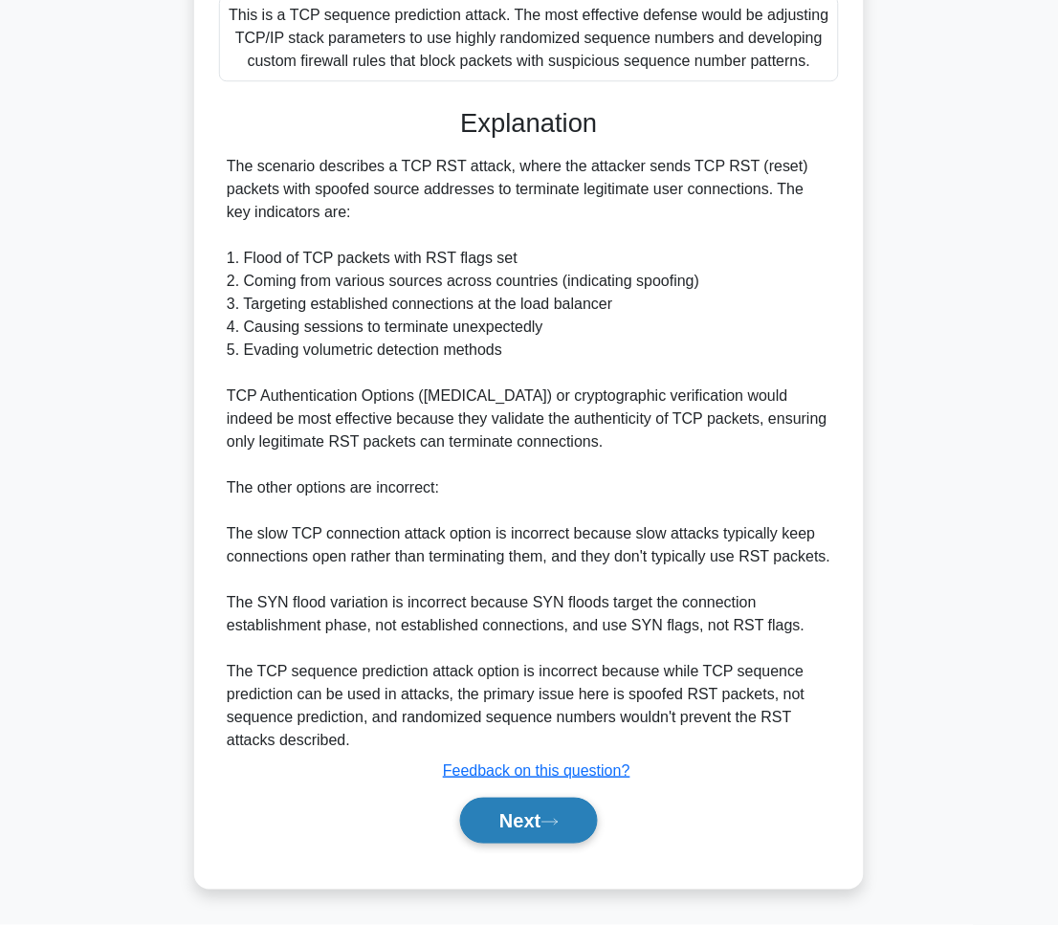
click at [542, 811] on button "Next" at bounding box center [528, 821] width 137 height 46
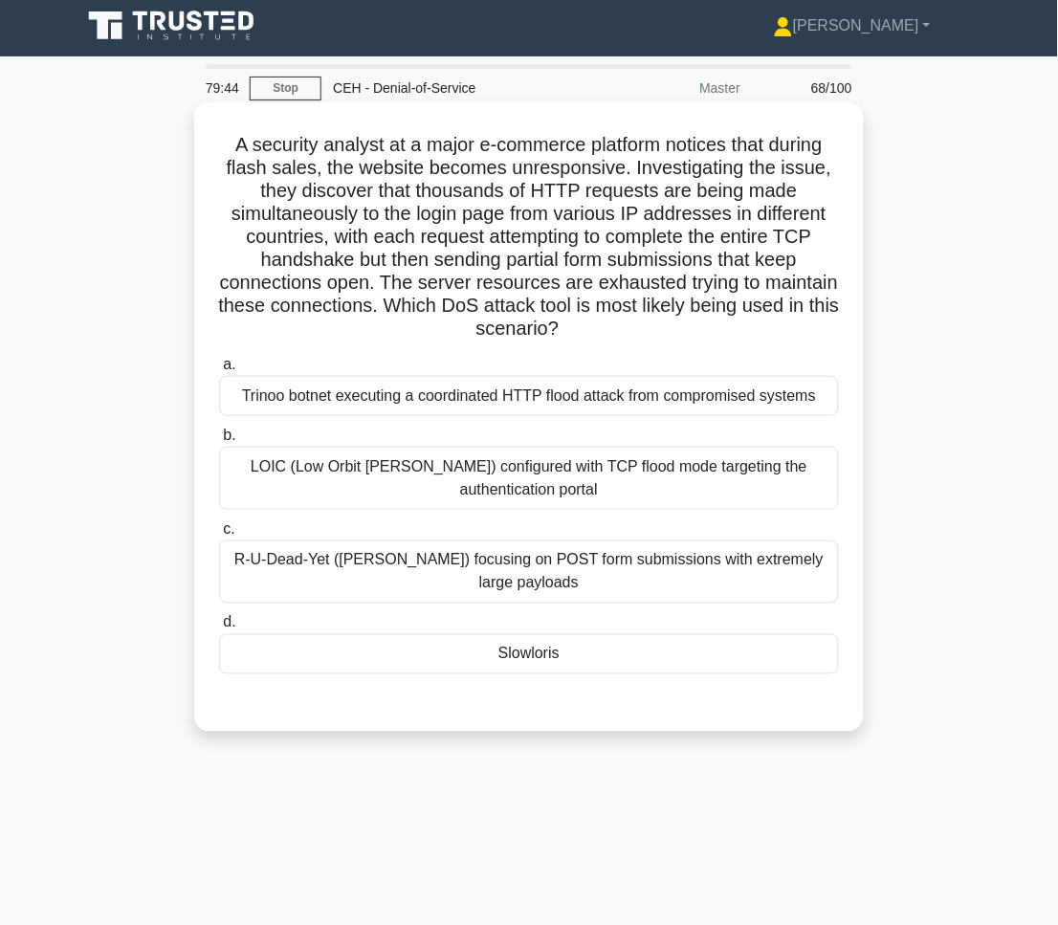
scroll to position [0, 0]
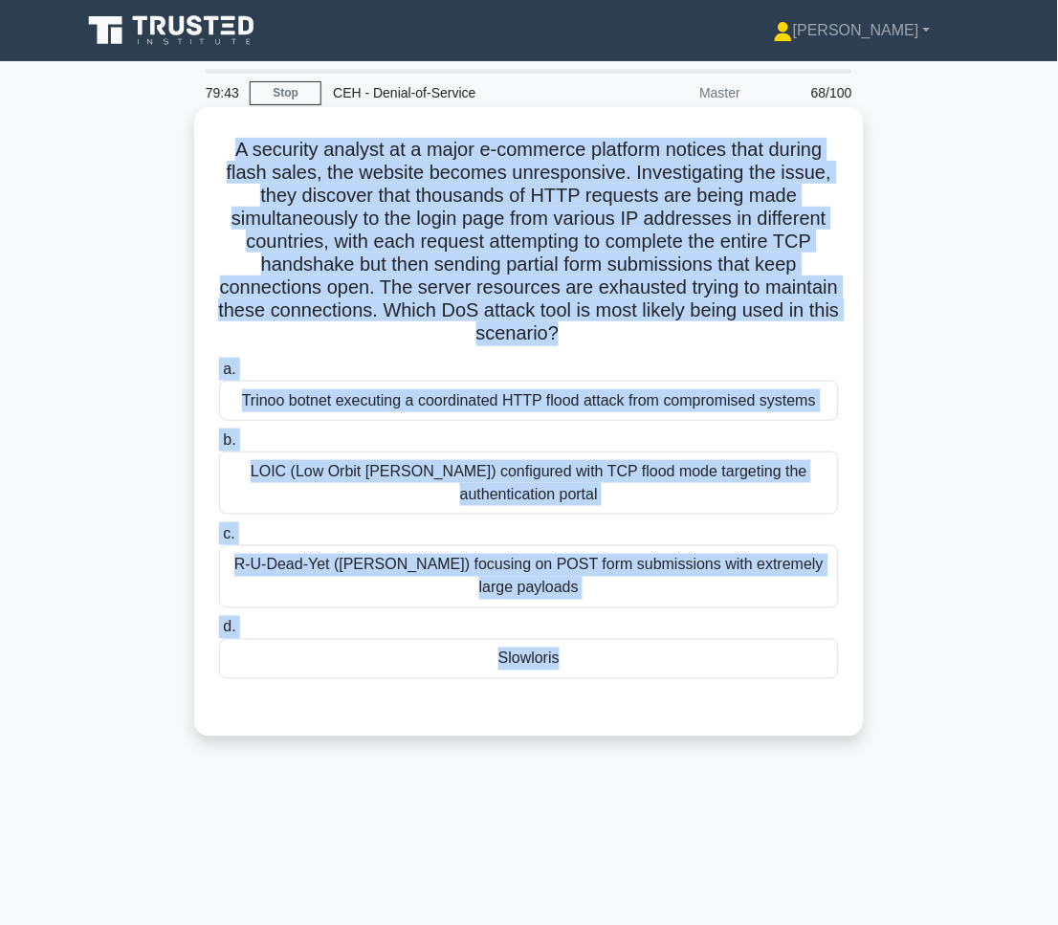
drag, startPoint x: 211, startPoint y: 143, endPoint x: 635, endPoint y: 667, distance: 673.1
click at [635, 667] on div "A security analyst at a major e-commerce platform notices that during flash sal…" at bounding box center [529, 422] width 654 height 614
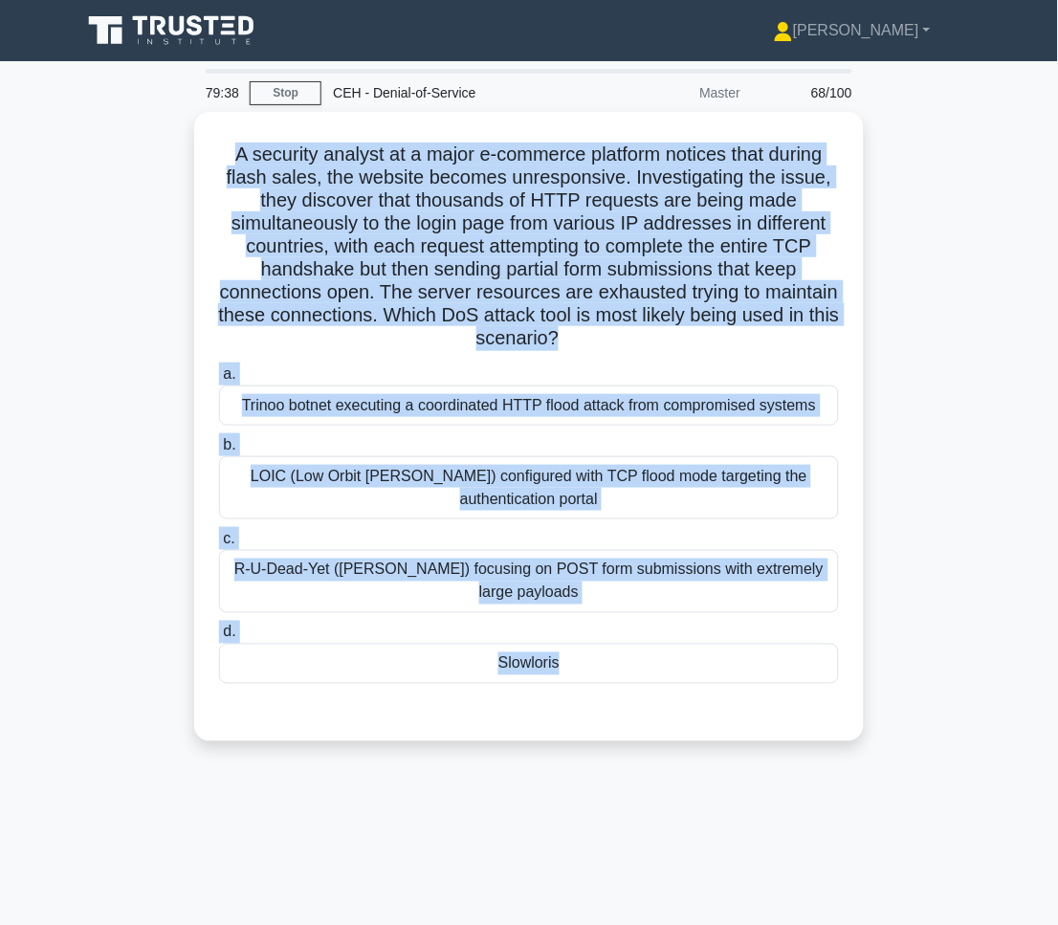
click at [659, 736] on div "A security analyst at a major e-commerce platform notices that during flash sal…" at bounding box center [529, 438] width 918 height 652
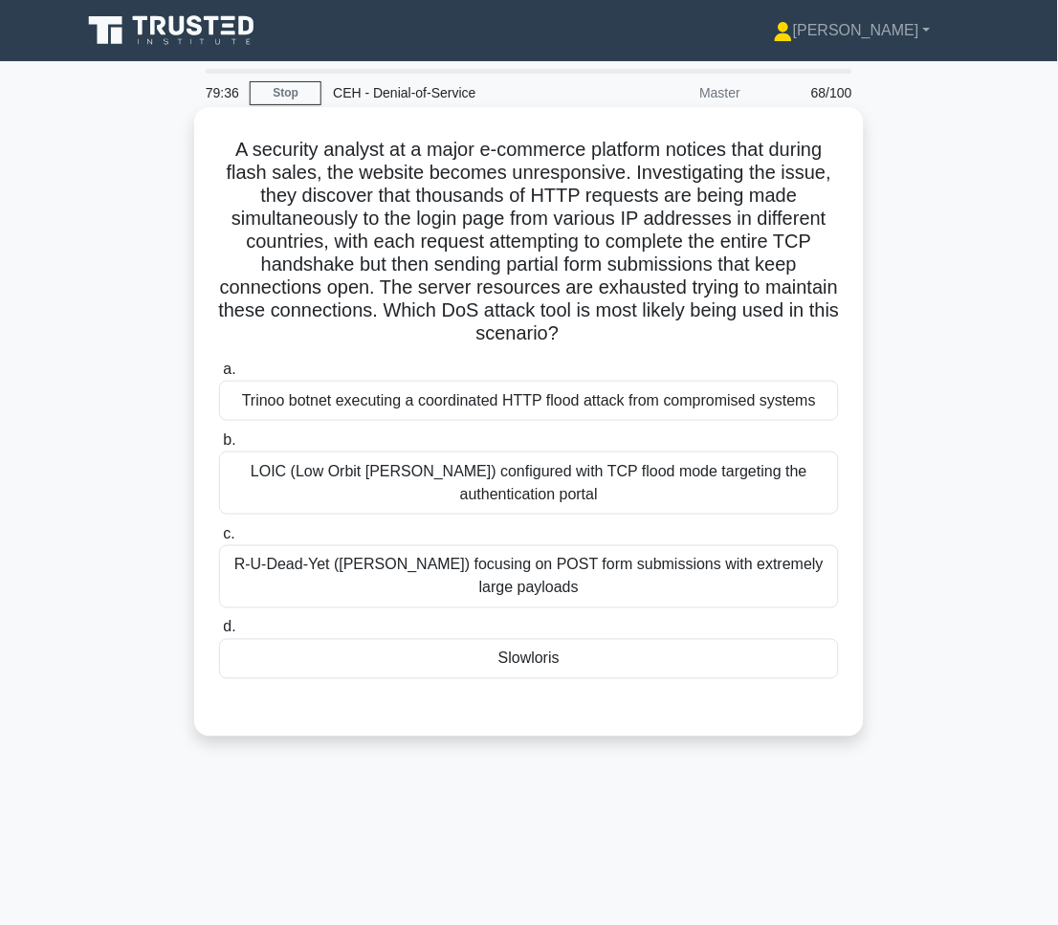
click at [389, 572] on div "R-U-Dead-Yet (RUDY) focusing on POST form submissions with extremely large payl…" at bounding box center [529, 576] width 620 height 63
click at [219, 540] on input "c. R-U-Dead-Yet (RUDY) focusing on POST form submissions with extremely large p…" at bounding box center [219, 534] width 0 height 12
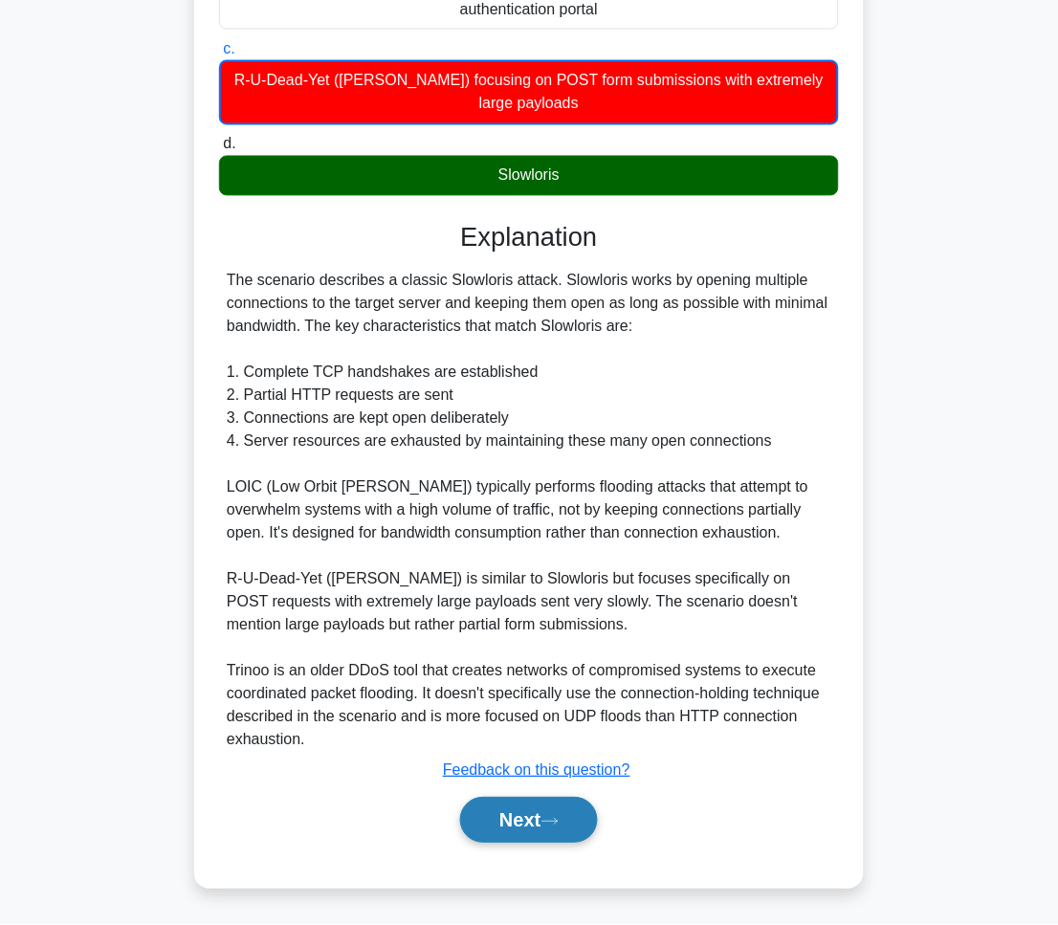
click at [552, 832] on button "Next" at bounding box center [528, 821] width 137 height 46
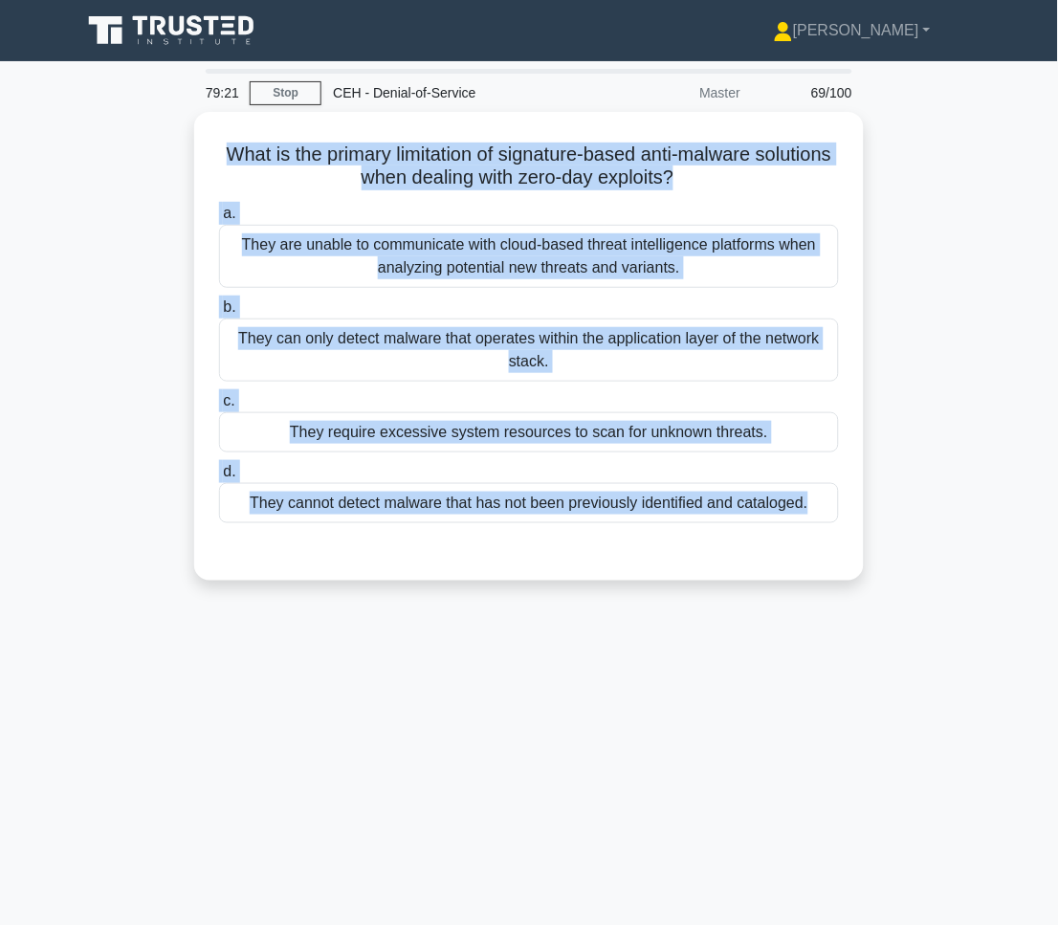
drag, startPoint x: 241, startPoint y: 120, endPoint x: 815, endPoint y: 608, distance: 753.0
click at [815, 608] on div "79:21 Stop CEH - Denial-of-Service Master 69/100 What is the primary limitation…" at bounding box center [529, 547] width 918 height 956
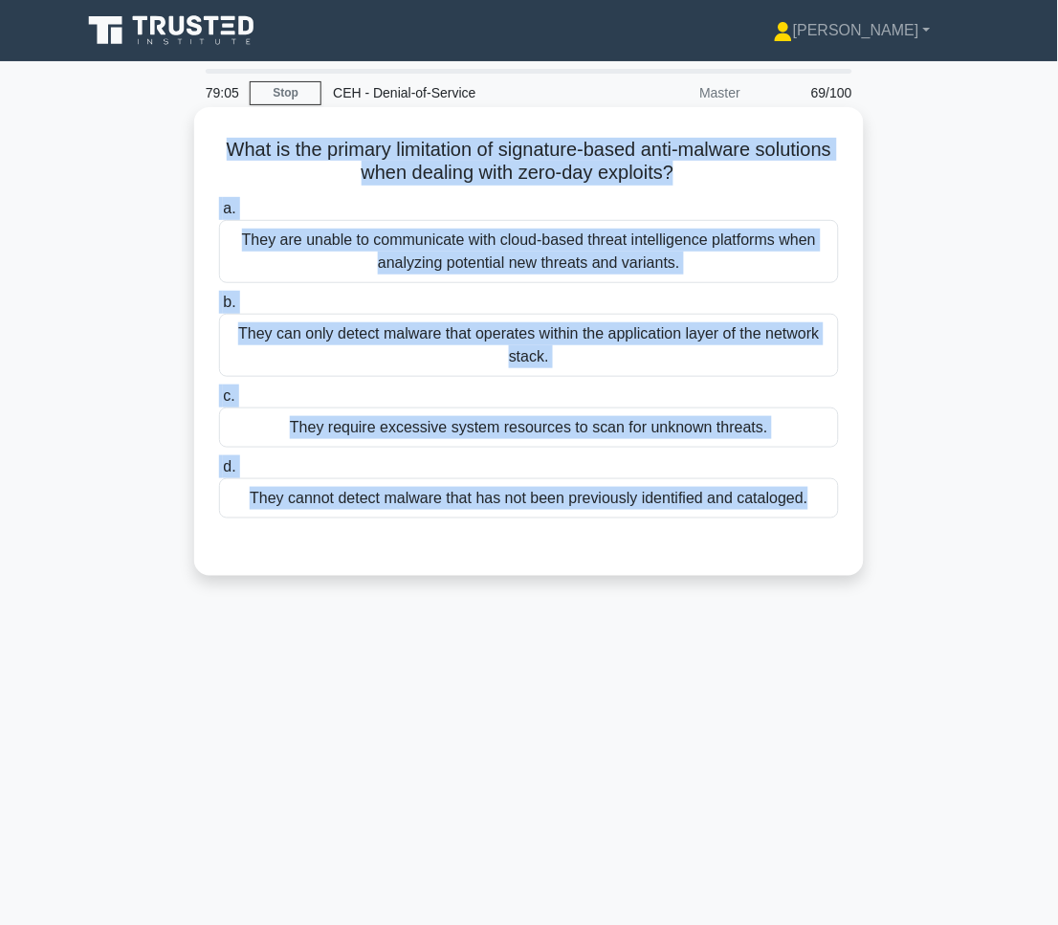
click at [591, 488] on div "They cannot detect malware that has not been previously identified and cataloge…" at bounding box center [529, 498] width 620 height 40
click at [219, 473] on input "d. They cannot detect malware that has not been previously identified and catal…" at bounding box center [219, 467] width 0 height 12
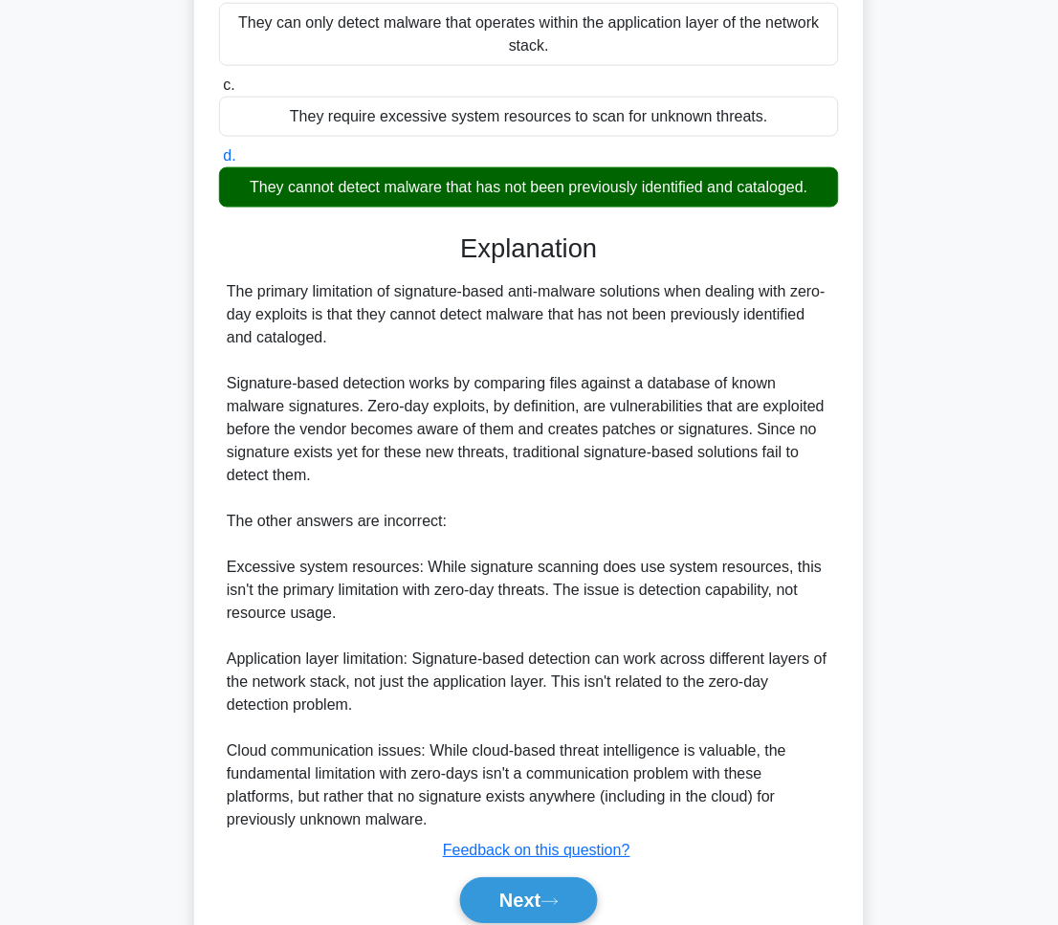
scroll to position [394, 0]
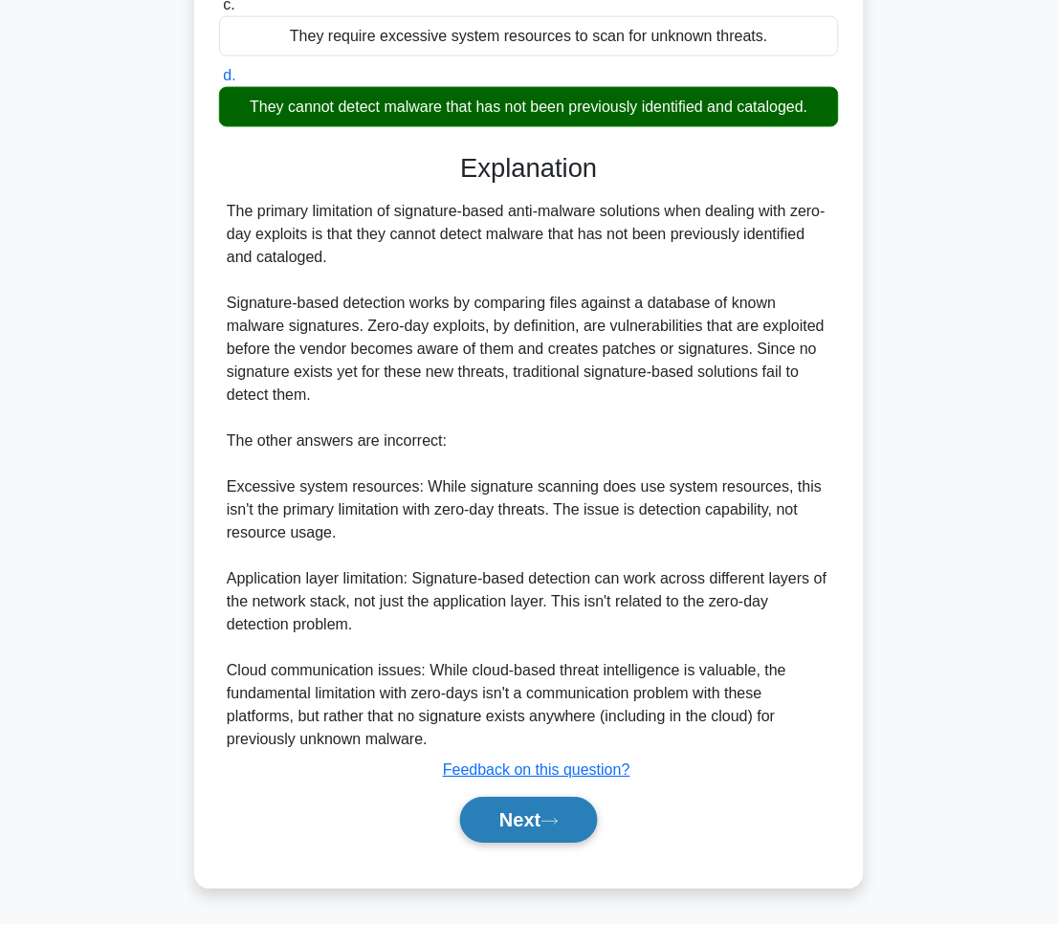
click at [580, 819] on button "Next" at bounding box center [528, 821] width 137 height 46
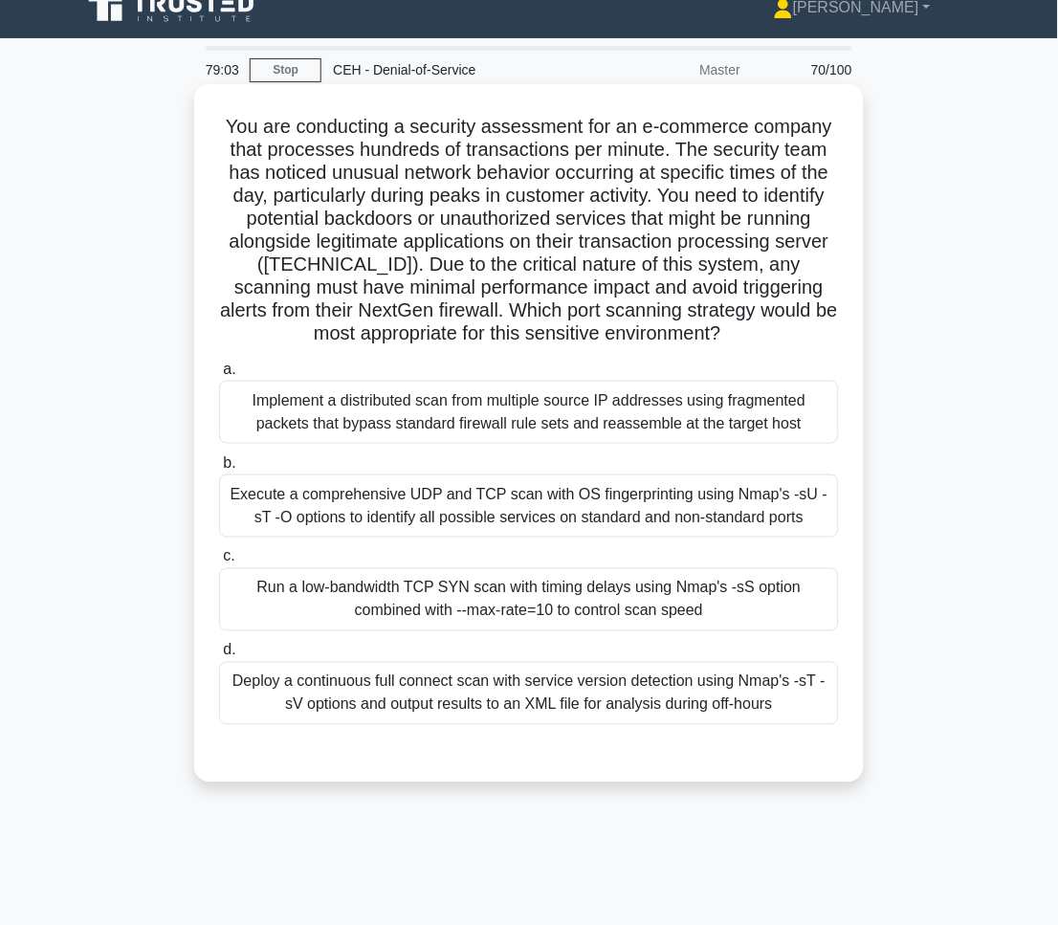
scroll to position [0, 0]
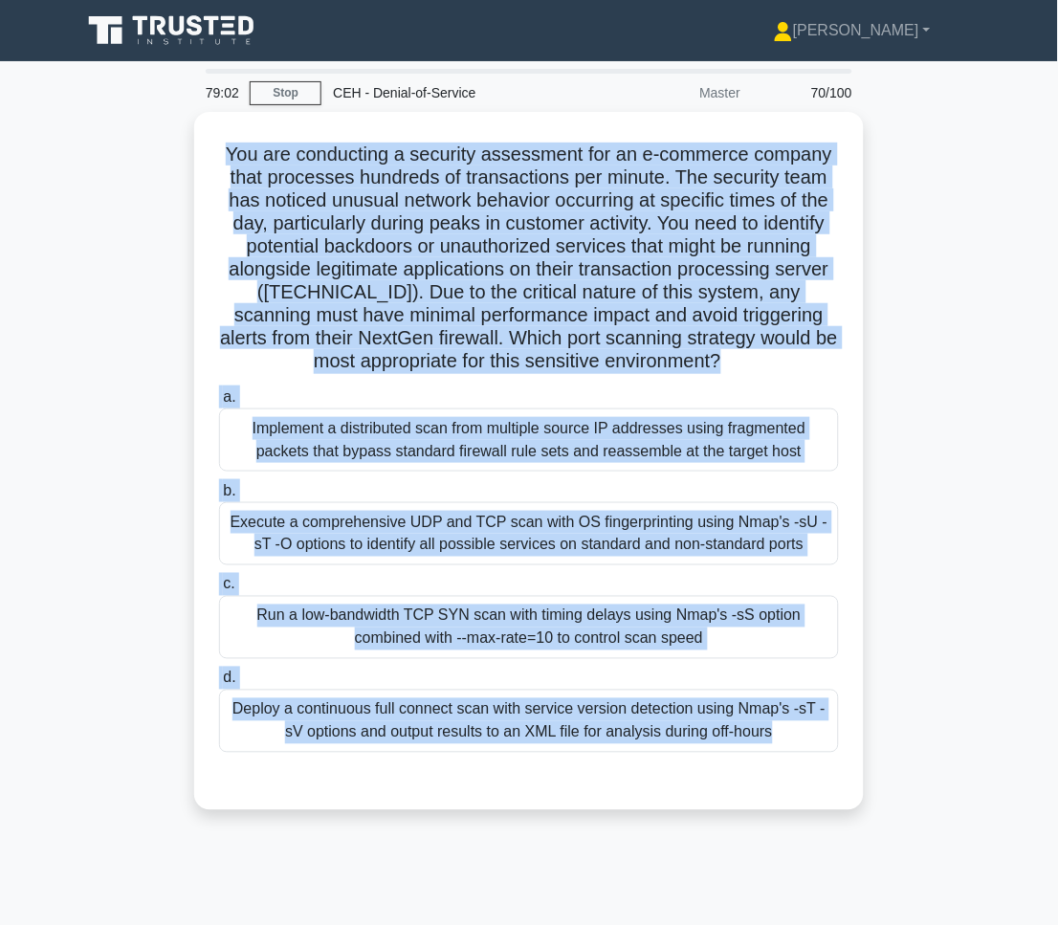
drag, startPoint x: 245, startPoint y: 168, endPoint x: 712, endPoint y: 835, distance: 814.2
click at [712, 833] on div "You are conducting a security assessment for an e-commerce company that process…" at bounding box center [529, 472] width 918 height 721
click at [398, 871] on div "78:56 Stop CEH - Denial-of-Service Master 70/100 .spinner_0XTQ{transform-origin…" at bounding box center [529, 547] width 918 height 956
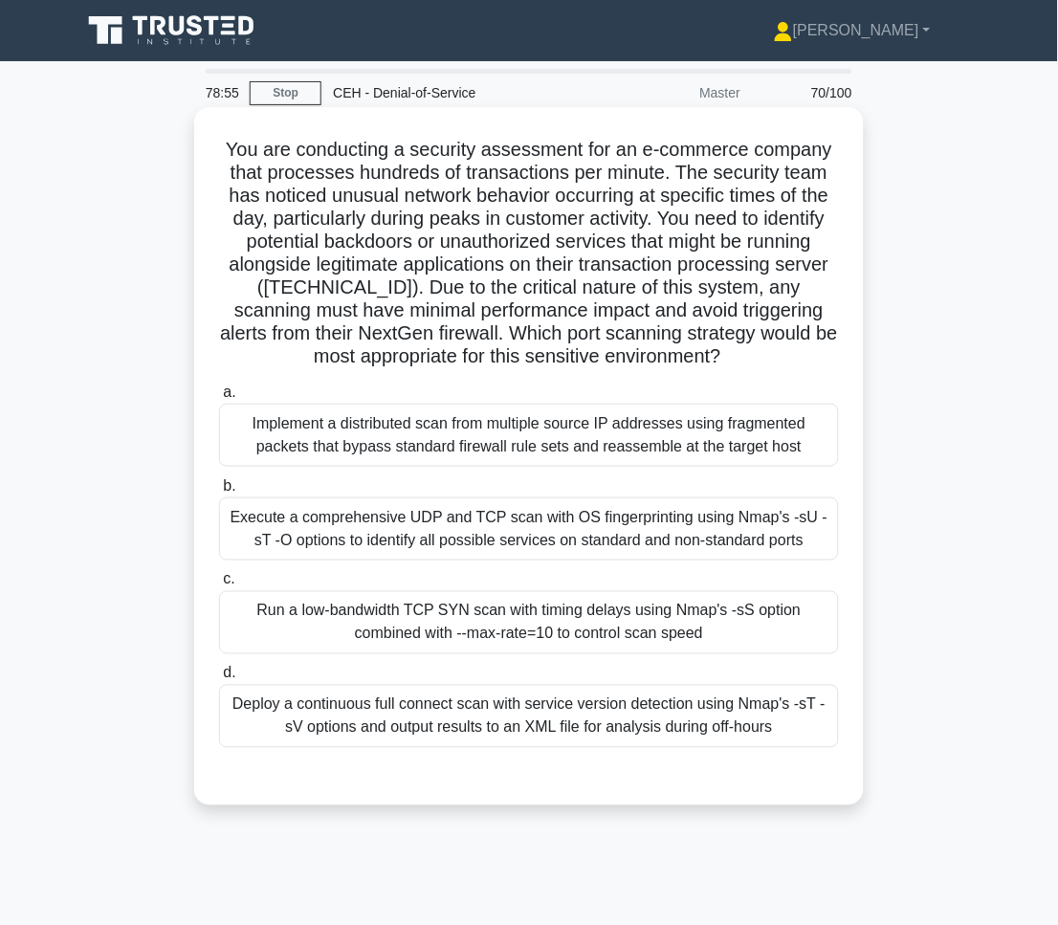
click at [393, 627] on div "Run a low-bandwidth TCP SYN scan with timing delays using Nmap's -sS option com…" at bounding box center [529, 622] width 620 height 63
click at [219, 586] on input "c. Run a low-bandwidth TCP SYN scan with timing delays using Nmap's -sS option …" at bounding box center [219, 580] width 0 height 12
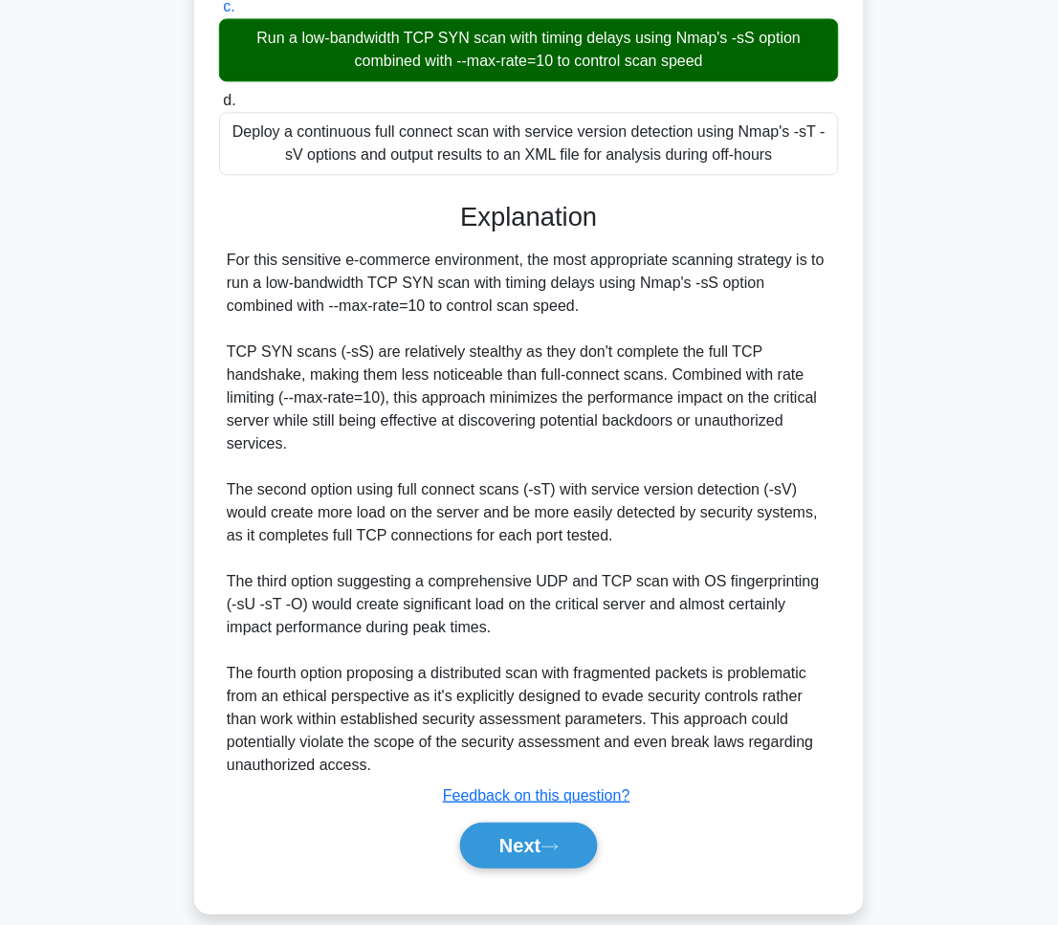
scroll to position [578, 0]
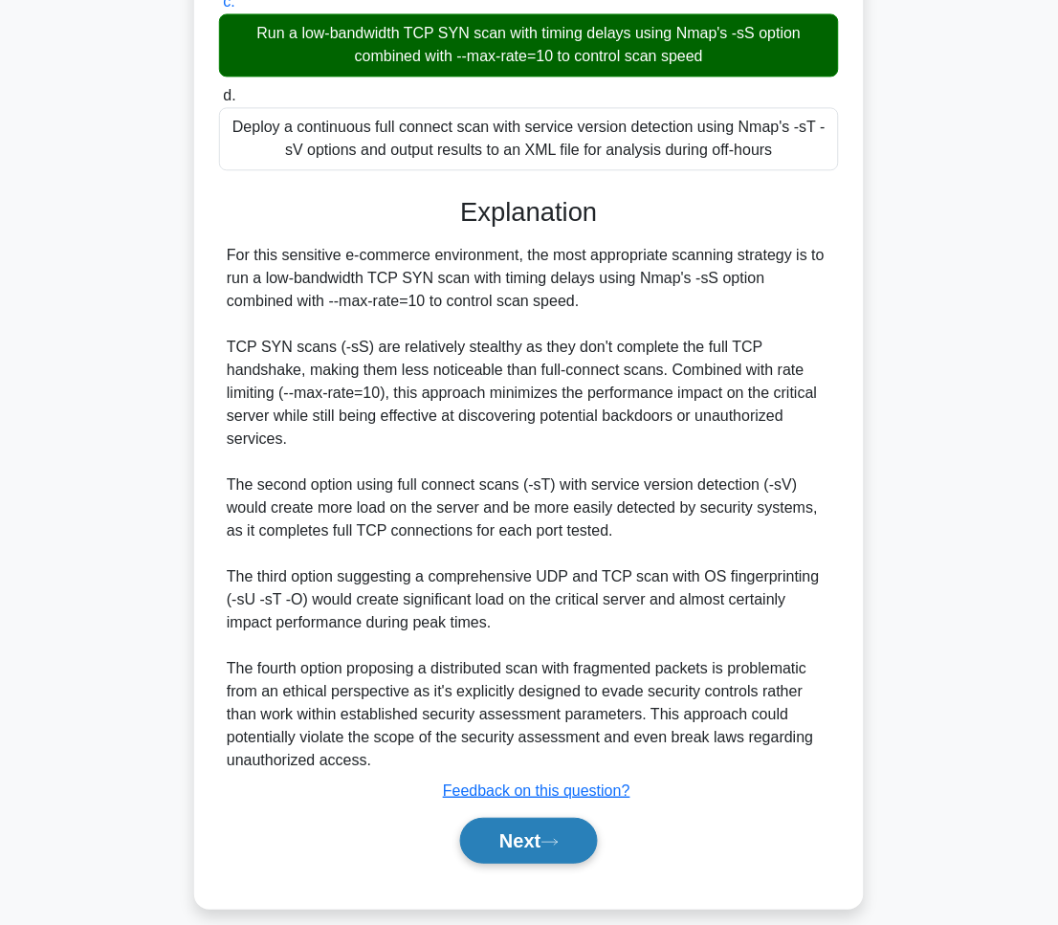
click at [591, 818] on button "Next" at bounding box center [528, 841] width 137 height 46
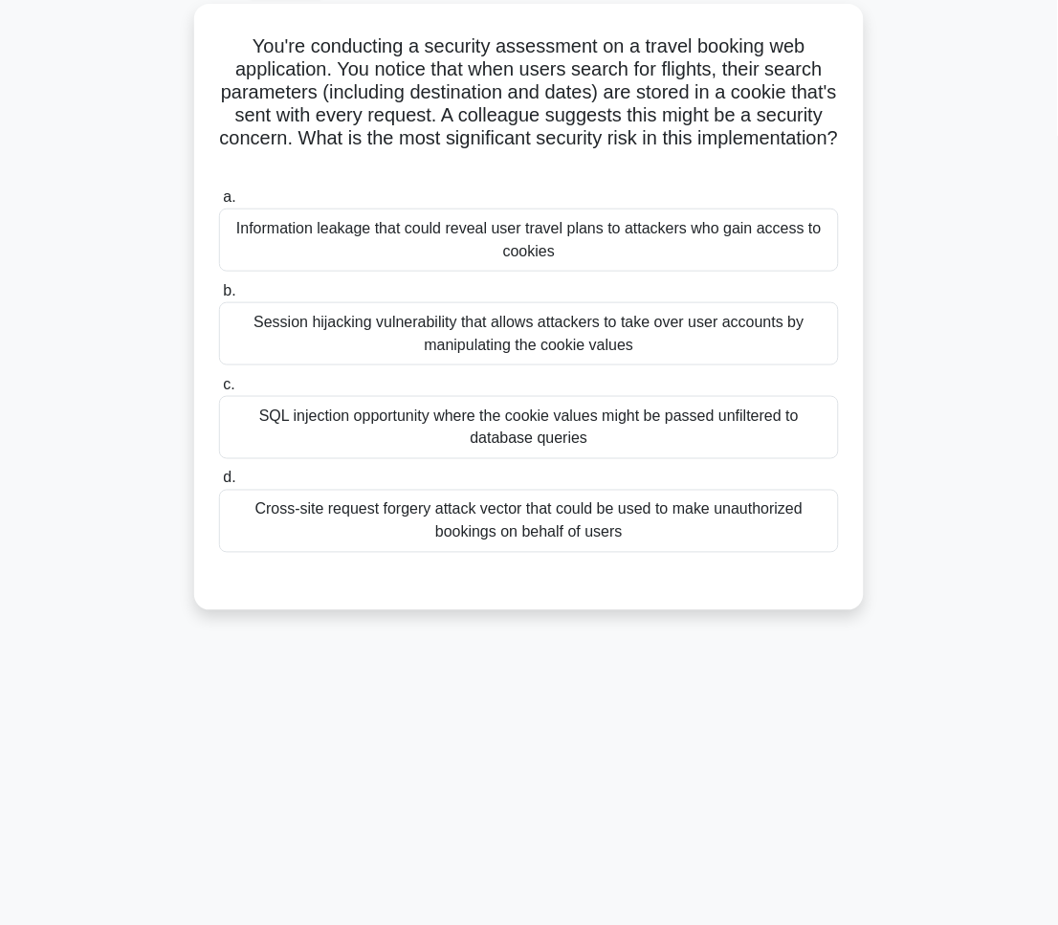
scroll to position [0, 0]
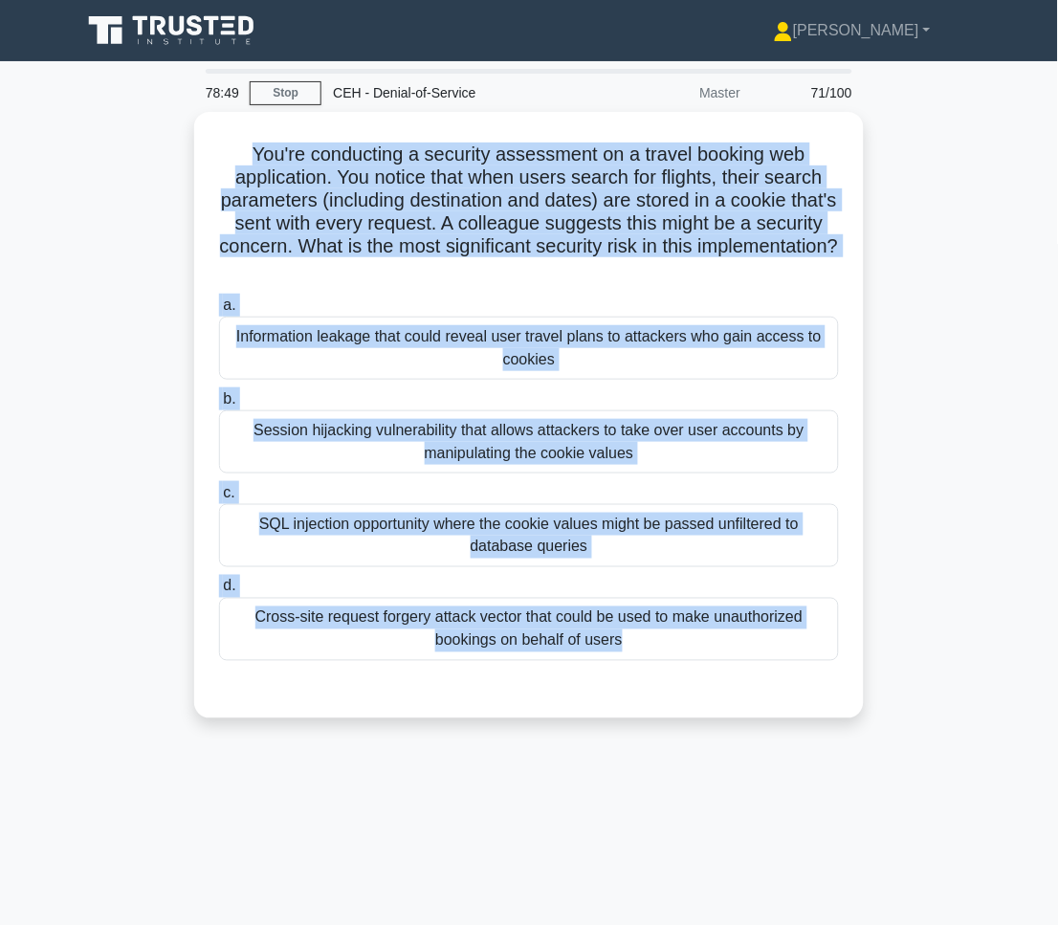
drag, startPoint x: 243, startPoint y: 143, endPoint x: 711, endPoint y: 765, distance: 778.4
click at [711, 765] on div "78:49 Stop CEH - Denial-of-Service Master 71/100 You're conducting a security a…" at bounding box center [529, 547] width 918 height 956
click at [143, 465] on div "You're conducting a security assessment on a travel booking web application. Yo…" at bounding box center [529, 426] width 918 height 629
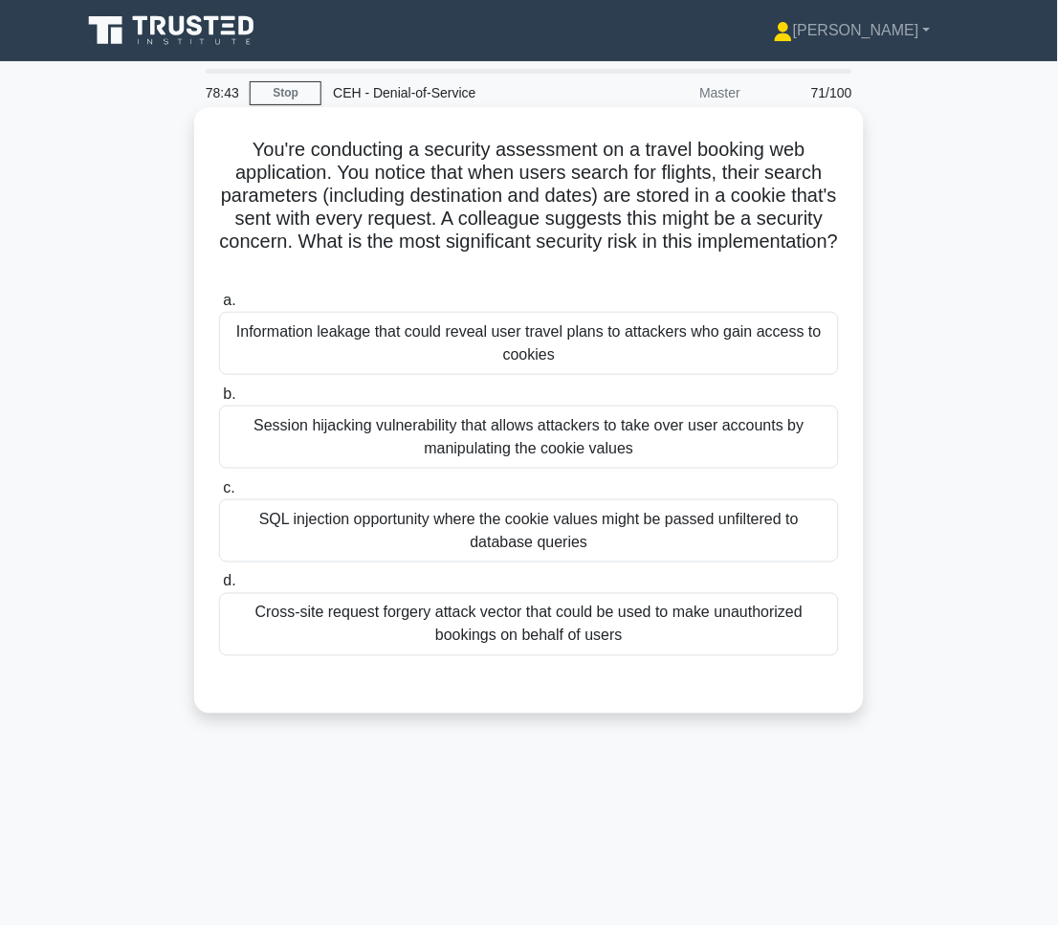
click at [427, 345] on div "Information leakage that could reveal user travel plans to attackers who gain a…" at bounding box center [529, 343] width 620 height 63
click at [219, 307] on input "a. Information leakage that could reveal user travel plans to attackers who gai…" at bounding box center [219, 301] width 0 height 12
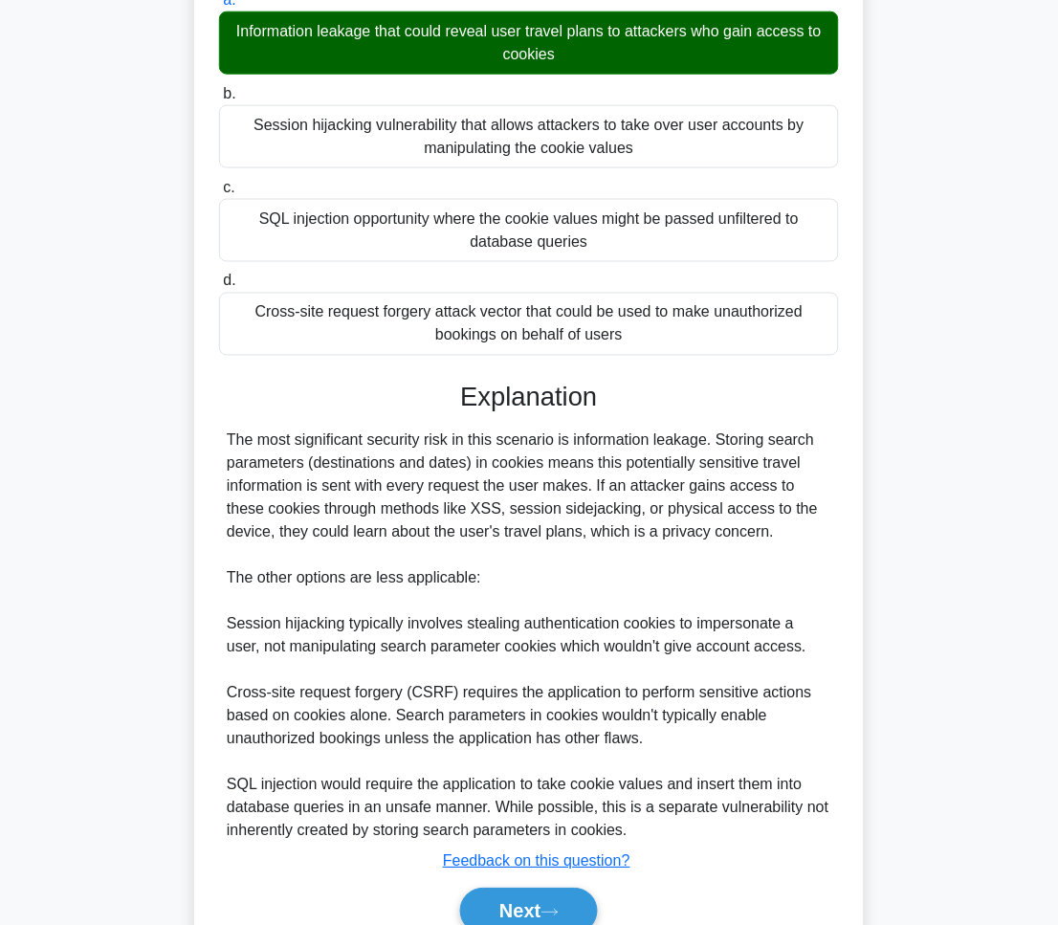
scroll to position [394, 0]
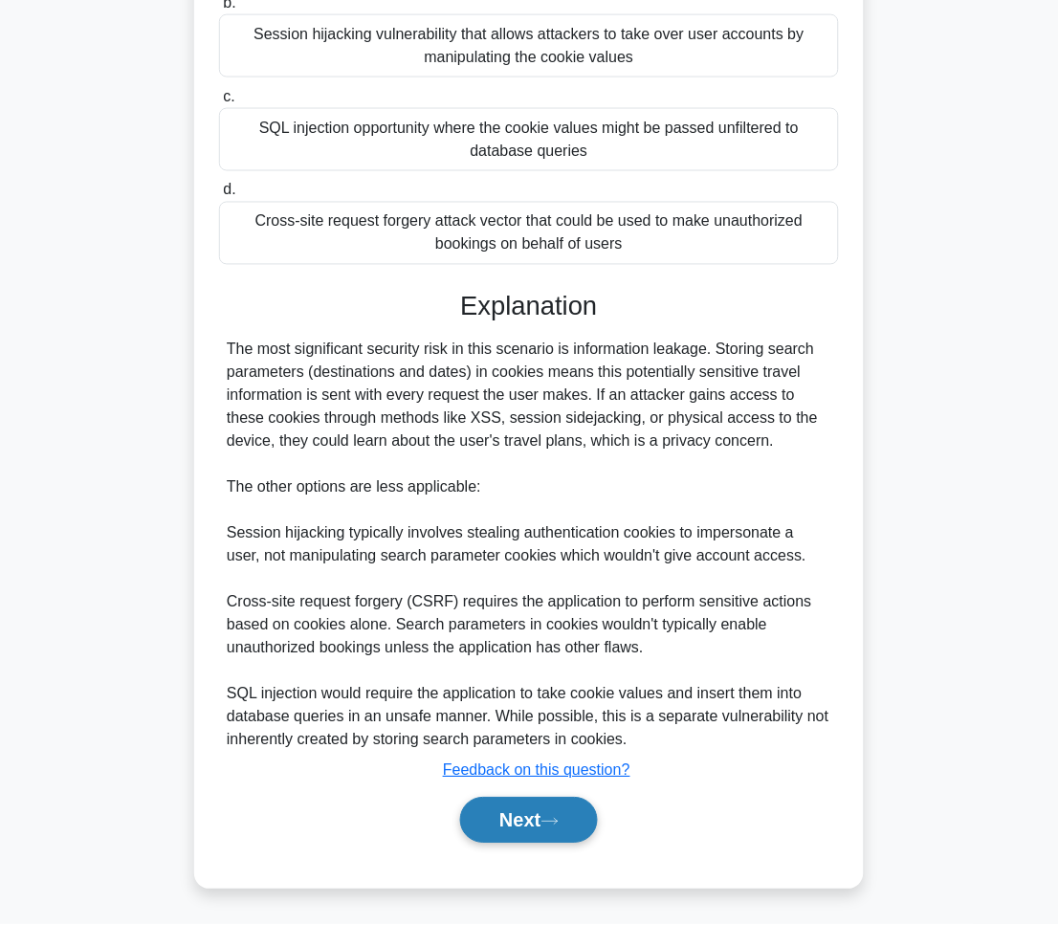
click at [505, 842] on button "Next" at bounding box center [528, 821] width 137 height 46
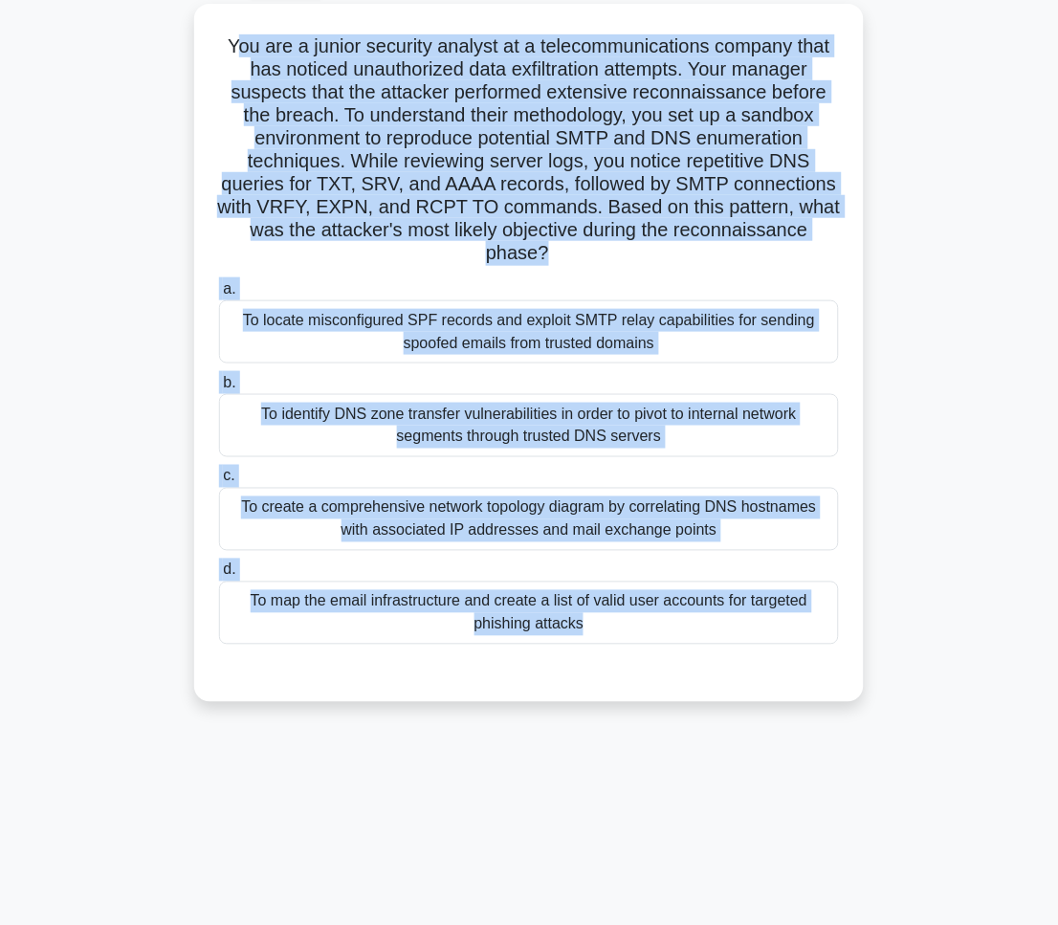
drag, startPoint x: 227, startPoint y: 36, endPoint x: 635, endPoint y: 706, distance: 784.1
click at [635, 706] on div "You are a junior security analyst at a telecommunications company that has noti…" at bounding box center [529, 364] width 918 height 721
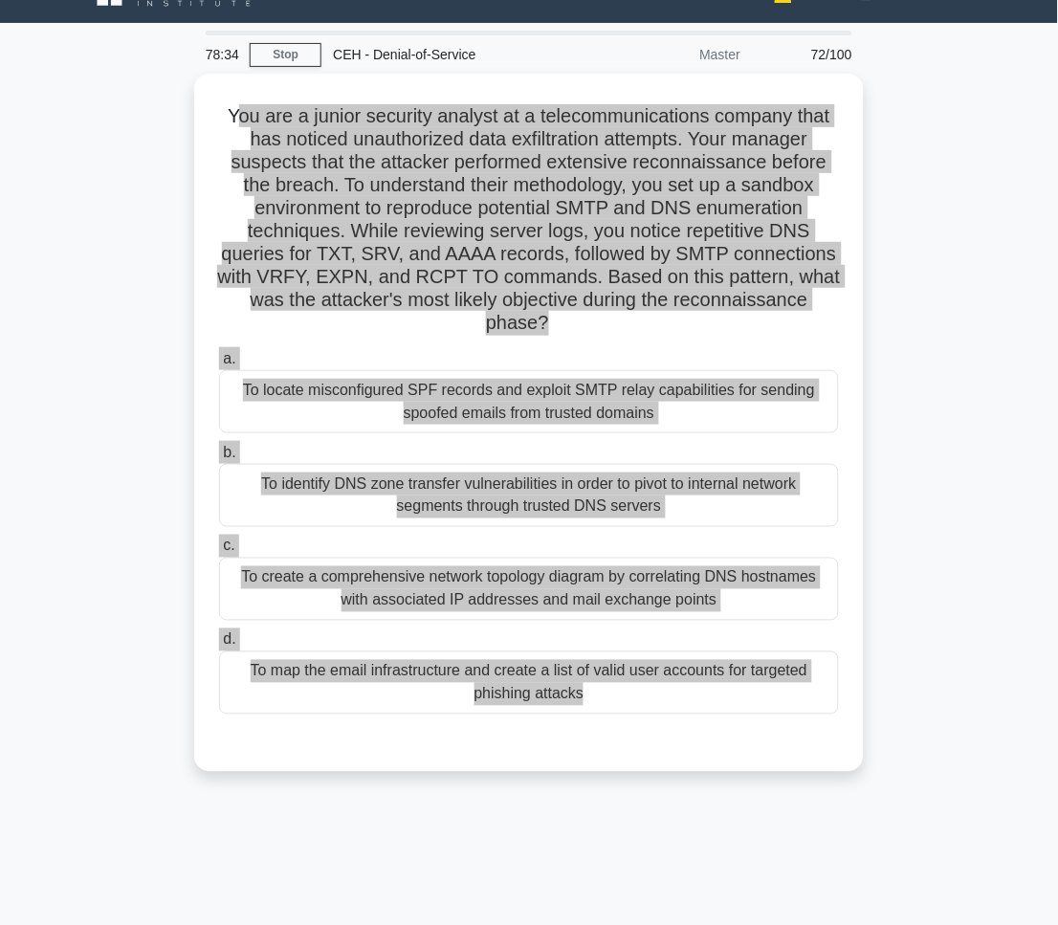
scroll to position [0, 0]
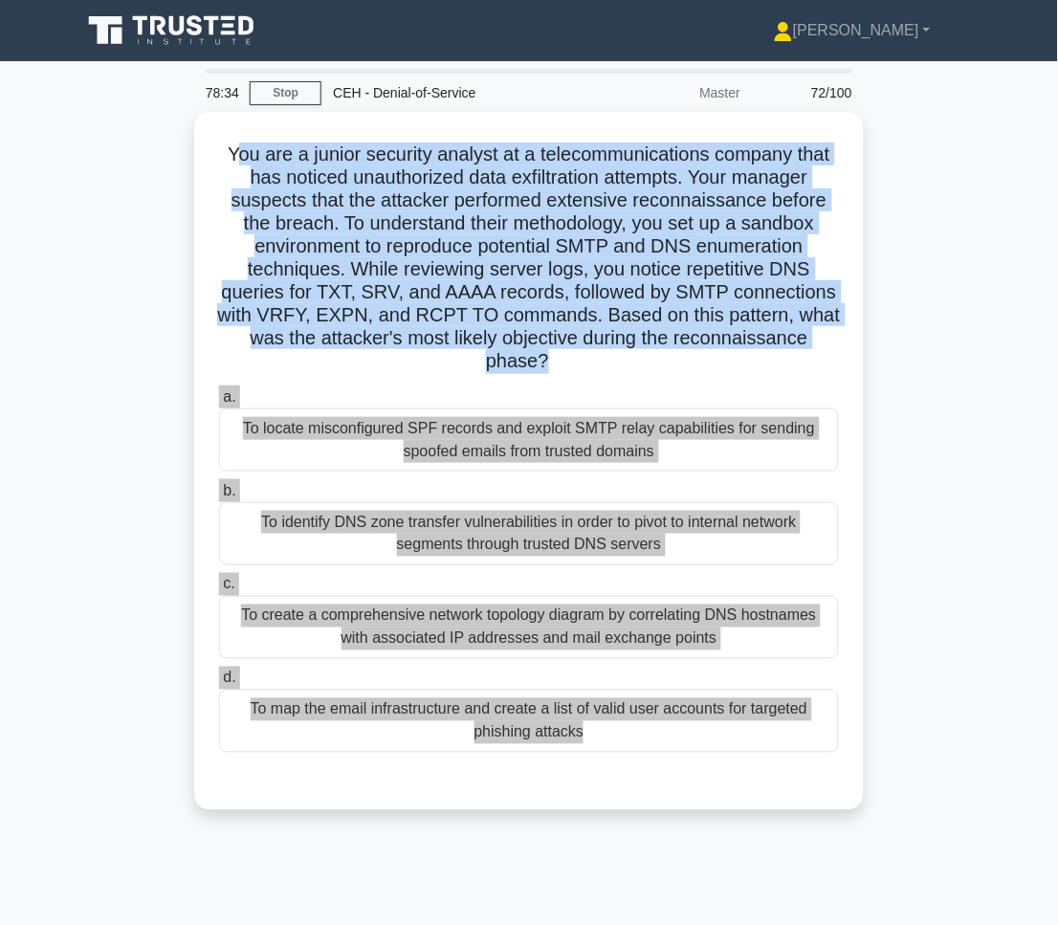
click at [1001, 555] on main "78:34 Stop CEH - Denial-of-Service Master 72/100 .spinner_0XTQ{transform-origin…" at bounding box center [529, 547] width 1058 height 972
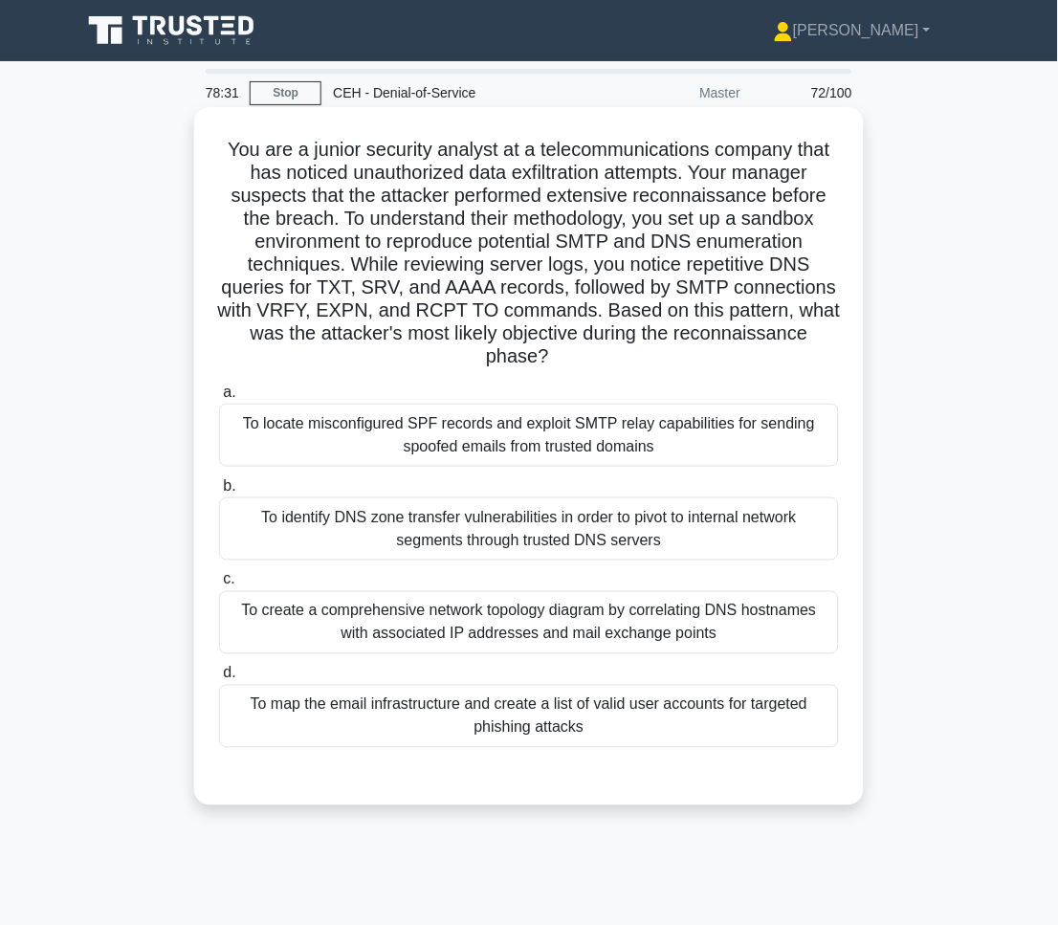
click at [658, 718] on div "To map the email infrastructure and create a list of valid user accounts for ta…" at bounding box center [529, 716] width 620 height 63
click at [219, 680] on input "d. To map the email infrastructure and create a list of valid user accounts for…" at bounding box center [219, 673] width 0 height 12
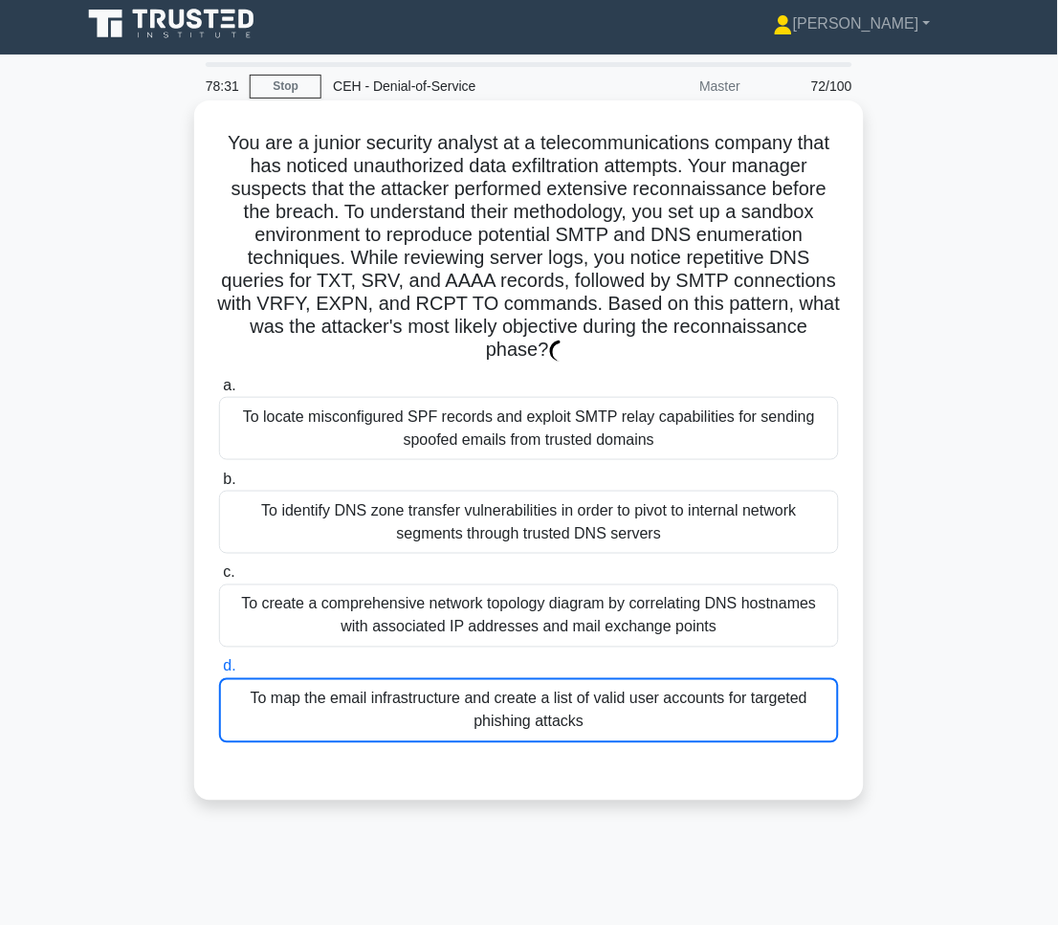
scroll to position [646, 0]
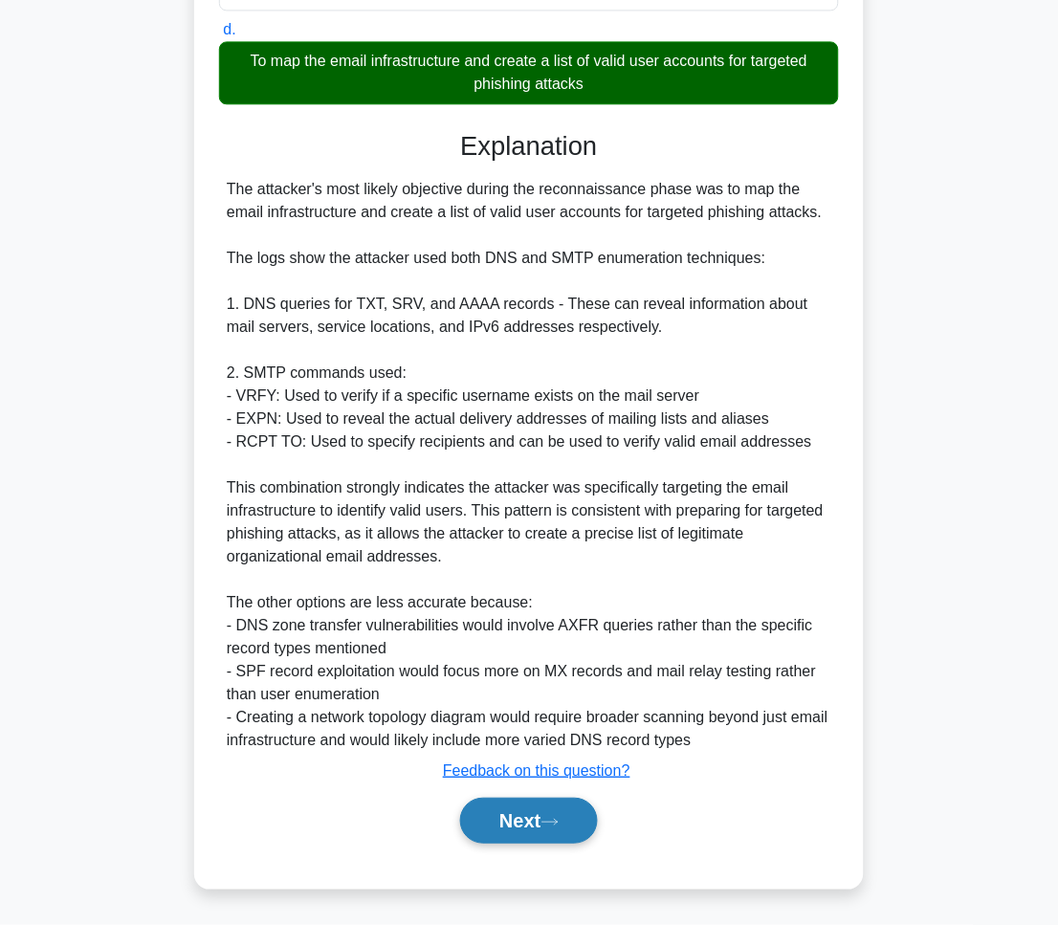
click at [586, 820] on button "Next" at bounding box center [528, 821] width 137 height 46
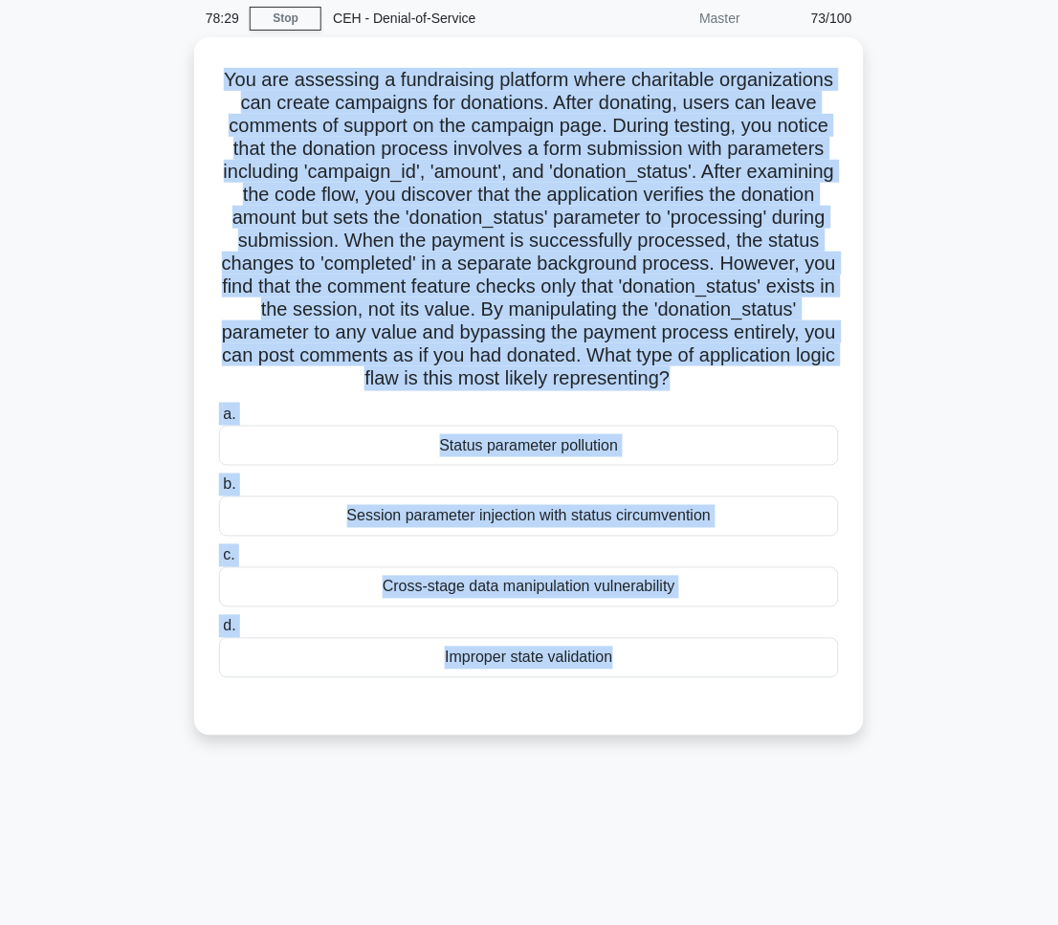
drag, startPoint x: 221, startPoint y: 141, endPoint x: 897, endPoint y: 911, distance: 1025.3
click at [897, 911] on div "78:29 Stop CEH - Denial-of-Service Master 73/100 .spinner_0XTQ{transform-origin…" at bounding box center [529, 472] width 918 height 956
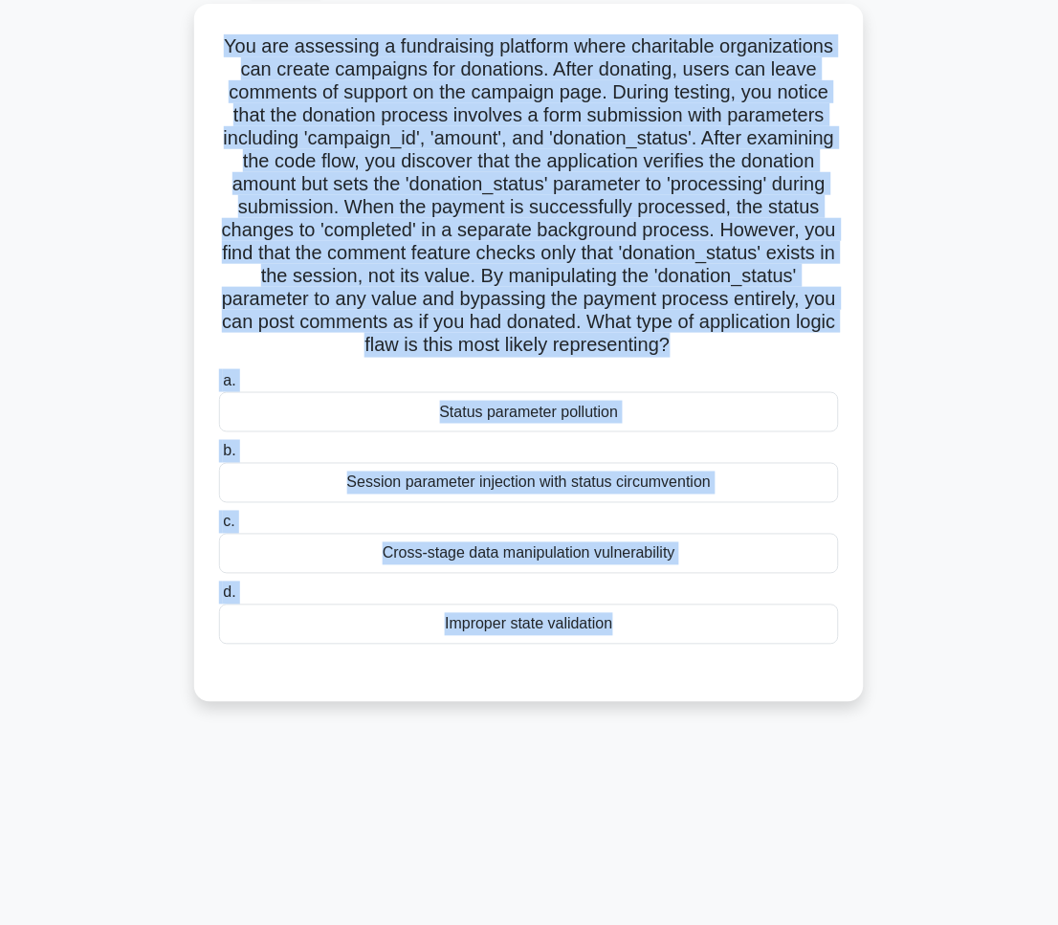
click at [929, 755] on div "78:26 Stop CEH - Denial-of-Service Master 73/100 .spinner_0XTQ{transform-origin…" at bounding box center [529, 439] width 918 height 956
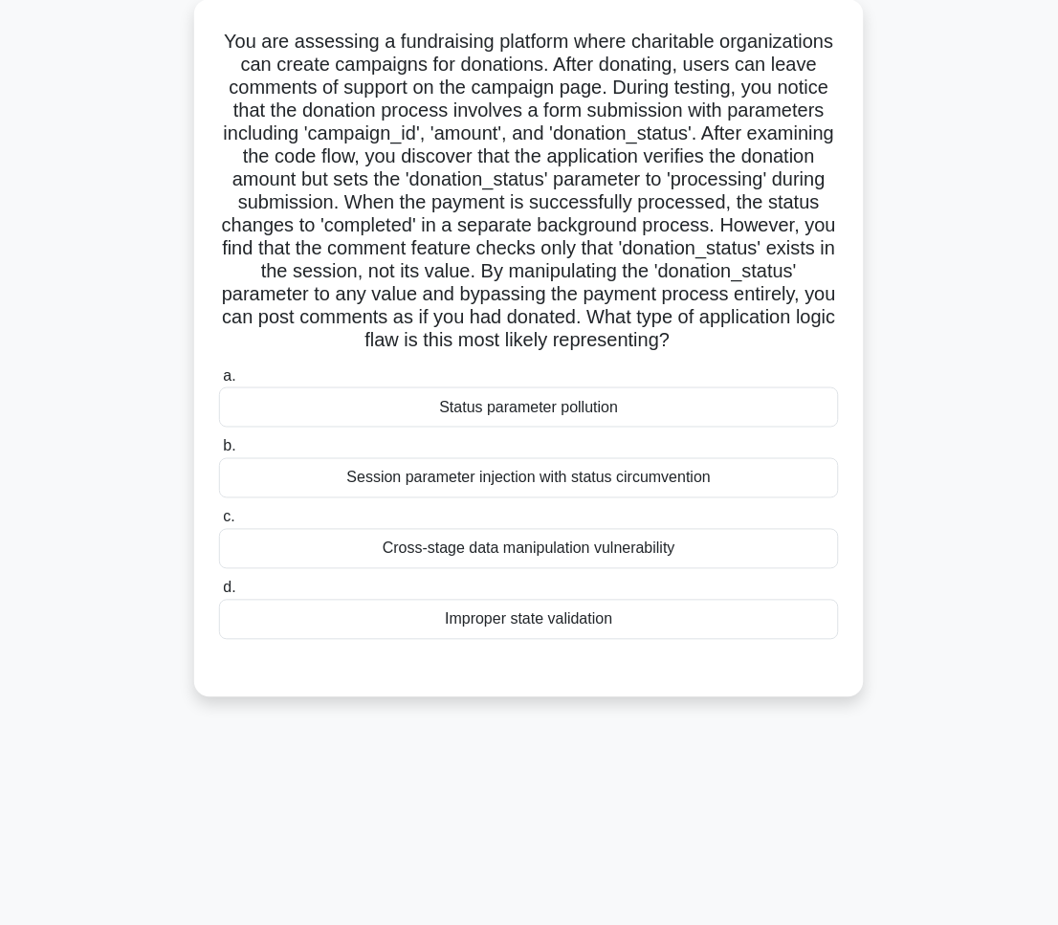
click at [584, 644] on div "a. Status parameter pollution b. Session parameter injection with status circum…" at bounding box center [529, 502] width 643 height 283
click at [599, 640] on div "Improper state validation" at bounding box center [529, 620] width 620 height 40
click at [219, 595] on input "d. Improper state validation" at bounding box center [219, 588] width 0 height 12
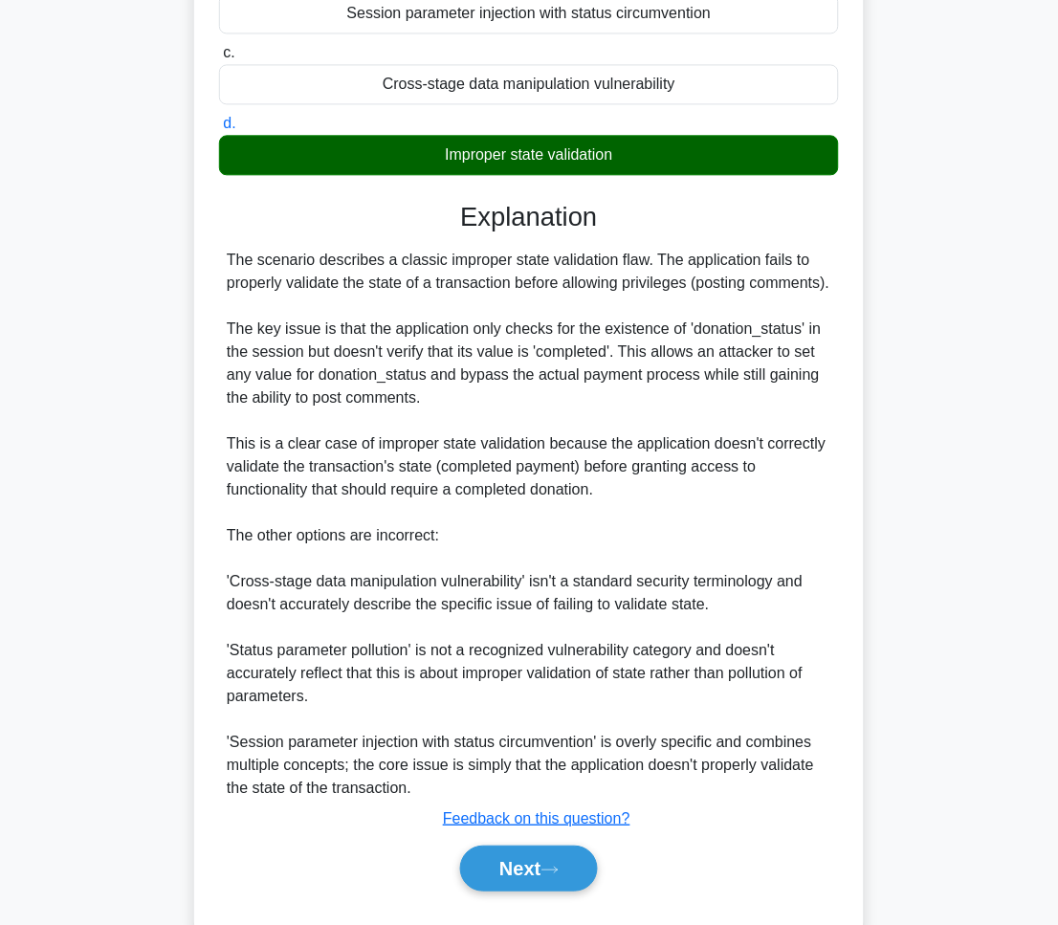
scroll to position [669, 0]
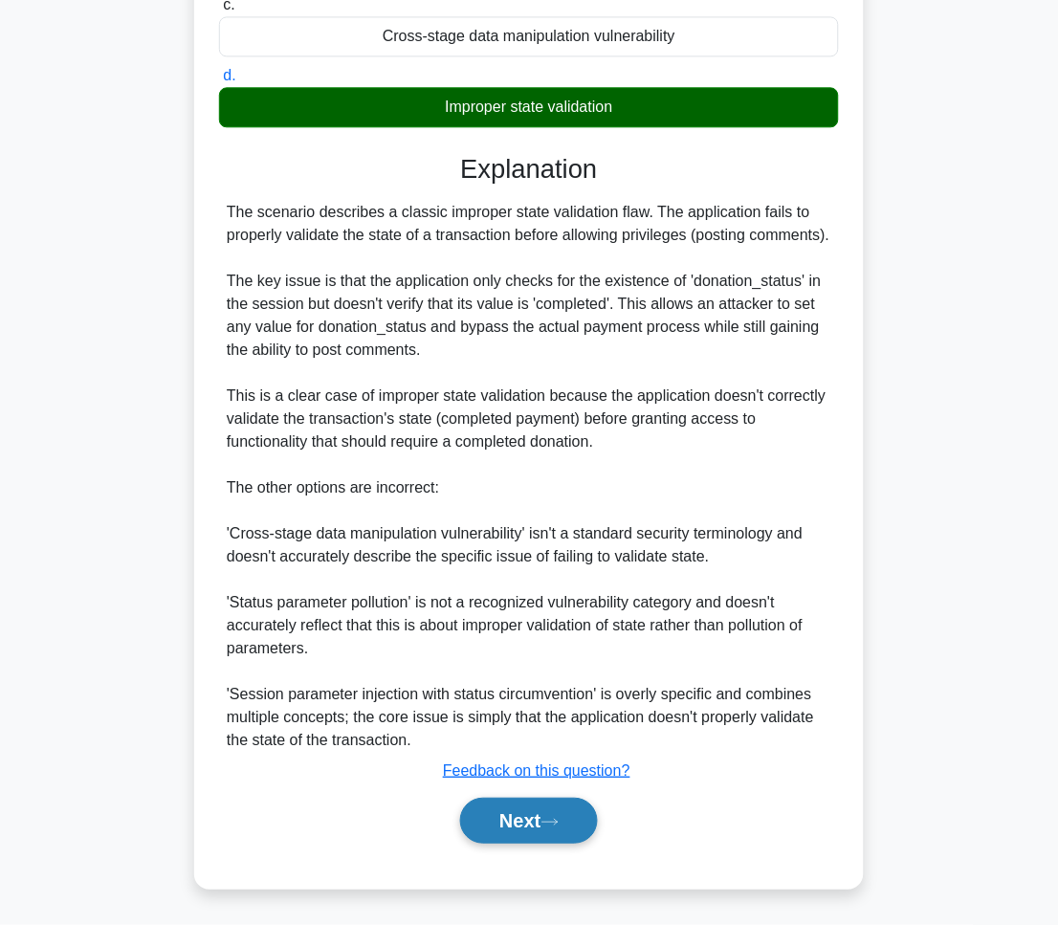
click at [553, 804] on button "Next" at bounding box center [528, 821] width 137 height 46
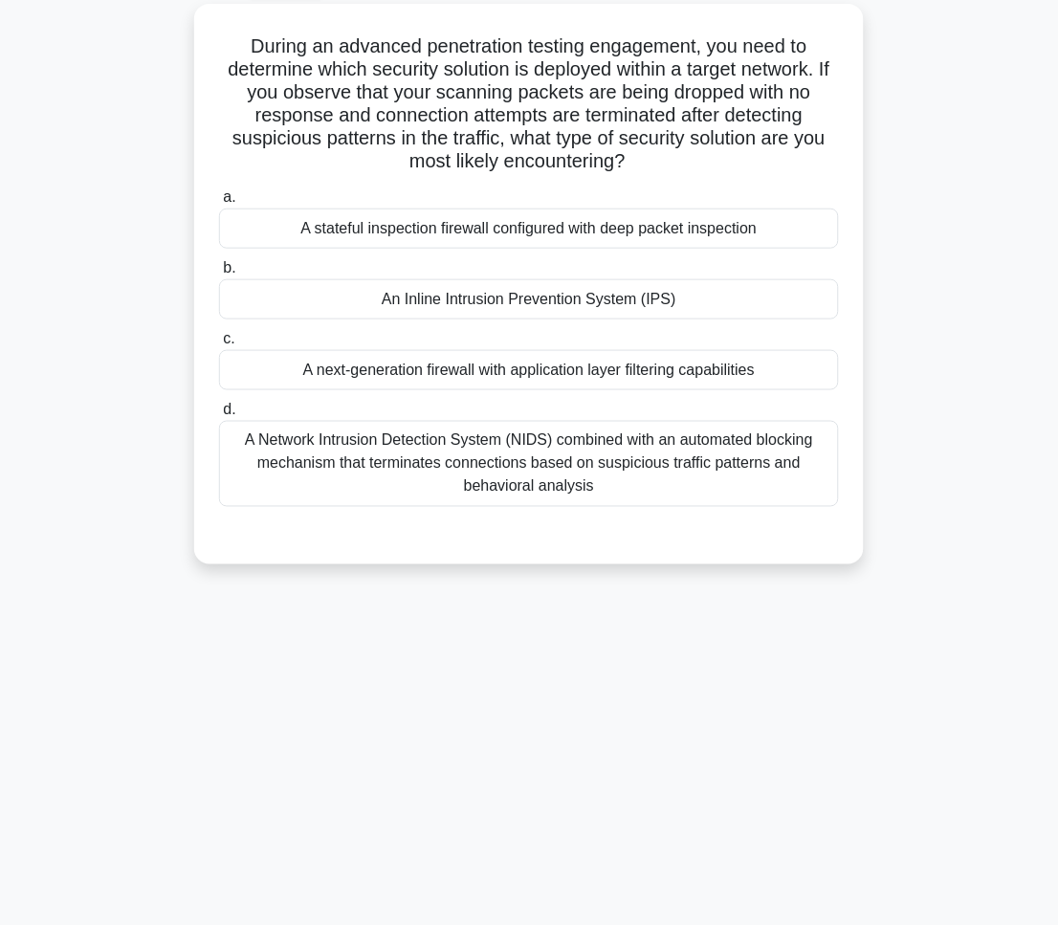
scroll to position [0, 0]
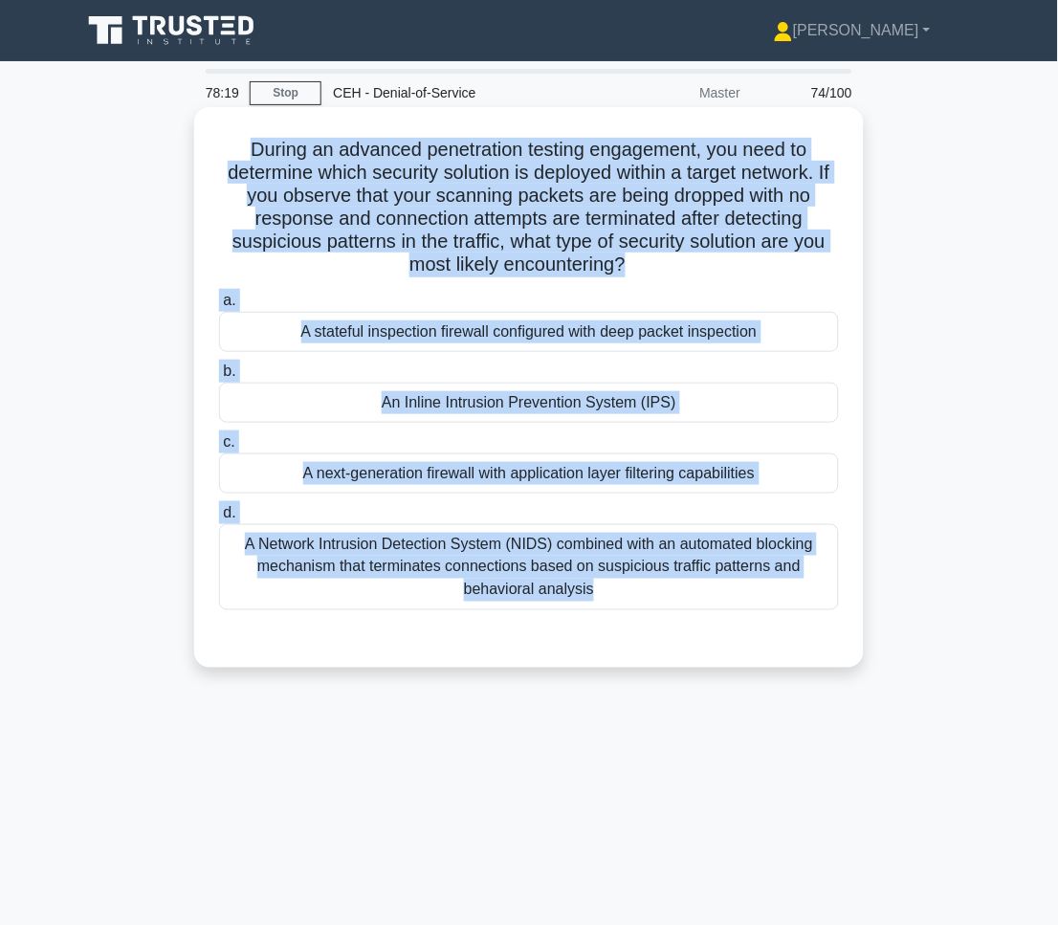
drag, startPoint x: 248, startPoint y: 153, endPoint x: 731, endPoint y: 651, distance: 693.9
click at [731, 651] on div "During an advanced penetration testing engagement, you need to determine which …" at bounding box center [529, 387] width 654 height 545
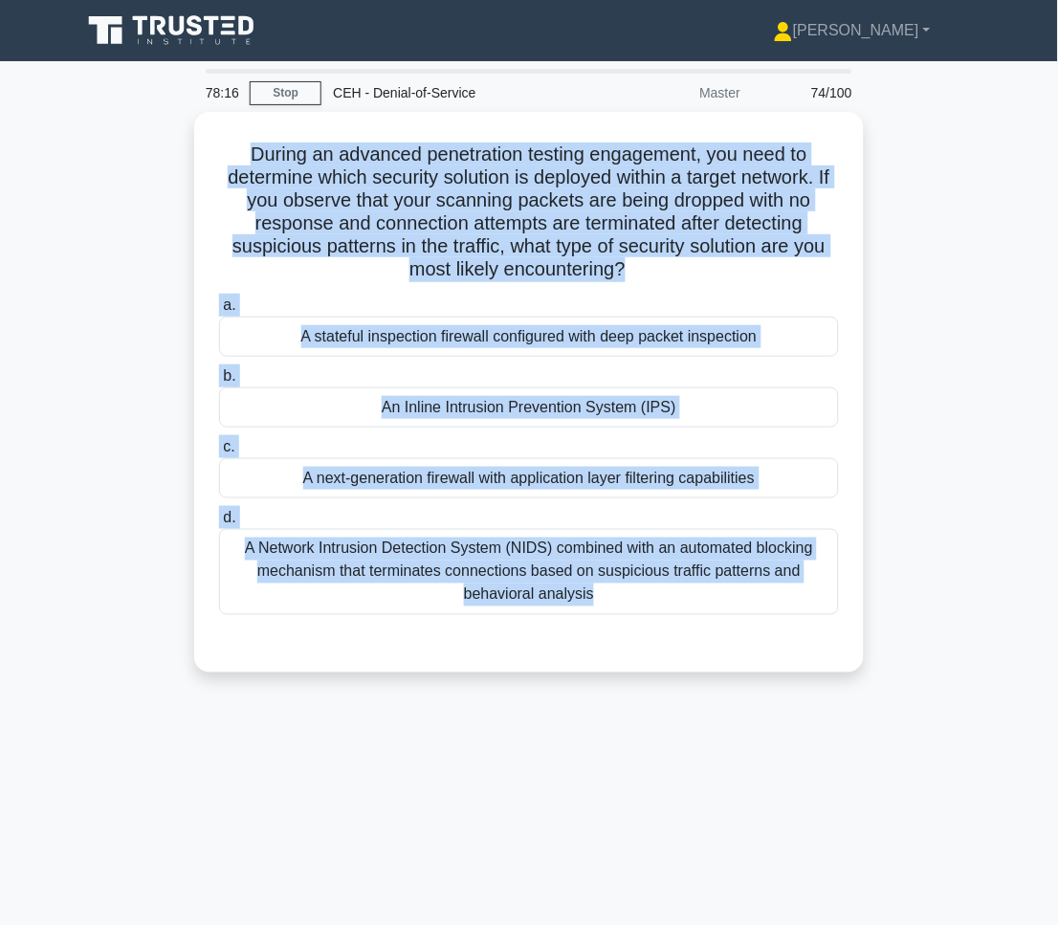
click at [411, 758] on div "78:16 Stop CEH - Denial-of-Service Master 74/100 During an advanced penetration…" at bounding box center [529, 547] width 918 height 956
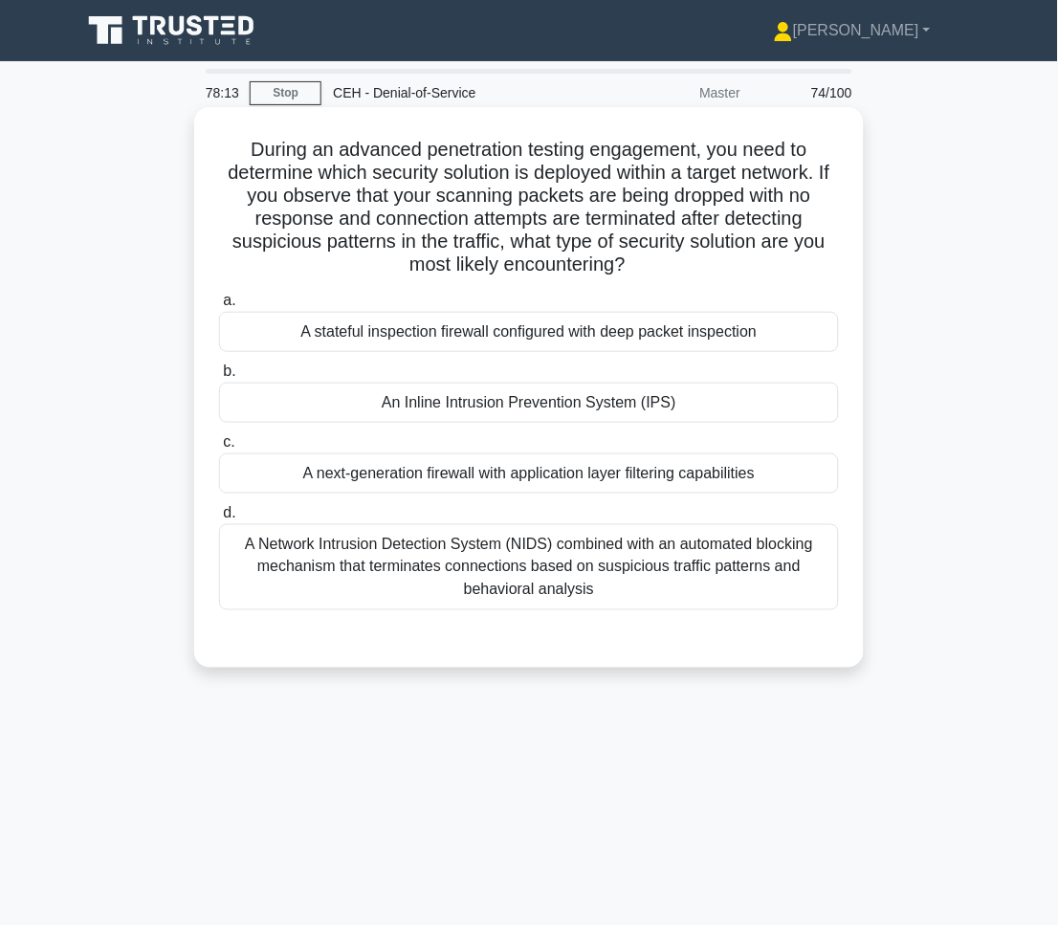
click at [456, 423] on div "An Inline Intrusion Prevention System (IPS)" at bounding box center [529, 403] width 620 height 40
click at [219, 378] on input "b. An Inline Intrusion Prevention System (IPS)" at bounding box center [219, 371] width 0 height 12
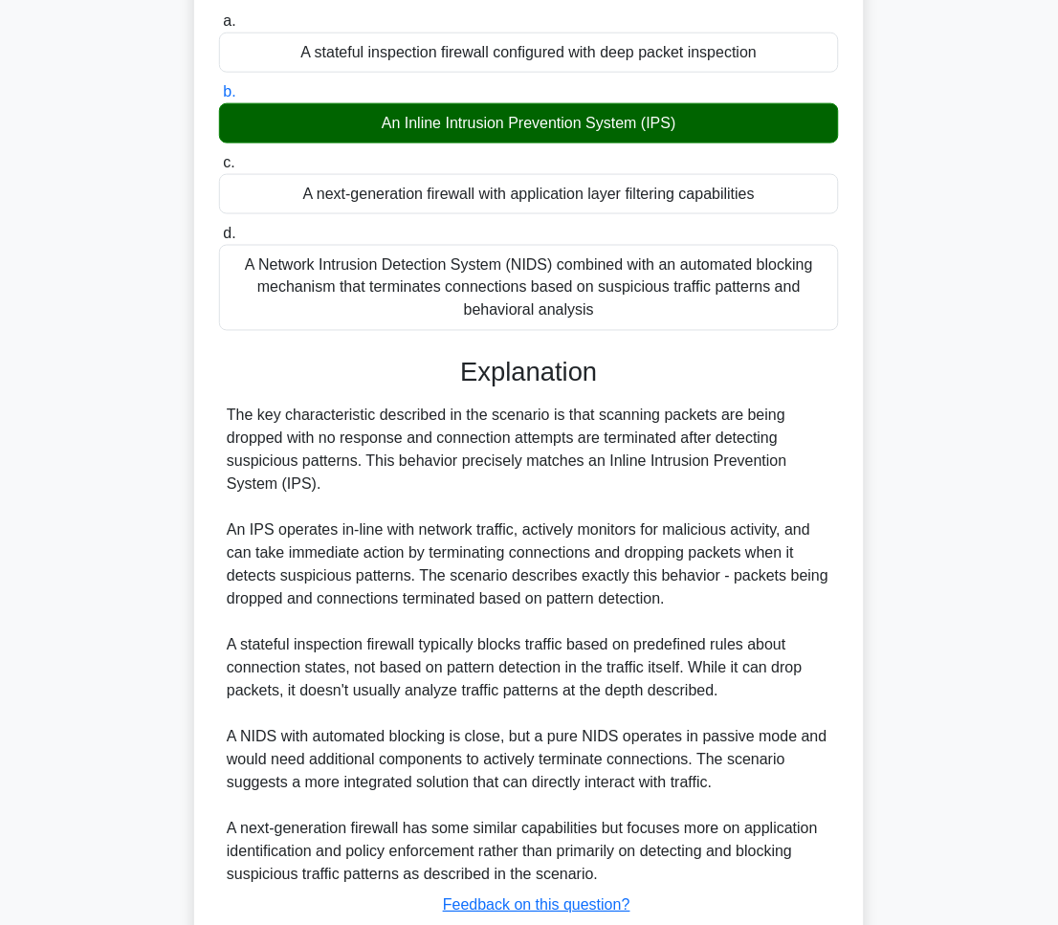
scroll to position [318, 0]
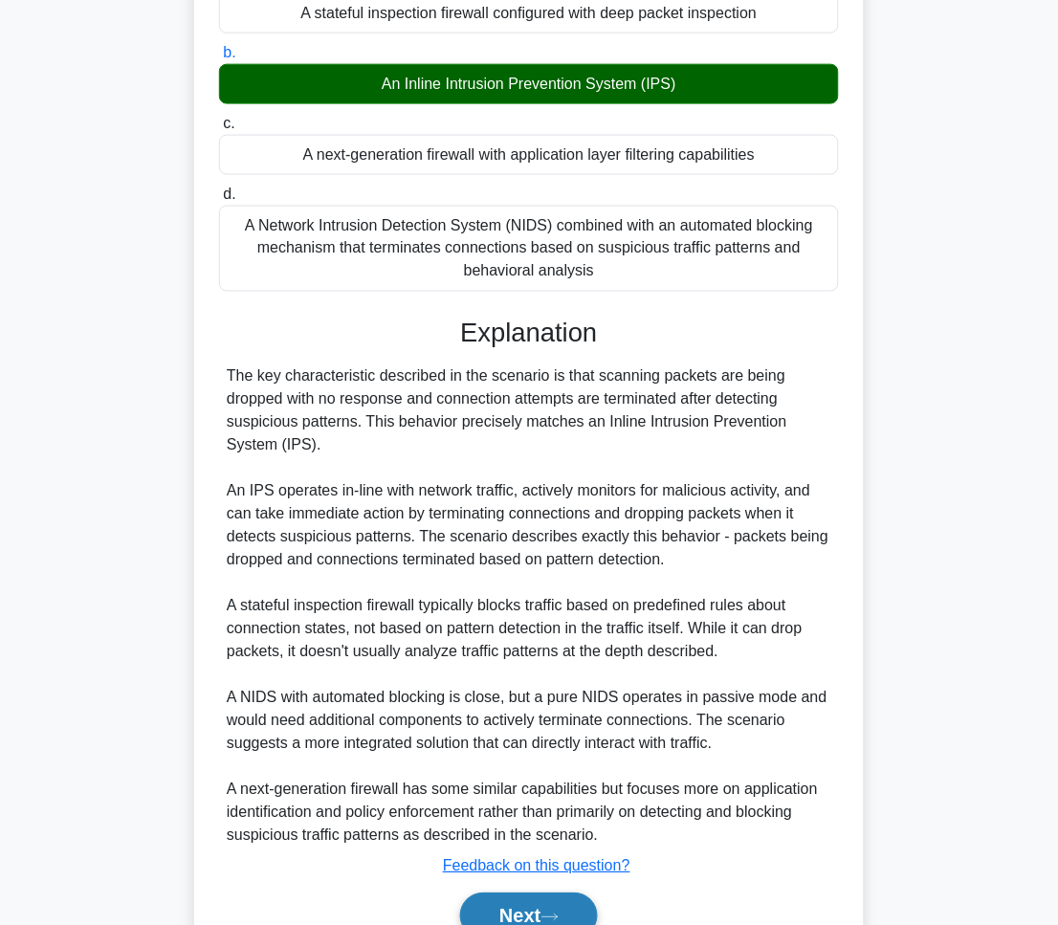
click at [547, 911] on button "Next" at bounding box center [528, 916] width 137 height 46
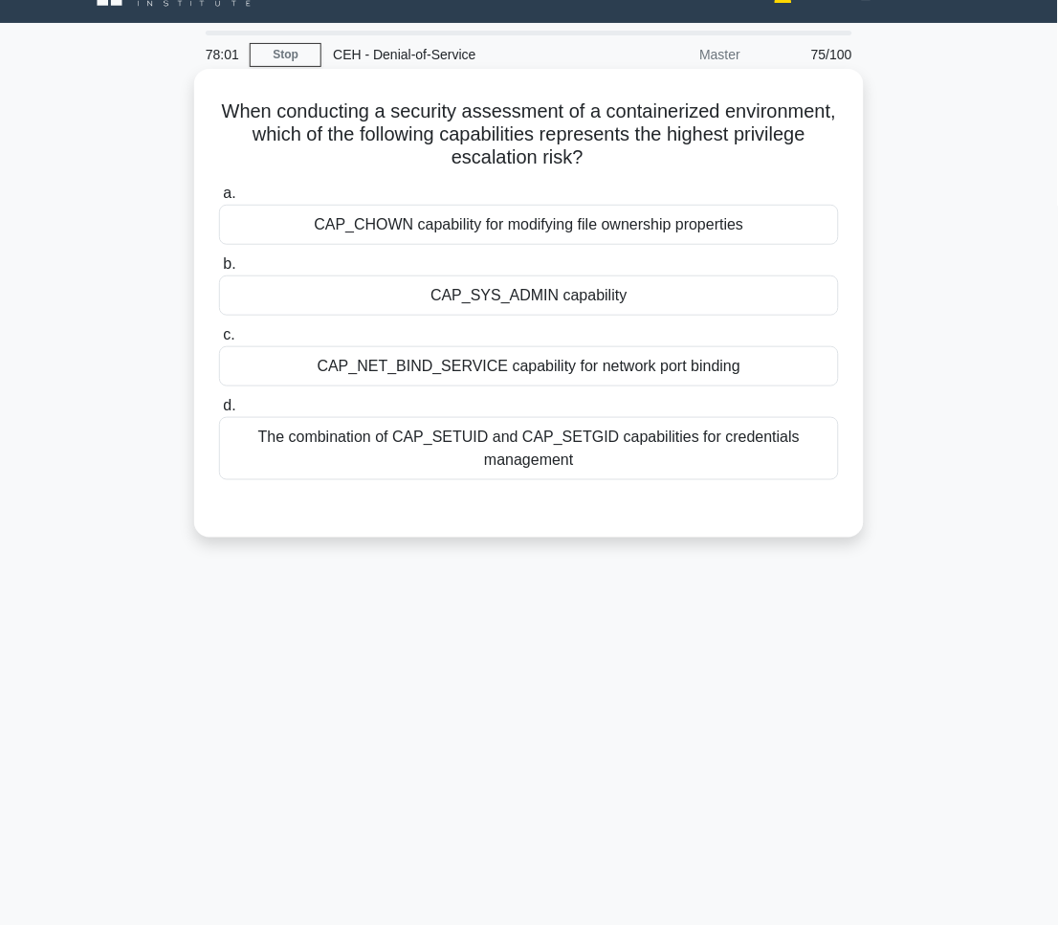
scroll to position [0, 0]
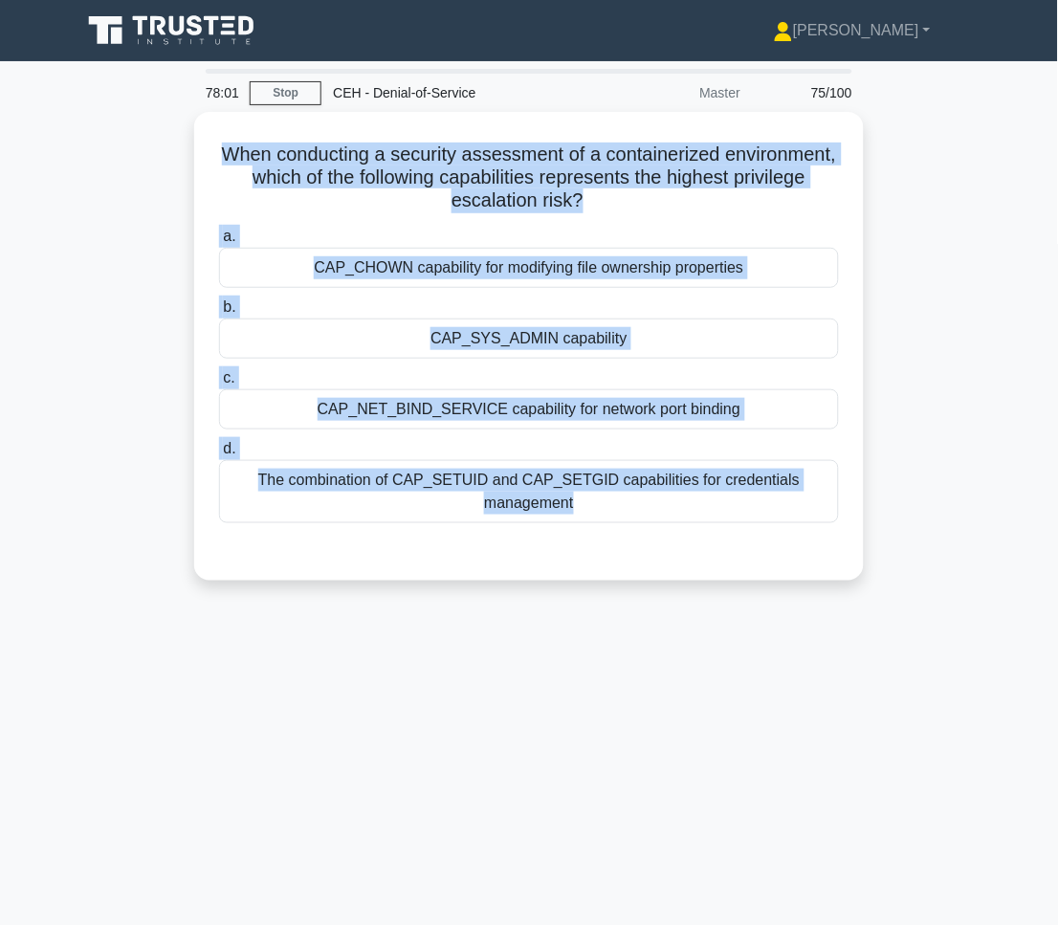
drag, startPoint x: 237, startPoint y: 150, endPoint x: 891, endPoint y: 639, distance: 816.5
click at [891, 639] on div "78:01 Stop CEH - Denial-of-Service Master 75/100 When conducting a security ass…" at bounding box center [529, 547] width 918 height 956
click at [720, 640] on div "77:51 Stop CEH - Denial-of-Service Master 75/100 When conducting a security ass…" at bounding box center [529, 547] width 918 height 956
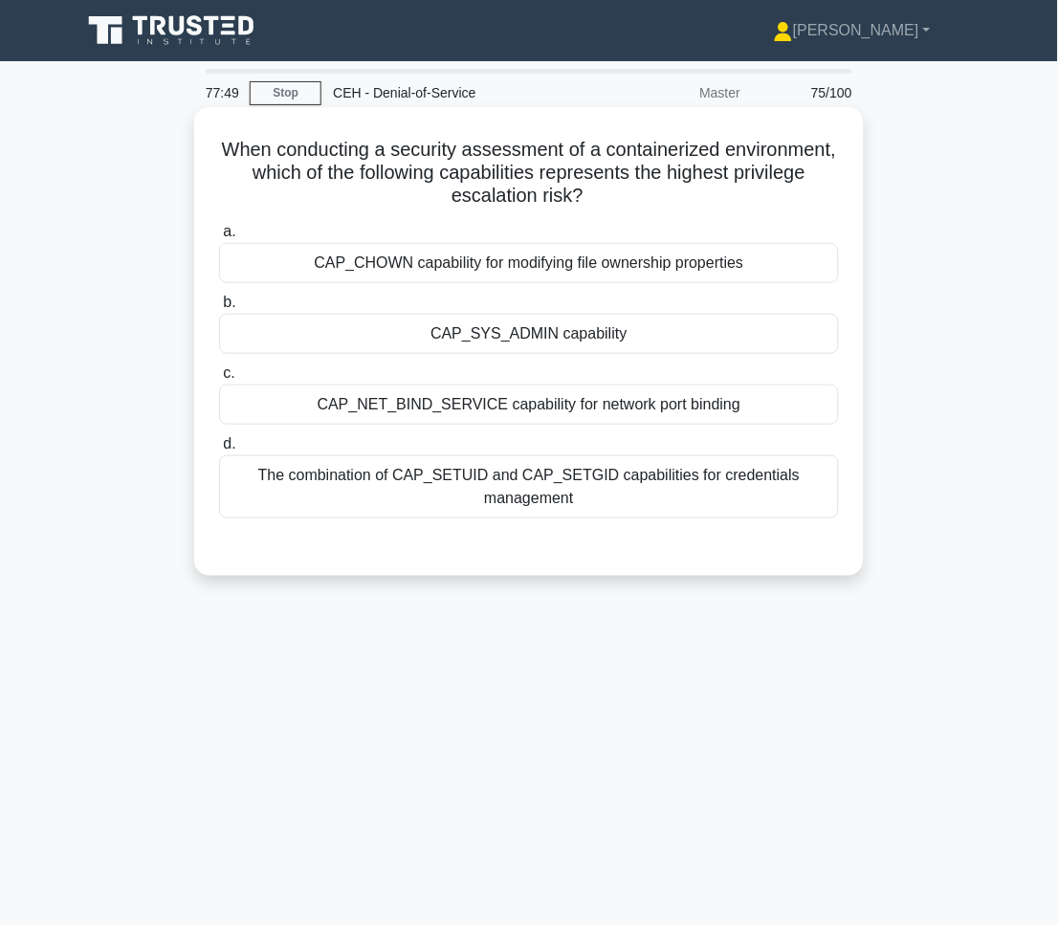
click at [427, 322] on div "CAP_SYS_ADMIN capability" at bounding box center [529, 334] width 620 height 40
click at [219, 309] on input "b. CAP_SYS_ADMIN capability" at bounding box center [219, 302] width 0 height 12
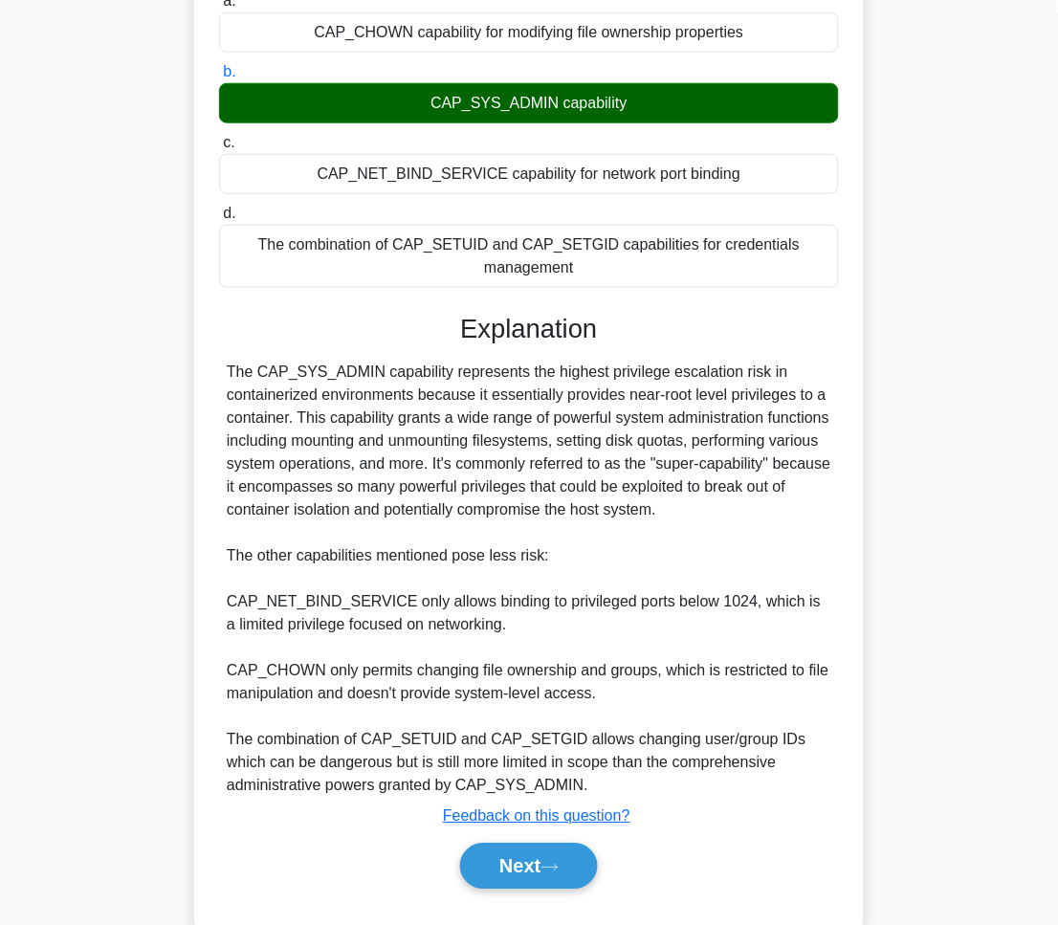
scroll to position [279, 0]
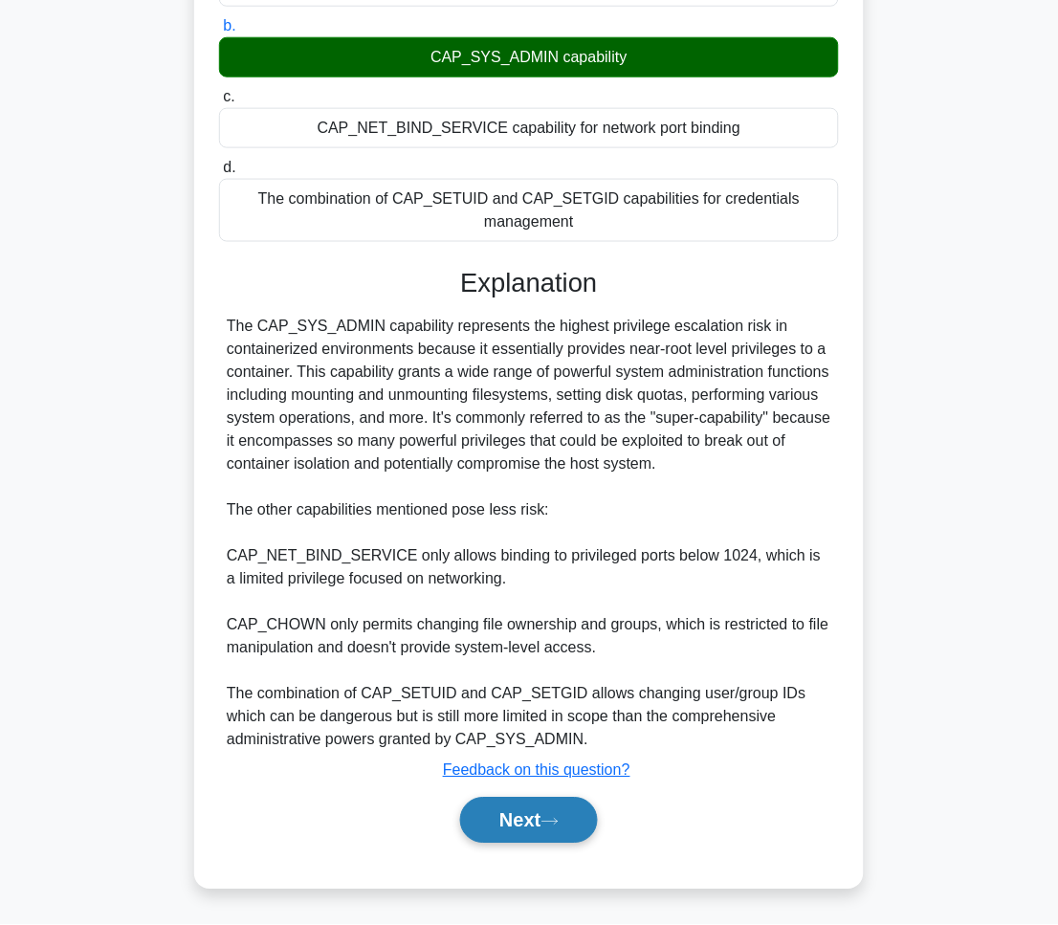
click at [547, 841] on button "Next" at bounding box center [528, 821] width 137 height 46
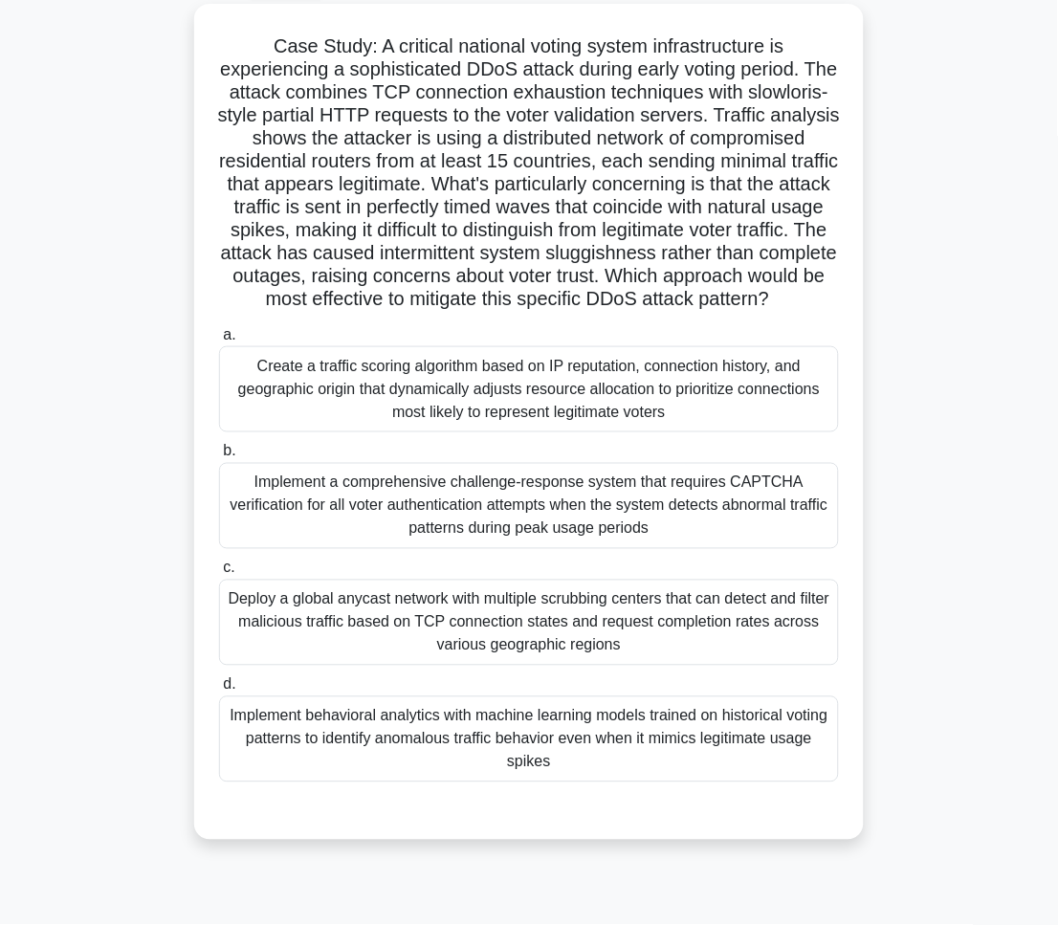
scroll to position [108, 0]
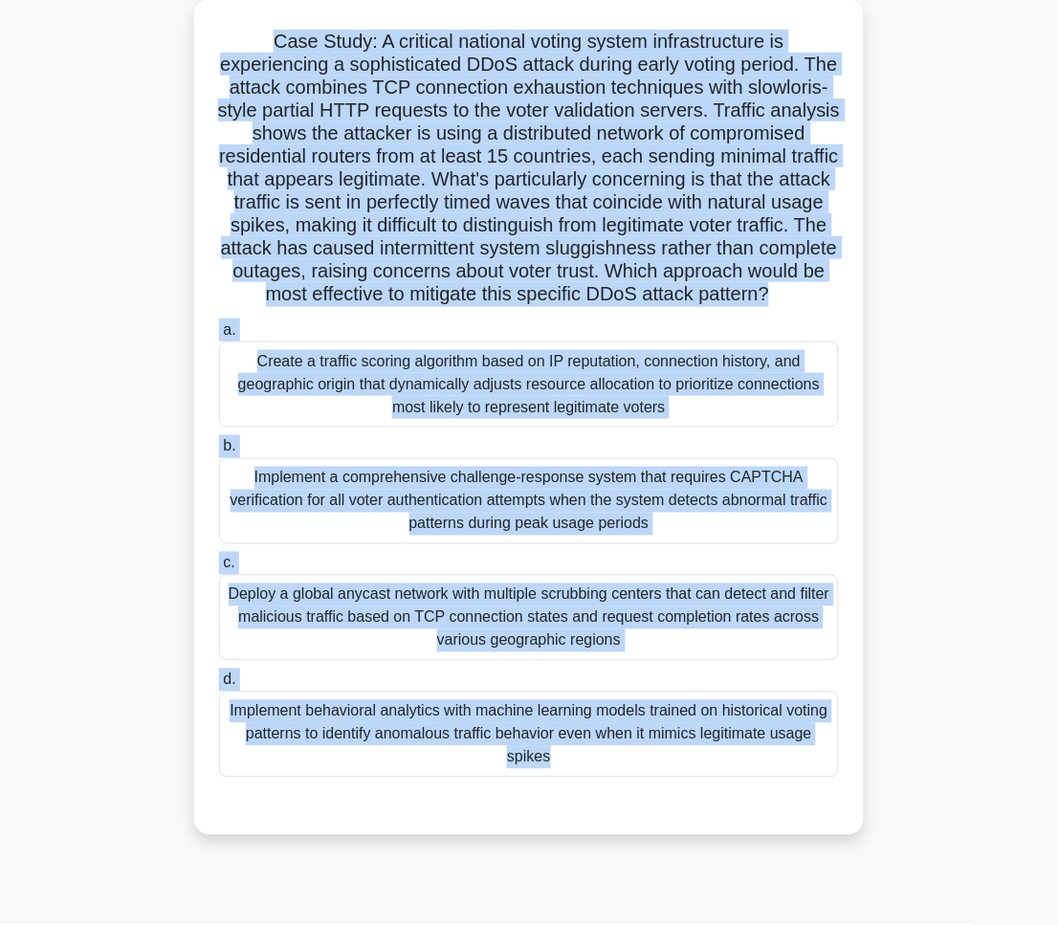
drag, startPoint x: 273, startPoint y: 33, endPoint x: 578, endPoint y: 856, distance: 877.7
click at [578, 835] on div "Case Study: A critical national voting system infrastructure is experiencing a …" at bounding box center [528, 417] width 669 height 836
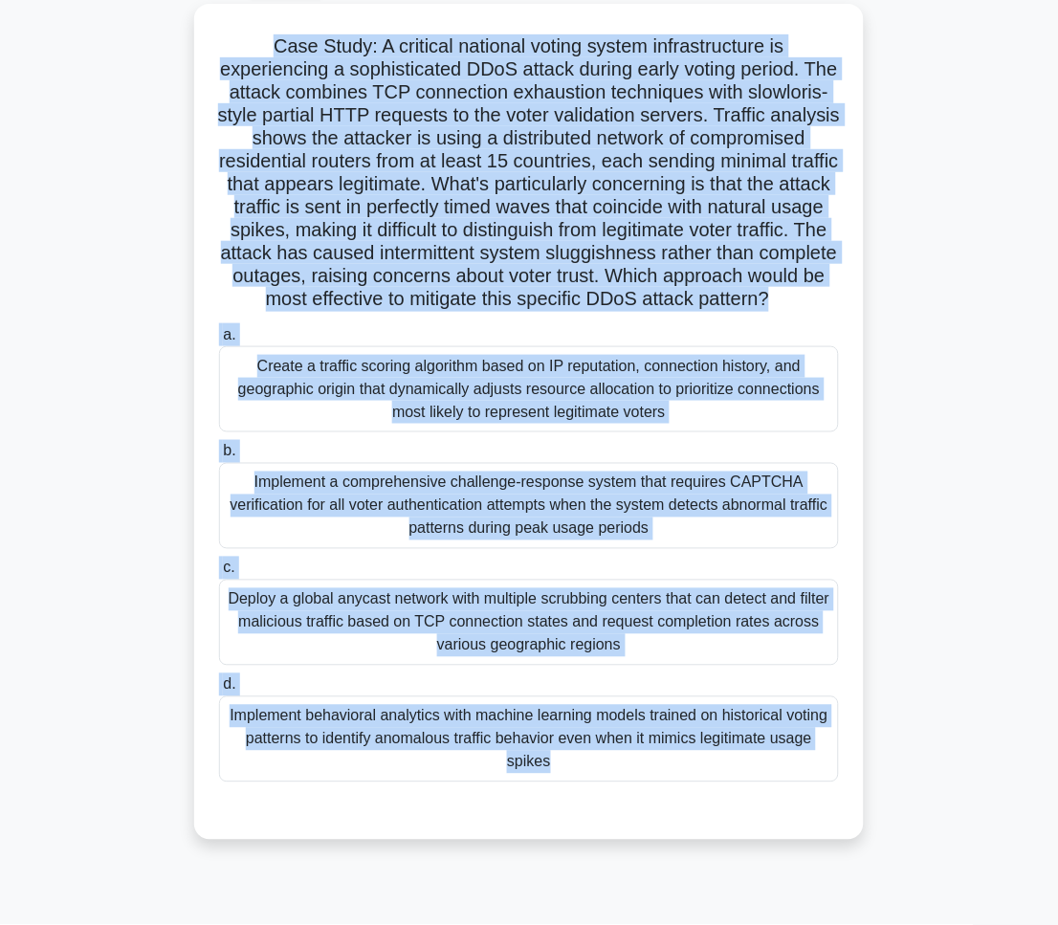
click at [928, 455] on div "Case Study: A critical national voting system infrastructure is experiencing a …" at bounding box center [529, 433] width 918 height 859
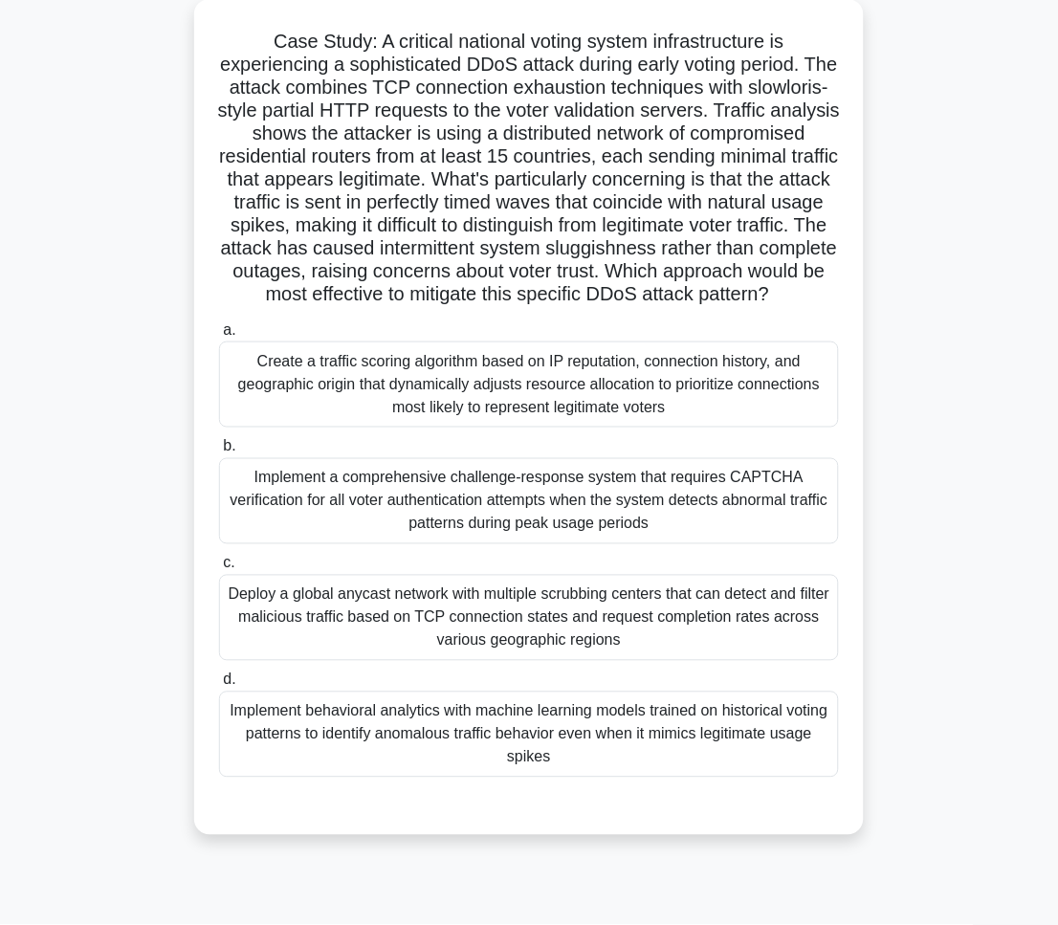
click at [720, 777] on div "Implement behavioral analytics with machine learning models trained on historic…" at bounding box center [529, 734] width 620 height 86
click at [219, 687] on input "d. Implement behavioral analytics with machine learning models trained on histo…" at bounding box center [219, 680] width 0 height 12
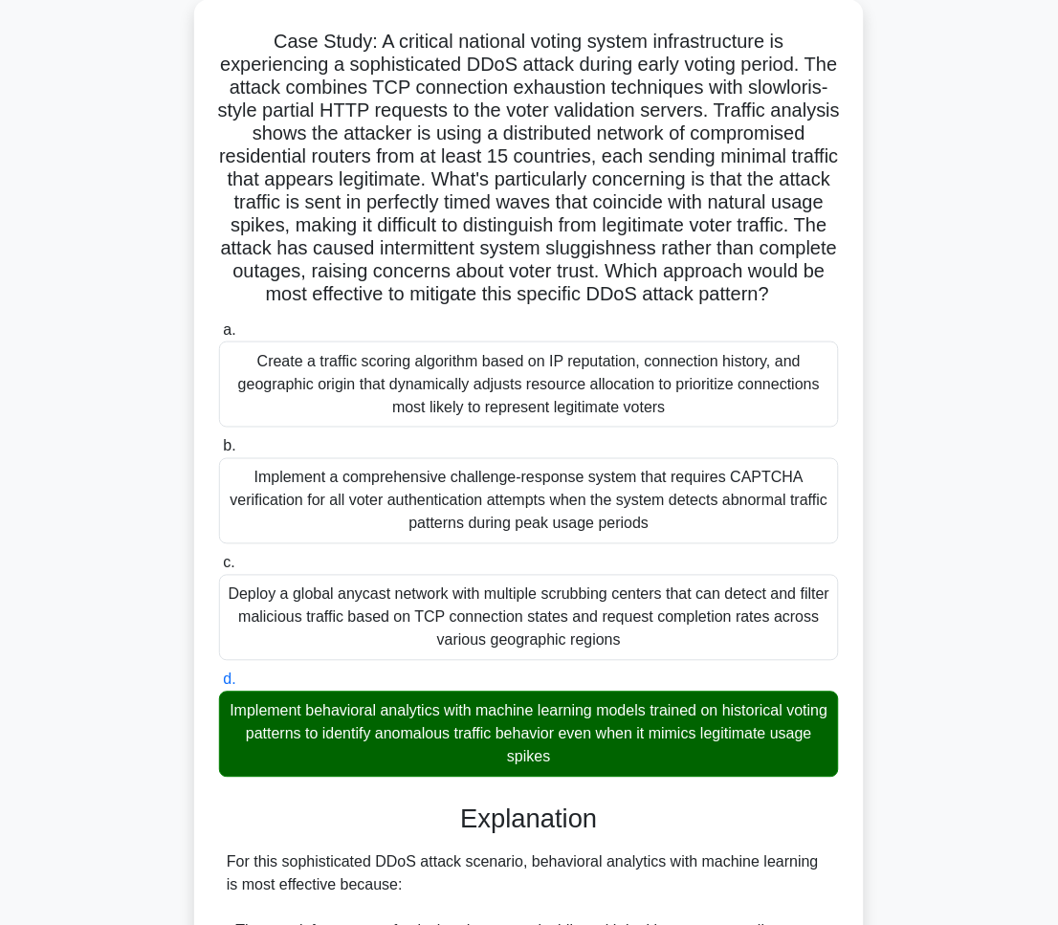
scroll to position [808, 0]
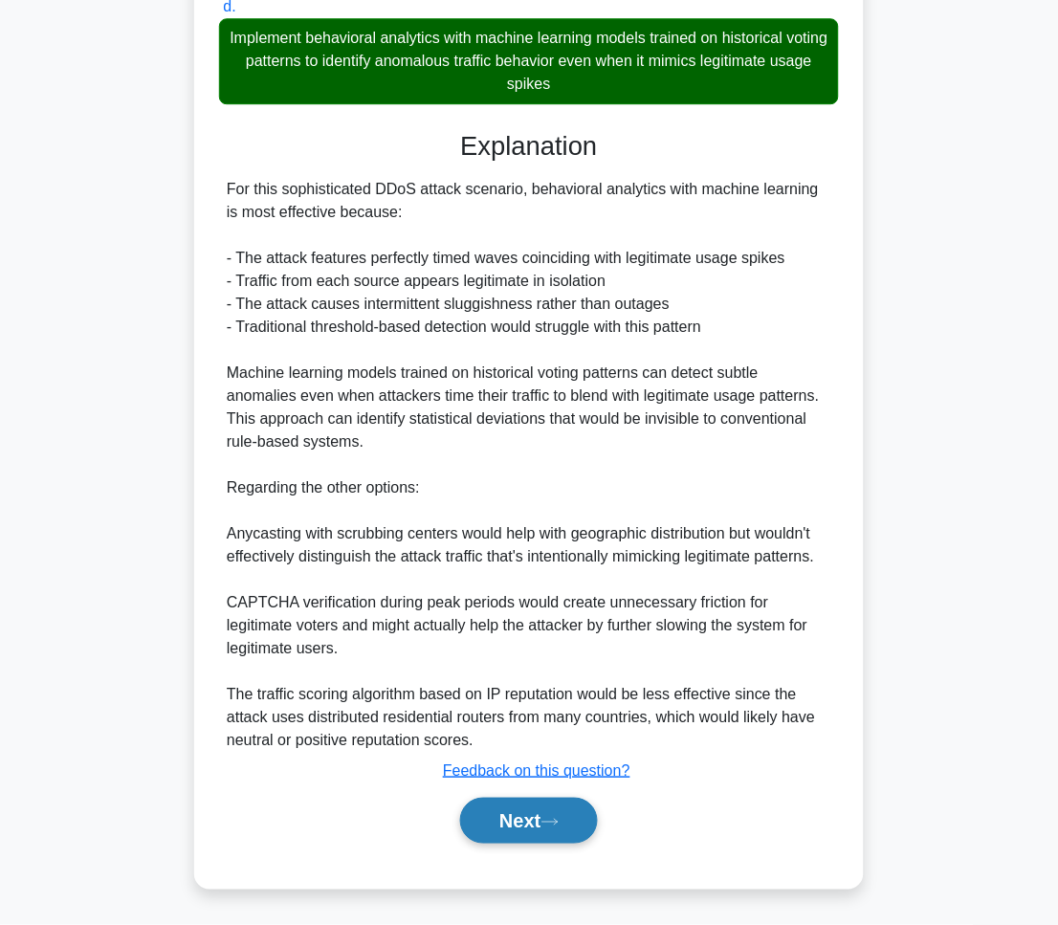
click at [548, 821] on icon at bounding box center [549, 822] width 17 height 11
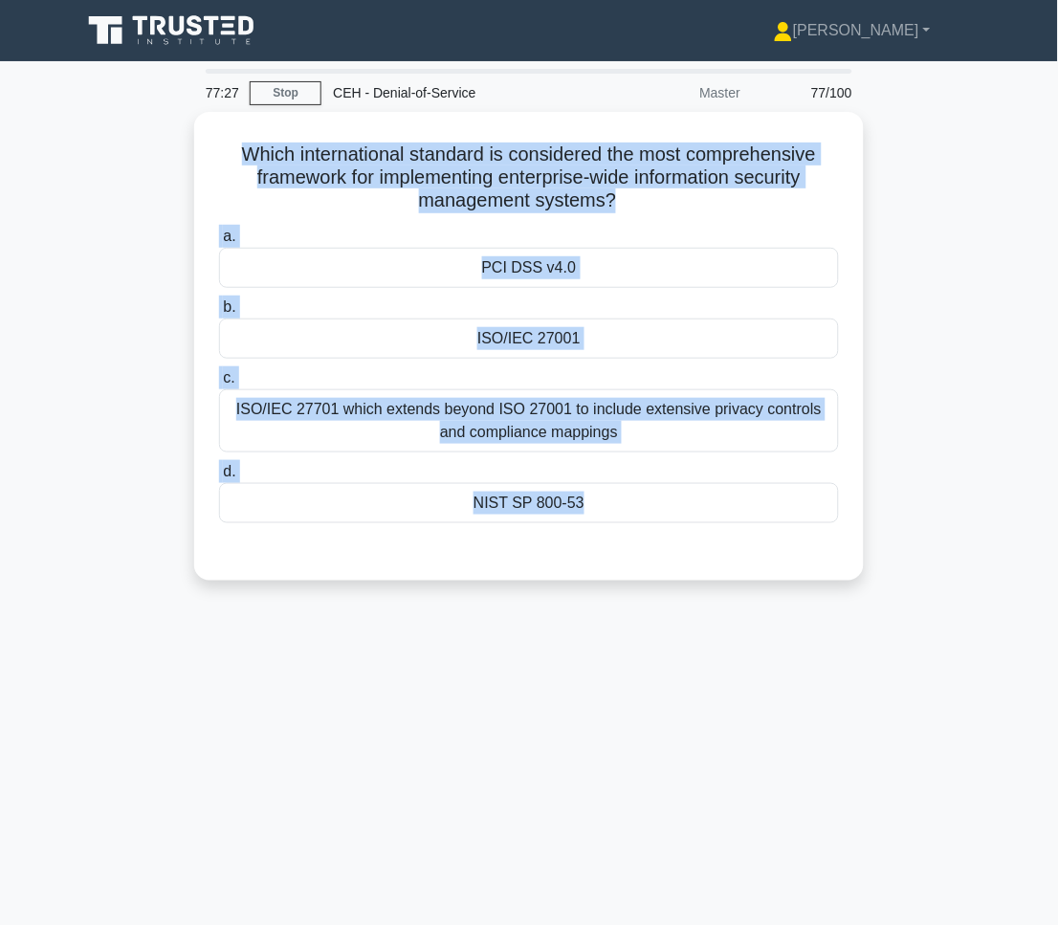
drag, startPoint x: 230, startPoint y: 153, endPoint x: 774, endPoint y: 585, distance: 694.2
click at [774, 585] on div "Which international standard is considered the most comprehensive framework for…" at bounding box center [529, 358] width 918 height 492
click at [1030, 769] on main "77:24 Stop CEH - Denial-of-Service Master 77/100 Which international standard i…" at bounding box center [529, 547] width 1058 height 972
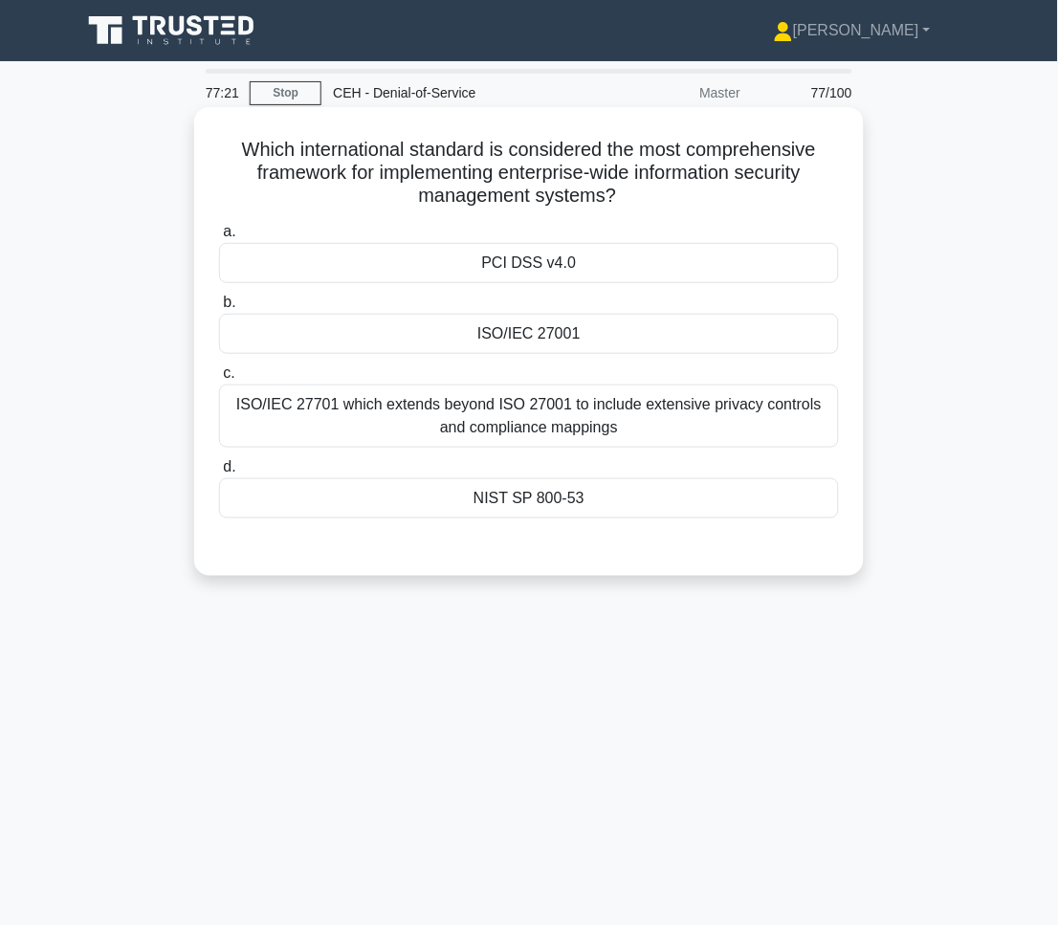
click at [515, 348] on div "ISO/IEC 27001" at bounding box center [529, 334] width 620 height 40
click at [219, 309] on input "b. ISO/IEC 27001" at bounding box center [219, 302] width 0 height 12
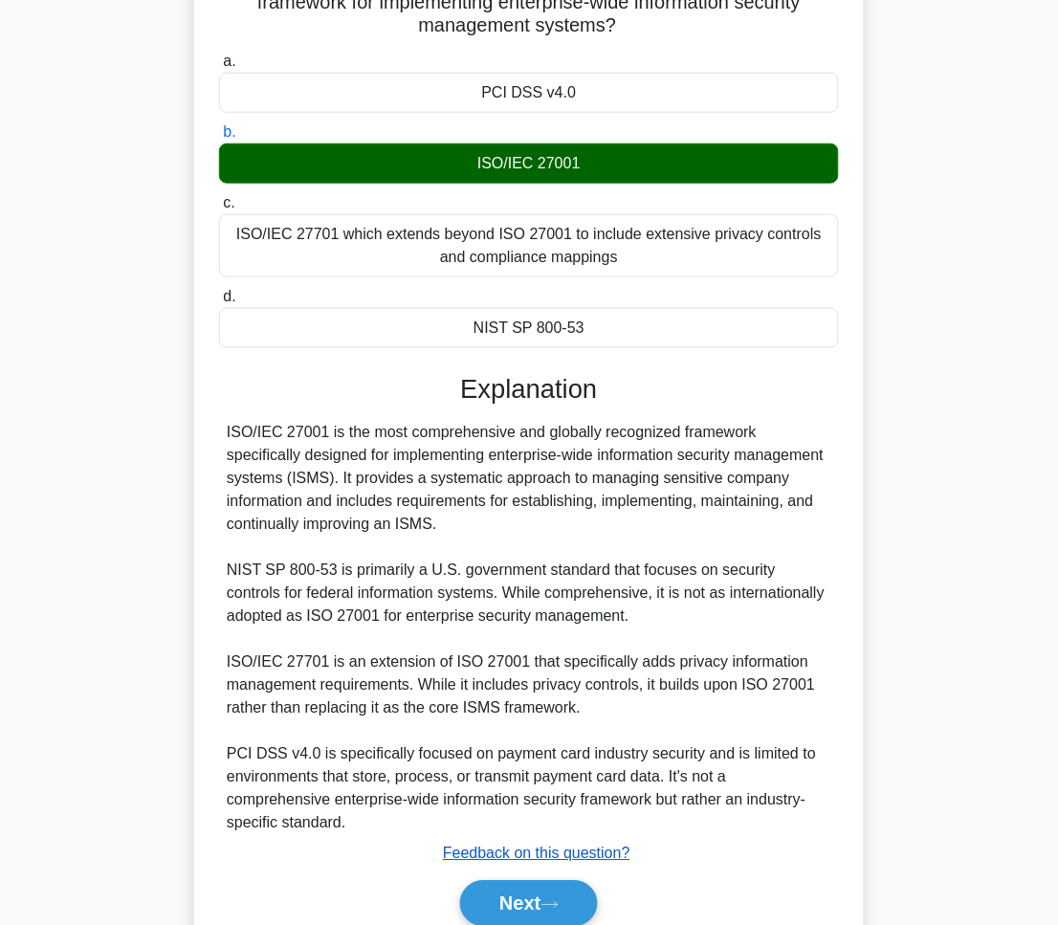
scroll to position [257, 0]
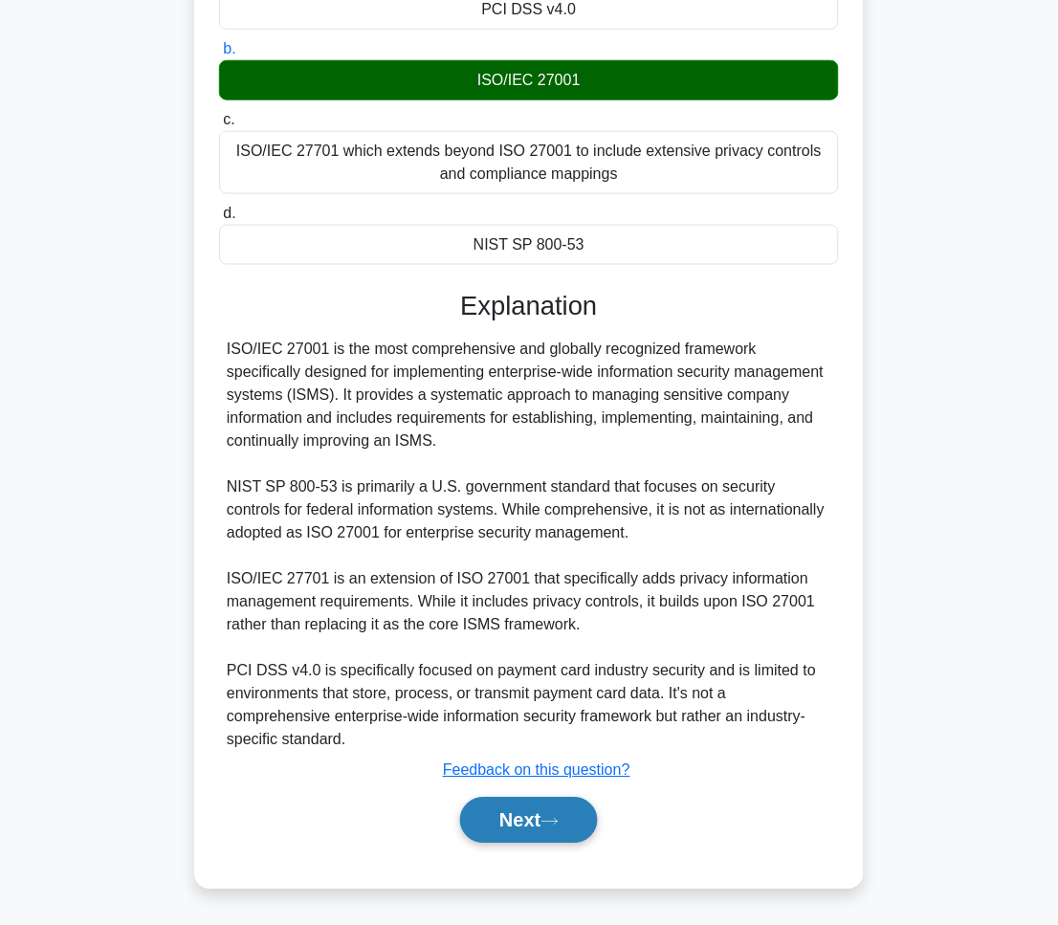
click at [561, 830] on button "Next" at bounding box center [528, 821] width 137 height 46
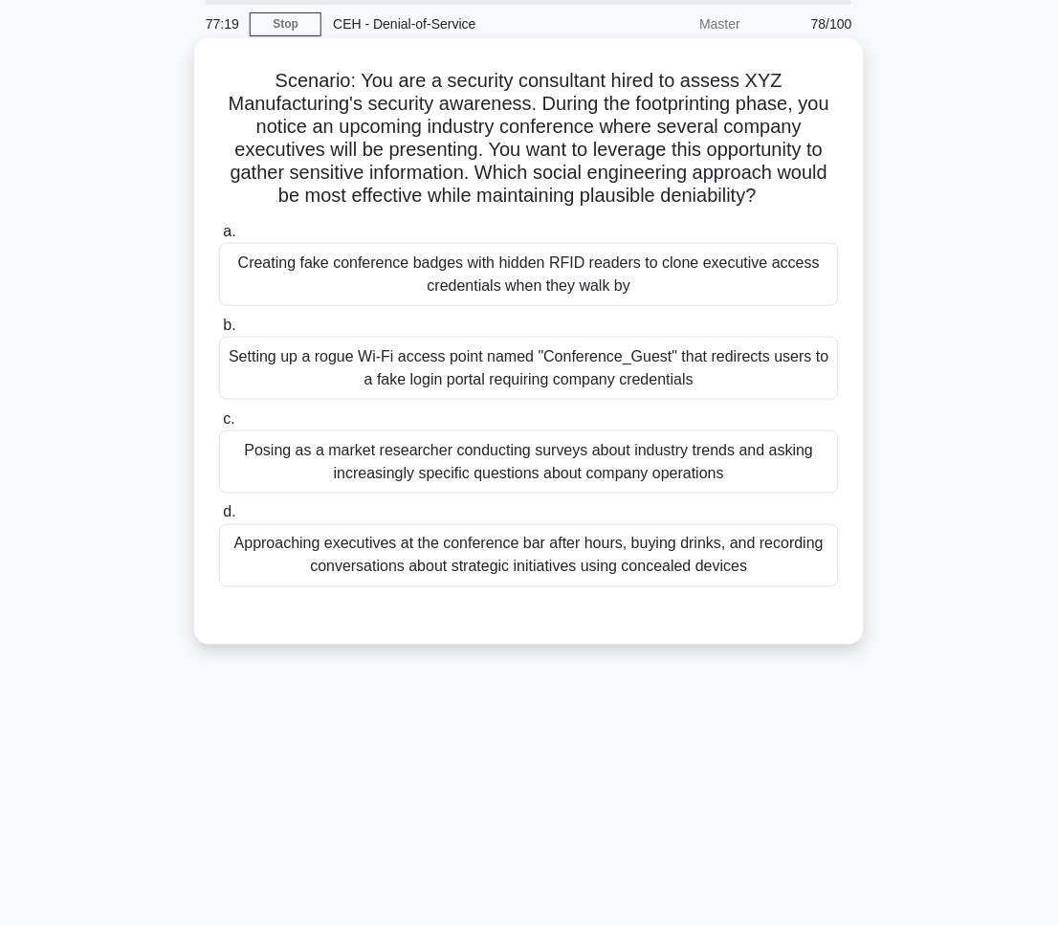
scroll to position [0, 0]
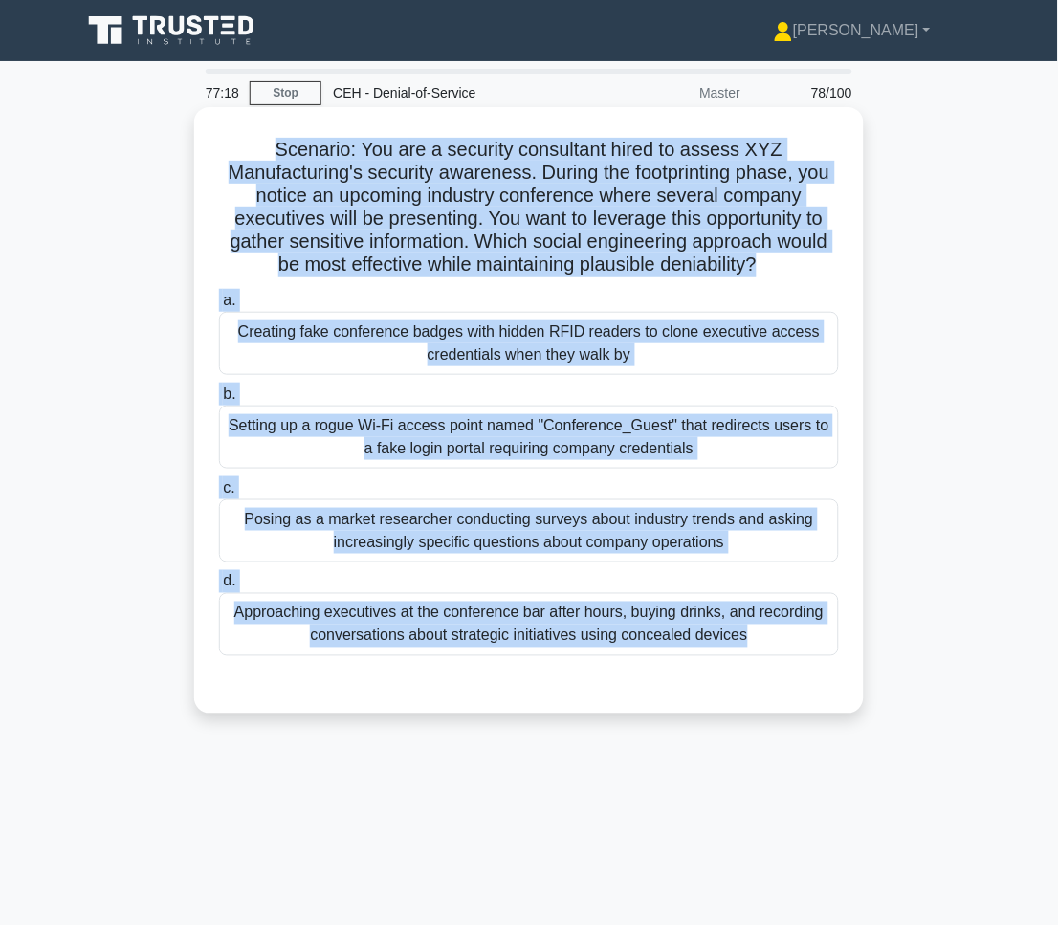
drag, startPoint x: 265, startPoint y: 137, endPoint x: 741, endPoint y: 696, distance: 734.7
click at [741, 696] on div "Scenario: You are a security consultant hired to assess XYZ Manufacturing's sec…" at bounding box center [529, 410] width 654 height 591
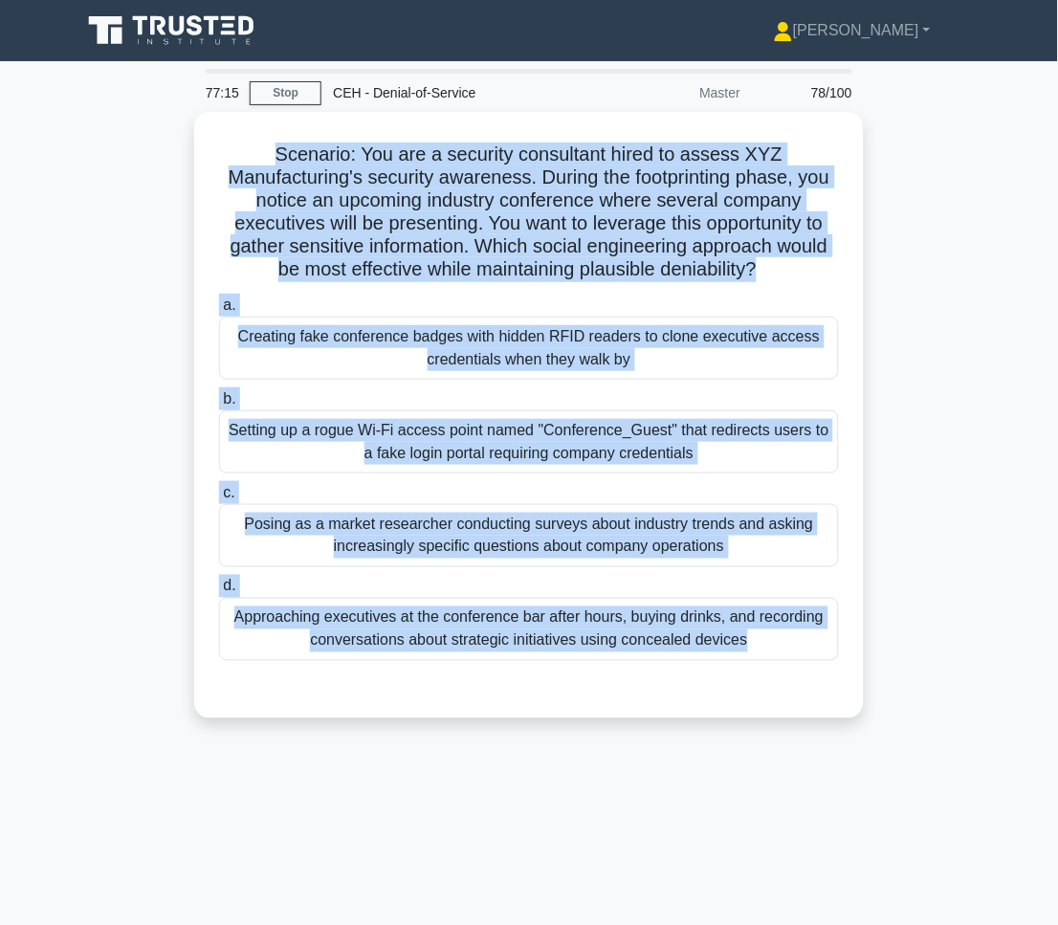
click at [918, 805] on div "77:15 Stop CEH - Denial-of-Service Master 78/100 .spinner_0XTQ{transform-origin…" at bounding box center [529, 547] width 918 height 956
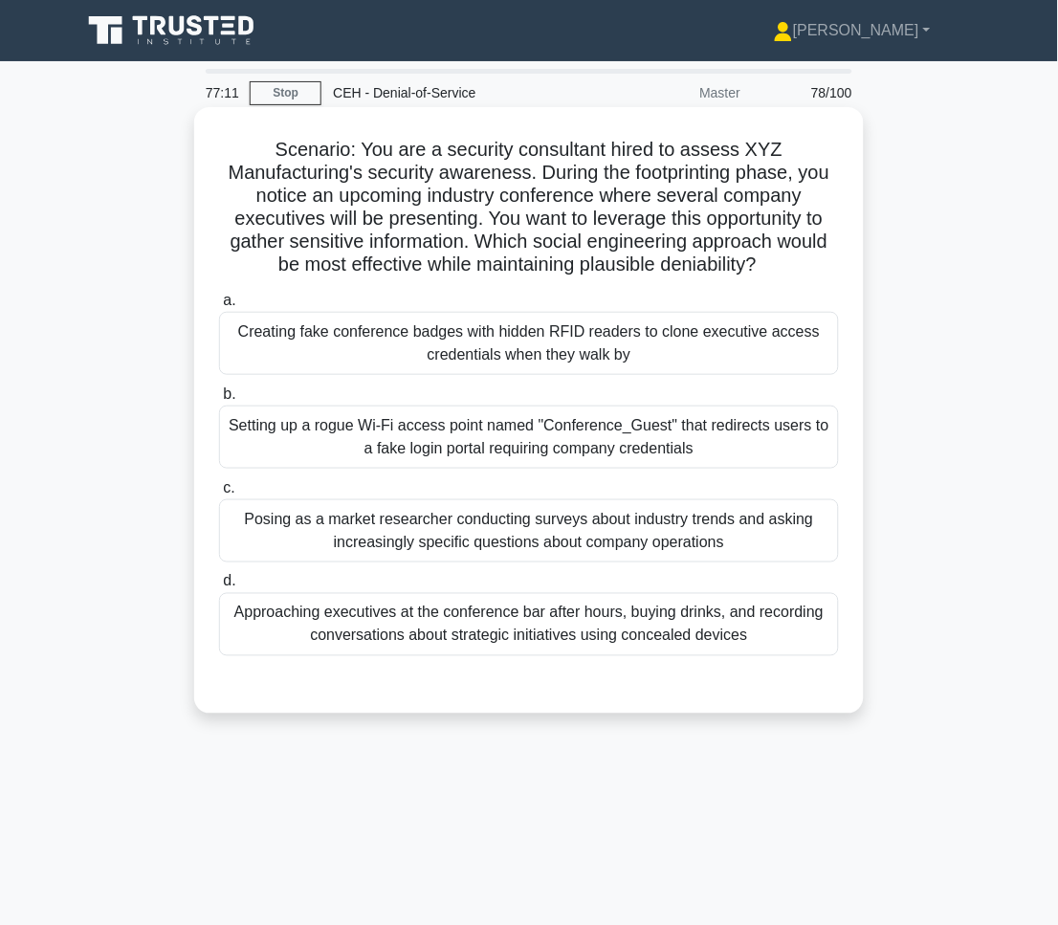
click at [509, 566] on div "a. Creating fake conference badges with hidden RFID readers to clone executive …" at bounding box center [529, 472] width 643 height 375
click at [515, 548] on div "Posing as a market researcher conducting surveys about industry trends and aski…" at bounding box center [529, 530] width 620 height 63
click at [219, 494] on input "c. Posing as a market researcher conducting surveys about industry trends and a…" at bounding box center [219, 488] width 0 height 12
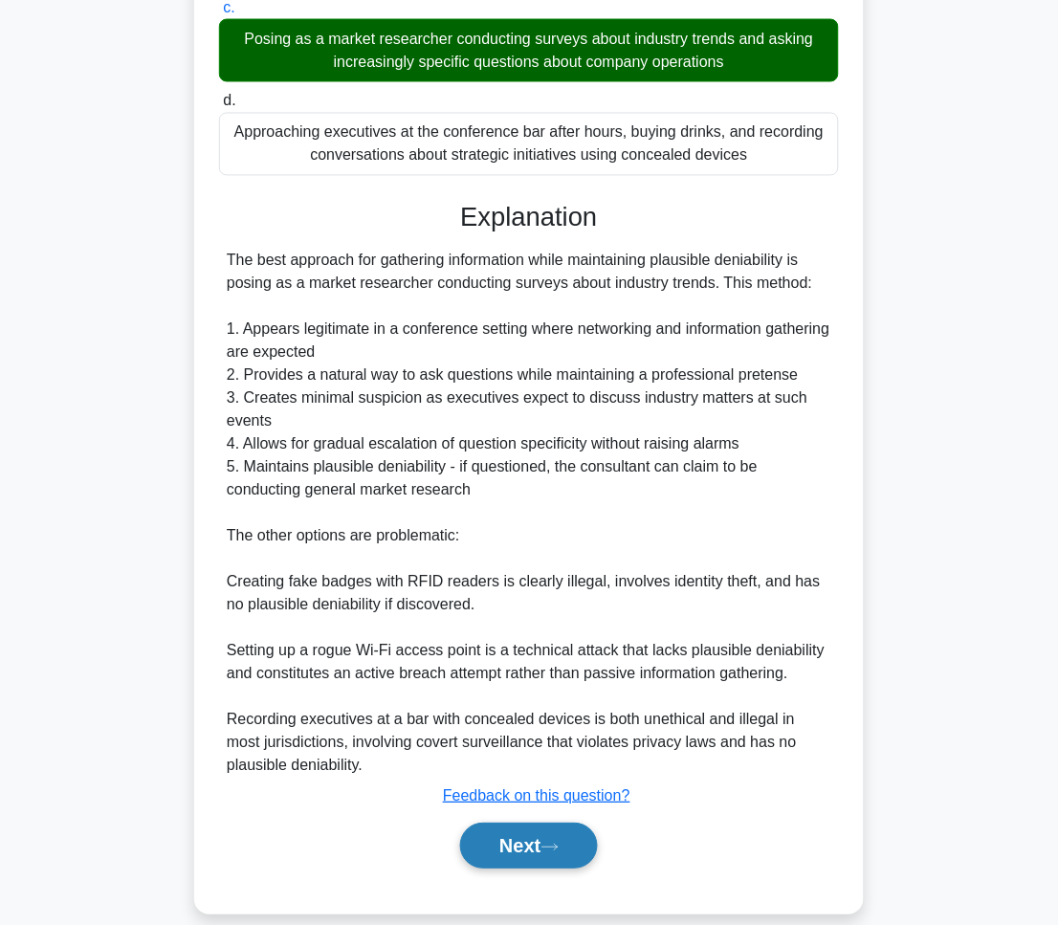
scroll to position [509, 0]
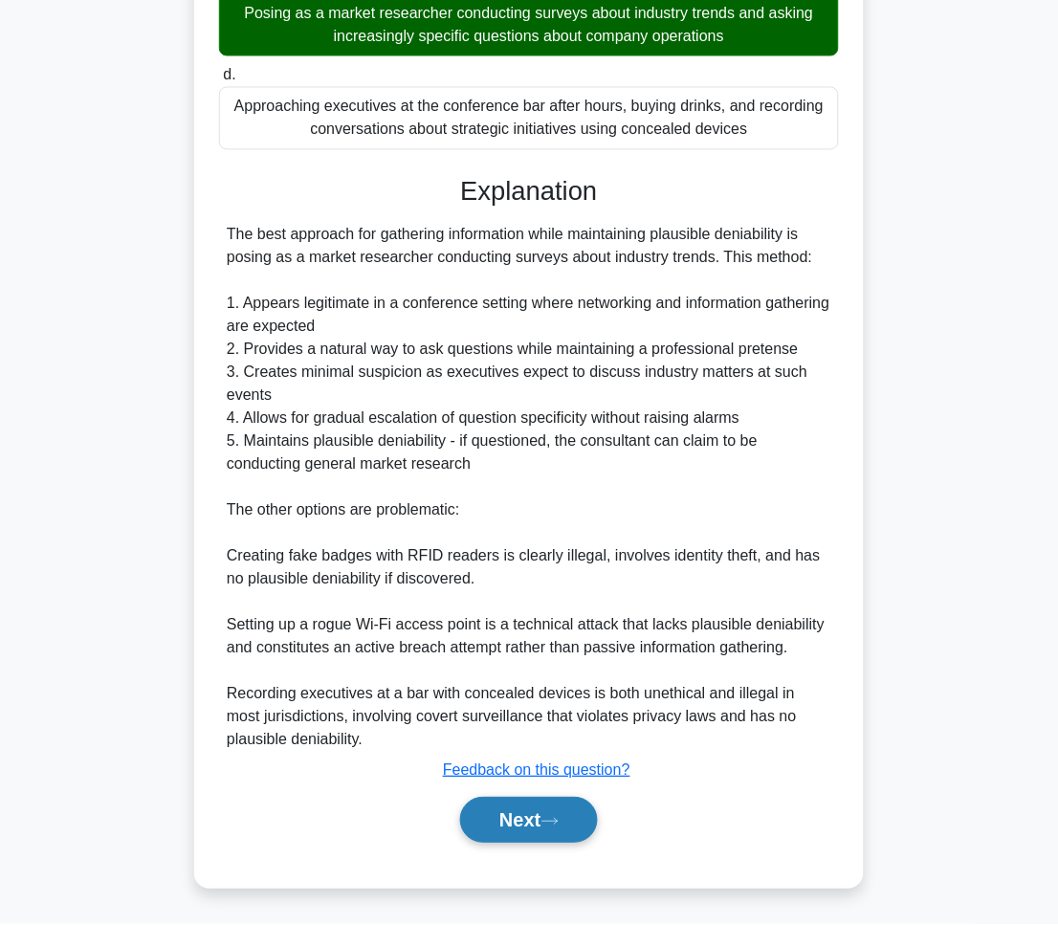
click at [524, 801] on button "Next" at bounding box center [528, 821] width 137 height 46
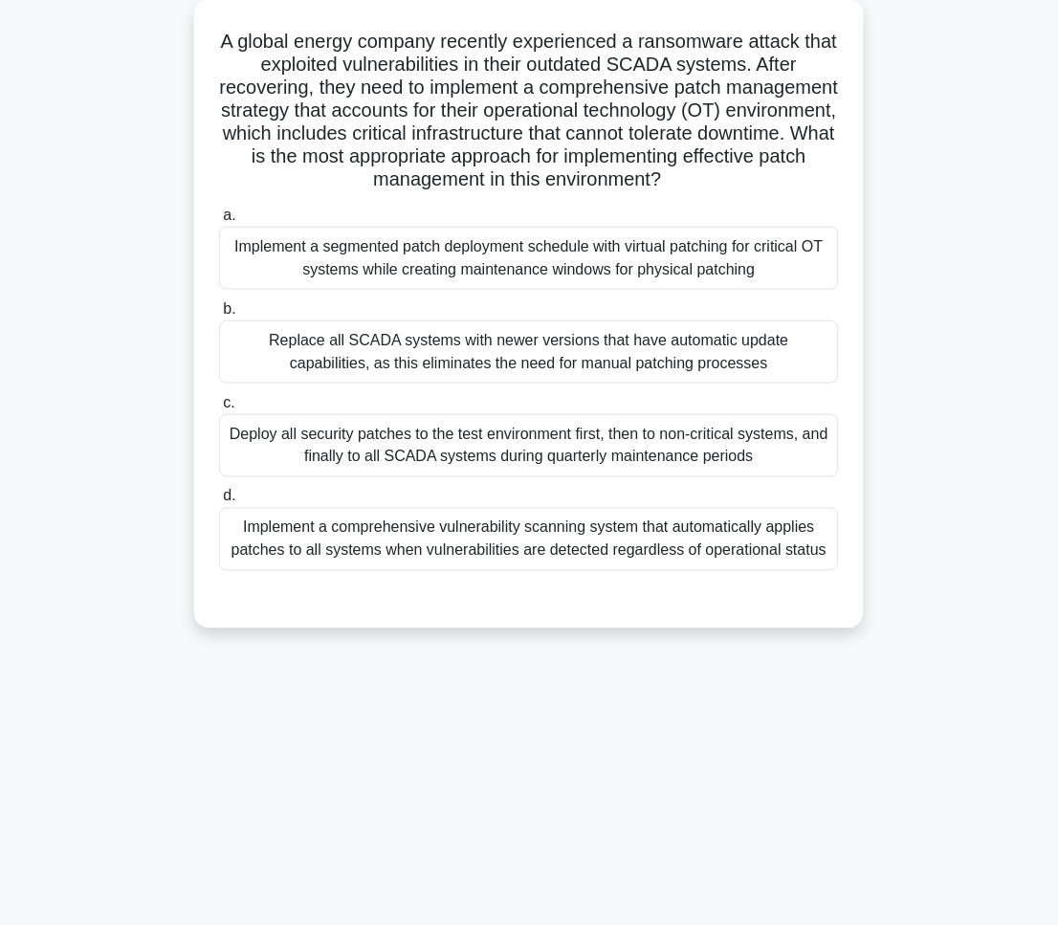
scroll to position [0, 0]
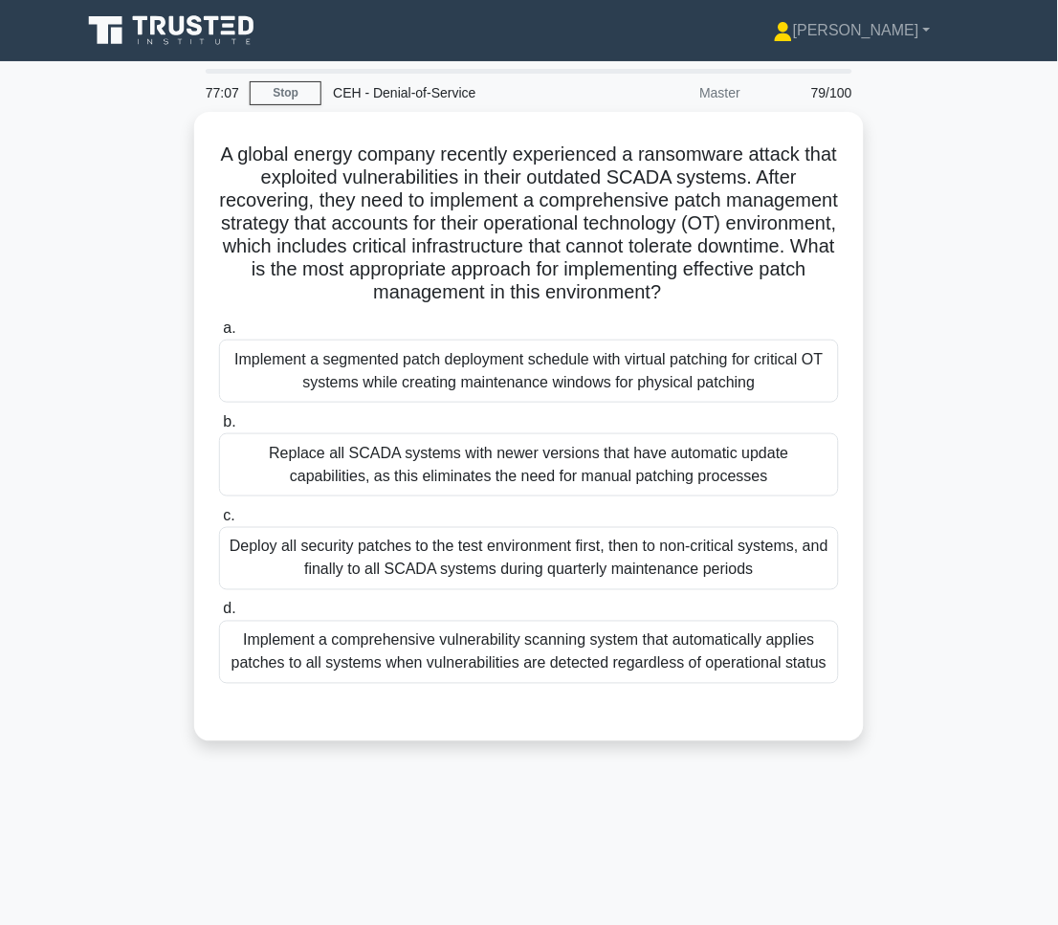
drag, startPoint x: 187, startPoint y: 138, endPoint x: 898, endPoint y: 683, distance: 895.5
click at [898, 683] on div "A global energy company recently experienced a ransomware attack that exploited…" at bounding box center [529, 438] width 918 height 652
click at [945, 454] on div "A global energy company recently experienced a ransomware attack that exploited…" at bounding box center [529, 438] width 918 height 652
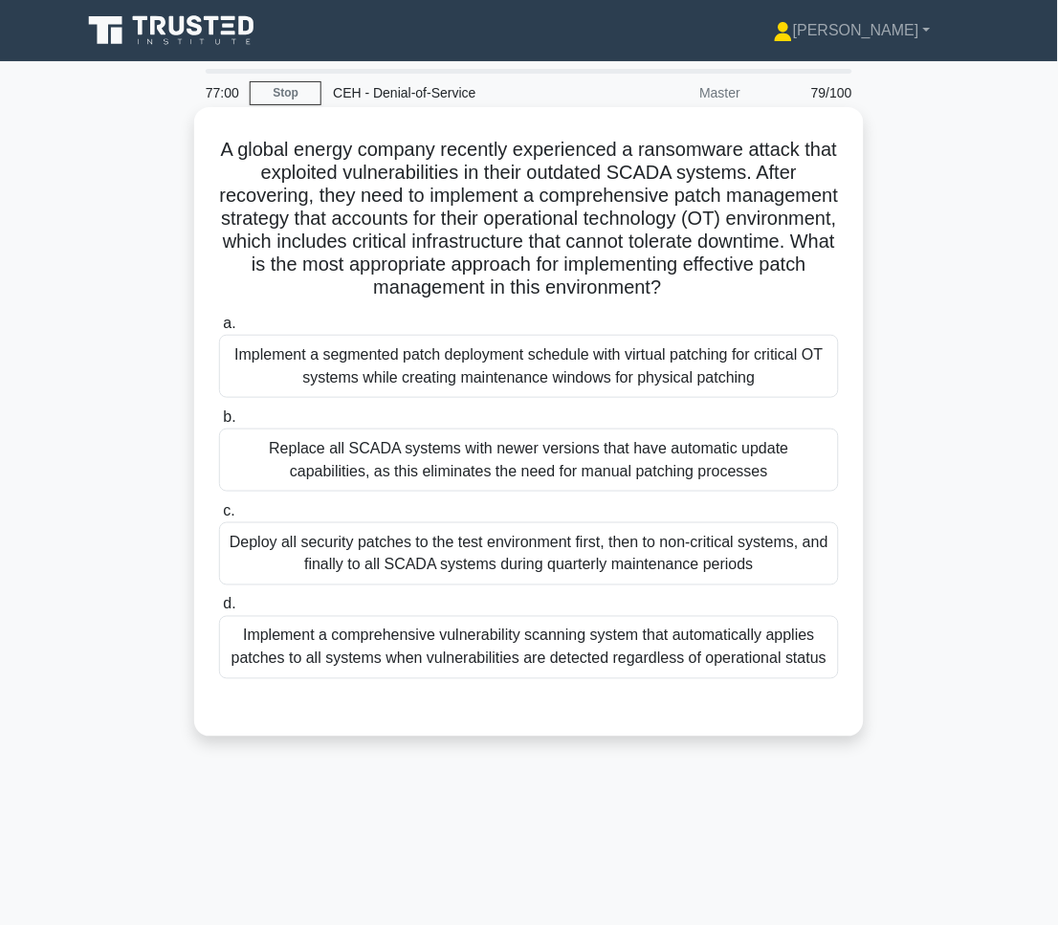
click at [499, 363] on div "Implement a segmented patch deployment schedule with virtual patching for criti…" at bounding box center [529, 366] width 620 height 63
click at [219, 330] on input "a. Implement a segmented patch deployment schedule with virtual patching for cr…" at bounding box center [219, 323] width 0 height 12
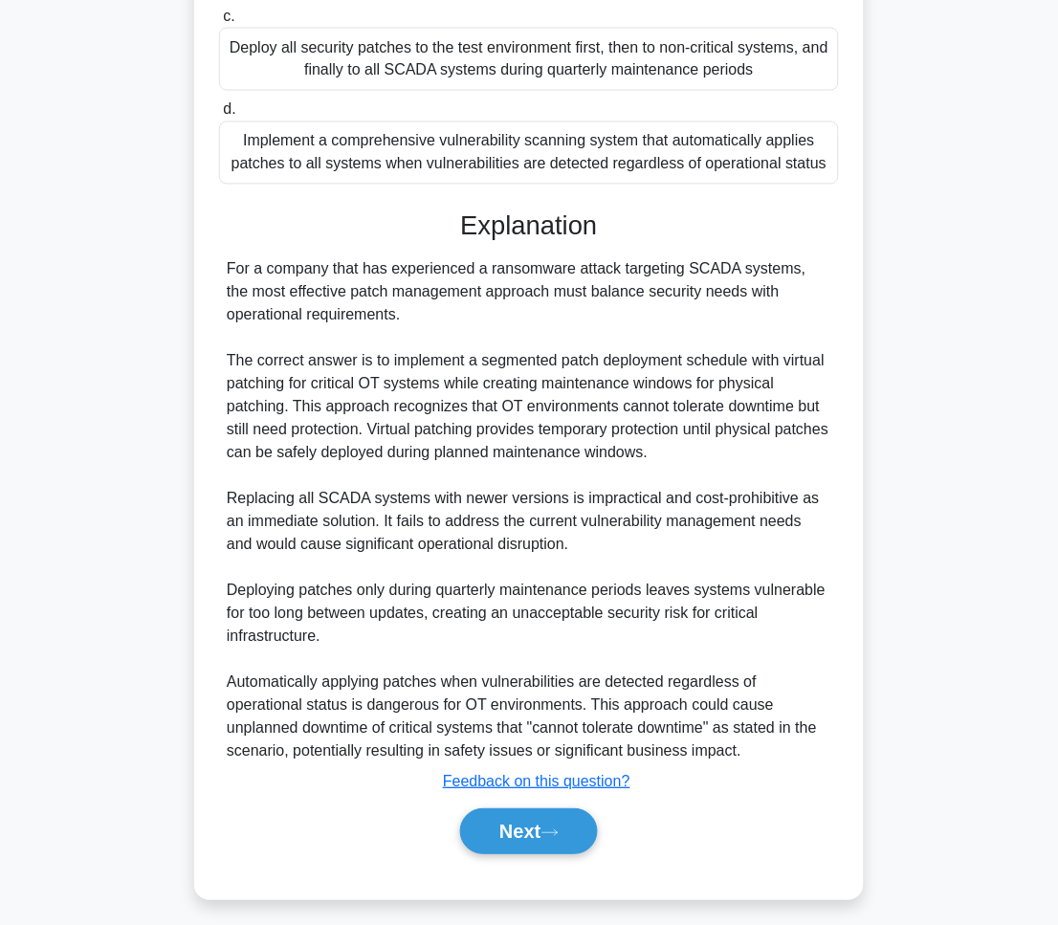
scroll to position [509, 0]
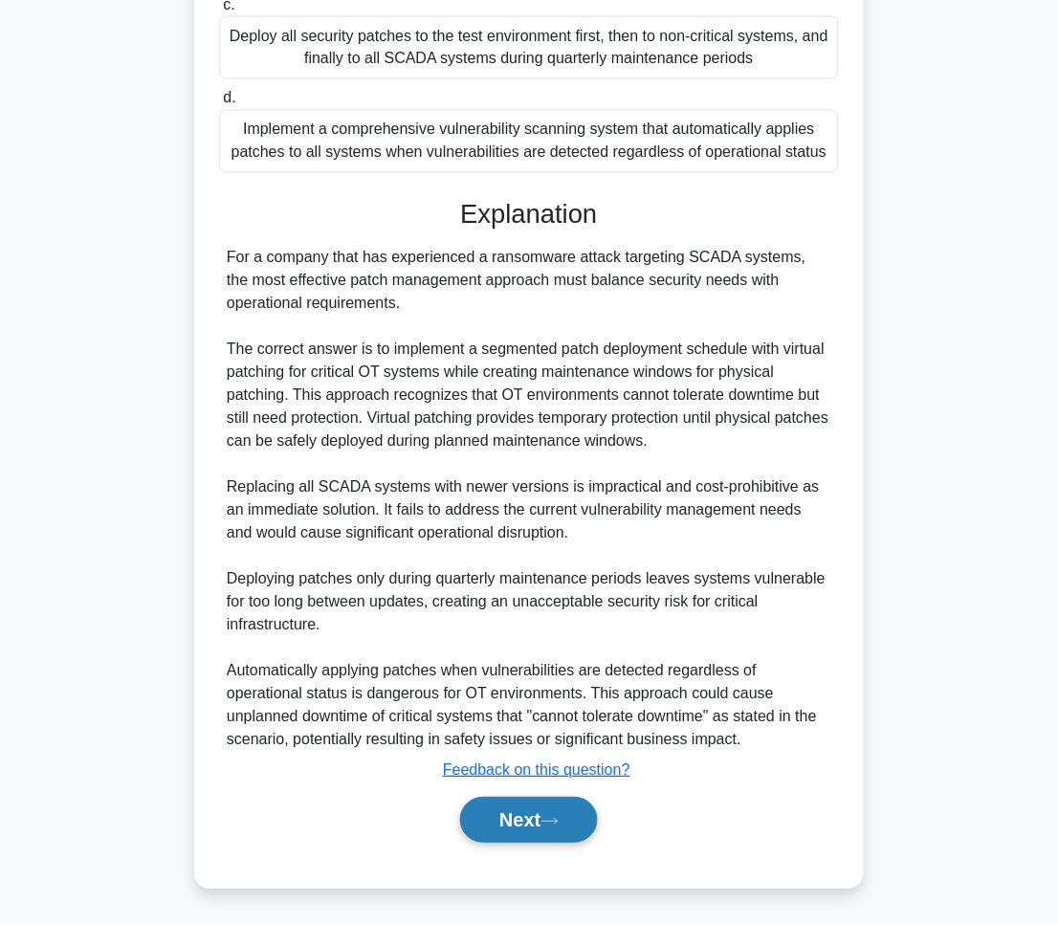
click at [578, 813] on button "Next" at bounding box center [528, 821] width 137 height 46
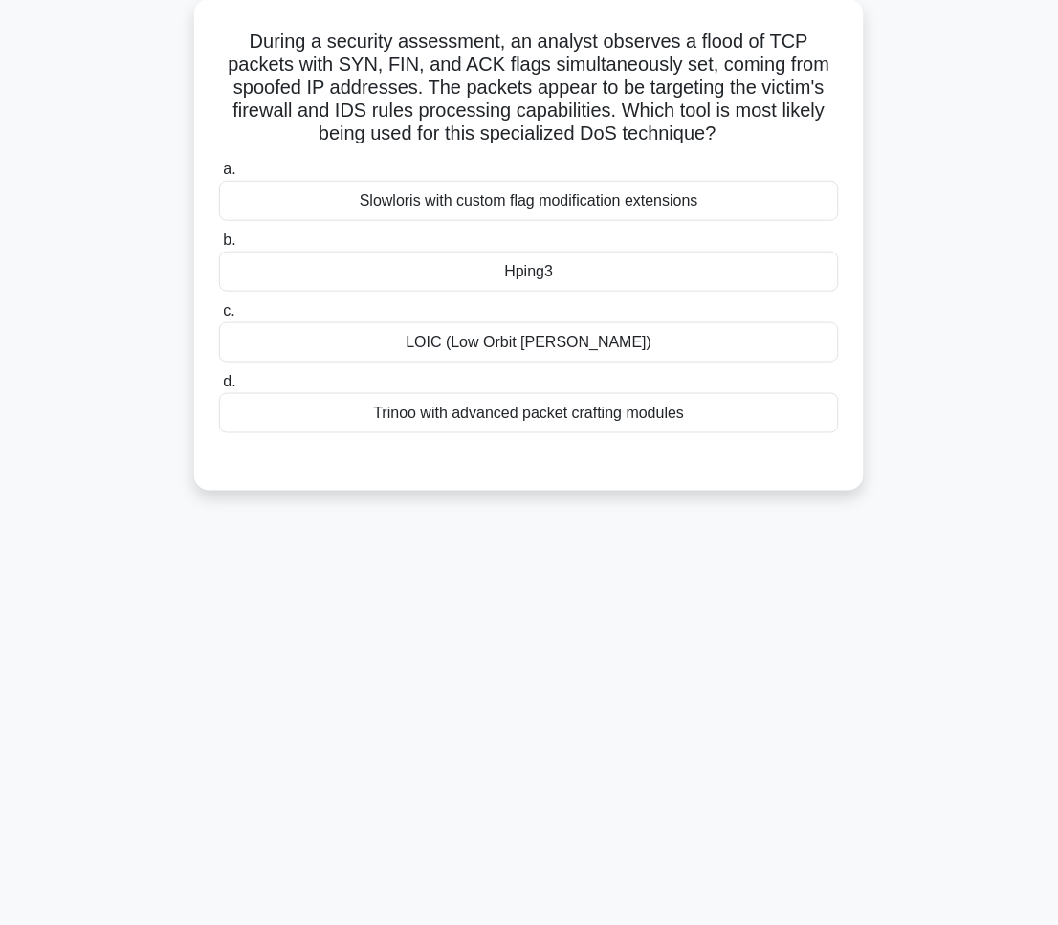
scroll to position [0, 0]
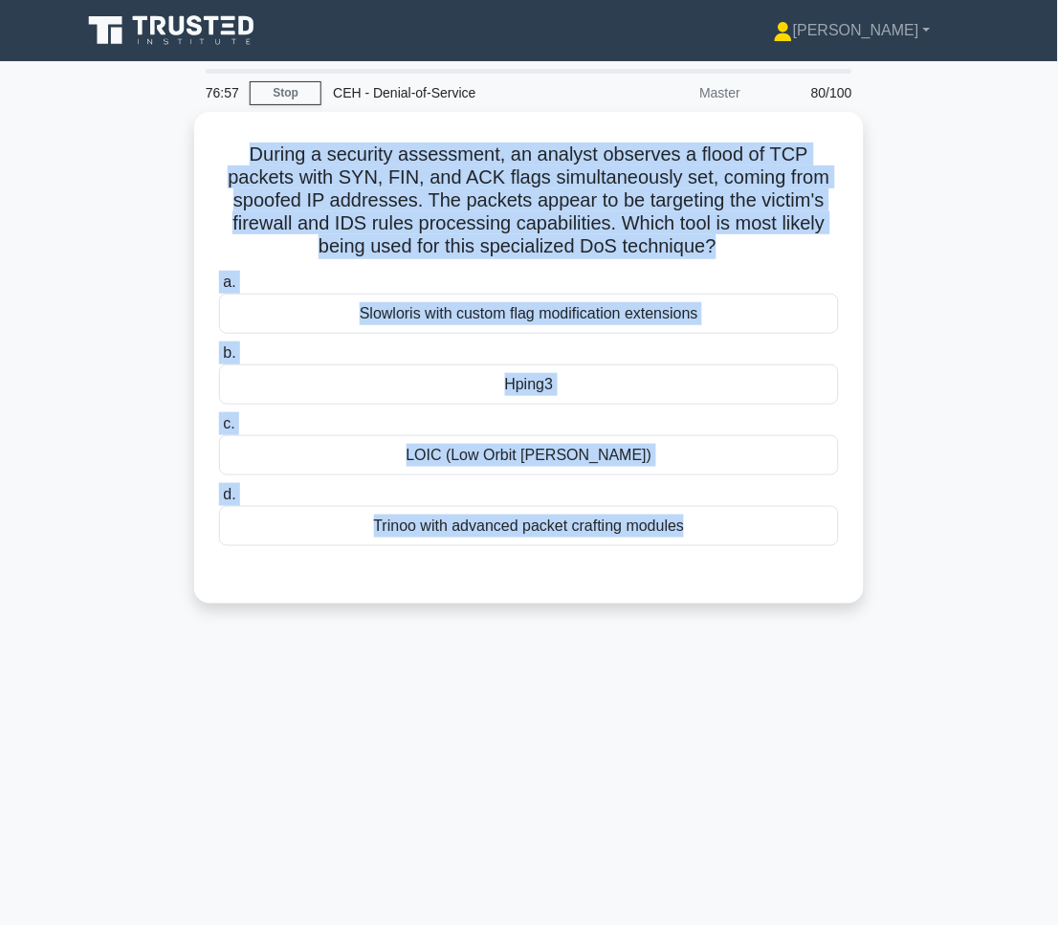
drag, startPoint x: 227, startPoint y: 137, endPoint x: 918, endPoint y: 592, distance: 827.8
click at [918, 592] on div "During a security assessment, an analyst observes a flood of TCP packets with S…" at bounding box center [529, 369] width 918 height 514
click at [963, 596] on div "During a security assessment, an analyst observes a flood of TCP packets with S…" at bounding box center [529, 369] width 918 height 514
click at [1007, 597] on main "76:54 Stop CEH - Denial-of-Service Master 80/100 During a security assessment, …" at bounding box center [529, 547] width 1058 height 972
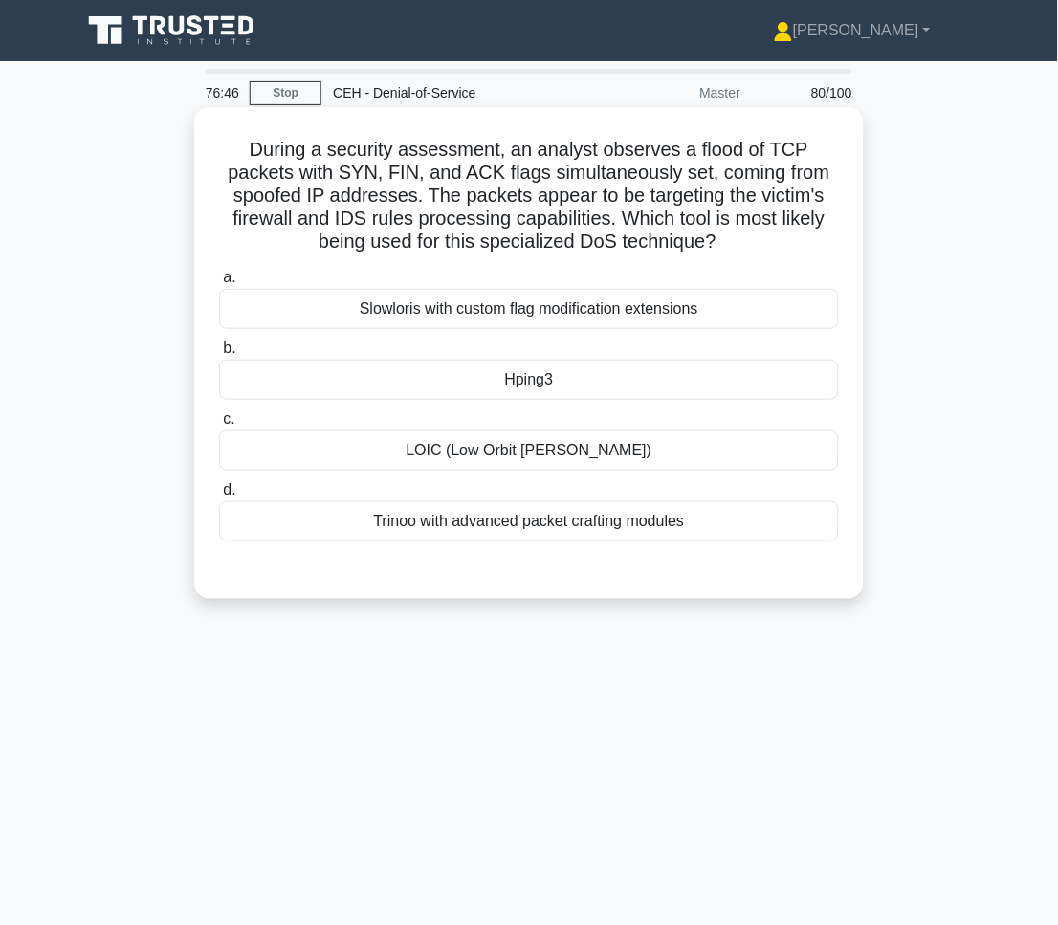
click at [533, 402] on div "a. Slowloris with custom flag modification extensions b. Hping3 c. d." at bounding box center [529, 403] width 643 height 283
click at [533, 395] on div "Hping3" at bounding box center [529, 380] width 620 height 40
click at [219, 355] on input "b. Hping3" at bounding box center [219, 348] width 0 height 12
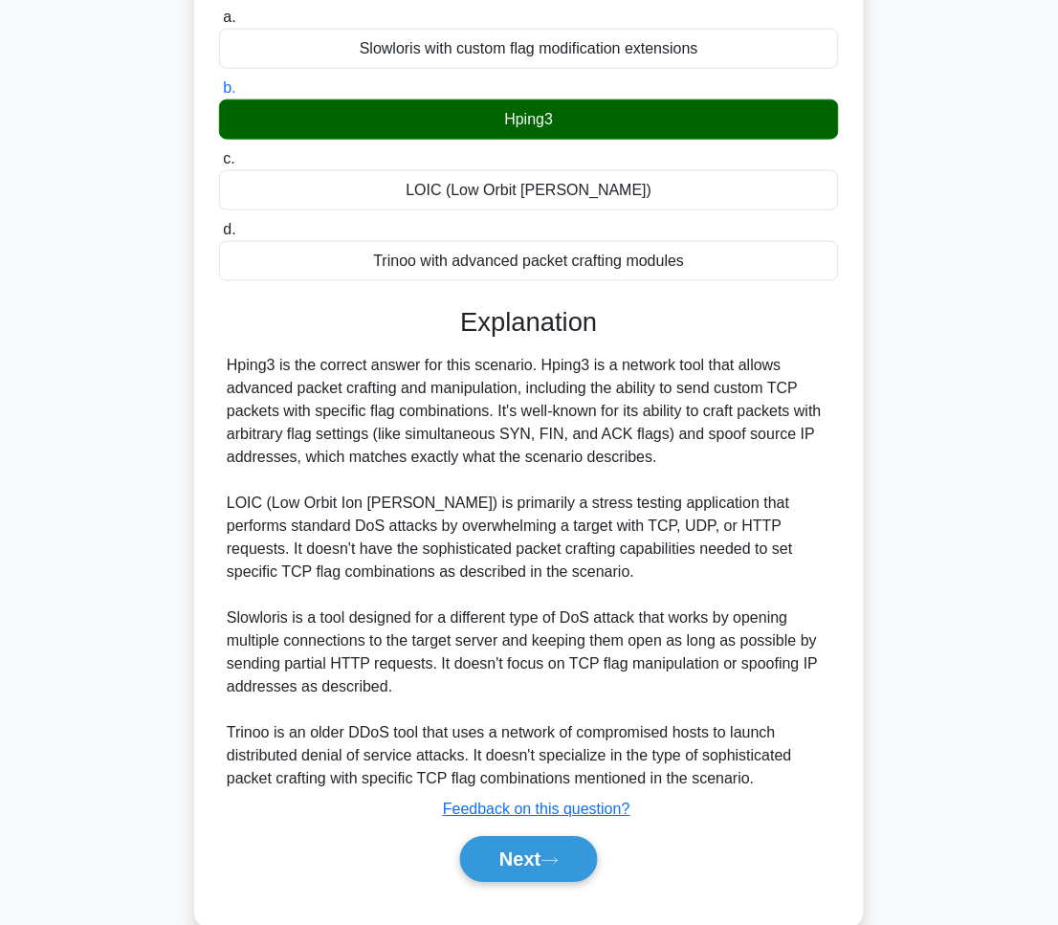
scroll to position [302, 0]
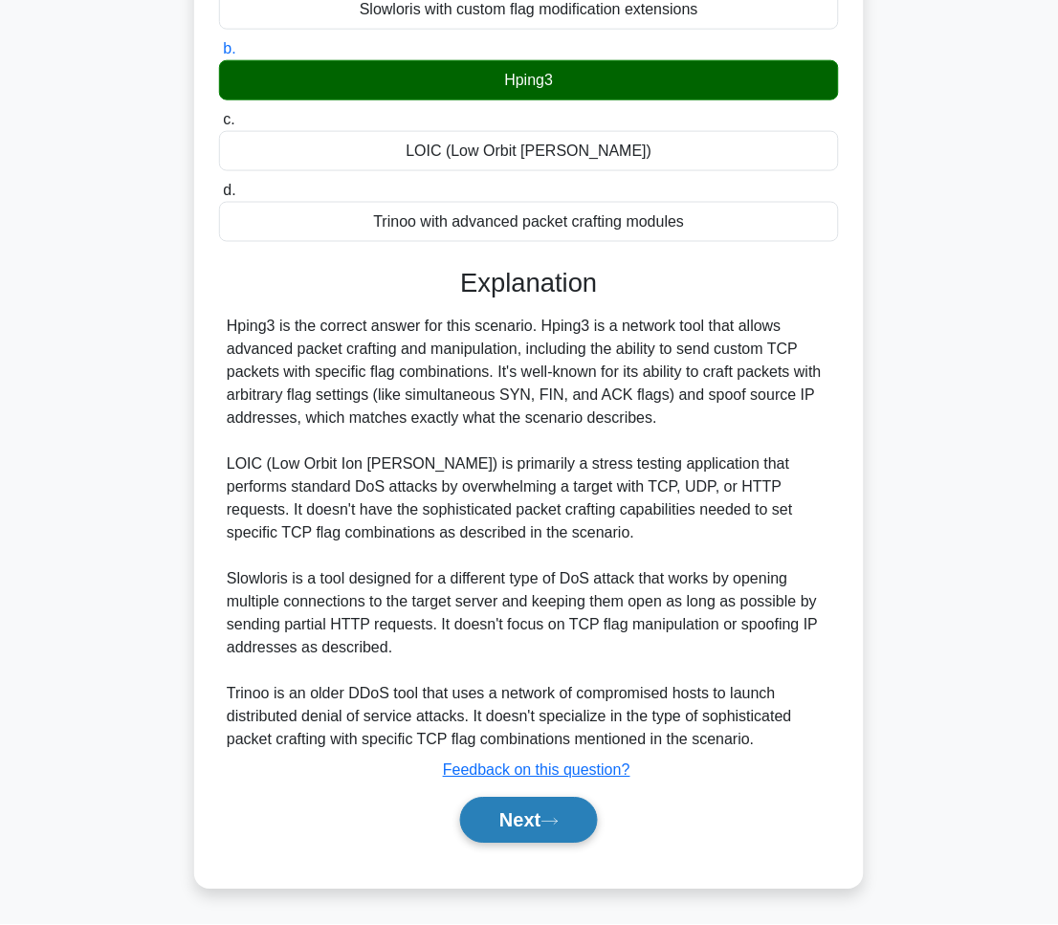
click at [553, 842] on button "Next" at bounding box center [528, 821] width 137 height 46
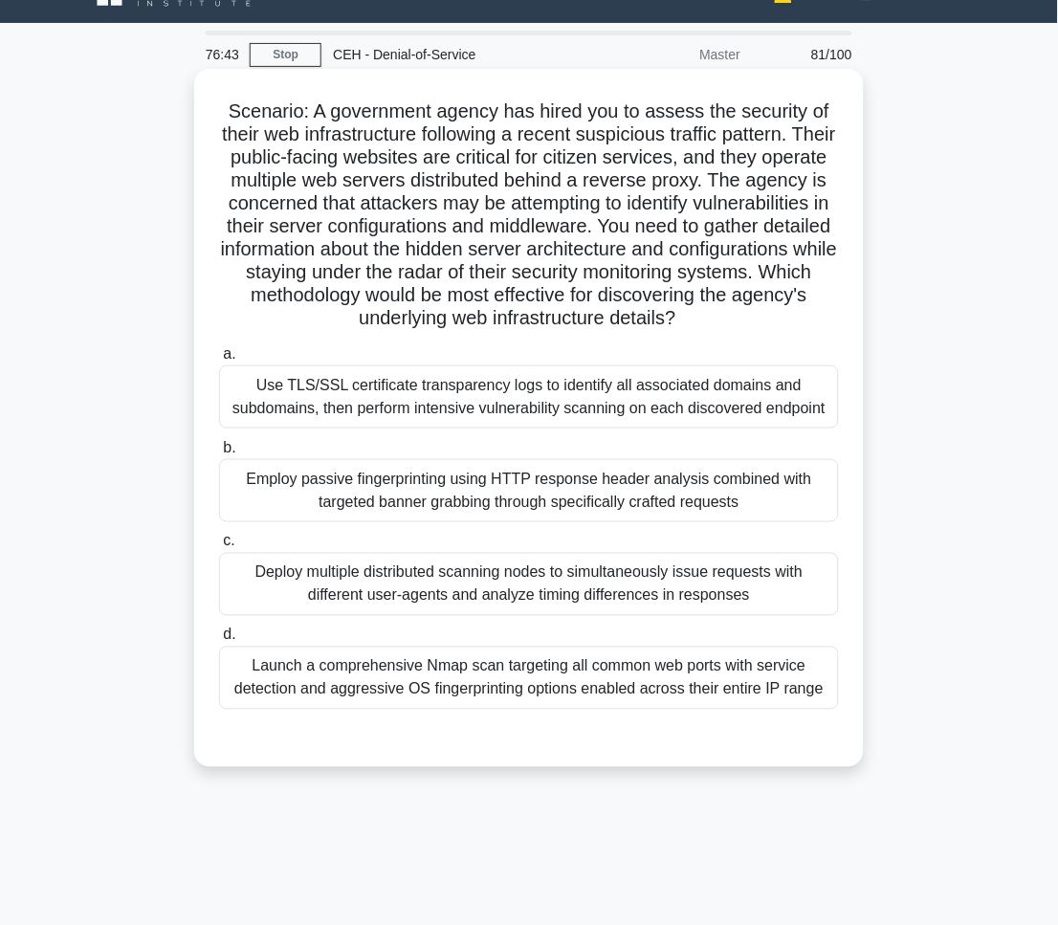
scroll to position [0, 0]
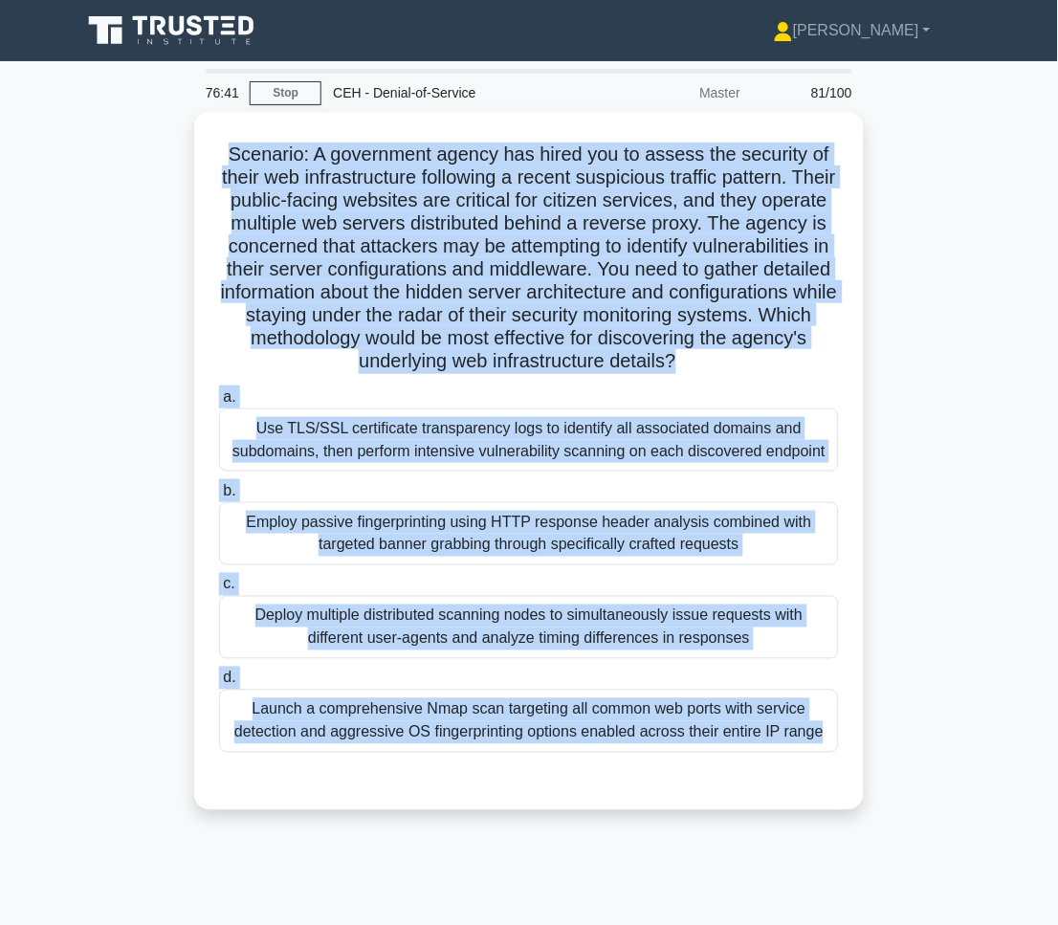
drag, startPoint x: 217, startPoint y: 140, endPoint x: 823, endPoint y: 831, distance: 919.6
click at [823, 831] on div "Scenario: A government agency has hired you to assess the security of their web…" at bounding box center [529, 472] width 918 height 721
click at [953, 485] on div "Scenario: A government agency has hired you to assess the security of their web…" at bounding box center [529, 472] width 918 height 721
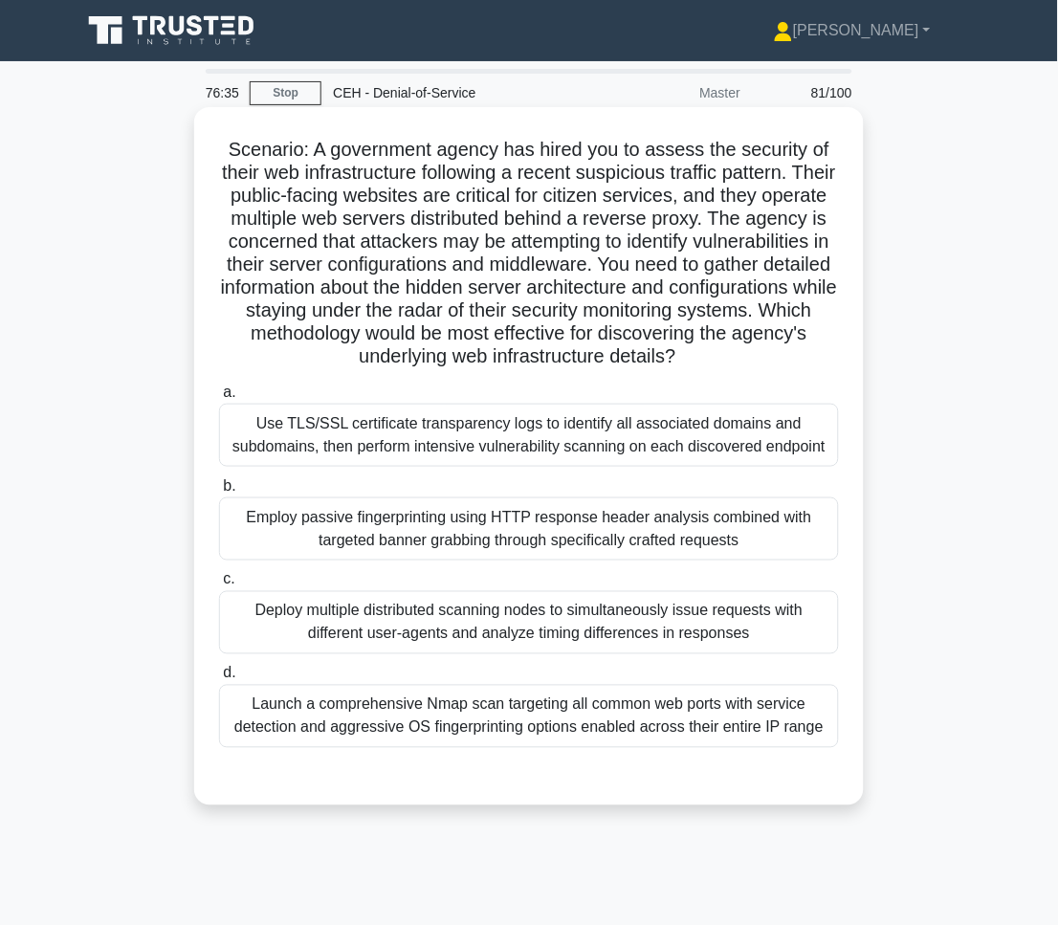
click at [791, 528] on div "Employ passive fingerprinting using HTTP response header analysis combined with…" at bounding box center [529, 528] width 620 height 63
click at [219, 492] on input "b. Employ passive fingerprinting using HTTP response header analysis combined w…" at bounding box center [219, 486] width 0 height 12
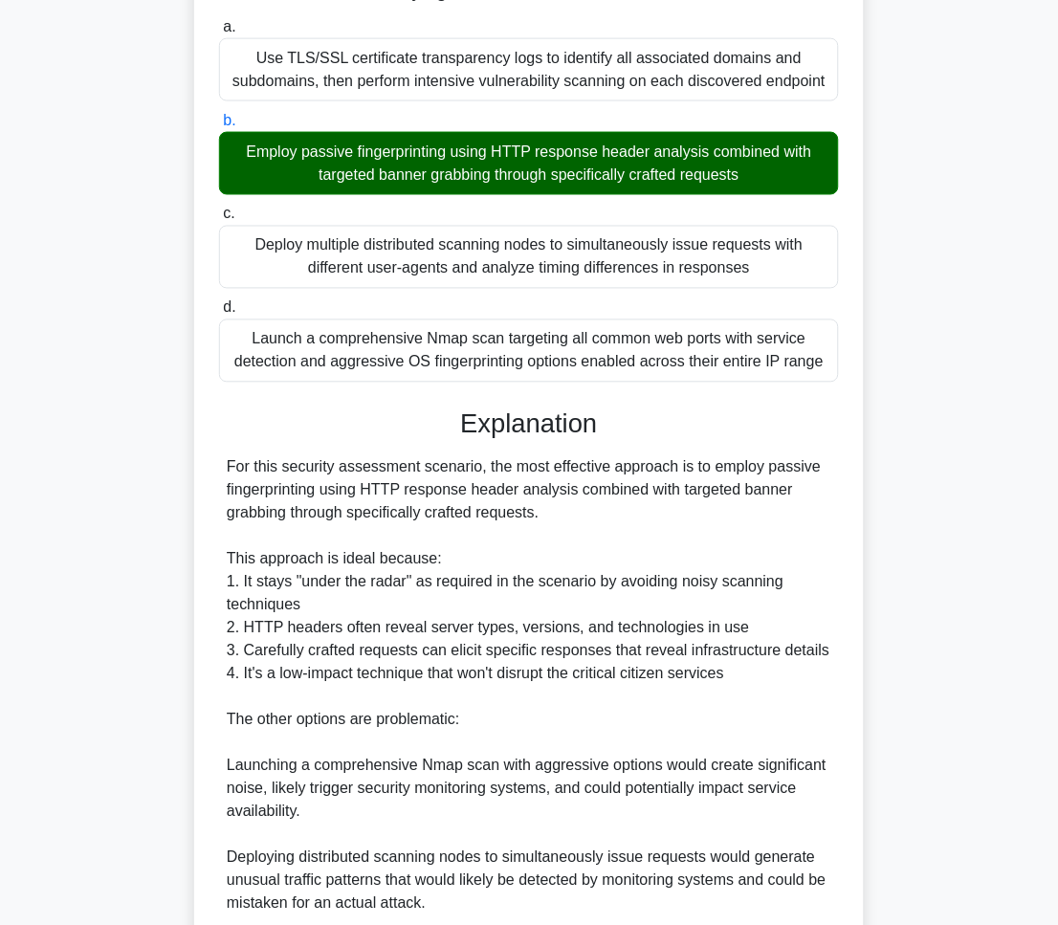
scroll to position [624, 0]
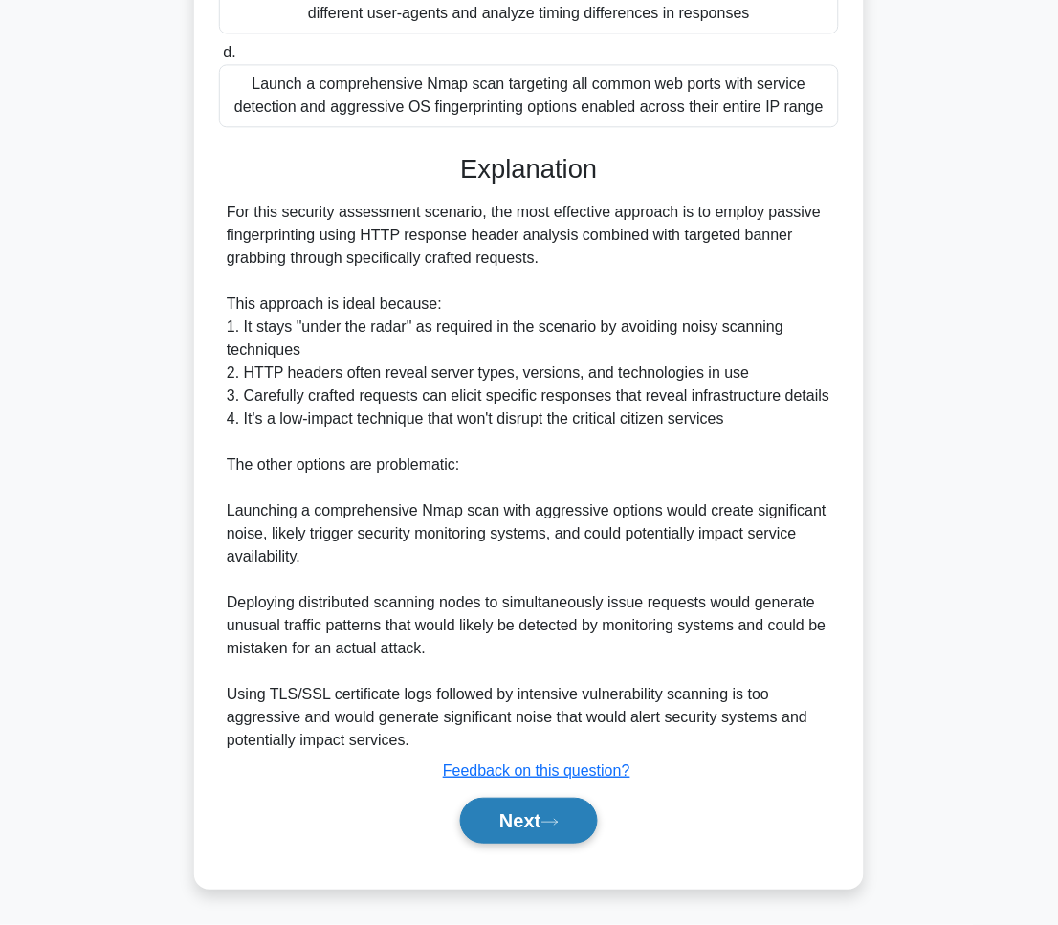
click at [567, 804] on button "Next" at bounding box center [528, 821] width 137 height 46
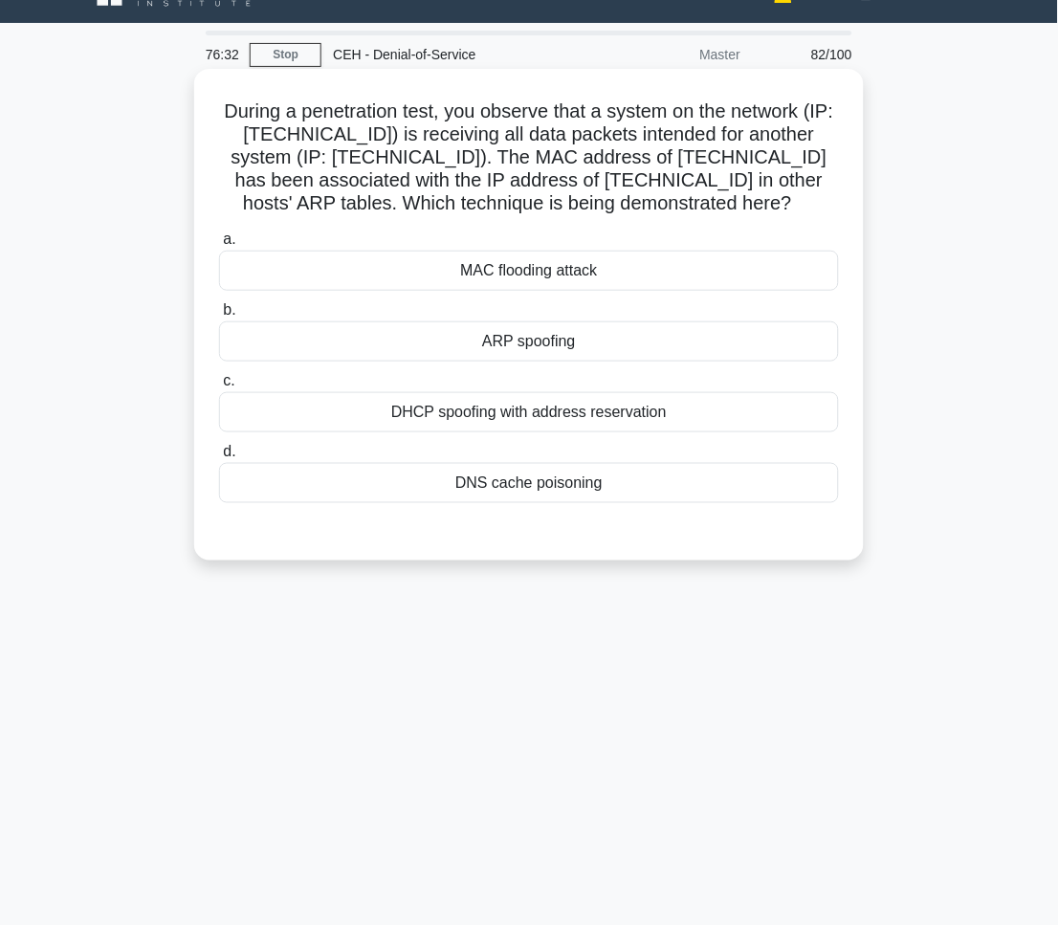
scroll to position [0, 0]
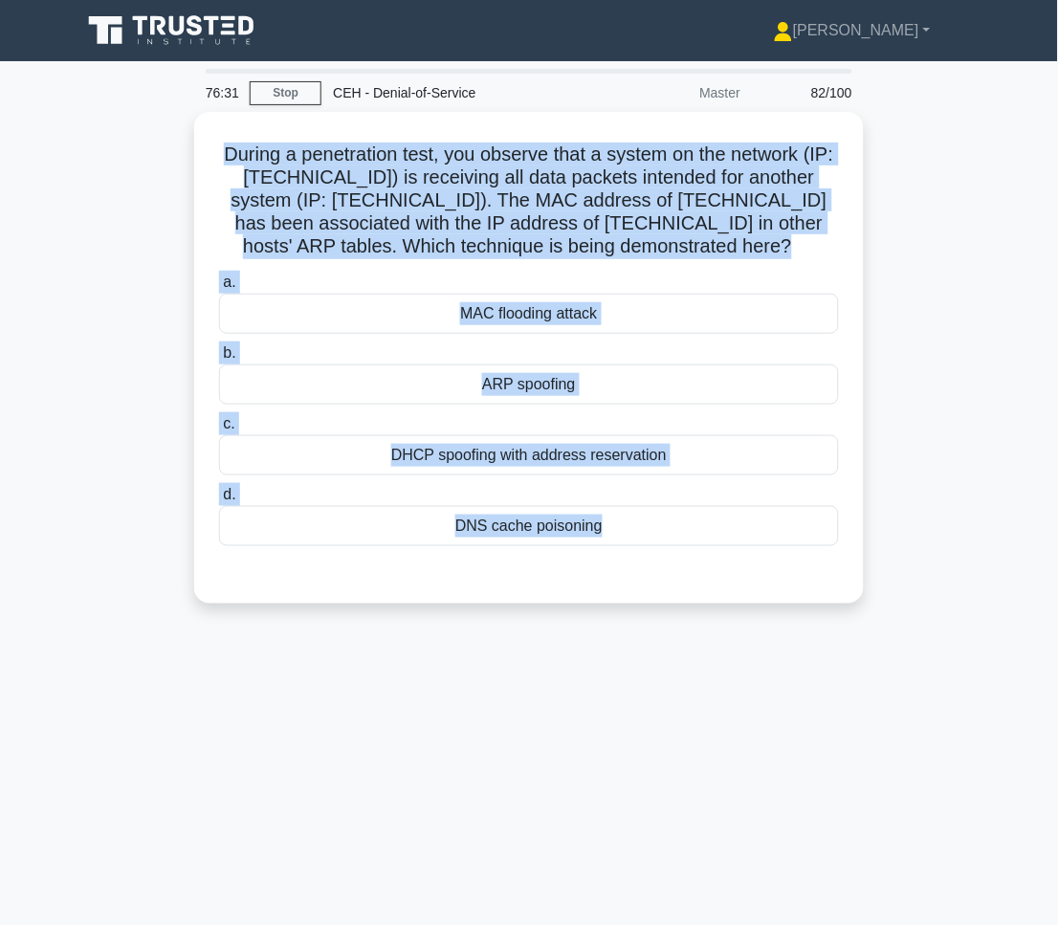
drag, startPoint x: 231, startPoint y: 144, endPoint x: 915, endPoint y: 689, distance: 874.4
click at [915, 689] on div "76:31 Stop CEH - Denial-of-Service Master 82/100 During a penetration test, you…" at bounding box center [529, 547] width 918 height 956
click at [1006, 746] on main "76:29 Stop CEH - Denial-of-Service Master 82/100 During a penetration test, you…" at bounding box center [529, 547] width 1058 height 972
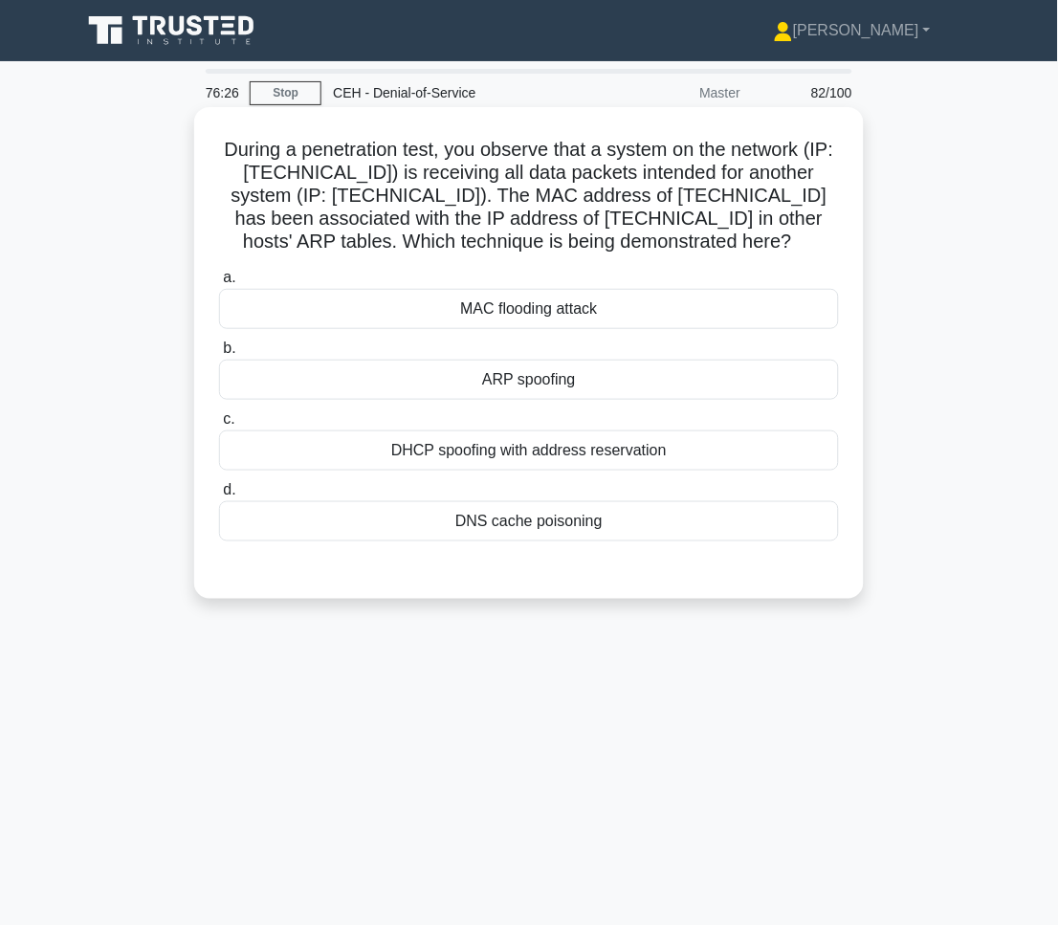
click at [507, 395] on div "ARP spoofing" at bounding box center [529, 380] width 620 height 40
click at [219, 355] on input "b. ARP spoofing" at bounding box center [219, 348] width 0 height 12
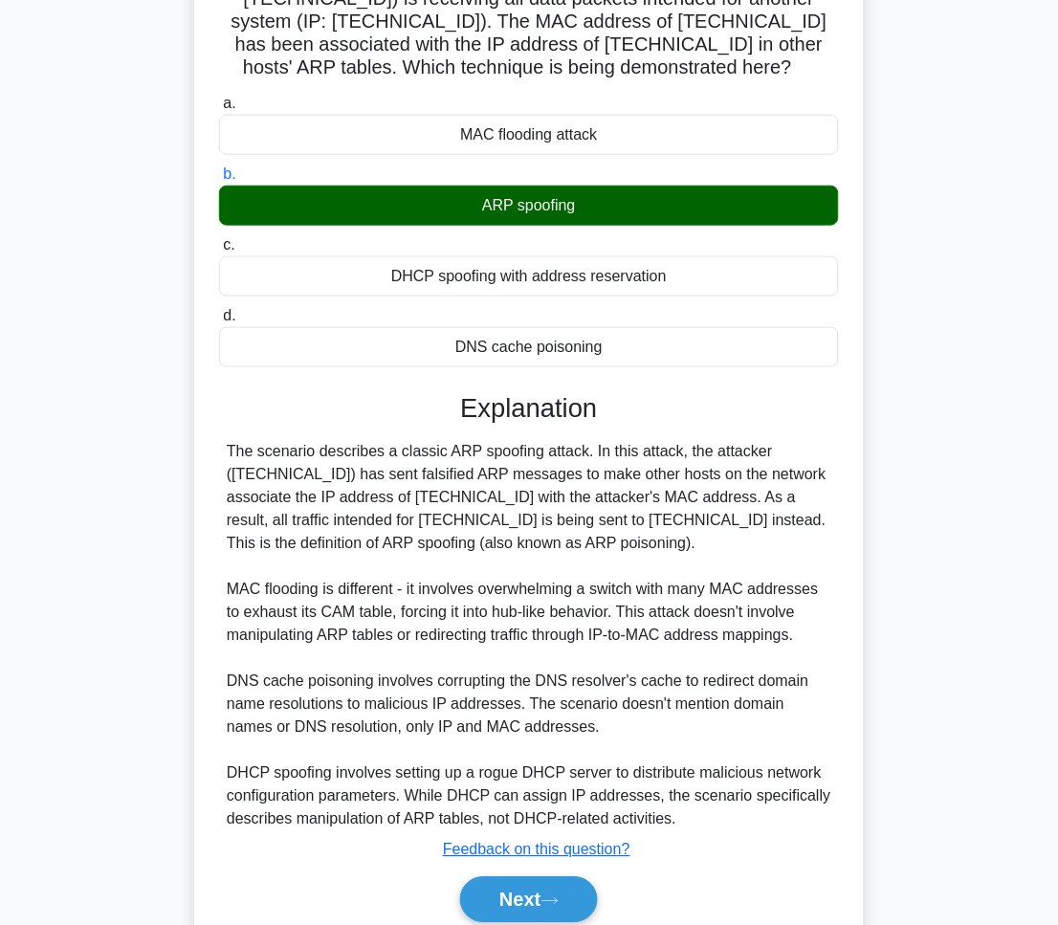
scroll to position [257, 0]
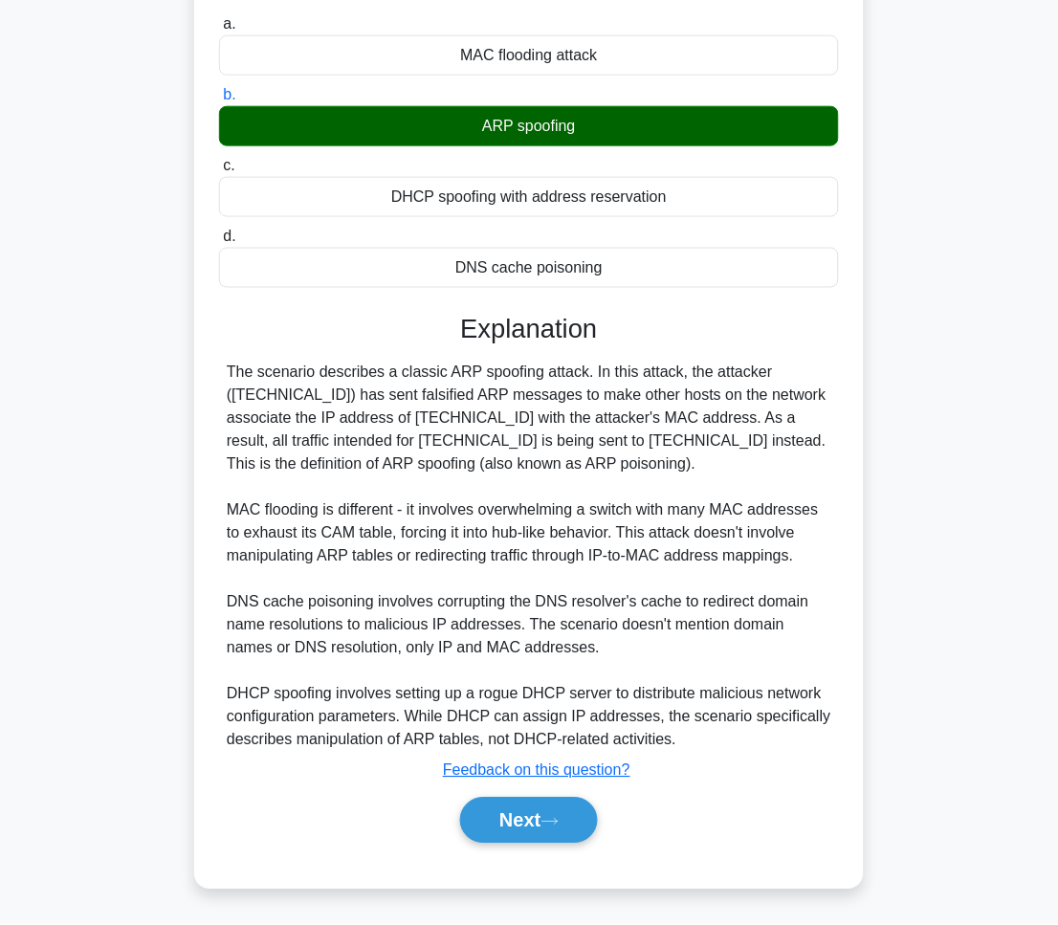
click at [609, 821] on div "Next" at bounding box center [528, 821] width 627 height 46
click at [607, 821] on div "Next" at bounding box center [528, 821] width 627 height 46
click at [583, 816] on button "Next" at bounding box center [528, 821] width 137 height 46
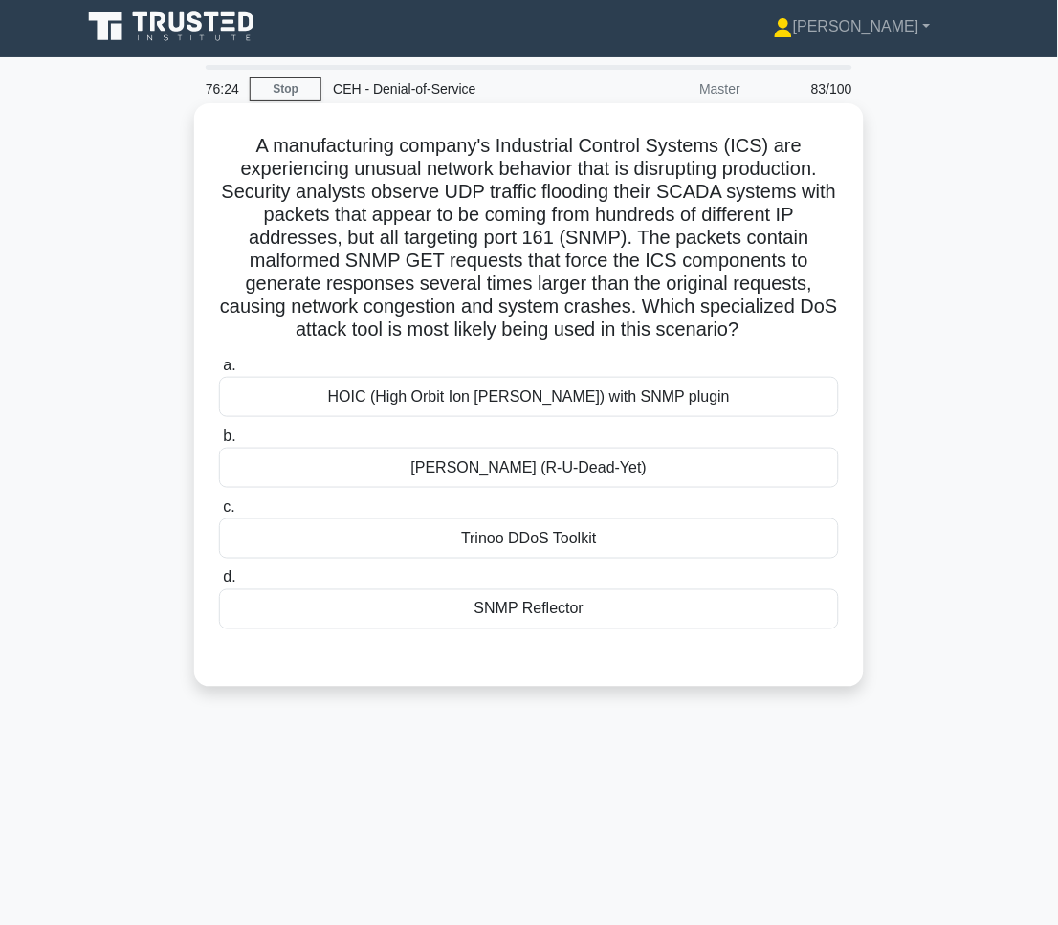
scroll to position [0, 0]
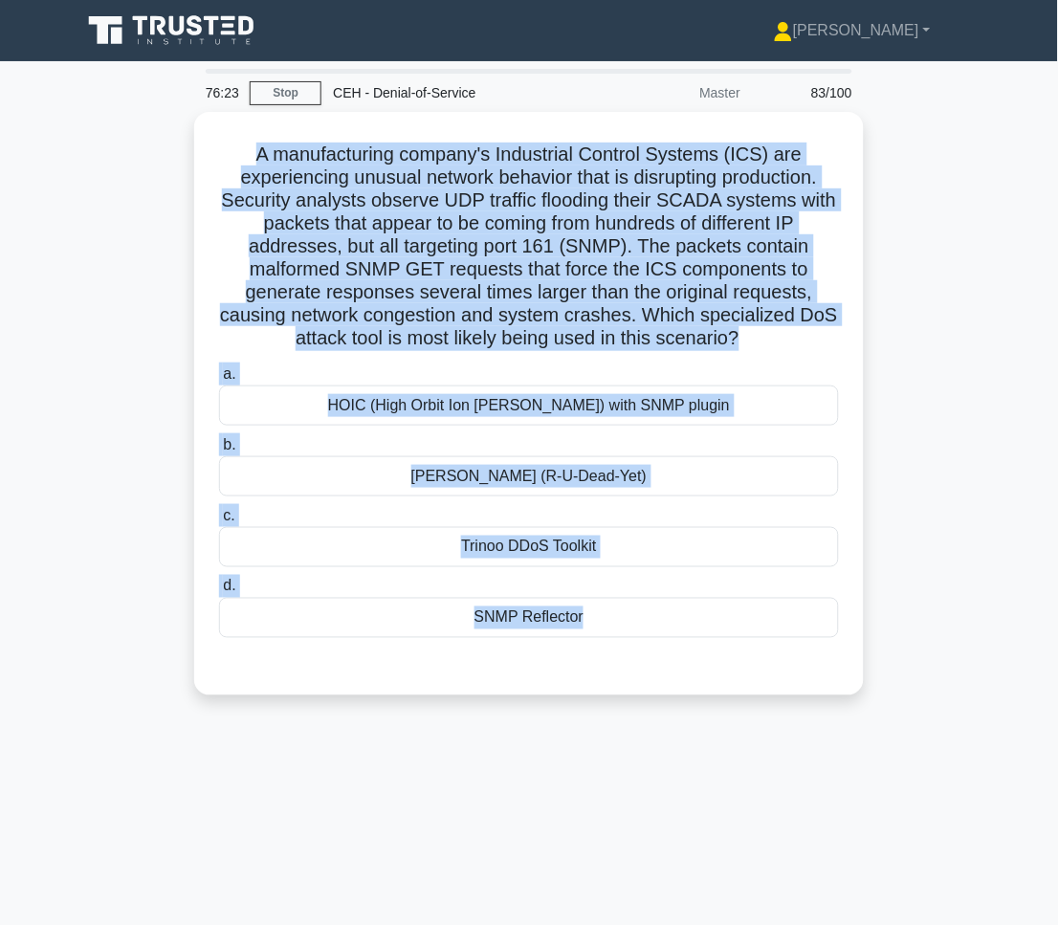
drag, startPoint x: 254, startPoint y: 146, endPoint x: 823, endPoint y: 748, distance: 828.0
click at [823, 748] on div "76:23 Stop CEH - Denial-of-Service Master 83/100 .spinner_0XTQ{transform-origin…" at bounding box center [529, 547] width 918 height 956
click at [817, 816] on div "76:20 Stop CEH - Denial-of-Service Master 83/100 .spinner_0XTQ{transform-origin…" at bounding box center [529, 547] width 918 height 956
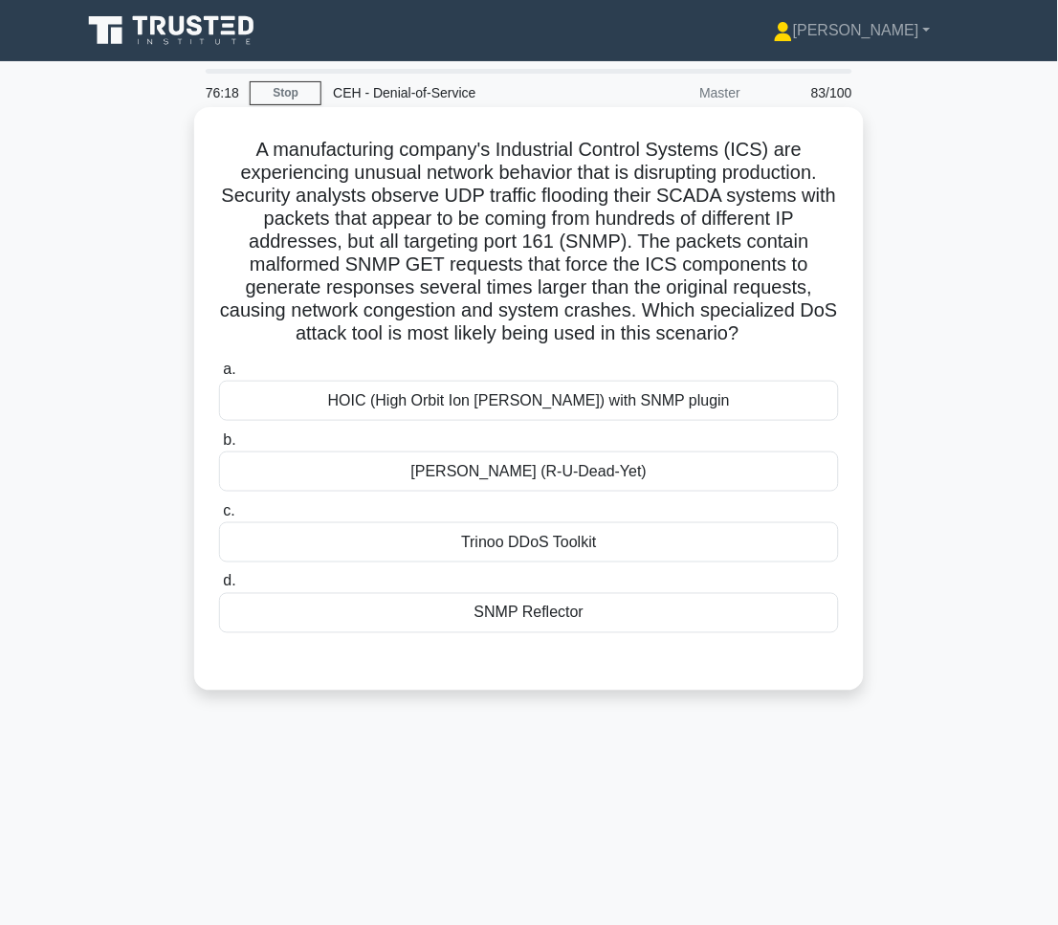
click at [554, 621] on div "SNMP Reflector" at bounding box center [529, 613] width 620 height 40
click at [219, 588] on input "d. SNMP Reflector" at bounding box center [219, 582] width 0 height 12
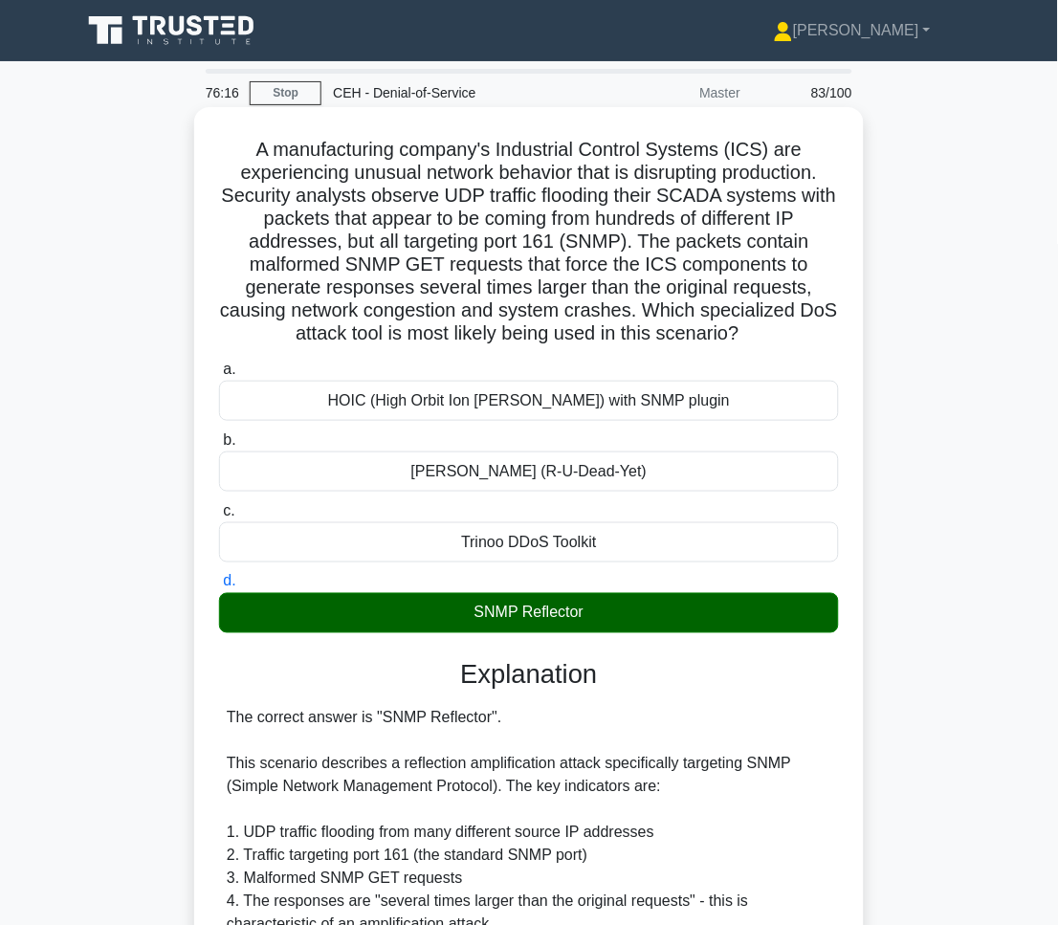
scroll to position [578, 0]
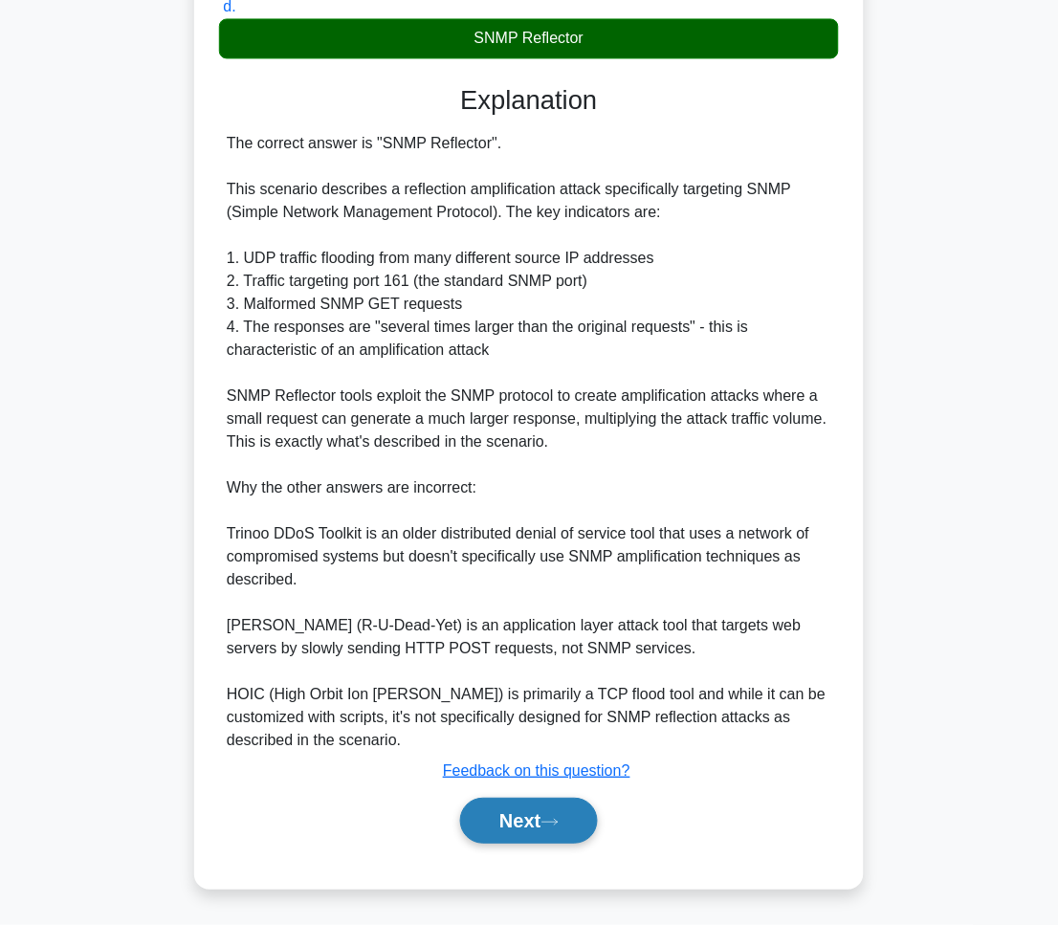
click at [548, 822] on icon at bounding box center [549, 822] width 17 height 11
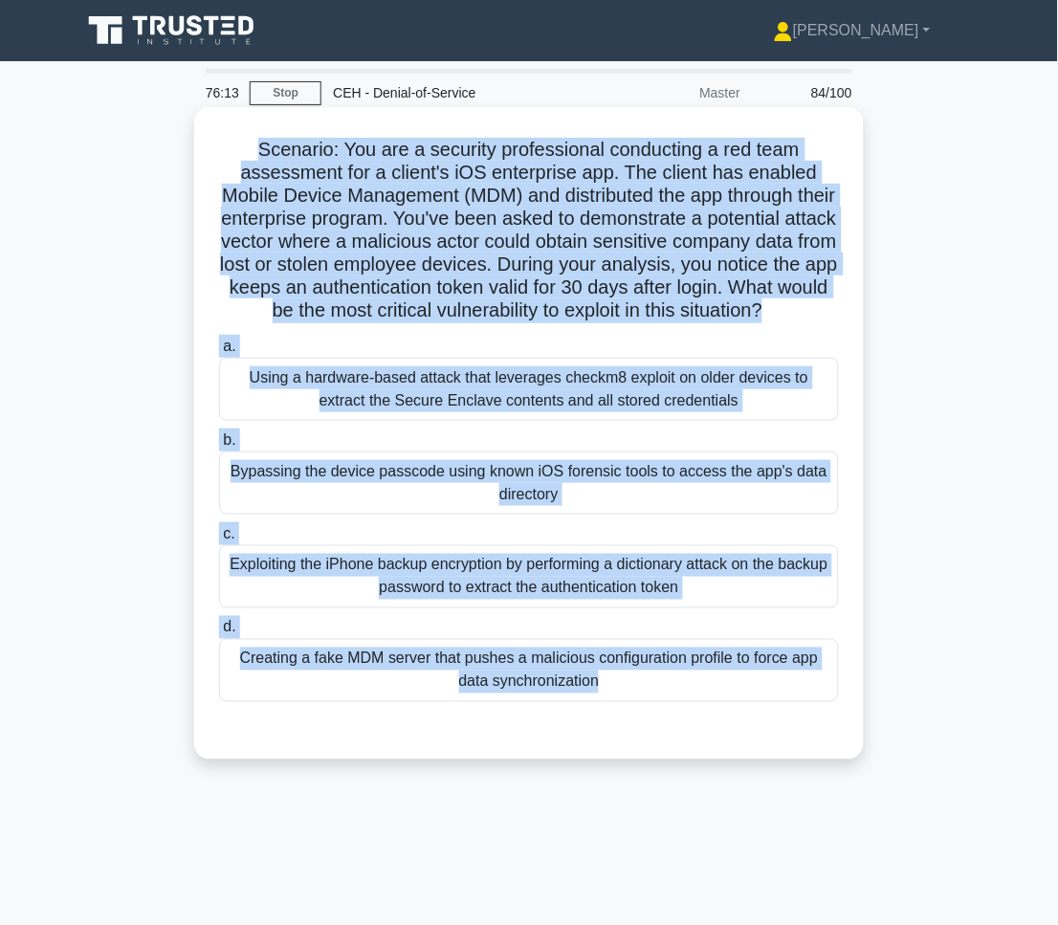
drag, startPoint x: 254, startPoint y: 159, endPoint x: 701, endPoint y: 742, distance: 734.7
click at [701, 742] on div "Scenario: You are a security professional conducting a red team assessment for …" at bounding box center [529, 433] width 654 height 637
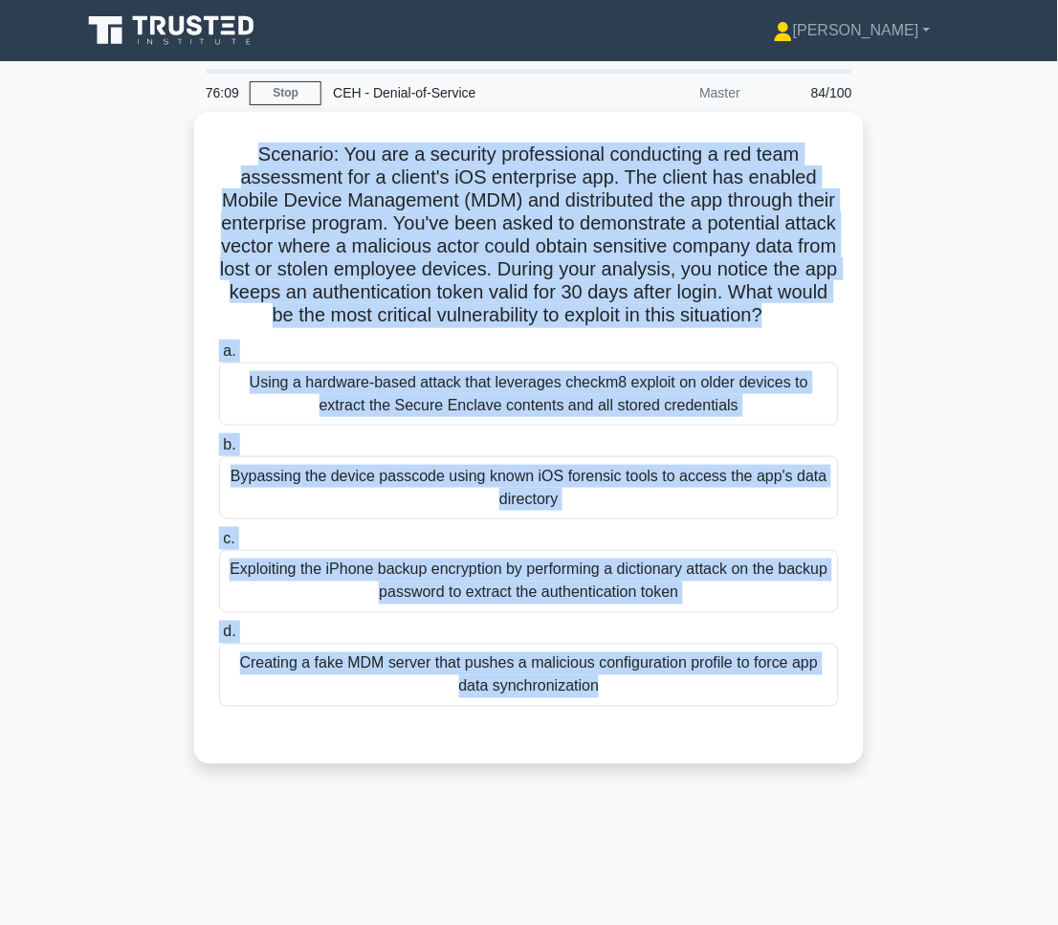
click at [918, 492] on div "Scenario: You are a security professional conducting a red team assessment for …" at bounding box center [529, 449] width 918 height 675
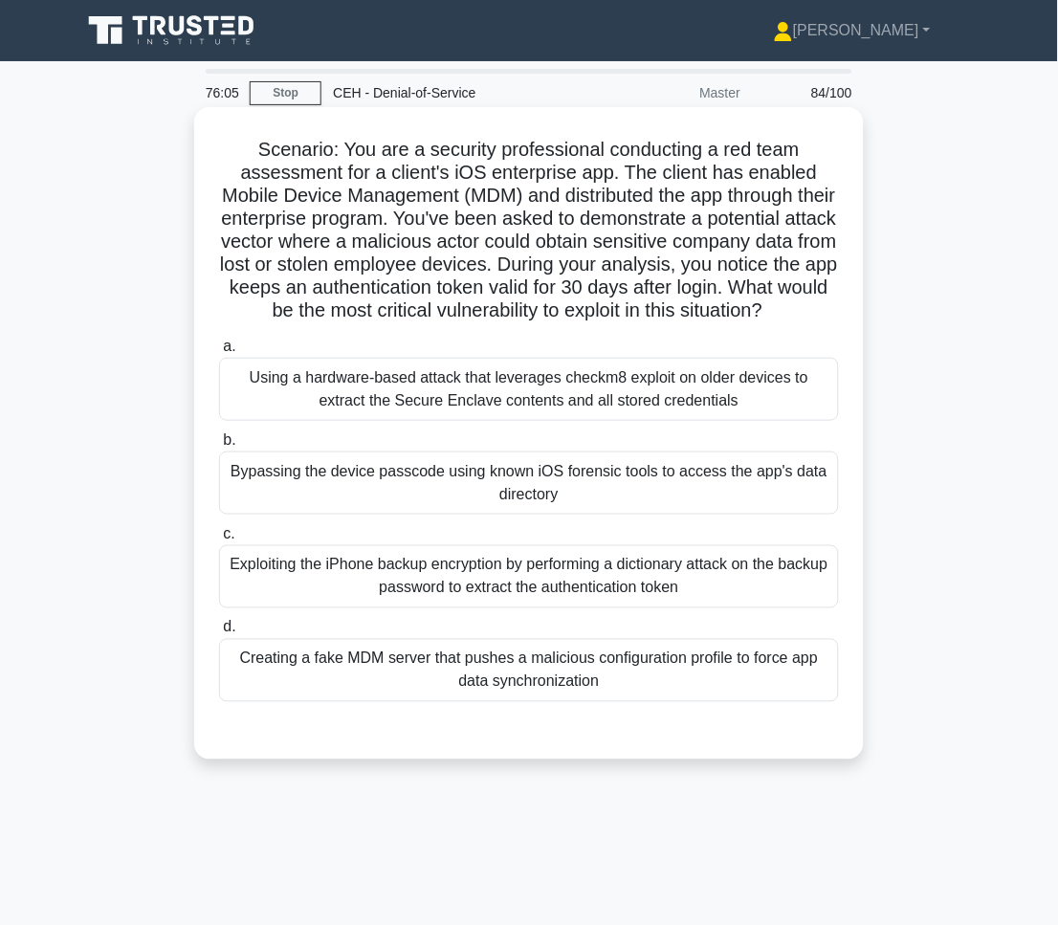
click at [776, 514] on div "Bypassing the device passcode using known iOS forensic tools to access the app'…" at bounding box center [529, 482] width 620 height 63
click at [219, 447] on input "b. Bypassing the device passcode using known iOS forensic tools to access the a…" at bounding box center [219, 440] width 0 height 12
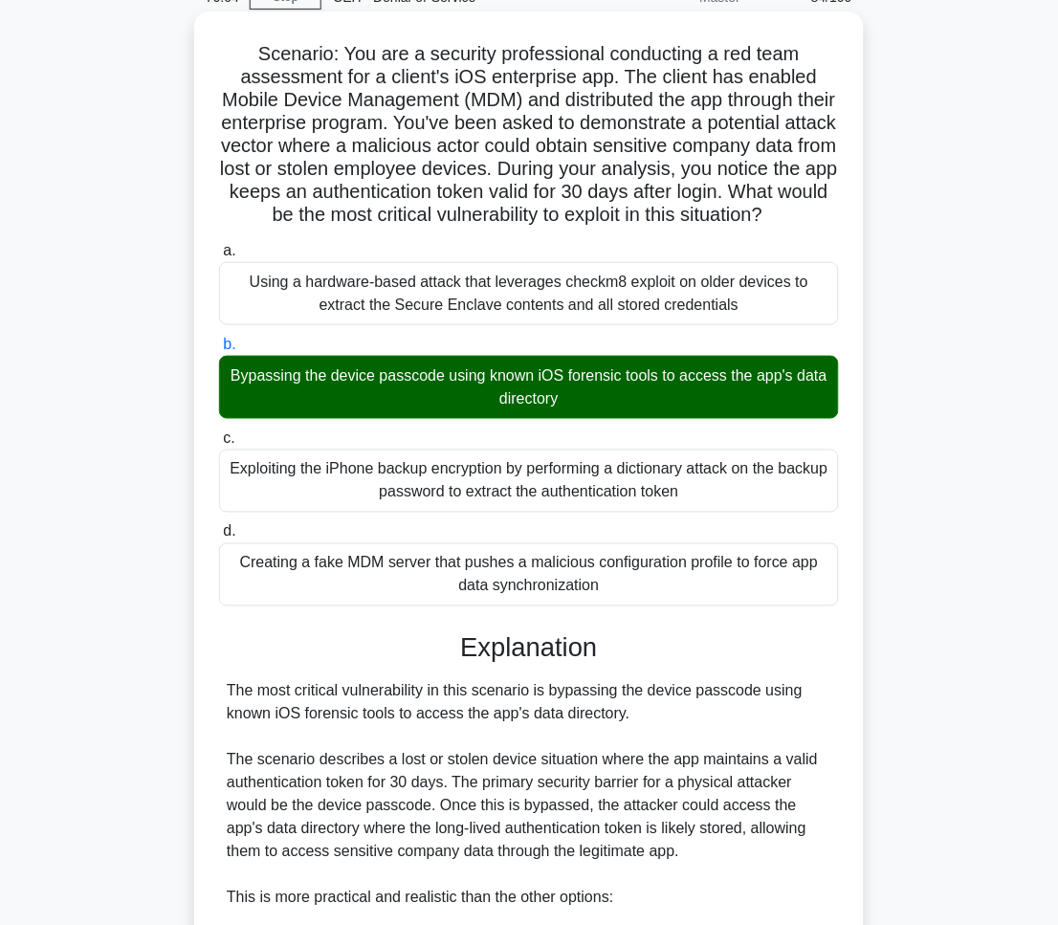
scroll to position [578, 0]
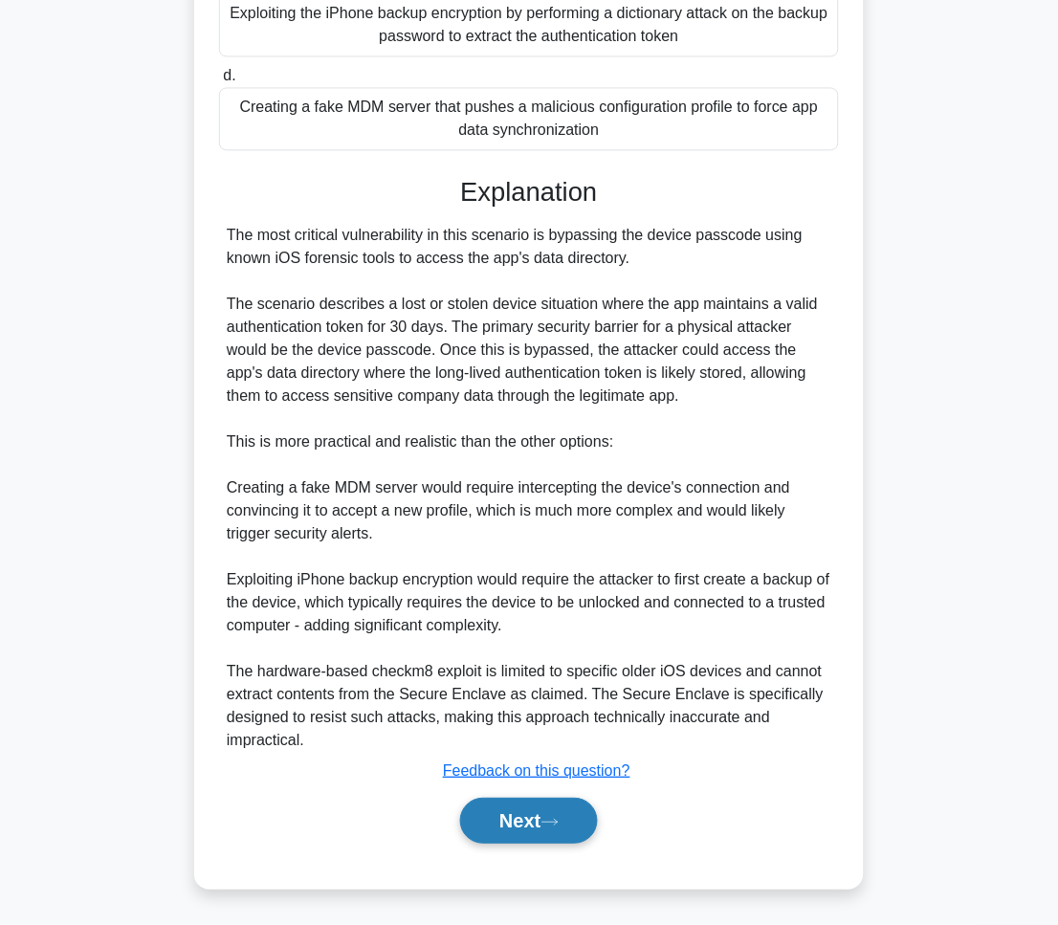
click at [542, 805] on button "Next" at bounding box center [528, 821] width 137 height 46
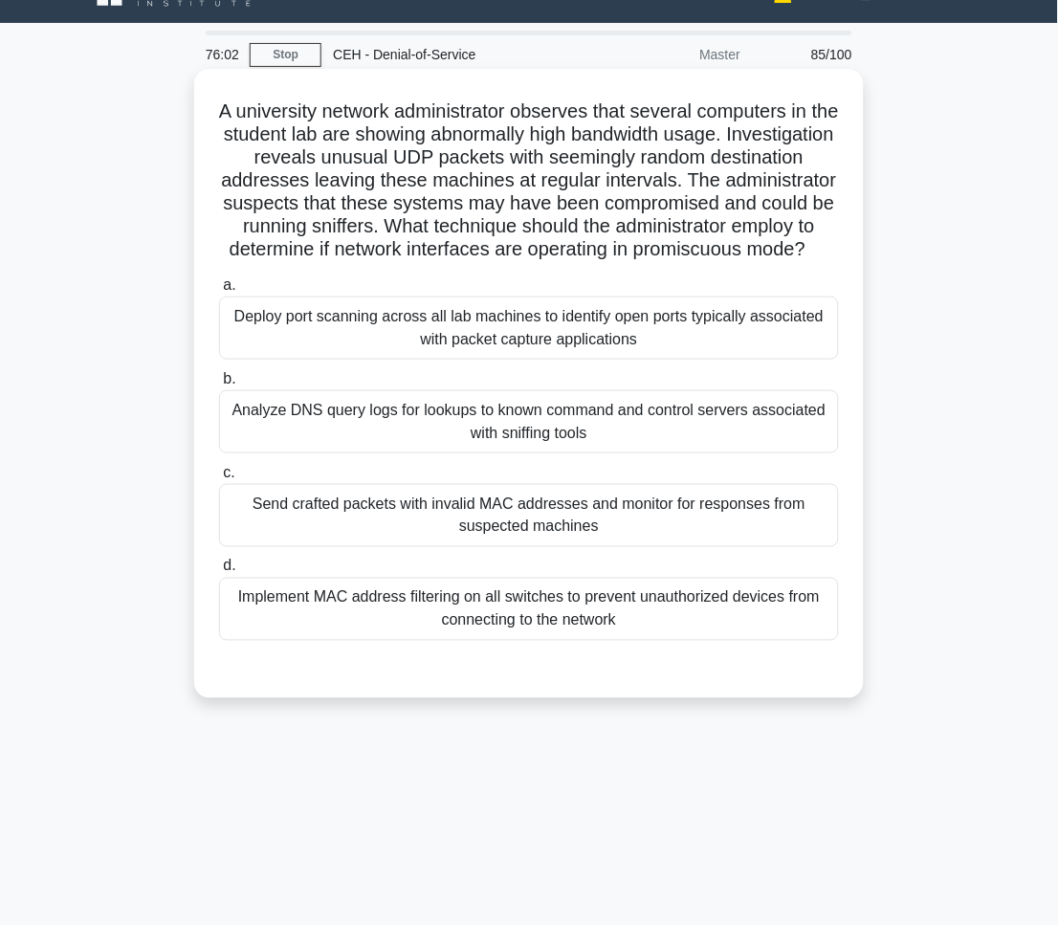
scroll to position [0, 0]
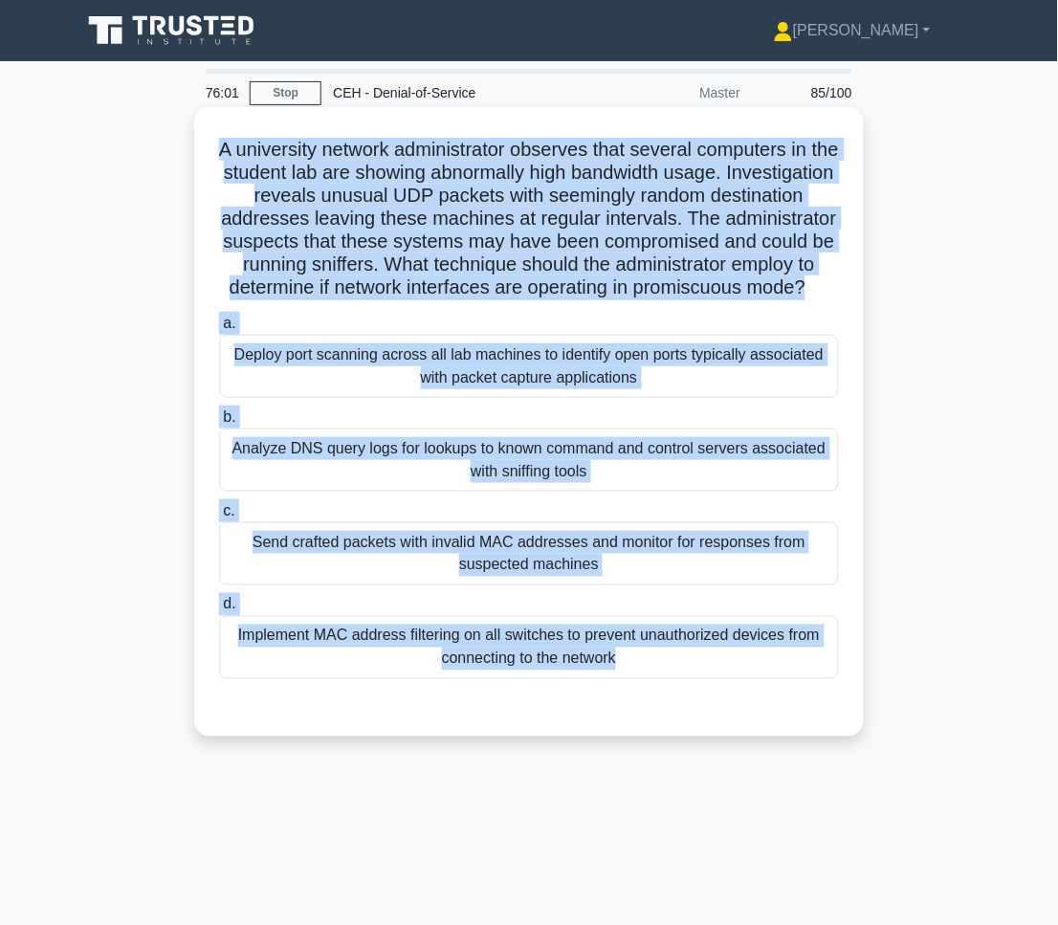
drag, startPoint x: 210, startPoint y: 148, endPoint x: 779, endPoint y: 733, distance: 816.3
click at [779, 729] on div "A university network administrator observes that several computers in the stude…" at bounding box center [529, 422] width 654 height 614
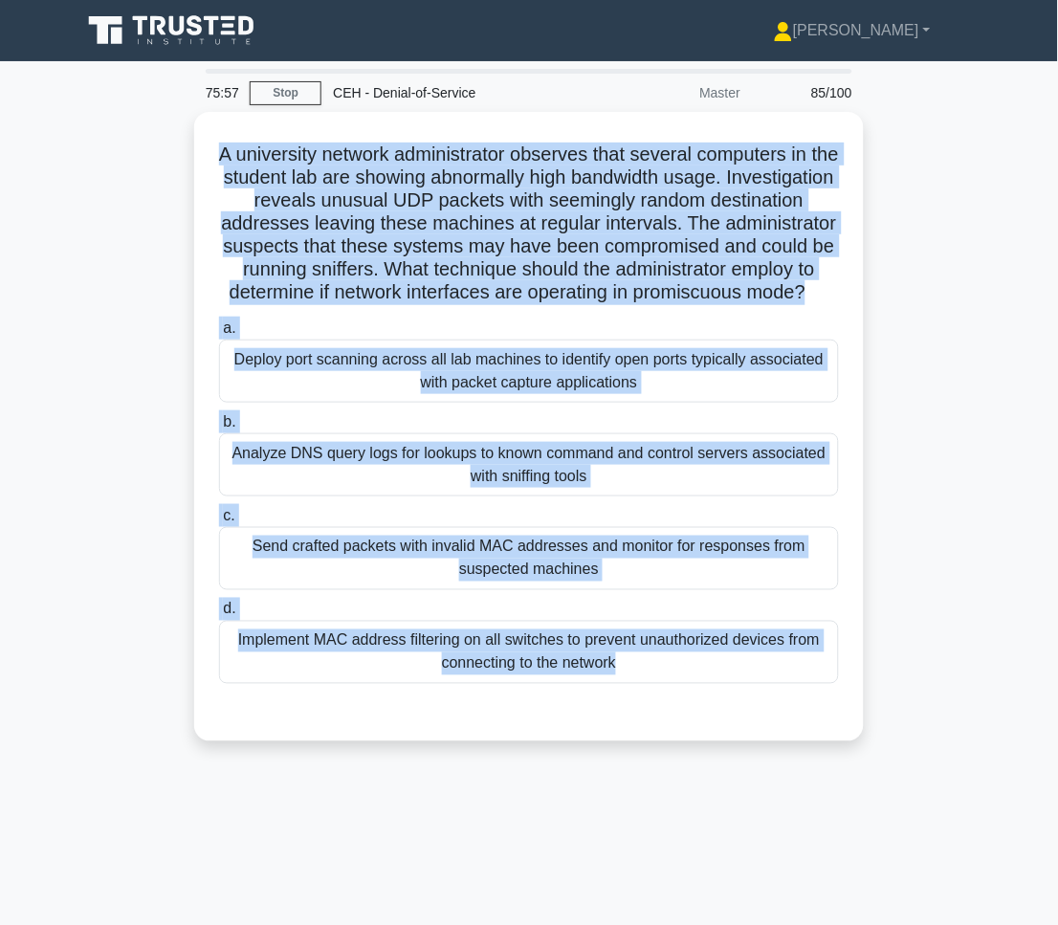
click at [1019, 528] on main "75:57 Stop CEH - Denial-of-Service Master 85/100 .spinner_0XTQ{transform-origin…" at bounding box center [529, 547] width 1058 height 972
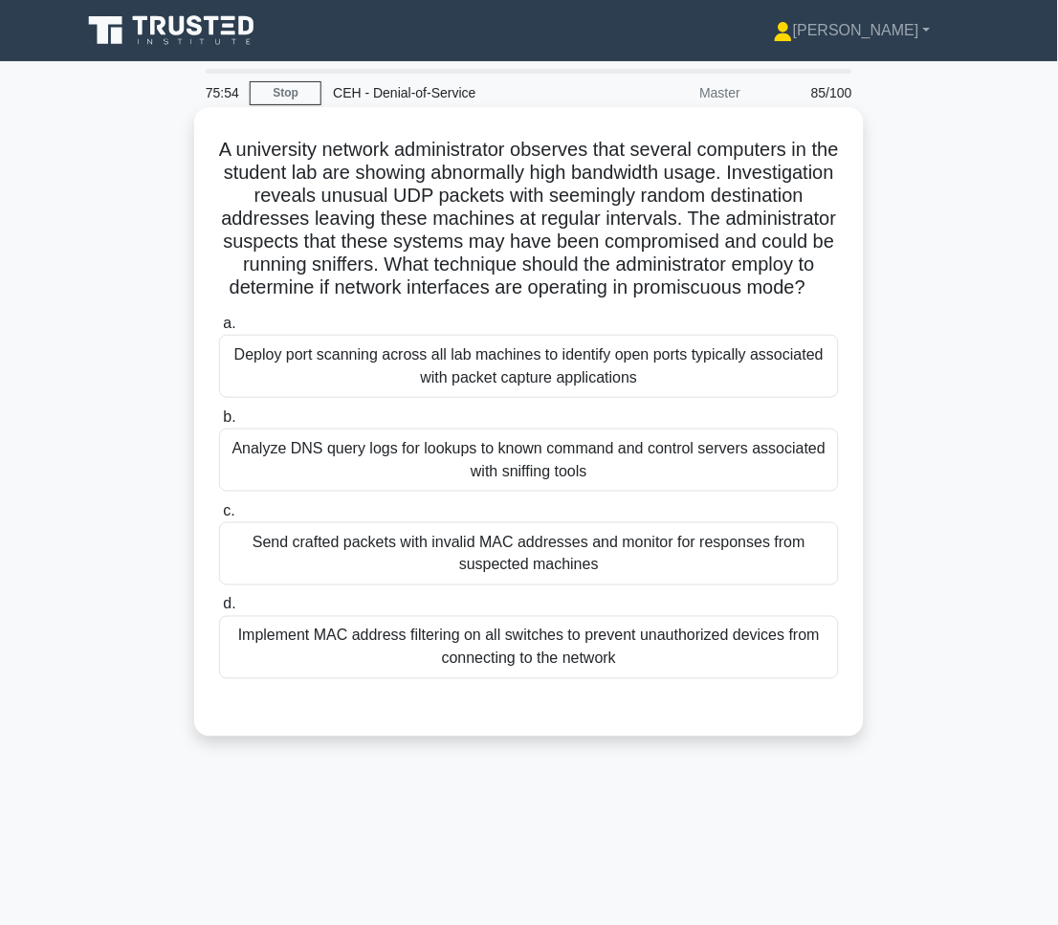
click at [774, 584] on div "Send crafted packets with invalid MAC addresses and monitor for responses from …" at bounding box center [529, 553] width 620 height 63
click at [219, 517] on input "c. Send crafted packets with invalid MAC addresses and monitor for responses fr…" at bounding box center [219, 511] width 0 height 12
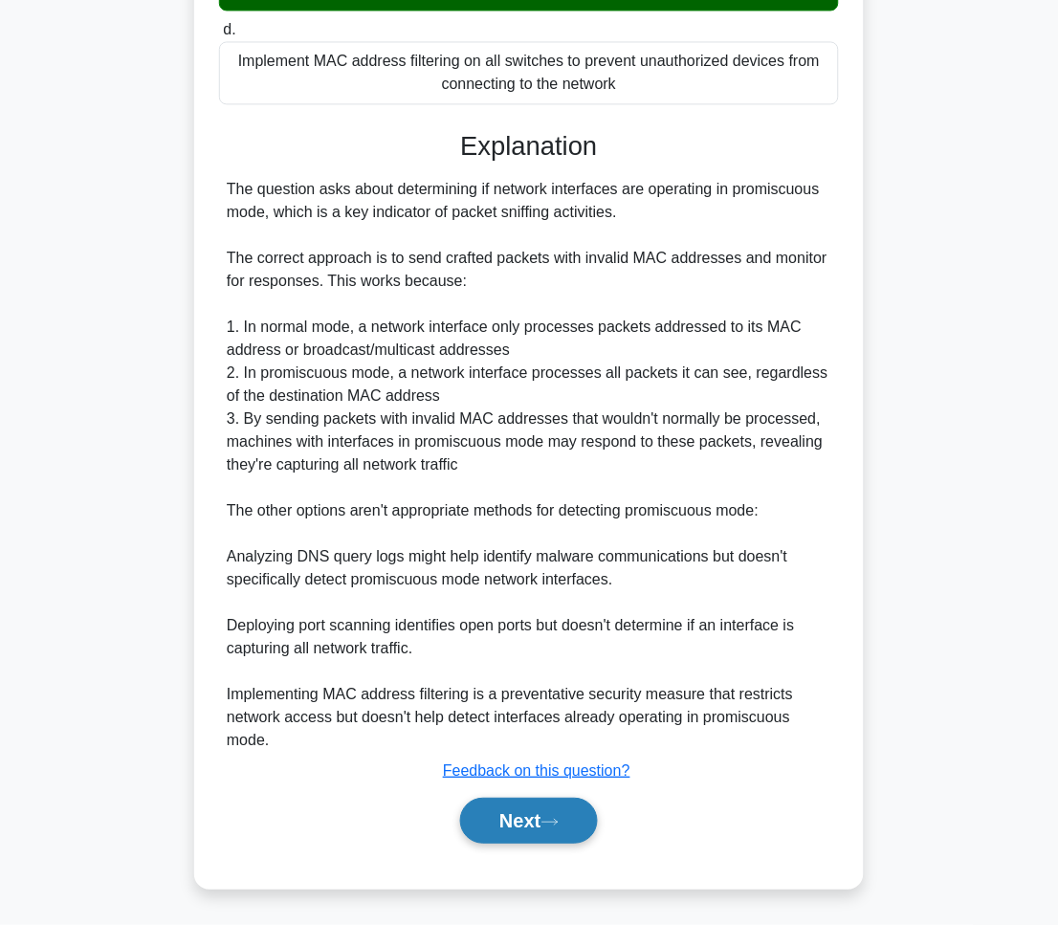
click at [556, 813] on button "Next" at bounding box center [528, 821] width 137 height 46
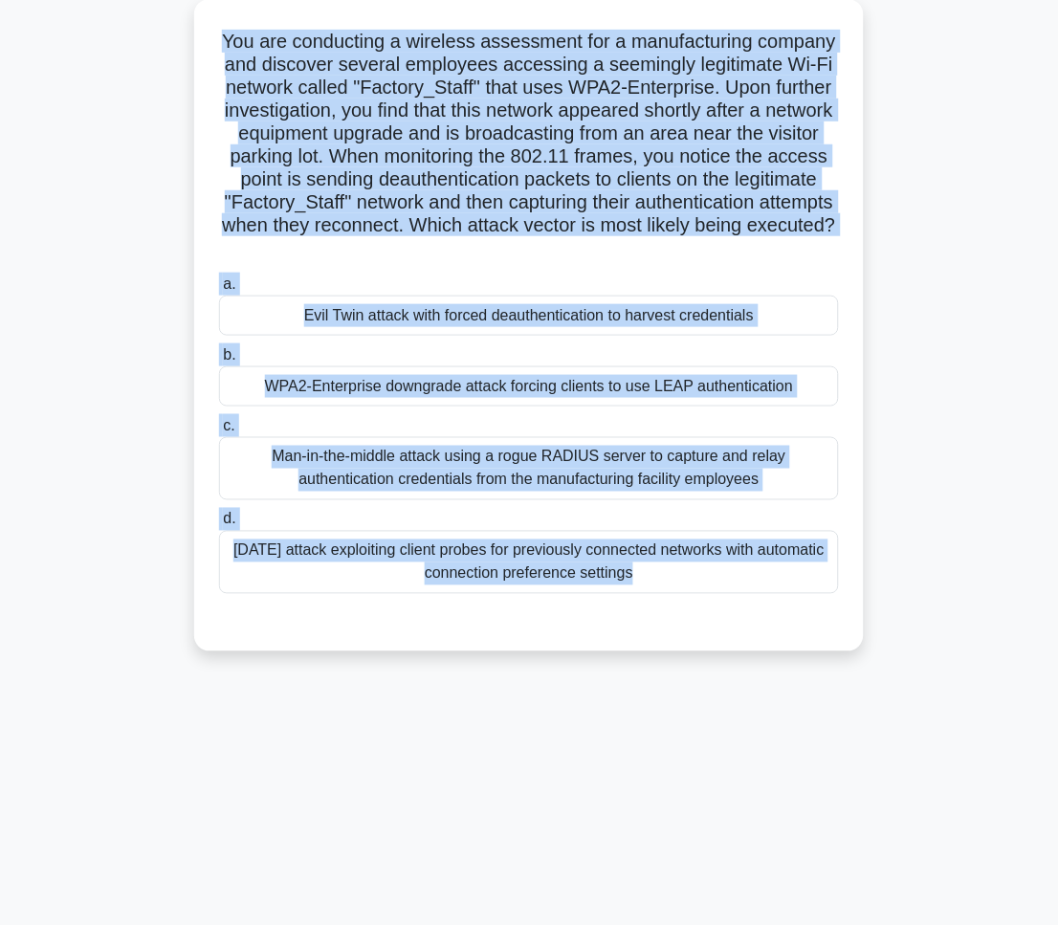
drag, startPoint x: 218, startPoint y: 39, endPoint x: 734, endPoint y: 625, distance: 781.2
click at [734, 625] on div "You are conducting a wireless assessment for a manufacturing company and discov…" at bounding box center [529, 325] width 654 height 637
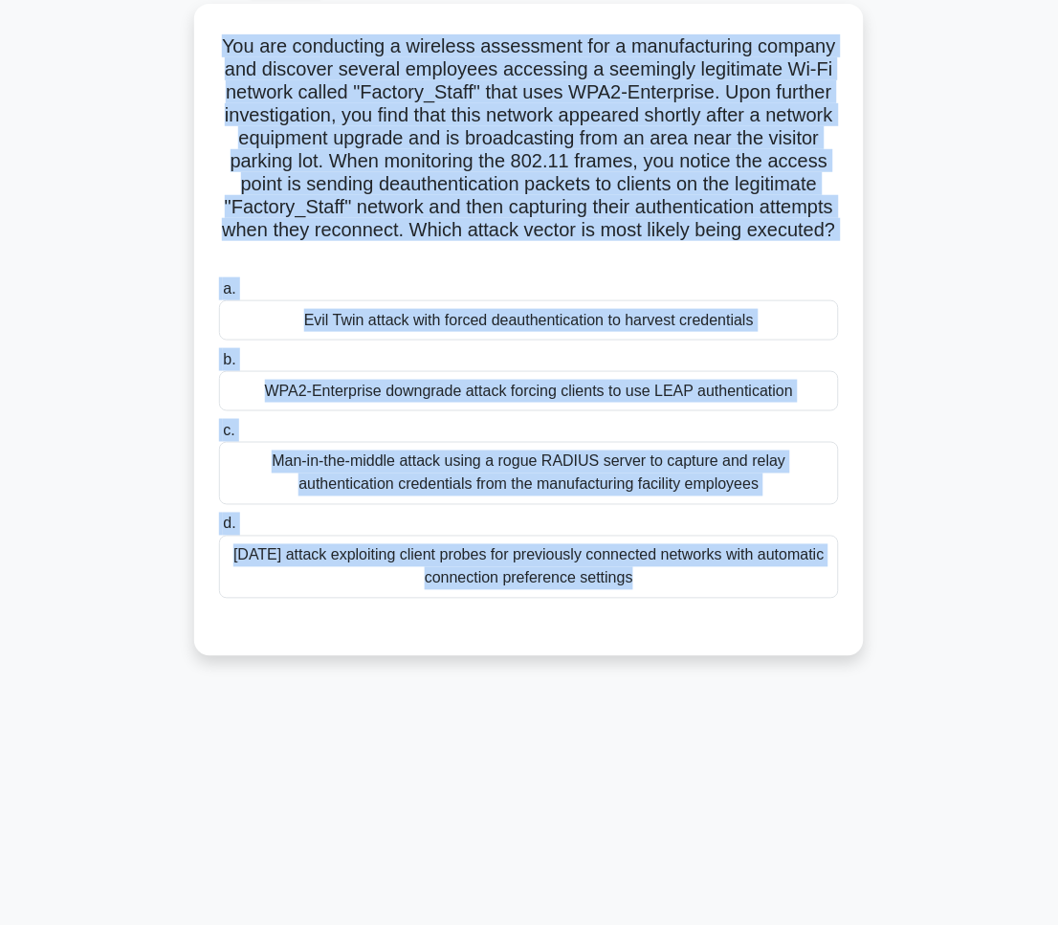
drag, startPoint x: 956, startPoint y: 727, endPoint x: 945, endPoint y: 726, distance: 11.5
click at [956, 728] on div "75:47 Stop CEH - Denial-of-Service Master 86/100 .spinner_0XTQ{transform-origin…" at bounding box center [529, 439] width 918 height 956
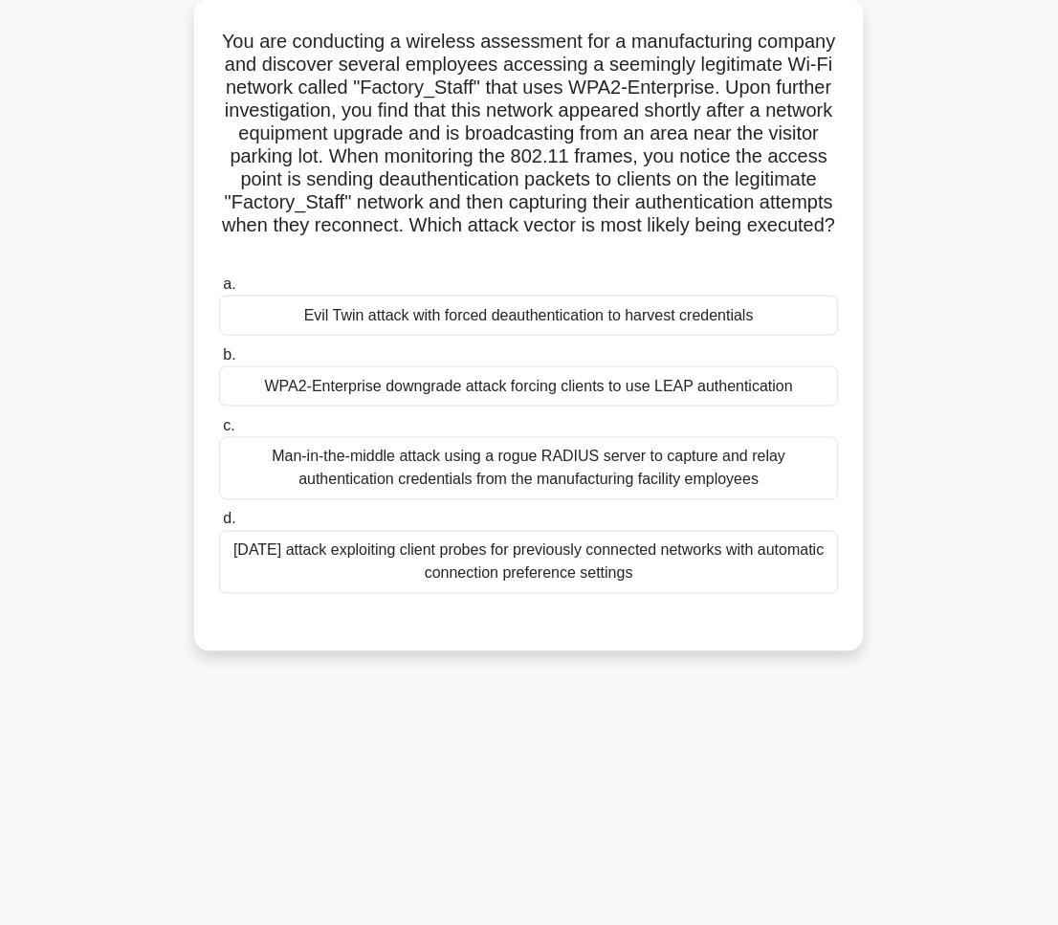
click at [621, 339] on div "a. Evil Twin attack with forced deauthentication to harvest credentials b. WPA2…" at bounding box center [529, 433] width 643 height 329
click at [627, 330] on div "Evil Twin attack with forced deauthentication to harvest credentials" at bounding box center [529, 315] width 620 height 40
click at [219, 291] on input "a. Evil Twin attack with forced deauthentication to harvest credentials" at bounding box center [219, 284] width 0 height 12
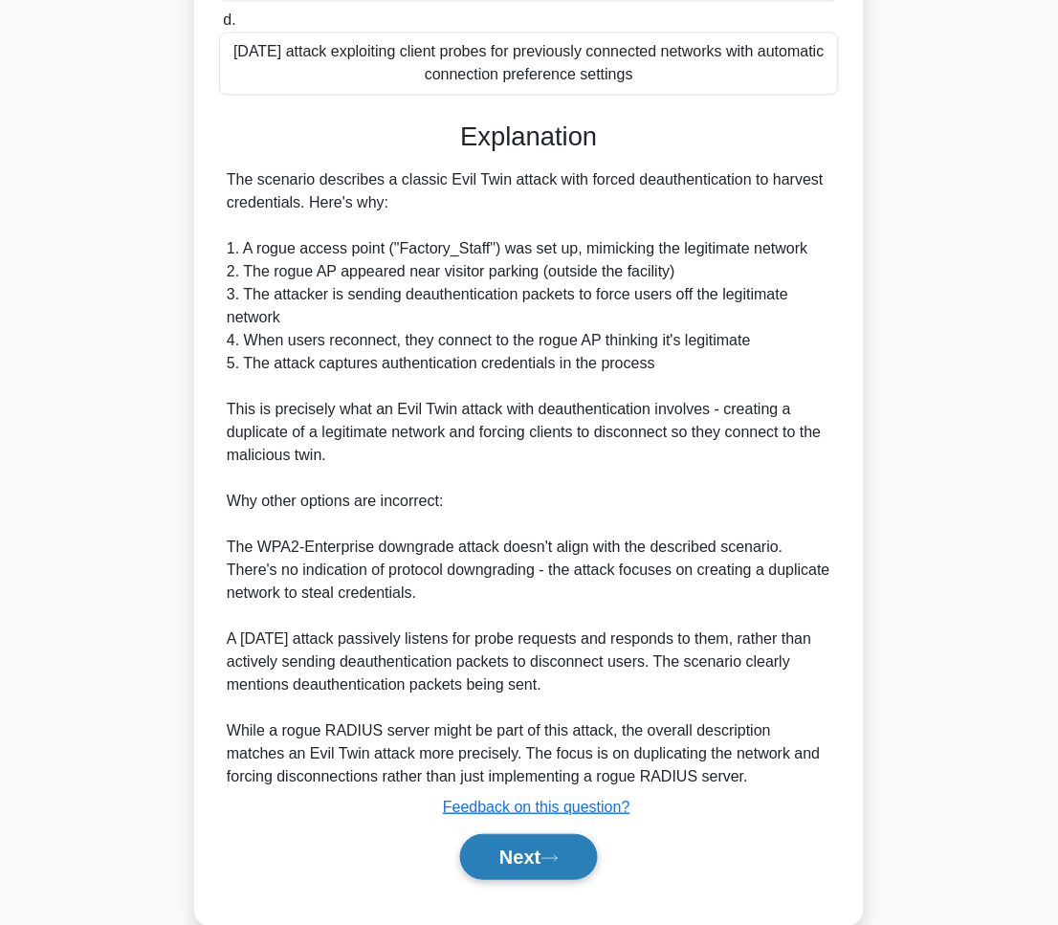
scroll to position [646, 0]
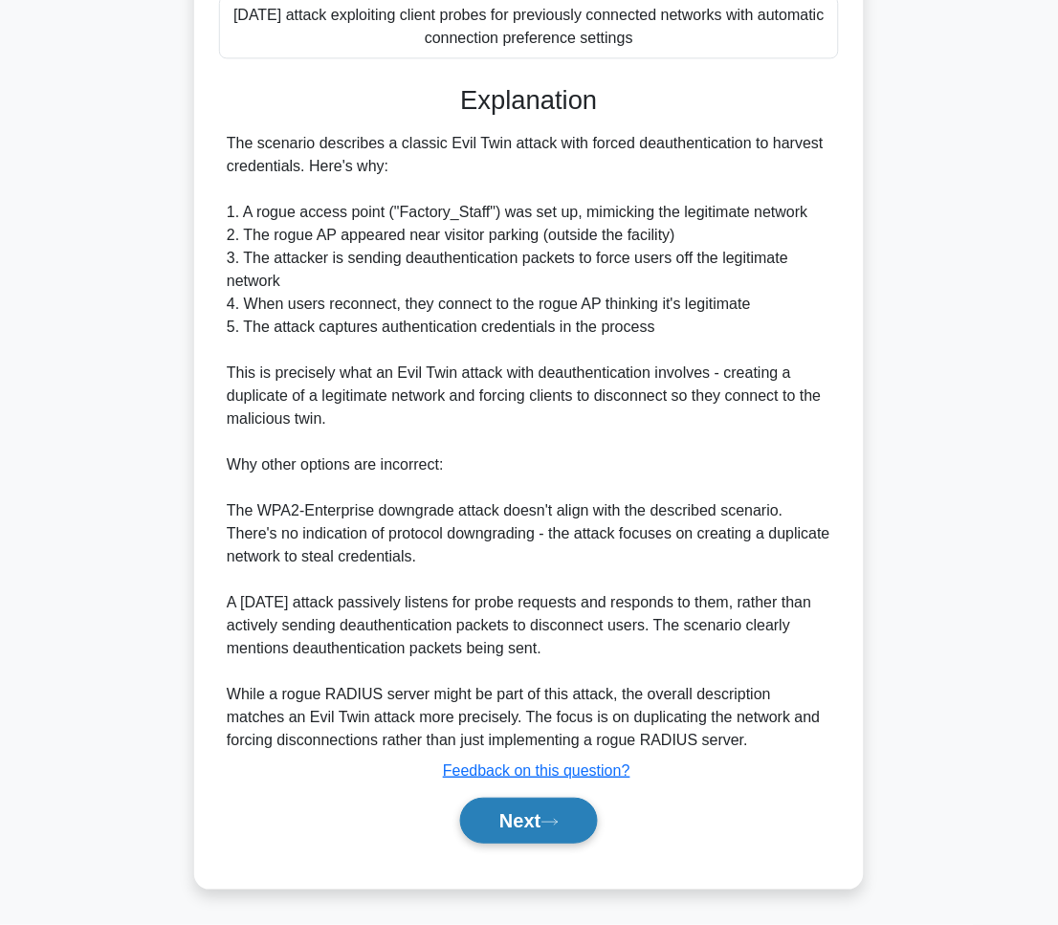
click at [547, 813] on button "Next" at bounding box center [528, 821] width 137 height 46
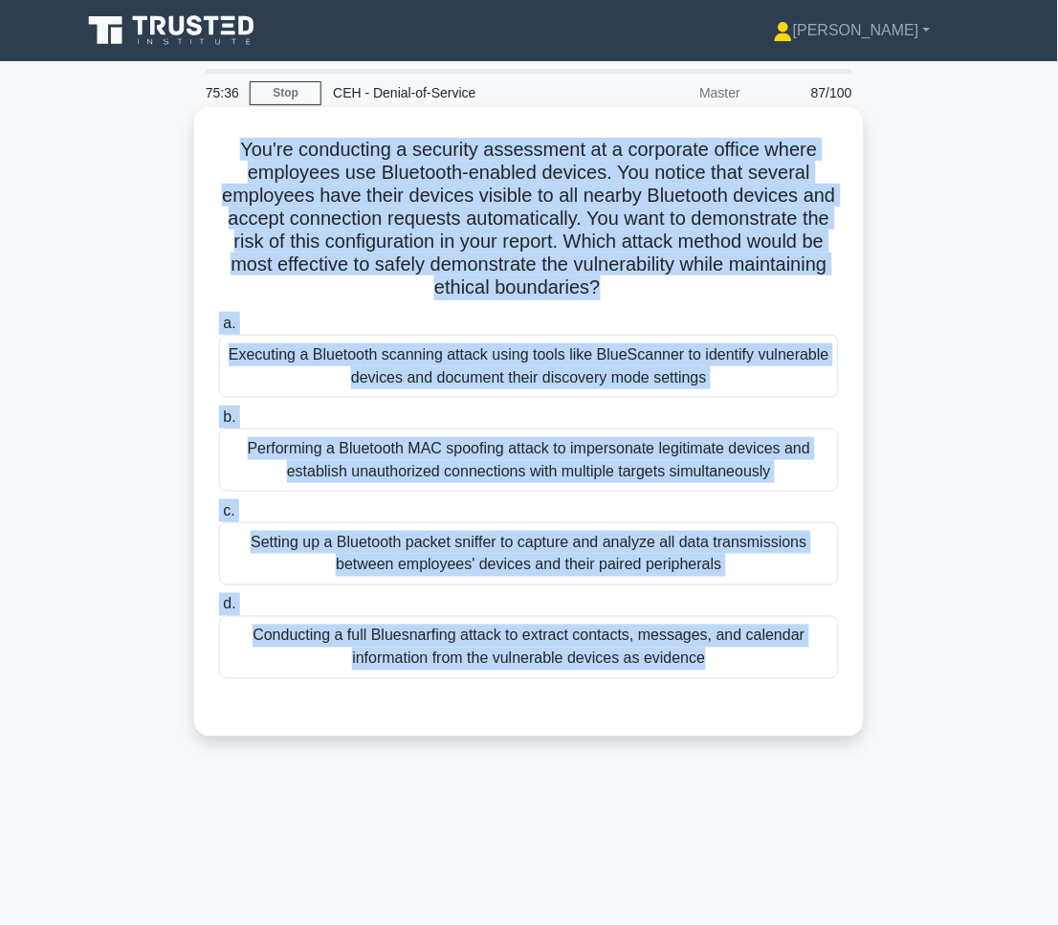
drag, startPoint x: 233, startPoint y: 157, endPoint x: 659, endPoint y: 713, distance: 700.6
click at [659, 713] on div "You're conducting a security assessment at a corporate office where employees u…" at bounding box center [529, 422] width 654 height 614
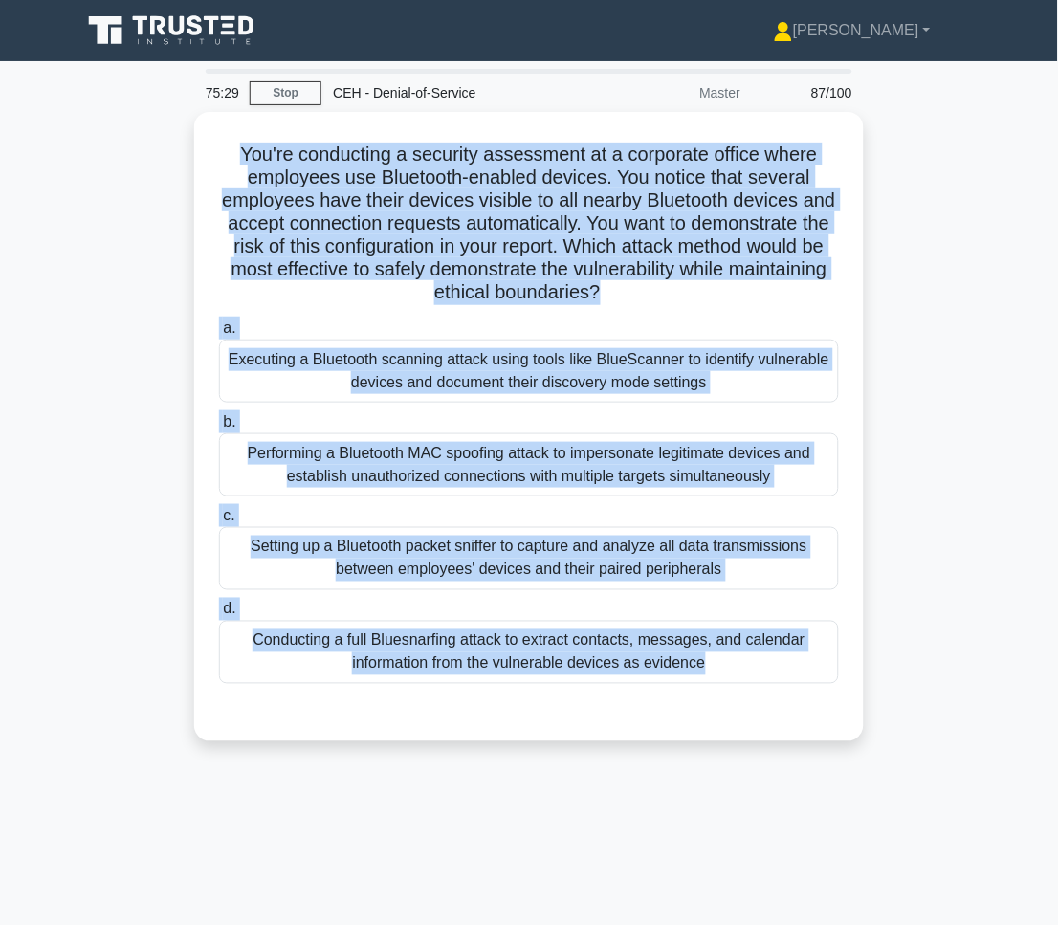
click at [964, 569] on div "You're conducting a security assessment at a corporate office where employees u…" at bounding box center [529, 438] width 918 height 652
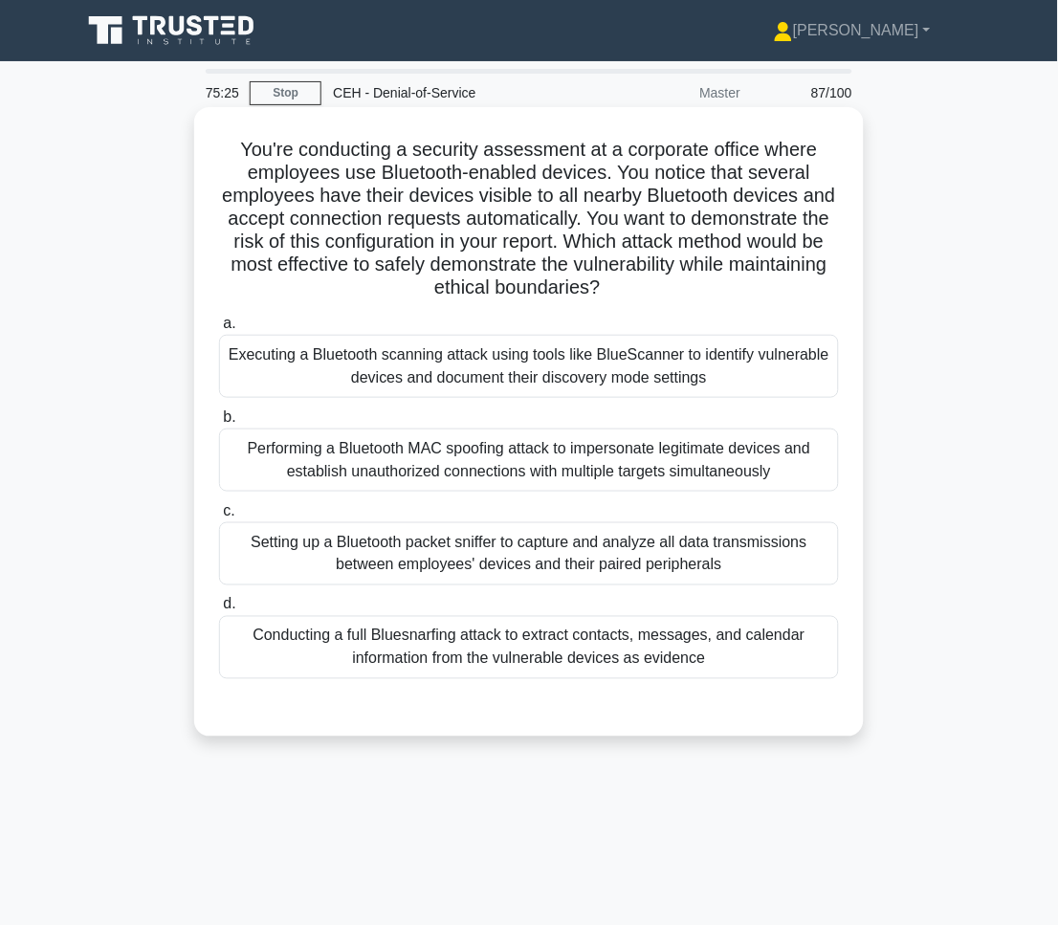
click at [652, 345] on div "Executing a Bluetooth scanning attack using tools like BlueScanner to identify …" at bounding box center [529, 366] width 620 height 63
click at [219, 330] on input "a. Executing a Bluetooth scanning attack using tools like BlueScanner to identi…" at bounding box center [219, 323] width 0 height 12
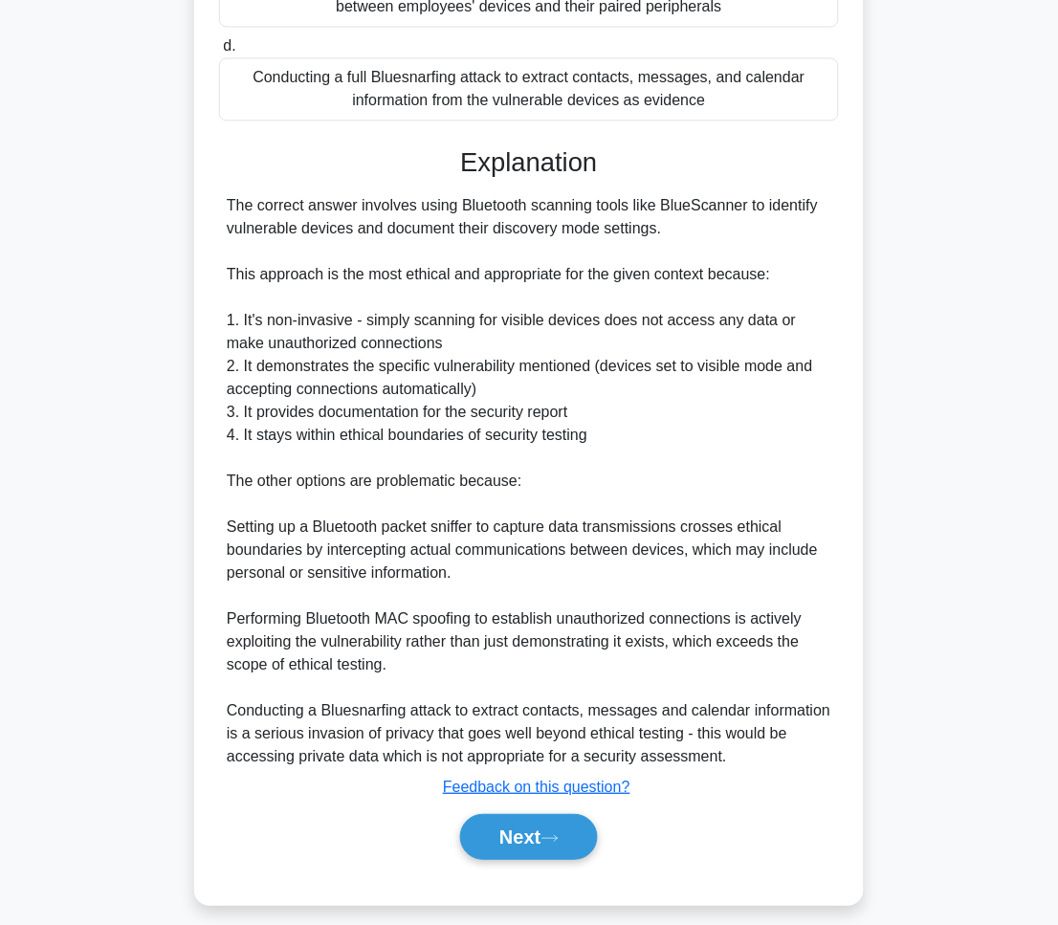
scroll to position [578, 0]
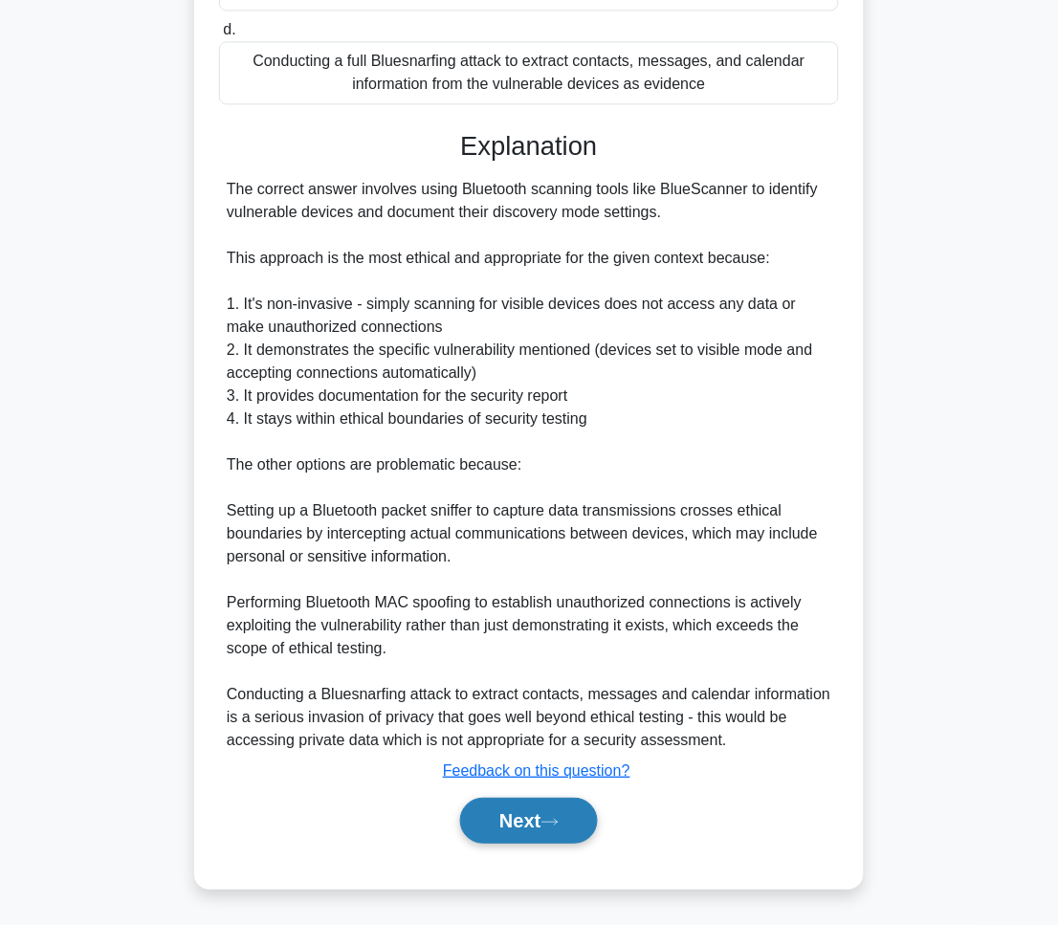
click at [556, 835] on button "Next" at bounding box center [528, 821] width 137 height 46
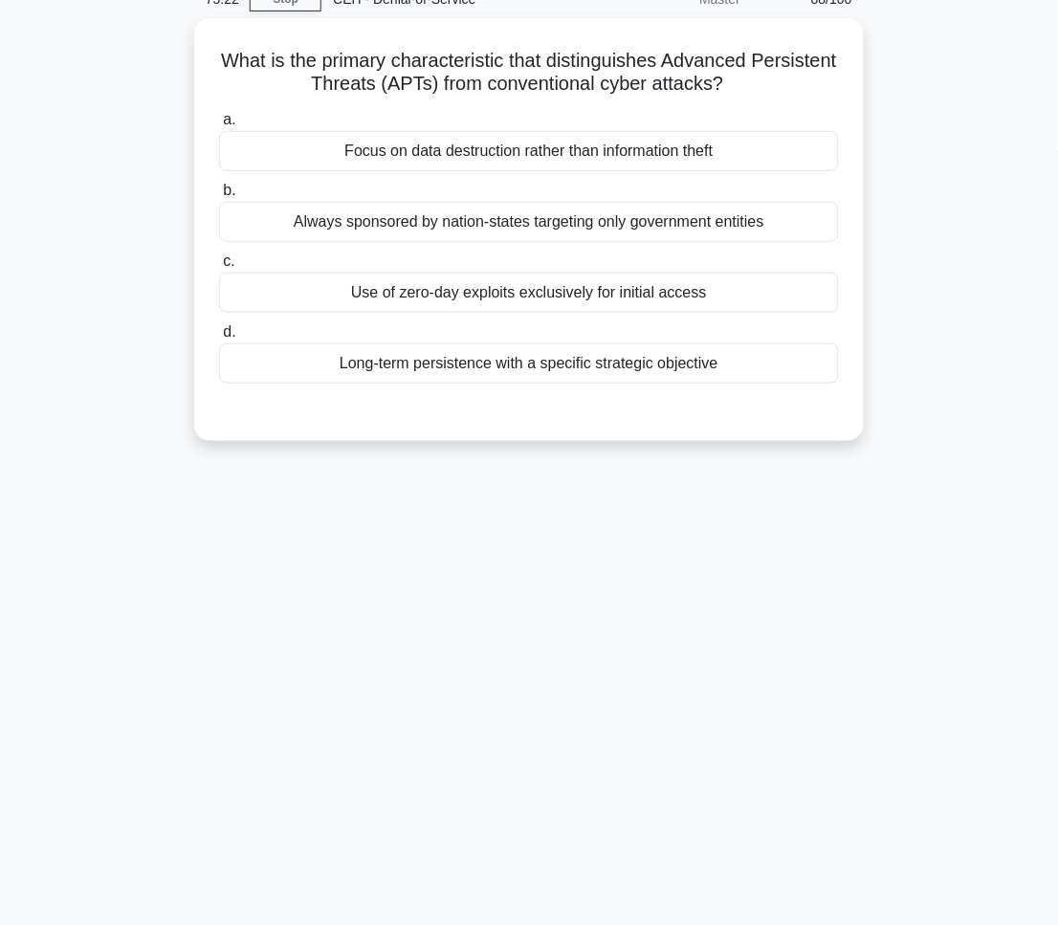
scroll to position [0, 0]
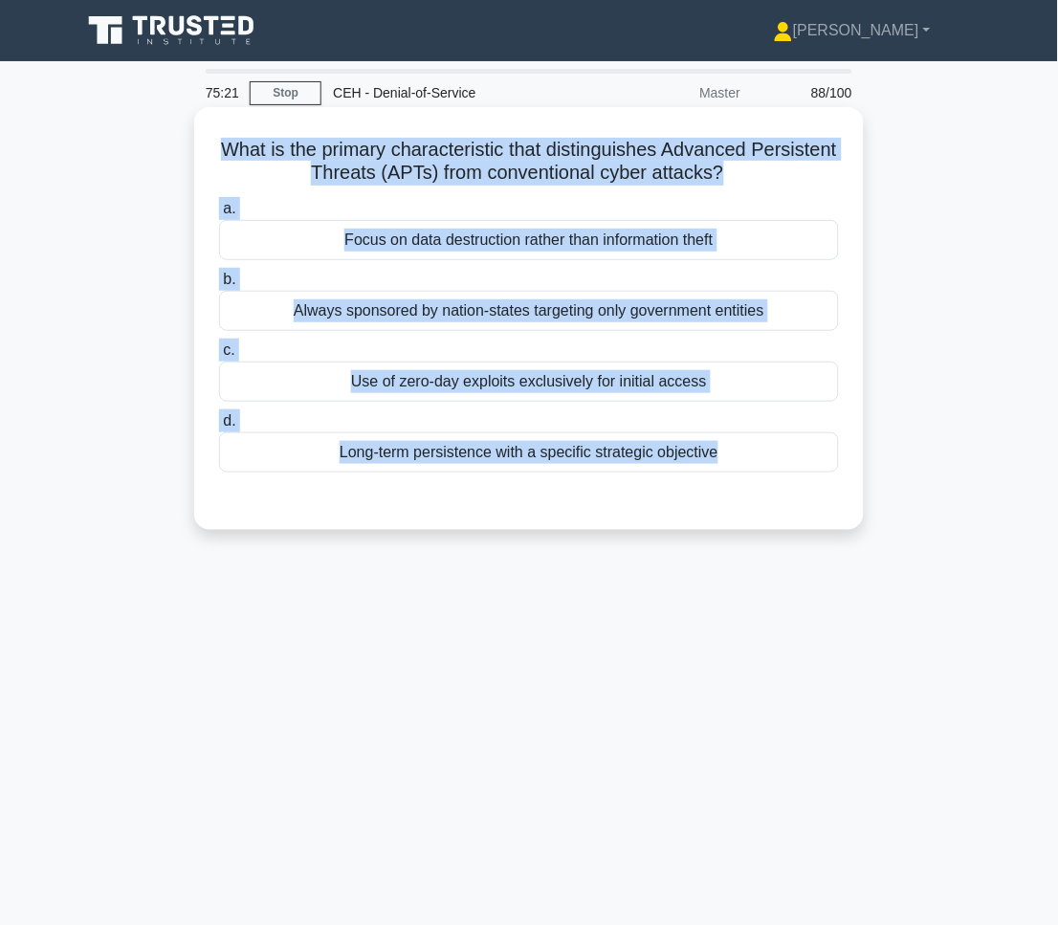
drag, startPoint x: 254, startPoint y: 126, endPoint x: 761, endPoint y: 489, distance: 623.1
click at [761, 489] on div "What is the primary characteristic that distinguishes Advanced Persistent Threa…" at bounding box center [529, 318] width 654 height 407
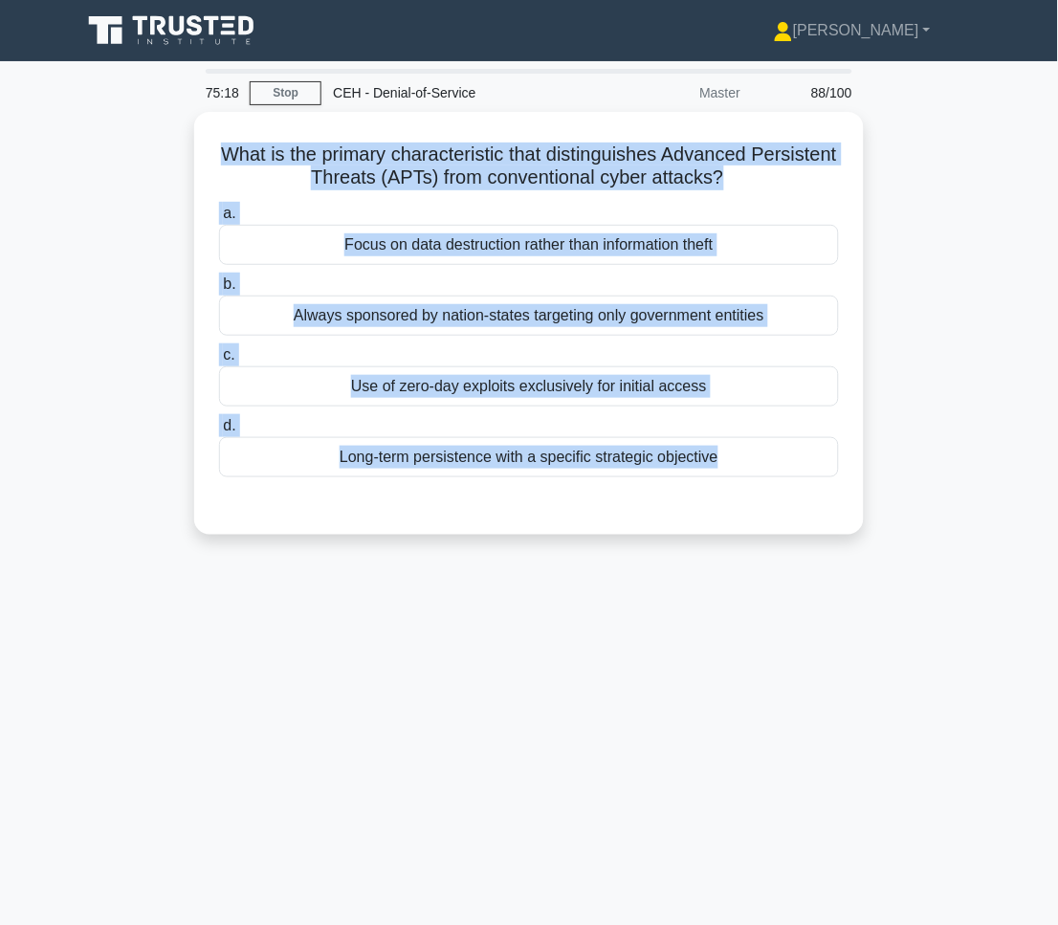
click at [806, 693] on div "75:18 Stop CEH - Denial-of-Service Master 88/100 What is the primary characteri…" at bounding box center [529, 547] width 918 height 956
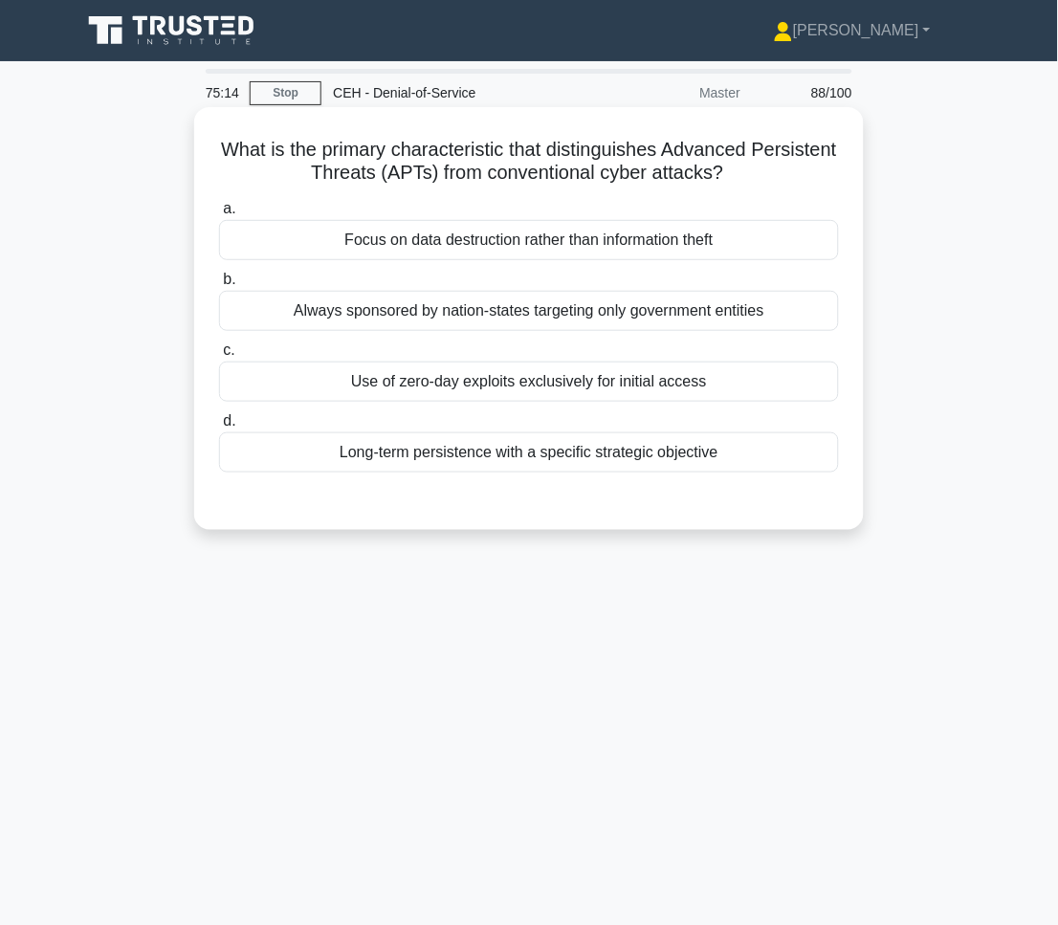
click at [496, 472] on div "Long-term persistence with a specific strategic objective" at bounding box center [529, 452] width 620 height 40
click at [219, 427] on input "d. Long-term persistence with a specific strategic objective" at bounding box center [219, 421] width 0 height 12
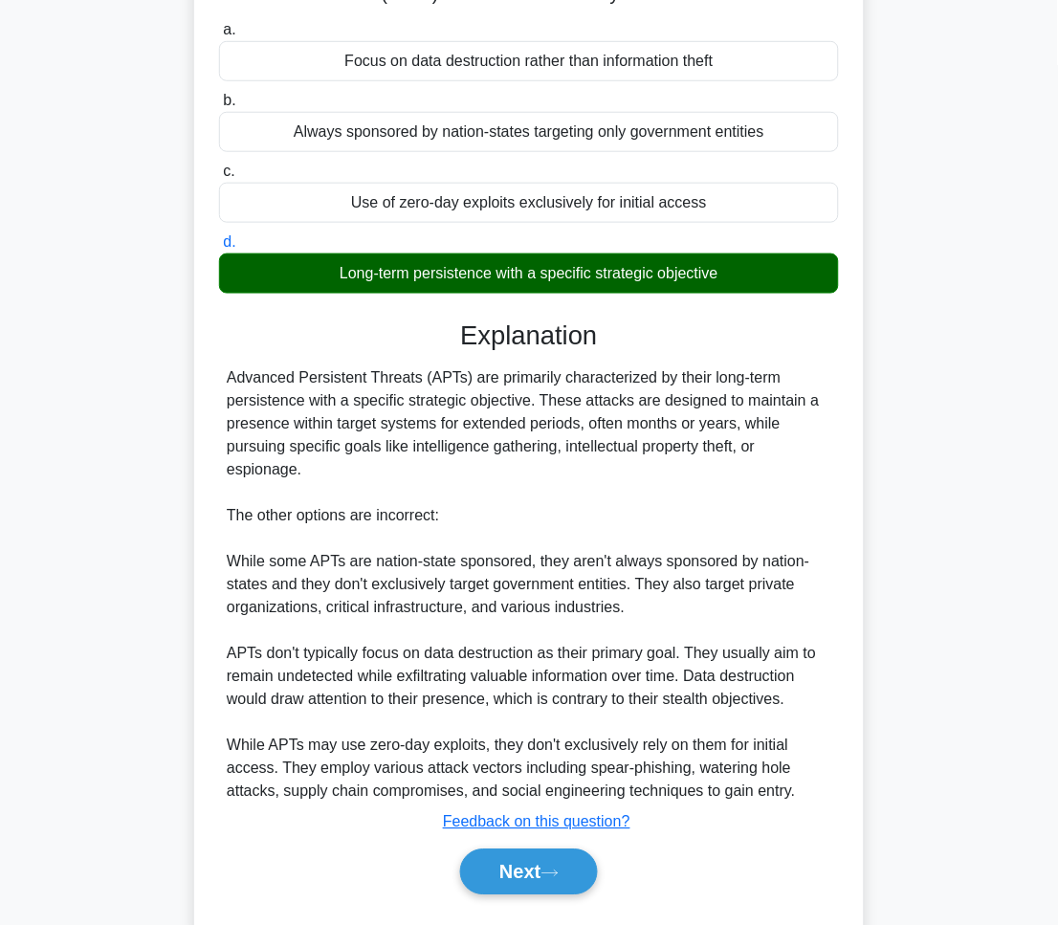
scroll to position [233, 0]
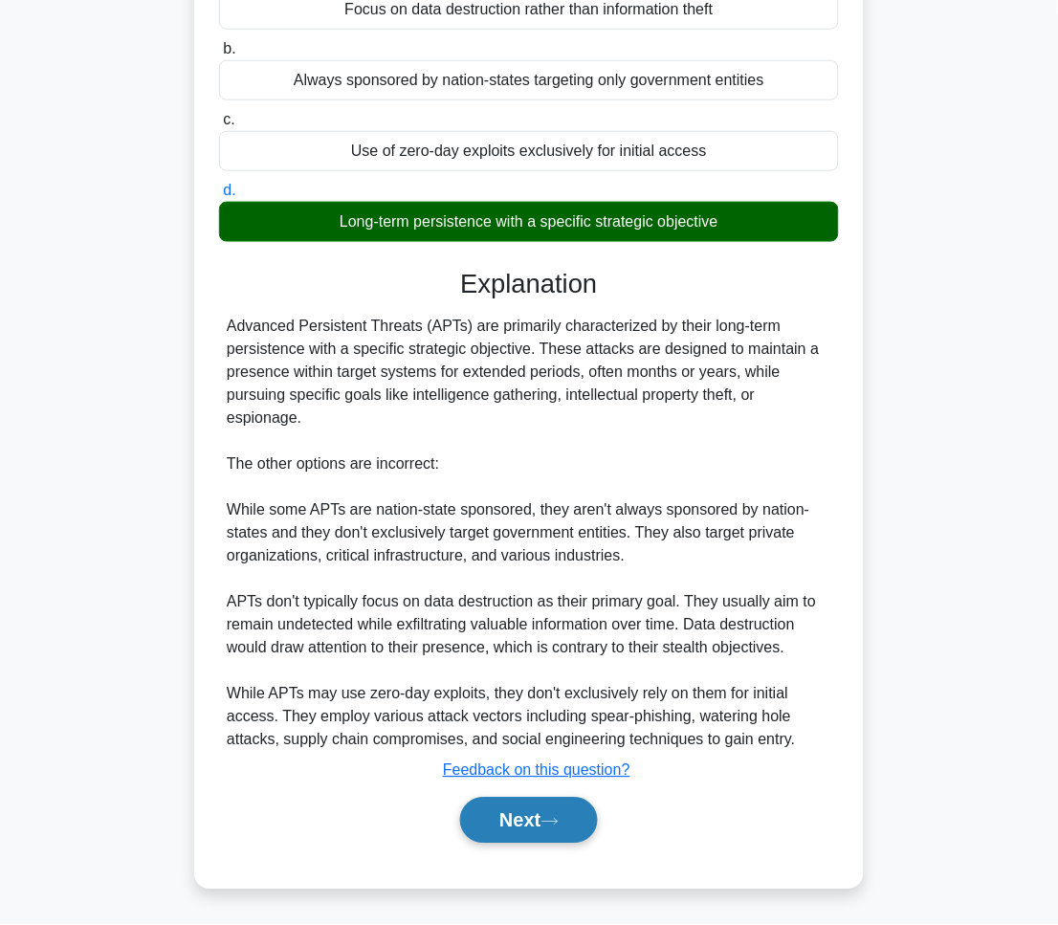
click at [592, 809] on button "Next" at bounding box center [528, 821] width 137 height 46
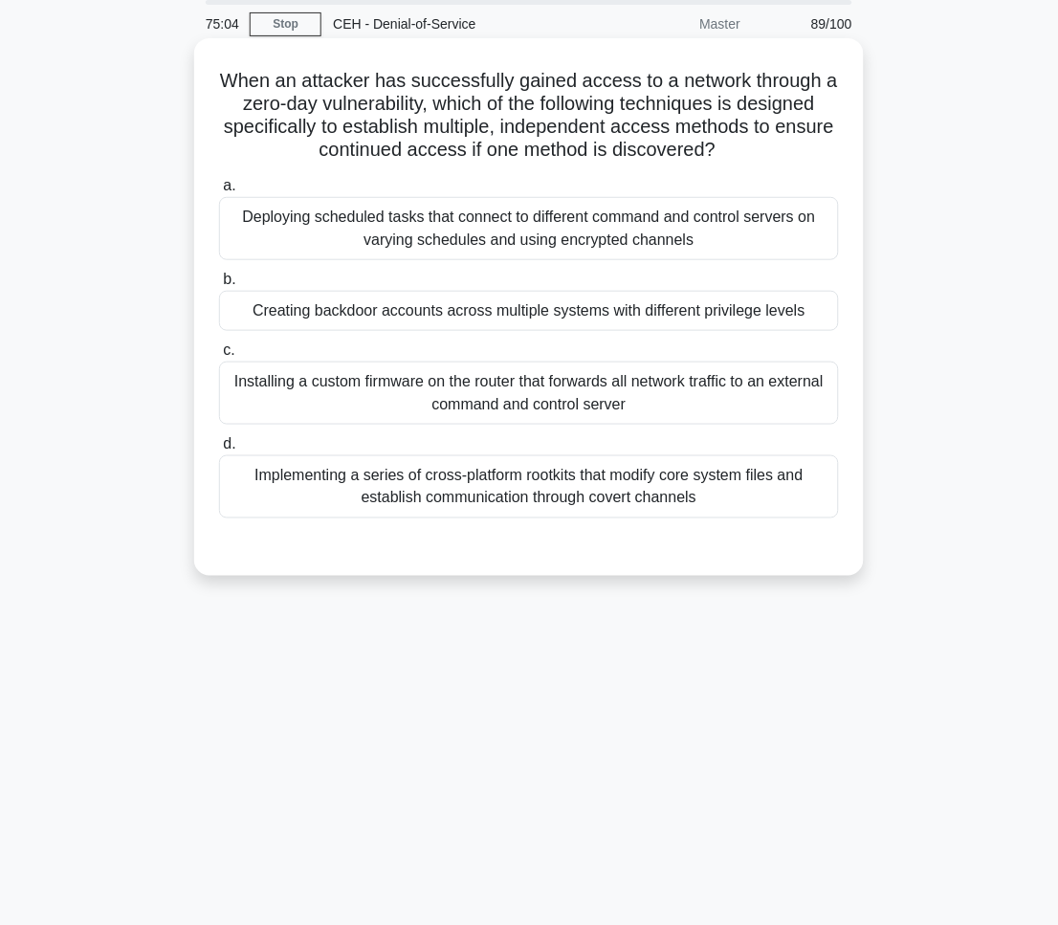
scroll to position [0, 0]
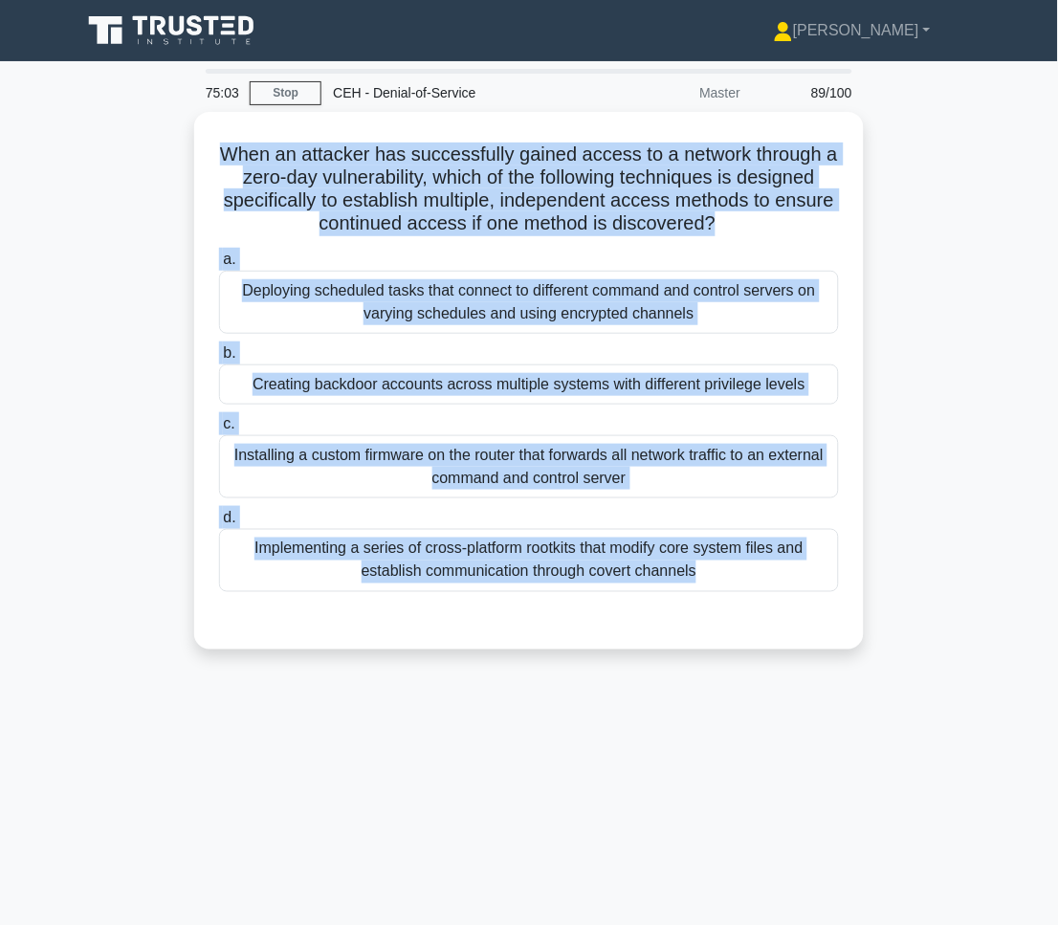
drag, startPoint x: 227, startPoint y: 138, endPoint x: 839, endPoint y: 709, distance: 837.0
click at [839, 709] on div "75:03 Stop CEH - Denial-of-Service Master 89/100 When an attacker has successfu…" at bounding box center [529, 547] width 918 height 956
click at [918, 786] on div "75:00 Stop CEH - Denial-of-Service Master 89/100 When an attacker has successfu…" at bounding box center [529, 547] width 918 height 956
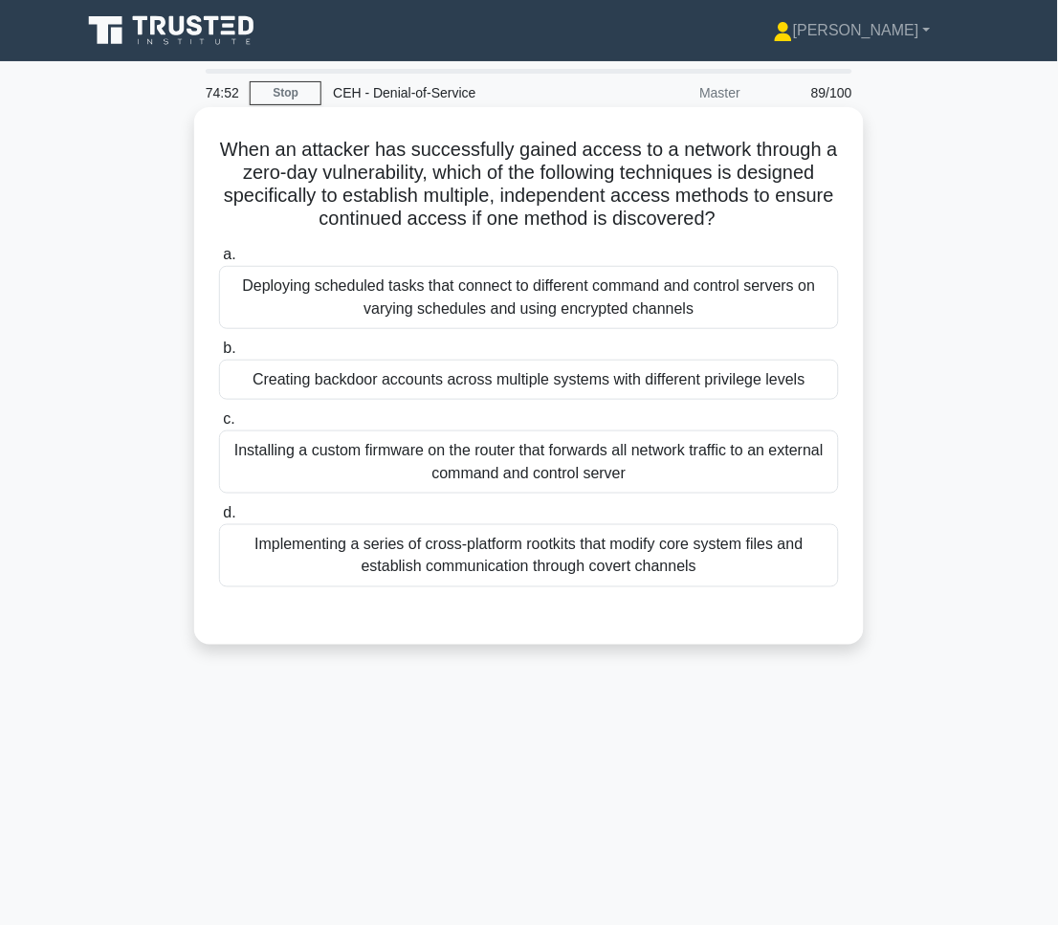
click at [675, 381] on div "Creating backdoor accounts across multiple systems with different privilege lev…" at bounding box center [529, 380] width 620 height 40
click at [219, 355] on input "b. Creating backdoor accounts across multiple systems with different privilege …" at bounding box center [219, 348] width 0 height 12
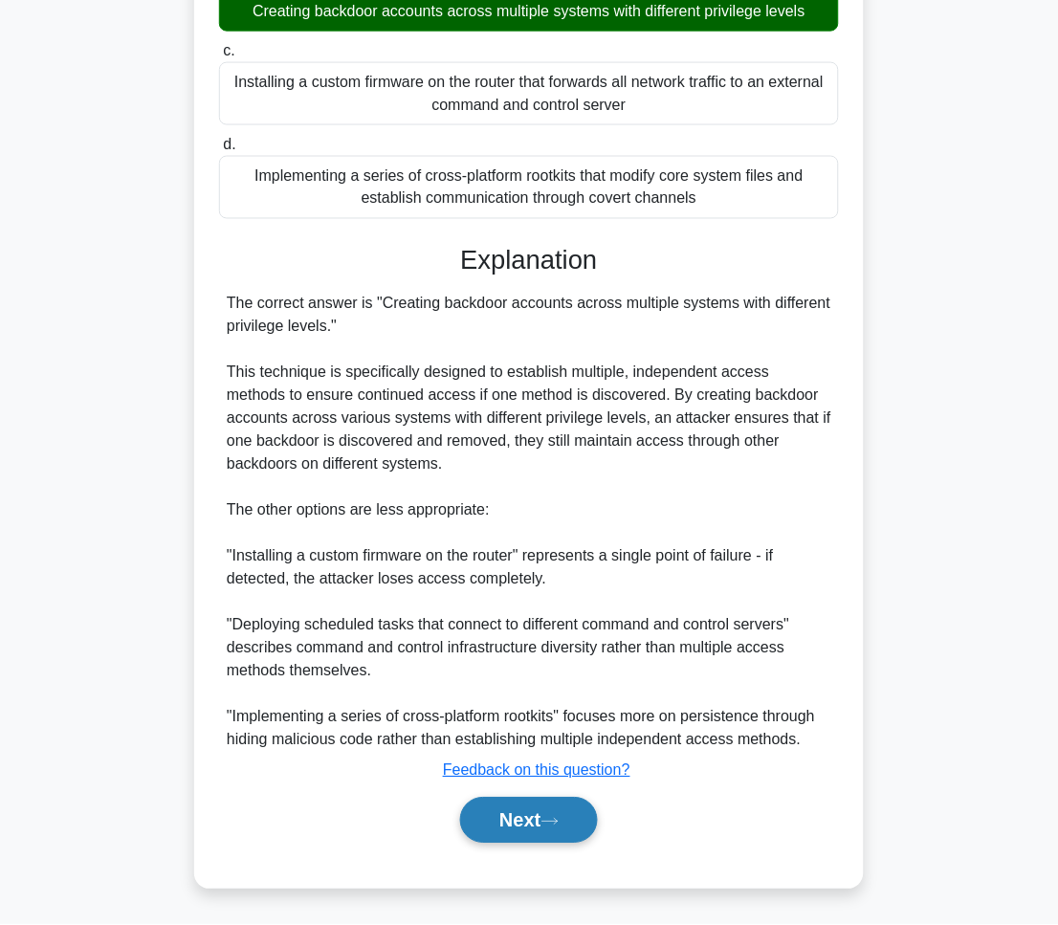
click at [533, 799] on button "Next" at bounding box center [528, 821] width 137 height 46
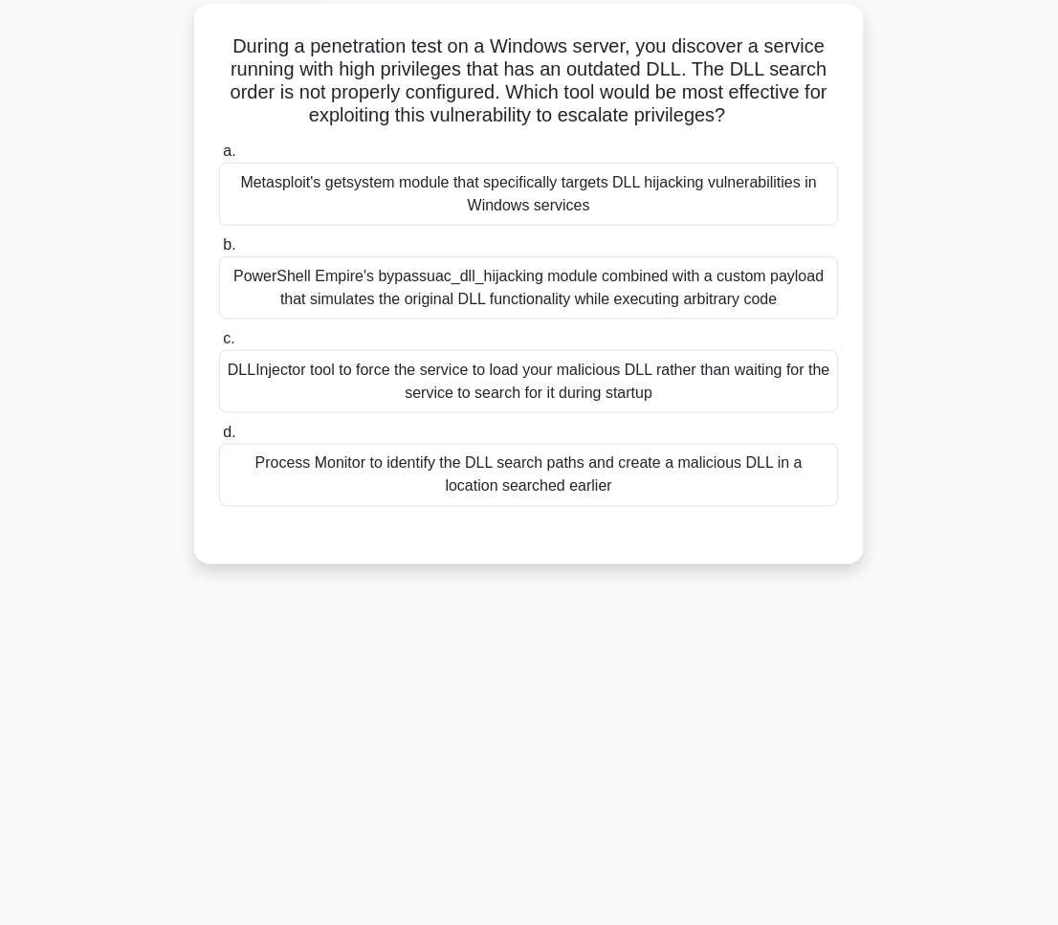
click at [517, 878] on div "74:49 Stop CEH - Denial-of-Service Master 90/100 During a penetration test on a…" at bounding box center [529, 439] width 918 height 956
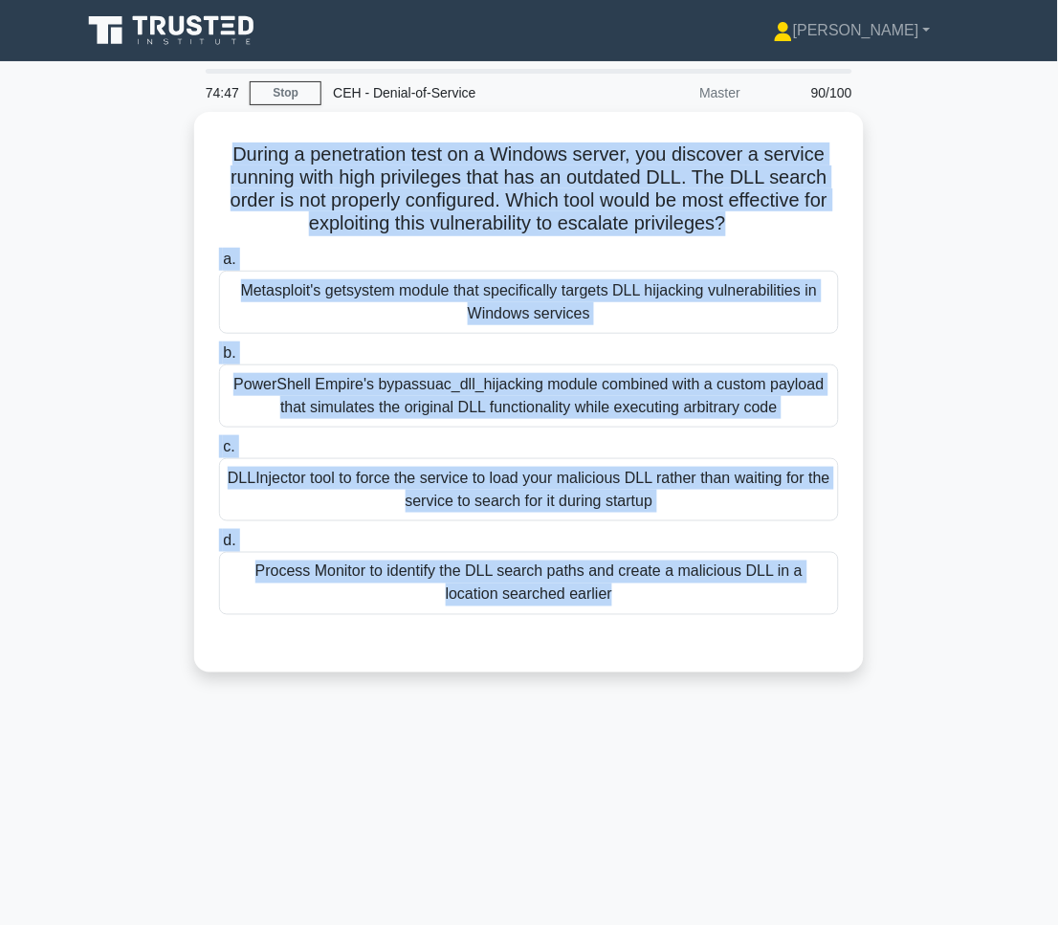
drag, startPoint x: 227, startPoint y: 146, endPoint x: 730, endPoint y: 762, distance: 795.2
click at [730, 762] on div "74:47 Stop CEH - Denial-of-Service Master 90/100 During a penetration test on a…" at bounding box center [529, 547] width 918 height 956
click at [768, 757] on div "74:45 Stop CEH - Denial-of-Service Master 90/100 During a penetration test on a…" at bounding box center [529, 547] width 918 height 956
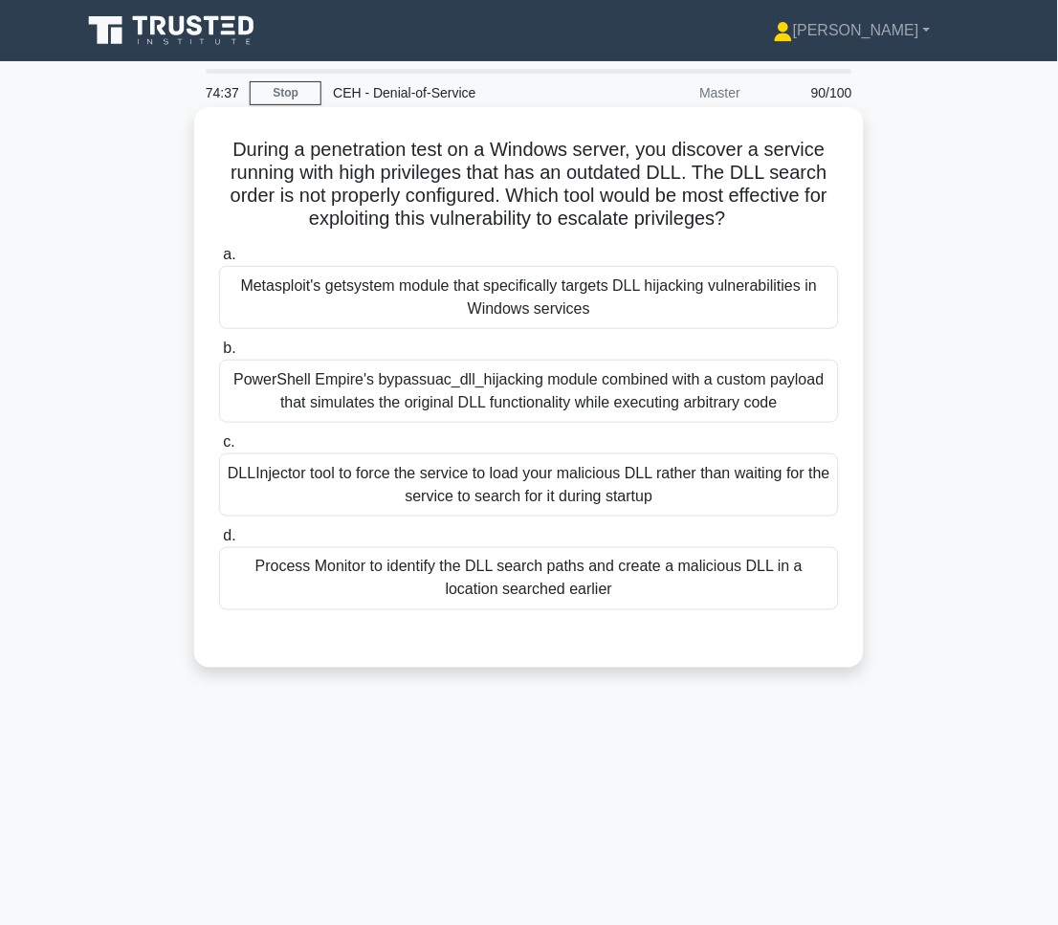
click at [426, 574] on div "Process Monitor to identify the DLL search paths and create a malicious DLL in …" at bounding box center [529, 578] width 620 height 63
click at [219, 542] on input "d. Process Monitor to identify the DLL search paths and create a malicious DLL …" at bounding box center [219, 536] width 0 height 12
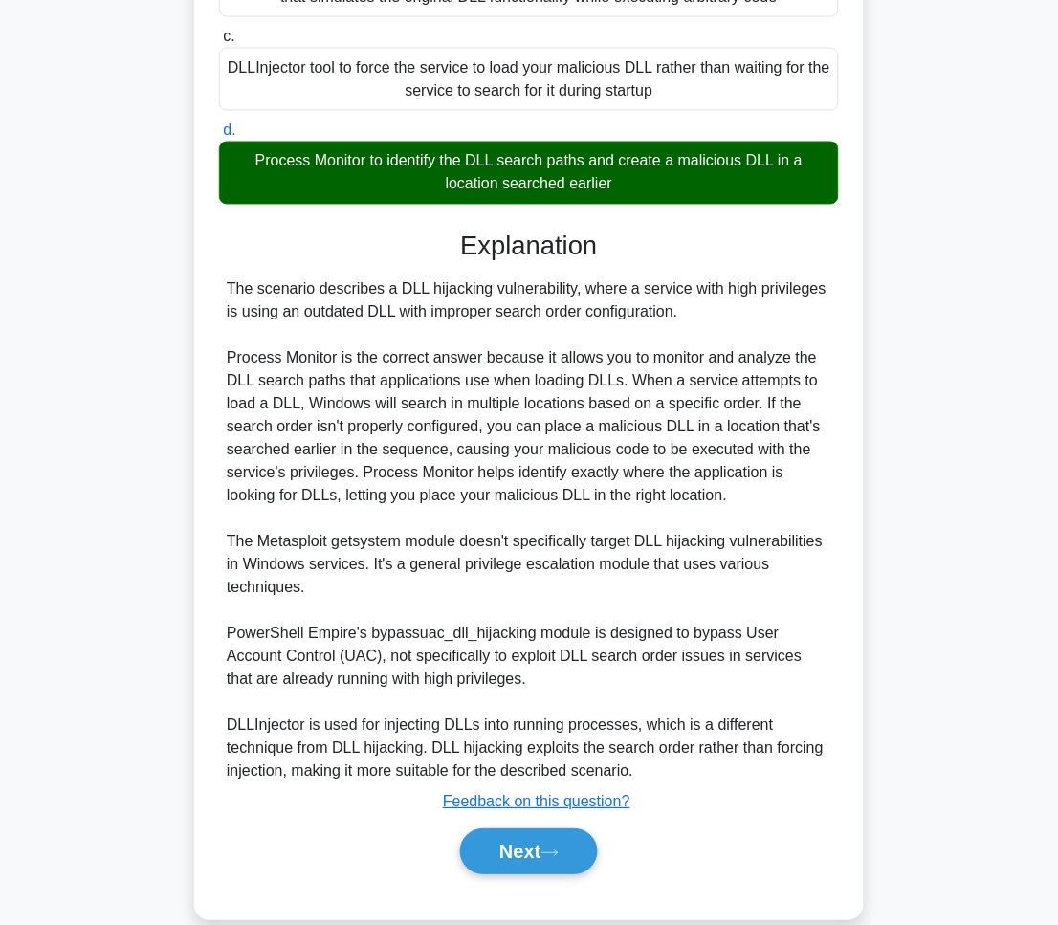
scroll to position [441, 0]
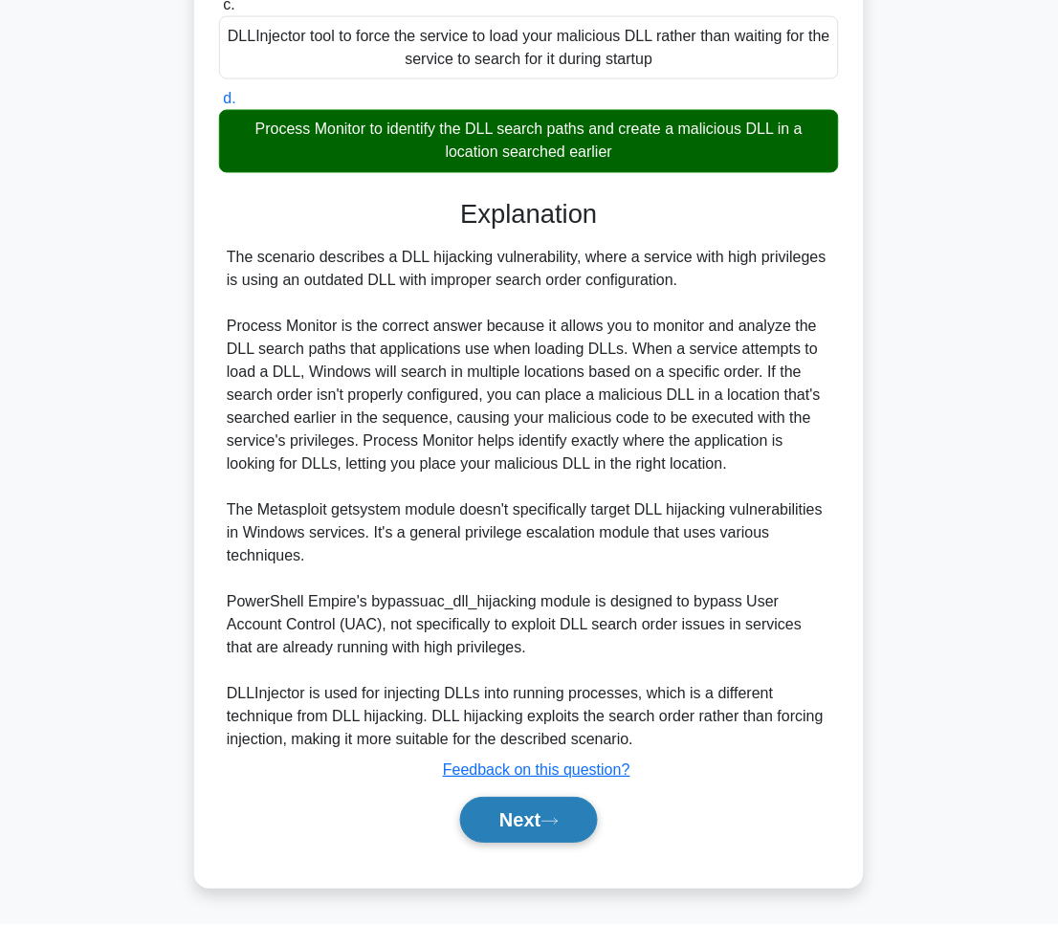
click at [586, 804] on button "Next" at bounding box center [528, 821] width 137 height 46
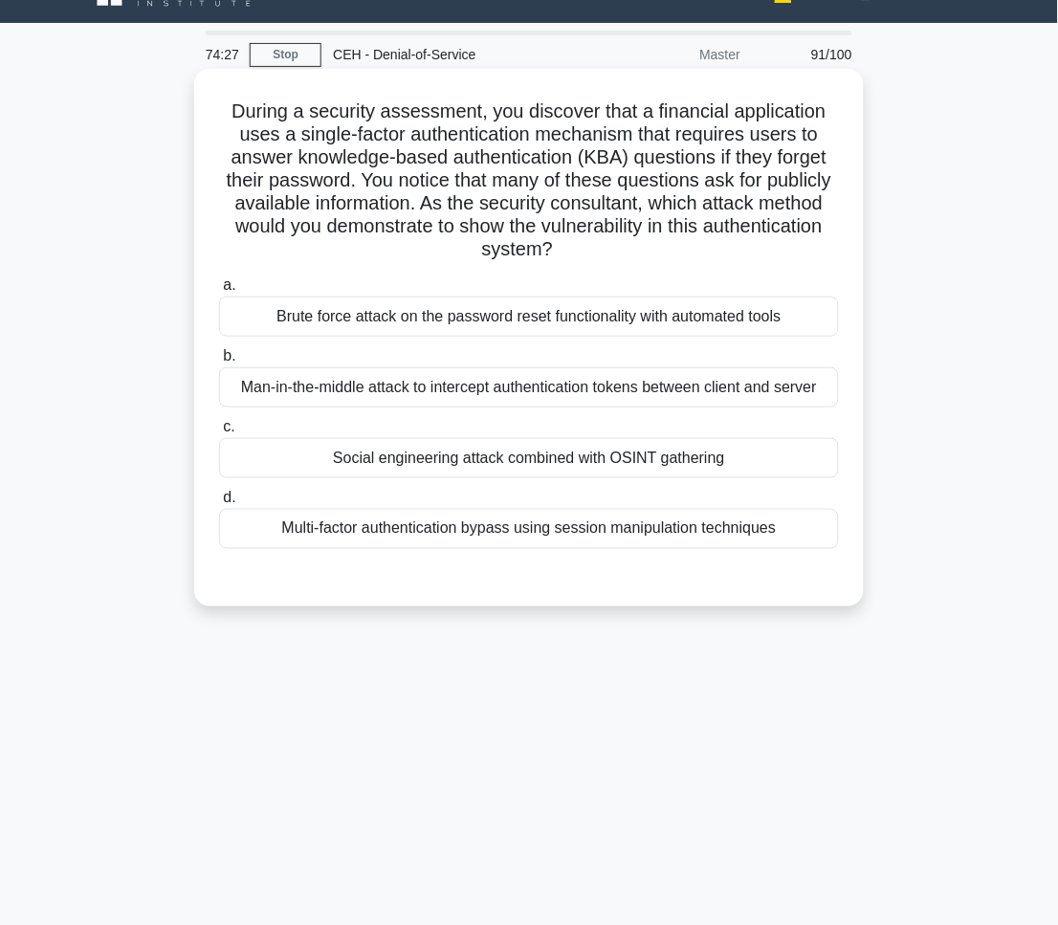
scroll to position [0, 0]
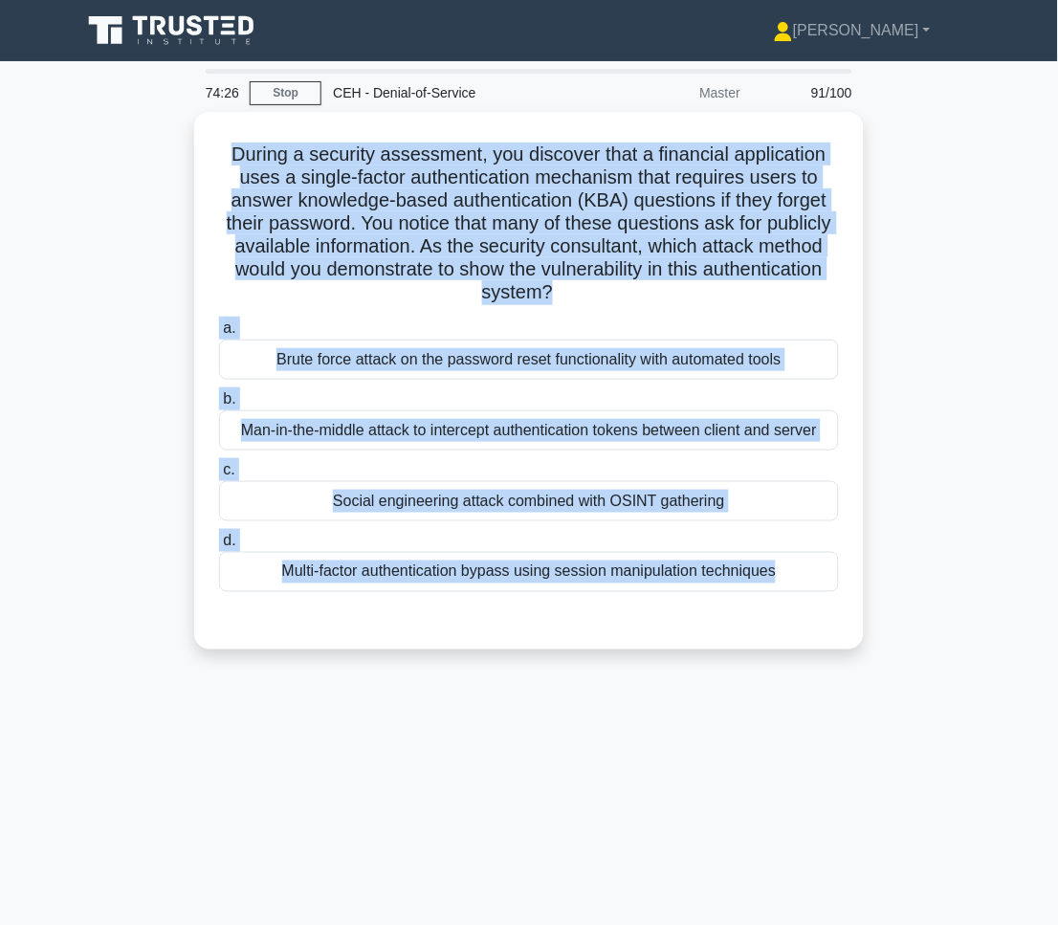
drag, startPoint x: 227, startPoint y: 151, endPoint x: 851, endPoint y: 722, distance: 846.1
click at [851, 722] on div "74:26 Stop CEH - Denial-of-Service Master 91/100 .spinner_0XTQ{transform-origin…" at bounding box center [529, 547] width 918 height 956
click at [855, 783] on div "74:25 Stop CEH - Denial-of-Service Master 91/100 .spinner_0XTQ{transform-origin…" at bounding box center [529, 547] width 918 height 956
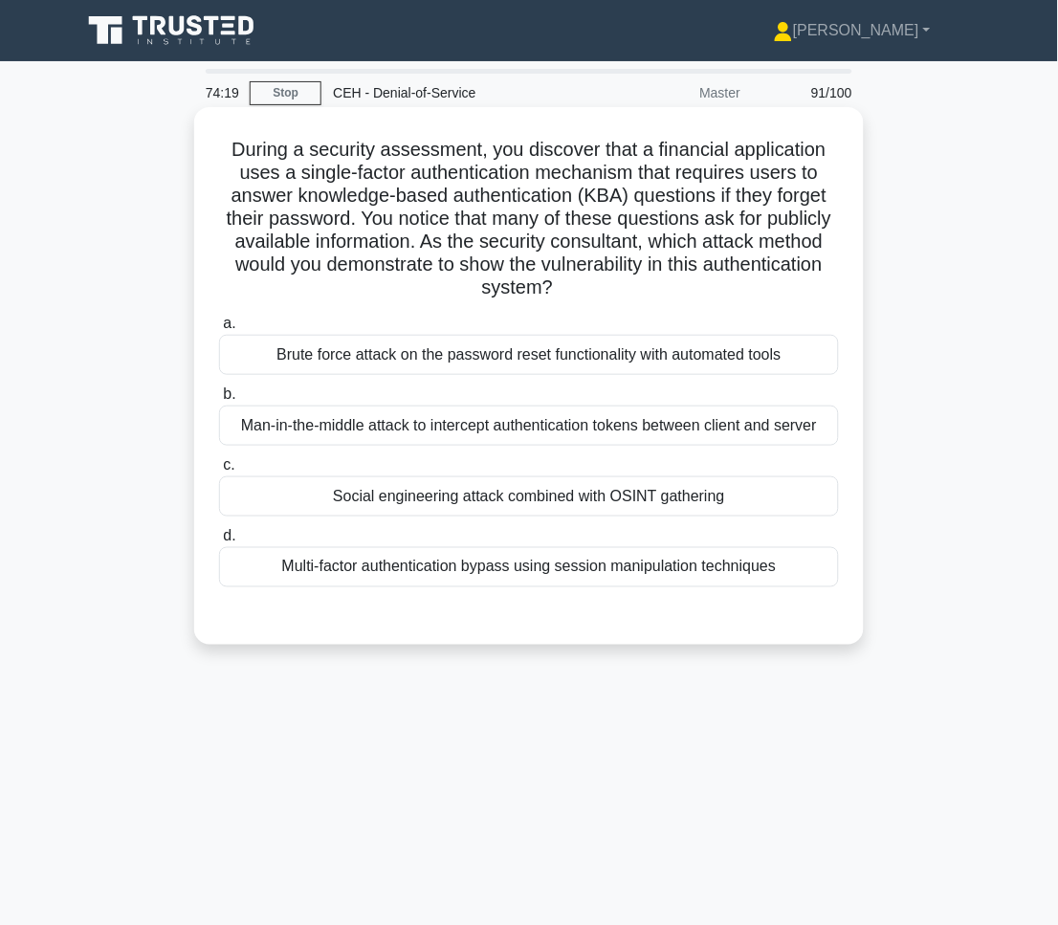
click at [588, 524] on div "a. Brute force attack on the password reset functionality with automated tools …" at bounding box center [529, 449] width 643 height 283
click at [599, 506] on div "Social engineering attack combined with OSINT gathering" at bounding box center [529, 496] width 620 height 40
click at [219, 471] on input "c. Social engineering attack combined with OSINT gathering" at bounding box center [219, 465] width 0 height 12
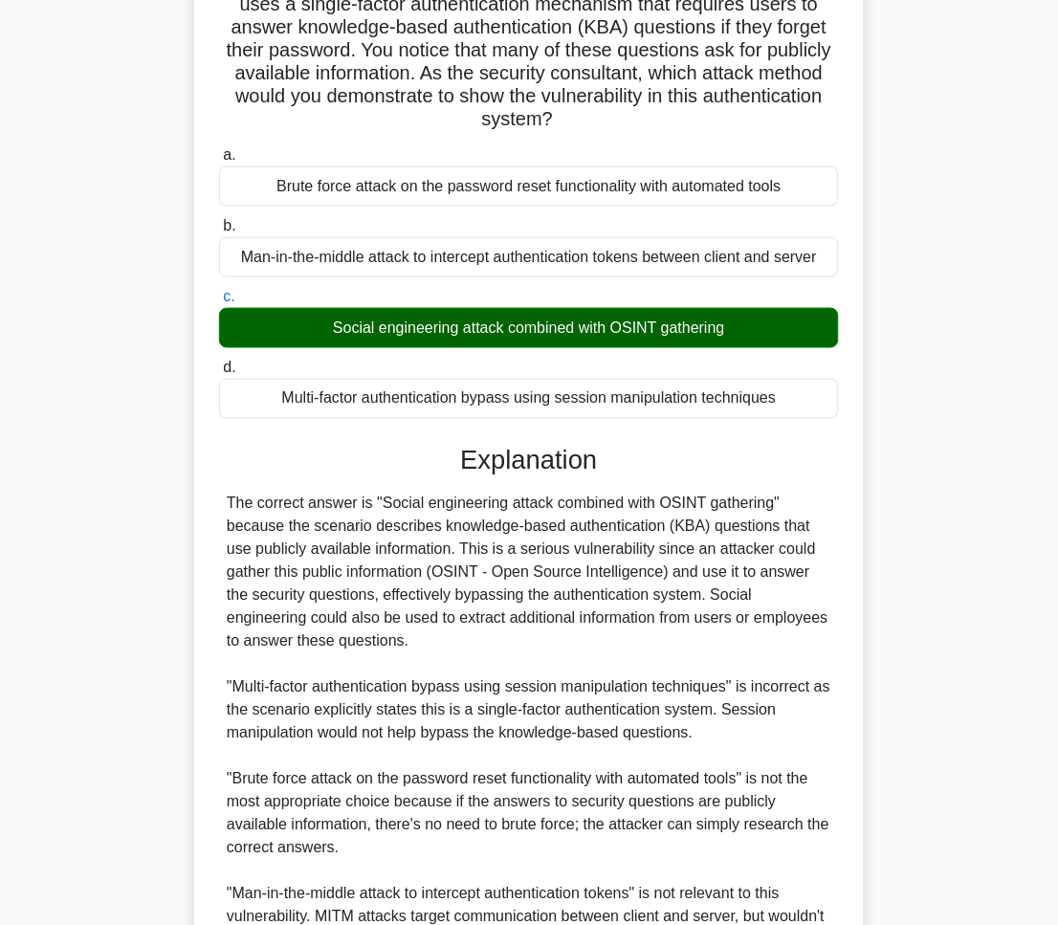
scroll to position [394, 0]
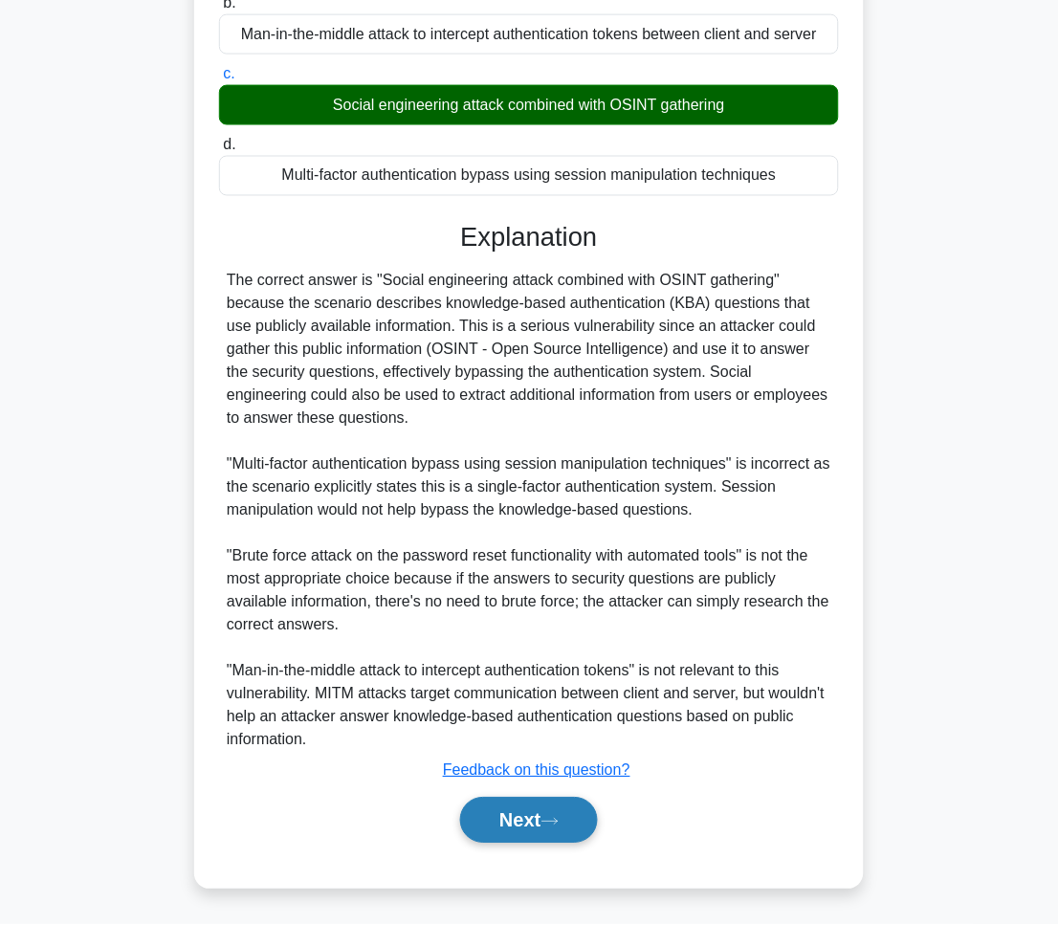
click at [552, 826] on button "Next" at bounding box center [528, 821] width 137 height 46
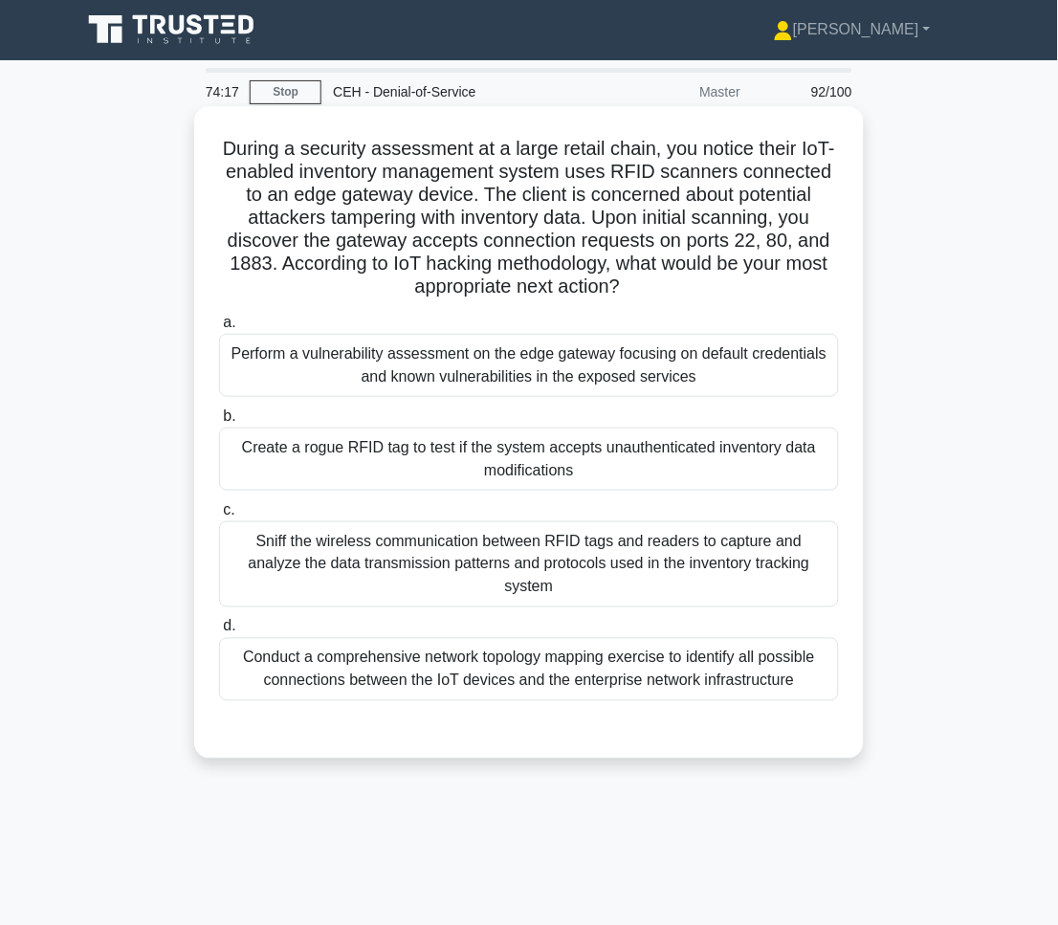
scroll to position [0, 0]
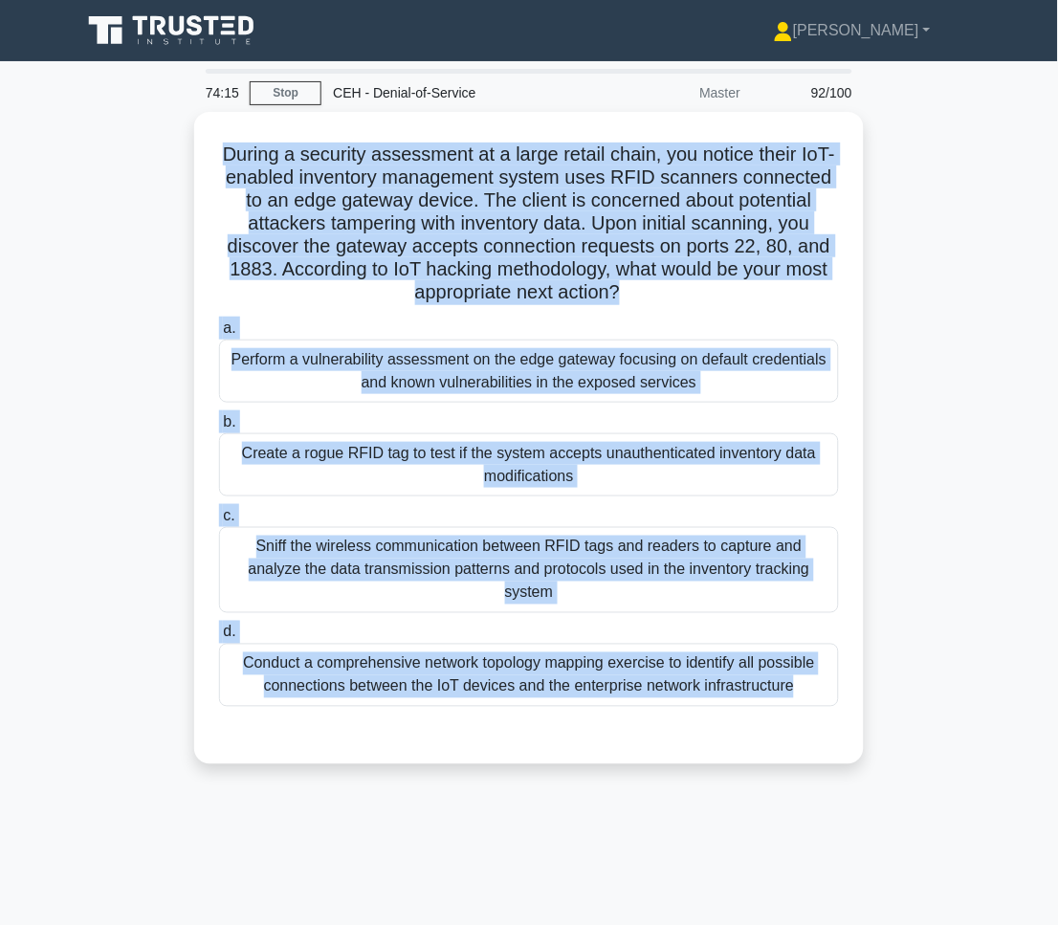
drag, startPoint x: 241, startPoint y: 133, endPoint x: 908, endPoint y: 737, distance: 899.7
click at [908, 737] on div "During a security assessment at a large retail chain, you notice their IoT-enab…" at bounding box center [529, 449] width 918 height 675
click at [1026, 745] on main "74:13 Stop CEH - Denial-of-Service Master 92/100 .spinner_0XTQ{transform-origin…" at bounding box center [529, 547] width 1058 height 972
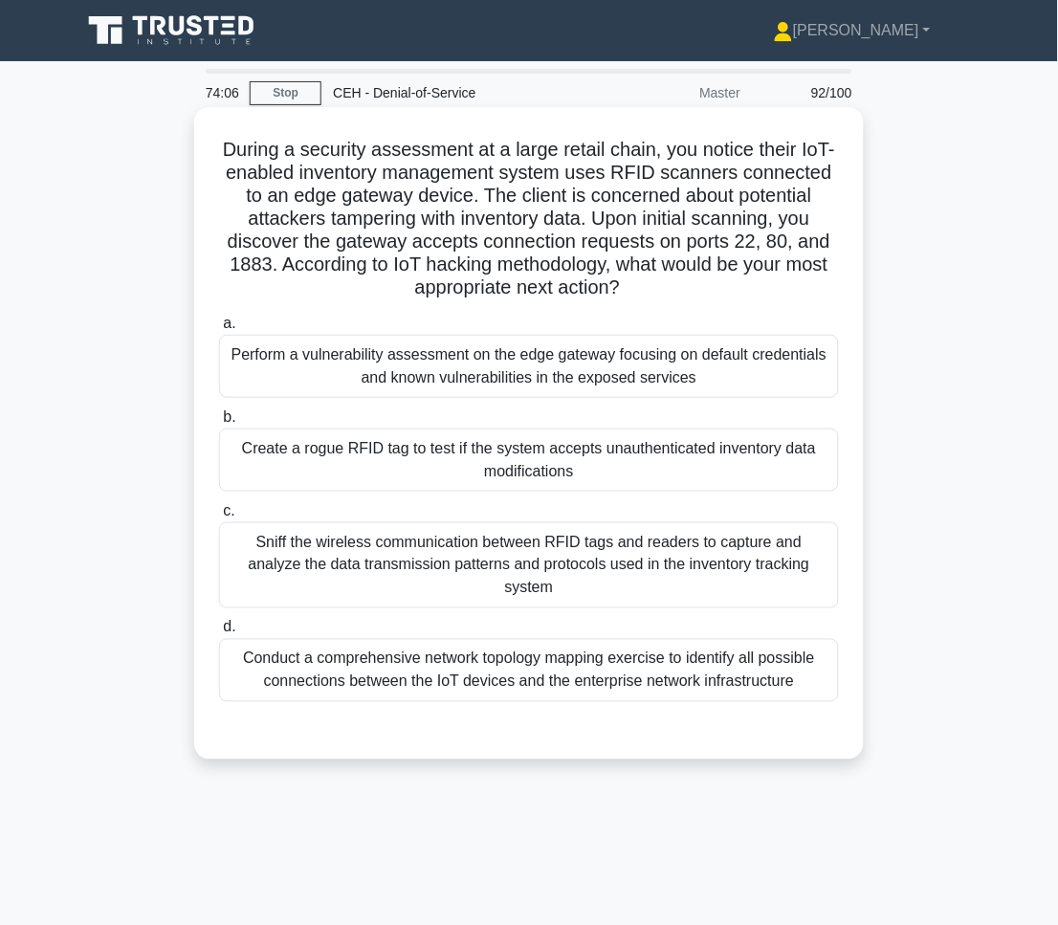
click at [415, 361] on div "Perform a vulnerability assessment on the edge gateway focusing on default cred…" at bounding box center [529, 366] width 620 height 63
click at [219, 330] on input "a. Perform a vulnerability assessment on the edge gateway focusing on default c…" at bounding box center [219, 323] width 0 height 12
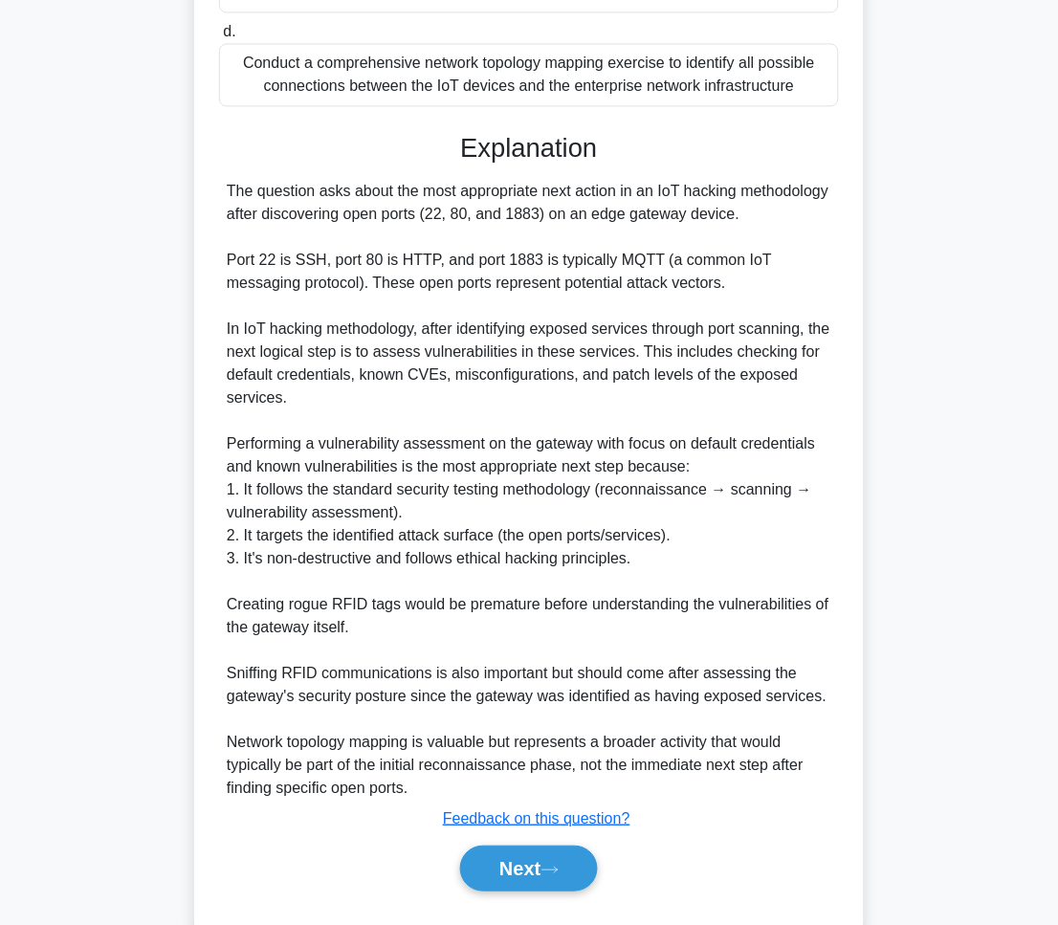
scroll to position [624, 0]
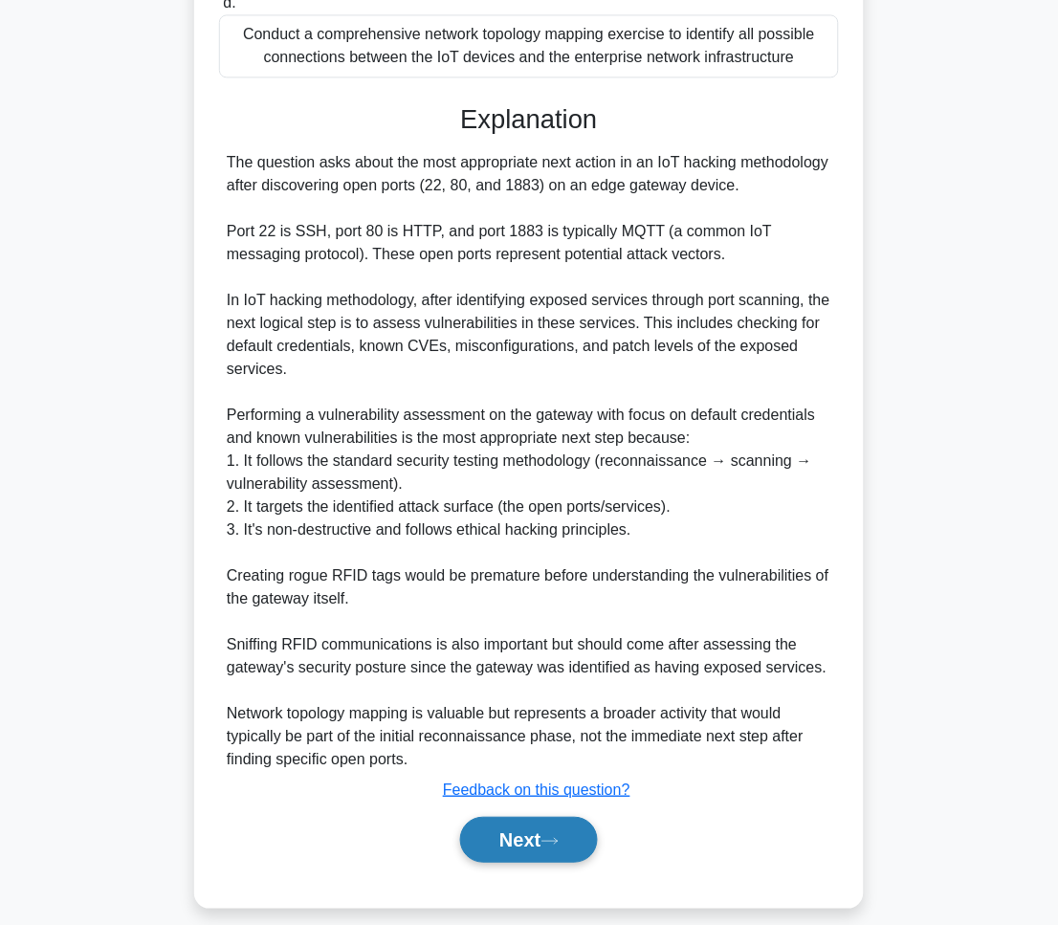
click at [491, 826] on button "Next" at bounding box center [528, 840] width 137 height 46
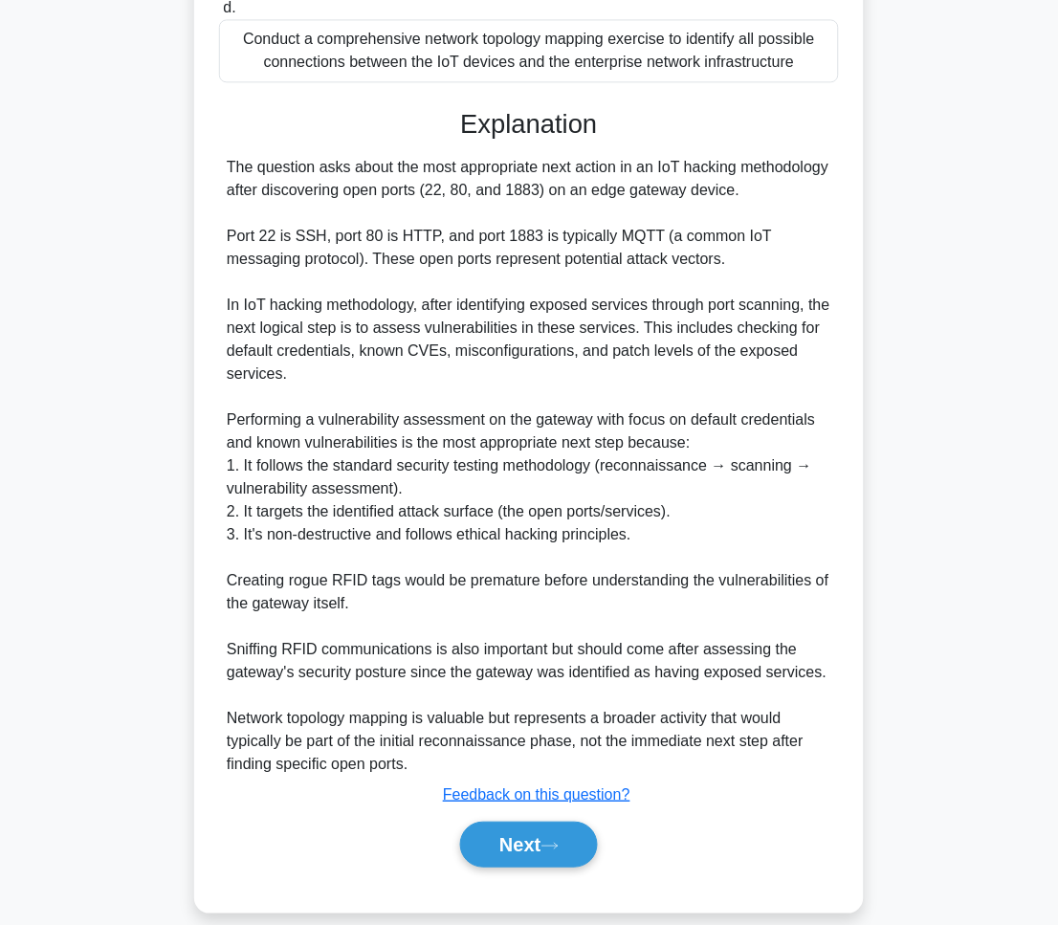
scroll to position [0, 0]
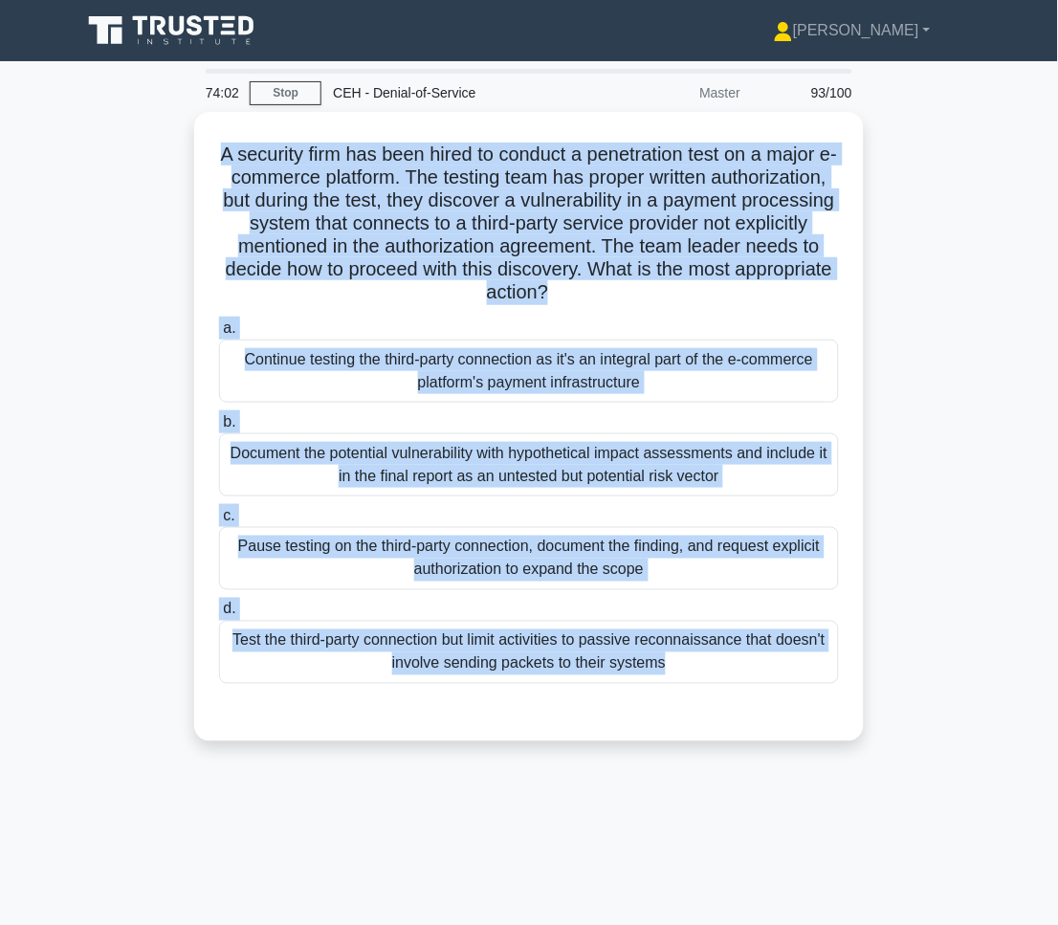
drag, startPoint x: 218, startPoint y: 150, endPoint x: 897, endPoint y: 828, distance: 959.5
click at [897, 828] on div "74:02 Stop CEH - Denial-of-Service Master 93/100 .spinner_0XTQ{transform-origin…" at bounding box center [529, 547] width 918 height 956
click at [888, 743] on div "A security firm has been hired to conduct a penetration test on a major e-comme…" at bounding box center [529, 438] width 918 height 652
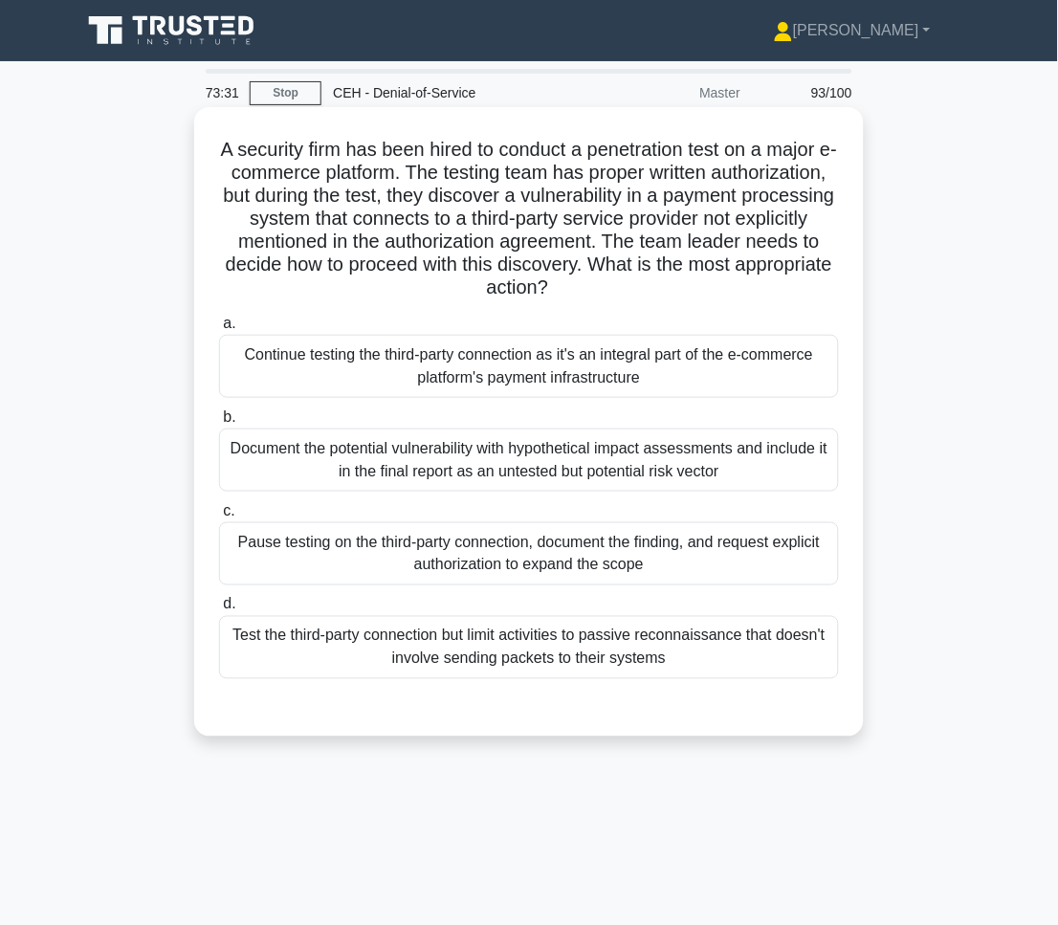
click at [578, 554] on div "Pause testing on the third-party connection, document the finding, and request …" at bounding box center [529, 553] width 620 height 63
click at [219, 517] on input "c. Pause testing on the third-party connection, document the finding, and reque…" at bounding box center [219, 511] width 0 height 12
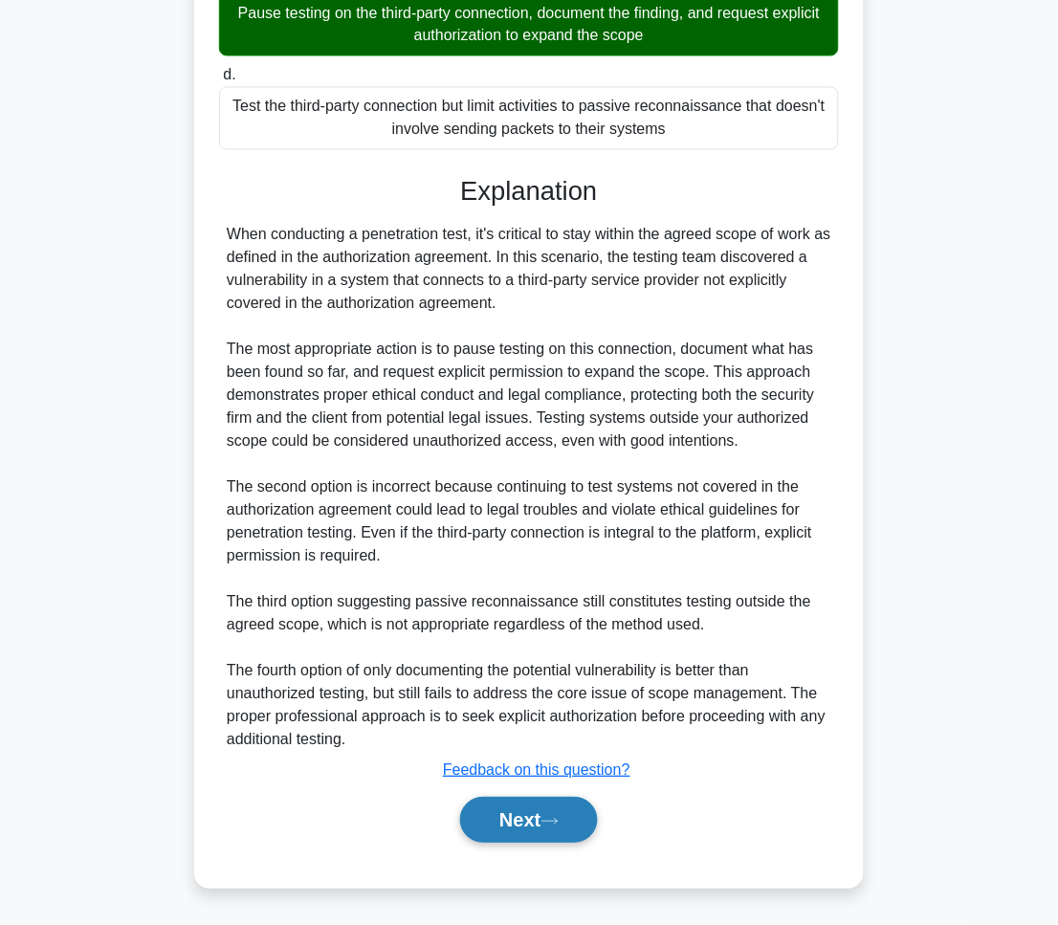
click at [528, 831] on button "Next" at bounding box center [528, 821] width 137 height 46
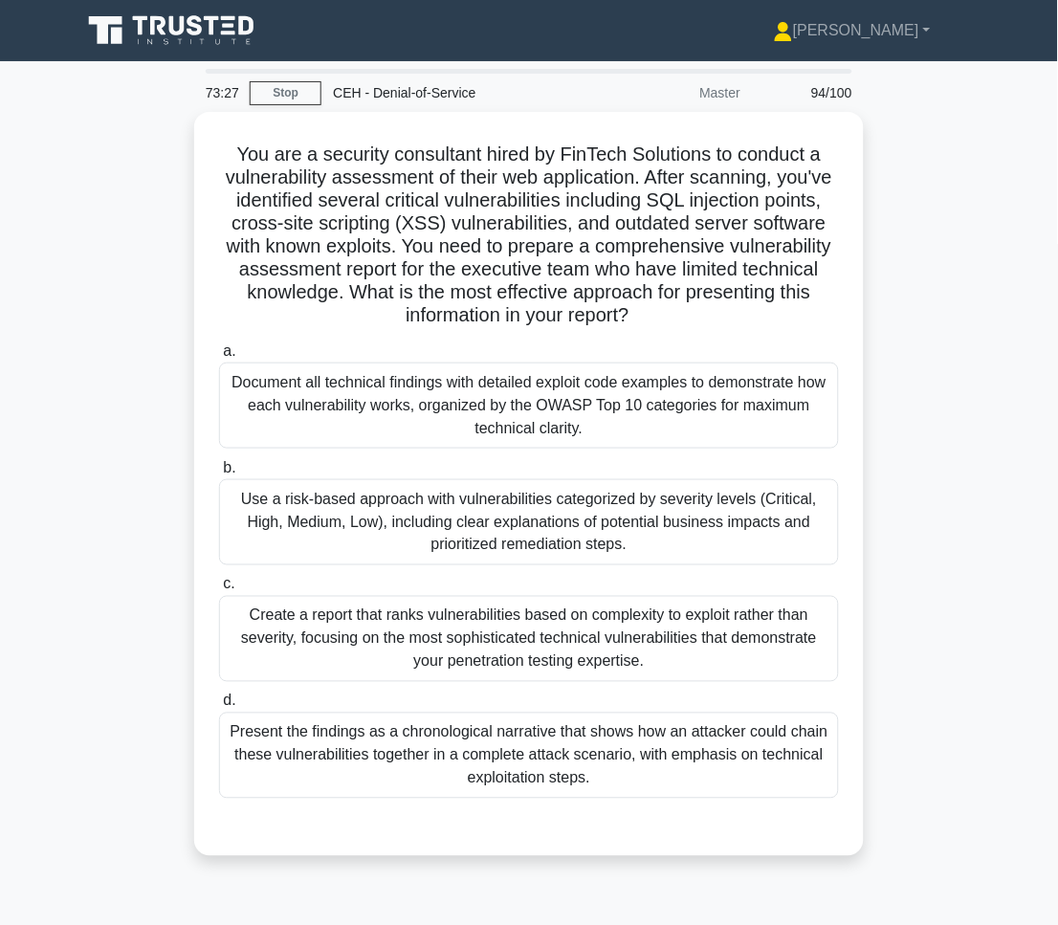
drag, startPoint x: 233, startPoint y: 142, endPoint x: 926, endPoint y: 771, distance: 934.9
click at [926, 771] on div "You are a security consultant hired by FinTech Solutions to conduct a vulnerabi…" at bounding box center [529, 495] width 918 height 767
click at [1022, 513] on main "73:24 Stop CEH - Denial-of-Service Master 94/100 .spinner_0XTQ{transform-origin…" at bounding box center [529, 547] width 1058 height 972
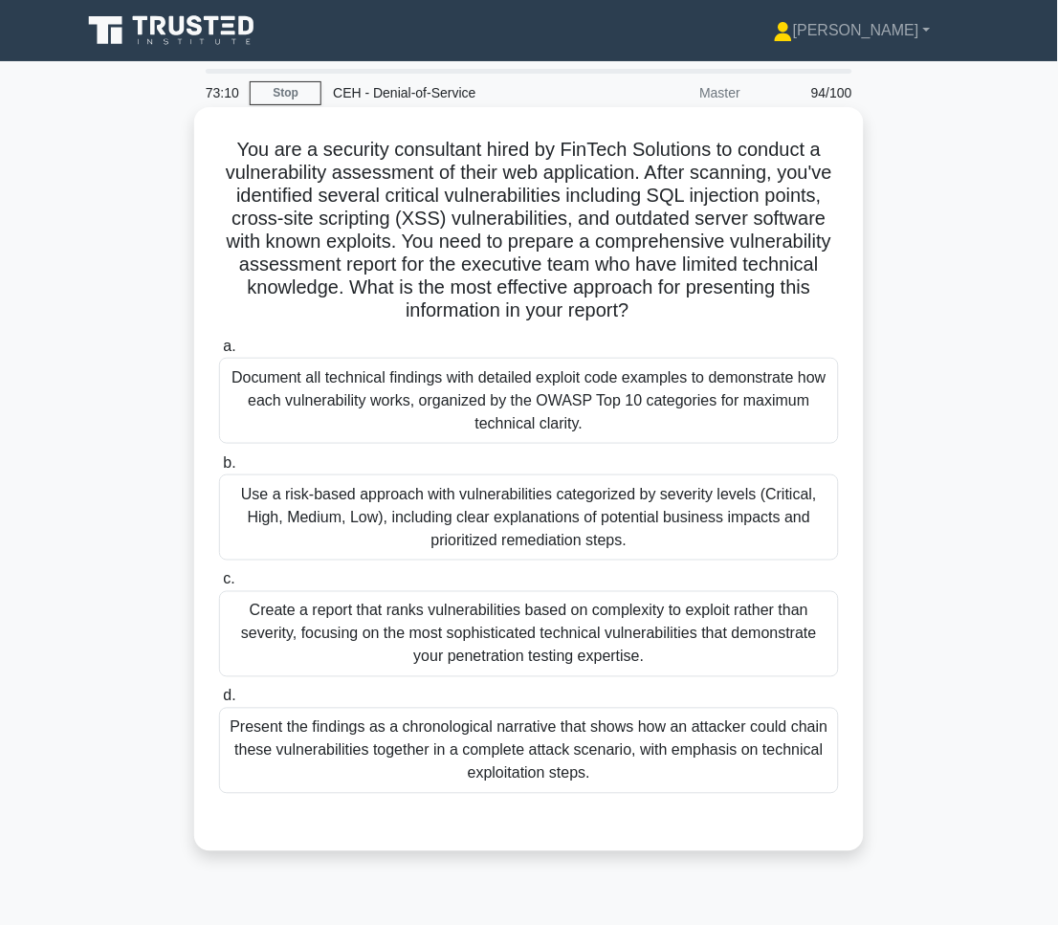
click at [304, 492] on div "Use a risk-based approach with vulnerabilities categorized by severity levels (…" at bounding box center [529, 517] width 620 height 86
click at [219, 470] on input "b. Use a risk-based approach with vulnerabilities categorized by severity level…" at bounding box center [219, 463] width 0 height 12
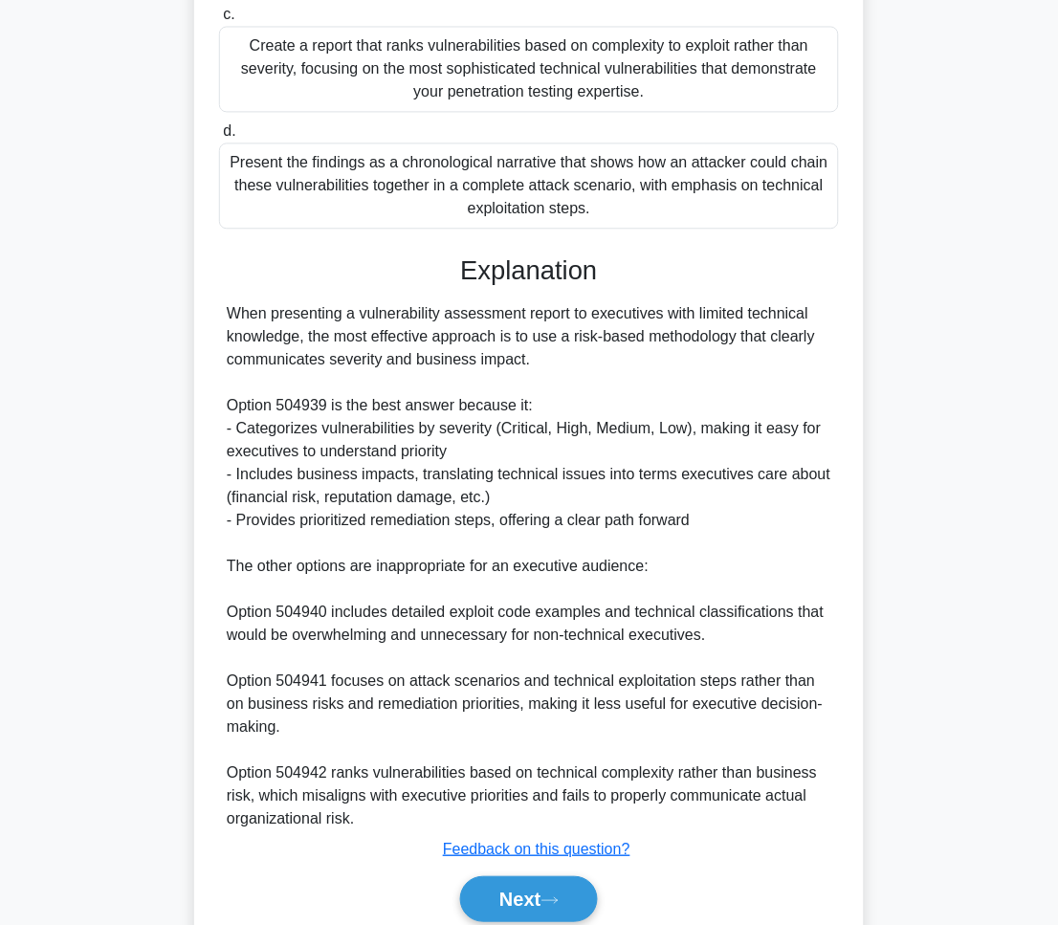
scroll to position [646, 0]
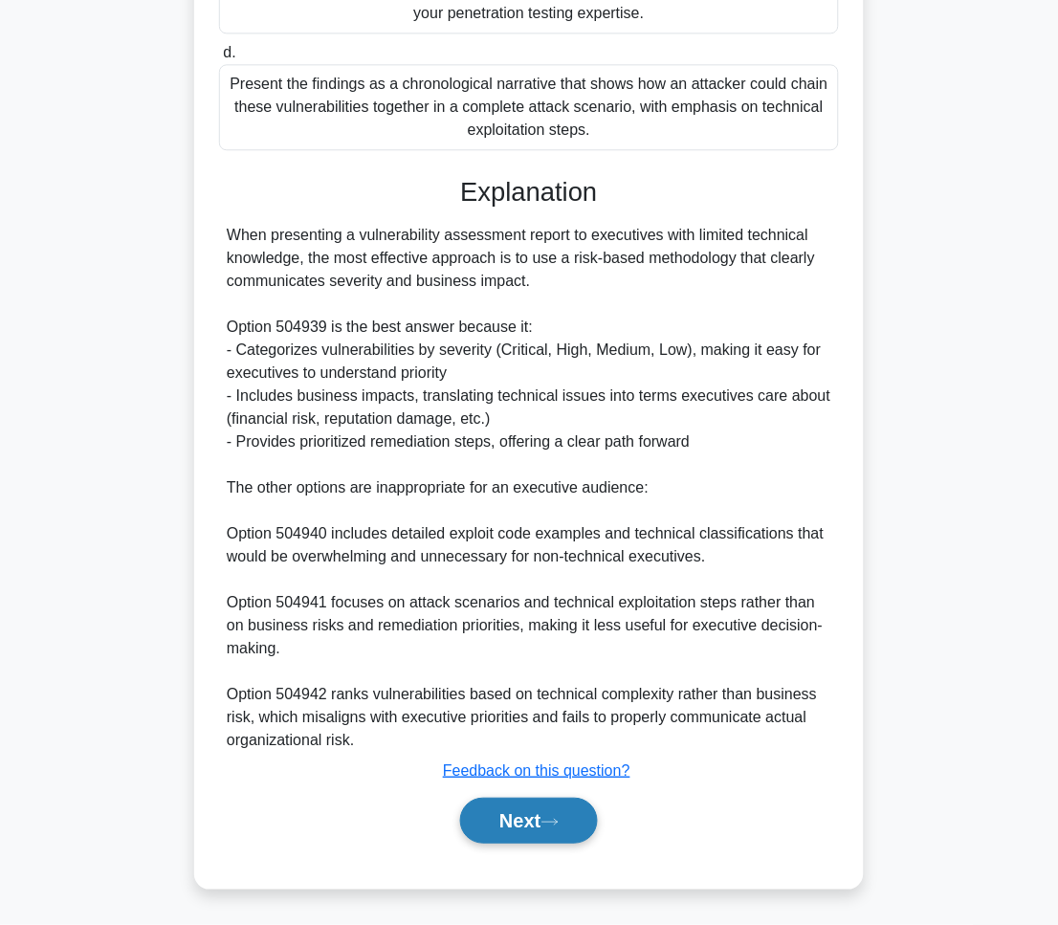
click at [498, 841] on button "Next" at bounding box center [528, 821] width 137 height 46
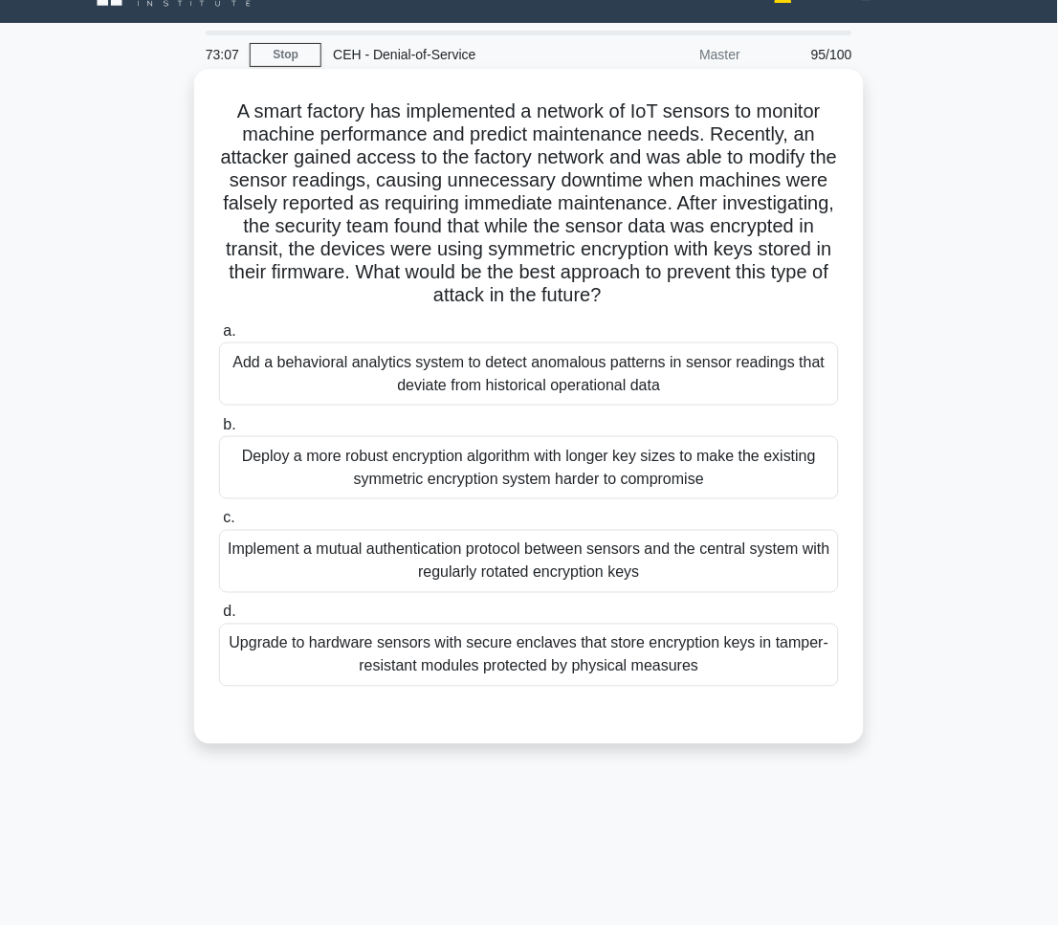
scroll to position [0, 0]
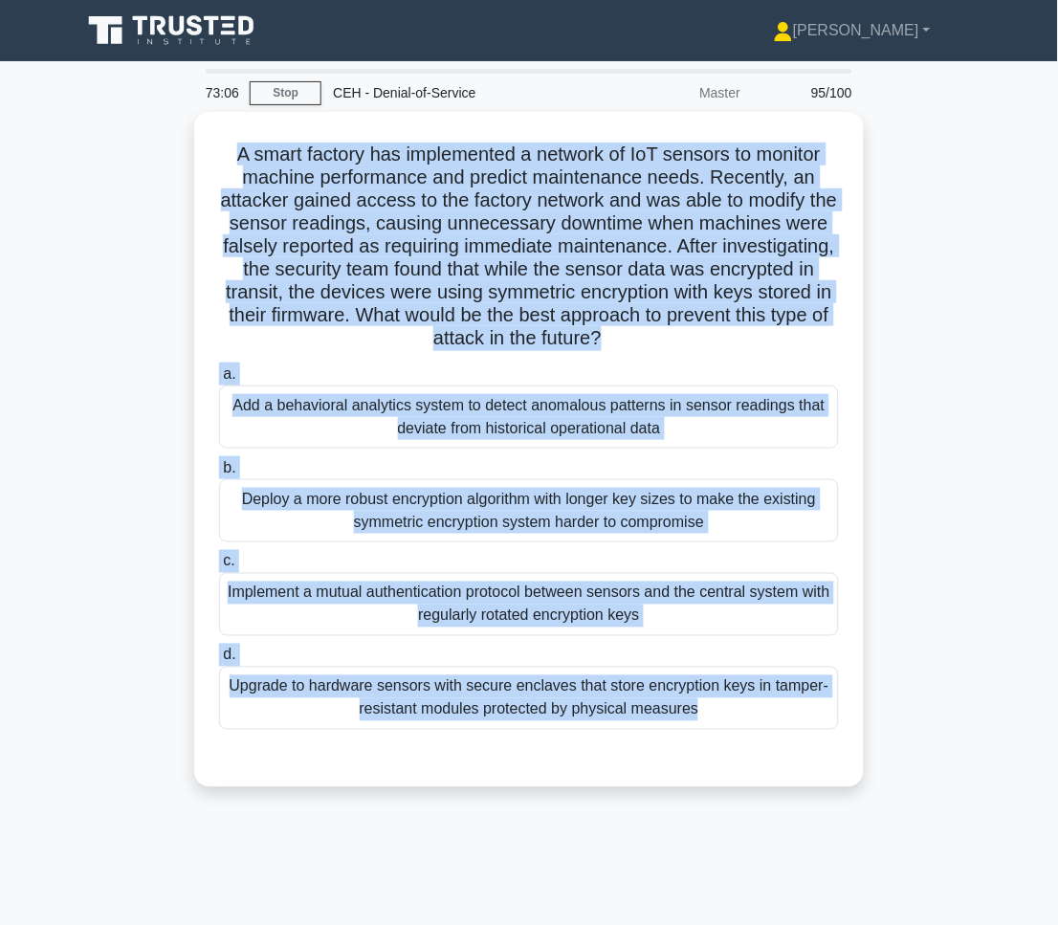
drag, startPoint x: 218, startPoint y: 148, endPoint x: 828, endPoint y: 843, distance: 925.0
click at [828, 843] on div "73:06 Stop CEH - Denial-of-Service Master 95/100 .spinner_0XTQ{transform-origin…" at bounding box center [529, 547] width 918 height 956
click at [1049, 648] on main "73:00 Stop CEH - Denial-of-Service Master 95/100 .spinner_0XTQ{transform-origin…" at bounding box center [529, 547] width 1058 height 972
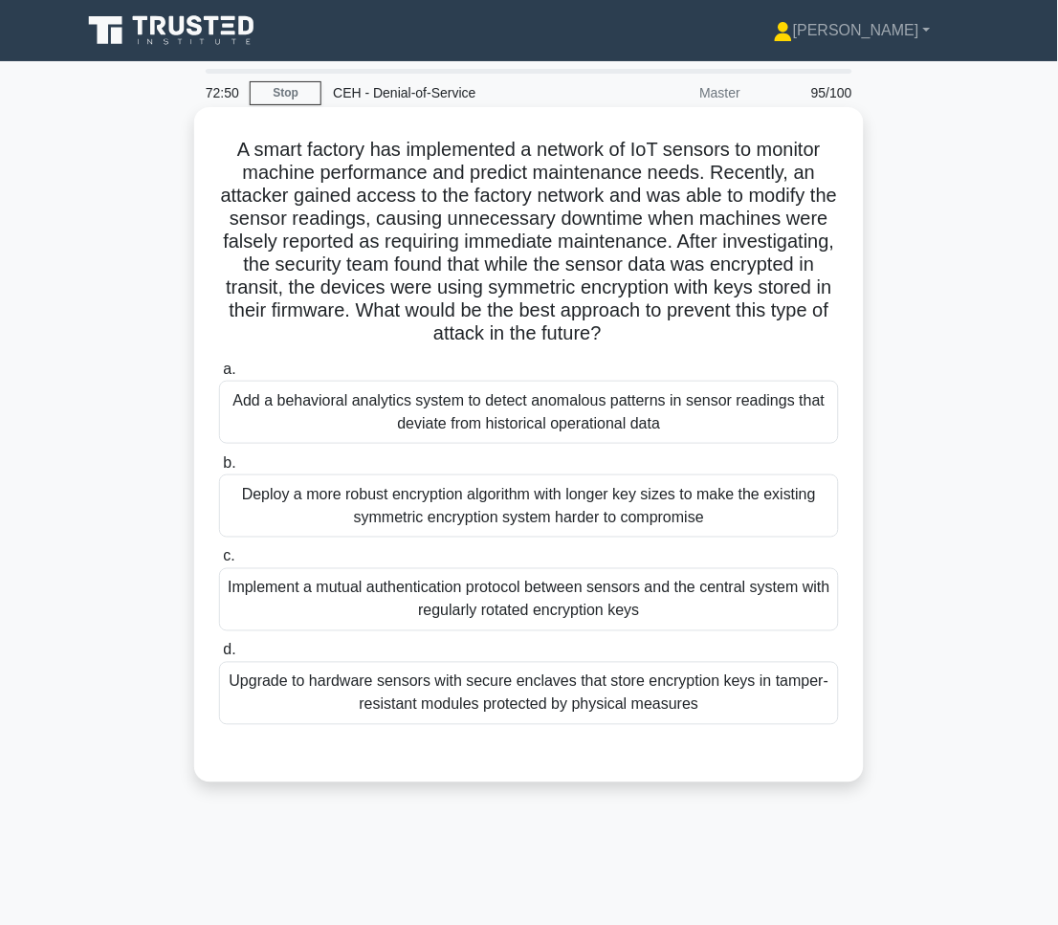
click at [707, 685] on div "Upgrade to hardware sensors with secure enclaves that store encryption keys in …" at bounding box center [529, 693] width 620 height 63
click at [219, 657] on input "d. Upgrade to hardware sensors with secure enclaves that store encryption keys …" at bounding box center [219, 651] width 0 height 12
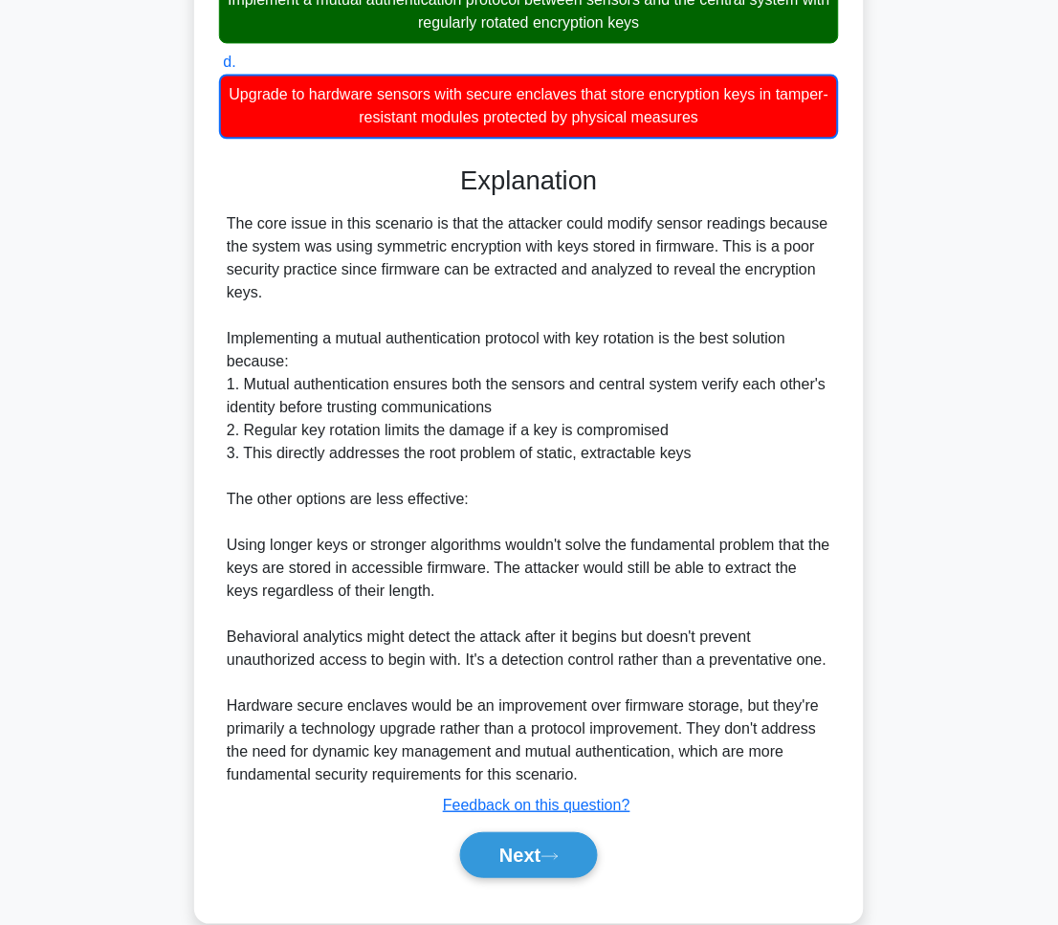
scroll to position [624, 0]
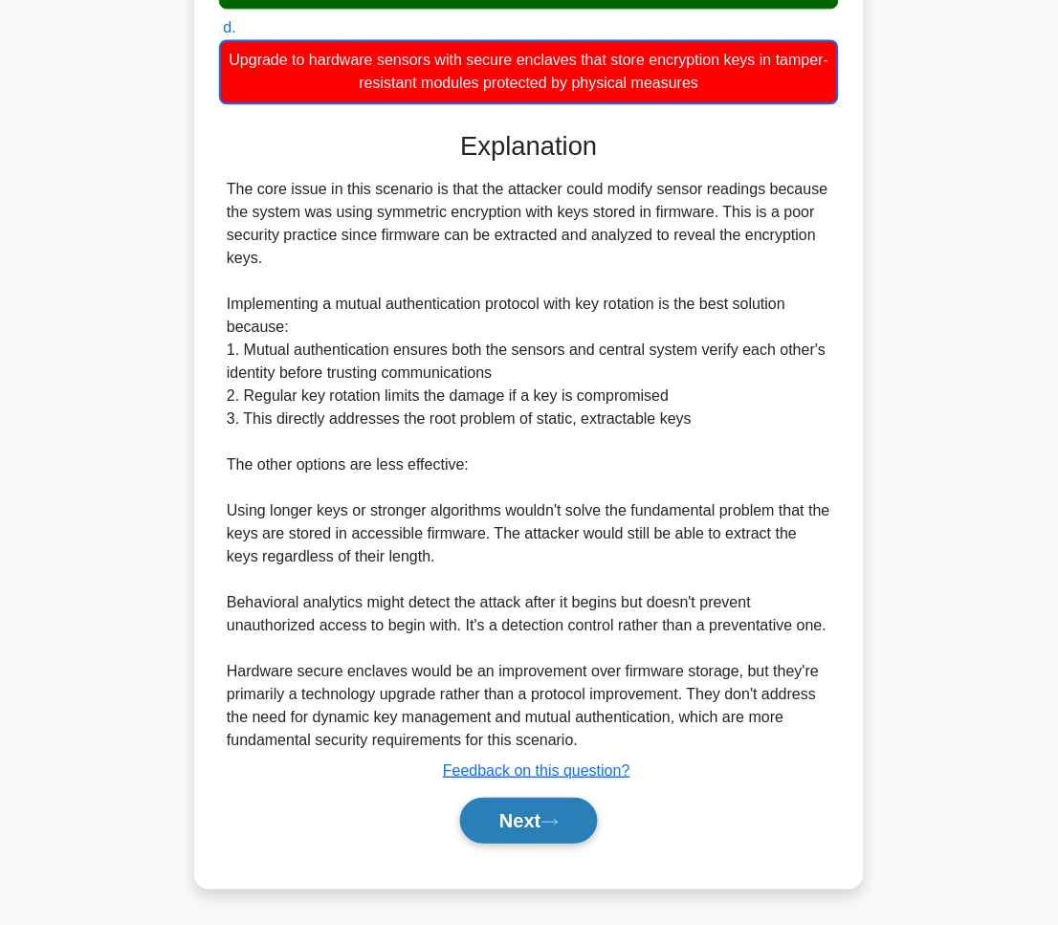
click at [512, 834] on button "Next" at bounding box center [528, 821] width 137 height 46
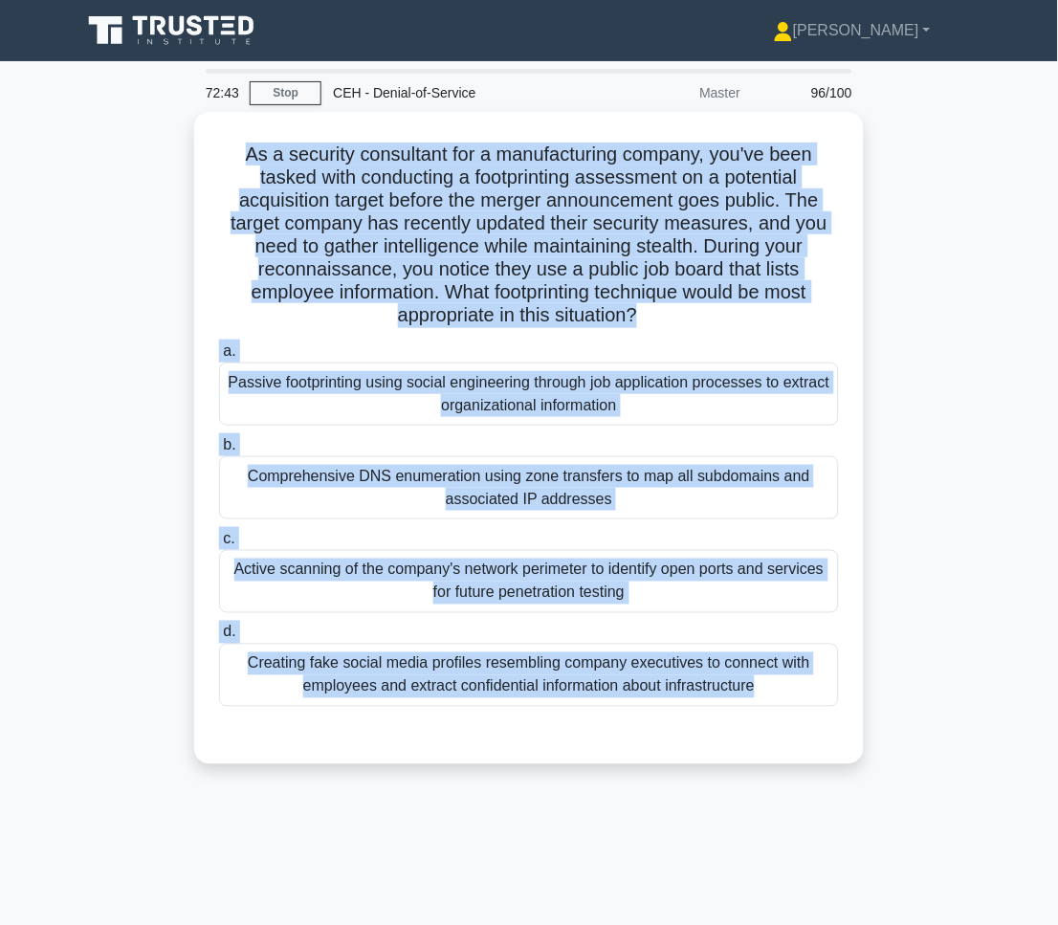
drag, startPoint x: 236, startPoint y: 148, endPoint x: 925, endPoint y: 715, distance: 892.0
click at [925, 715] on div "As a security consultant for a manufacturing company, you've been tasked with c…" at bounding box center [529, 449] width 918 height 675
click at [1039, 514] on main "72:36 Stop CEH - Denial-of-Service Master 96/100 .spinner_0XTQ{transform-origin…" at bounding box center [529, 547] width 1058 height 972
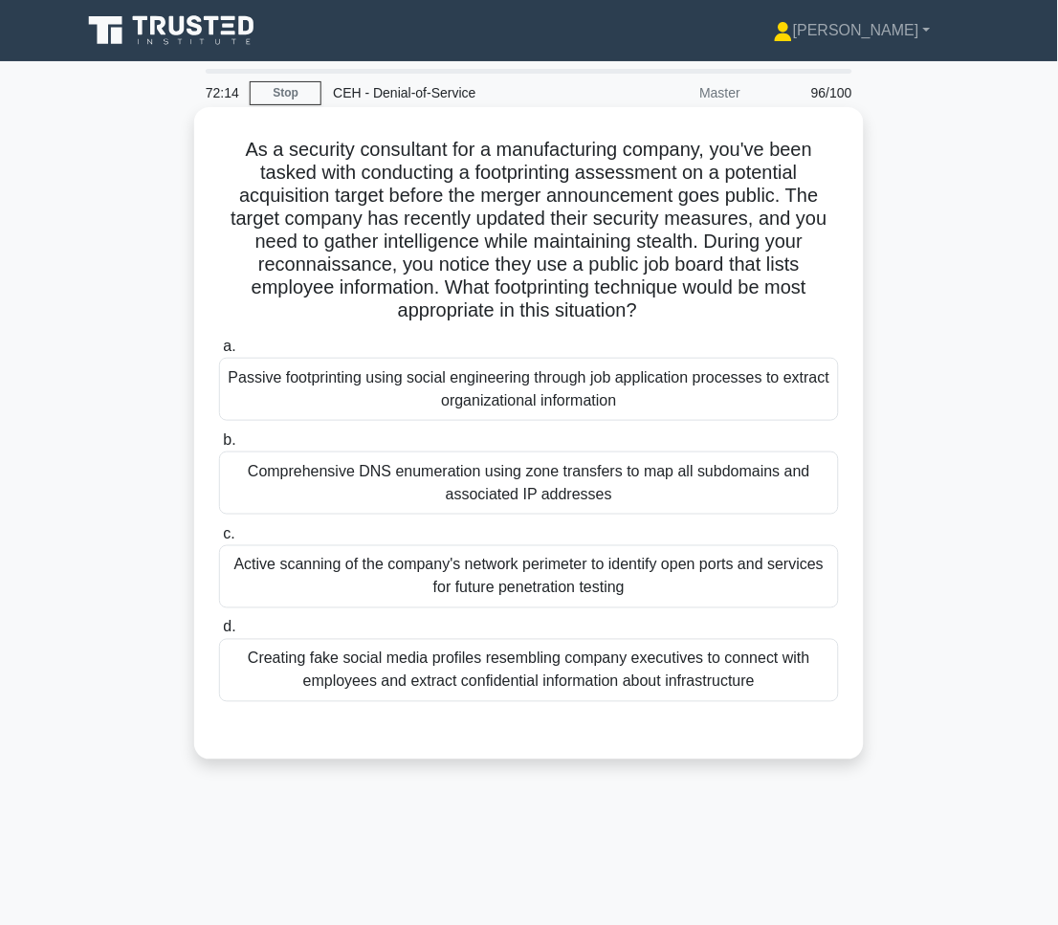
click at [578, 383] on div "Passive footprinting using social engineering through job application processes…" at bounding box center [529, 389] width 620 height 63
click at [219, 353] on input "a. Passive footprinting using social engineering through job application proces…" at bounding box center [219, 346] width 0 height 12
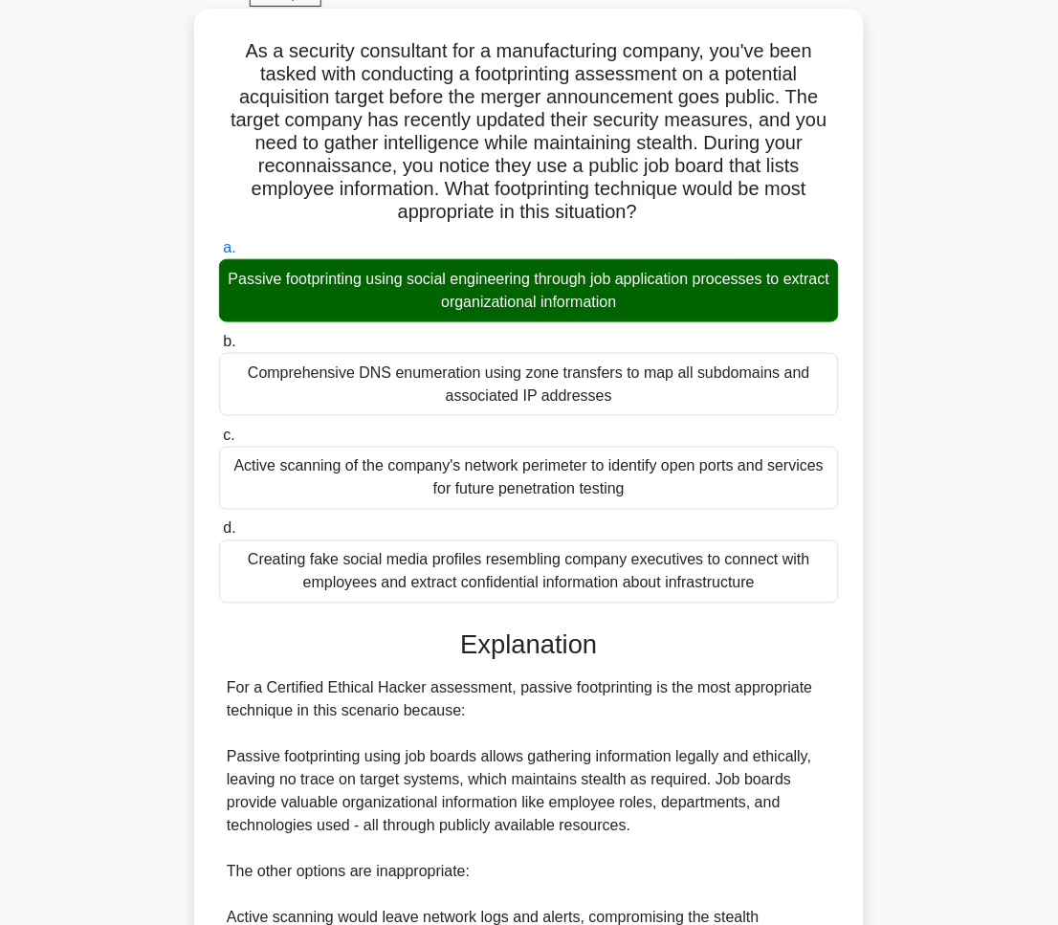
scroll to position [509, 0]
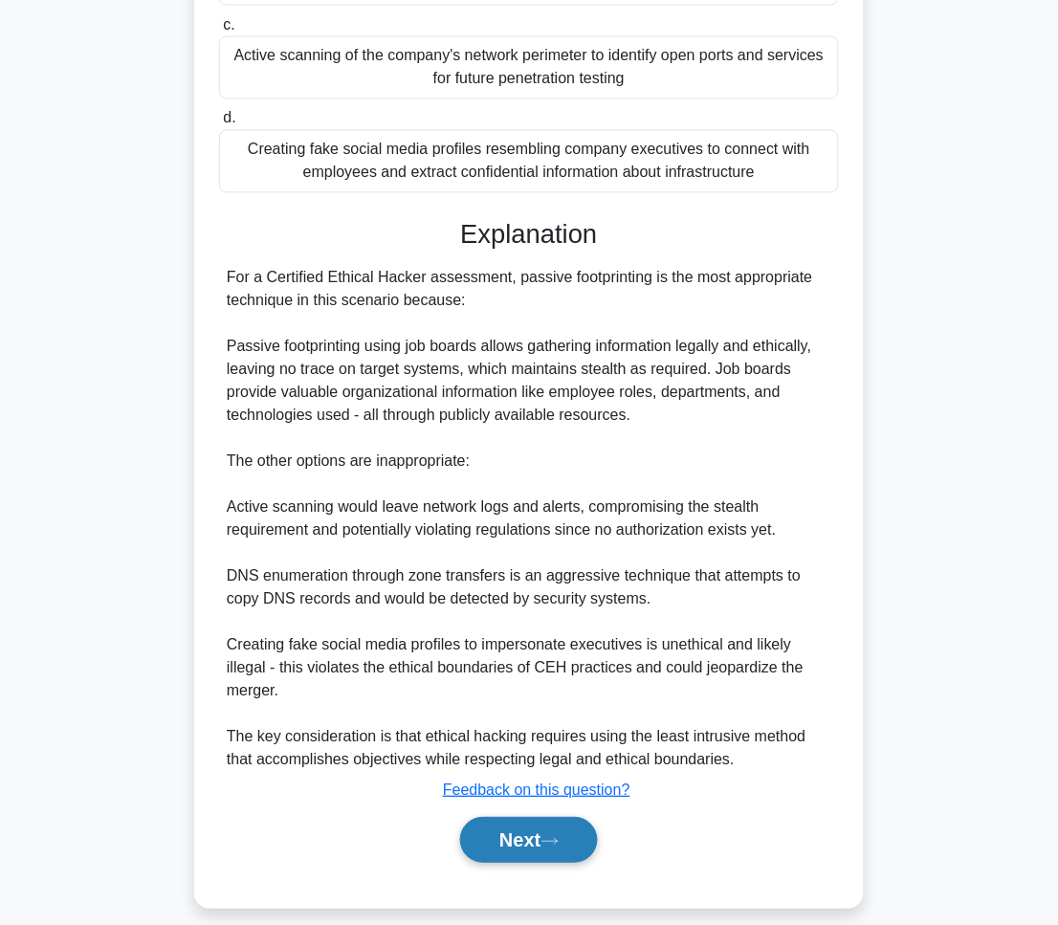
click at [542, 818] on button "Next" at bounding box center [528, 841] width 137 height 46
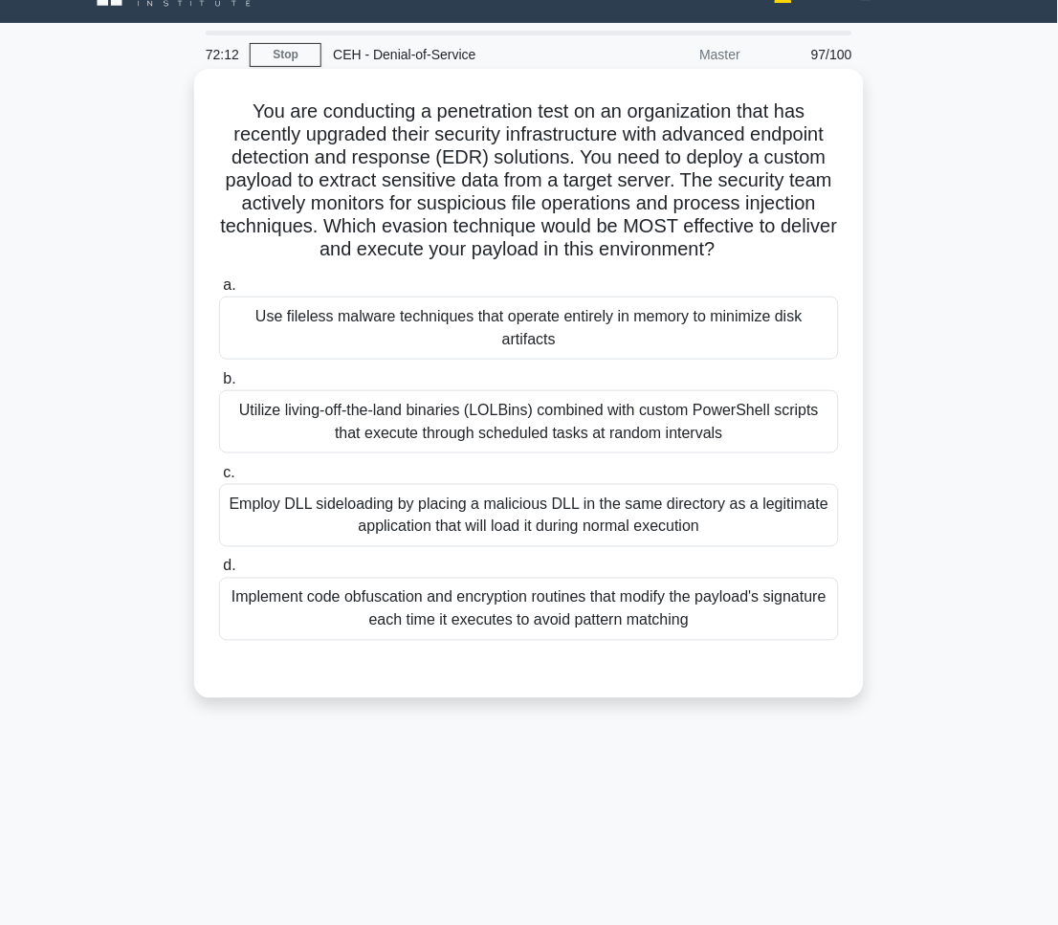
scroll to position [0, 0]
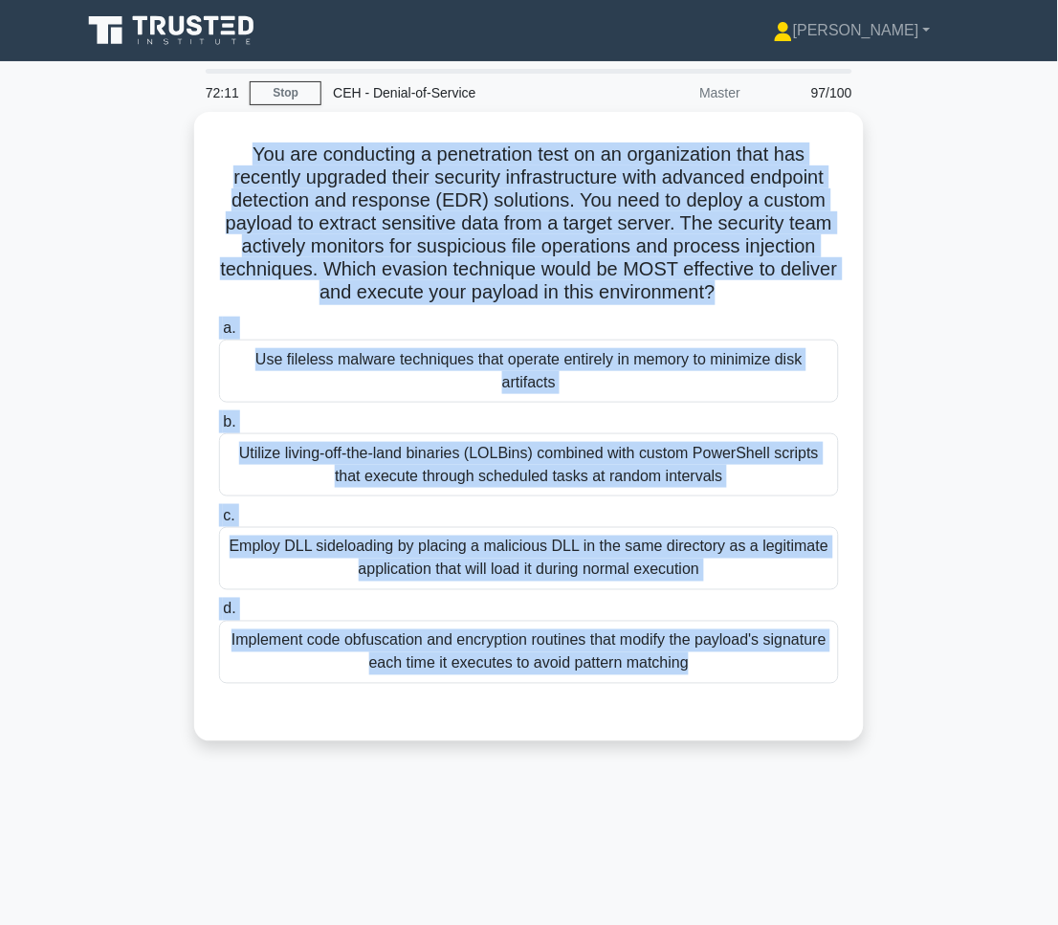
drag, startPoint x: 300, startPoint y: 228, endPoint x: 780, endPoint y: 758, distance: 715.6
click at [780, 758] on div "You are conducting a penetration test on an organization that has recently upgr…" at bounding box center [529, 438] width 918 height 652
click at [980, 467] on div "You are conducting a penetration test on an organization that has recently upgr…" at bounding box center [529, 438] width 918 height 652
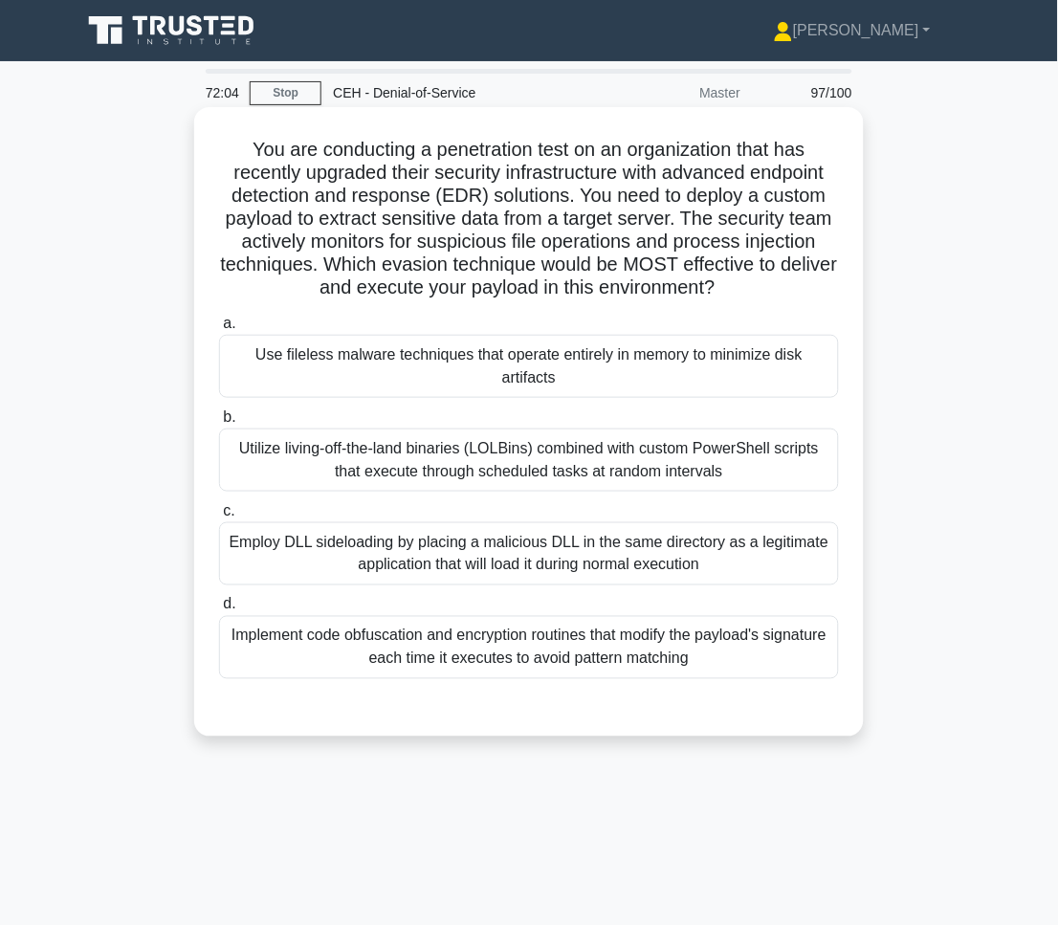
click at [798, 382] on div "Use fileless malware techniques that operate entirely in memory to minimize dis…" at bounding box center [529, 366] width 620 height 63
click at [219, 330] on input "a. Use fileless malware techniques that operate entirely in memory to minimize …" at bounding box center [219, 323] width 0 height 12
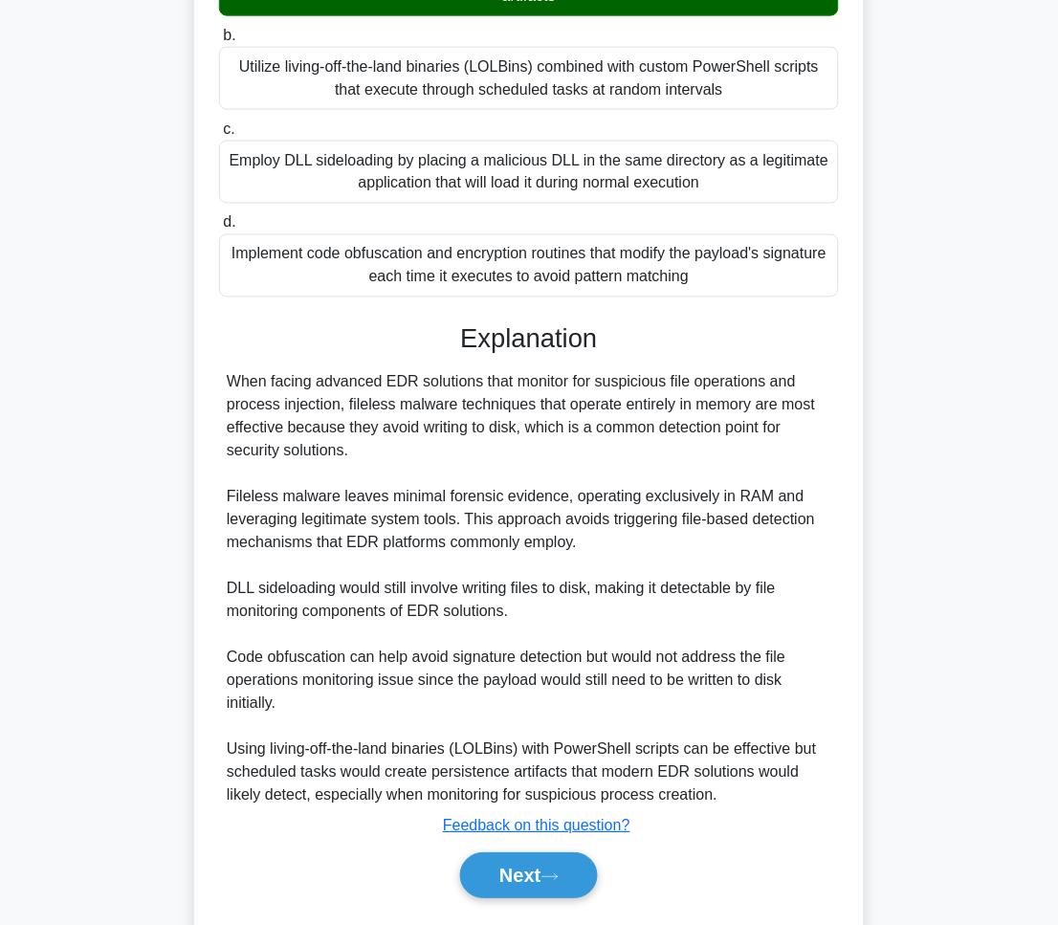
scroll to position [441, 0]
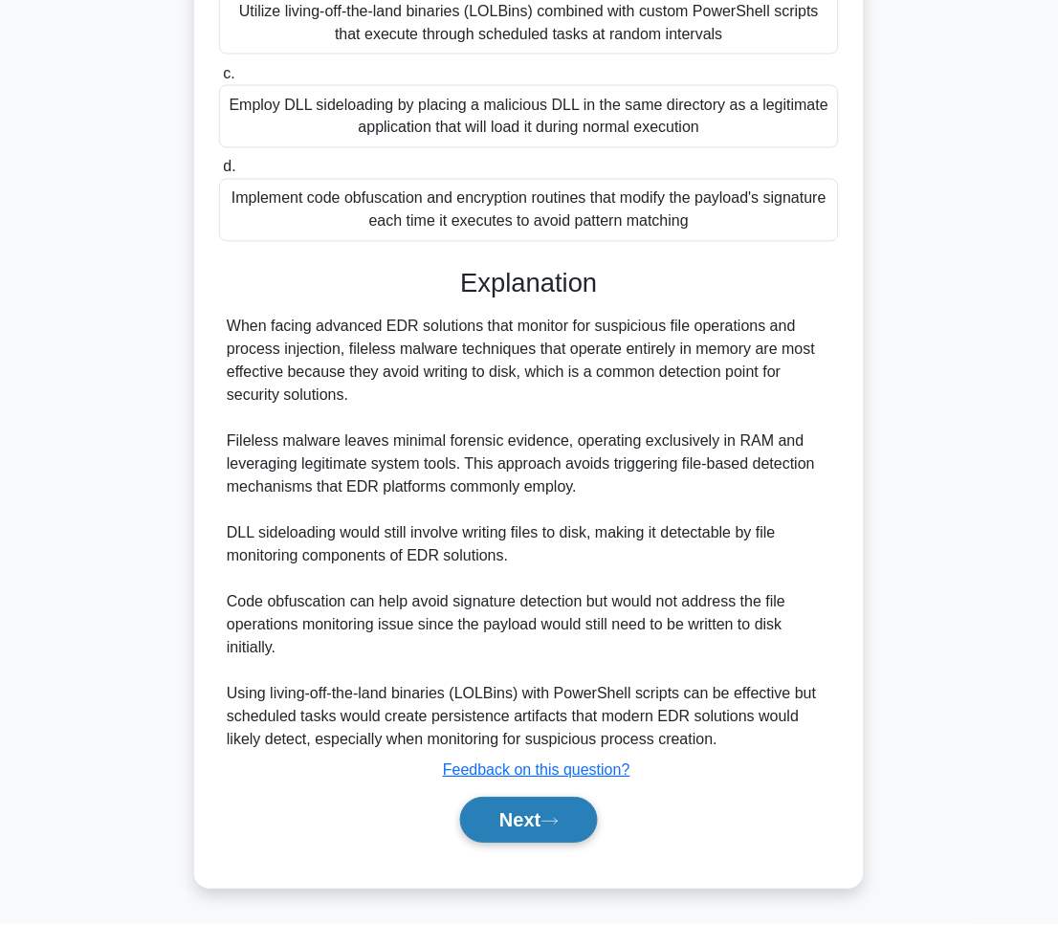
click at [578, 824] on button "Next" at bounding box center [528, 821] width 137 height 46
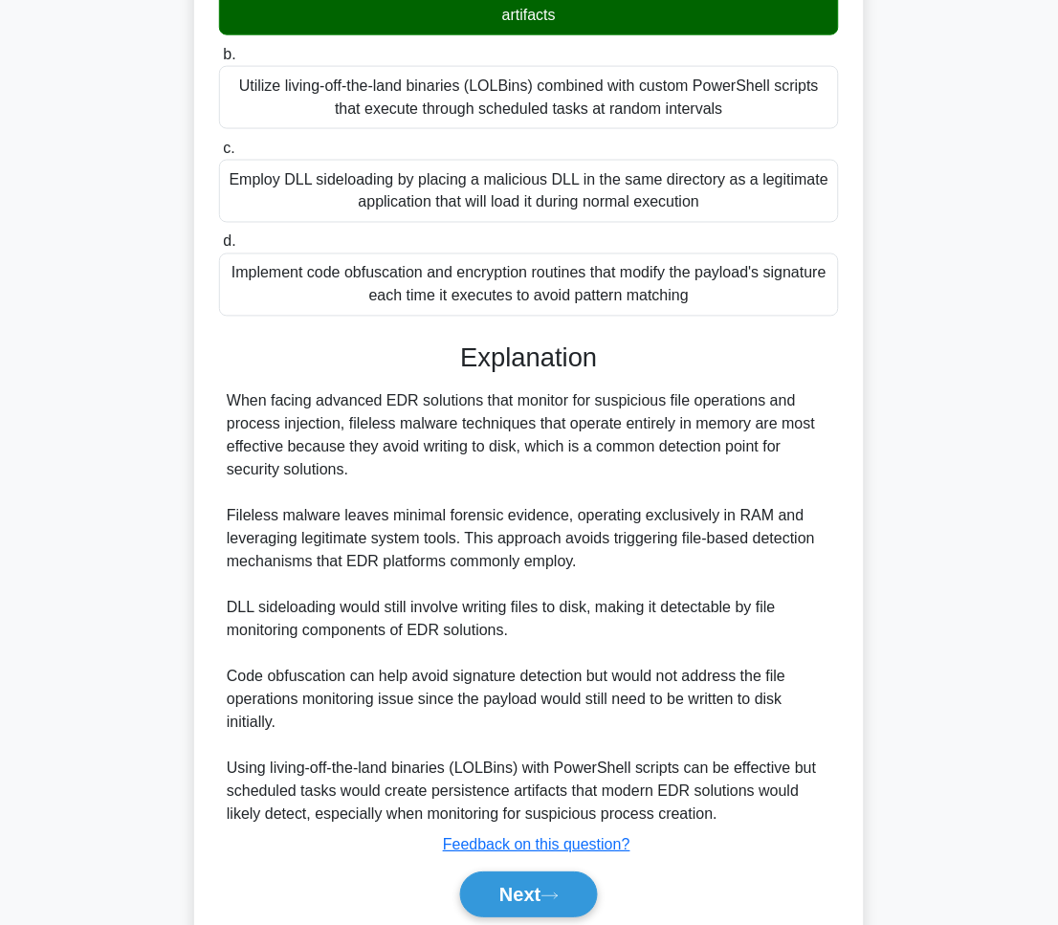
scroll to position [0, 0]
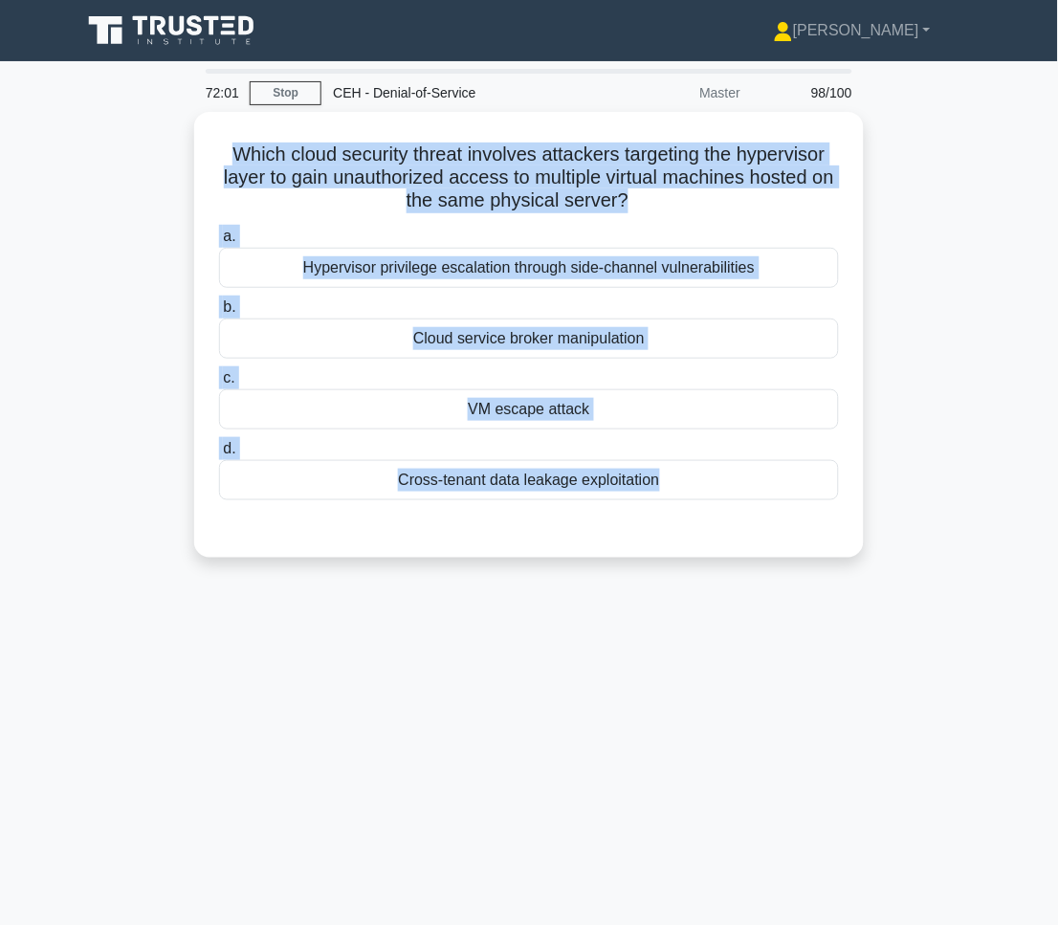
drag, startPoint x: 215, startPoint y: 131, endPoint x: 656, endPoint y: 562, distance: 616.7
click at [656, 562] on div "Which cloud security threat involves attackers targeting the hypervisor layer t…" at bounding box center [529, 346] width 918 height 469
click at [998, 739] on main "71:56 Stop CEH - Denial-of-Service Master 98/100 Which cloud security threat in…" at bounding box center [529, 547] width 1058 height 972
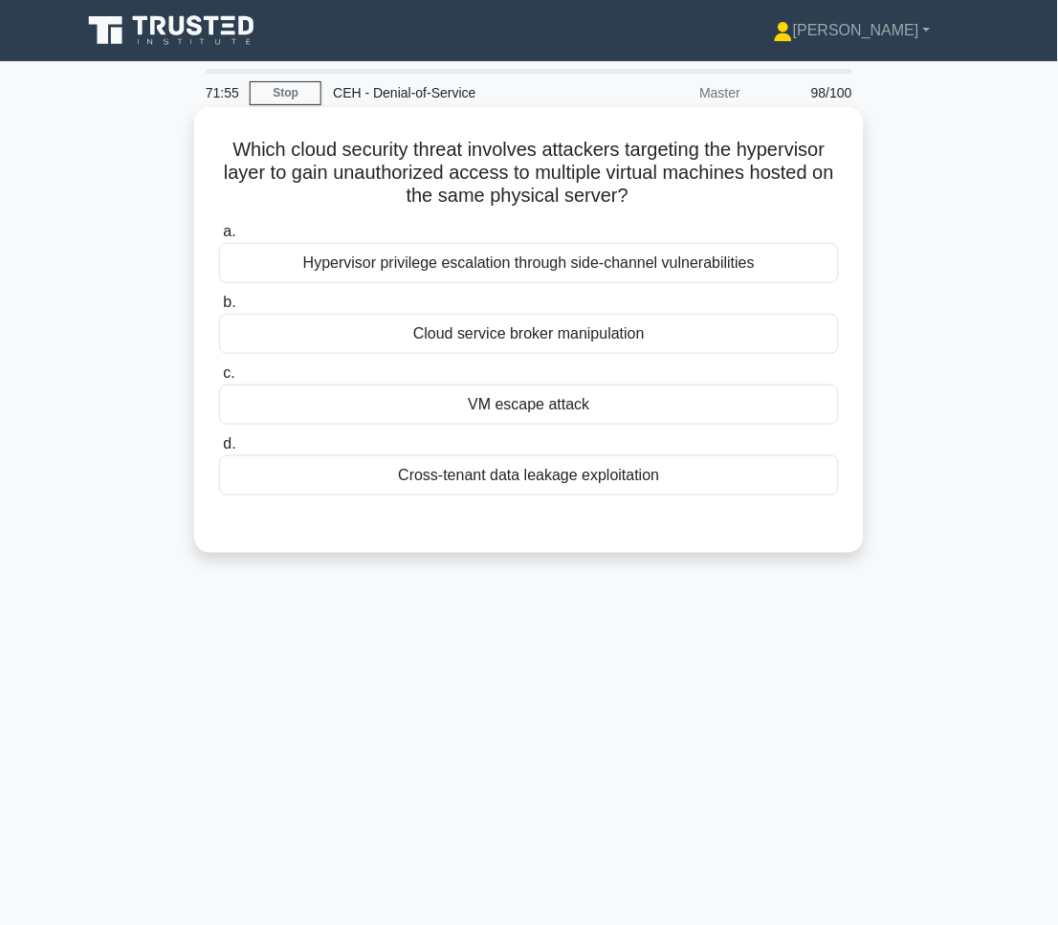
click at [577, 402] on div "VM escape attack" at bounding box center [529, 404] width 620 height 40
click at [219, 380] on input "c. VM escape attack" at bounding box center [219, 373] width 0 height 12
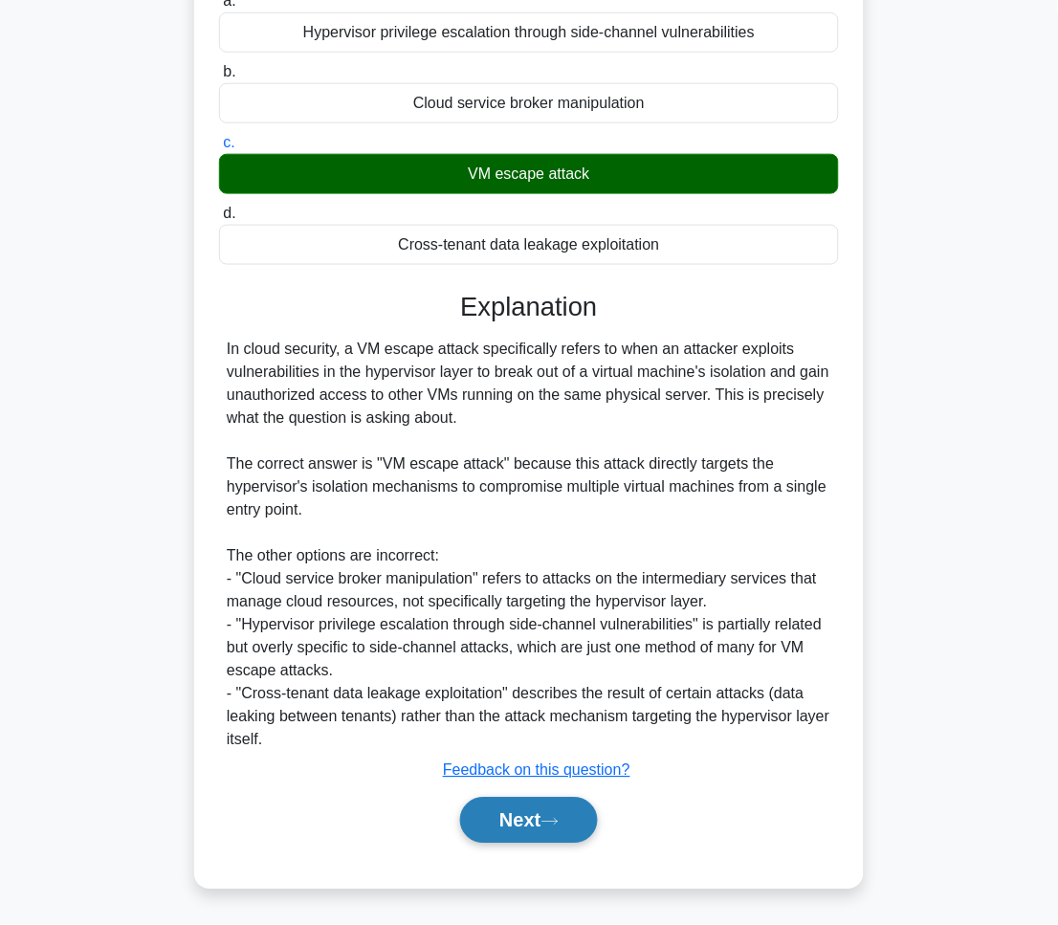
click at [597, 806] on button "Next" at bounding box center [528, 821] width 137 height 46
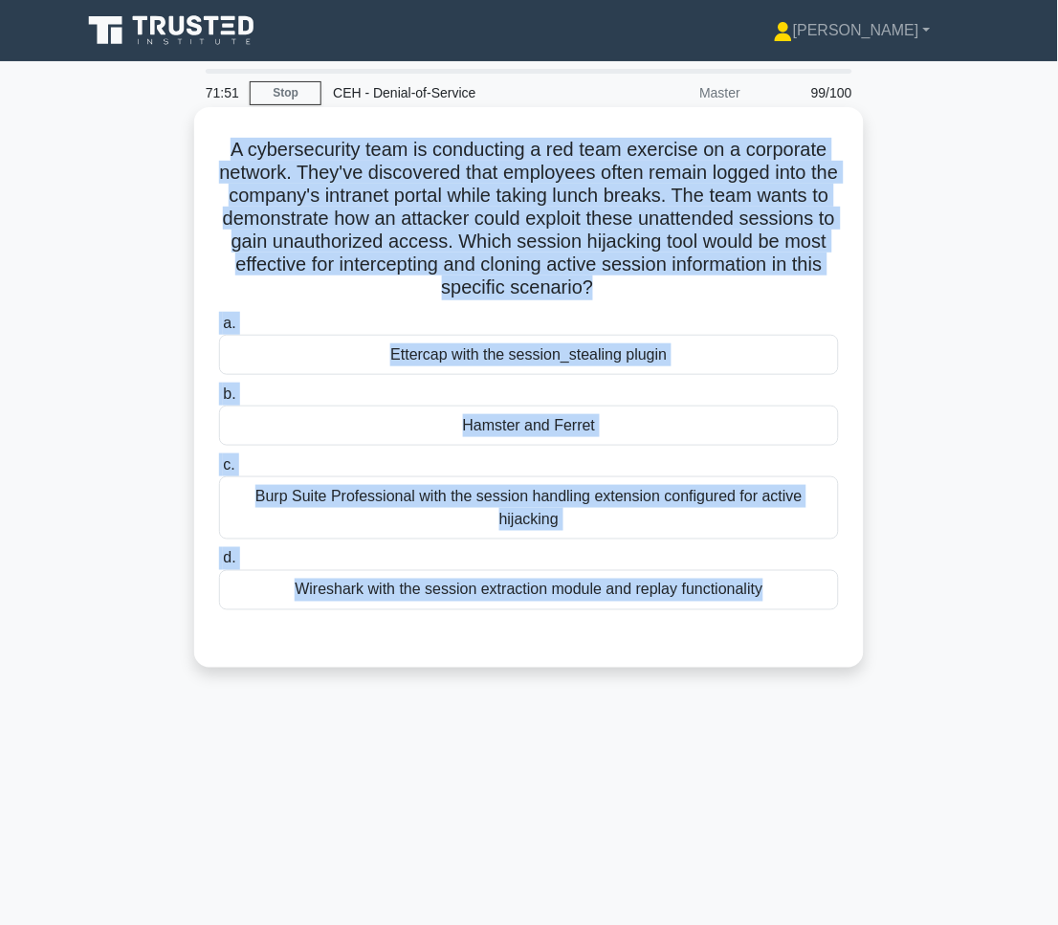
drag, startPoint x: 277, startPoint y: 198, endPoint x: 823, endPoint y: 665, distance: 718.3
click at [823, 665] on div "A cybersecurity team is conducting a red team exercise on a corporate network. …" at bounding box center [529, 403] width 918 height 583
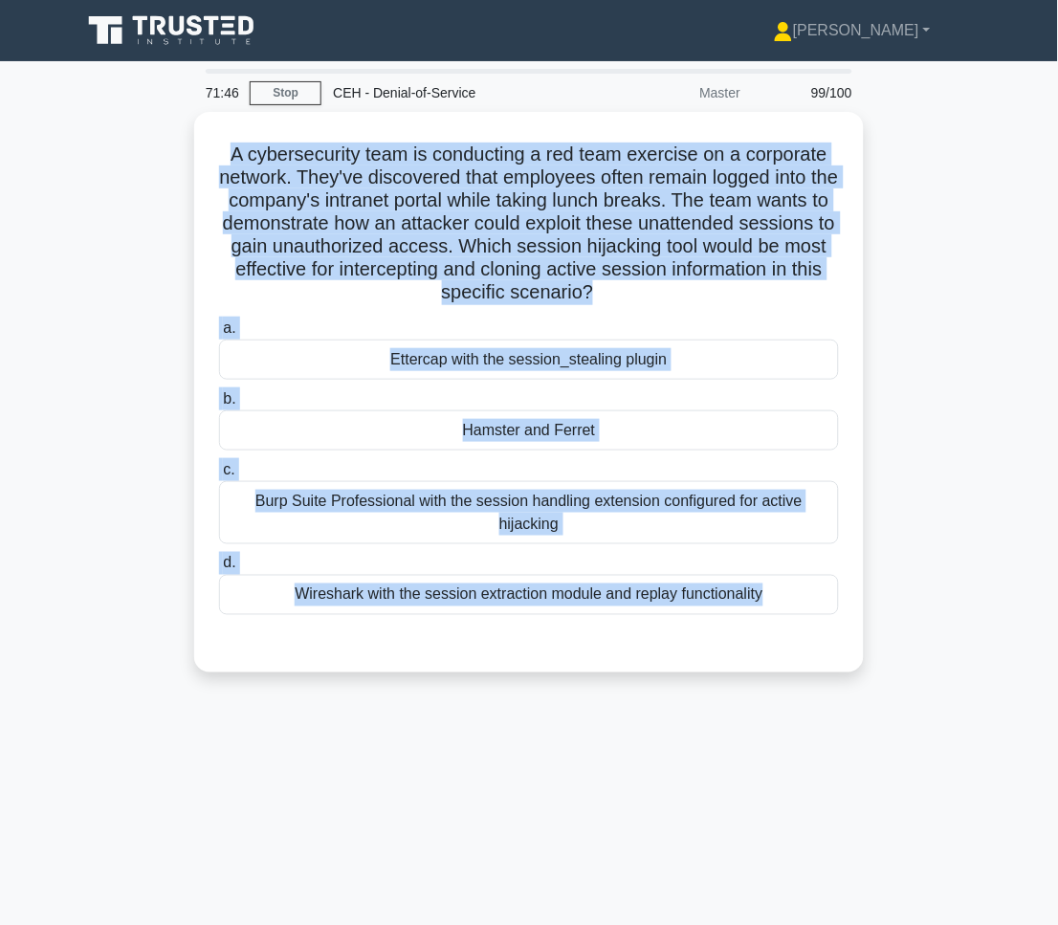
click at [834, 764] on div "71:46 Stop CEH - Denial-of-Service Master 99/100 .spinner_0XTQ{transform-origin…" at bounding box center [529, 547] width 918 height 956
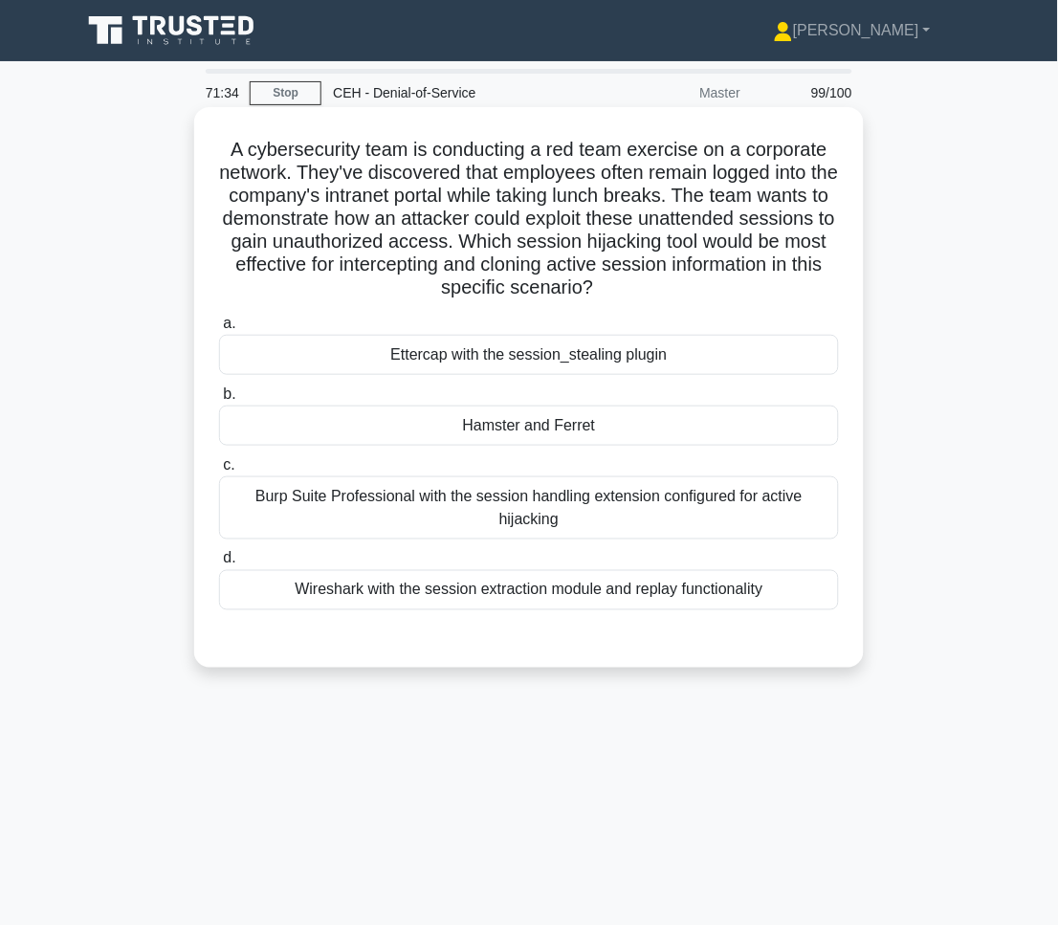
click at [714, 446] on div "Hamster and Ferret" at bounding box center [529, 425] width 620 height 40
click at [219, 401] on input "b. Hamster and Ferret" at bounding box center [219, 394] width 0 height 12
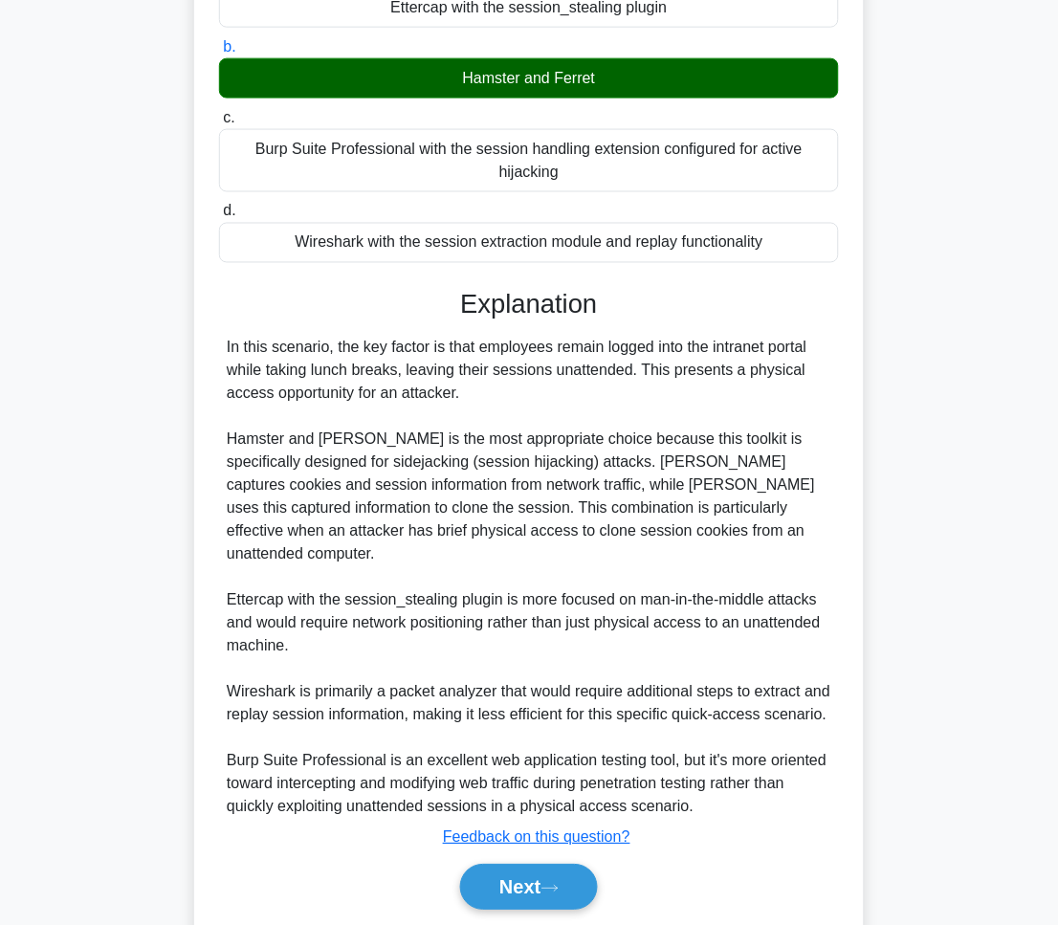
scroll to position [394, 0]
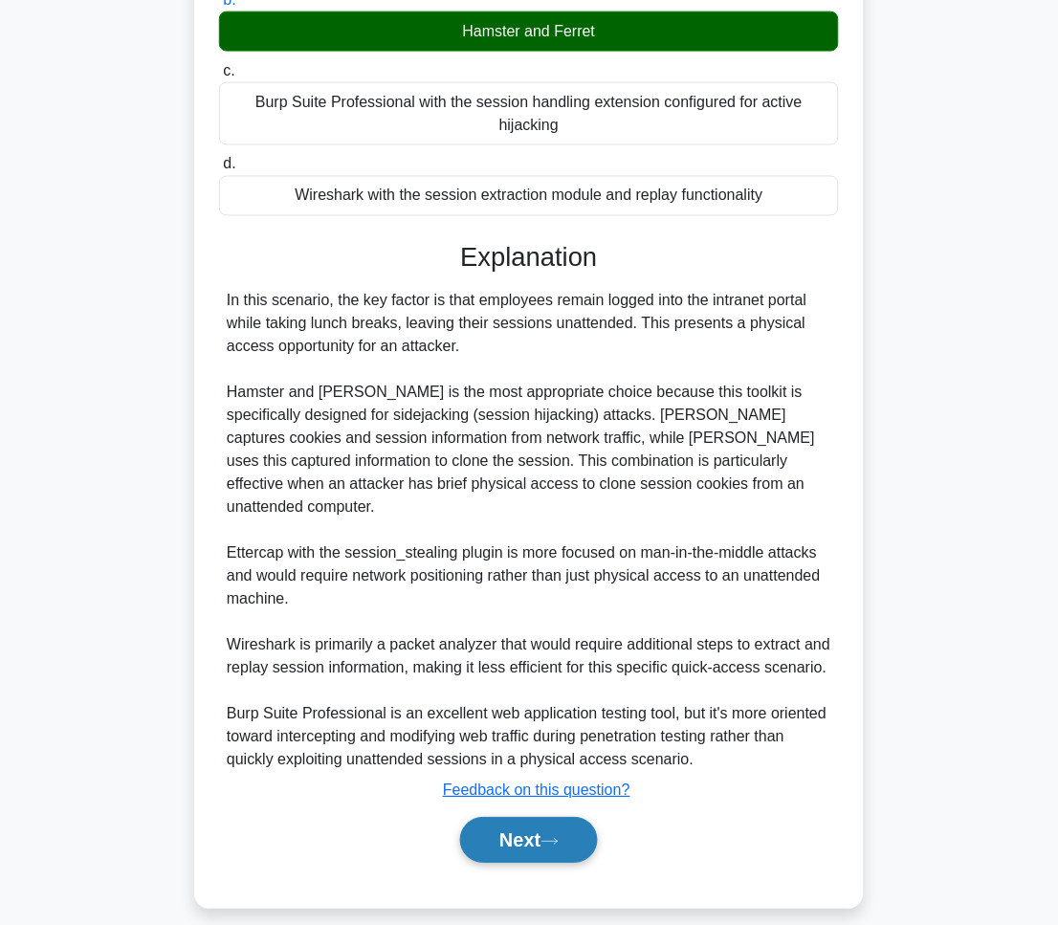
click at [577, 818] on button "Next" at bounding box center [528, 841] width 137 height 46
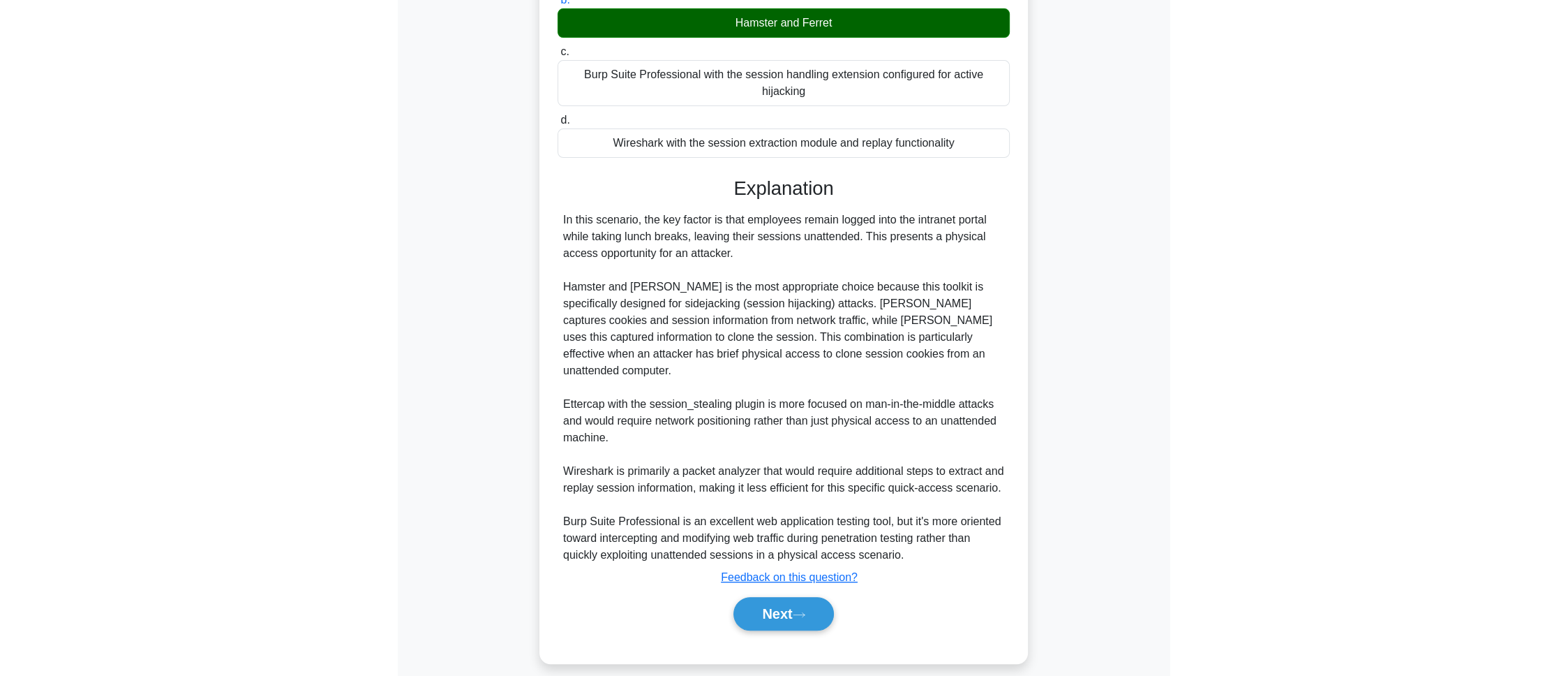
scroll to position [0, 0]
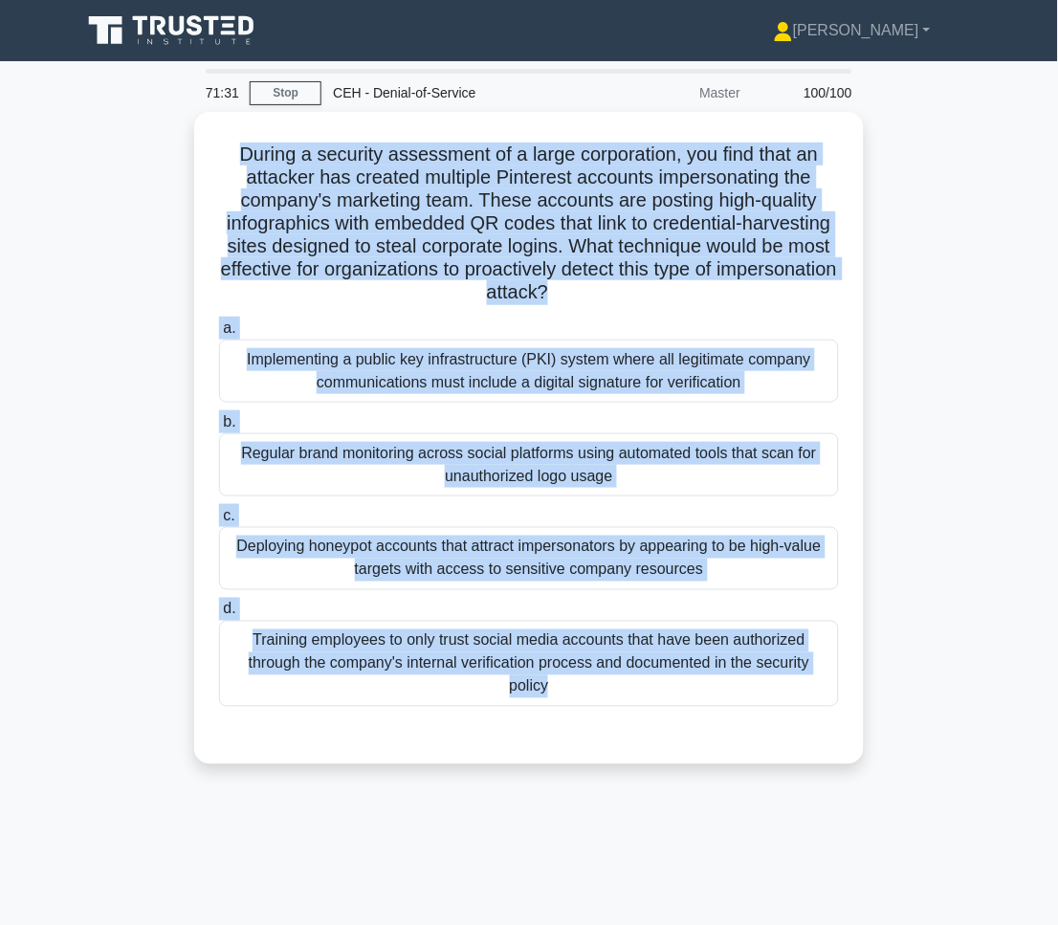
drag, startPoint x: 230, startPoint y: 146, endPoint x: 774, endPoint y: 807, distance: 855.4
click at [774, 807] on div "71:31 Stop CEH - Denial-of-Service Master 100/100 .spinner_0XTQ{transform-origi…" at bounding box center [529, 547] width 918 height 956
click at [1001, 457] on main "71:28 Stop CEH - Denial-of-Service Master 100/100 .spinner_0XTQ{transform-origi…" at bounding box center [529, 547] width 1058 height 972
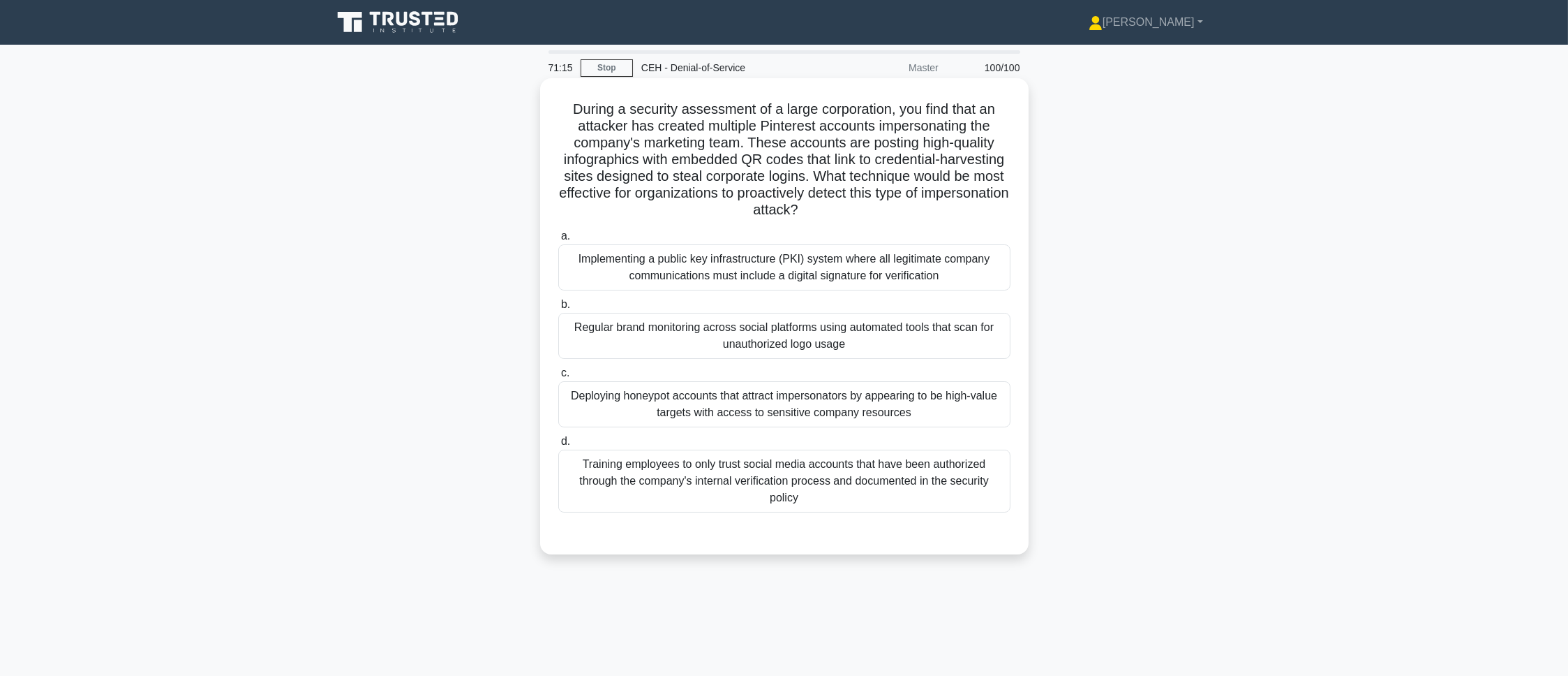
click at [773, 323] on div "Regular brand monitoring across social platforms using automated tools that sca…" at bounding box center [784, 335] width 452 height 46
click at [558, 310] on input "b. Regular brand monitoring across social platforms using automated tools that …" at bounding box center [558, 304] width 0 height 9
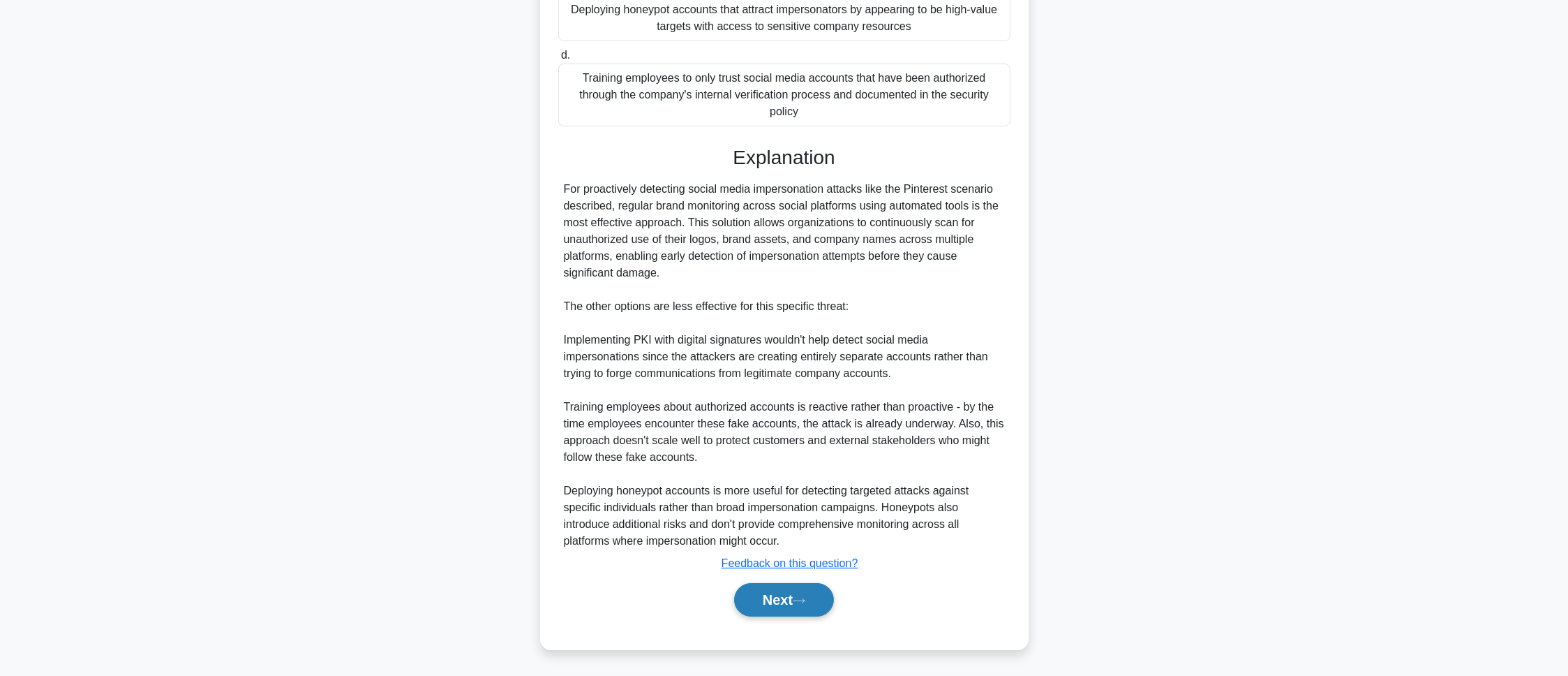
click at [811, 610] on button "Next" at bounding box center [784, 600] width 100 height 34
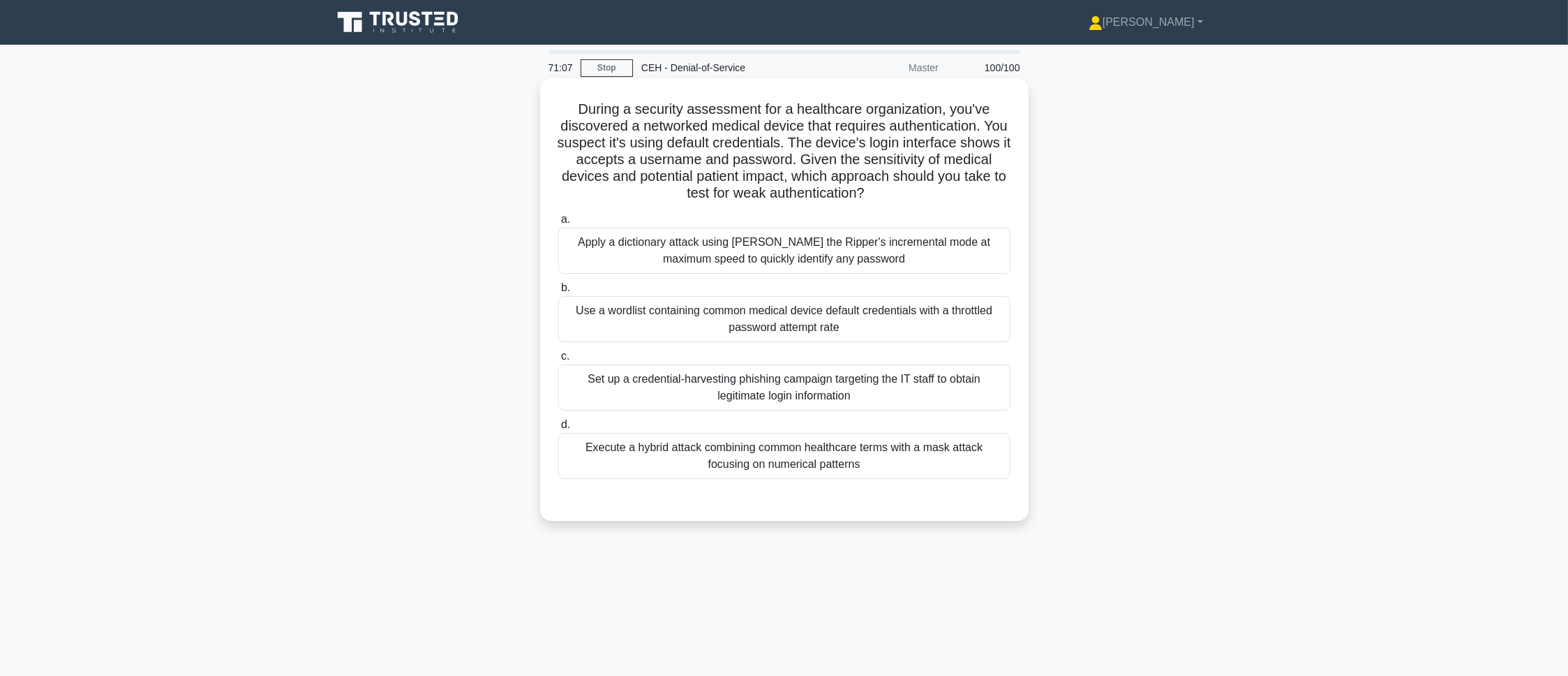
click at [673, 301] on div "Use a wordlist containing common medical device default credentials with a thro…" at bounding box center [784, 318] width 452 height 46
click at [558, 293] on input "b. Use a wordlist containing common medical device default credentials with a t…" at bounding box center [558, 288] width 0 height 9
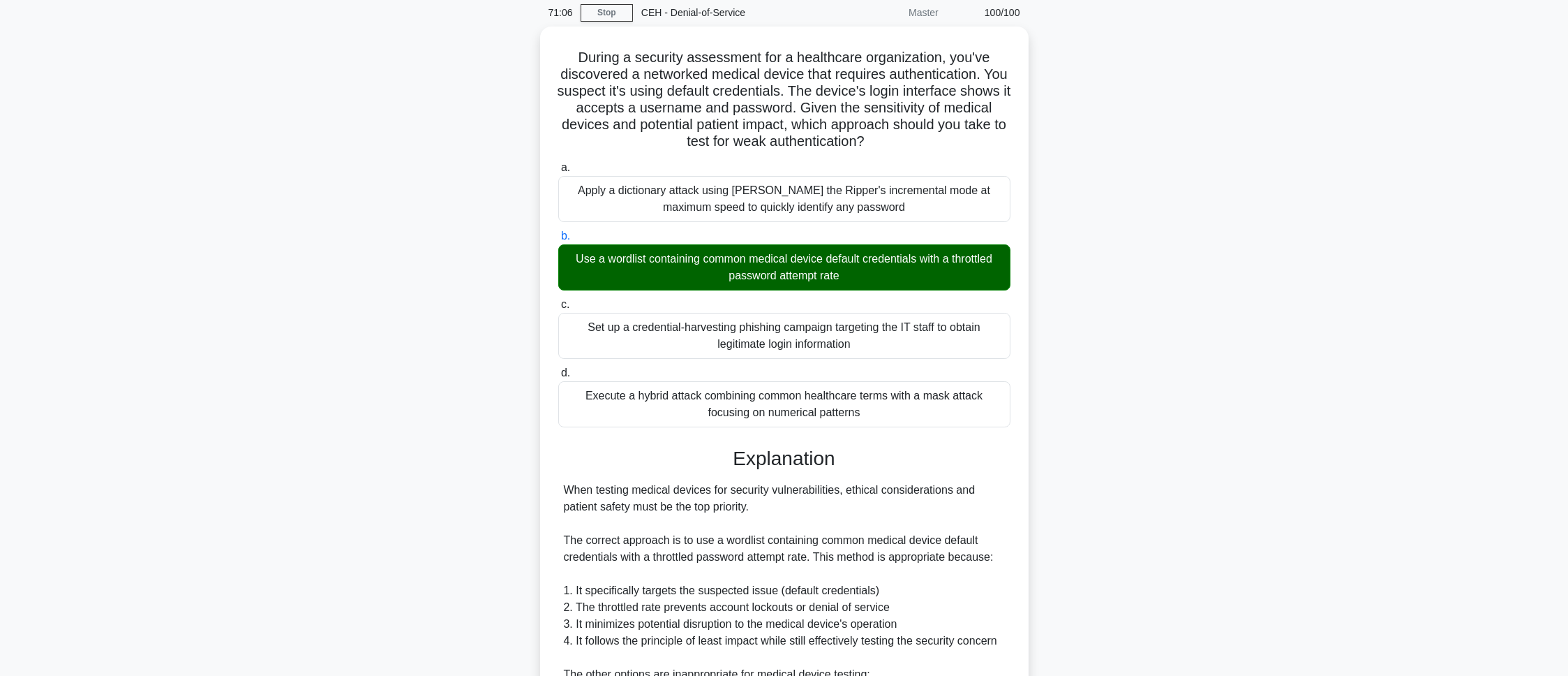
scroll to position [354, 0]
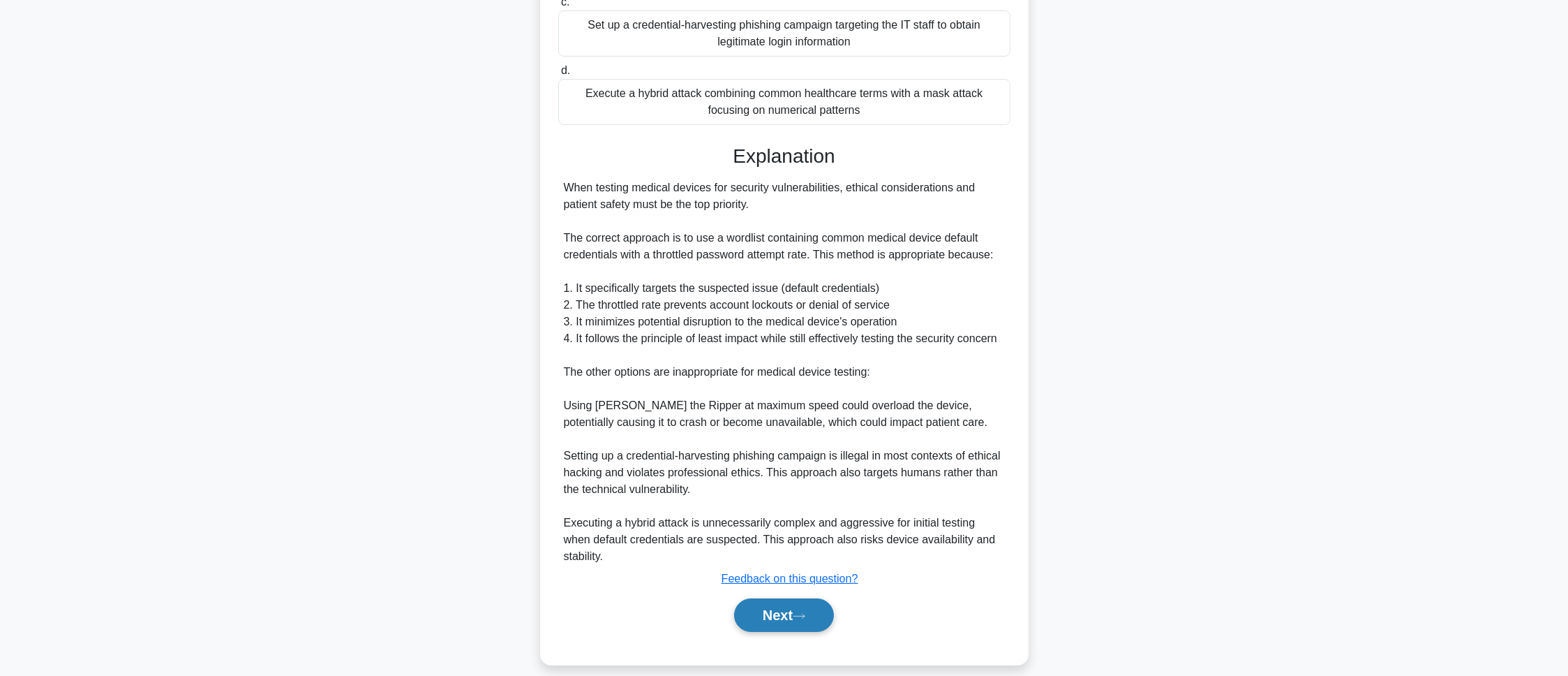
click at [761, 606] on button "Next" at bounding box center [784, 615] width 100 height 34
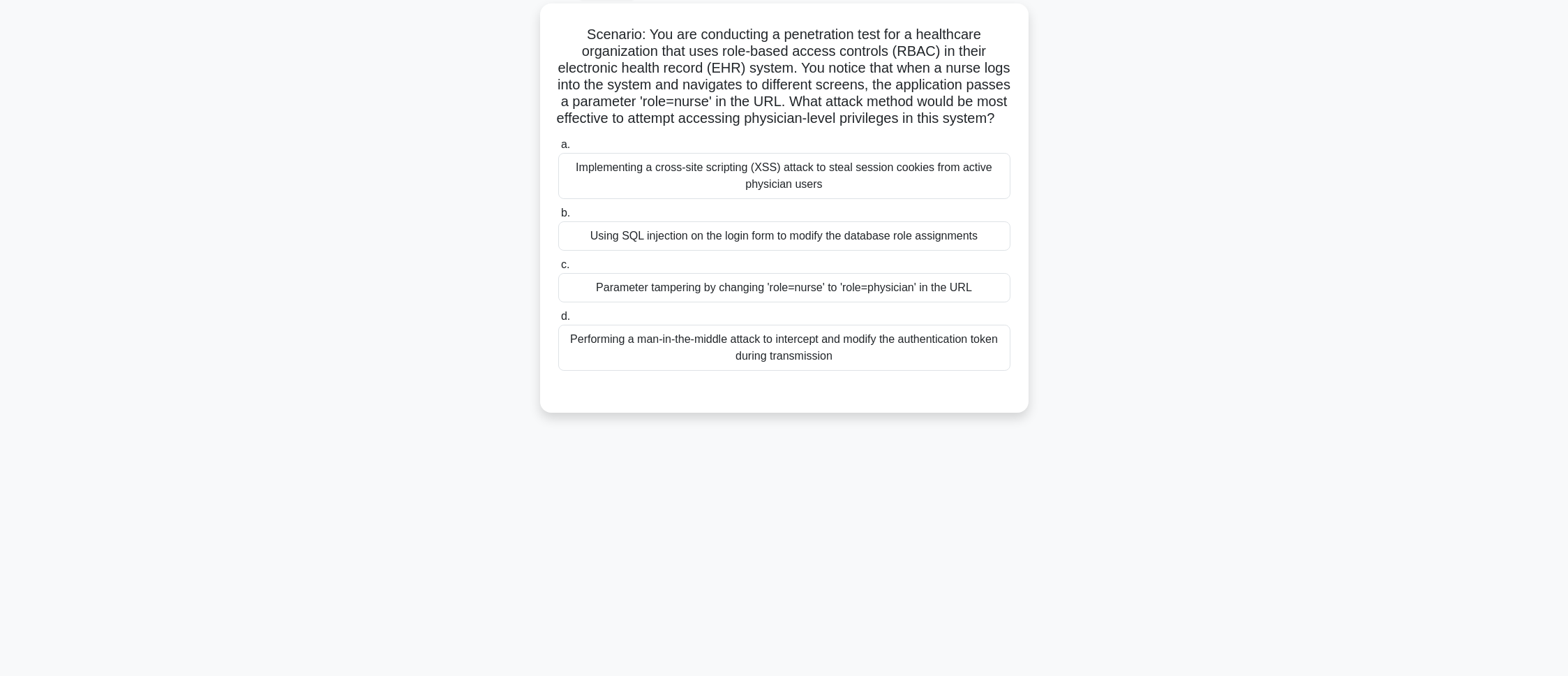
scroll to position [0, 0]
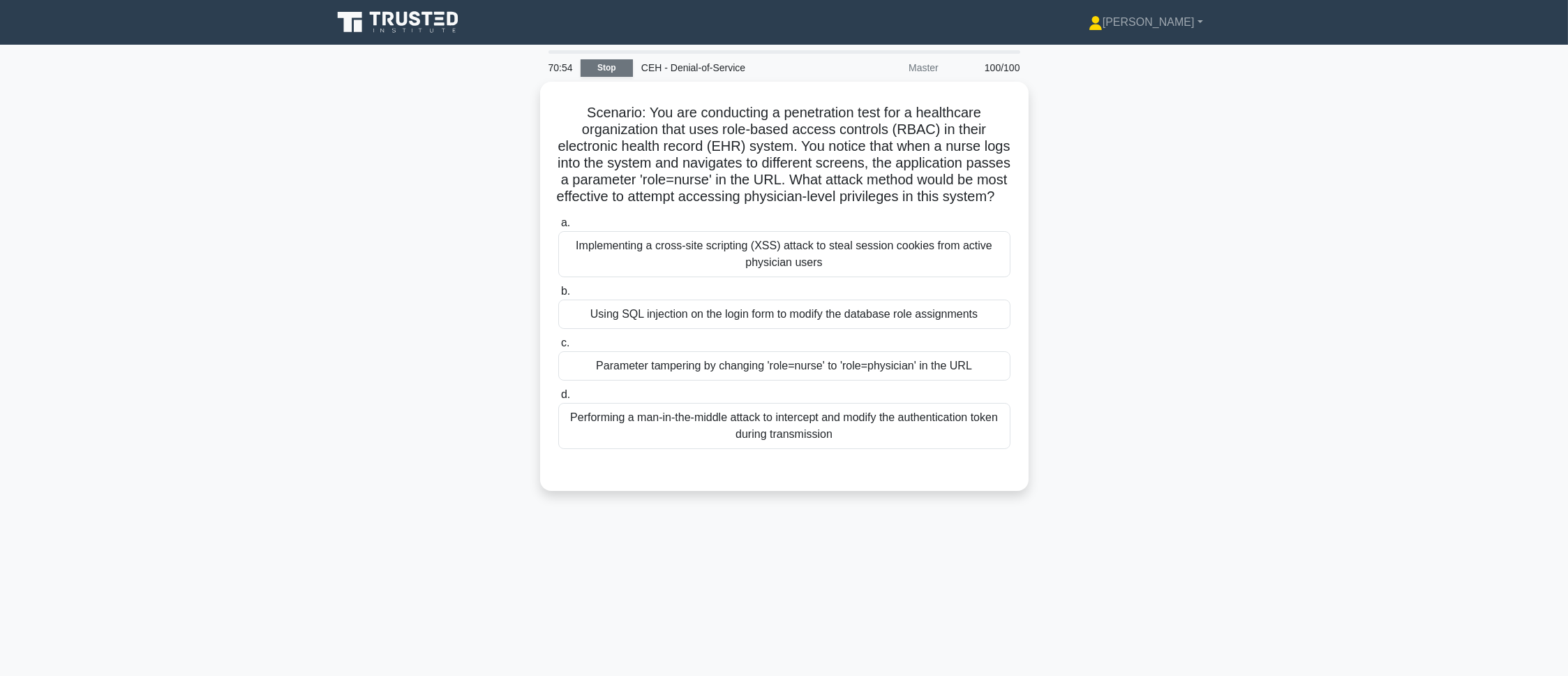
click at [604, 72] on link "Stop" at bounding box center [607, 68] width 53 height 18
